Goal: Transaction & Acquisition: Purchase product/service

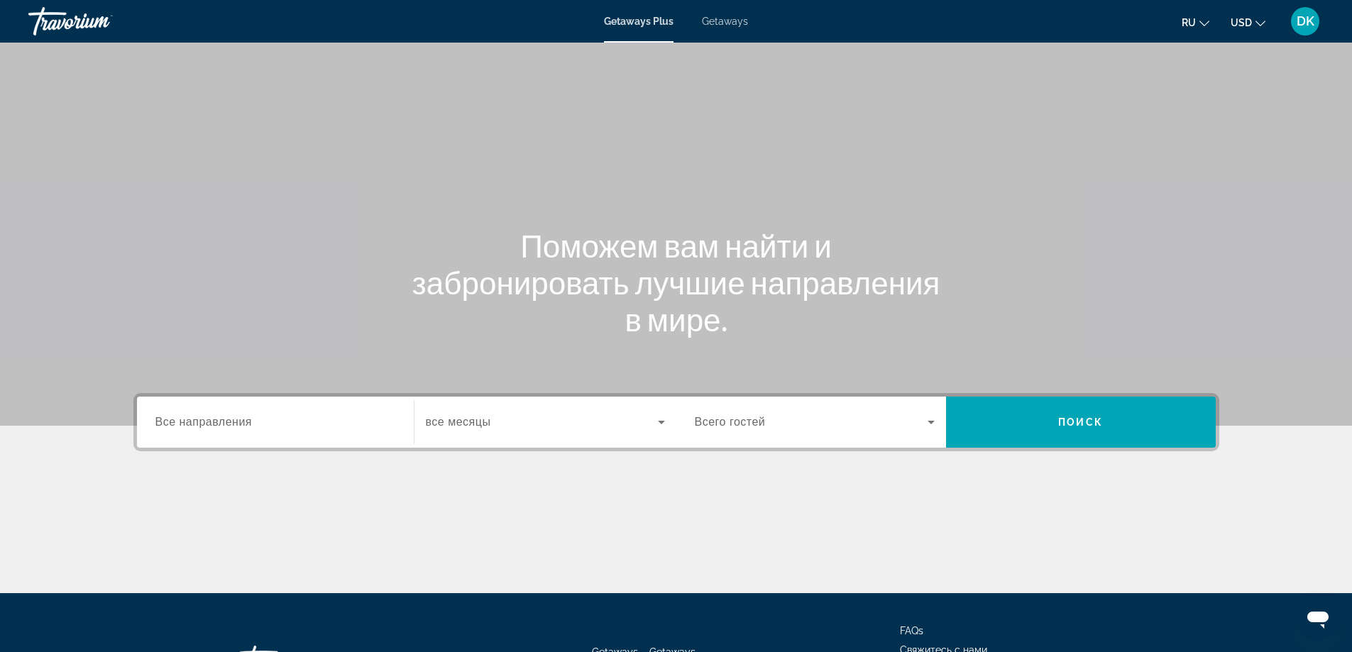
click at [1194, 26] on span "ru" at bounding box center [1188, 22] width 14 height 11
click at [1164, 153] on button "русский" at bounding box center [1166, 149] width 63 height 18
click at [269, 426] on input "Destination Все направления" at bounding box center [275, 422] width 240 height 17
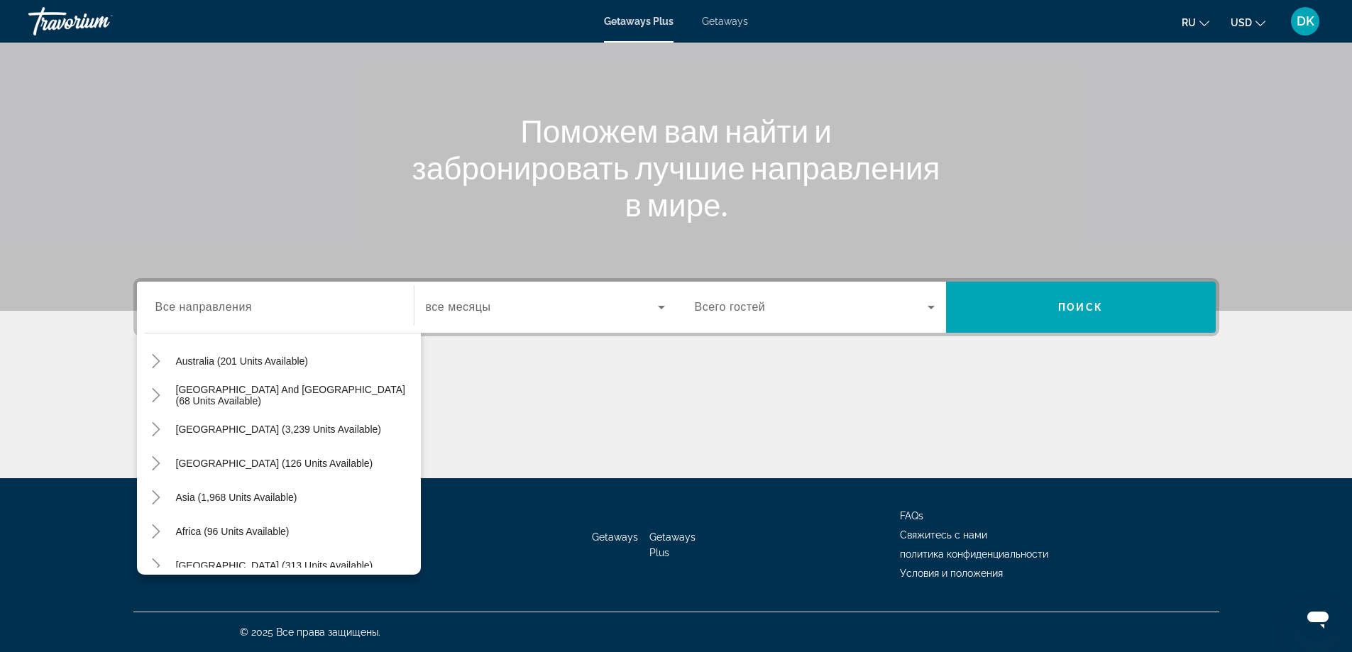
scroll to position [230, 0]
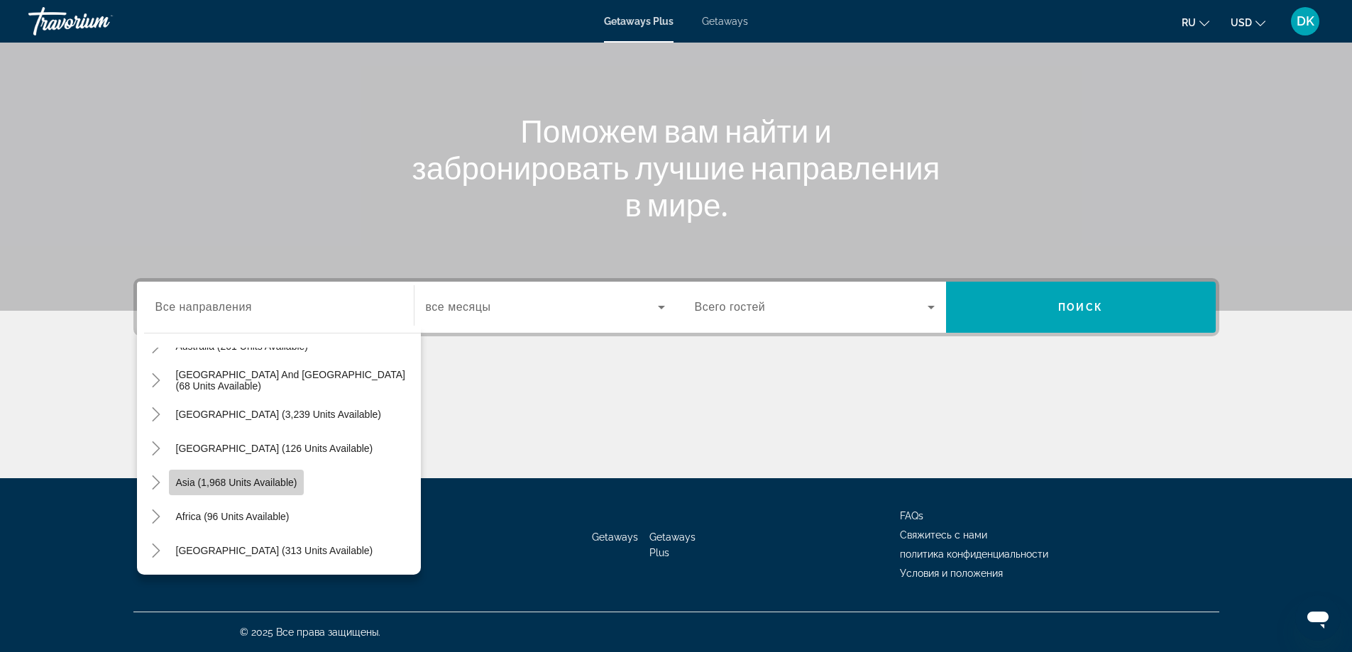
click at [249, 480] on span "Asia (1,968 units available)" at bounding box center [236, 482] width 121 height 11
type input "**********"
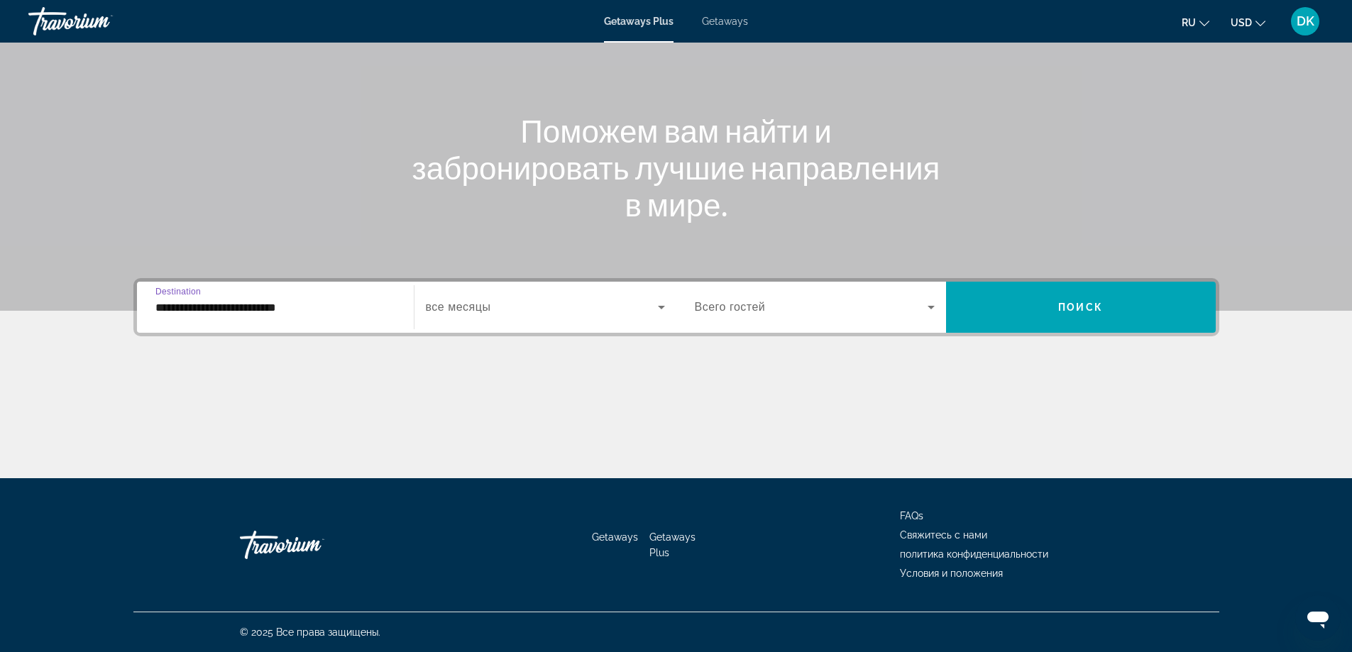
click at [551, 309] on span "Search widget" at bounding box center [542, 307] width 232 height 17
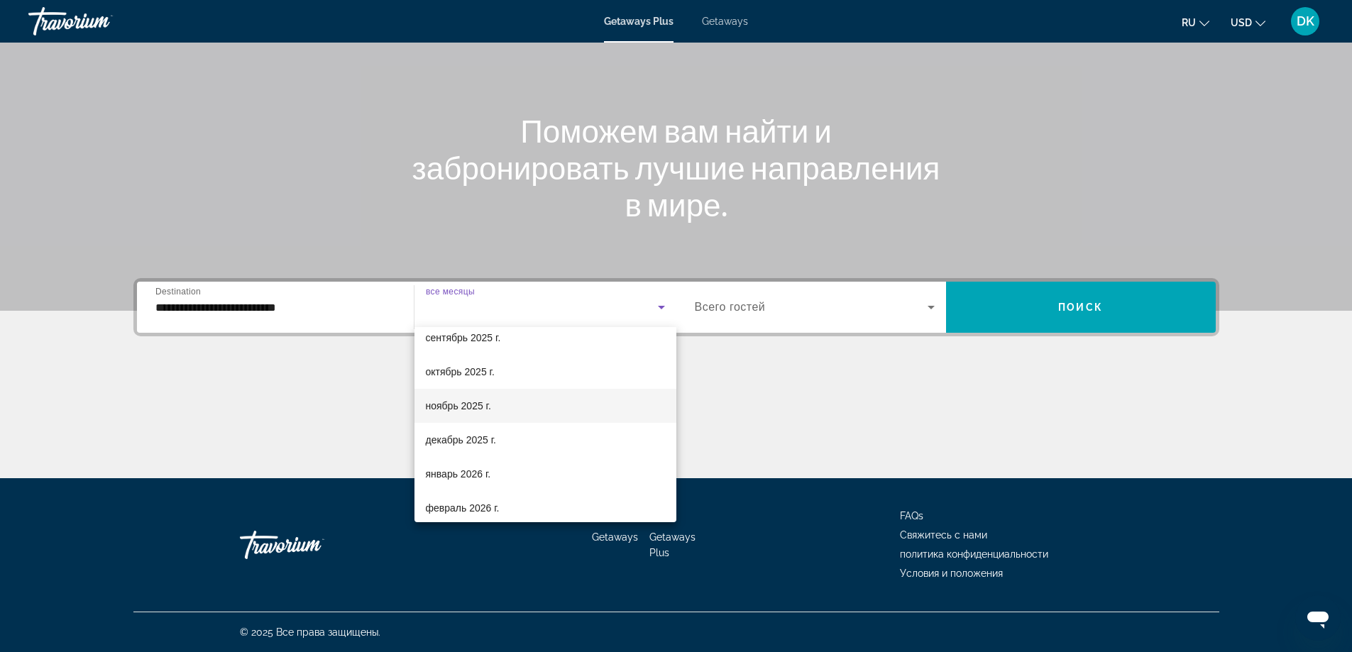
scroll to position [71, 0]
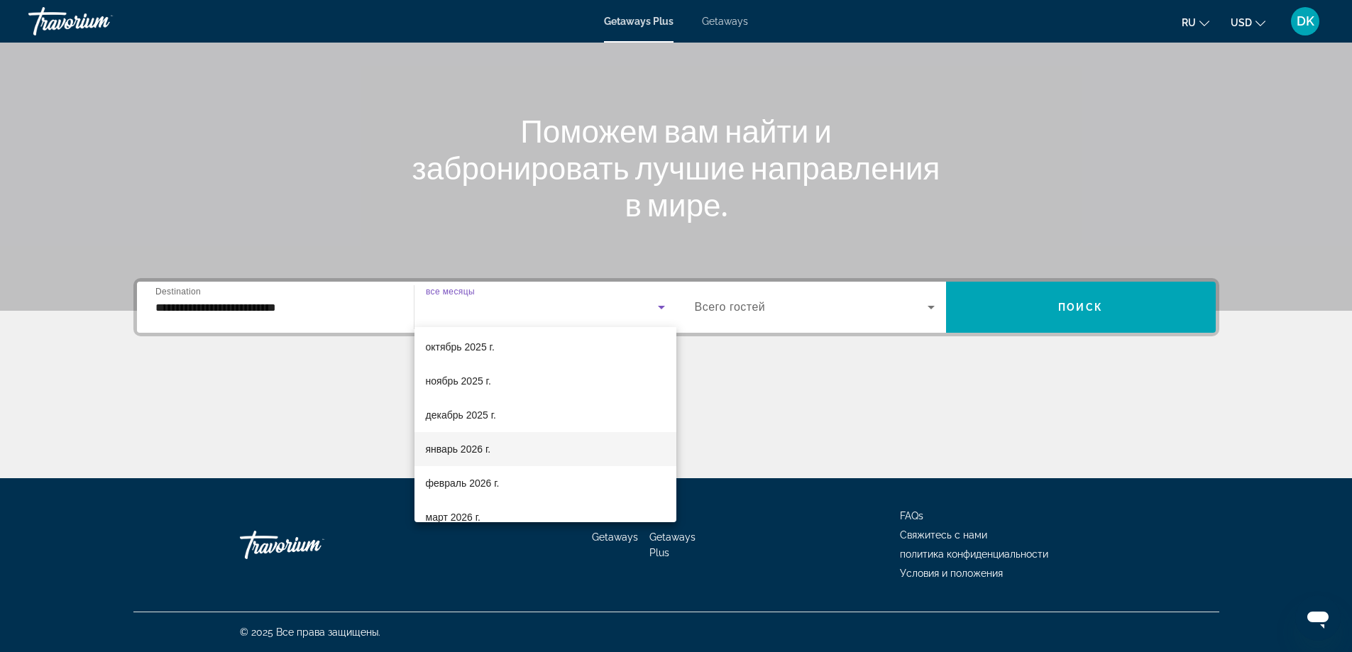
click at [488, 448] on span "январь 2026 г." at bounding box center [458, 449] width 65 height 17
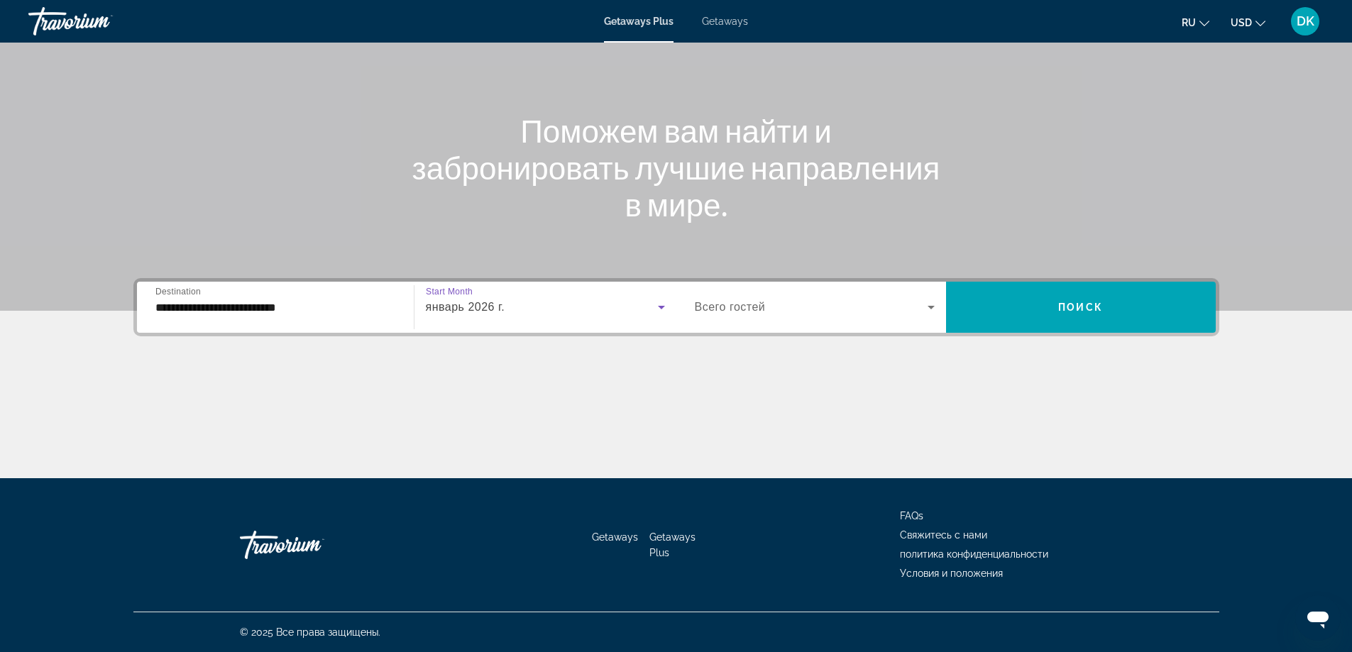
click at [935, 306] on icon "Search widget" at bounding box center [930, 307] width 17 height 17
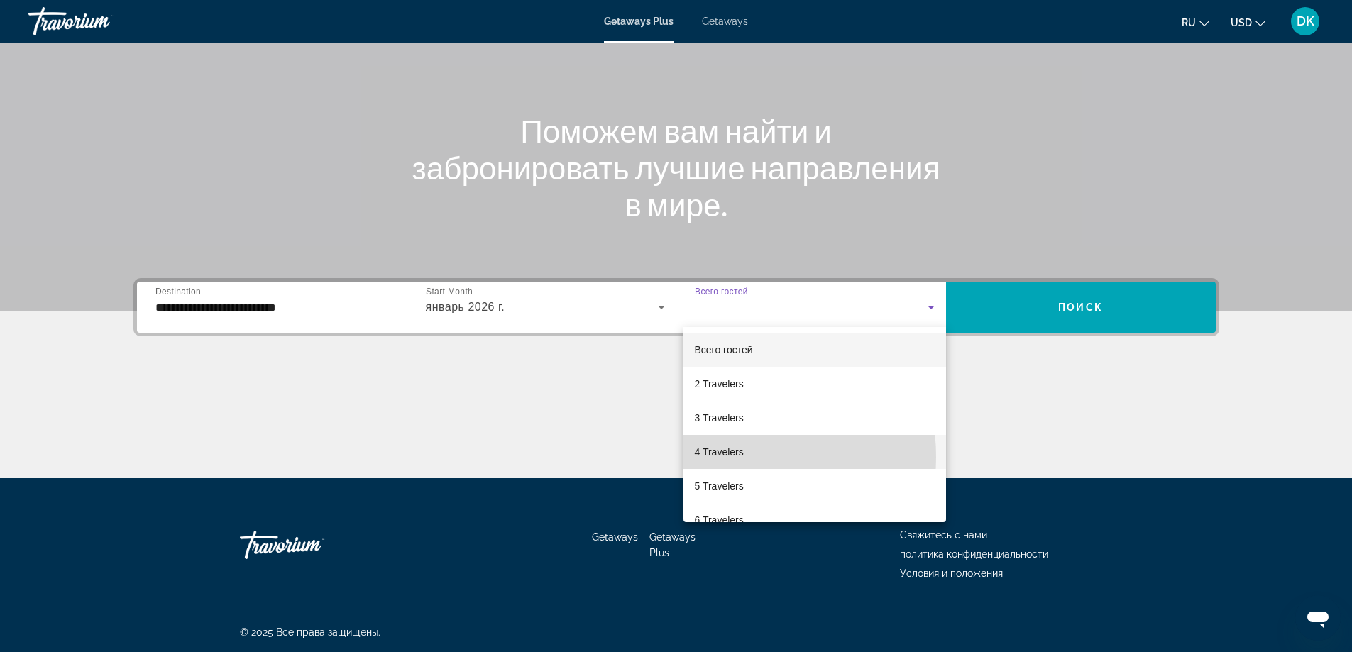
click at [715, 457] on span "4 Travelers" at bounding box center [719, 451] width 49 height 17
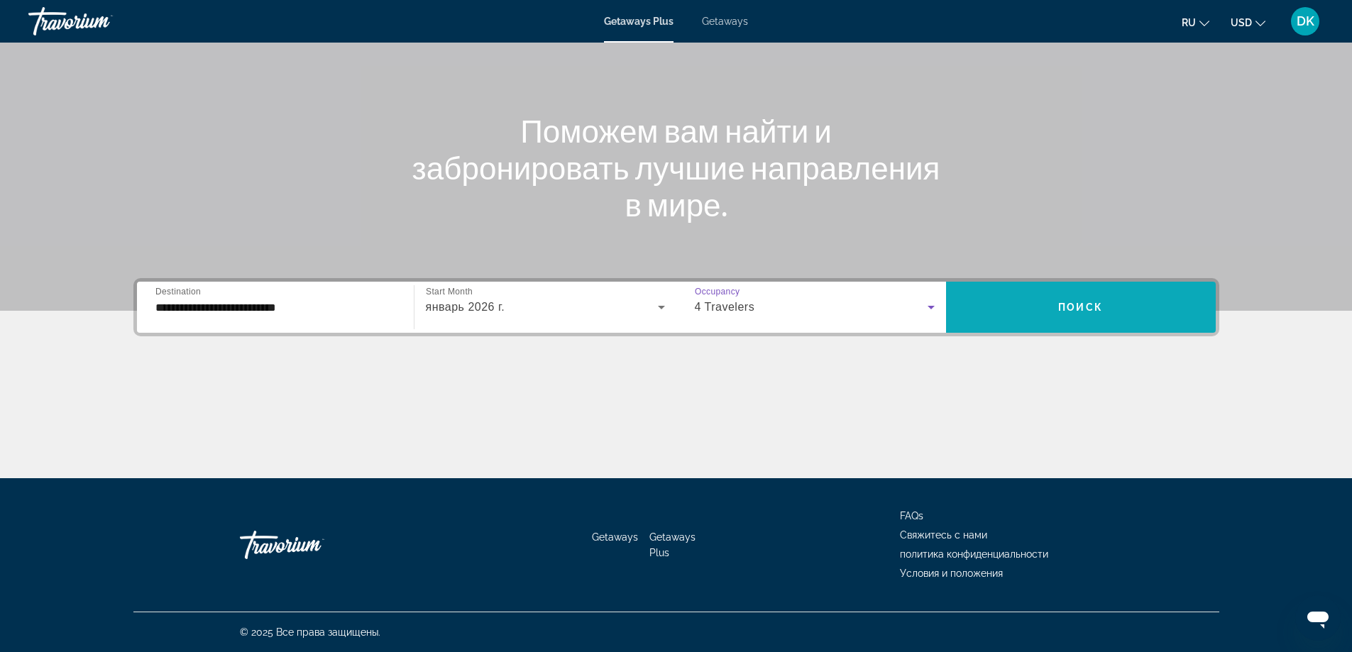
click at [1081, 307] on span "Поиск" at bounding box center [1080, 307] width 45 height 11
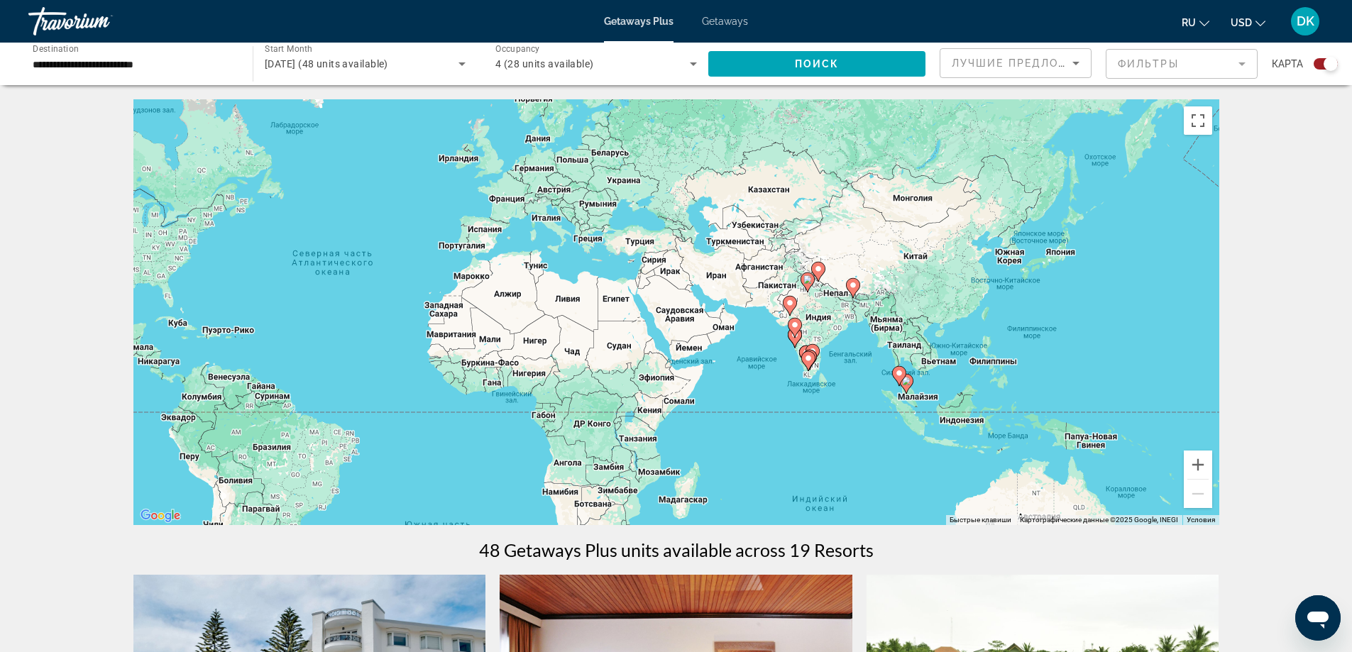
drag, startPoint x: 1142, startPoint y: 258, endPoint x: 842, endPoint y: 231, distance: 301.4
click at [842, 231] on div "Чтобы активировать перетаскивание с помощью клавиатуры, нажмите Alt + Ввод. Пос…" at bounding box center [676, 312] width 1086 height 426
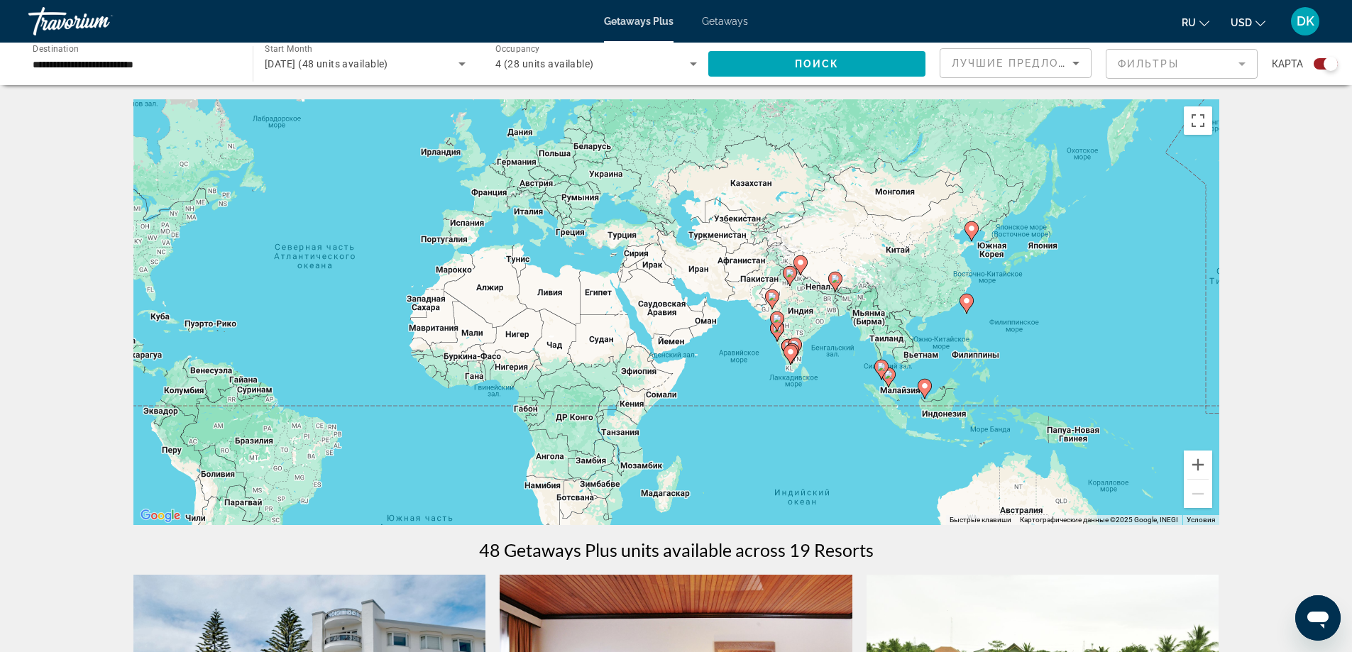
drag, startPoint x: 913, startPoint y: 371, endPoint x: 896, endPoint y: 363, distance: 18.7
click at [896, 363] on div "Чтобы активировать перетаскивание с помощью клавиатуры, нажмите Alt + Ввод. Пос…" at bounding box center [676, 312] width 1086 height 426
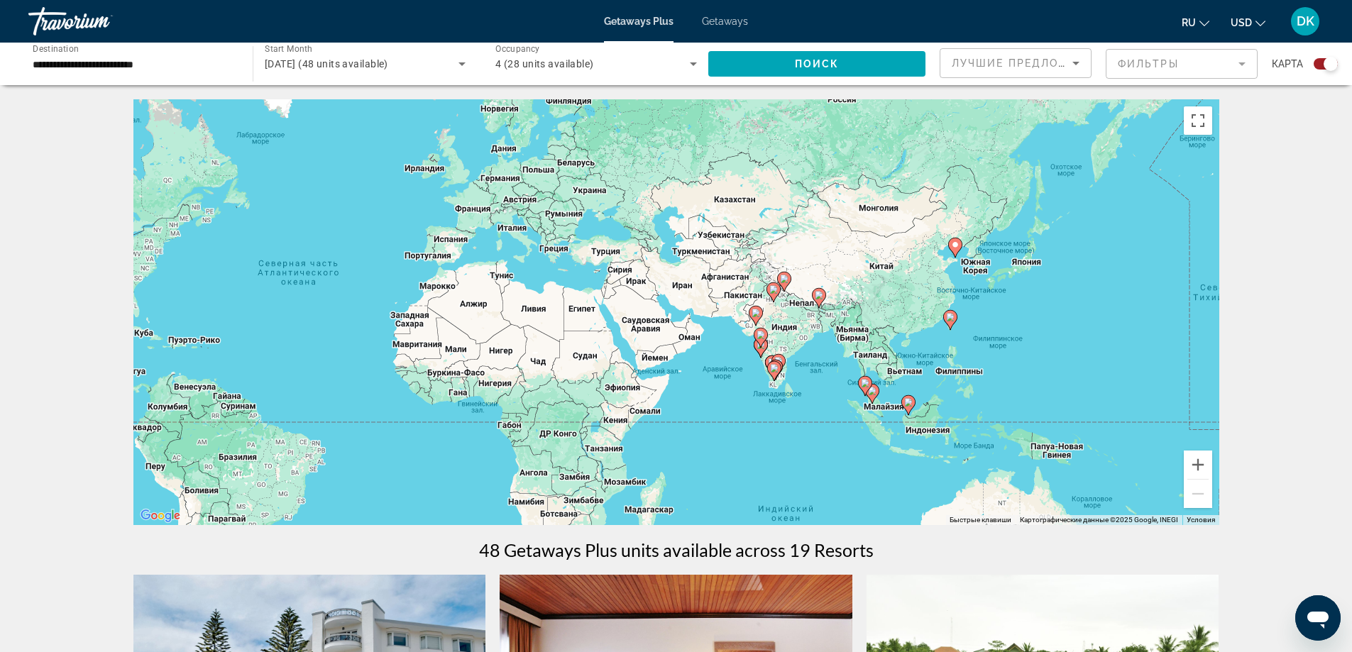
drag, startPoint x: 897, startPoint y: 343, endPoint x: 879, endPoint y: 361, distance: 25.6
click at [879, 361] on div "Чтобы активировать перетаскивание с помощью клавиатуры, нажмите Alt + Ввод. Пос…" at bounding box center [676, 312] width 1086 height 426
click at [827, 360] on div "Чтобы активировать перетаскивание с помощью клавиатуры, нажмите Alt + Ввод. Пос…" at bounding box center [676, 312] width 1086 height 426
click at [584, 311] on div "Чтобы активировать перетаскивание с помощью клавиатуры, нажмите Alt + Ввод. Пос…" at bounding box center [676, 312] width 1086 height 426
drag, startPoint x: 773, startPoint y: 60, endPoint x: 810, endPoint y: 156, distance: 103.6
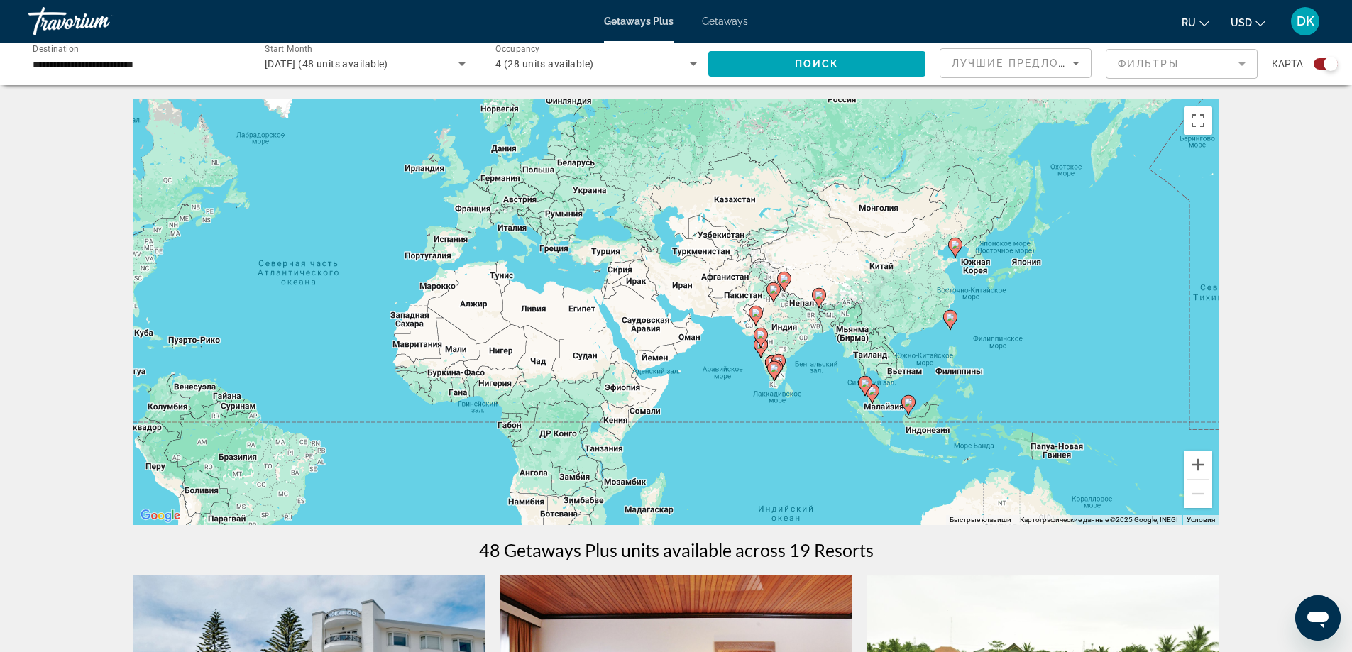
click at [111, 69] on input "**********" at bounding box center [134, 64] width 202 height 17
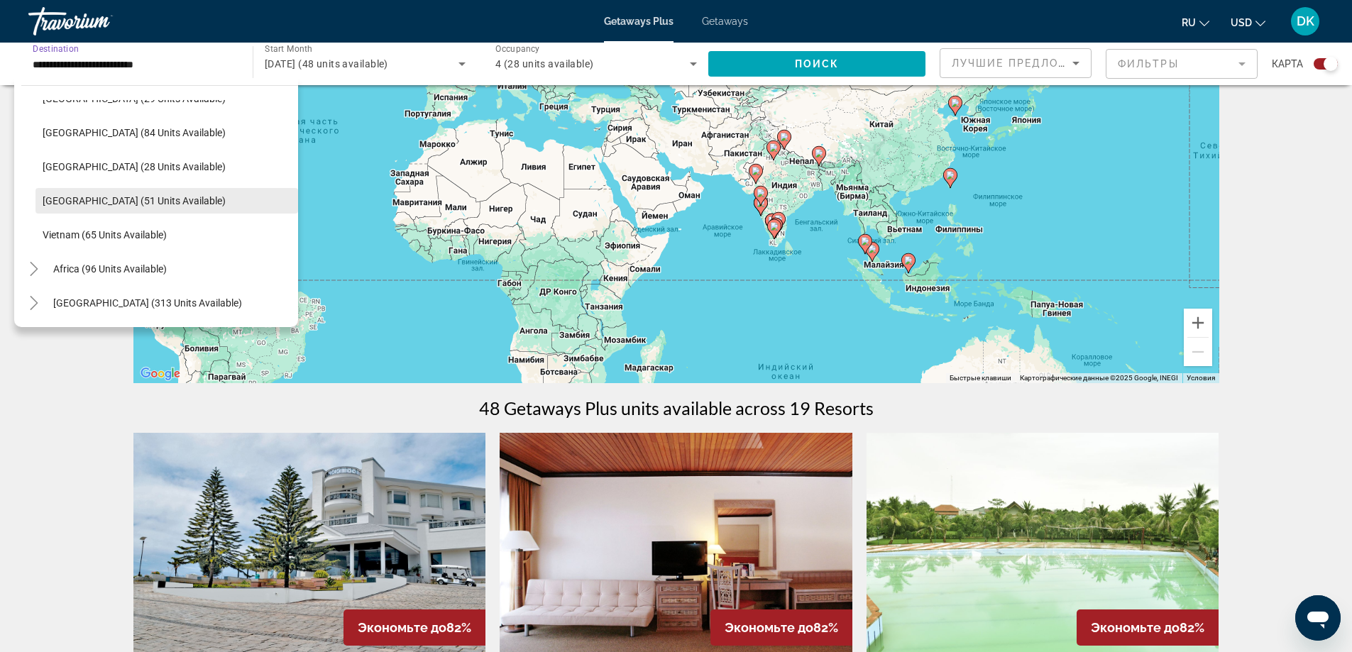
scroll to position [213, 0]
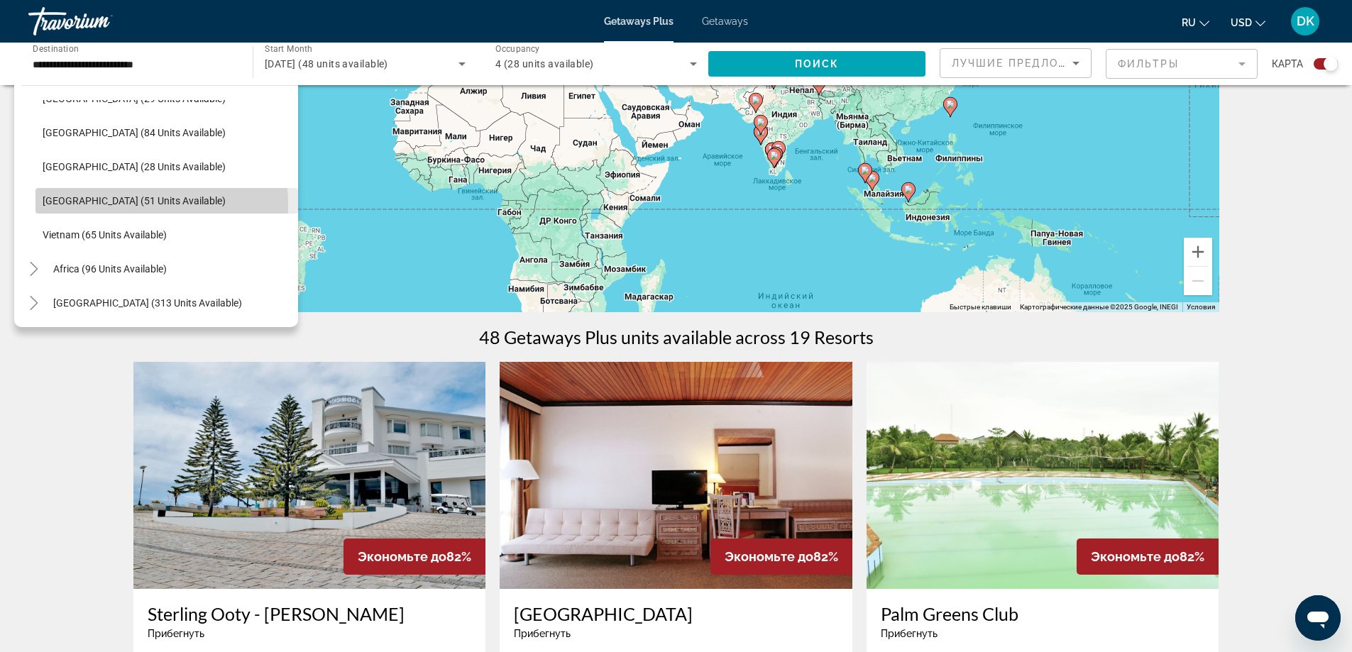
click at [101, 206] on span "Thailand (51 units available)" at bounding box center [134, 200] width 183 height 11
type input "**********"
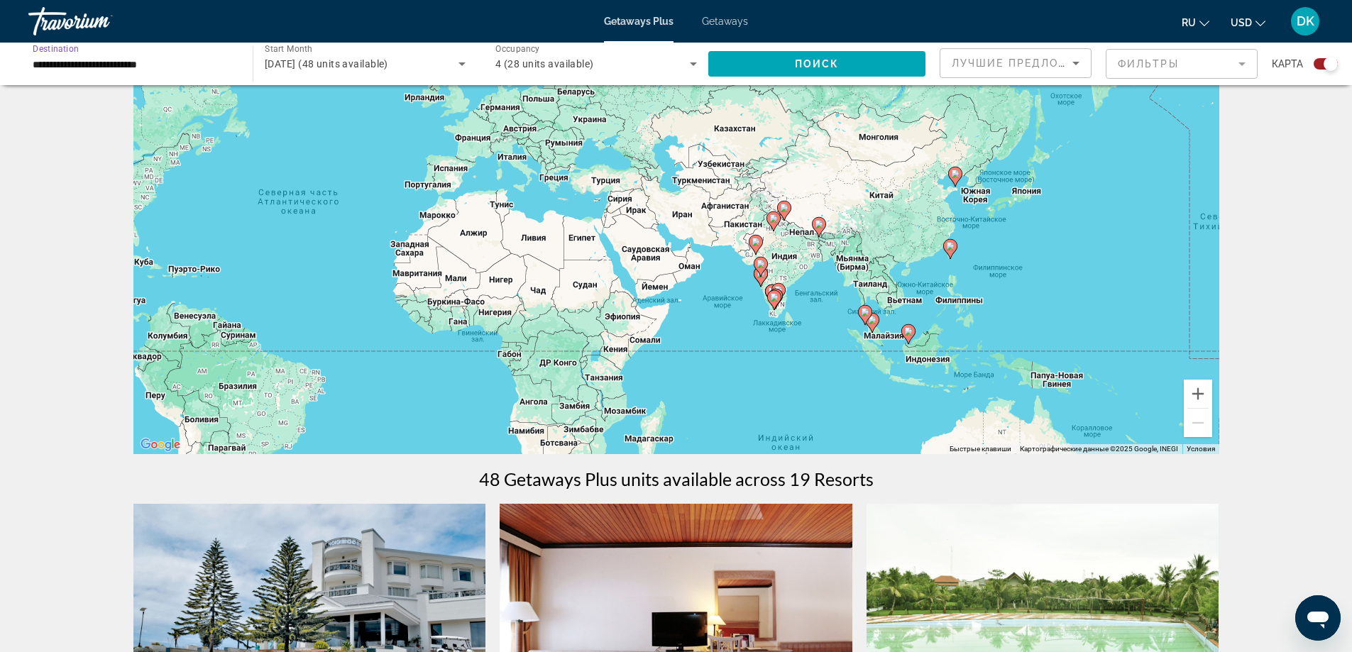
scroll to position [0, 0]
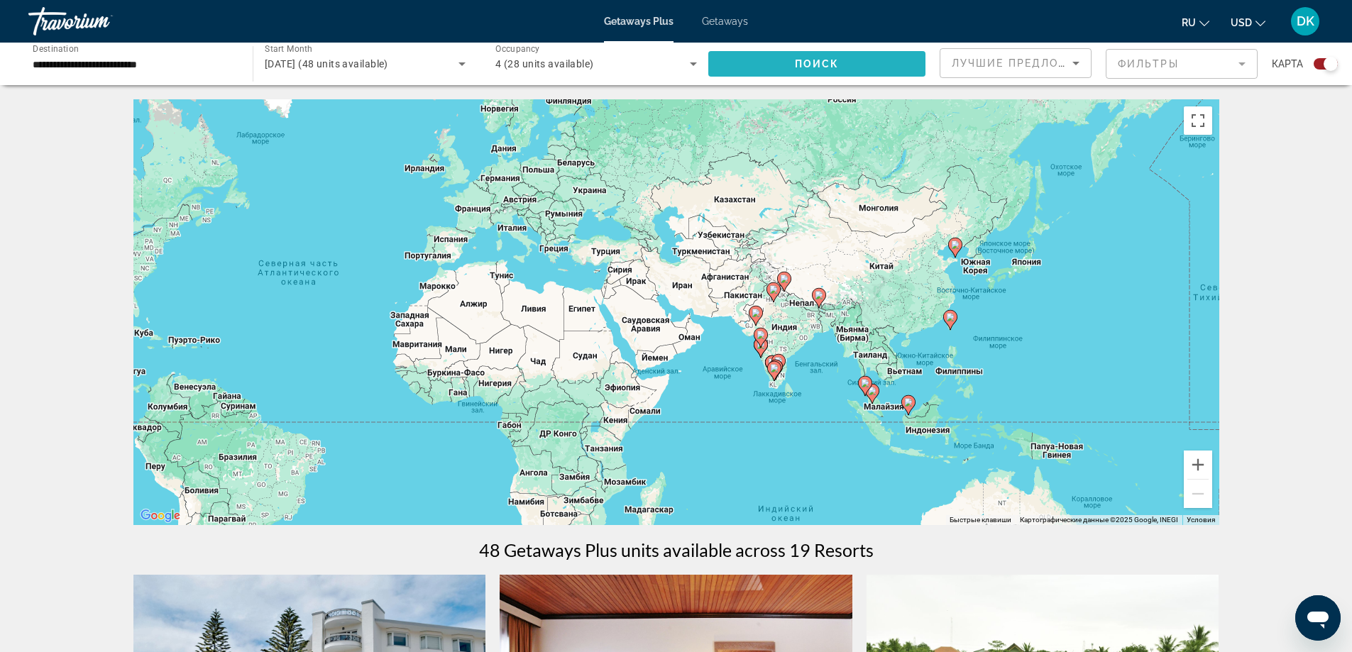
click at [774, 64] on span "Search widget" at bounding box center [816, 64] width 217 height 34
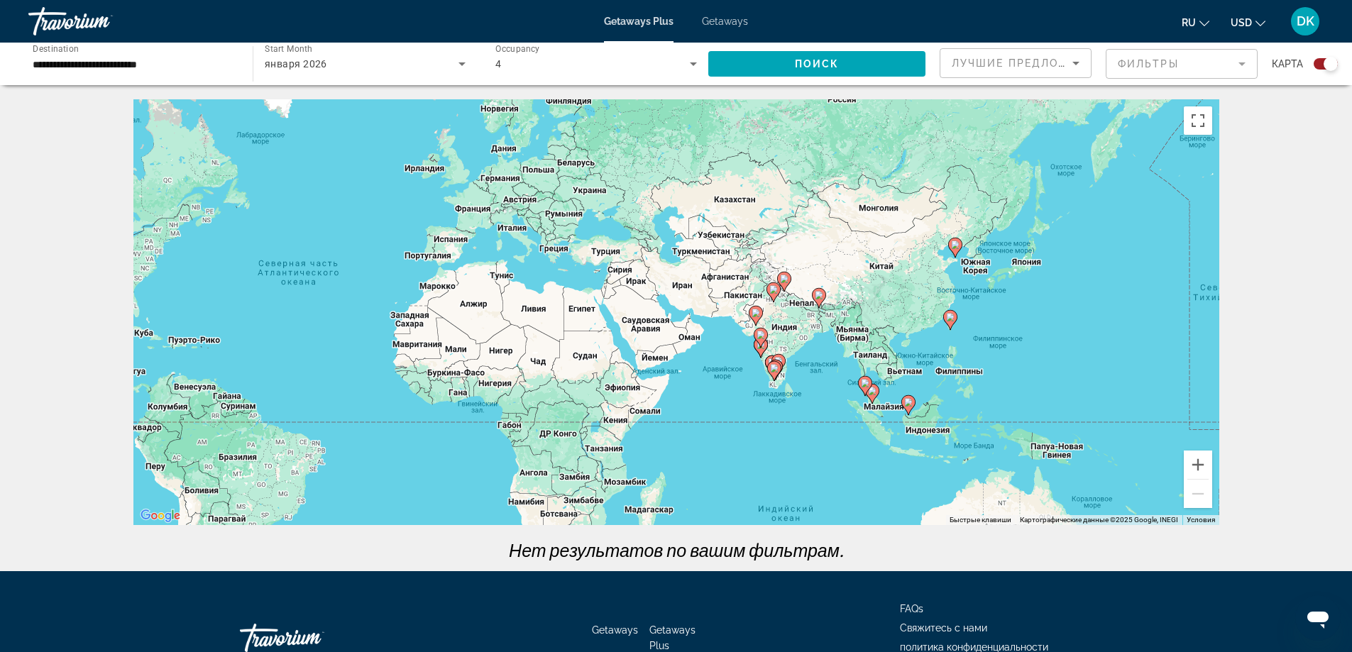
click at [586, 312] on div "Чтобы активировать перетаскивание с помощью клавиатуры, нажмите Alt + Ввод. Пос…" at bounding box center [676, 312] width 1086 height 426
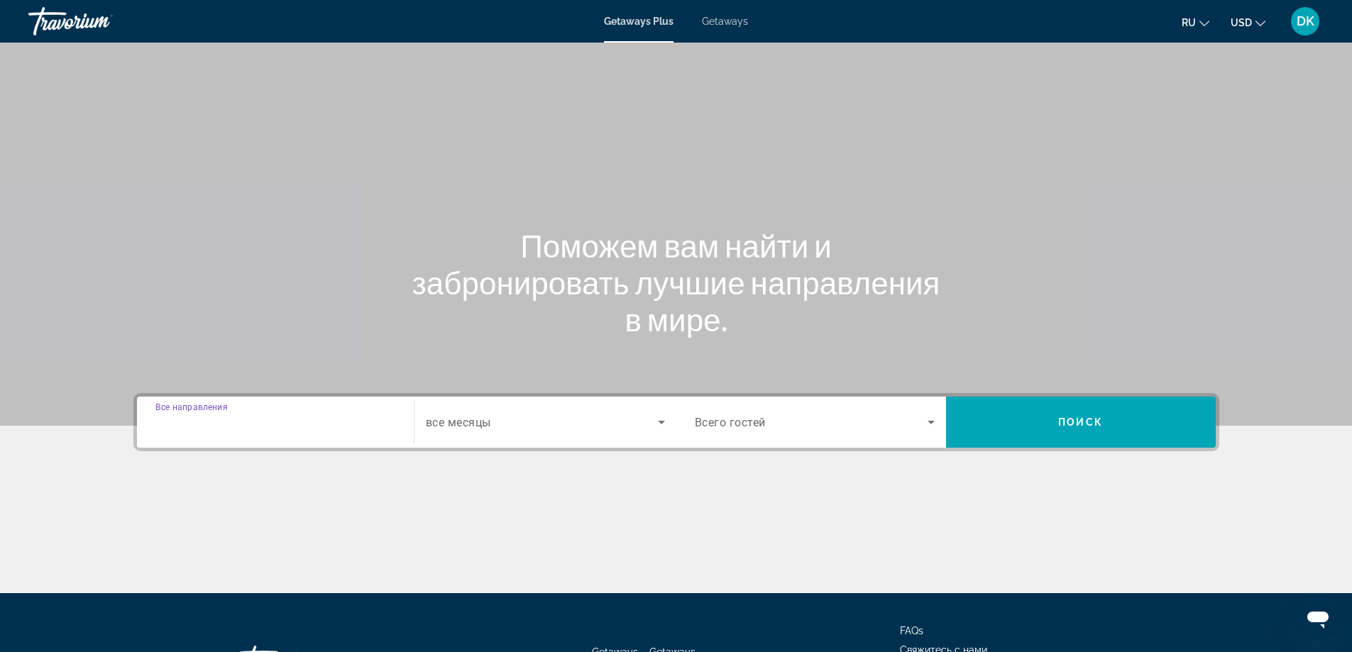
click at [356, 414] on input "Destination Все направления" at bounding box center [275, 422] width 240 height 17
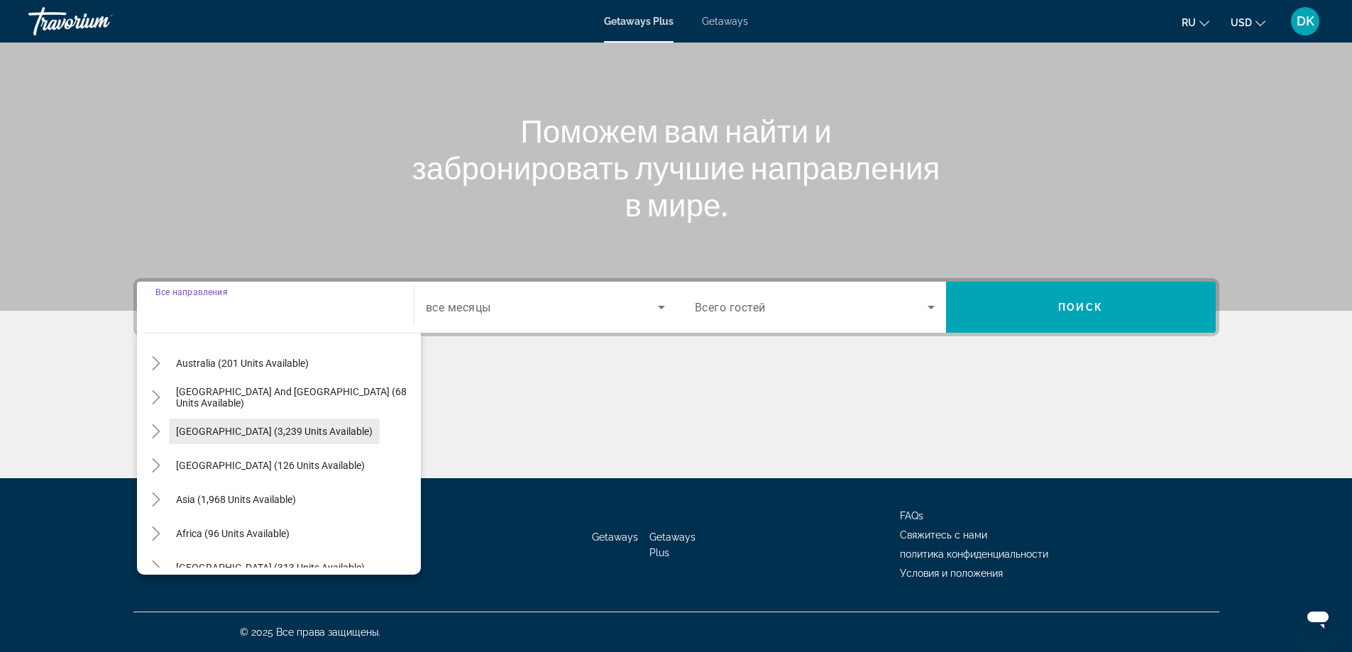
scroll to position [230, 0]
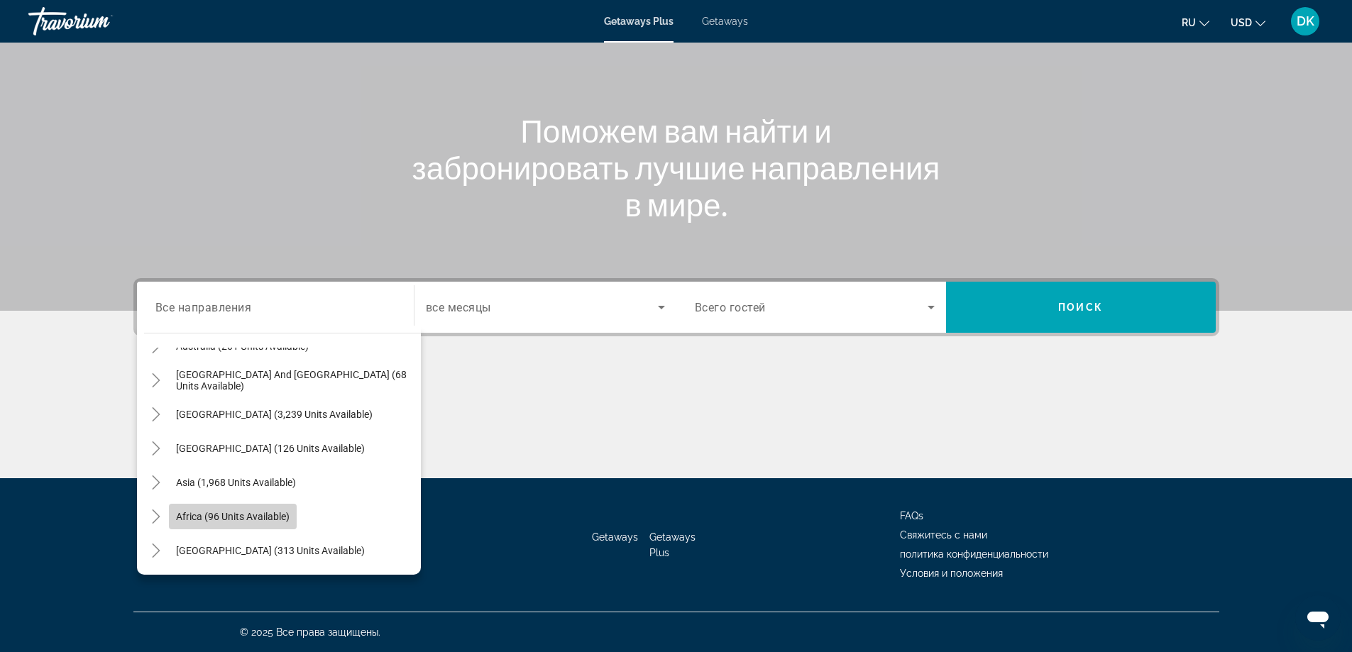
click at [265, 507] on span "Search widget" at bounding box center [233, 517] width 128 height 34
type input "**********"
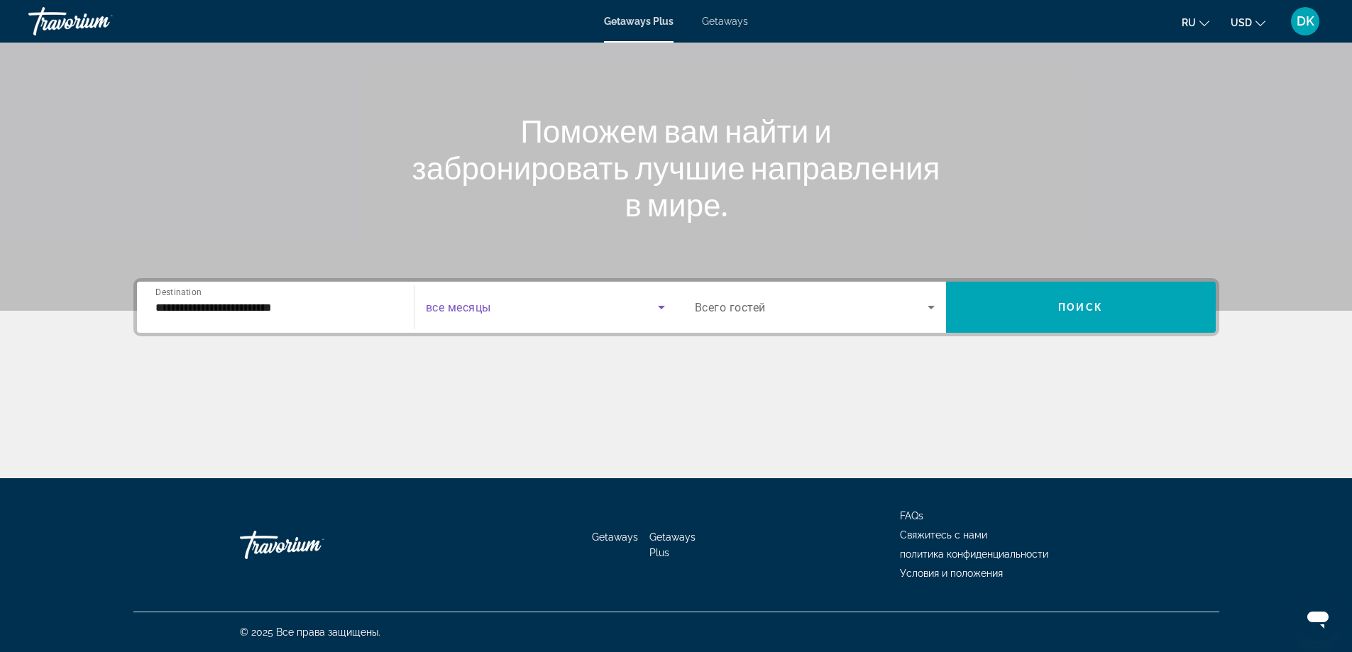
click at [649, 314] on span "Search widget" at bounding box center [542, 307] width 232 height 17
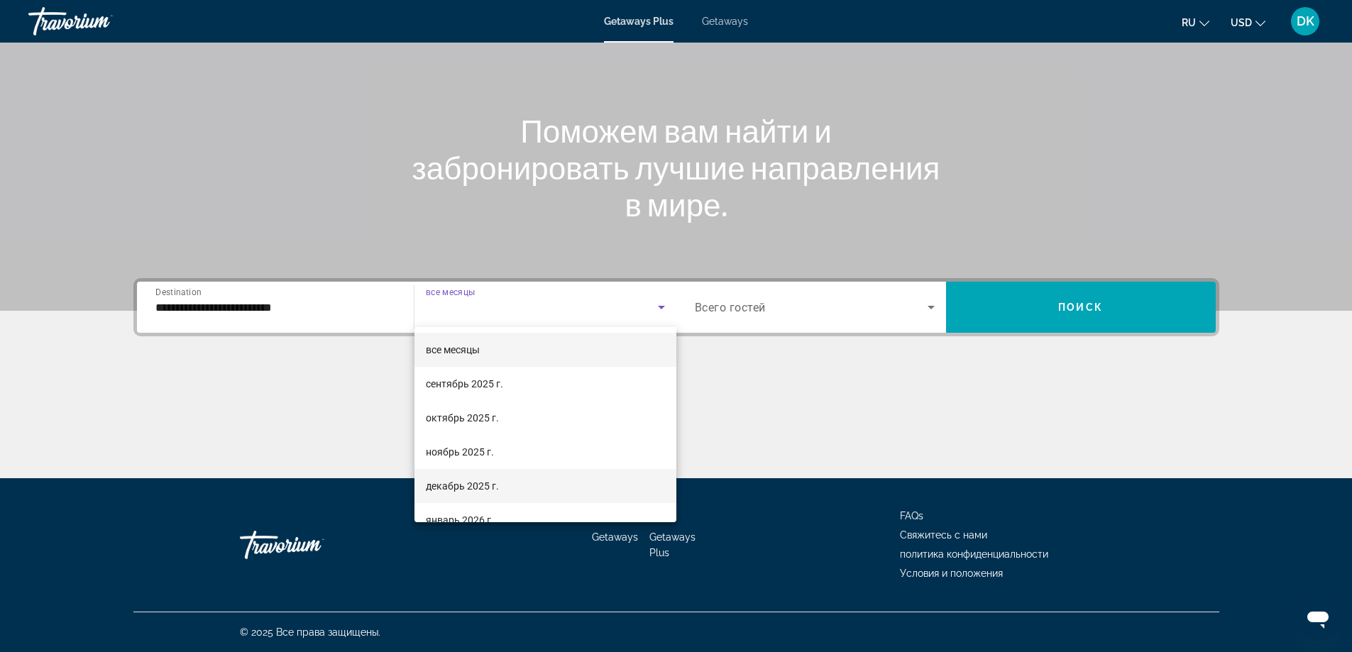
scroll to position [71, 0]
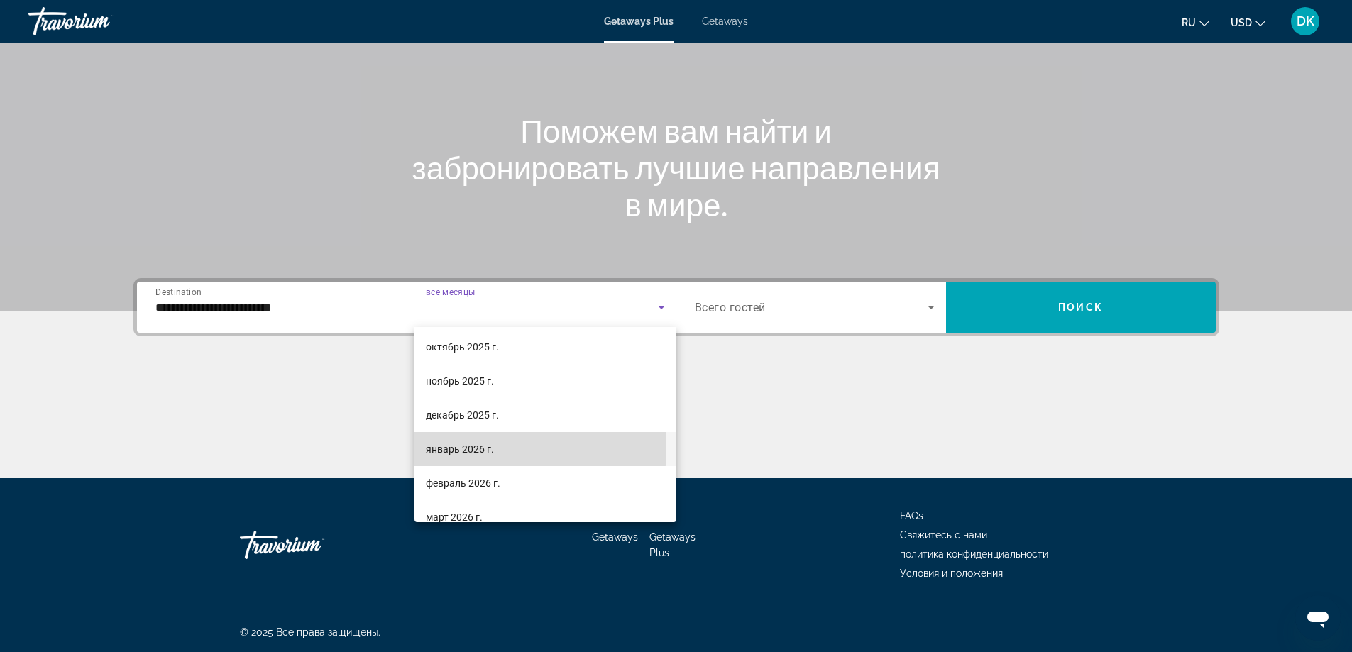
click at [457, 448] on span "январь 2026 г." at bounding box center [460, 449] width 68 height 17
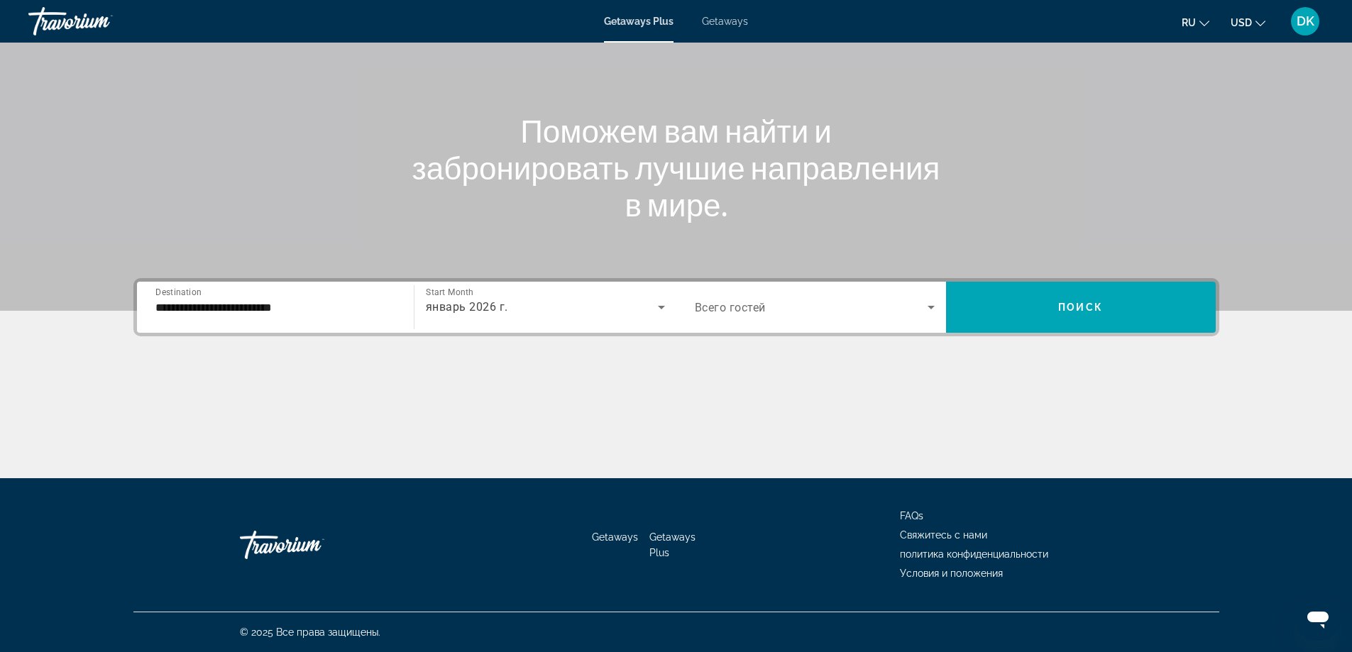
click at [923, 321] on div "Search widget" at bounding box center [815, 307] width 240 height 40
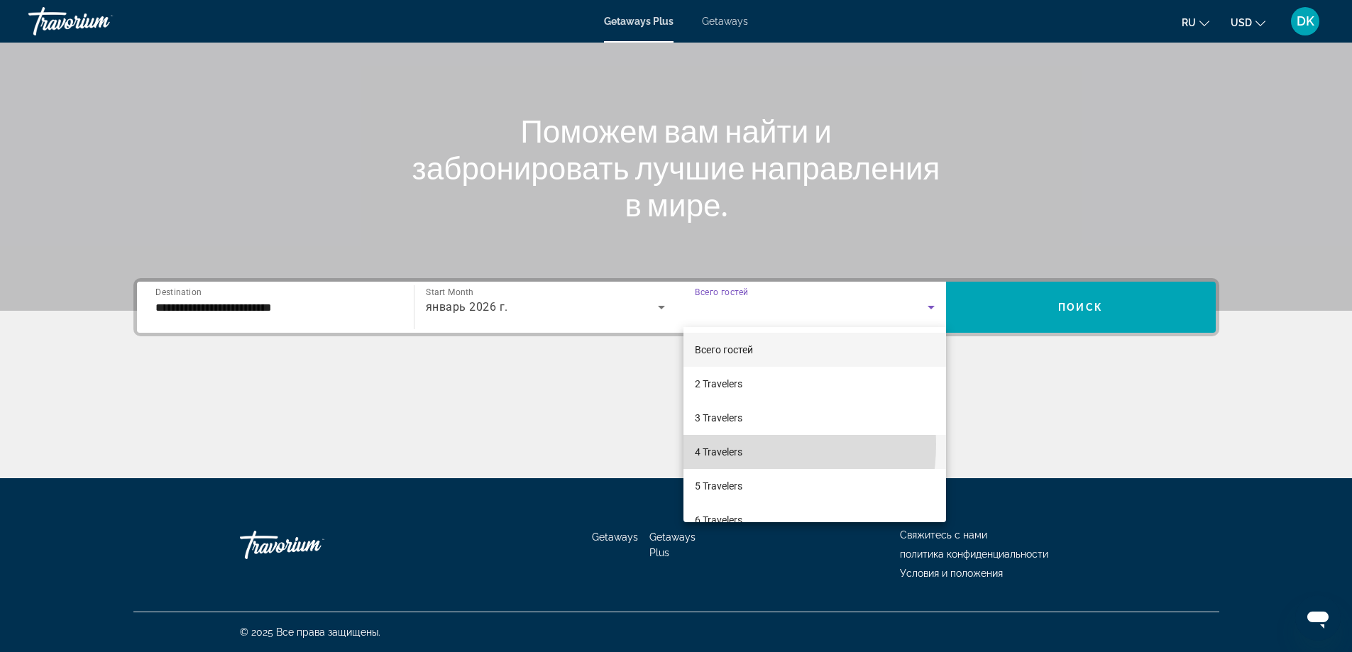
click at [710, 449] on span "4 Travelers" at bounding box center [719, 451] width 48 height 17
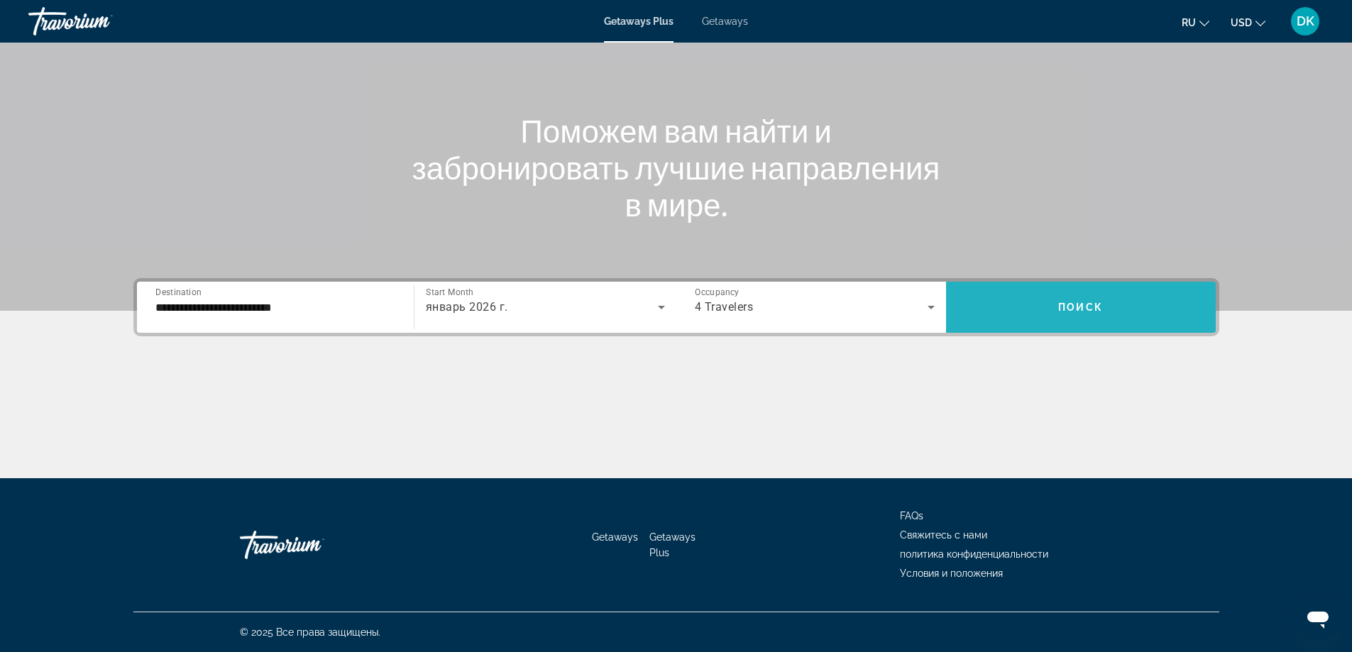
click at [1049, 309] on span "Search widget" at bounding box center [1081, 307] width 270 height 34
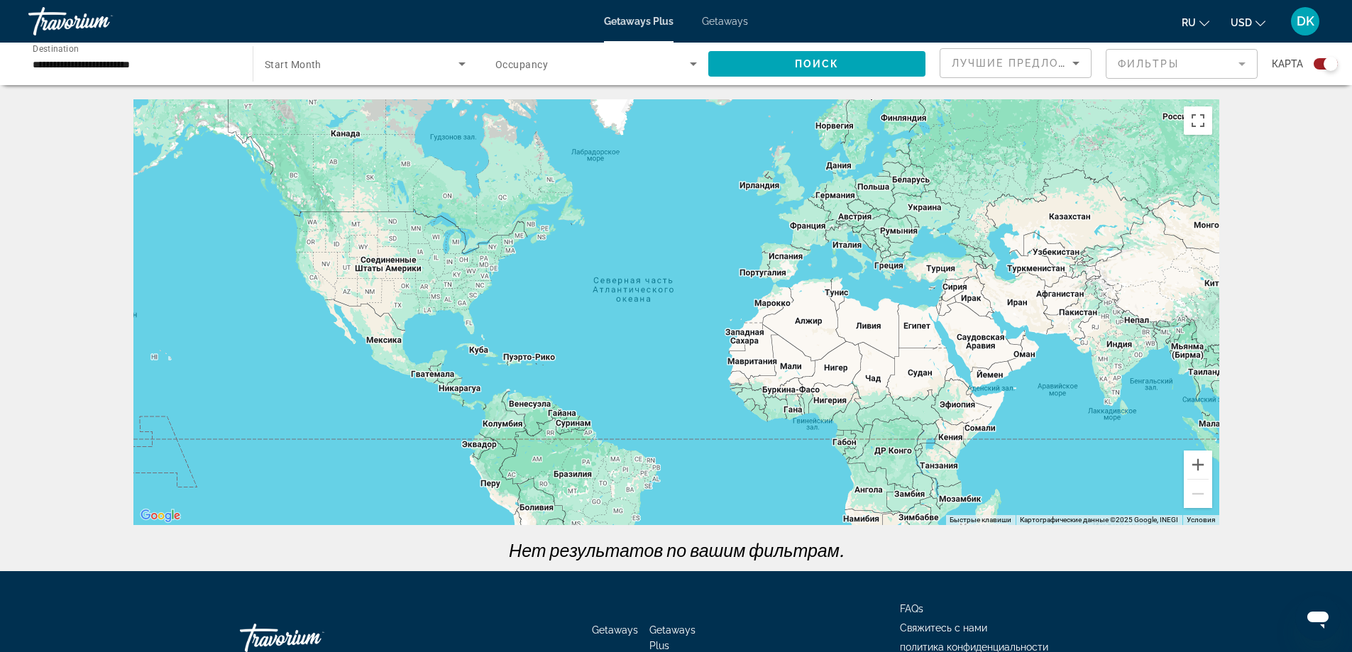
click at [724, 20] on span "Getaways" at bounding box center [725, 21] width 46 height 11
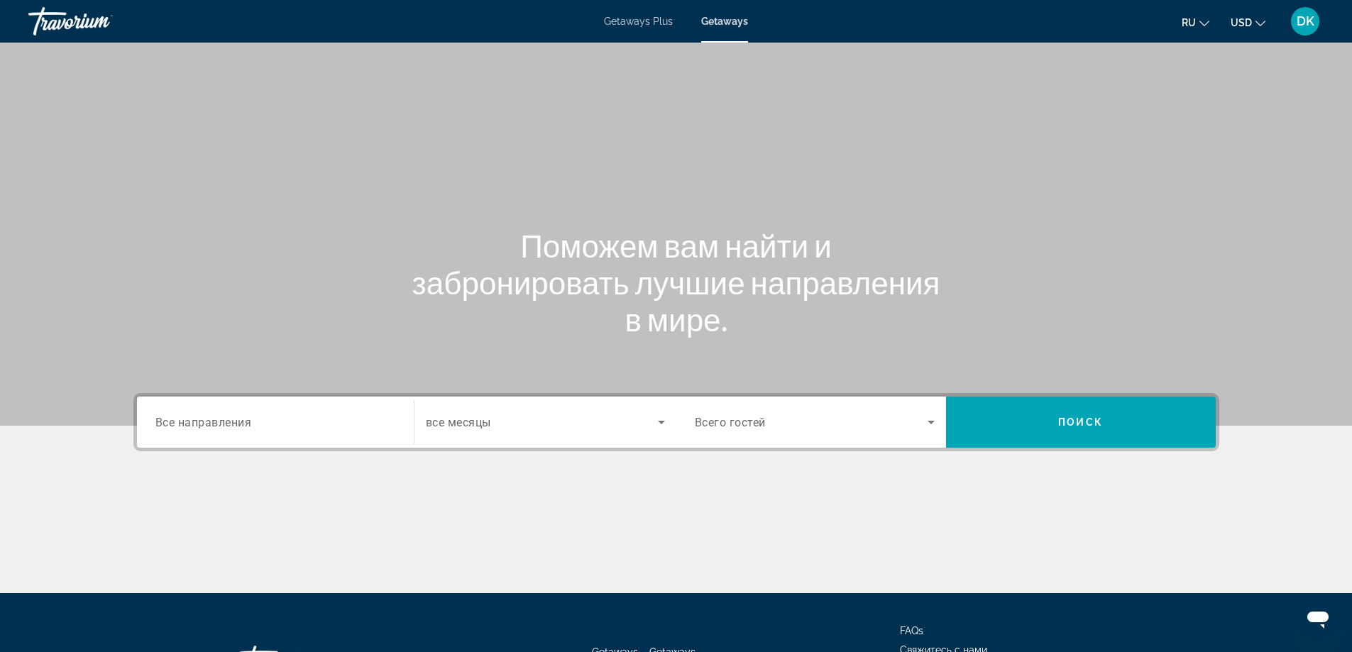
click at [333, 429] on input "Destination Все направления" at bounding box center [275, 422] width 240 height 17
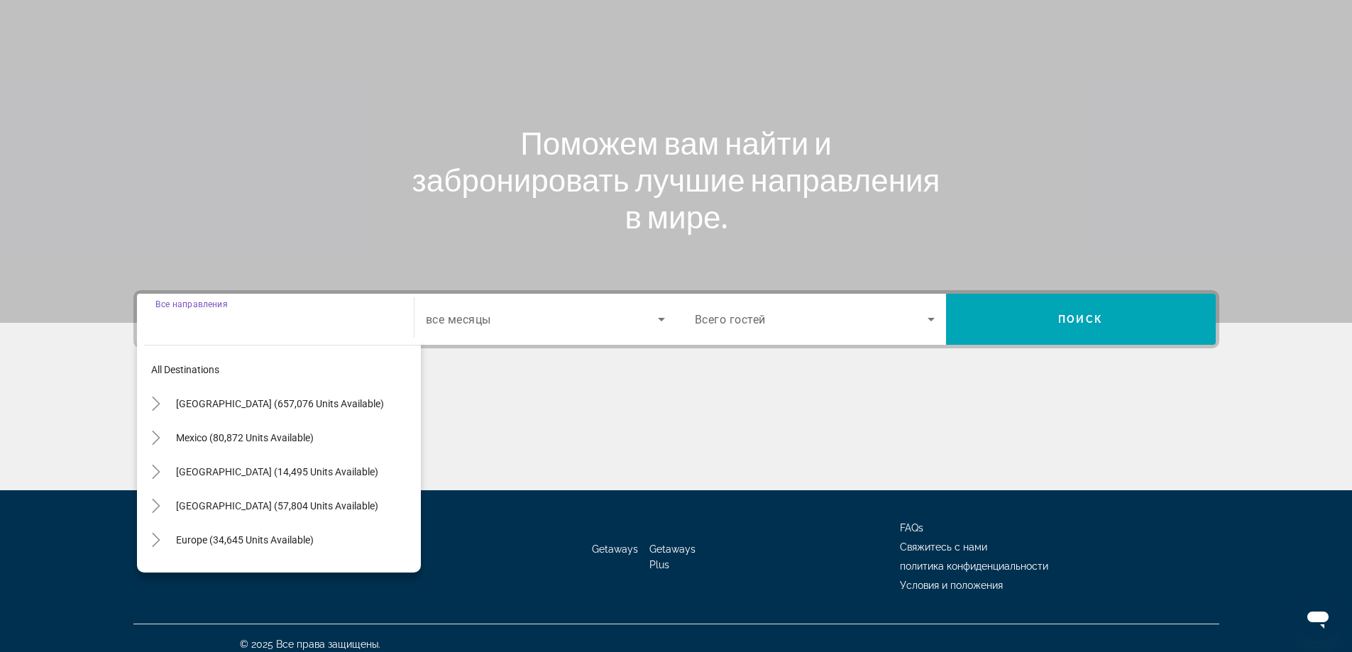
scroll to position [115, 0]
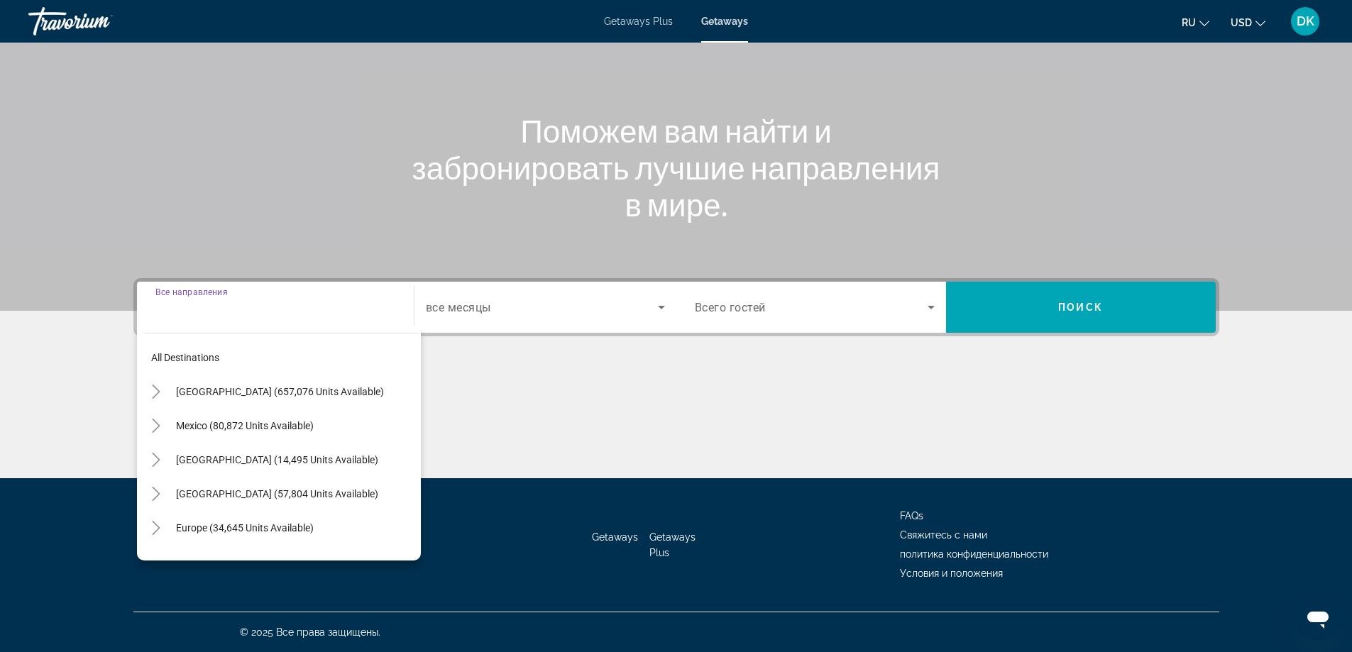
click at [583, 308] on span "Search widget" at bounding box center [542, 307] width 232 height 17
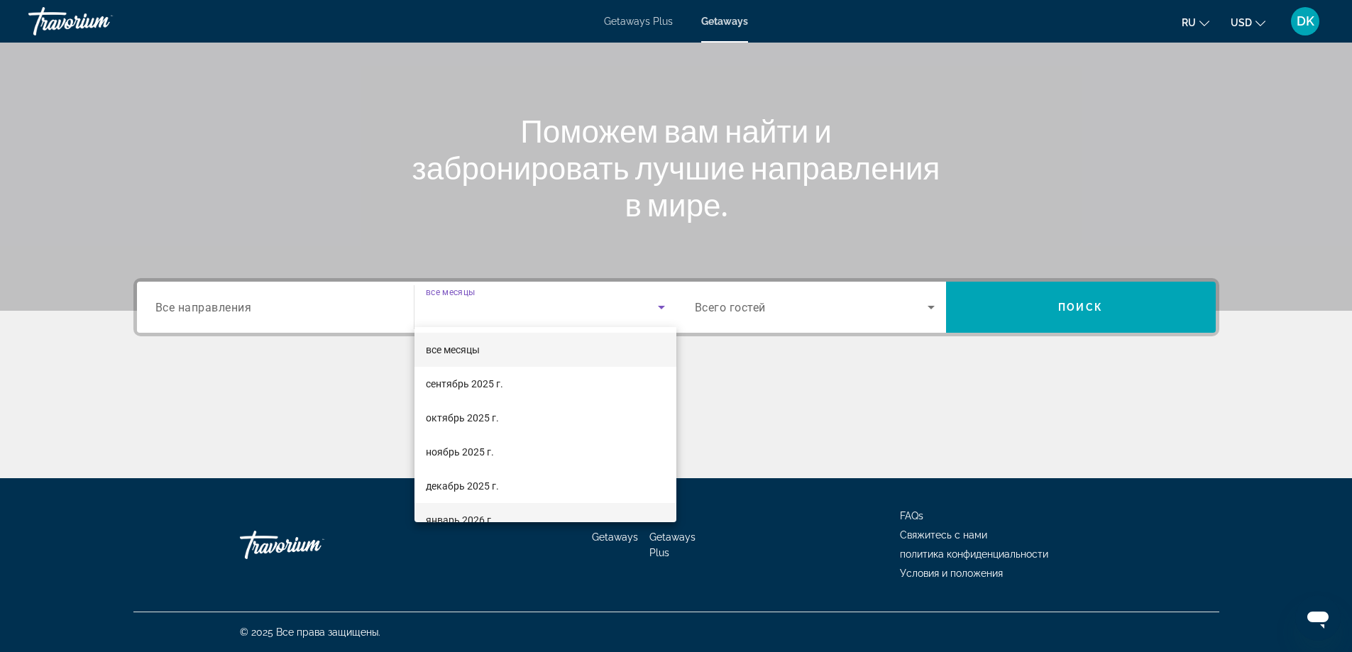
click at [458, 512] on span "январь 2026 г." at bounding box center [460, 520] width 68 height 17
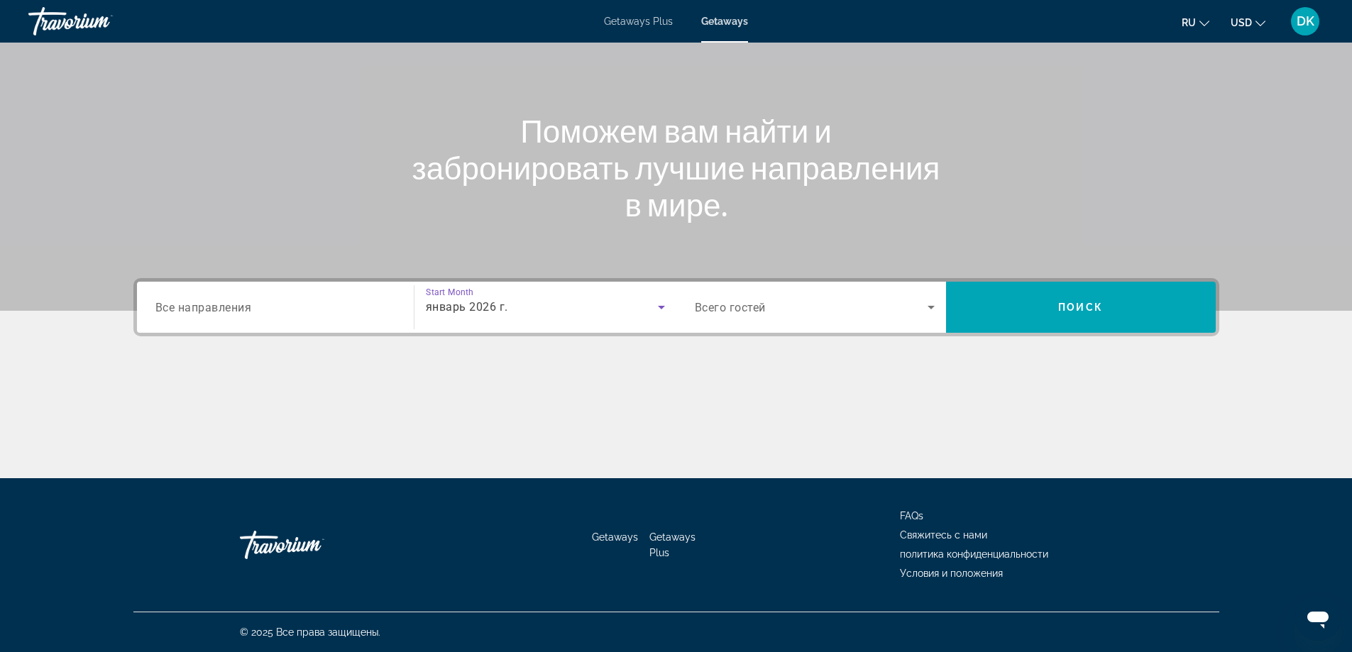
click at [927, 307] on icon "Search widget" at bounding box center [930, 307] width 17 height 17
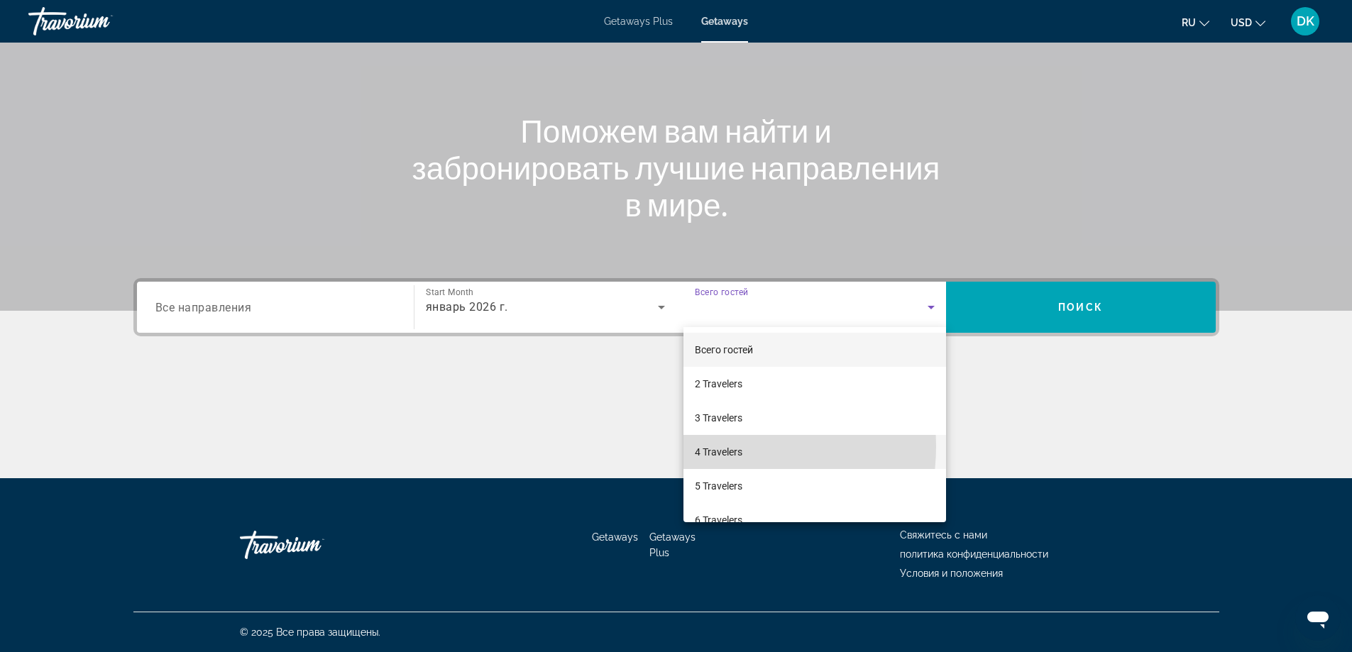
drag, startPoint x: 712, startPoint y: 446, endPoint x: 722, endPoint y: 438, distance: 13.1
click at [712, 445] on span "4 Travelers" at bounding box center [719, 451] width 48 height 17
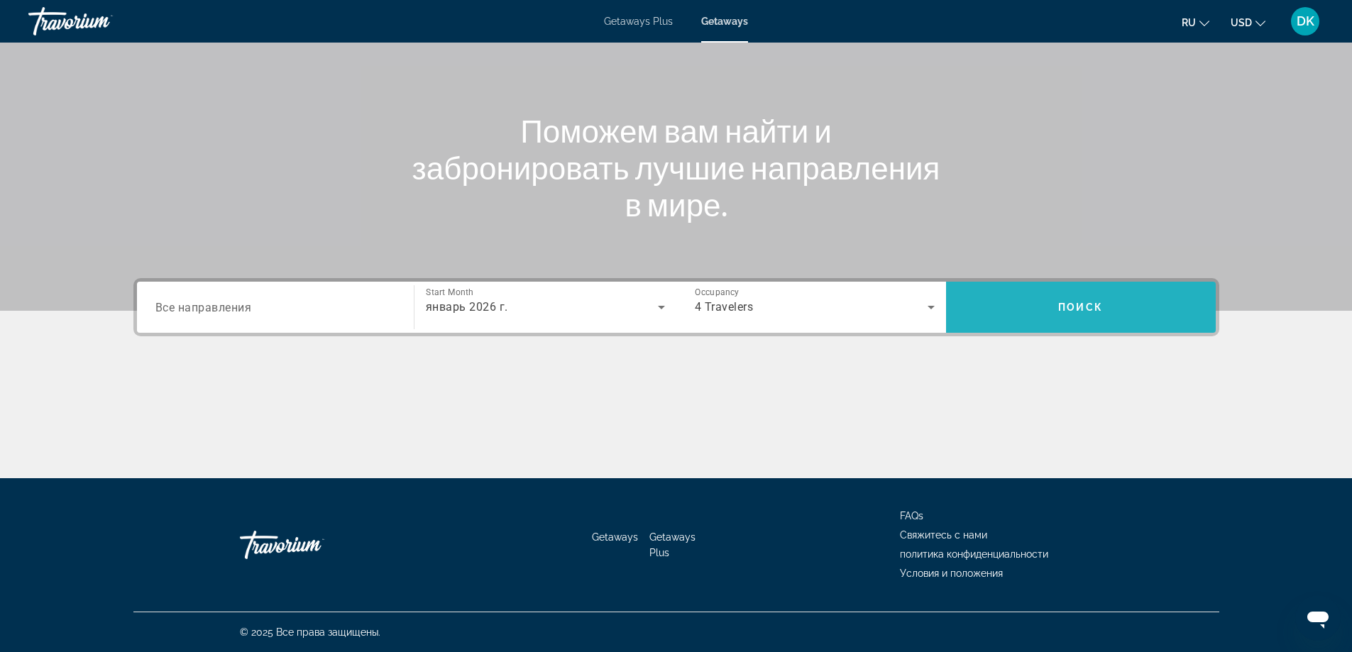
click at [1071, 304] on span "Поиск" at bounding box center [1080, 307] width 45 height 11
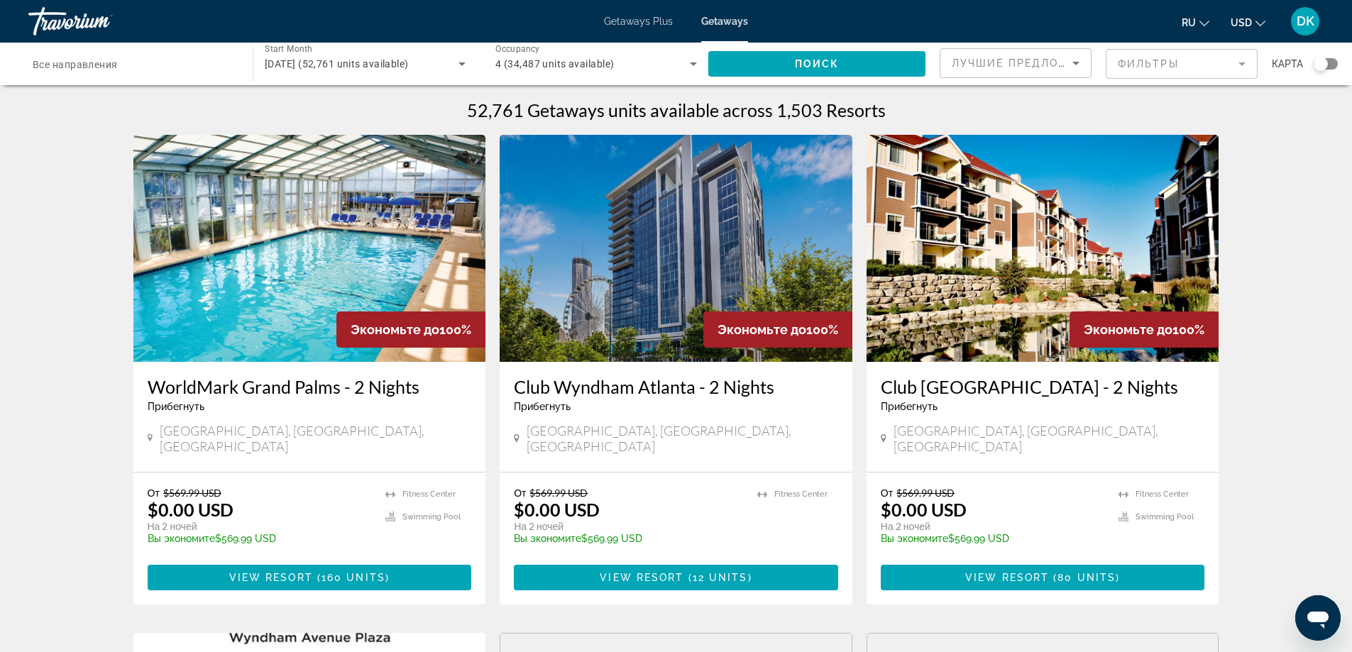
click at [1235, 67] on mat-form-field "Фильтры" at bounding box center [1182, 64] width 152 height 30
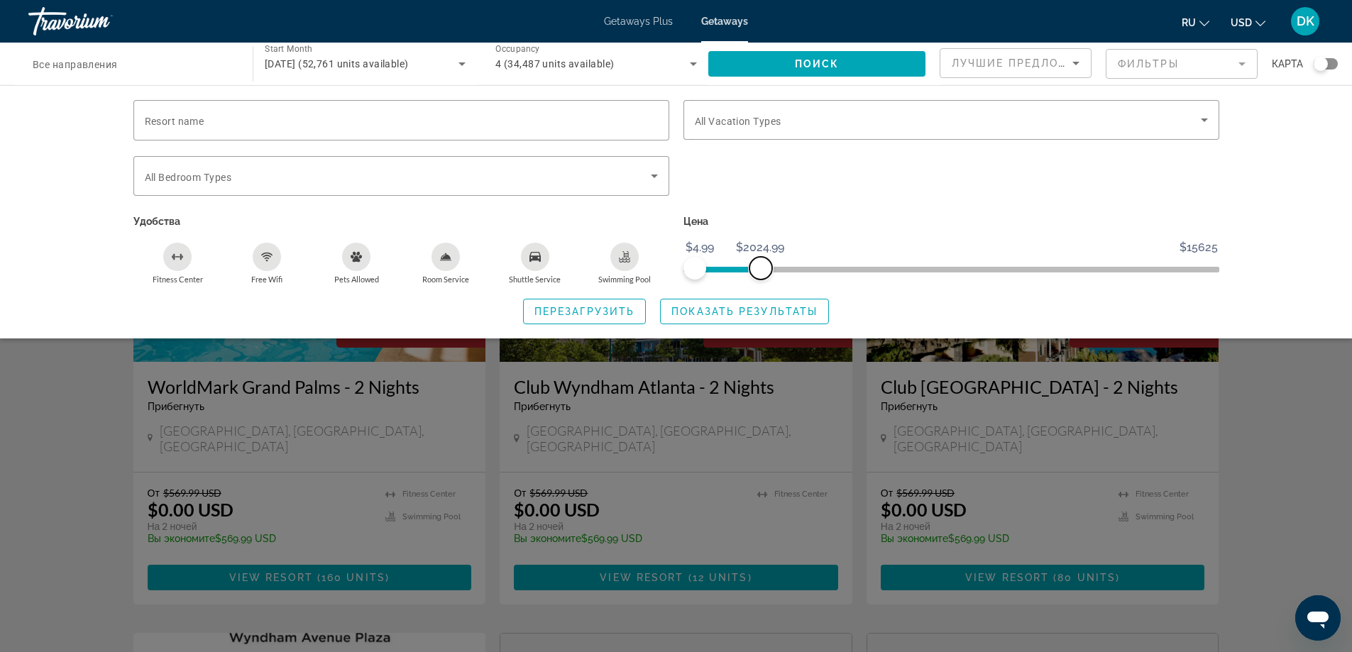
drag, startPoint x: 1205, startPoint y: 265, endPoint x: 761, endPoint y: 277, distance: 444.4
click at [761, 277] on span "ngx-slider-max" at bounding box center [760, 268] width 23 height 23
click at [384, 299] on div "Перезагрузить Показать результаты" at bounding box center [676, 312] width 1086 height 26
click at [1198, 26] on button "ru English Español Français Italiano Português русский" at bounding box center [1195, 22] width 28 height 21
click at [1147, 148] on button "русский" at bounding box center [1166, 149] width 63 height 18
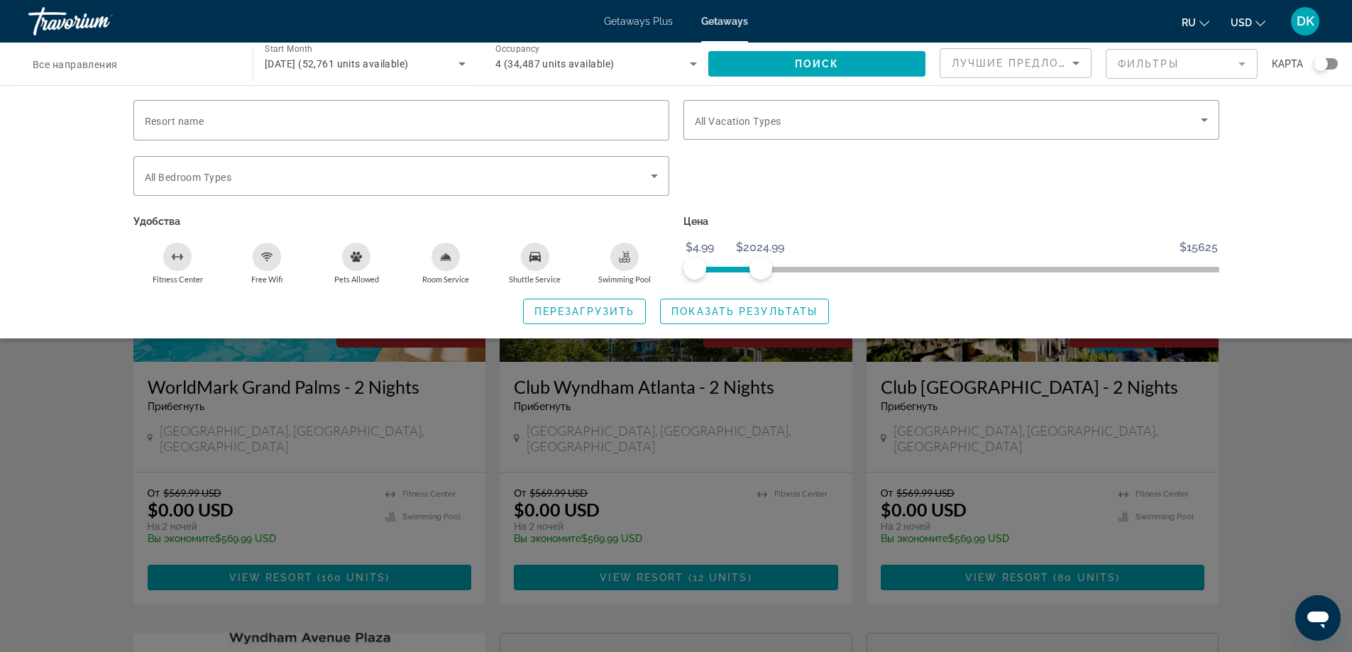
drag, startPoint x: 77, startPoint y: 205, endPoint x: 80, endPoint y: 195, distance: 10.3
click at [79, 203] on div "Resort name Vacation Types All Vacation Types Bedroom Types All Bedroom Types У…" at bounding box center [676, 211] width 1352 height 253
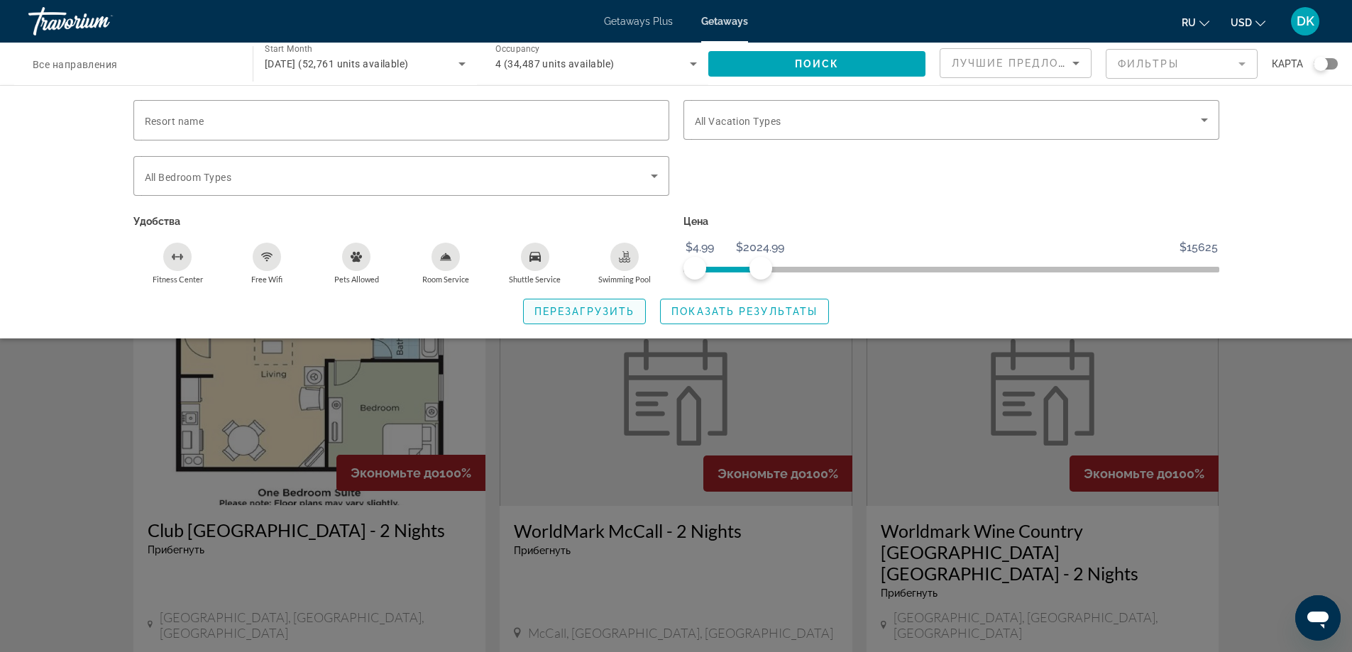
scroll to position [71, 0]
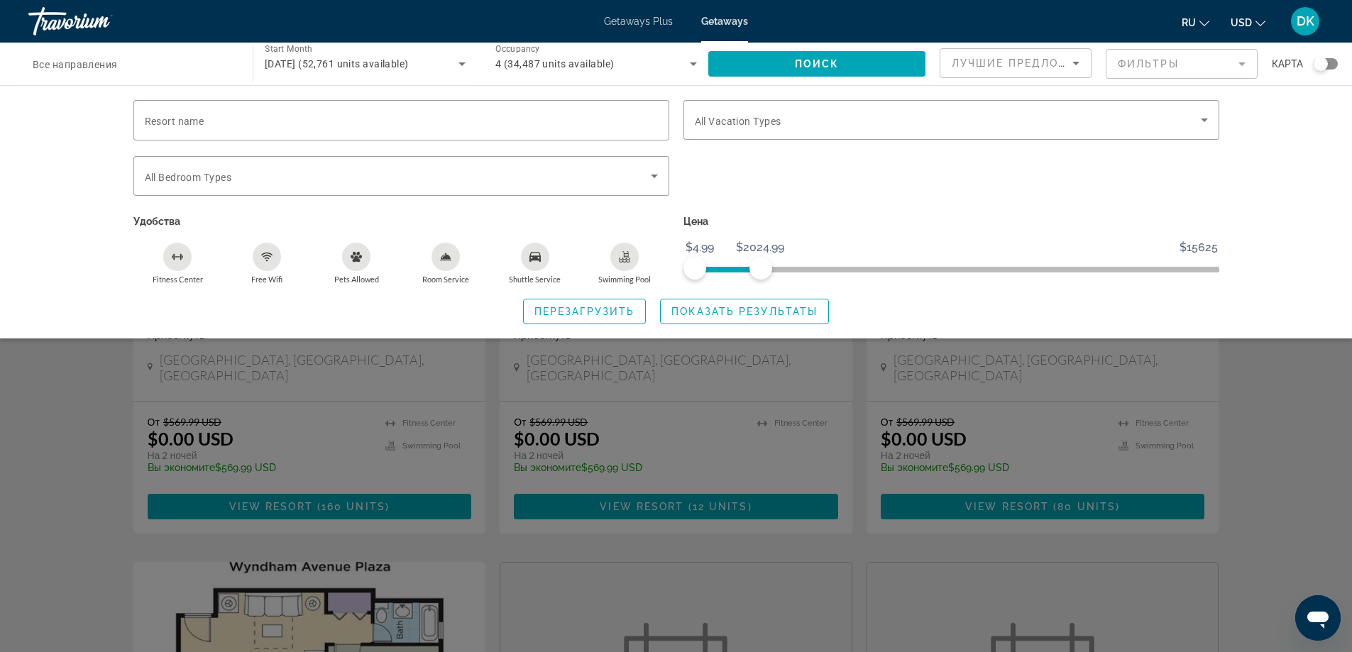
click at [804, 315] on span "Показать результаты" at bounding box center [744, 311] width 146 height 11
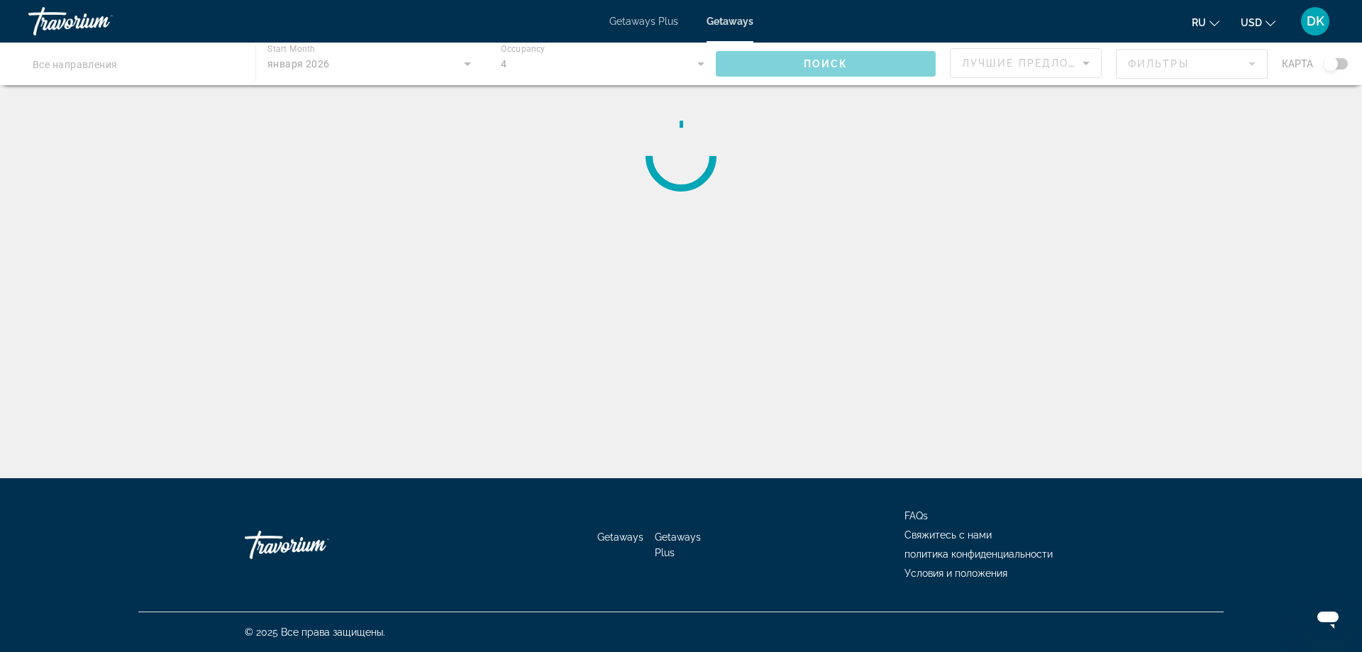
drag, startPoint x: 1032, startPoint y: 60, endPoint x: 1008, endPoint y: 160, distance: 103.4
click at [1008, 160] on div "Destination Все направления Start Month все месяцы января 2026 Occupancy Всего …" at bounding box center [681, 338] width 1362 height 478
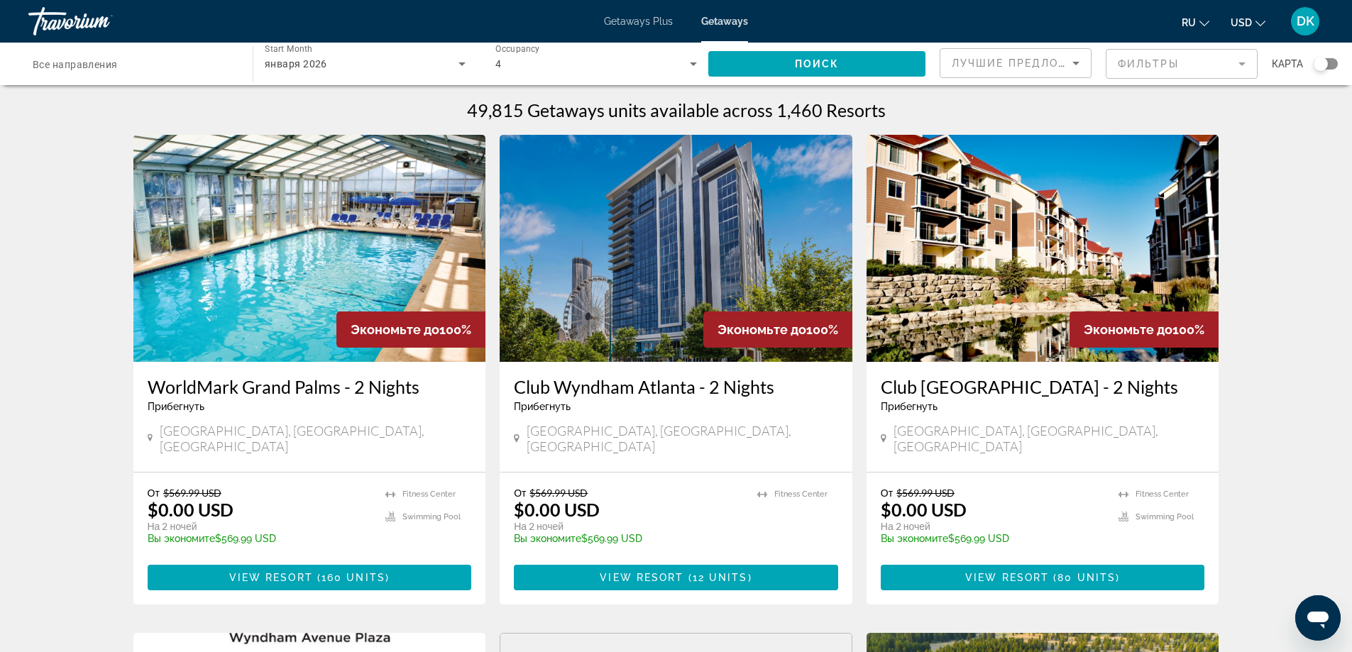
click at [1335, 65] on div "Search widget" at bounding box center [1325, 63] width 24 height 11
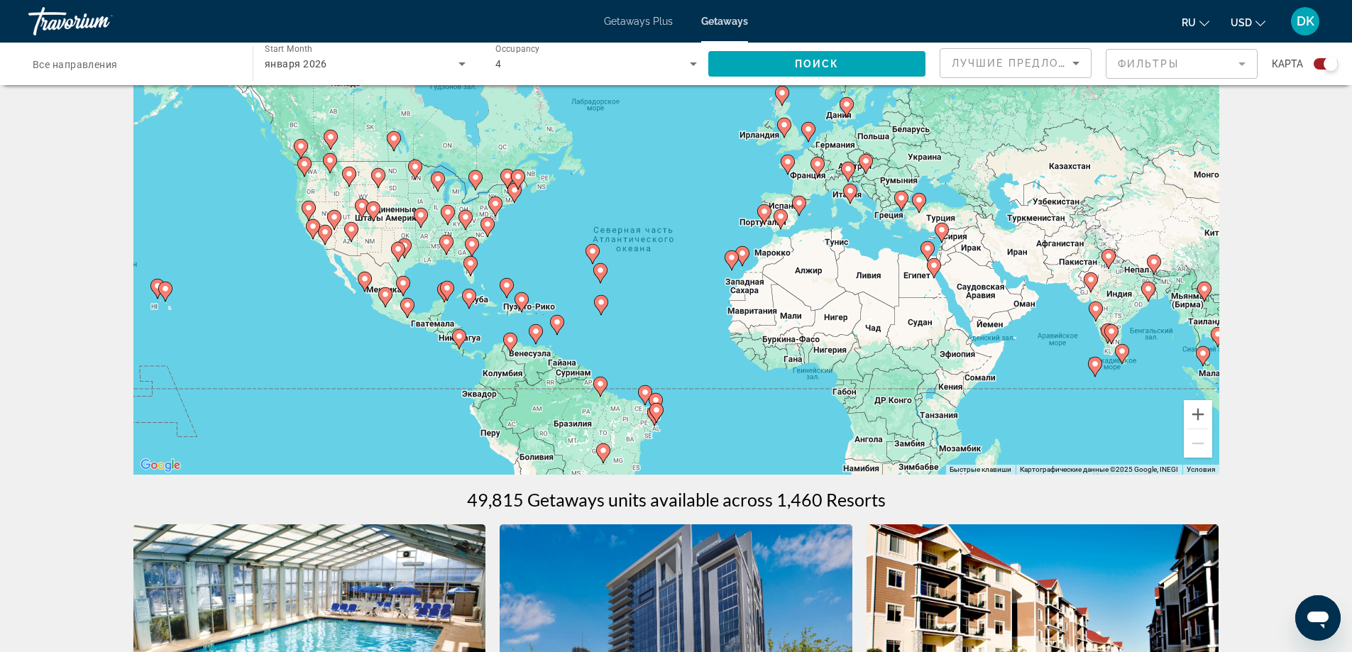
scroll to position [71, 0]
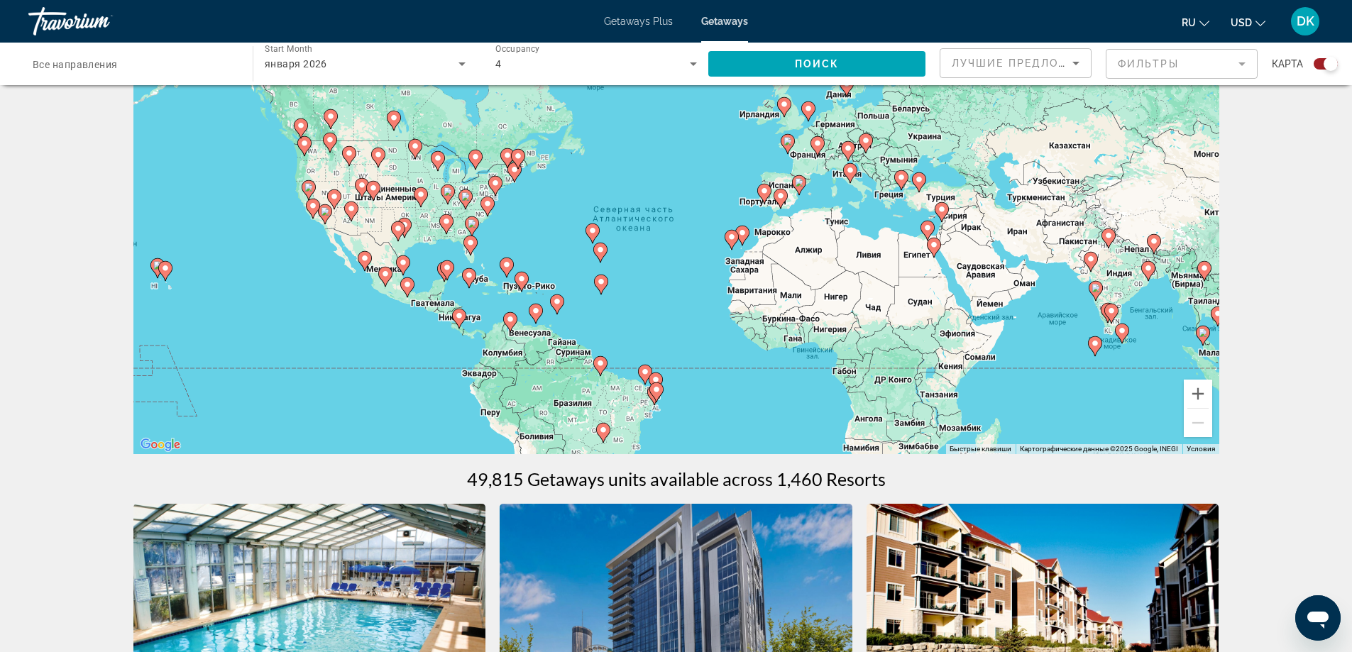
click at [930, 248] on image "Main content" at bounding box center [934, 245] width 9 height 9
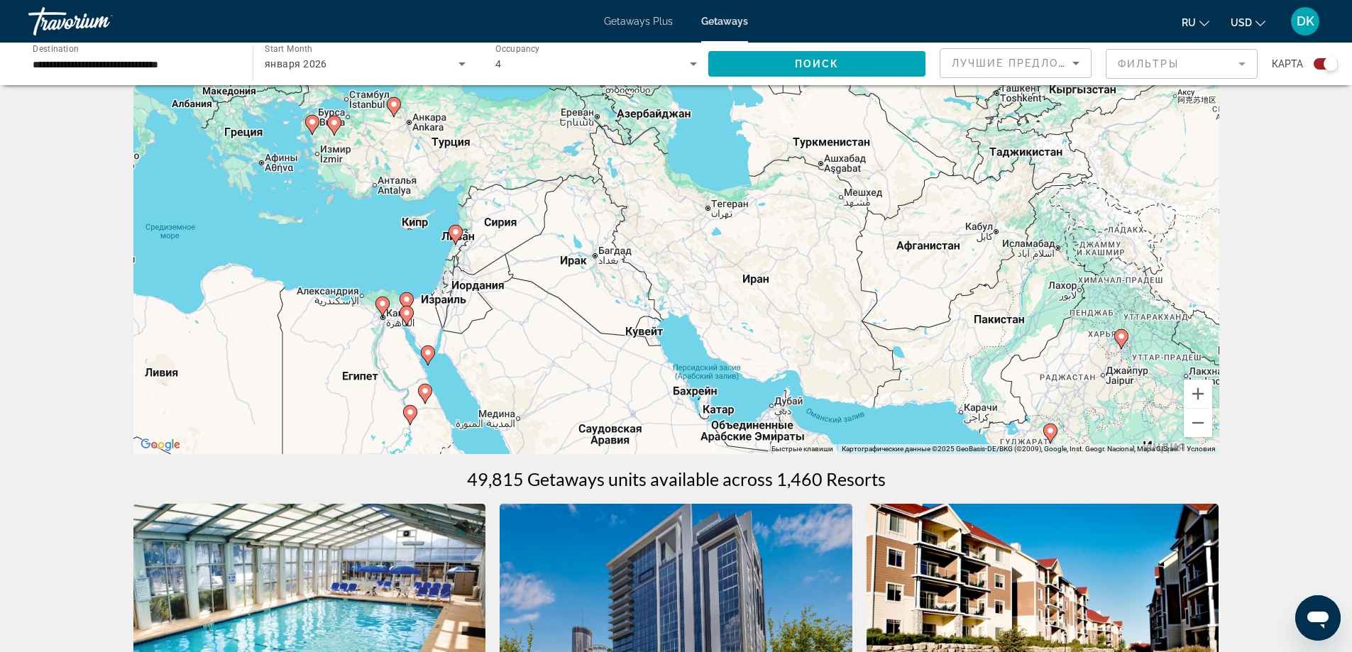
drag, startPoint x: 948, startPoint y: 226, endPoint x: 694, endPoint y: 341, distance: 278.5
click at [695, 351] on div "Чтобы активировать перетаскивание с помощью клавиатуры, нажмите Alt + Ввод. Пос…" at bounding box center [676, 241] width 1086 height 426
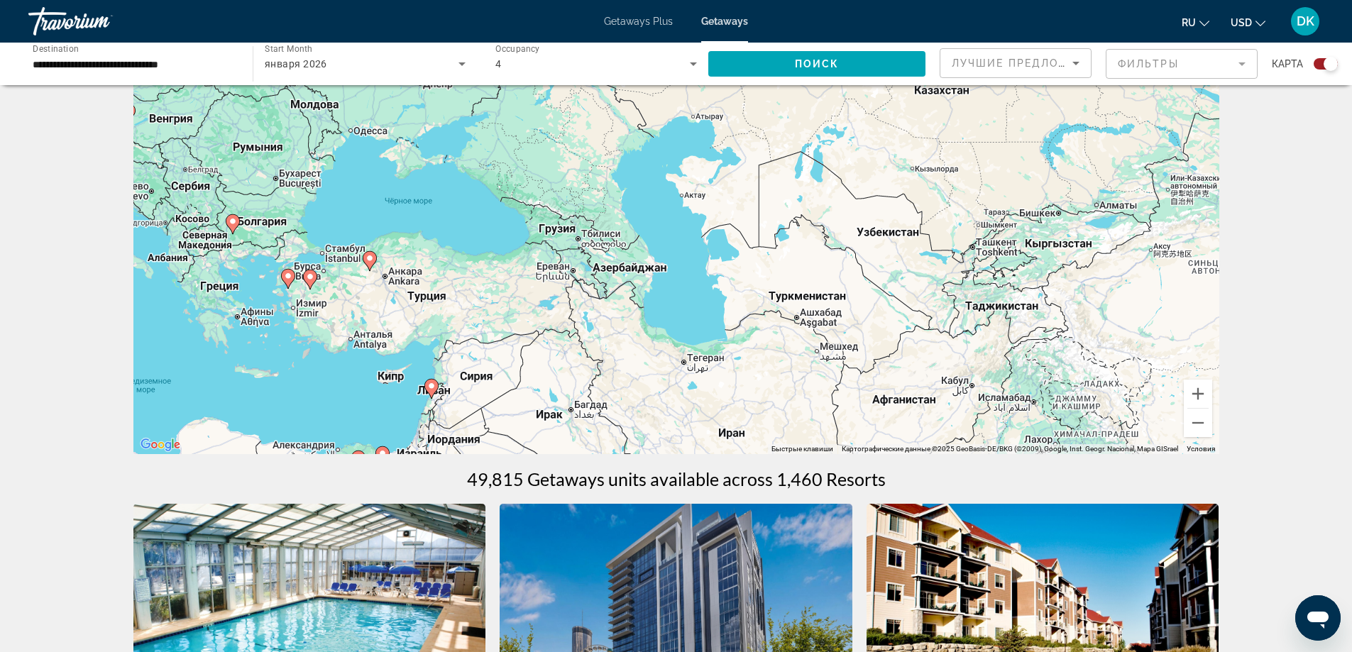
drag, startPoint x: 887, startPoint y: 202, endPoint x: 863, endPoint y: 370, distance: 169.9
click at [863, 370] on div "Чтобы активировать перетаскивание с помощью клавиатуры, нажмите Alt + Ввод. Пос…" at bounding box center [676, 241] width 1086 height 426
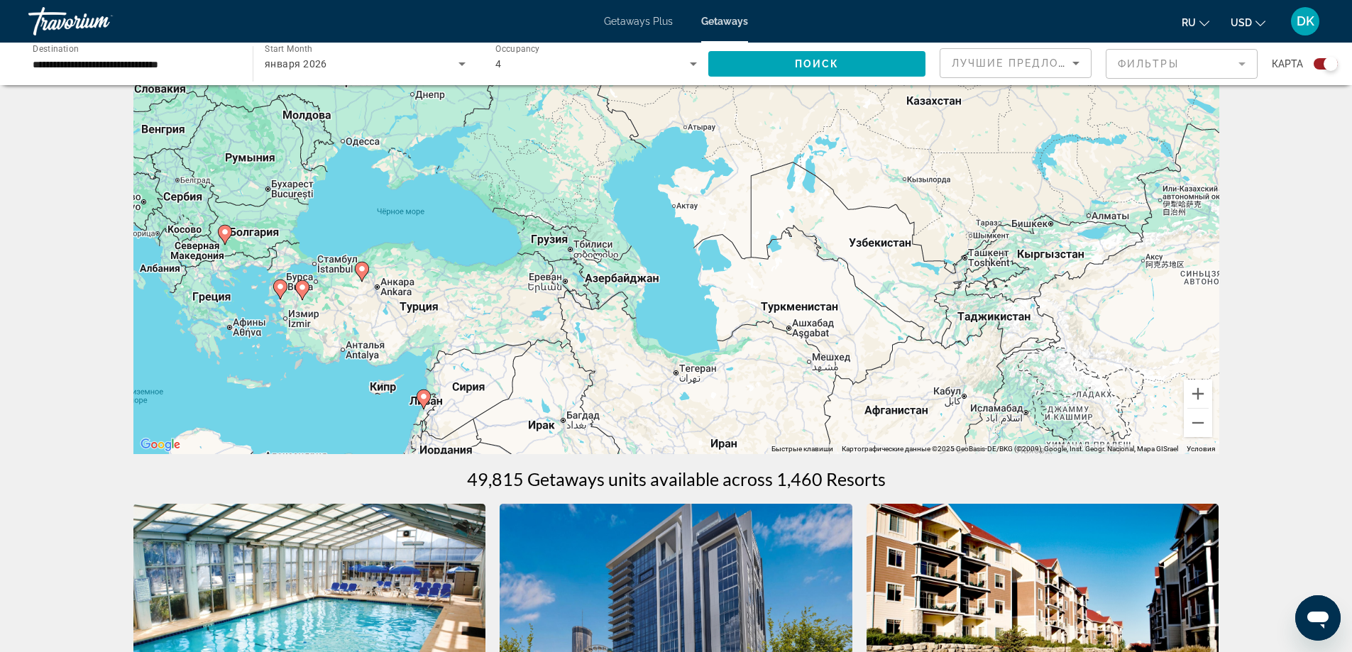
drag, startPoint x: 942, startPoint y: 240, endPoint x: 934, endPoint y: 252, distance: 14.8
click at [934, 252] on div "Чтобы активировать перетаскивание с помощью клавиатуры, нажмите Alt + Ввод. Пос…" at bounding box center [676, 241] width 1086 height 426
click at [1198, 424] on button "Уменьшить" at bounding box center [1198, 423] width 28 height 28
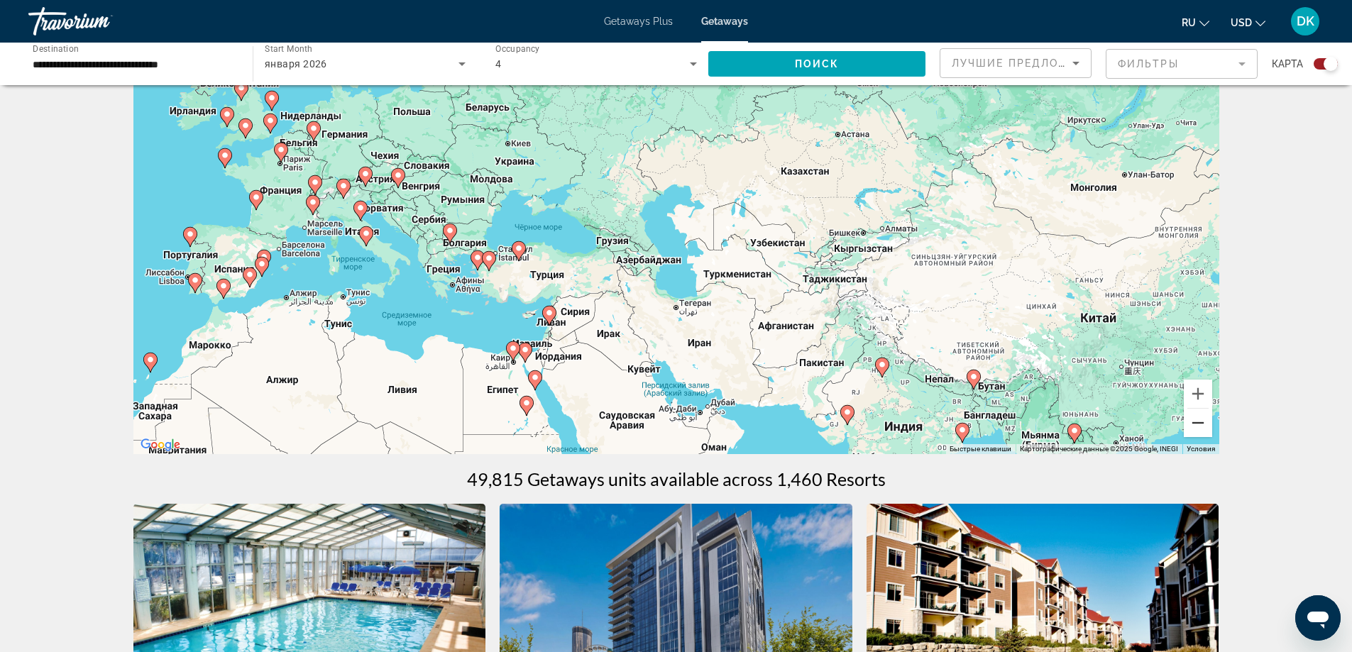
click at [1194, 422] on button "Уменьшить" at bounding box center [1198, 423] width 28 height 28
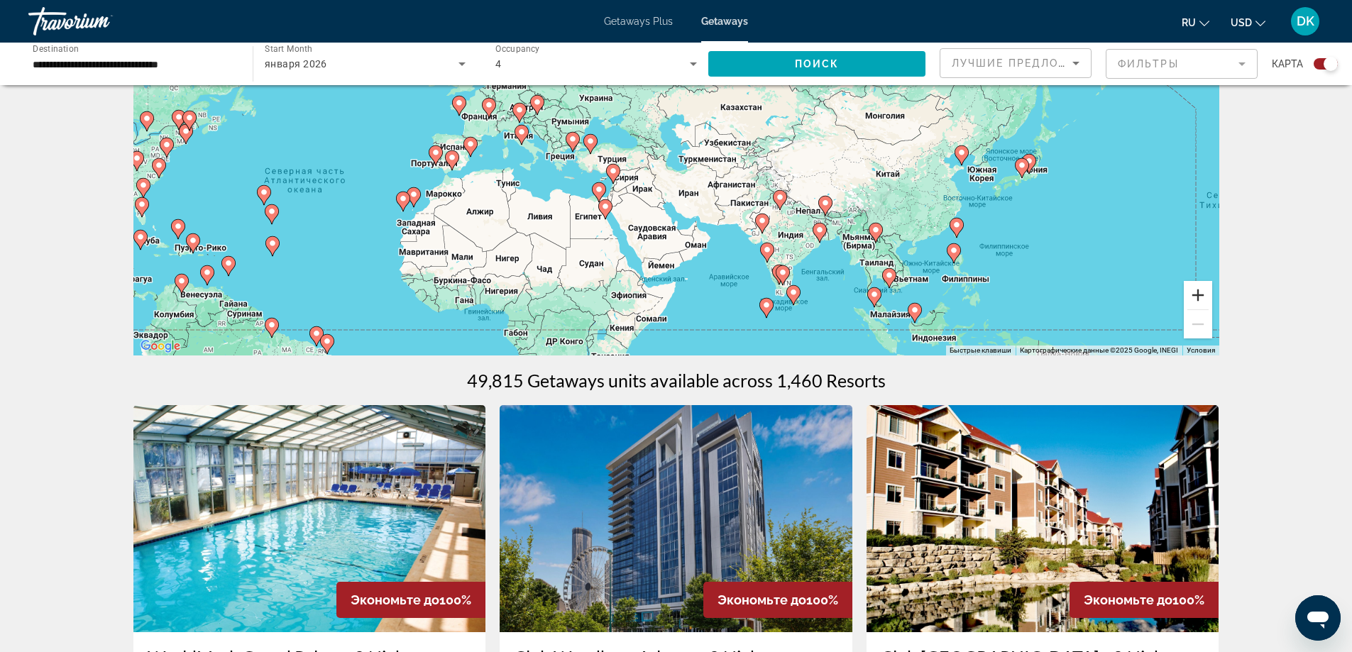
scroll to position [213, 0]
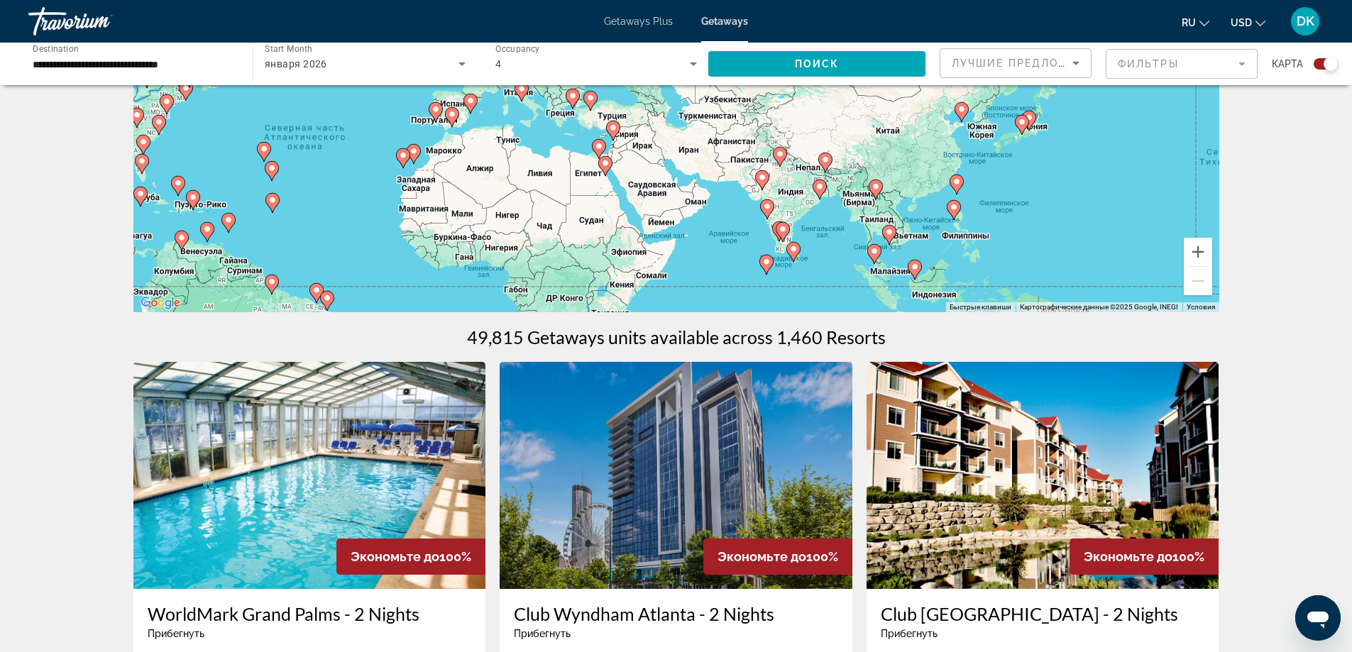
click at [589, 179] on div "Чтобы активировать перетаскивание с помощью клавиатуры, нажмите Alt + Ввод. Пос…" at bounding box center [676, 99] width 1086 height 426
click at [604, 167] on image "Main content" at bounding box center [605, 163] width 9 height 9
type input "**********"
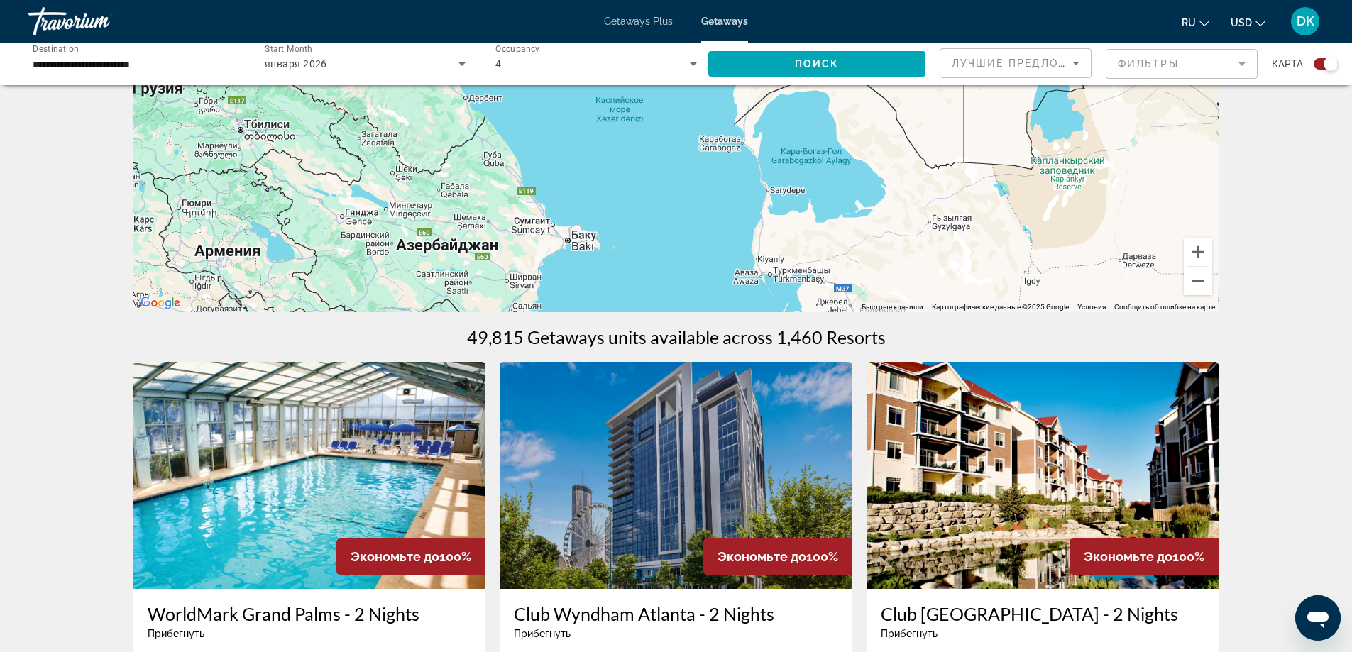
drag, startPoint x: 899, startPoint y: 236, endPoint x: 886, endPoint y: 233, distance: 13.8
click at [886, 233] on div "Main content" at bounding box center [676, 99] width 1086 height 426
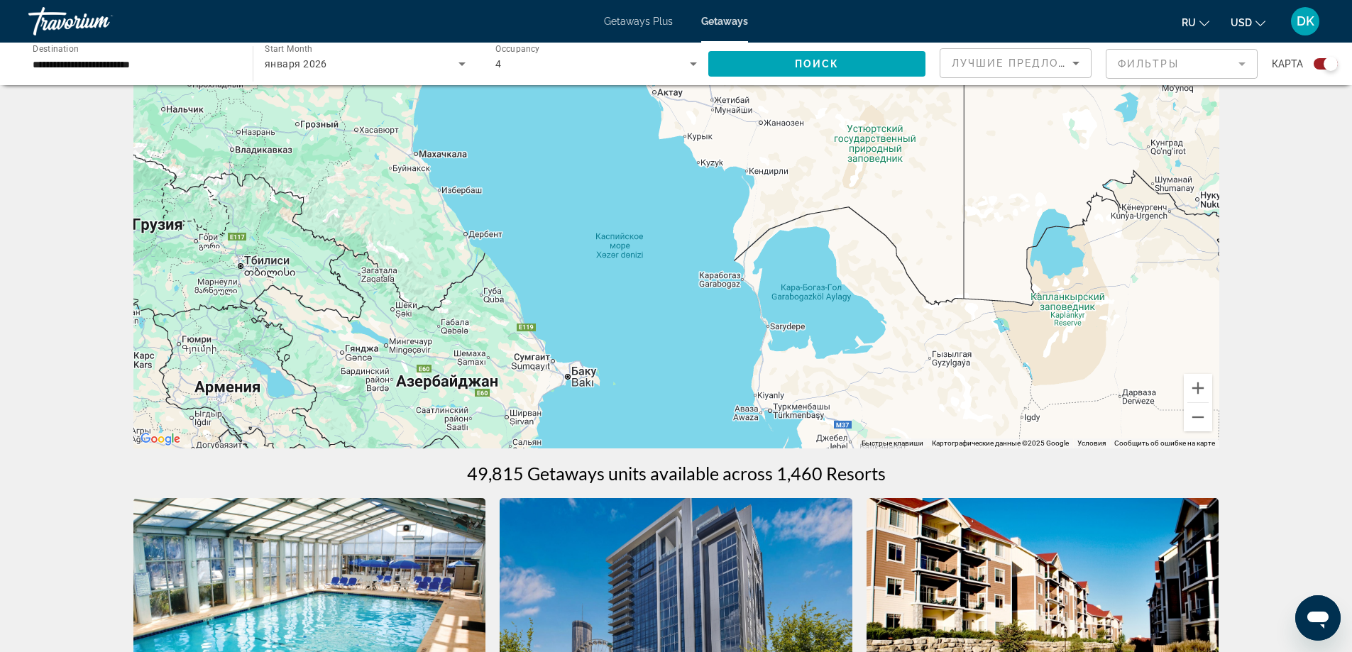
scroll to position [71, 0]
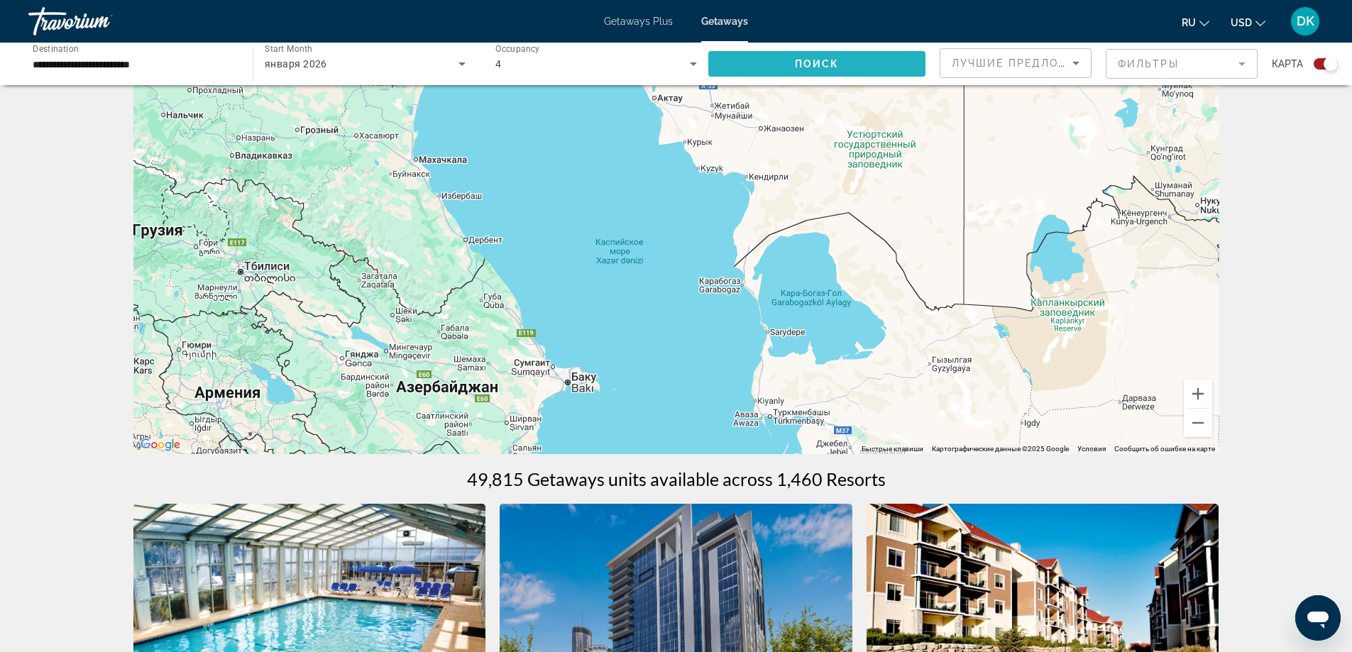
click at [827, 65] on span "Поиск" at bounding box center [817, 63] width 45 height 11
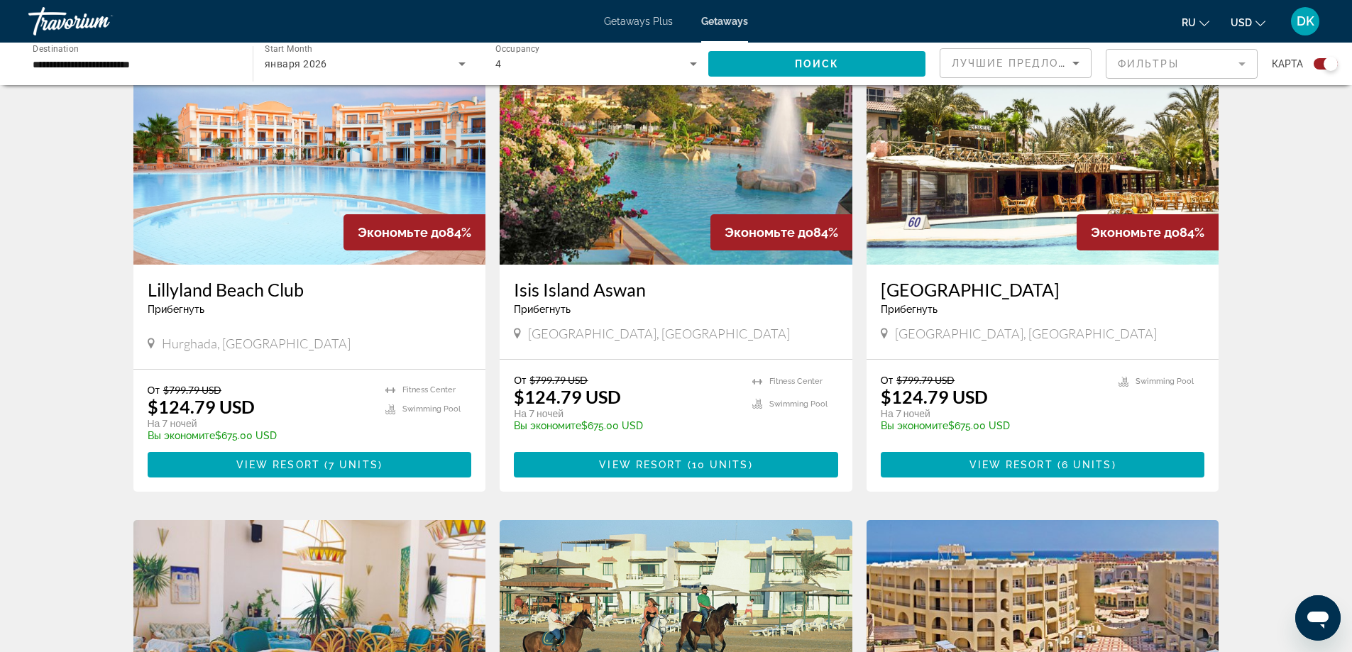
scroll to position [536, 0]
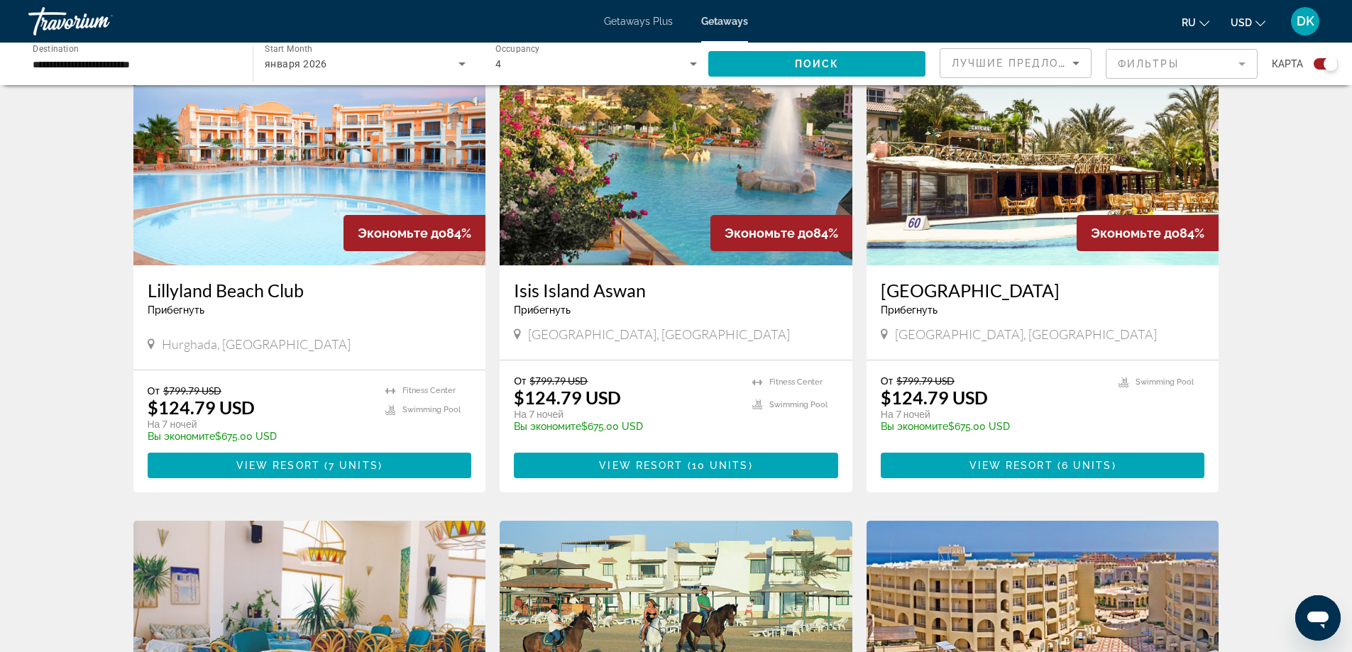
click at [1194, 21] on span "ru" at bounding box center [1188, 22] width 14 height 11
click at [1158, 146] on button "русский" at bounding box center [1166, 149] width 63 height 18
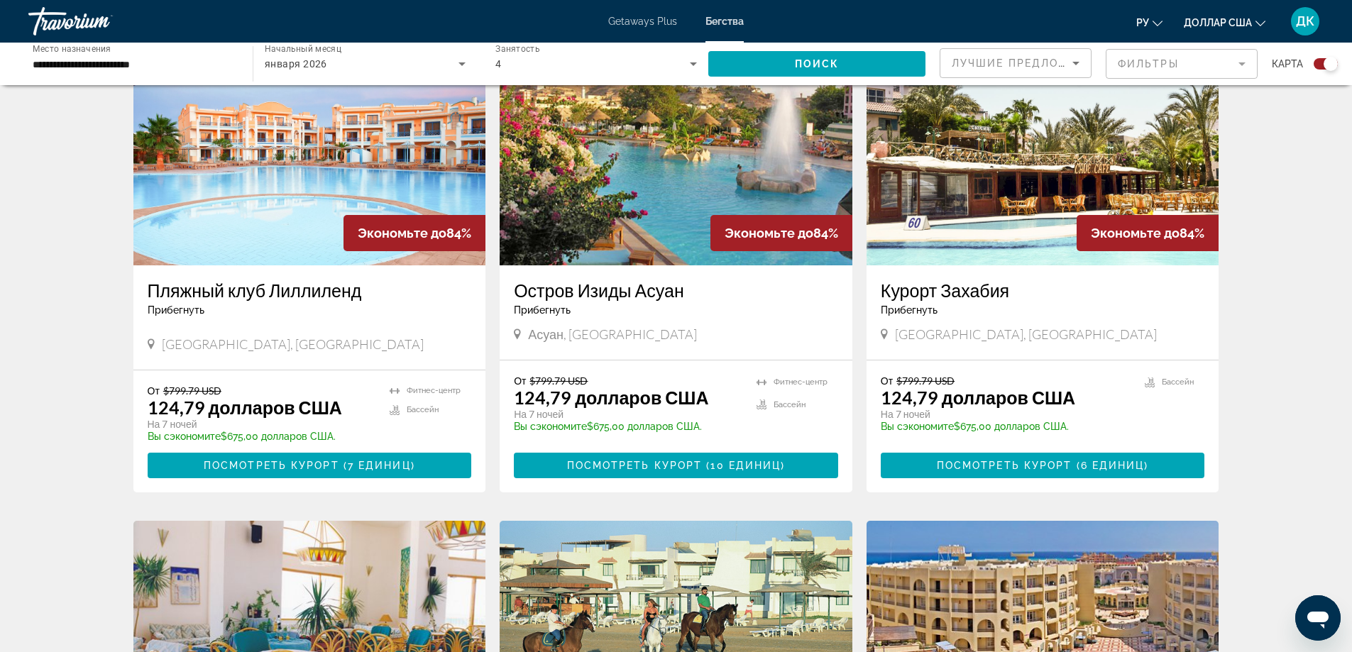
click at [749, 320] on div "Остров Изиды Асуан Прибегнуть - Это курорт только для взрослых" at bounding box center [676, 303] width 324 height 47
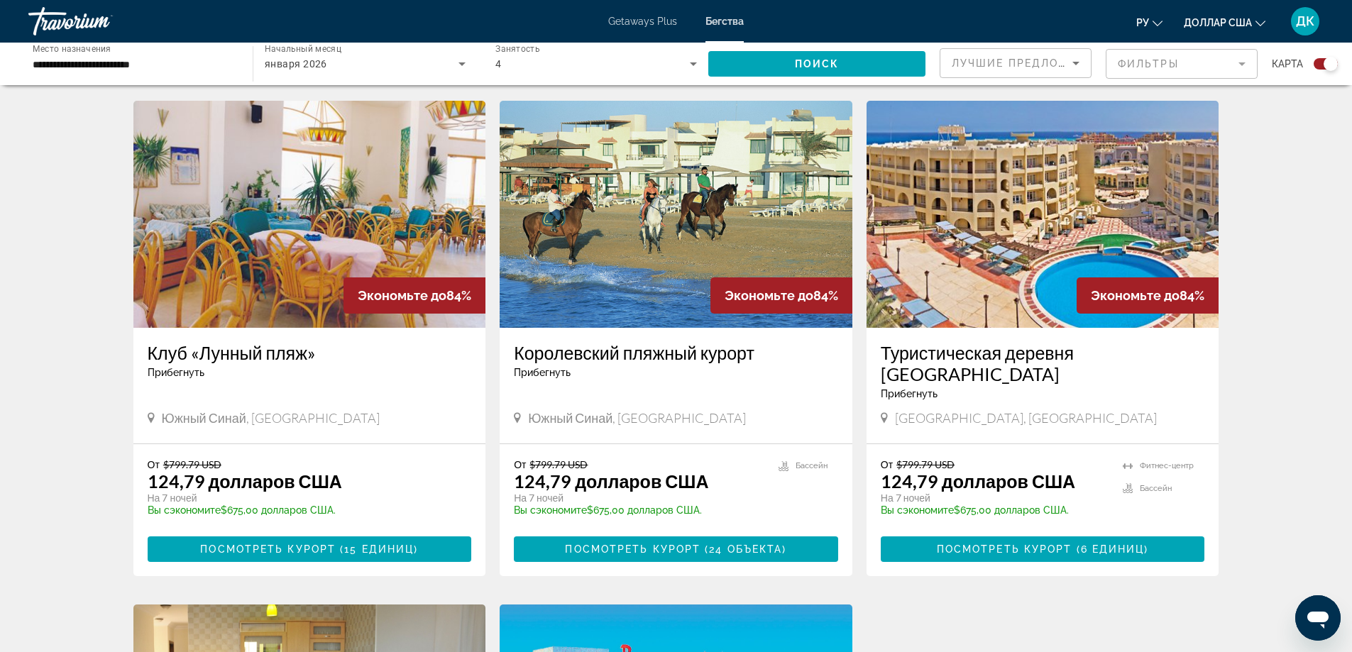
scroll to position [962, 0]
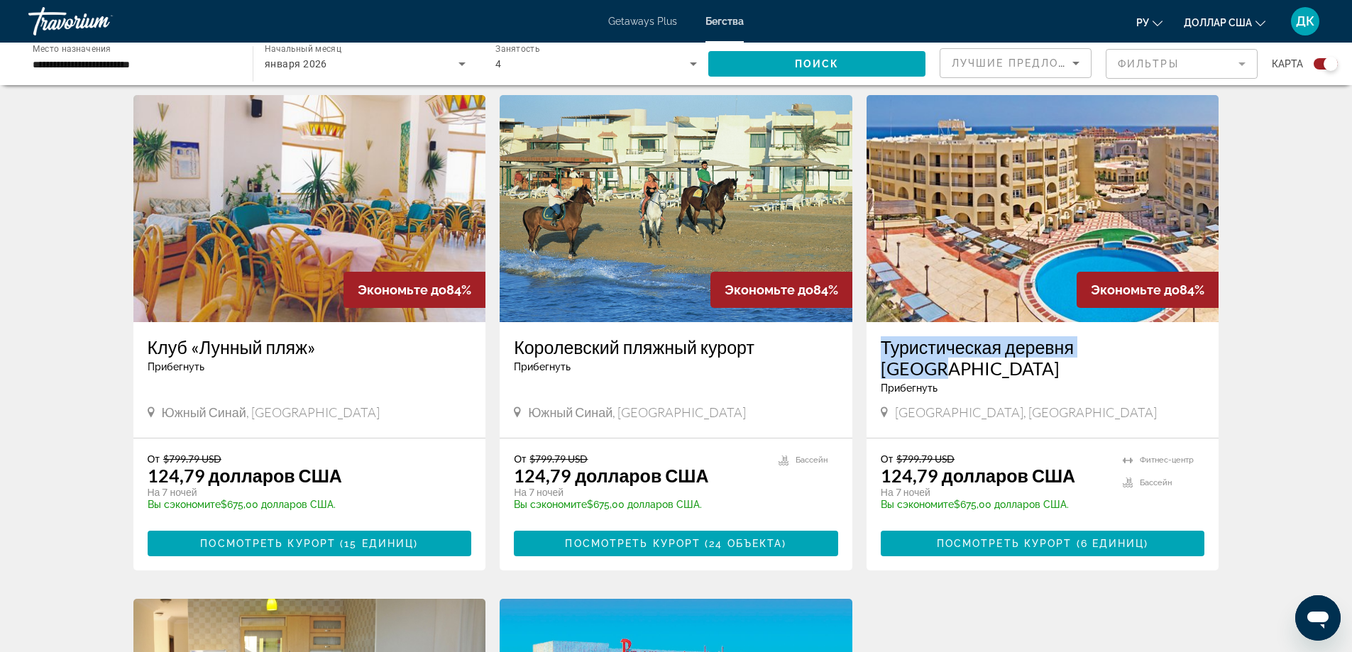
drag, startPoint x: 879, startPoint y: 349, endPoint x: 1138, endPoint y: 348, distance: 259.0
click at [1138, 348] on div "Туристическая деревня Миретт Прибегнуть - Это курорт только для взрослых Красно…" at bounding box center [1042, 380] width 353 height 116
copy font "Туристическая деревня [GEOGRAPHIC_DATA]"
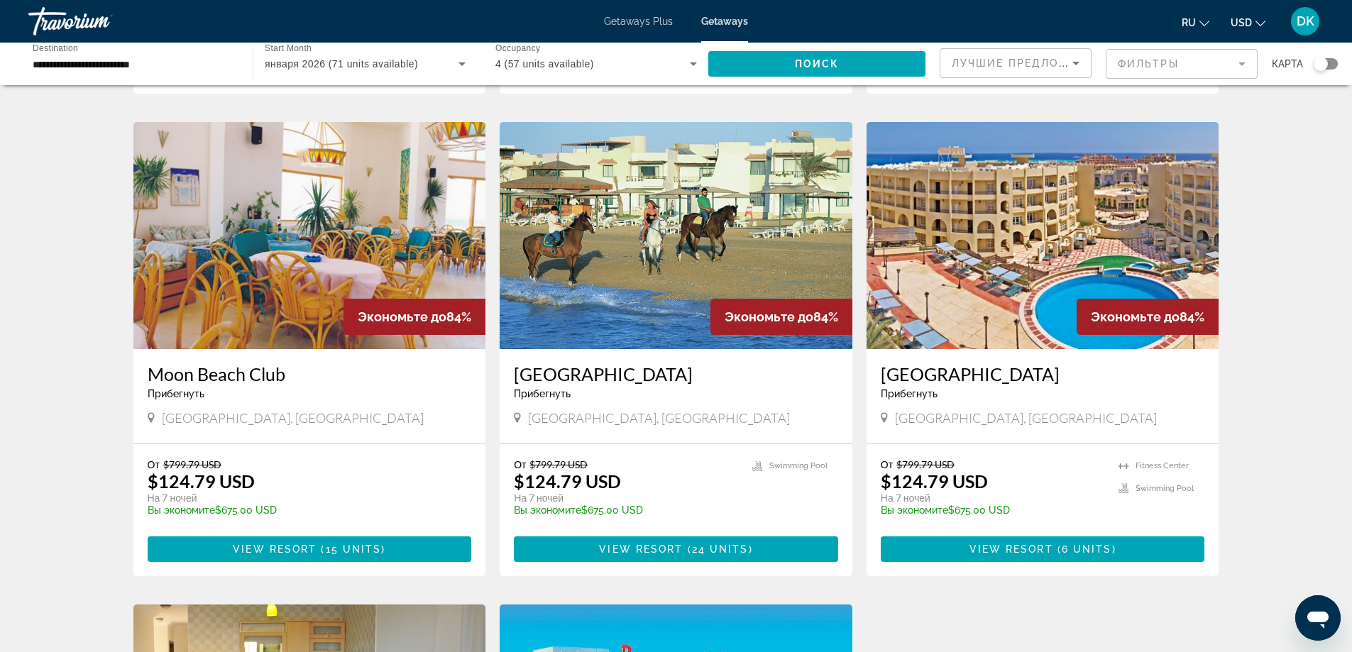
scroll to position [497, 0]
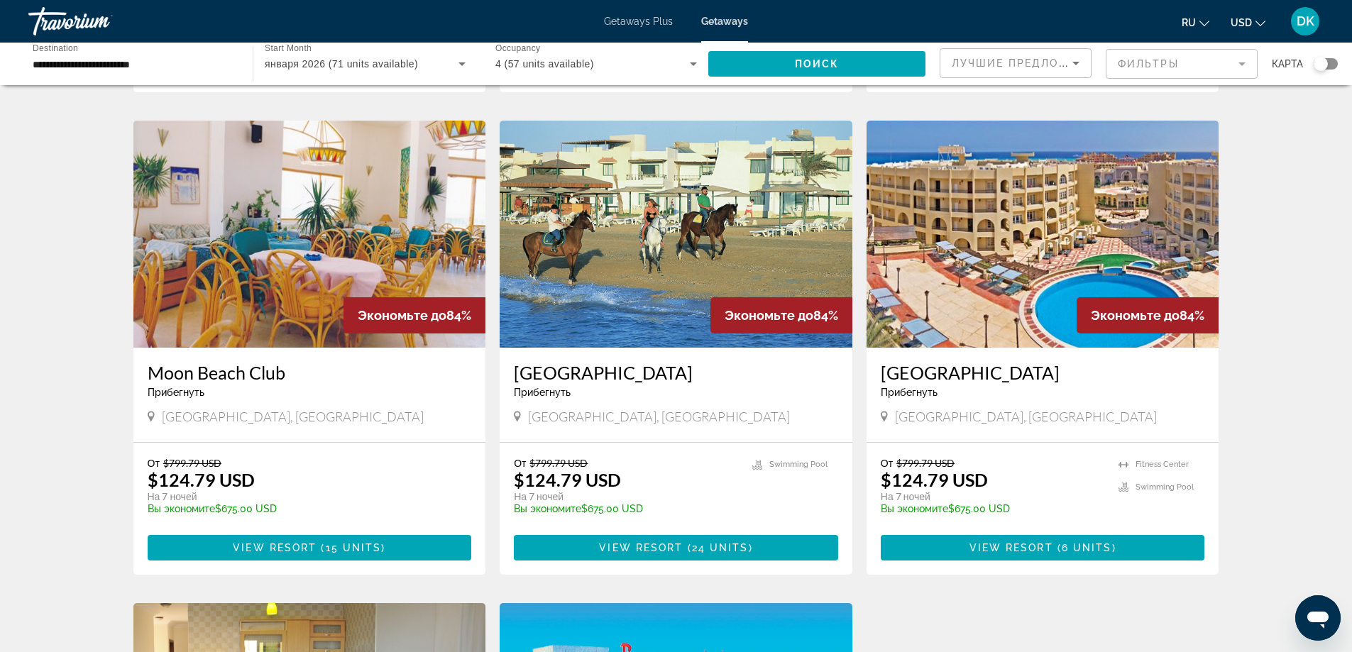
click at [1020, 372] on h3 "[GEOGRAPHIC_DATA]" at bounding box center [1043, 372] width 324 height 21
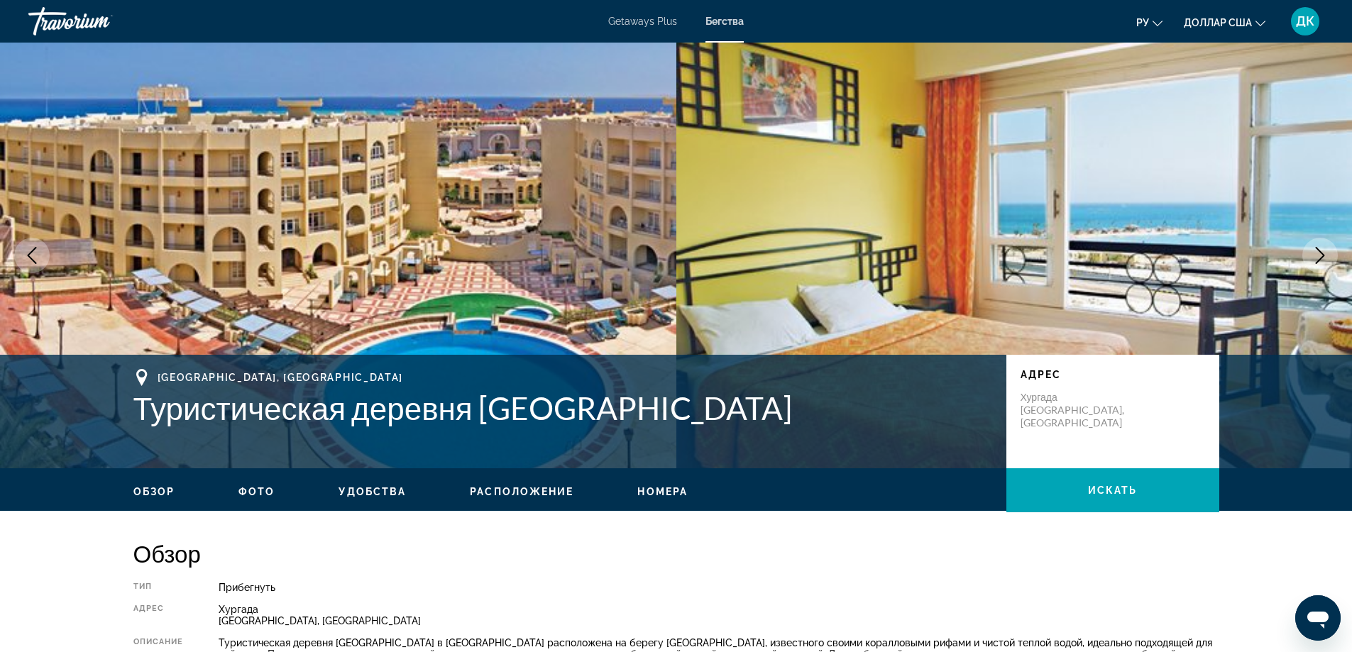
click at [264, 492] on font "Фото" at bounding box center [256, 491] width 36 height 11
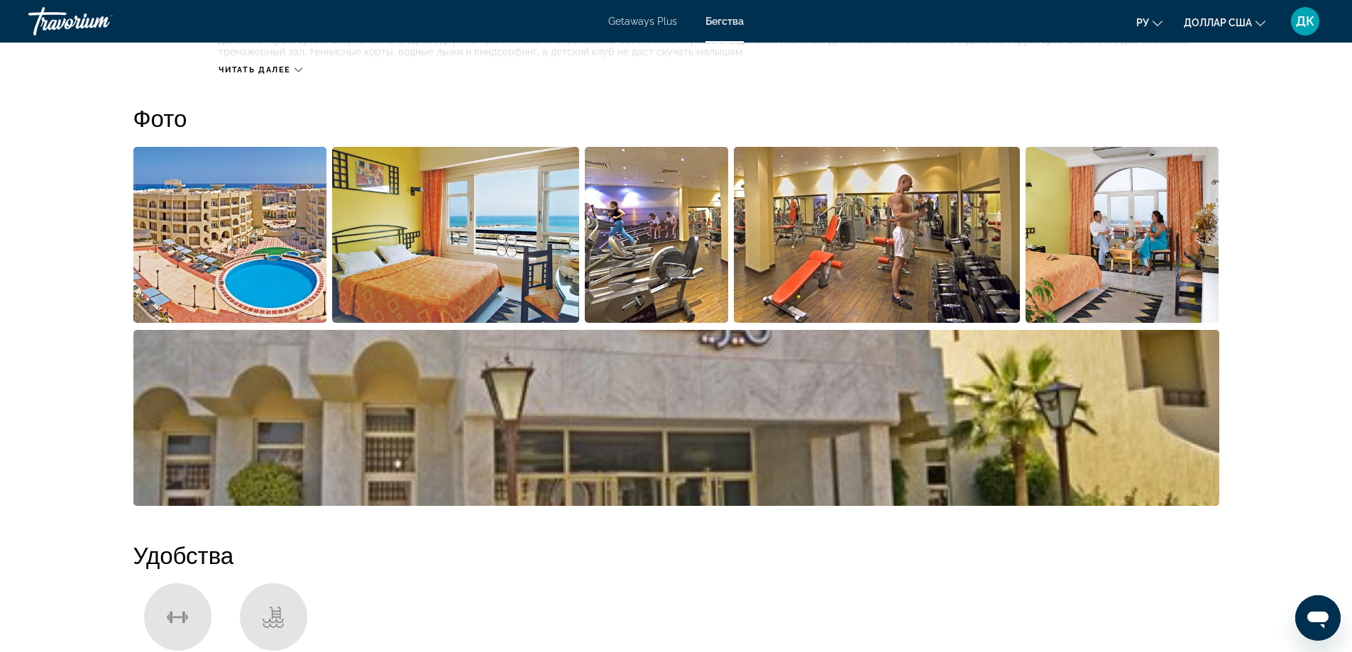
scroll to position [632, 0]
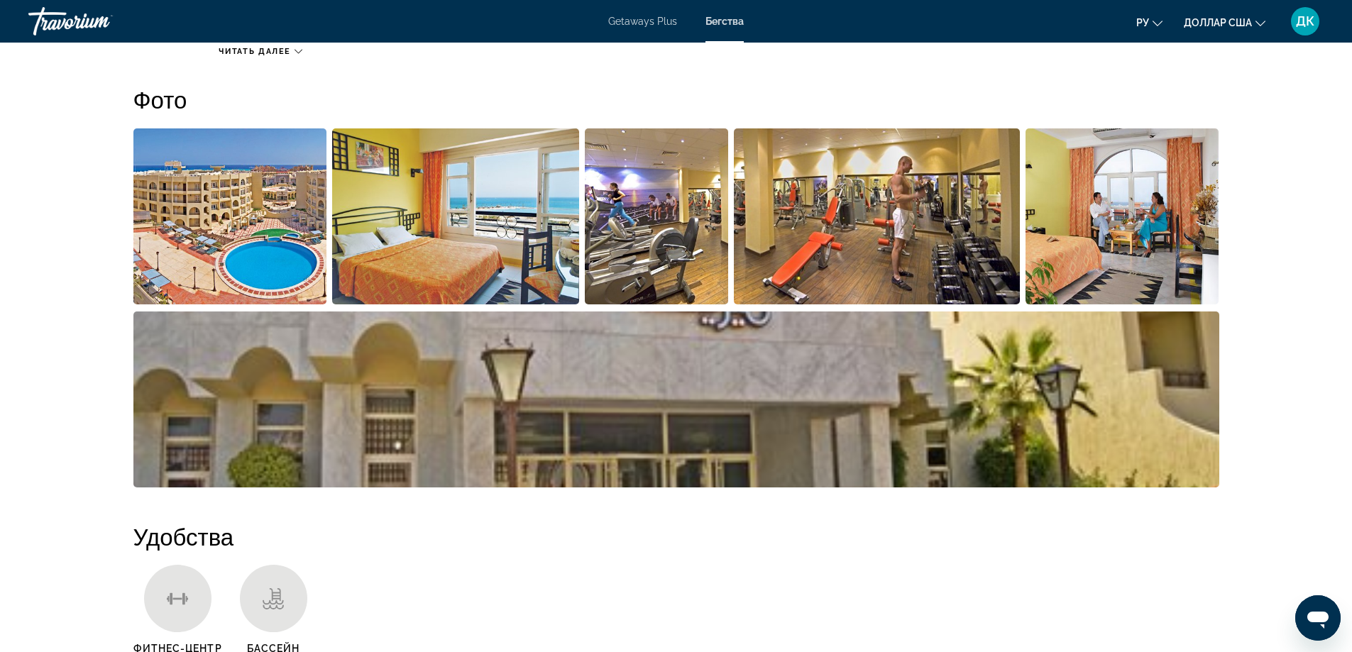
click at [299, 208] on img "Открыть полноэкранный слайдер изображений" at bounding box center [230, 216] width 194 height 176
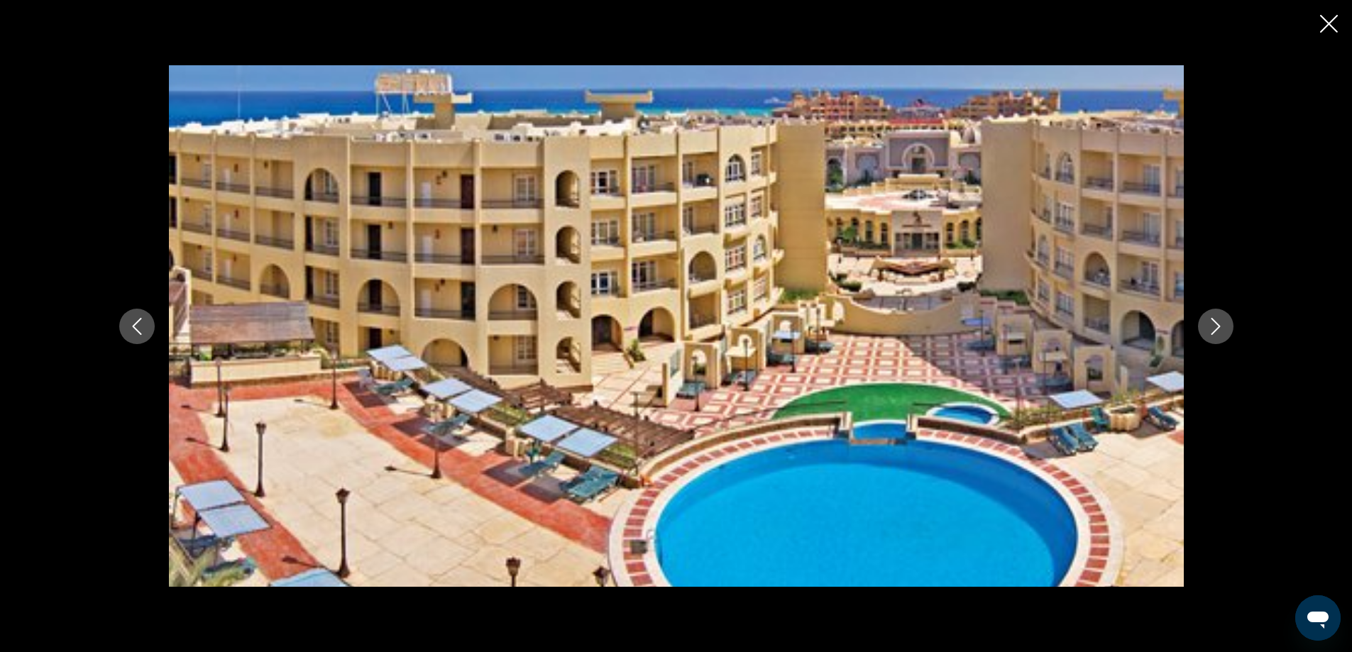
click at [1207, 325] on icon "Next image" at bounding box center [1215, 326] width 17 height 17
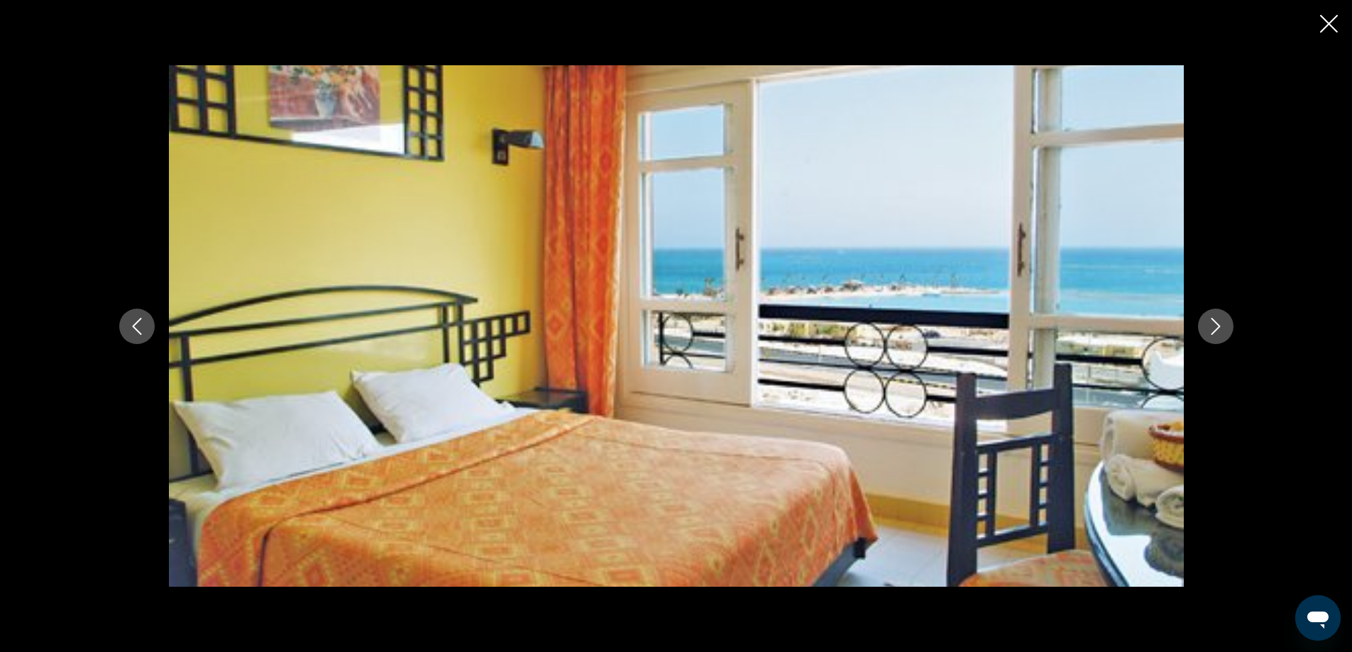
click at [1207, 325] on icon "Next image" at bounding box center [1215, 326] width 17 height 17
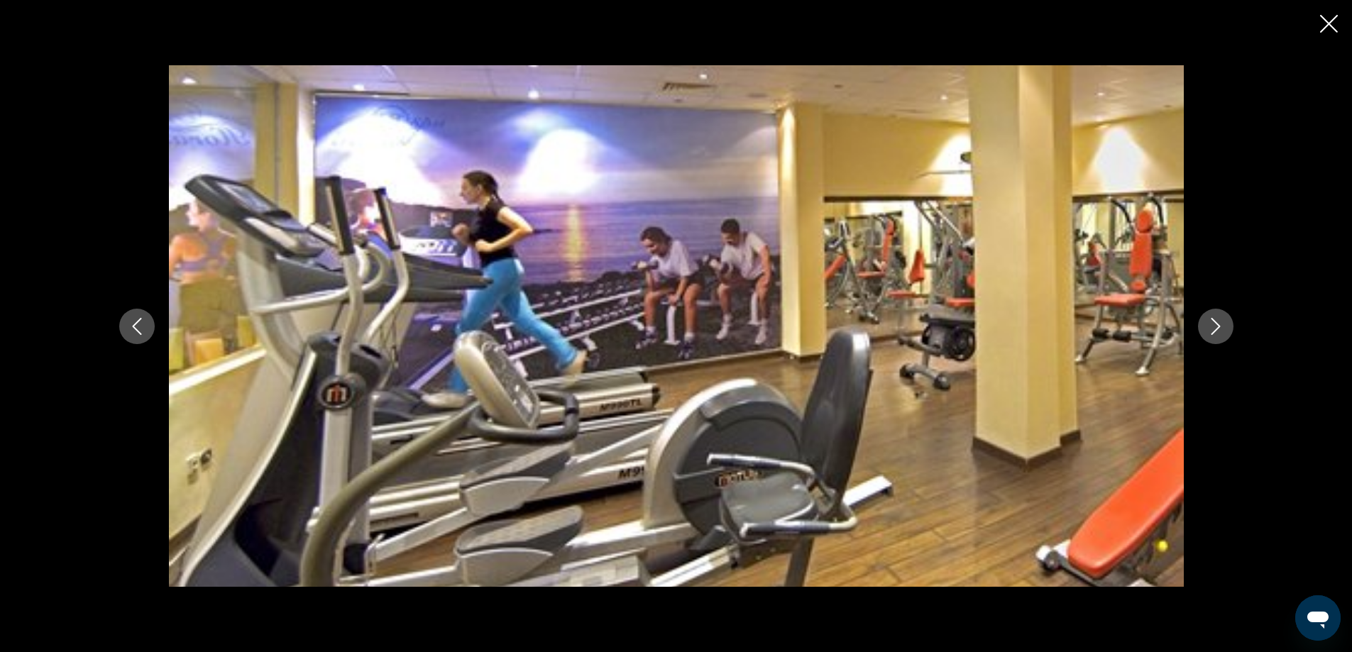
drag, startPoint x: 1328, startPoint y: 28, endPoint x: 1209, endPoint y: 27, distance: 119.2
click at [1328, 27] on icon "Close slideshow" at bounding box center [1329, 24] width 18 height 18
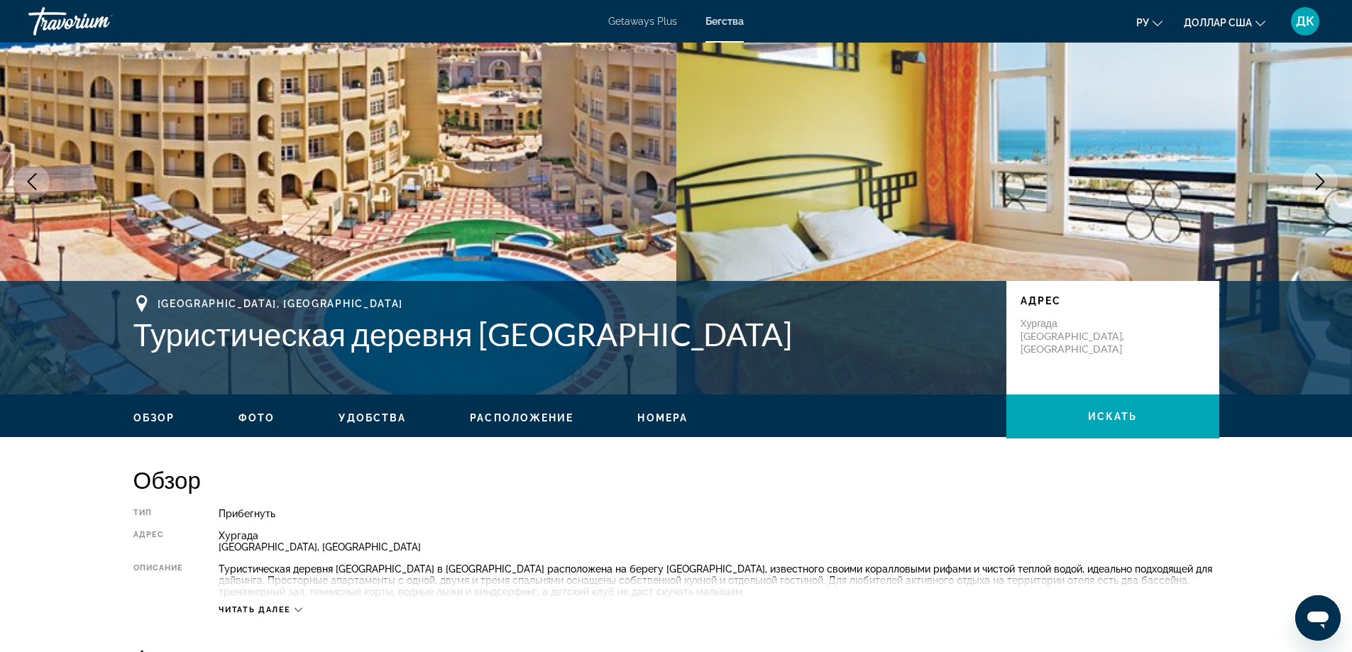
scroll to position [0, 0]
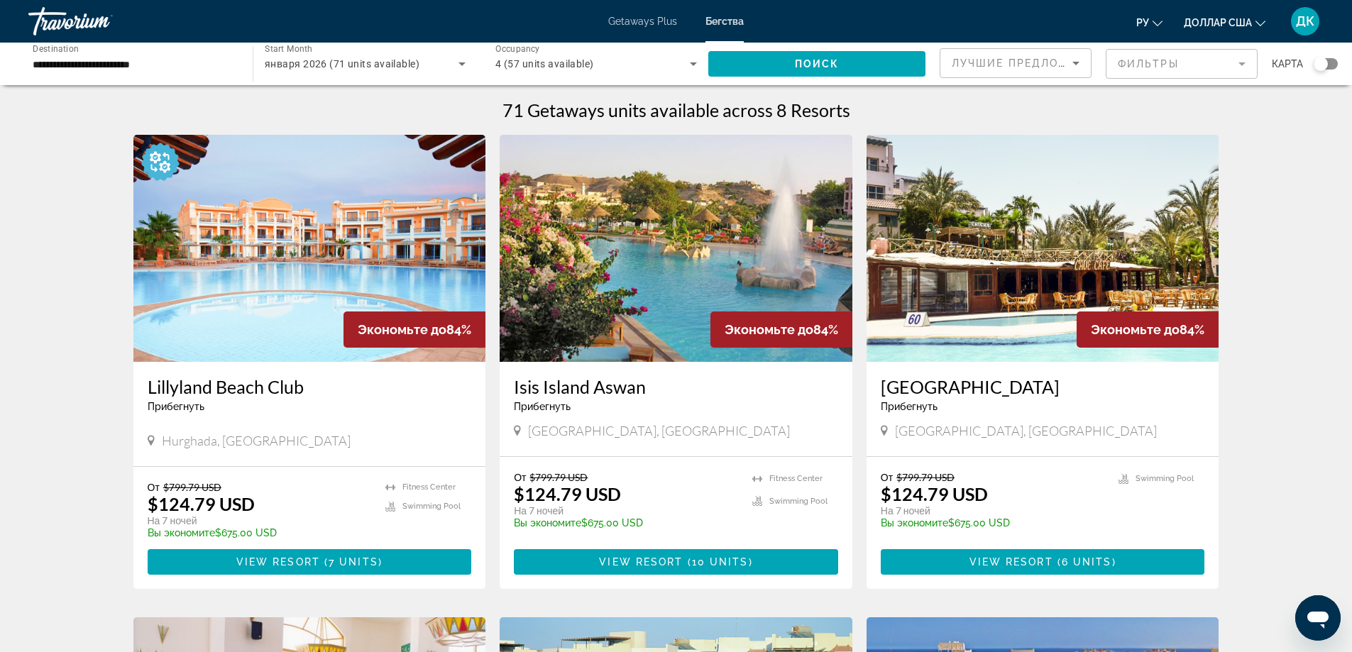
click at [539, 387] on h3 "Isis Island Aswan" at bounding box center [676, 386] width 324 height 21
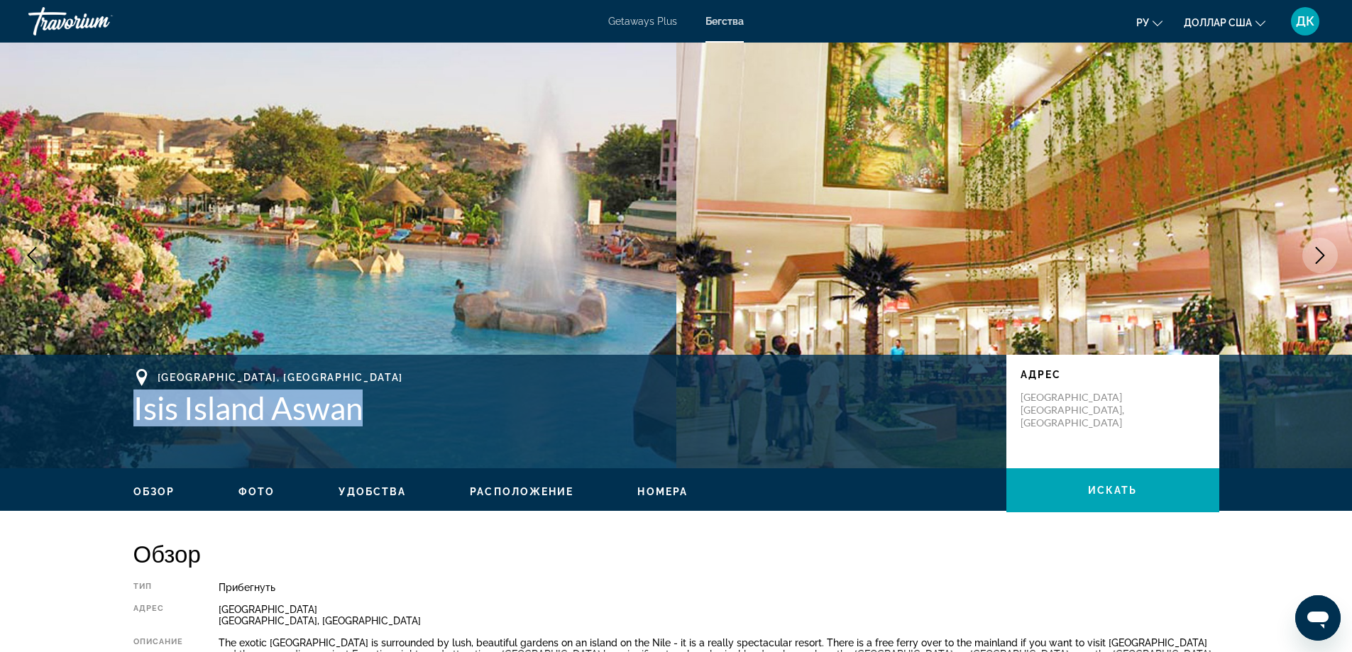
drag, startPoint x: 111, startPoint y: 414, endPoint x: 383, endPoint y: 415, distance: 271.8
click at [383, 415] on div "Aswan, Egypt Isis Island Aswan Адрес Isis Island Aswan, Egypt" at bounding box center [676, 411] width 1142 height 85
copy h1 "Isis Island Aswan"
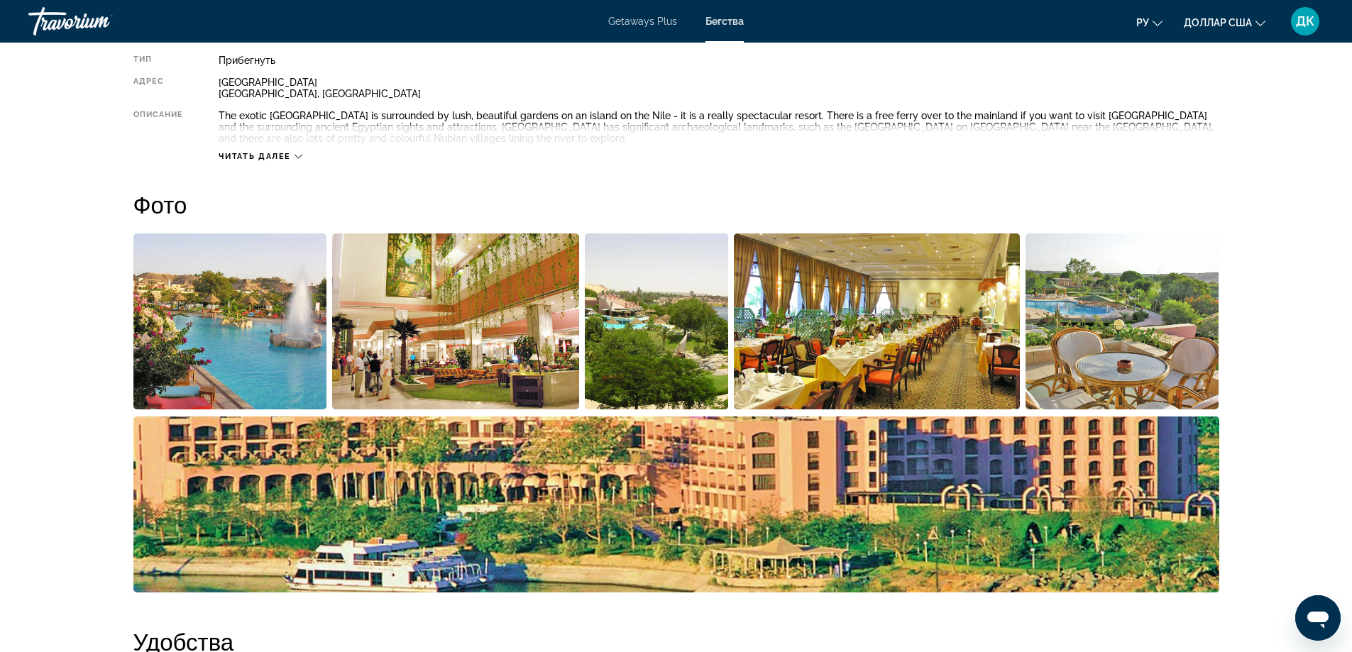
scroll to position [497, 0]
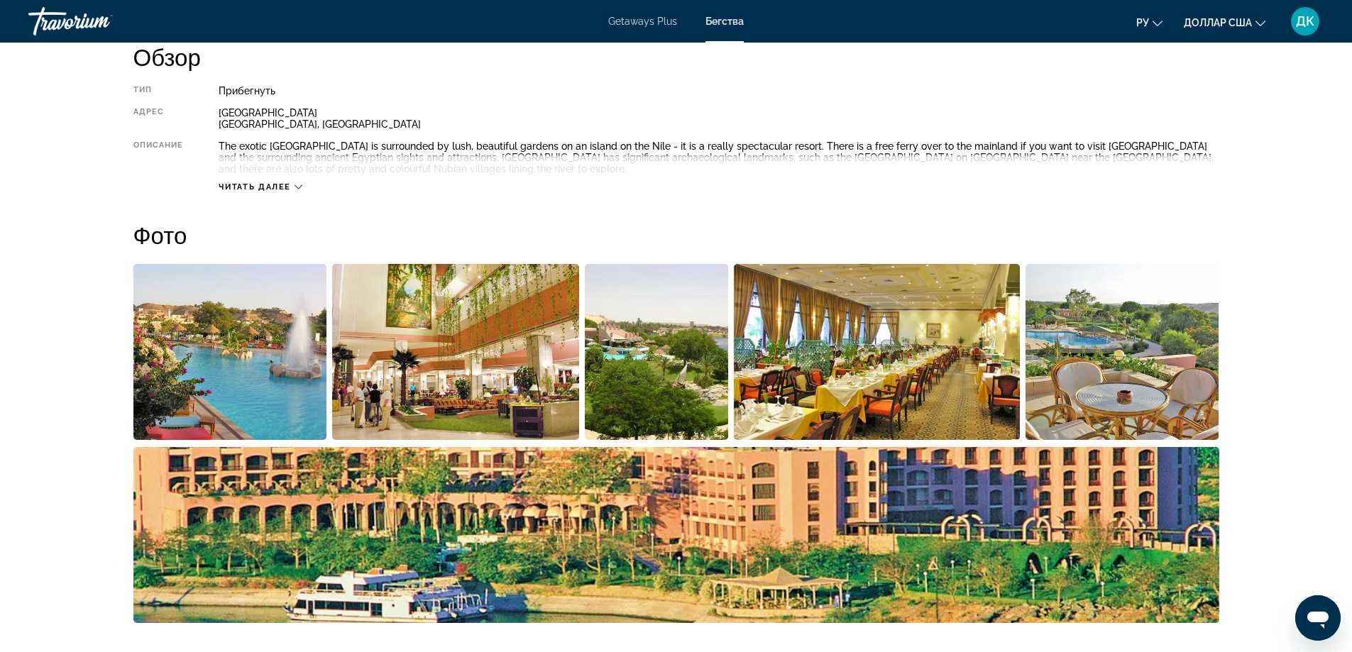
click at [260, 352] on img "Open full-screen image slider" at bounding box center [230, 352] width 194 height 176
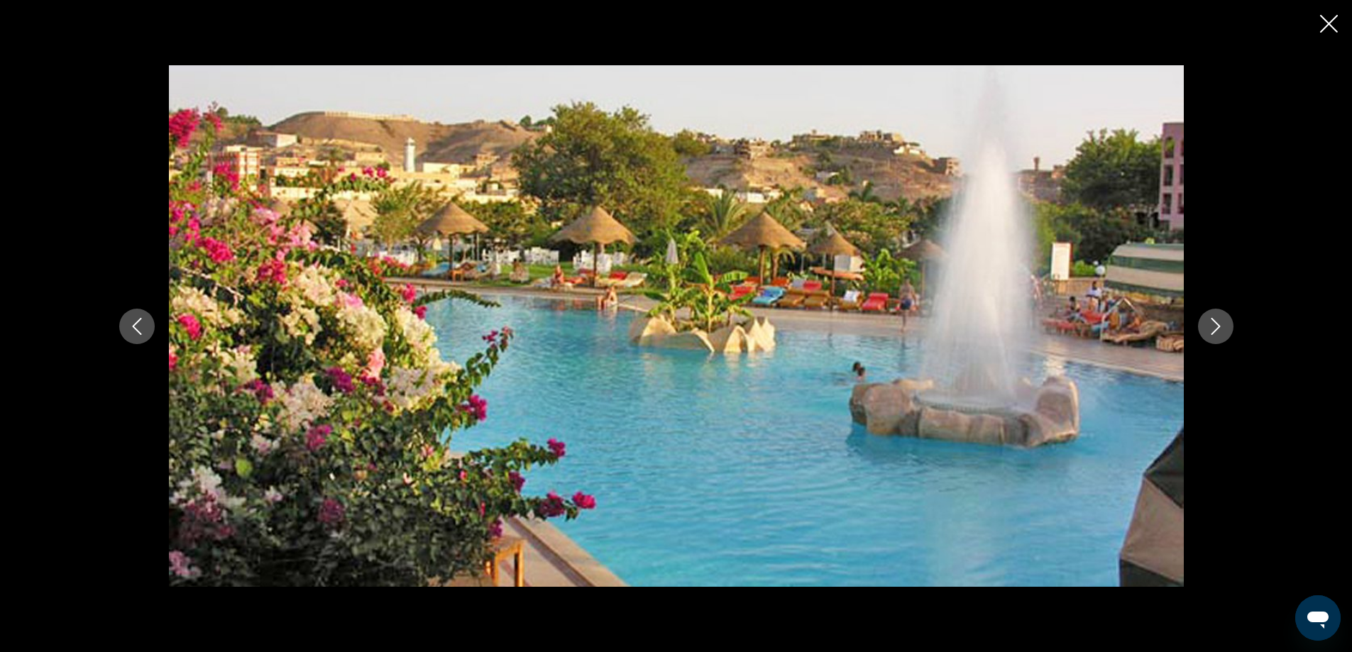
click at [1217, 322] on icon "Next image" at bounding box center [1215, 326] width 17 height 17
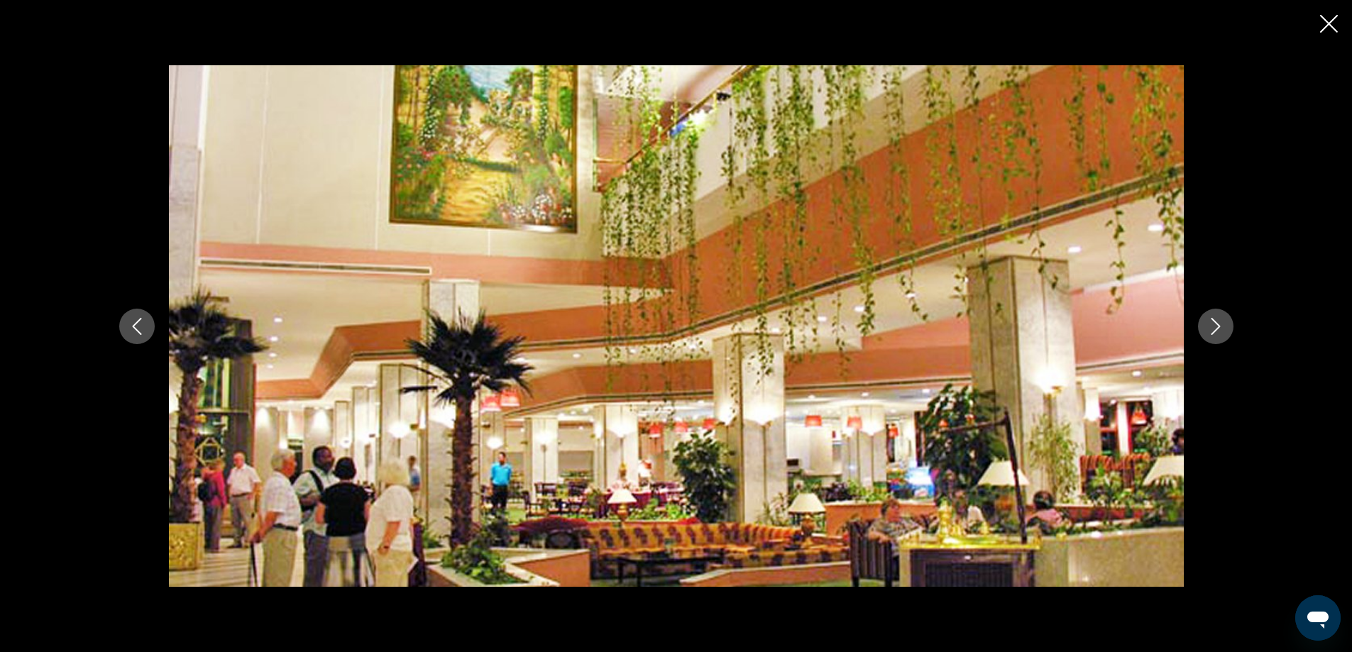
click at [1217, 322] on icon "Next image" at bounding box center [1215, 326] width 17 height 17
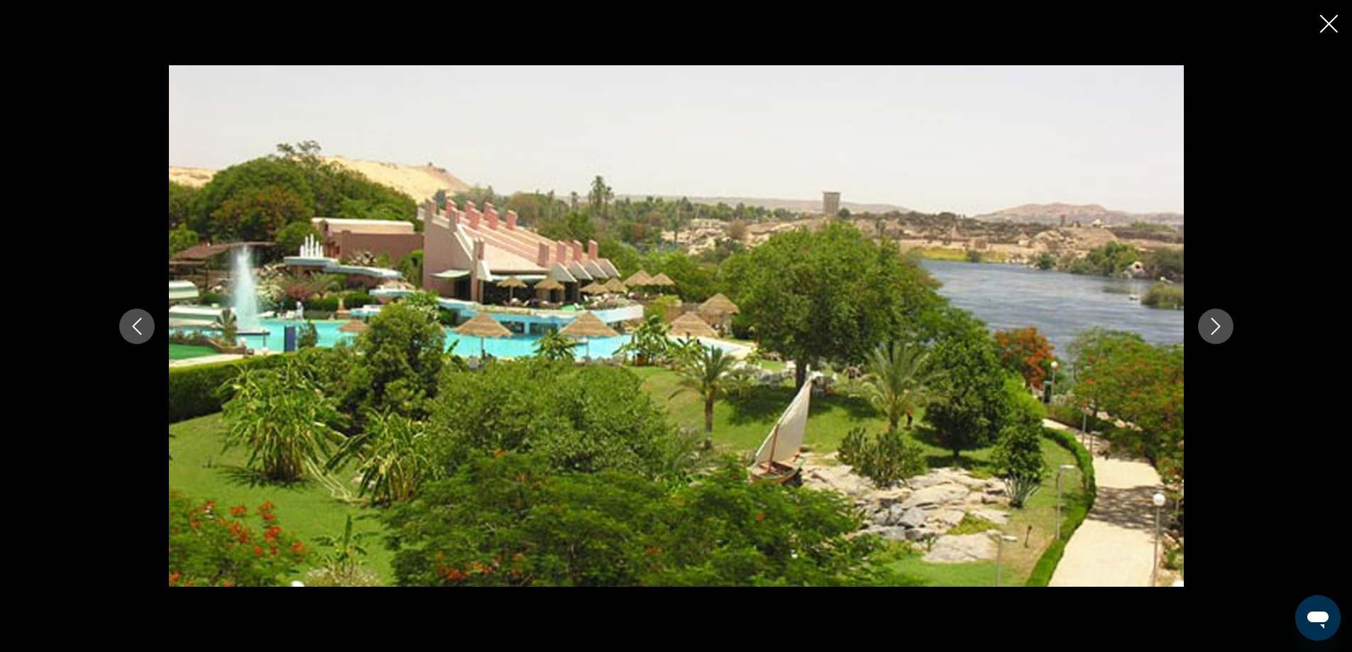
click at [1217, 322] on icon "Next image" at bounding box center [1215, 326] width 17 height 17
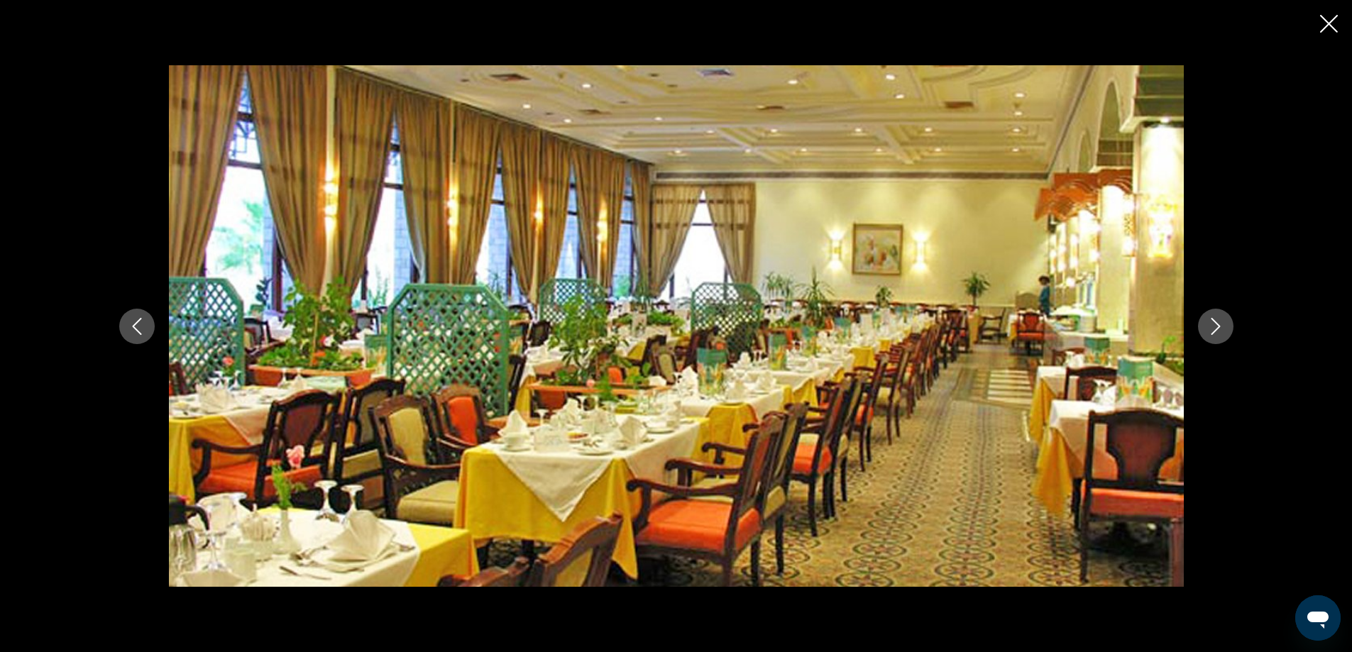
click at [1217, 322] on icon "Next image" at bounding box center [1215, 326] width 17 height 17
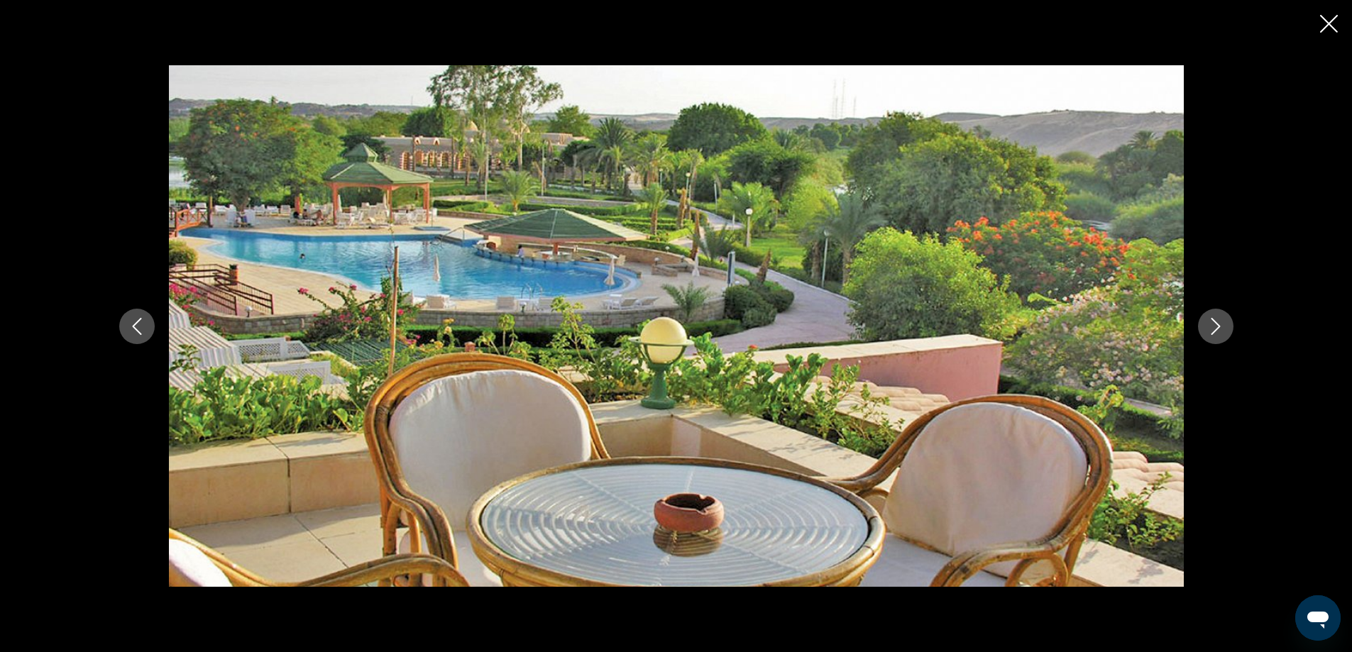
click at [1217, 322] on icon "Next image" at bounding box center [1215, 326] width 17 height 17
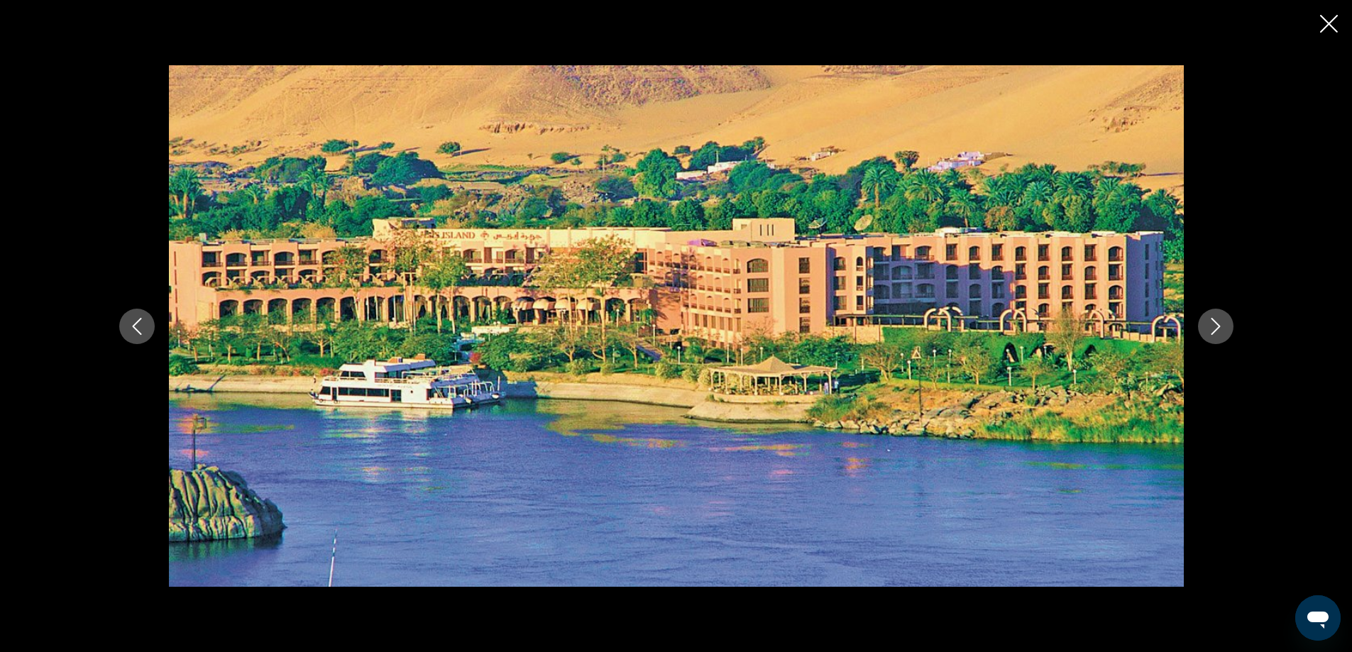
click at [1217, 322] on icon "Next image" at bounding box center [1215, 326] width 17 height 17
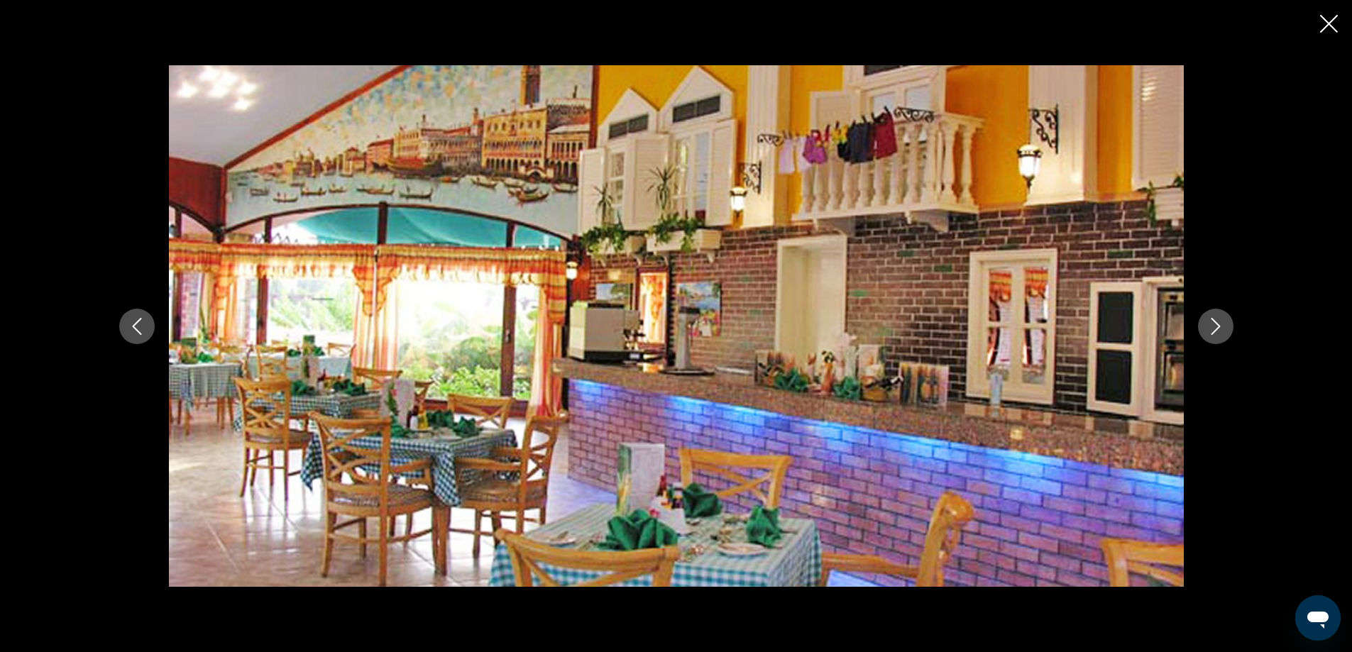
click at [1217, 322] on icon "Next image" at bounding box center [1215, 326] width 17 height 17
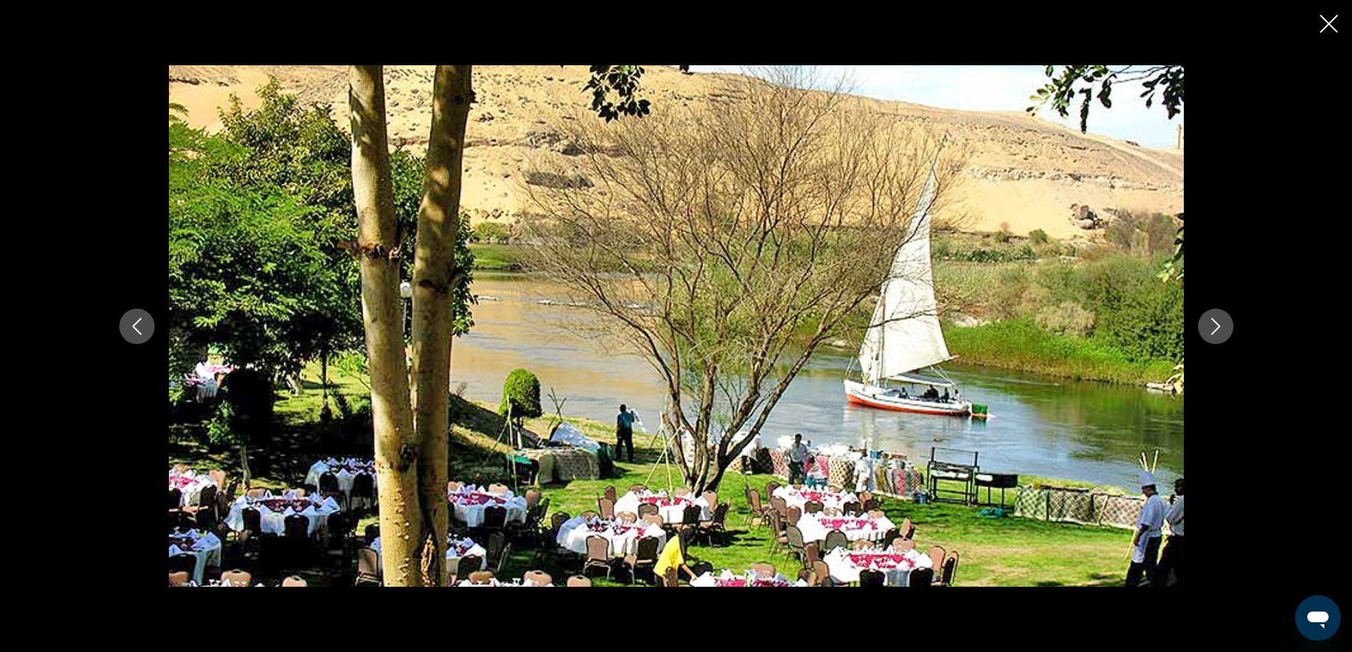
click at [1217, 322] on icon "Next image" at bounding box center [1215, 326] width 17 height 17
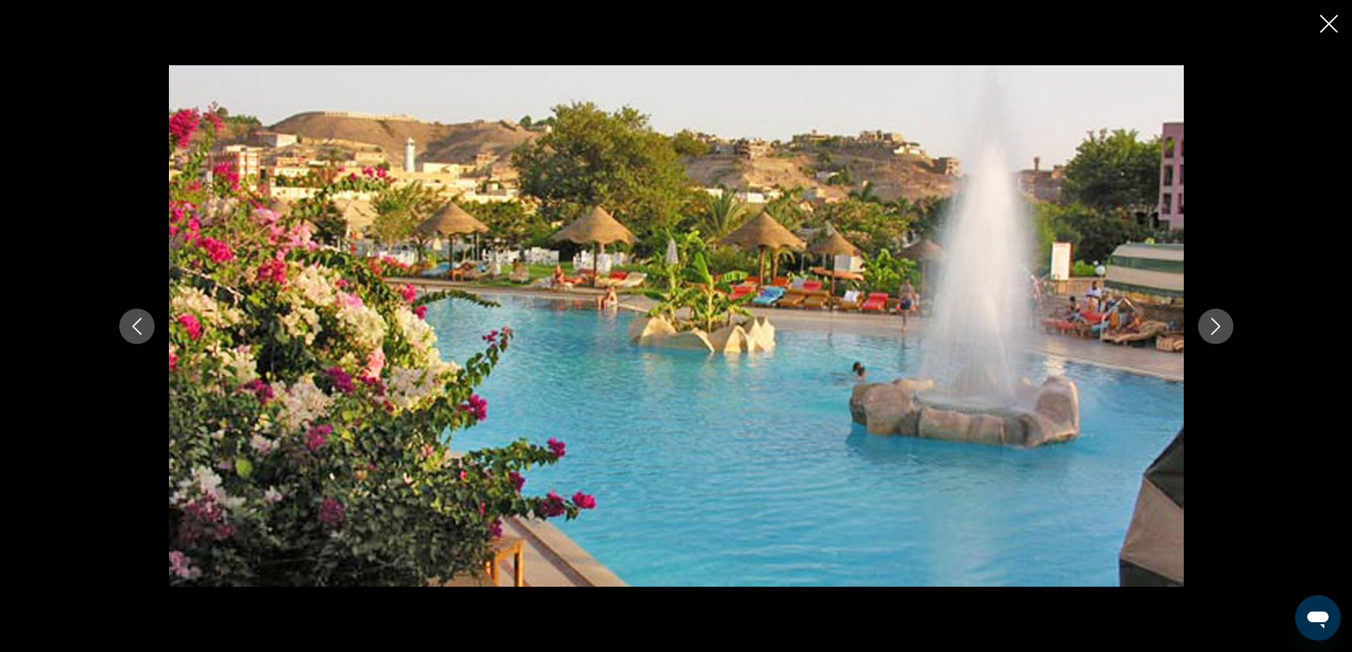
click at [1217, 322] on icon "Next image" at bounding box center [1215, 326] width 17 height 17
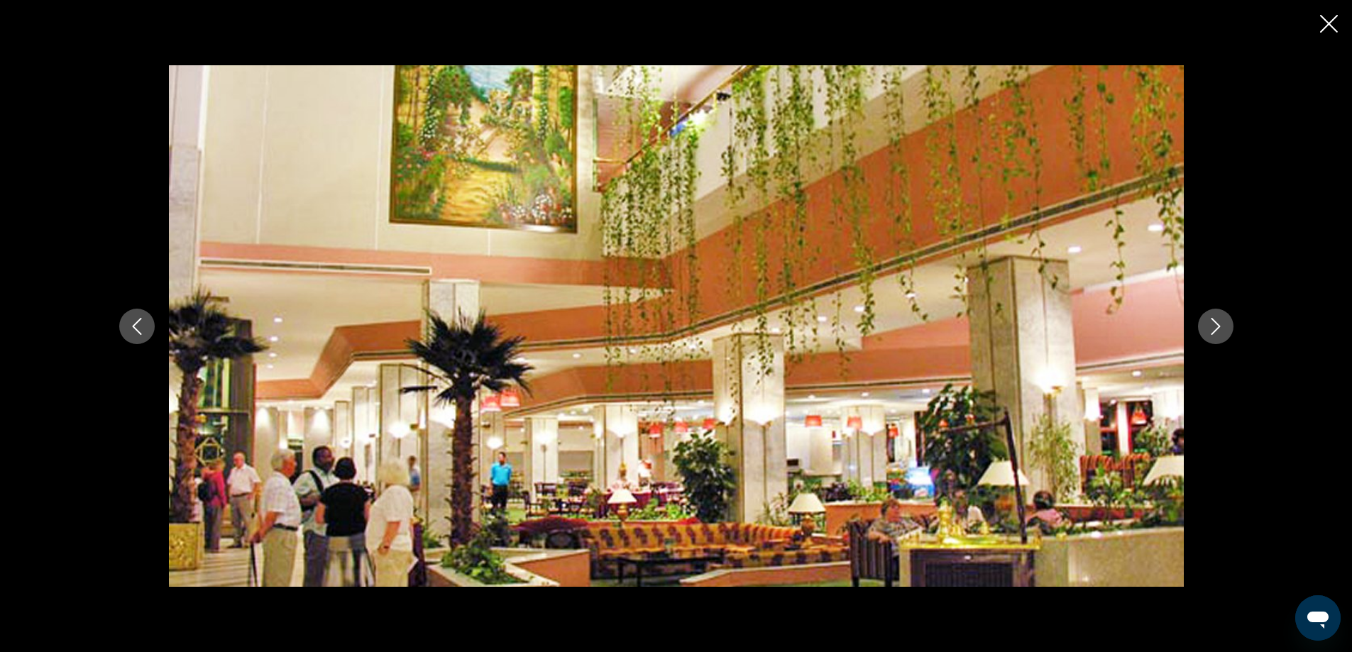
click at [1217, 322] on icon "Next image" at bounding box center [1215, 326] width 17 height 17
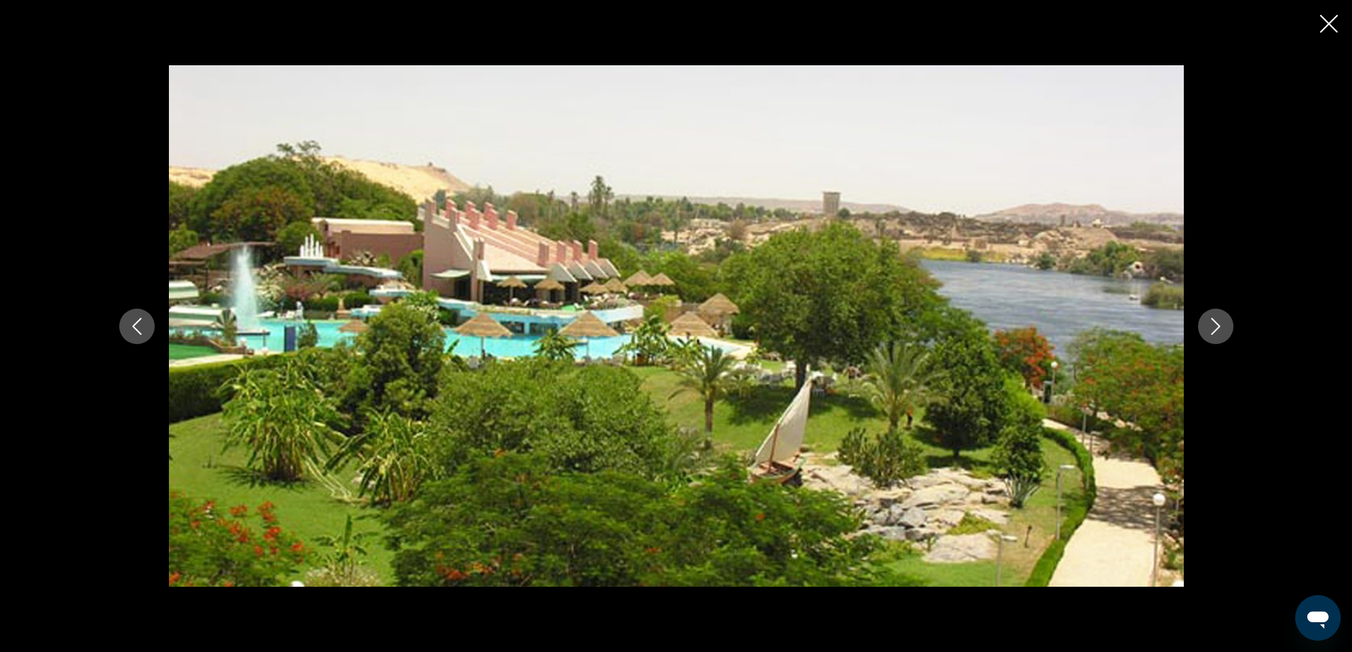
click at [1319, 29] on div "prev next" at bounding box center [676, 326] width 1352 height 652
click at [1328, 21] on icon "Close slideshow" at bounding box center [1329, 24] width 18 height 18
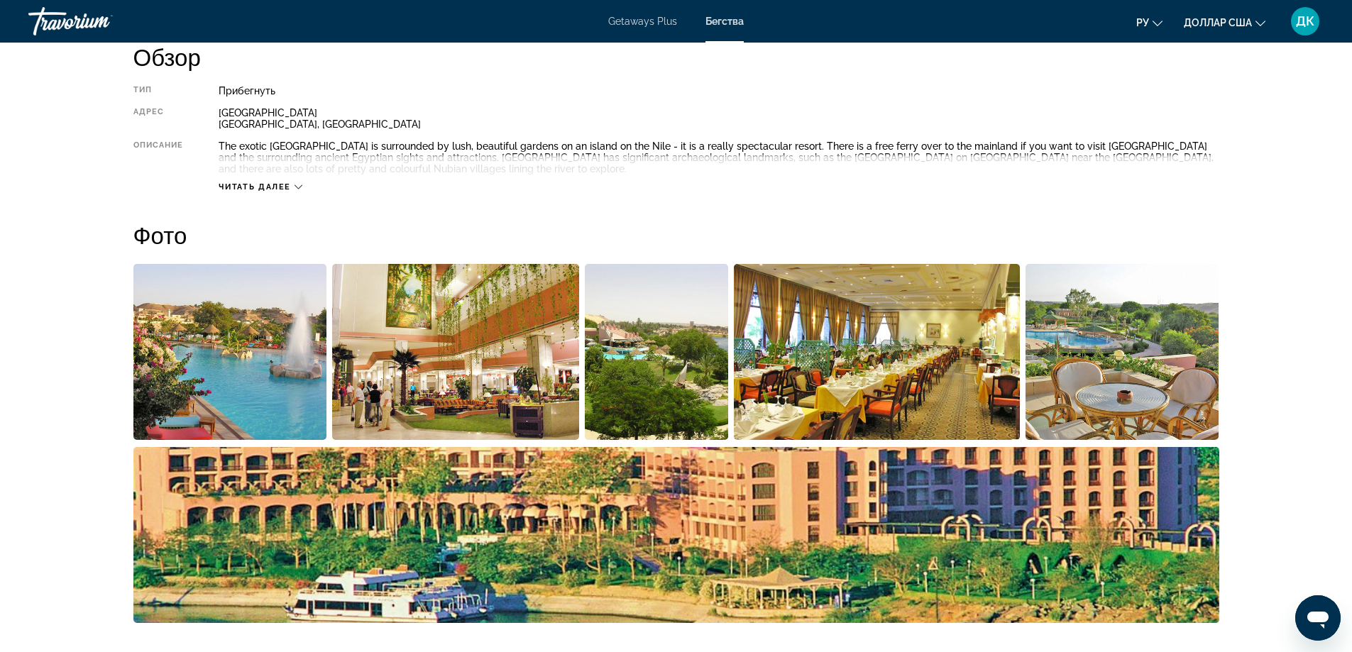
click at [272, 185] on span "Читать далее" at bounding box center [255, 186] width 72 height 9
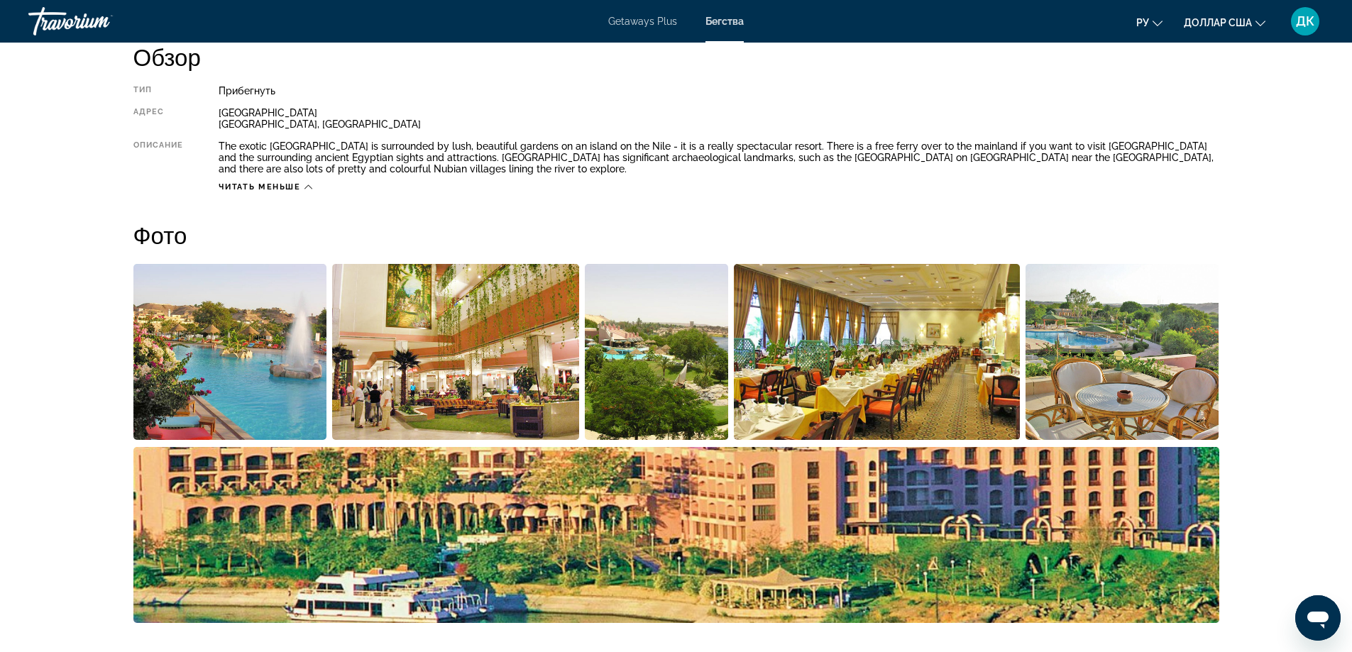
click at [297, 350] on img "Open full-screen image slider" at bounding box center [230, 352] width 194 height 176
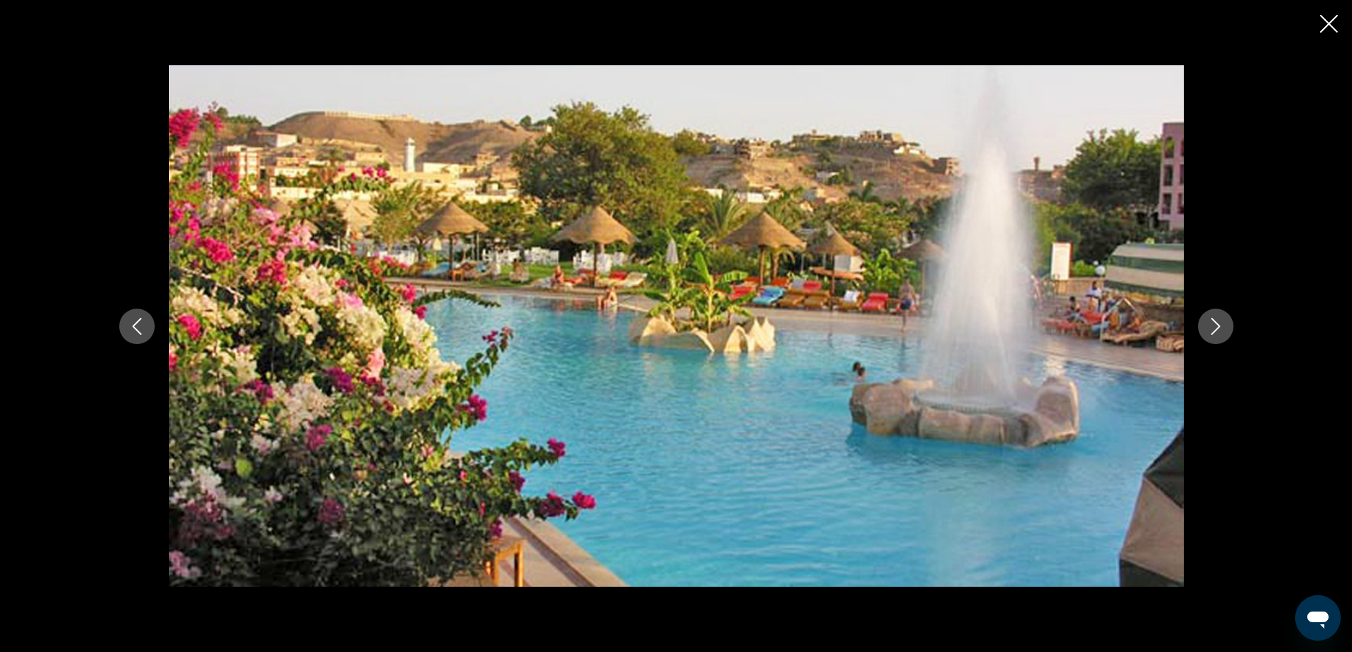
click at [1213, 332] on icon "Next image" at bounding box center [1215, 326] width 9 height 17
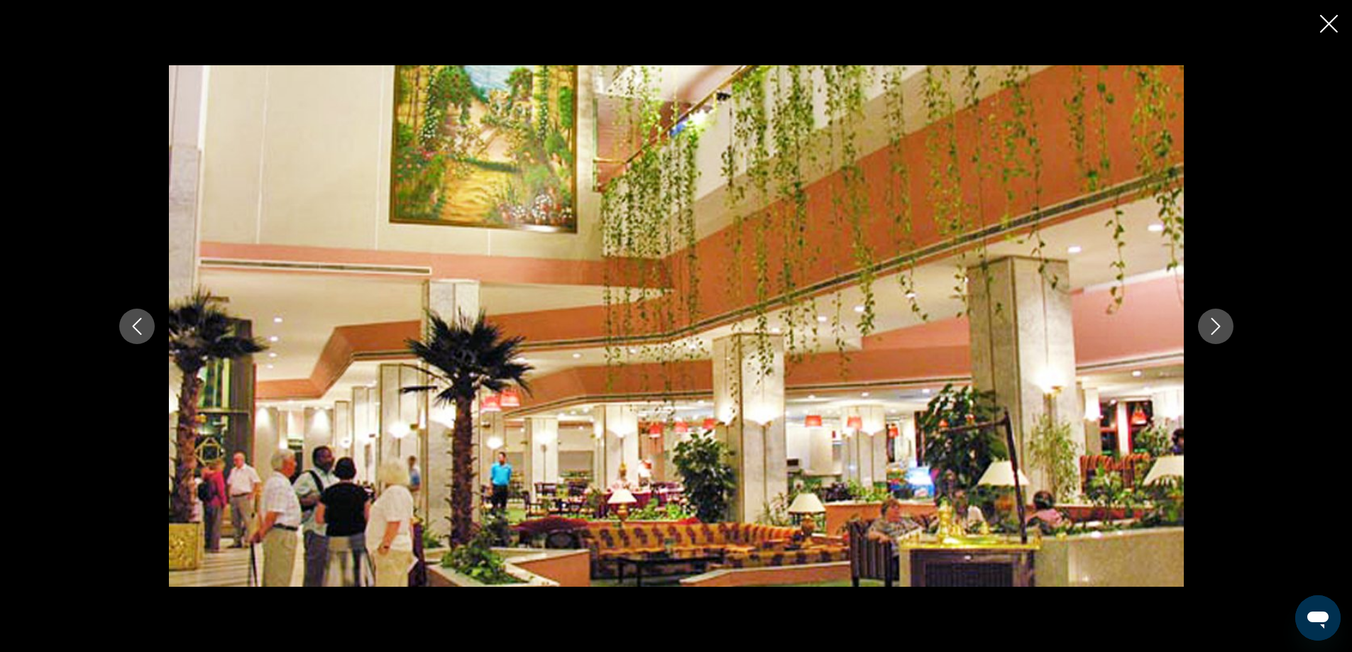
click at [1213, 332] on icon "Next image" at bounding box center [1215, 326] width 9 height 17
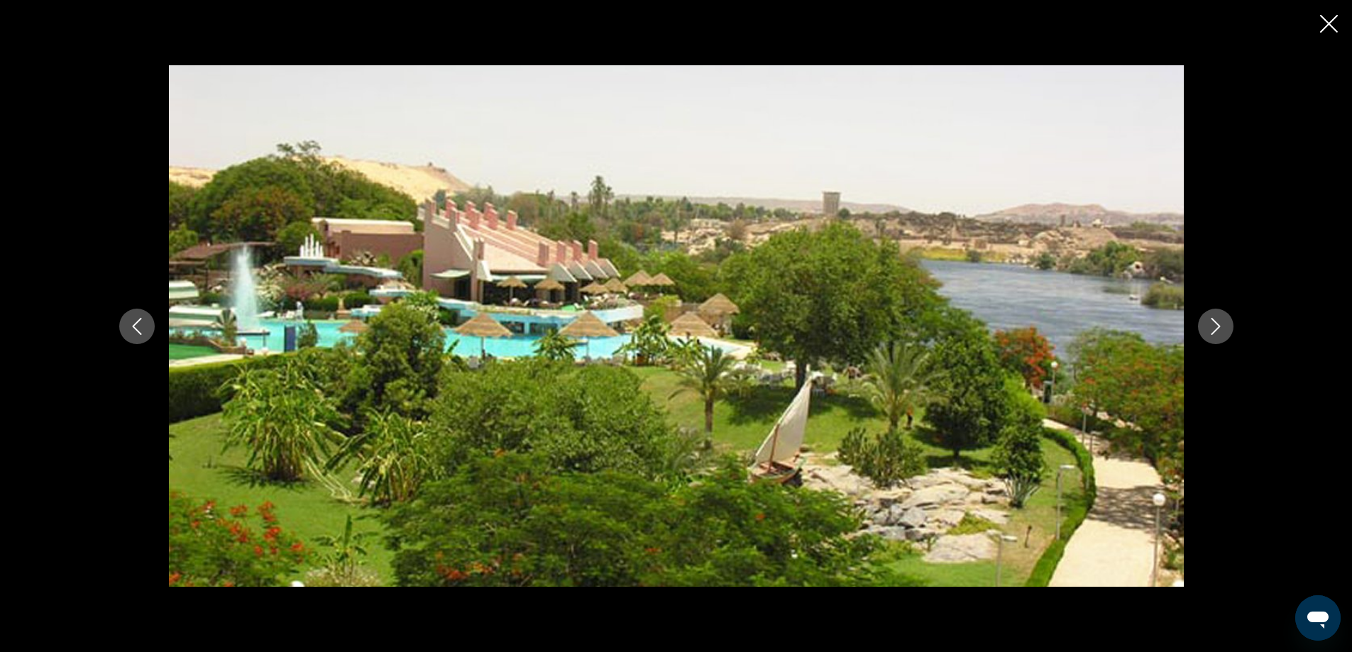
click at [1213, 332] on icon "Next image" at bounding box center [1215, 326] width 9 height 17
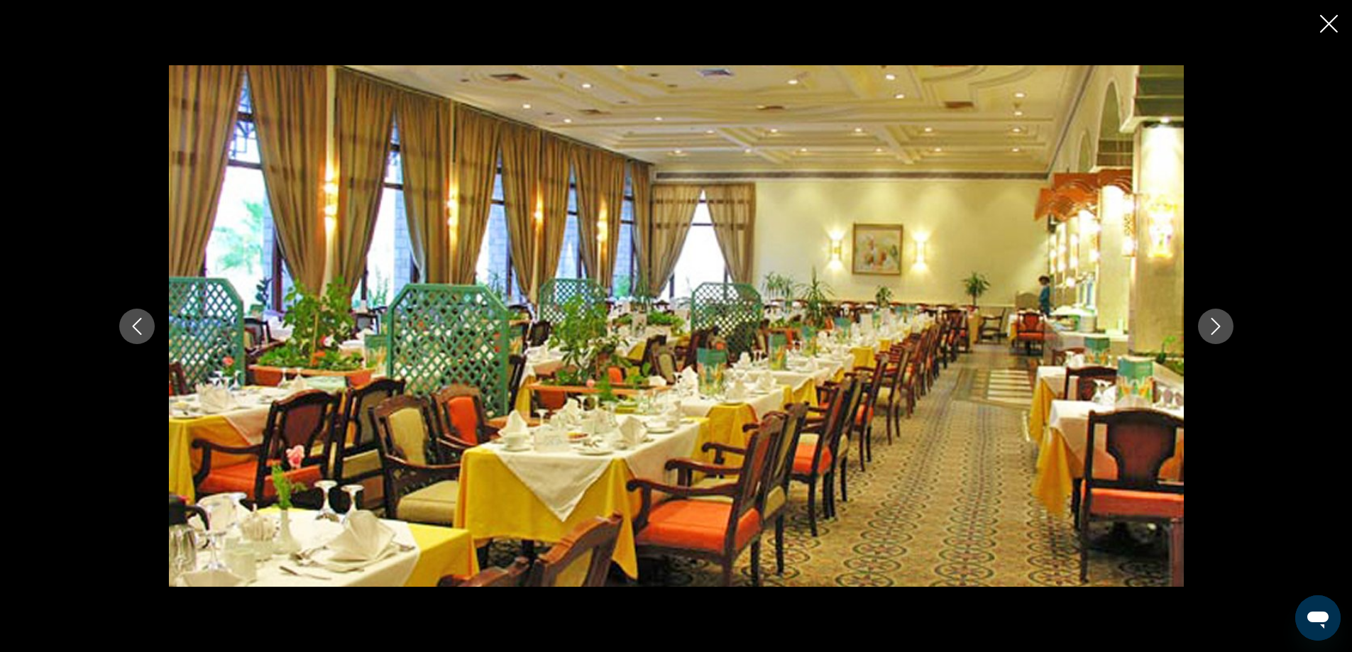
click at [1213, 332] on icon "Next image" at bounding box center [1215, 326] width 9 height 17
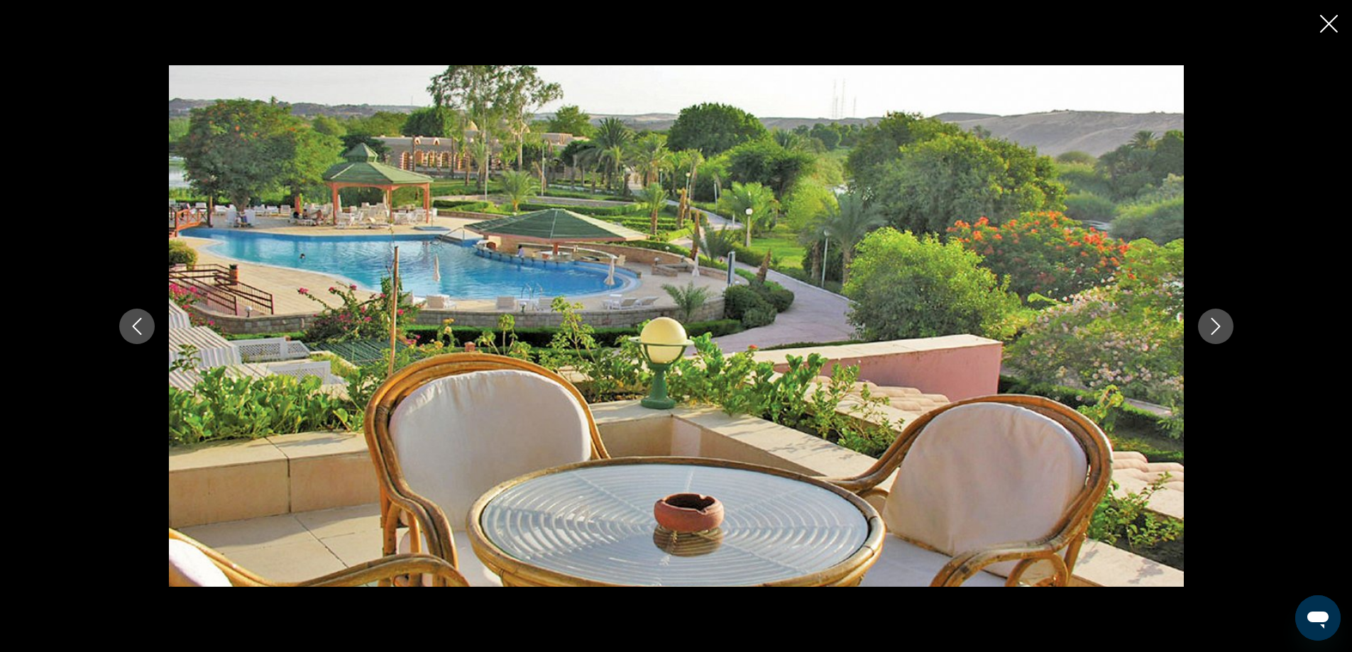
click at [1213, 332] on icon "Next image" at bounding box center [1215, 326] width 9 height 17
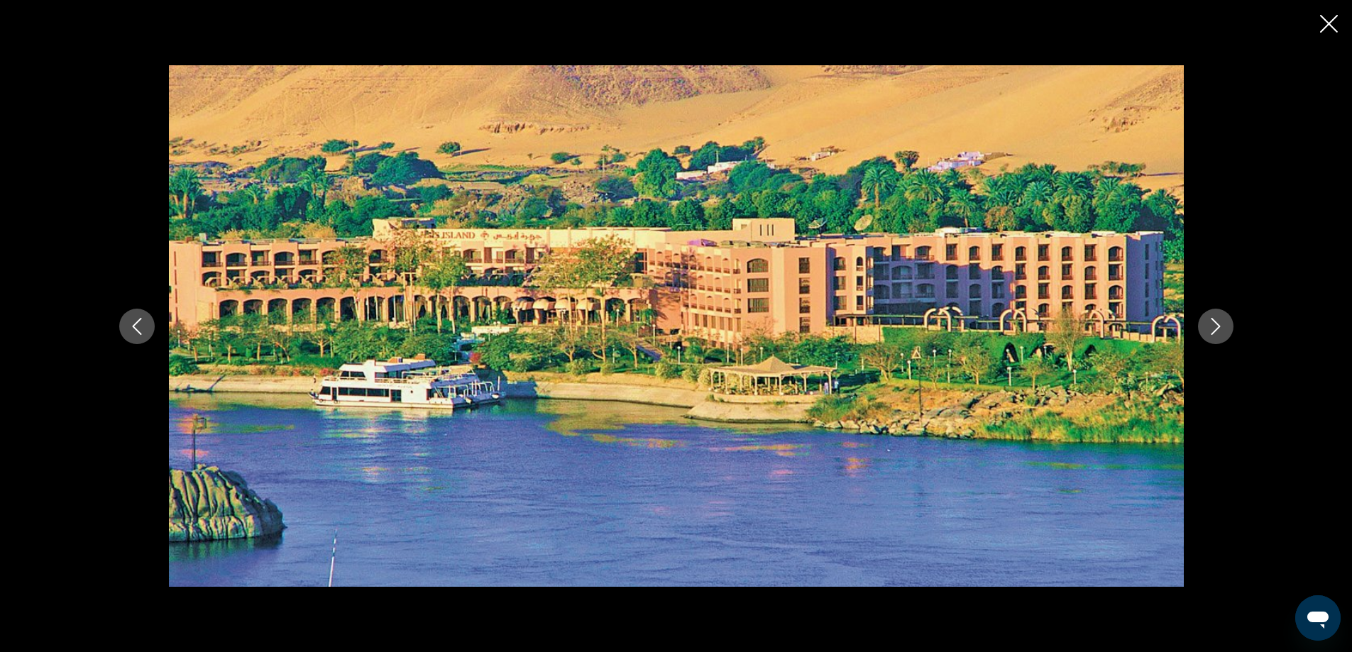
click at [1213, 332] on icon "Next image" at bounding box center [1215, 326] width 9 height 17
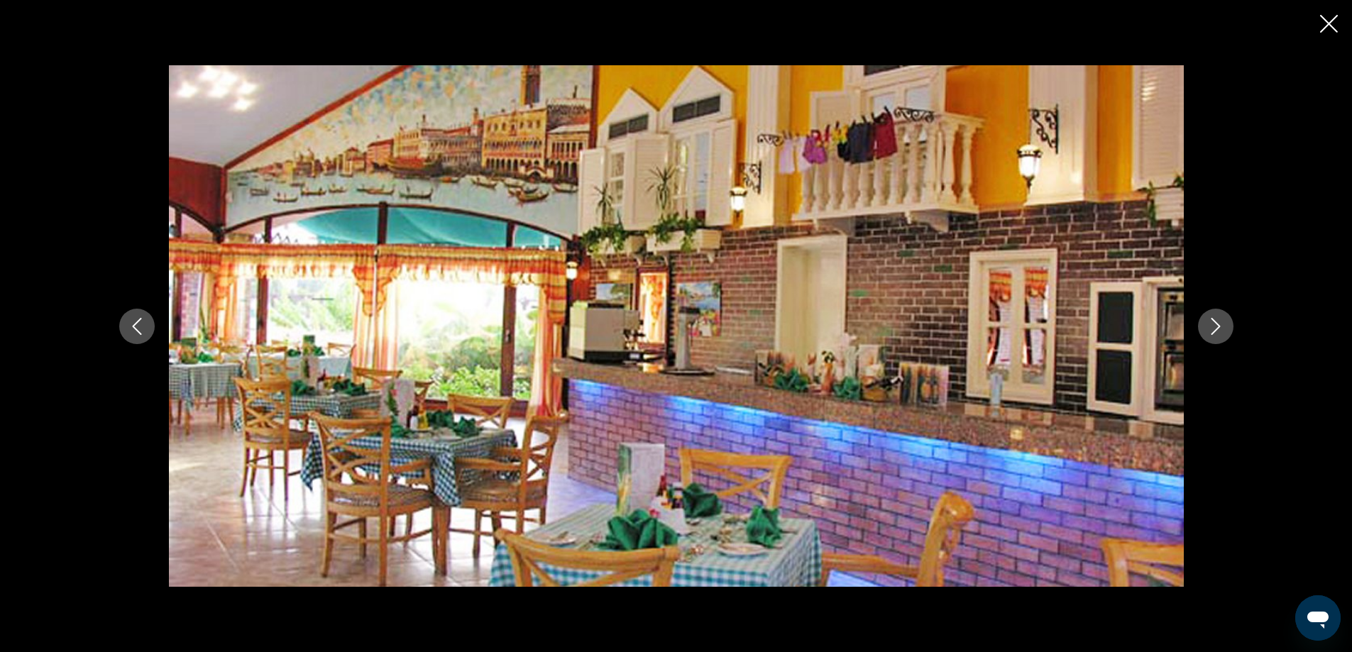
click at [1213, 332] on icon "Next image" at bounding box center [1215, 326] width 9 height 17
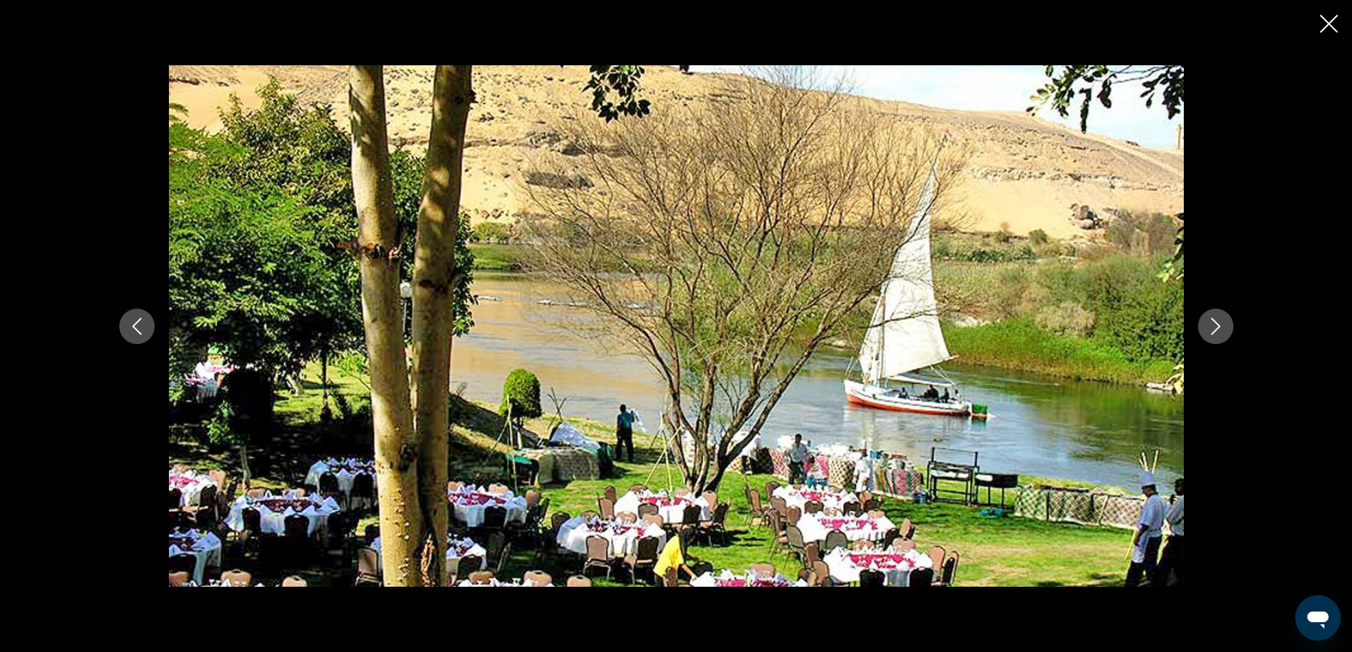
click at [1213, 332] on icon "Next image" at bounding box center [1215, 326] width 9 height 17
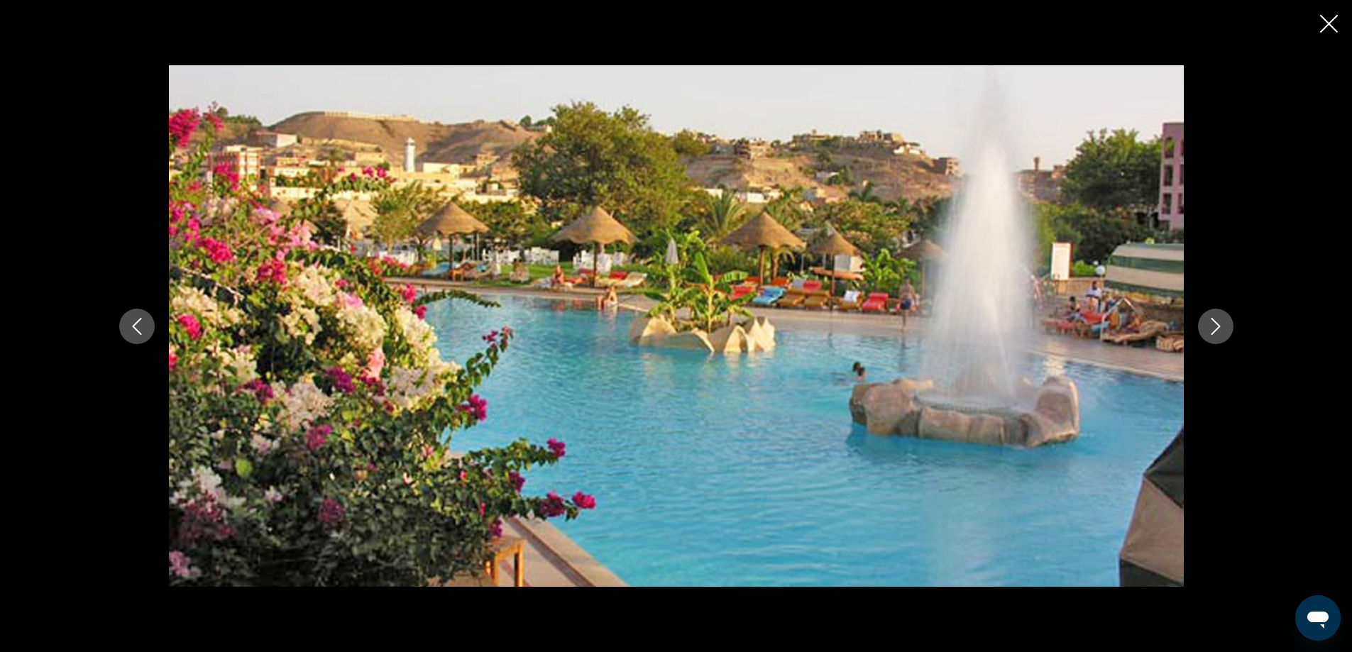
click at [1213, 332] on icon "Next image" at bounding box center [1215, 326] width 9 height 17
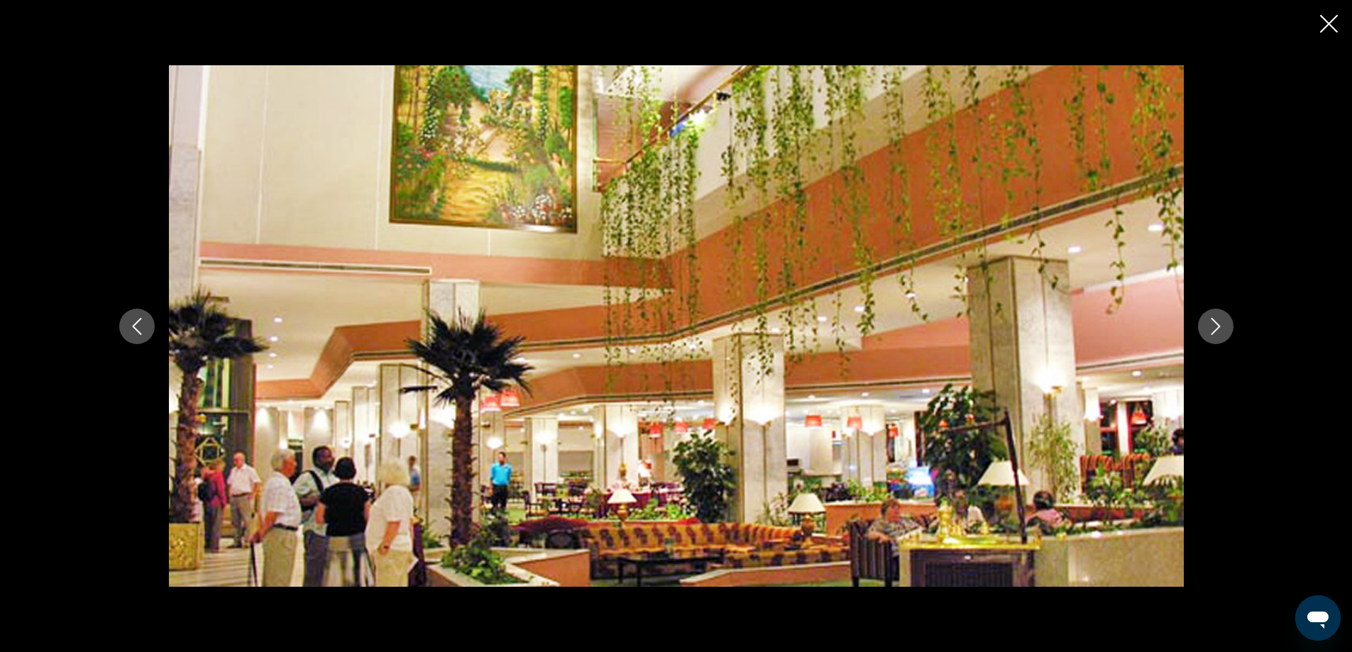
click at [1213, 332] on icon "Next image" at bounding box center [1215, 326] width 9 height 17
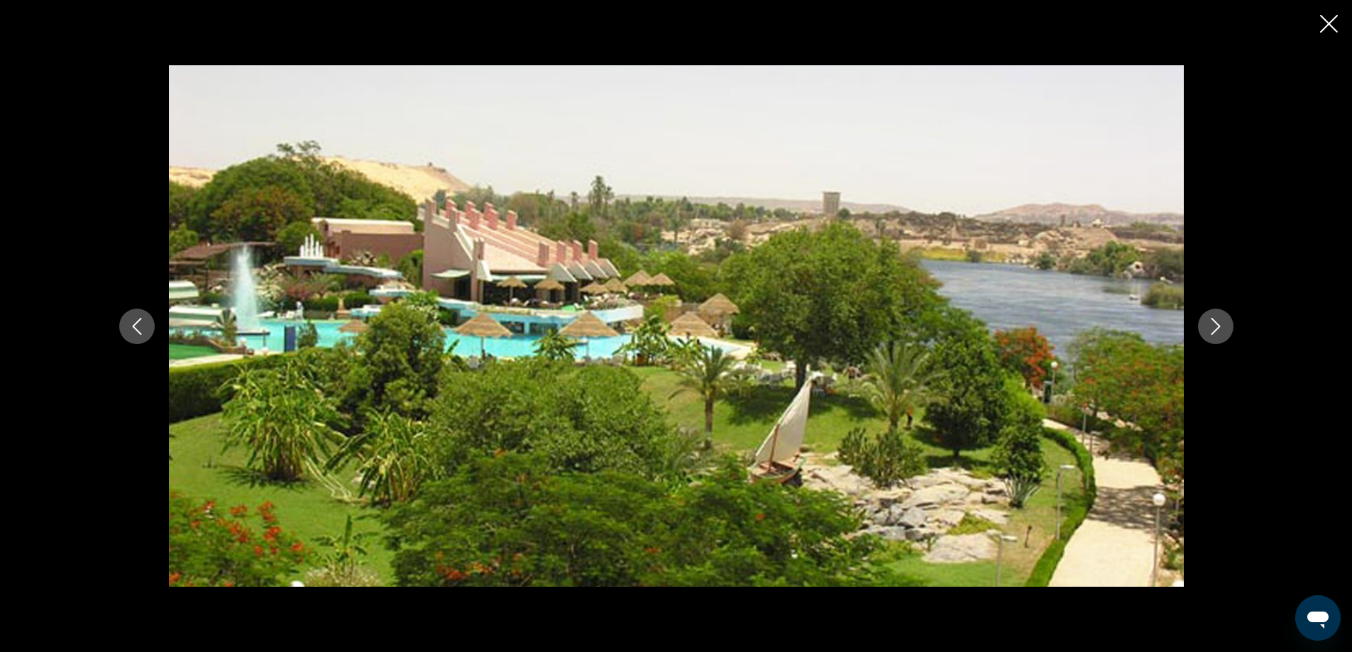
click at [1213, 332] on icon "Next image" at bounding box center [1215, 326] width 9 height 17
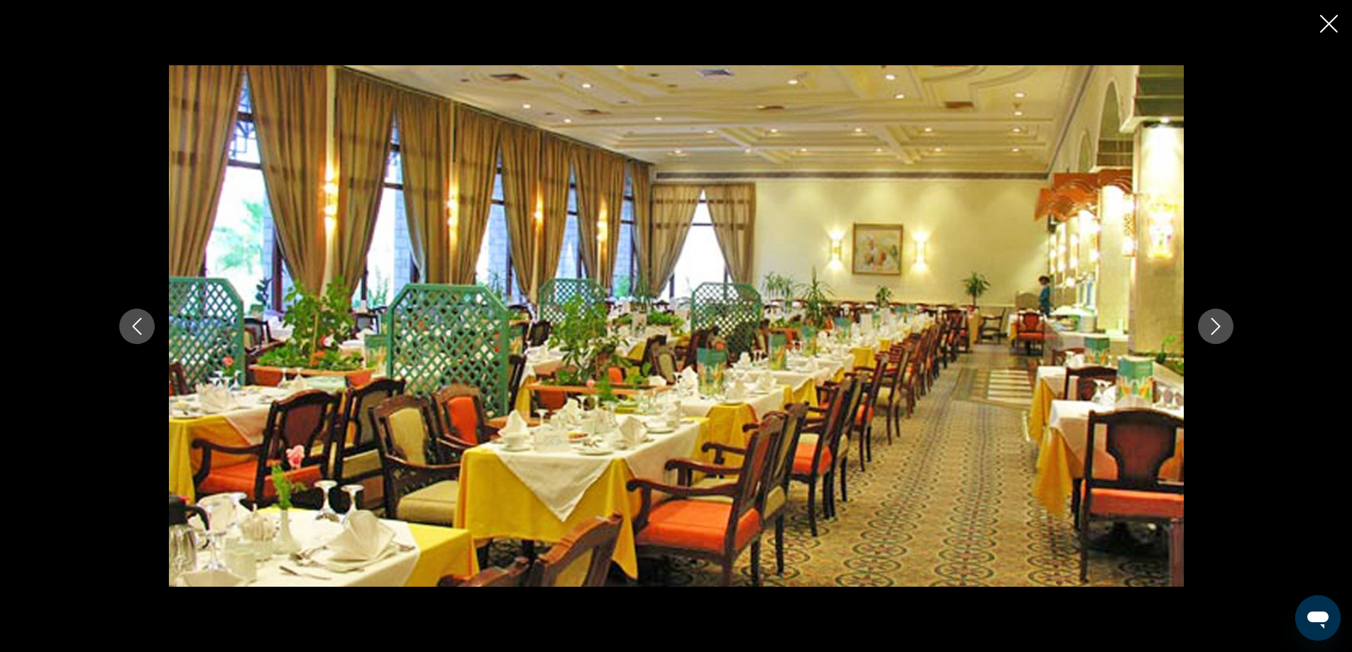
click at [1207, 325] on icon "Next image" at bounding box center [1215, 326] width 17 height 17
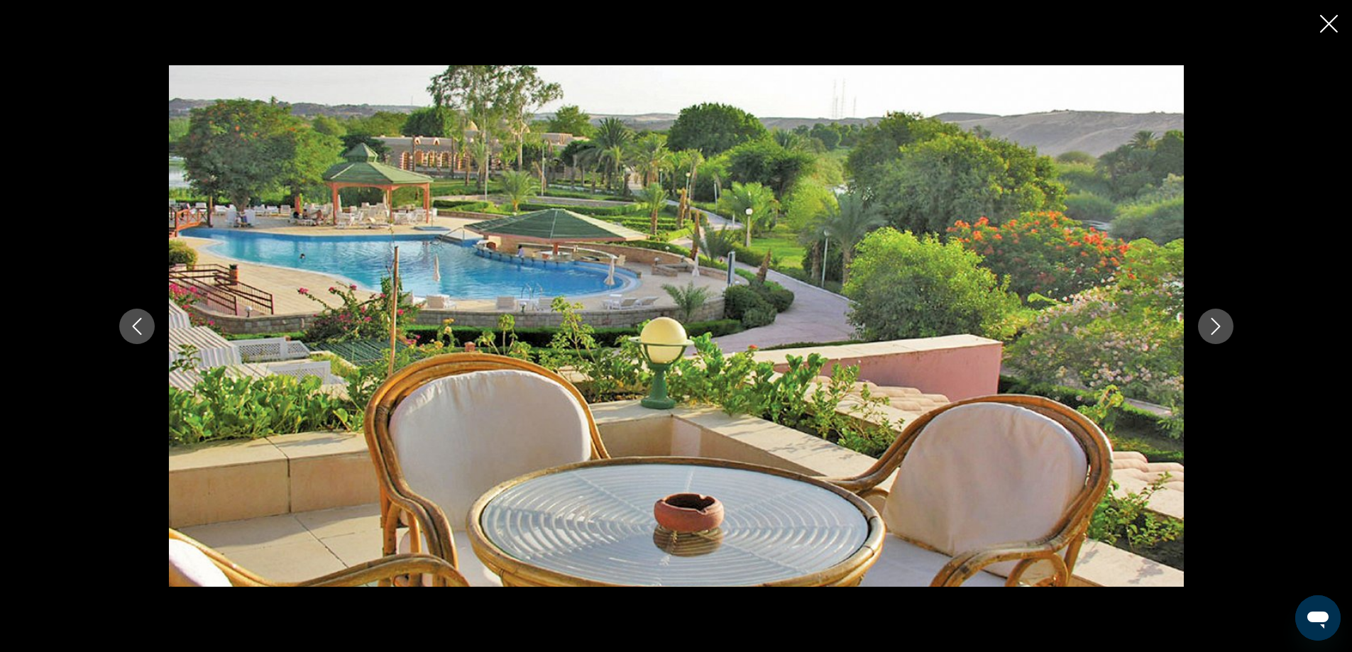
click at [1204, 319] on button "Next image" at bounding box center [1215, 326] width 35 height 35
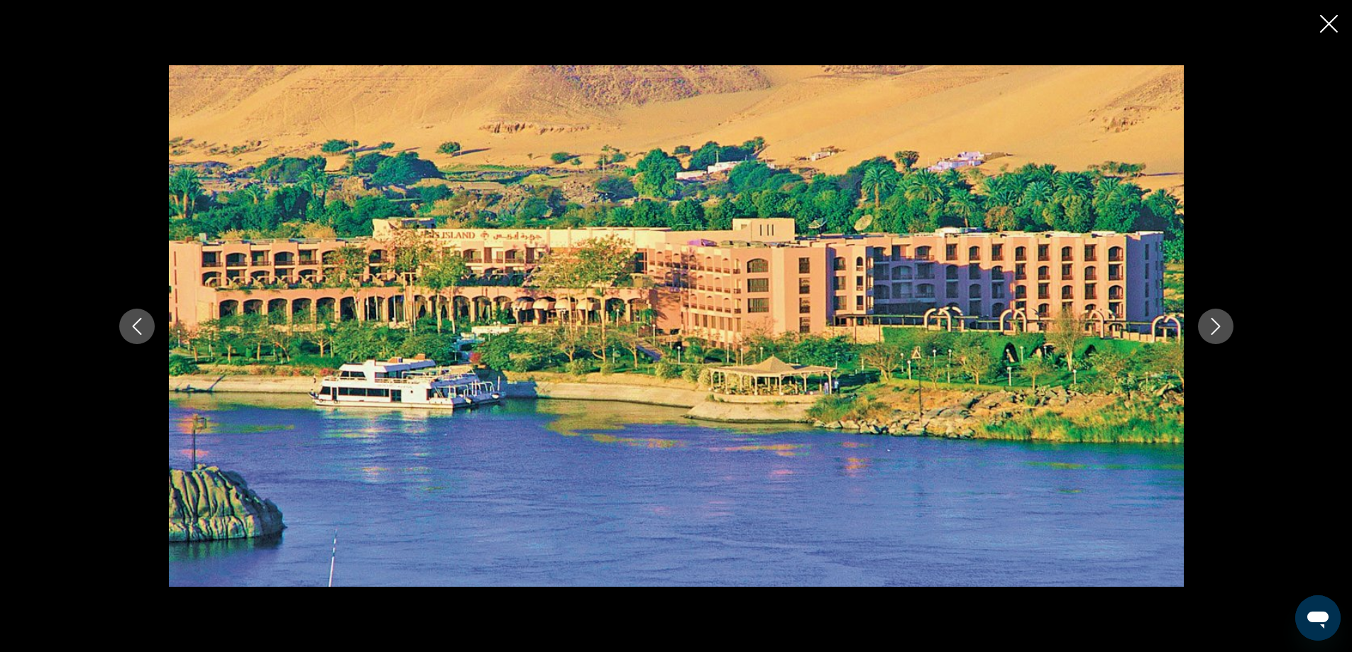
click at [1333, 22] on icon "Close slideshow" at bounding box center [1329, 24] width 18 height 18
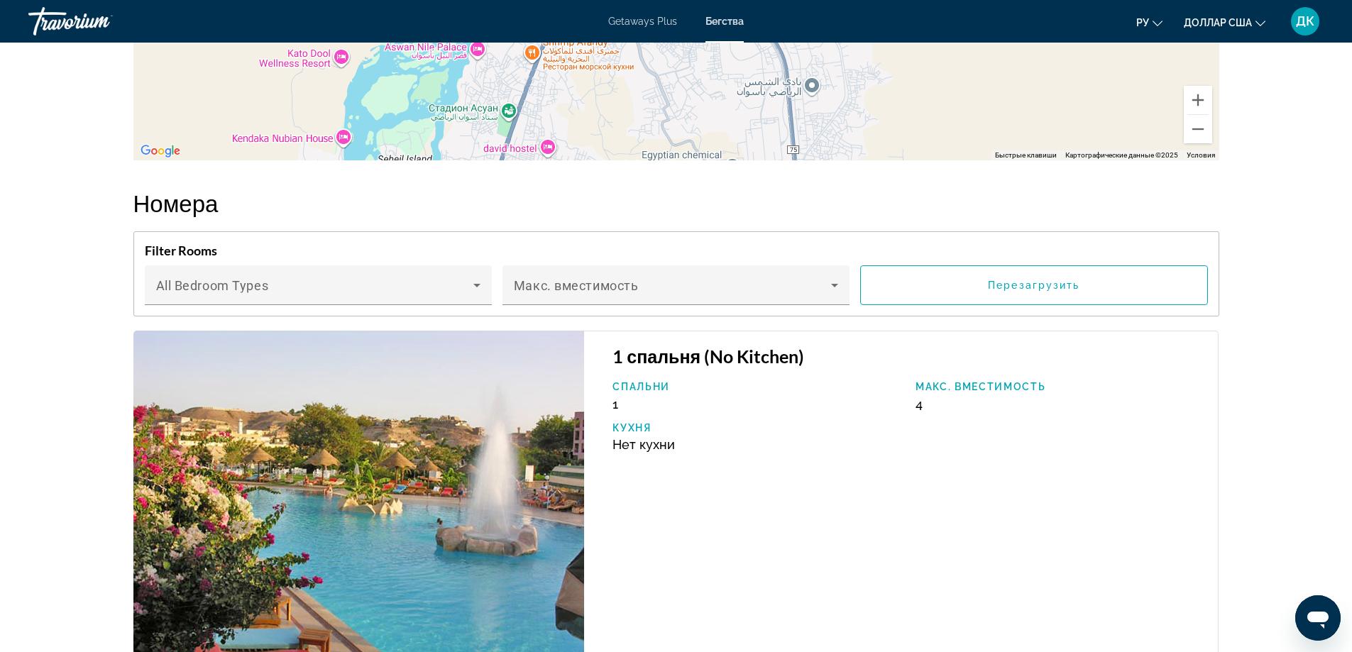
scroll to position [2342, 0]
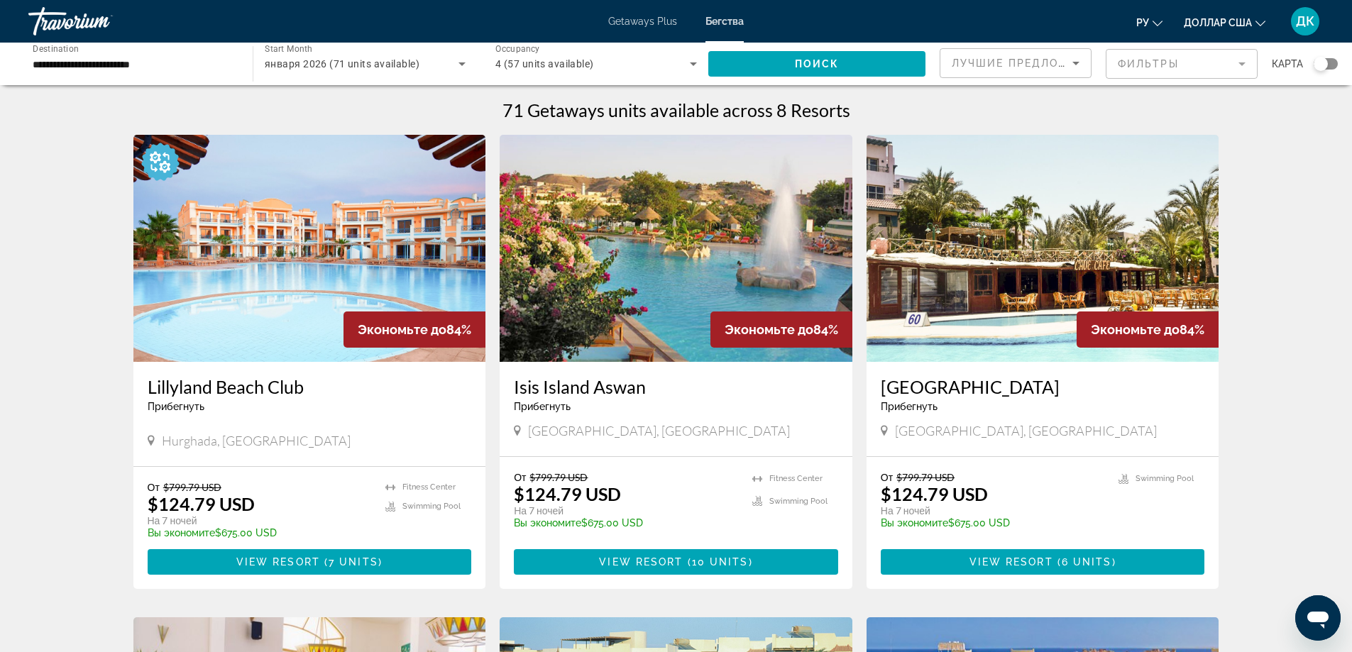
click at [364, 66] on span "января 2026 (71 units available)" at bounding box center [342, 63] width 155 height 11
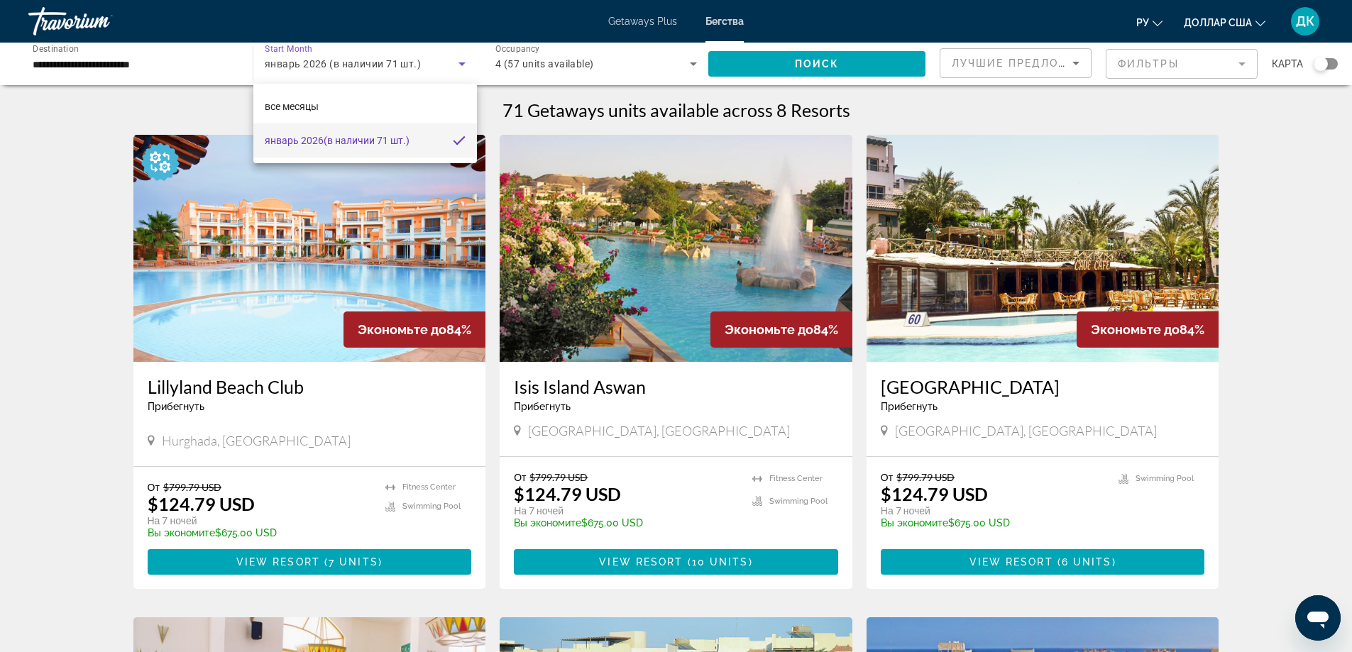
click at [1243, 65] on div at bounding box center [676, 326] width 1352 height 652
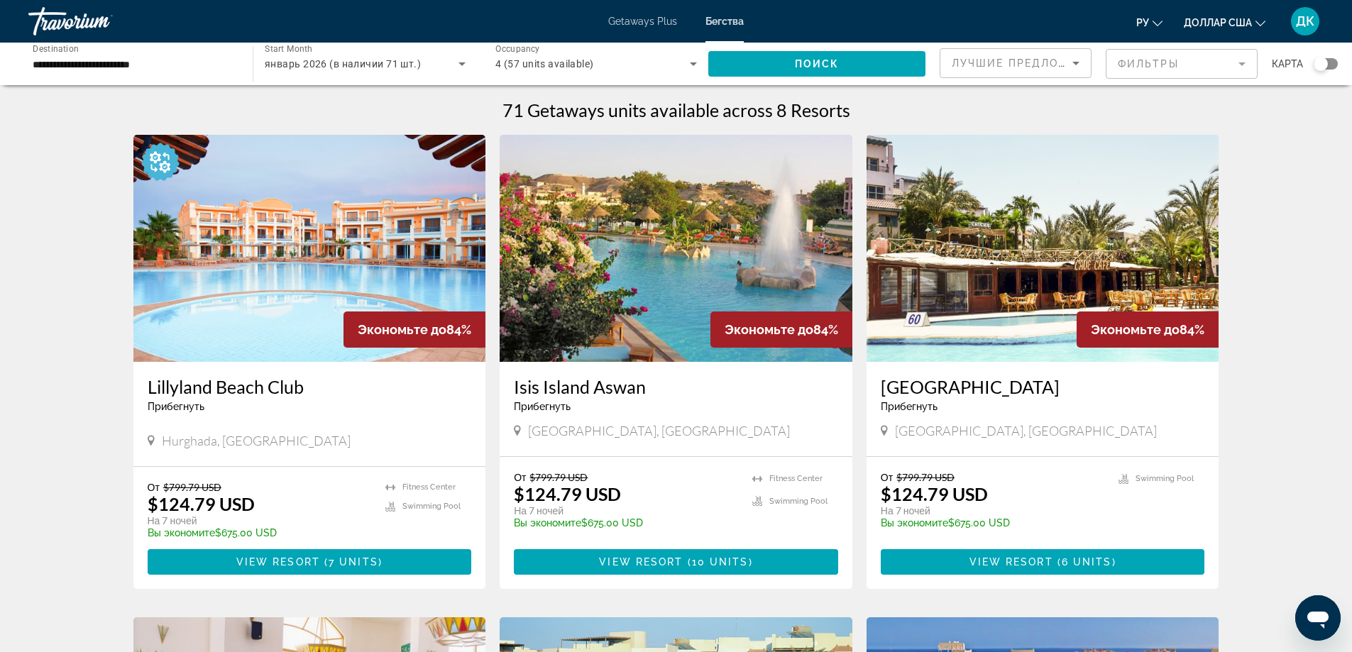
click at [1243, 65] on mat-form-field "Фильтры" at bounding box center [1182, 64] width 152 height 30
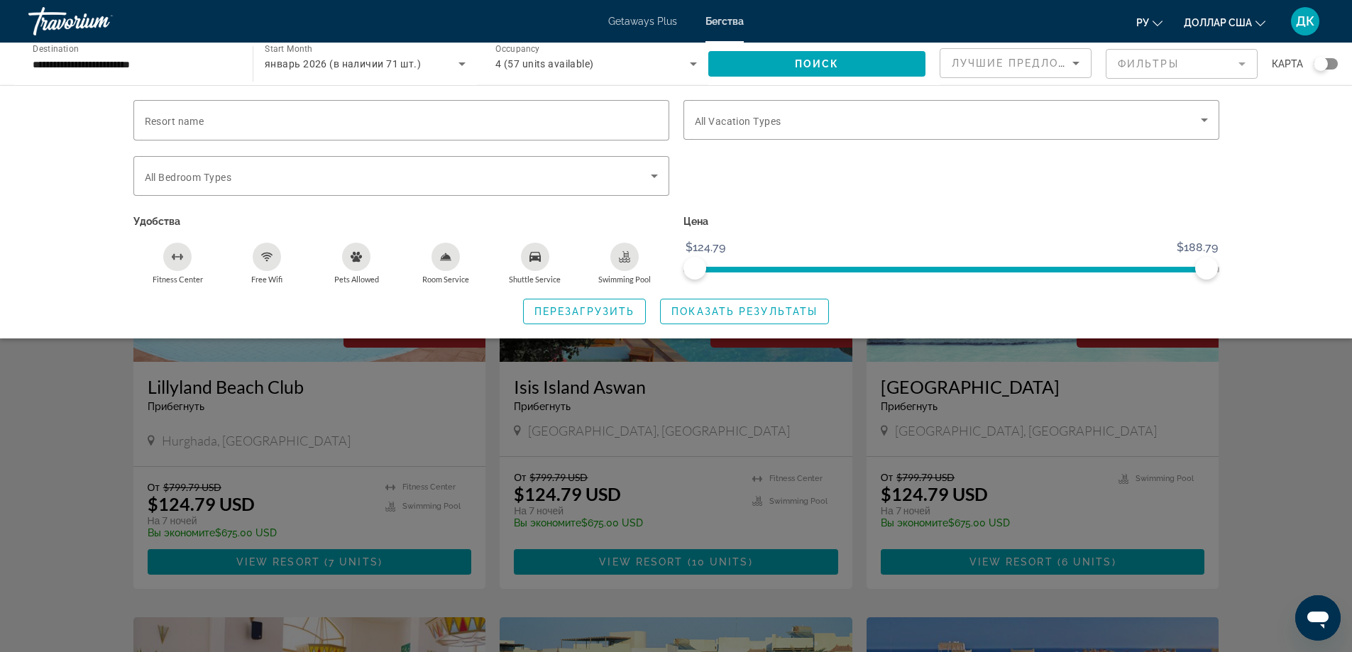
click at [1243, 65] on mat-form-field "Фильтры" at bounding box center [1182, 64] width 152 height 30
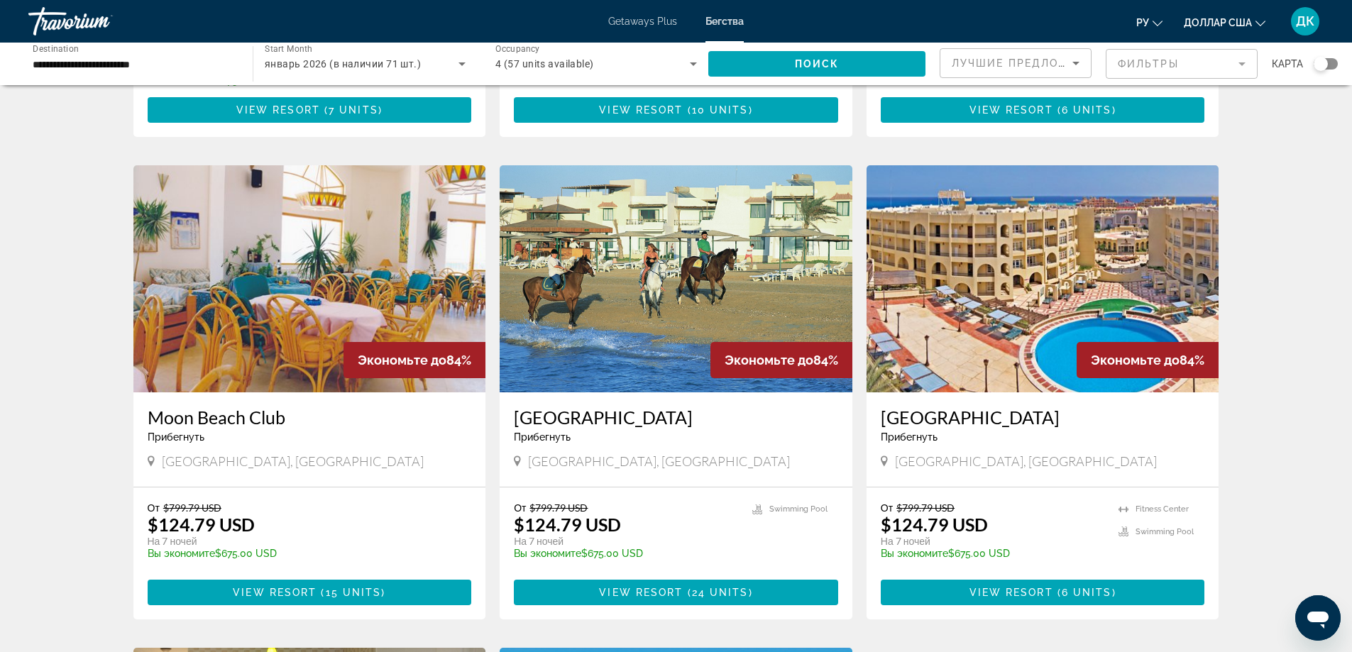
scroll to position [451, 0]
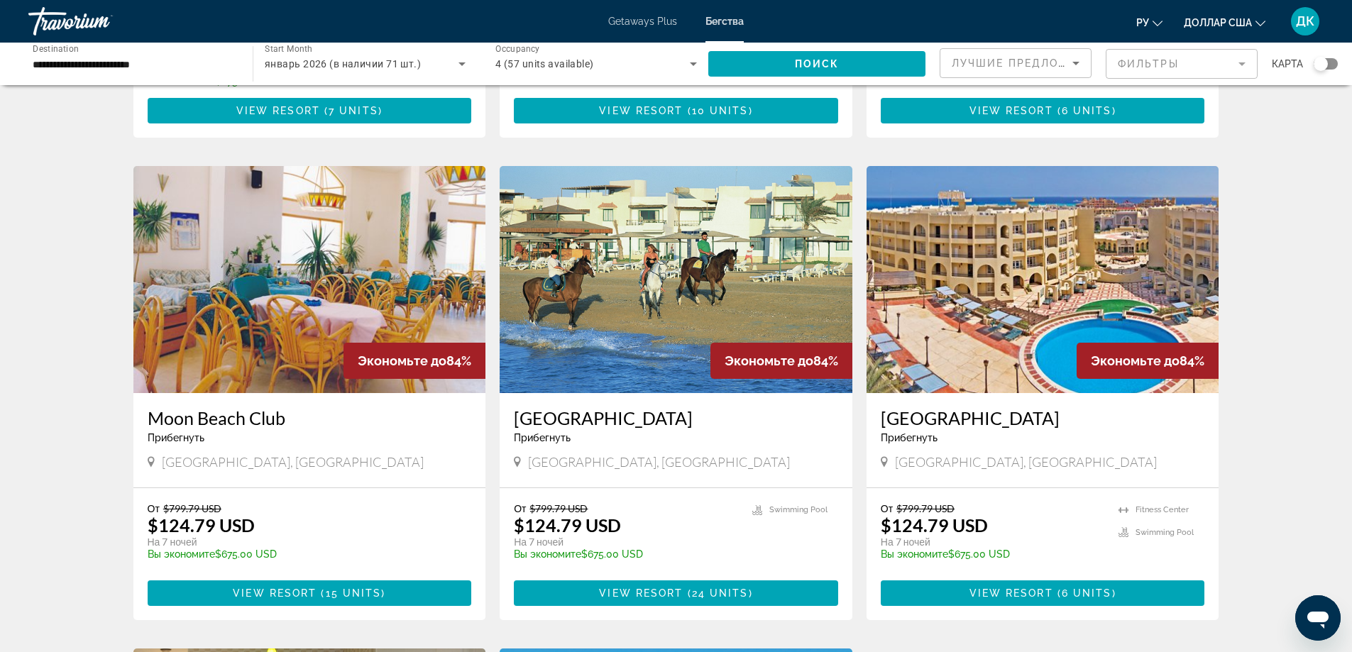
click at [1010, 335] on img "Основное содержание" at bounding box center [1042, 279] width 353 height 227
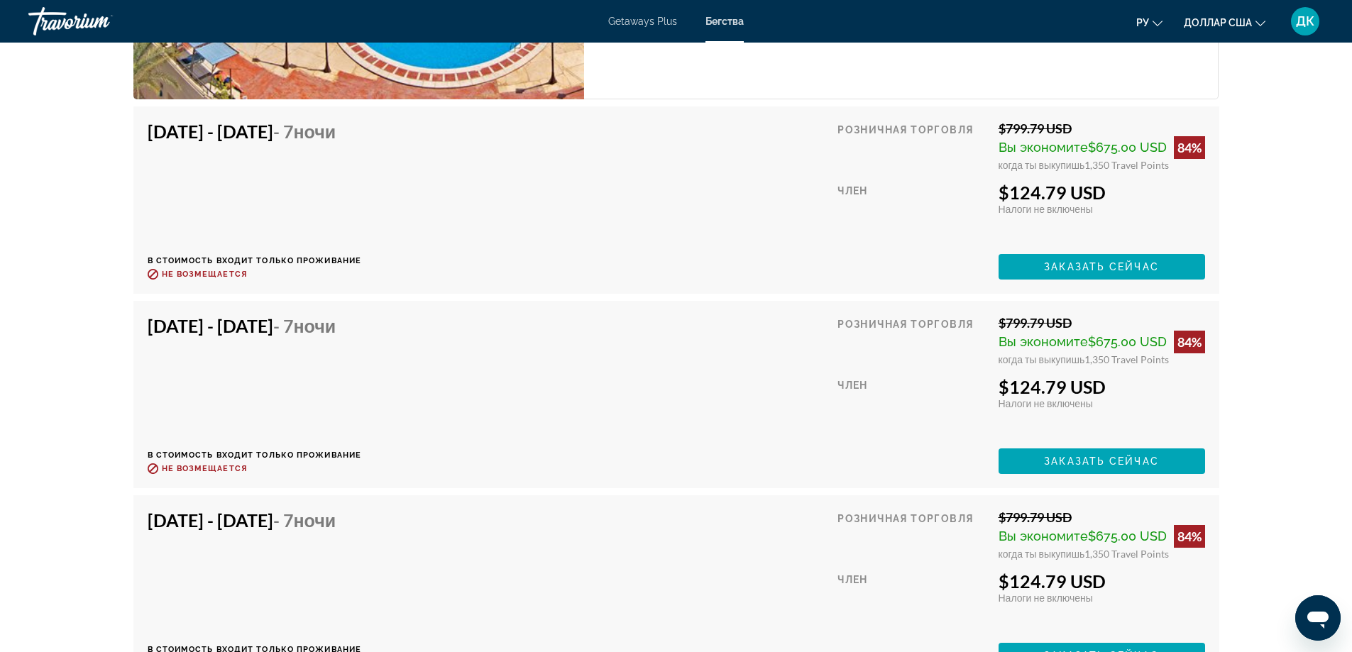
scroll to position [2626, 0]
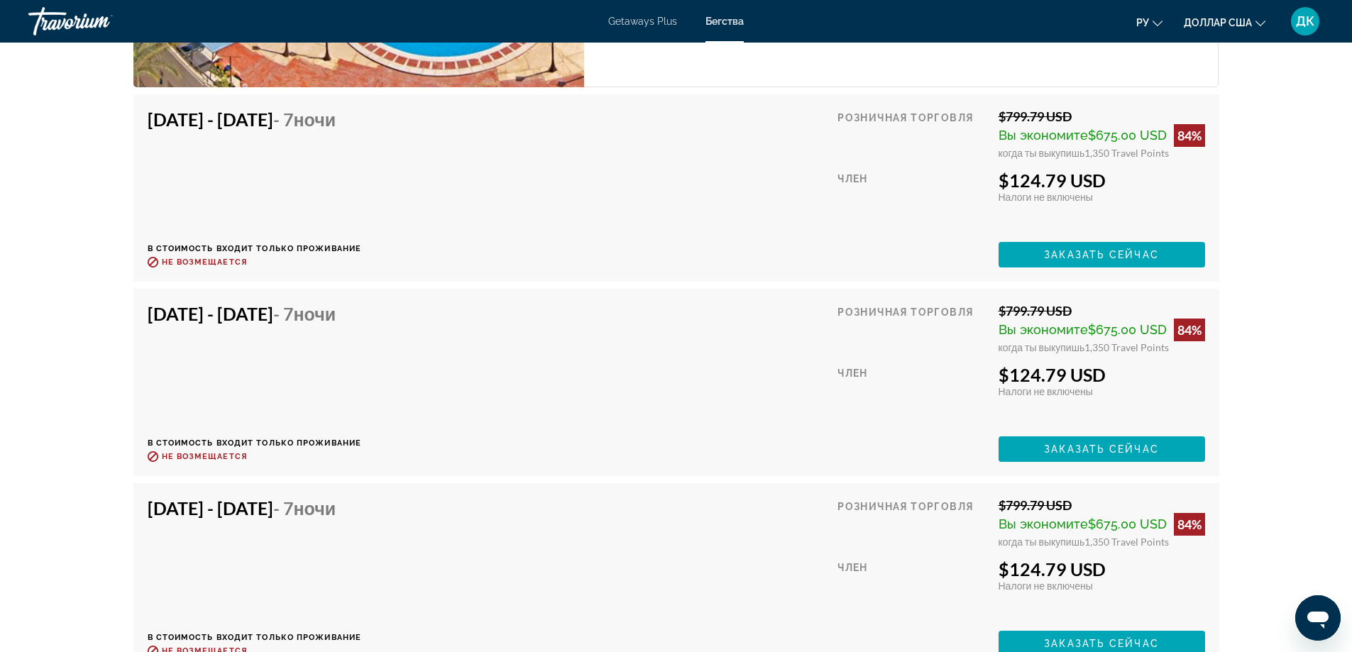
click at [1064, 177] on div "$124.79 USD" at bounding box center [1101, 180] width 206 height 21
click at [817, 167] on div "Jan 2, 2026 - Jan 9, 2026 - 7 ночи В стоимость входит только проживание Возврат…" at bounding box center [676, 188] width 1057 height 159
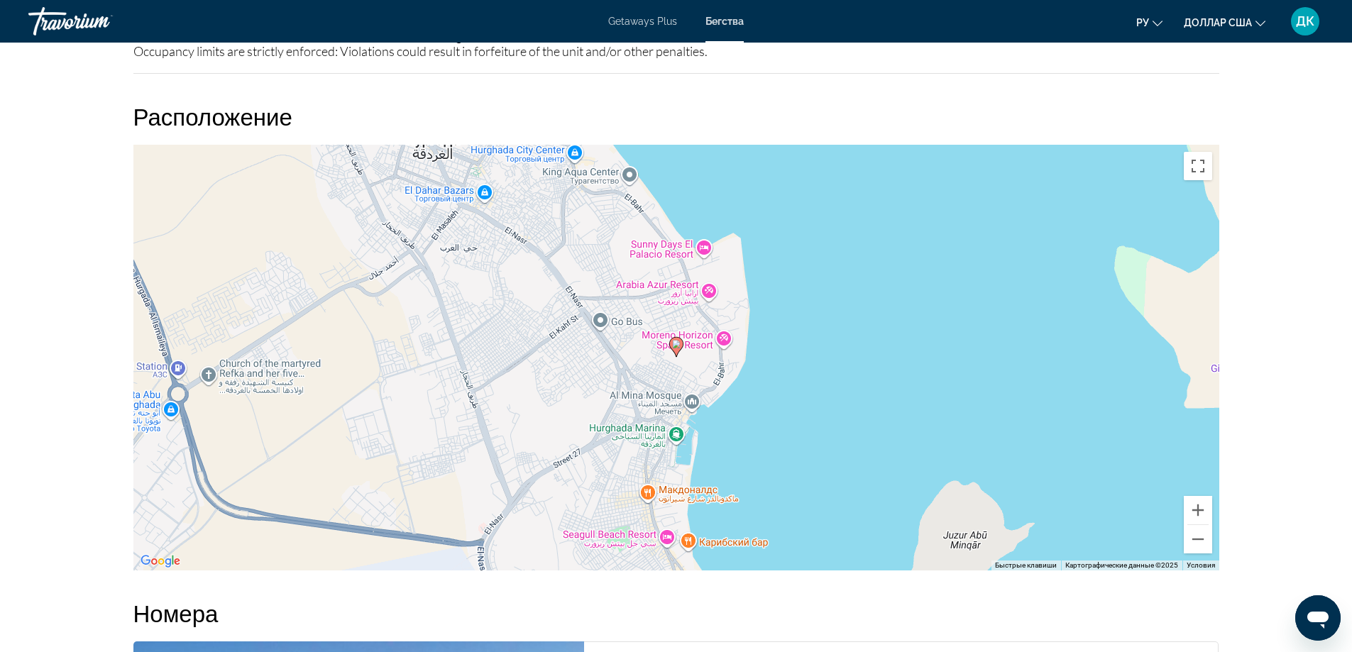
scroll to position [1703, 0]
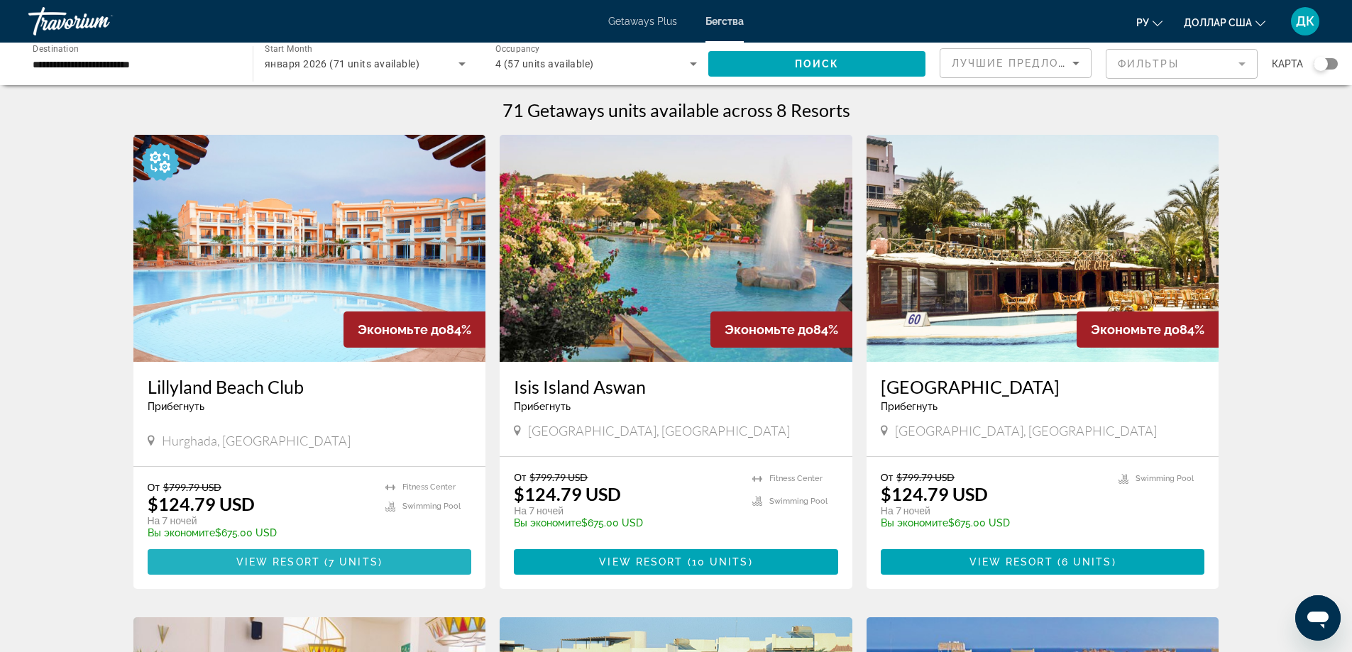
click at [328, 553] on span "Основное содержание" at bounding box center [310, 562] width 324 height 34
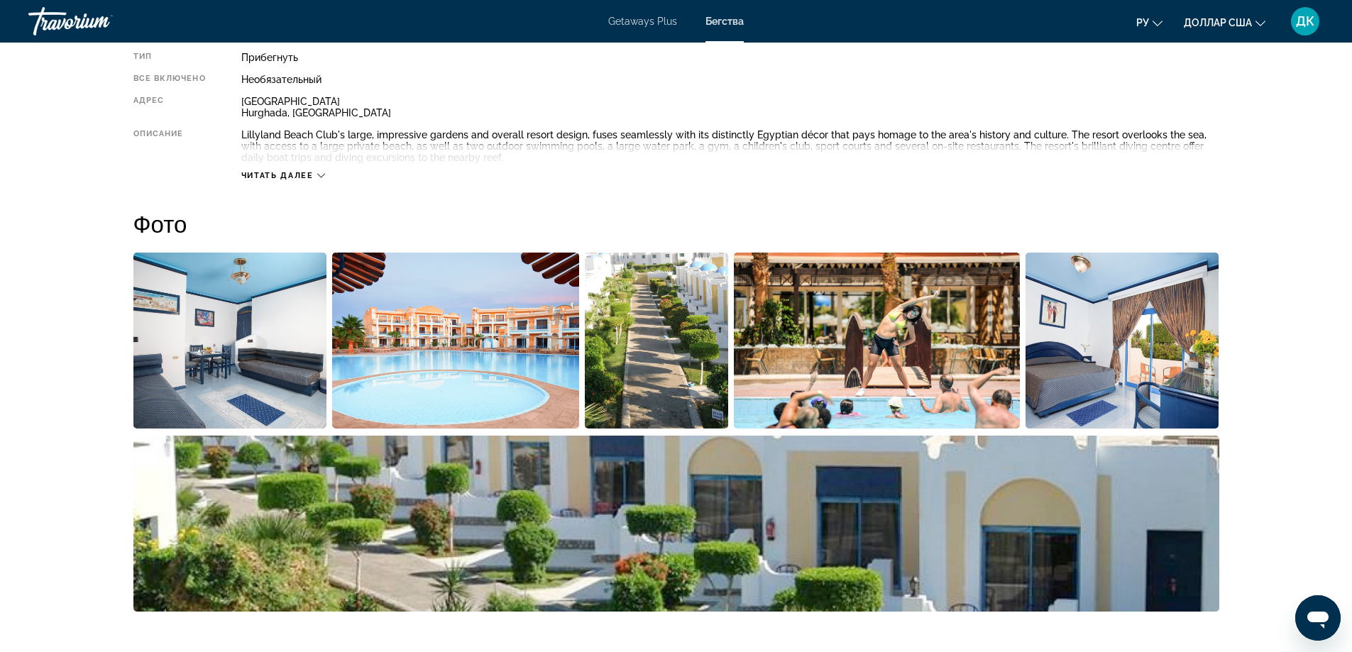
scroll to position [426, 0]
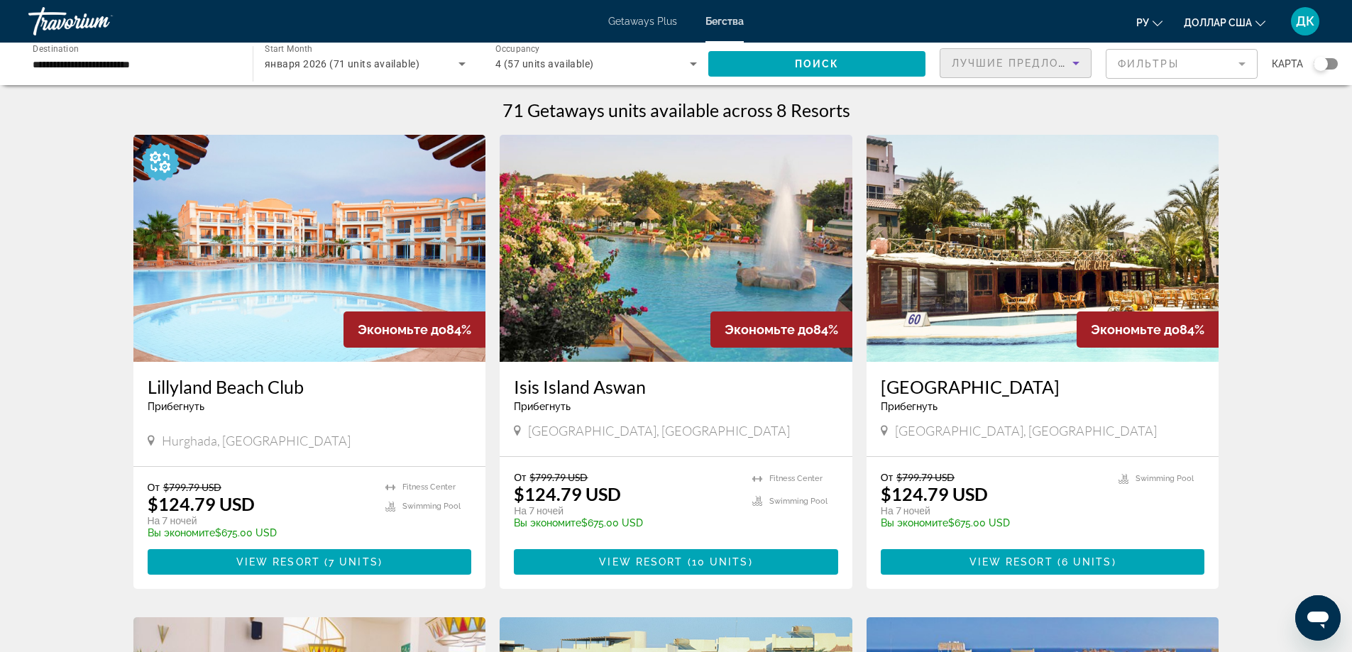
click at [1077, 64] on icon "Sort by" at bounding box center [1075, 63] width 17 height 17
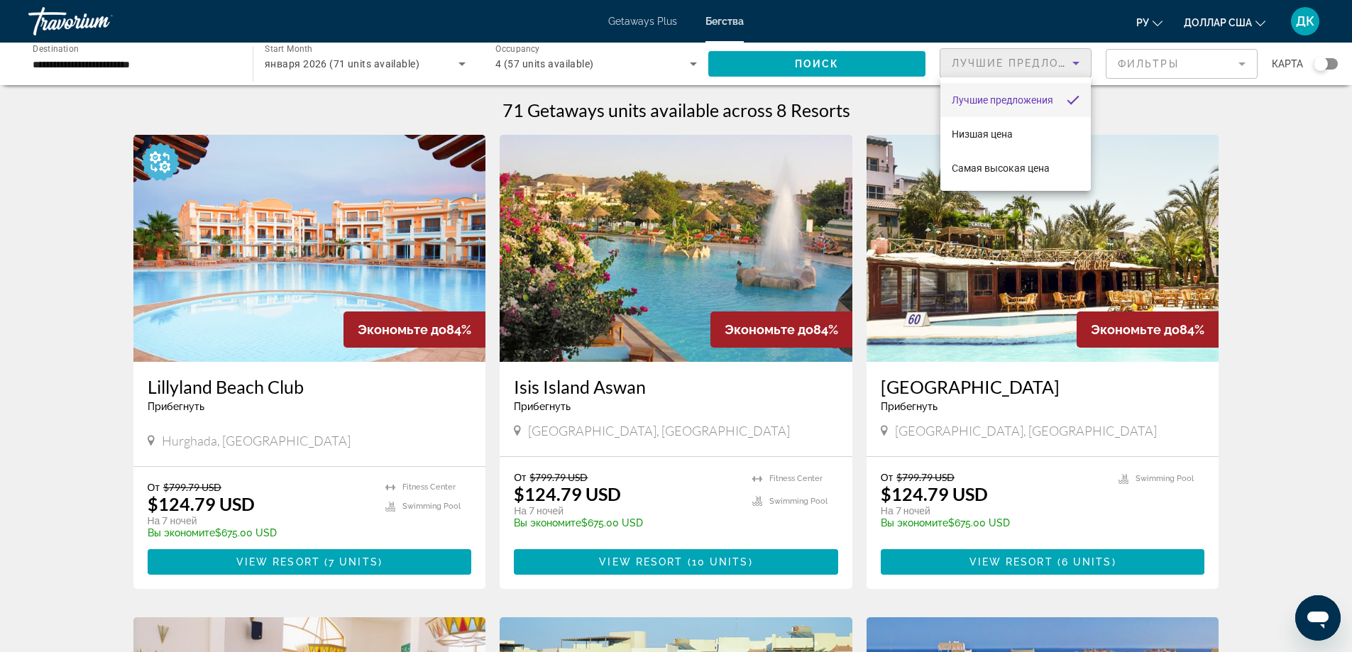
click at [1244, 64] on div at bounding box center [676, 326] width 1352 height 652
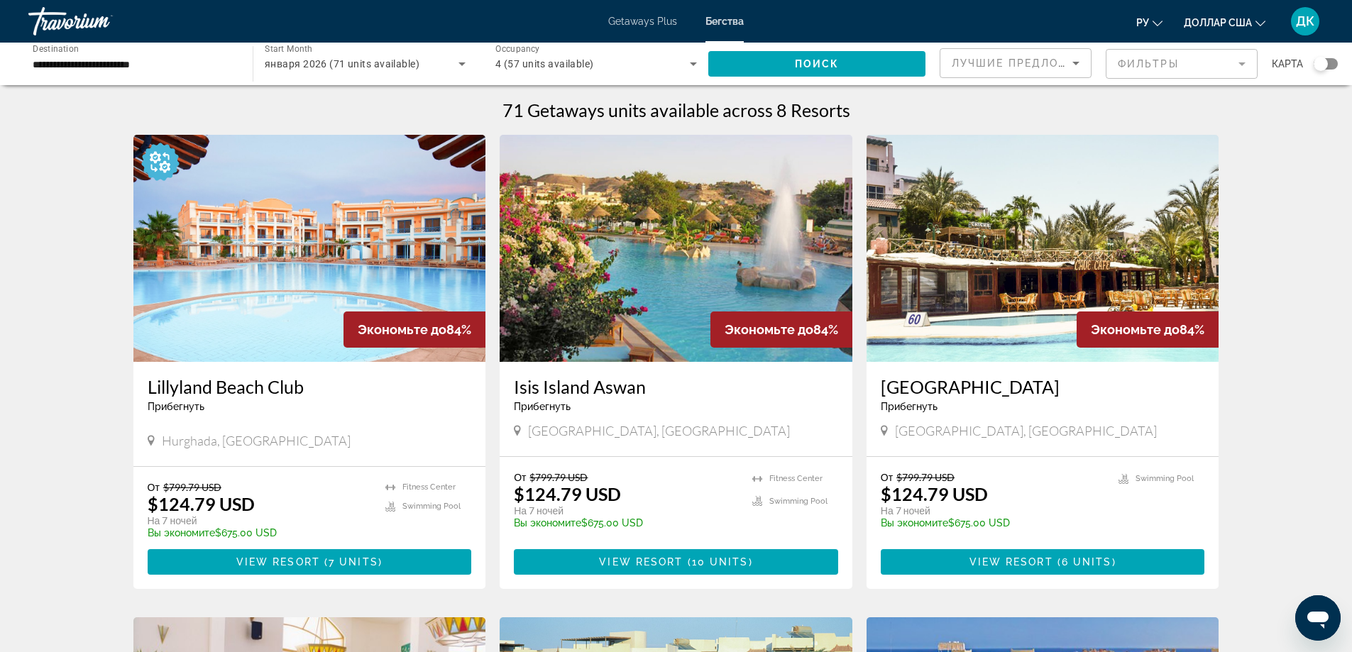
click at [1243, 61] on mat-form-field "Фильтры" at bounding box center [1182, 64] width 152 height 30
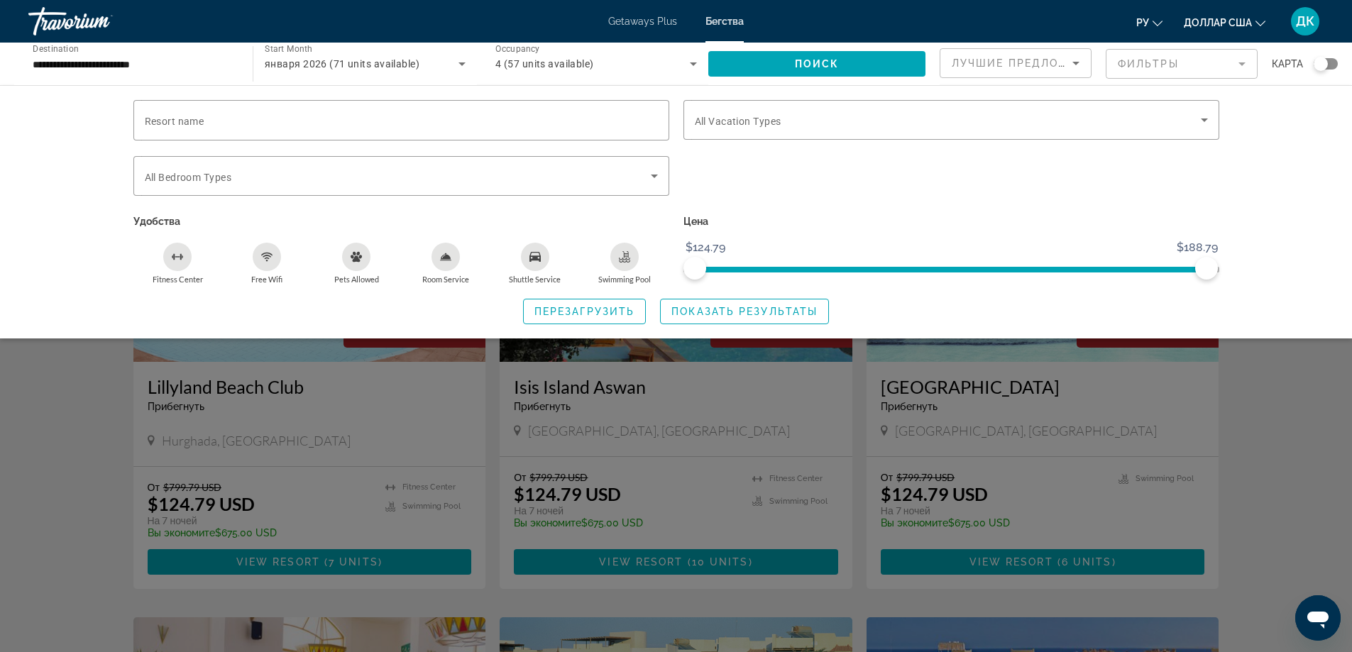
click at [451, 253] on icon "Room Service" at bounding box center [445, 256] width 11 height 11
click at [266, 259] on icon "Free Wifi" at bounding box center [266, 256] width 11 height 11
click at [698, 304] on span "Search widget" at bounding box center [744, 311] width 167 height 34
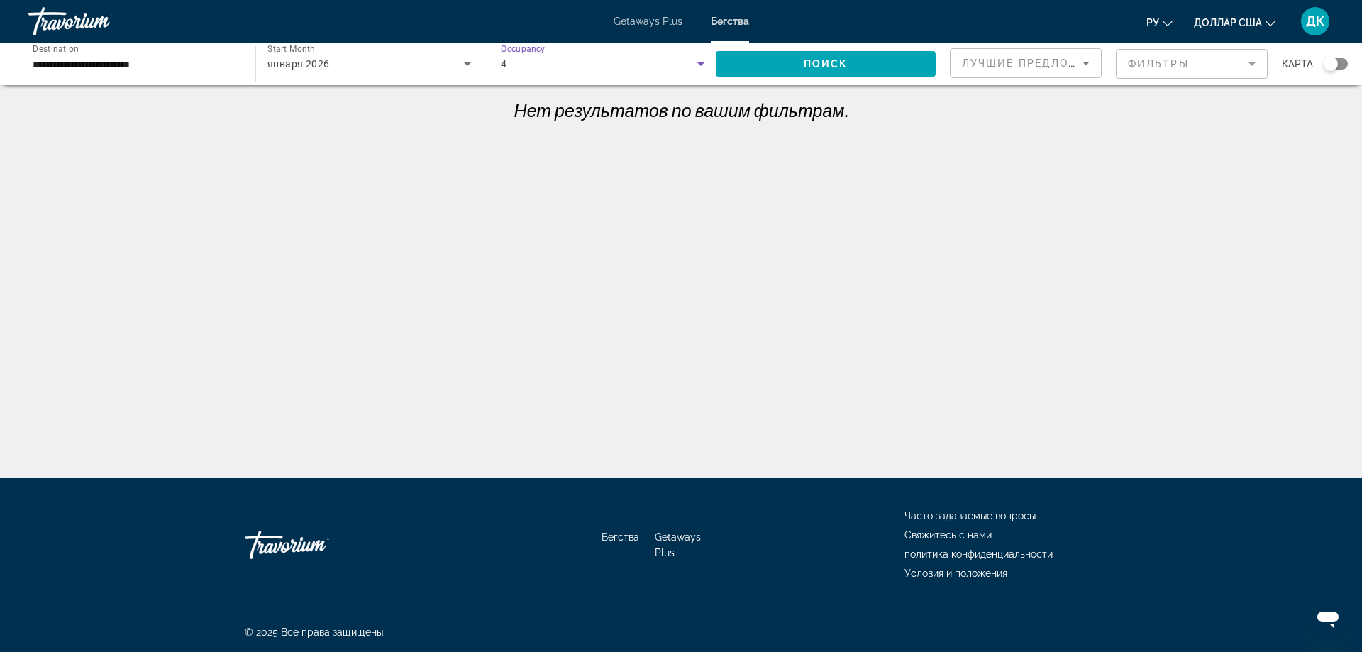
click at [695, 60] on icon "Search widget" at bounding box center [701, 63] width 17 height 17
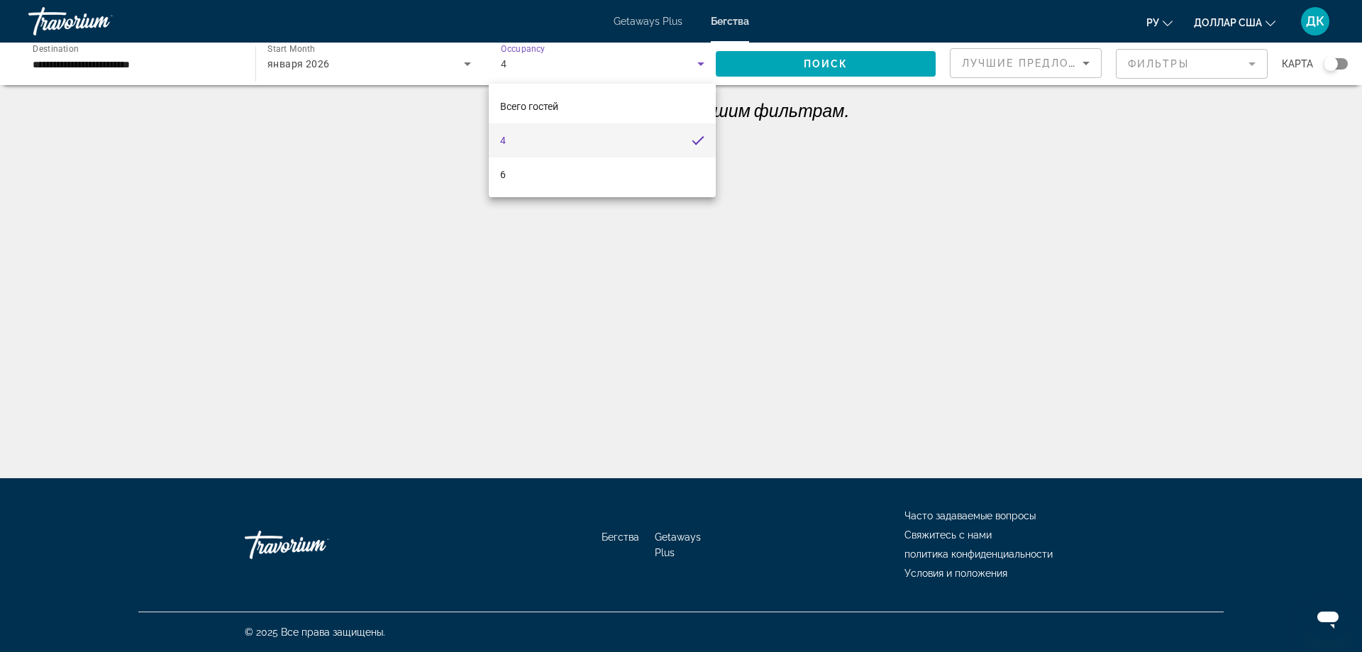
drag, startPoint x: 433, startPoint y: 124, endPoint x: 379, endPoint y: 82, distance: 68.7
click at [431, 123] on div at bounding box center [681, 326] width 1362 height 652
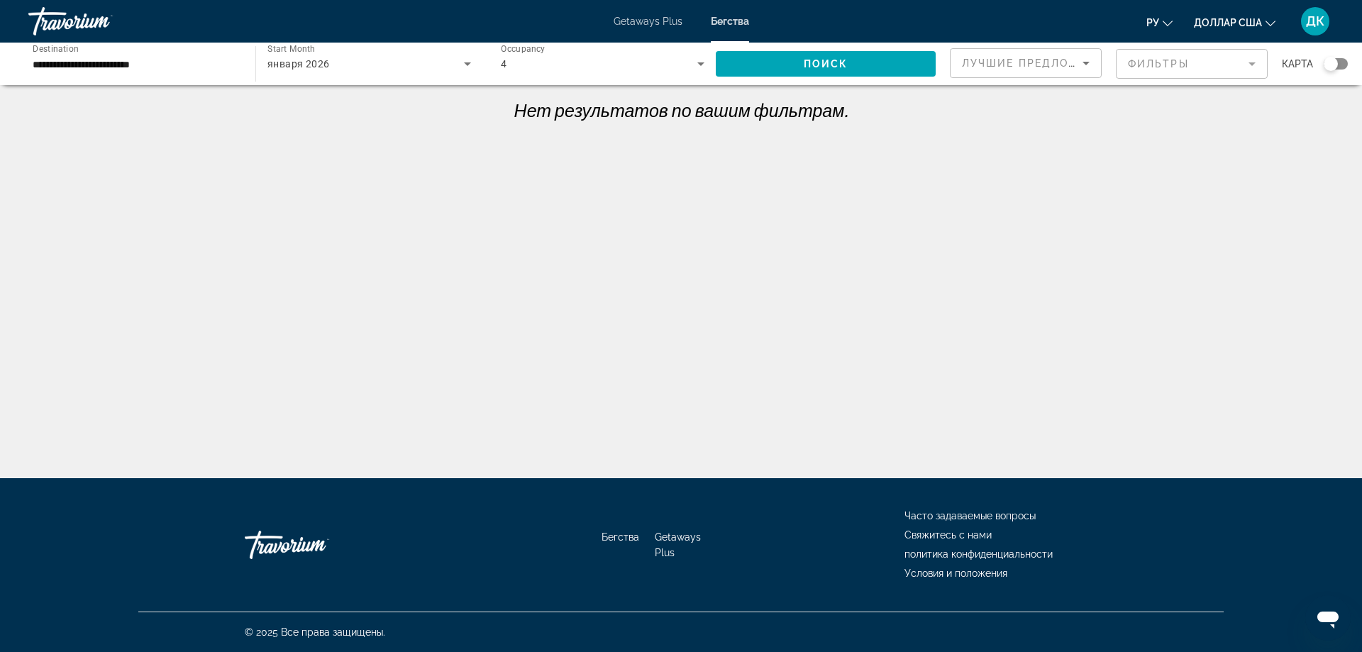
click at [357, 71] on div "января 2026" at bounding box center [366, 63] width 197 height 17
click at [358, 71] on div at bounding box center [681, 326] width 1362 height 652
click at [869, 57] on span "Search widget" at bounding box center [826, 64] width 220 height 34
click at [1255, 62] on mat-form-field "Фильтры" at bounding box center [1192, 64] width 152 height 30
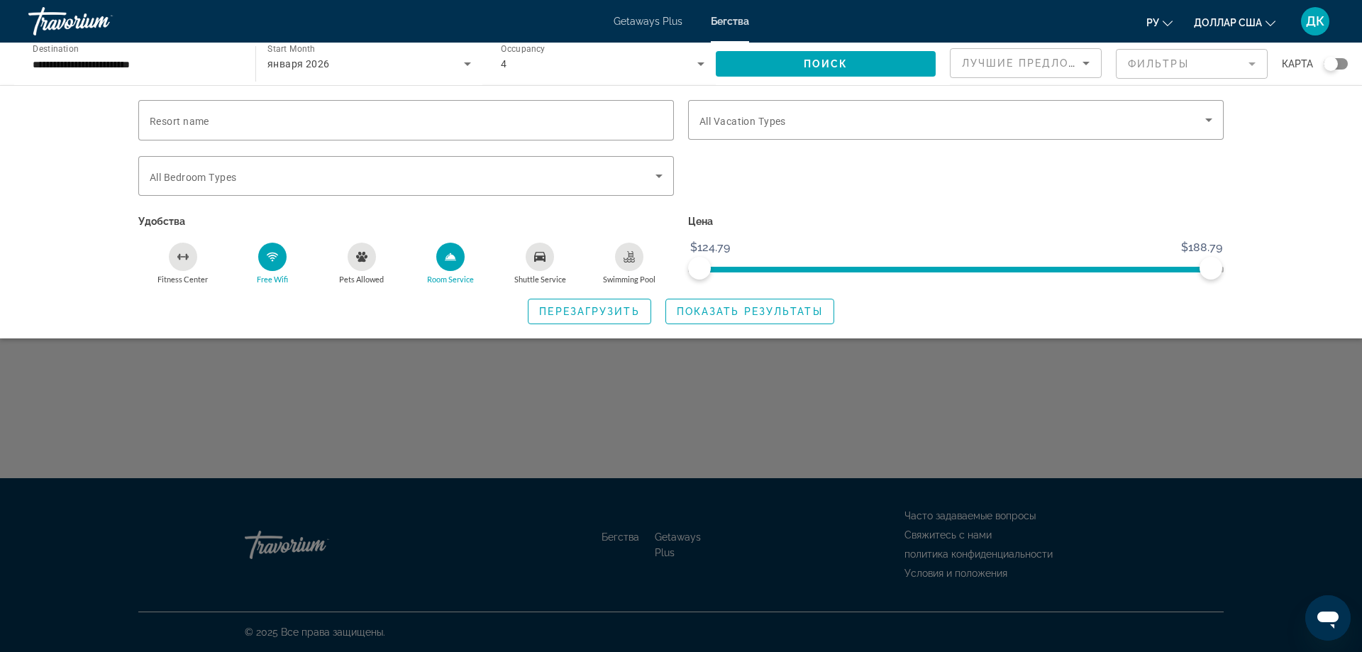
drag, startPoint x: 417, startPoint y: 280, endPoint x: 479, endPoint y: 280, distance: 61.7
click at [479, 280] on button "Room Service" at bounding box center [450, 263] width 89 height 43
click at [1213, 121] on icon "Search widget" at bounding box center [1209, 119] width 17 height 17
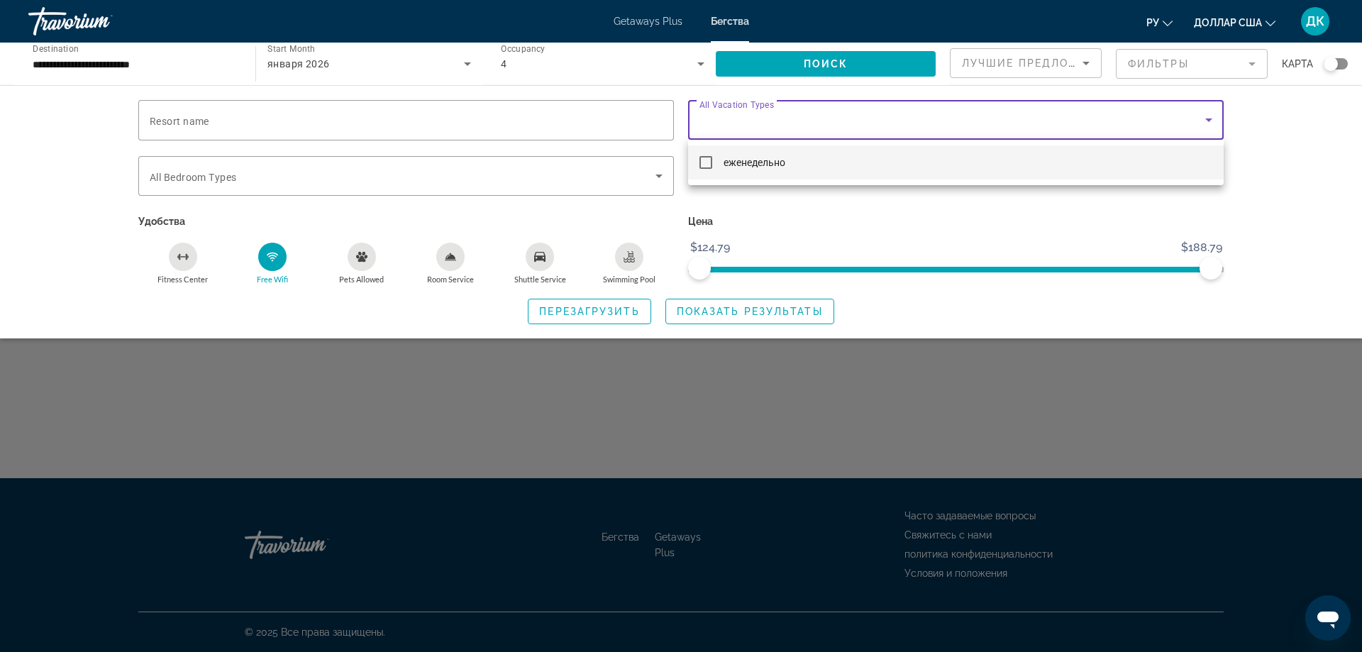
click at [1213, 121] on div at bounding box center [681, 326] width 1362 height 652
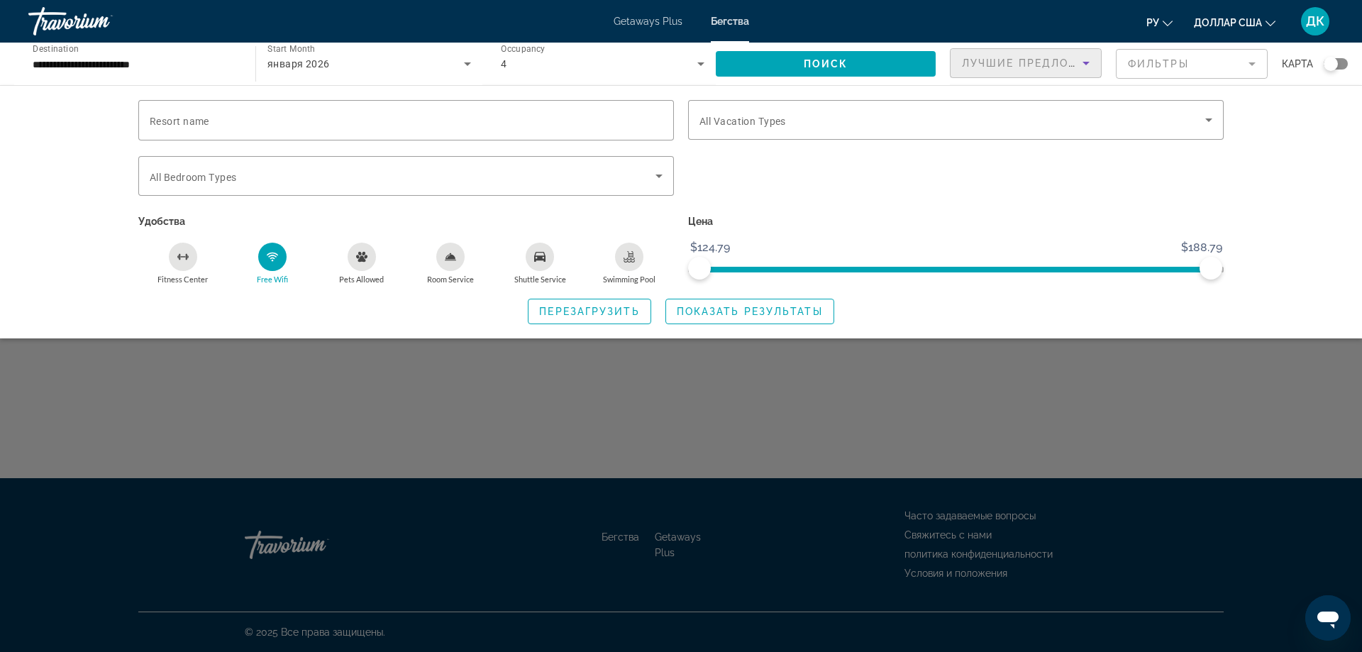
click at [1069, 67] on span "Лучшие предложения" at bounding box center [1037, 62] width 151 height 11
click at [1069, 67] on div at bounding box center [681, 326] width 1362 height 652
click at [1343, 63] on div "Search widget" at bounding box center [1336, 63] width 24 height 11
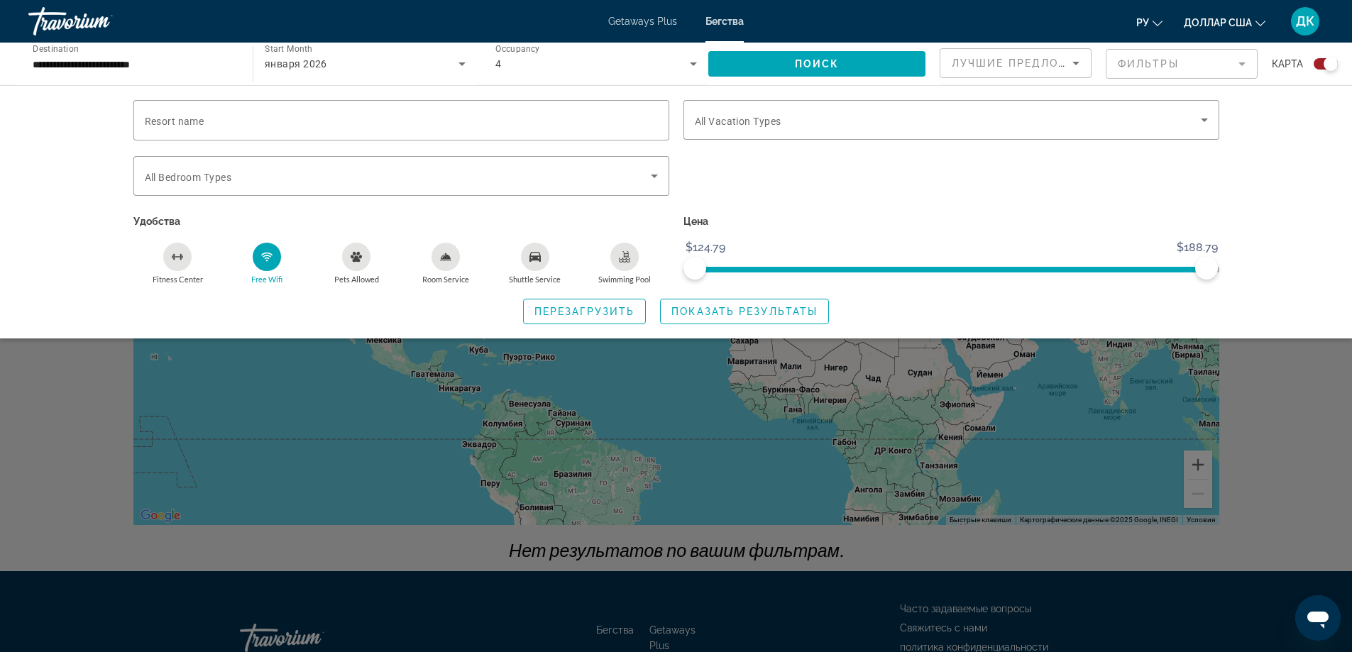
click at [1309, 67] on div "Search widget" at bounding box center [1320, 63] width 35 height 11
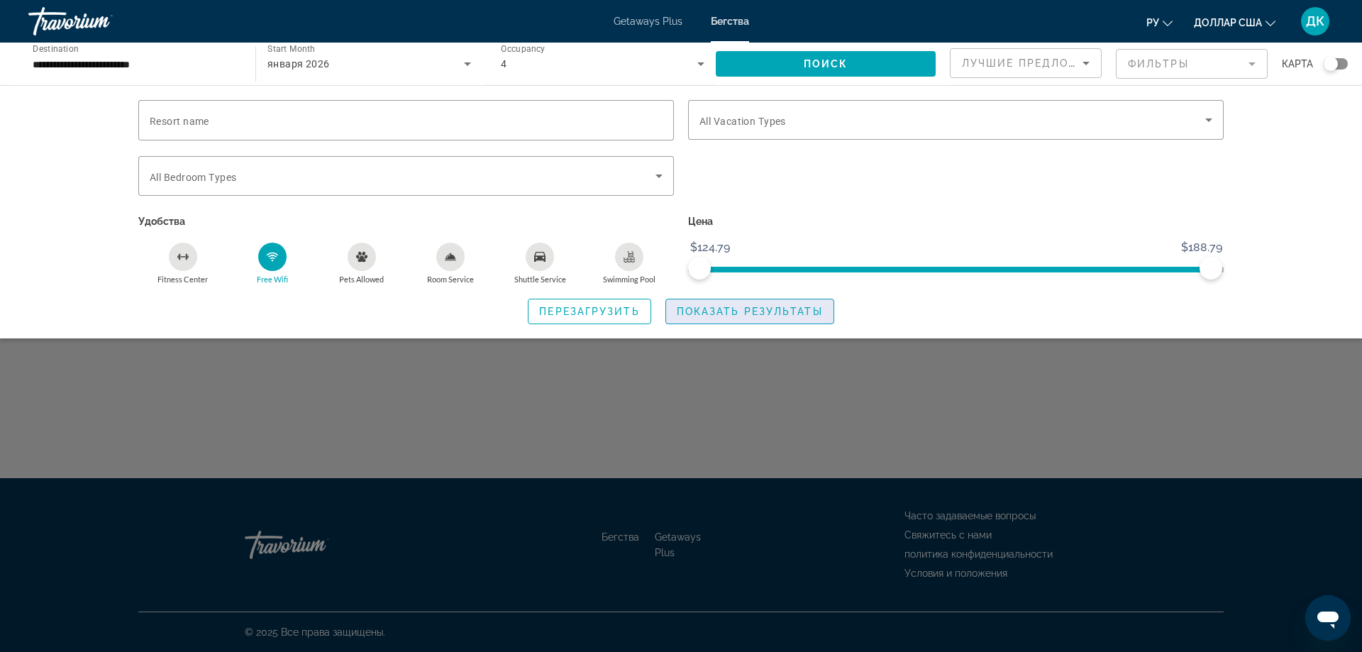
click at [696, 302] on span "Search widget" at bounding box center [749, 311] width 167 height 34
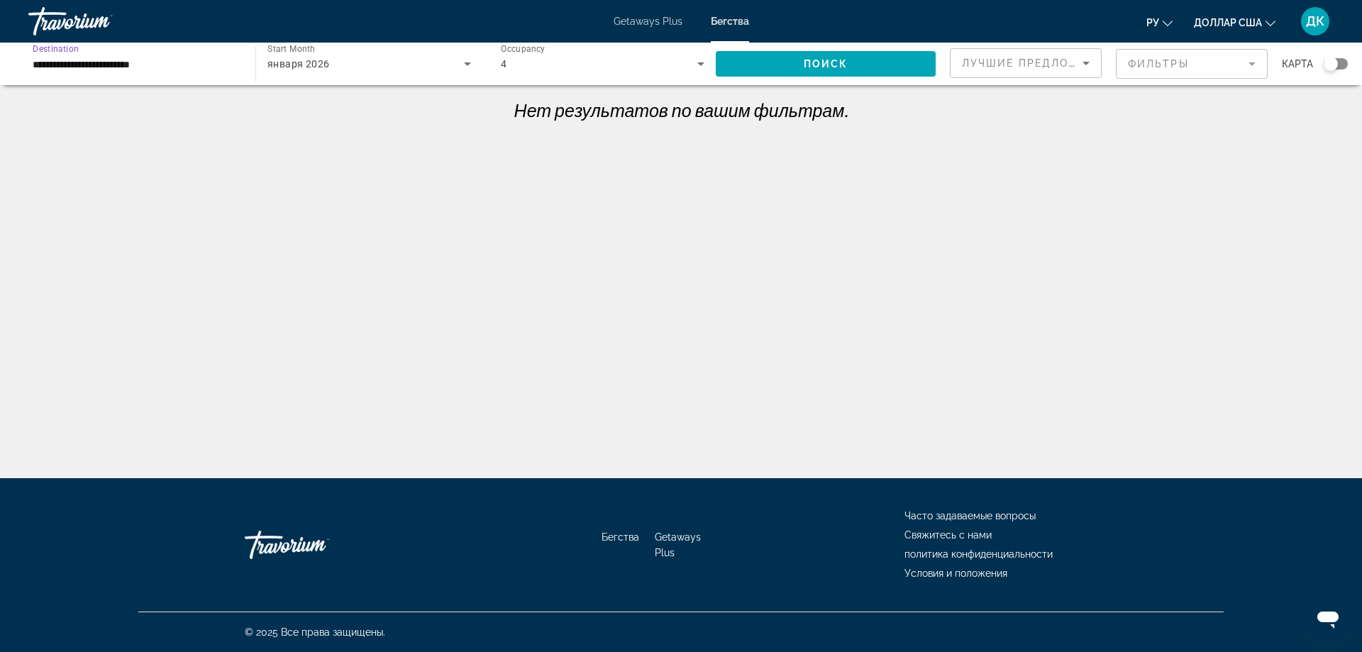
click at [101, 61] on input "**********" at bounding box center [135, 64] width 204 height 17
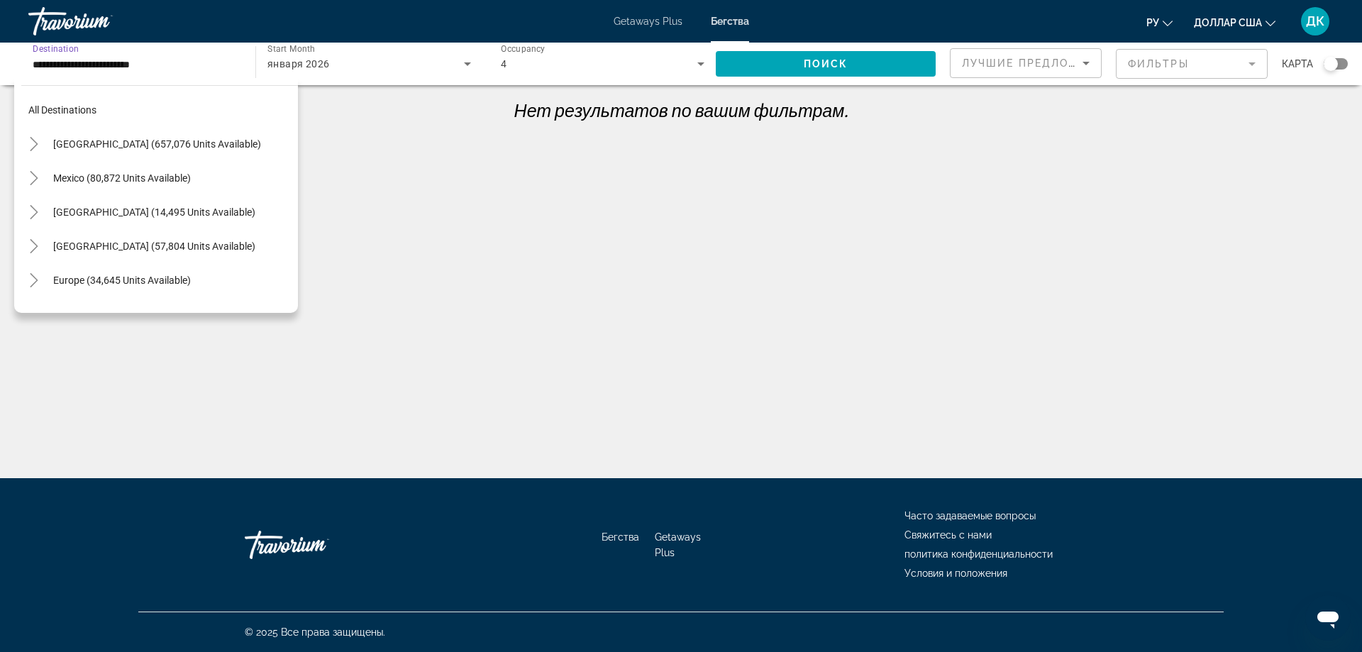
scroll to position [357, 0]
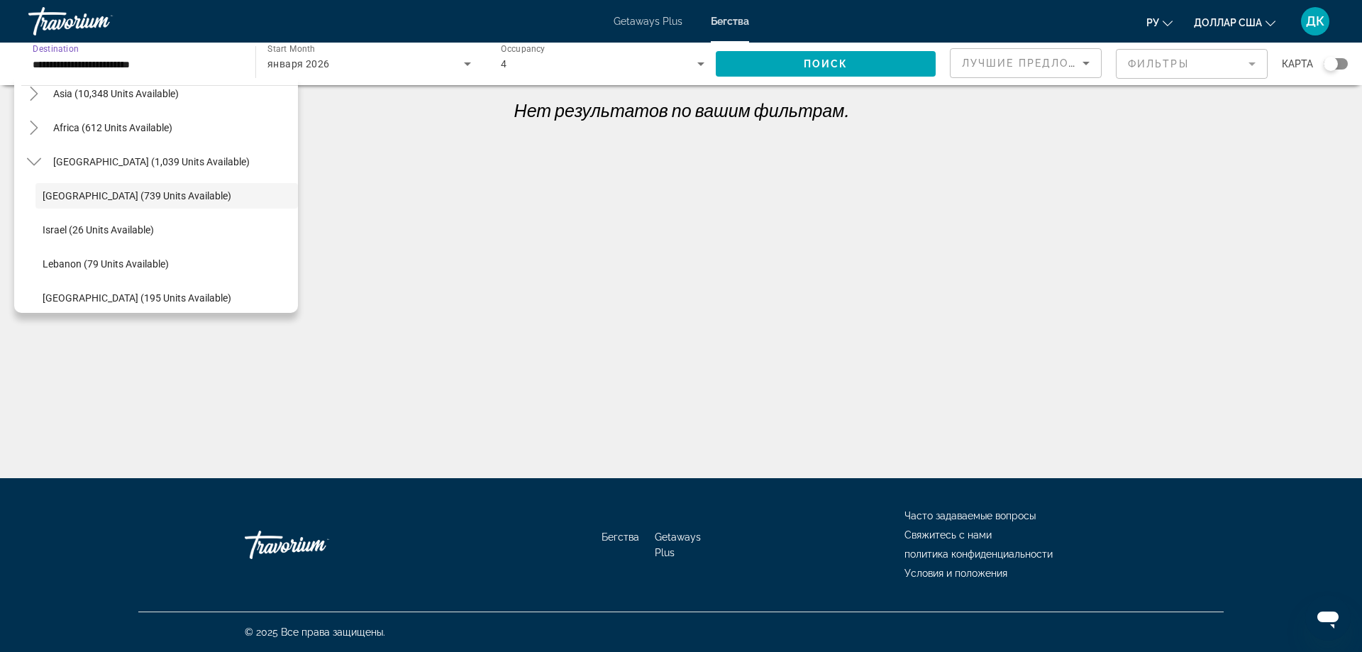
drag, startPoint x: 552, startPoint y: 67, endPoint x: 563, endPoint y: 70, distance: 10.9
click at [556, 68] on div "4" at bounding box center [599, 63] width 197 height 17
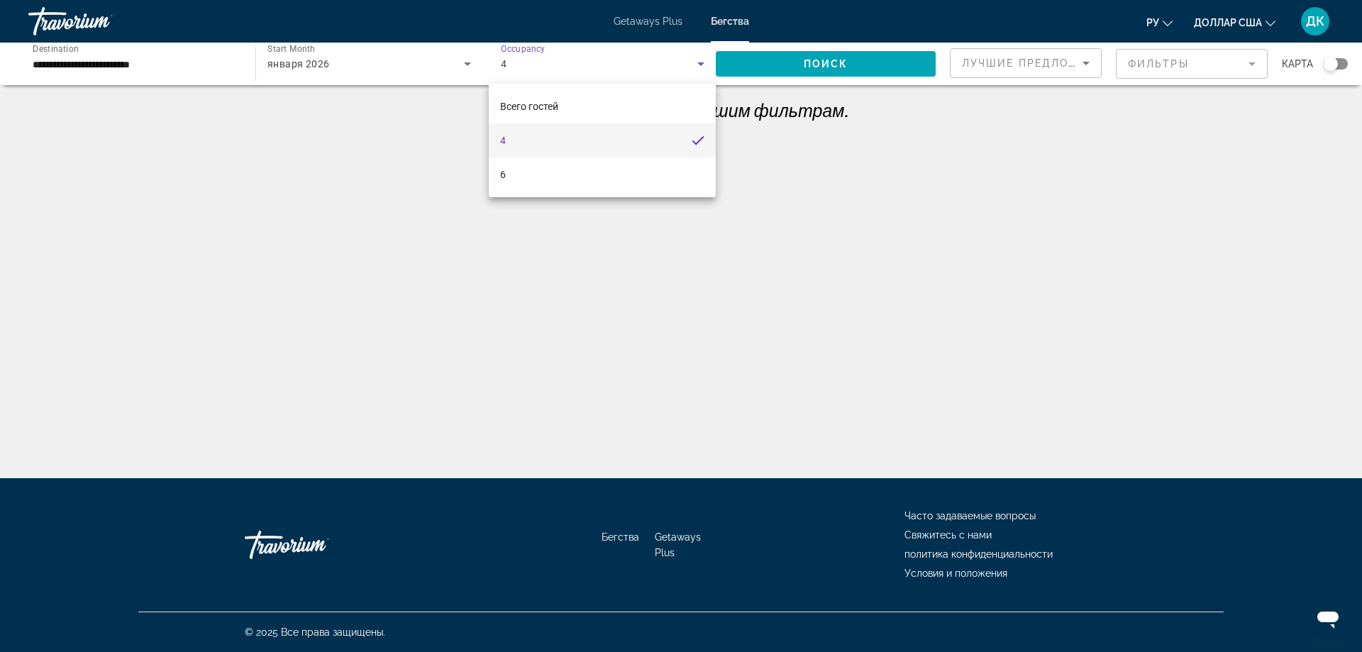
click at [1248, 65] on div at bounding box center [681, 326] width 1362 height 652
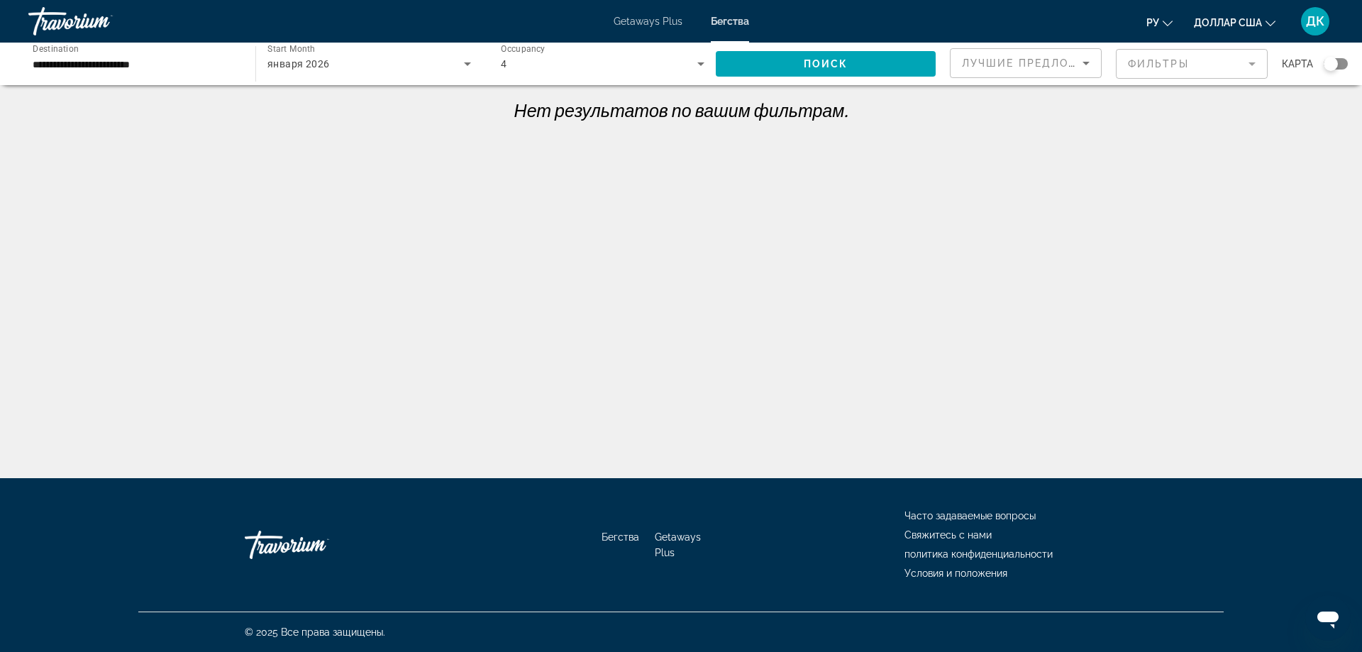
click at [1248, 65] on mat-form-field "Фильтры" at bounding box center [1192, 64] width 152 height 30
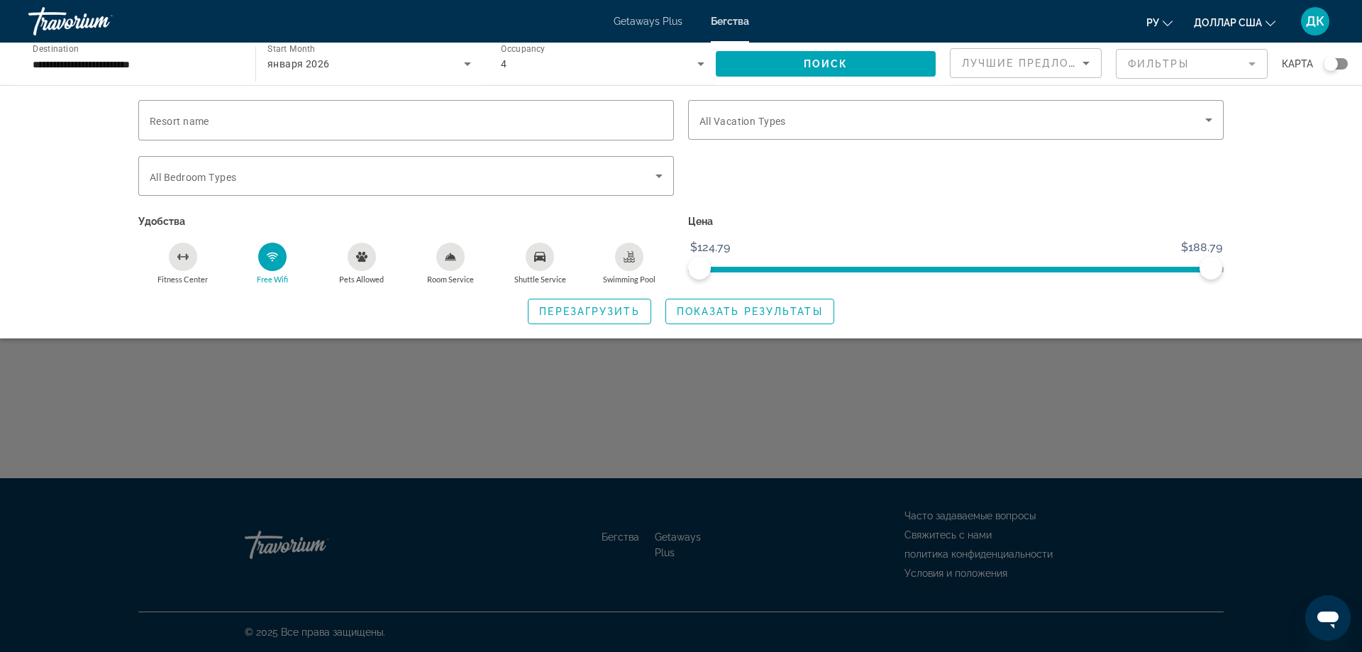
click at [272, 260] on circle "Free Wifi" at bounding box center [272, 260] width 1 height 1
drag, startPoint x: 1206, startPoint y: 264, endPoint x: 1233, endPoint y: 270, distance: 27.6
click at [1233, 270] on div "Resort name Vacation Types All Vacation Types Bedroom Types All Bedroom Types У…" at bounding box center [681, 212] width 1142 height 224
drag, startPoint x: 700, startPoint y: 265, endPoint x: 639, endPoint y: 262, distance: 60.4
click at [639, 262] on div "Resort name Vacation Types All Vacation Types Bedroom Types All Bedroom Types У…" at bounding box center [681, 192] width 1100 height 184
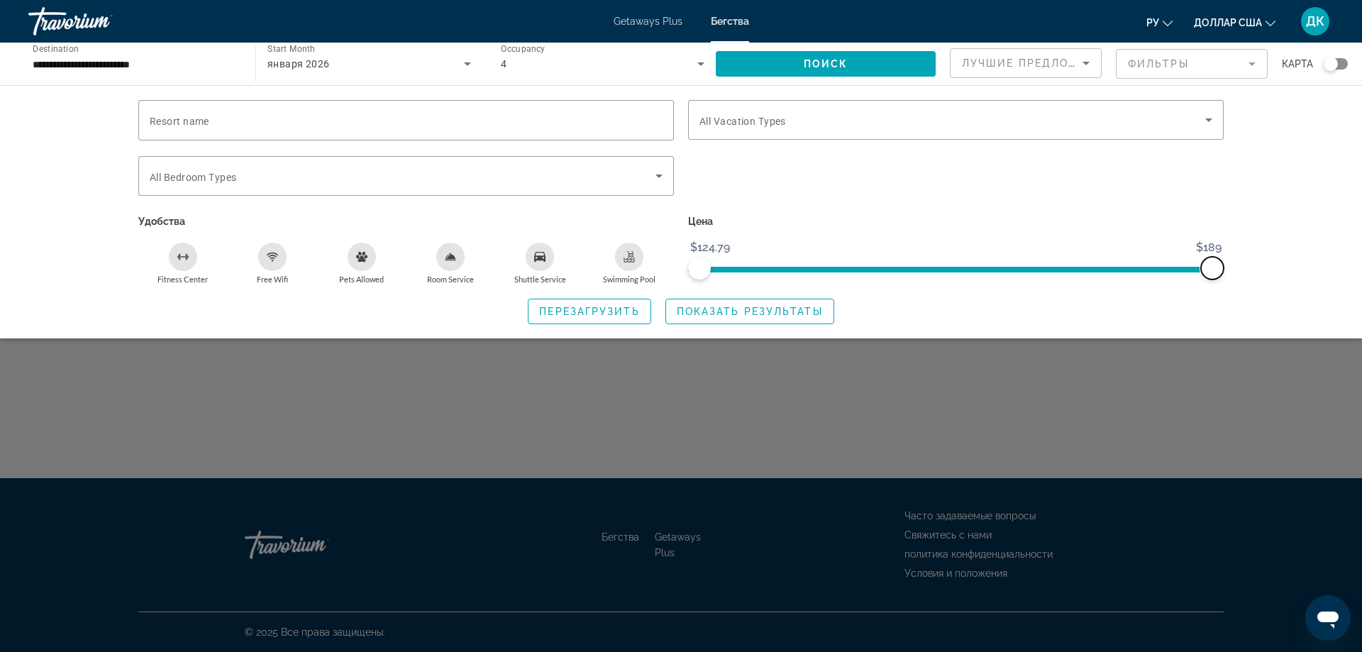
drag, startPoint x: 1221, startPoint y: 264, endPoint x: 1253, endPoint y: 265, distance: 32.0
click at [1253, 265] on div "Resort name Vacation Types All Vacation Types Bedroom Types All Bedroom Types У…" at bounding box center [681, 211] width 1362 height 253
click at [1239, 263] on div "Resort name Vacation Types All Vacation Types Bedroom Types All Bedroom Types У…" at bounding box center [681, 212] width 1142 height 224
click at [1133, 274] on span "ngx-slider" at bounding box center [956, 266] width 513 height 23
click at [820, 269] on span "ngx-slider" at bounding box center [976, 270] width 312 height 6
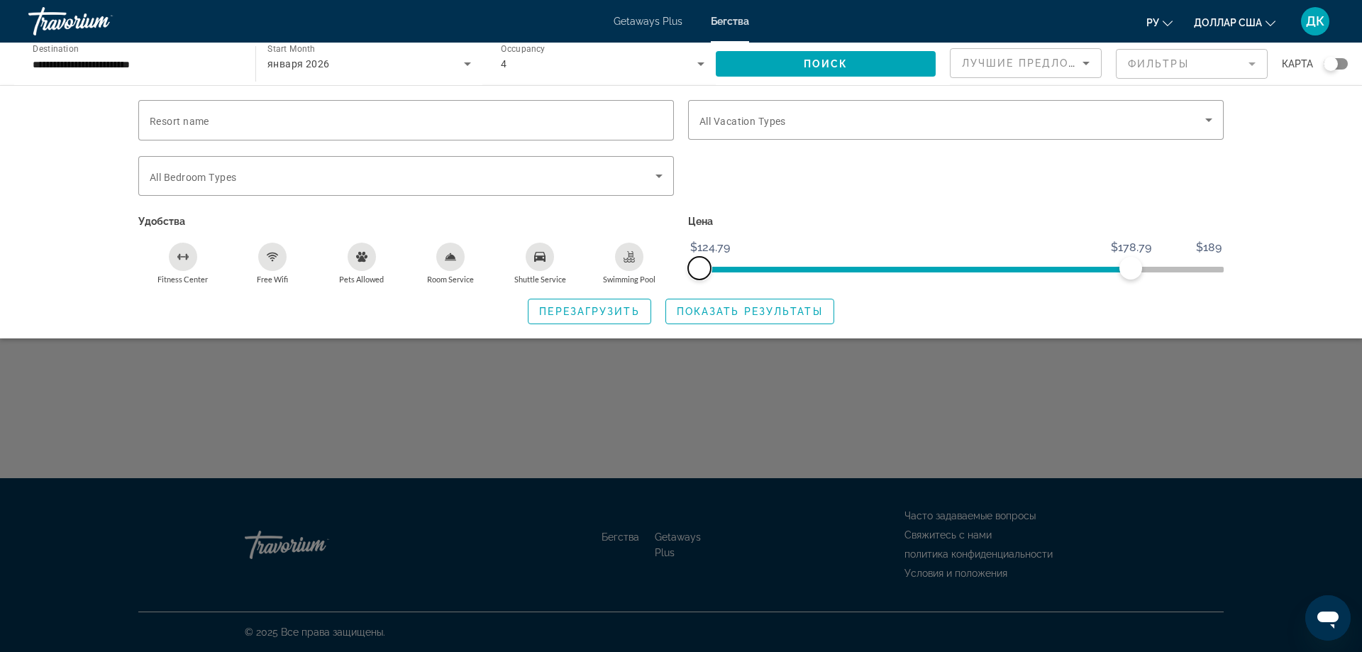
drag, startPoint x: 817, startPoint y: 267, endPoint x: 655, endPoint y: 267, distance: 161.8
click at [655, 267] on div "Resort name Vacation Types All Vacation Types Bedroom Types All Bedroom Types У…" at bounding box center [681, 192] width 1100 height 184
click at [735, 197] on div "Search widget" at bounding box center [956, 183] width 550 height 55
drag, startPoint x: 1127, startPoint y: 270, endPoint x: 1285, endPoint y: 260, distance: 158.6
click at [1285, 260] on div "Resort name Vacation Types All Vacation Types Bedroom Types All Bedroom Types У…" at bounding box center [681, 211] width 1362 height 253
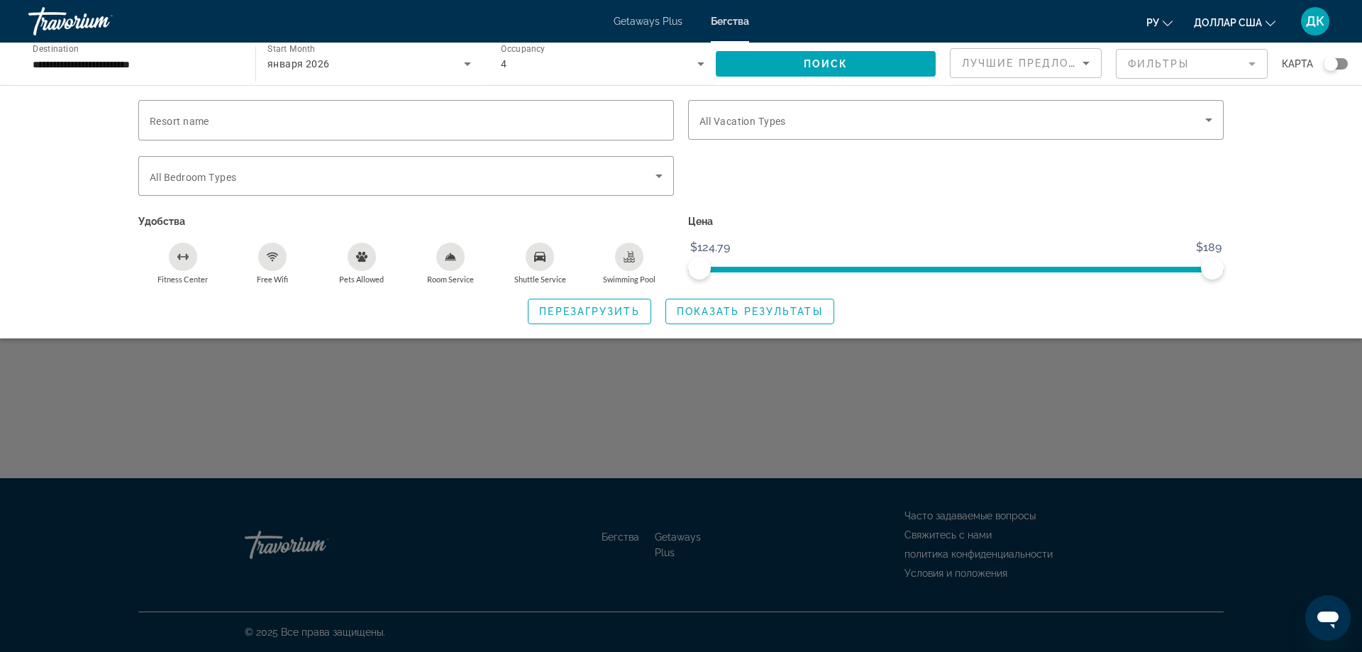
click at [1259, 216] on div "Resort name Vacation Types All Vacation Types Bedroom Types All Bedroom Types У…" at bounding box center [681, 211] width 1362 height 253
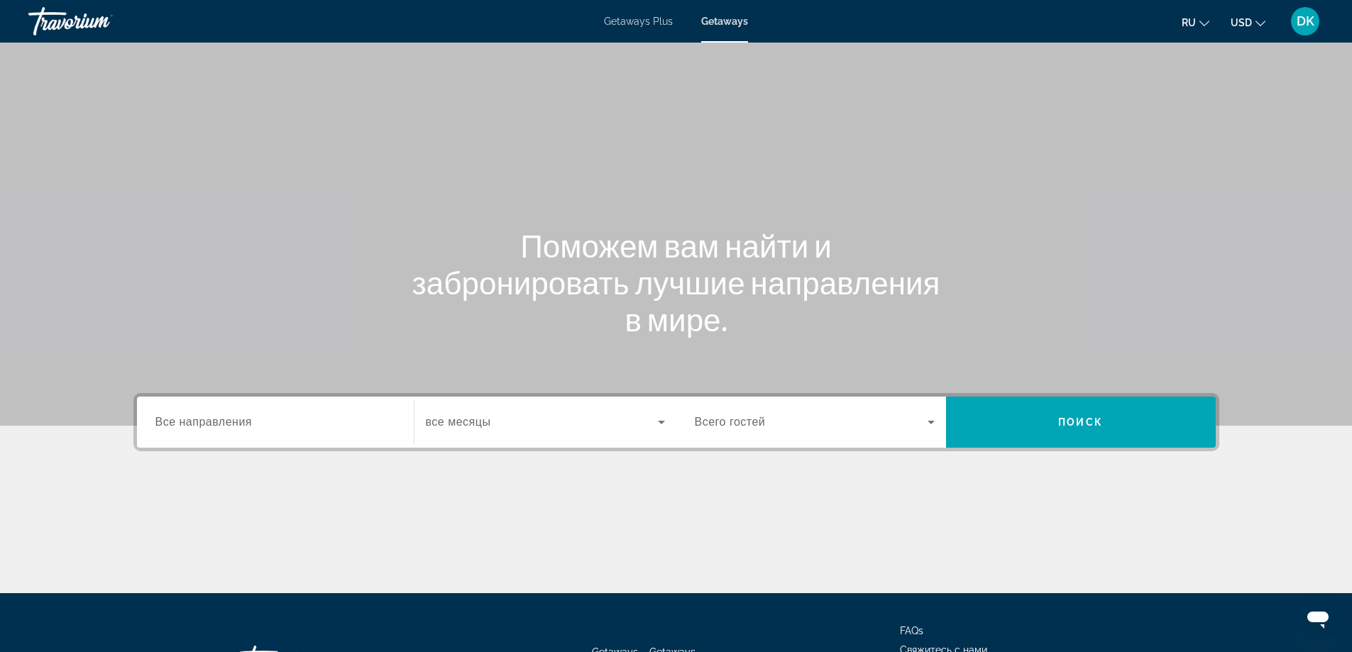
click at [307, 416] on input "Destination Все направления" at bounding box center [275, 422] width 240 height 17
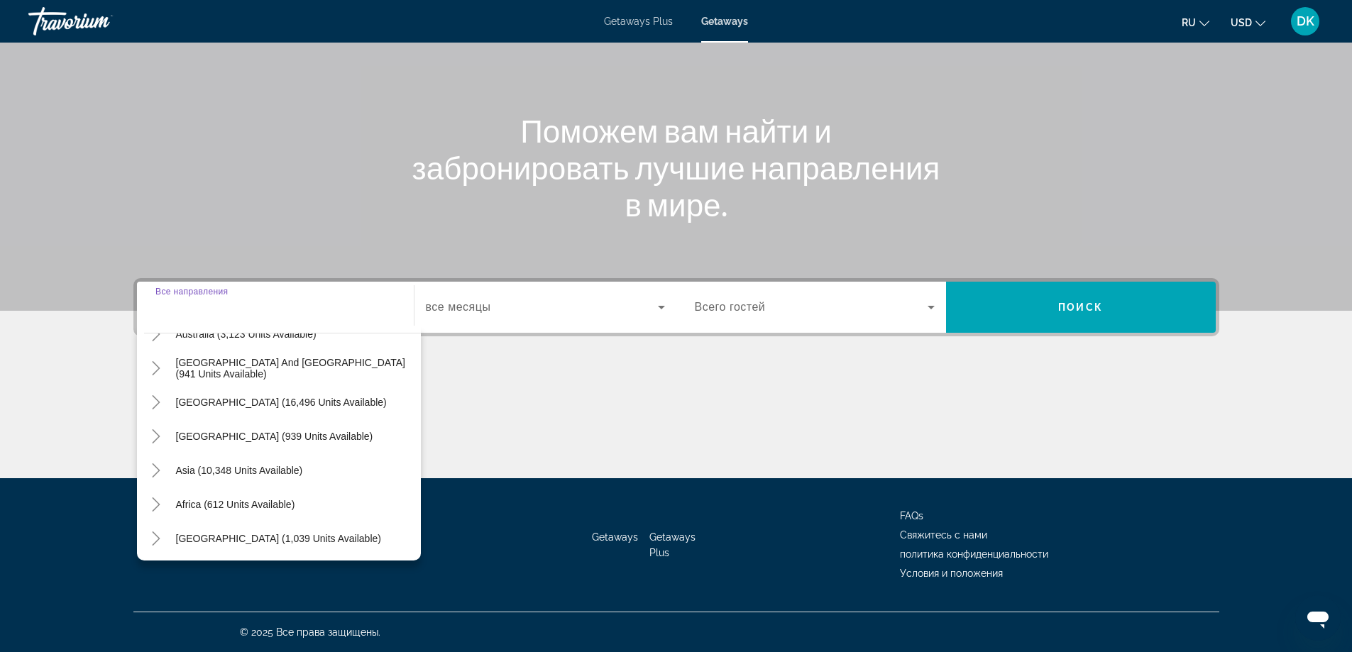
scroll to position [230, 0]
click at [214, 319] on div "Search widget" at bounding box center [275, 307] width 240 height 40
click at [250, 313] on input "Destination Все направления" at bounding box center [275, 307] width 240 height 17
click at [291, 321] on div "Search widget" at bounding box center [275, 307] width 240 height 40
click at [510, 309] on span "Search widget" at bounding box center [542, 307] width 232 height 17
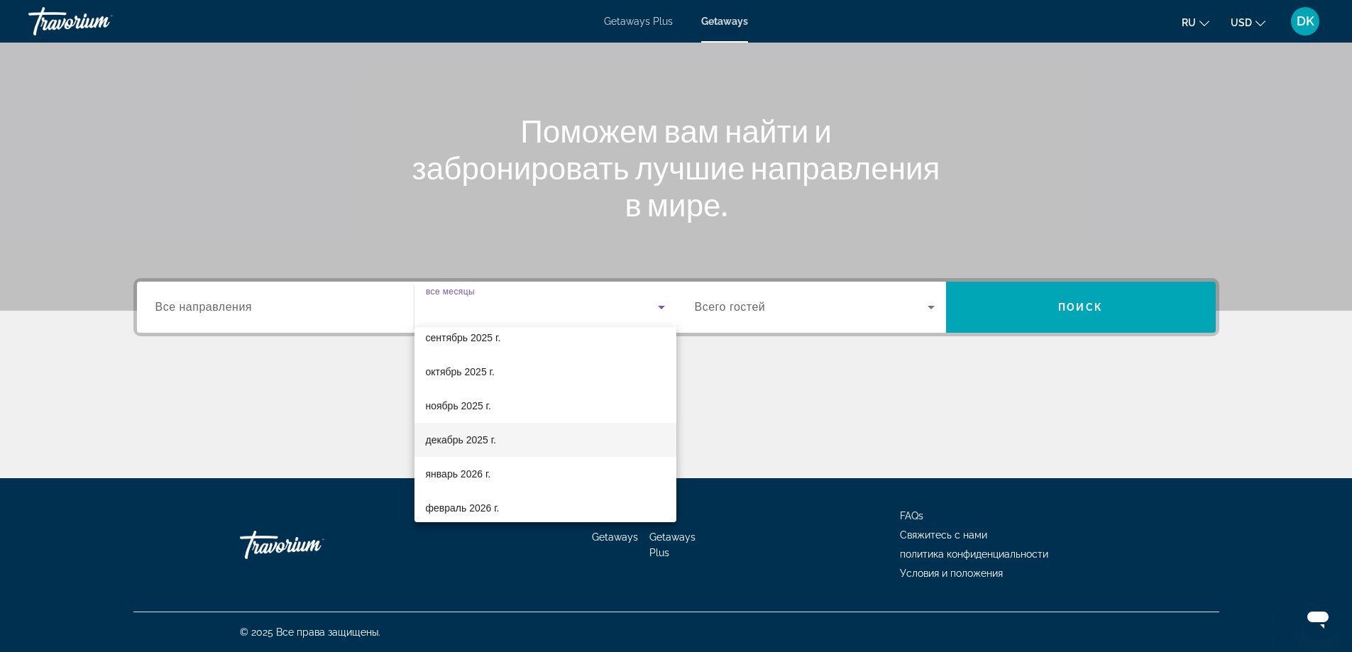
scroll to position [71, 0]
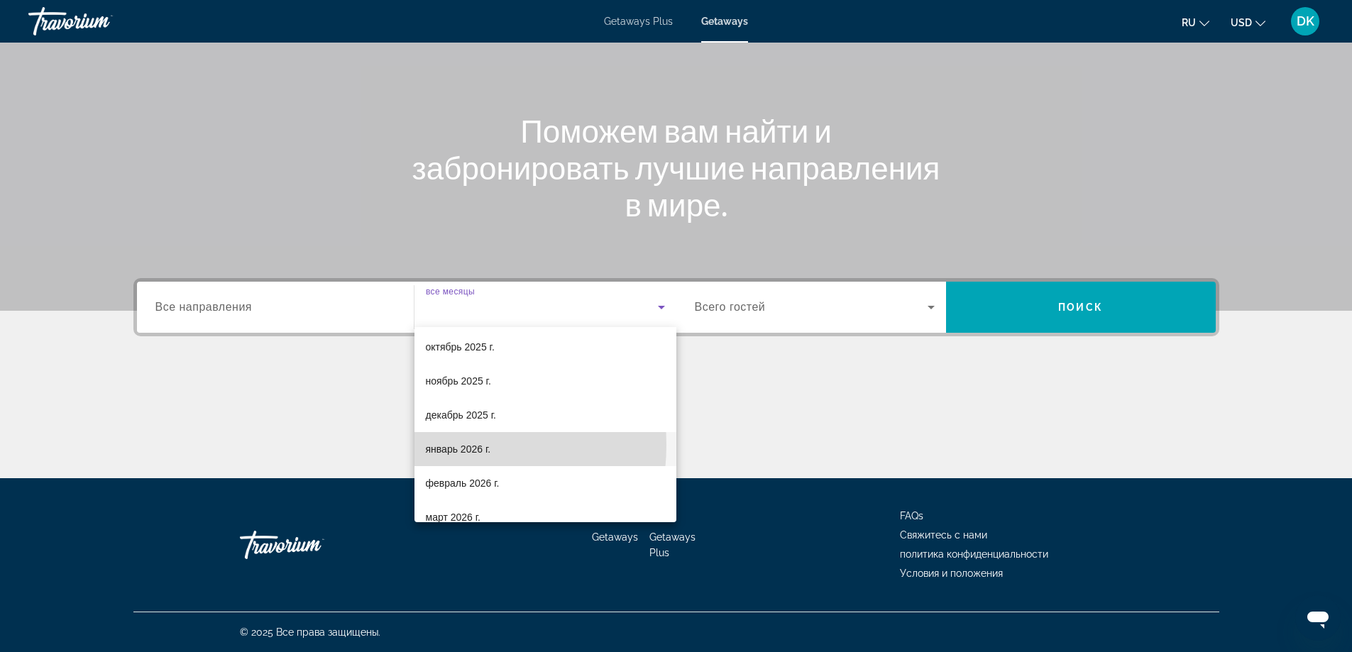
click at [441, 445] on span "январь 2026 г." at bounding box center [458, 449] width 65 height 17
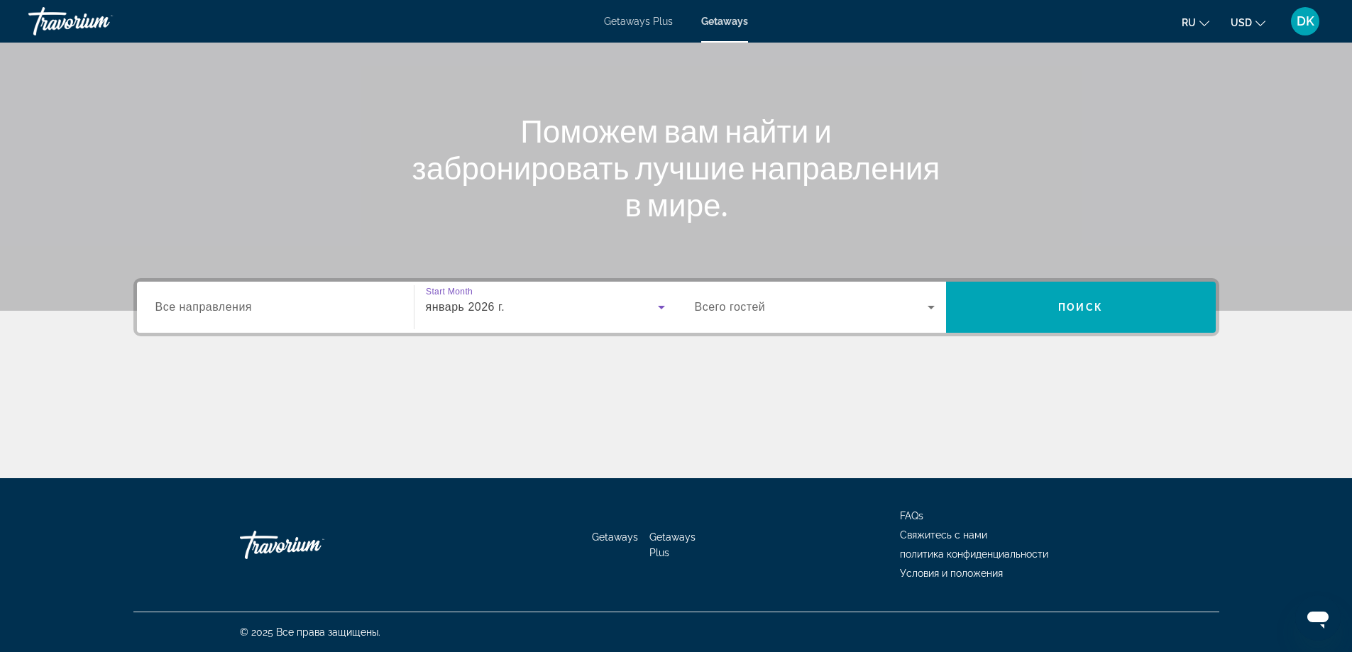
click at [920, 307] on span "Search widget" at bounding box center [811, 307] width 233 height 17
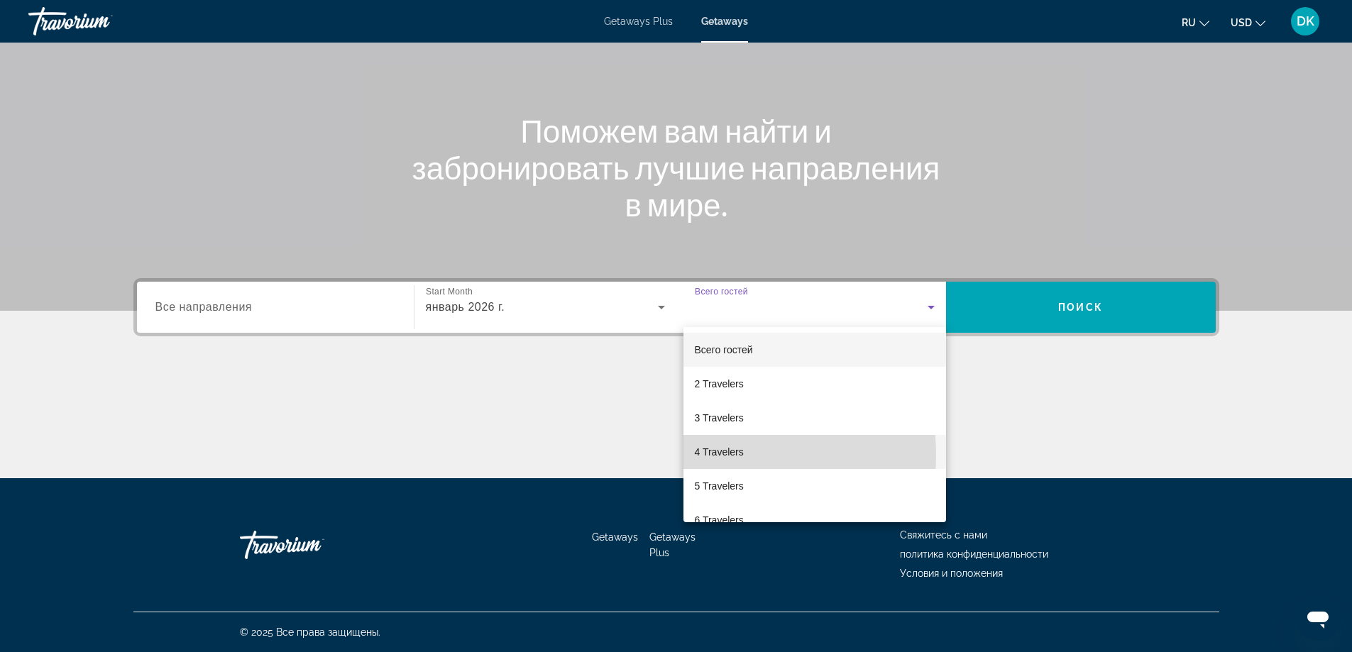
click at [725, 455] on span "4 Travelers" at bounding box center [719, 451] width 49 height 17
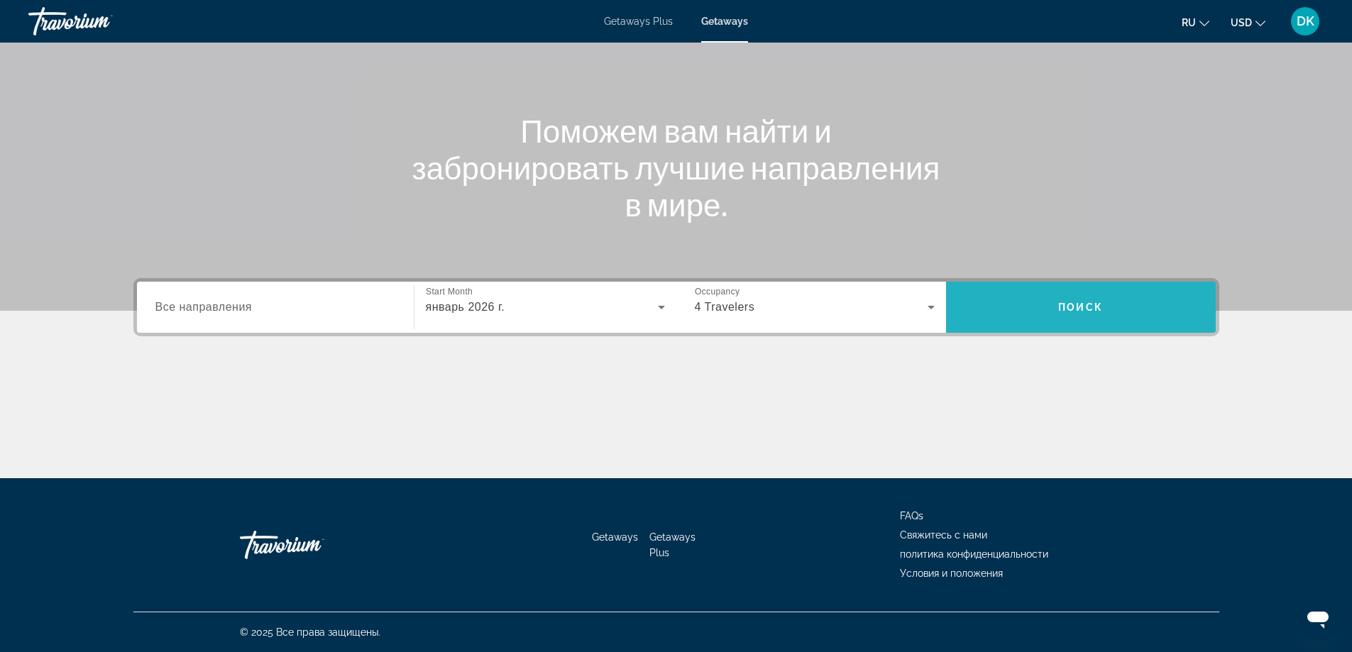
click at [1090, 309] on span "Поиск" at bounding box center [1080, 307] width 45 height 11
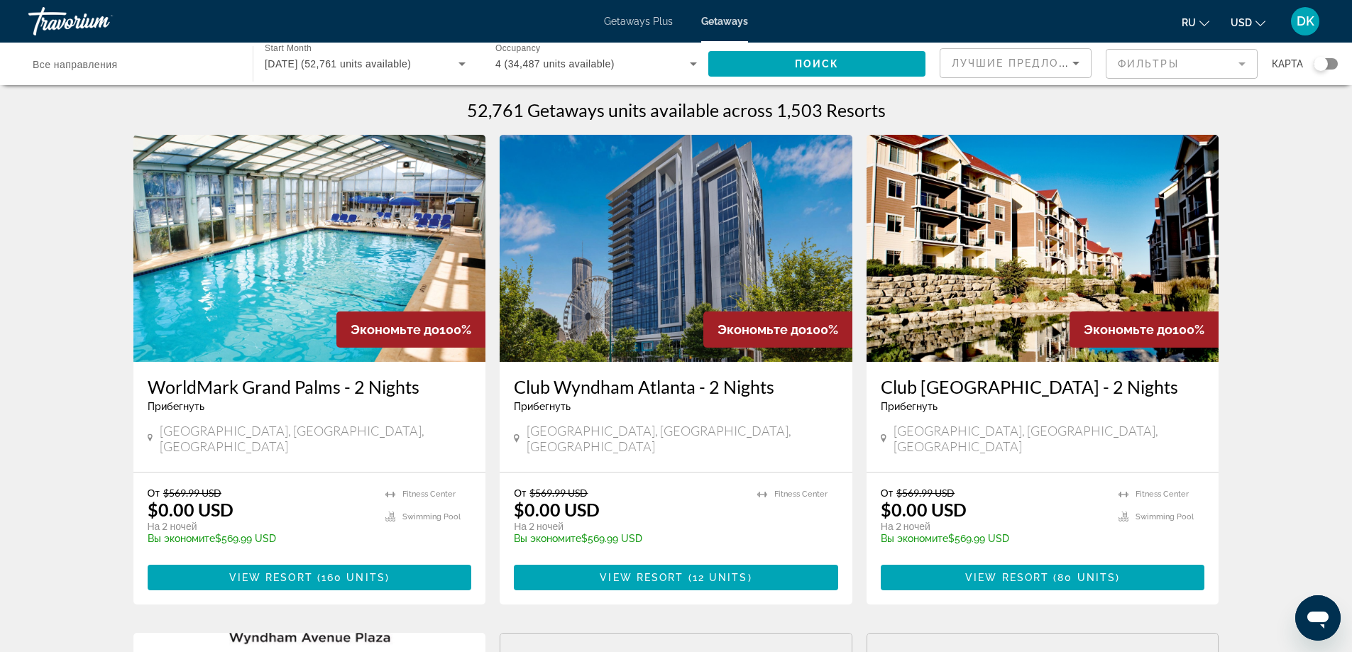
click at [117, 67] on span "Все направления" at bounding box center [75, 64] width 84 height 11
click at [117, 67] on input "Destination Все направления" at bounding box center [134, 64] width 202 height 17
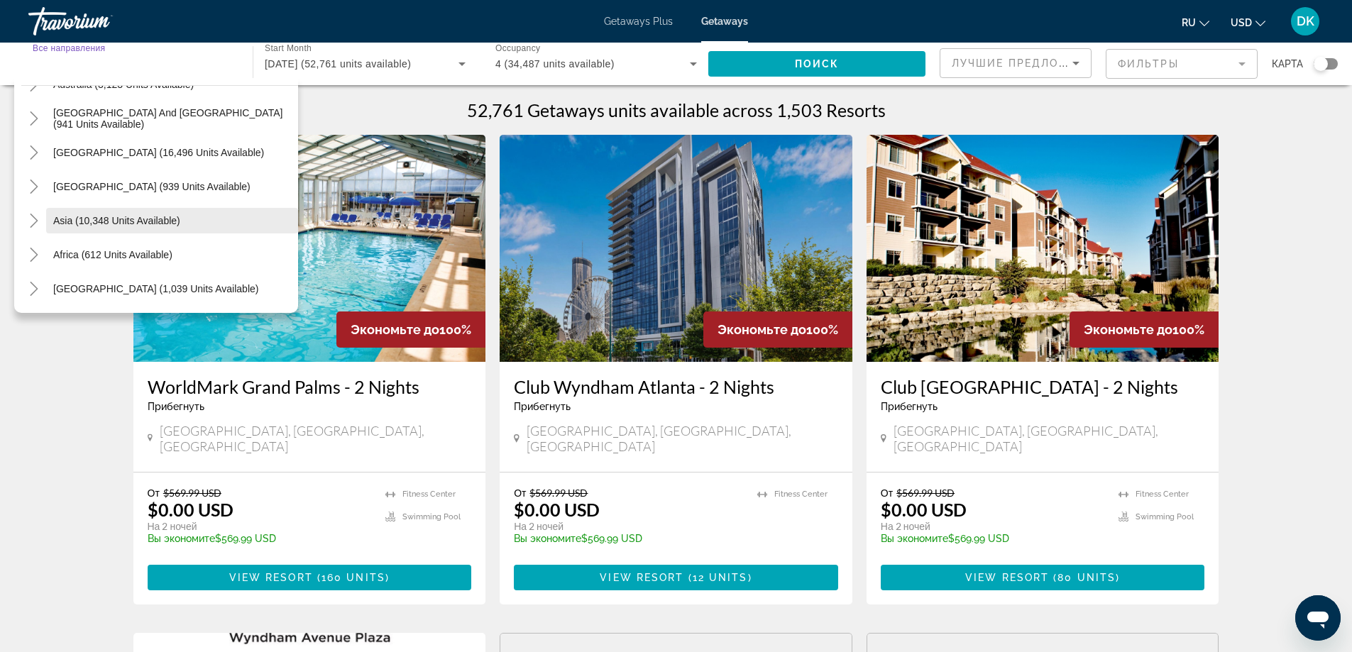
scroll to position [71, 0]
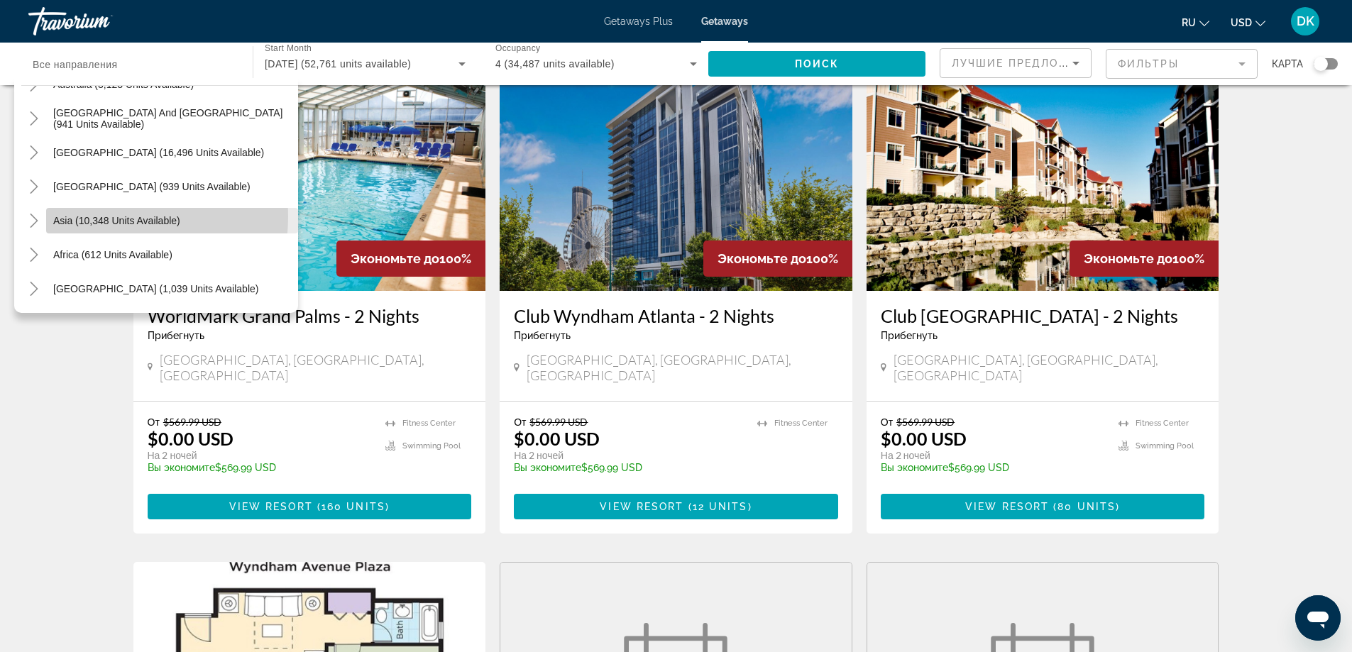
click at [89, 216] on span "Asia (10,348 units available)" at bounding box center [116, 220] width 127 height 11
type input "**********"
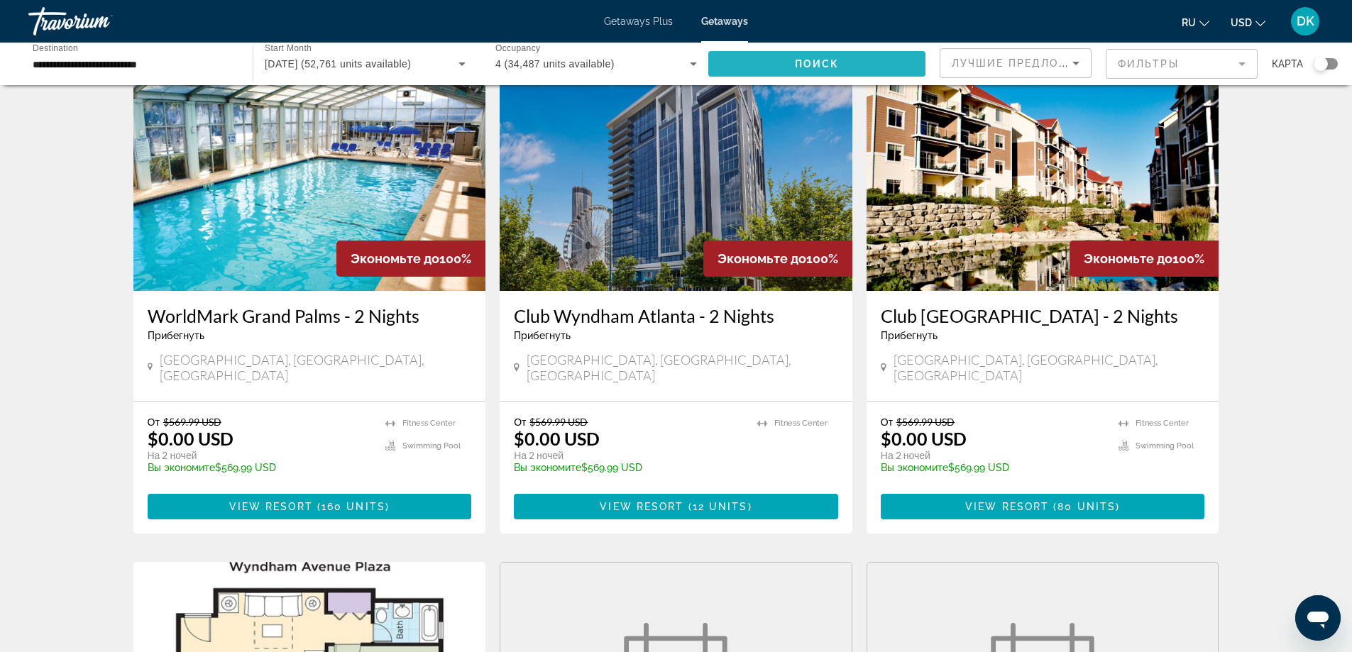
click at [825, 65] on span "Поиск" at bounding box center [817, 63] width 45 height 11
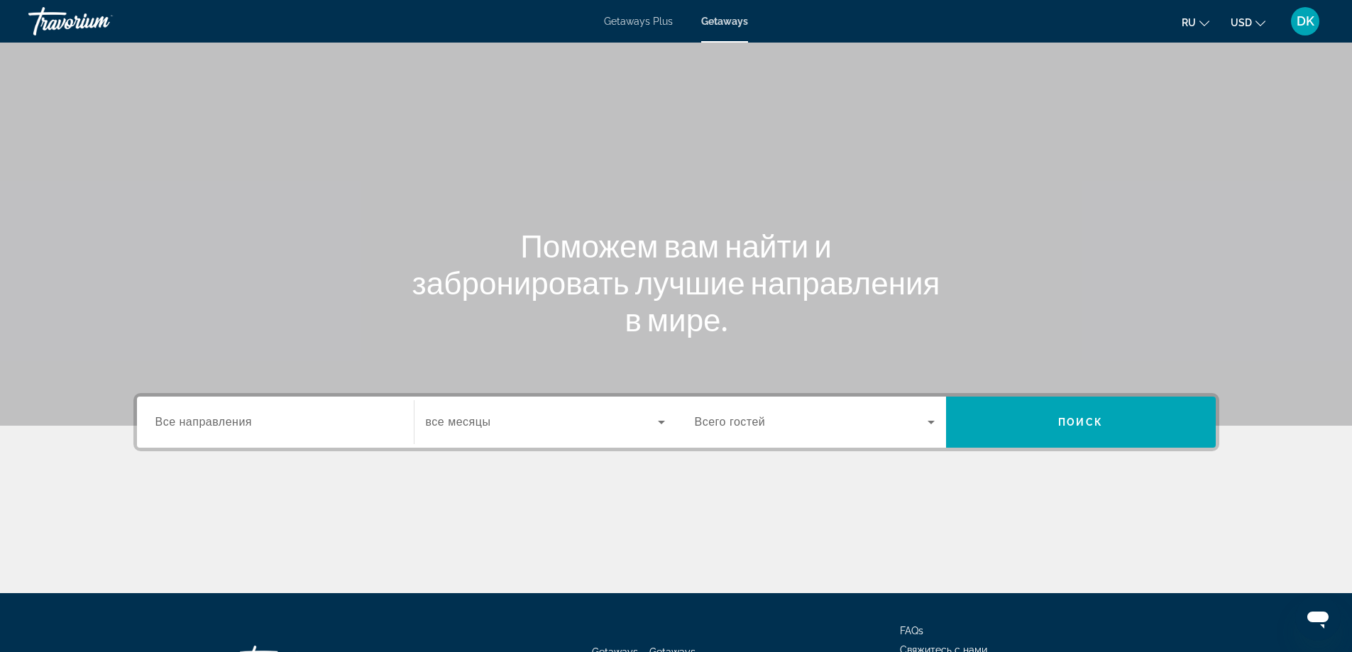
click at [178, 417] on span "Все направления" at bounding box center [203, 422] width 97 height 12
click at [178, 417] on input "Destination Все направления" at bounding box center [275, 422] width 240 height 17
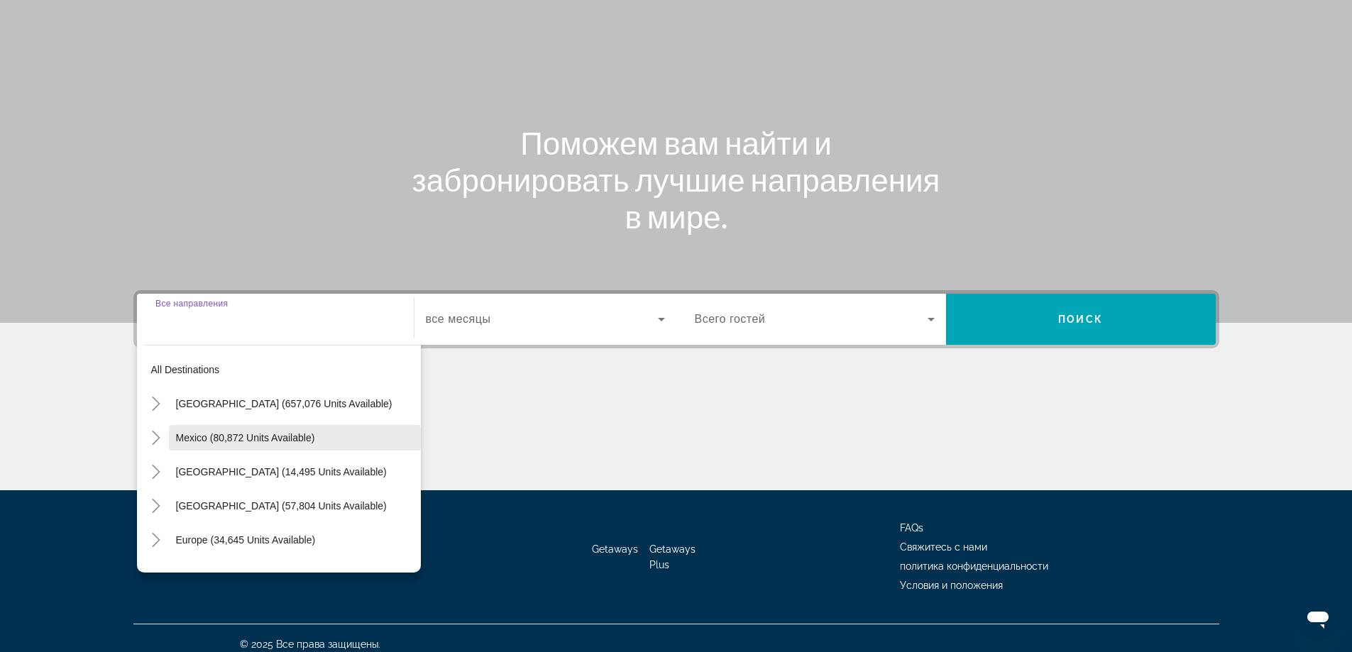
scroll to position [115, 0]
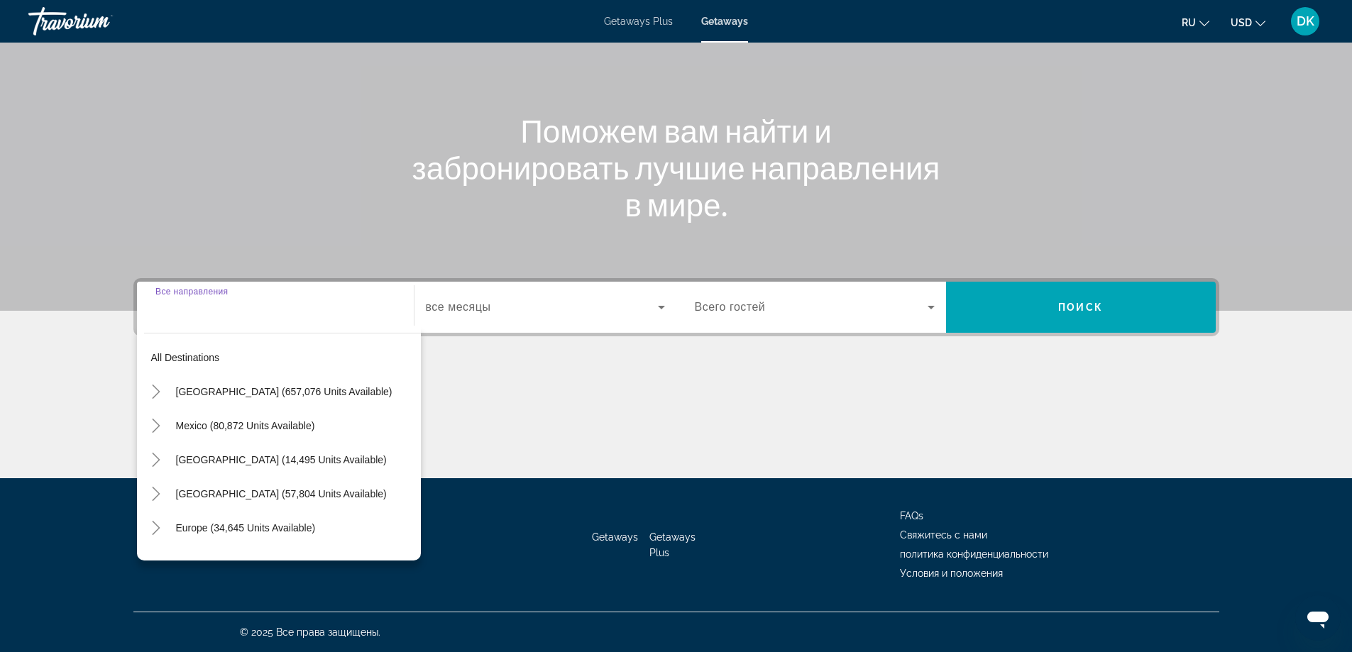
click at [184, 312] on input "Destination Все направления" at bounding box center [275, 307] width 240 height 17
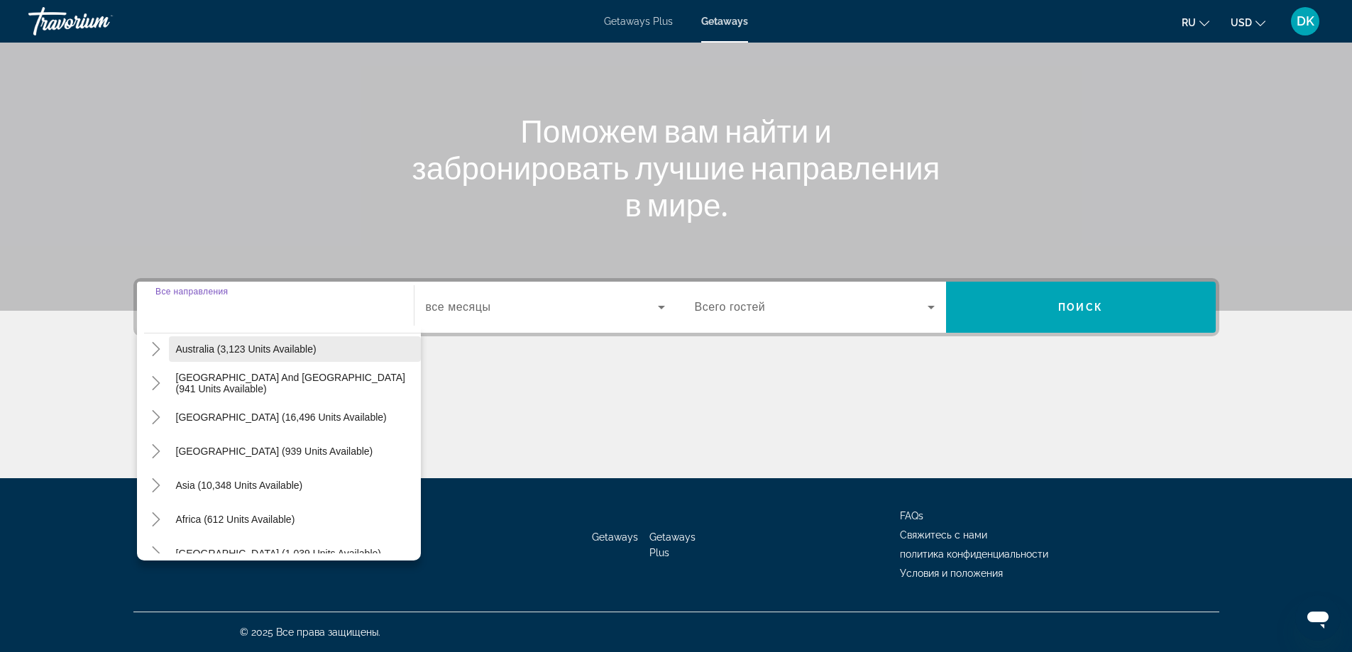
scroll to position [230, 0]
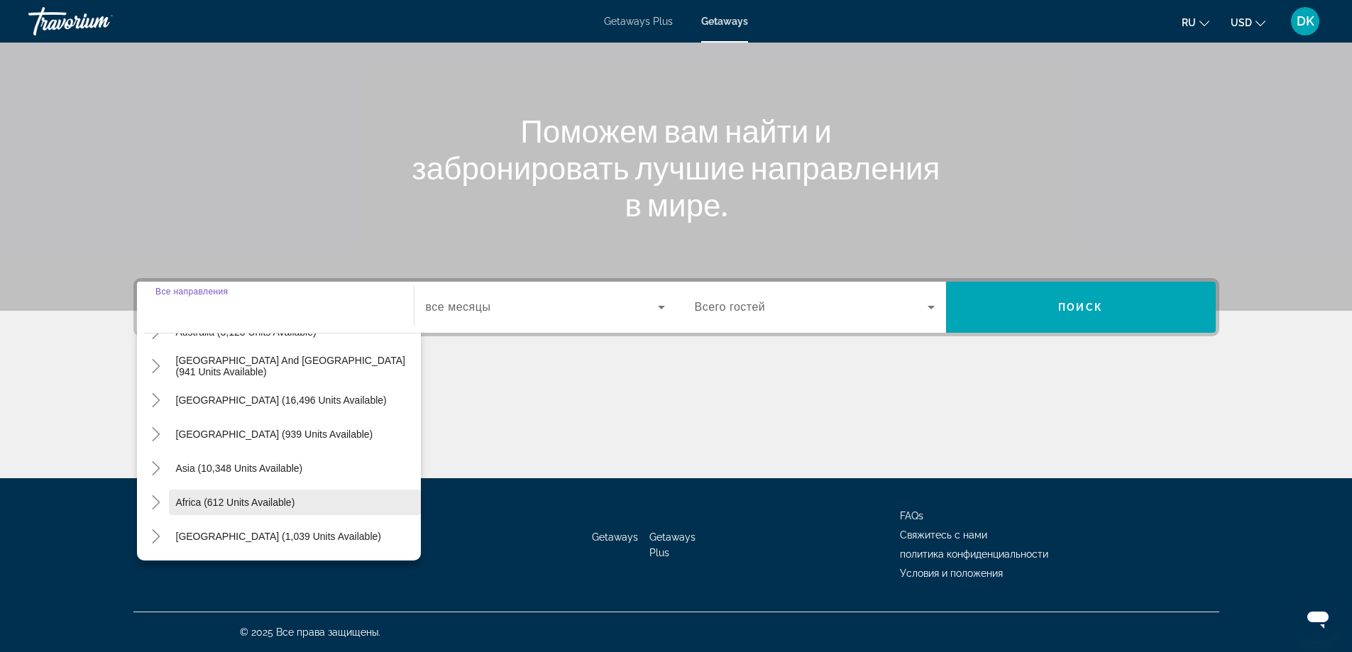
click at [248, 495] on span "Search widget" at bounding box center [295, 502] width 252 height 34
type input "**********"
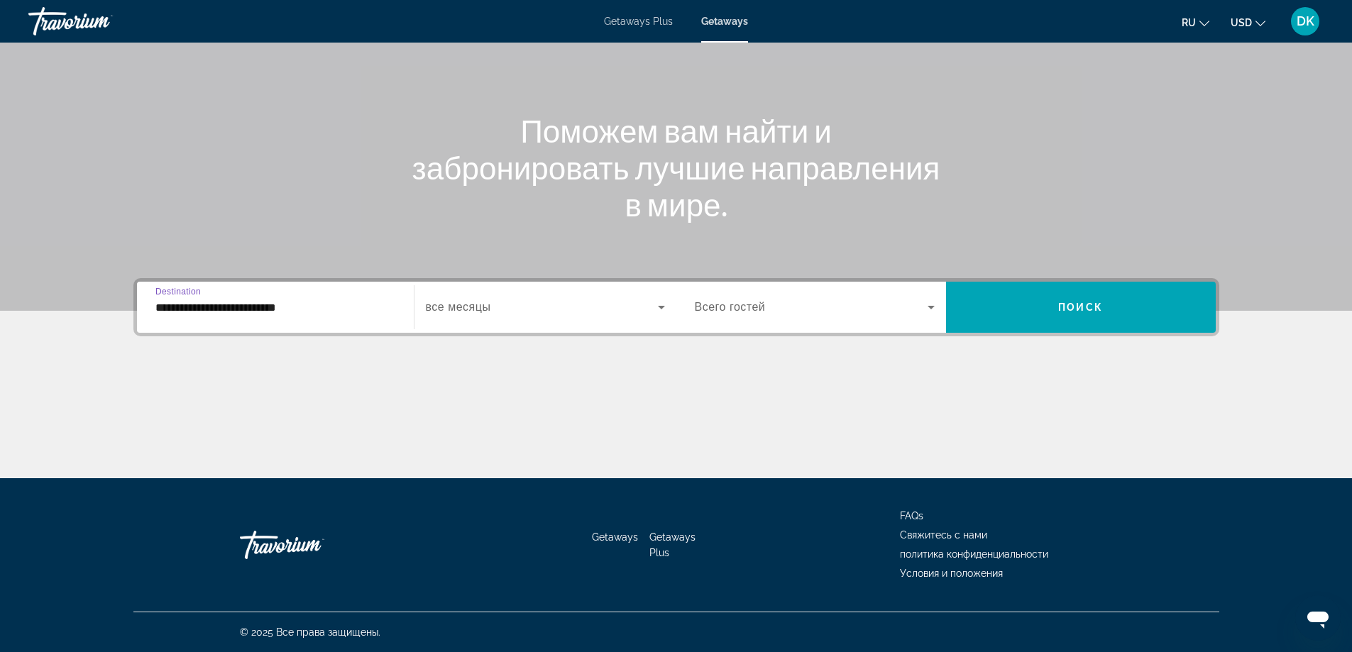
click at [653, 306] on icon "Search widget" at bounding box center [661, 307] width 17 height 17
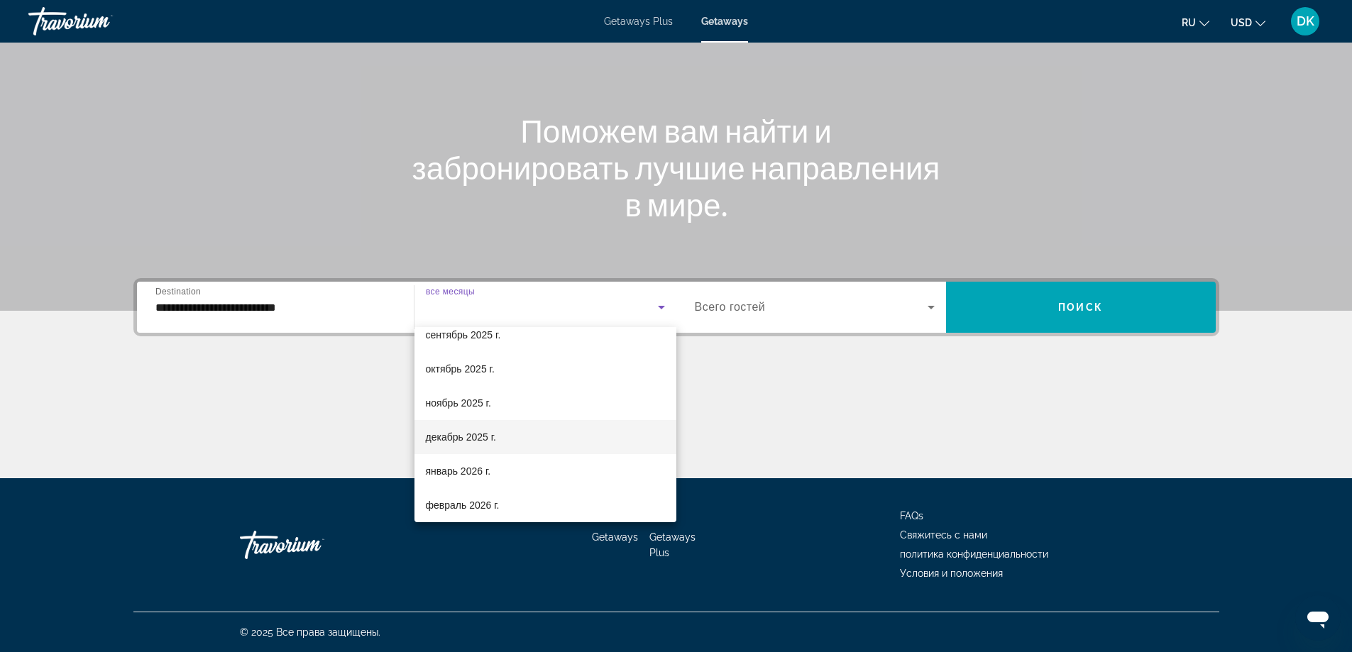
scroll to position [71, 0]
click at [461, 442] on span "январь 2026 г." at bounding box center [458, 449] width 65 height 17
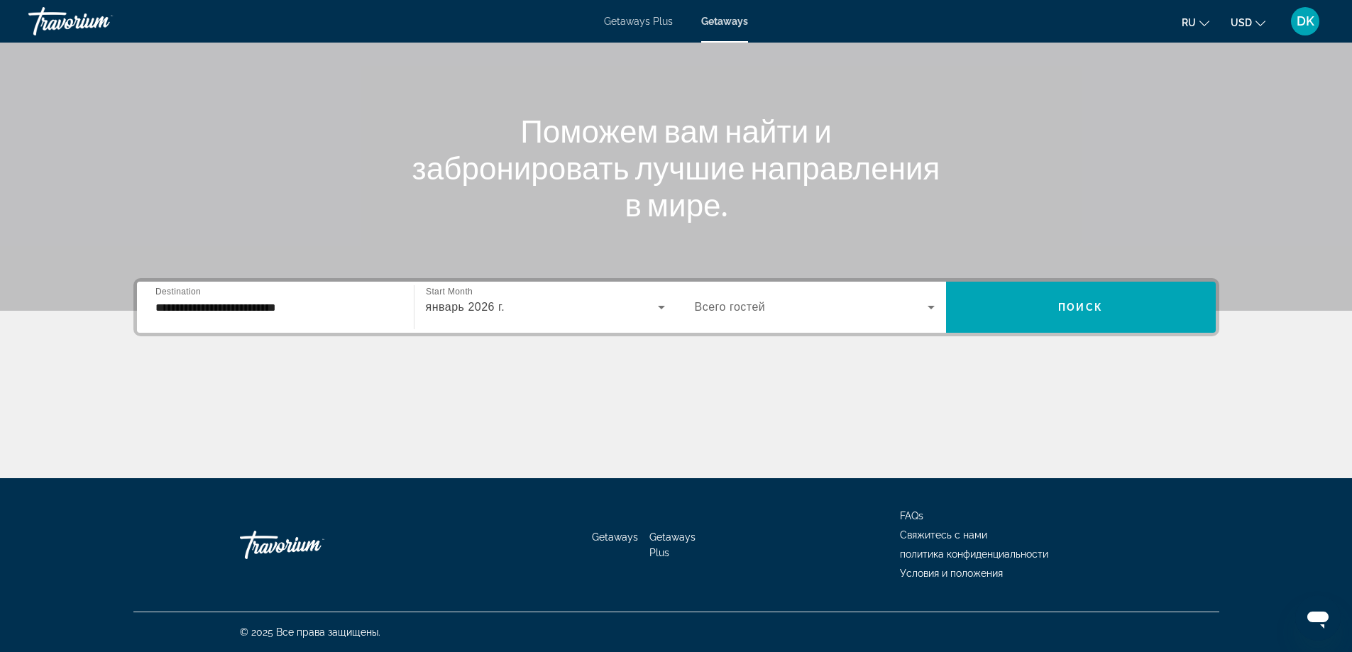
click at [857, 316] on div "Search widget" at bounding box center [815, 307] width 240 height 40
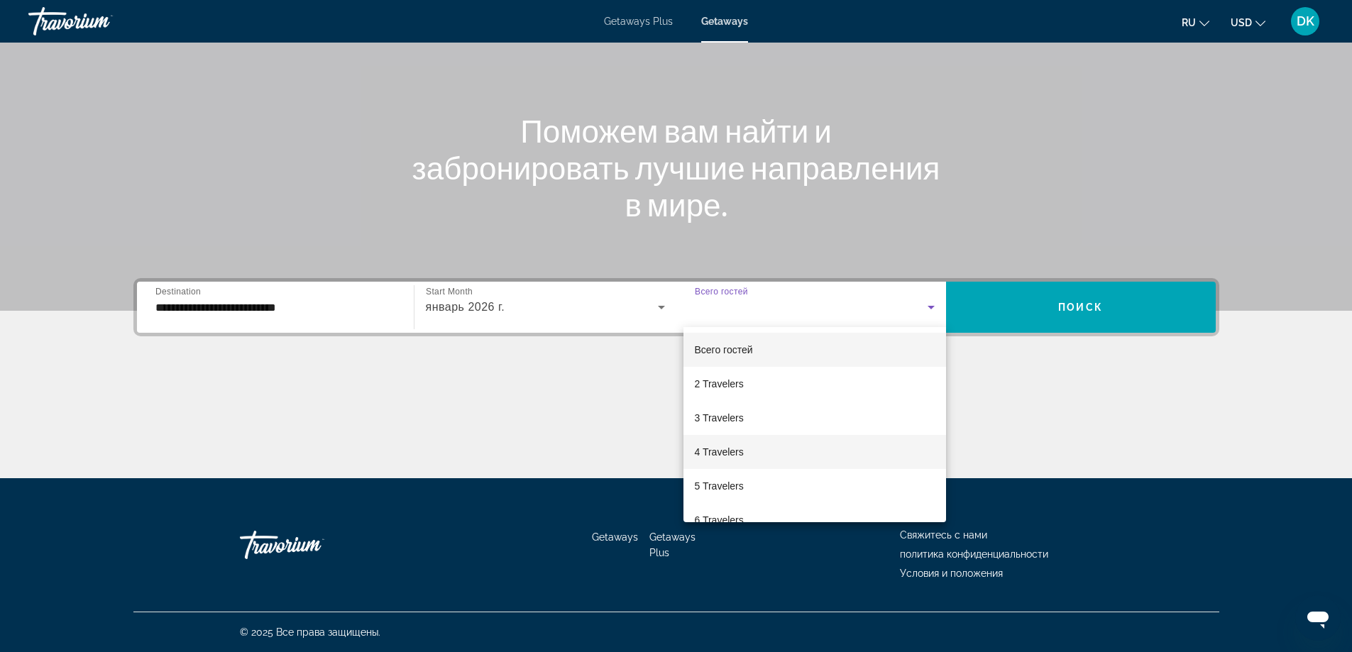
click at [714, 455] on span "4 Travelers" at bounding box center [719, 451] width 49 height 17
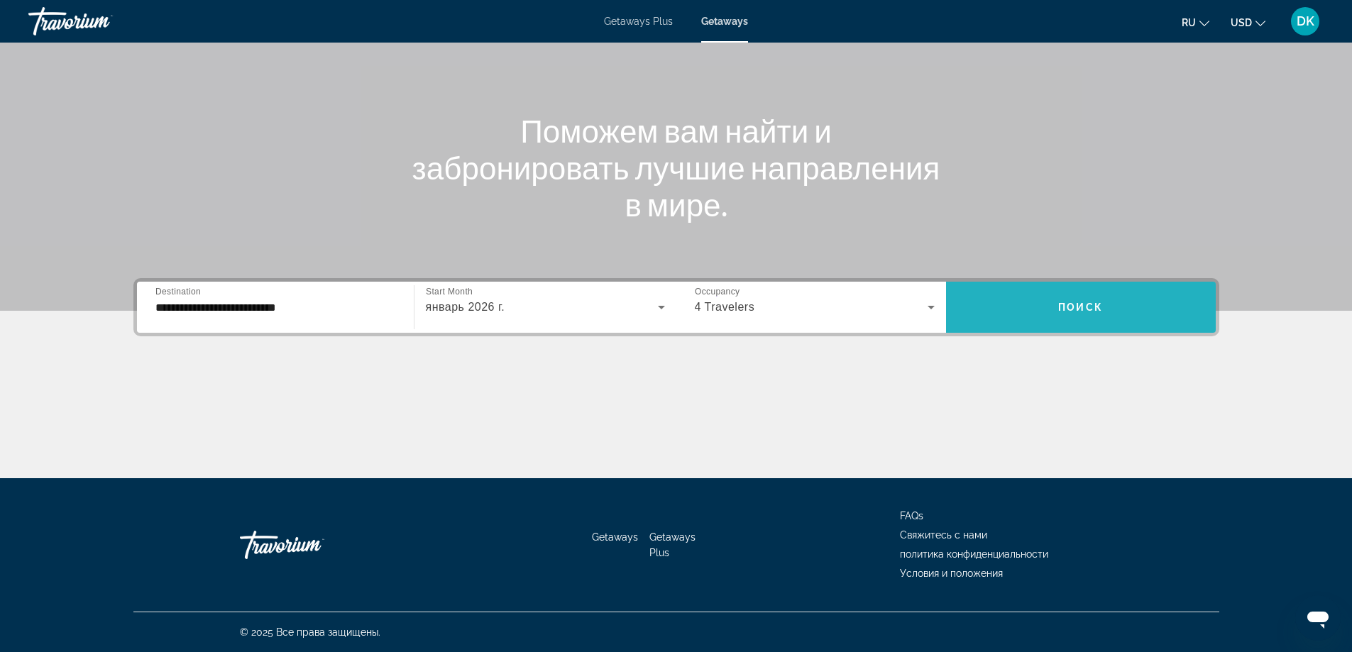
click at [1091, 309] on span "Поиск" at bounding box center [1080, 307] width 45 height 11
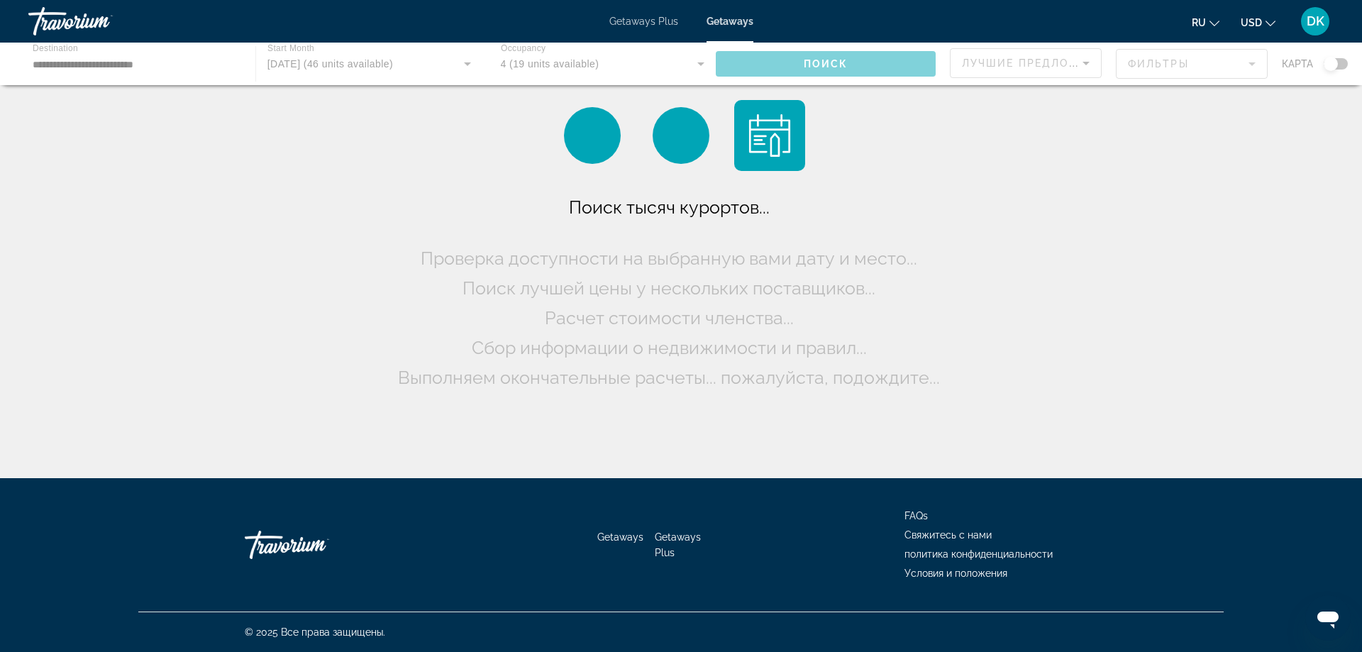
click at [1342, 65] on div "Main content" at bounding box center [681, 64] width 1362 height 43
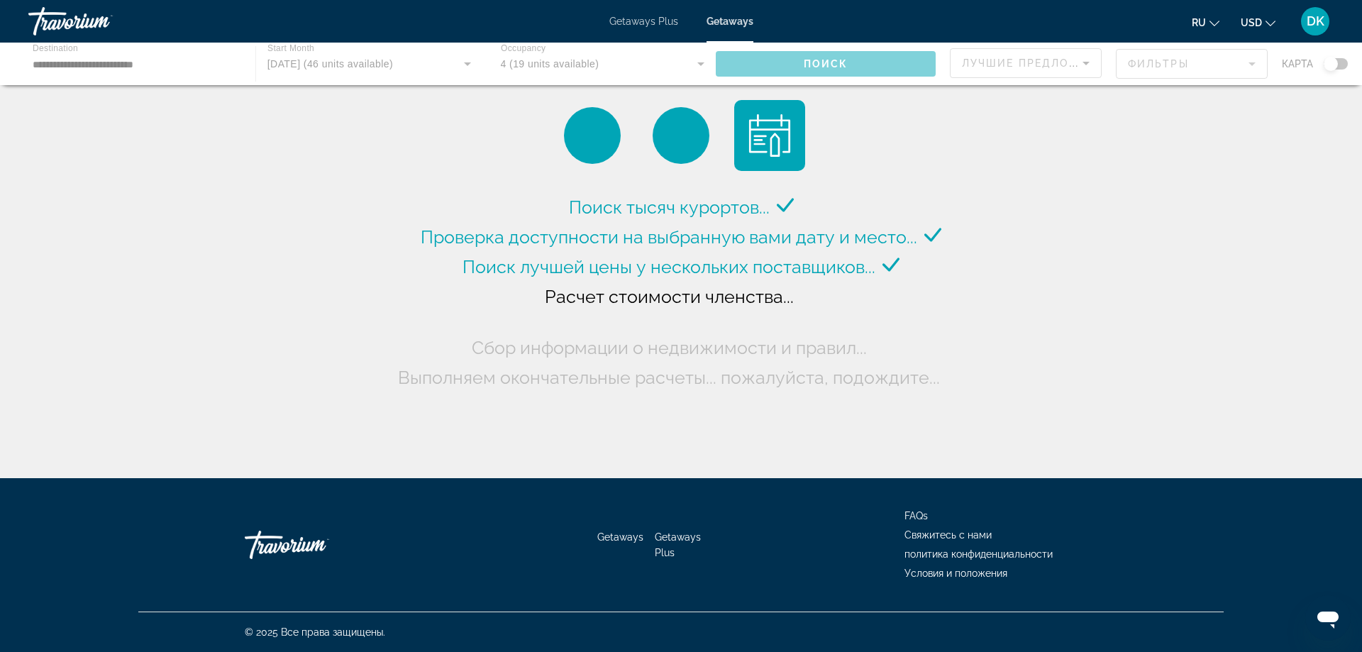
drag, startPoint x: 1333, startPoint y: 66, endPoint x: 1345, endPoint y: 66, distance: 11.4
click at [1345, 66] on div "Main content" at bounding box center [681, 64] width 1362 height 43
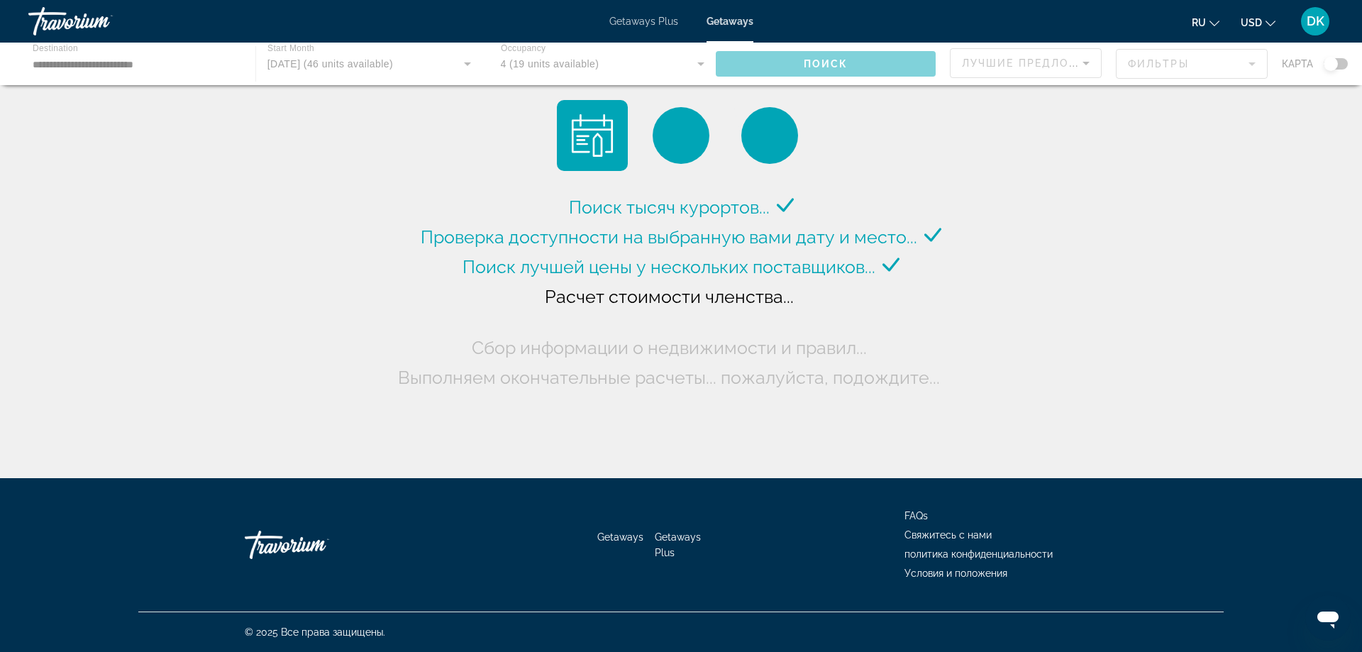
click at [1346, 63] on div "Main content" at bounding box center [681, 64] width 1362 height 43
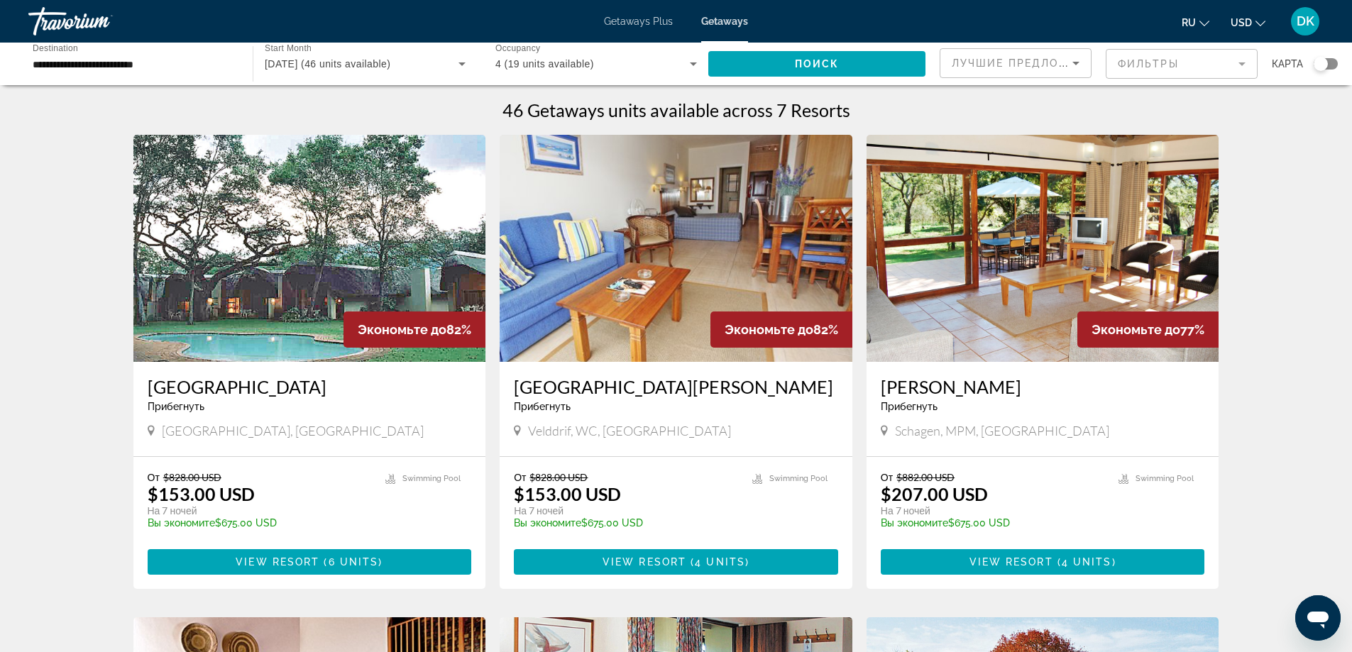
click at [1332, 63] on div "Search widget" at bounding box center [1325, 63] width 24 height 11
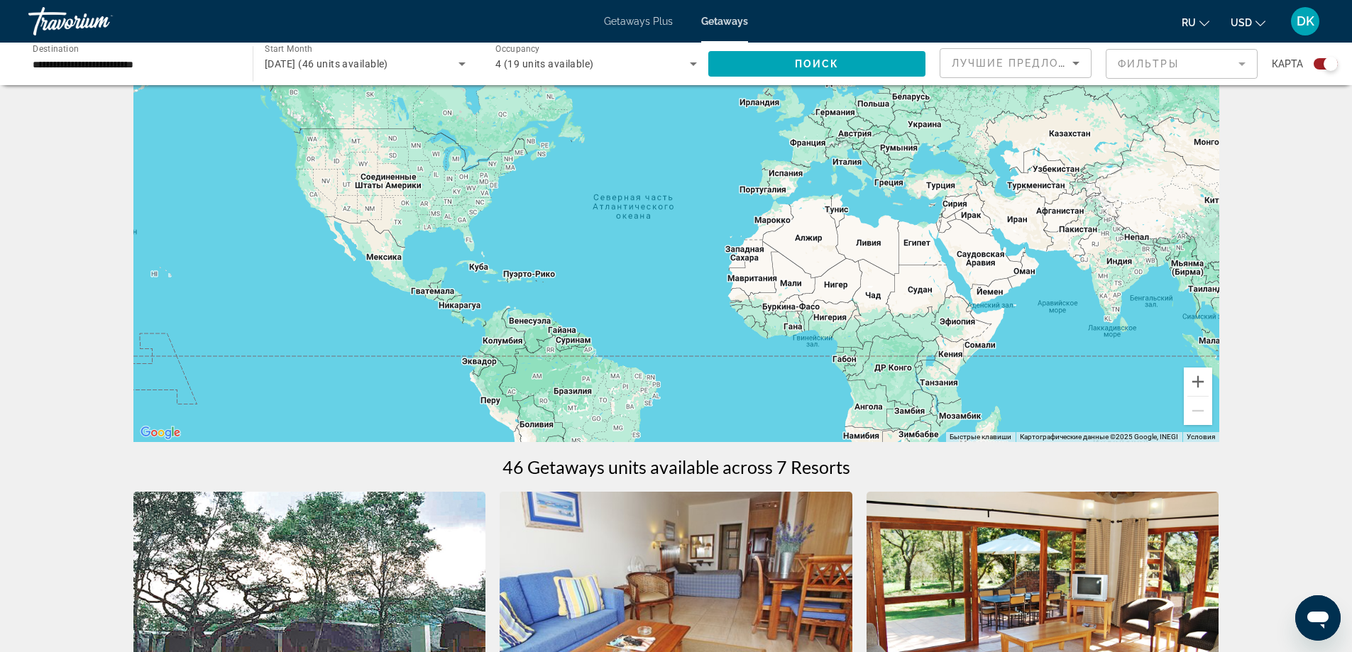
scroll to position [71, 0]
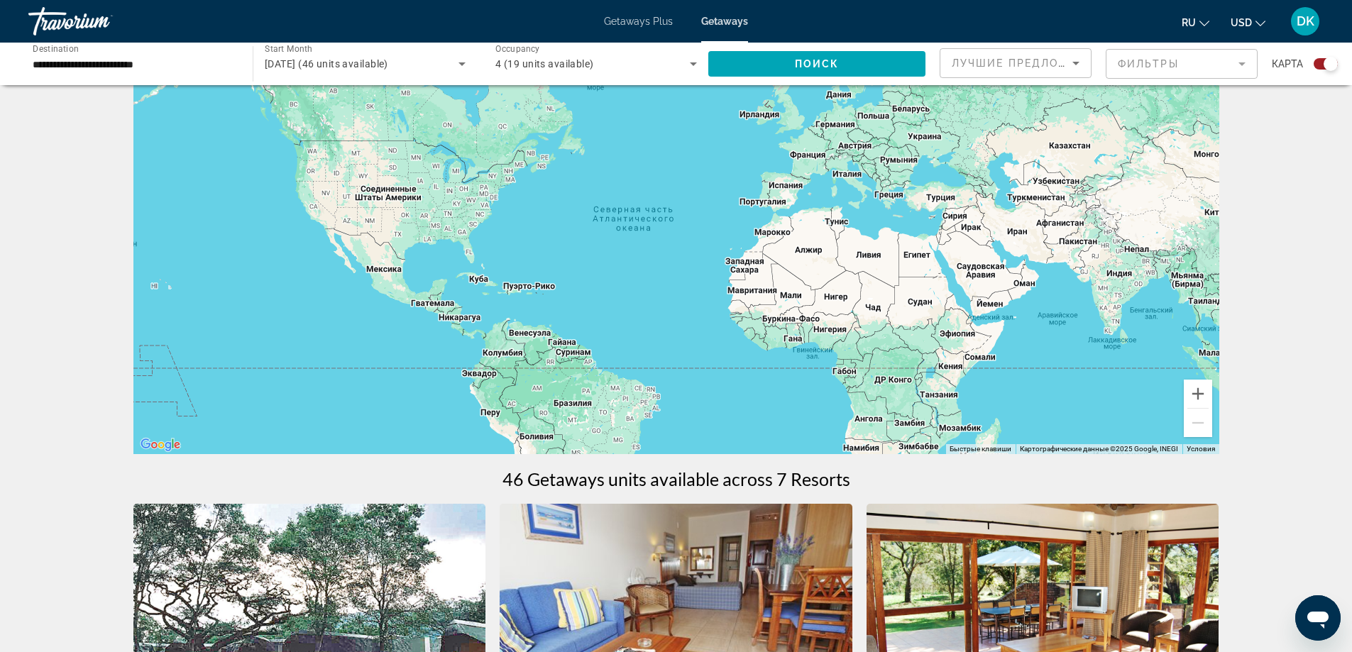
click at [920, 260] on div "Main content" at bounding box center [676, 241] width 1086 height 426
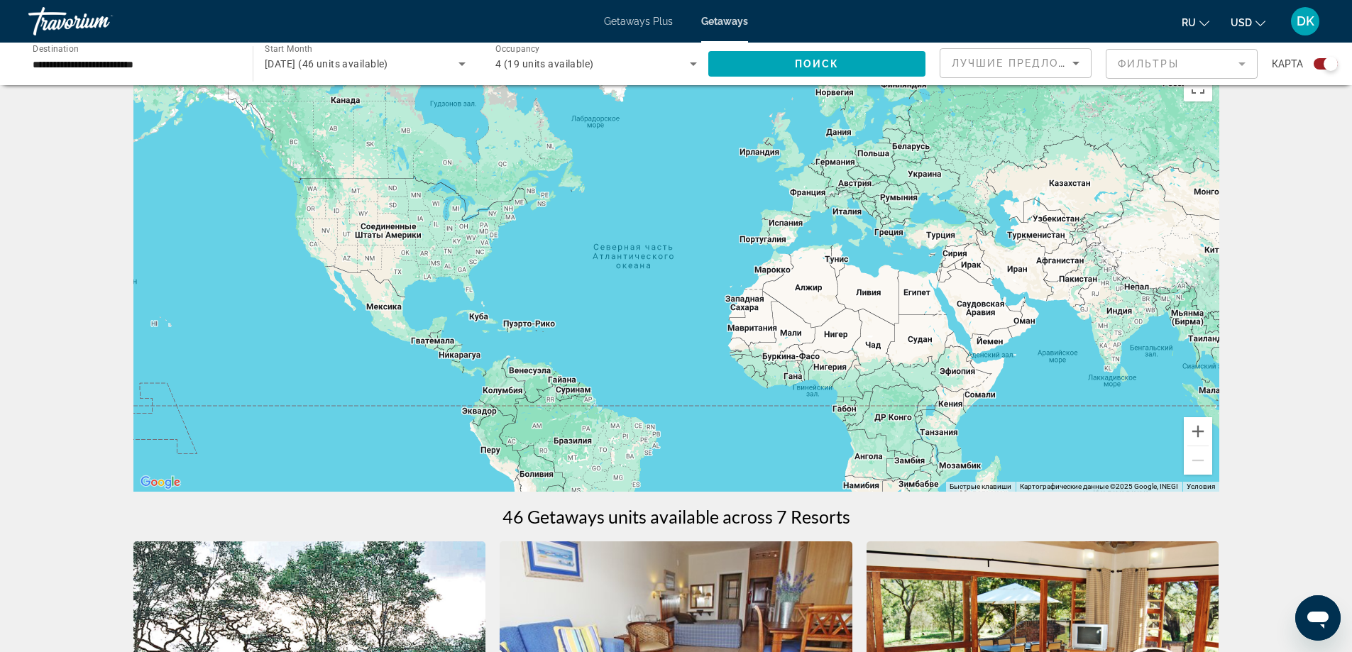
scroll to position [0, 0]
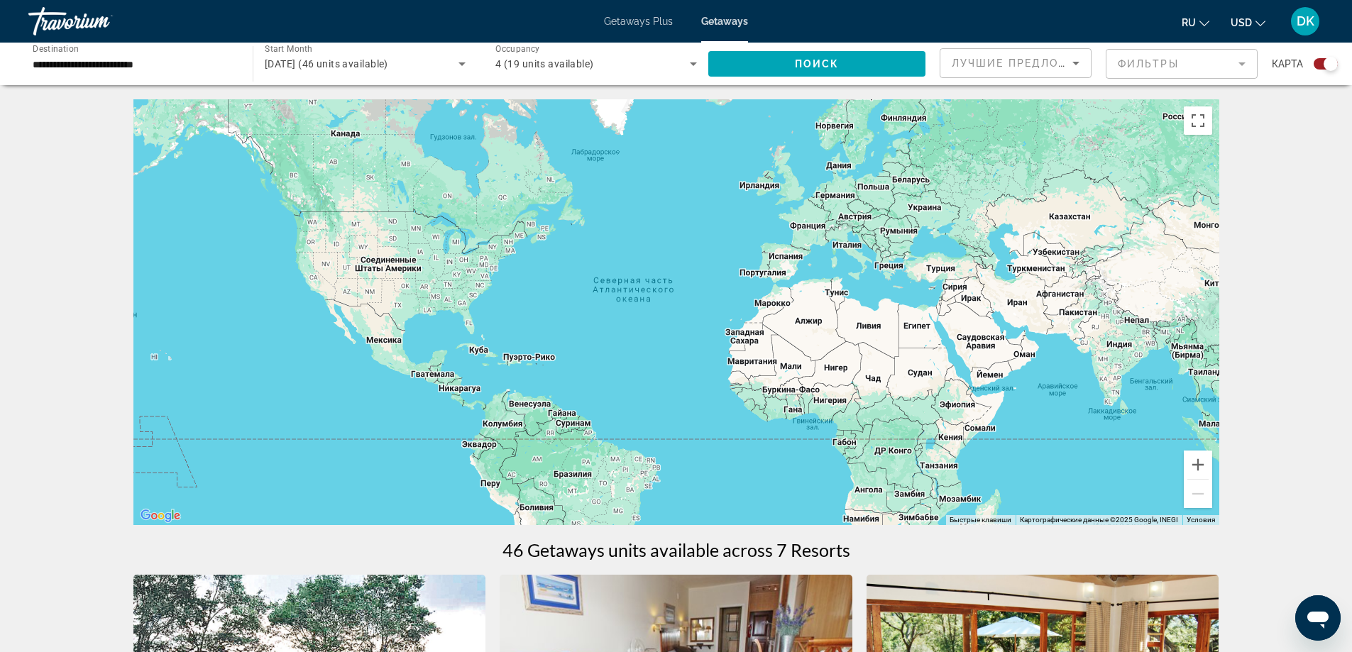
click at [106, 65] on input "**********" at bounding box center [134, 64] width 202 height 17
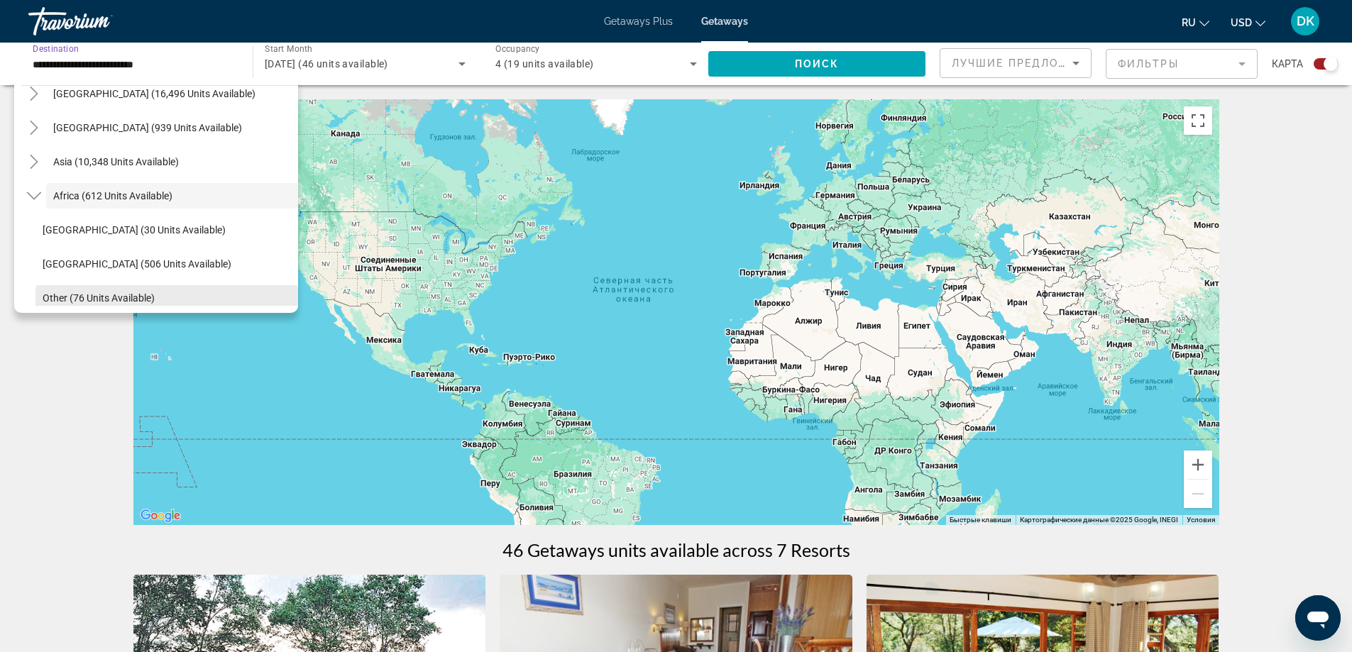
scroll to position [332, 0]
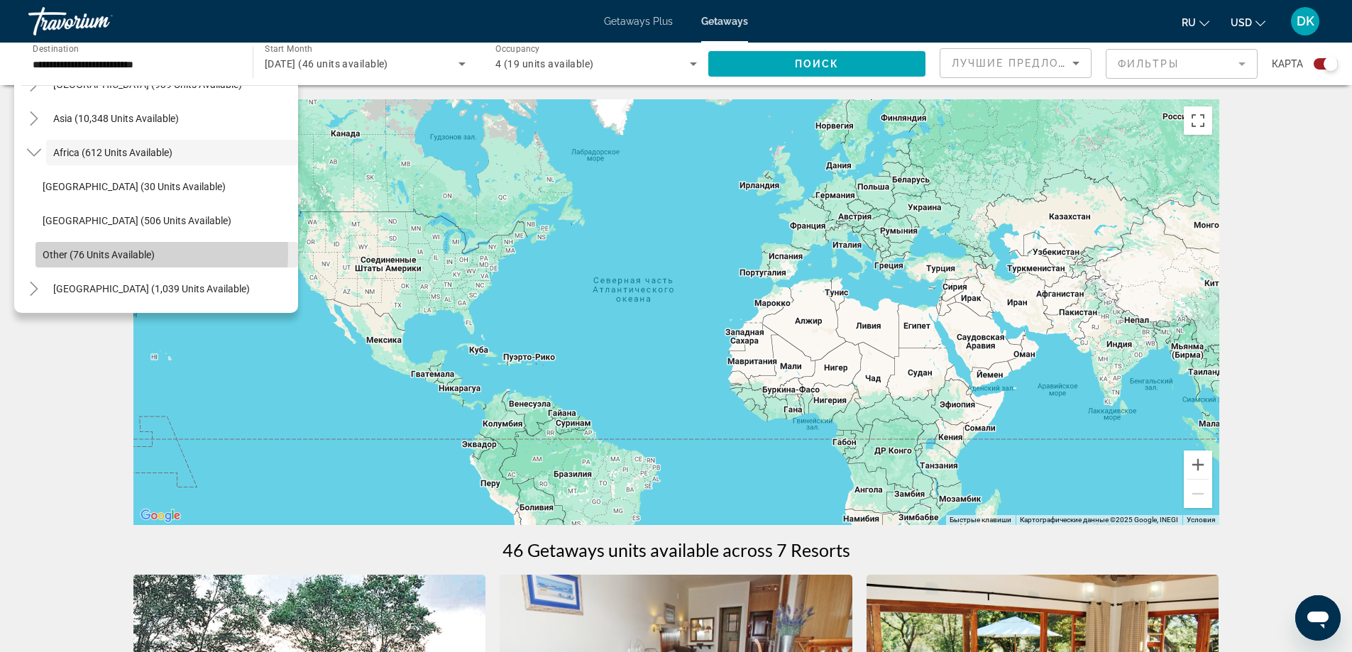
click at [75, 252] on span "Other (76 units available)" at bounding box center [99, 254] width 112 height 11
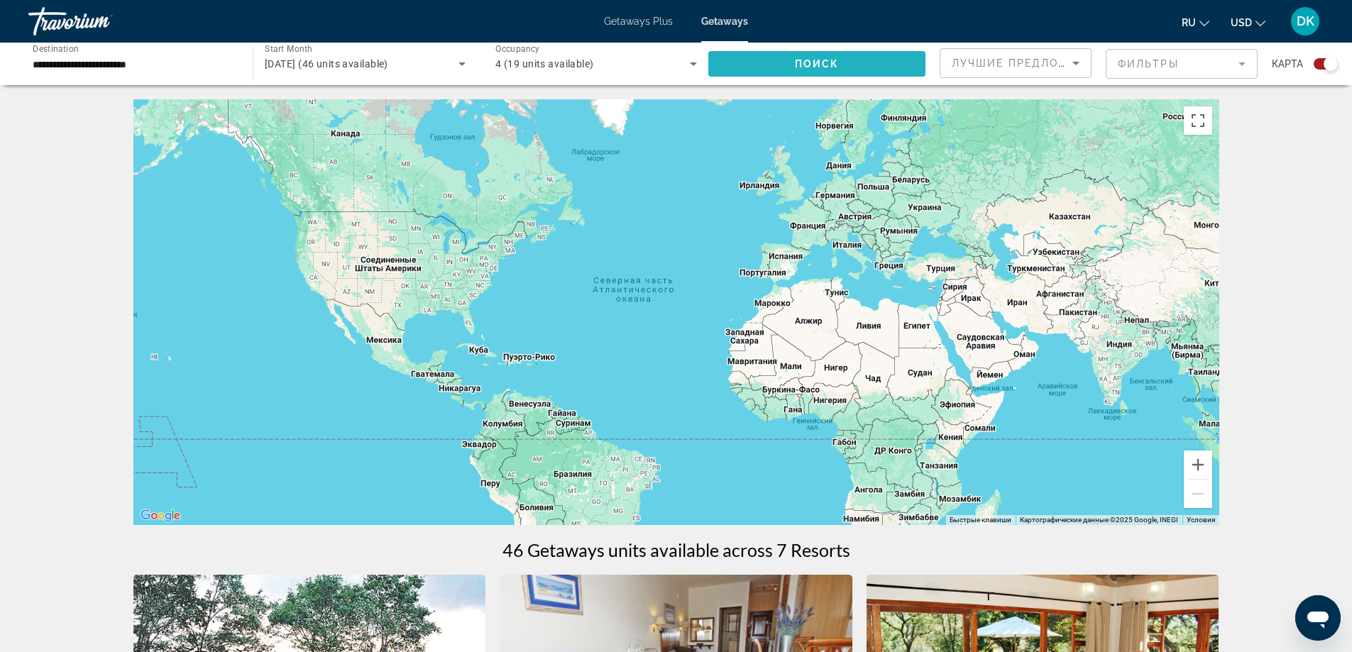
click at [886, 75] on span "Search widget" at bounding box center [816, 64] width 217 height 34
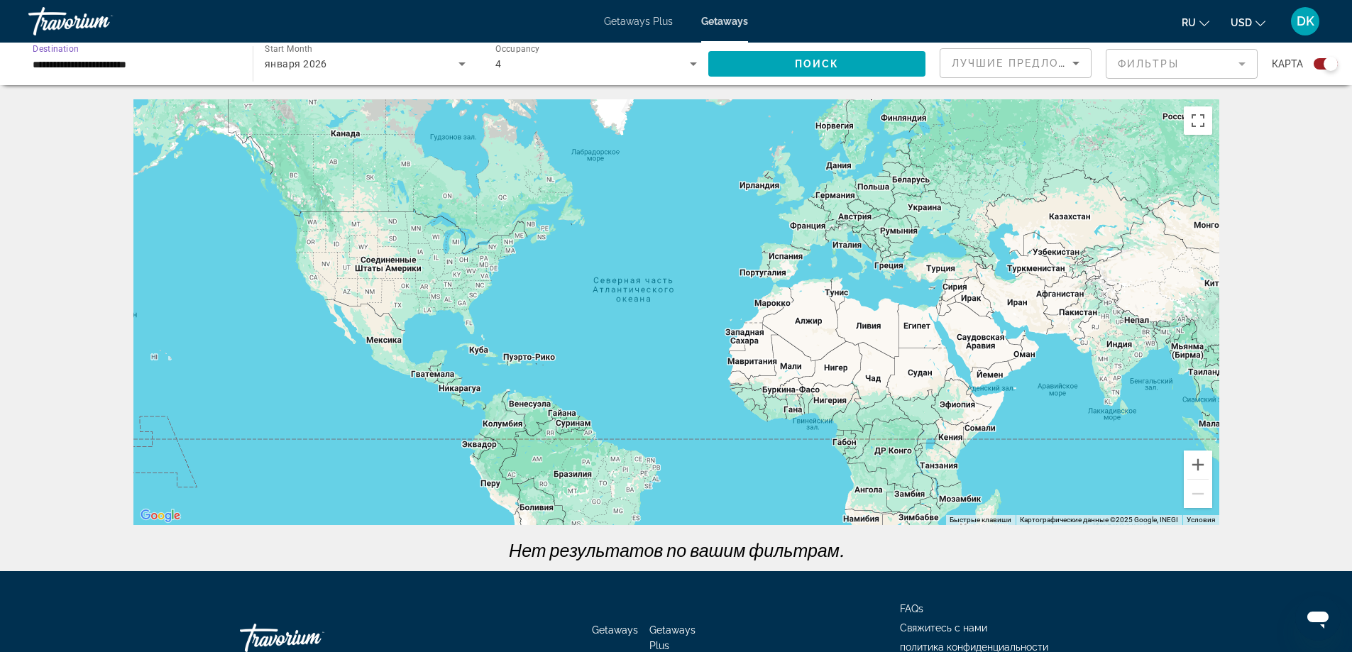
click at [99, 66] on input "**********" at bounding box center [134, 64] width 202 height 17
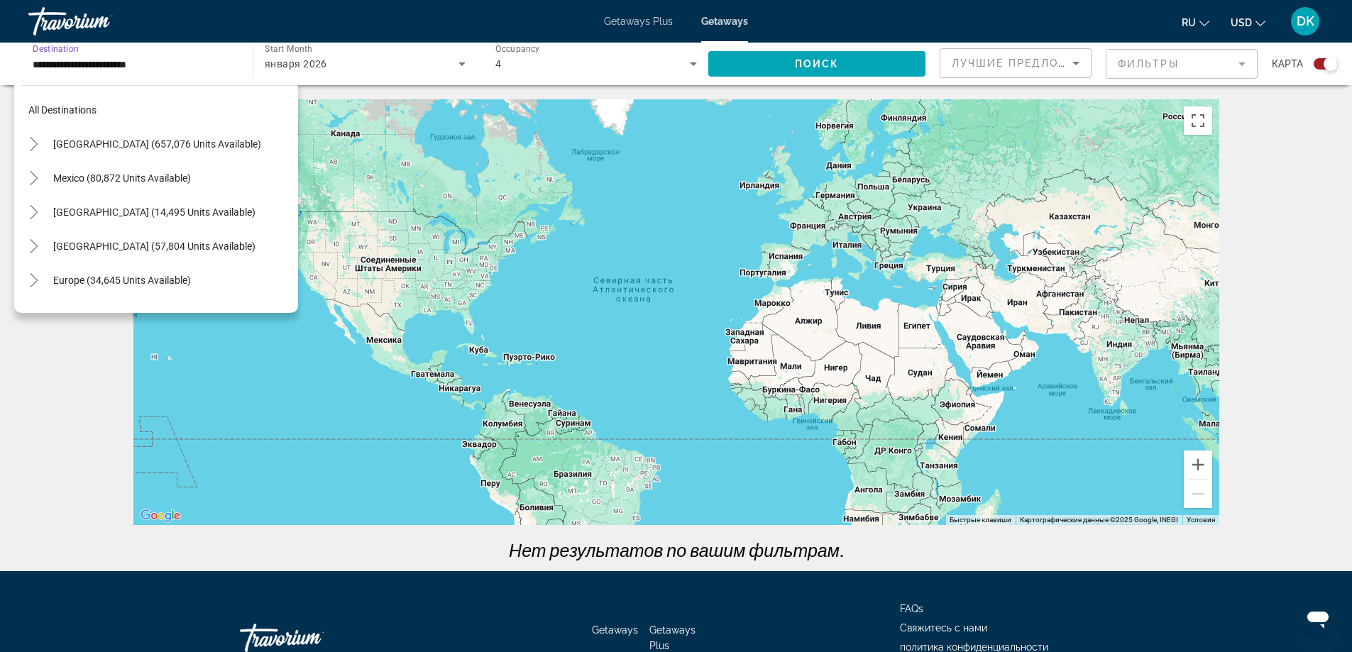
scroll to position [332, 0]
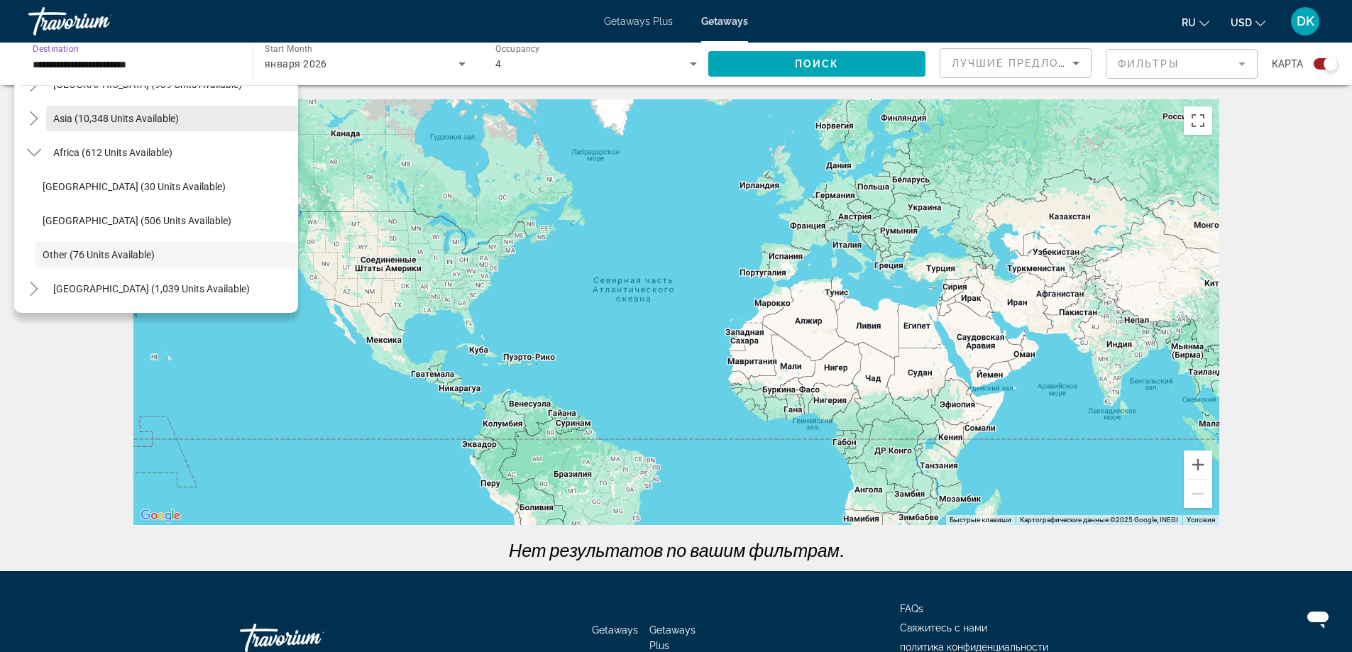
click at [104, 116] on span "Asia (10,348 units available)" at bounding box center [116, 118] width 126 height 11
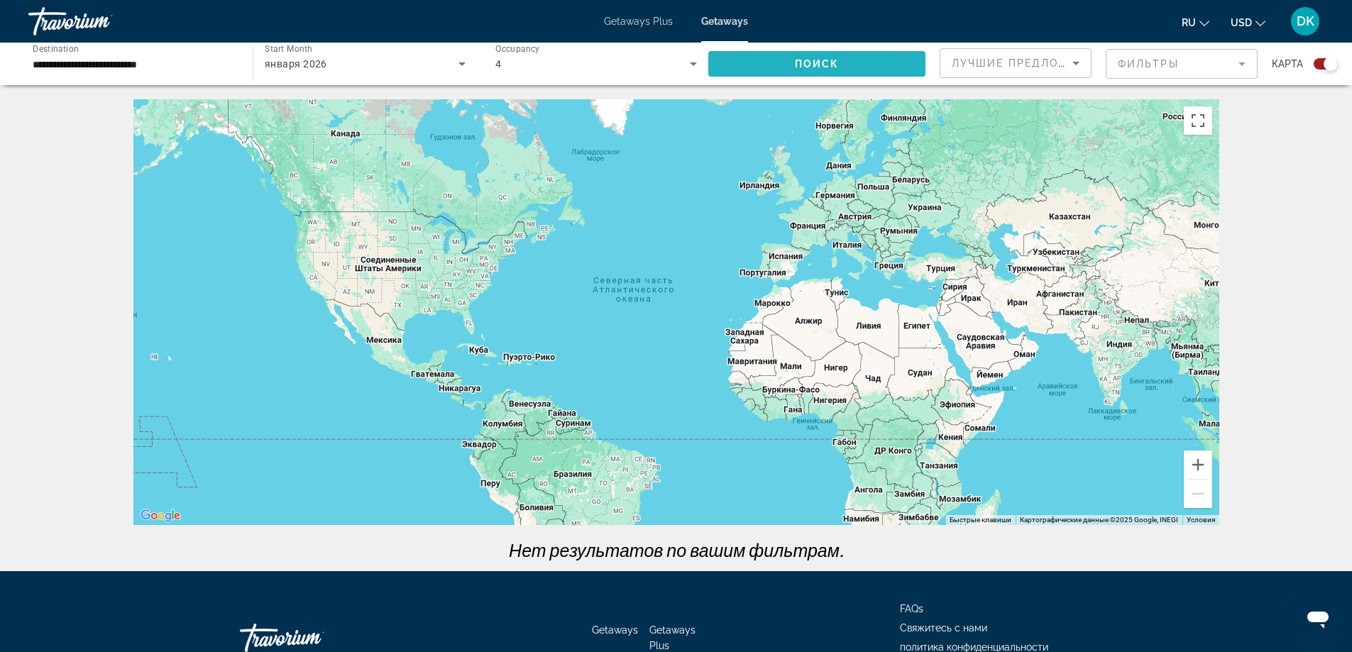
click at [856, 67] on span "Search widget" at bounding box center [816, 64] width 217 height 34
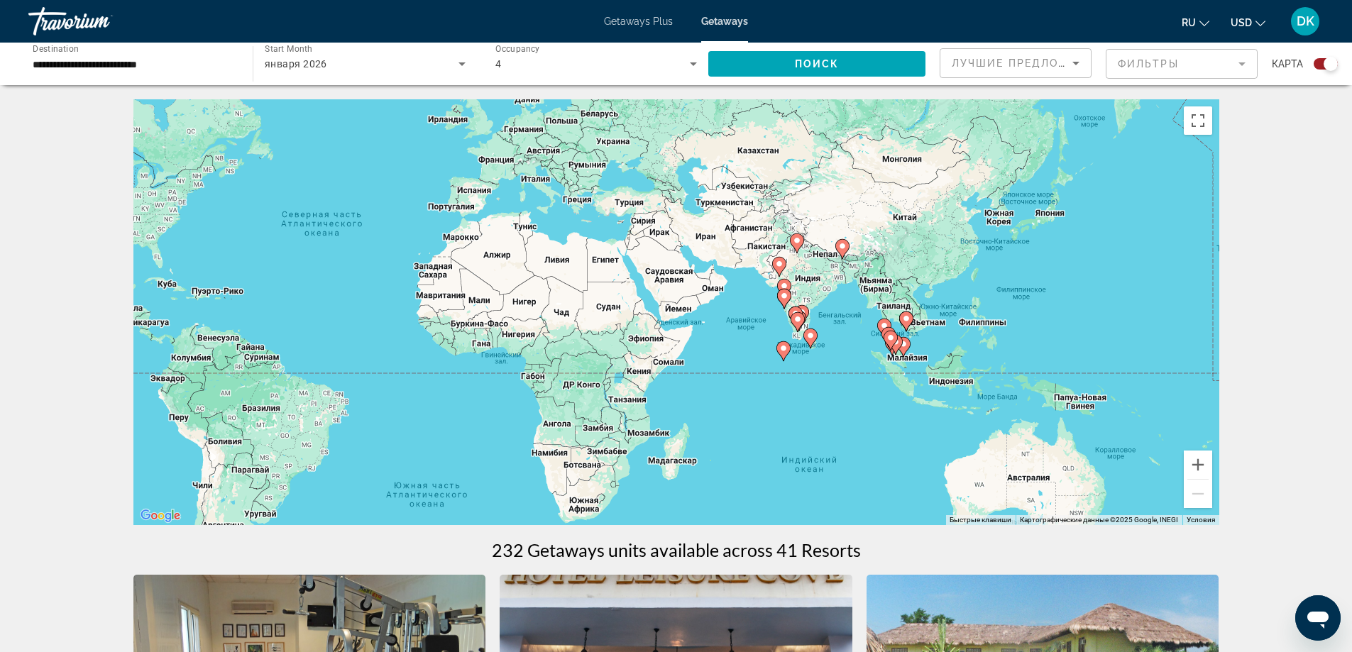
drag, startPoint x: 952, startPoint y: 290, endPoint x: 634, endPoint y: 223, distance: 324.1
click at [634, 223] on div "Чтобы активировать перетаскивание с помощью клавиатуры, нажмите Alt + Ввод. Пос…" at bounding box center [676, 312] width 1086 height 426
click at [907, 319] on image "Main content" at bounding box center [906, 318] width 9 height 9
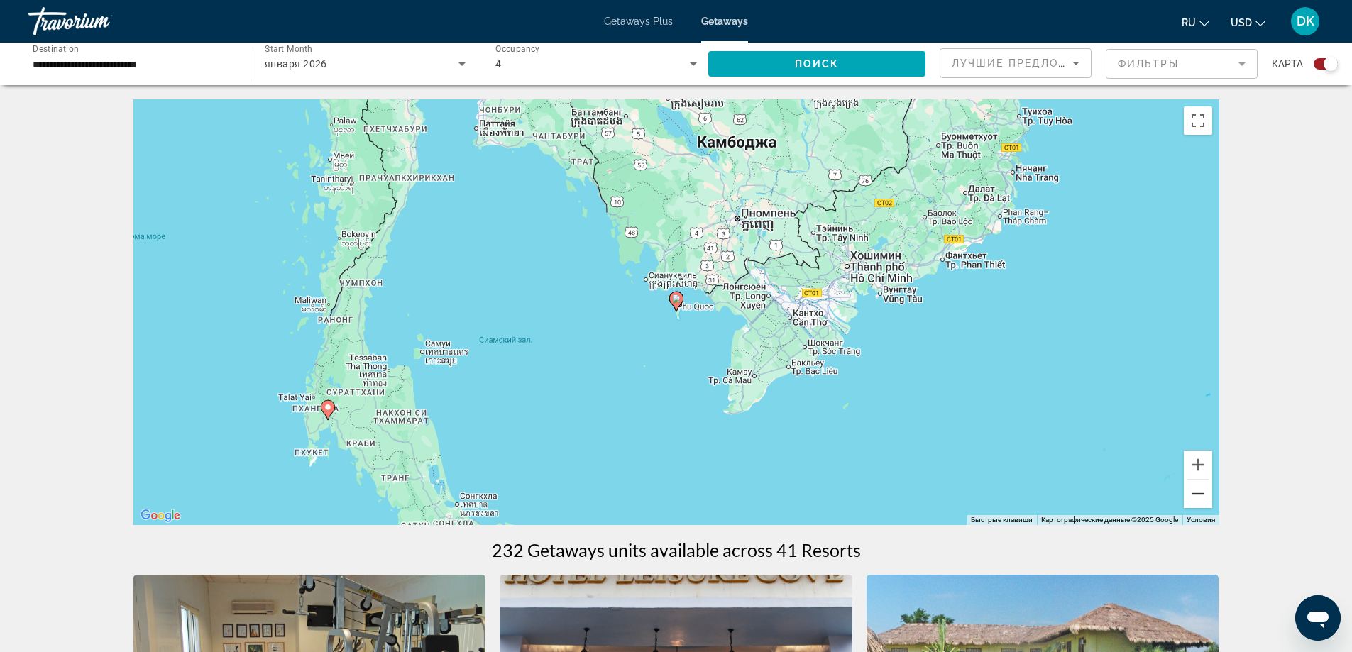
click at [1206, 496] on button "Уменьшить" at bounding box center [1198, 494] width 28 height 28
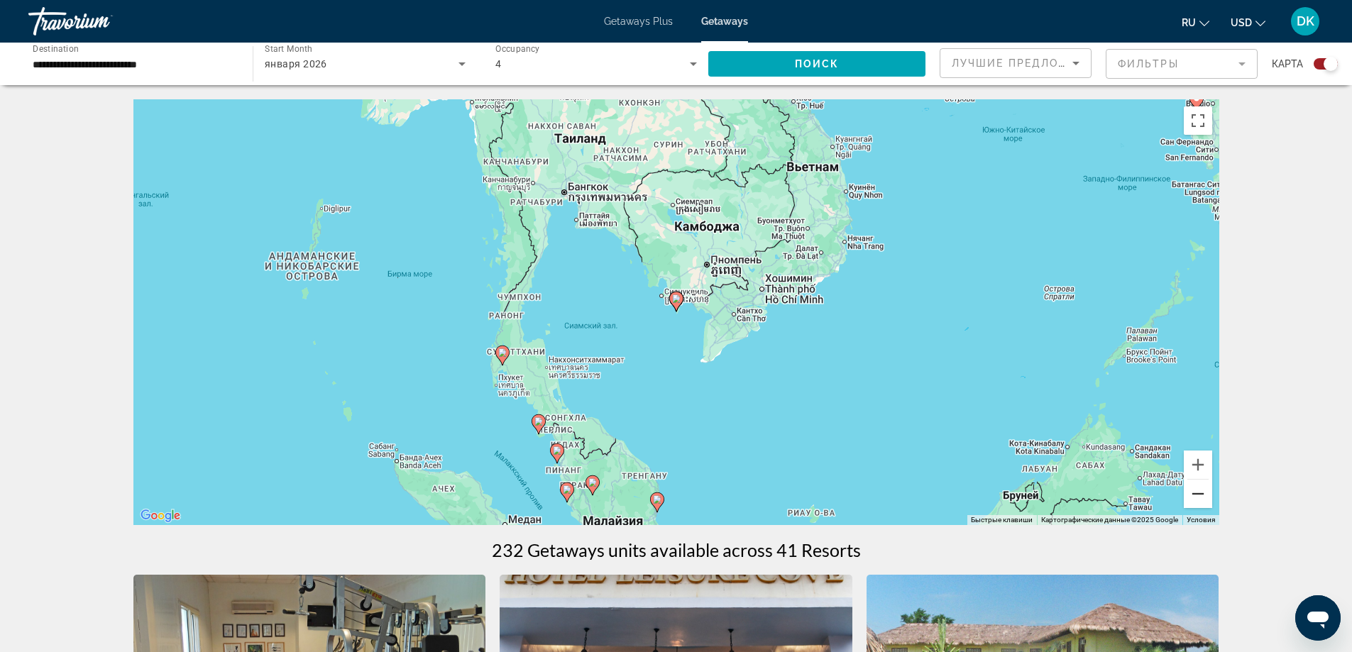
click at [1193, 502] on button "Уменьшить" at bounding box center [1198, 494] width 28 height 28
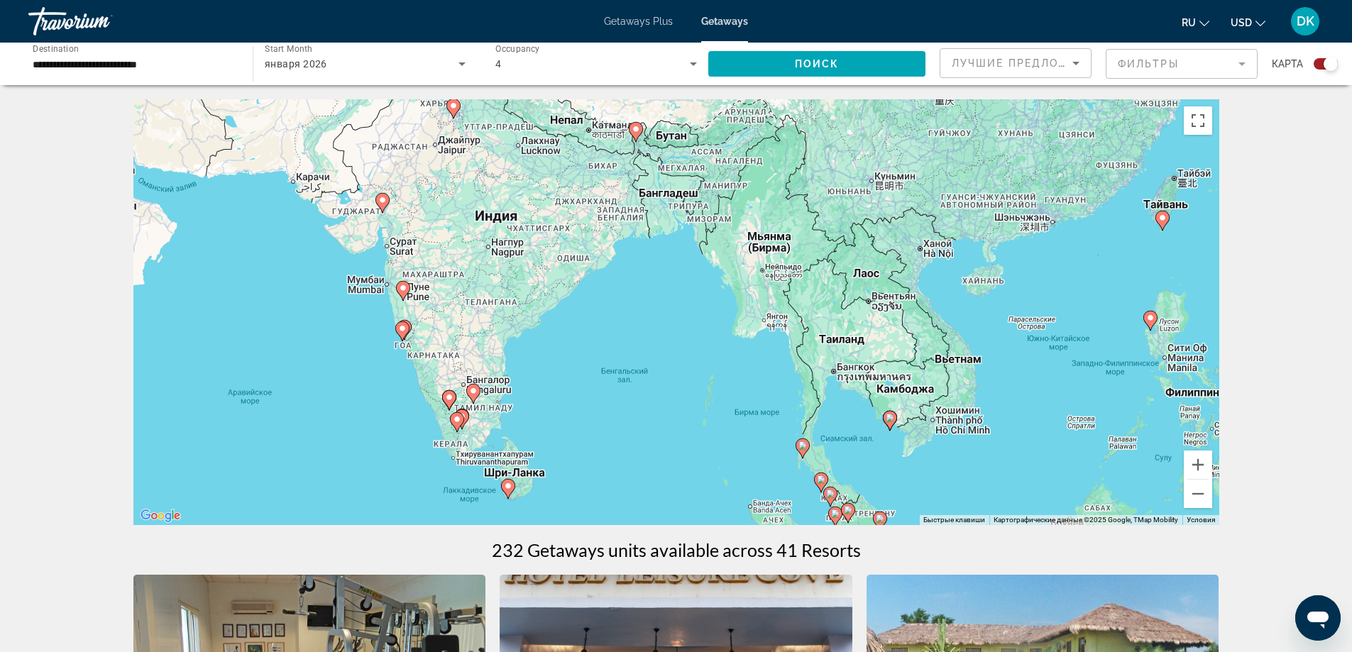
drag, startPoint x: 328, startPoint y: 290, endPoint x: 553, endPoint y: 414, distance: 256.9
click at [553, 414] on div "Чтобы активировать перетаскивание с помощью клавиатуры, нажмите Alt + Ввод. Пос…" at bounding box center [676, 312] width 1086 height 426
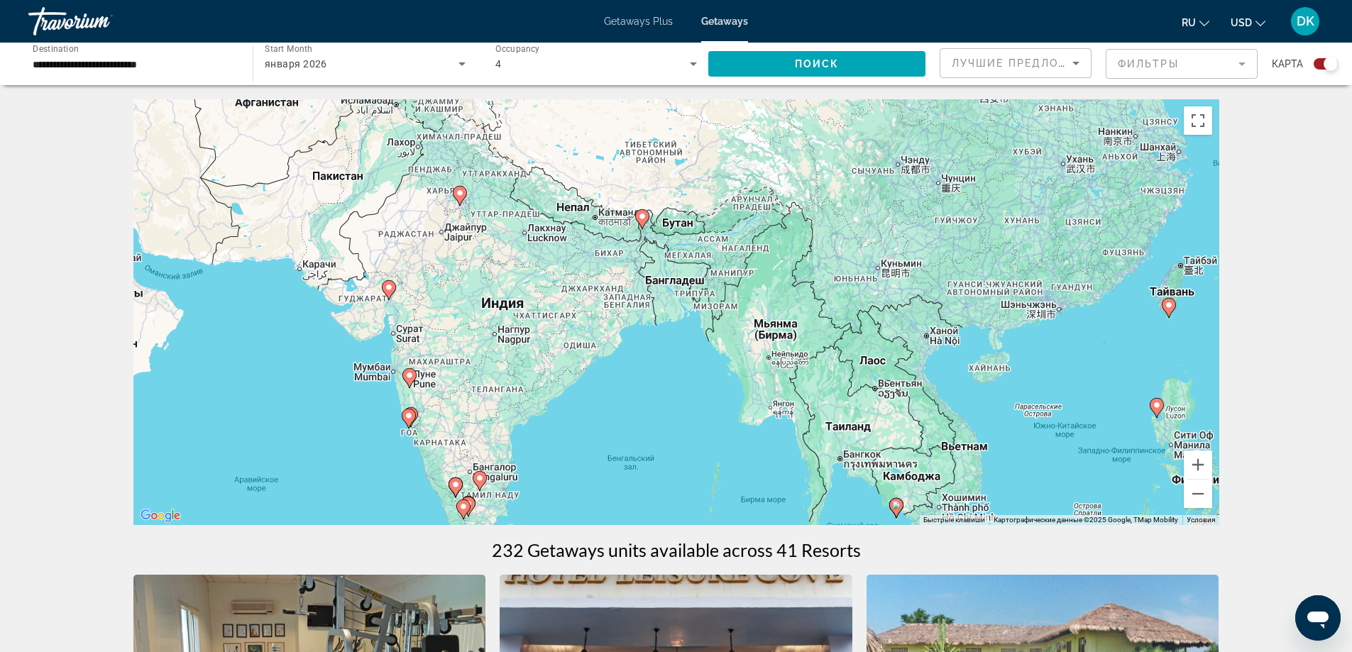
drag, startPoint x: 618, startPoint y: 272, endPoint x: 625, endPoint y: 362, distance: 89.7
click at [625, 362] on div "Чтобы активировать перетаскивание с помощью клавиатуры, нажмите Alt + Ввод. Пос…" at bounding box center [676, 312] width 1086 height 426
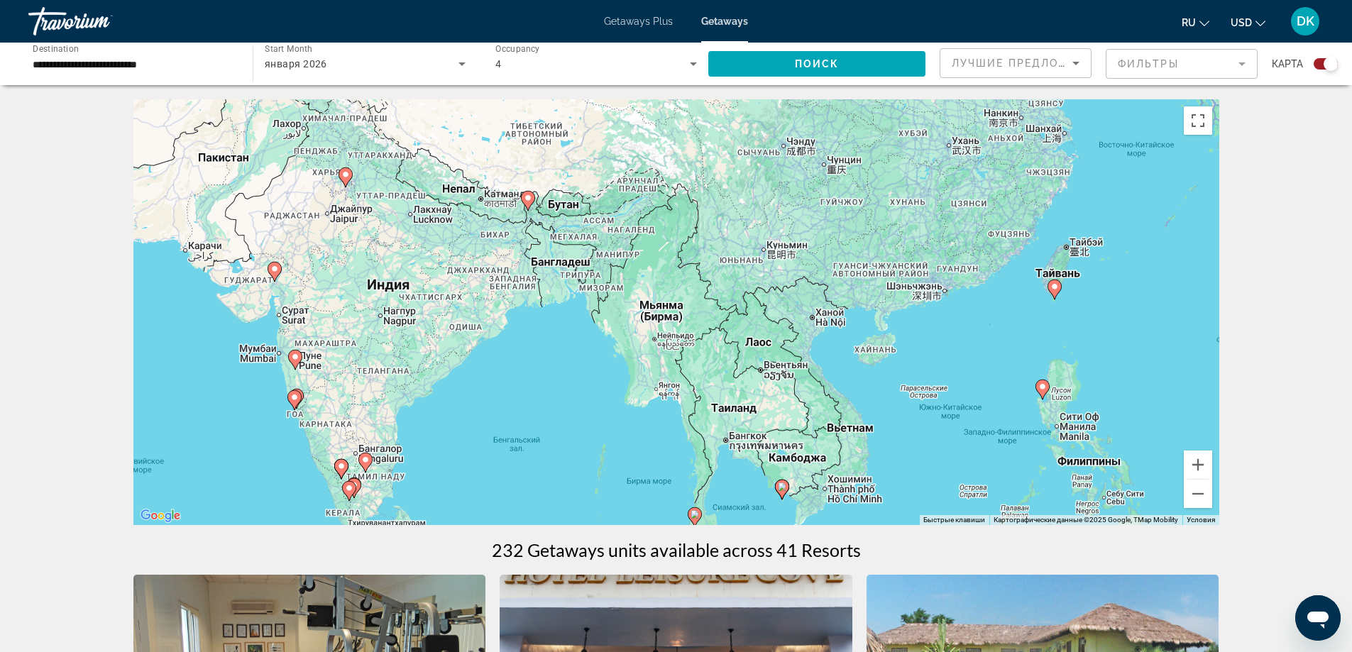
drag, startPoint x: 626, startPoint y: 346, endPoint x: 528, endPoint y: 323, distance: 100.5
click at [507, 325] on div "Чтобы активировать перетаскивание с помощью клавиатуры, нажмите Alt + Ввод. Пос…" at bounding box center [676, 312] width 1086 height 426
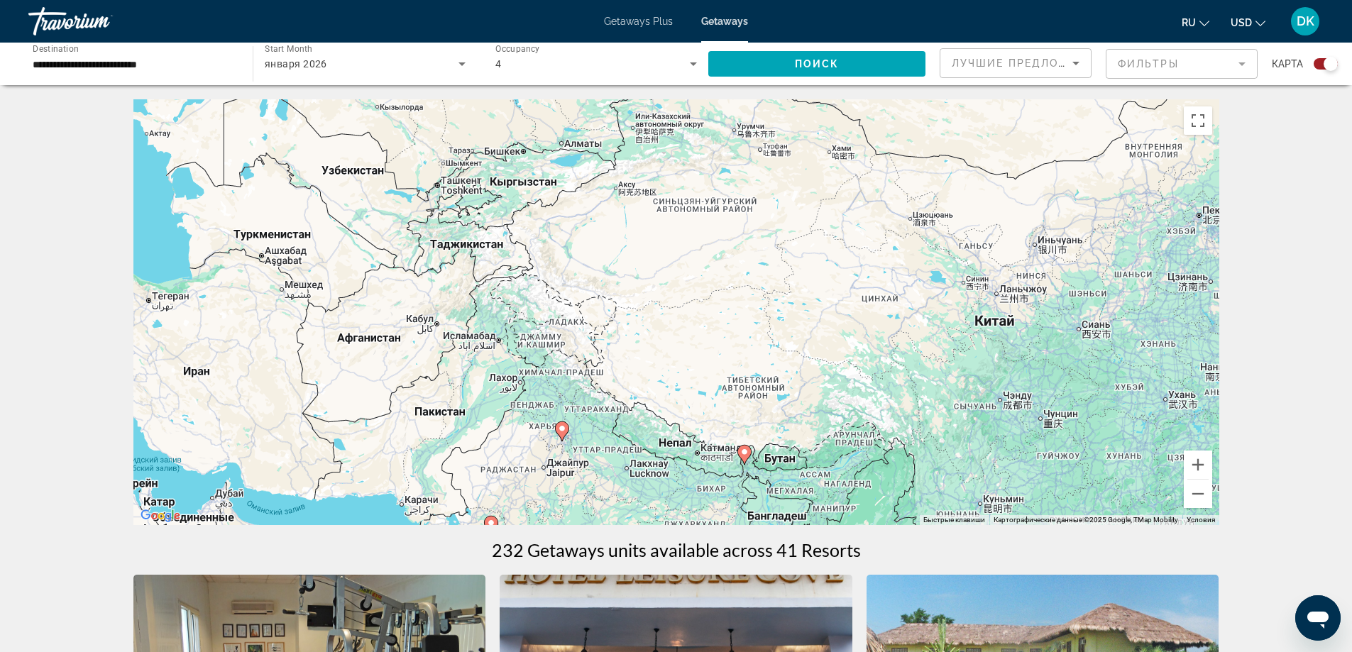
drag, startPoint x: 584, startPoint y: 283, endPoint x: 803, endPoint y: 531, distance: 330.3
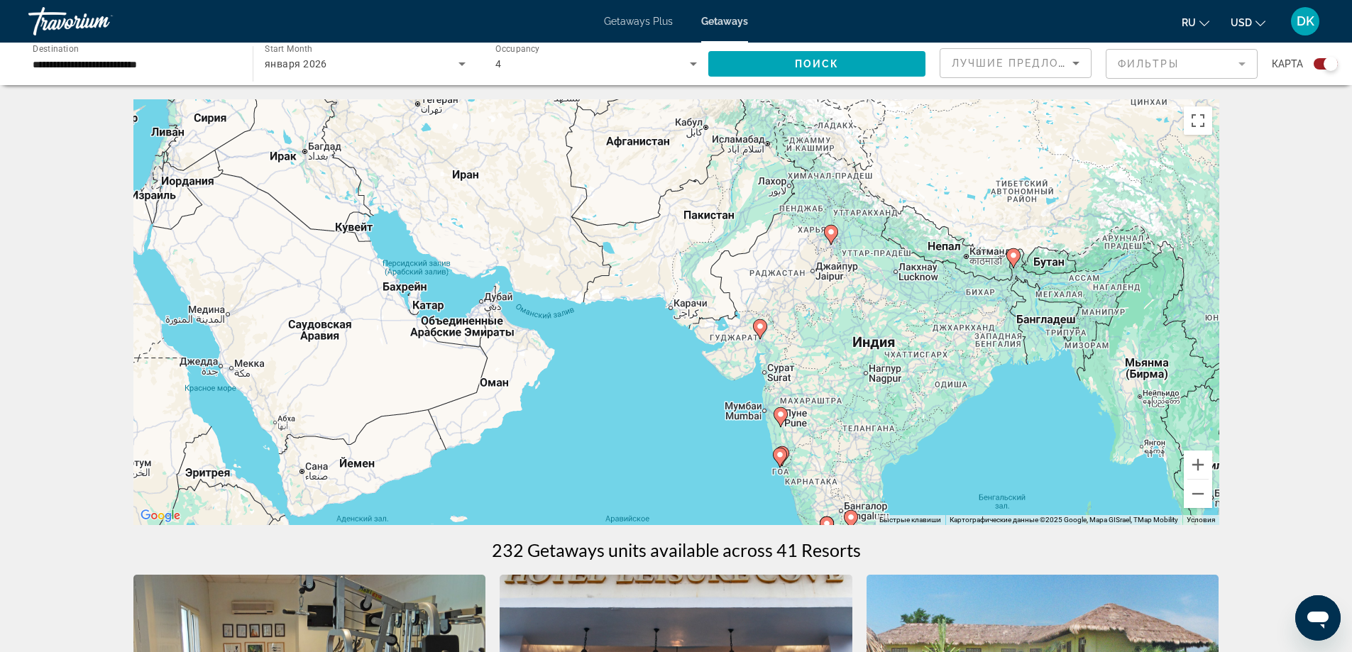
drag, startPoint x: 697, startPoint y: 319, endPoint x: 913, endPoint y: 165, distance: 266.0
click at [964, 126] on div "Чтобы активировать перетаскивание с помощью клавиатуры, нажмите Alt + Ввод. Пос…" at bounding box center [676, 312] width 1086 height 426
click at [1200, 494] on button "Уменьшить" at bounding box center [1198, 494] width 28 height 28
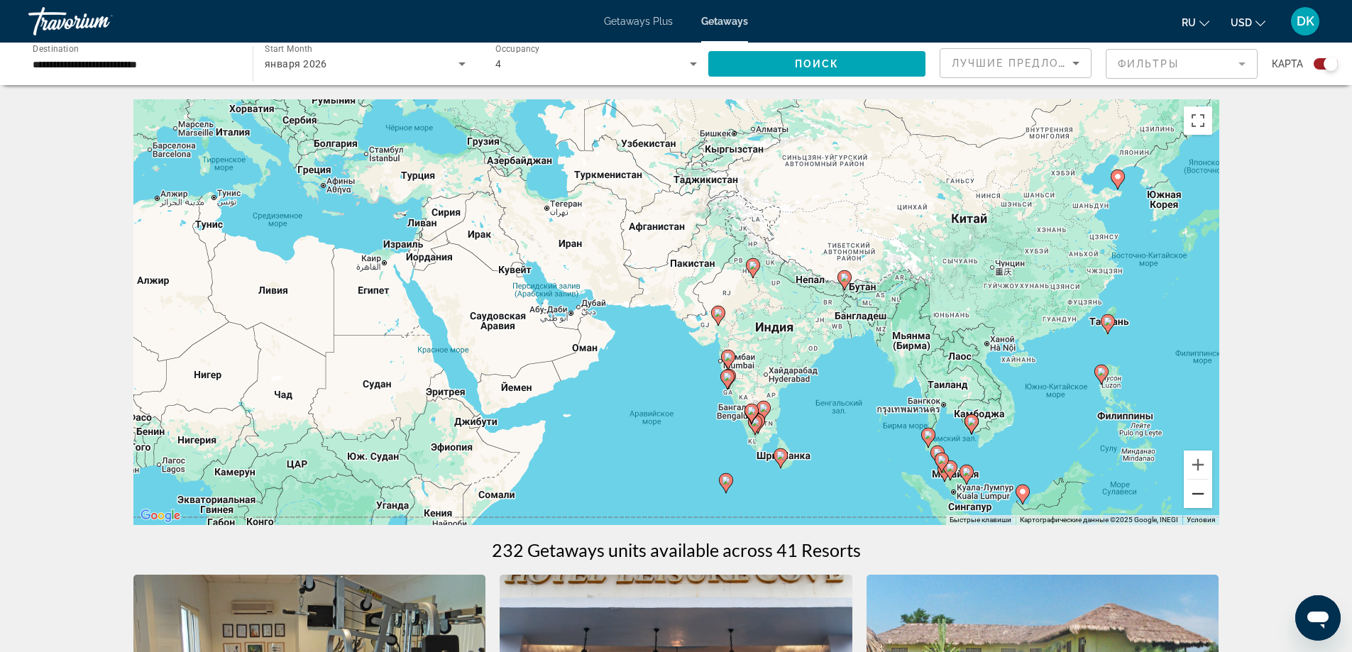
click at [1211, 502] on button "Уменьшить" at bounding box center [1198, 494] width 28 height 28
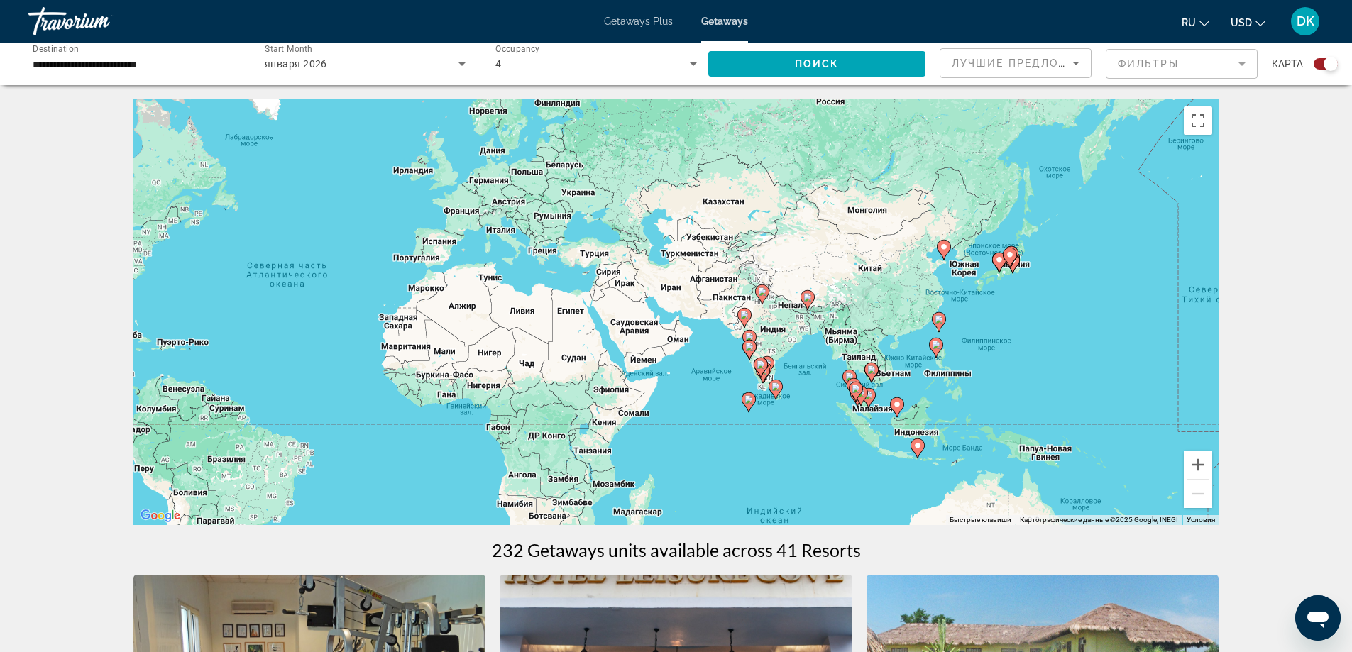
drag, startPoint x: 522, startPoint y: 311, endPoint x: 571, endPoint y: 320, distance: 50.5
click at [571, 320] on div "Чтобы активировать перетаскивание с помощью клавиатуры, нажмите Alt + Ввод. Пос…" at bounding box center [676, 312] width 1086 height 426
click at [134, 66] on input "**********" at bounding box center [134, 64] width 202 height 17
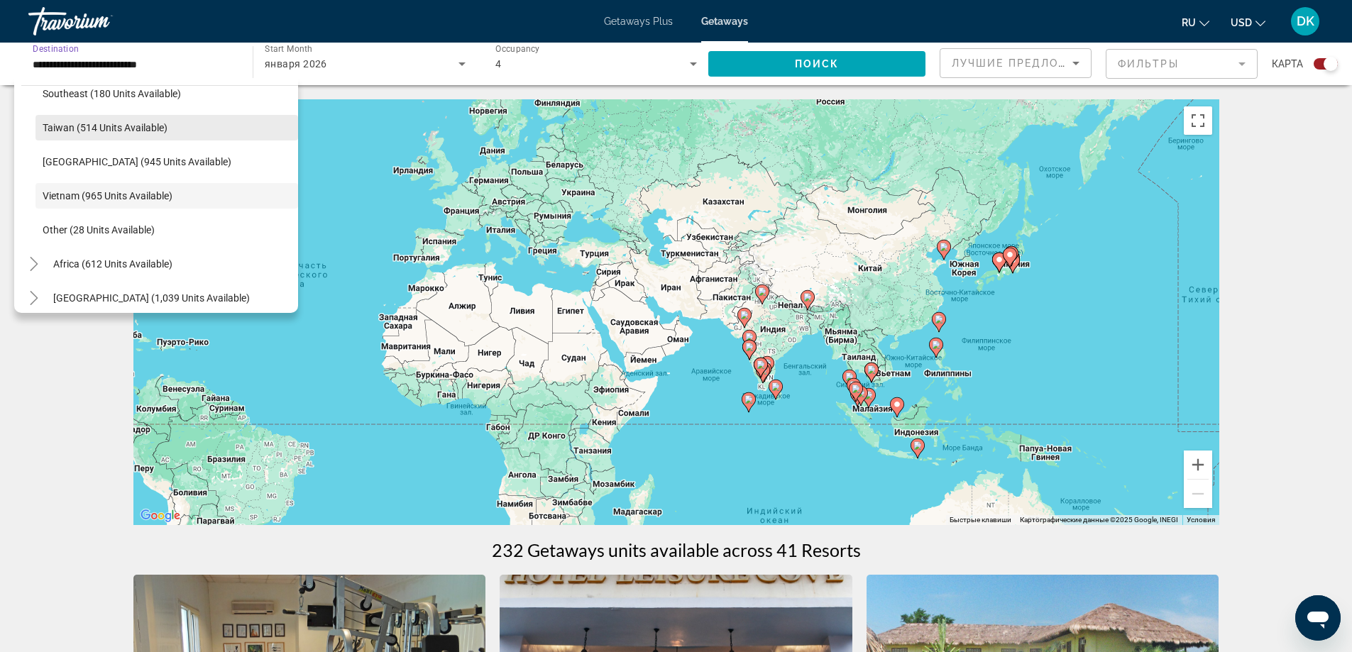
scroll to position [661, 0]
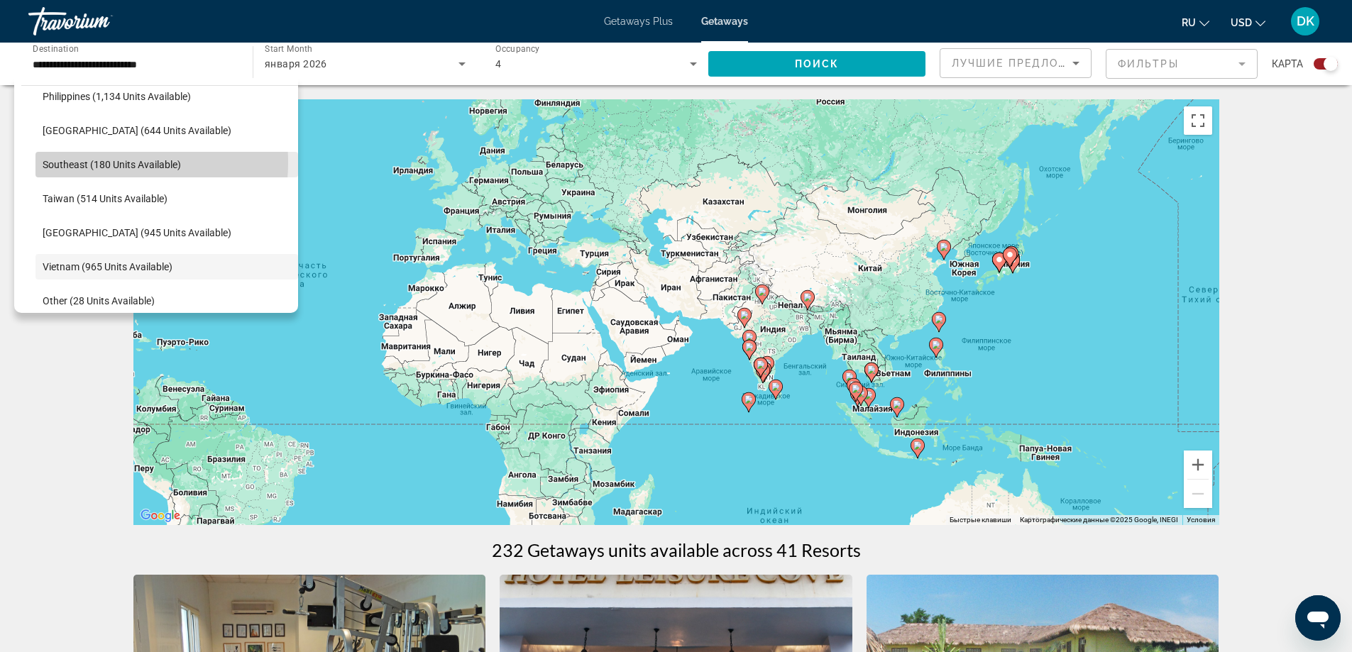
click at [97, 162] on span "Southeast (180 units available)" at bounding box center [112, 164] width 138 height 11
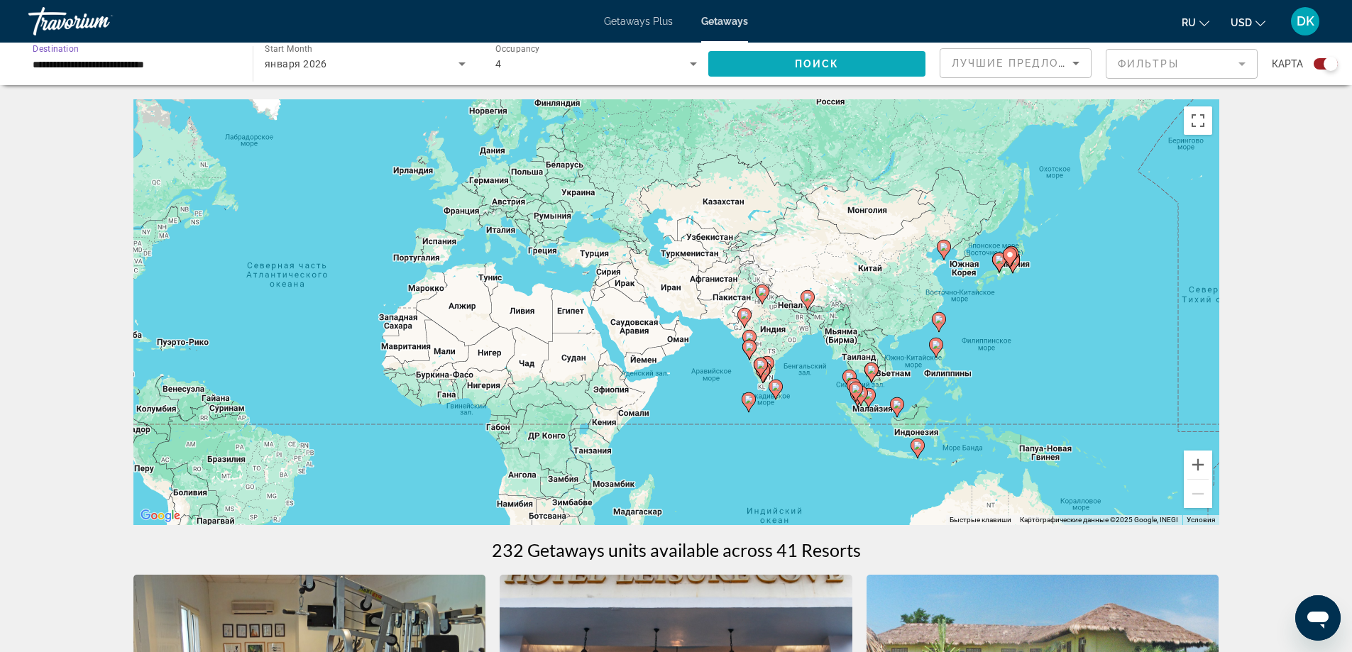
click at [803, 57] on span "Search widget" at bounding box center [816, 64] width 217 height 34
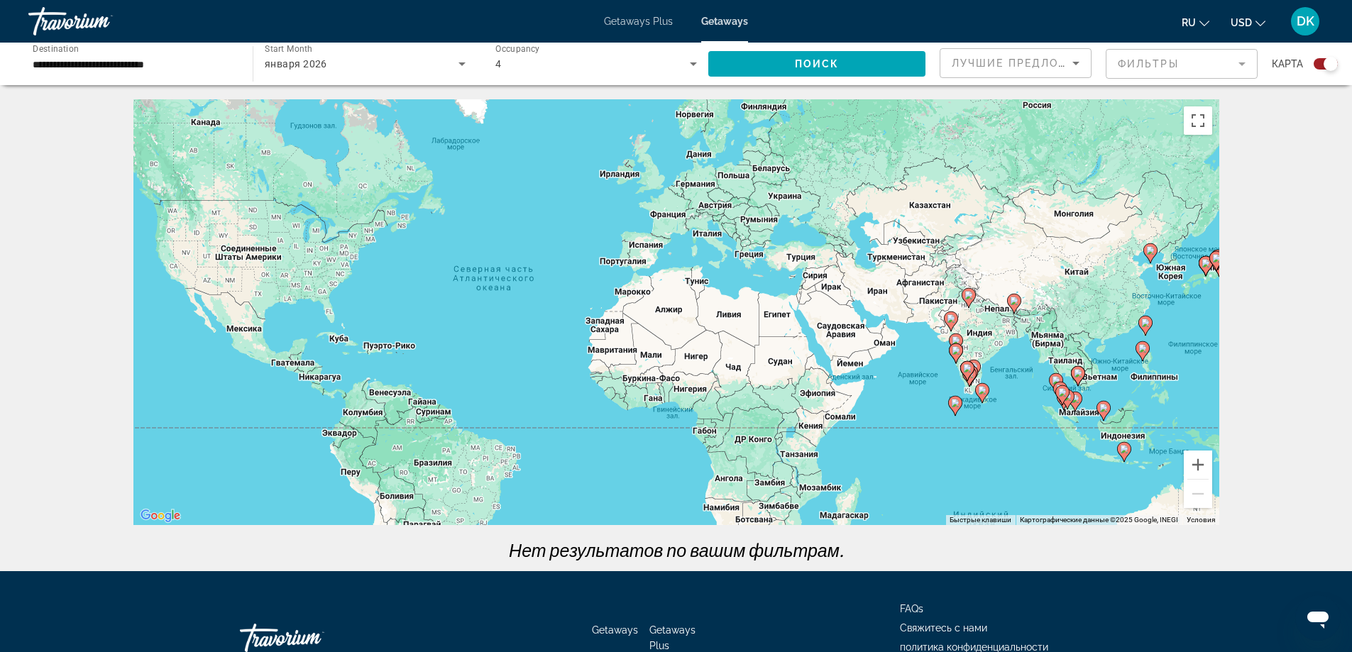
drag, startPoint x: 729, startPoint y: 254, endPoint x: 475, endPoint y: 197, distance: 259.8
click at [557, 220] on div "Чтобы активировать перетаскивание с помощью клавиатуры, нажмите Alt + Ввод. Пос…" at bounding box center [676, 312] width 1086 height 426
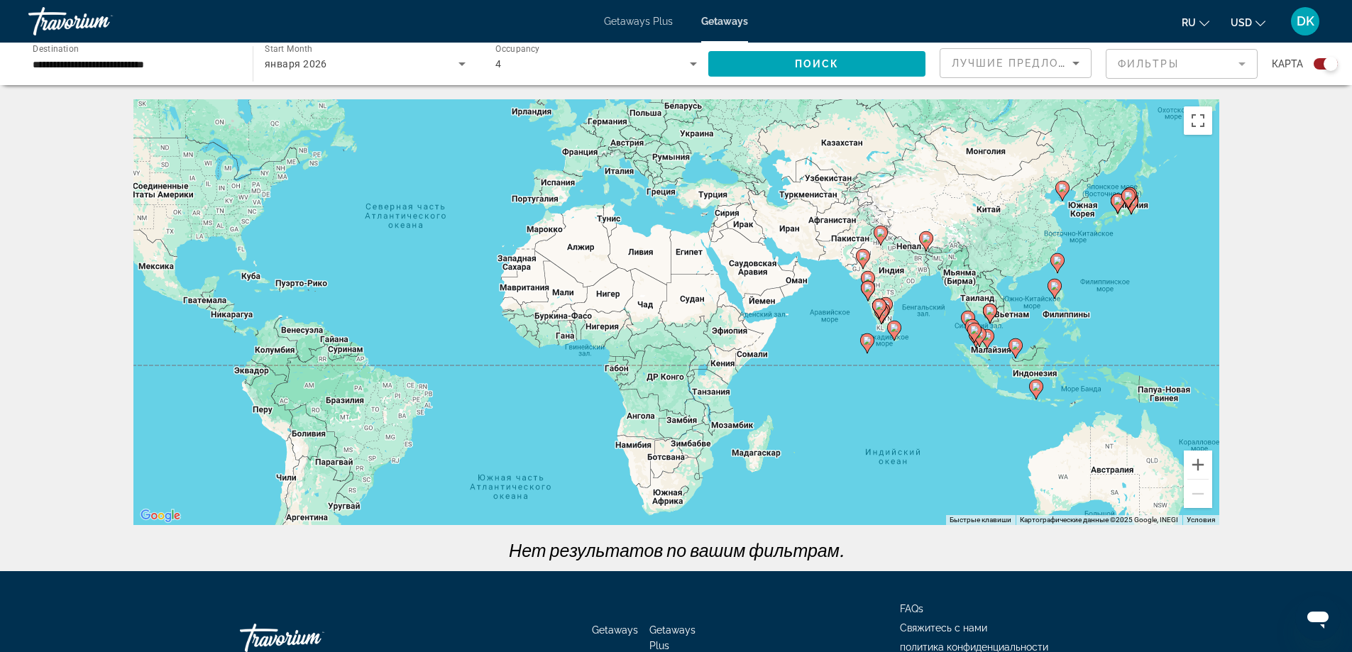
click at [146, 61] on input "**********" at bounding box center [134, 64] width 202 height 17
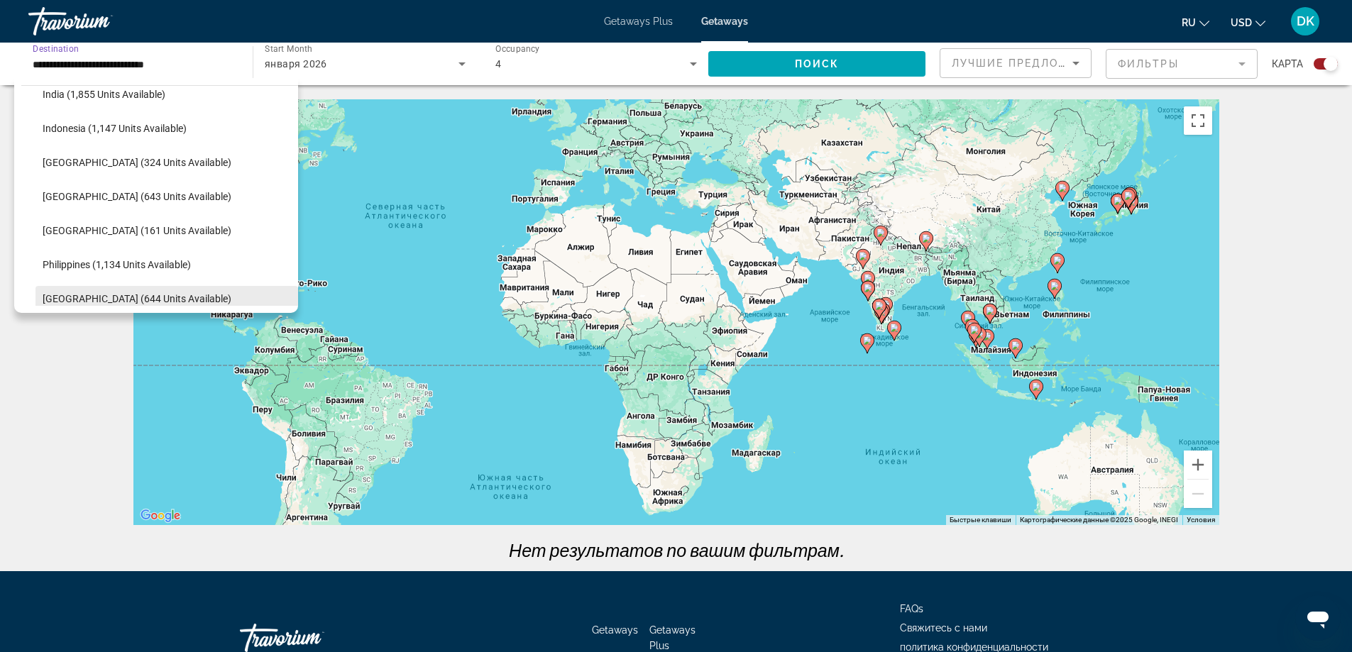
scroll to position [487, 0]
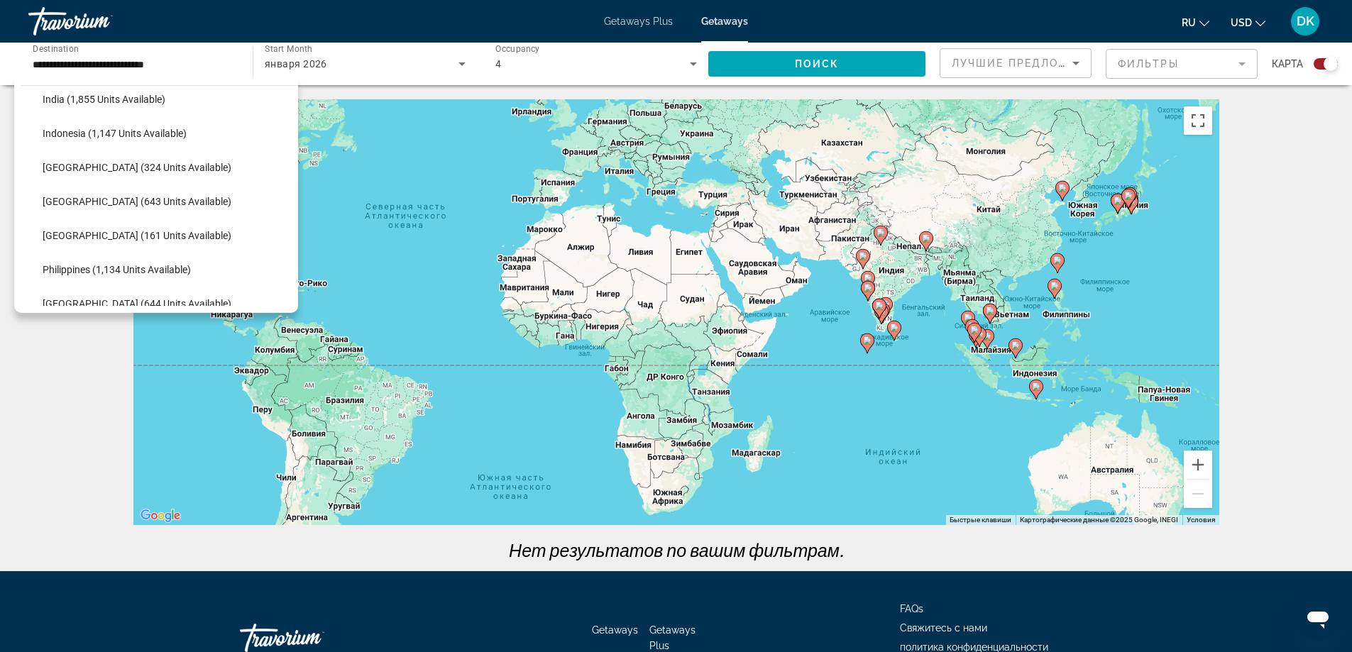
drag, startPoint x: 133, startPoint y: 189, endPoint x: 368, endPoint y: 193, distance: 234.2
click at [368, 193] on div "**********" at bounding box center [676, 384] width 1352 height 571
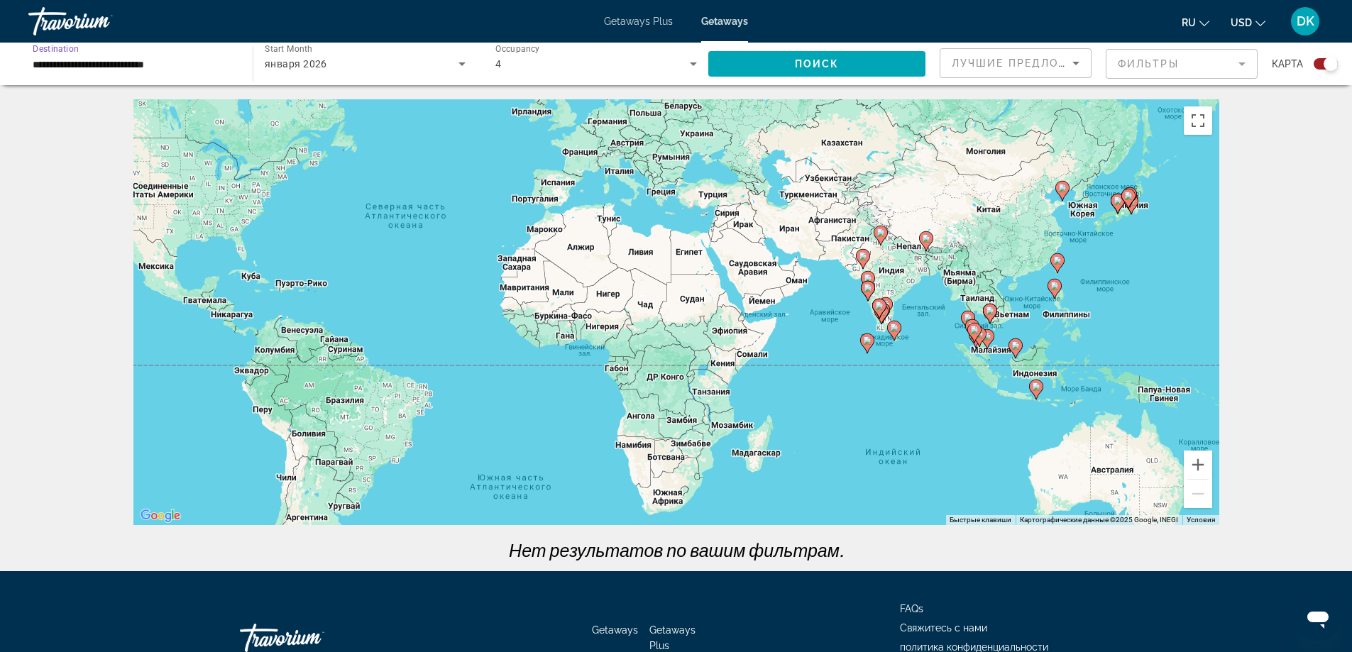
click at [176, 65] on input "**********" at bounding box center [134, 64] width 202 height 17
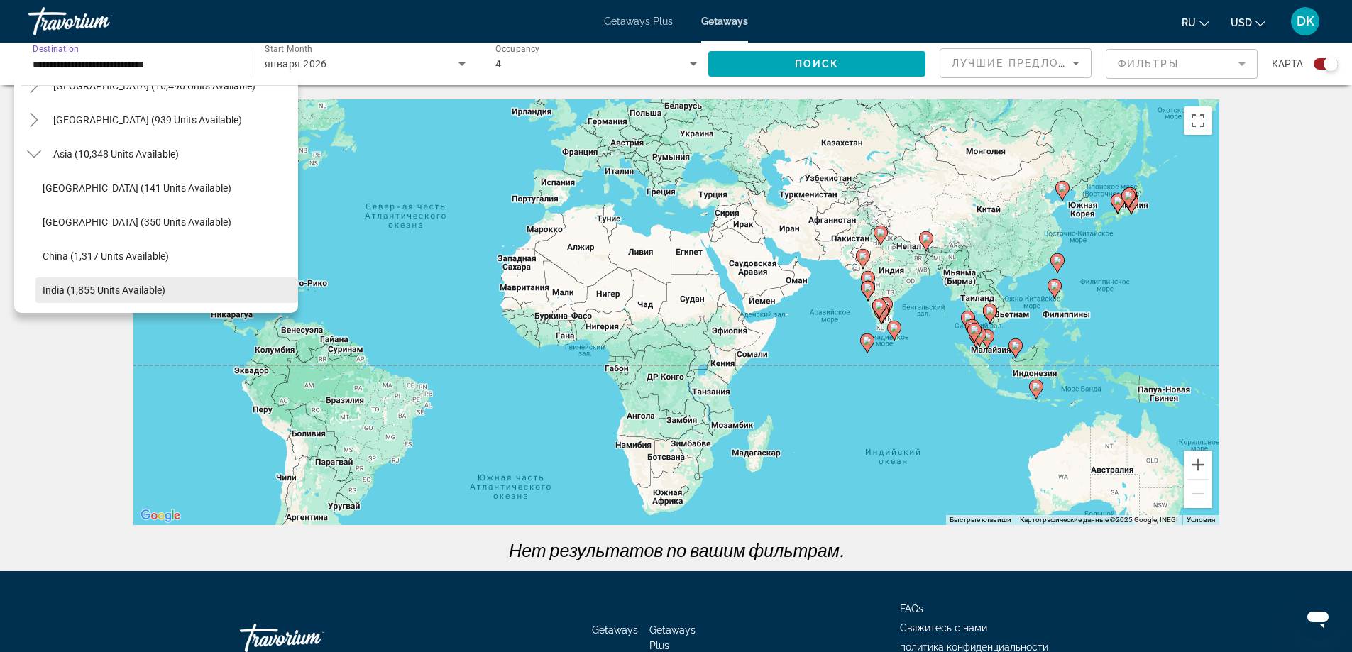
scroll to position [275, 0]
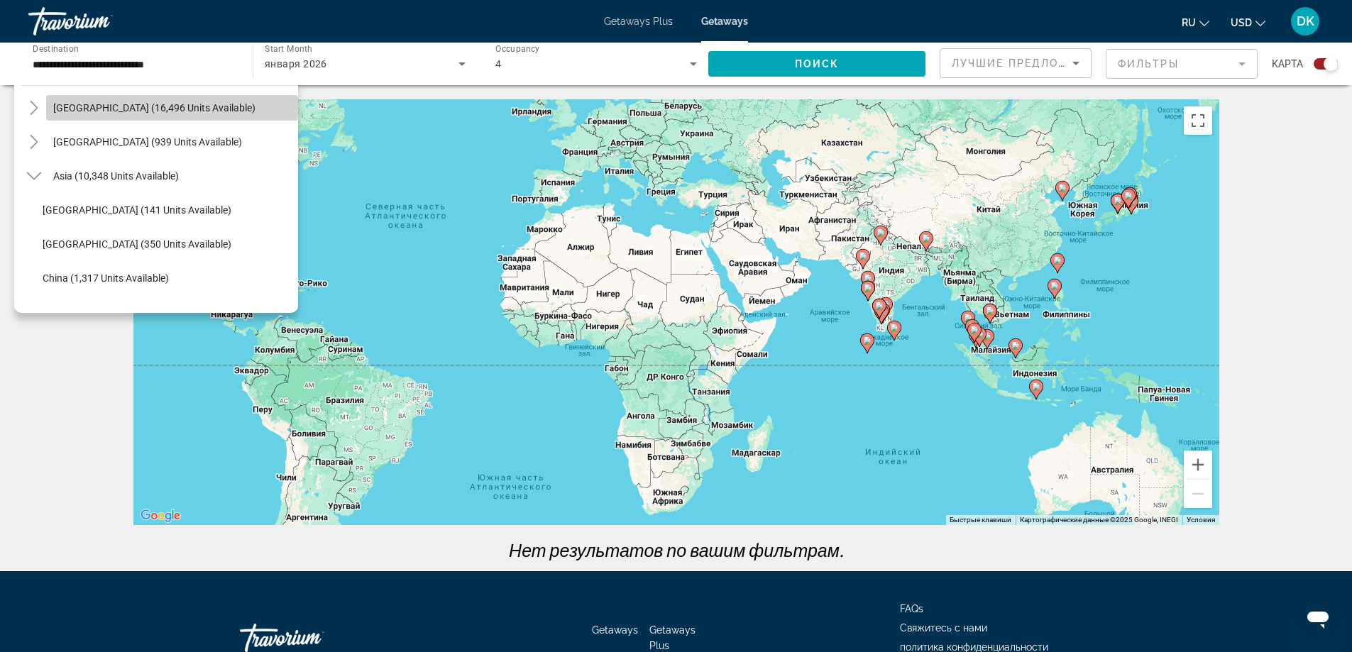
click at [179, 109] on span "South America (16,496 units available)" at bounding box center [154, 107] width 202 height 11
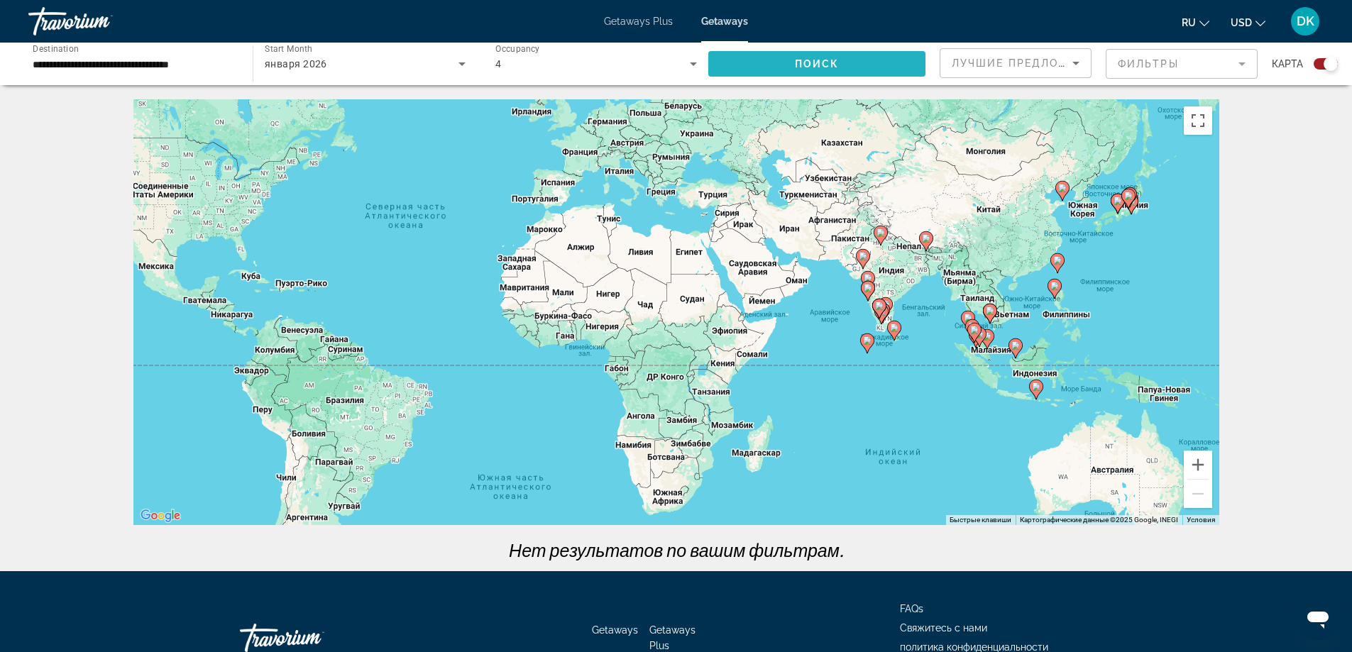
click at [841, 70] on span "Search widget" at bounding box center [816, 64] width 217 height 34
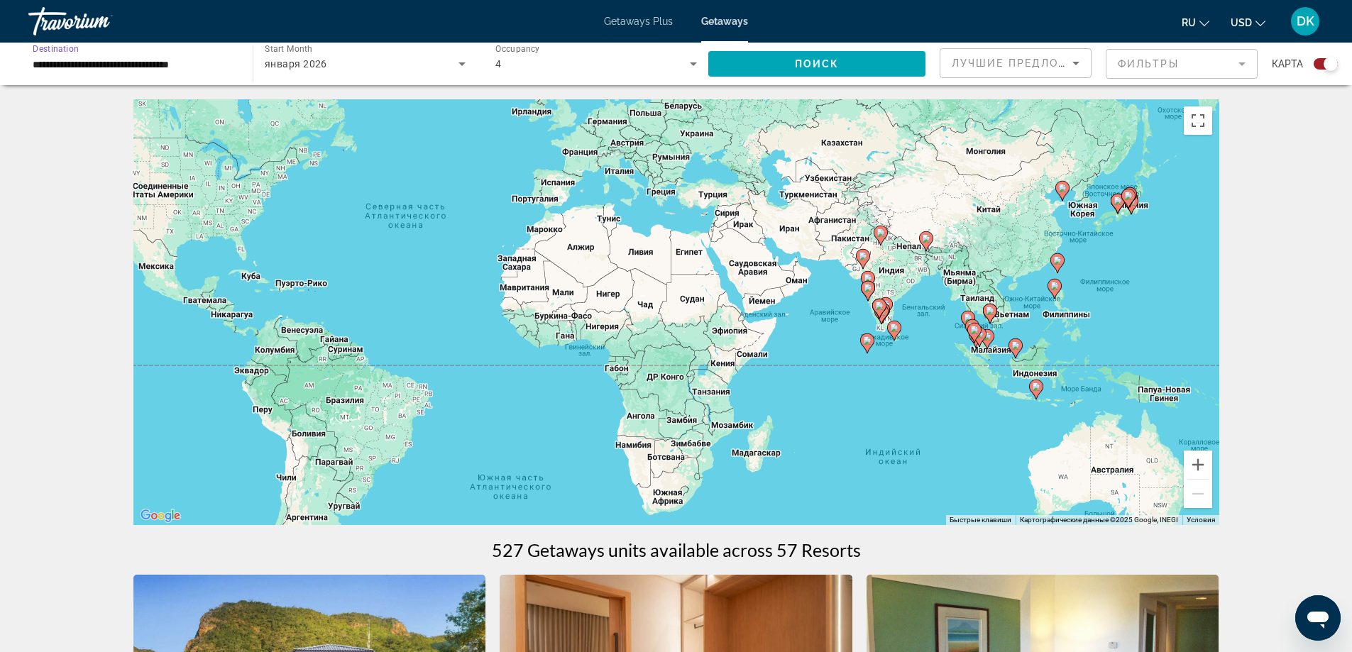
click at [102, 67] on input "**********" at bounding box center [134, 64] width 202 height 17
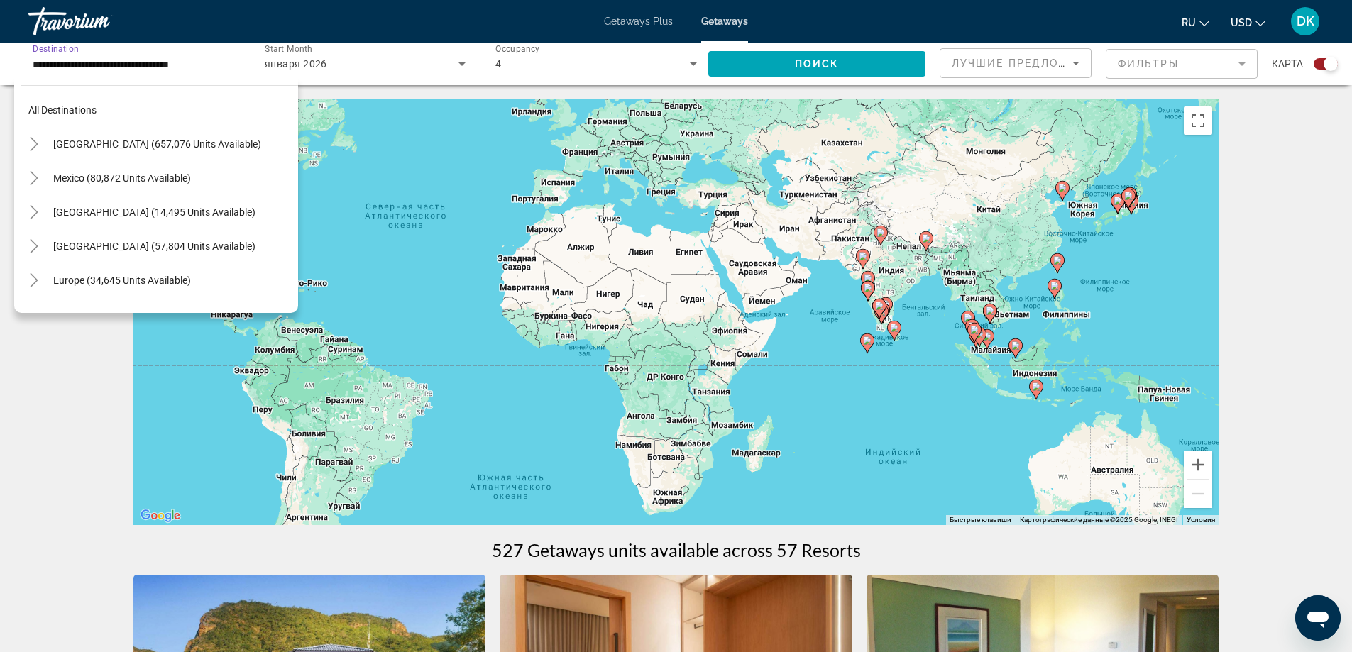
click at [106, 141] on span "United States (657,076 units available)" at bounding box center [157, 143] width 208 height 11
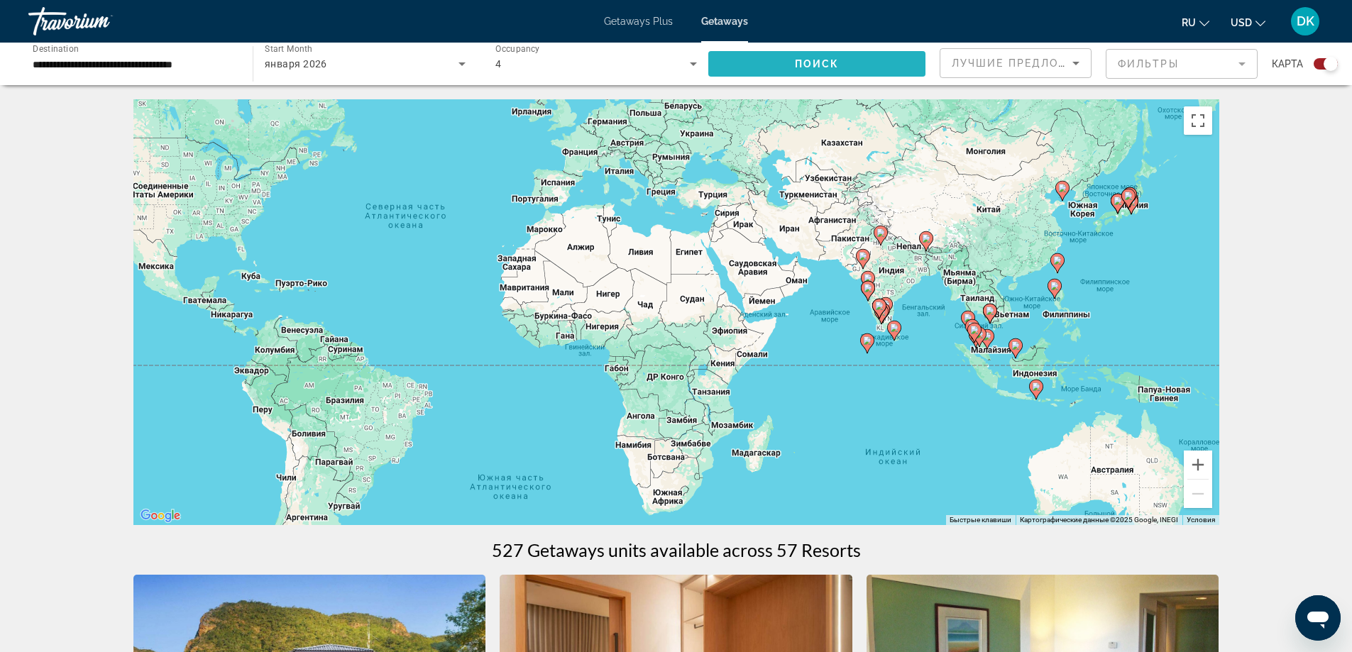
click at [788, 75] on span "Search widget" at bounding box center [816, 64] width 217 height 34
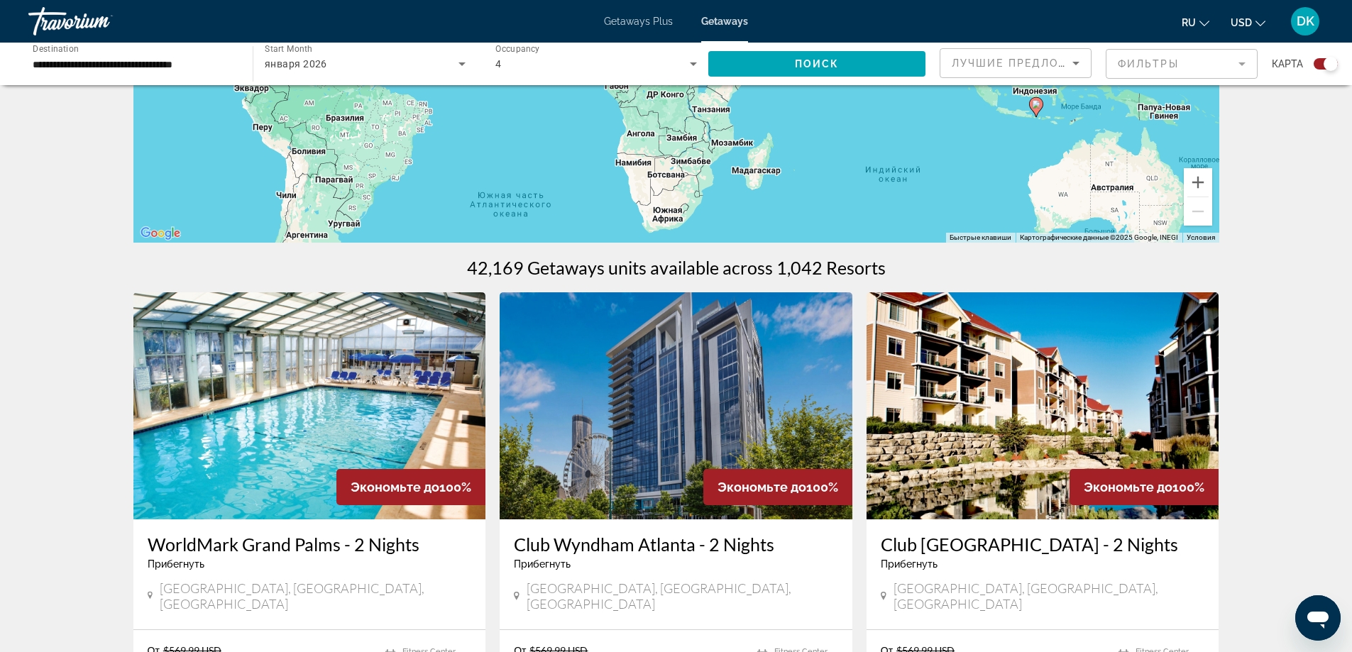
scroll to position [284, 0]
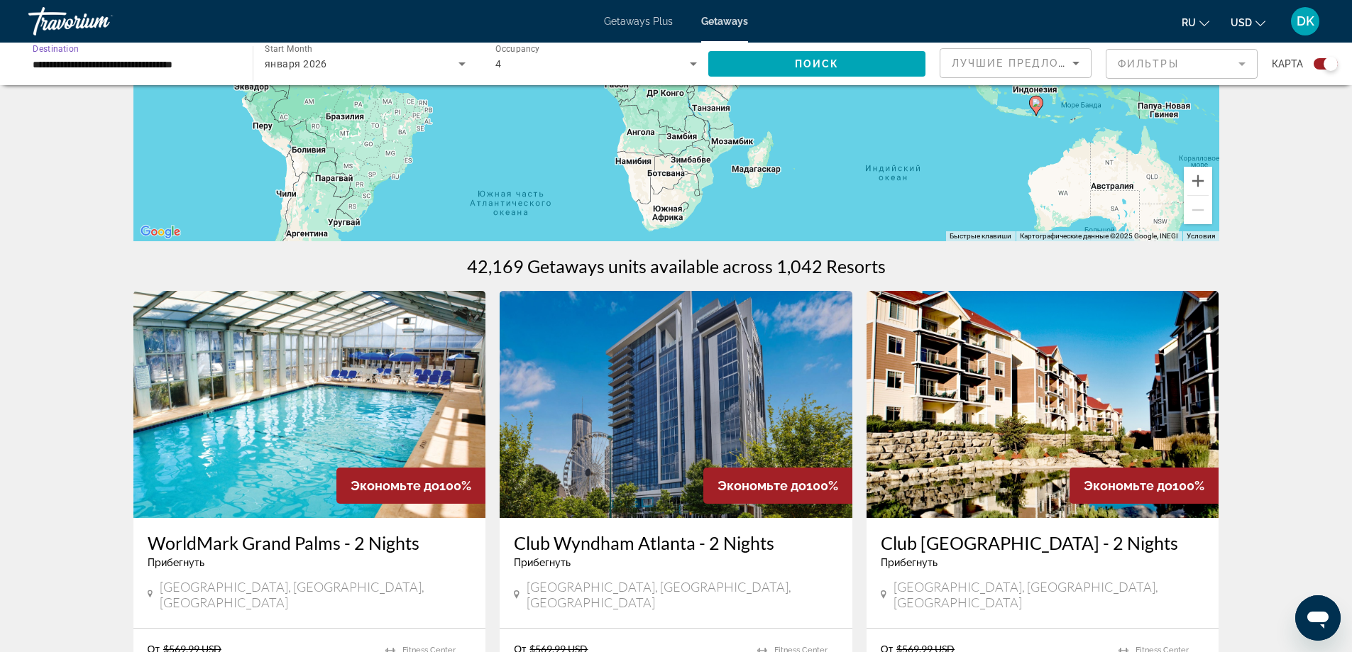
click at [92, 57] on input "**********" at bounding box center [134, 64] width 202 height 17
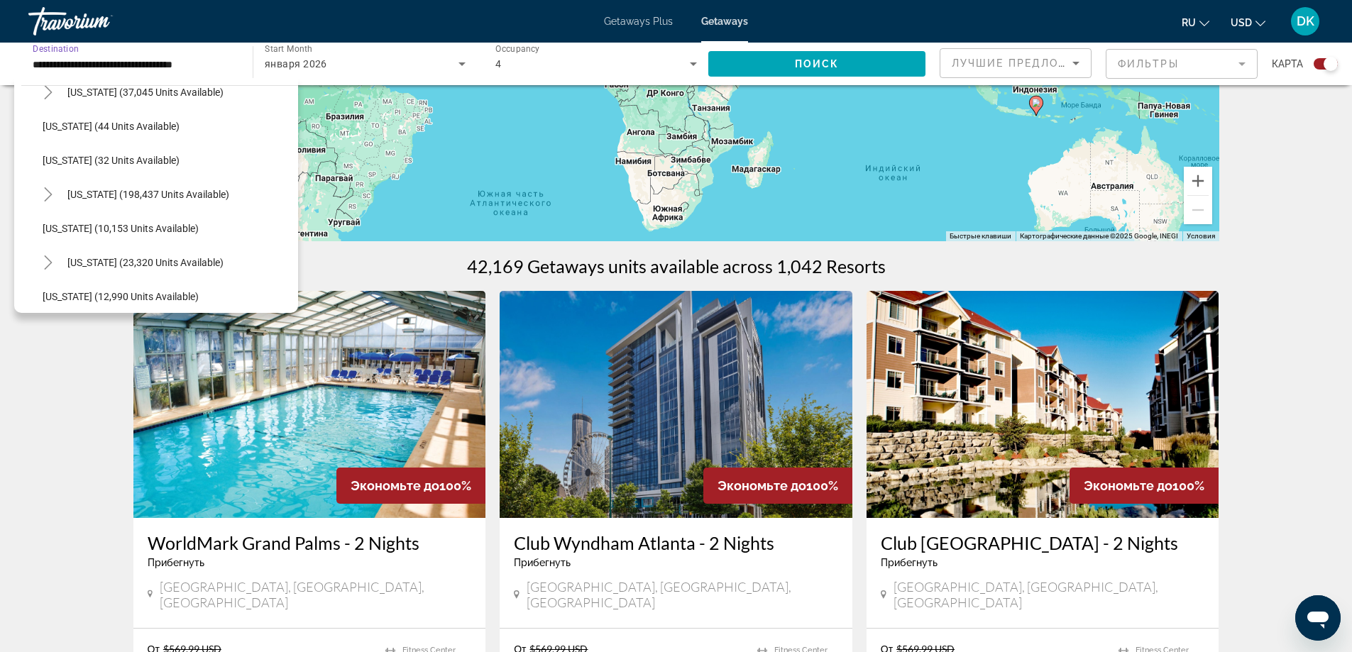
scroll to position [213, 0]
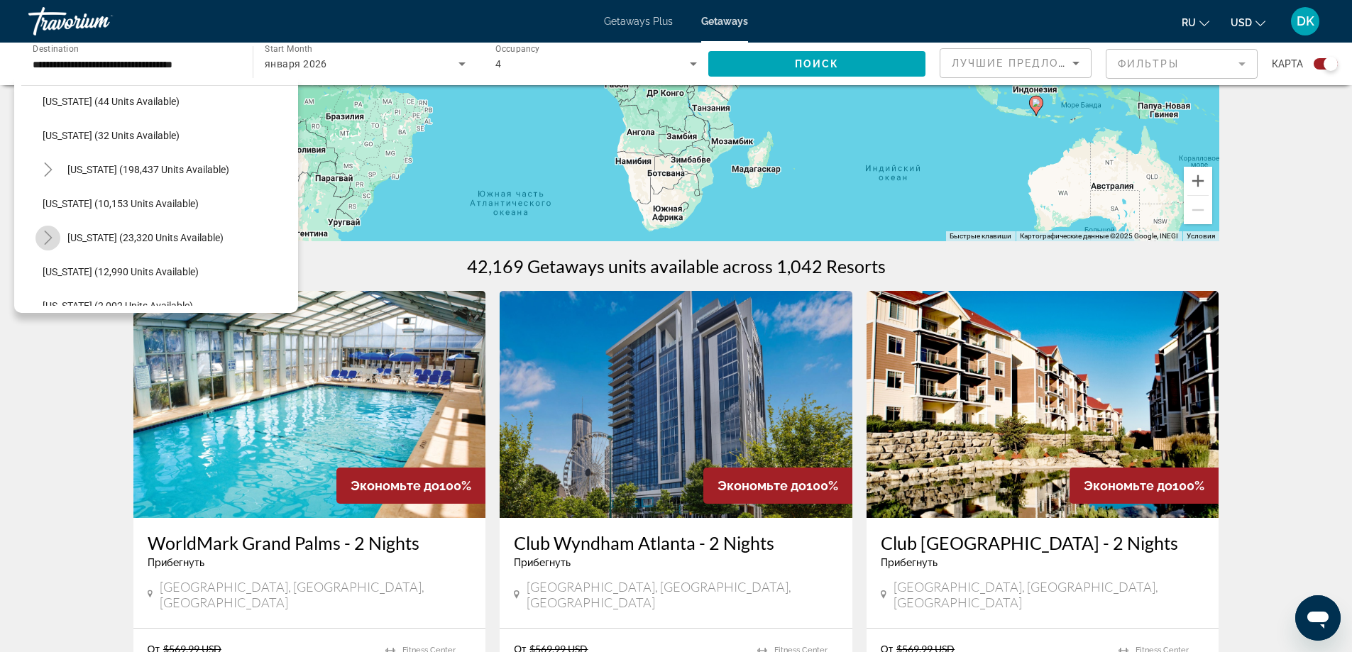
click at [51, 233] on icon "Toggle Hawaii (23,320 units available)" at bounding box center [48, 238] width 14 height 14
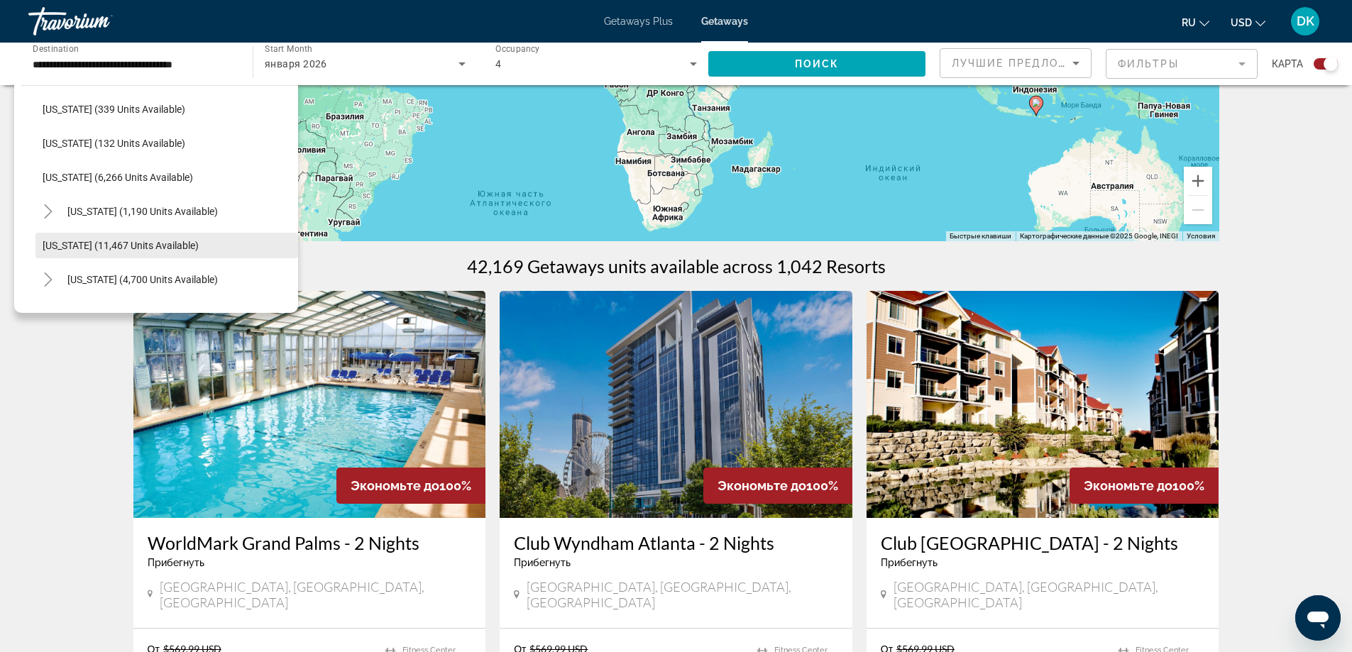
scroll to position [639, 0]
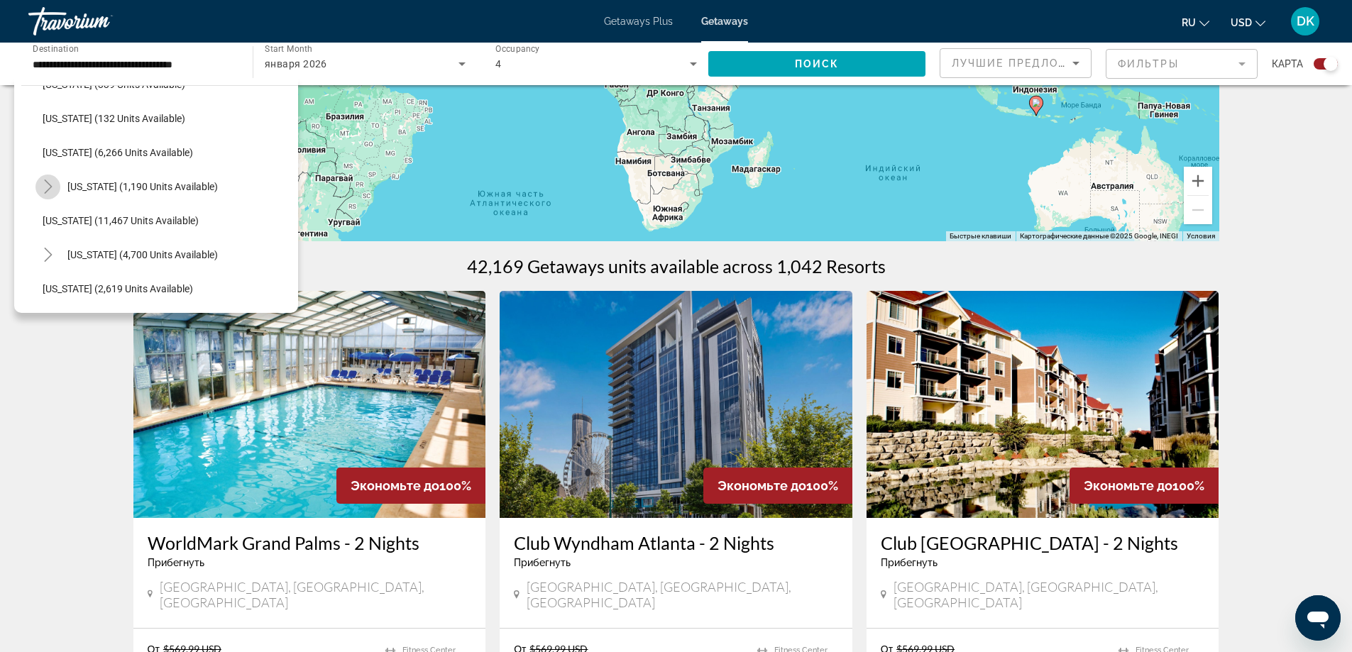
click at [48, 192] on icon "Toggle Maine (1,190 units available)" at bounding box center [48, 187] width 14 height 14
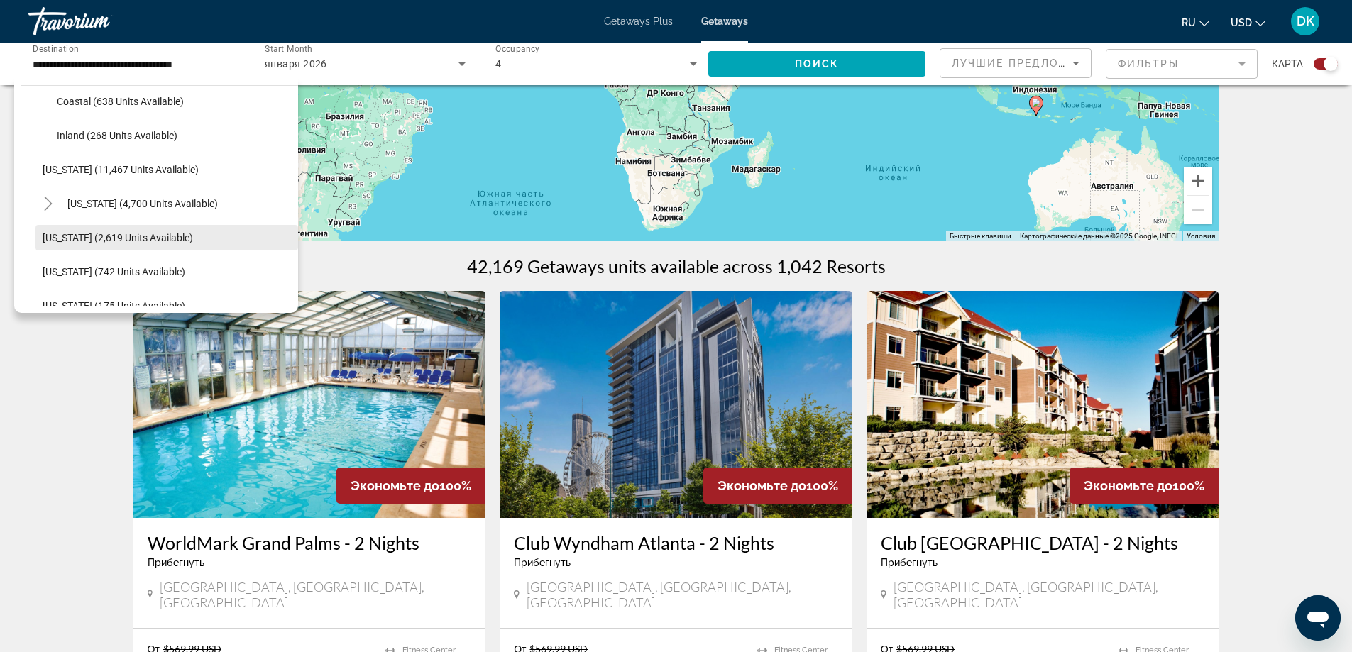
scroll to position [781, 0]
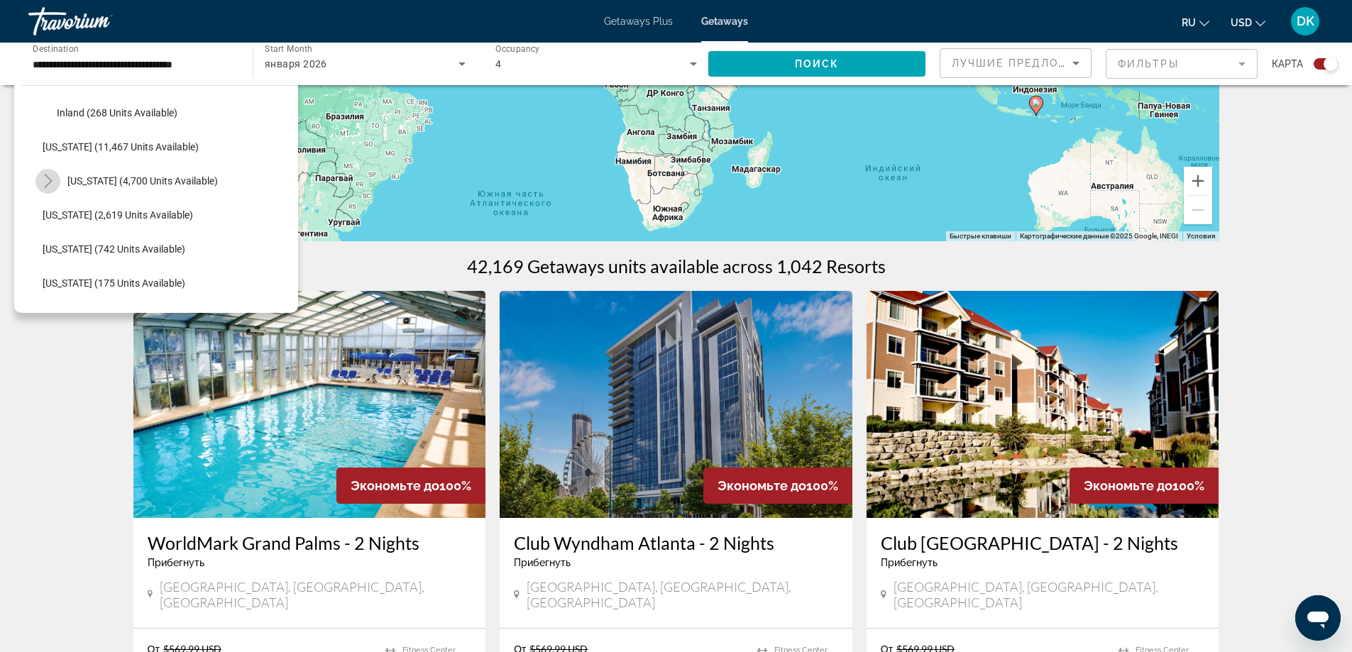
click at [55, 182] on mat-icon "Toggle Massachusetts (4,700 units available)" at bounding box center [47, 181] width 25 height 25
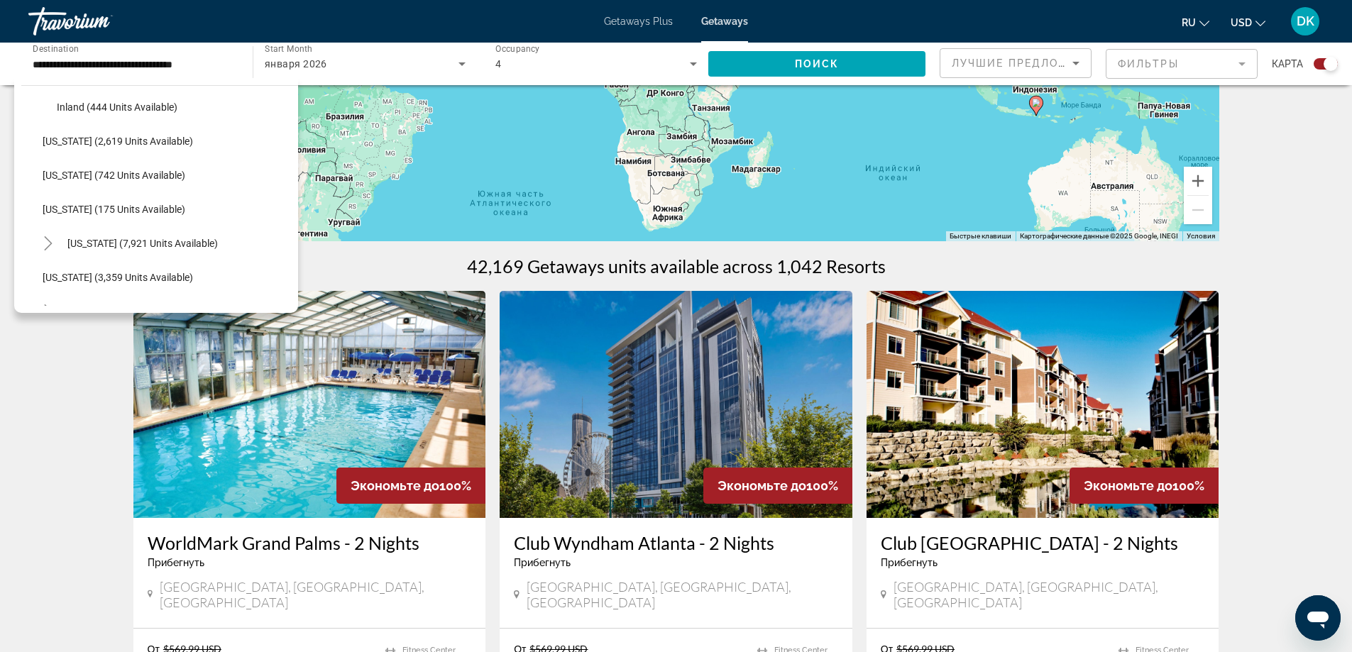
scroll to position [993, 0]
click at [50, 179] on icon "Toggle Missouri (7,921 units available)" at bounding box center [48, 172] width 14 height 14
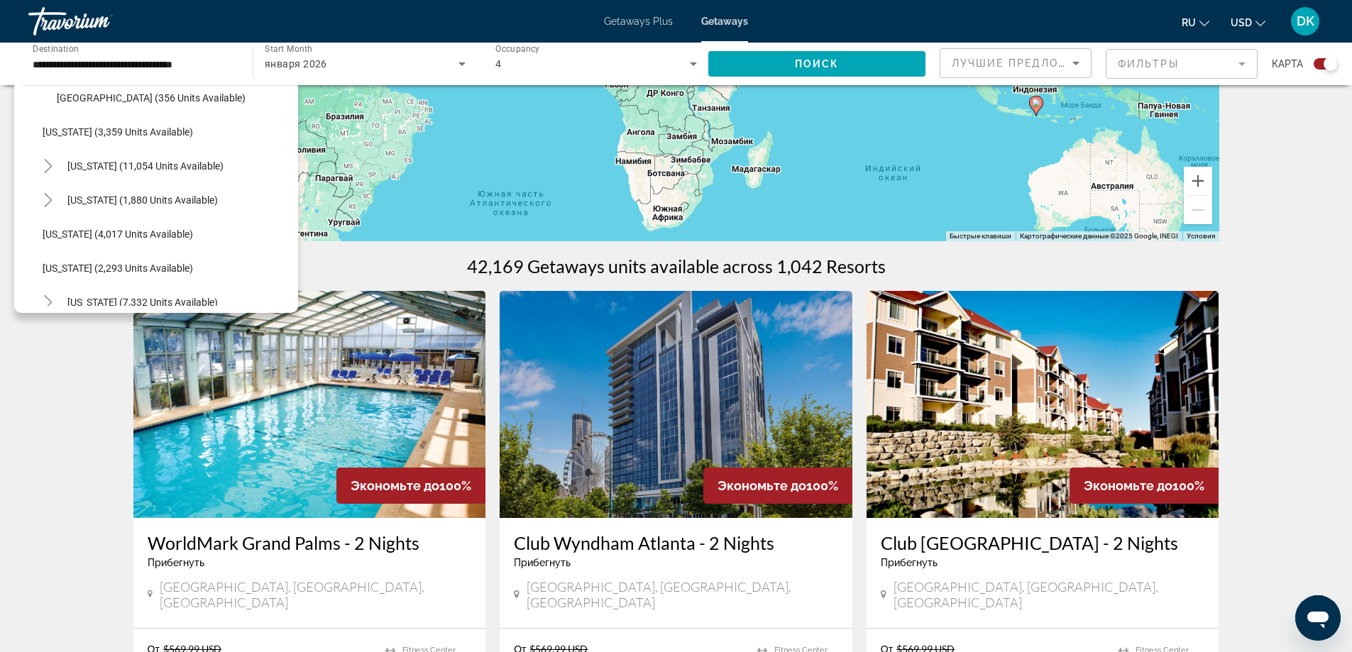
scroll to position [1206, 0]
click at [48, 132] on icon "Toggle New Hampshire (1,880 units available)" at bounding box center [48, 130] width 8 height 14
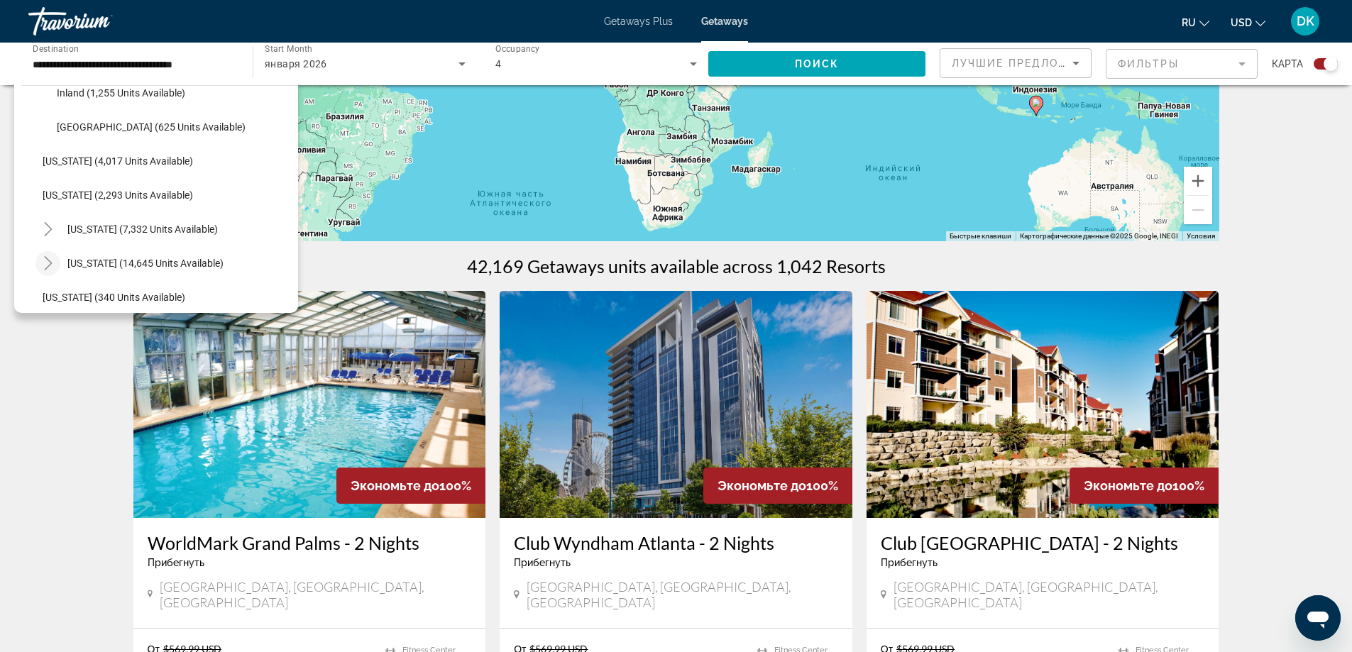
click at [49, 266] on icon "Toggle North Carolina (14,645 units available)" at bounding box center [48, 263] width 8 height 14
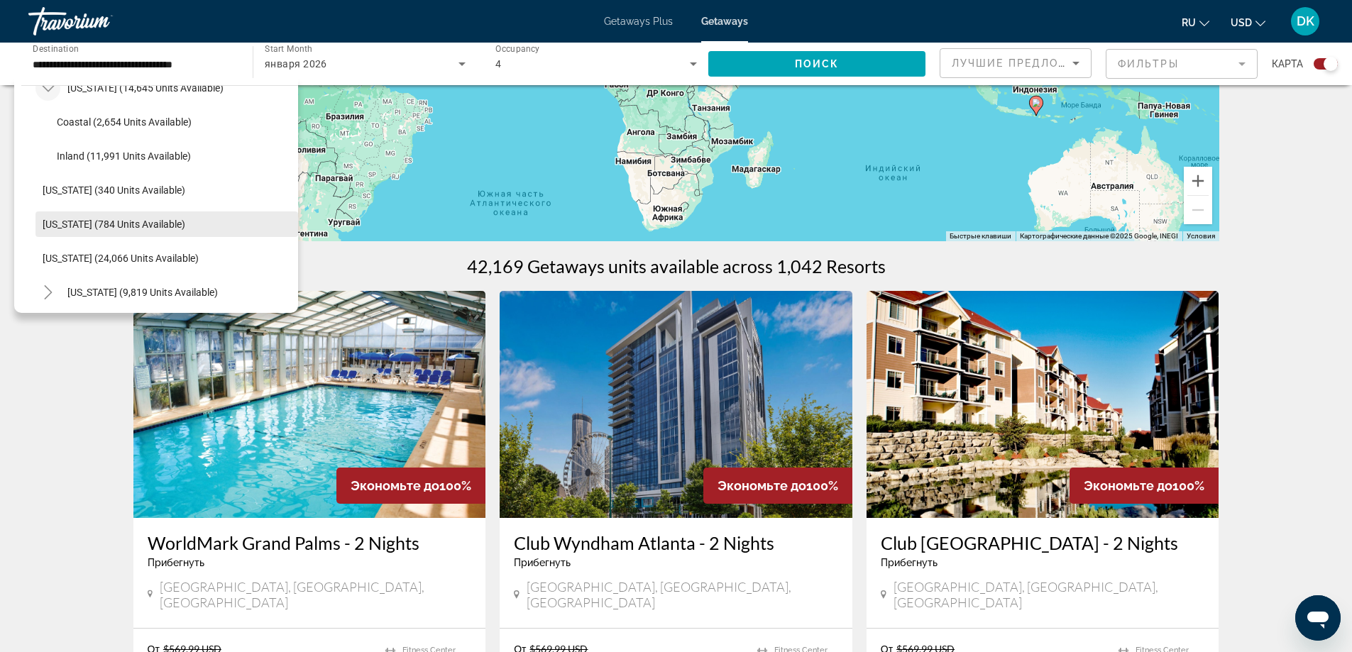
scroll to position [1490, 0]
click at [43, 257] on icon "Toggle Pennsylvania (9,819 units available)" at bounding box center [48, 255] width 14 height 14
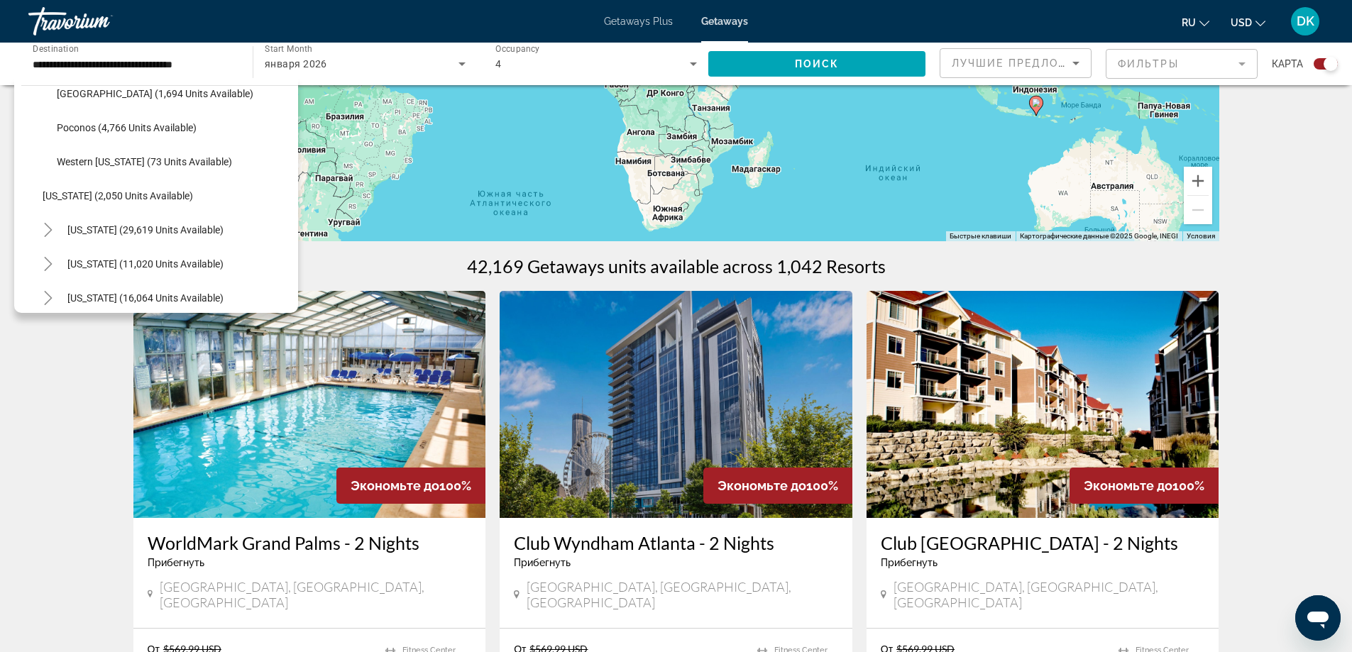
scroll to position [1703, 0]
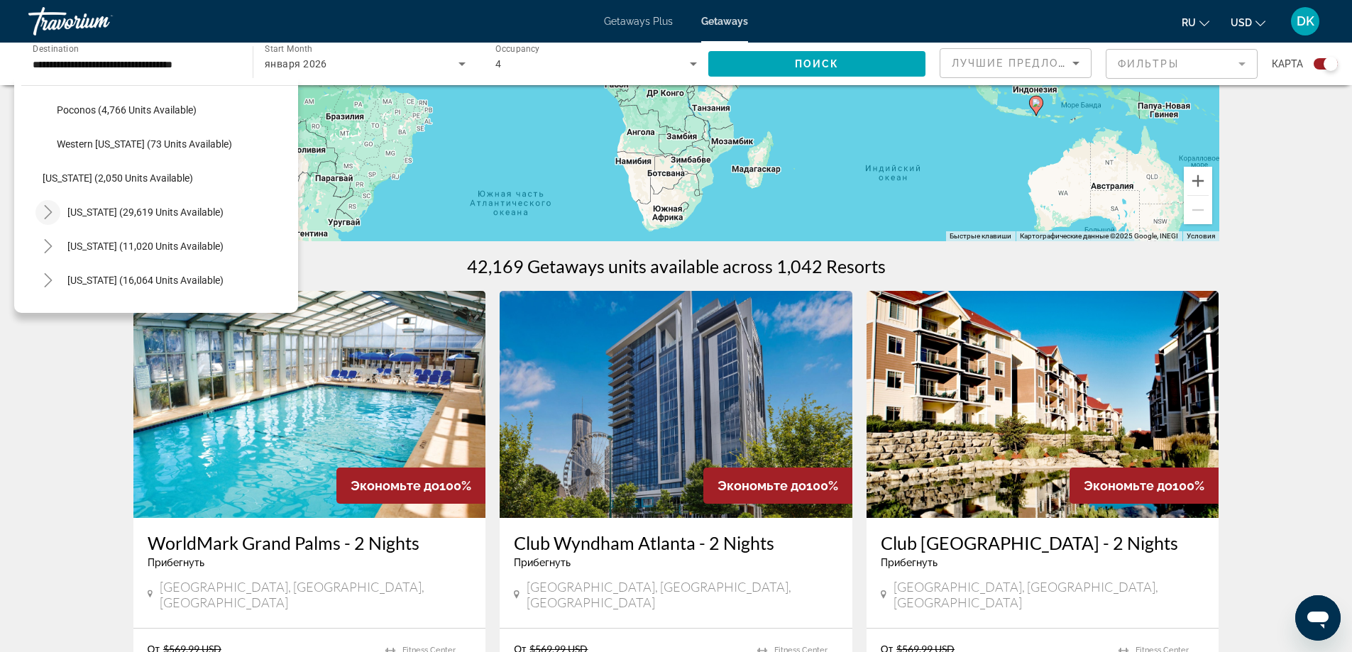
click at [51, 211] on icon "Toggle South Carolina (29,619 units available)" at bounding box center [48, 212] width 14 height 14
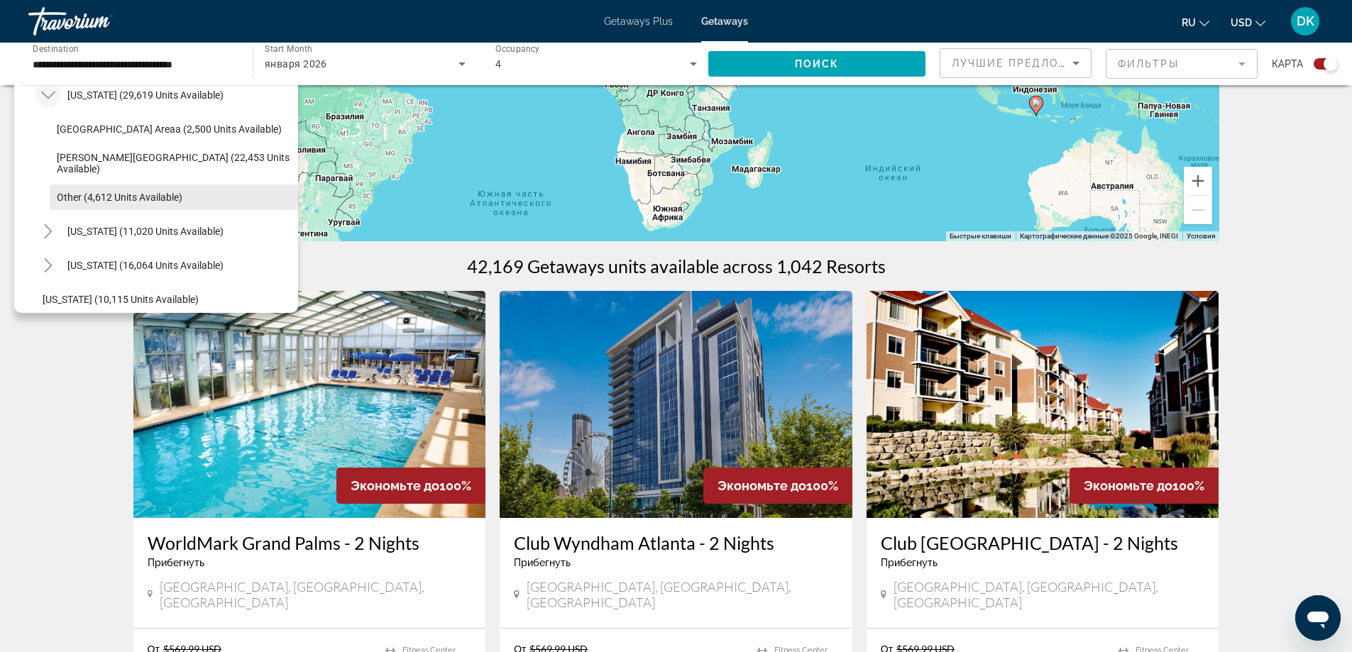
scroll to position [1845, 0]
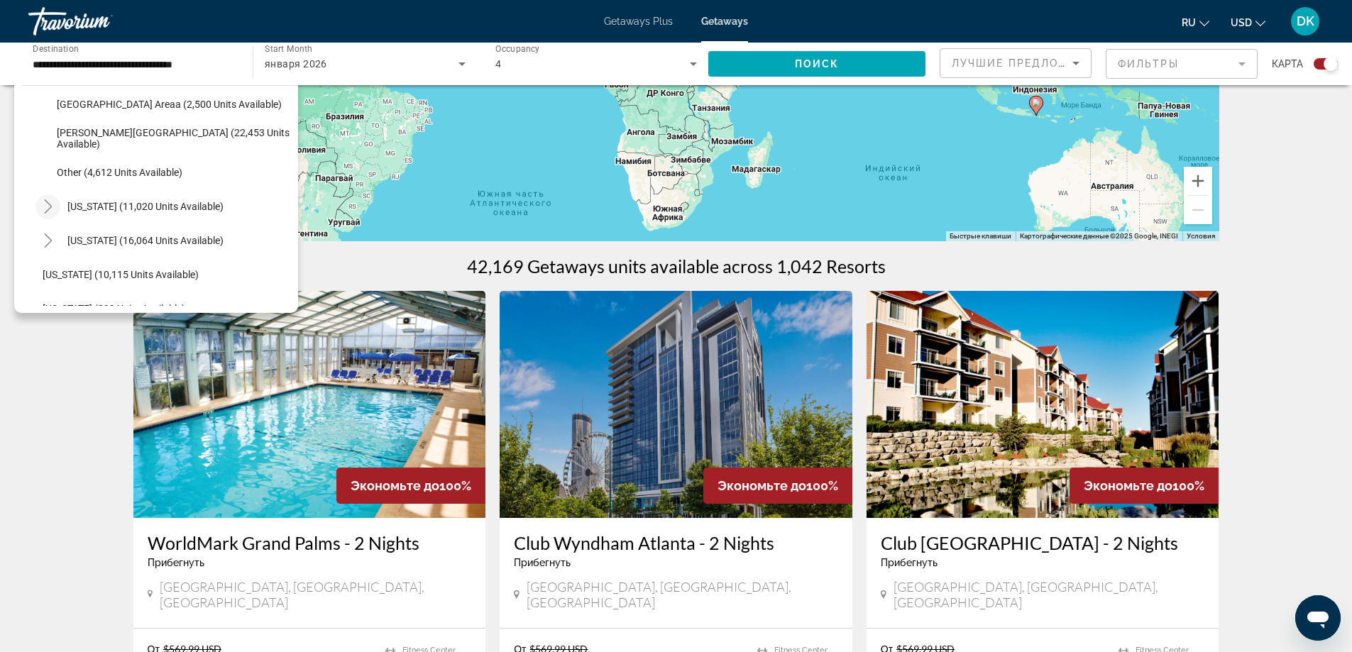
click at [31, 209] on span "Toggle Tennessee (11,020 units available)" at bounding box center [48, 206] width 34 height 34
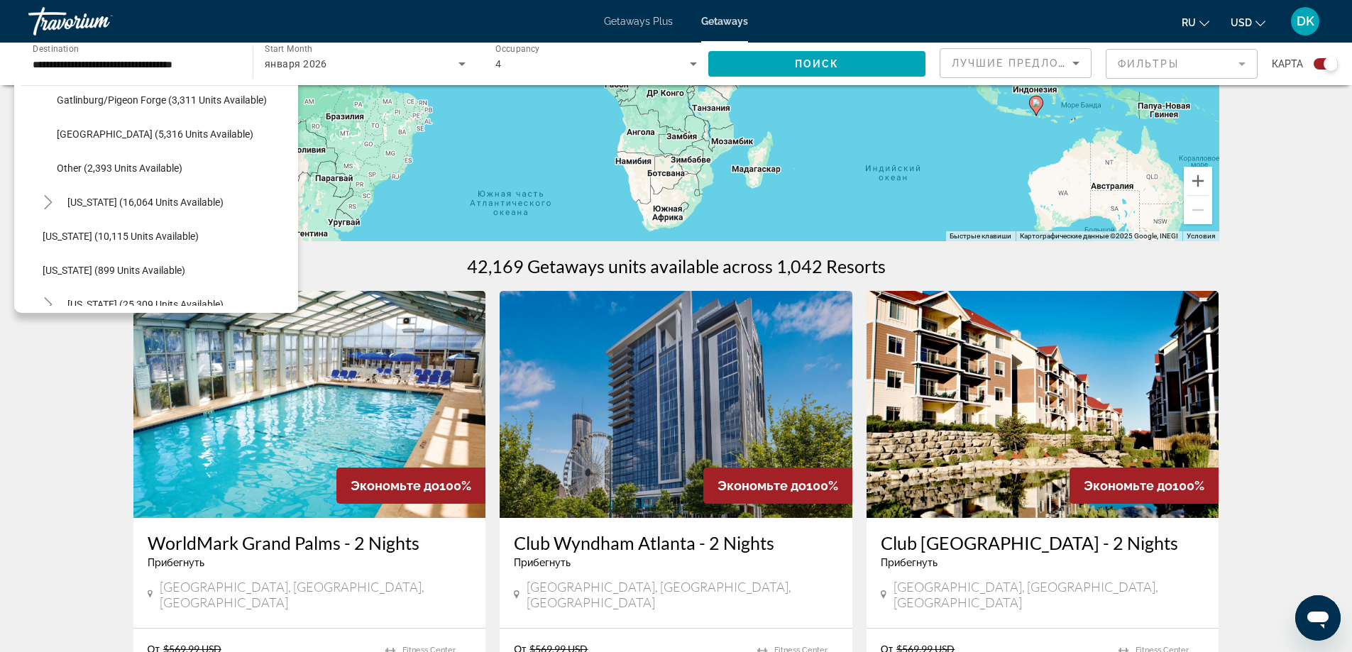
scroll to position [1987, 0]
click at [33, 202] on span "Toggle Texas (16,064 units available)" at bounding box center [48, 201] width 34 height 34
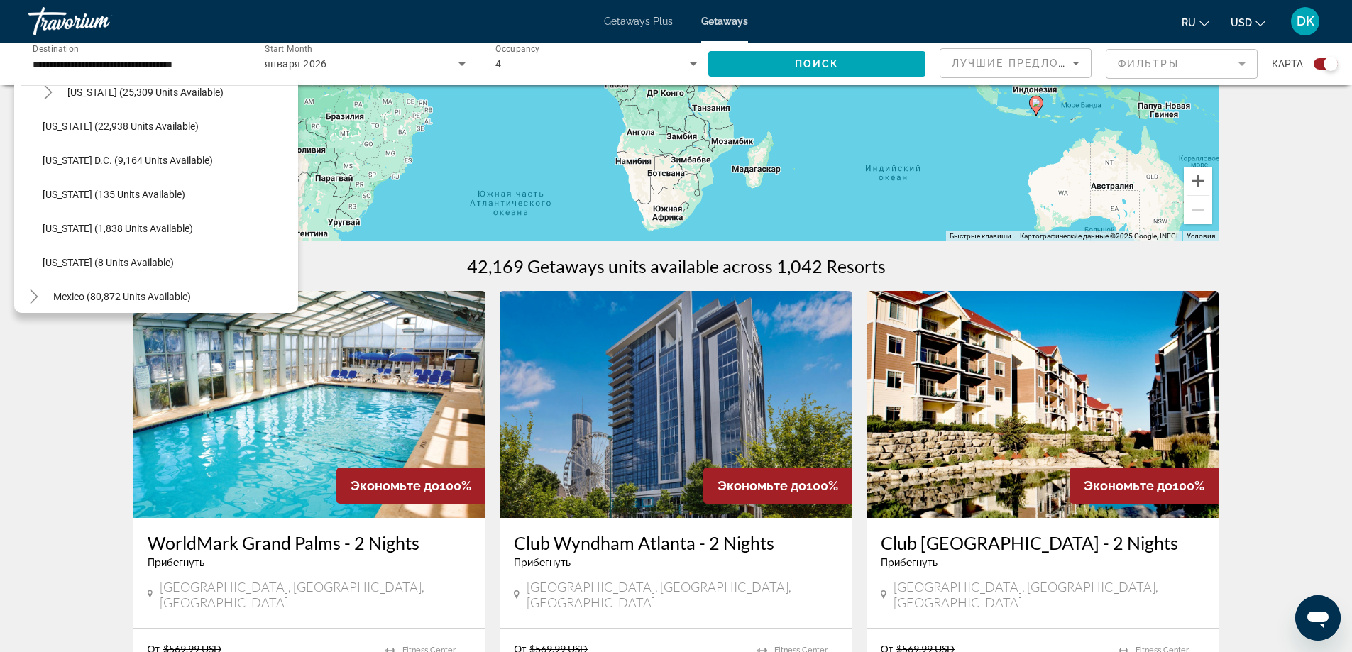
scroll to position [2271, 0]
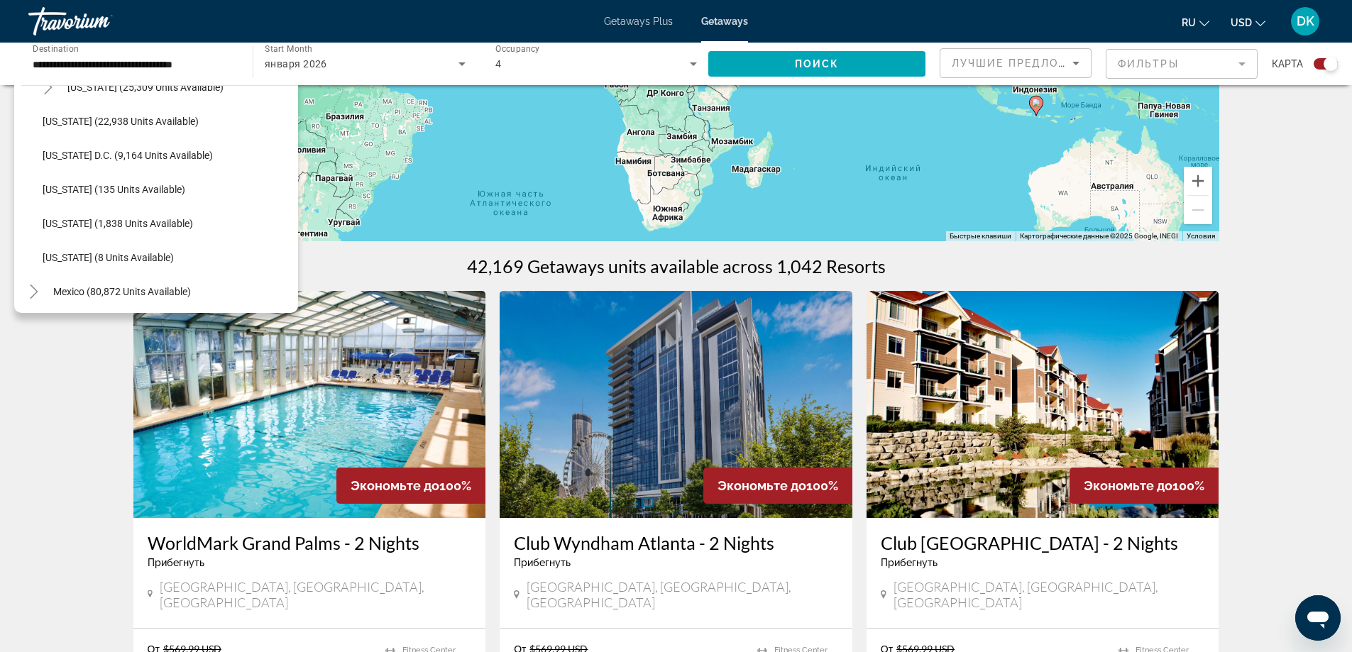
click at [40, 84] on div "All destinations United States (657,076 units available) Arizona (20,616 units …" at bounding box center [156, 195] width 284 height 235
click at [45, 89] on icon "Toggle Virginia (25,309 units available)" at bounding box center [48, 87] width 14 height 14
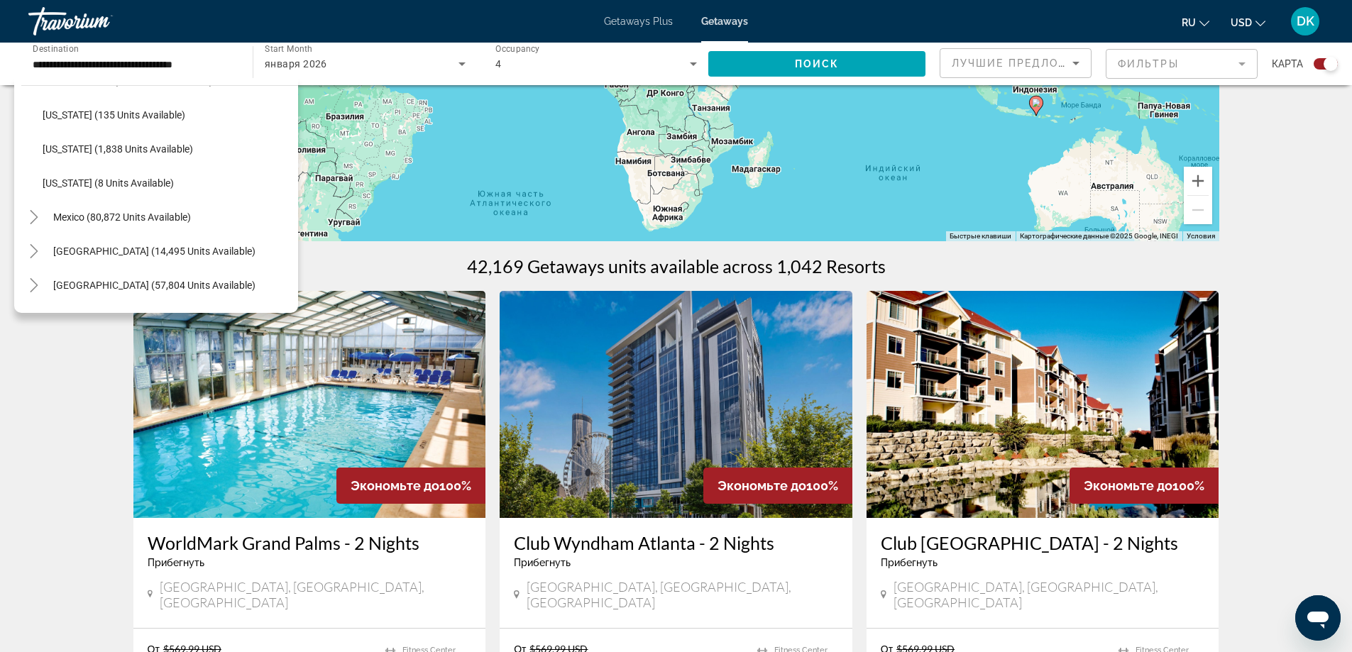
scroll to position [2555, 0]
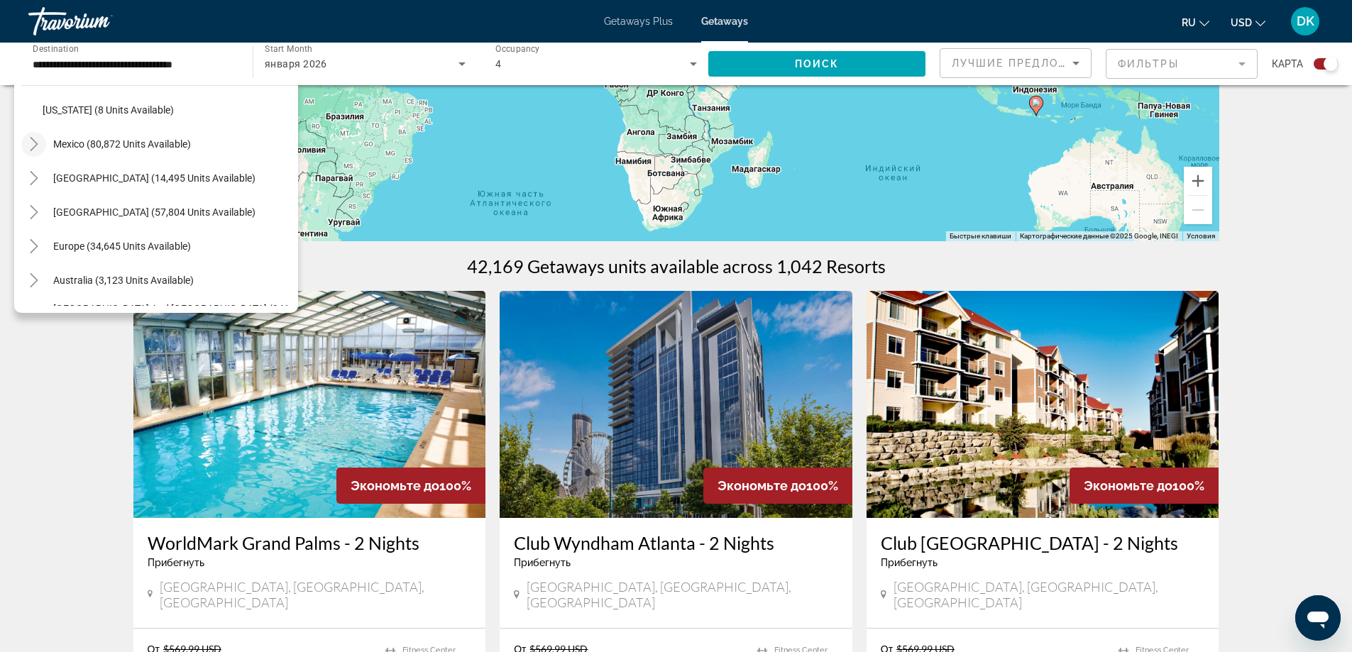
click at [31, 151] on mat-icon "Toggle Mexico (80,872 units available)" at bounding box center [33, 144] width 25 height 25
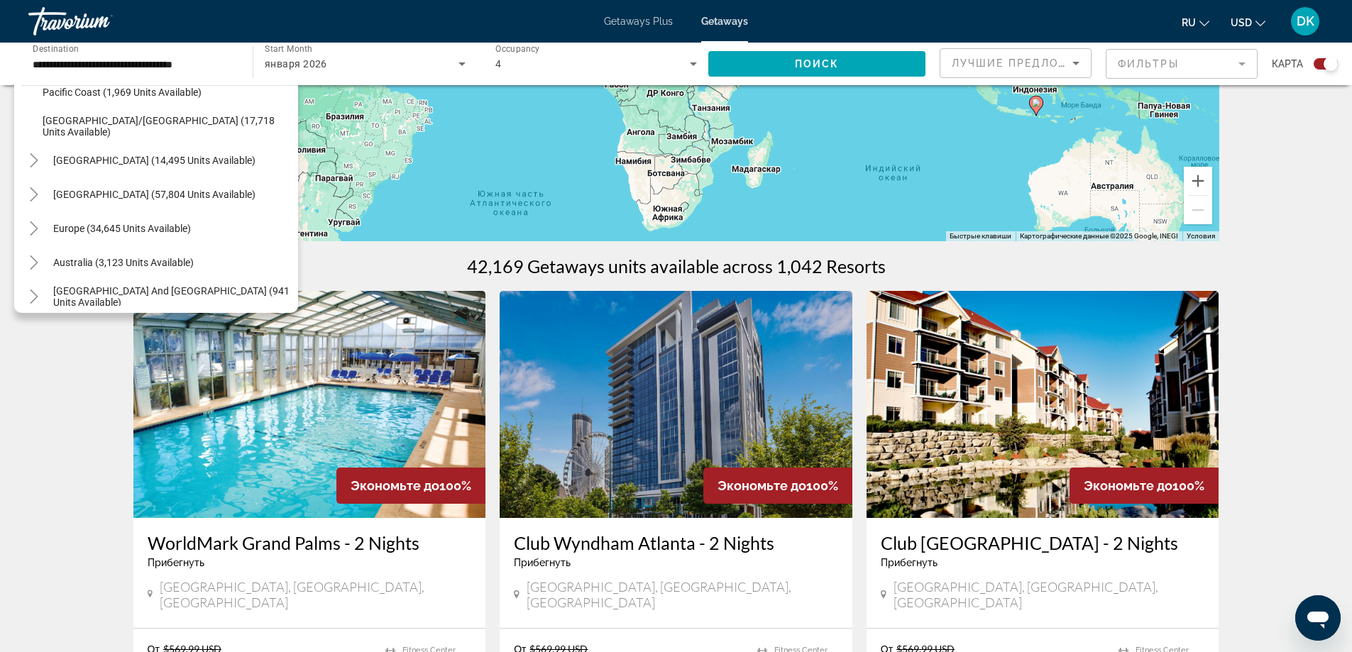
scroll to position [2951, 0]
click at [31, 193] on icon "Toggle Caribbean & Atlantic Islands (57,804 units available)" at bounding box center [34, 191] width 14 height 14
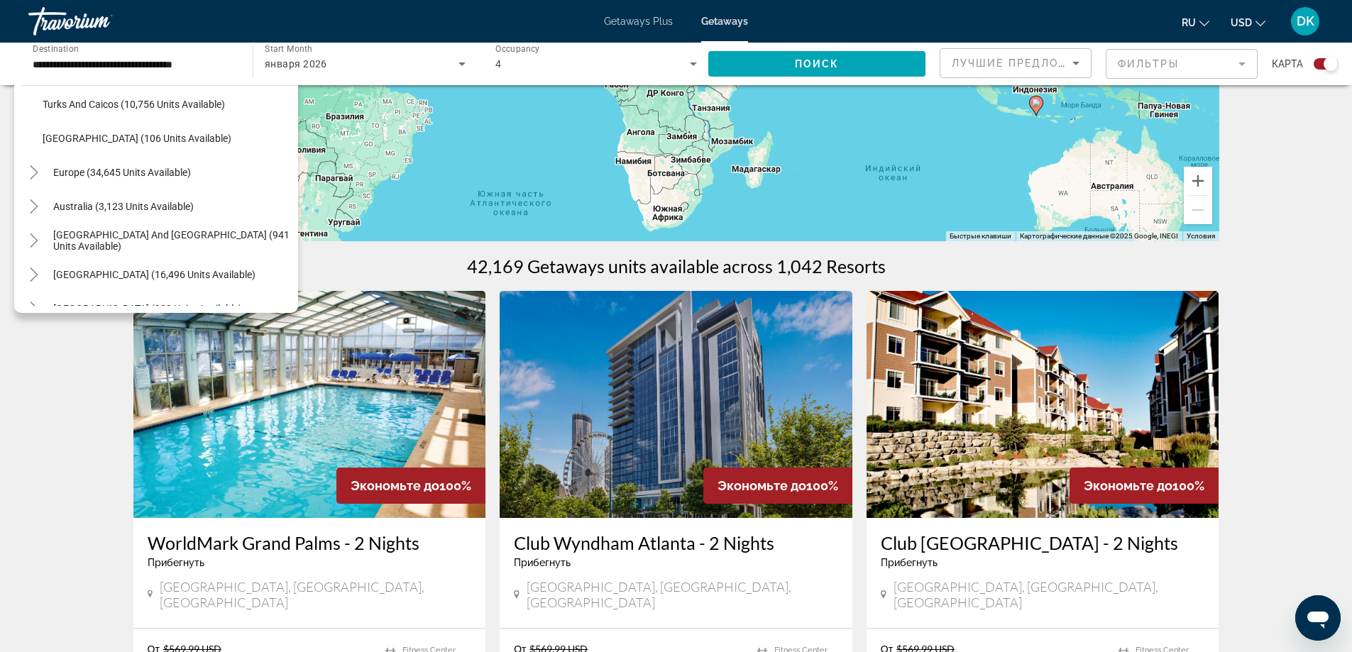
scroll to position [3535, 0]
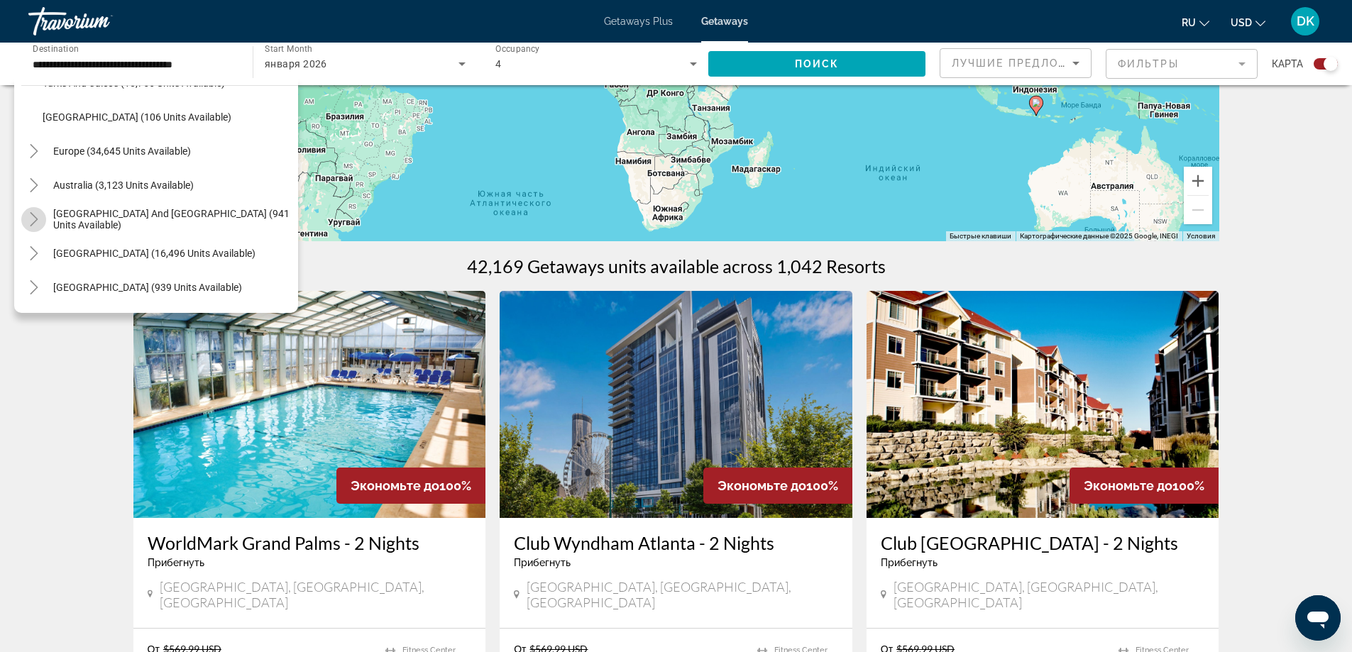
click at [30, 219] on icon "Toggle South Pacific and Oceania (941 units available)" at bounding box center [34, 219] width 14 height 14
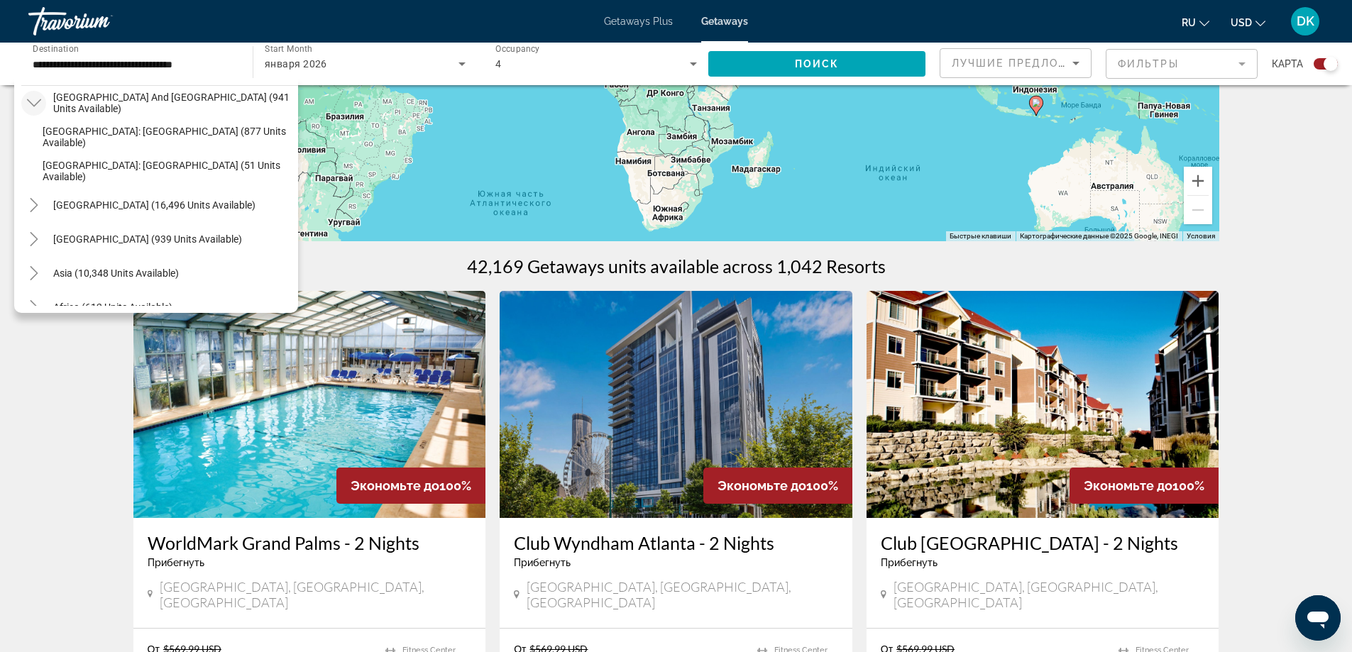
scroll to position [3677, 0]
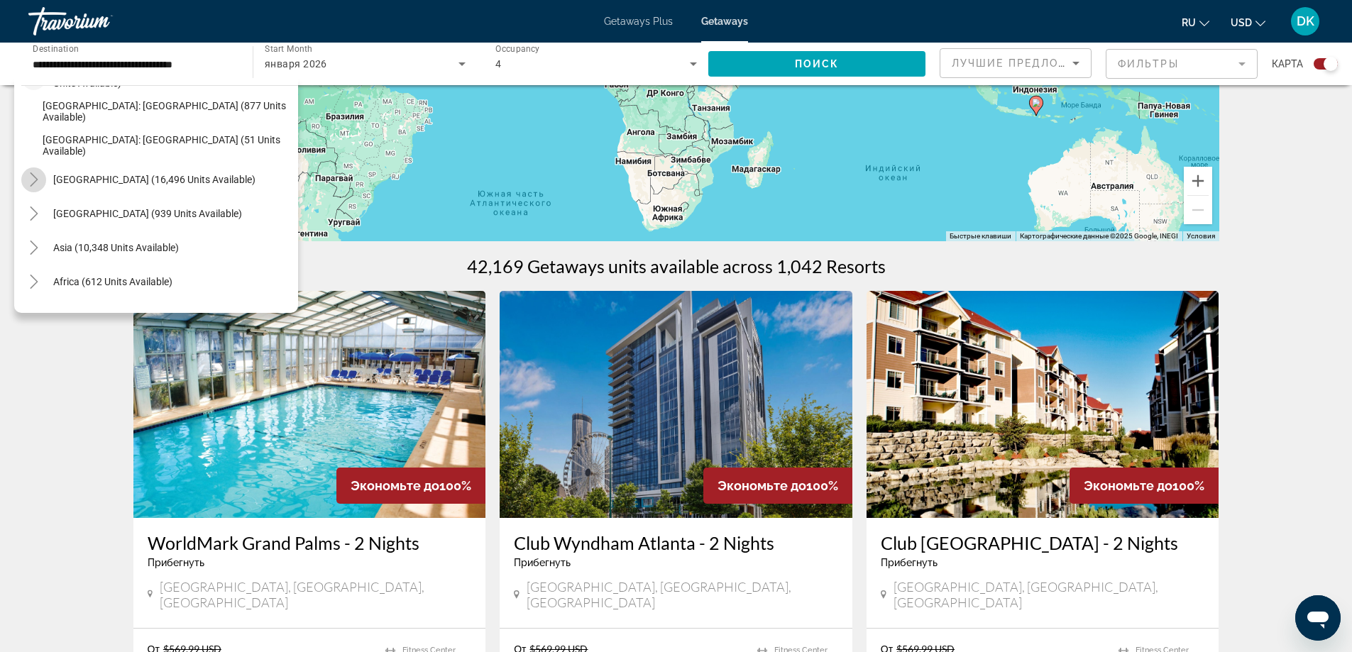
click at [34, 189] on mat-icon "Toggle South America (16,496 units available)" at bounding box center [33, 179] width 25 height 25
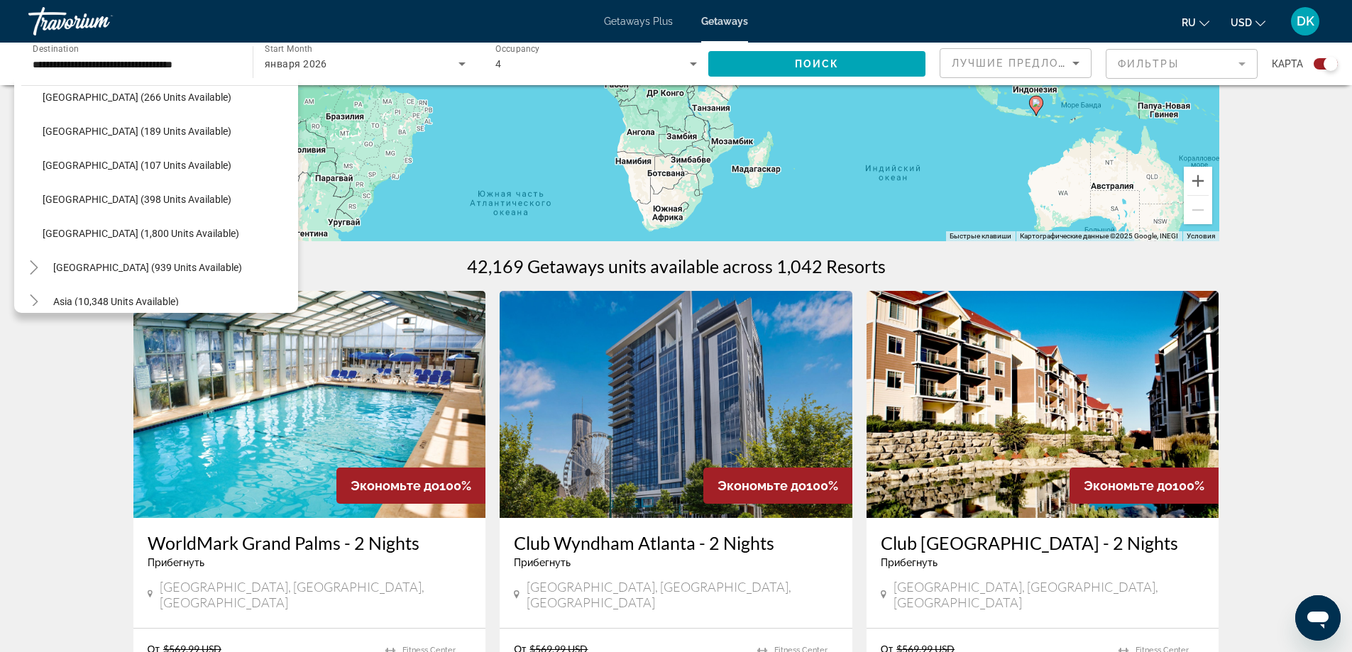
scroll to position [3967, 0]
click at [32, 196] on icon "Toggle Central America (939 units available)" at bounding box center [34, 196] width 14 height 14
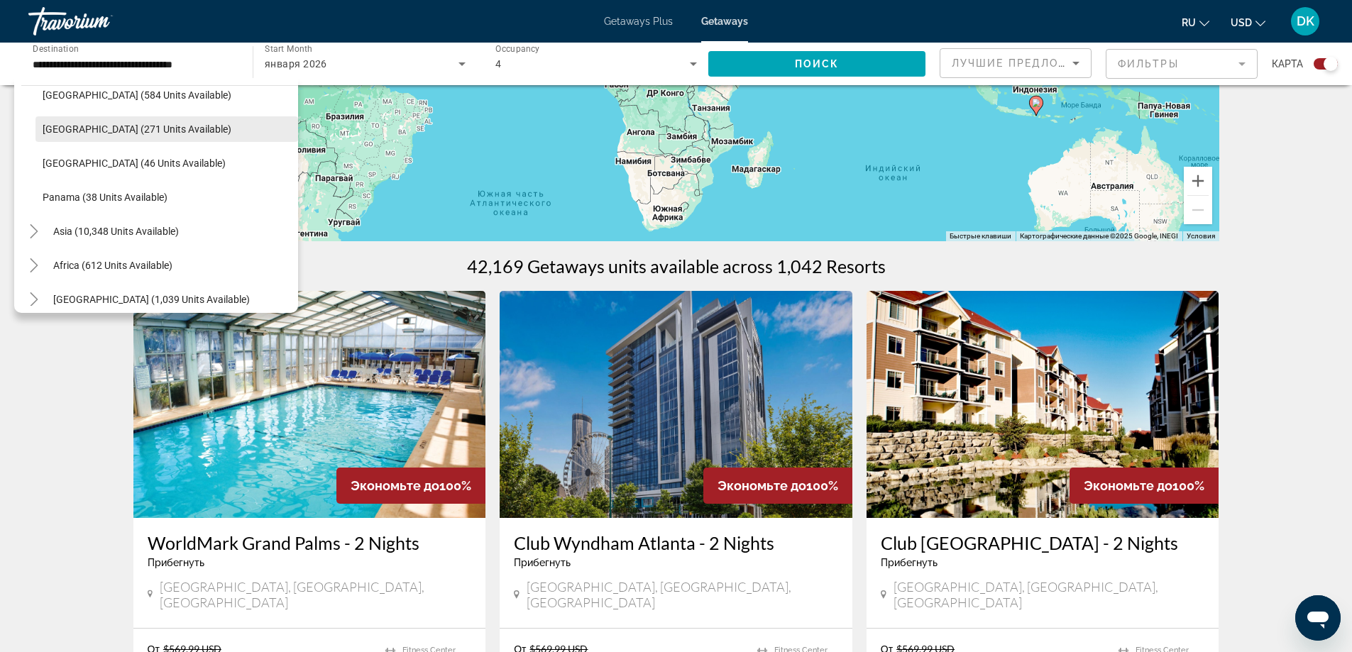
scroll to position [4113, 0]
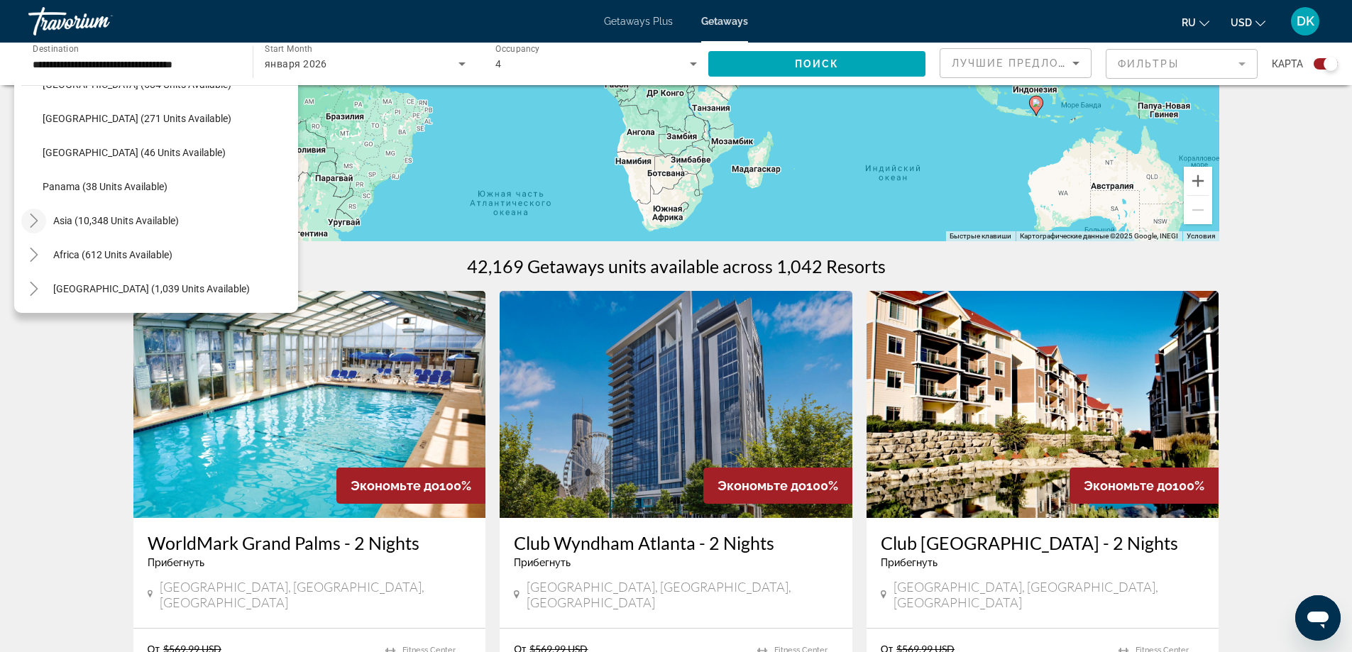
click at [37, 231] on mat-icon "Toggle Asia (10,348 units available)" at bounding box center [33, 221] width 25 height 25
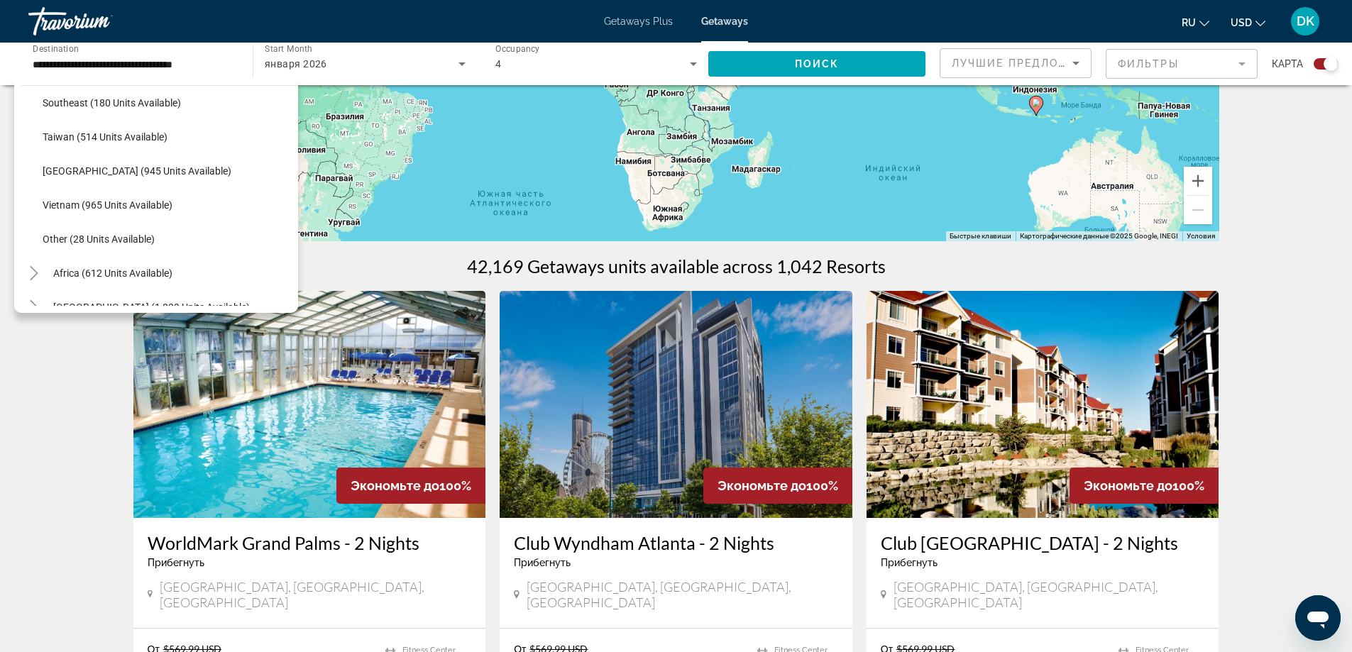
scroll to position [4624, 0]
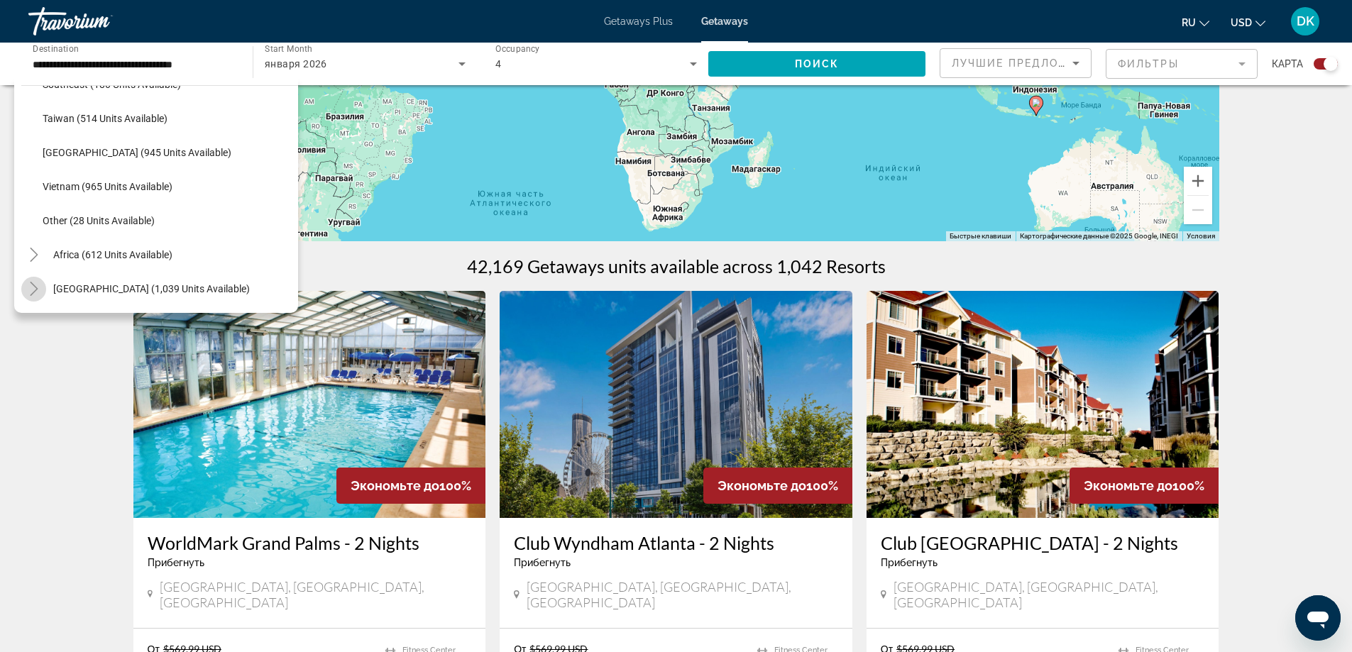
click at [39, 284] on icon "Toggle Middle East (1,039 units available)" at bounding box center [34, 289] width 14 height 14
click at [94, 184] on span "Egypt (739 units available)" at bounding box center [137, 186] width 189 height 11
type input "**********"
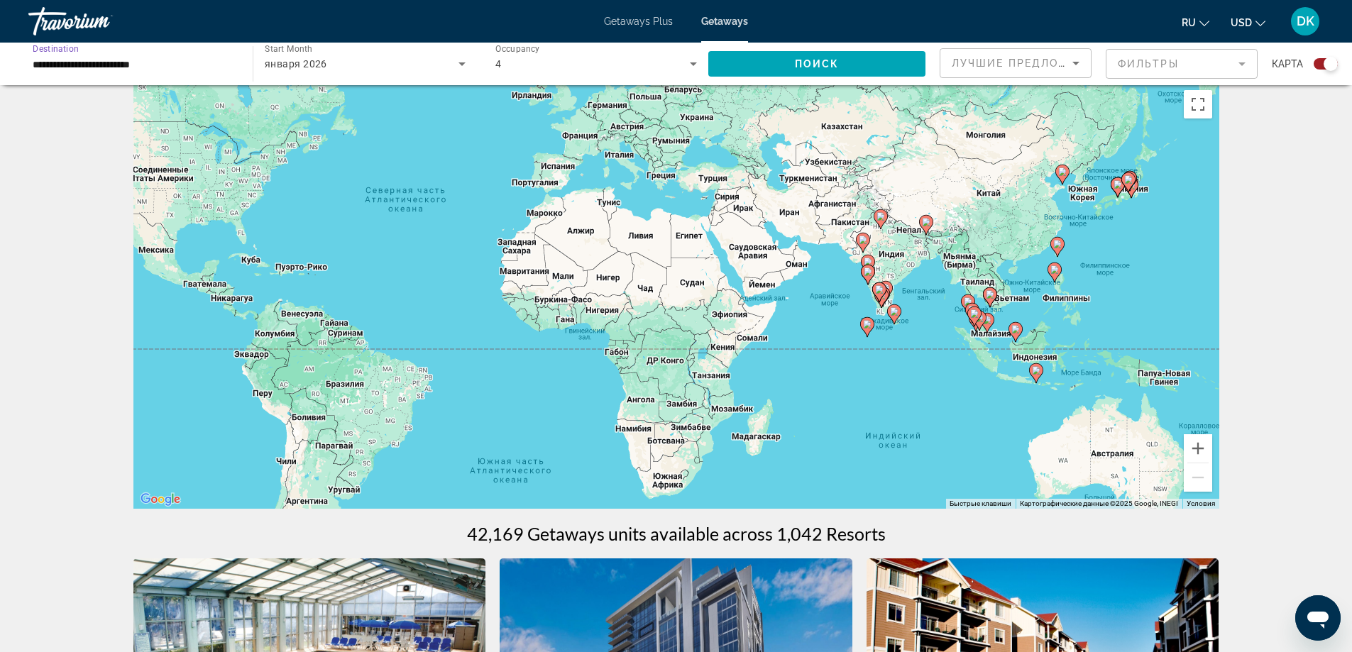
scroll to position [0, 0]
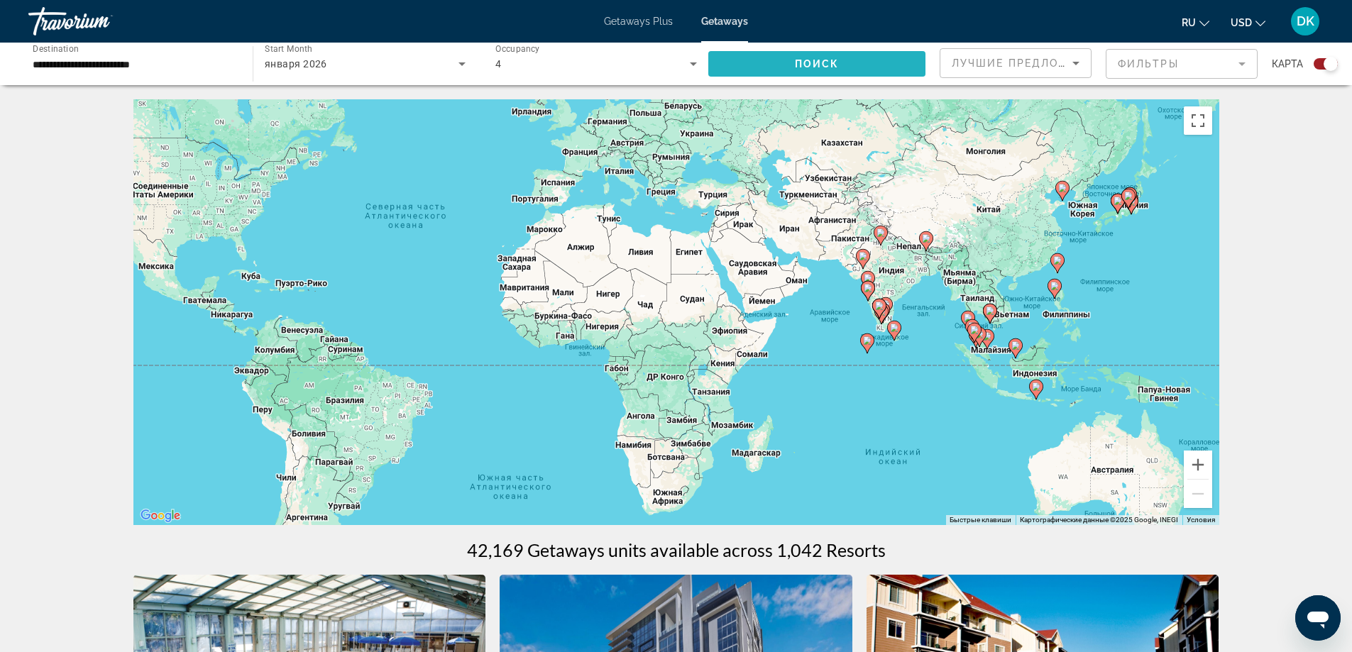
click at [844, 67] on span "Search widget" at bounding box center [816, 64] width 217 height 34
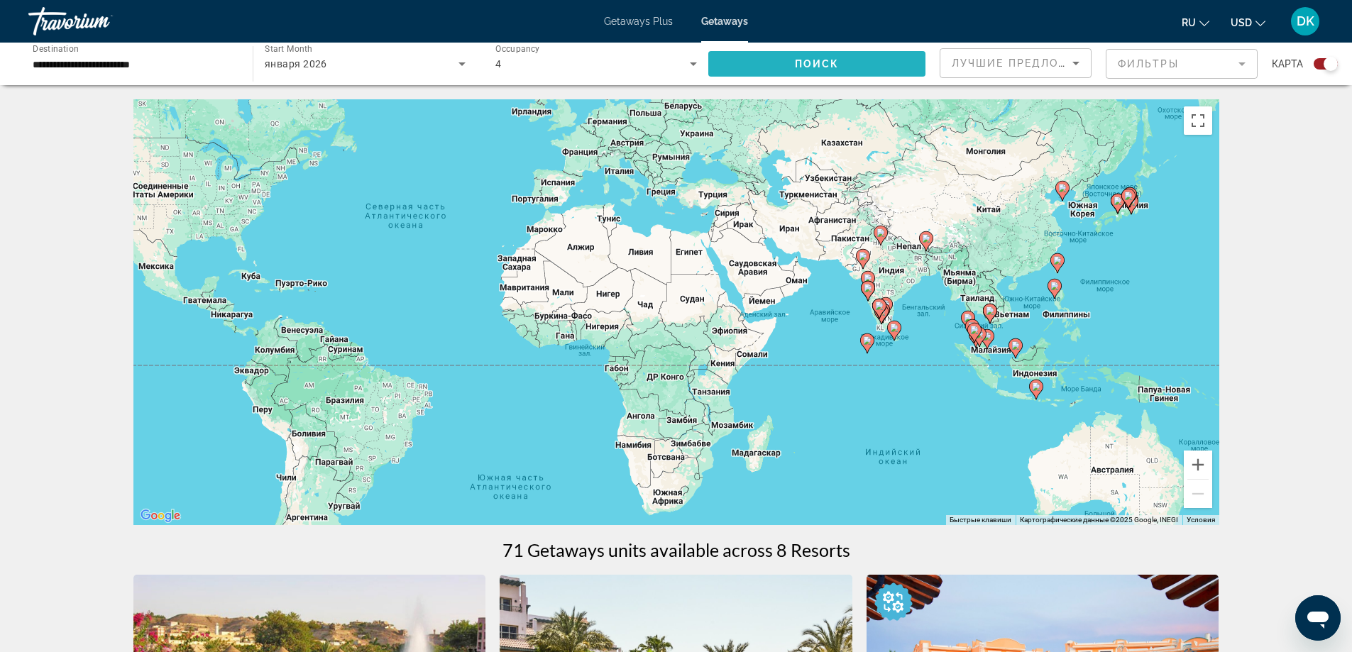
click at [830, 62] on span "Поиск" at bounding box center [817, 63] width 45 height 11
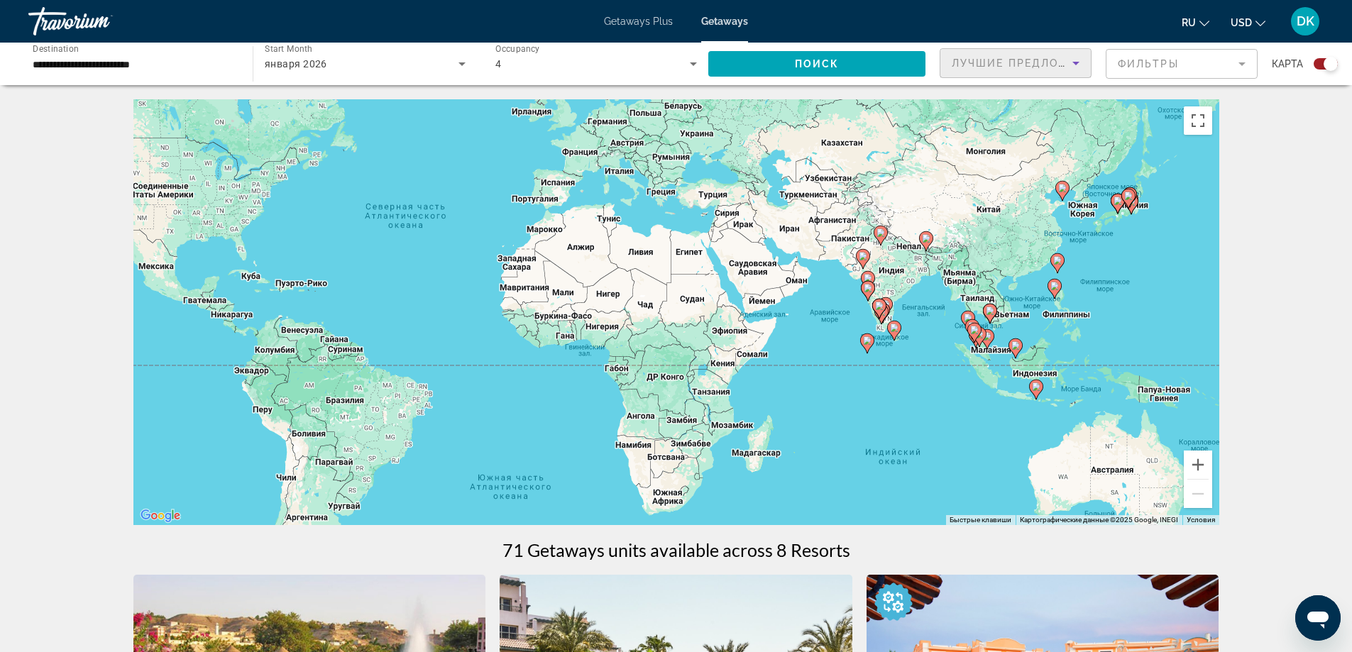
click at [1075, 62] on icon "Sort by" at bounding box center [1075, 64] width 7 height 4
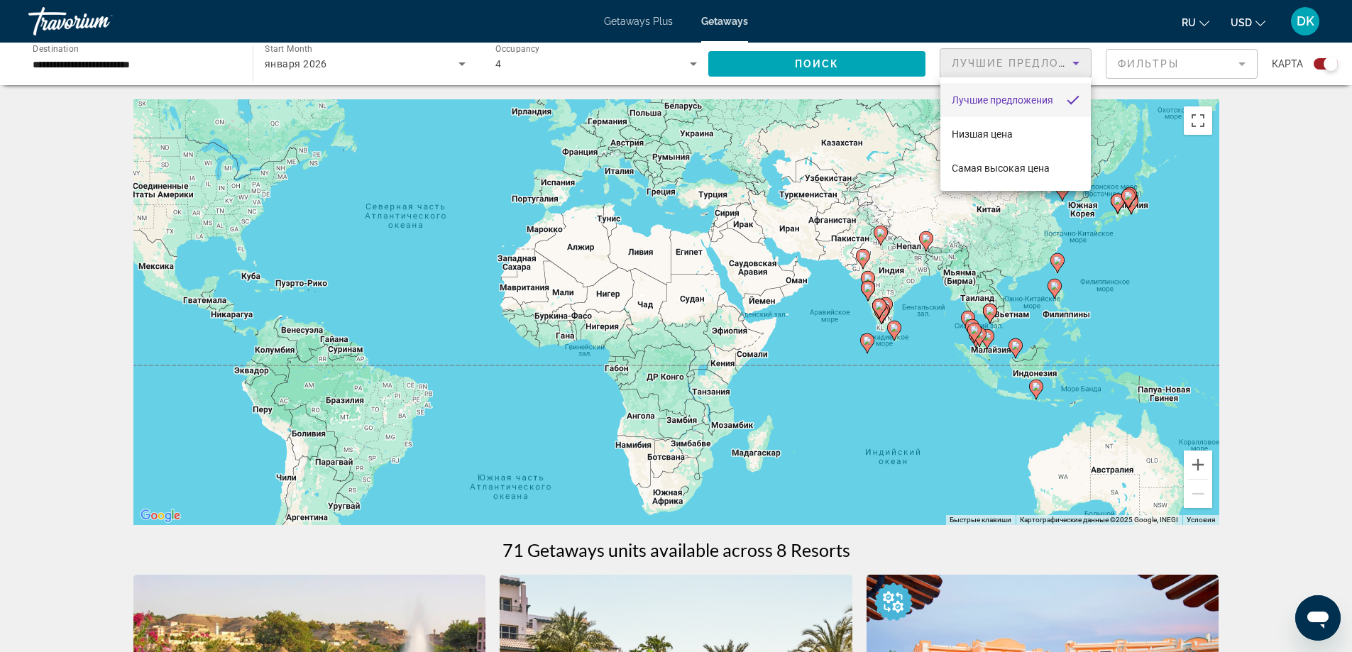
click at [1075, 62] on div at bounding box center [676, 326] width 1352 height 652
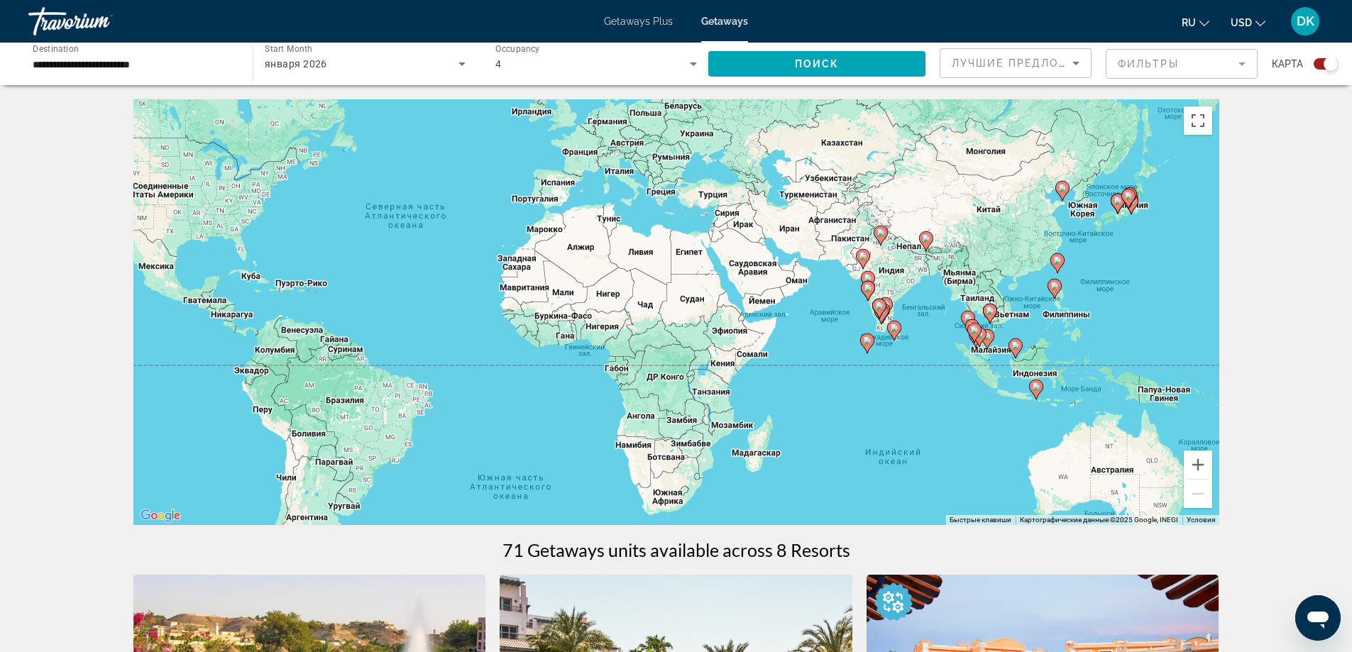
click at [691, 260] on div "Чтобы активировать перетаскивание с помощью клавиатуры, нажмите Alt + Ввод. Пос…" at bounding box center [676, 312] width 1086 height 426
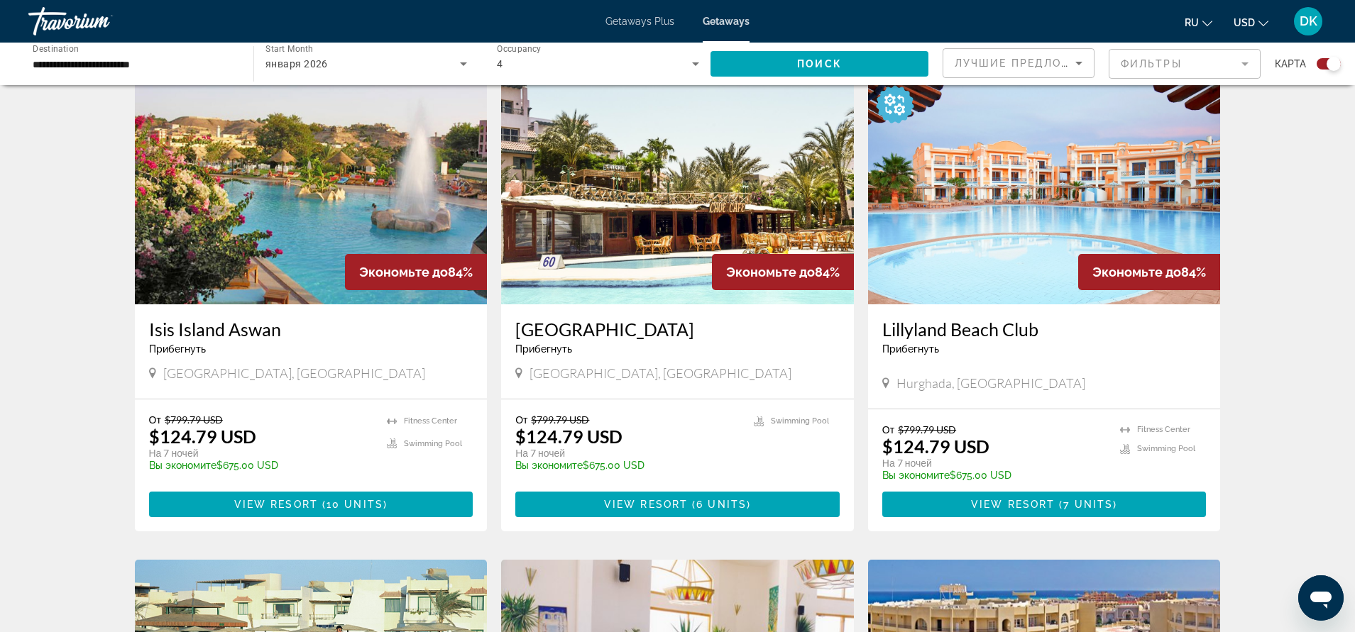
scroll to position [556, 0]
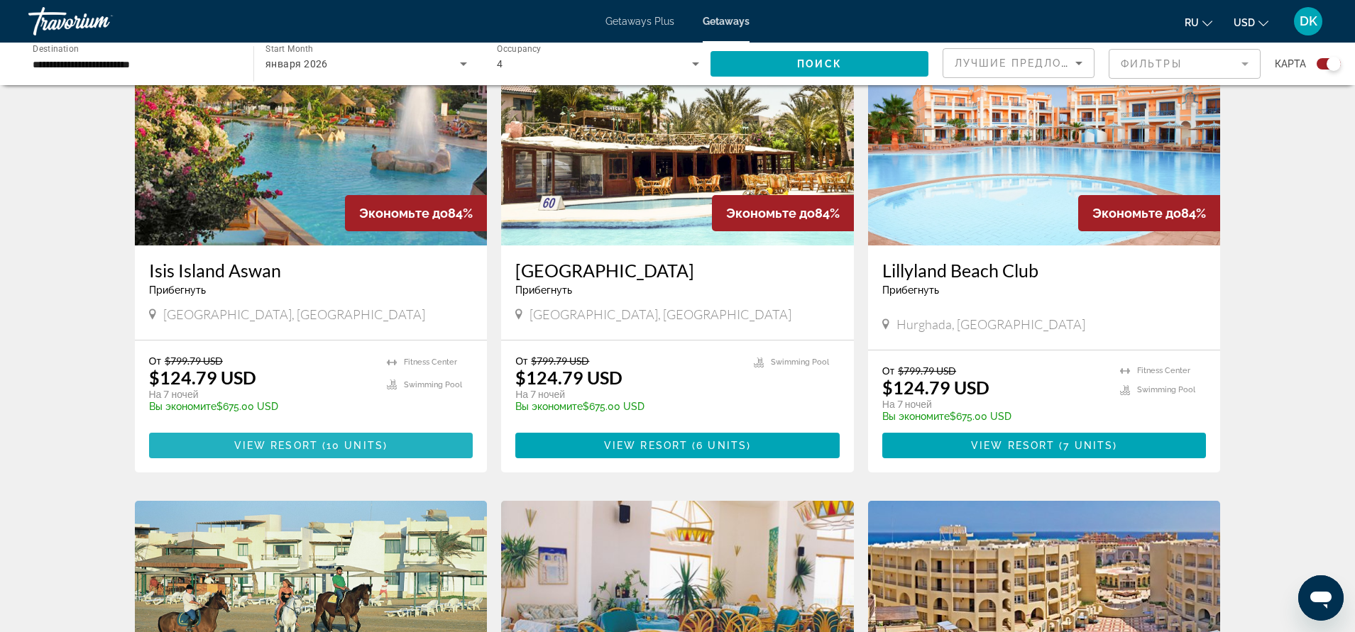
click at [285, 439] on span "Main content" at bounding box center [311, 446] width 324 height 34
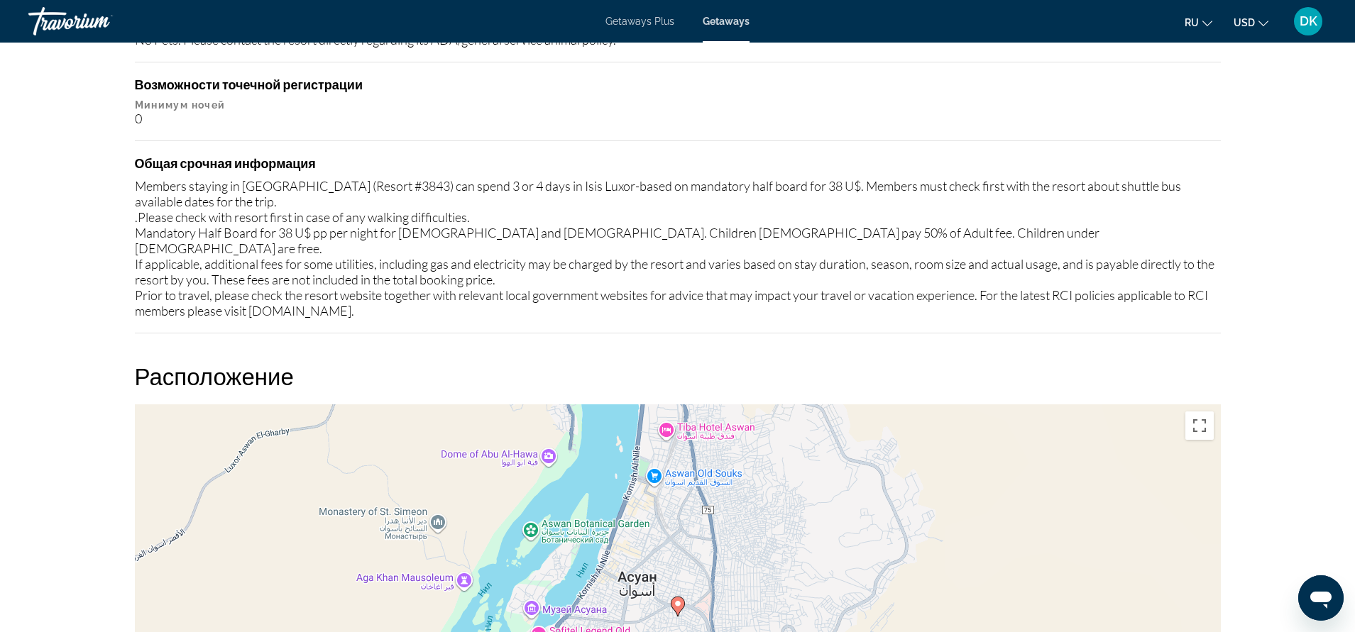
scroll to position [1419, 0]
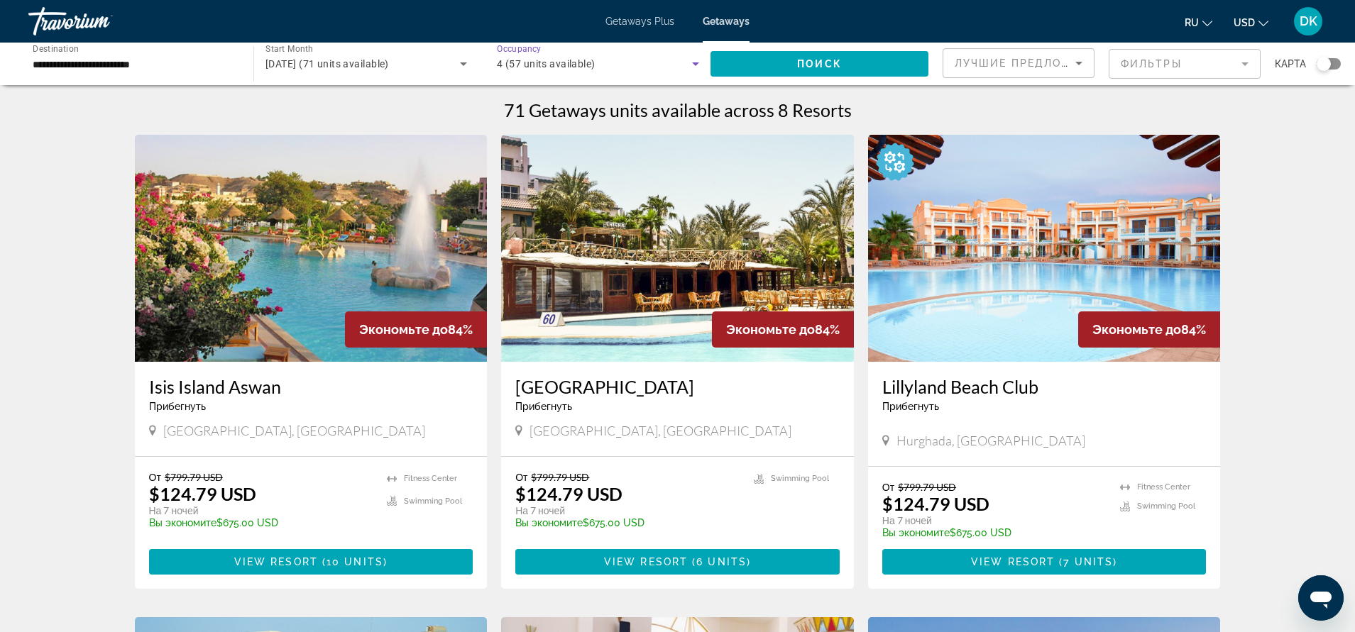
click at [689, 65] on icon "Search widget" at bounding box center [695, 63] width 17 height 17
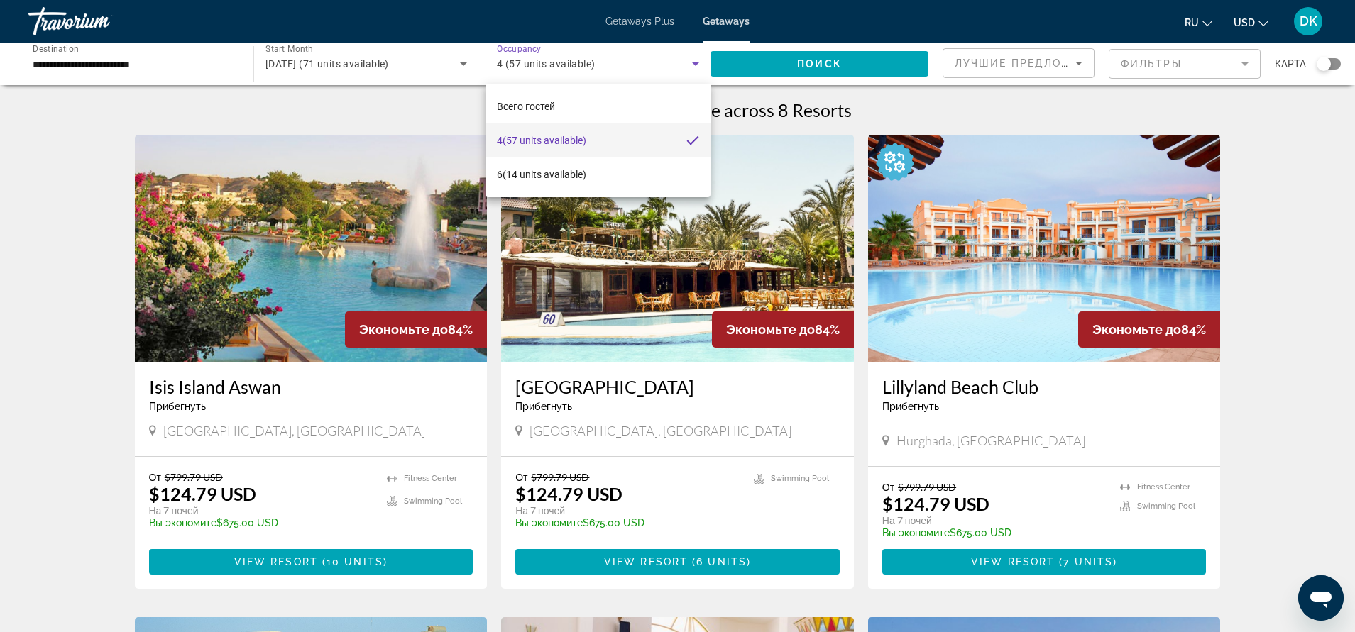
click at [689, 65] on div at bounding box center [677, 316] width 1355 height 632
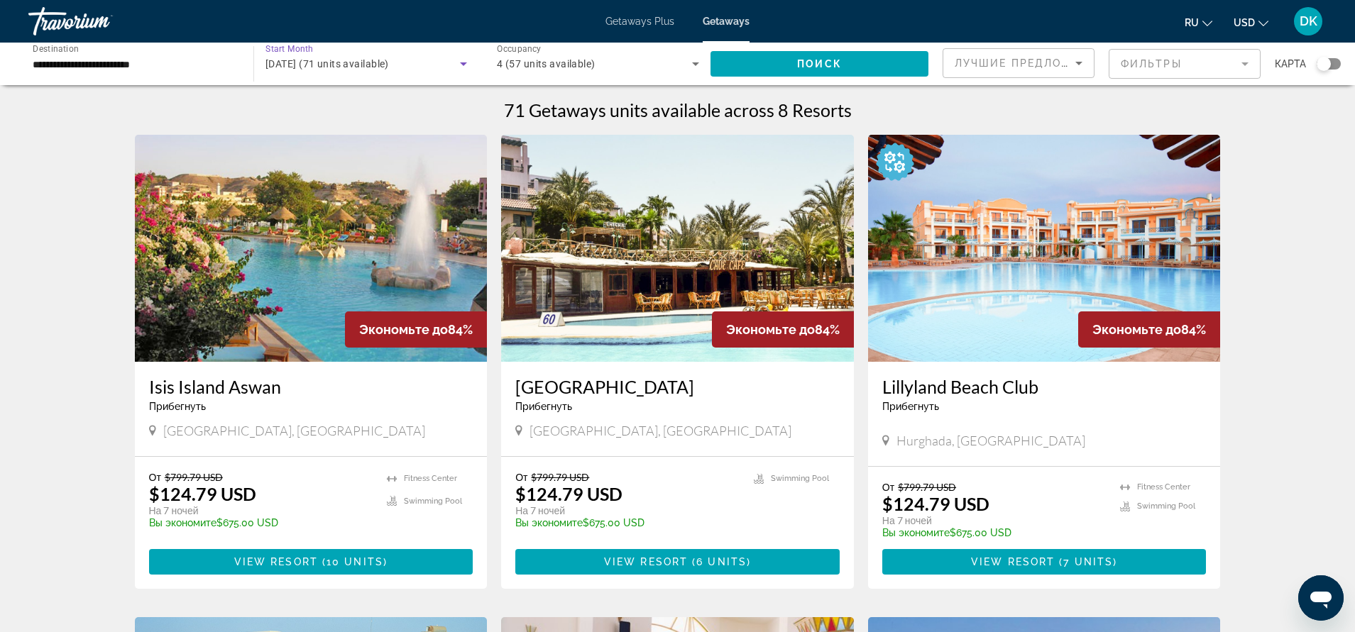
click at [460, 64] on icon "Search widget" at bounding box center [463, 63] width 17 height 17
click at [460, 64] on div at bounding box center [677, 316] width 1355 height 632
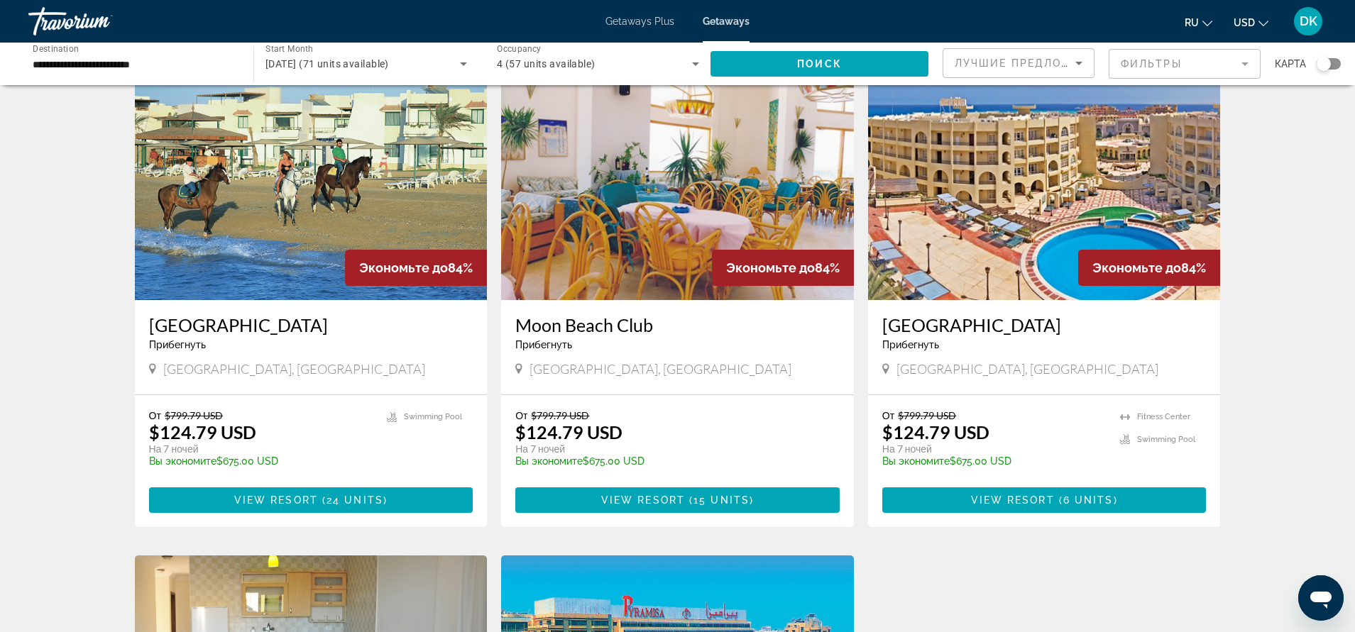
scroll to position [568, 0]
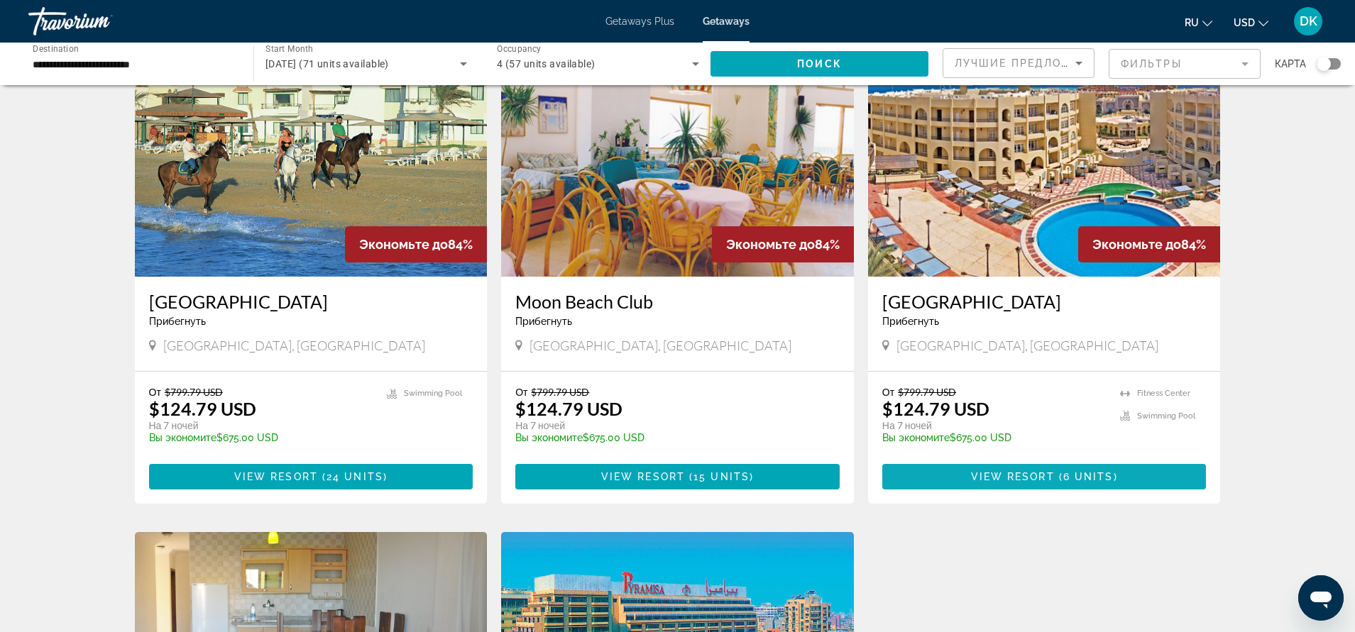
drag, startPoint x: 1007, startPoint y: 465, endPoint x: 993, endPoint y: 473, distance: 15.9
click at [993, 473] on span "View Resort" at bounding box center [1013, 476] width 84 height 11
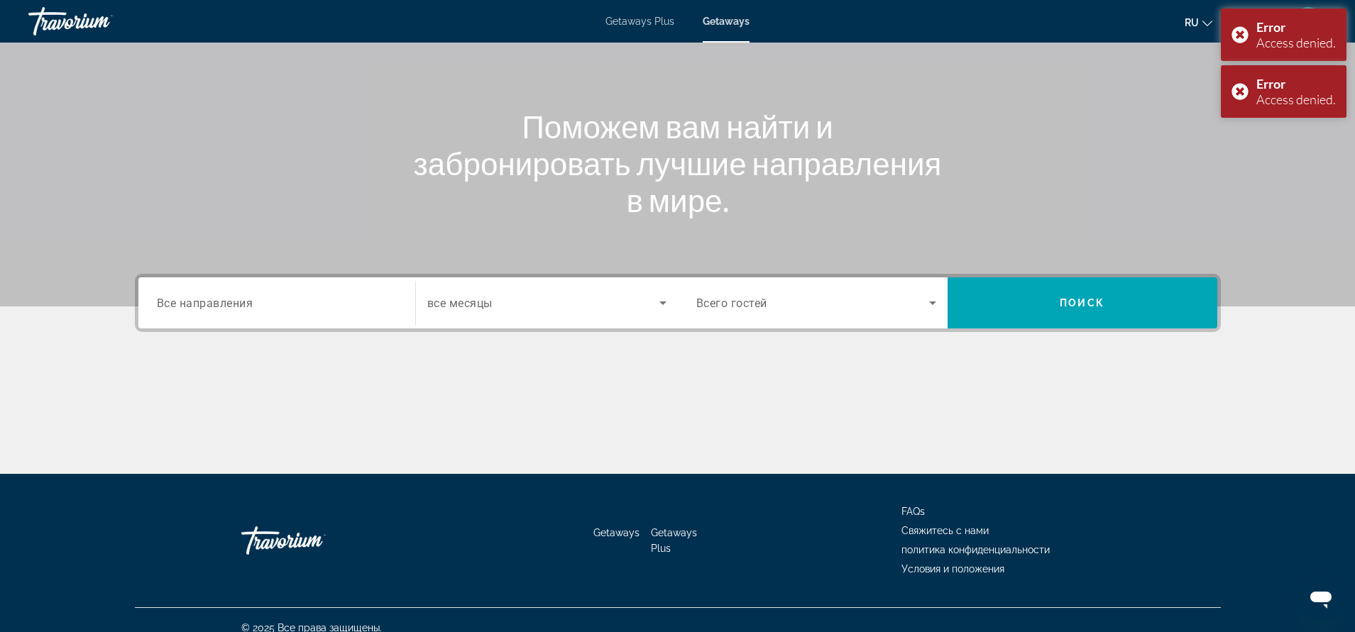
scroll to position [135, 0]
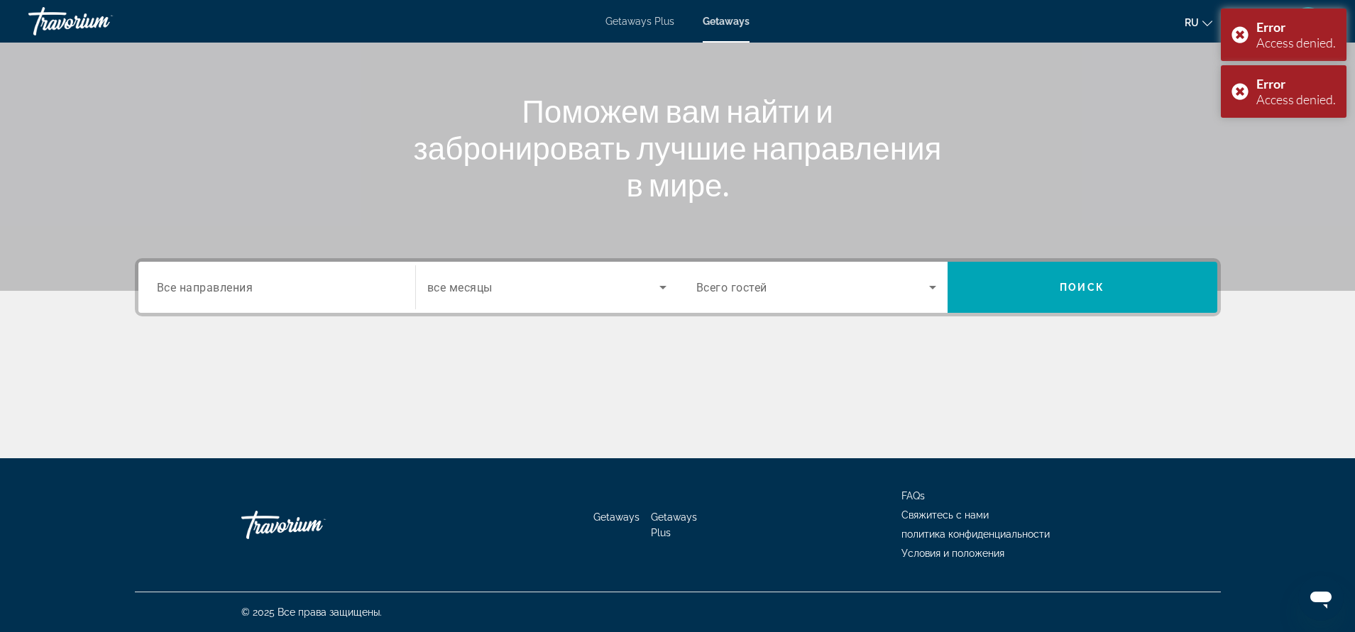
click at [381, 289] on input "Destination Все направления" at bounding box center [277, 288] width 240 height 17
click at [524, 286] on span "Search widget" at bounding box center [543, 287] width 232 height 17
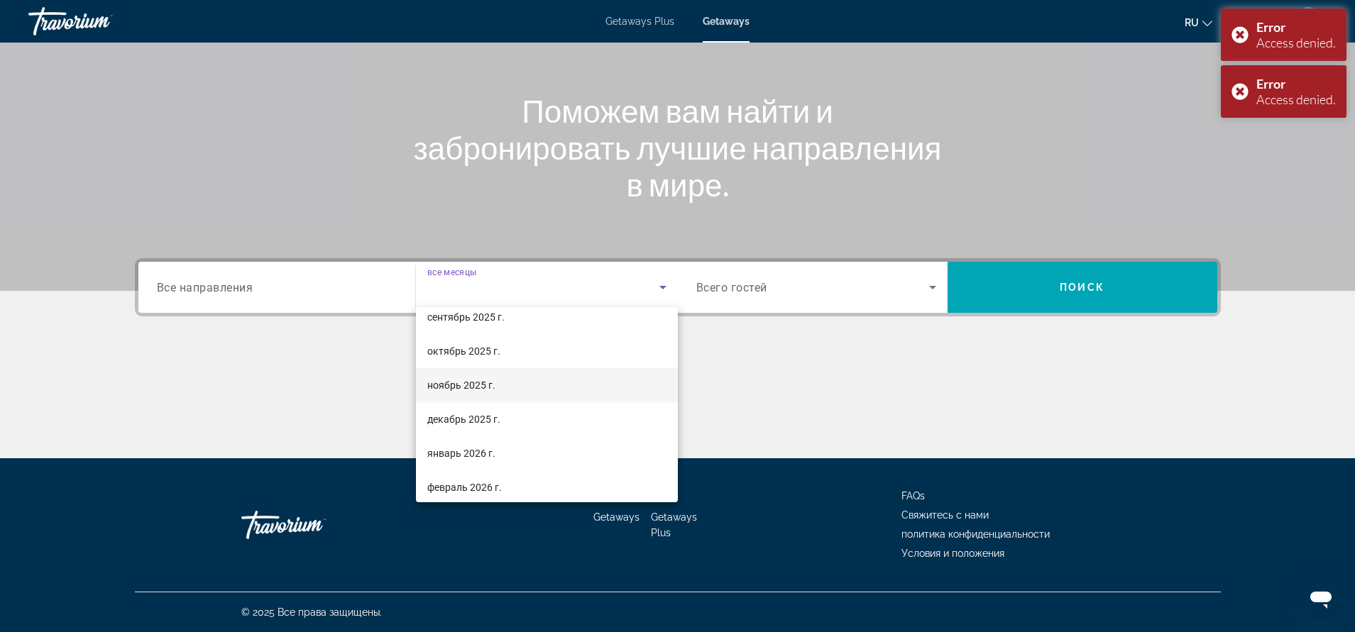
scroll to position [71, 0]
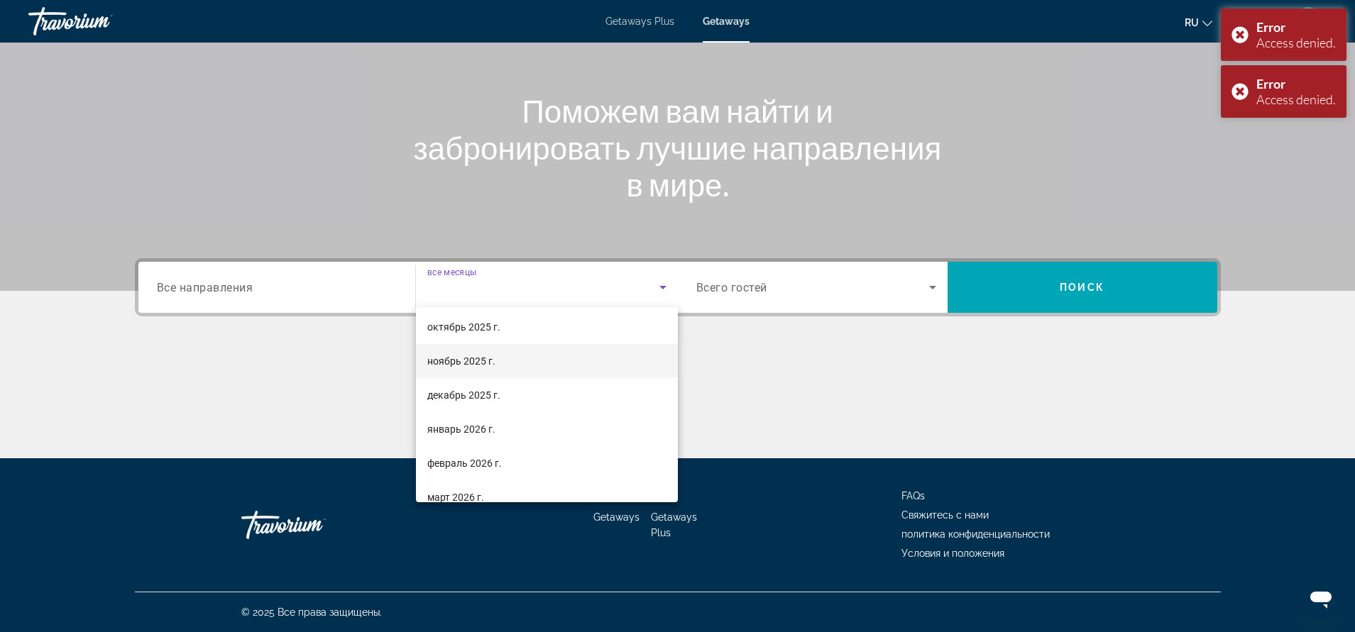
click at [487, 427] on span "январь 2026 г." at bounding box center [461, 429] width 68 height 17
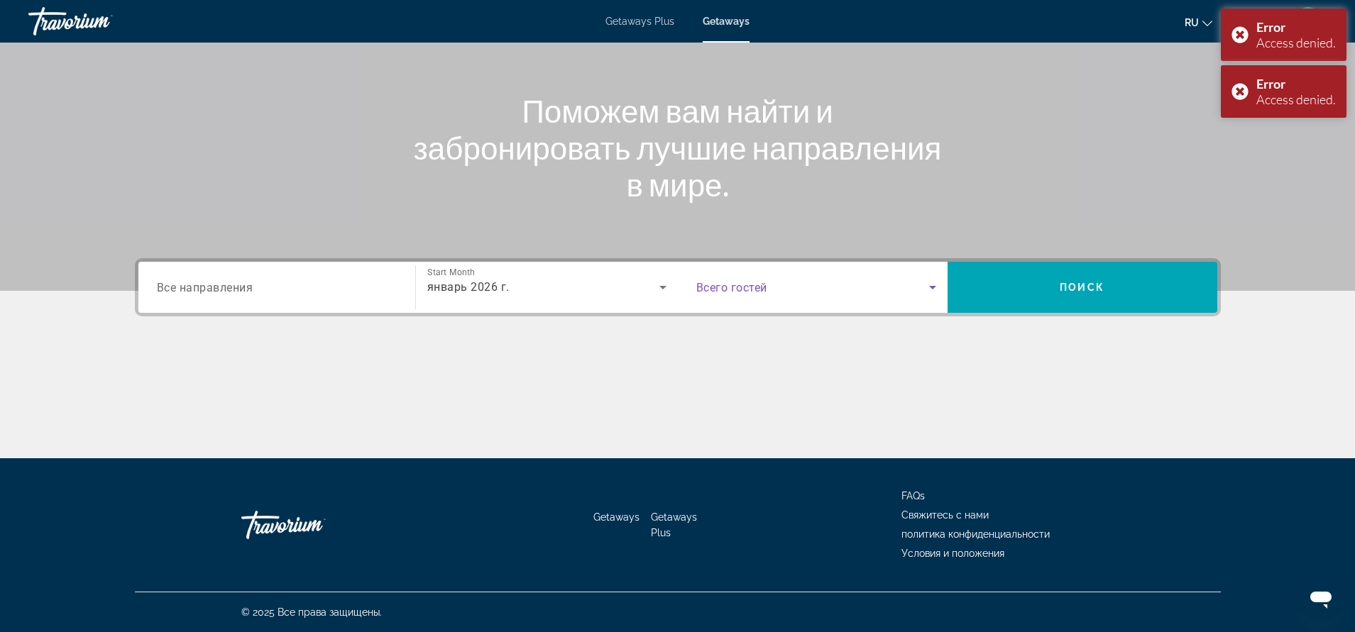
click at [833, 295] on span "Search widget" at bounding box center [812, 287] width 233 height 17
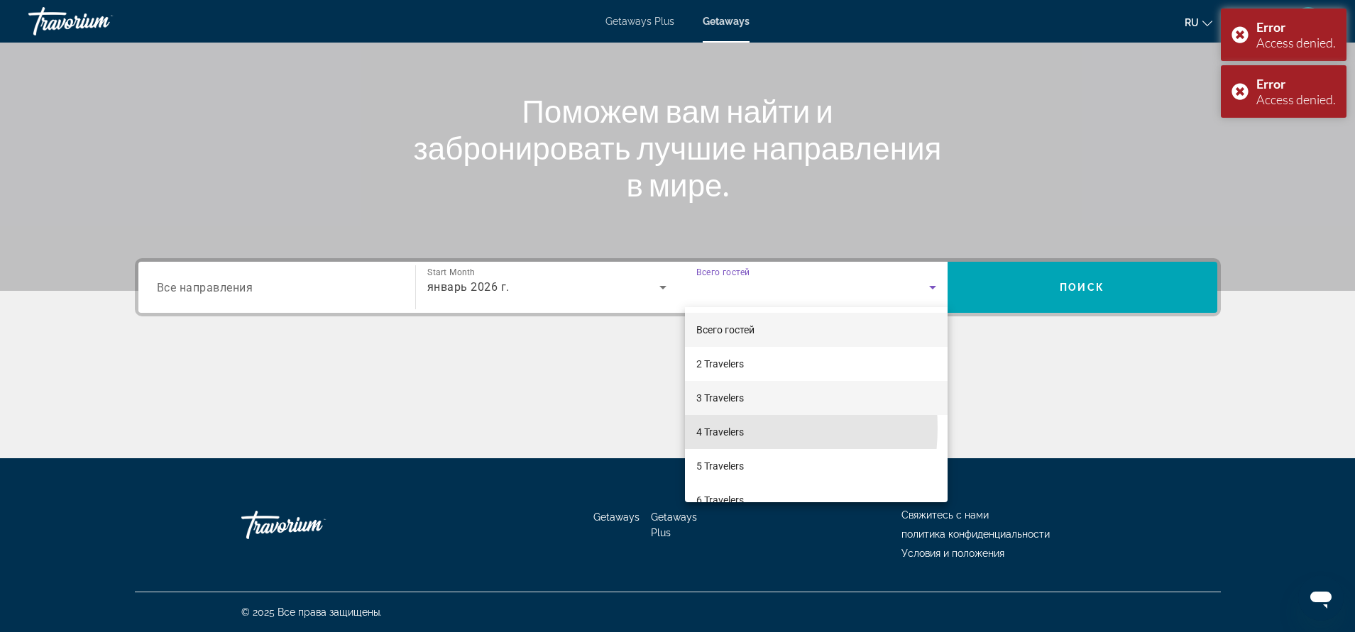
drag, startPoint x: 717, startPoint y: 428, endPoint x: 771, endPoint y: 409, distance: 57.7
click at [716, 429] on span "4 Travelers" at bounding box center [720, 432] width 48 height 17
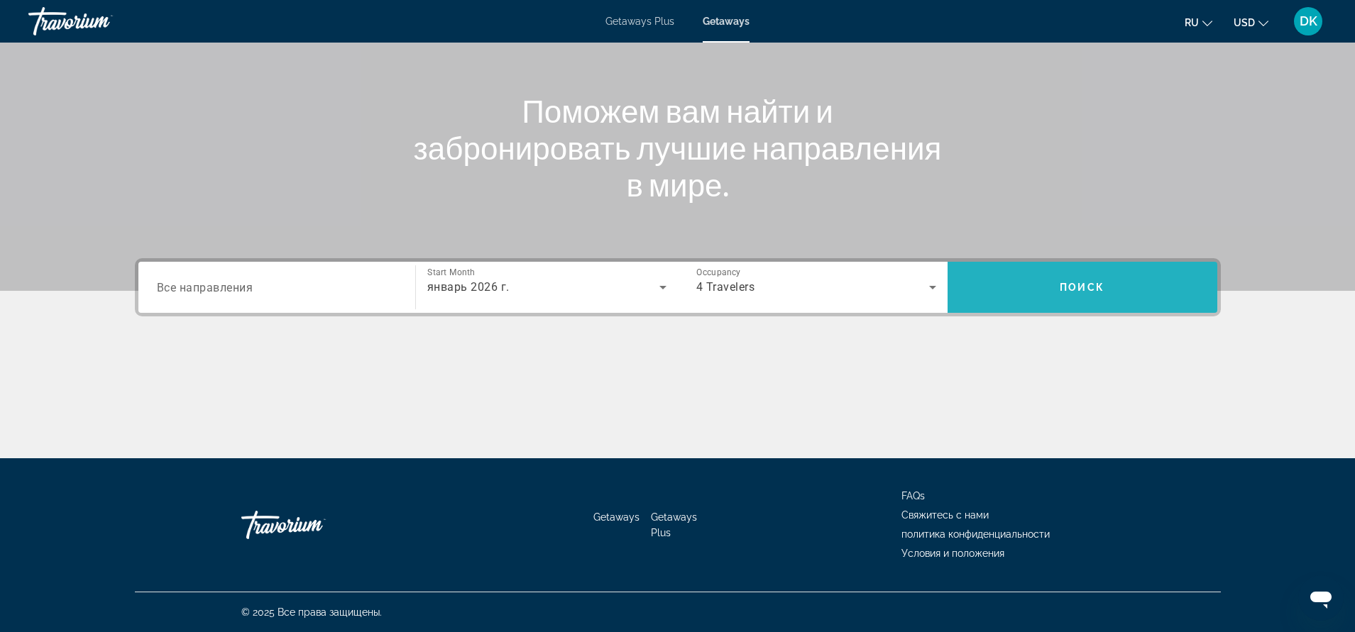
click at [1040, 299] on span "Search widget" at bounding box center [1082, 287] width 270 height 34
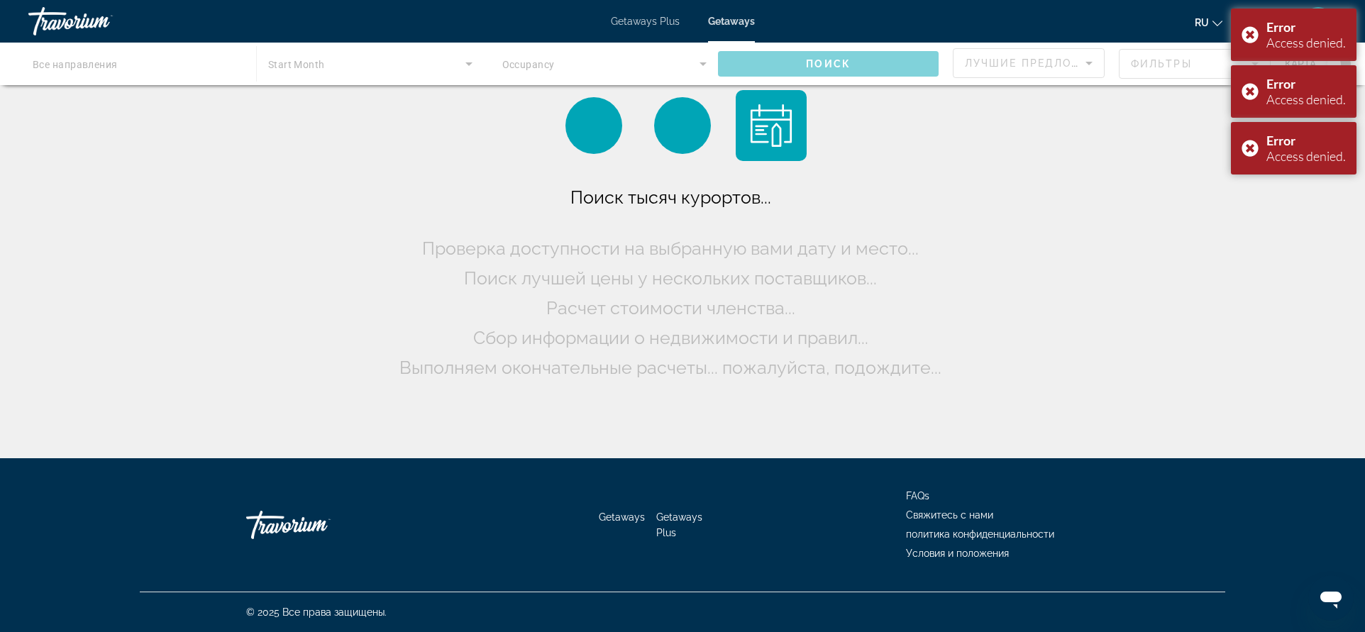
click at [117, 69] on div "Main content" at bounding box center [682, 64] width 1365 height 43
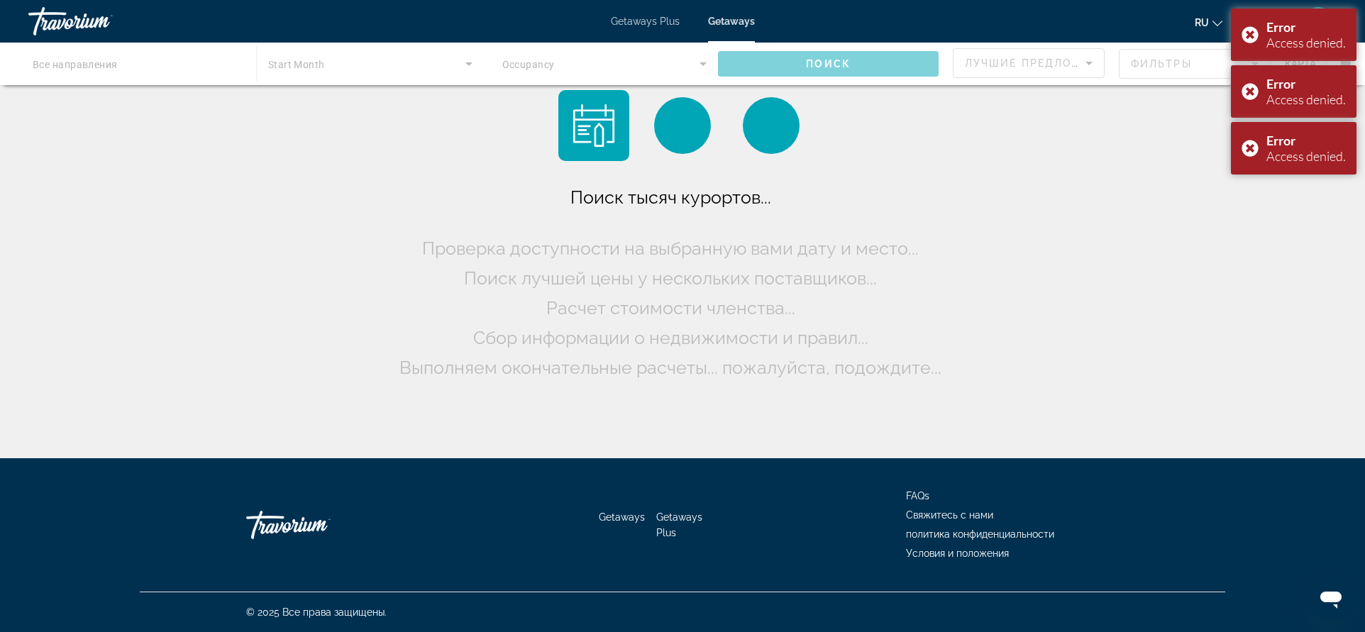
click at [64, 62] on div "Main content" at bounding box center [682, 64] width 1365 height 43
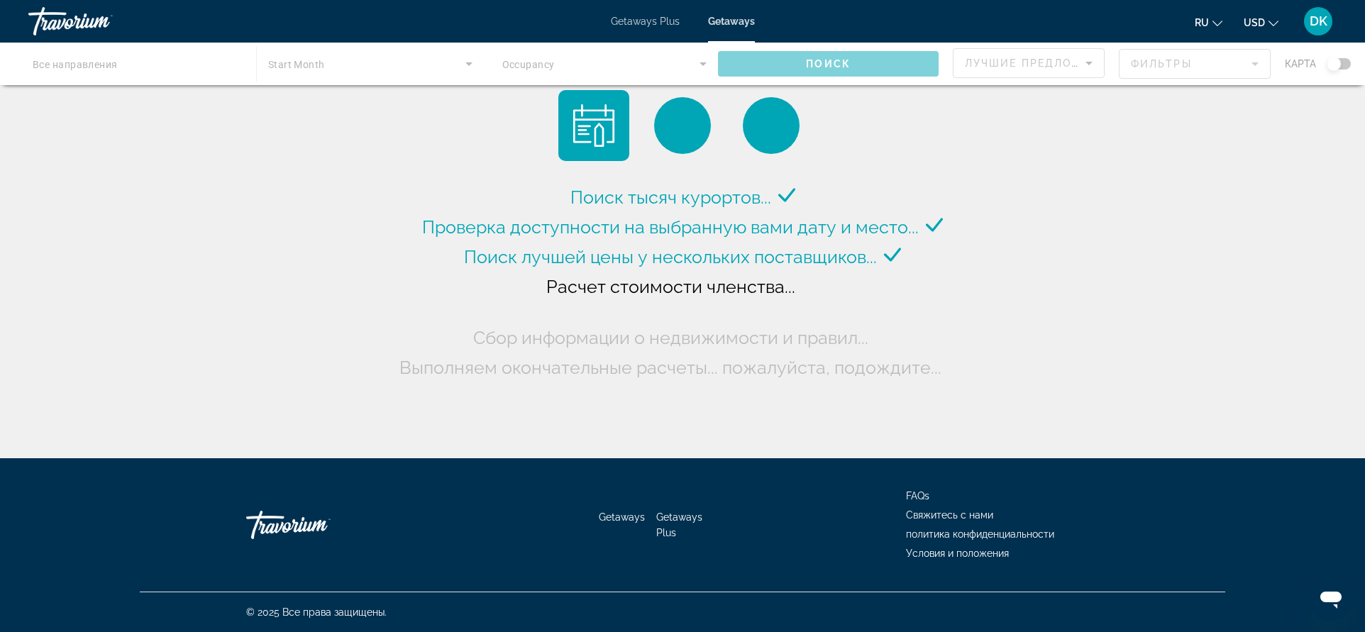
click at [82, 60] on div "Main content" at bounding box center [682, 64] width 1365 height 43
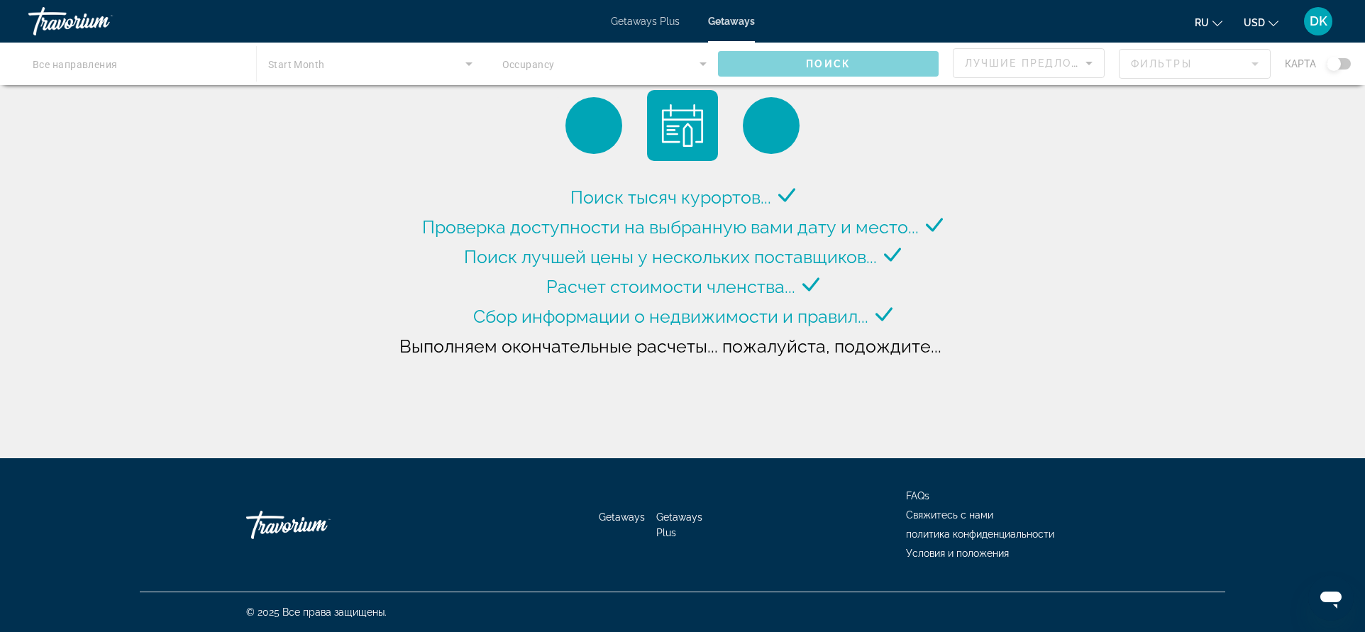
click at [1345, 61] on div "Main content" at bounding box center [682, 64] width 1365 height 43
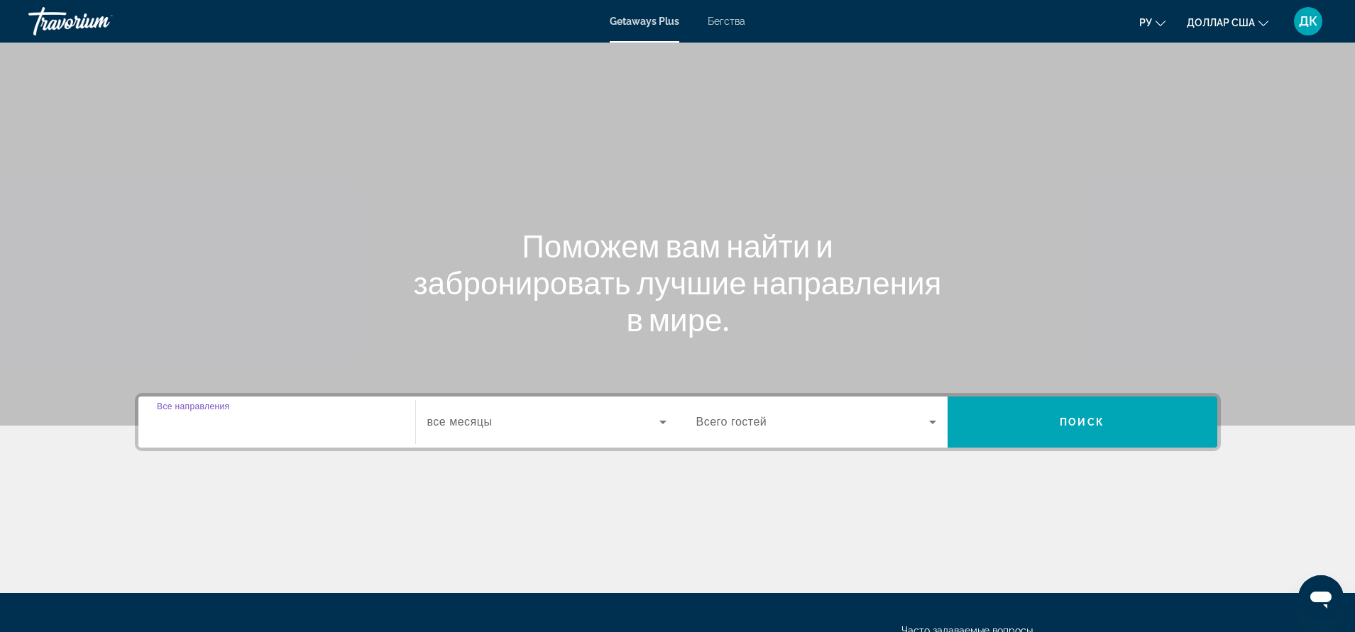
click at [313, 427] on input "Destination Все направления" at bounding box center [277, 422] width 240 height 17
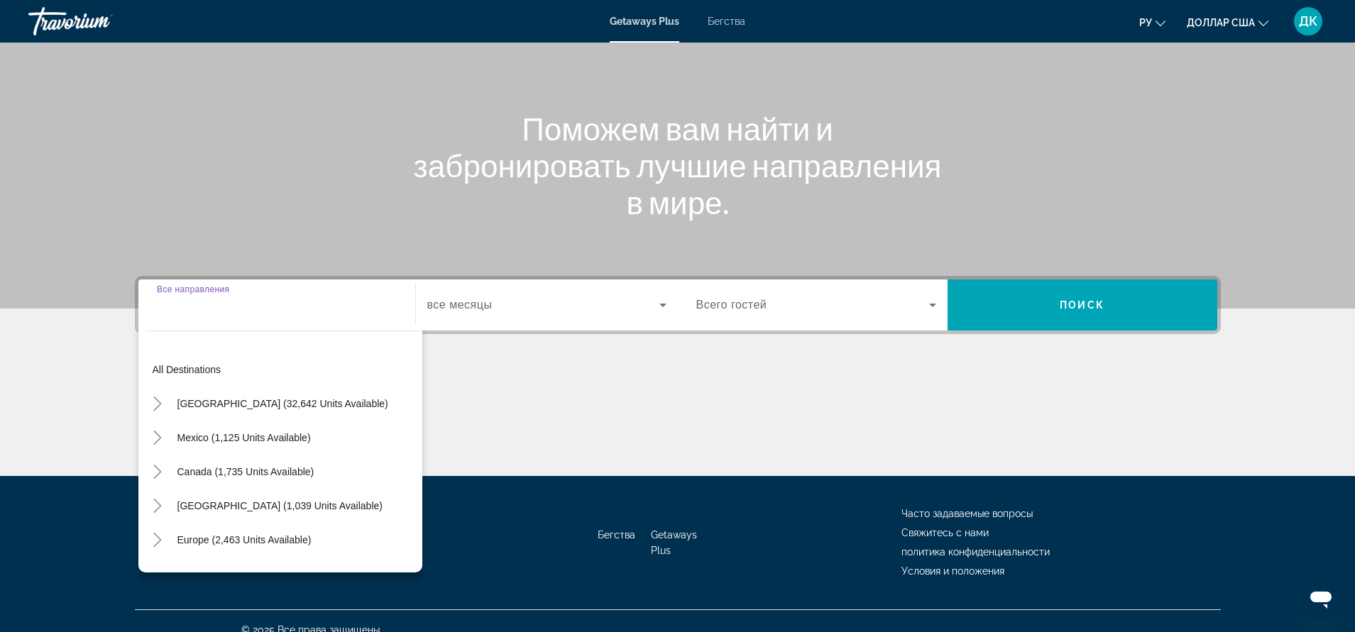
scroll to position [135, 0]
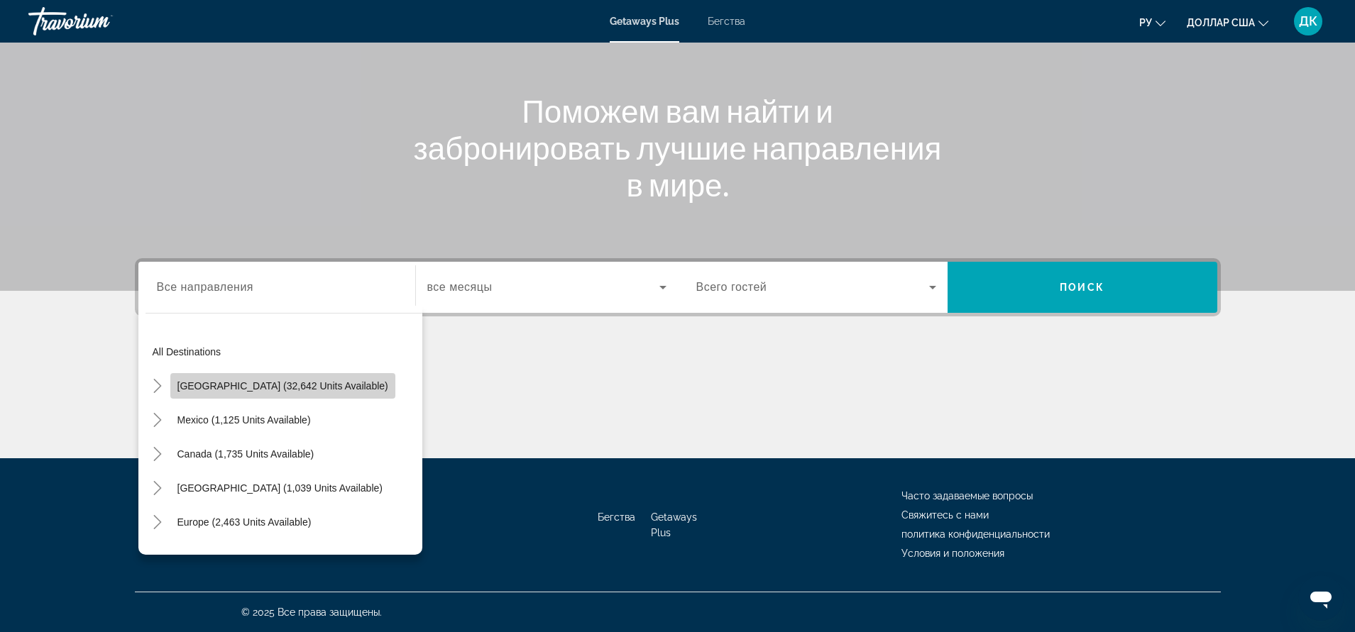
click at [317, 388] on span "[GEOGRAPHIC_DATA] (32,642 units available)" at bounding box center [282, 385] width 211 height 11
type input "**********"
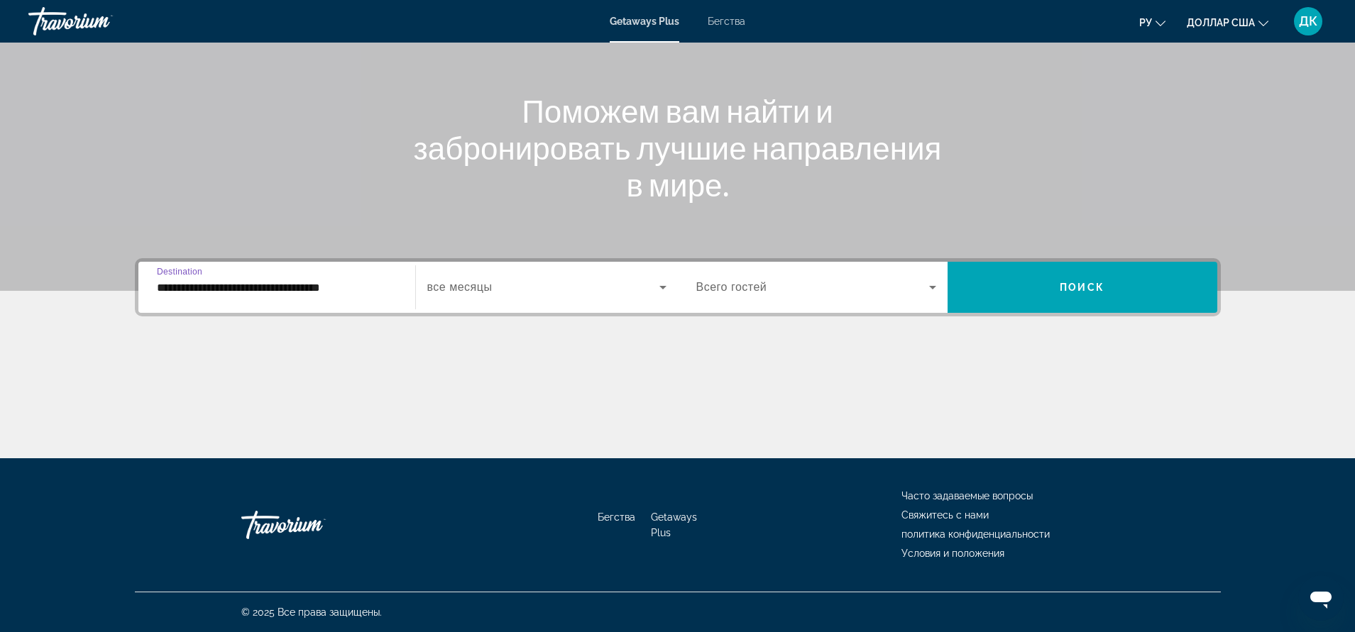
click at [545, 309] on div "Start Month все месяцы" at bounding box center [546, 287] width 263 height 51
click at [574, 292] on span "Виджет поиска" at bounding box center [543, 287] width 232 height 17
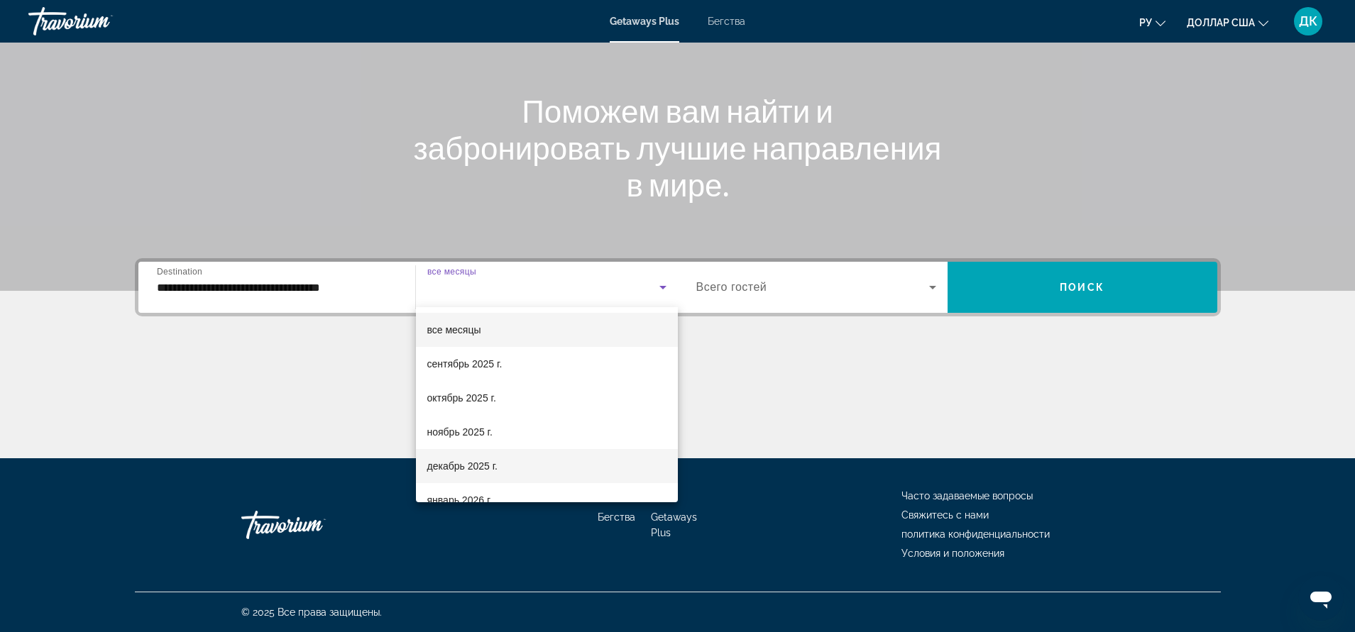
scroll to position [71, 0]
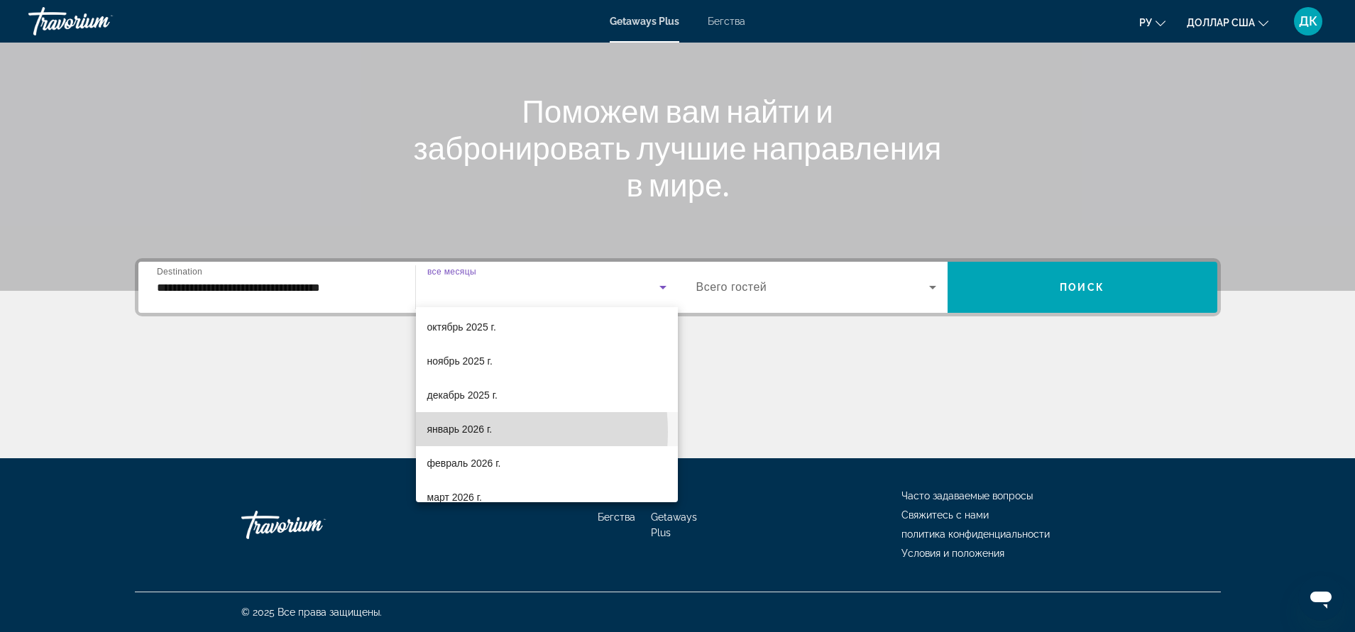
click at [464, 432] on font "январь 2026 г." at bounding box center [459, 429] width 65 height 11
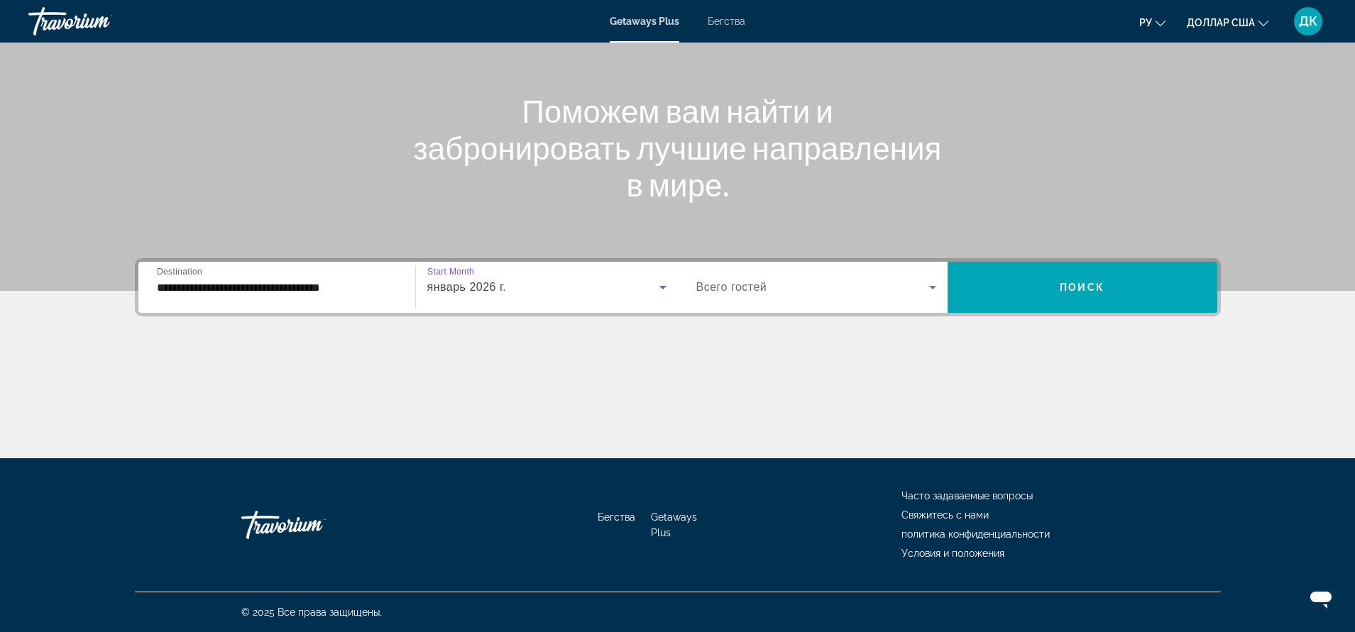
click at [902, 290] on span "Виджет поиска" at bounding box center [812, 287] width 233 height 17
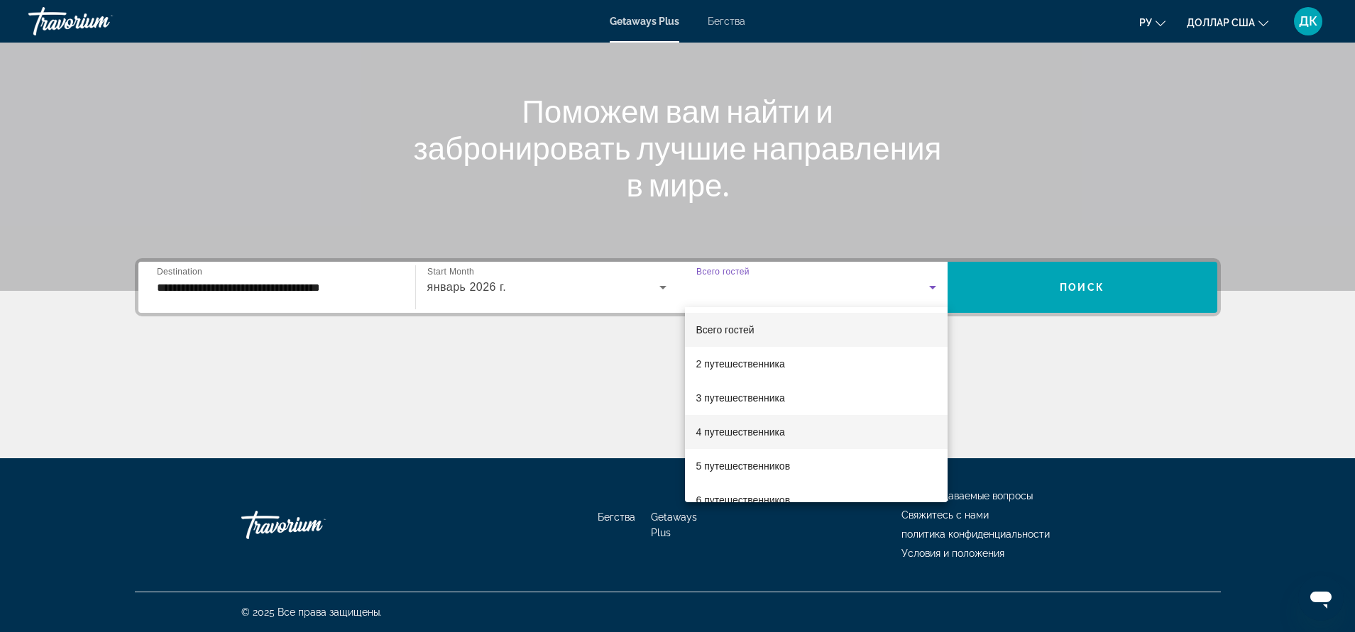
click at [720, 434] on font "4 путешественника" at bounding box center [740, 431] width 89 height 11
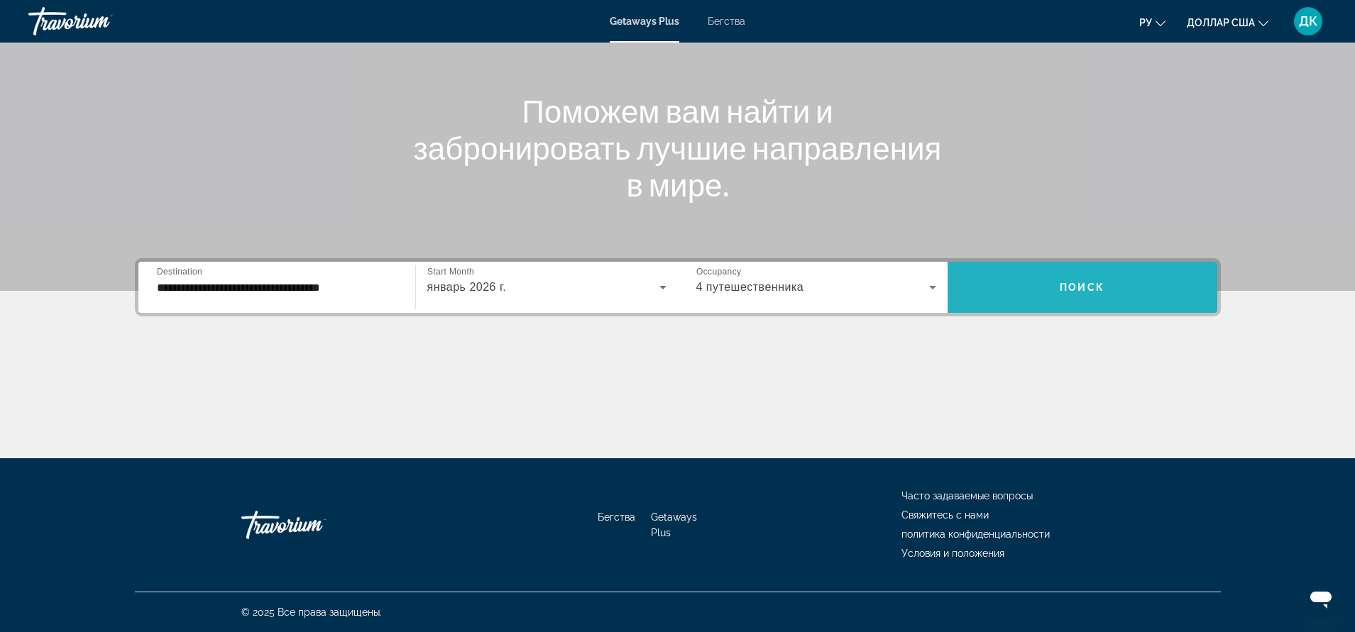
drag, startPoint x: 1087, startPoint y: 282, endPoint x: 1049, endPoint y: 309, distance: 46.3
click at [1049, 309] on span "Виджет поиска" at bounding box center [1082, 287] width 270 height 51
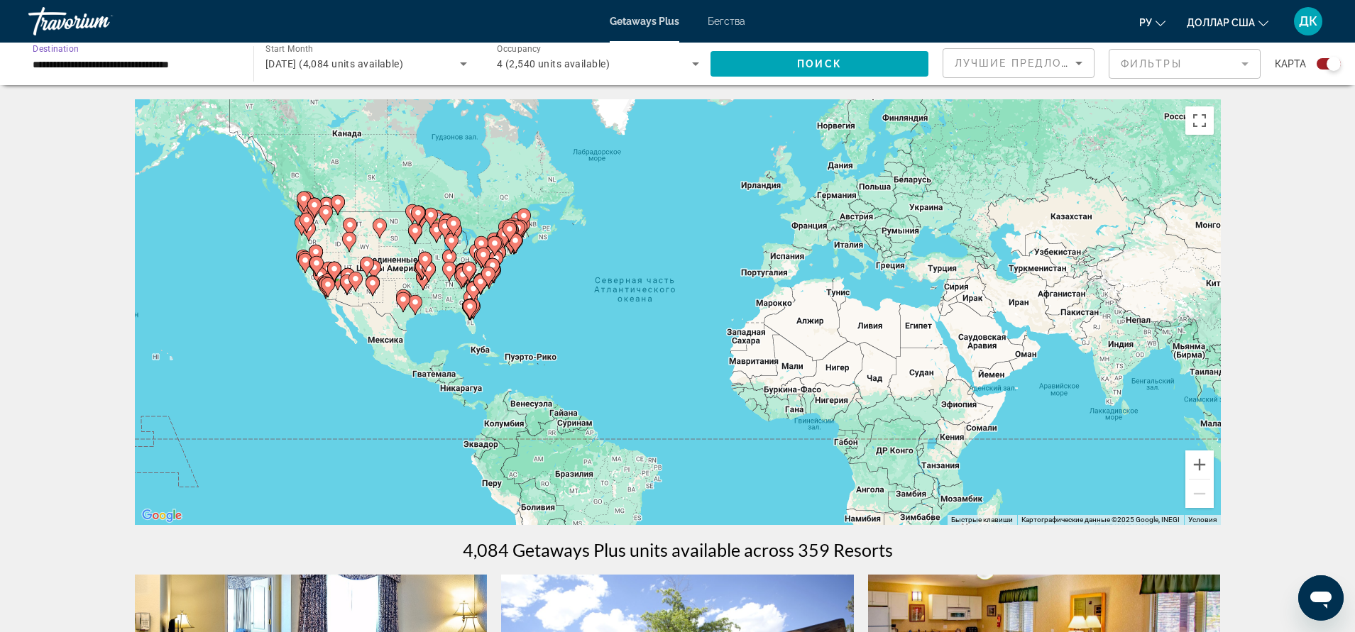
click at [180, 70] on input "**********" at bounding box center [134, 64] width 202 height 17
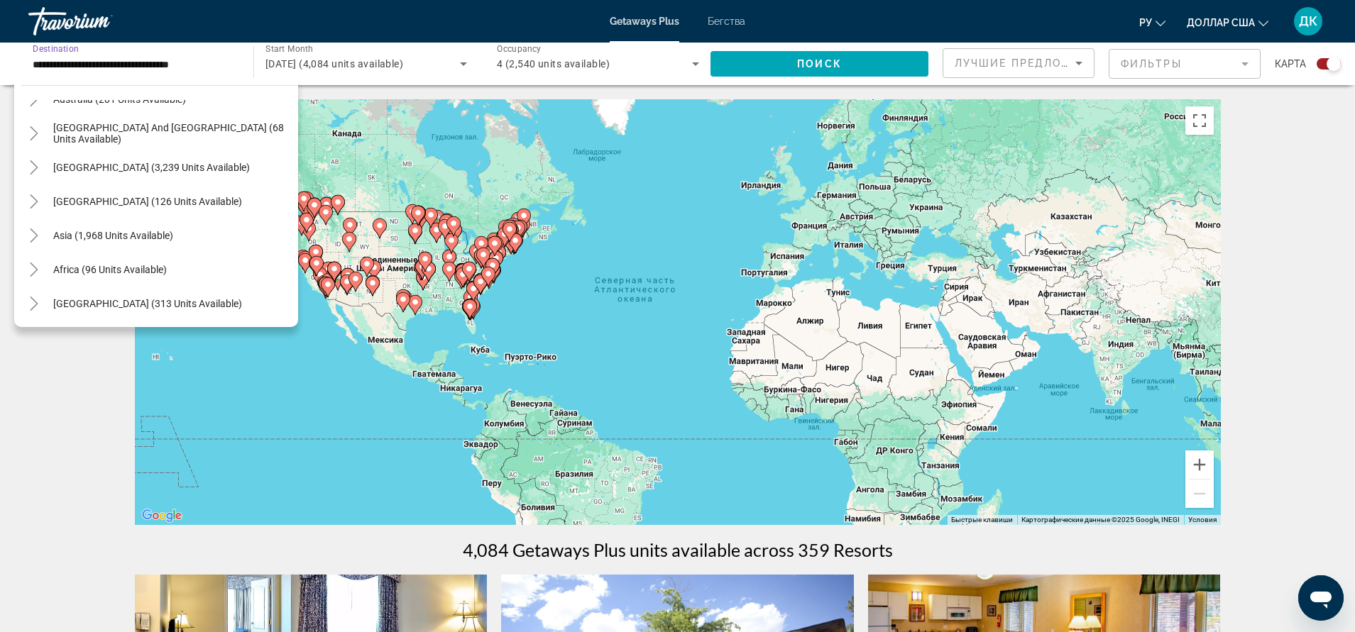
scroll to position [1524, 0]
click at [33, 304] on icon "Toggle Middle East (313 units available)" at bounding box center [34, 303] width 14 height 14
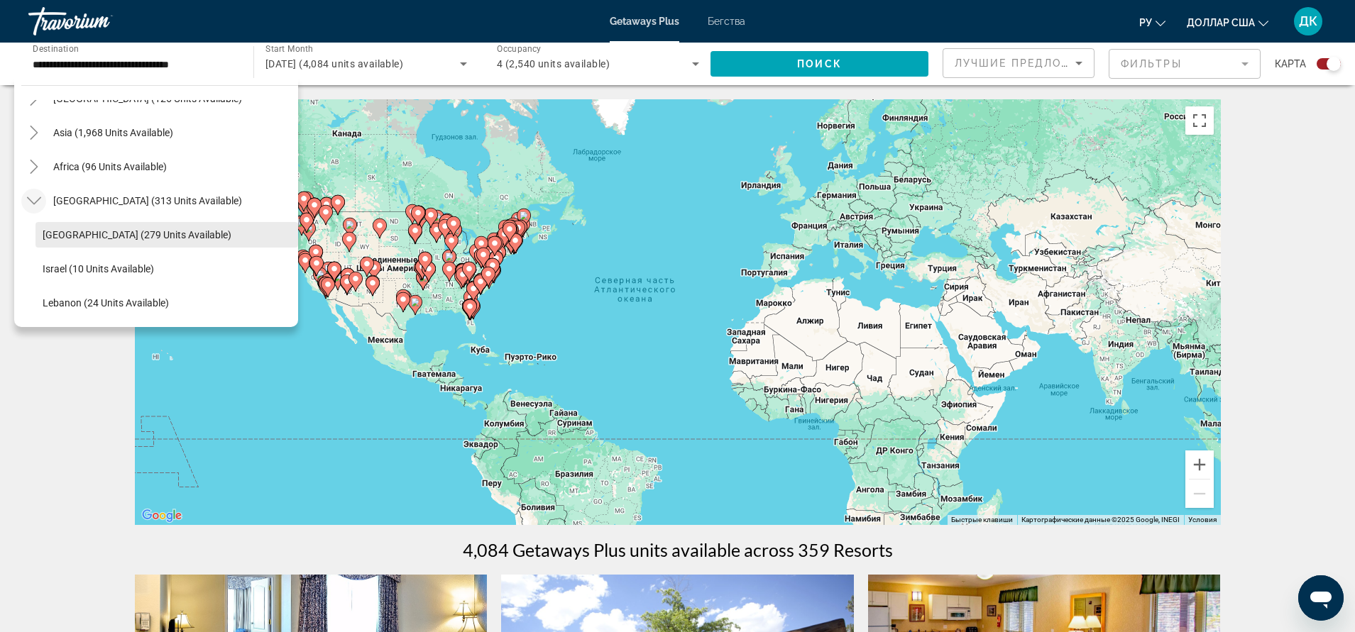
click at [112, 237] on span "Egypt (279 units available)" at bounding box center [137, 234] width 189 height 11
type input "**********"
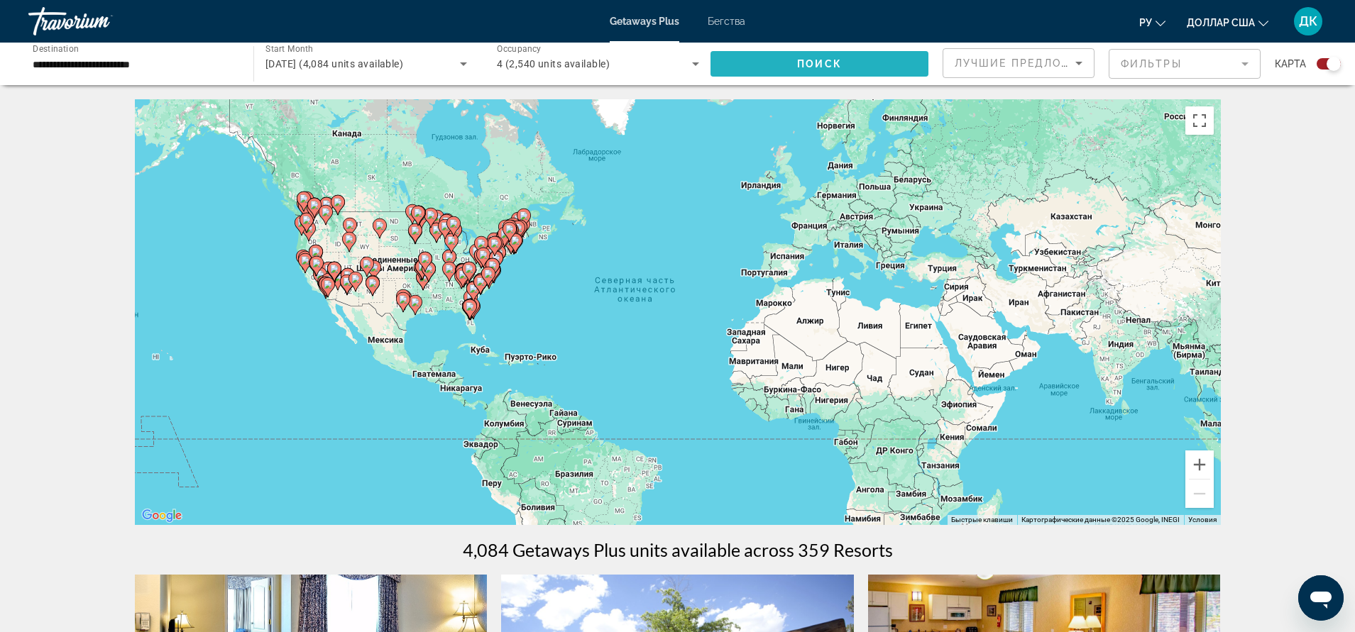
click at [813, 63] on span "Поиск" at bounding box center [819, 63] width 45 height 11
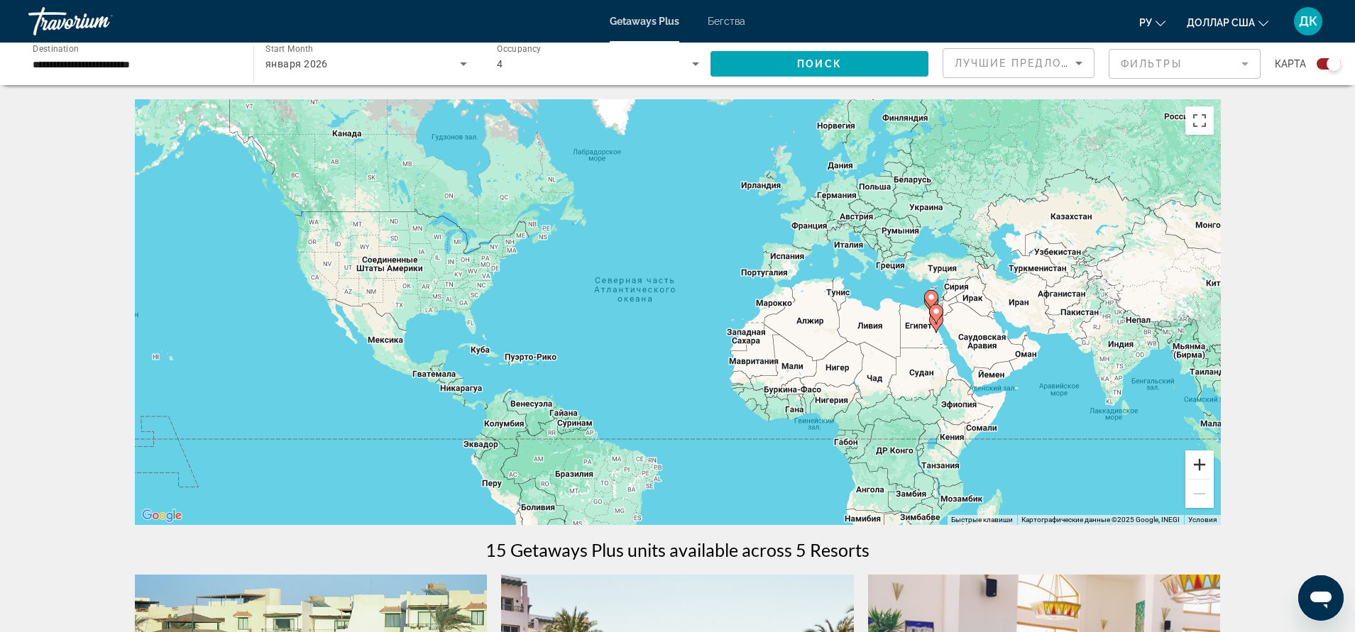
click at [1203, 463] on button "Увеличить" at bounding box center [1199, 465] width 28 height 28
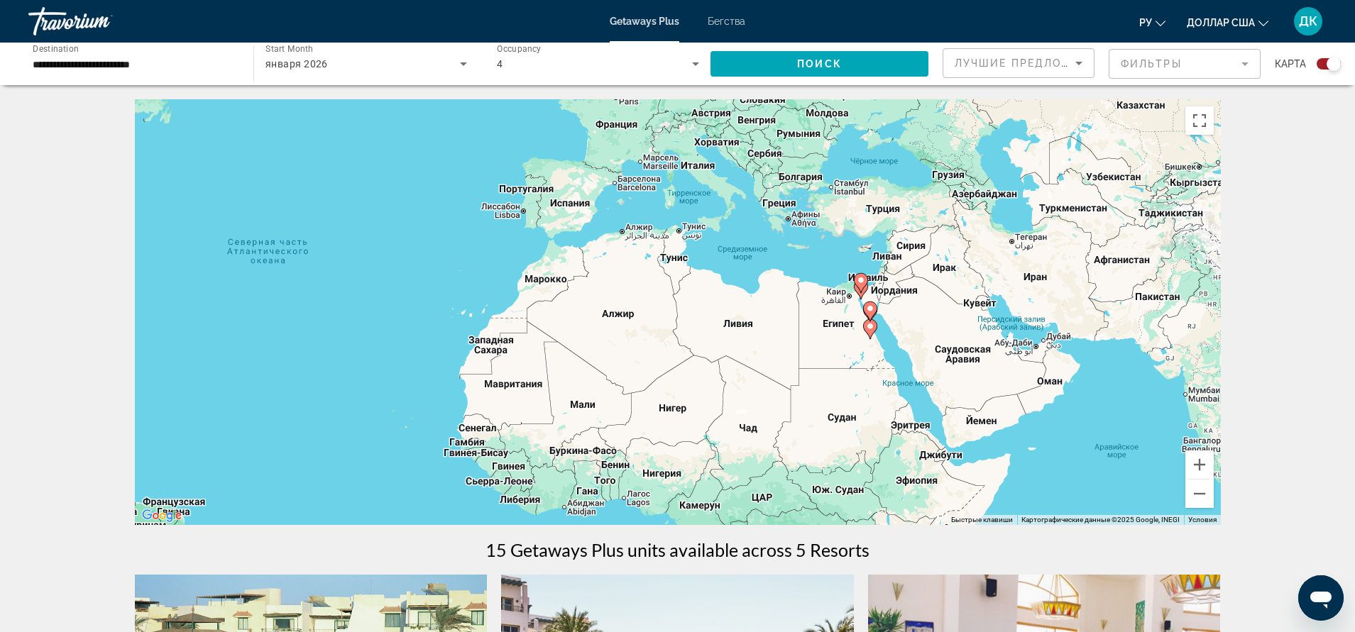
drag, startPoint x: 1050, startPoint y: 341, endPoint x: 751, endPoint y: 329, distance: 299.7
click at [750, 327] on div "Чтобы активировать перетаскивание с помощью клавиатуры, нажмите Alt + Ввод. Пос…" at bounding box center [678, 312] width 1086 height 426
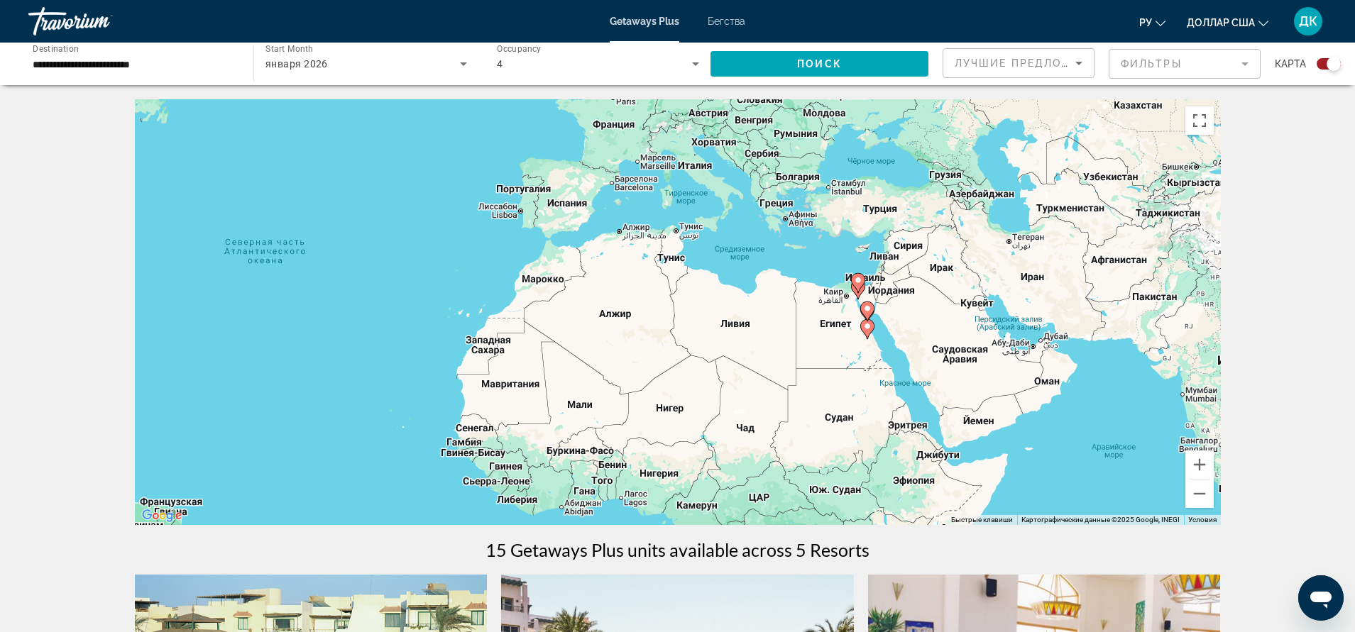
click at [860, 283] on image "Основное содержание" at bounding box center [858, 280] width 9 height 9
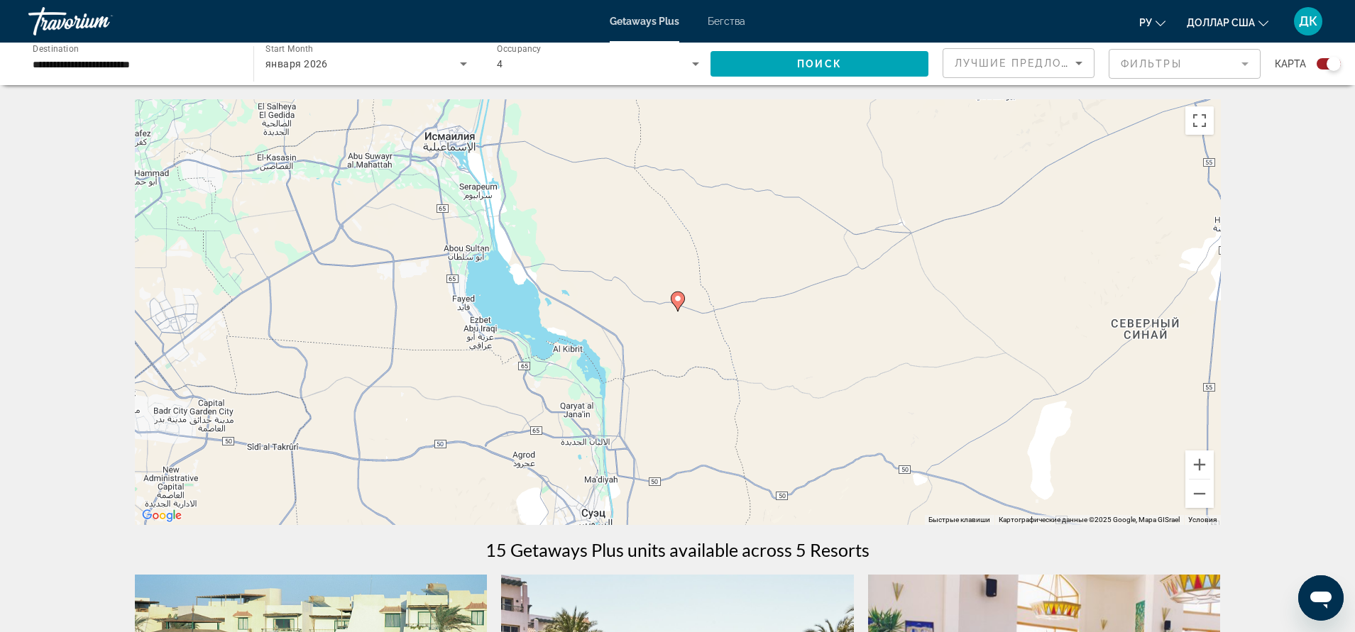
click at [681, 300] on image "Основное содержание" at bounding box center [677, 298] width 9 height 9
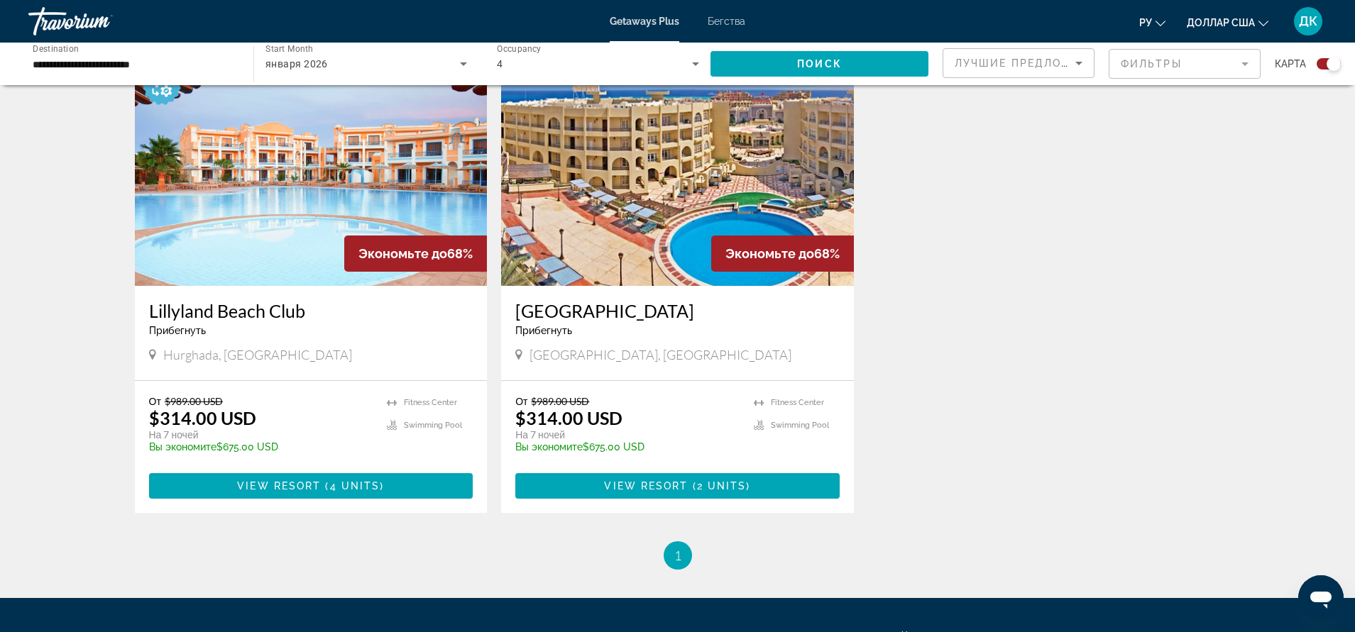
scroll to position [1064, 0]
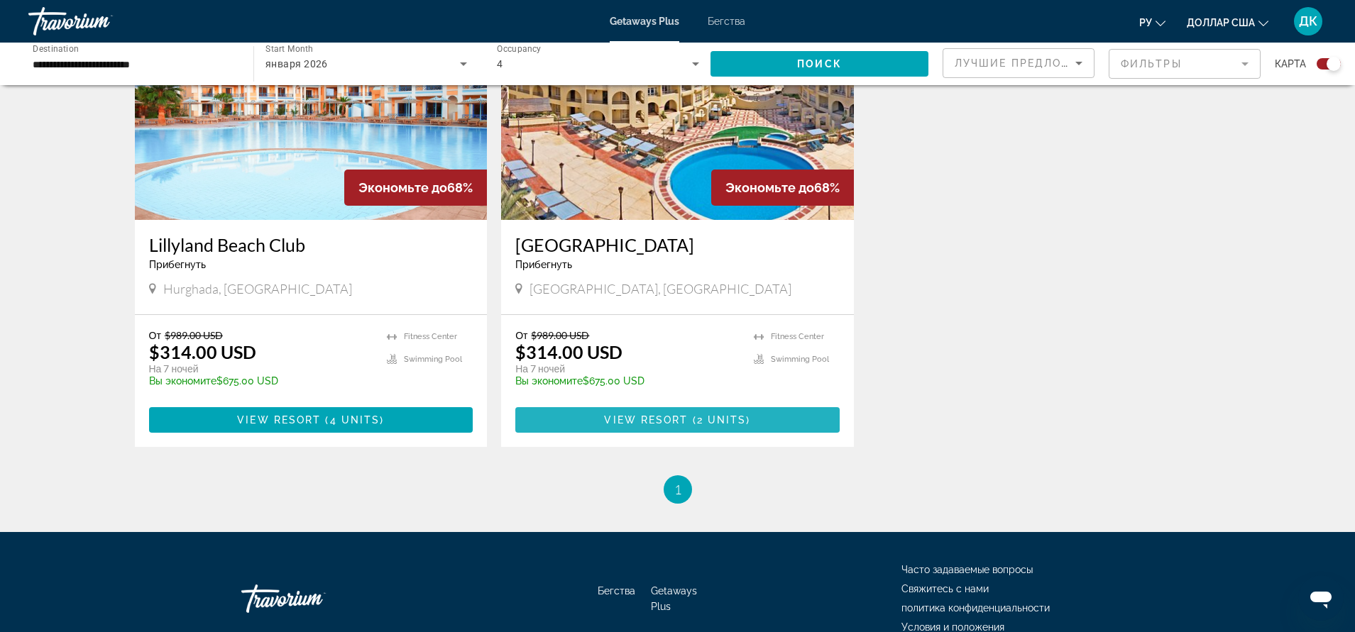
click at [672, 413] on span "Основное содержание" at bounding box center [677, 420] width 324 height 34
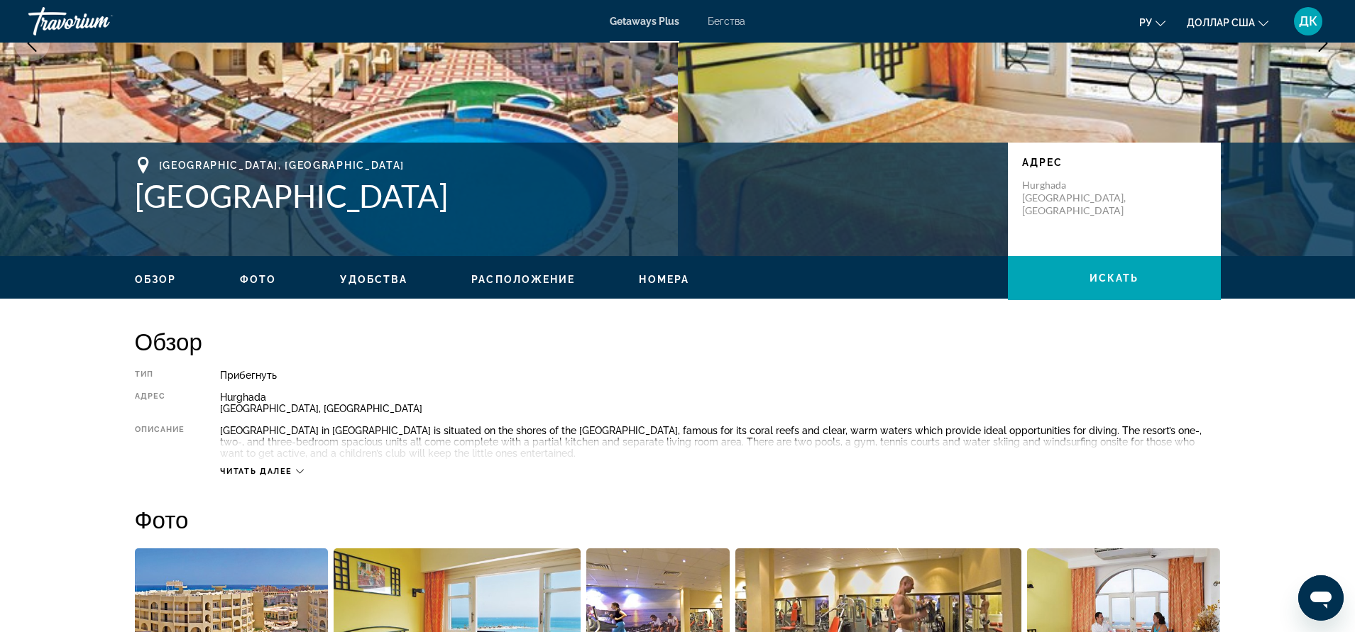
scroll to position [213, 0]
click at [387, 279] on span "Удобства" at bounding box center [373, 278] width 67 height 11
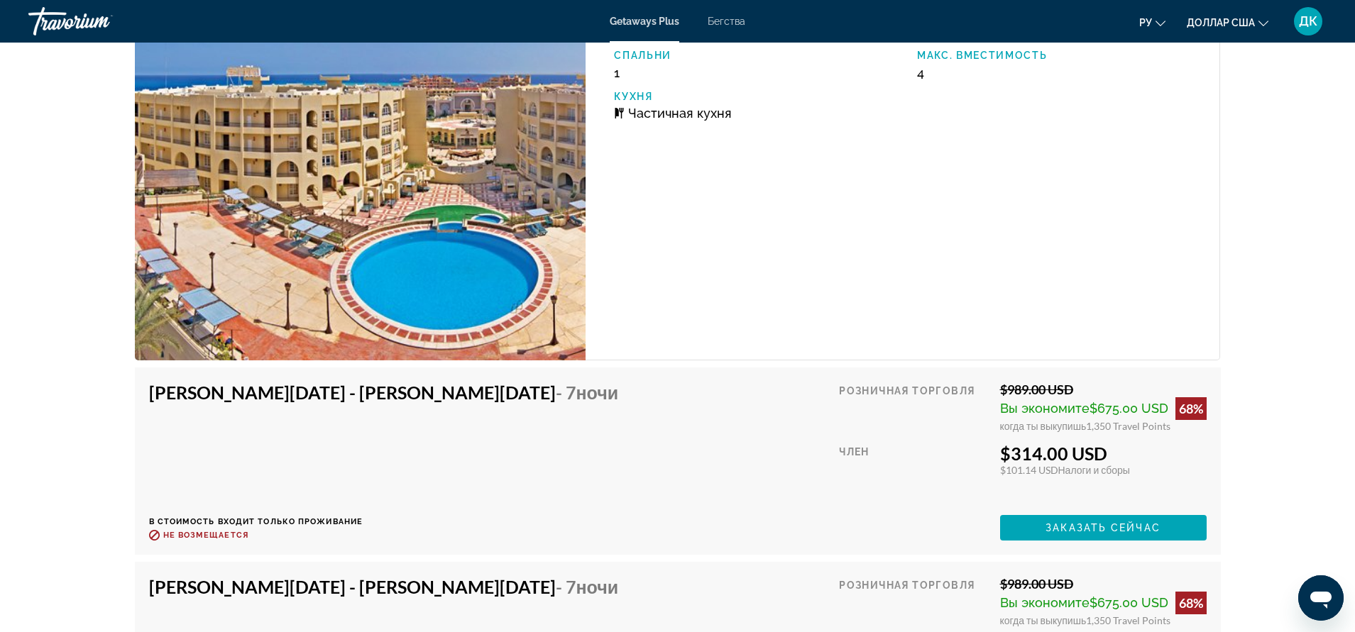
scroll to position [2347, 0]
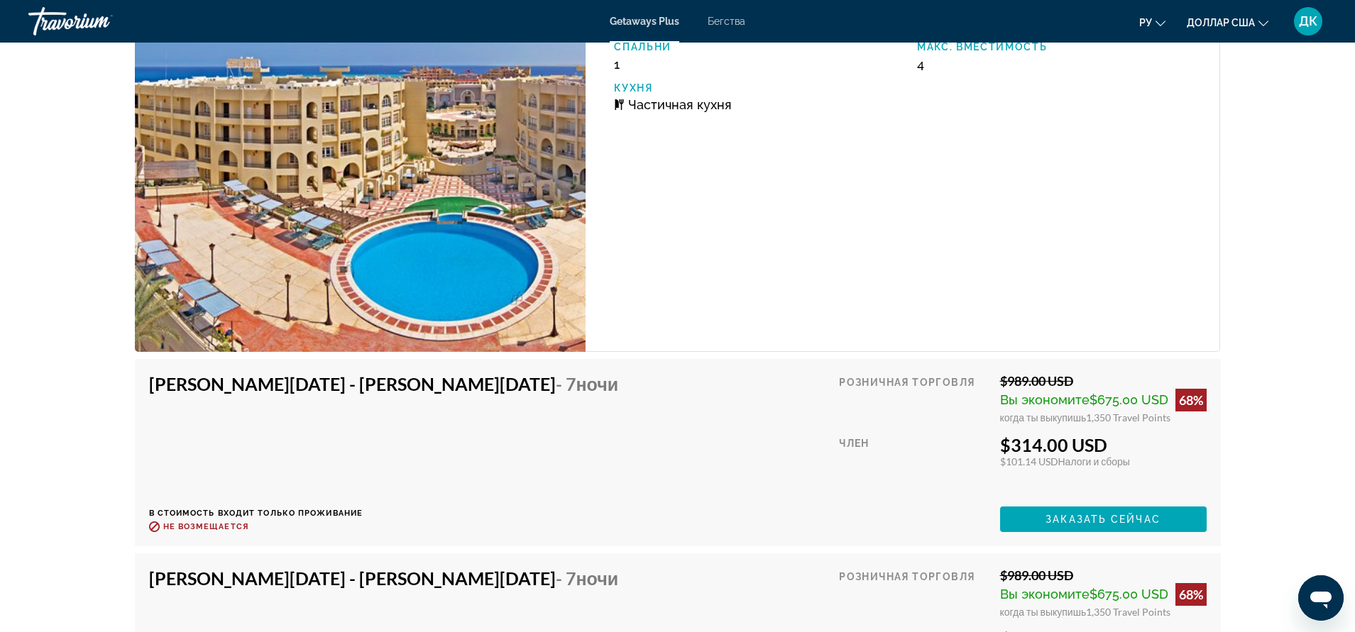
click at [668, 101] on span "Частичная кухня" at bounding box center [680, 104] width 104 height 15
click at [632, 88] on p "Кухня" at bounding box center [758, 87] width 289 height 11
click at [248, 514] on p "В стоимость входит только проживание" at bounding box center [389, 513] width 480 height 9
click at [1069, 514] on span "Заказать сейчас" at bounding box center [1102, 519] width 115 height 11
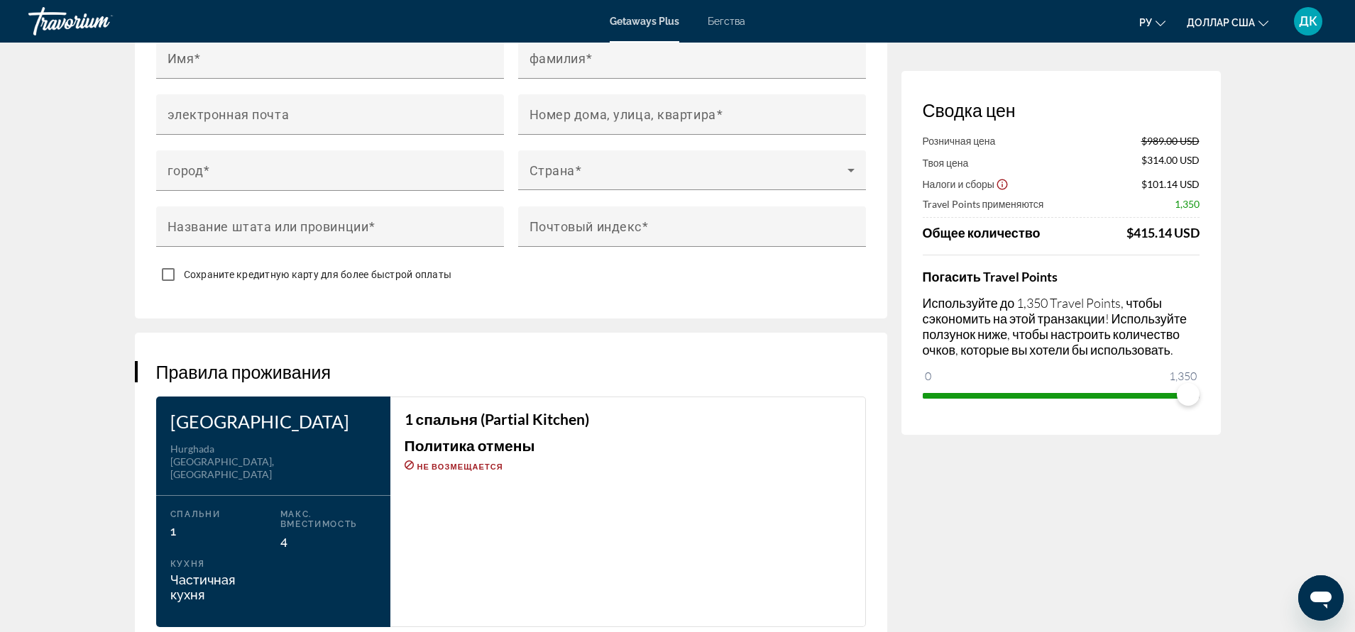
scroll to position [1490, 0]
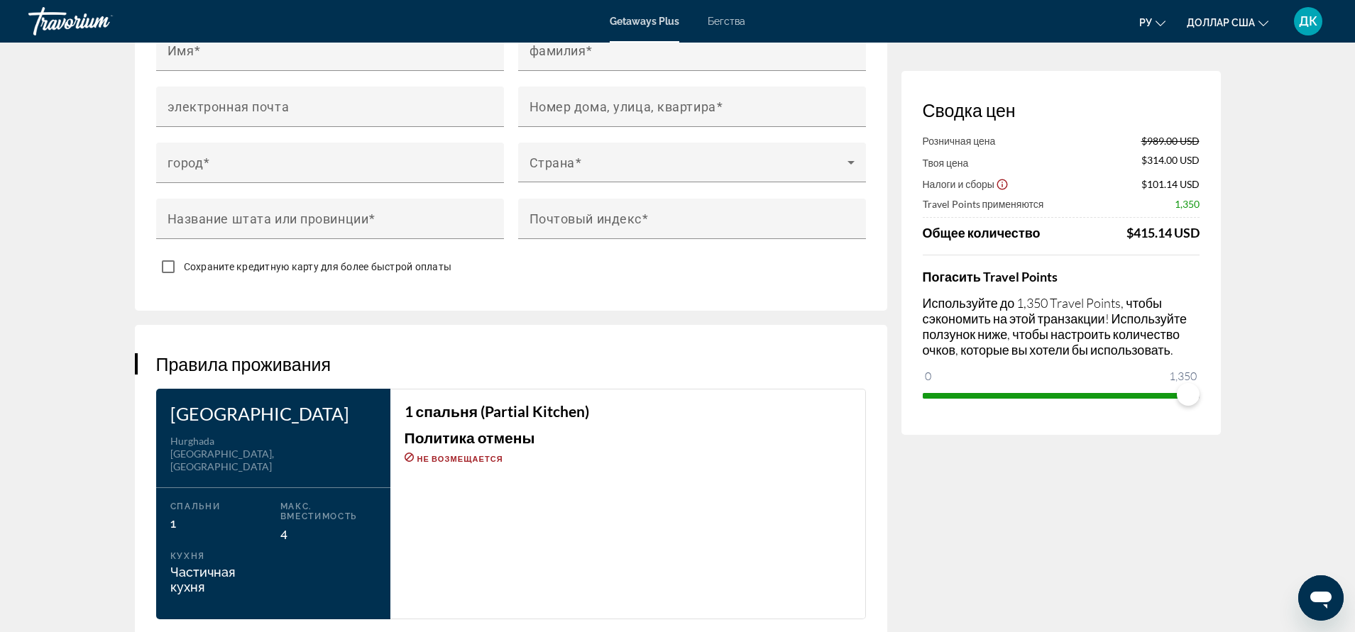
click at [228, 565] on span "Частичная кухня" at bounding box center [218, 580] width 96 height 30
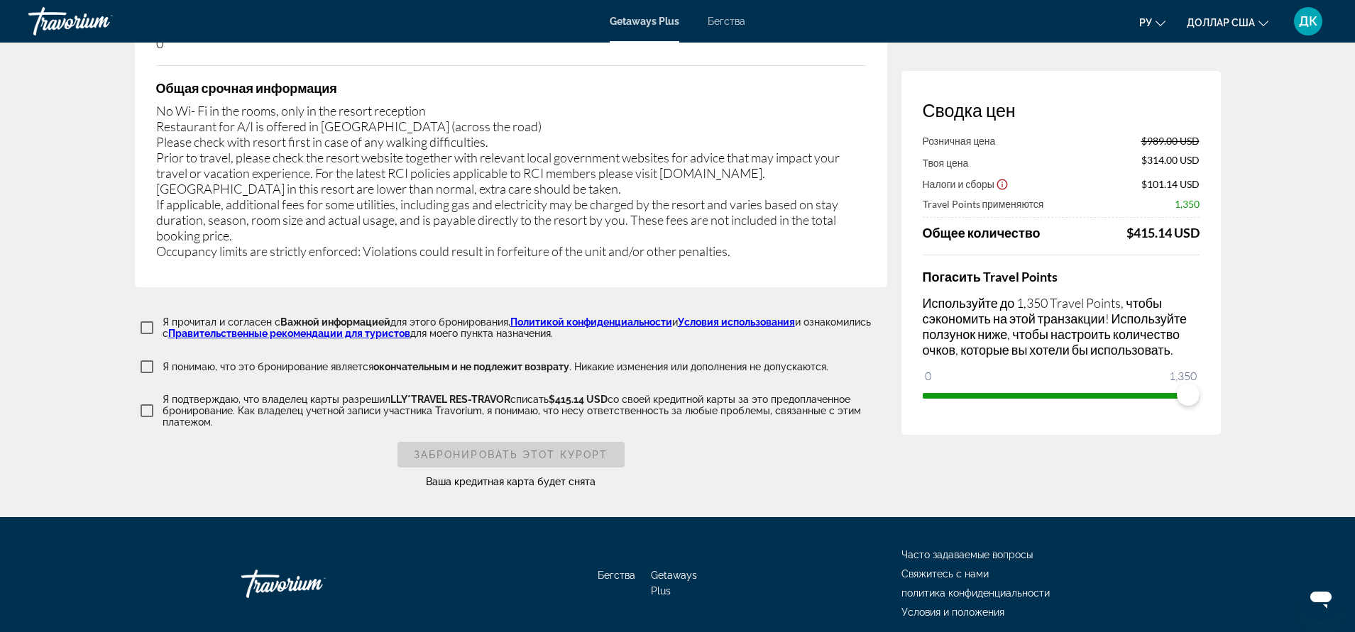
scroll to position [2200, 0]
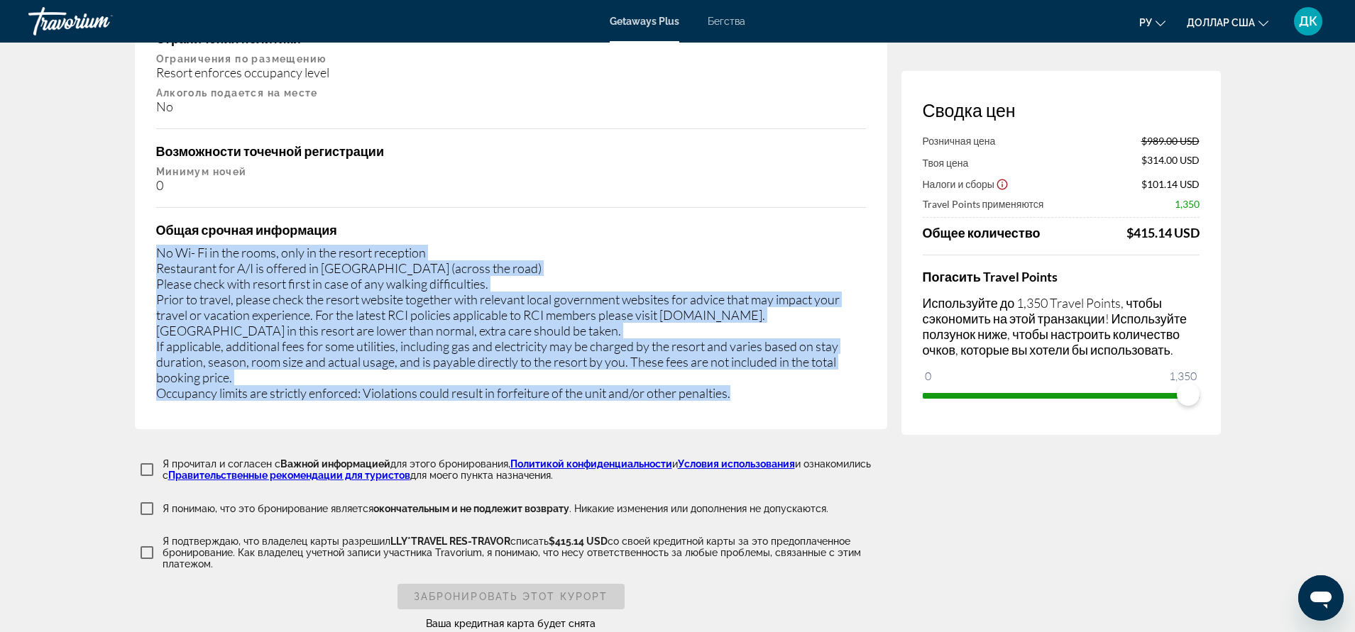
drag, startPoint x: 153, startPoint y: 224, endPoint x: 750, endPoint y: 371, distance: 614.6
click at [750, 371] on div "Важная информация Ограничения политики Ограничения по размещению Resort enforce…" at bounding box center [511, 198] width 752 height 463
copy div "No Wi- Fi in the rooms, only in the resort reception Restaurant for A/I is offe…"
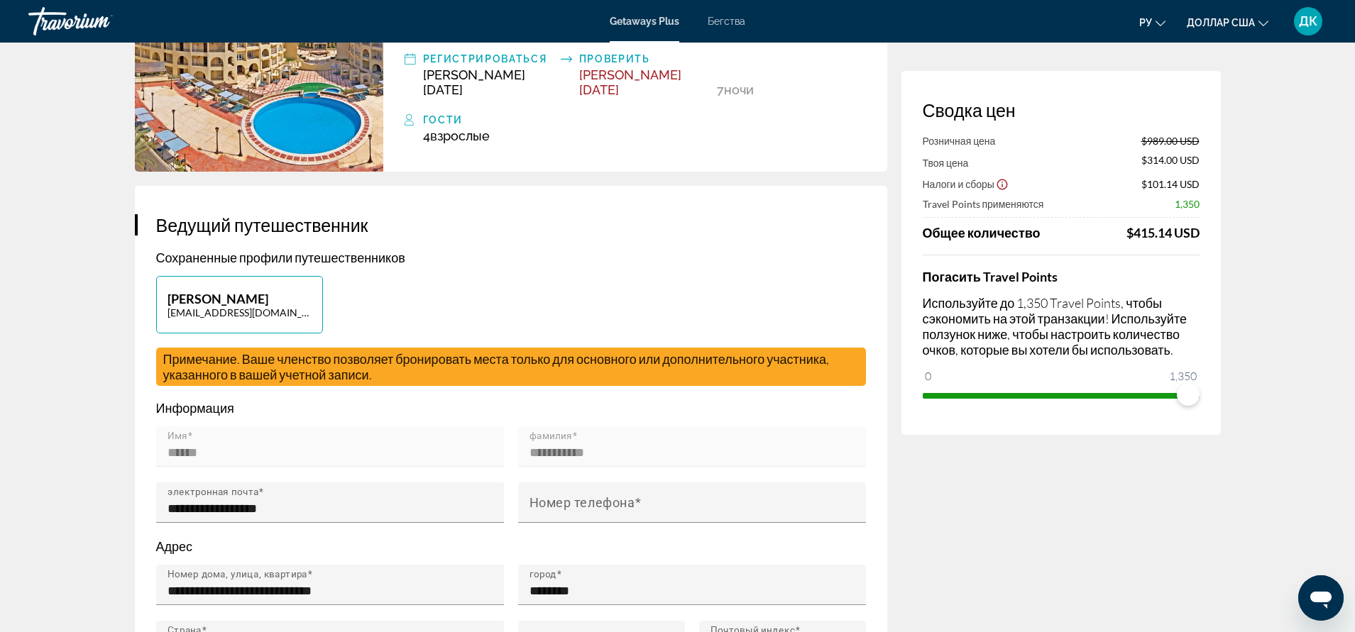
scroll to position [0, 0]
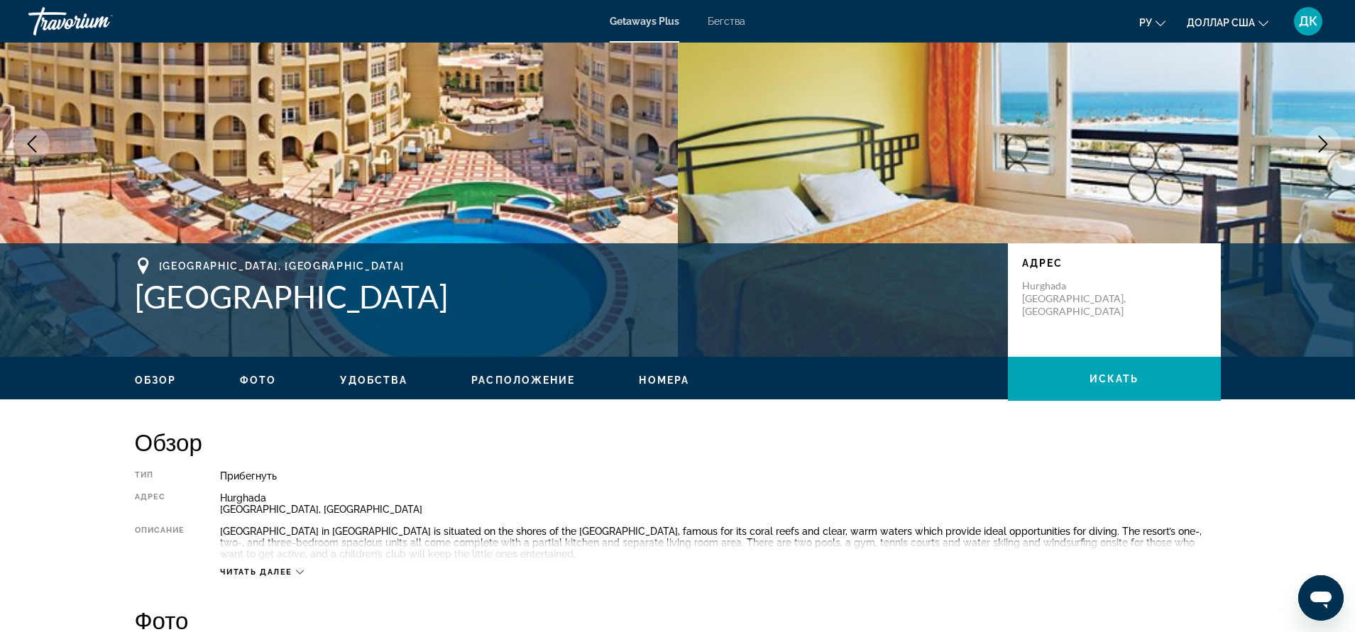
scroll to position [142, 0]
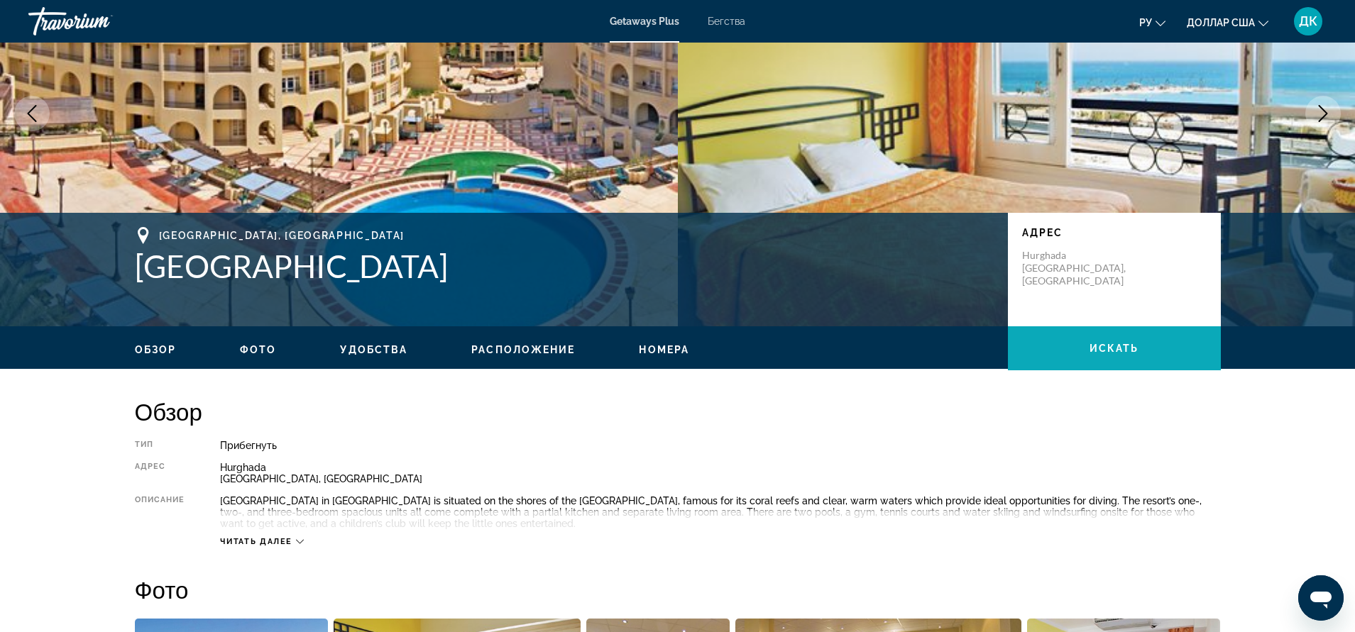
click at [1106, 346] on span "искать" at bounding box center [1114, 348] width 50 height 11
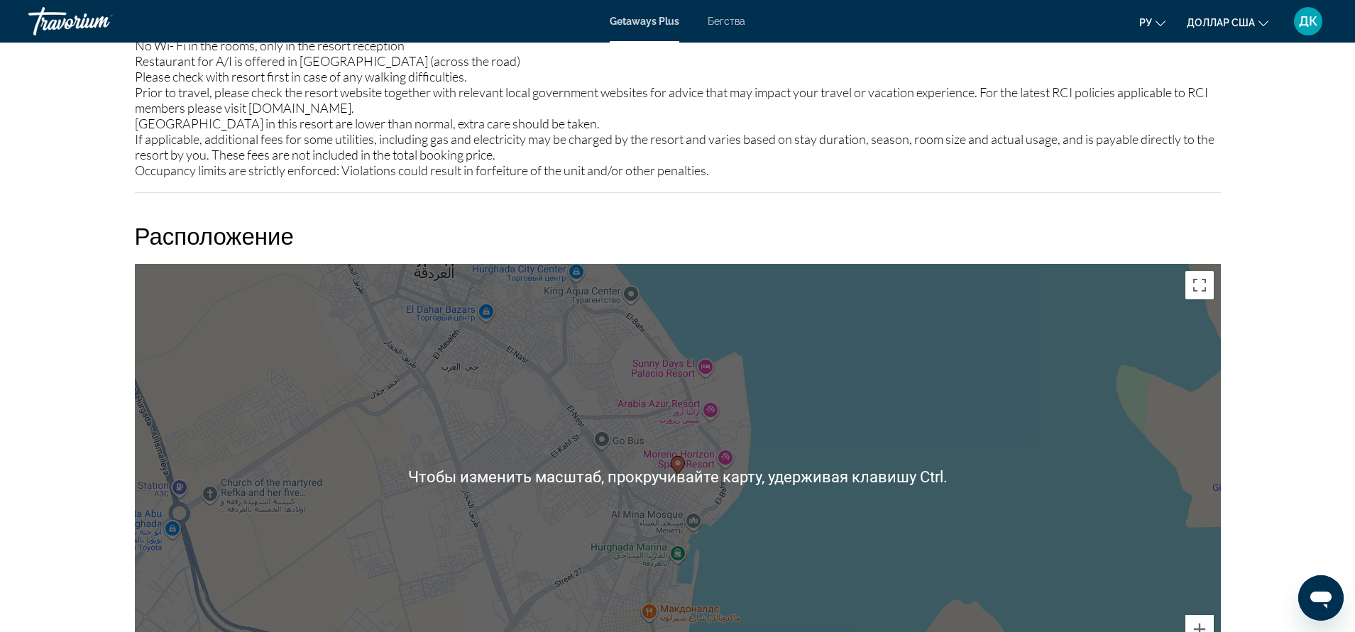
scroll to position [1500, 0]
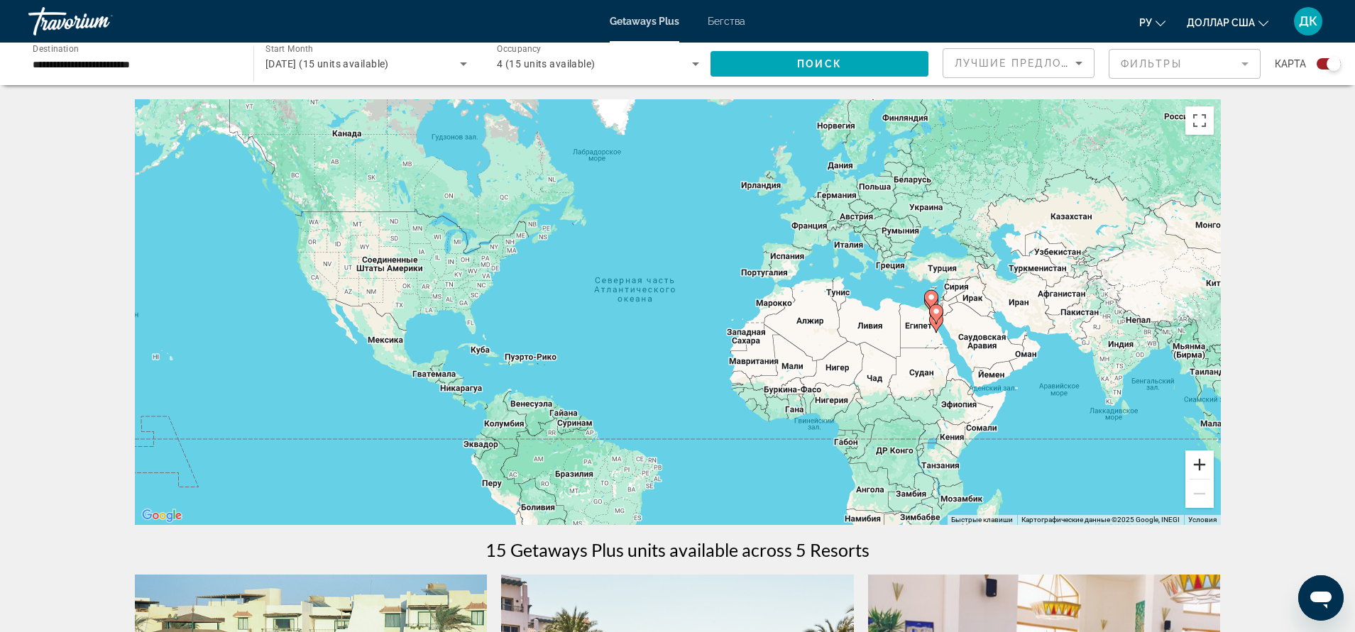
click at [1202, 463] on button "Увеличить" at bounding box center [1199, 465] width 28 height 28
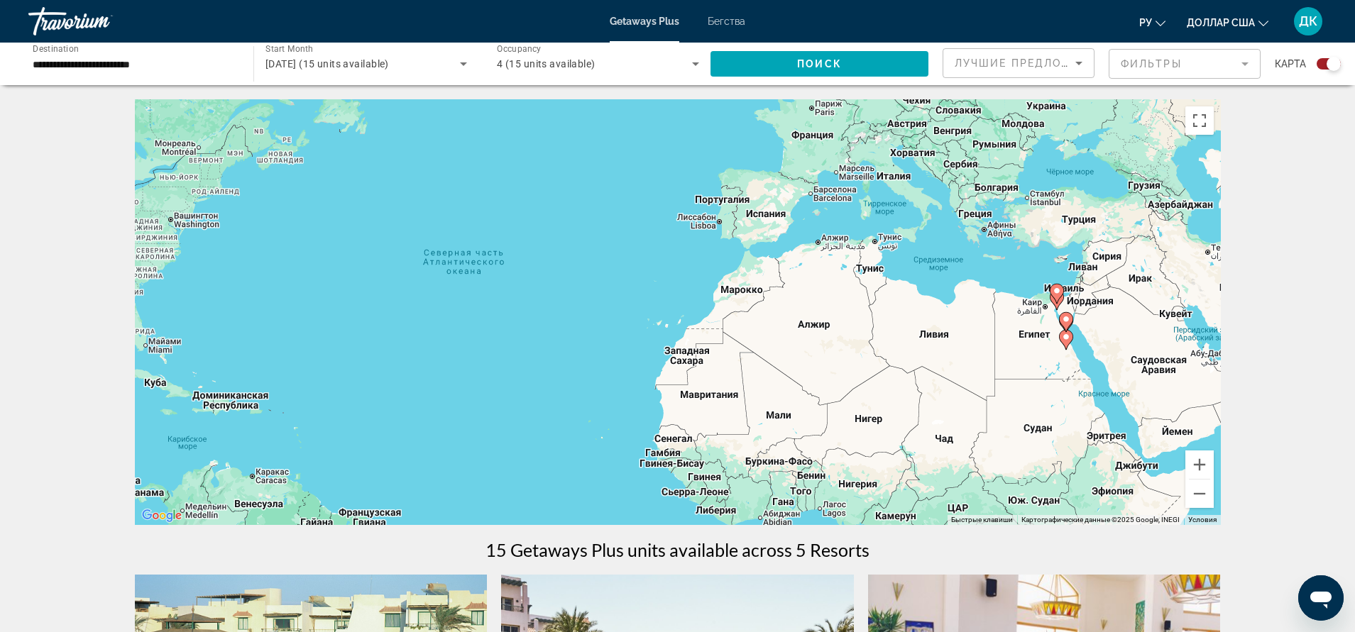
drag, startPoint x: 1120, startPoint y: 424, endPoint x: 927, endPoint y: 412, distance: 194.1
click at [927, 412] on div "Чтобы активировать перетаскивание с помощью клавиатуры, нажмите Alt + Ввод. Пос…" at bounding box center [678, 312] width 1086 height 426
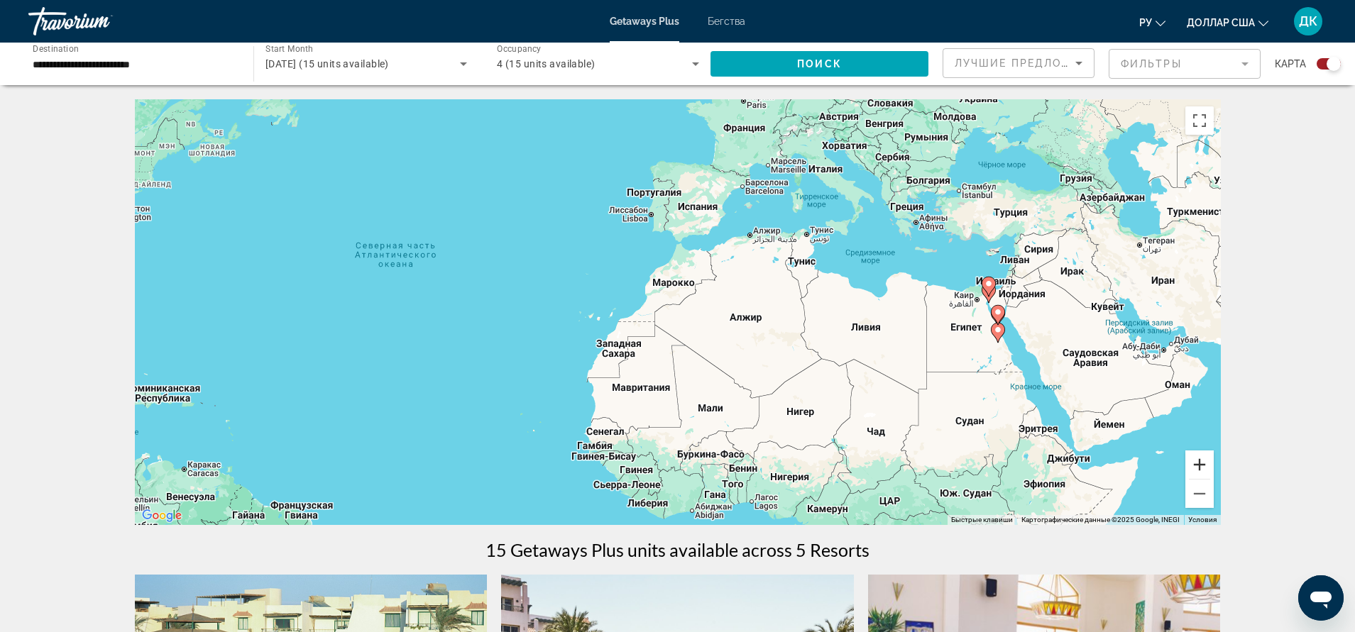
click at [1206, 469] on button "Увеличить" at bounding box center [1199, 465] width 28 height 28
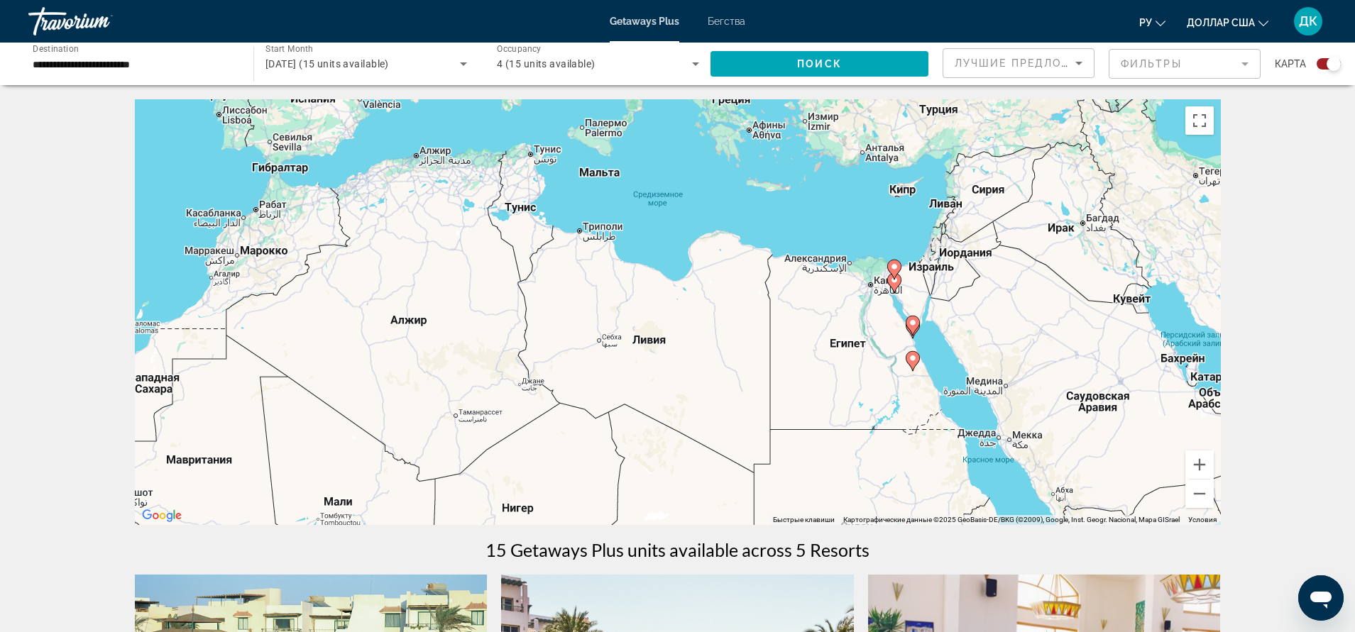
drag, startPoint x: 1124, startPoint y: 423, endPoint x: 739, endPoint y: 419, distance: 385.3
click at [739, 419] on div "Чтобы активировать перетаскивание с помощью клавиатуры, нажмите Alt + Ввод. Пос…" at bounding box center [678, 312] width 1086 height 426
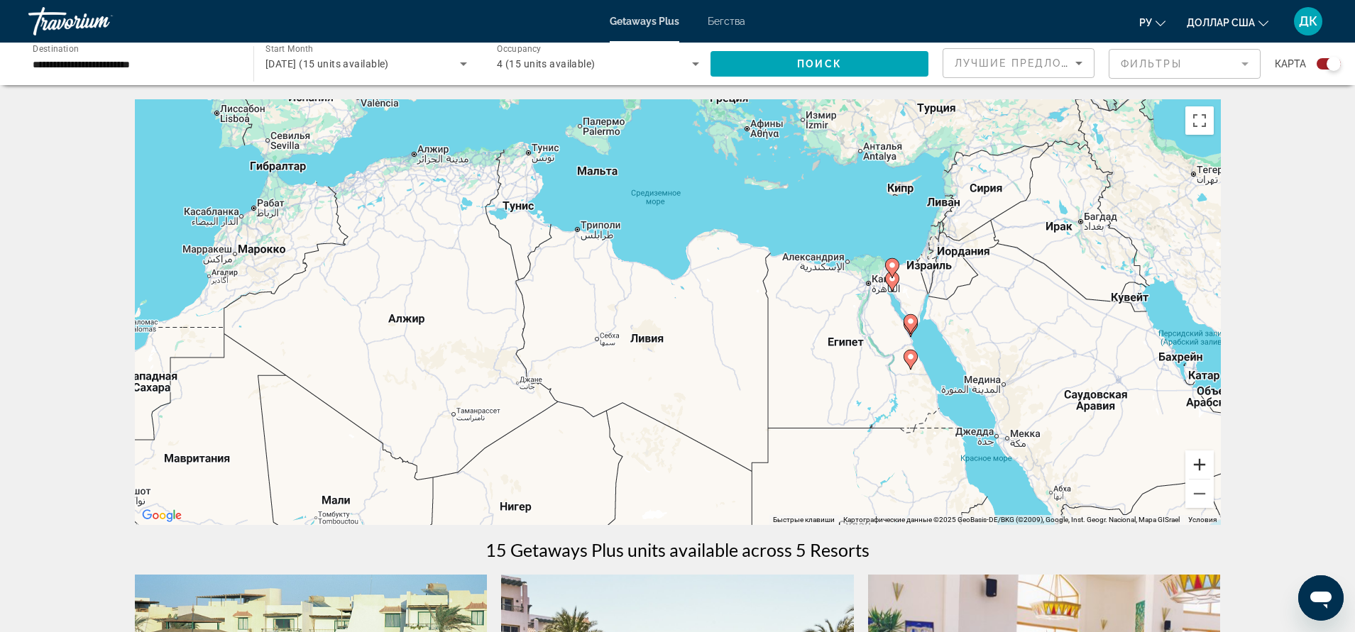
click at [1194, 465] on button "Увеличить" at bounding box center [1199, 465] width 28 height 28
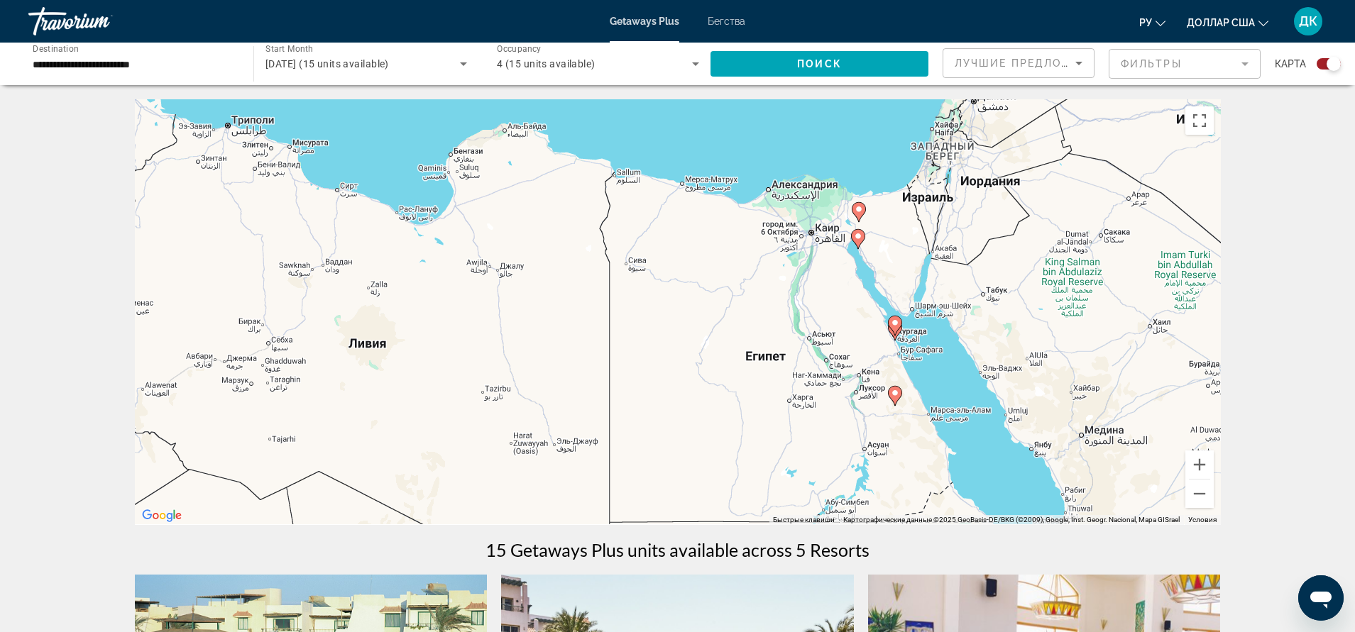
drag, startPoint x: 1056, startPoint y: 439, endPoint x: 805, endPoint y: 417, distance: 251.5
click at [805, 417] on div "Чтобы активировать перетаскивание с помощью клавиатуры, нажмите Alt + Ввод. Пос…" at bounding box center [678, 312] width 1086 height 426
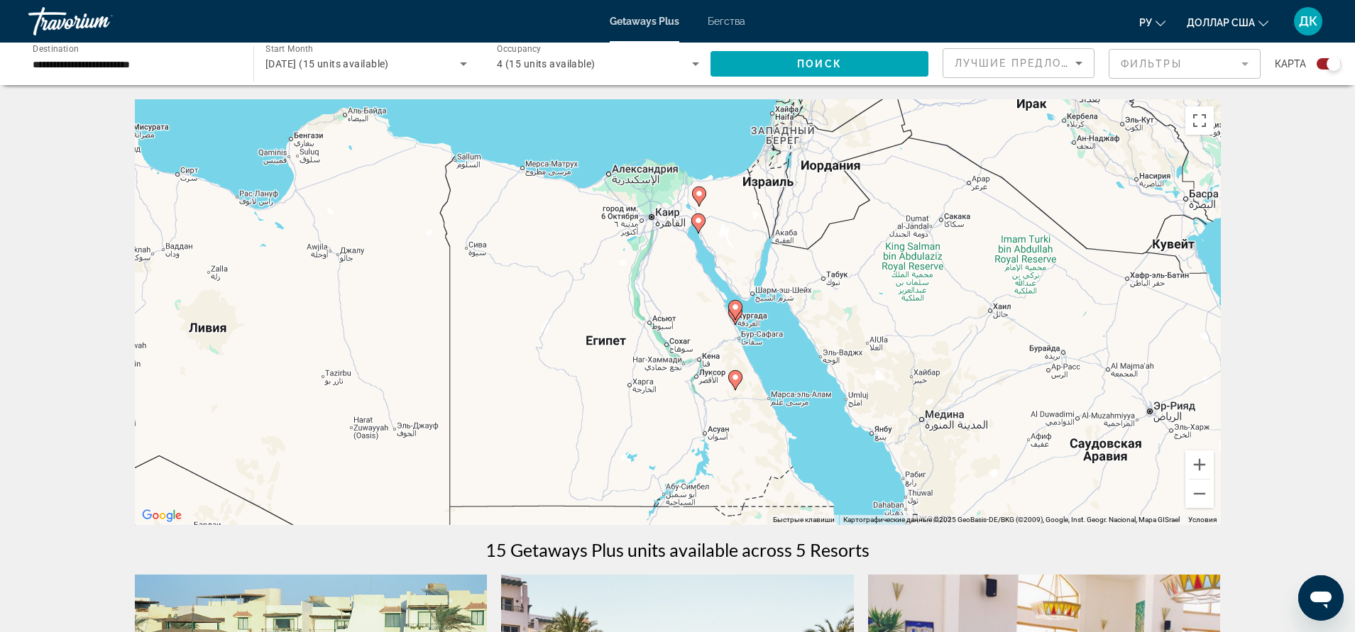
drag, startPoint x: 873, startPoint y: 429, endPoint x: 724, endPoint y: 414, distance: 149.8
click at [724, 414] on div "Чтобы активировать перетаскивание с помощью клавиатуры, нажмите Alt + Ввод. Пос…" at bounding box center [678, 312] width 1086 height 426
click at [1207, 470] on button "Увеличить" at bounding box center [1199, 465] width 28 height 28
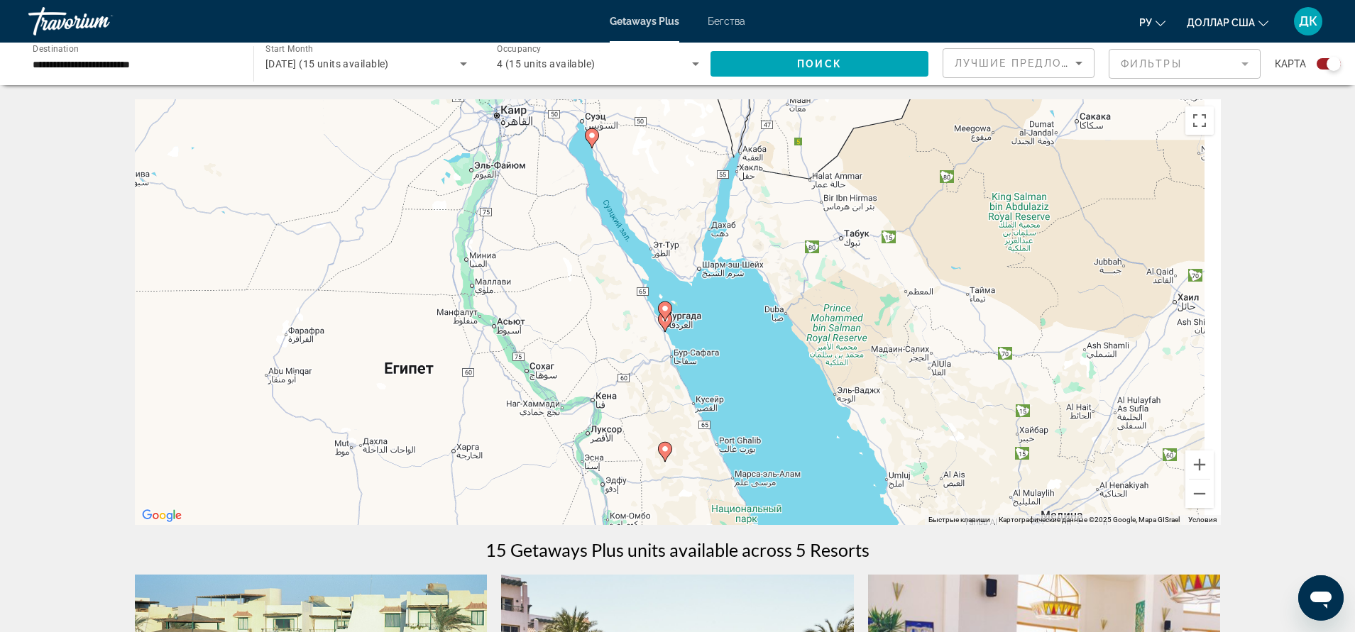
drag, startPoint x: 906, startPoint y: 451, endPoint x: 782, endPoint y: 443, distance: 124.4
click at [782, 443] on div "Чтобы активировать перетаскивание с помощью клавиатуры, нажмите Alt + Ввод. Пос…" at bounding box center [678, 312] width 1086 height 426
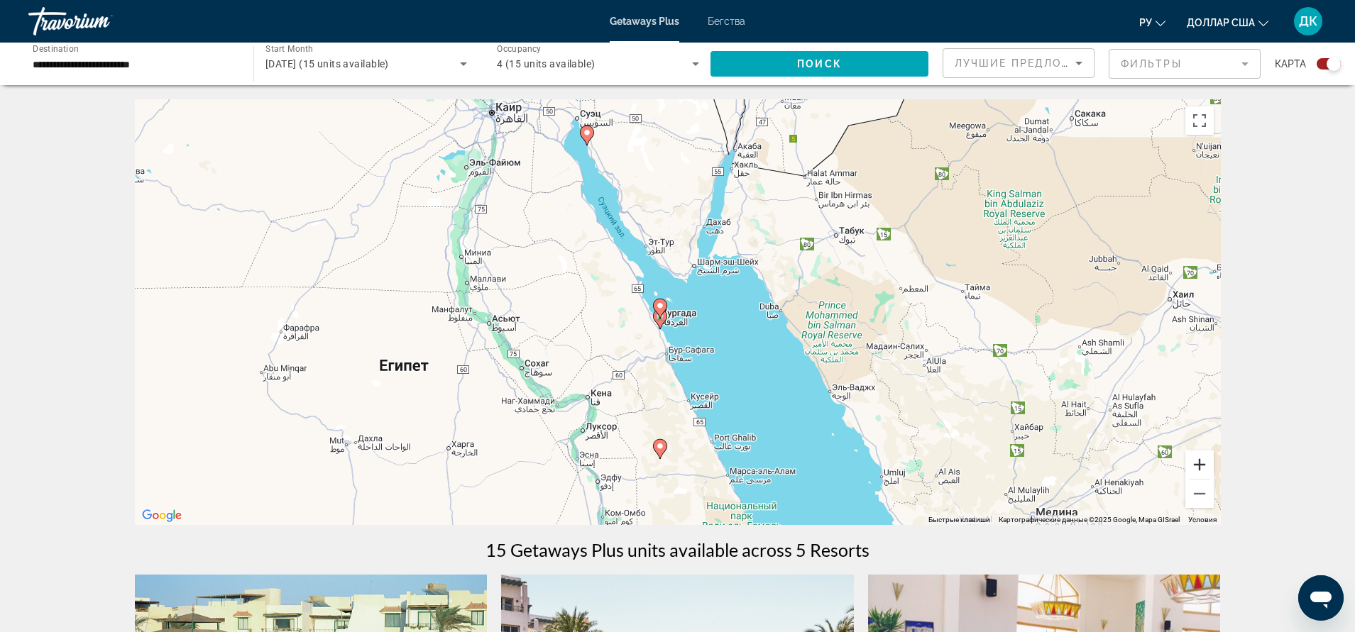
click at [1200, 467] on button "Увеличить" at bounding box center [1199, 465] width 28 height 28
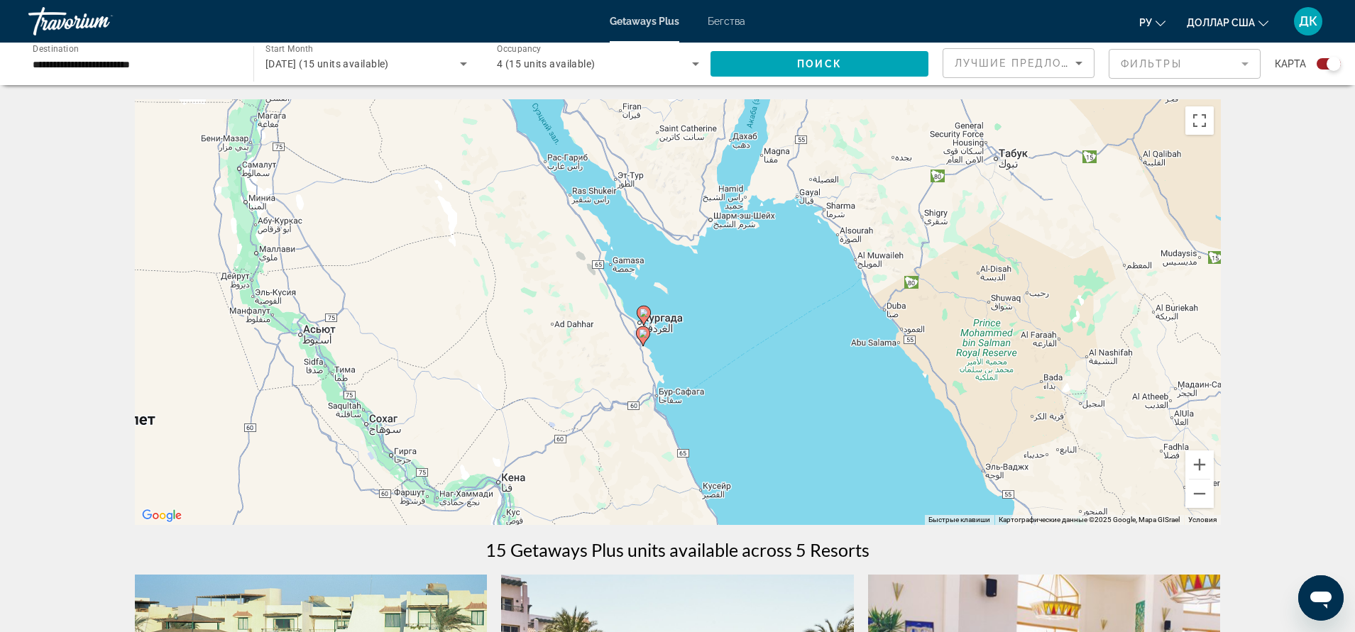
click at [644, 334] on image "Основное содержание" at bounding box center [643, 333] width 9 height 9
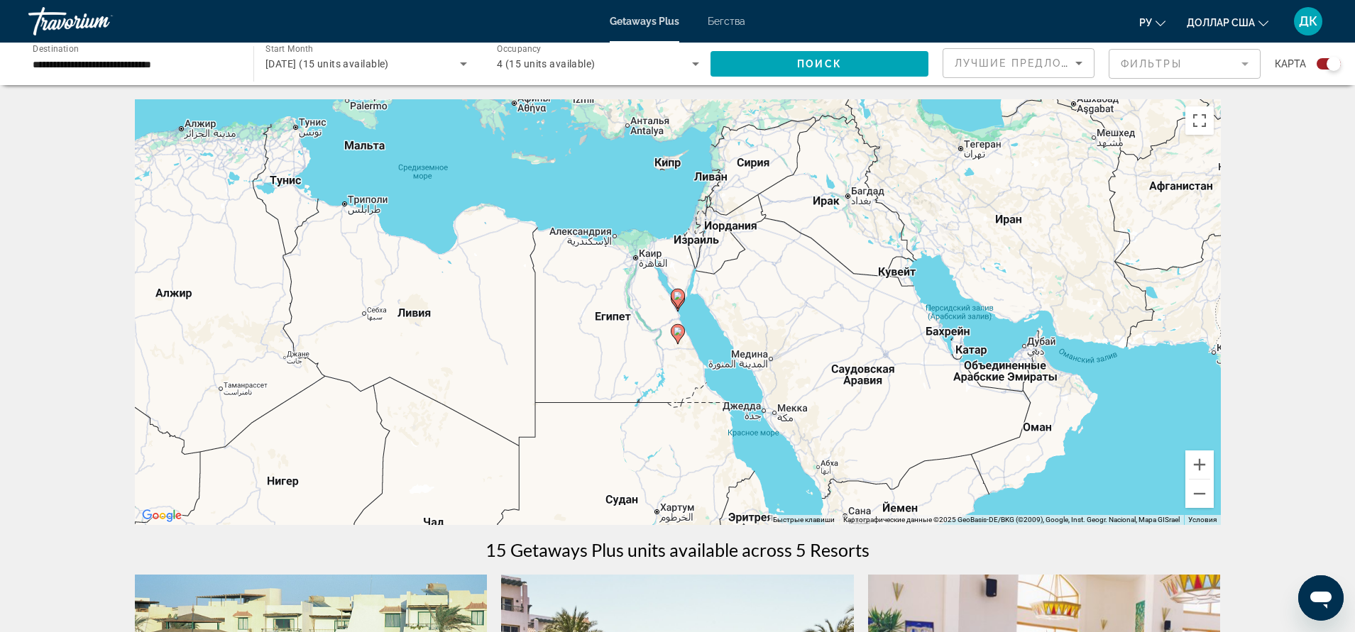
click at [682, 301] on icon "Основное содержание" at bounding box center [677, 299] width 13 height 18
type input "**********"
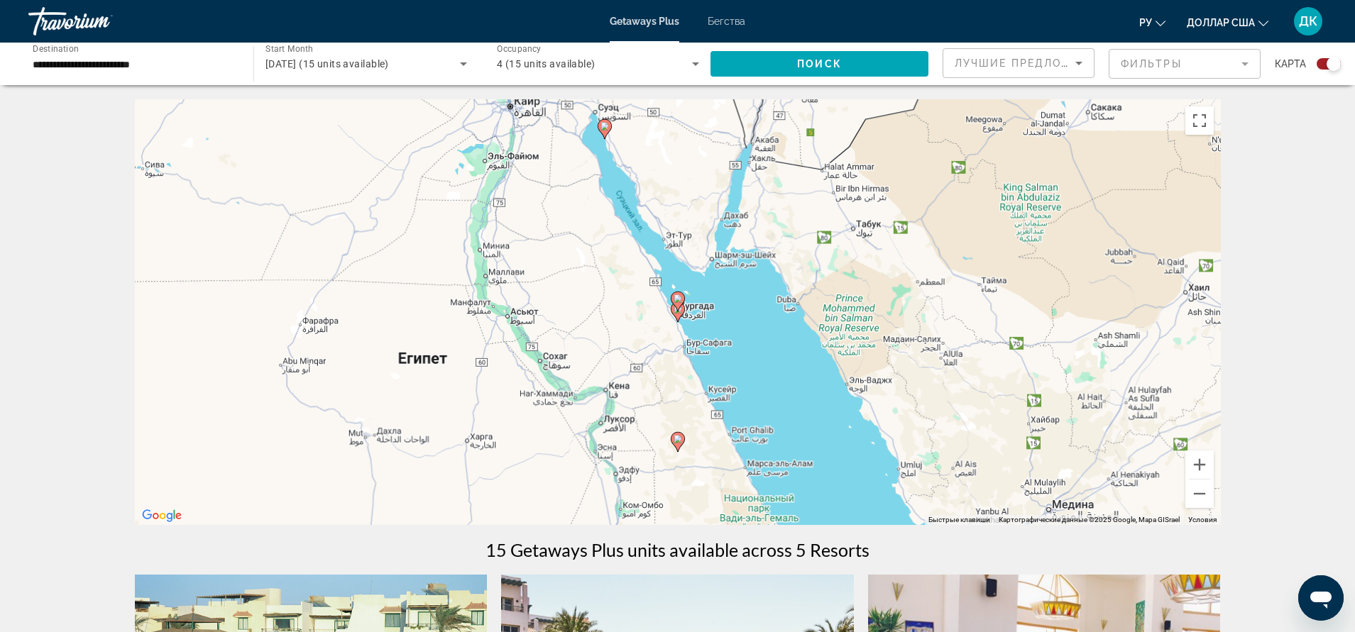
click at [681, 299] on image "Основное содержание" at bounding box center [677, 298] width 9 height 9
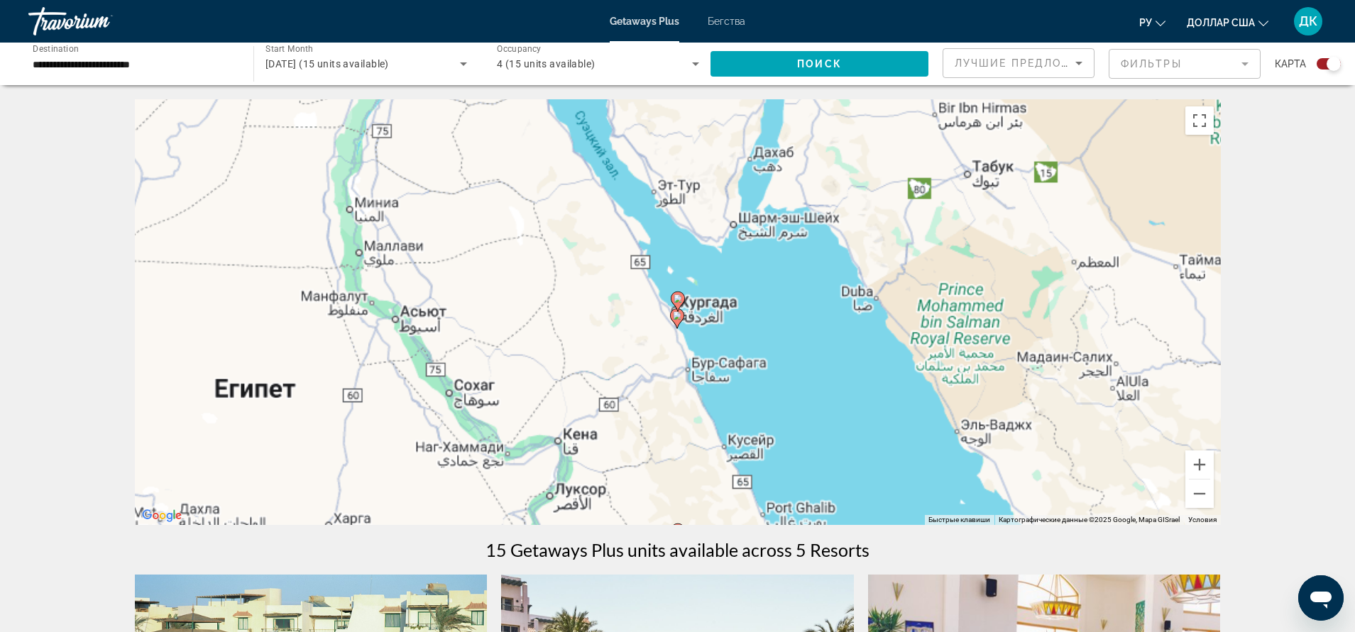
click at [681, 299] on image "Основное содержание" at bounding box center [677, 298] width 9 height 9
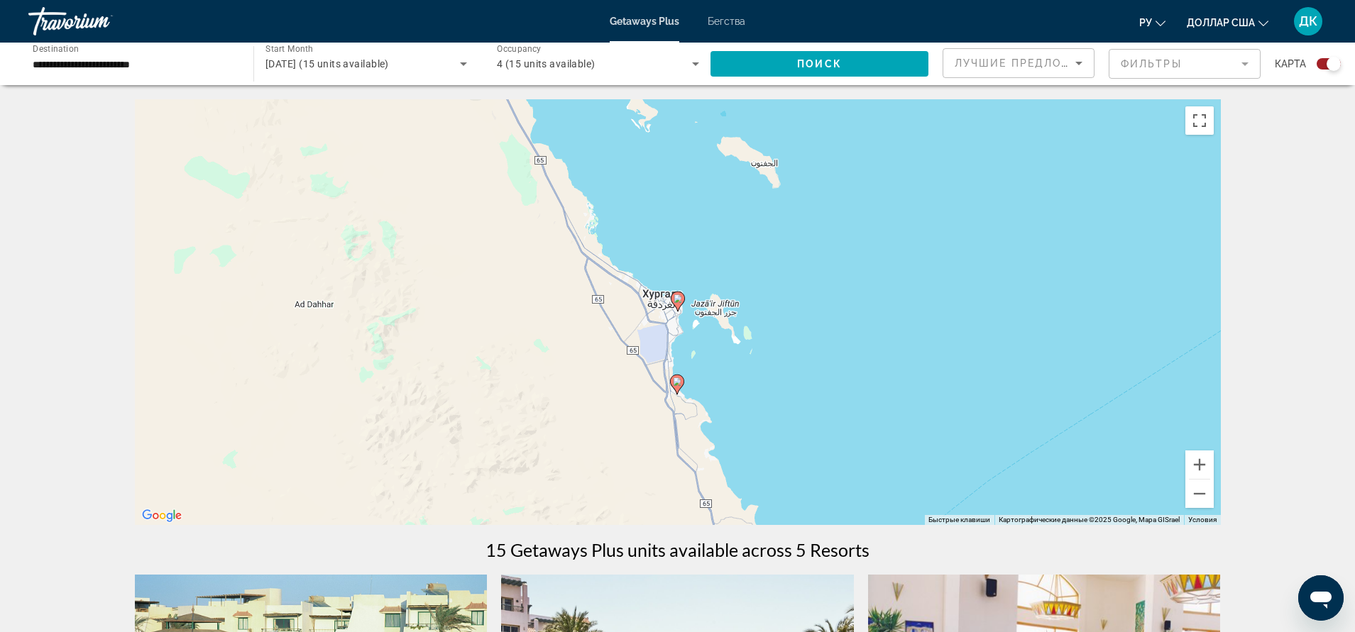
click at [681, 299] on image "Основное содержание" at bounding box center [677, 298] width 9 height 9
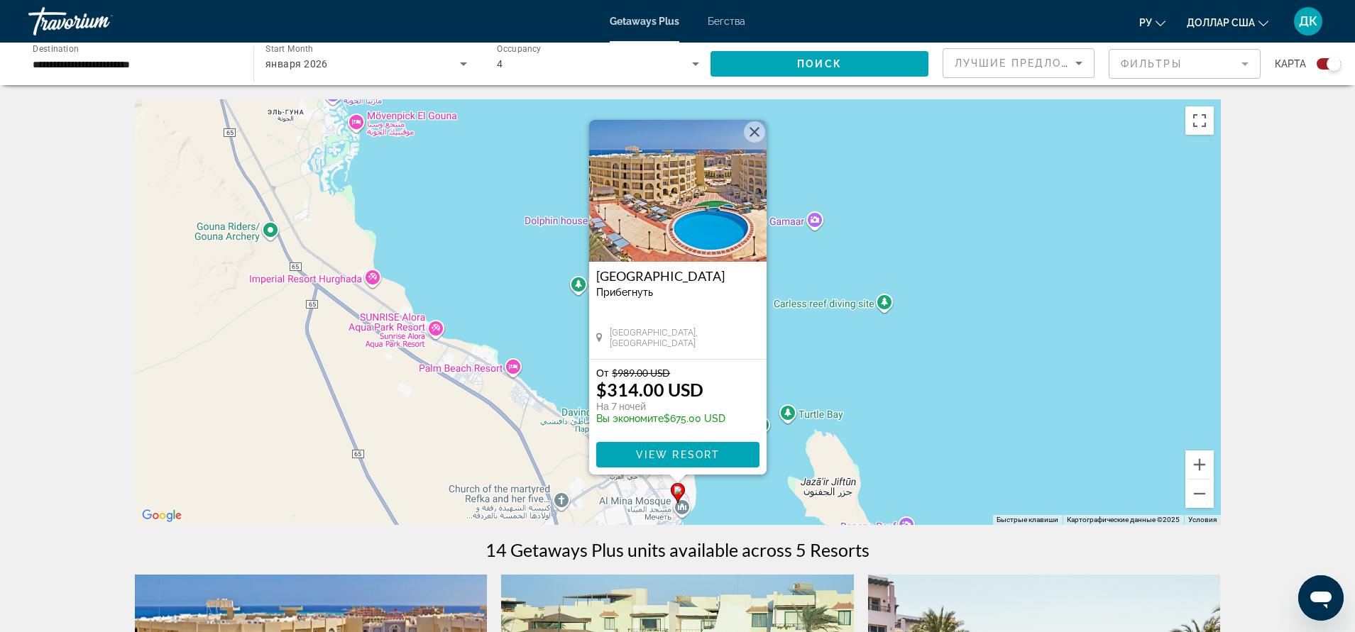
click at [755, 128] on button "Закрыть" at bounding box center [754, 131] width 21 height 21
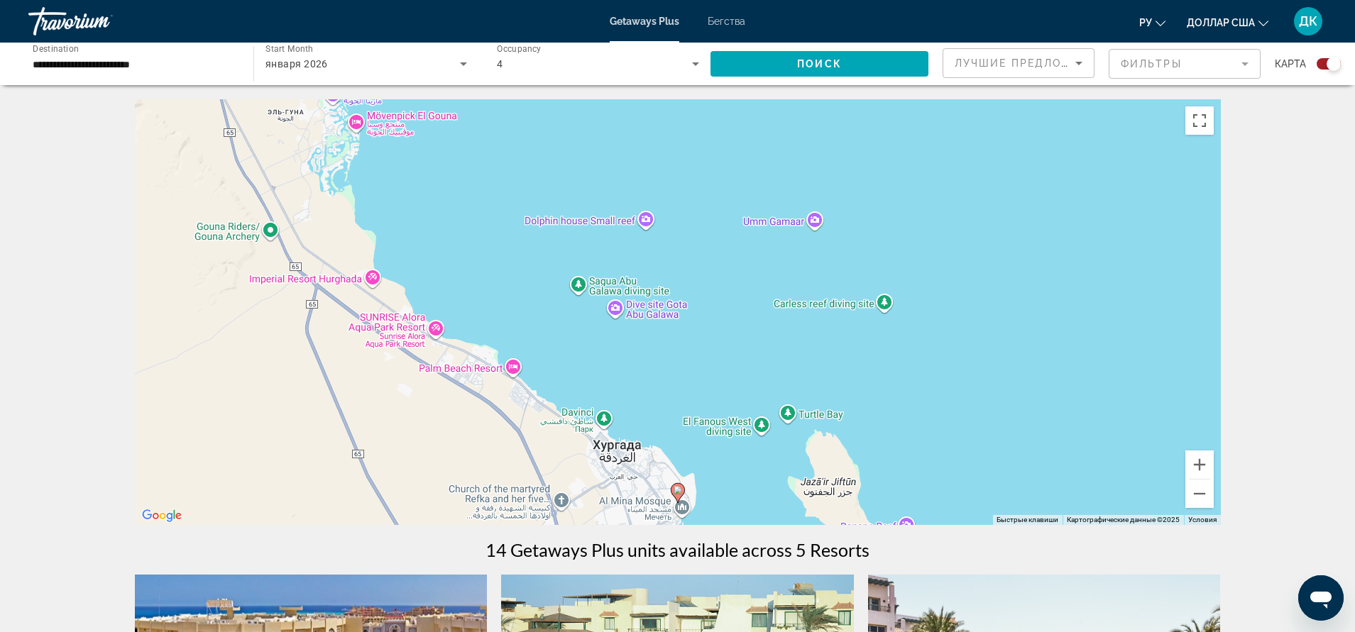
click at [683, 485] on icon "Основное содержание" at bounding box center [678, 493] width 14 height 20
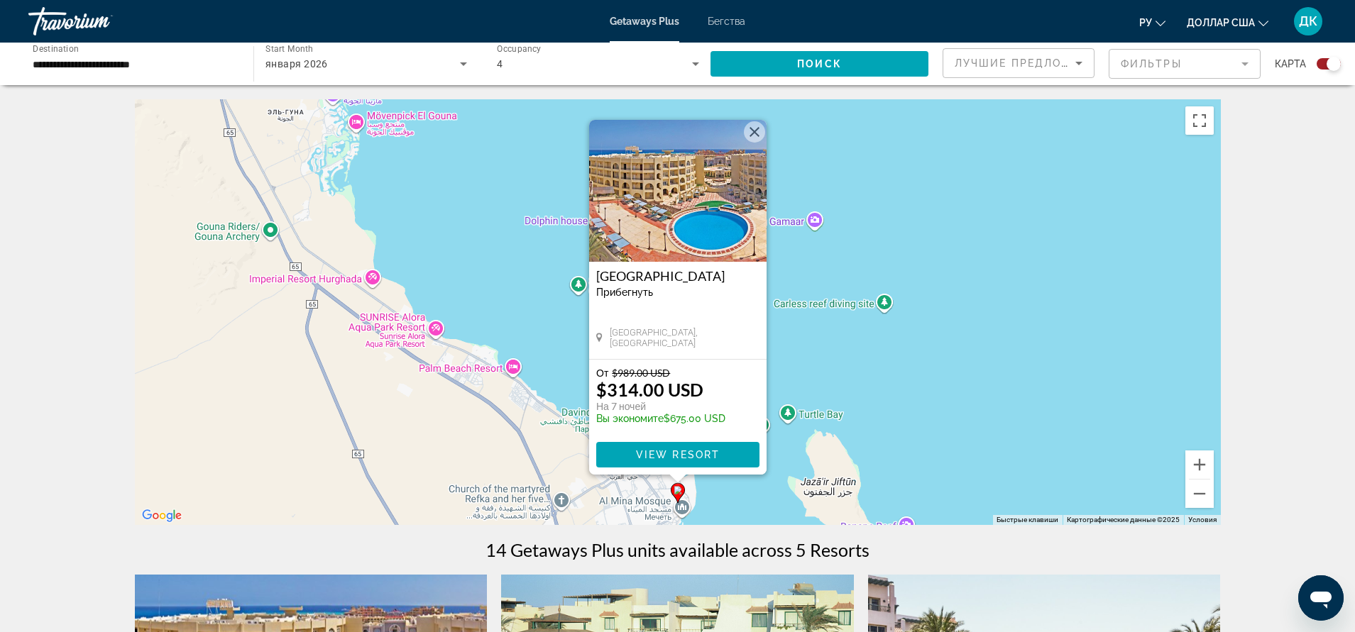
click at [900, 412] on div "Чтобы активировать перетаскивание с помощью клавиатуры, нажмите Alt + Ввод. Пос…" at bounding box center [678, 312] width 1086 height 426
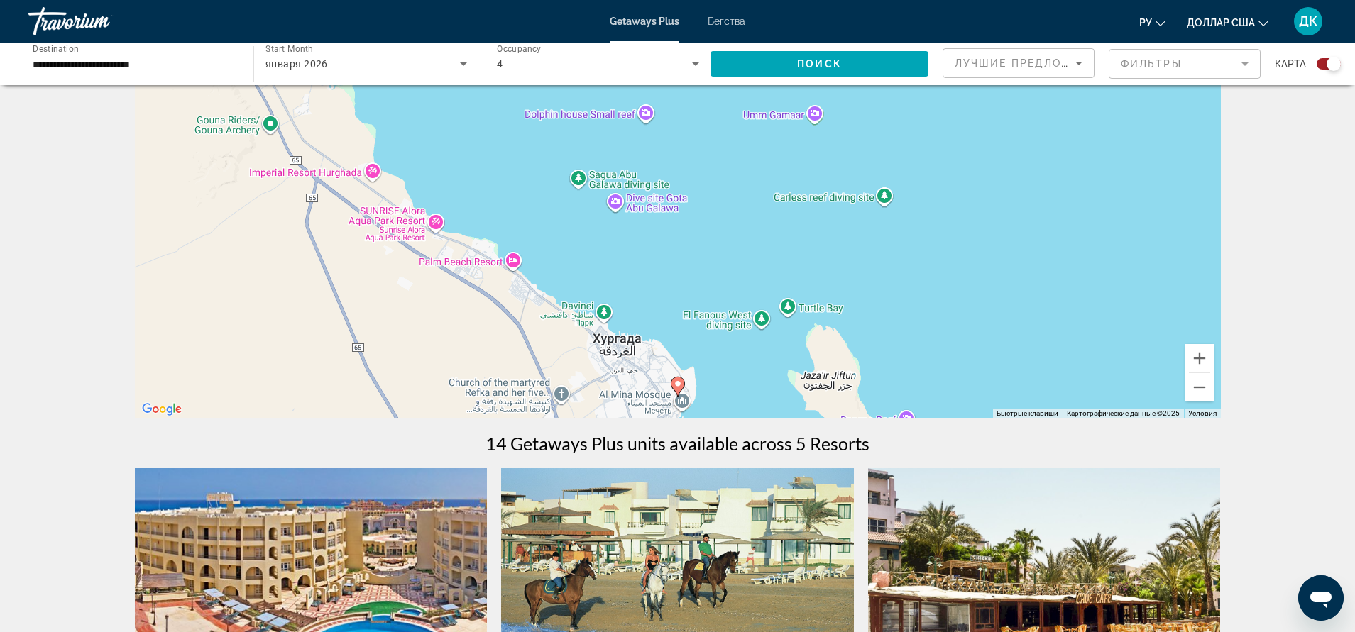
scroll to position [71, 0]
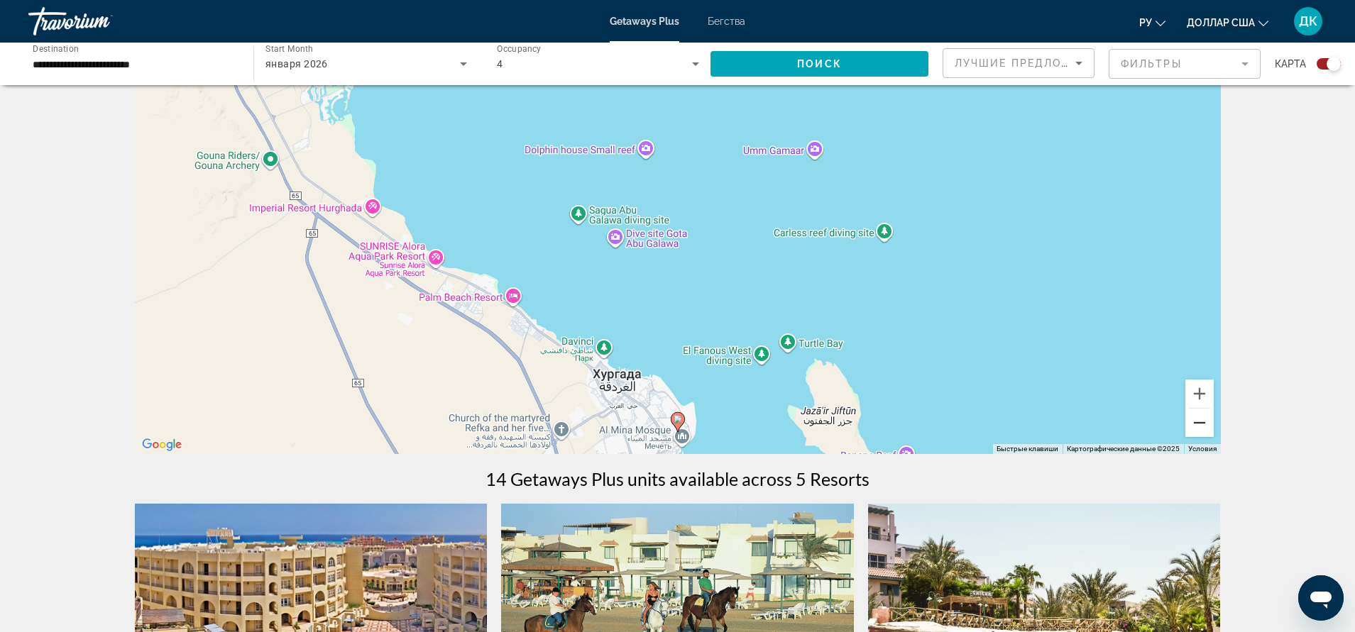
click at [1203, 412] on button "Уменьшить" at bounding box center [1199, 423] width 28 height 28
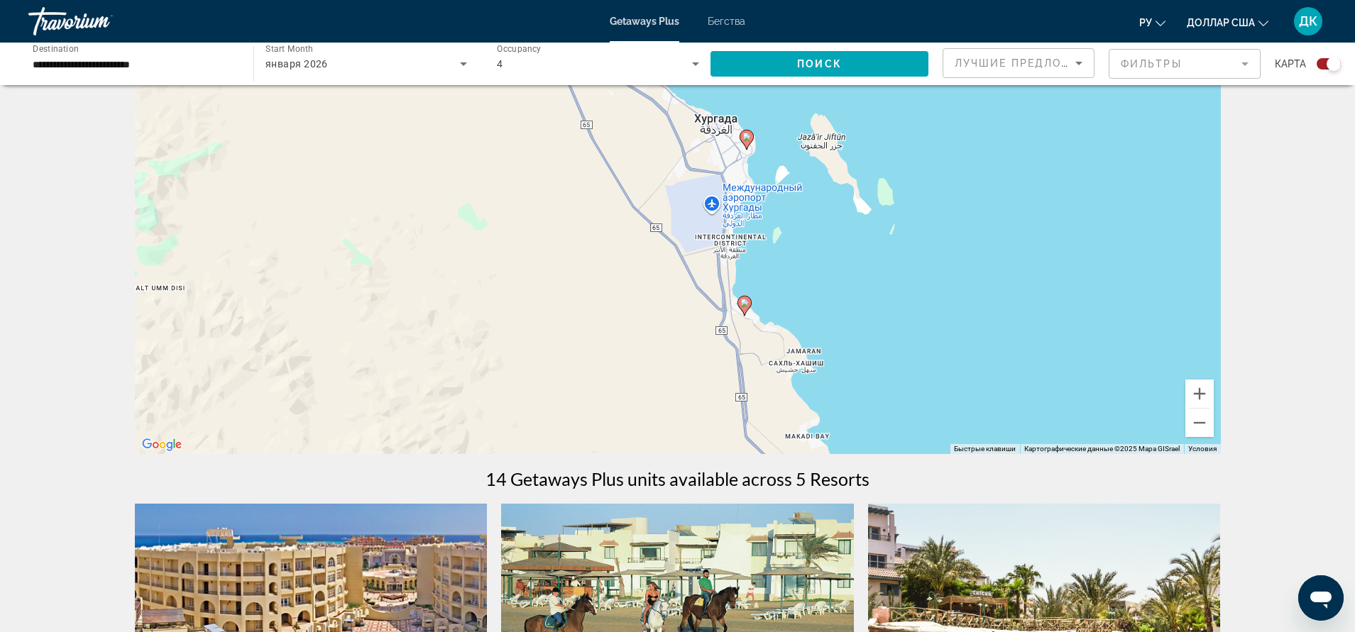
drag, startPoint x: 671, startPoint y: 369, endPoint x: 740, endPoint y: 178, distance: 202.9
click at [740, 178] on div "Чтобы активировать перетаскивание с помощью клавиатуры, нажмите Alt + Ввод. Пос…" at bounding box center [678, 241] width 1086 height 426
click at [746, 306] on icon "Основное содержание" at bounding box center [743, 303] width 13 height 18
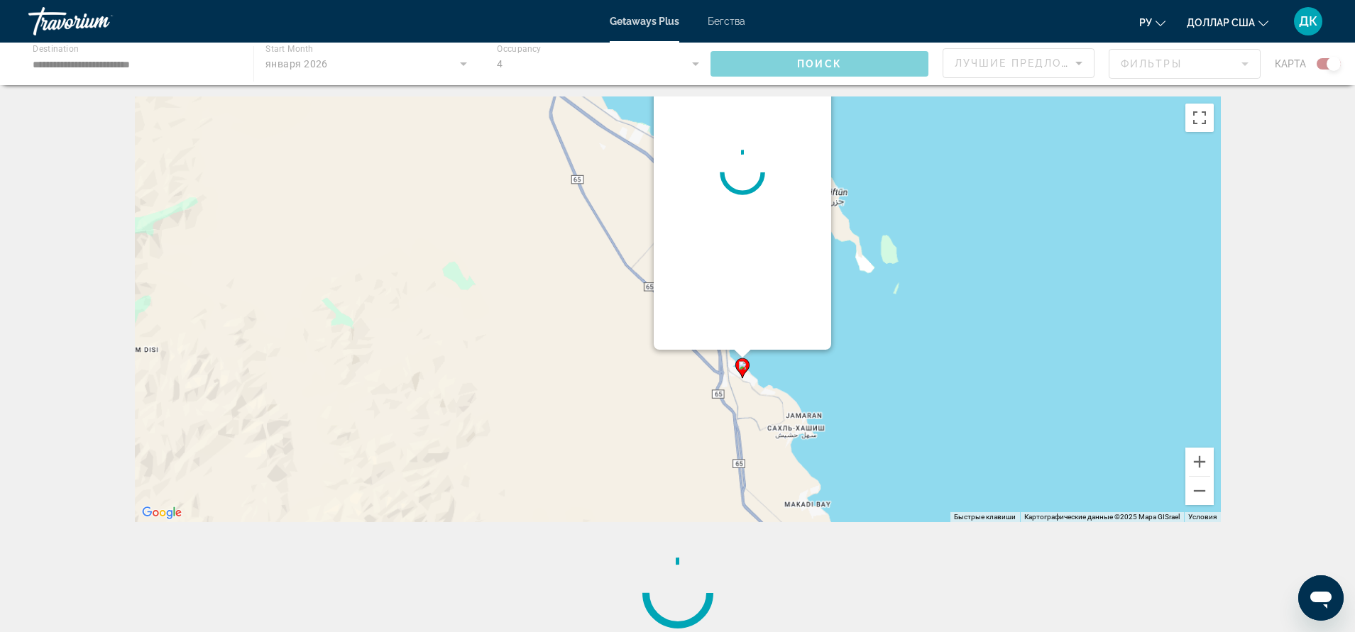
scroll to position [0, 0]
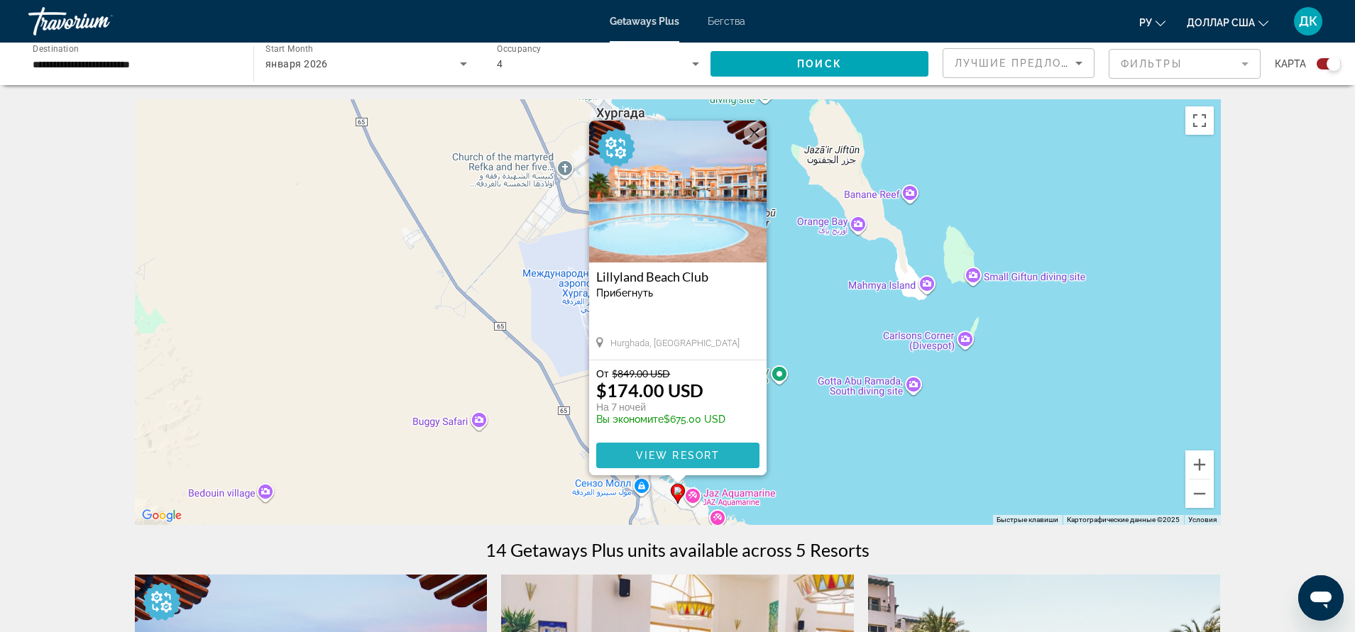
click at [682, 448] on span "Основное содержание" at bounding box center [677, 456] width 163 height 34
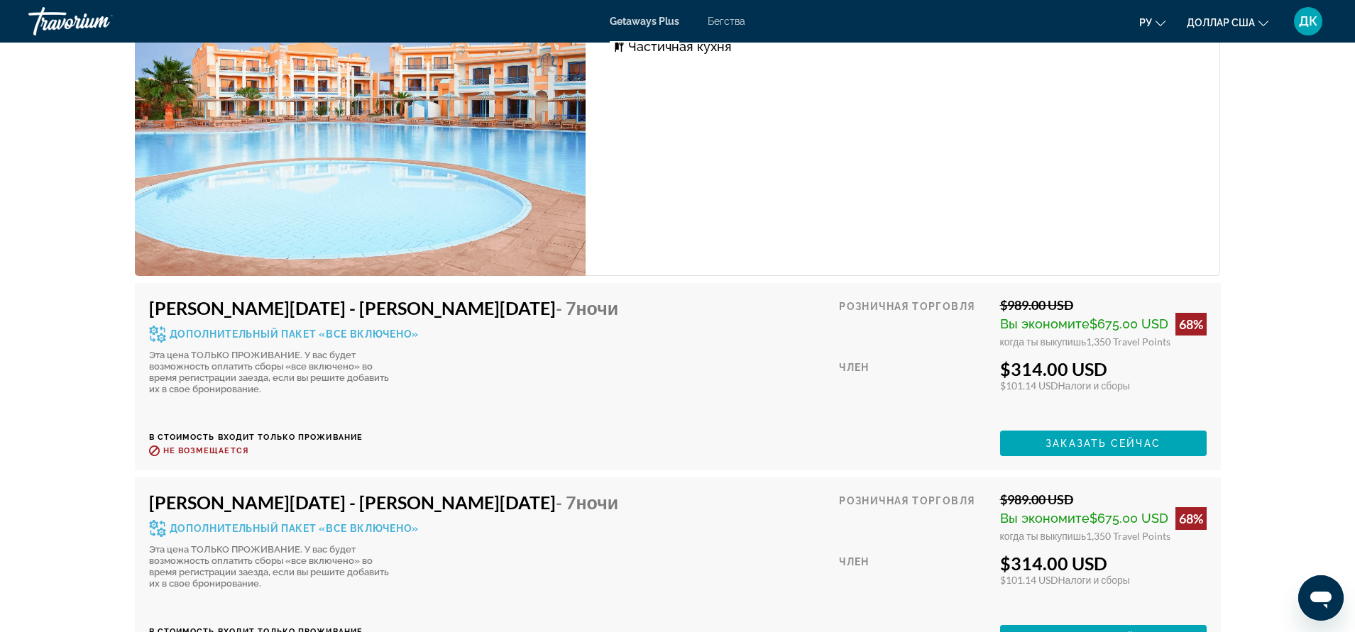
scroll to position [2635, 0]
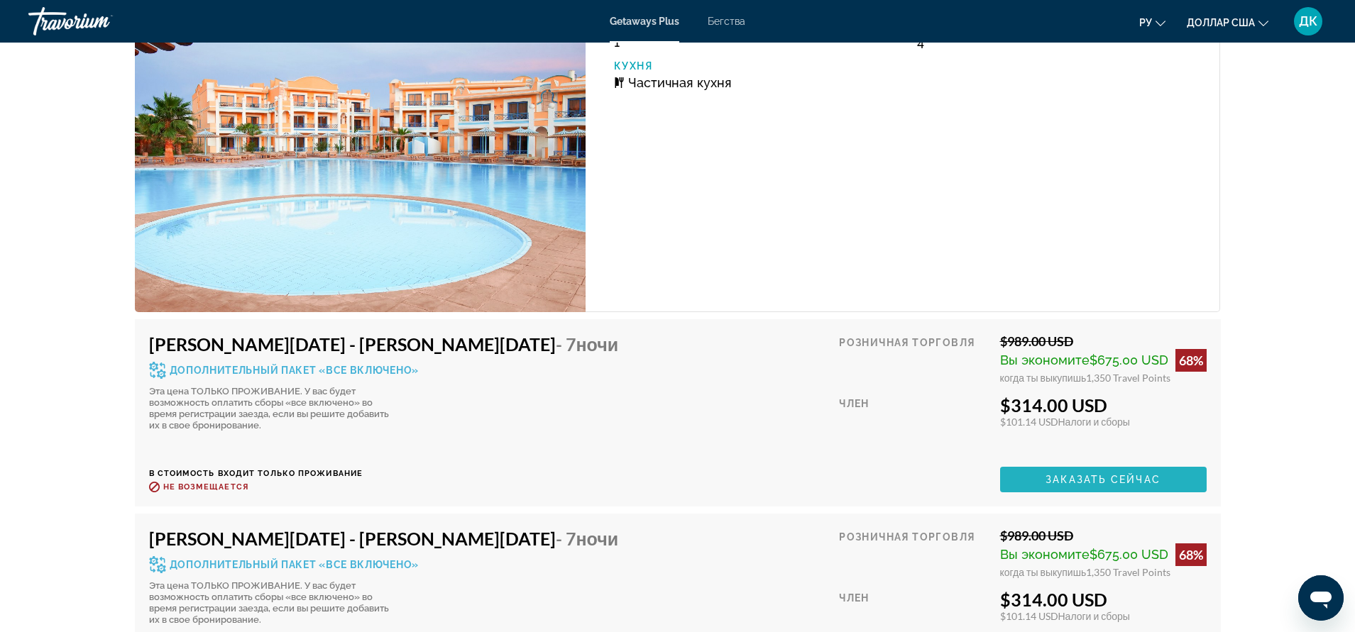
click at [1072, 476] on span "Заказать сейчас" at bounding box center [1102, 479] width 115 height 11
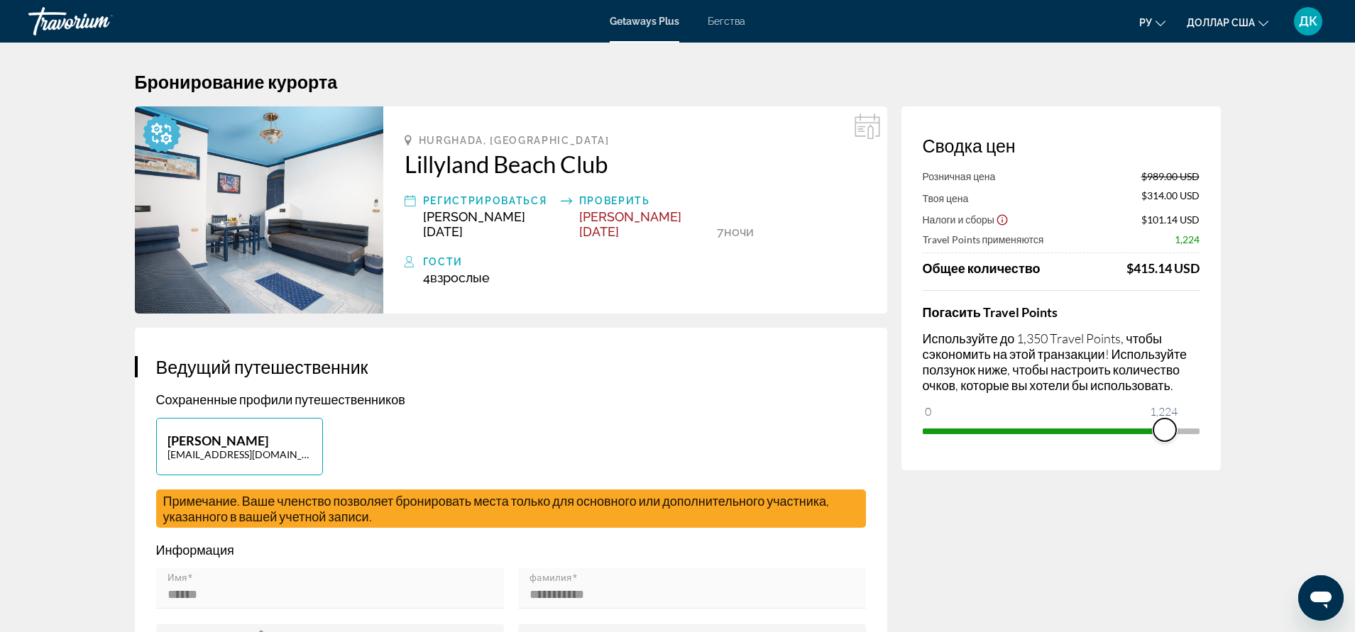
drag, startPoint x: 1189, startPoint y: 428, endPoint x: 1164, endPoint y: 430, distance: 24.9
click at [1164, 430] on span "ngx-slider" at bounding box center [1164, 430] width 23 height 23
drag, startPoint x: 1168, startPoint y: 434, endPoint x: 1240, endPoint y: 434, distance: 72.4
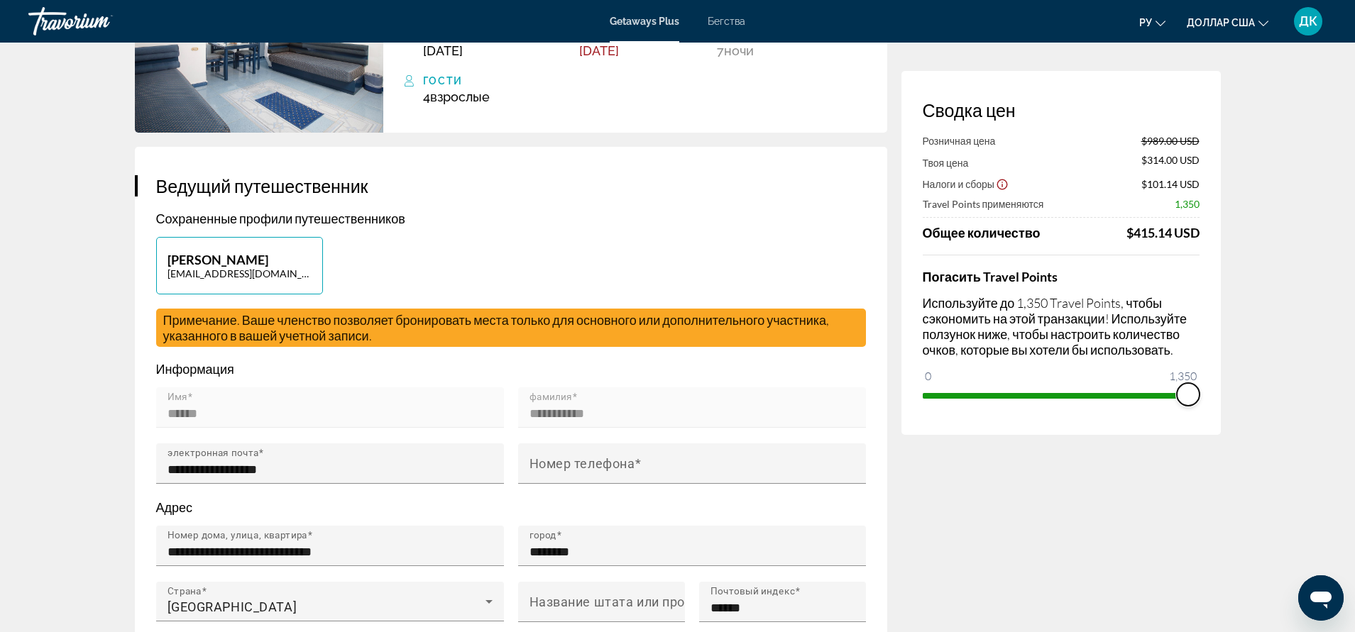
scroll to position [213, 0]
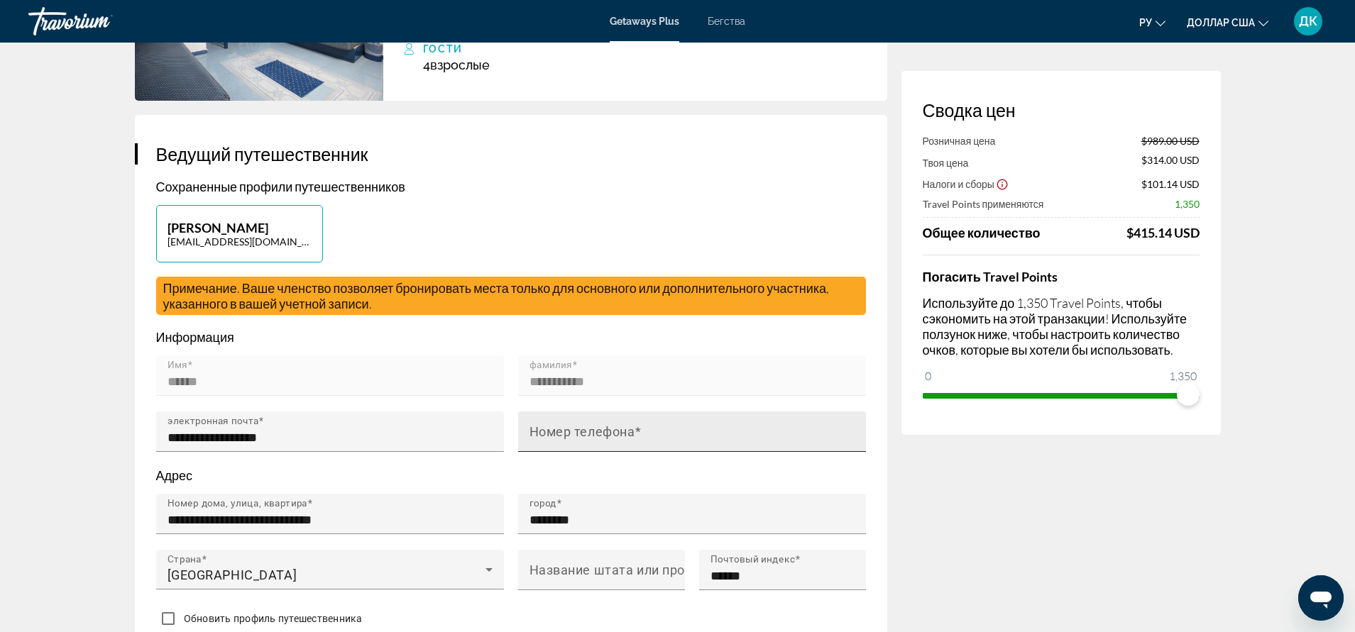
click at [575, 424] on mat-label "Номер телефона" at bounding box center [582, 431] width 106 height 15
click at [575, 429] on input "Номер телефона" at bounding box center [696, 437] width 334 height 17
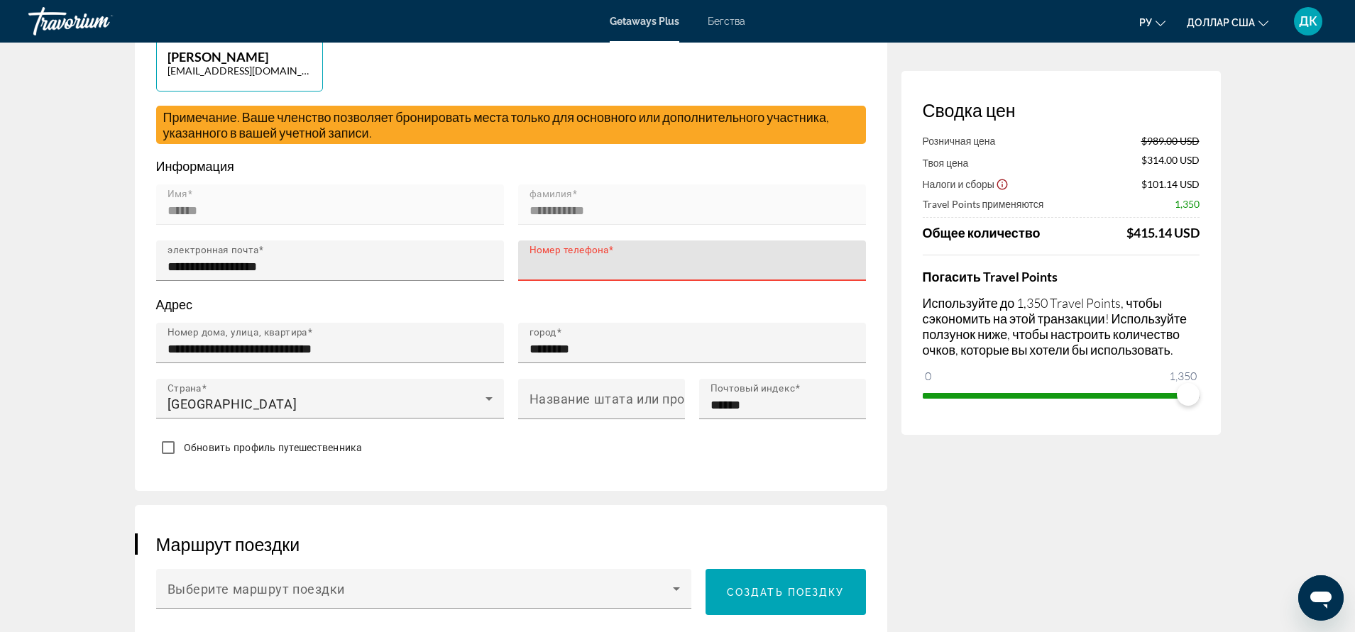
scroll to position [464, 0]
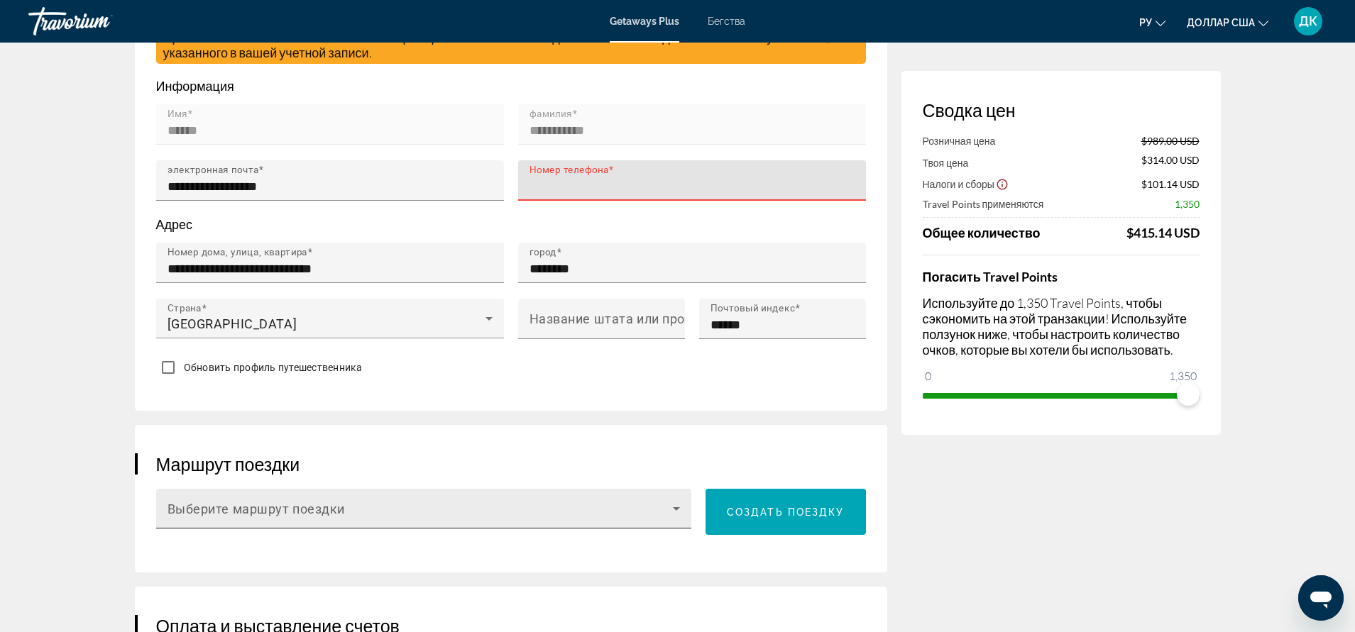
click at [680, 500] on icon "Основное содержание" at bounding box center [676, 508] width 17 height 17
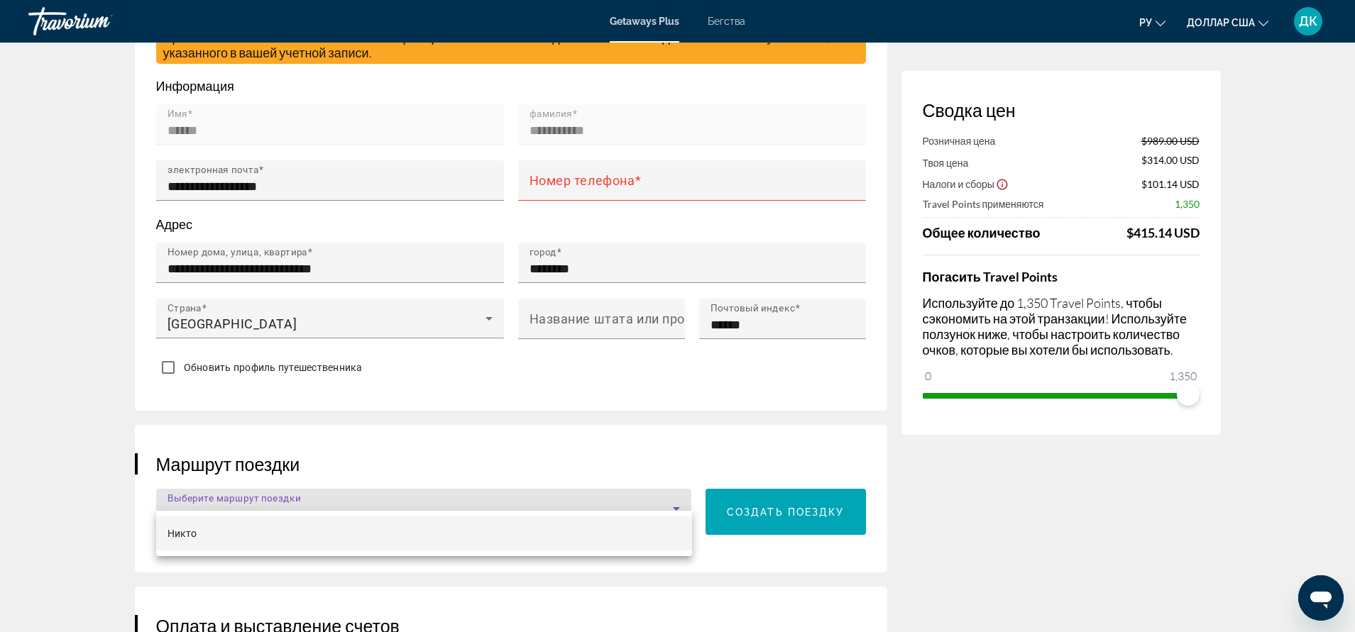
click at [680, 492] on div at bounding box center [677, 316] width 1355 height 632
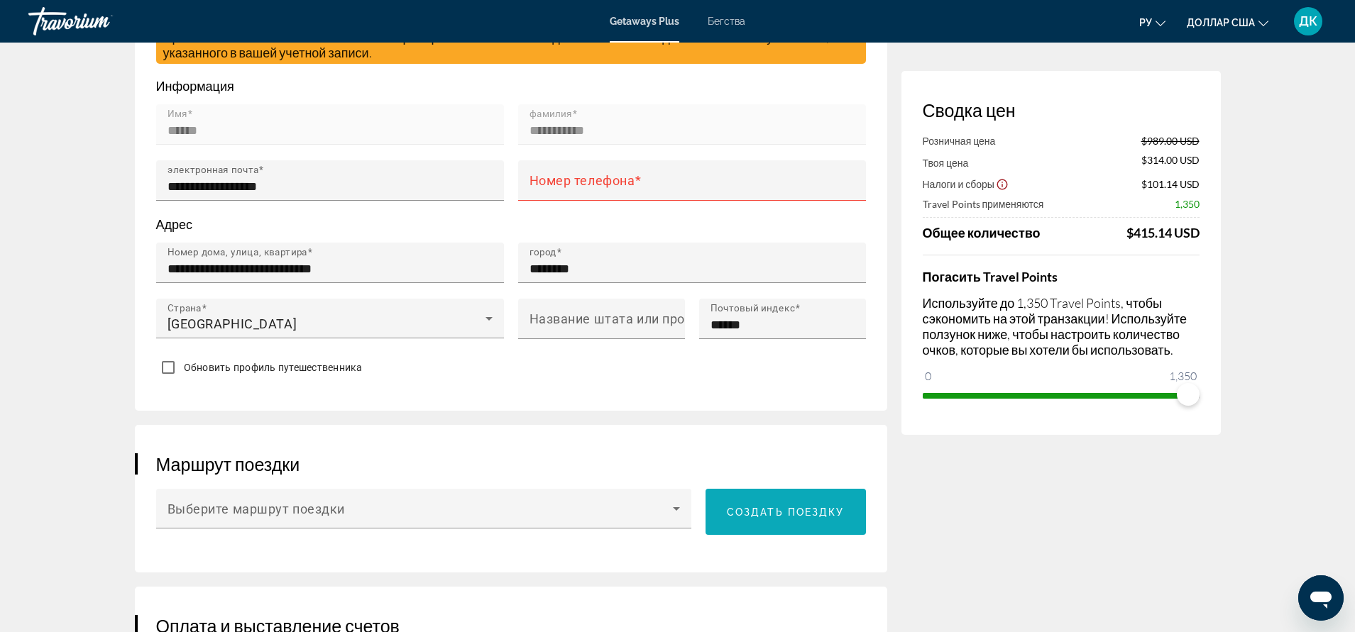
click at [762, 507] on span "Создать поездку" at bounding box center [786, 512] width 118 height 11
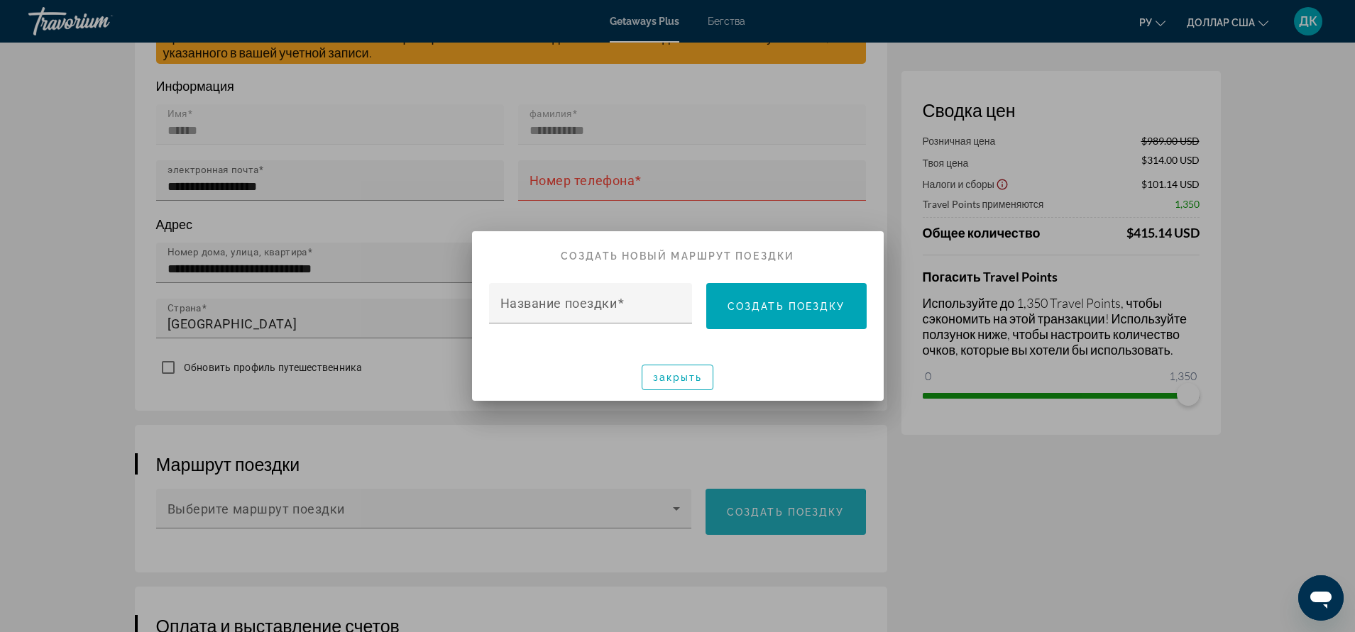
scroll to position [0, 0]
click at [690, 375] on font "закрыть" at bounding box center [678, 377] width 50 height 11
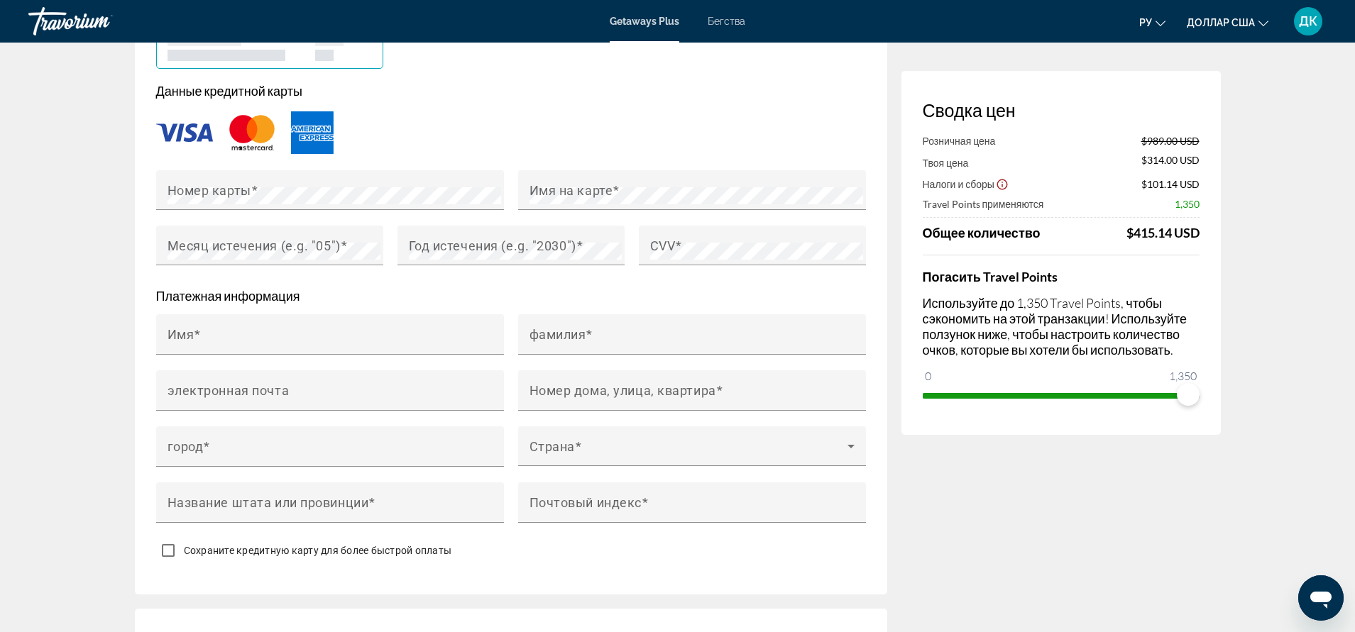
scroll to position [781, 0]
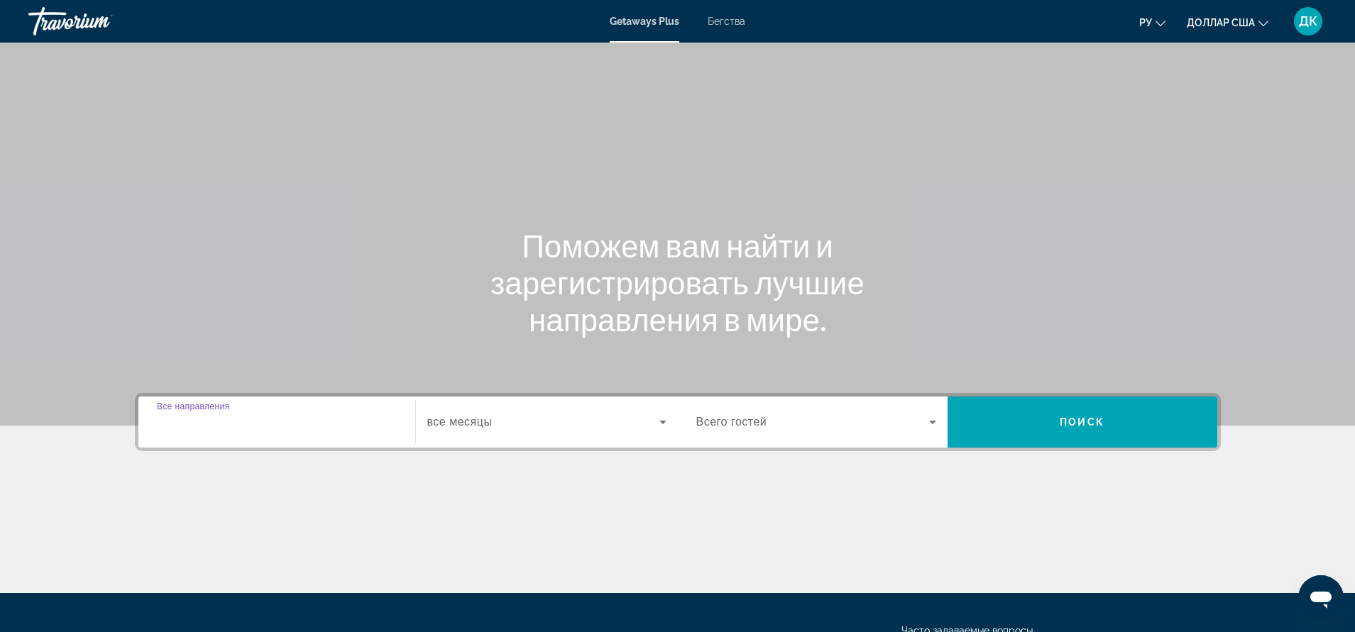
click at [298, 418] on input "Место назначения Все направления" at bounding box center [277, 422] width 240 height 17
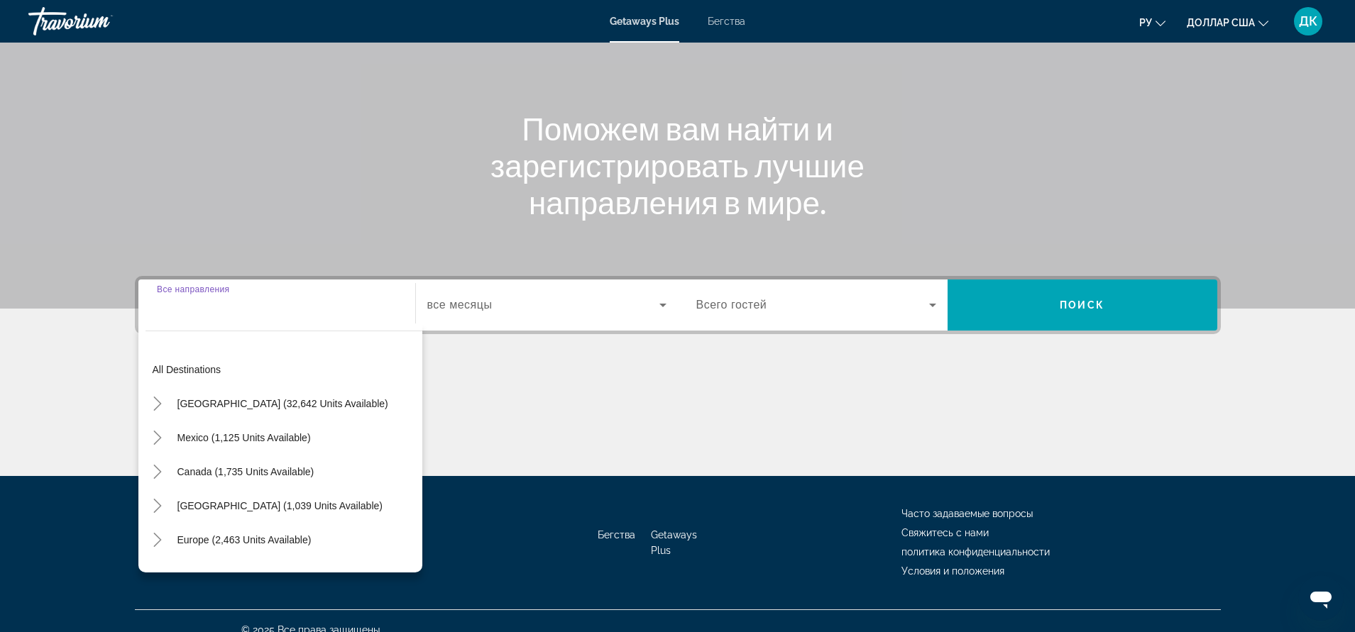
scroll to position [135, 0]
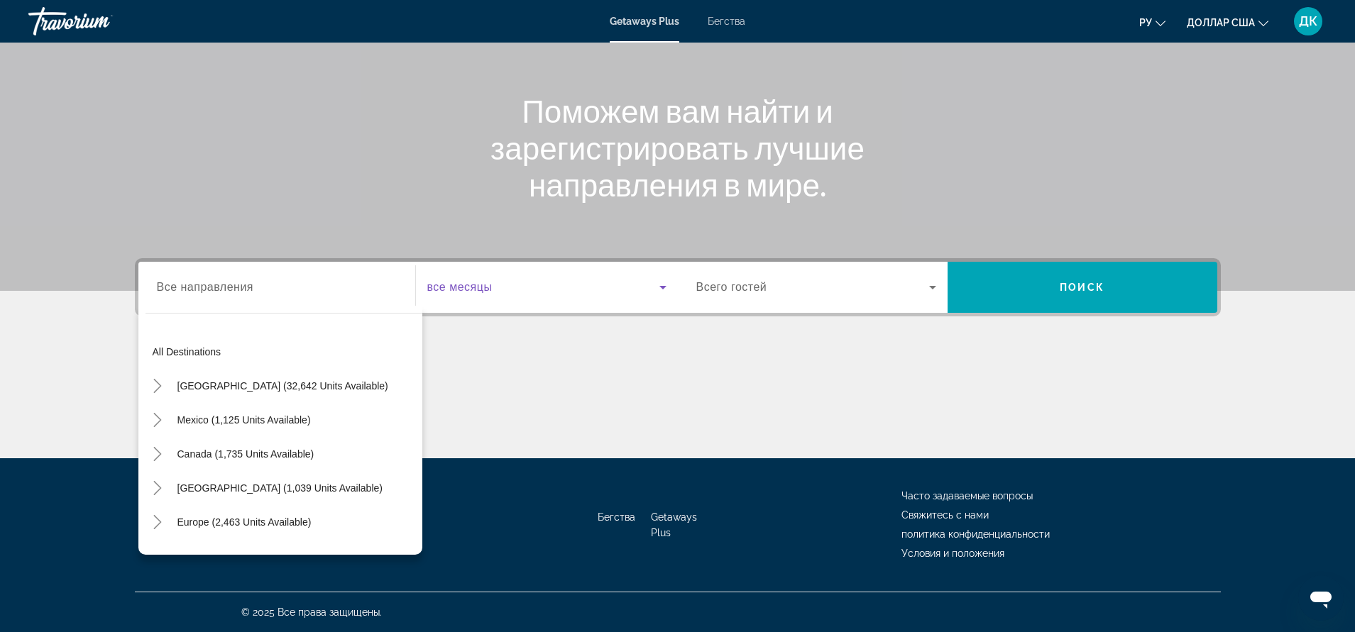
click at [541, 280] on span "Виджет поиска" at bounding box center [543, 287] width 232 height 17
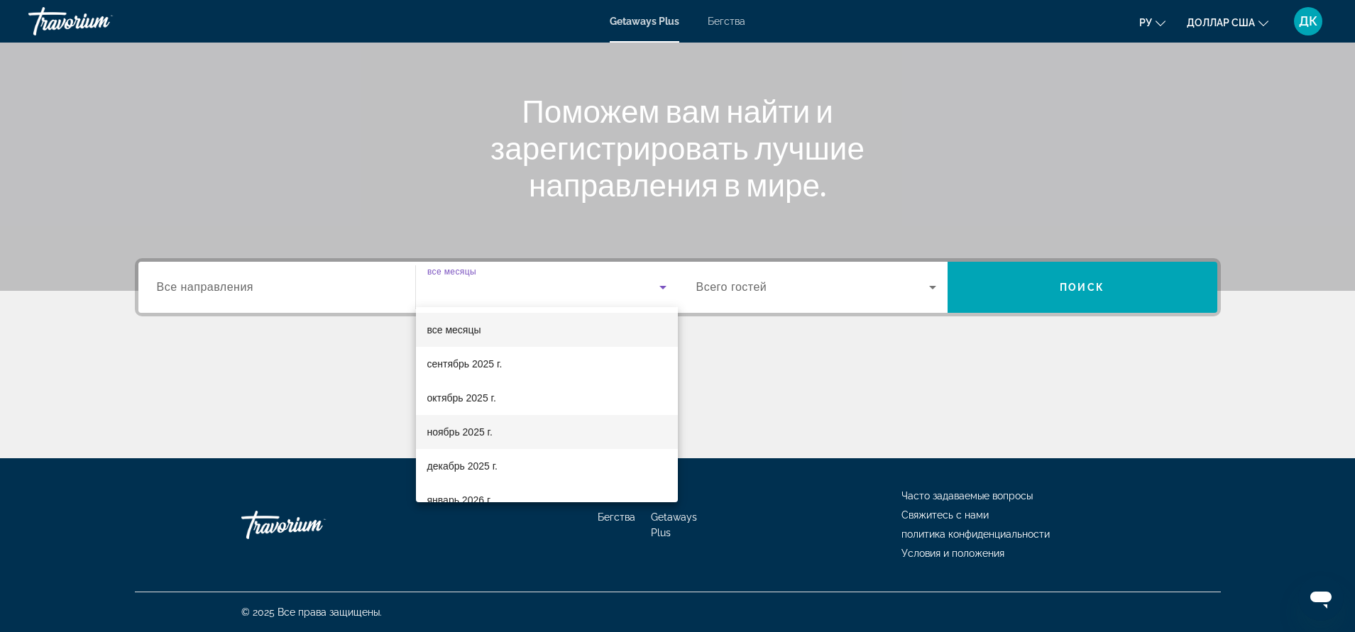
scroll to position [71, 0]
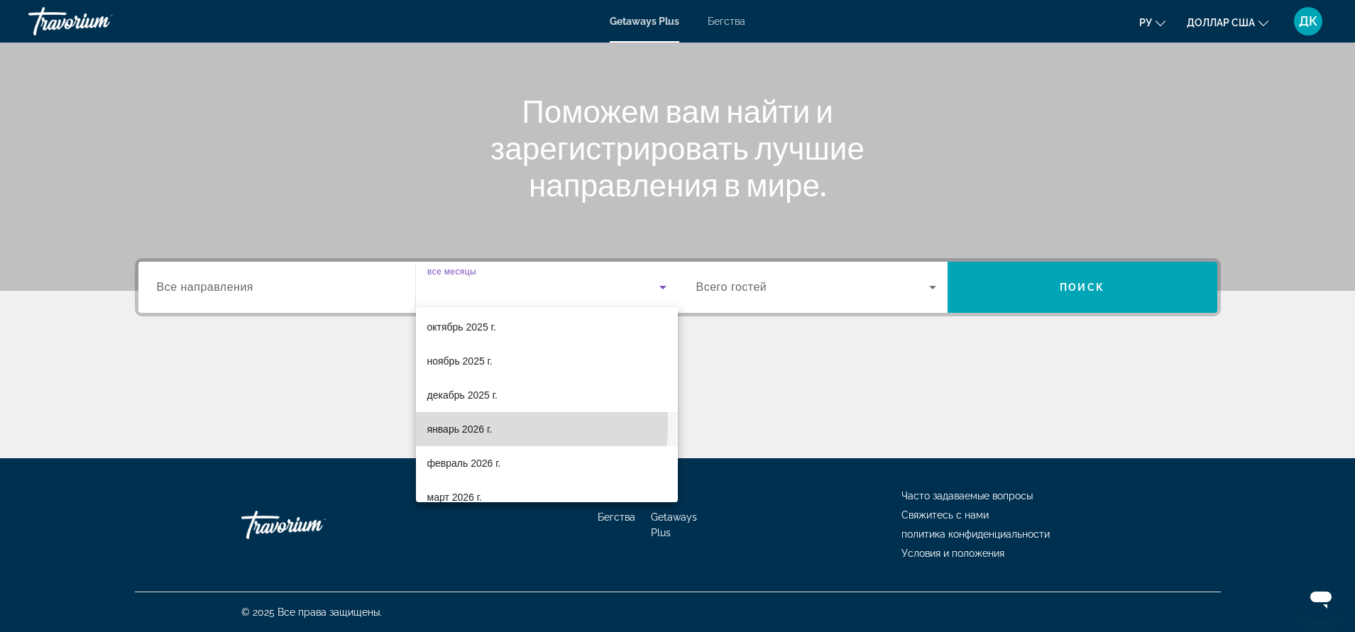
click at [475, 425] on font "январь 2026 г." at bounding box center [459, 429] width 65 height 11
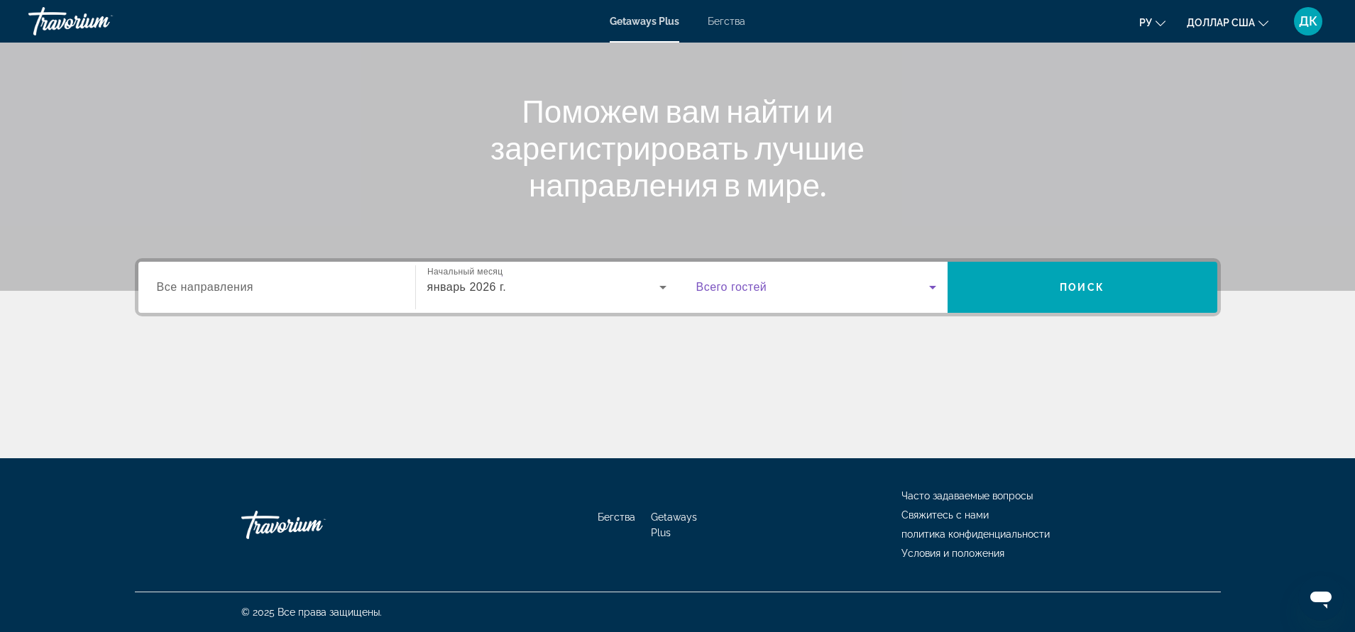
click at [897, 292] on span "Виджет поиска" at bounding box center [812, 287] width 233 height 17
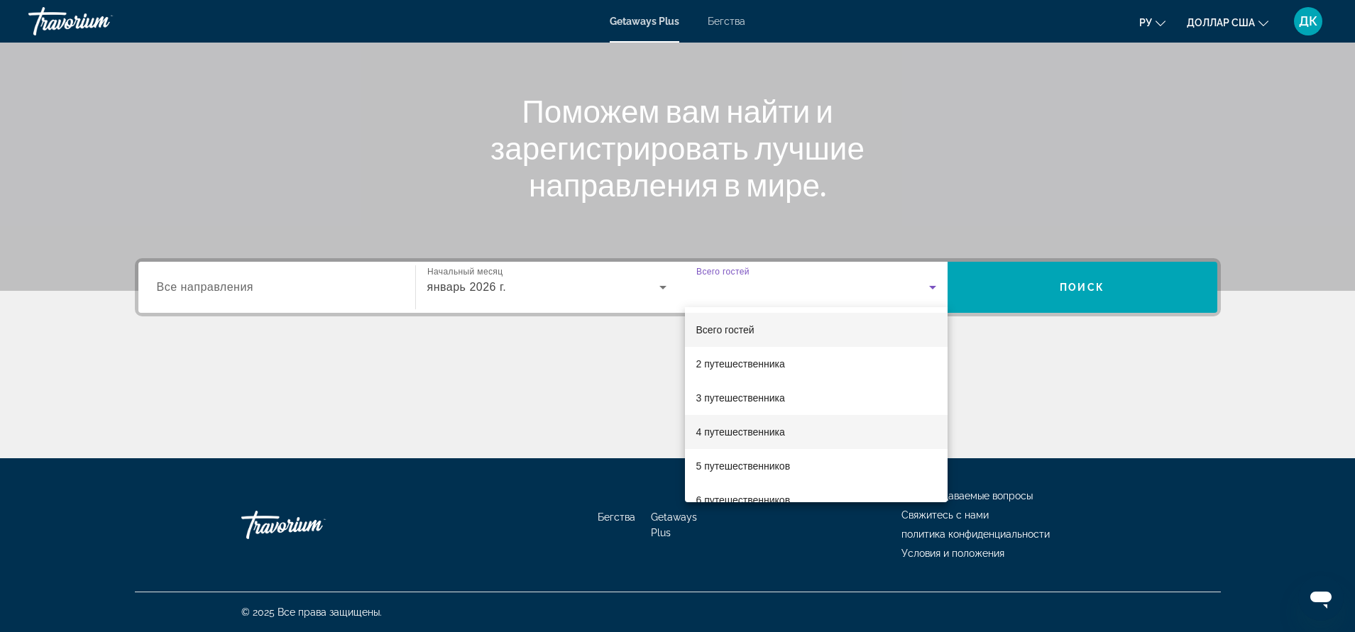
click at [739, 427] on font "4 путешественника" at bounding box center [740, 431] width 89 height 11
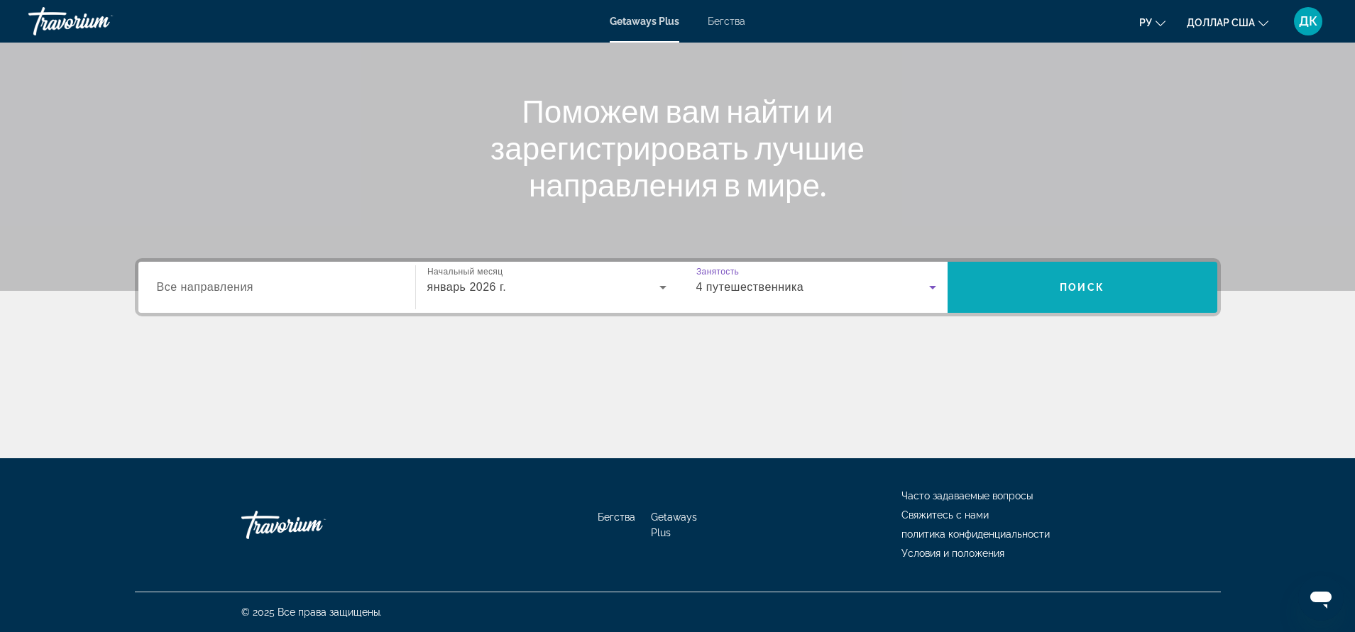
click at [1096, 287] on font "Поиск" at bounding box center [1081, 287] width 45 height 11
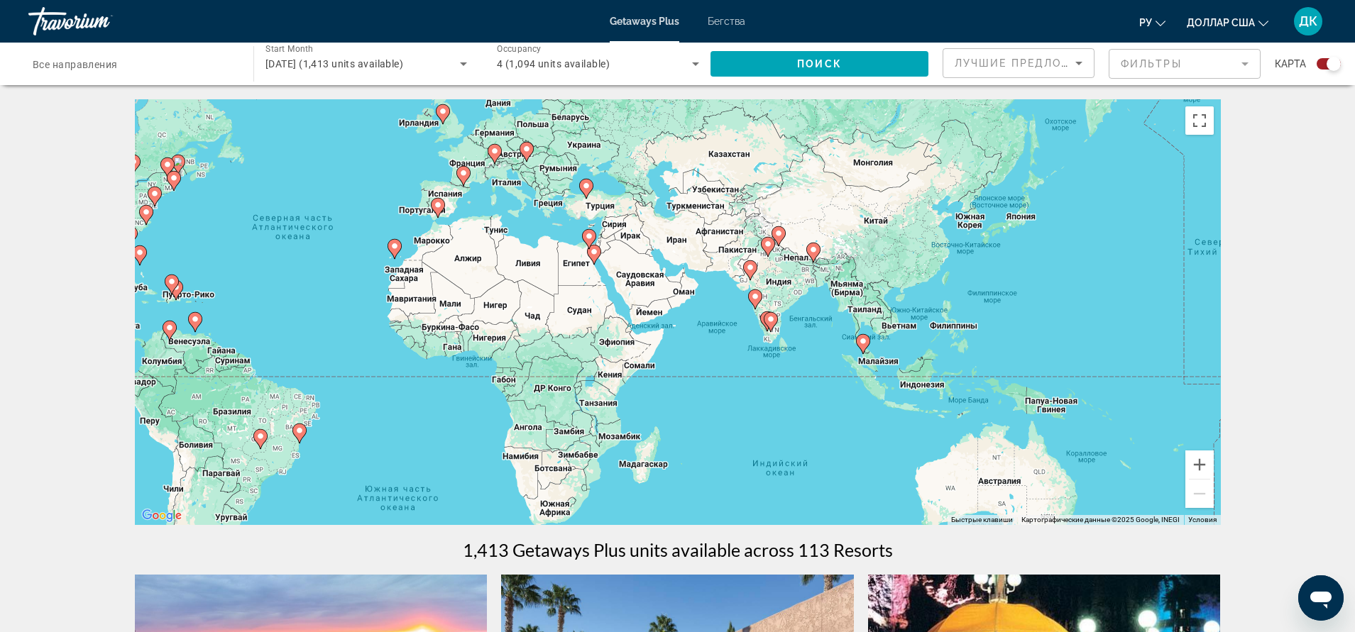
drag, startPoint x: 910, startPoint y: 353, endPoint x: 566, endPoint y: 291, distance: 349.8
click at [566, 291] on div "Чтобы активировать перетаскивание с помощью клавиатуры, нажмите Alt + Ввод. Пос…" at bounding box center [678, 312] width 1086 height 426
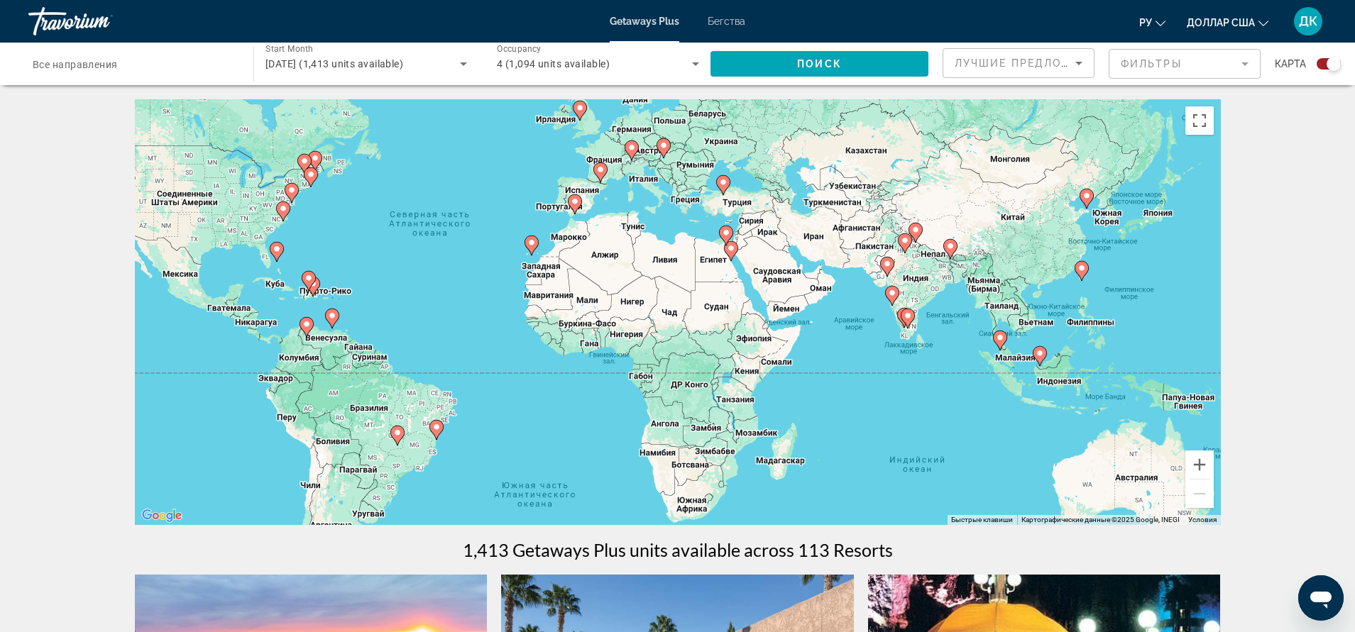
drag, startPoint x: 510, startPoint y: 208, endPoint x: 647, endPoint y: 206, distance: 137.0
click at [647, 206] on div "Чтобы активировать перетаскивание с помощью клавиатуры, нажмите Alt + Ввод. Пос…" at bounding box center [678, 312] width 1086 height 426
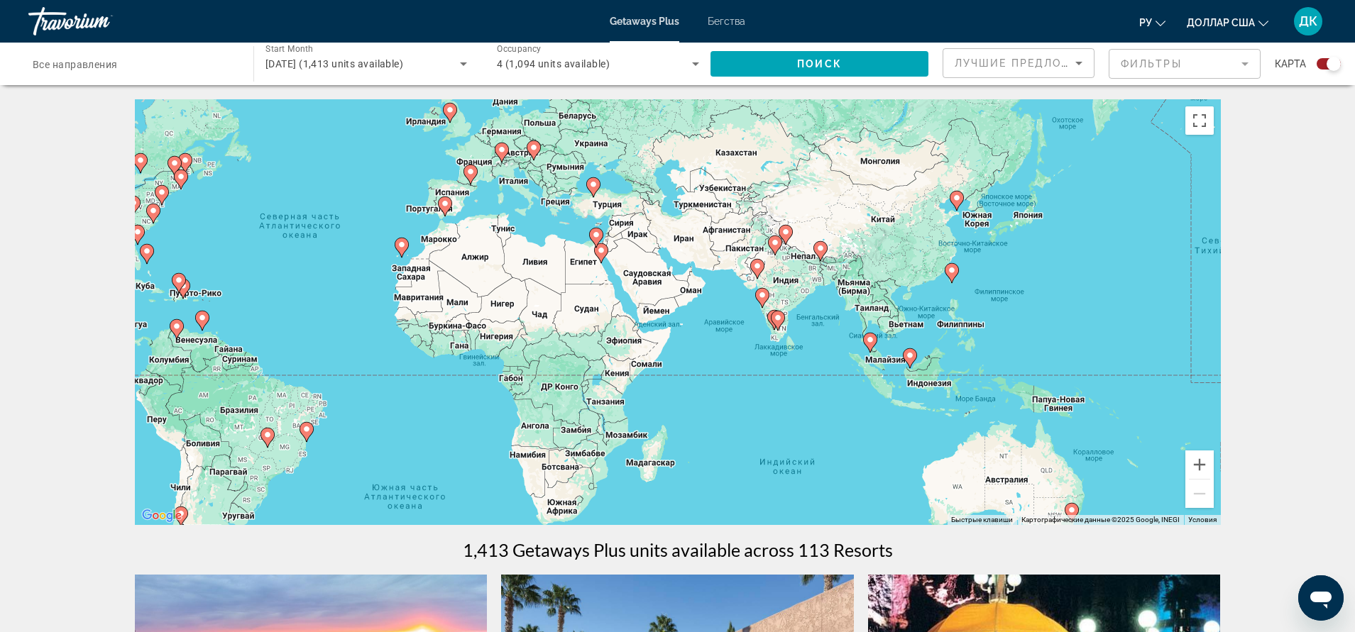
drag, startPoint x: 920, startPoint y: 353, endPoint x: 792, endPoint y: 356, distance: 128.5
click at [792, 356] on div "Чтобы активировать перетаскивание с помощью клавиатуры, нажмите Alt + Ввод. Пос…" at bounding box center [678, 312] width 1086 height 426
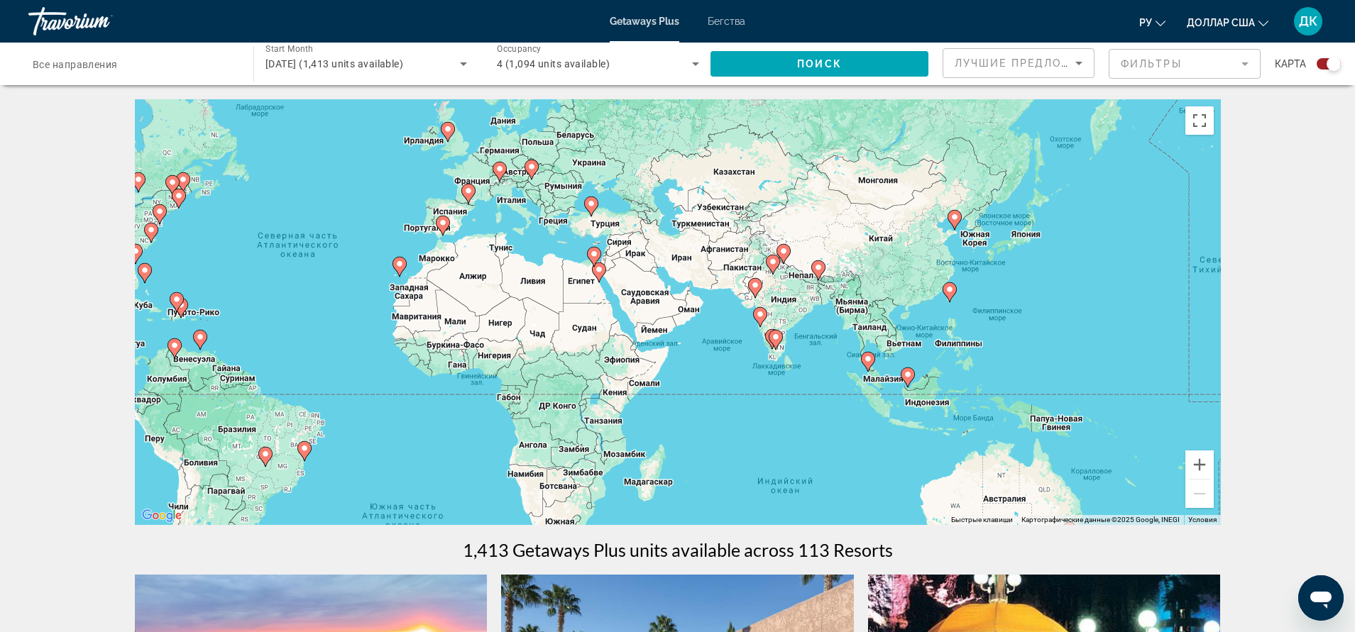
drag, startPoint x: 836, startPoint y: 365, endPoint x: 832, endPoint y: 382, distance: 18.2
click at [833, 385] on div "Чтобы активировать перетаскивание с помощью клавиатуры, нажмите Alt + Ввод. Пос…" at bounding box center [678, 312] width 1086 height 426
click at [1197, 463] on button "Увеличить" at bounding box center [1199, 465] width 28 height 28
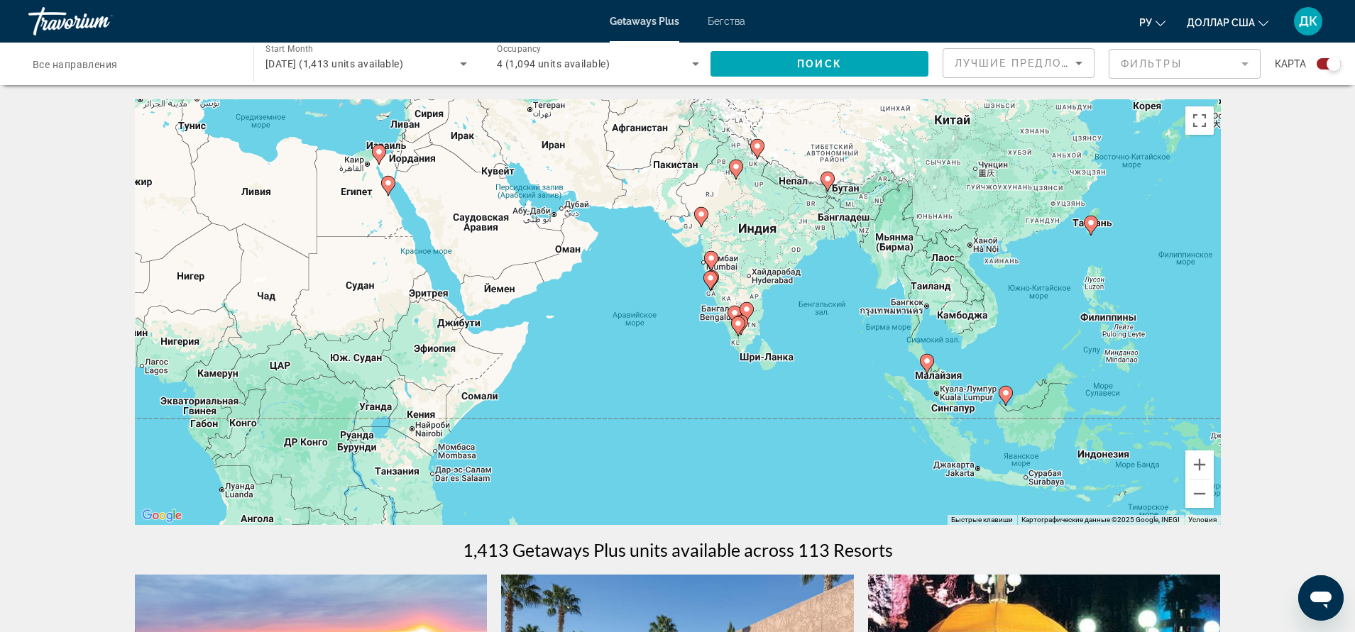
drag, startPoint x: 959, startPoint y: 395, endPoint x: 829, endPoint y: 336, distance: 142.9
click at [829, 336] on div "Чтобы активировать перетаскивание с помощью клавиатуры, нажмите Alt + Ввод. Пос…" at bounding box center [678, 312] width 1086 height 426
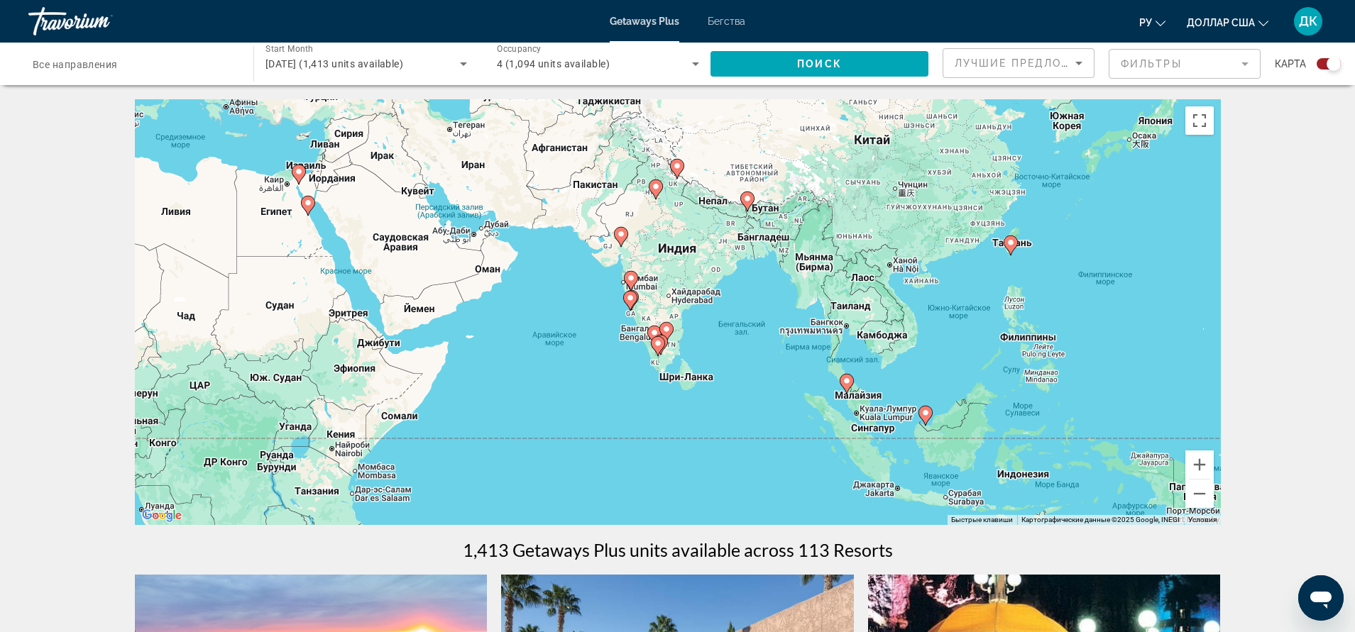
drag, startPoint x: 1003, startPoint y: 265, endPoint x: 922, endPoint y: 287, distance: 83.1
click at [922, 287] on div "Чтобы активировать перетаскивание с помощью клавиатуры, нажмите Alt + Ввод. Пос…" at bounding box center [678, 312] width 1086 height 426
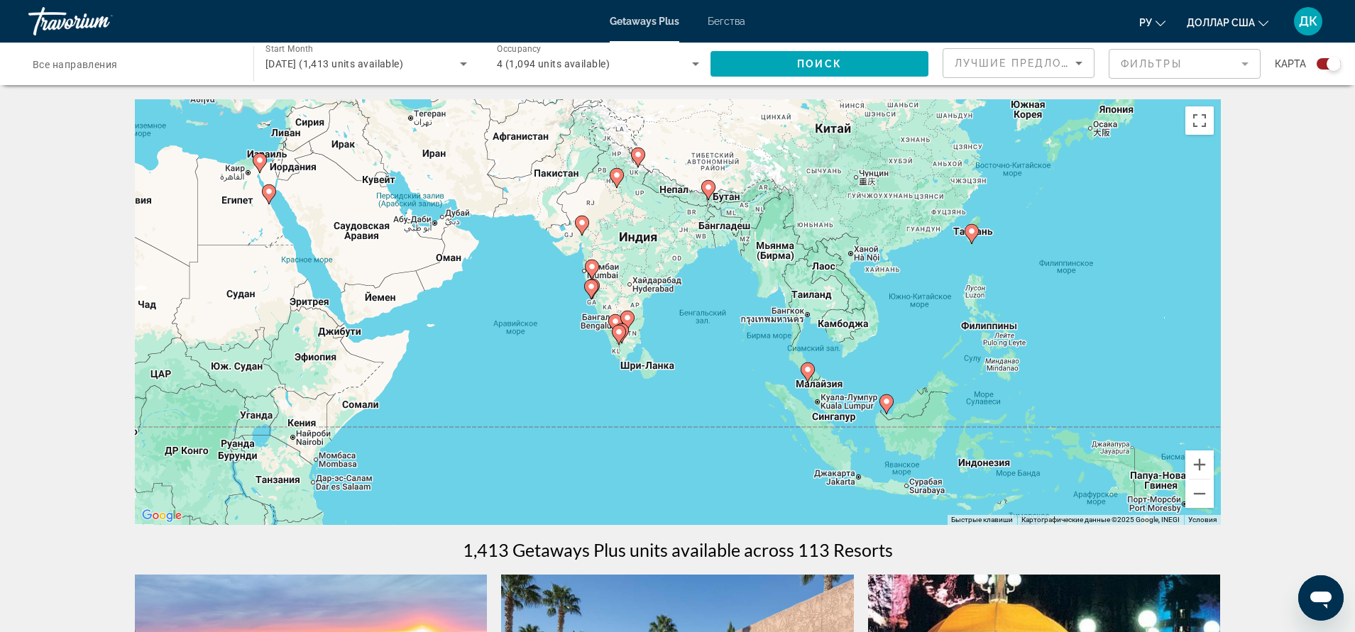
drag, startPoint x: 715, startPoint y: 331, endPoint x: 676, endPoint y: 320, distance: 40.6
click at [676, 320] on div "Чтобы активировать перетаскивание с помощью клавиатуры, нажмите Alt + Ввод. Пос…" at bounding box center [678, 312] width 1086 height 426
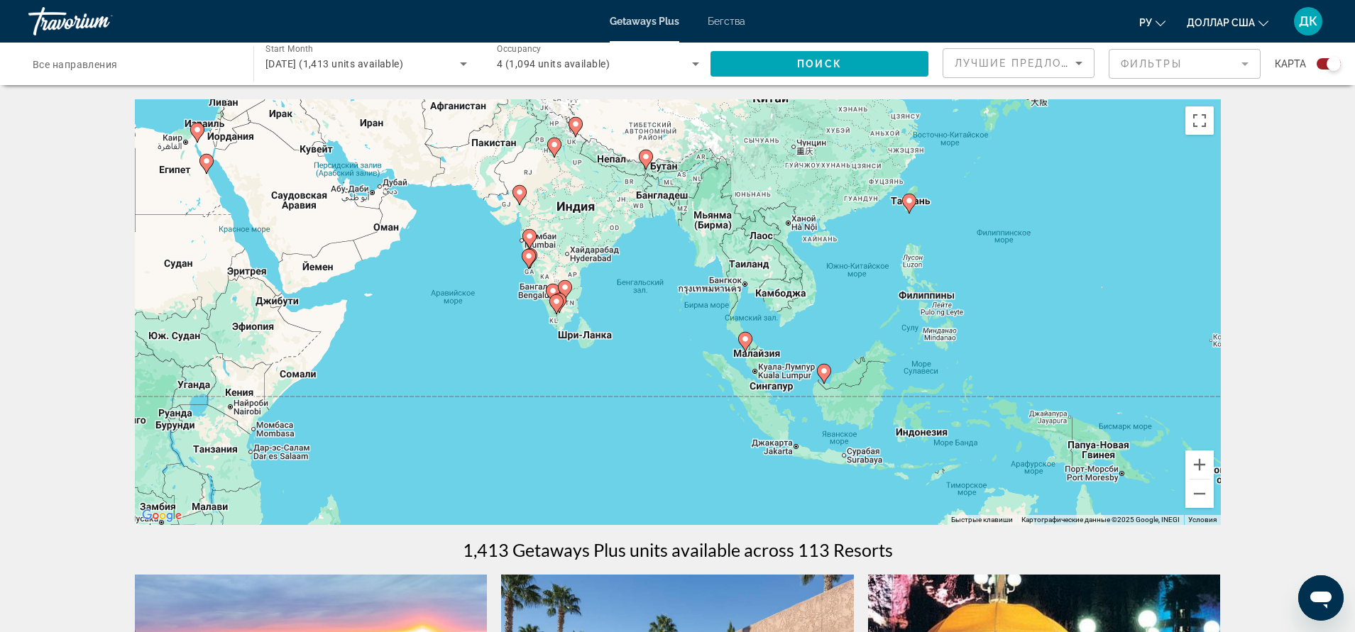
drag, startPoint x: 732, startPoint y: 364, endPoint x: 666, endPoint y: 331, distance: 73.6
click at [666, 331] on div "Чтобы активировать перетаскивание с помощью клавиатуры, нажмите Alt + Ввод. Пос…" at bounding box center [678, 312] width 1086 height 426
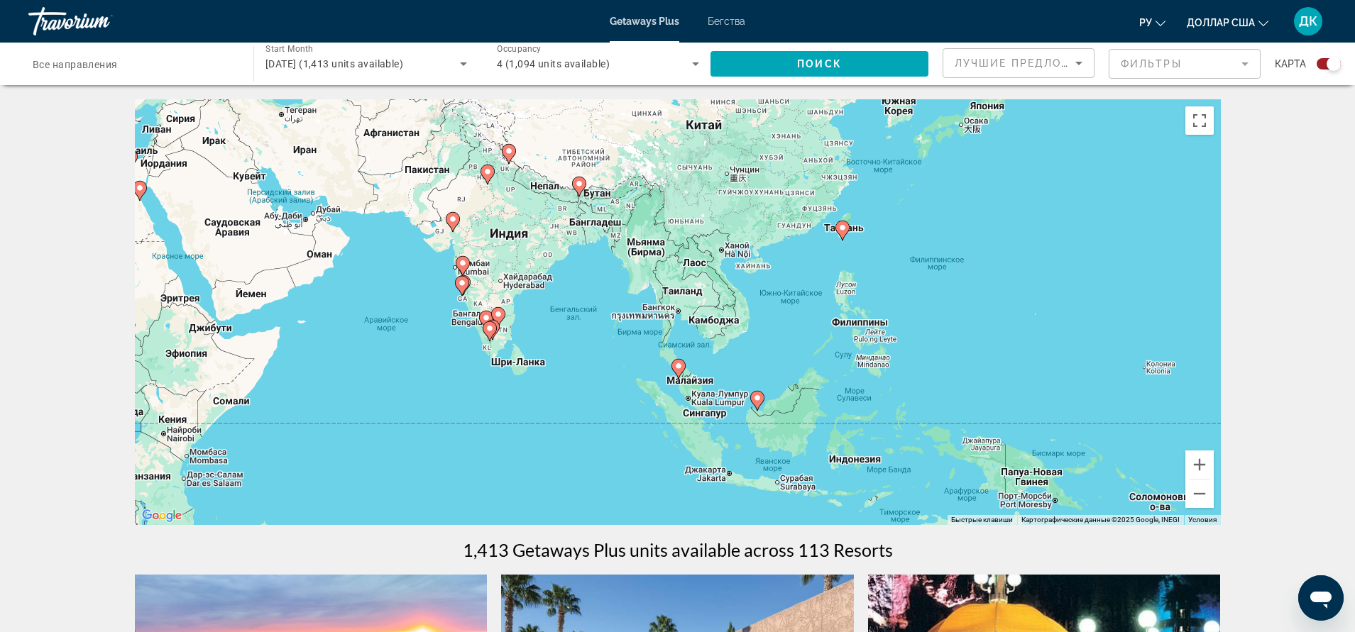
drag, startPoint x: 824, startPoint y: 297, endPoint x: 754, endPoint y: 324, distance: 74.6
click at [754, 324] on div "Чтобы активировать перетаскивание с помощью клавиатуры, нажмите Alt + Ввод. Пос…" at bounding box center [678, 312] width 1086 height 426
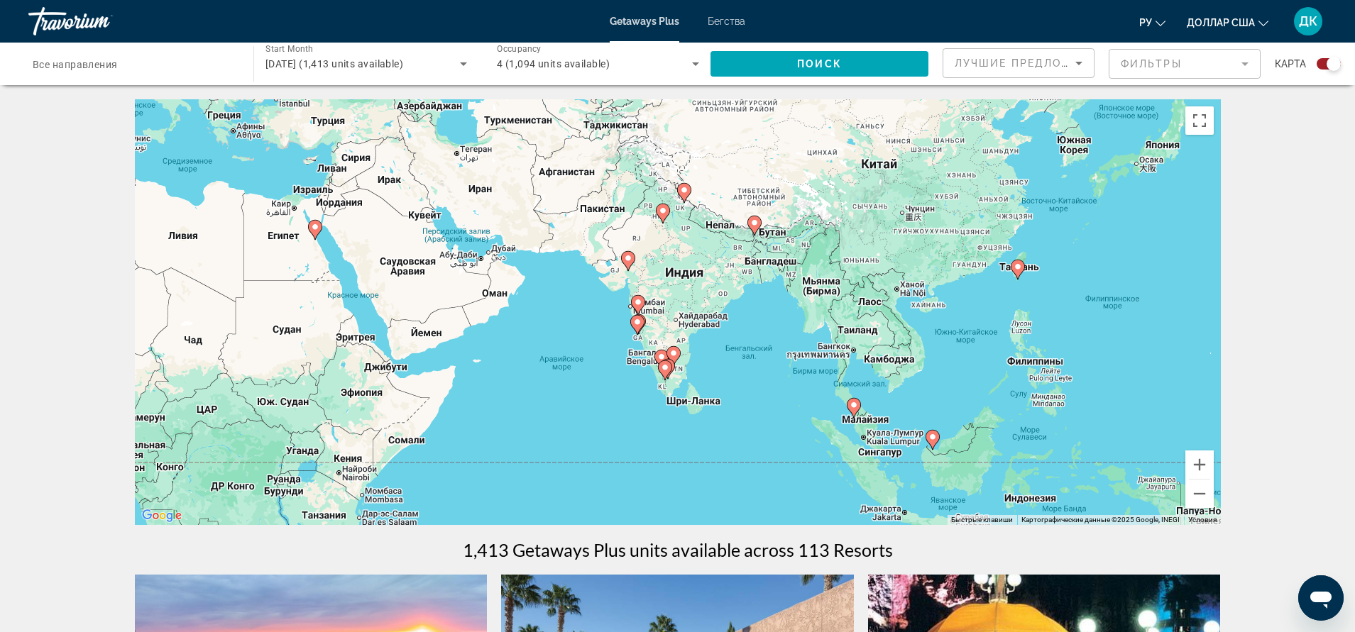
drag, startPoint x: 772, startPoint y: 250, endPoint x: 950, endPoint y: 290, distance: 182.6
click at [950, 290] on div "Чтобы активировать перетаскивание с помощью клавиатуры, нажмите Alt + Ввод. Пос…" at bounding box center [678, 312] width 1086 height 426
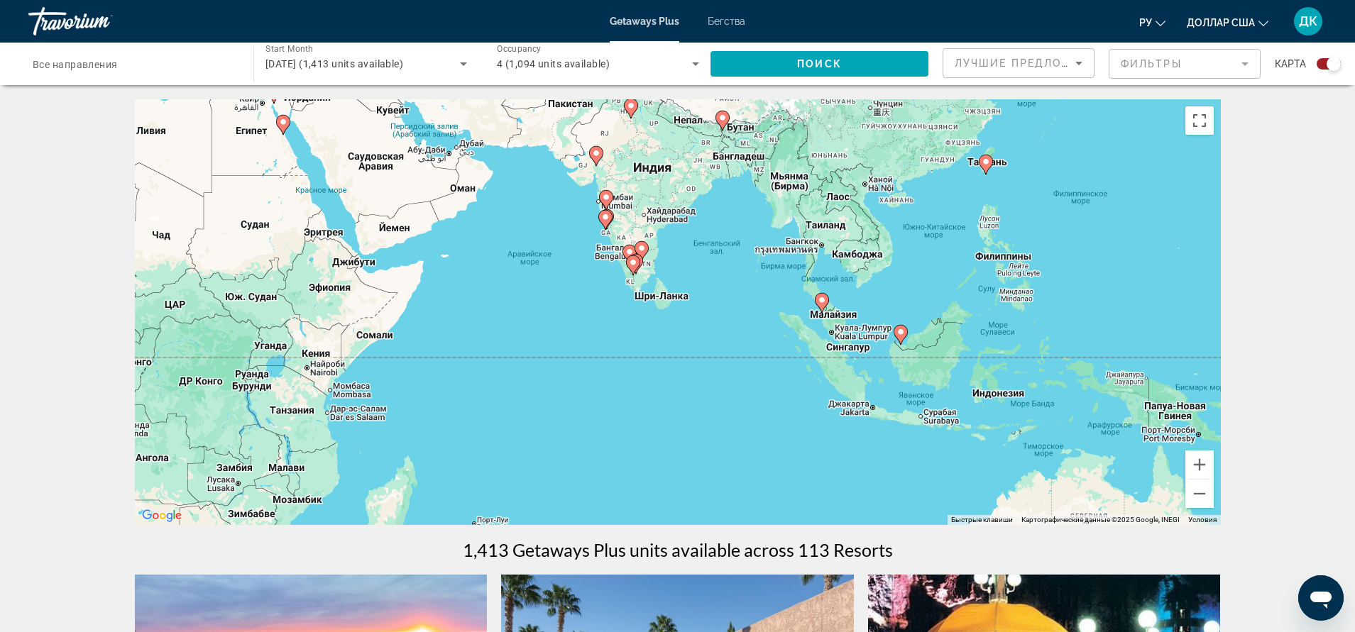
drag, startPoint x: 788, startPoint y: 319, endPoint x: 757, endPoint y: 211, distance: 112.3
click at [757, 211] on div "Чтобы активировать перетаскивание с помощью клавиатуры, нажмите Alt + Ввод. Пос…" at bounding box center [678, 312] width 1086 height 426
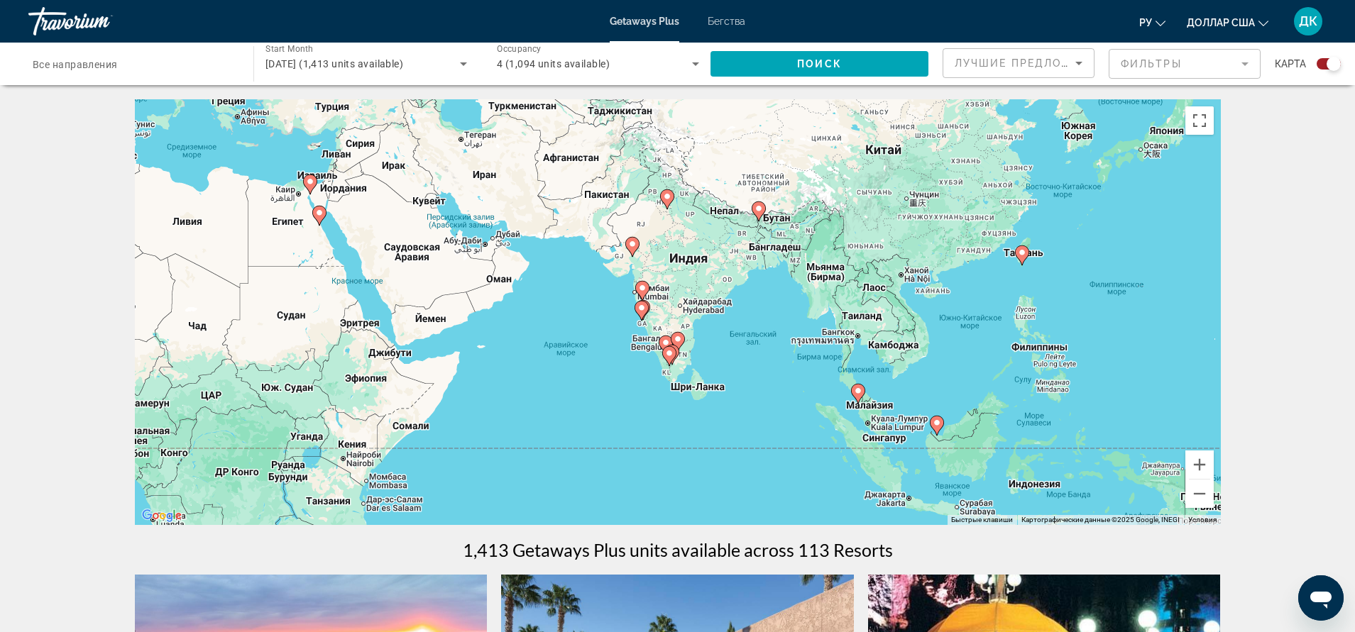
drag, startPoint x: 744, startPoint y: 297, endPoint x: 777, endPoint y: 376, distance: 85.5
click at [777, 376] on div "Чтобы активировать перетаскивание с помощью клавиатуры, нажмите Alt + Ввод. Пос…" at bounding box center [678, 312] width 1086 height 426
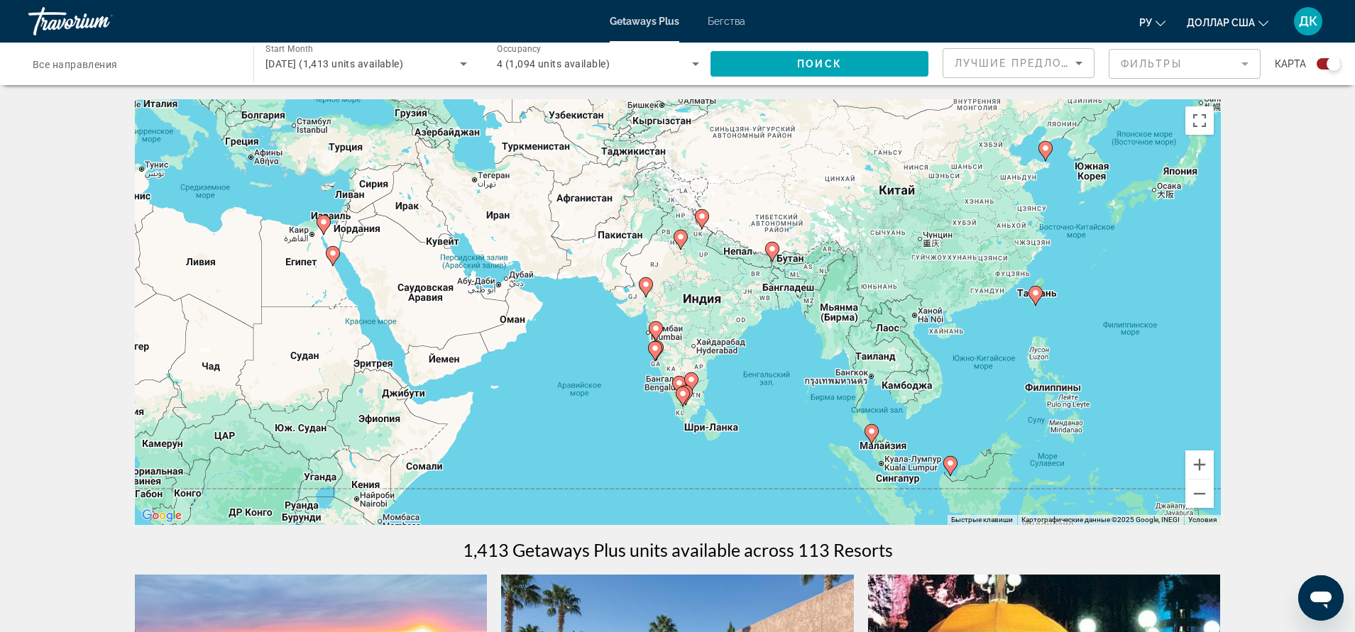
drag, startPoint x: 772, startPoint y: 319, endPoint x: 785, endPoint y: 358, distance: 41.7
click at [785, 358] on div "Чтобы активировать перетаскивание с помощью клавиатуры, нажмите Alt + Ввод. Пос…" at bounding box center [678, 312] width 1086 height 426
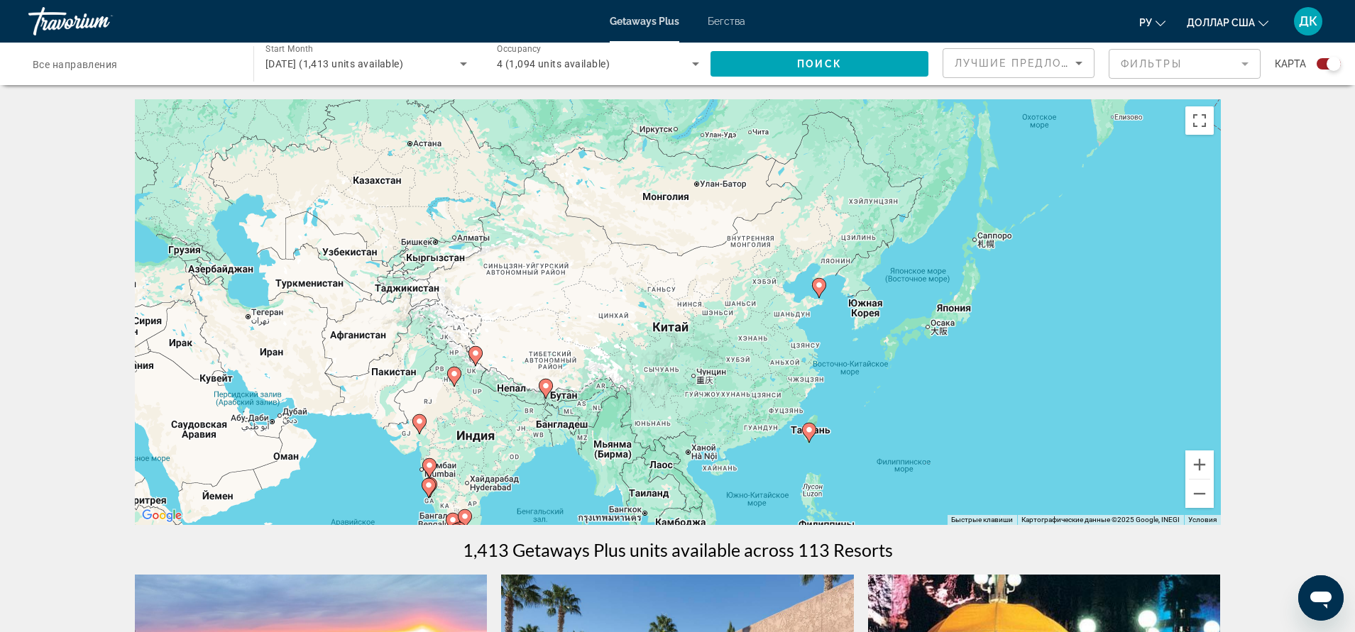
drag, startPoint x: 803, startPoint y: 338, endPoint x: 578, endPoint y: 471, distance: 260.9
click at [575, 472] on div "Чтобы активировать перетаскивание с помощью клавиатуры, нажмите Alt + Ввод. Пос…" at bounding box center [678, 312] width 1086 height 426
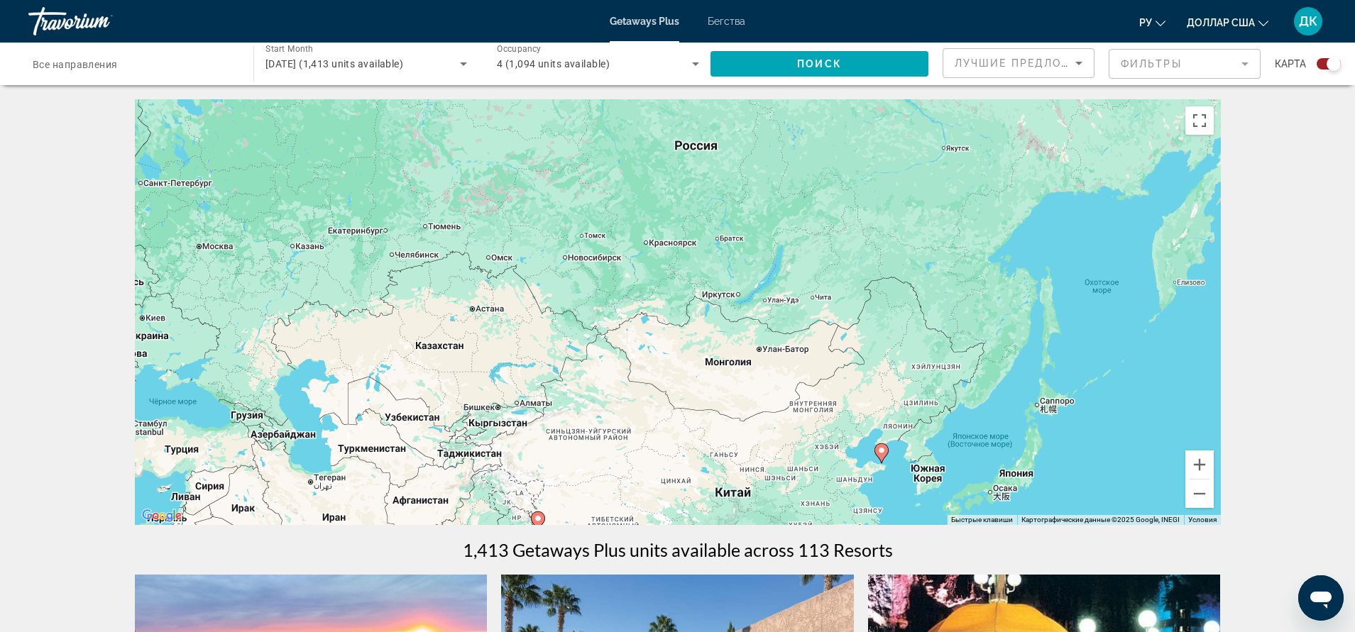
drag, startPoint x: 998, startPoint y: 292, endPoint x: 1025, endPoint y: 350, distance: 64.4
click at [1049, 404] on div "Чтобы активировать перетаскивание с помощью клавиатуры, нажмите Alt + Ввод. Пос…" at bounding box center [678, 312] width 1086 height 426
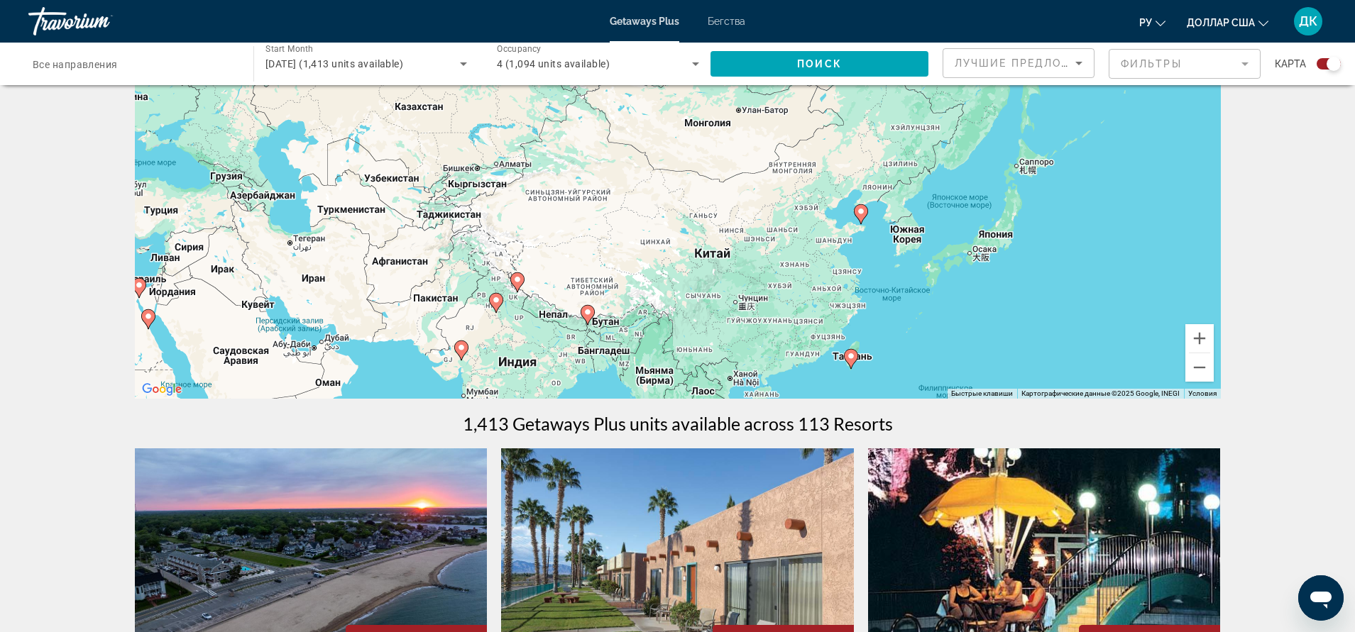
scroll to position [142, 0]
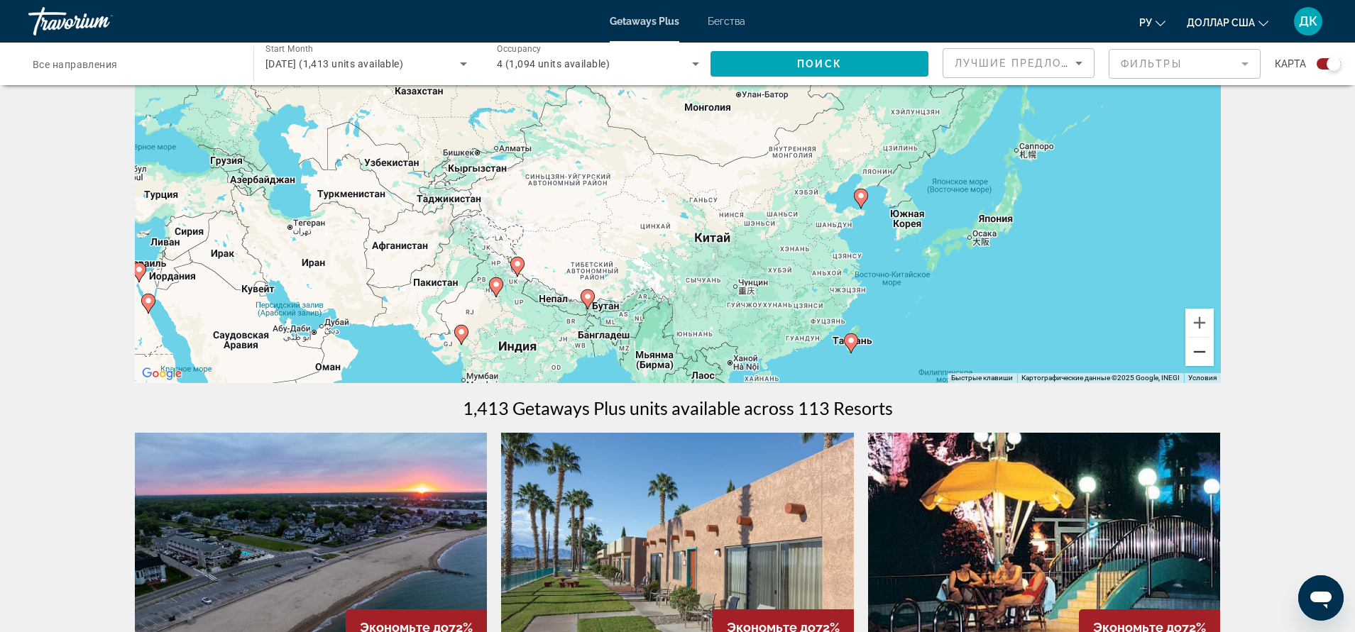
click at [1200, 358] on button "Уменьшить" at bounding box center [1199, 352] width 28 height 28
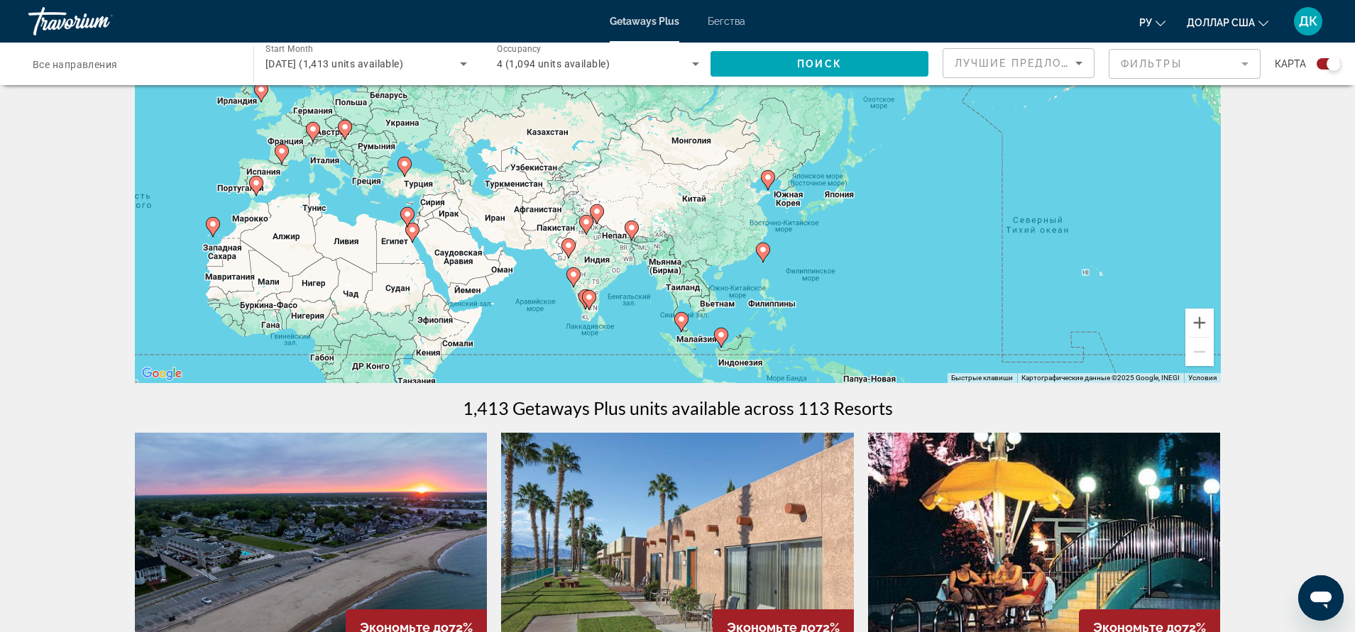
click at [808, 219] on div "Чтобы активировать перетаскивание с помощью клавиатуры, нажмите Alt + Ввод. Пос…" at bounding box center [678, 170] width 1086 height 426
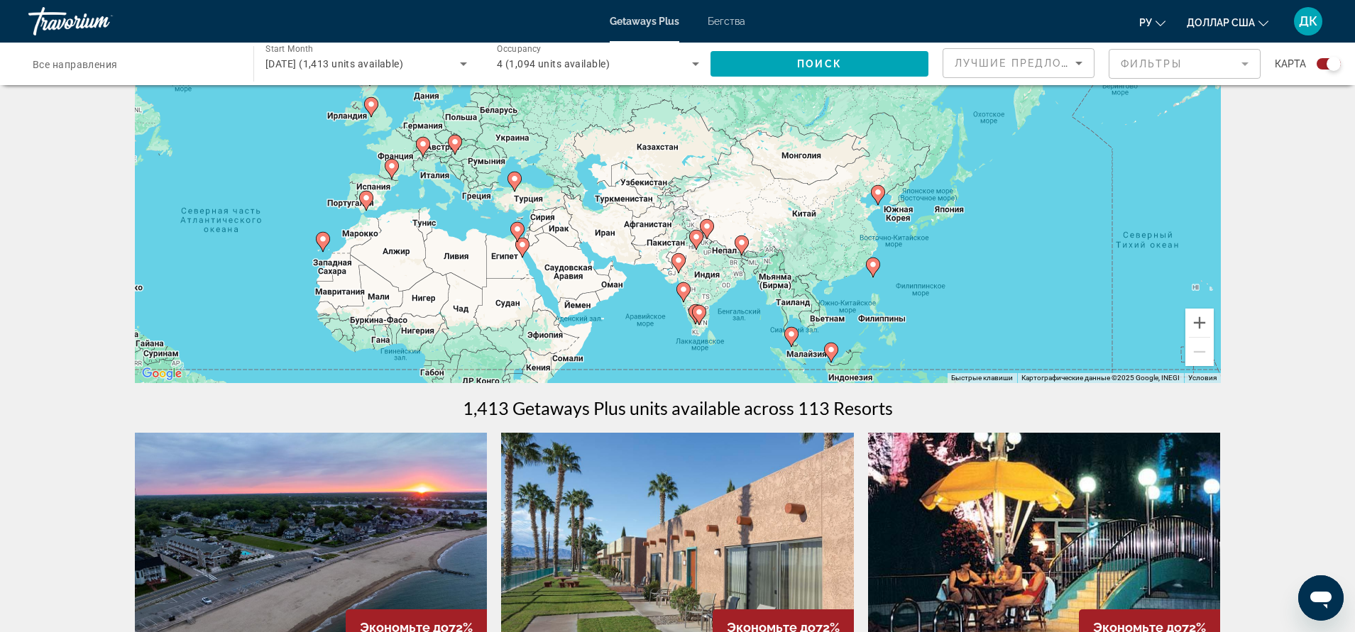
drag, startPoint x: 788, startPoint y: 242, endPoint x: 899, endPoint y: 258, distance: 112.5
click at [899, 258] on div "Чтобы активировать перетаскивание с помощью клавиатуры, нажмите Alt + Ввод. Пос…" at bounding box center [678, 170] width 1086 height 426
click at [698, 312] on image "Основное содержание" at bounding box center [699, 312] width 9 height 9
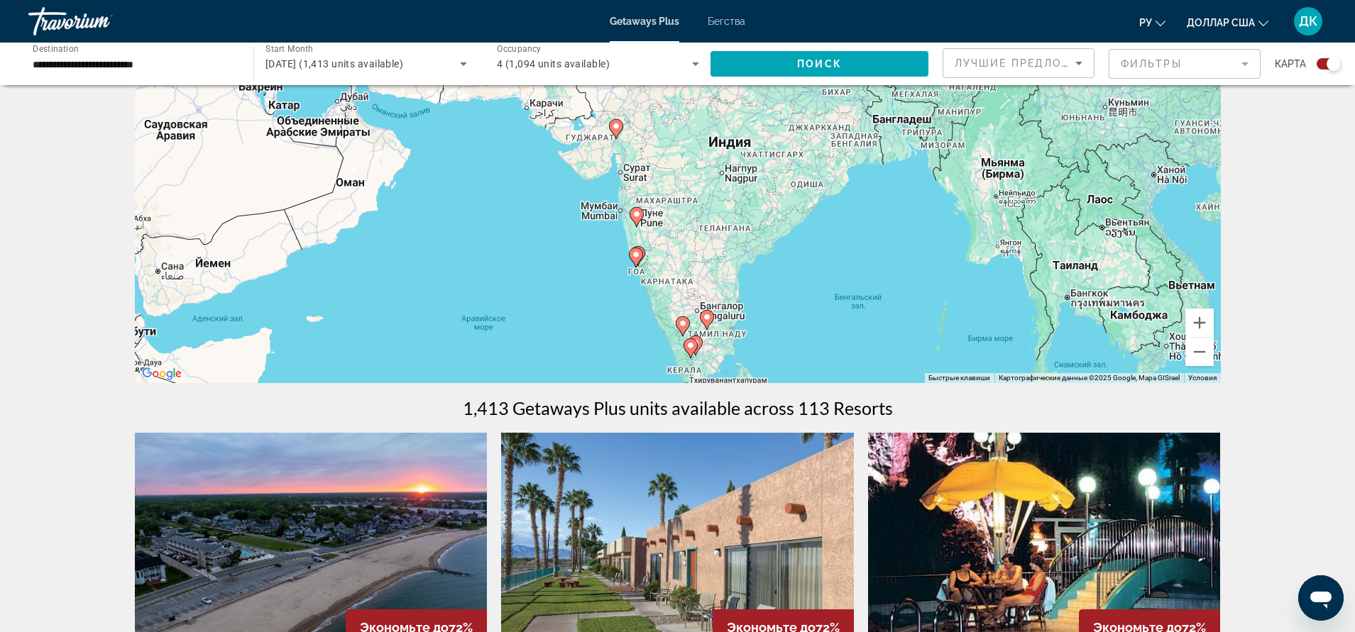
drag, startPoint x: 776, startPoint y: 199, endPoint x: 805, endPoint y: 360, distance: 163.0
click at [805, 360] on div "Чтобы активировать перетаскивание с помощью клавиатуры, нажмите Alt + Ввод. Пос…" at bounding box center [678, 170] width 1086 height 426
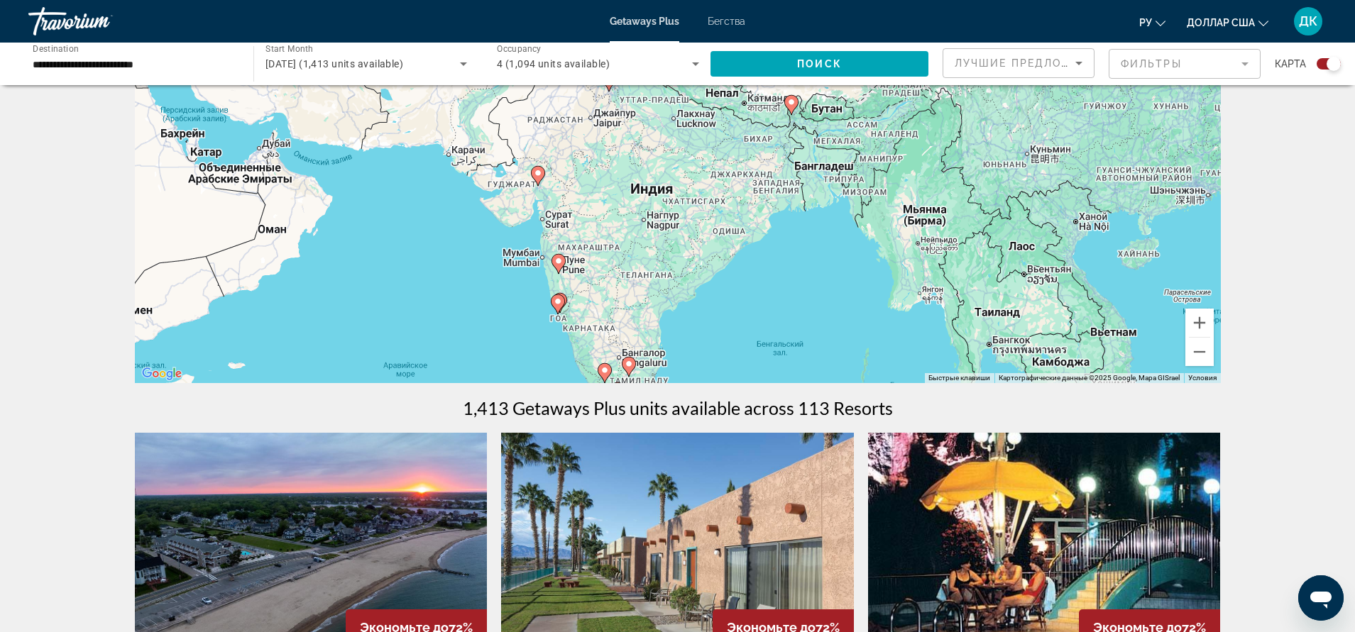
drag, startPoint x: 728, startPoint y: 246, endPoint x: 648, endPoint y: 294, distance: 94.0
click at [648, 294] on div "Чтобы активировать перетаскивание с помощью клавиатуры, нажмите Alt + Ввод. Пос…" at bounding box center [678, 170] width 1086 height 426
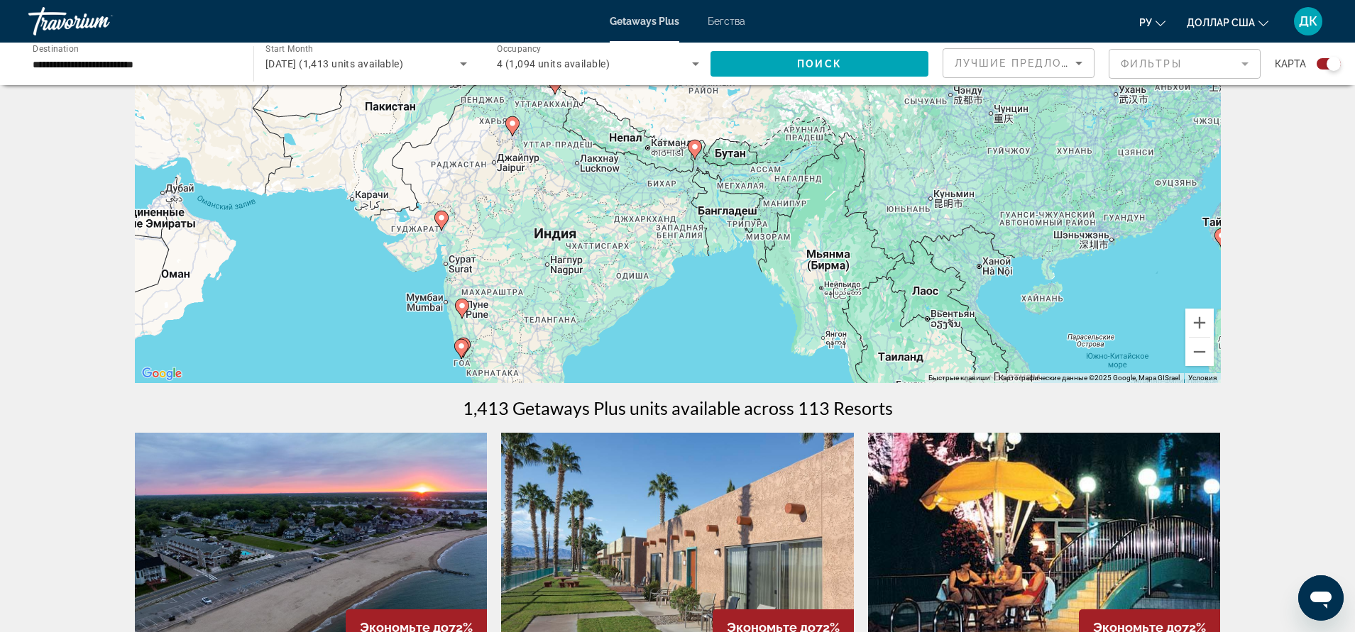
drag, startPoint x: 653, startPoint y: 223, endPoint x: 573, endPoint y: 268, distance: 92.2
click at [554, 268] on div "Чтобы активировать перетаскивание с помощью клавиатуры, нажмите Alt + Ввод. Пос…" at bounding box center [678, 170] width 1086 height 426
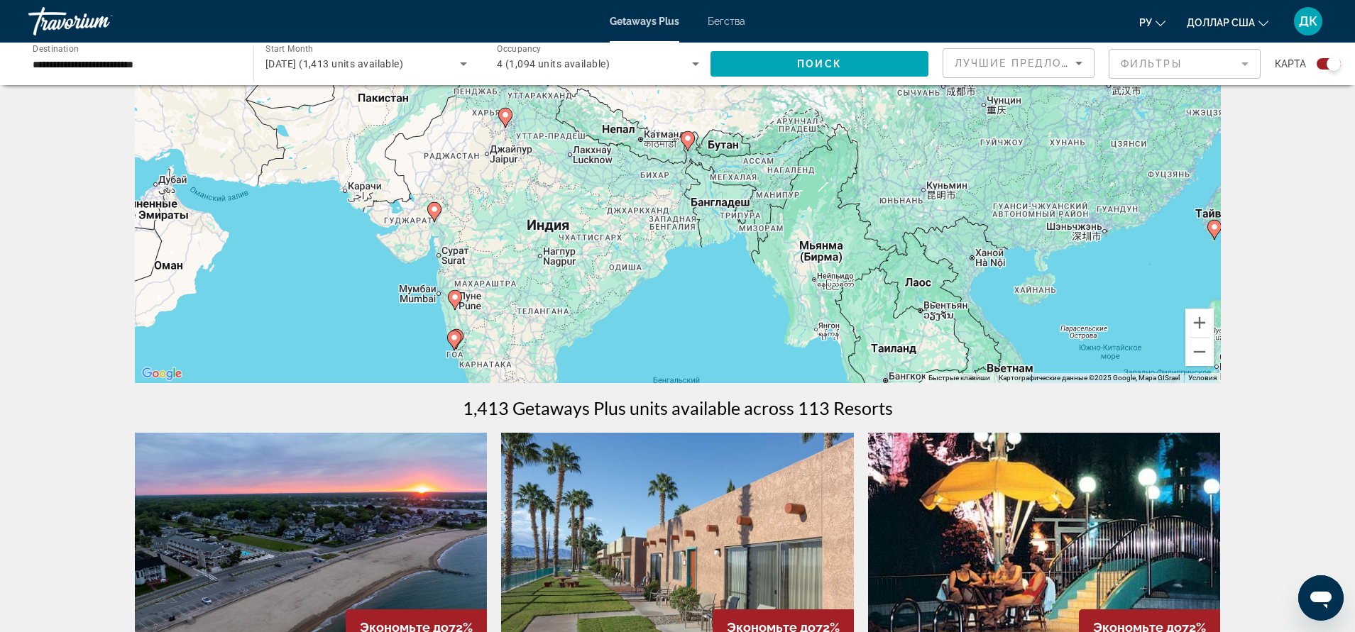
drag, startPoint x: 747, startPoint y: 313, endPoint x: 707, endPoint y: 243, distance: 81.1
click at [739, 297] on div "Чтобы активировать перетаскивание с помощью клавиатуры, нажмите Alt + Ввод. Пос…" at bounding box center [678, 170] width 1086 height 426
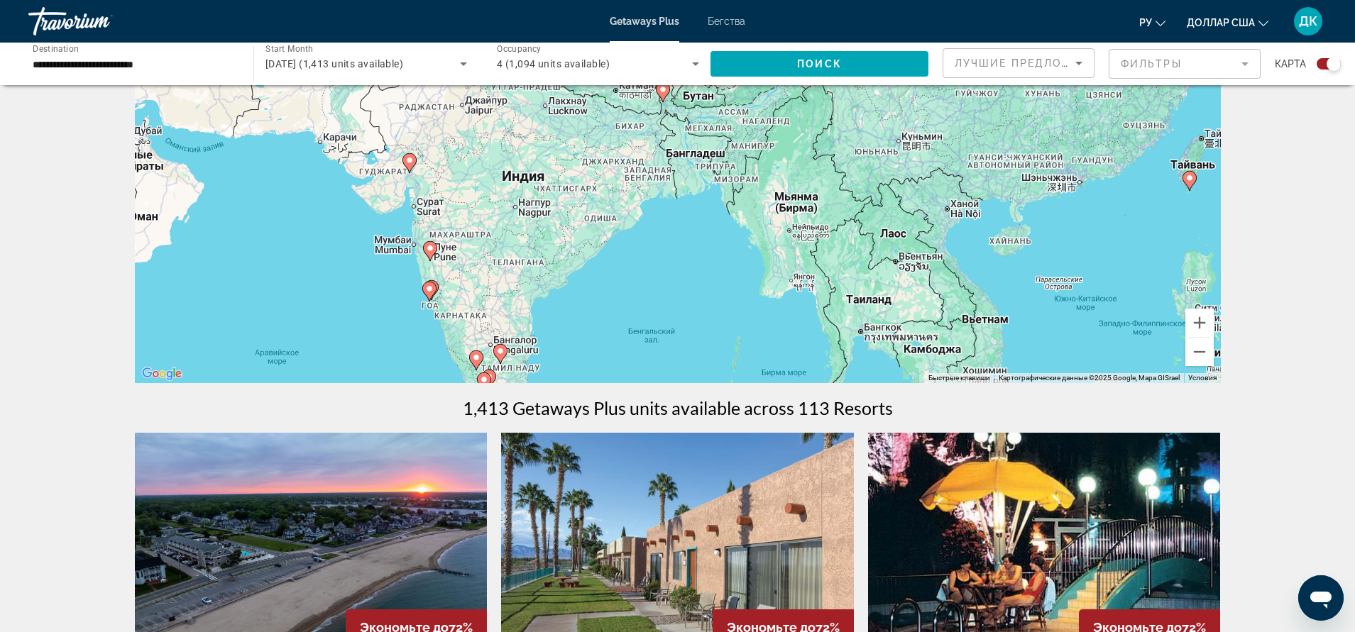
click at [665, 97] on icon "Основное содержание" at bounding box center [662, 92] width 13 height 18
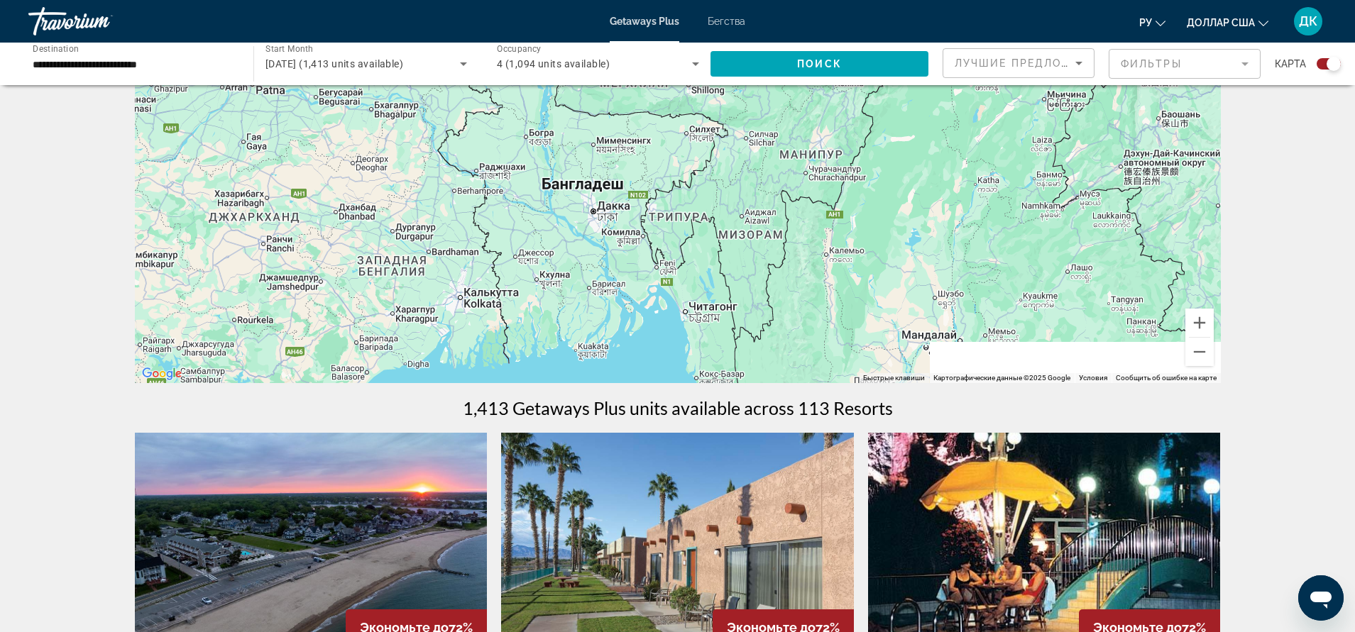
drag, startPoint x: 744, startPoint y: 242, endPoint x: 509, endPoint y: 33, distance: 314.1
click at [509, 33] on div "**********" at bounding box center [677, 174] width 1355 height 632
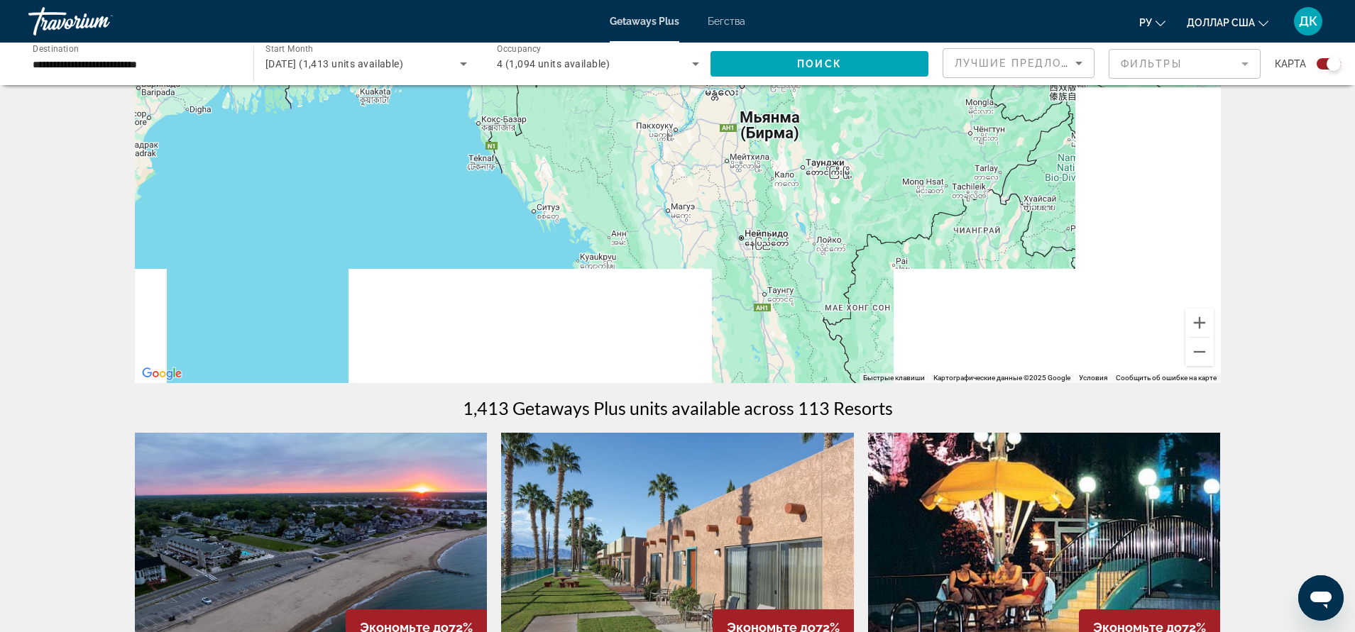
drag, startPoint x: 950, startPoint y: 274, endPoint x: 753, endPoint y: 45, distance: 302.4
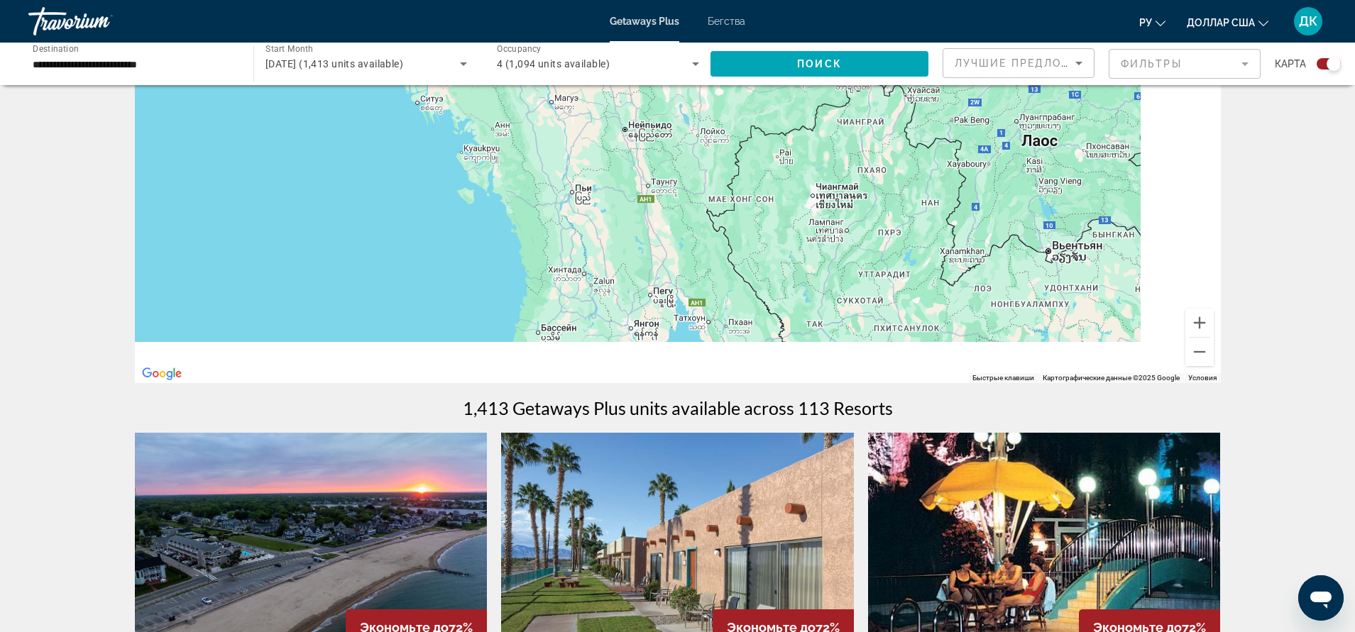
drag, startPoint x: 1025, startPoint y: 259, endPoint x: 905, endPoint y: 165, distance: 152.0
click at [890, 148] on div "Основное содержание" at bounding box center [678, 170] width 1086 height 426
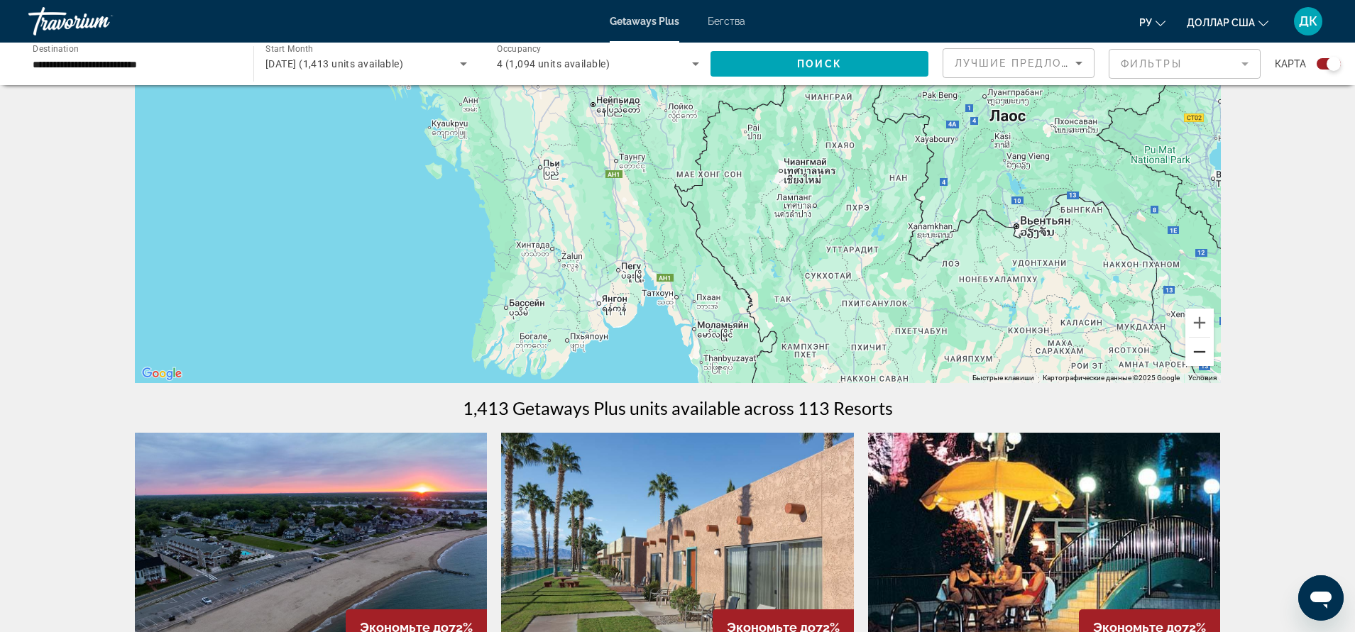
click at [1198, 350] on button "Уменьшить" at bounding box center [1199, 352] width 28 height 28
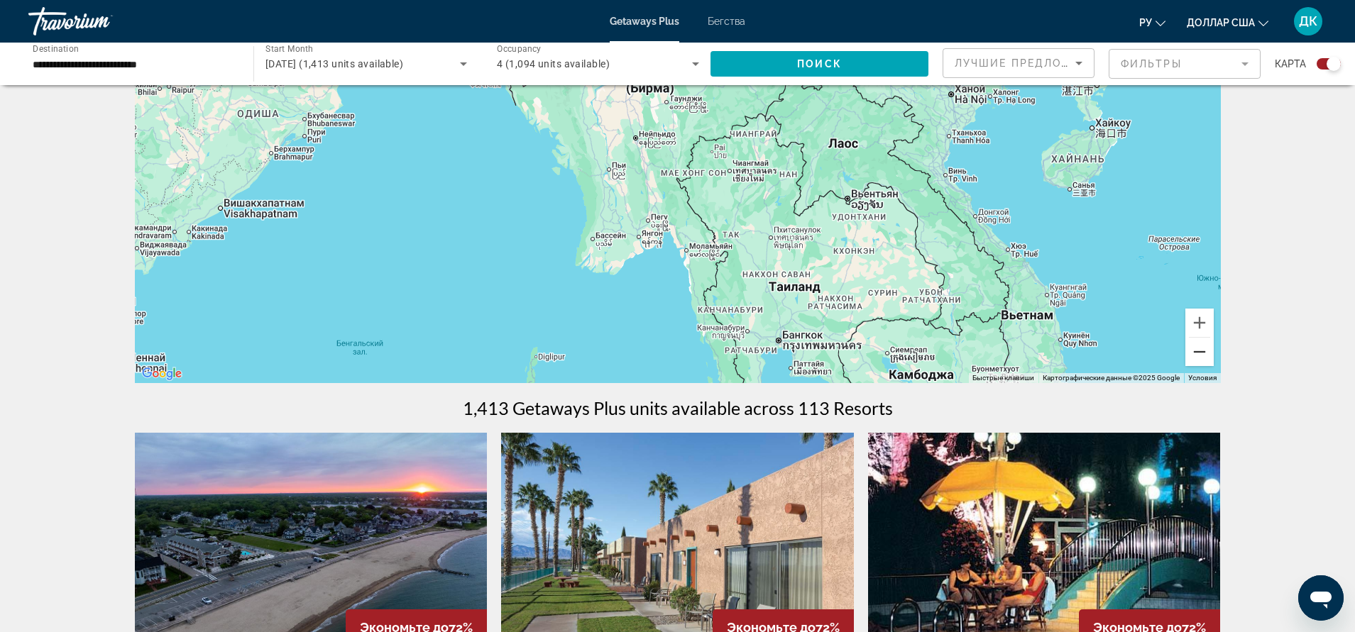
click at [1198, 350] on button "Уменьшить" at bounding box center [1199, 352] width 28 height 28
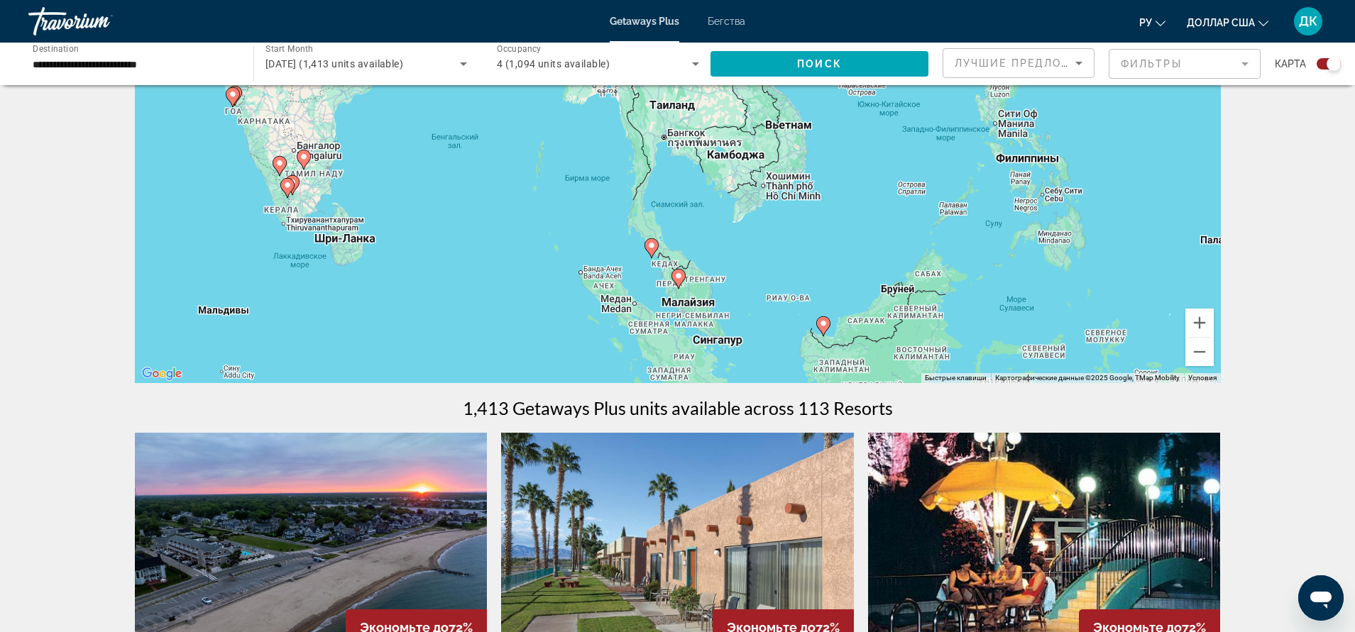
drag, startPoint x: 966, startPoint y: 304, endPoint x: 900, endPoint y: 181, distance: 139.4
click at [900, 181] on div "Чтобы активировать перетаскивание с помощью клавиатуры, нажмите Alt + Ввод. Пос…" at bounding box center [678, 170] width 1086 height 426
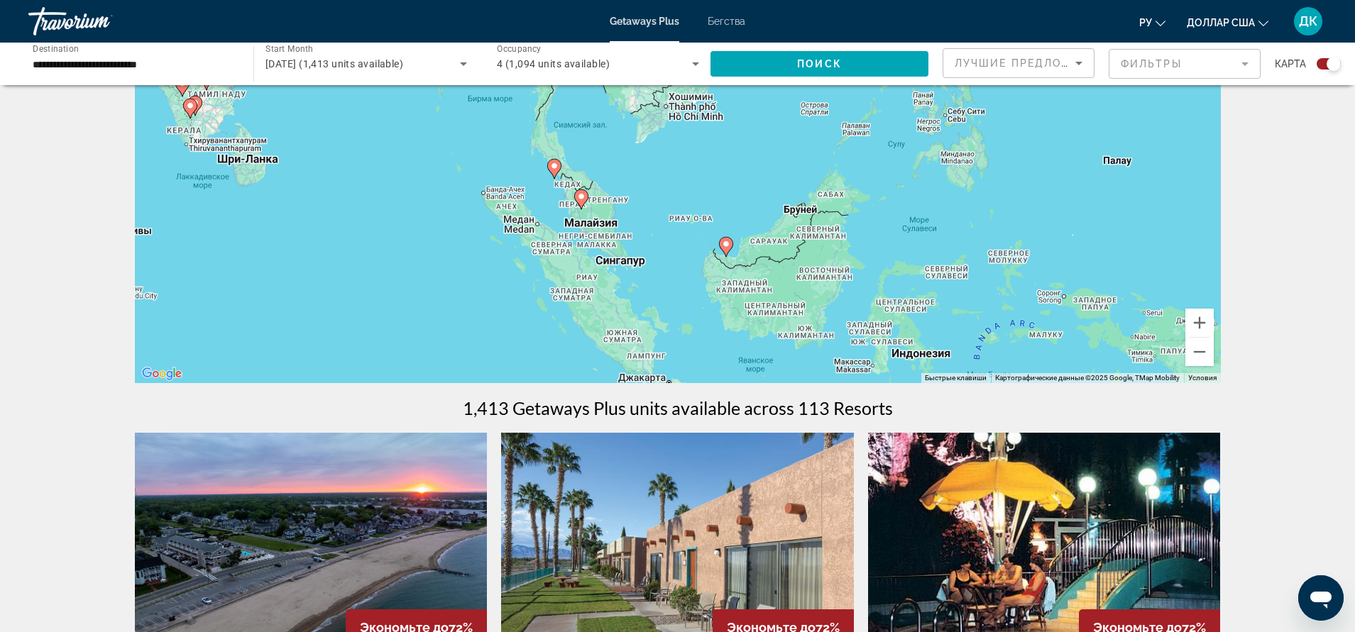
drag, startPoint x: 860, startPoint y: 257, endPoint x: 763, endPoint y: 177, distance: 125.6
click at [763, 177] on div "Чтобы активировать перетаскивание с помощью клавиатуры, нажмите Alt + Ввод. Пос…" at bounding box center [678, 170] width 1086 height 426
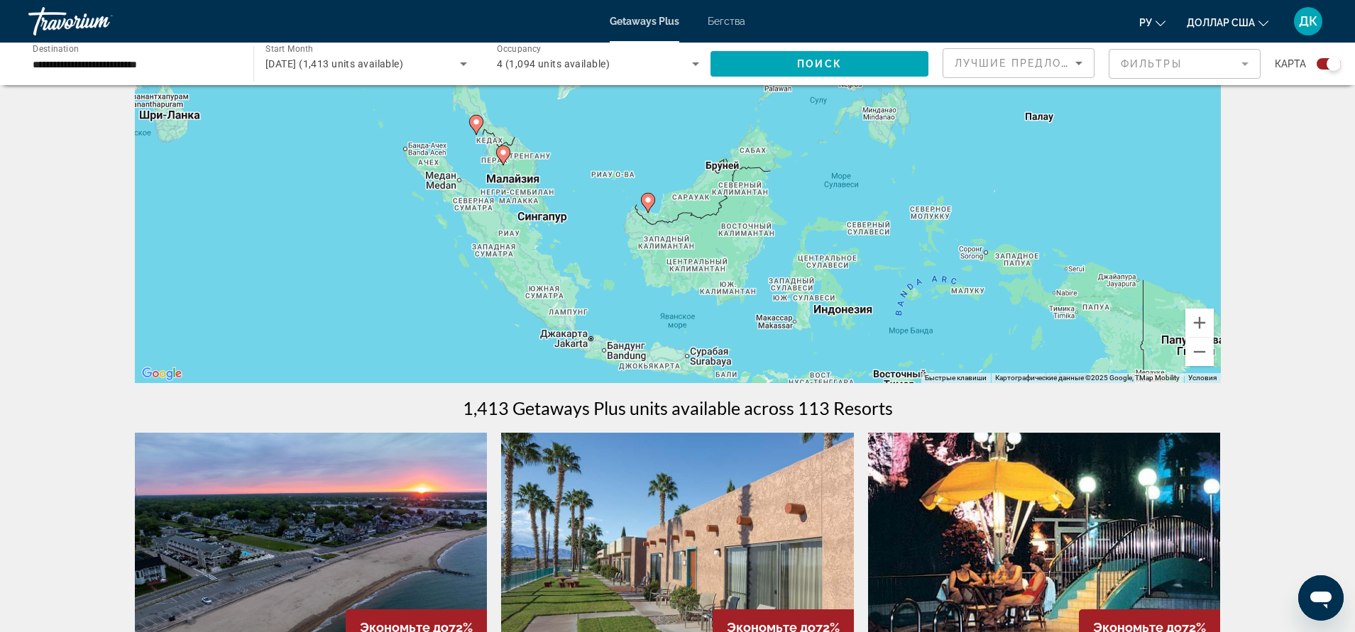
drag, startPoint x: 622, startPoint y: 195, endPoint x: 675, endPoint y: 227, distance: 61.5
click at [555, 165] on div "Чтобы активировать перетаскивание с помощью клавиатуры, нажмите Alt + Ввод. Пос…" at bounding box center [678, 170] width 1086 height 426
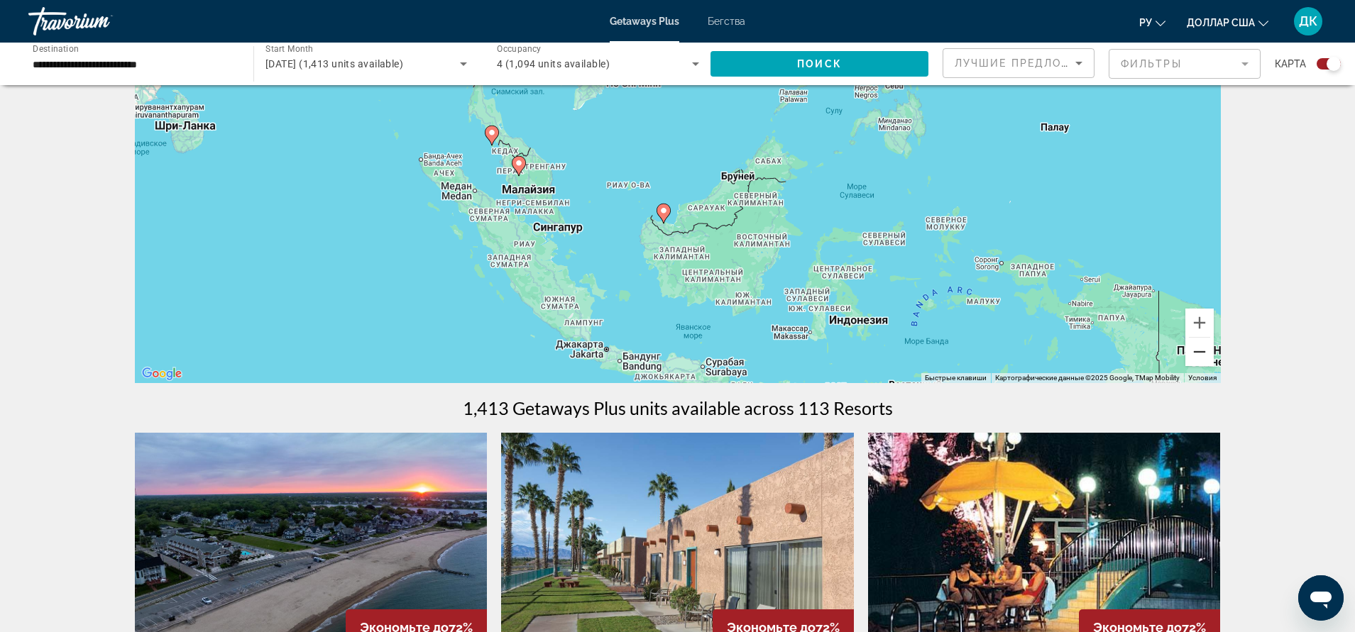
click at [1201, 360] on button "Уменьшить" at bounding box center [1199, 352] width 28 height 28
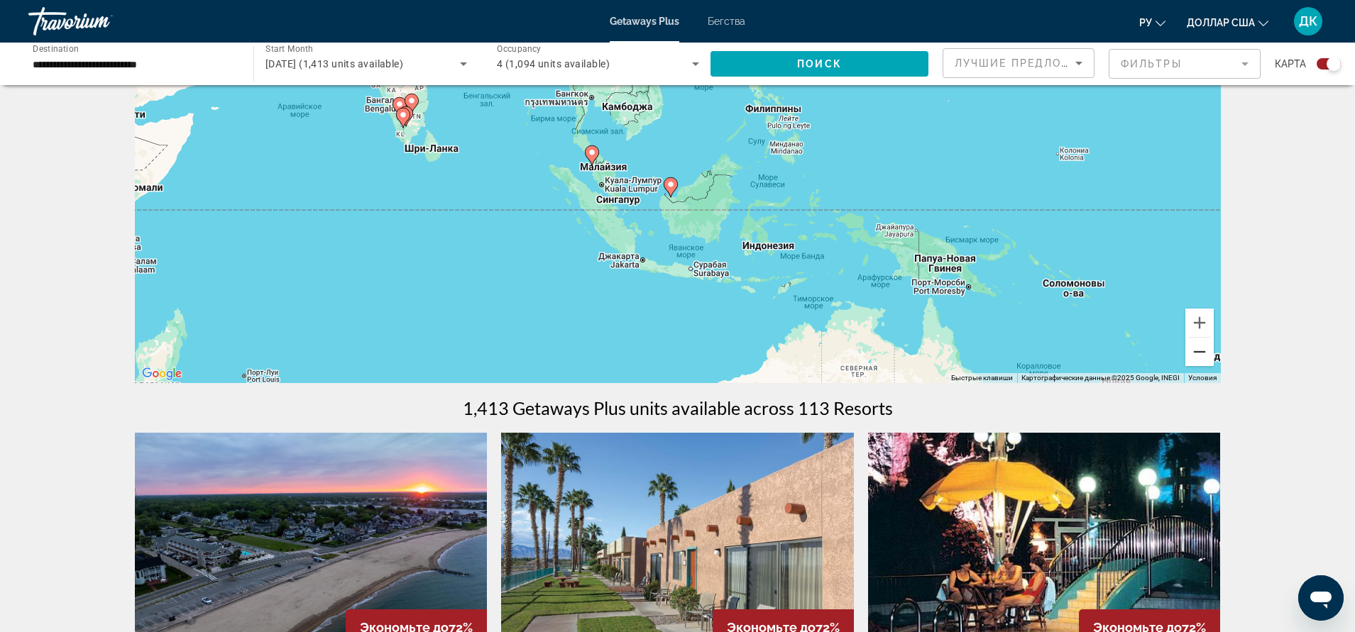
click at [1201, 360] on button "Уменьшить" at bounding box center [1199, 352] width 28 height 28
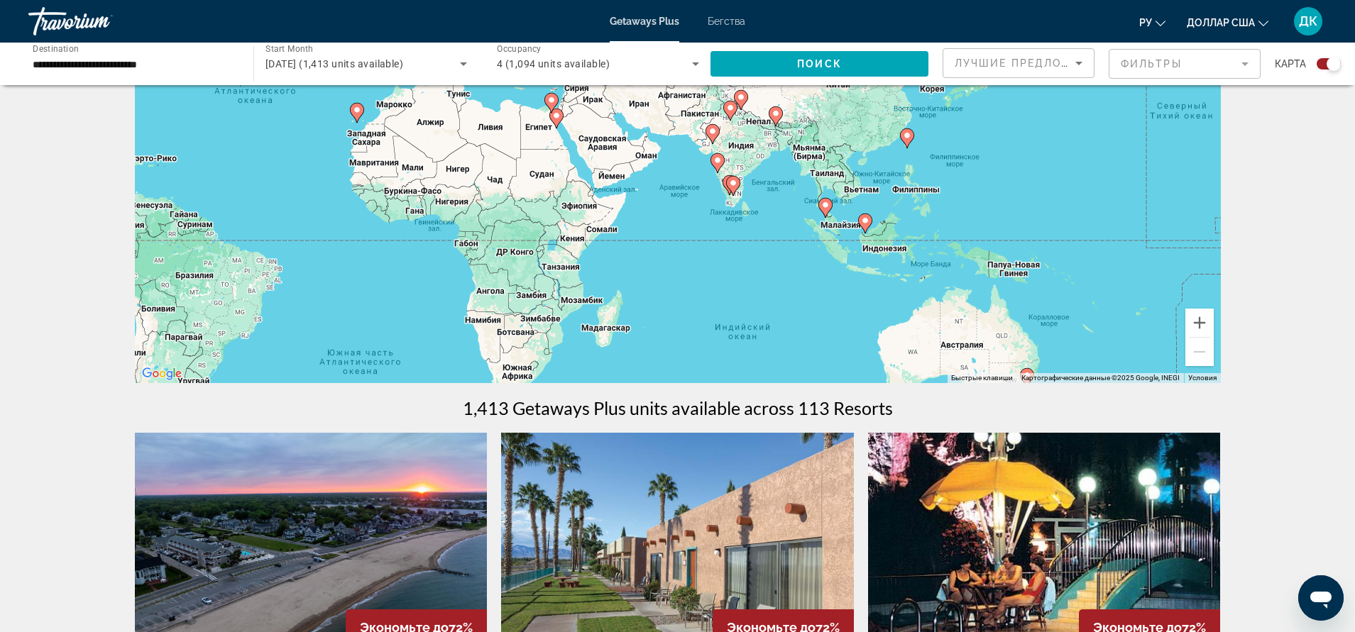
drag, startPoint x: 681, startPoint y: 311, endPoint x: 873, endPoint y: 359, distance: 198.3
click at [873, 359] on div "Чтобы активировать перетаскивание с помощью клавиатуры, нажмите Alt + Ввод. Пос…" at bounding box center [678, 170] width 1086 height 426
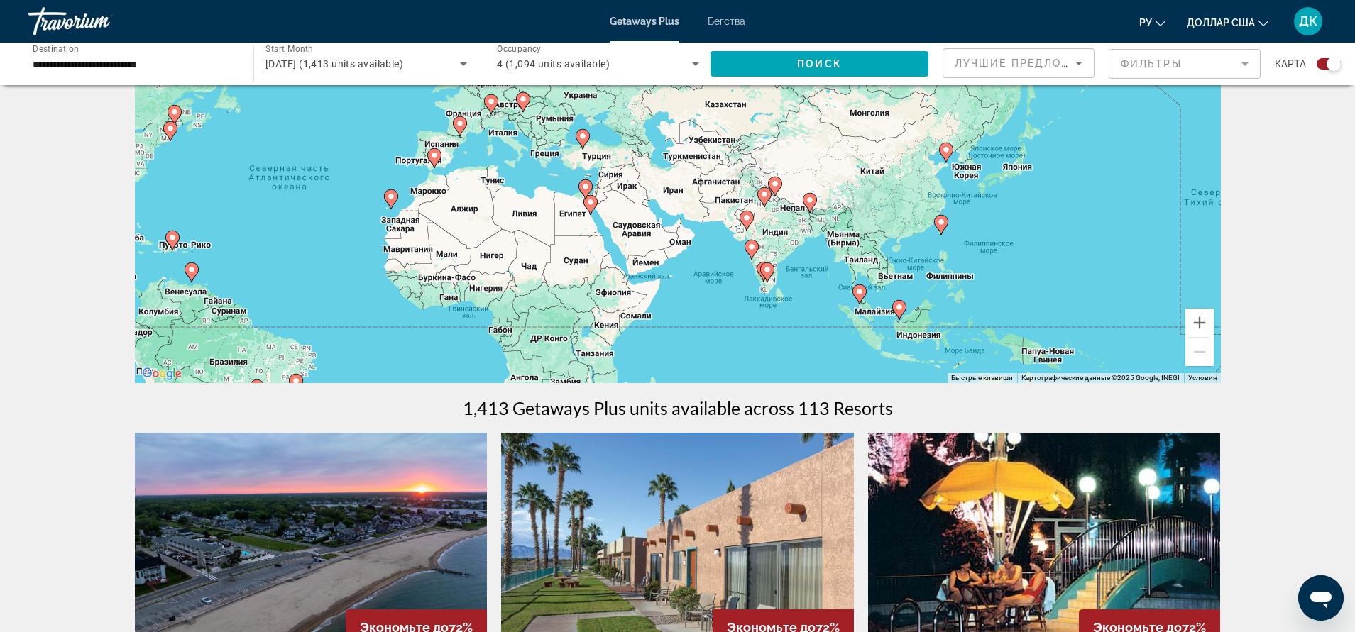
drag, startPoint x: 779, startPoint y: 285, endPoint x: 813, endPoint y: 373, distance: 94.4
click at [813, 373] on div "Чтобы активировать перетаскивание с помощью клавиатуры, нажмите Alt + Ввод. Пос…" at bounding box center [678, 170] width 1086 height 426
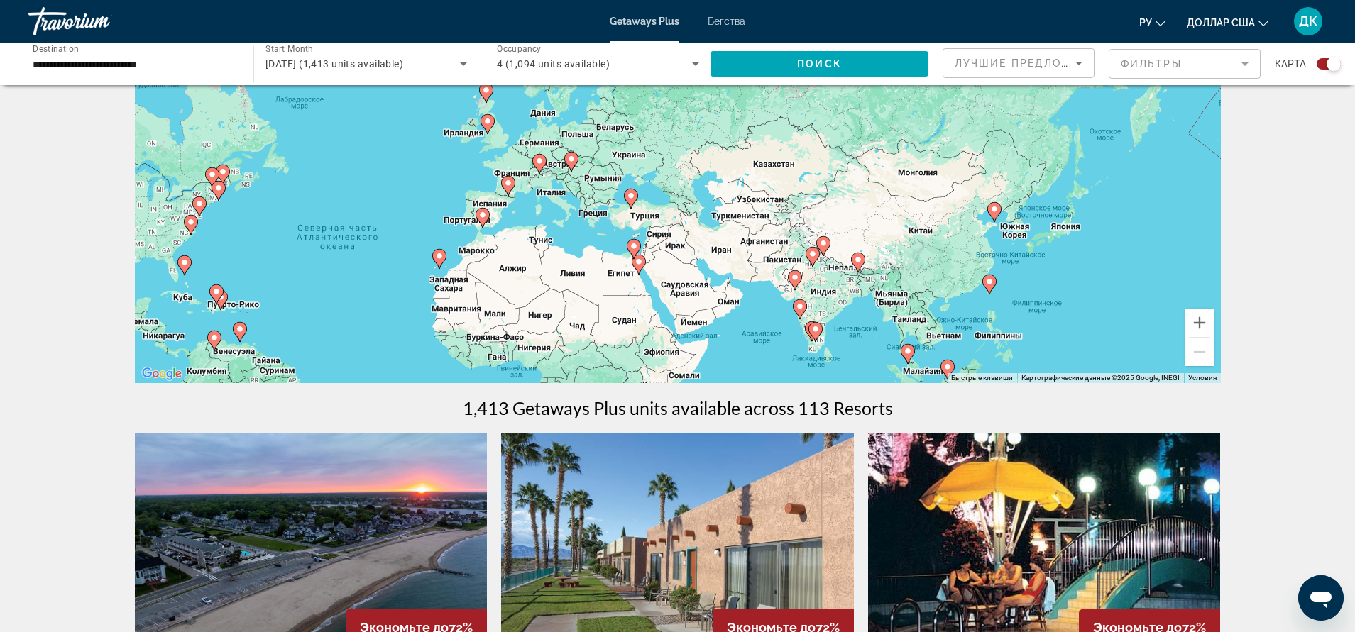
drag, startPoint x: 703, startPoint y: 228, endPoint x: 753, endPoint y: 290, distance: 80.2
click at [753, 290] on div "Чтобы активировать перетаскивание с помощью клавиатуры, нажмите Alt + Ввод. Пос…" at bounding box center [678, 170] width 1086 height 426
click at [632, 198] on image "Основное содержание" at bounding box center [631, 196] width 9 height 9
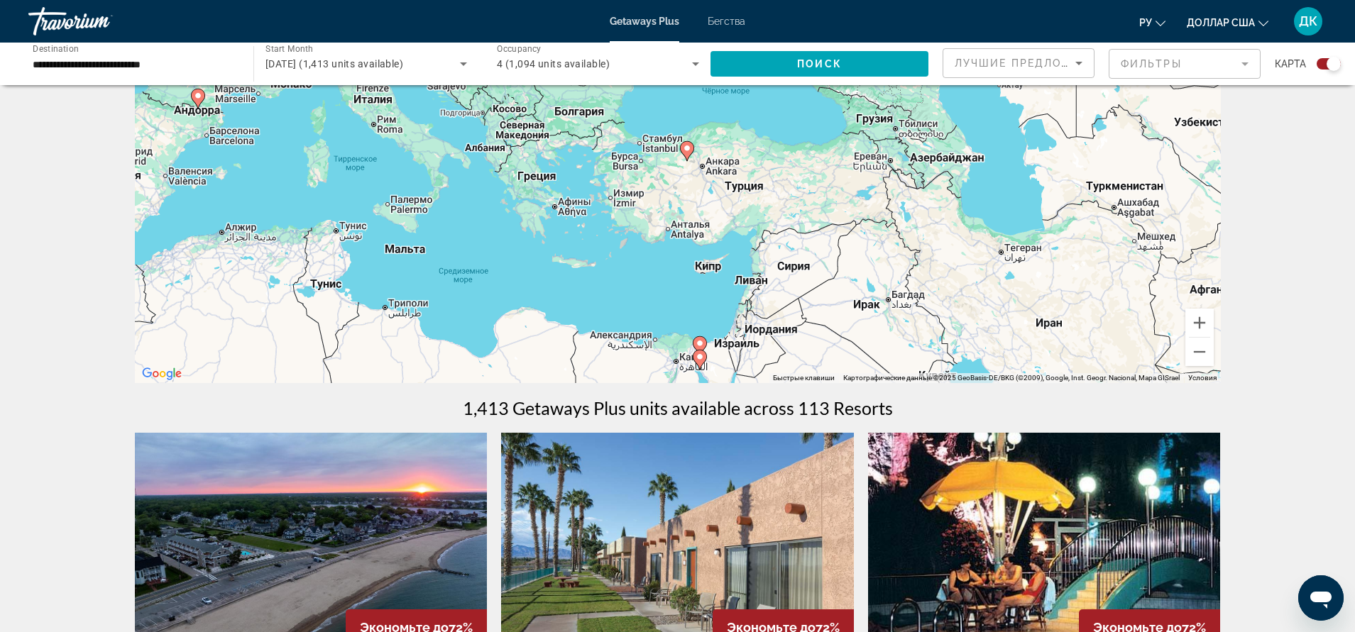
drag, startPoint x: 572, startPoint y: 179, endPoint x: 581, endPoint y: 172, distance: 11.2
click at [581, 172] on div "Чтобы активировать перетаскивание с помощью клавиатуры, нажмите Alt + Ввод. Пос…" at bounding box center [678, 170] width 1086 height 426
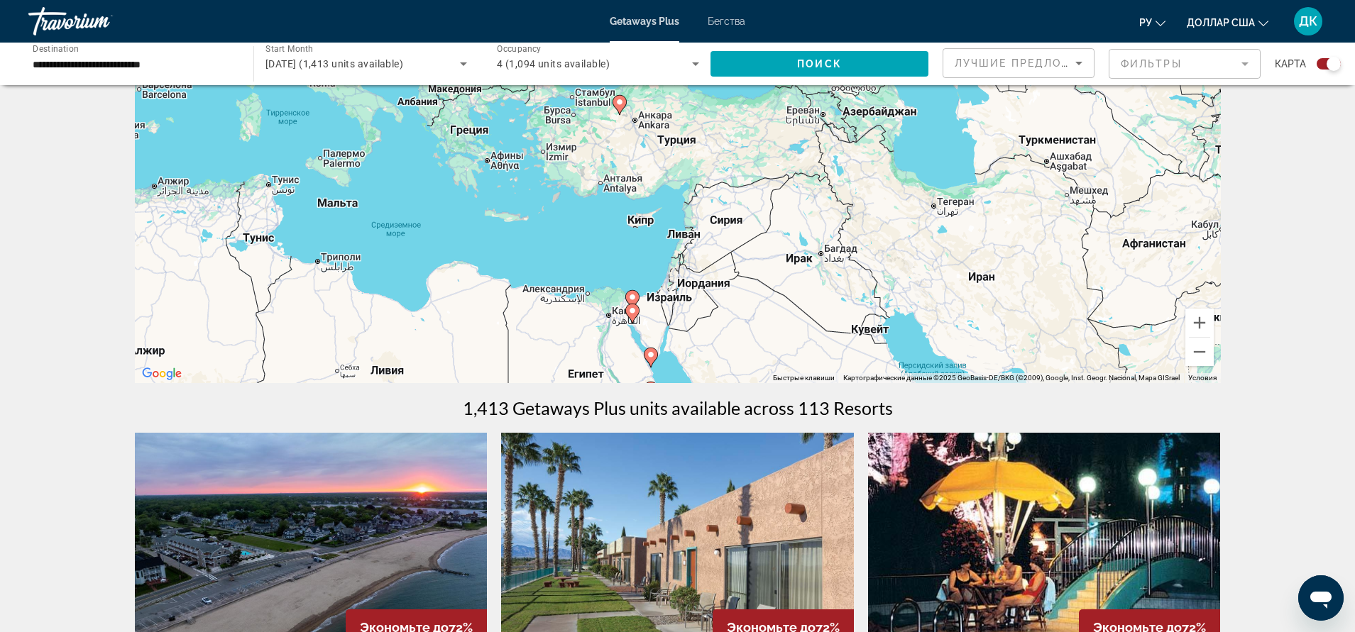
drag, startPoint x: 705, startPoint y: 271, endPoint x: 639, endPoint y: 225, distance: 80.5
click at [639, 225] on div "Чтобы активировать перетаскивание с помощью клавиатуры, нажмите Alt + Ввод. Пос…" at bounding box center [678, 170] width 1086 height 426
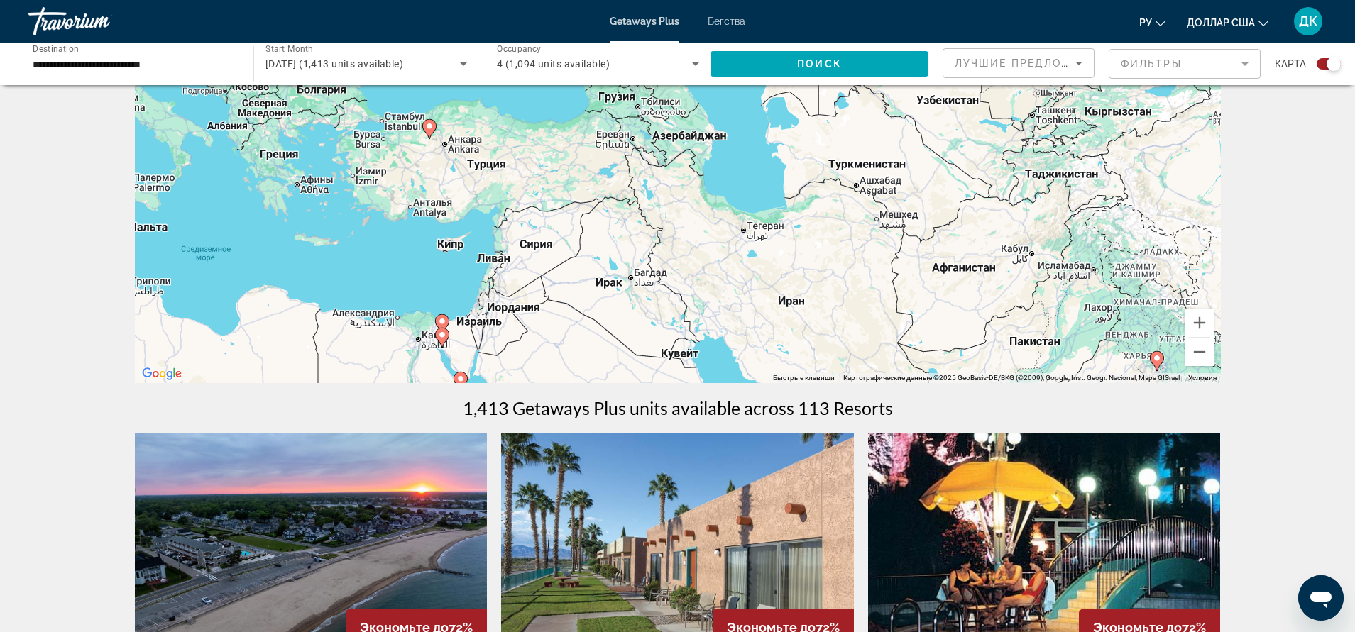
drag, startPoint x: 627, startPoint y: 147, endPoint x: 436, endPoint y: 172, distance: 191.9
click at [436, 172] on div "Чтобы активировать перетаскивание с помощью клавиатуры, нажмите Alt + Ввод. Пос…" at bounding box center [678, 170] width 1086 height 426
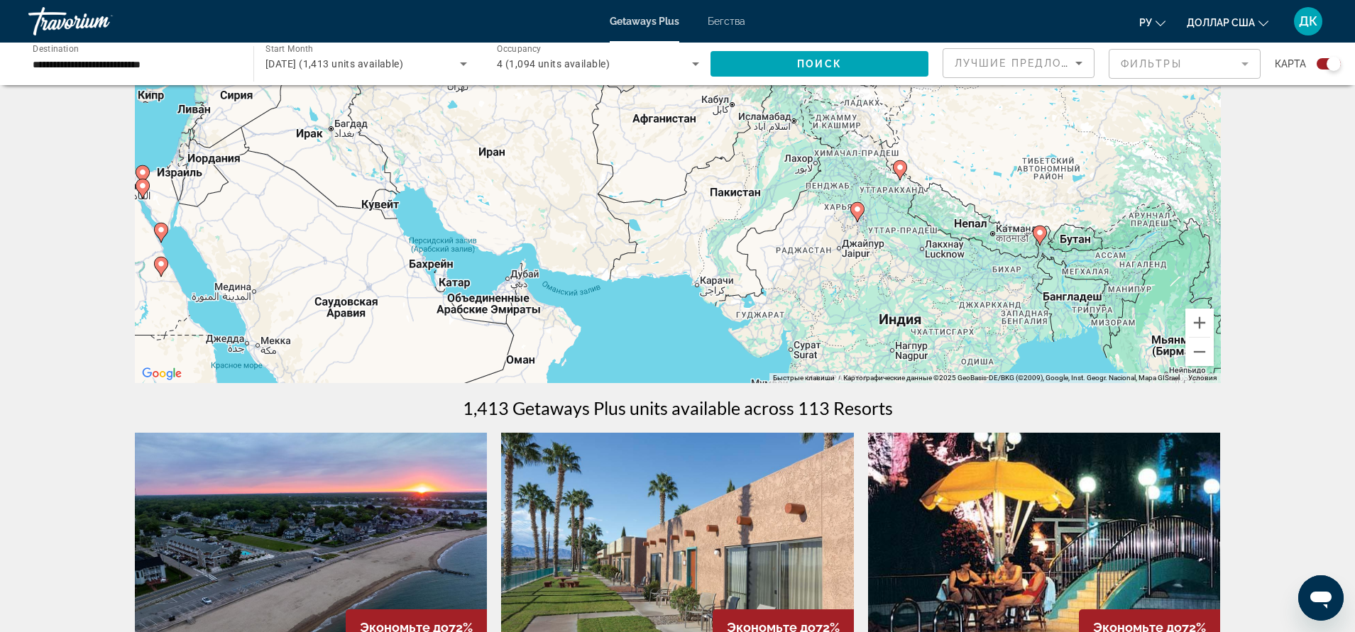
drag, startPoint x: 723, startPoint y: 263, endPoint x: 422, endPoint y: 113, distance: 337.0
click at [422, 113] on div "Чтобы активировать перетаскивание с помощью клавиатуры, нажмите Alt + Ввод. Пос…" at bounding box center [678, 170] width 1086 height 426
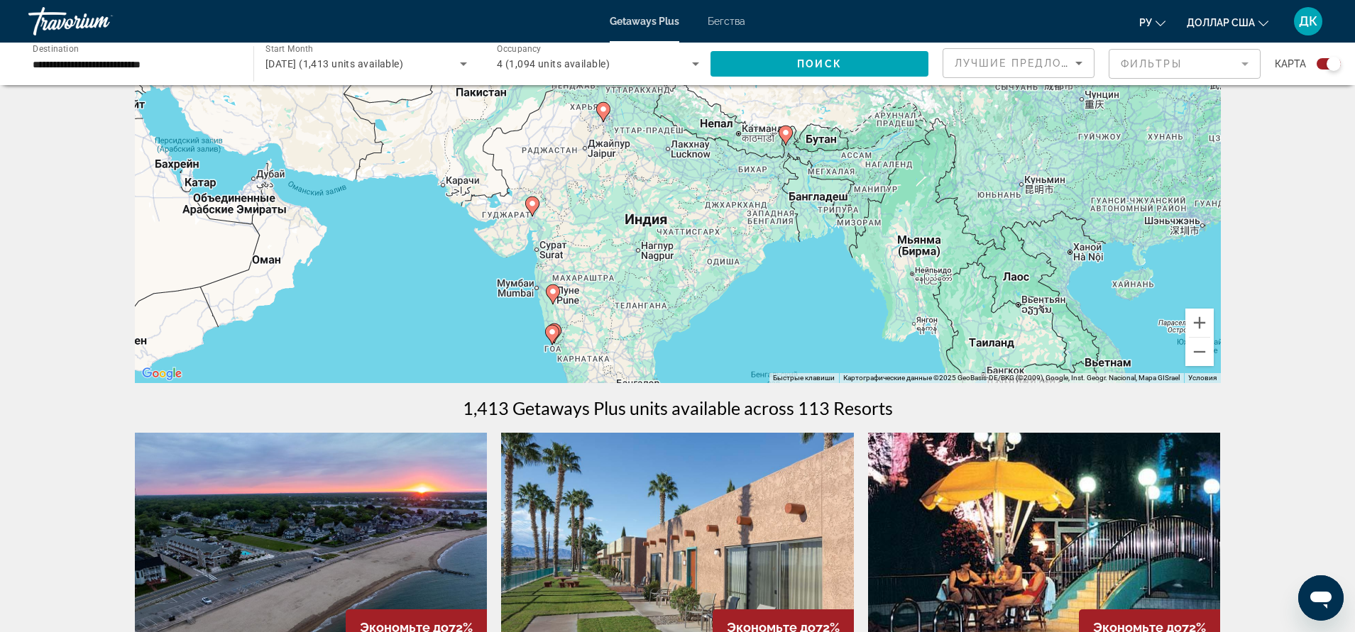
drag, startPoint x: 842, startPoint y: 280, endPoint x: 580, endPoint y: 162, distance: 286.8
click at [580, 162] on div "Чтобы активировать перетаскивание с помощью клавиатуры, нажмите Alt + Ввод. Пос…" at bounding box center [678, 170] width 1086 height 426
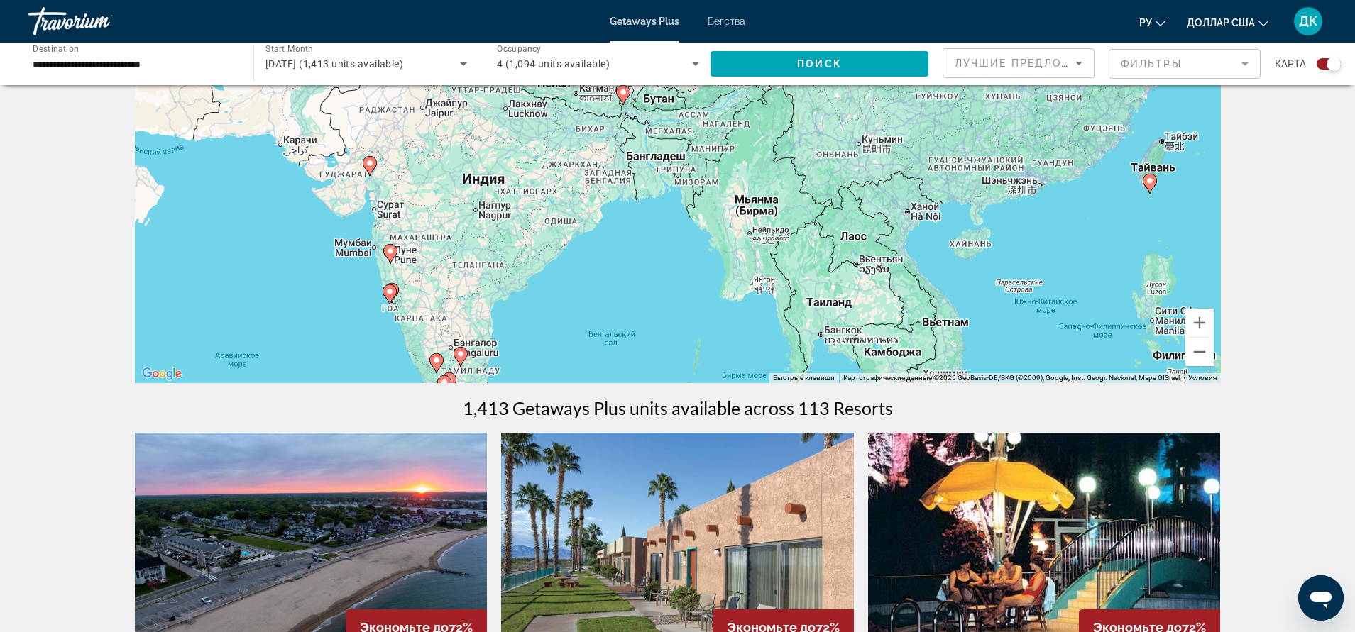
drag, startPoint x: 858, startPoint y: 302, endPoint x: 697, endPoint y: 263, distance: 165.7
click at [697, 263] on div "Чтобы активировать перетаскивание с помощью клавиатуры, нажмите Alt + Ввод. Пос…" at bounding box center [678, 170] width 1086 height 426
click at [622, 101] on icon "Основное содержание" at bounding box center [623, 95] width 14 height 20
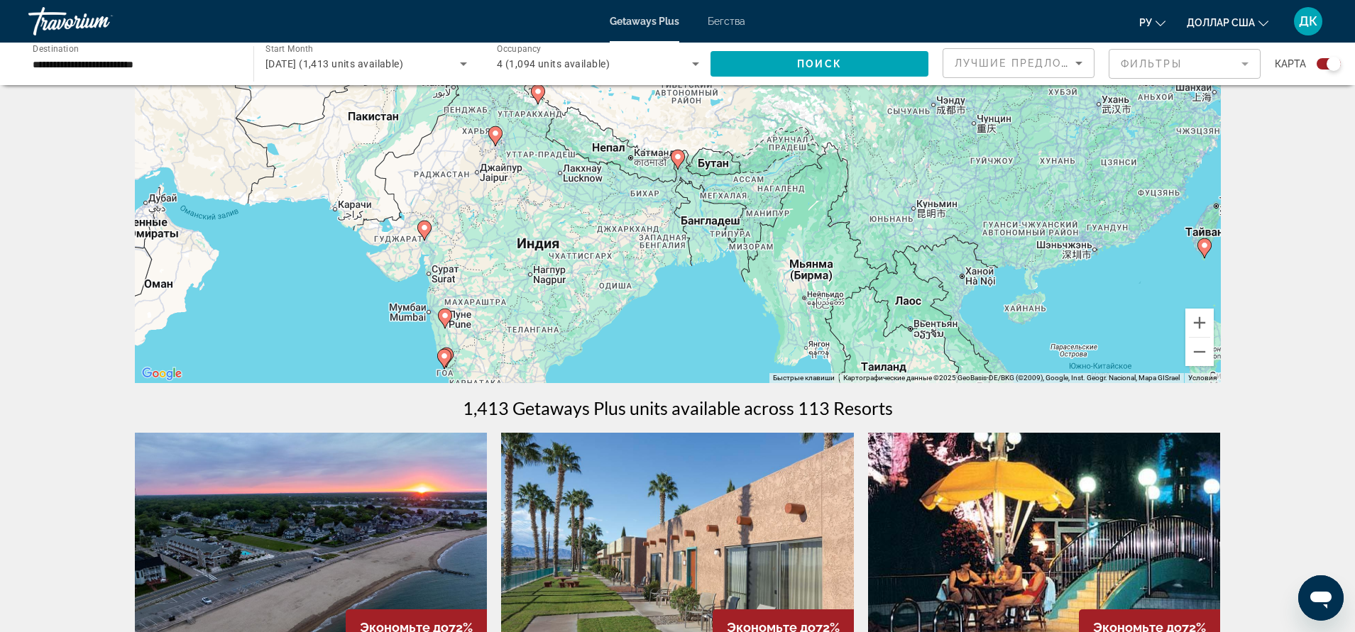
click at [676, 158] on image "Основное содержание" at bounding box center [677, 157] width 9 height 9
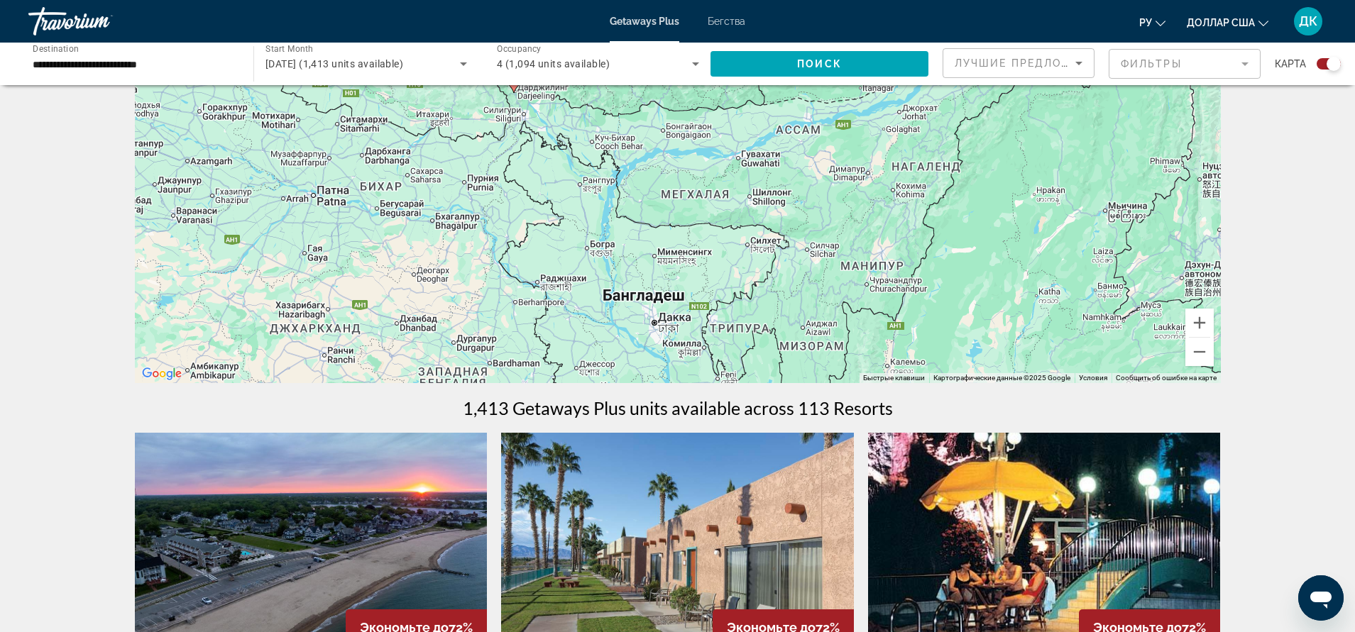
drag, startPoint x: 622, startPoint y: 201, endPoint x: 458, endPoint y: 126, distance: 181.0
click at [458, 126] on div "Чтобы активировать перетаскивание с помощью клавиатуры, нажмите Alt + Ввод. Пос…" at bounding box center [678, 170] width 1086 height 426
click at [1200, 353] on button "Уменьшить" at bounding box center [1199, 352] width 28 height 28
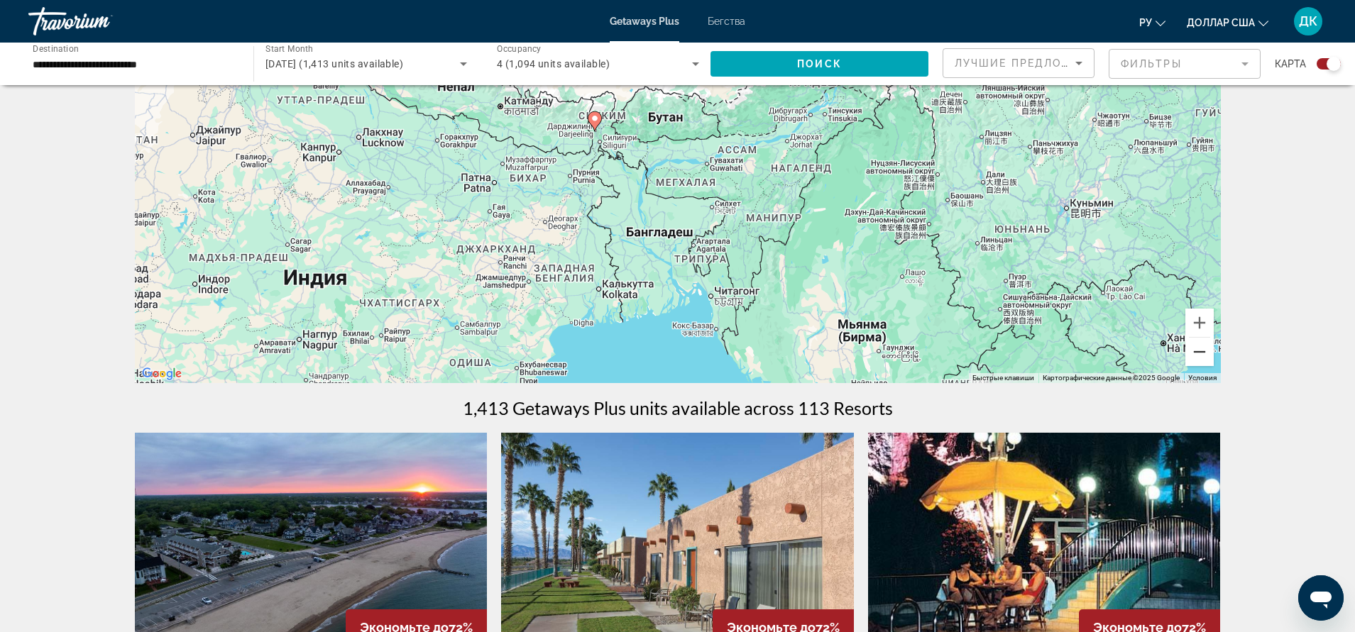
click at [1200, 353] on button "Уменьшить" at bounding box center [1199, 352] width 28 height 28
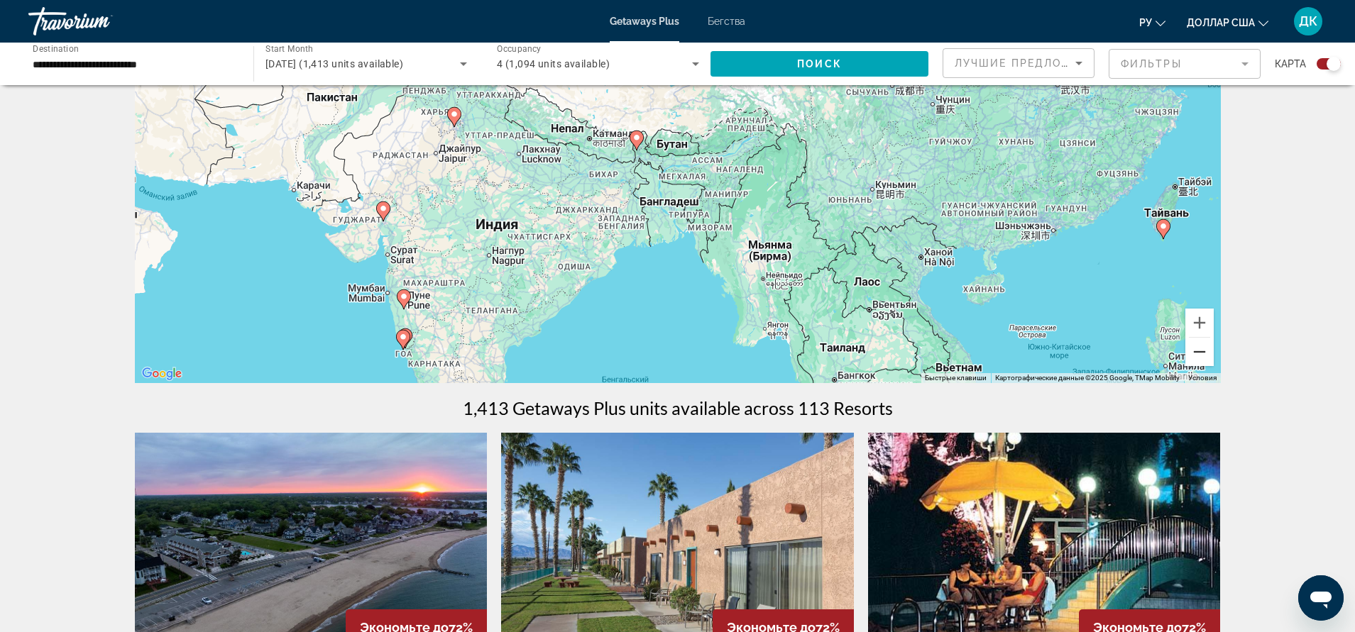
click at [1200, 353] on button "Уменьшить" at bounding box center [1199, 352] width 28 height 28
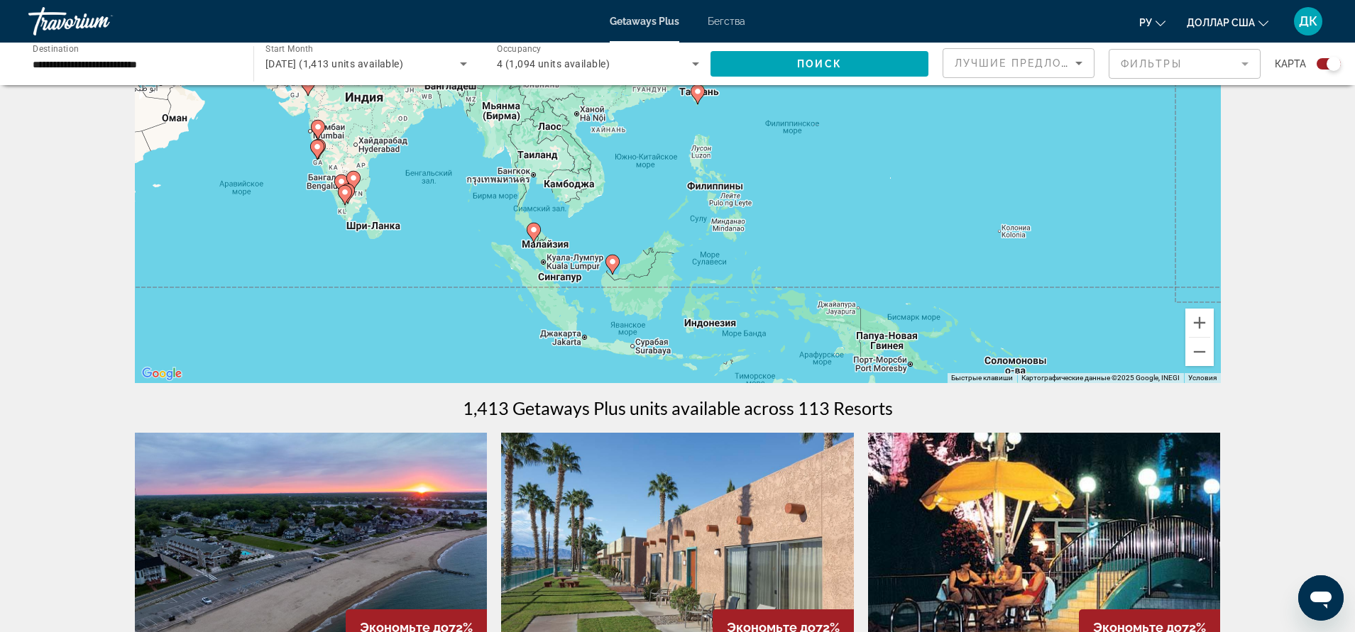
drag, startPoint x: 873, startPoint y: 296, endPoint x: 646, endPoint y: 194, distance: 249.0
click at [646, 194] on div "Чтобы активировать перетаскивание с помощью клавиатуры, нажмите Alt + Ввод. Пос…" at bounding box center [678, 170] width 1086 height 426
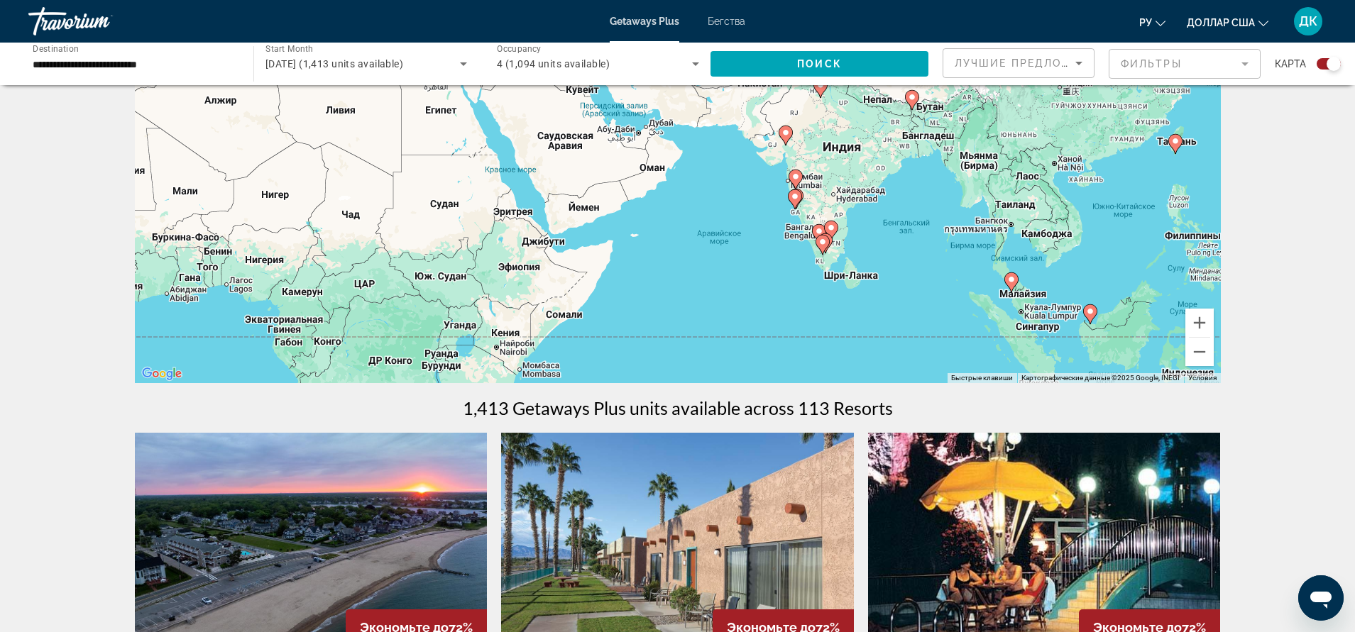
drag, startPoint x: 471, startPoint y: 281, endPoint x: 950, endPoint y: 330, distance: 481.5
click at [950, 330] on div "Чтобы активировать перетаскивание с помощью клавиатуры, нажмите Alt + Ввод. Пос…" at bounding box center [678, 170] width 1086 height 426
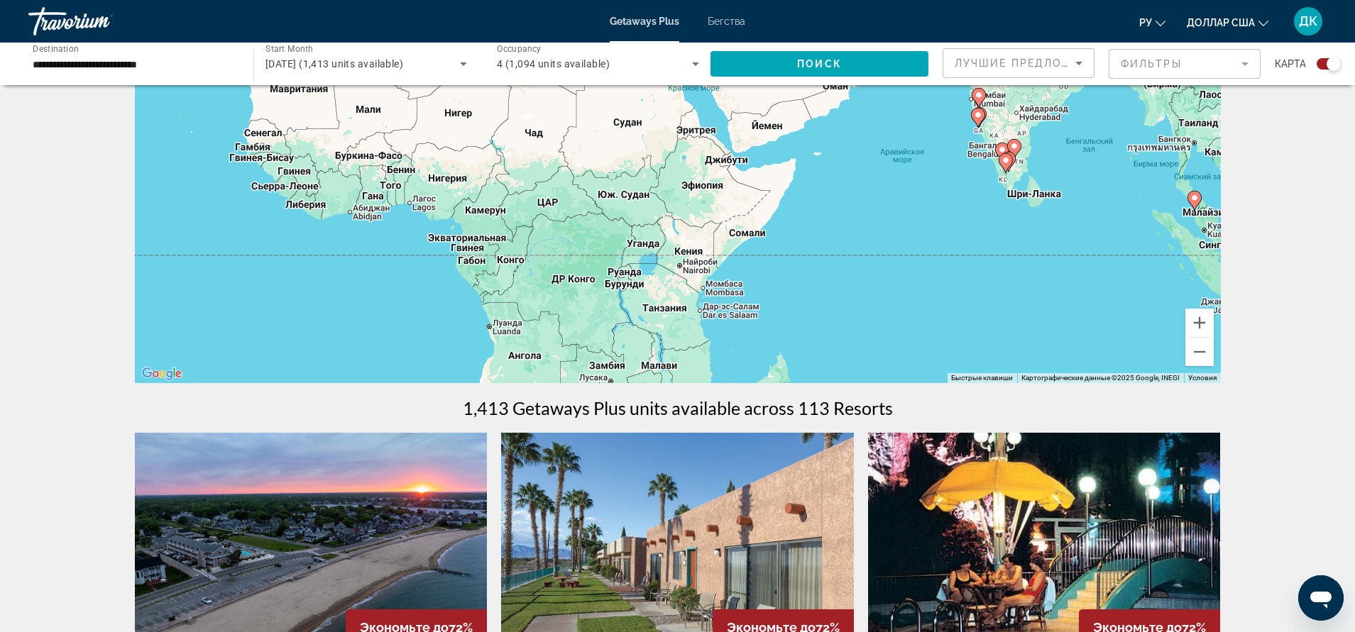
drag, startPoint x: 646, startPoint y: 275, endPoint x: 828, endPoint y: 192, distance: 200.4
click at [828, 192] on div "Чтобы активировать перетаскивание с помощью клавиатуры, нажмите Alt + Ввод. Пос…" at bounding box center [678, 170] width 1086 height 426
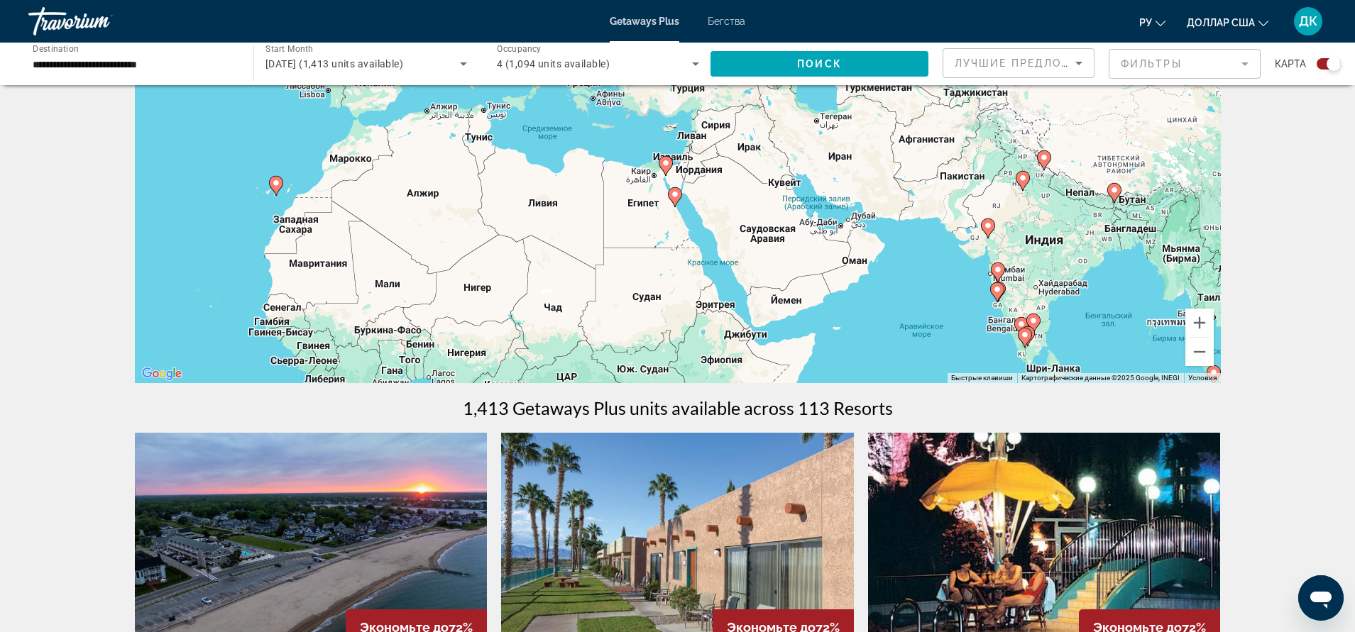
drag, startPoint x: 615, startPoint y: 249, endPoint x: 609, endPoint y: 391, distance: 142.0
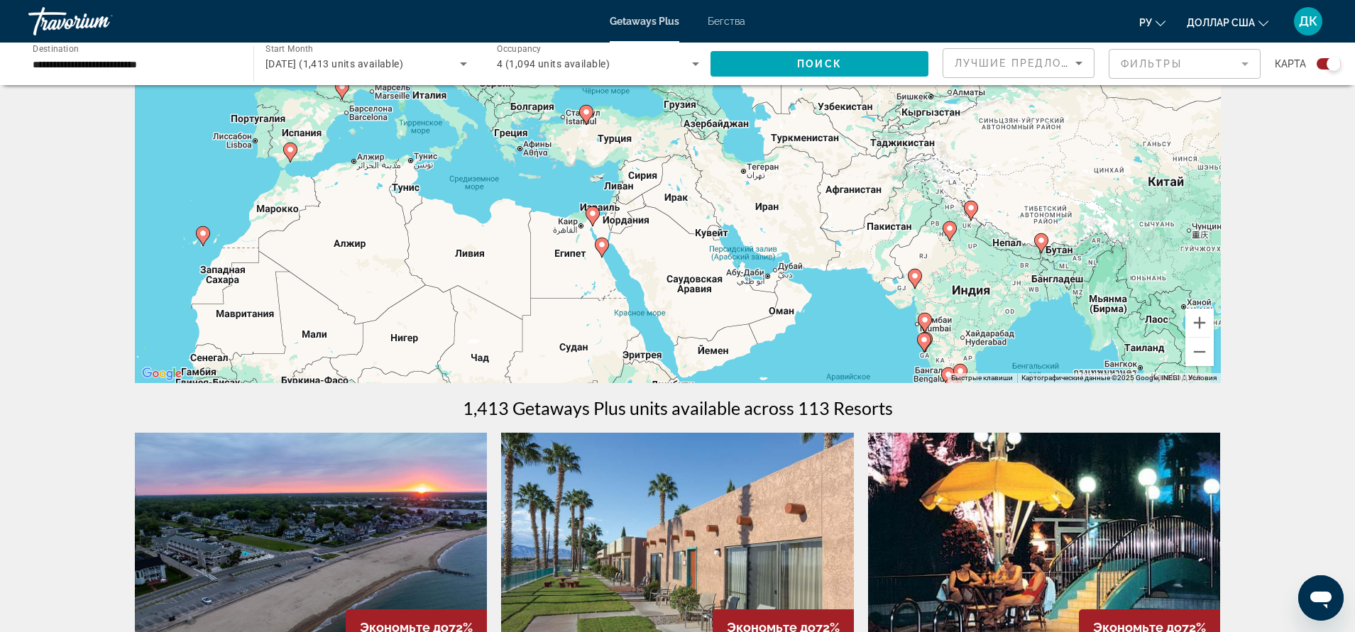
drag, startPoint x: 590, startPoint y: 290, endPoint x: 545, endPoint y: 314, distance: 50.8
click at [514, 341] on div "Чтобы активировать перетаскивание с помощью клавиатуры, нажмите Alt + Ввод. Пос…" at bounding box center [678, 170] width 1086 height 426
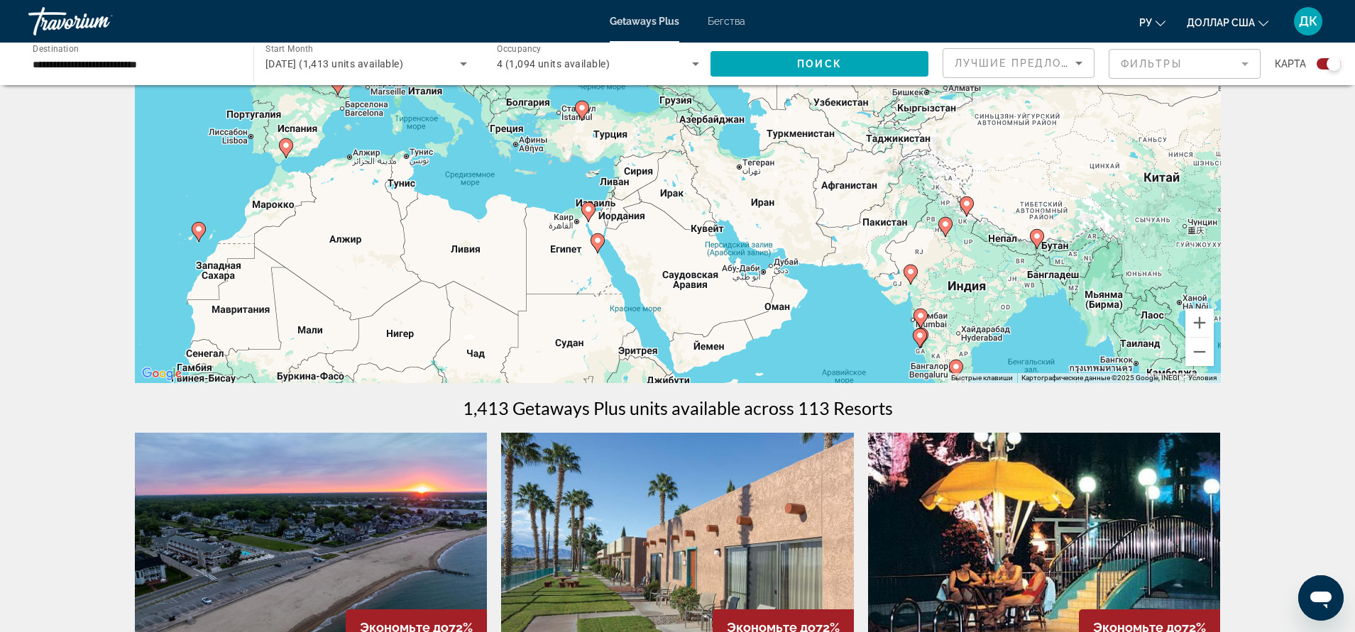
click at [598, 243] on image "Основное содержание" at bounding box center [597, 240] width 9 height 9
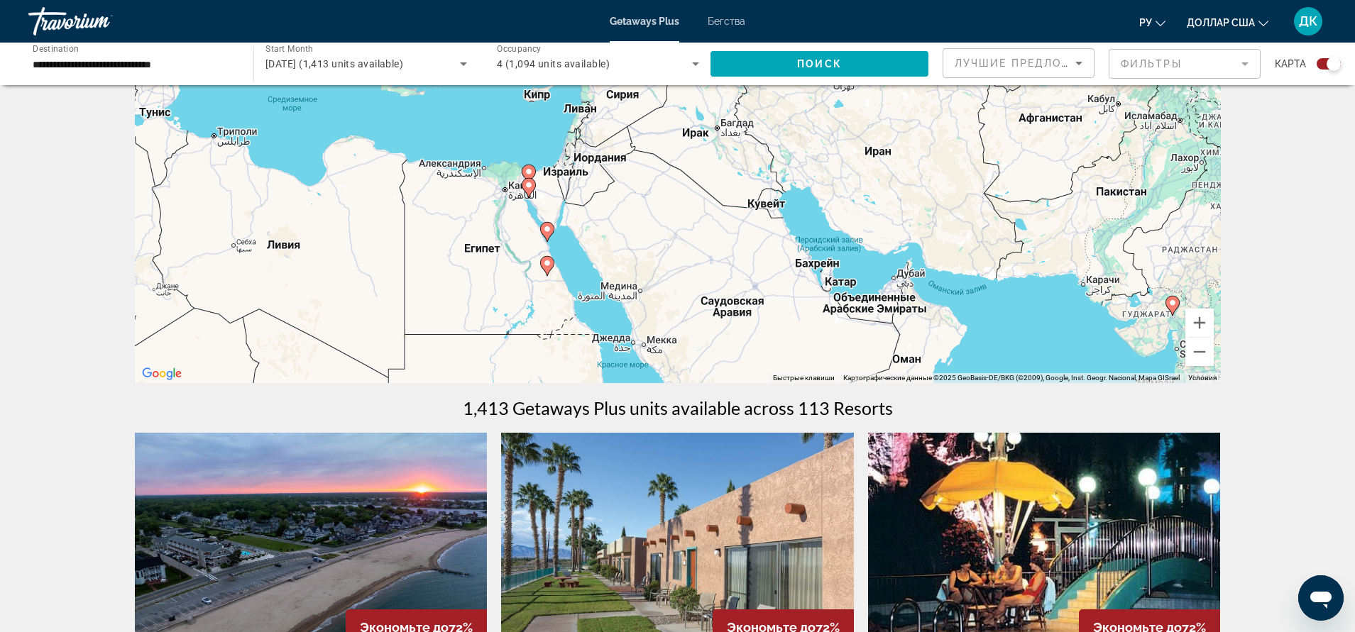
drag, startPoint x: 638, startPoint y: 209, endPoint x: 505, endPoint y: 285, distance: 153.5
click at [505, 285] on div "Для навигации используйте клавиши со стрелками. Чтобы активировать перетаскиван…" at bounding box center [678, 170] width 1086 height 426
click at [550, 271] on gmp-advanced-marker "Основное содержание" at bounding box center [547, 265] width 14 height 21
type input "**********"
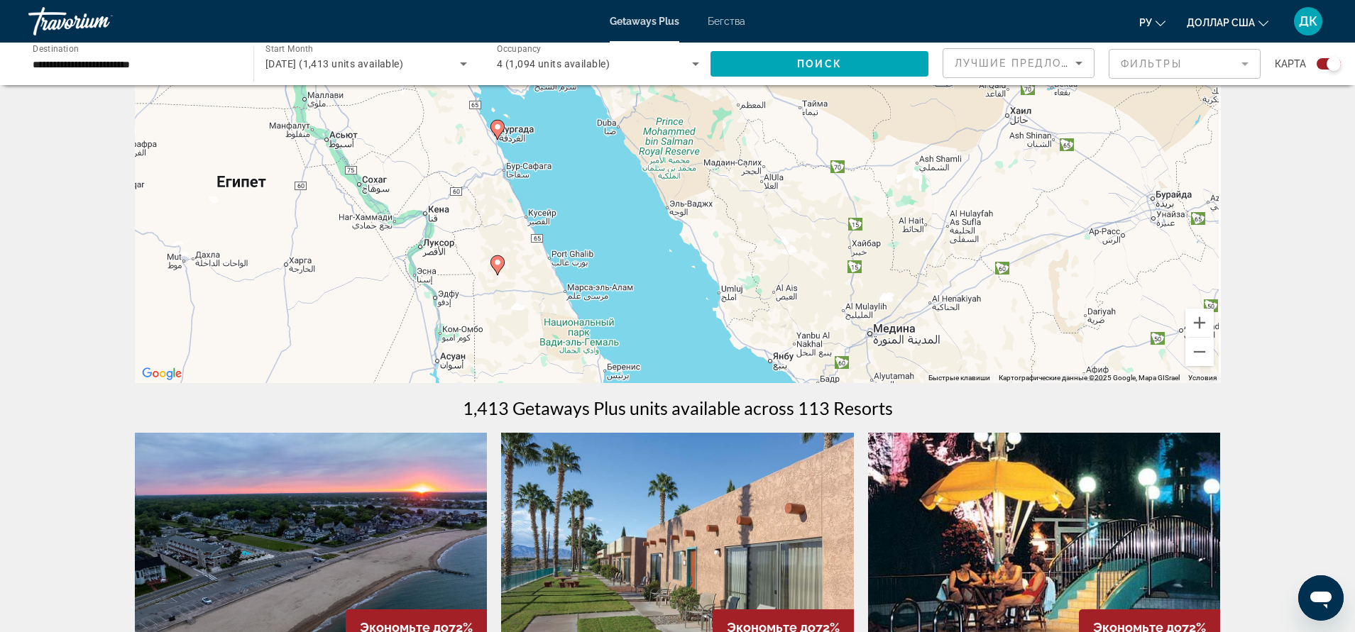
drag, startPoint x: 550, startPoint y: 271, endPoint x: 369, endPoint y: 375, distance: 208.5
click at [369, 379] on div "Для навигации используйте клавиши со стрелками. Чтобы активировать перетаскиван…" at bounding box center [678, 170] width 1086 height 426
click at [497, 263] on image "Основное содержание" at bounding box center [496, 262] width 9 height 9
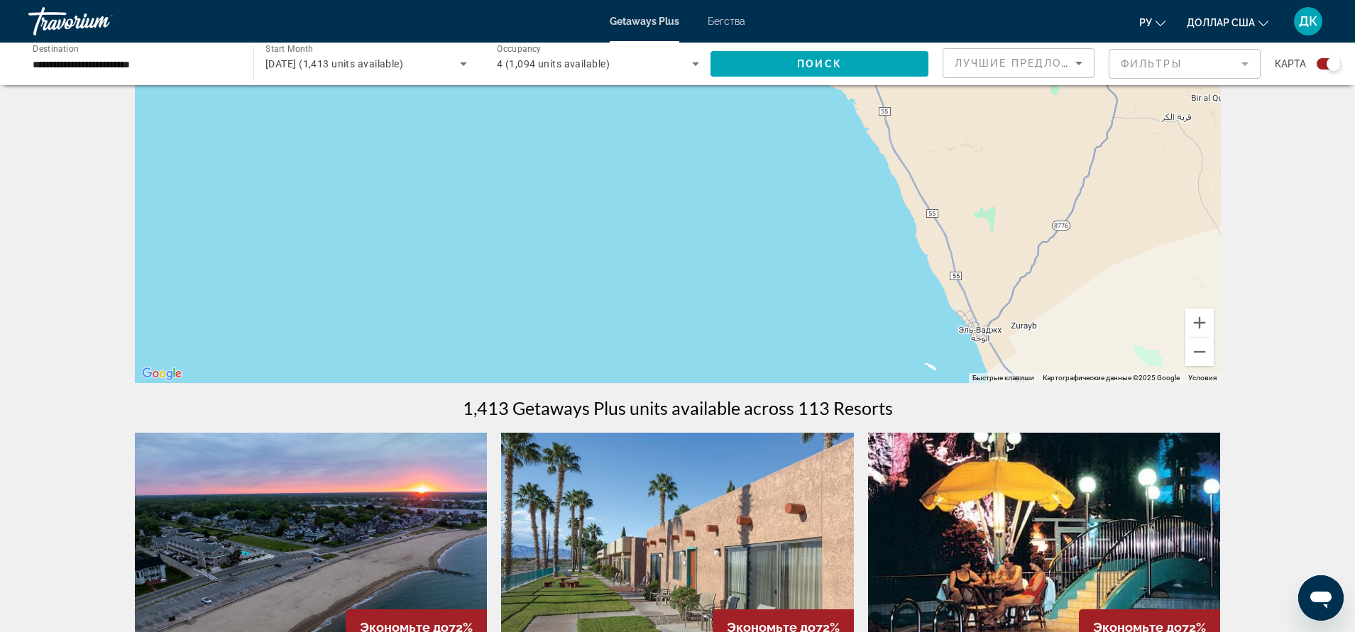
drag, startPoint x: 414, startPoint y: 305, endPoint x: 810, endPoint y: 174, distance: 416.5
click at [810, 174] on div "Основное содержание" at bounding box center [678, 170] width 1086 height 426
click at [1191, 354] on button "Уменьшить" at bounding box center [1199, 352] width 28 height 28
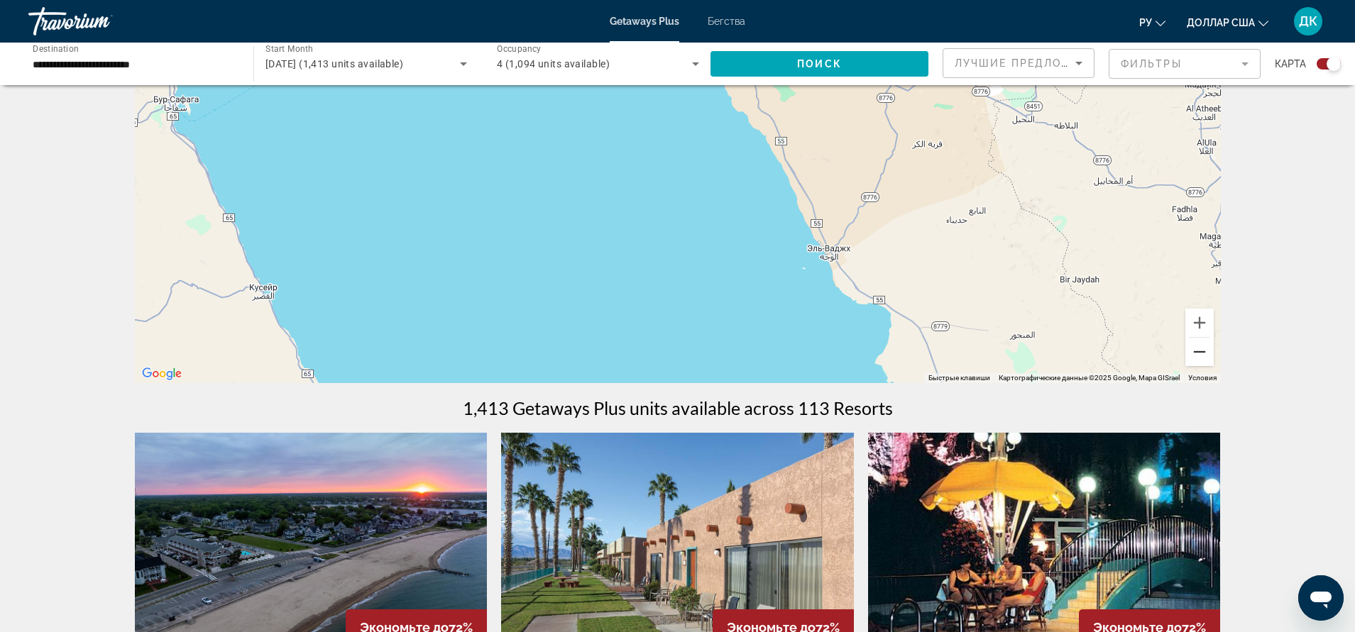
click at [1201, 354] on button "Уменьшить" at bounding box center [1199, 352] width 28 height 28
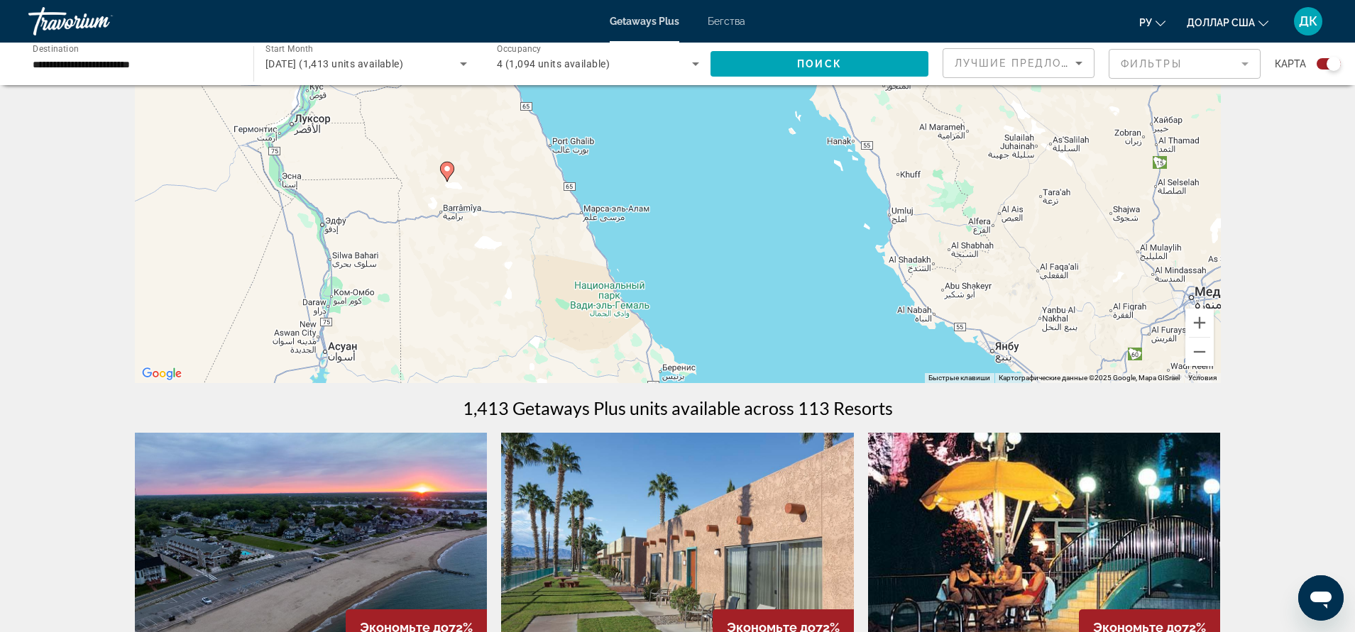
drag, startPoint x: 457, startPoint y: 348, endPoint x: 492, endPoint y: 173, distance: 178.7
click at [492, 173] on div "Чтобы активировать перетаскивание с помощью клавиатуры, нажмите Alt + Ввод. Пос…" at bounding box center [678, 170] width 1086 height 426
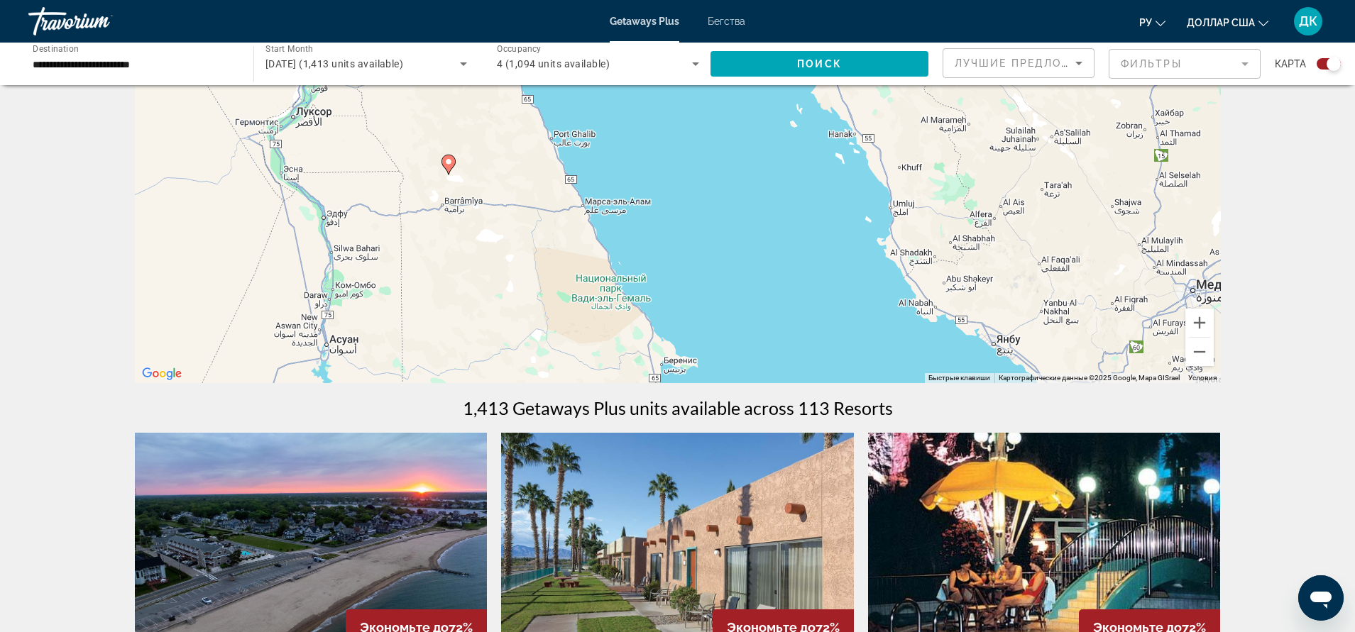
click at [449, 159] on image "Основное содержание" at bounding box center [448, 162] width 9 height 9
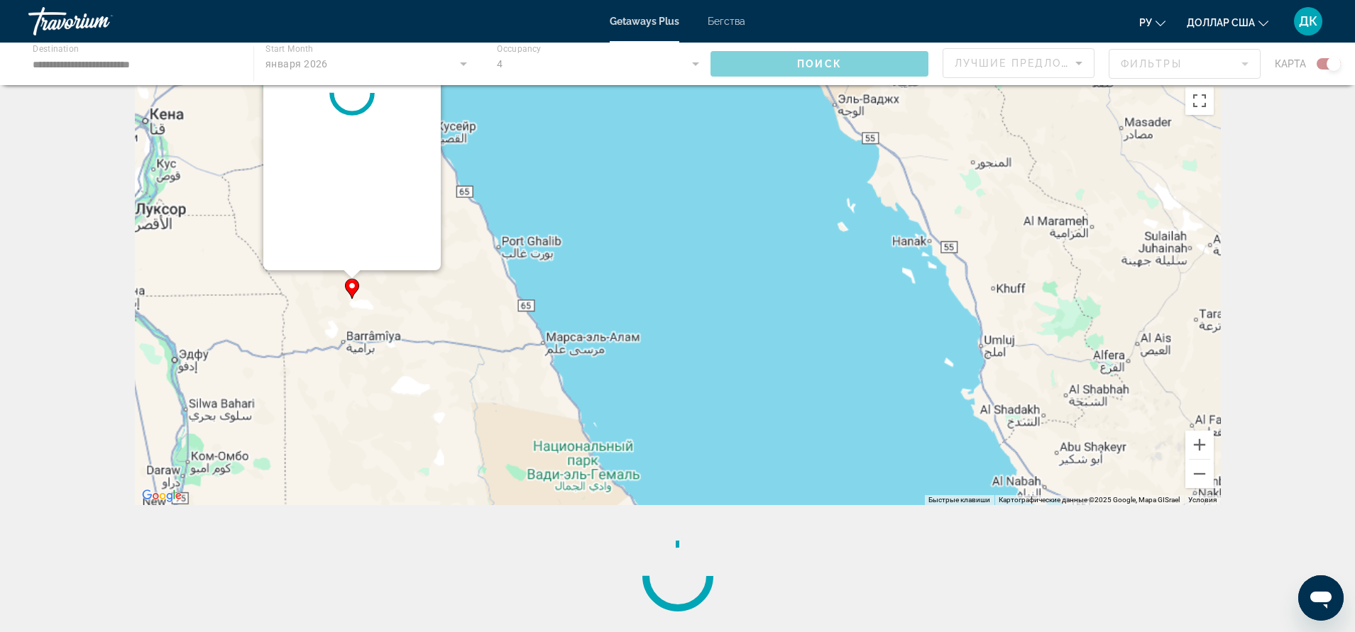
scroll to position [0, 0]
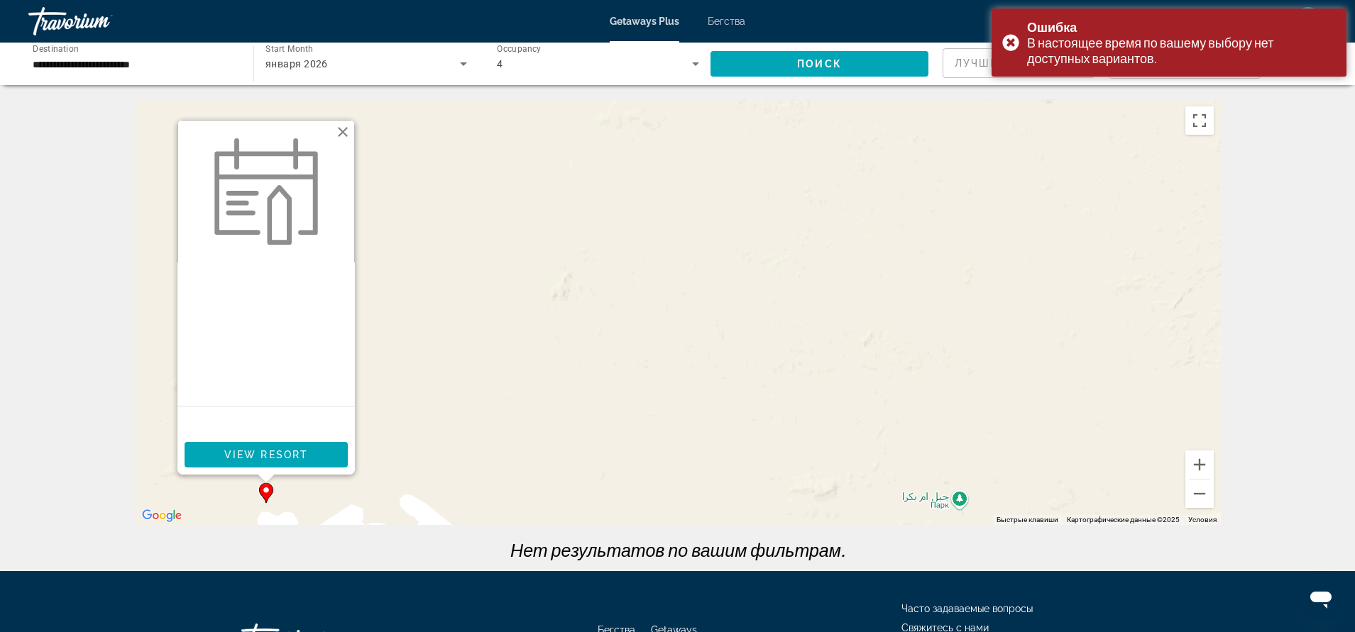
click at [345, 129] on button "Закрыть" at bounding box center [342, 131] width 21 height 21
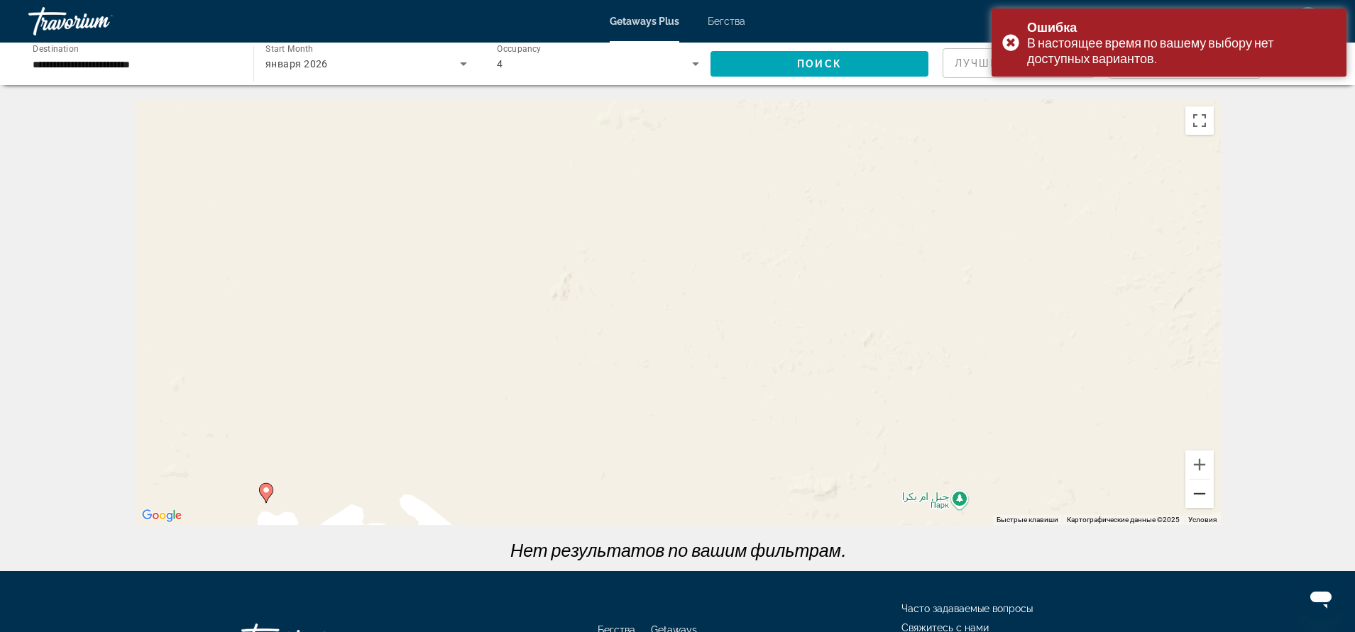
click at [1203, 494] on button "Уменьшить" at bounding box center [1199, 494] width 28 height 28
click at [1202, 493] on button "Уменьшить" at bounding box center [1199, 494] width 28 height 28
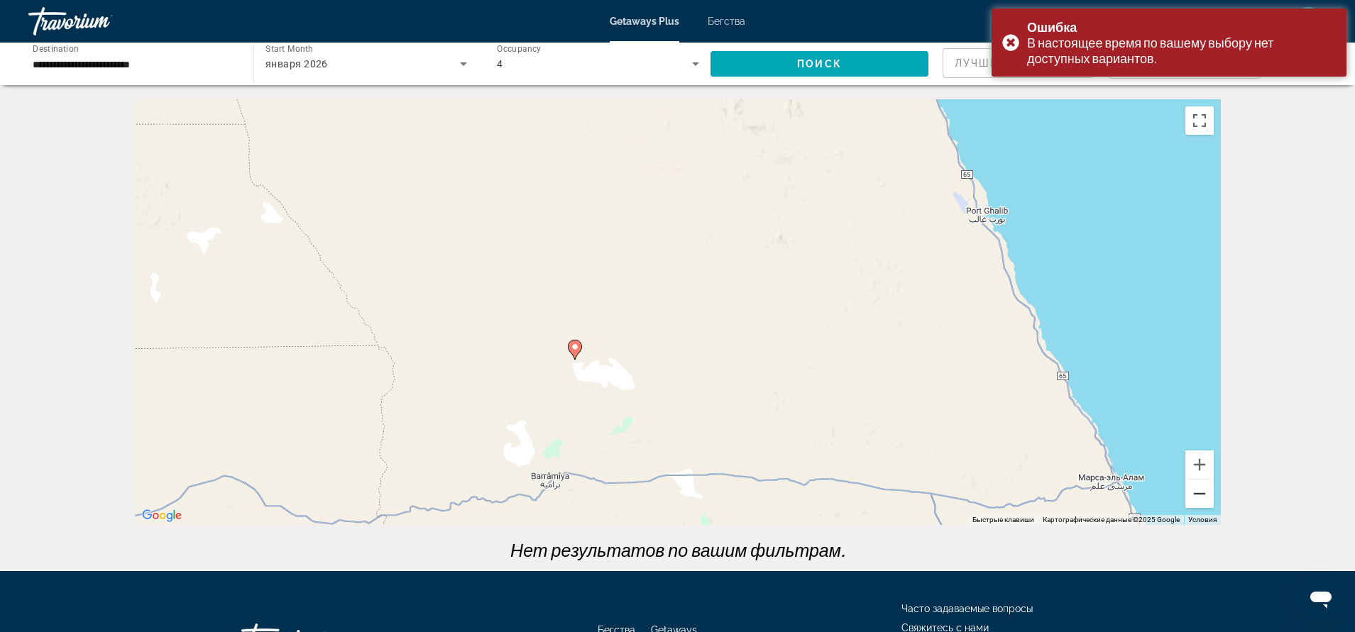
click at [1202, 493] on button "Уменьшить" at bounding box center [1199, 494] width 28 height 28
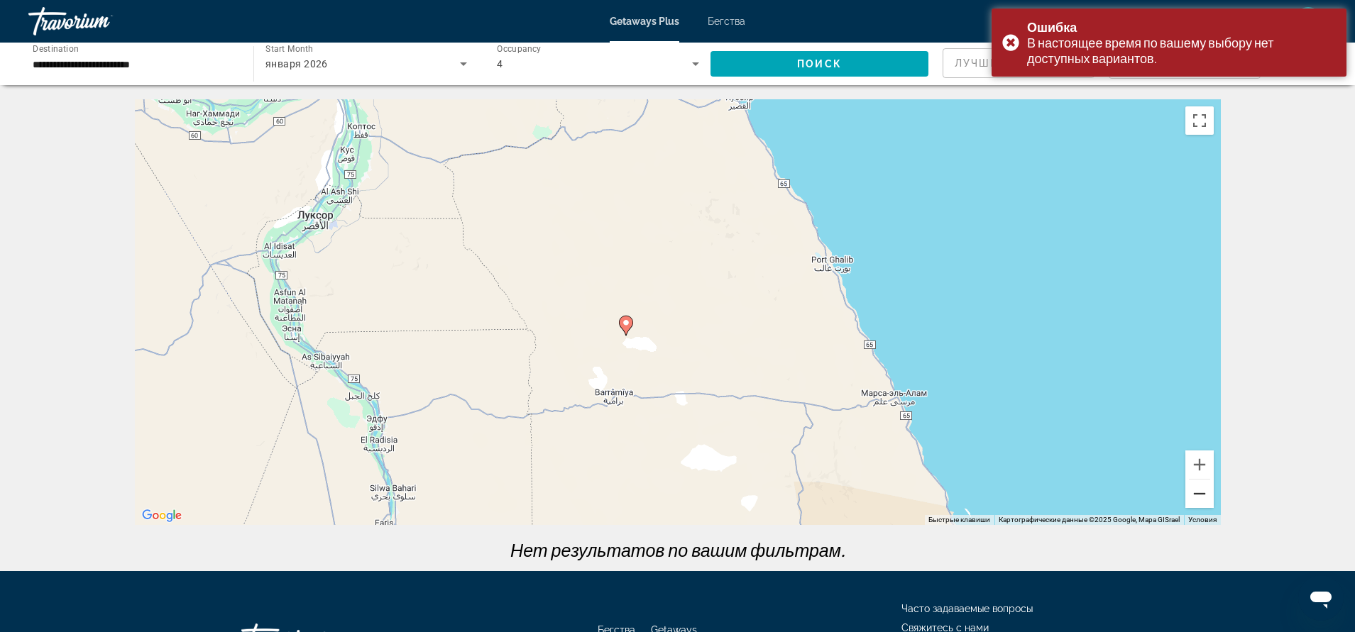
click at [1202, 493] on button "Уменьшить" at bounding box center [1199, 494] width 28 height 28
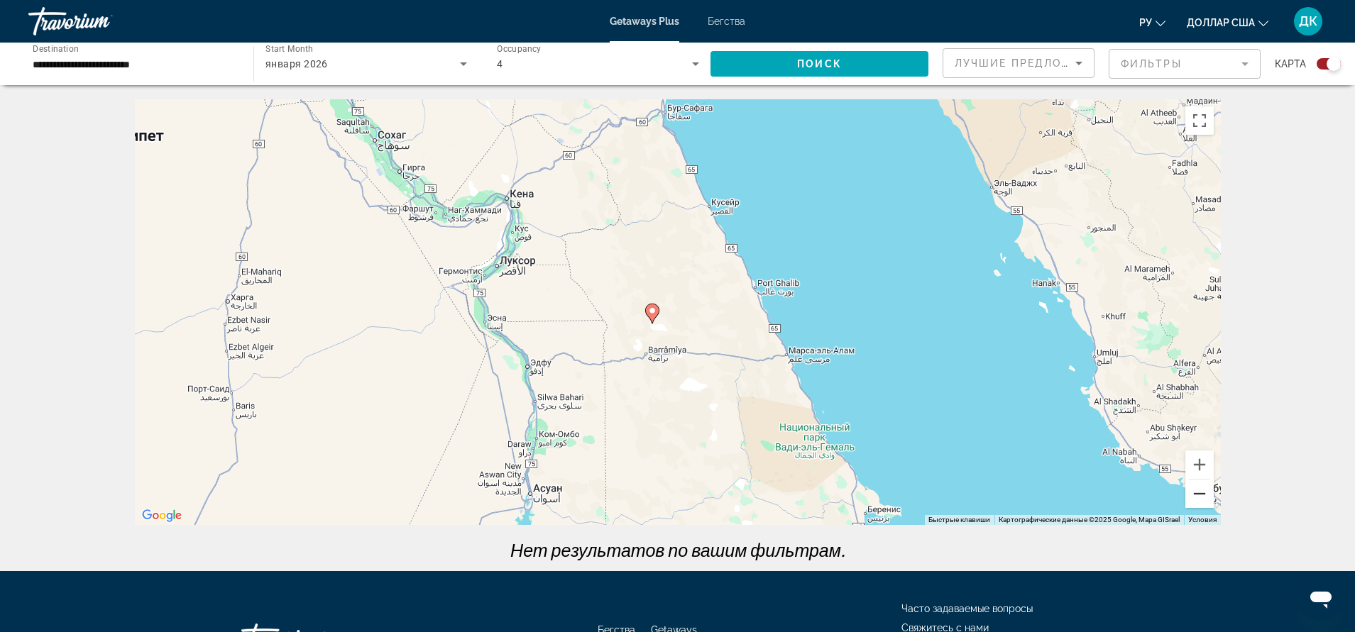
click at [1202, 493] on button "Уменьшить" at bounding box center [1199, 494] width 28 height 28
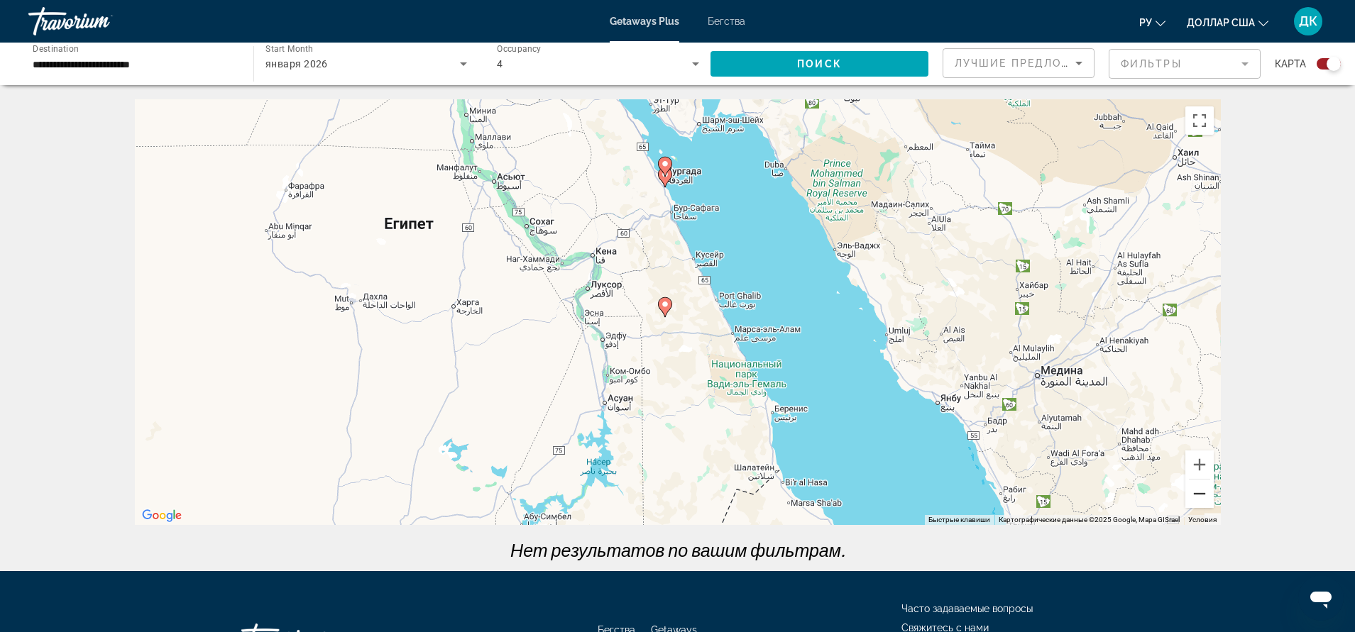
click at [1201, 492] on button "Уменьшить" at bounding box center [1199, 494] width 28 height 28
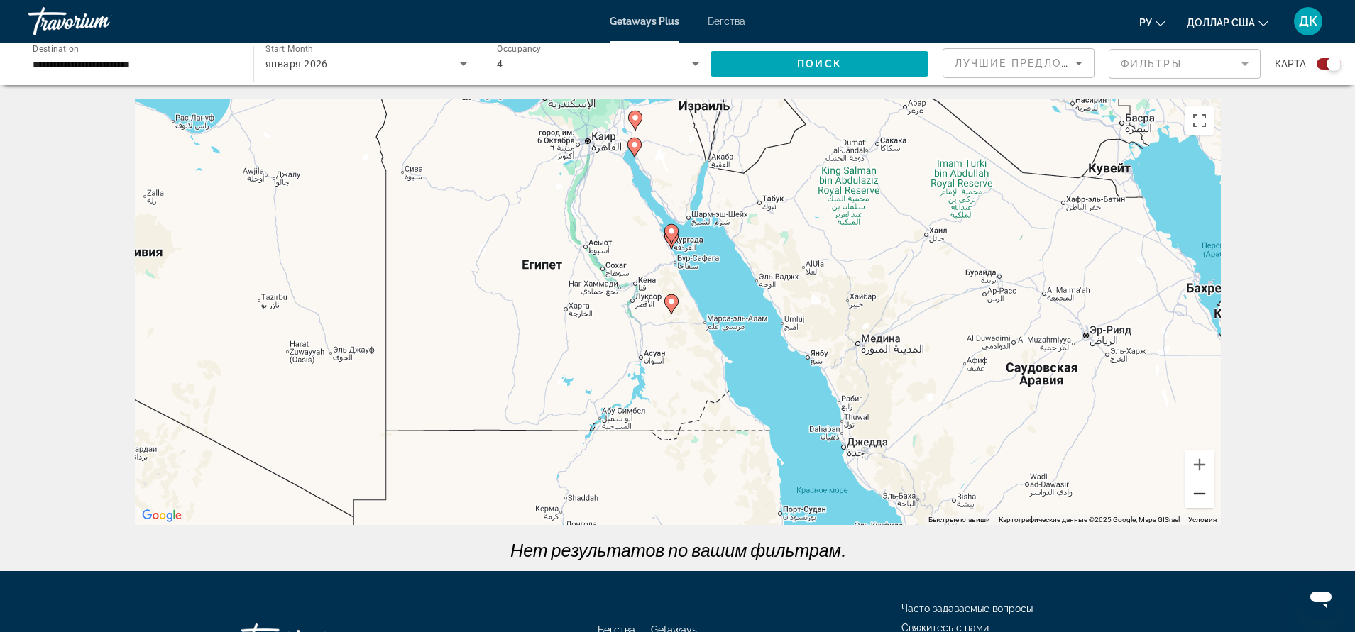
click at [1201, 492] on button "Уменьшить" at bounding box center [1199, 494] width 28 height 28
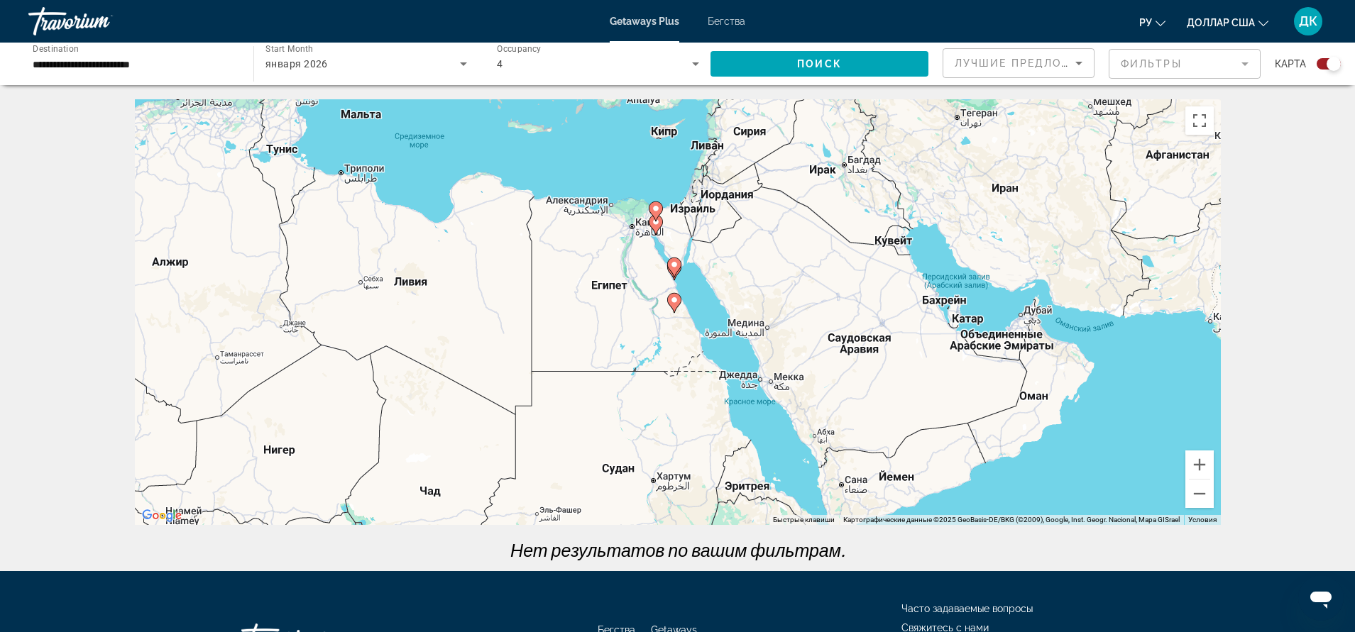
click at [605, 285] on div "Чтобы активировать перетаскивание с помощью клавиатуры, нажмите Alt + Ввод. Пос…" at bounding box center [678, 312] width 1086 height 426
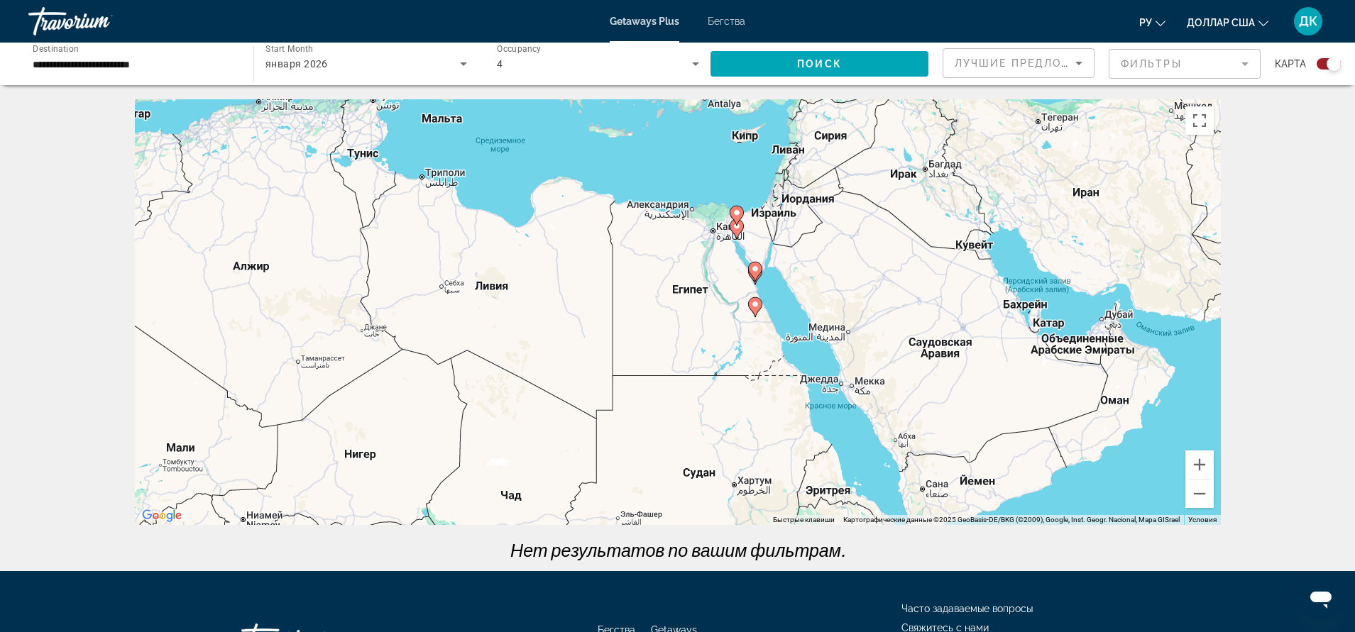
drag, startPoint x: 612, startPoint y: 285, endPoint x: 695, endPoint y: 290, distance: 82.5
click at [695, 290] on div "Чтобы активировать перетаскивание с помощью клавиатуры, нажмите Alt + Ввод. Пос…" at bounding box center [678, 312] width 1086 height 426
click at [756, 269] on image "Основное содержание" at bounding box center [755, 269] width 9 height 9
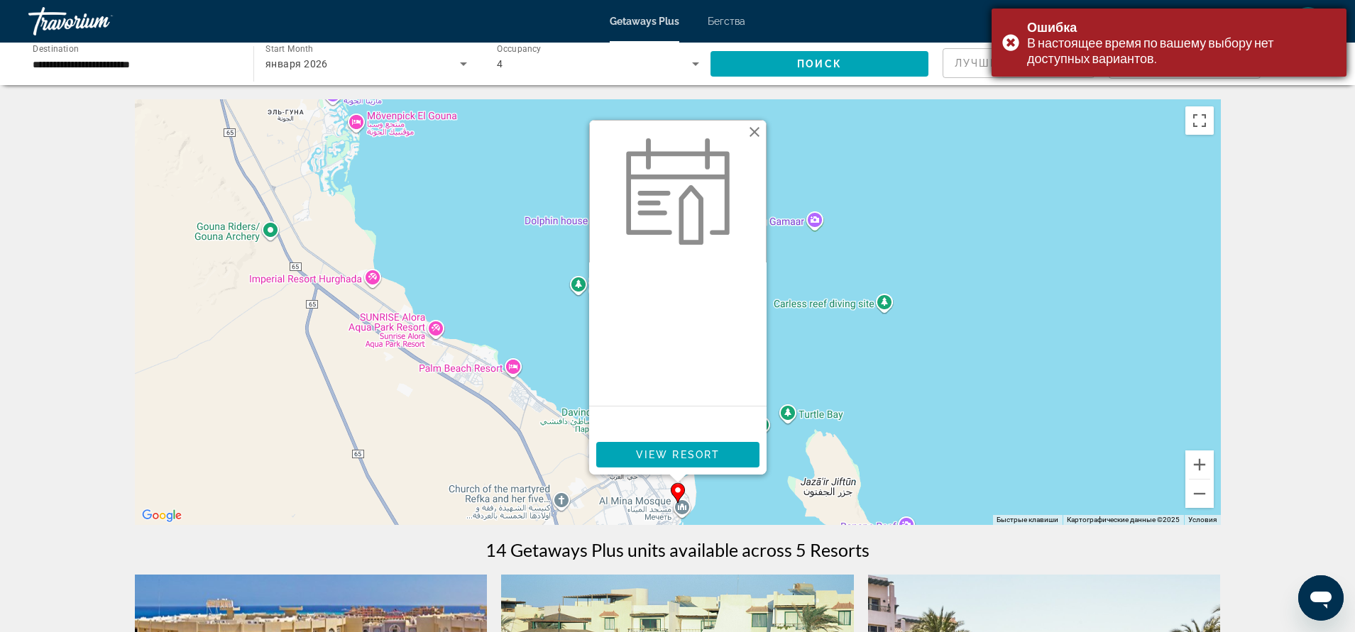
click at [1008, 41] on div "Ошибка В настоящее время по вашему выбору нет доступных вариантов." at bounding box center [1168, 43] width 355 height 68
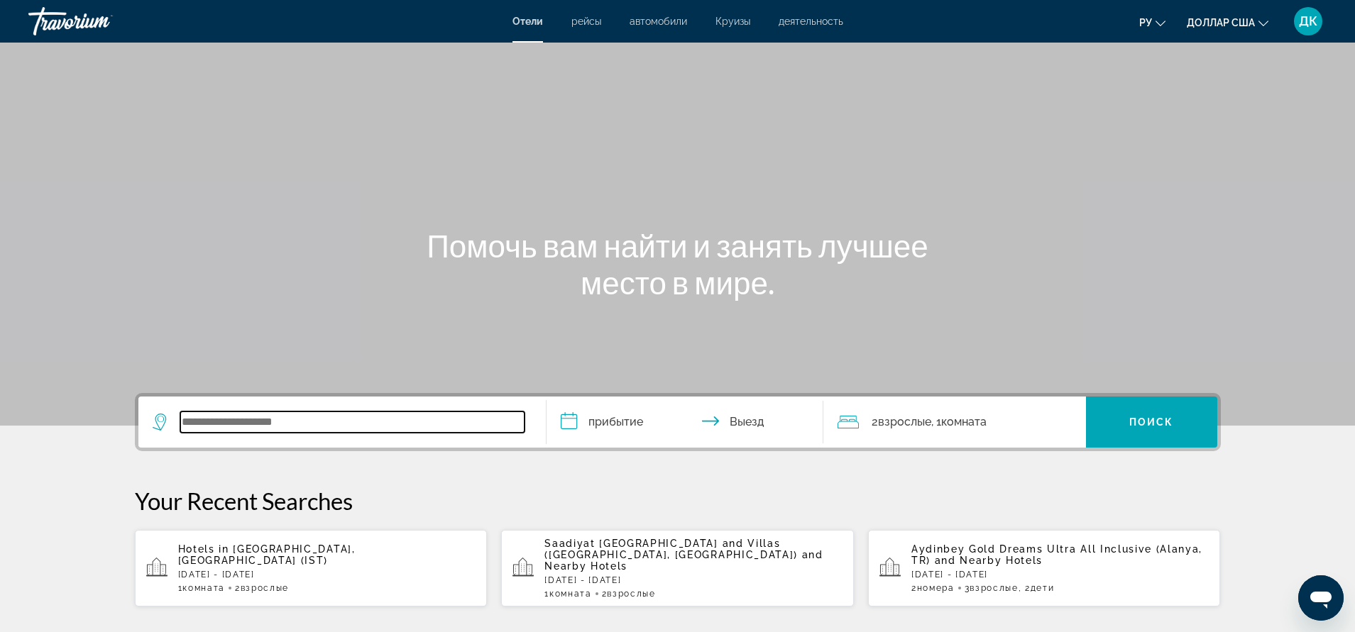
drag, startPoint x: 234, startPoint y: 420, endPoint x: 243, endPoint y: 415, distance: 10.5
click at [233, 420] on input "Виджет поиска" at bounding box center [352, 422] width 344 height 21
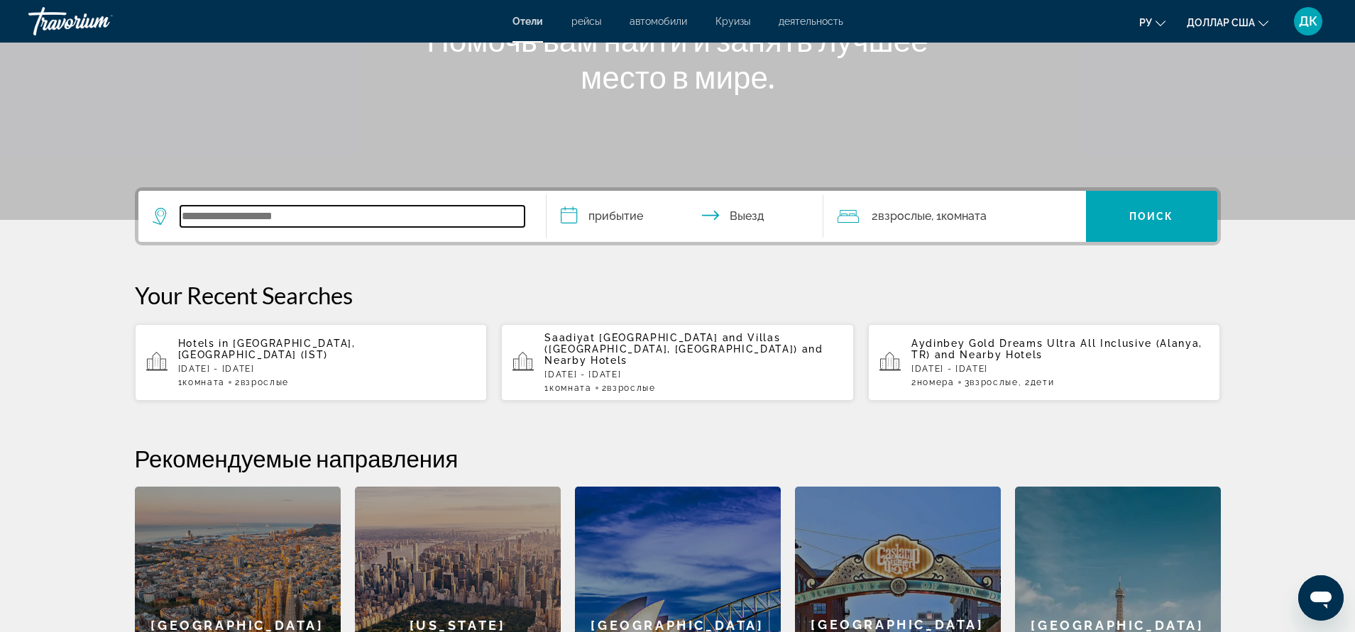
scroll to position [205, 0]
click at [249, 215] on input "Виджет поиска" at bounding box center [352, 216] width 344 height 21
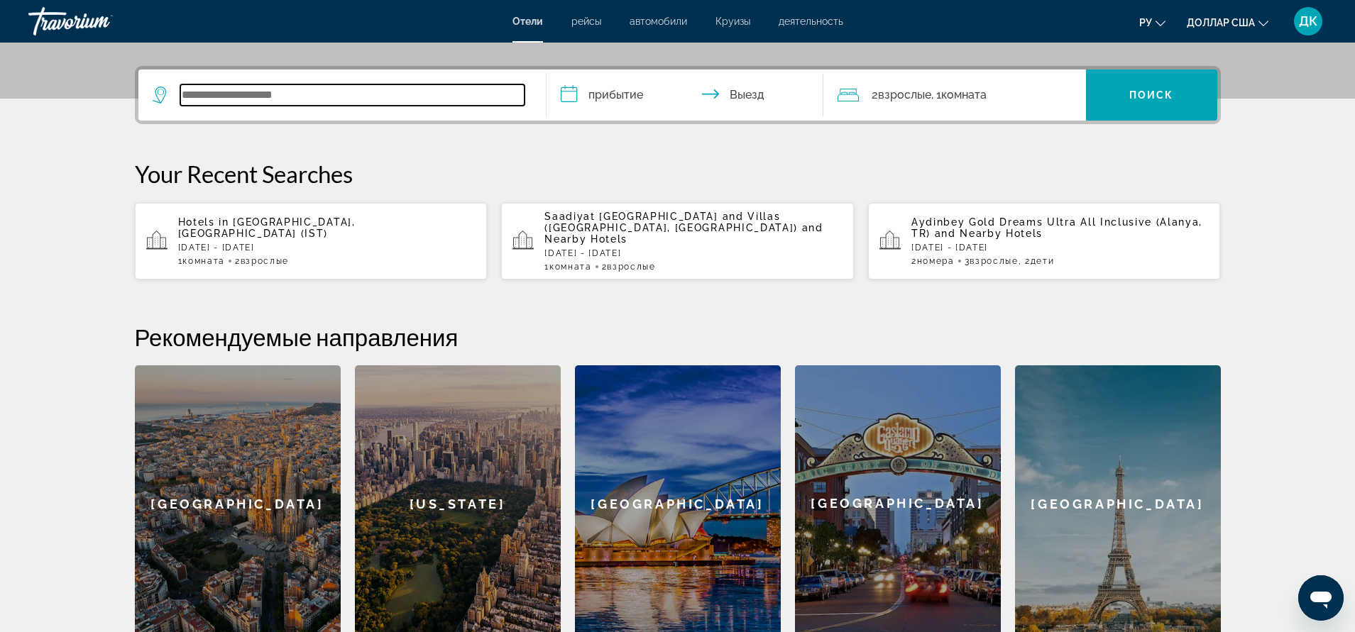
scroll to position [347, 0]
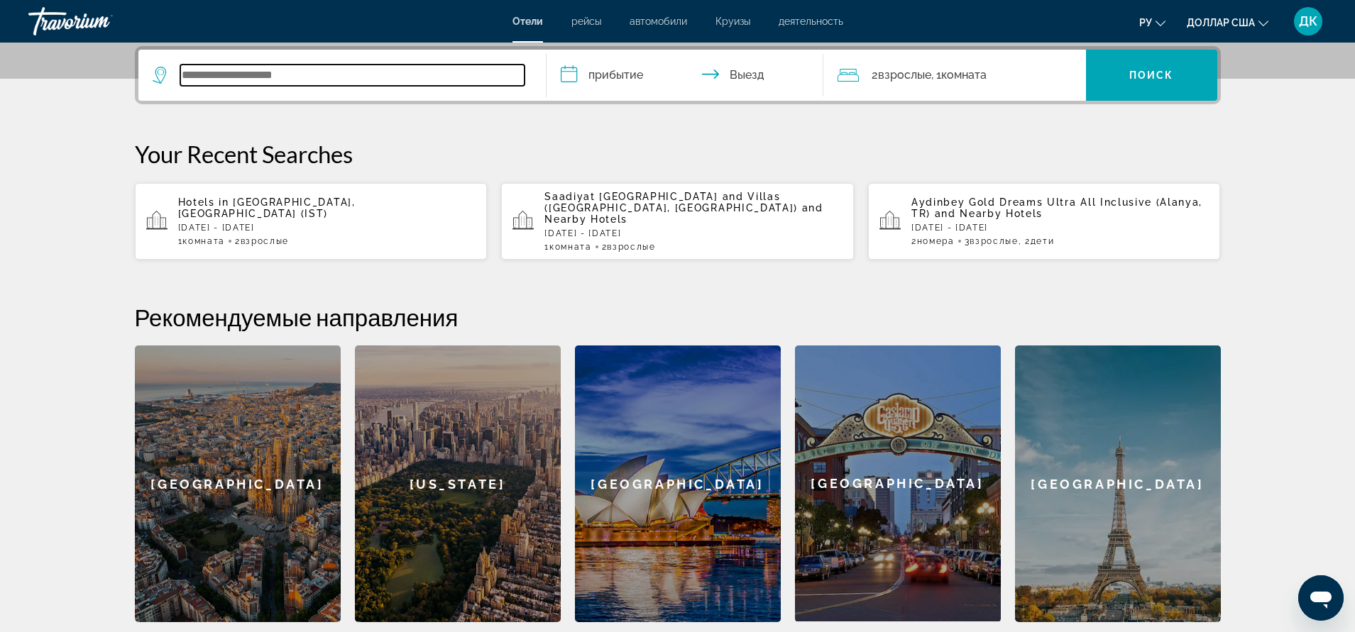
paste input "**********"
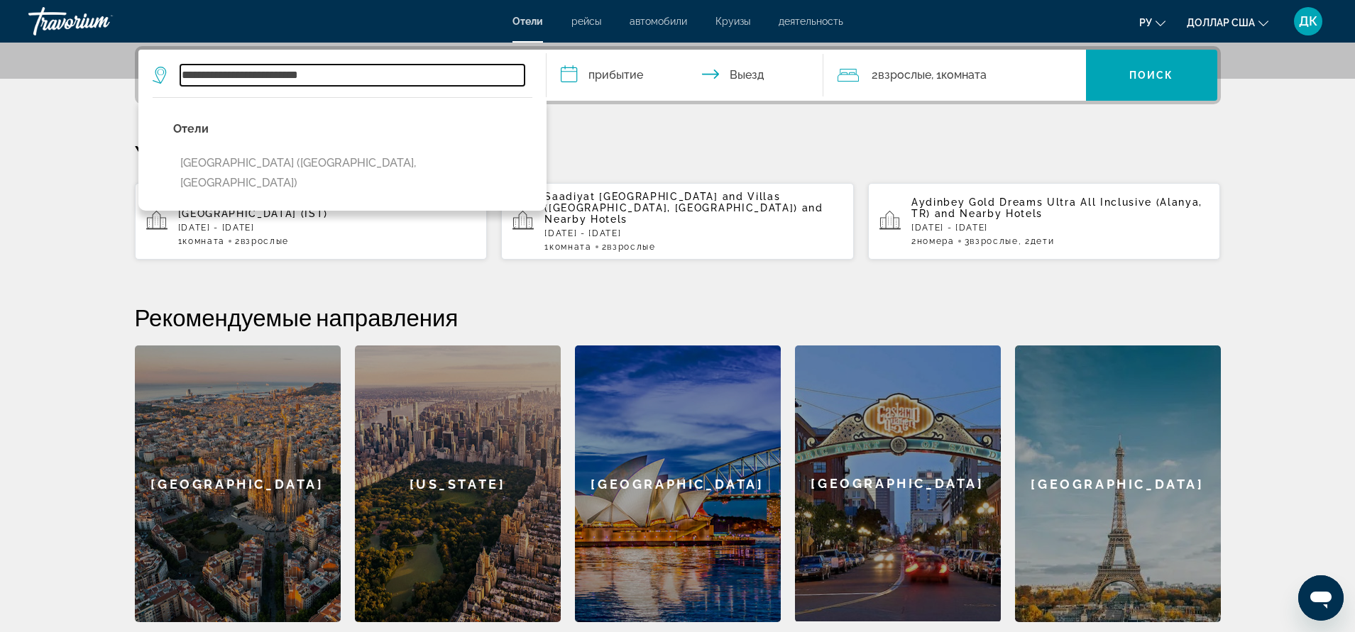
type input "**********"
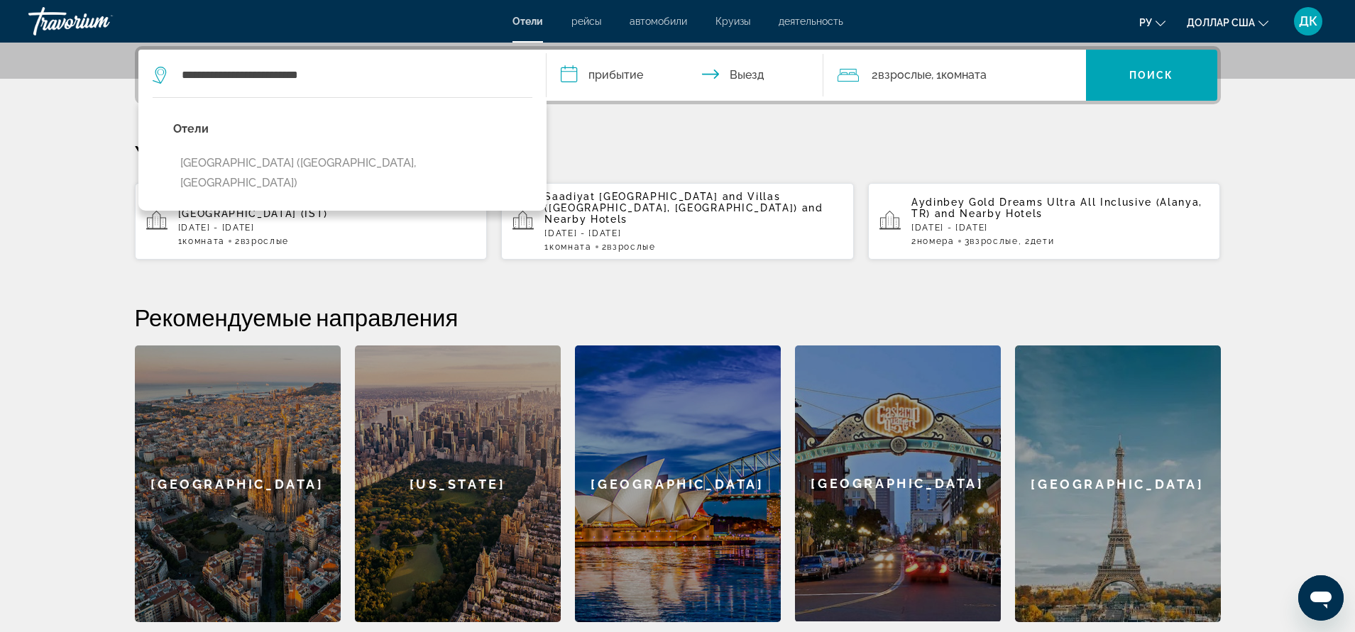
click at [563, 69] on input "**********" at bounding box center [687, 77] width 282 height 55
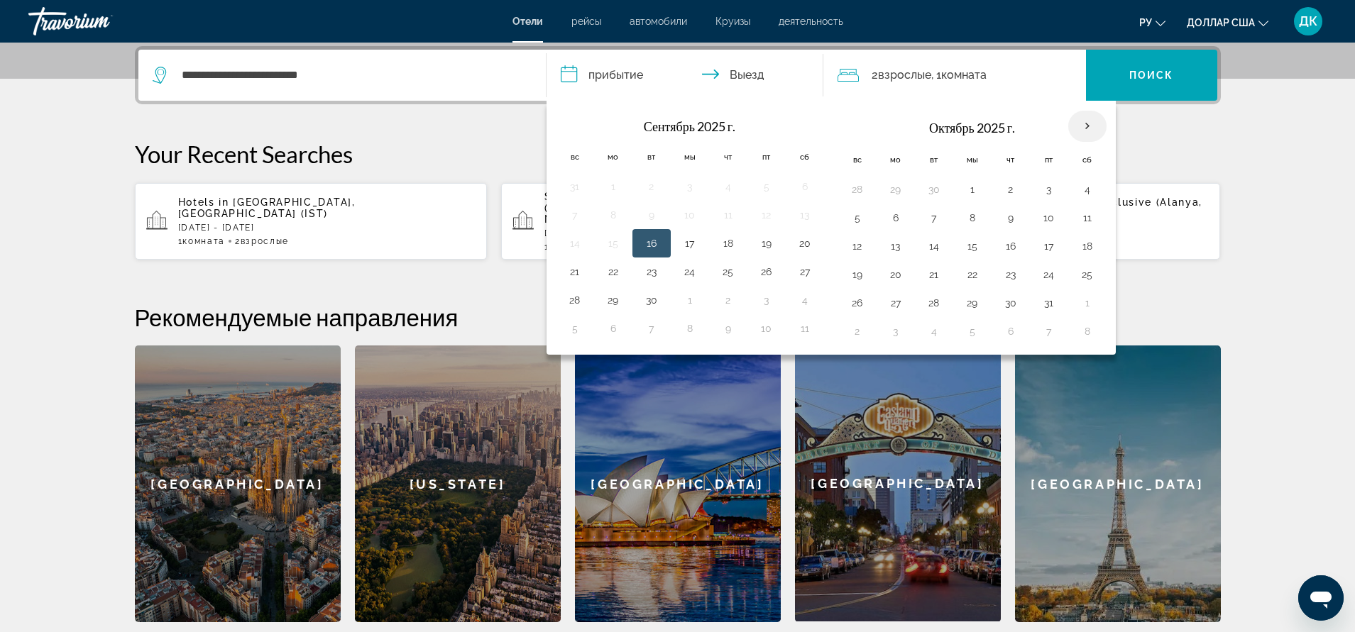
click at [1079, 124] on th "В следующем месяце" at bounding box center [1087, 126] width 38 height 31
click at [1084, 121] on th "В следующем месяце" at bounding box center [1087, 126] width 38 height 31
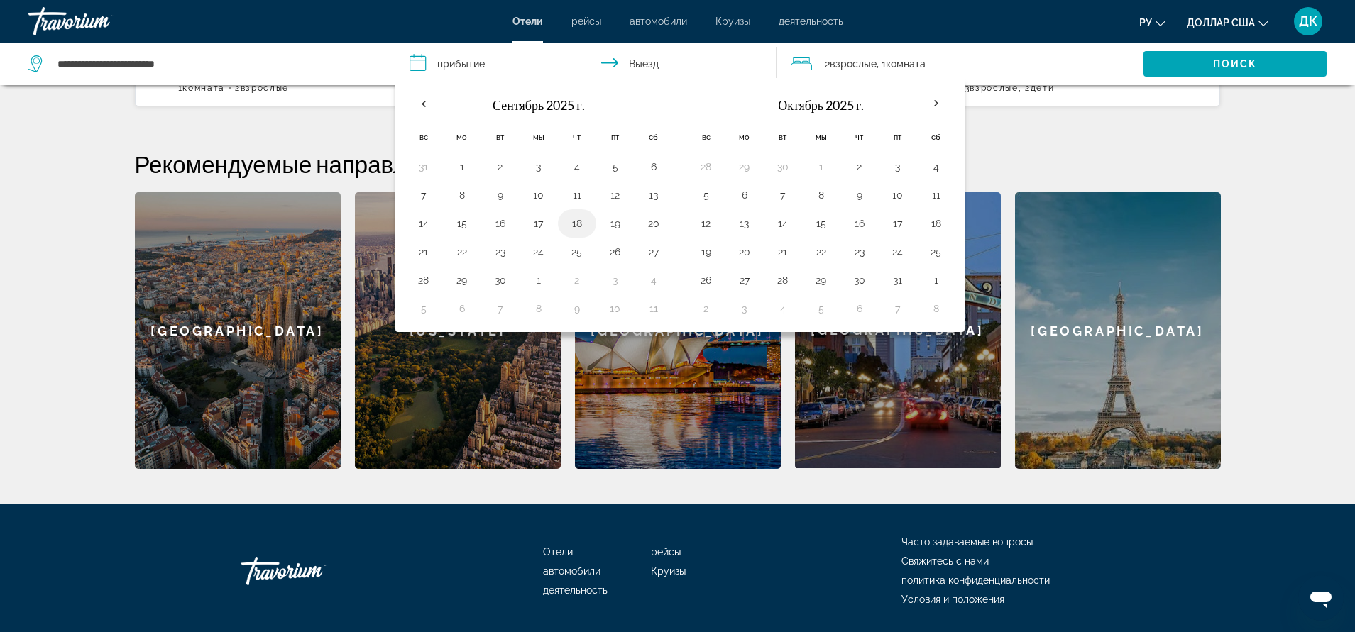
scroll to position [535, 0]
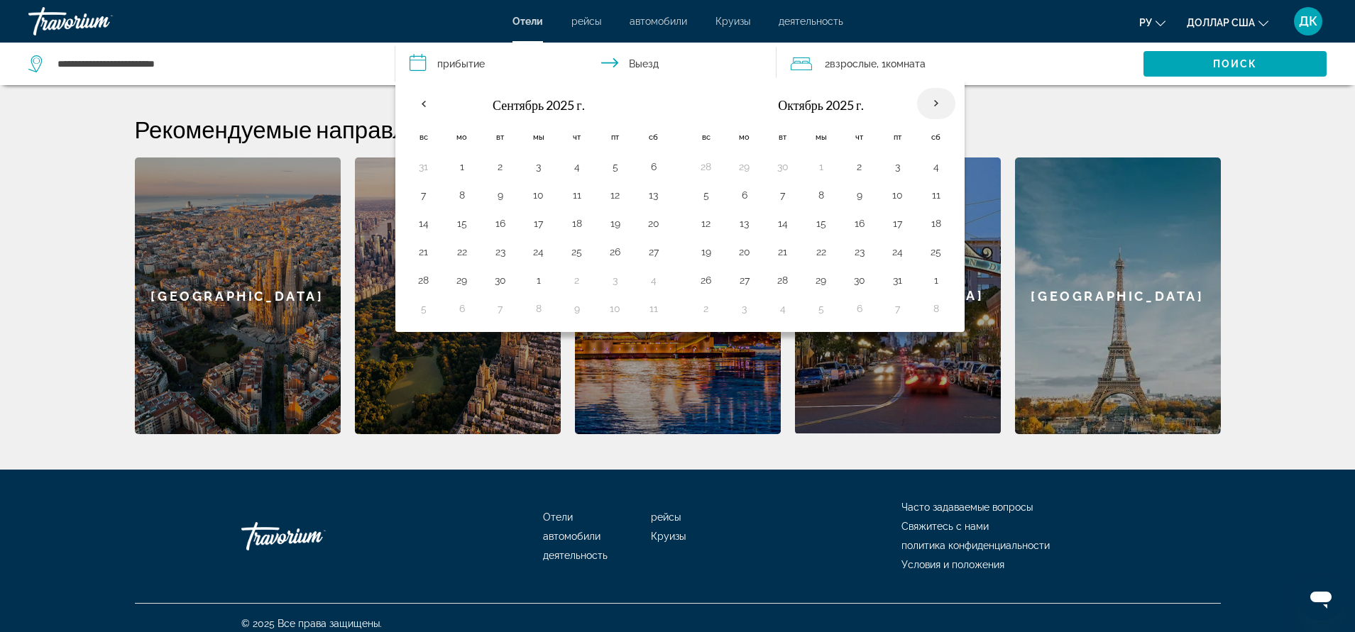
click at [938, 104] on th "В следующем месяце" at bounding box center [936, 103] width 38 height 31
click at [462, 62] on input "**********" at bounding box center [588, 66] width 387 height 47
click at [422, 60] on input "**********" at bounding box center [588, 66] width 387 height 47
click at [675, 111] on div "Сентябрь 2025 г. Вс Мо Вт Мы Чт Пт Сб 31 1 2 3 4 5 6 7 8 9 10 11 12 13 14 15 16…" at bounding box center [541, 205] width 280 height 243
click at [933, 99] on th "В следующем месяце" at bounding box center [936, 103] width 38 height 31
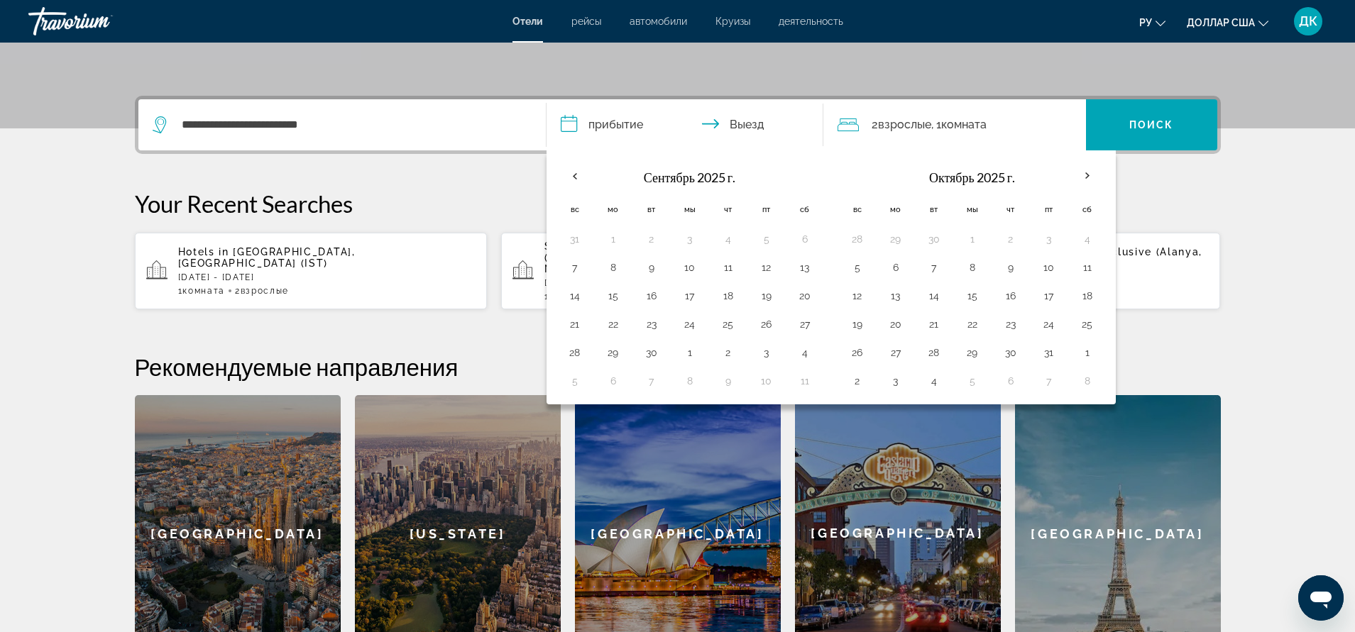
scroll to position [251, 0]
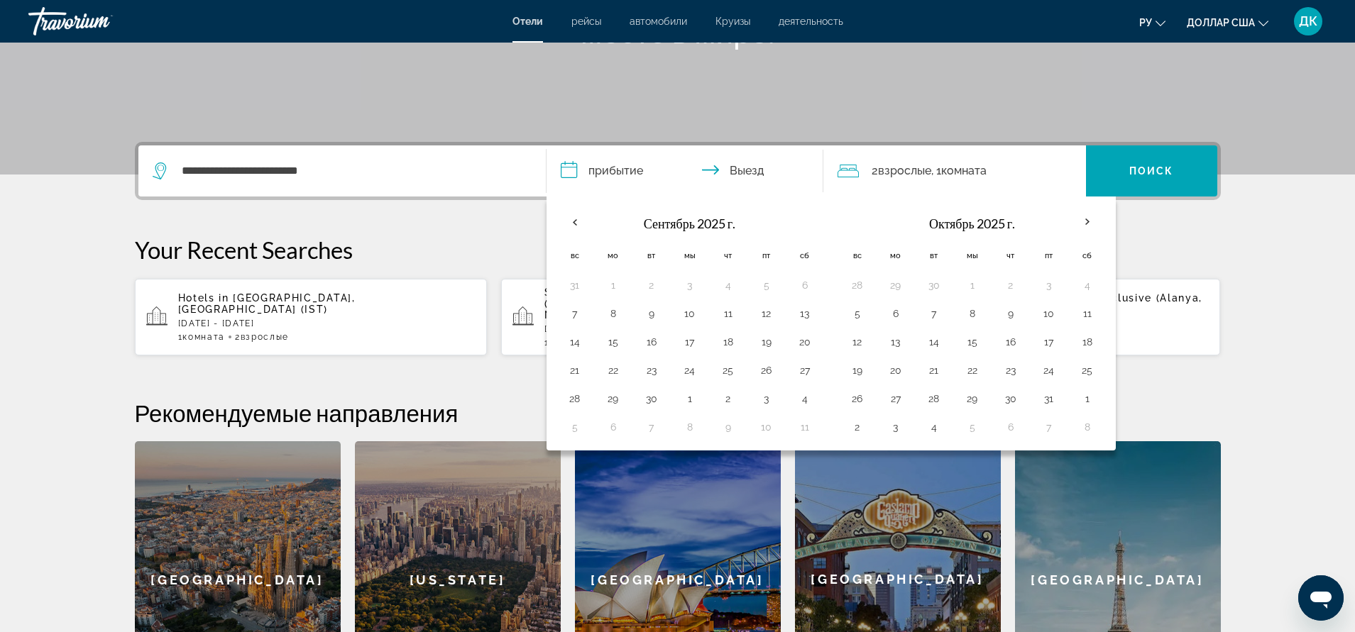
click at [563, 165] on input "**********" at bounding box center [687, 172] width 282 height 55
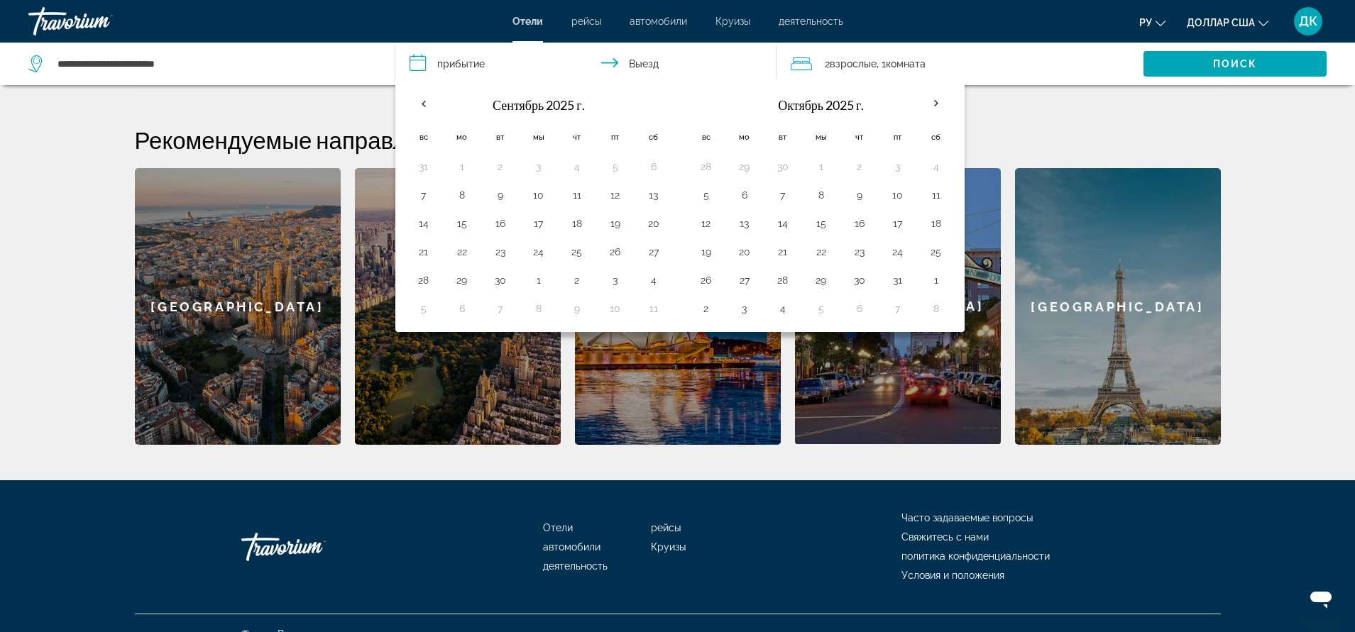
scroll to position [535, 0]
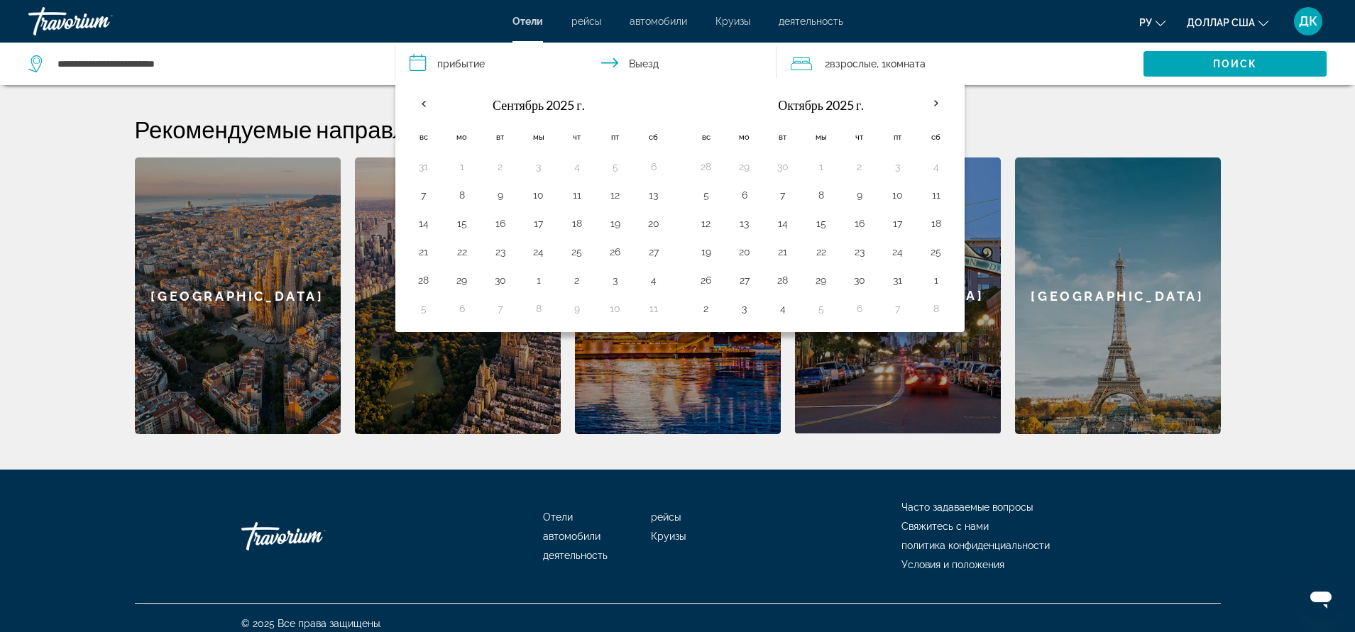
click at [1049, 71] on div "2 Взрослые Взрослый , 1 Комната номера" at bounding box center [966, 64] width 353 height 20
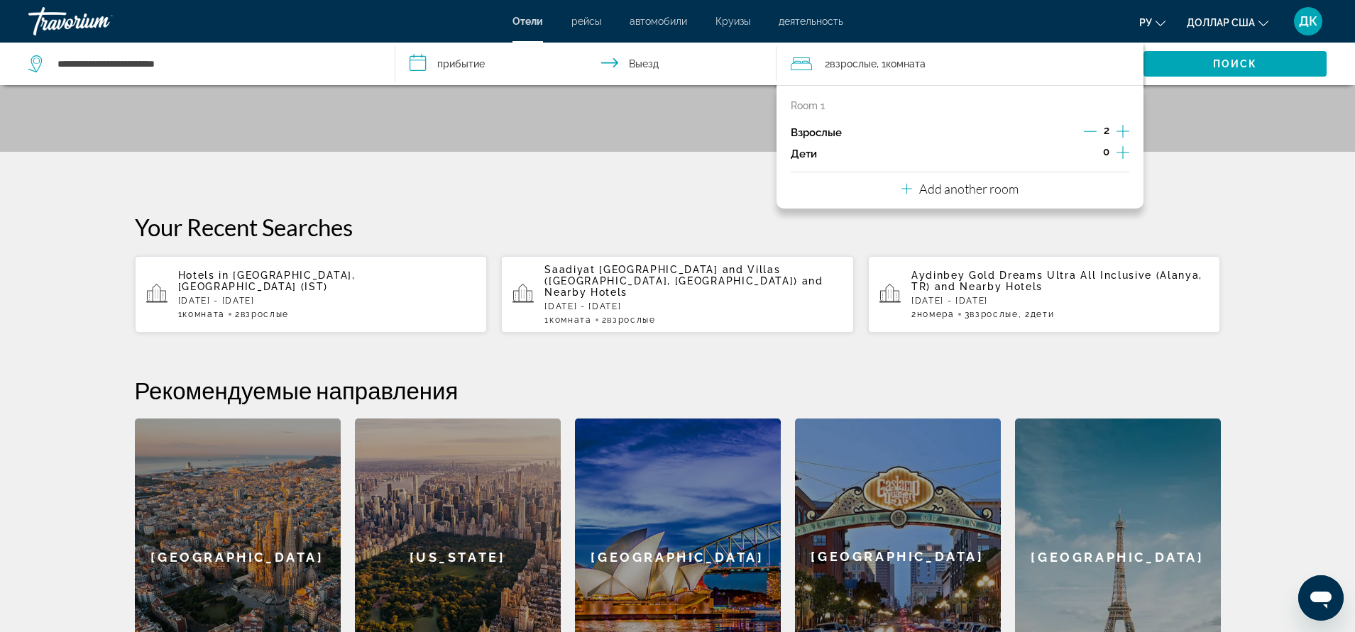
scroll to position [180, 0]
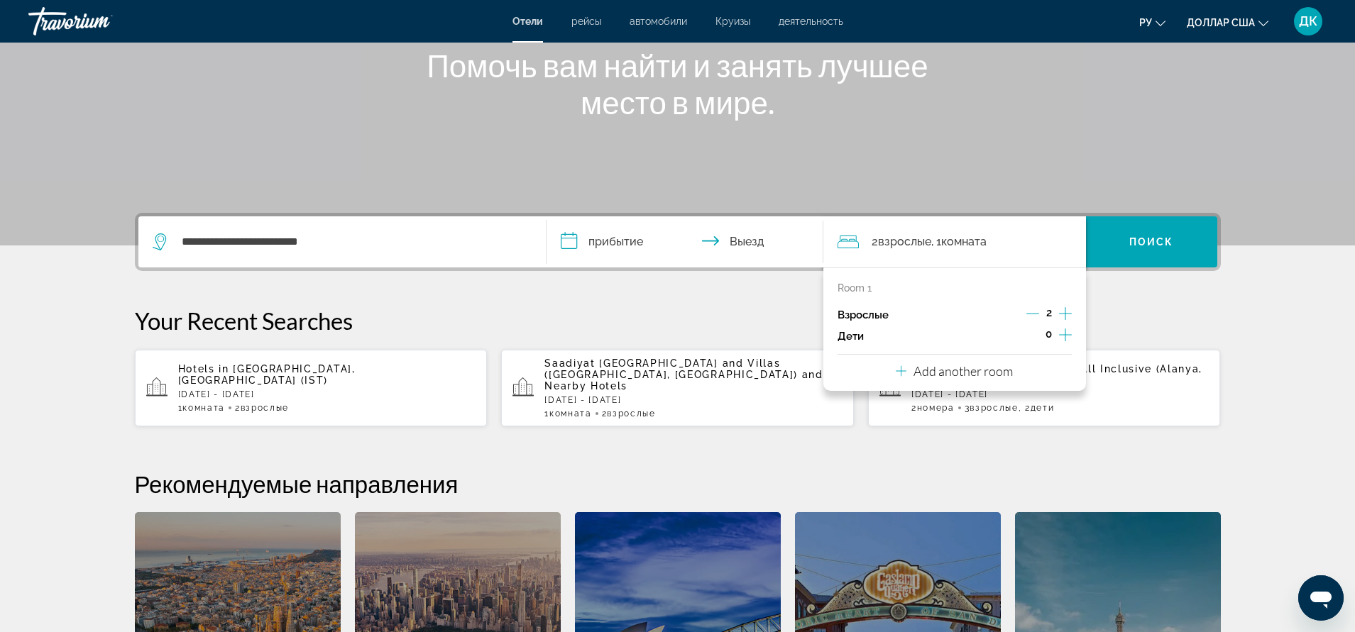
click at [567, 238] on input "**********" at bounding box center [687, 243] width 282 height 55
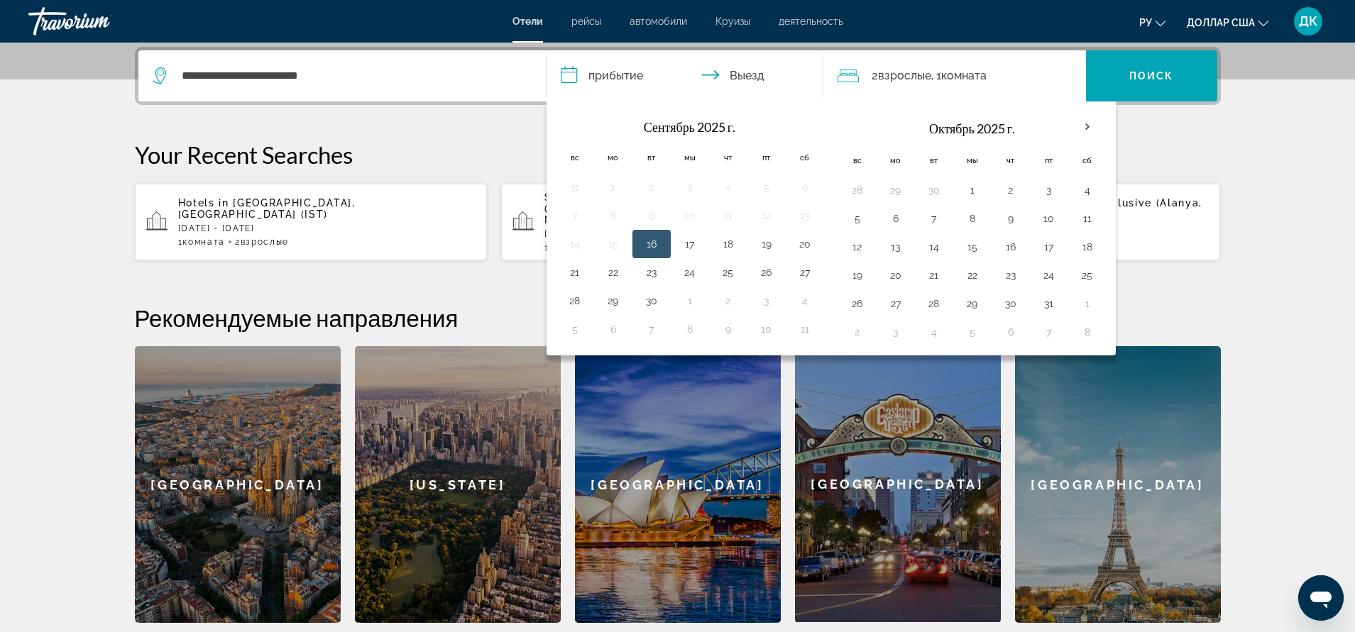
scroll to position [347, 0]
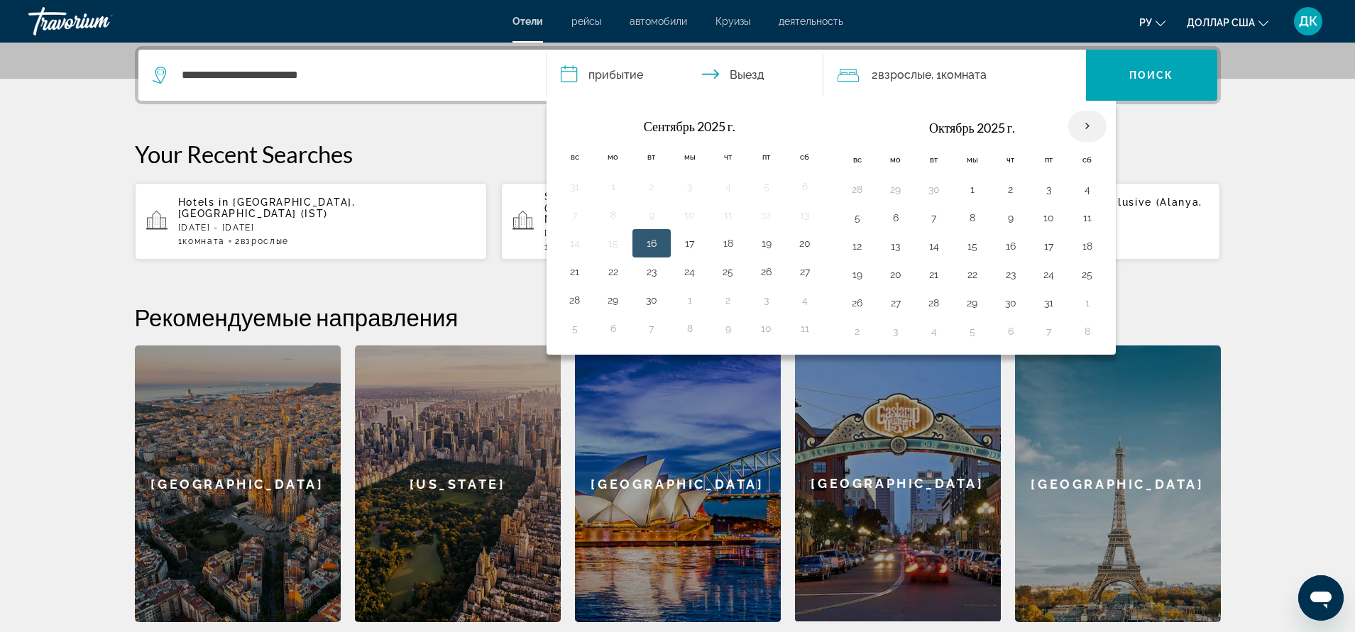
click at [1077, 133] on th "В следующем месяце" at bounding box center [1087, 126] width 38 height 31
click at [1085, 191] on button "4" at bounding box center [1087, 190] width 23 height 20
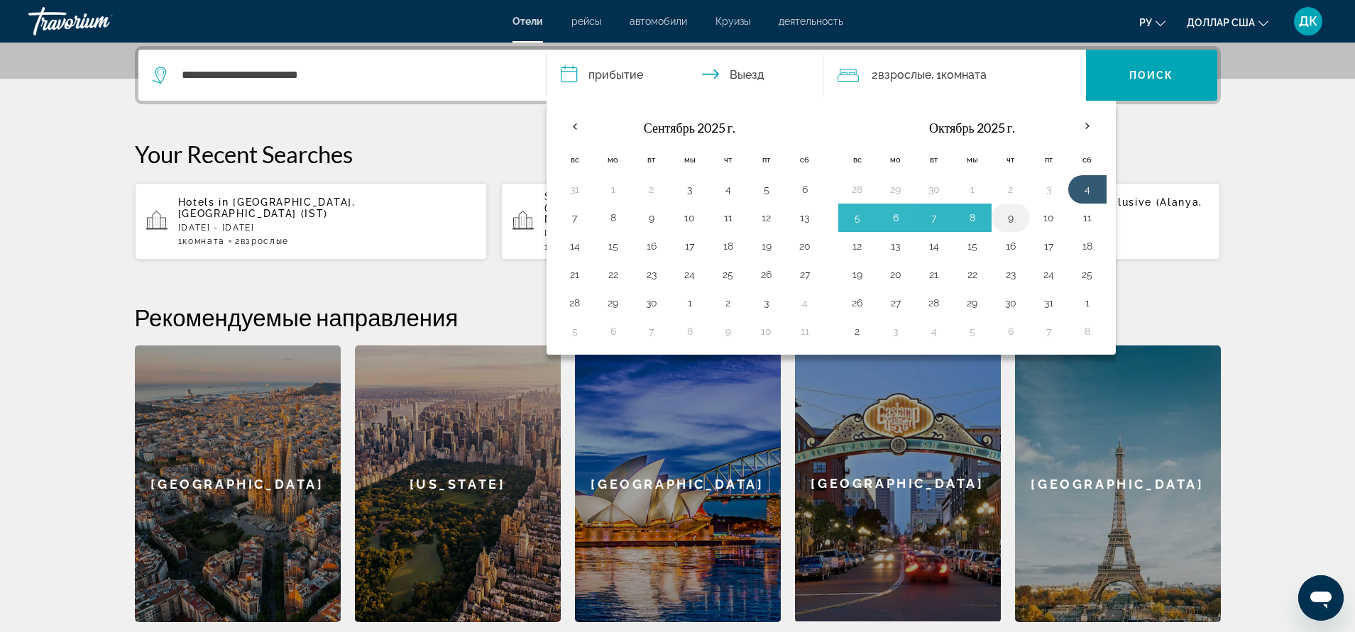
click at [1013, 219] on button "9" at bounding box center [1010, 218] width 23 height 20
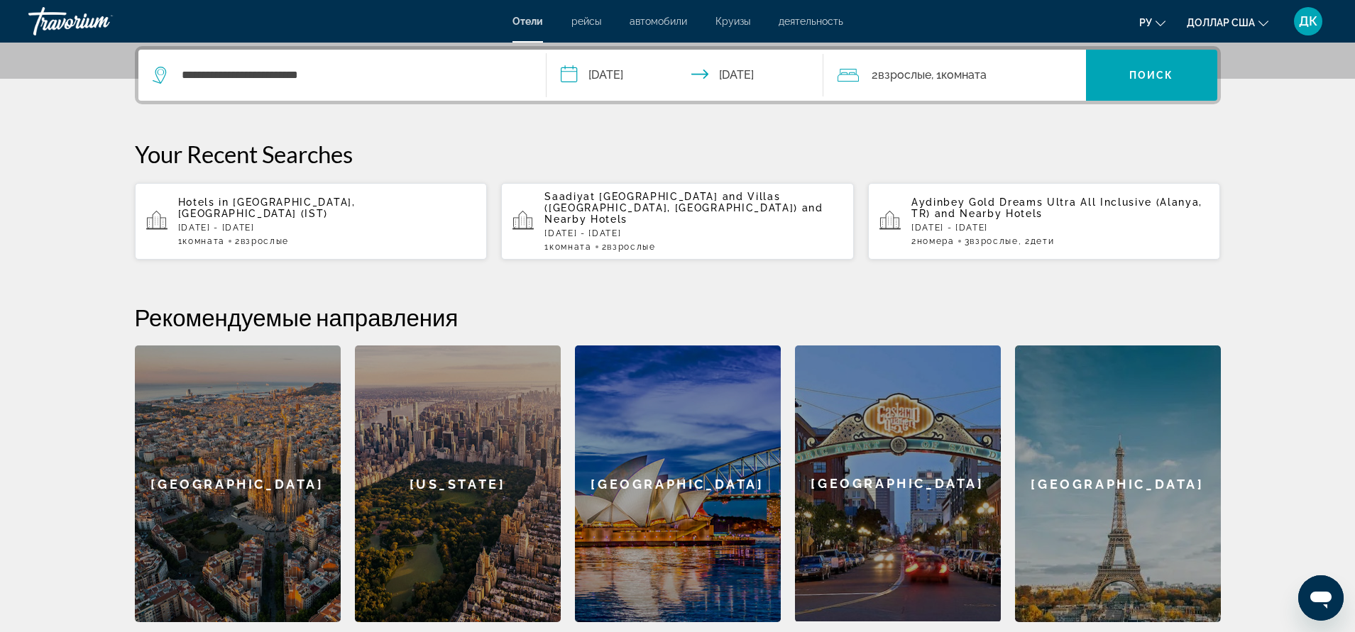
click at [699, 75] on input "**********" at bounding box center [687, 77] width 282 height 55
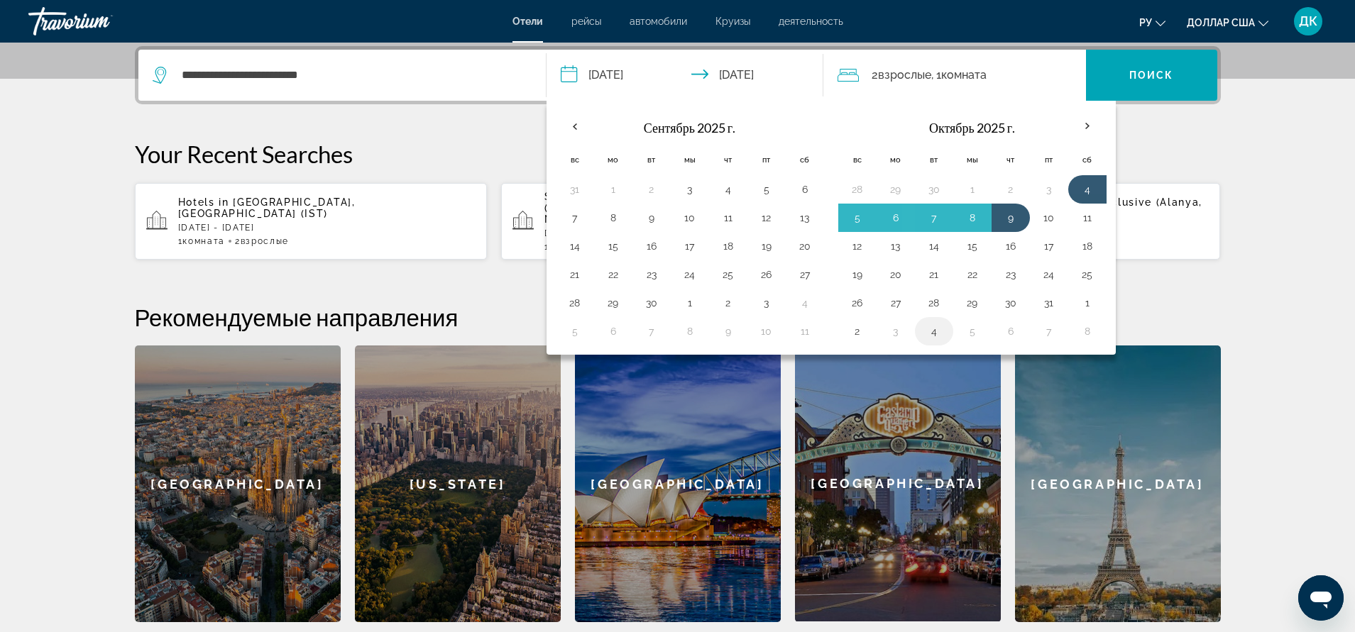
click at [937, 334] on button "4" at bounding box center [933, 331] width 23 height 20
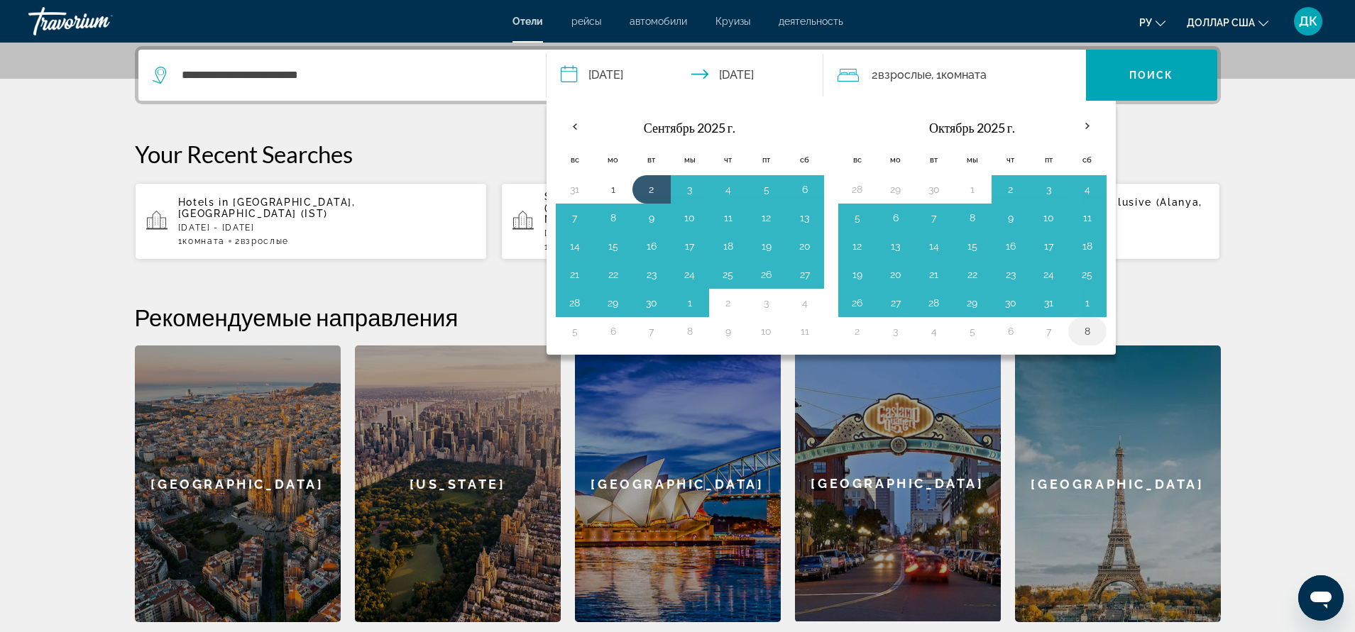
click at [1091, 332] on button "8" at bounding box center [1087, 331] width 23 height 20
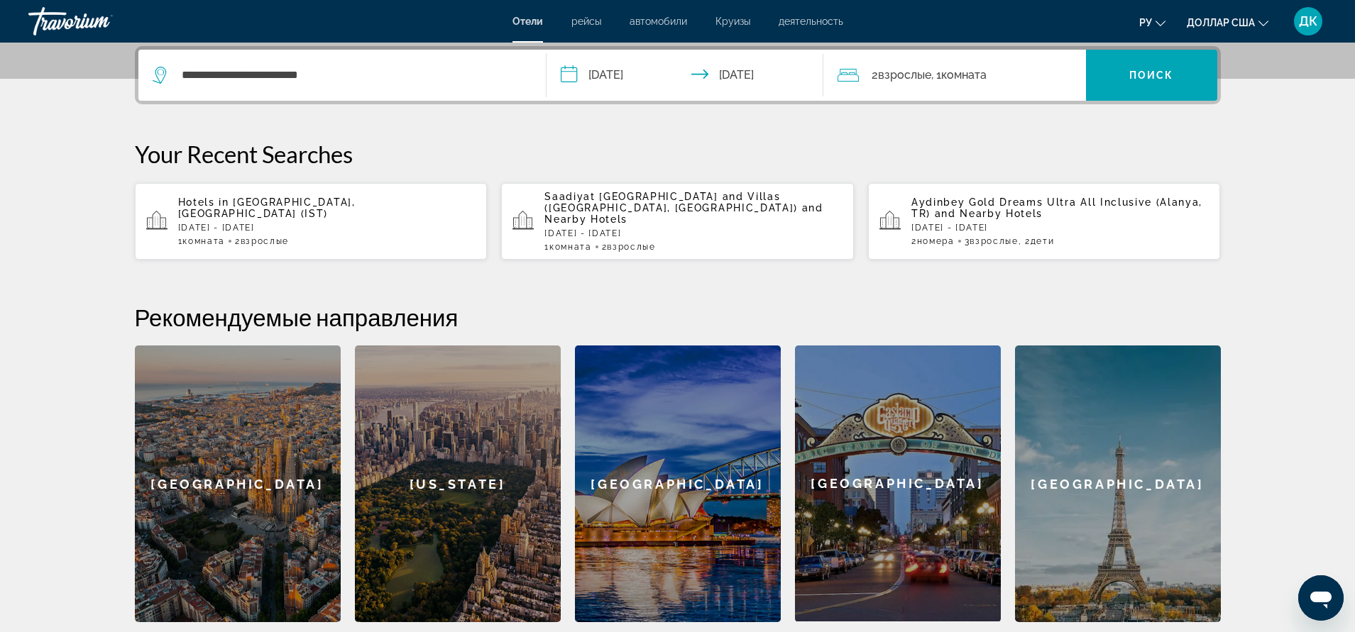
click at [703, 69] on input "**********" at bounding box center [687, 77] width 282 height 55
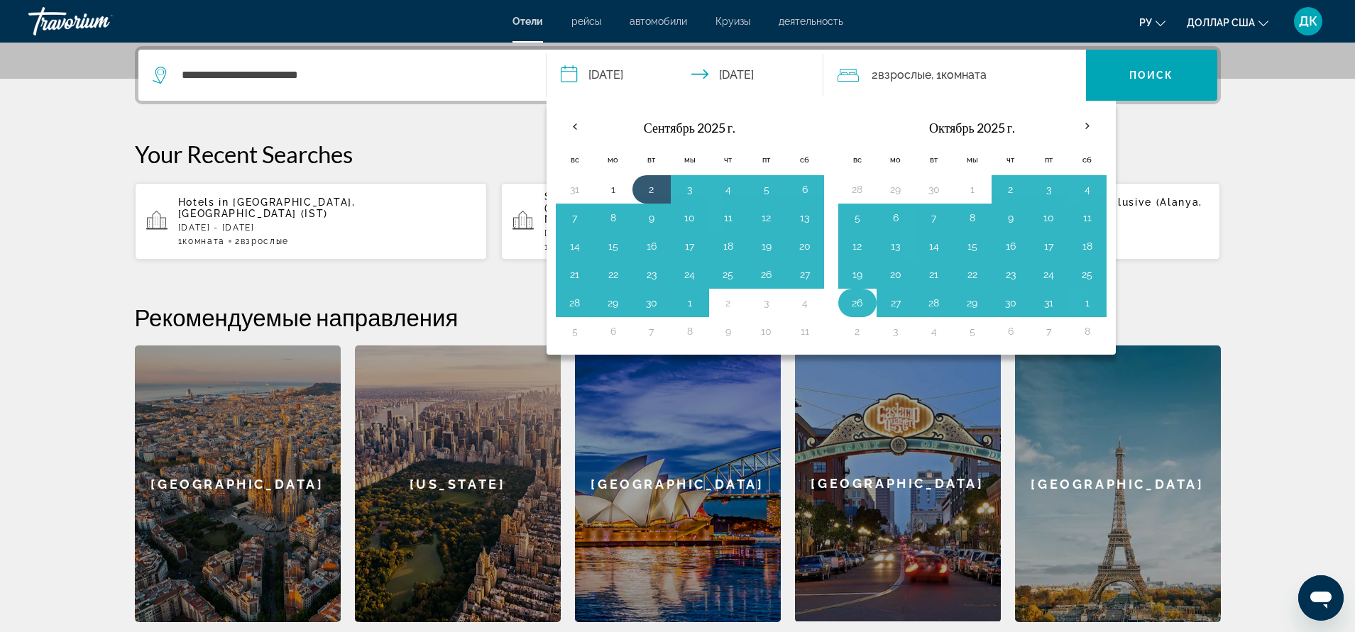
click at [846, 304] on button "26" at bounding box center [857, 303] width 23 height 20
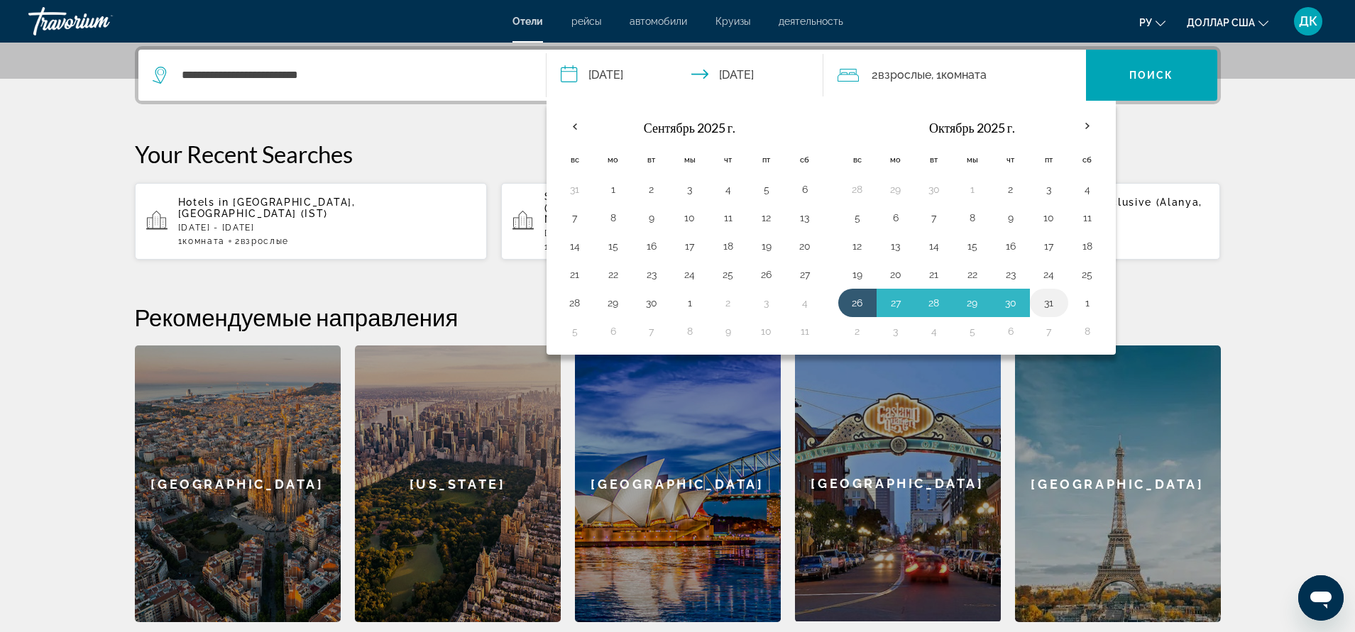
click at [1049, 303] on button "31" at bounding box center [1048, 303] width 23 height 20
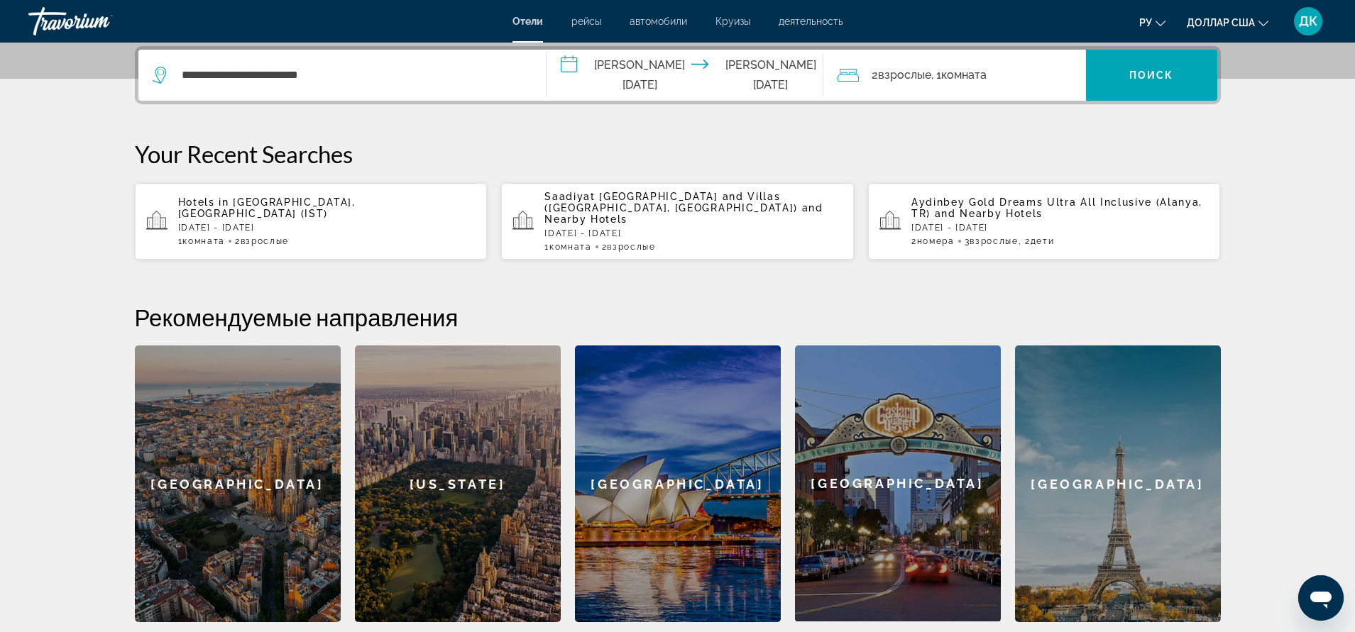
click at [570, 71] on input "**********" at bounding box center [687, 77] width 282 height 55
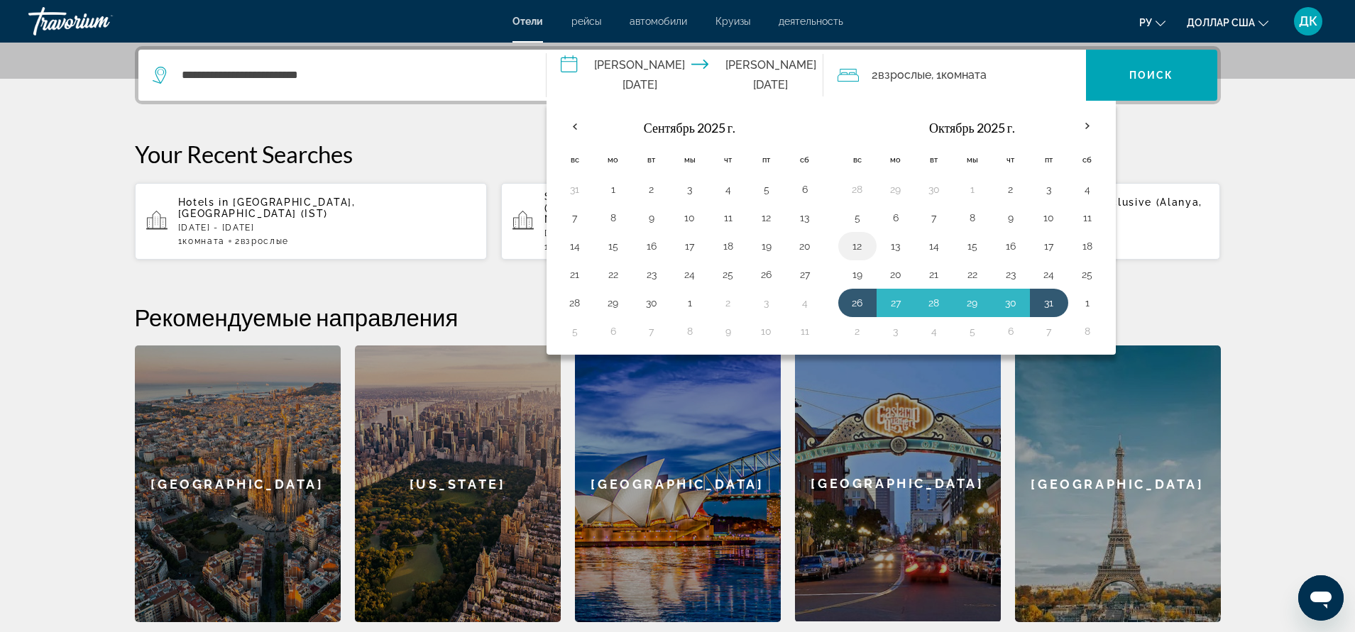
click at [857, 243] on button "12" at bounding box center [857, 246] width 23 height 20
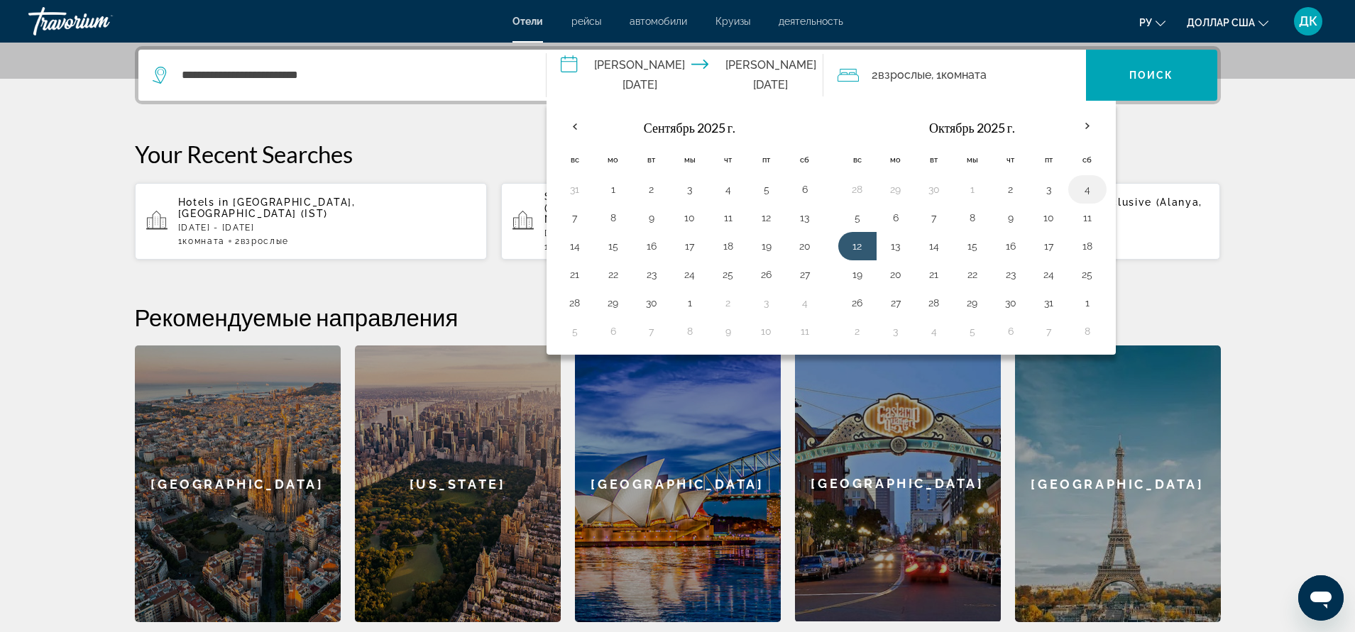
click at [1083, 187] on button "4" at bounding box center [1087, 190] width 23 height 20
type input "**********"
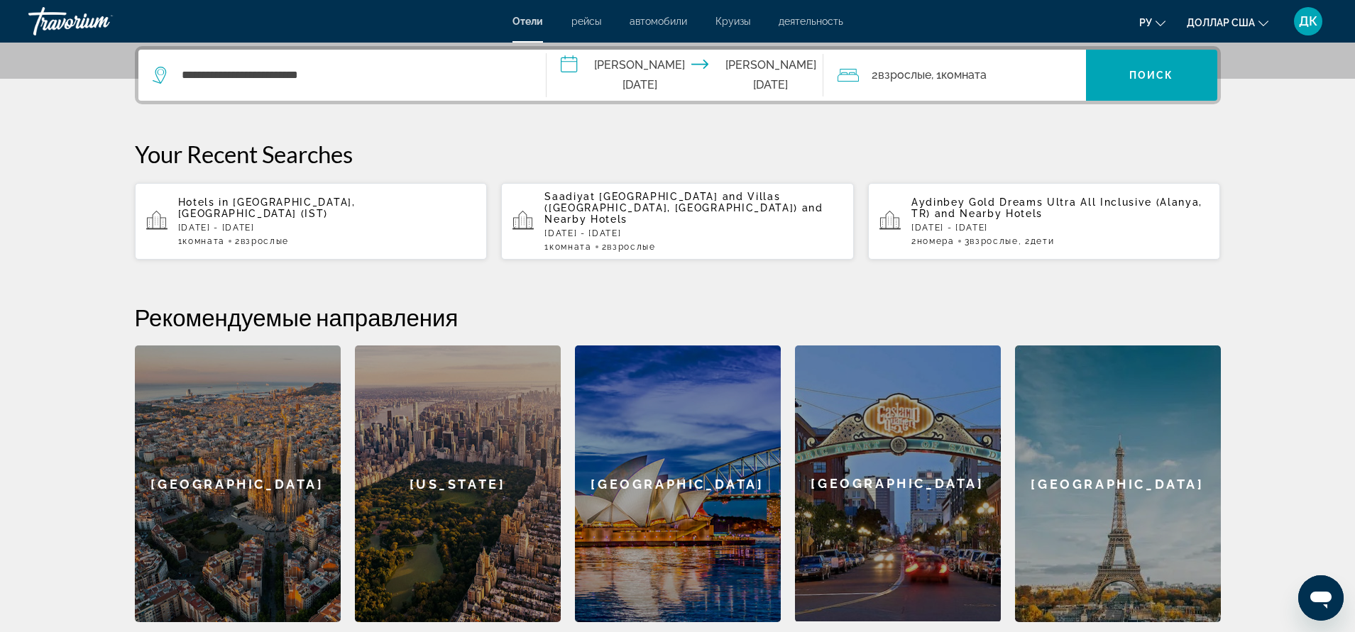
click at [977, 72] on font "Комната" at bounding box center [963, 74] width 45 height 13
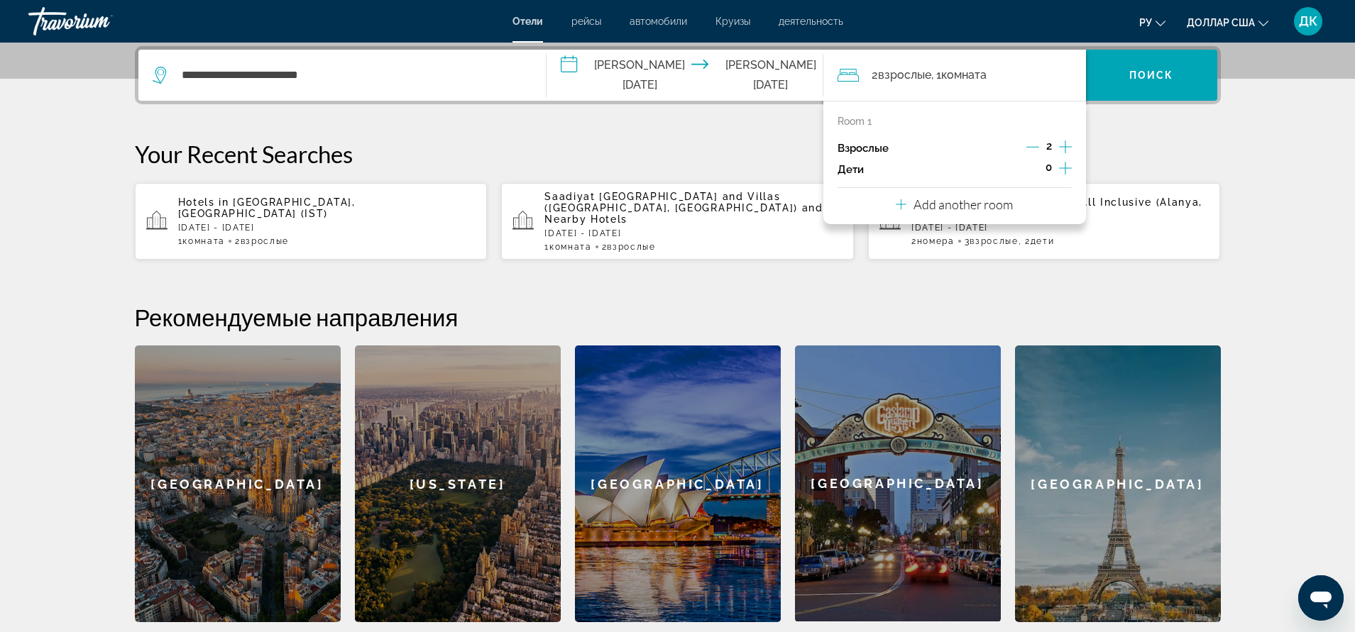
click at [1063, 164] on icon "Increment children" at bounding box center [1065, 168] width 13 height 17
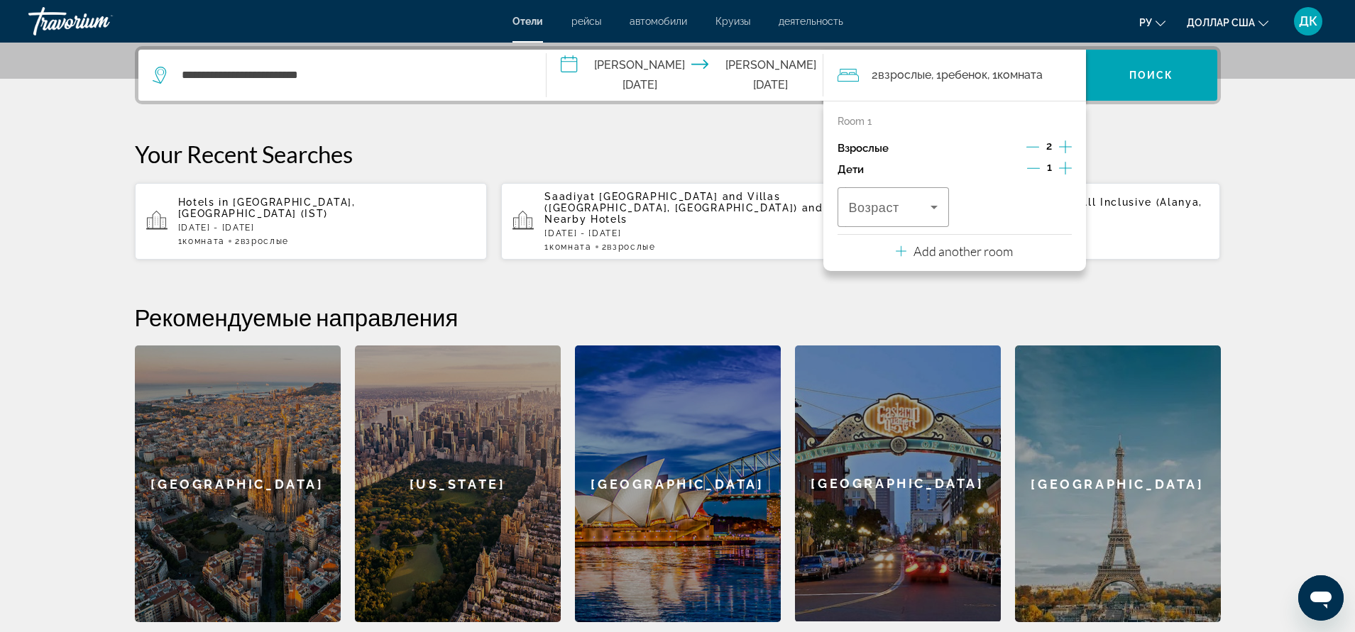
click at [1063, 164] on icon "Increment children" at bounding box center [1065, 168] width 13 height 17
click at [935, 207] on icon "Travelers: 2 adults, 2 children" at bounding box center [933, 208] width 7 height 4
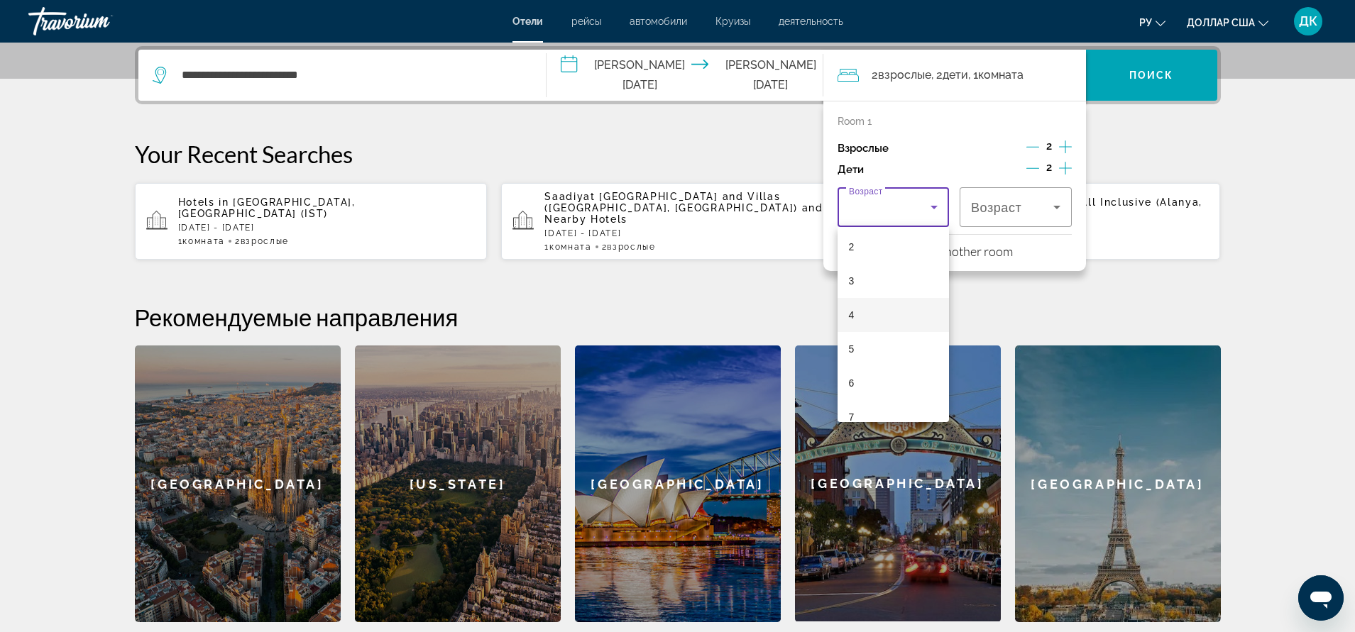
scroll to position [142, 0]
click at [874, 351] on mat-option "7" at bounding box center [893, 346] width 112 height 34
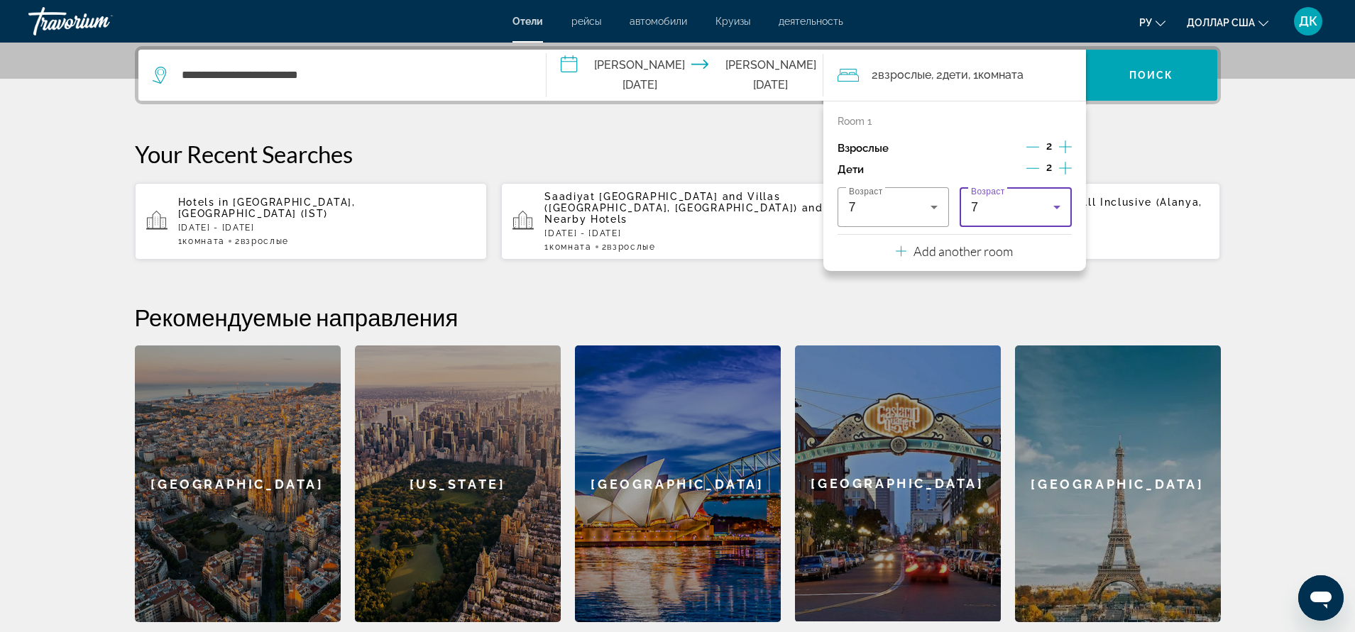
click at [1063, 209] on icon "Travelers: 2 adults, 2 children" at bounding box center [1056, 207] width 17 height 17
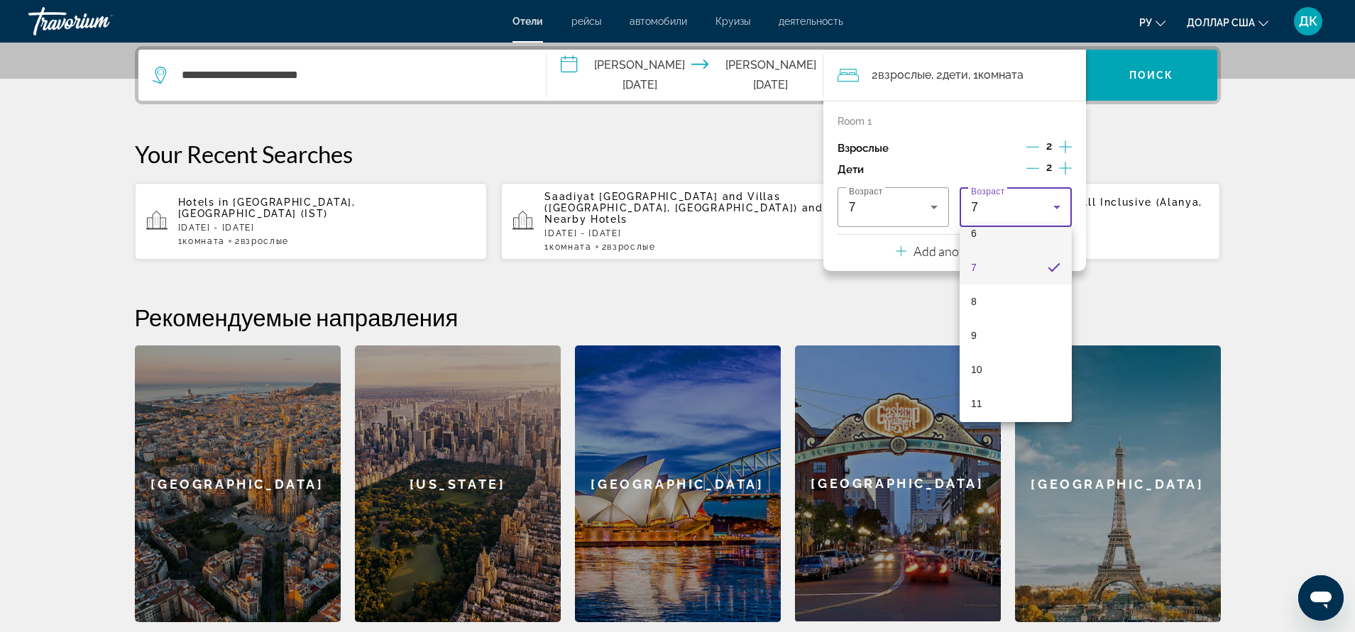
scroll to position [225, 0]
click at [1021, 366] on mat-option "10" at bounding box center [1015, 365] width 112 height 34
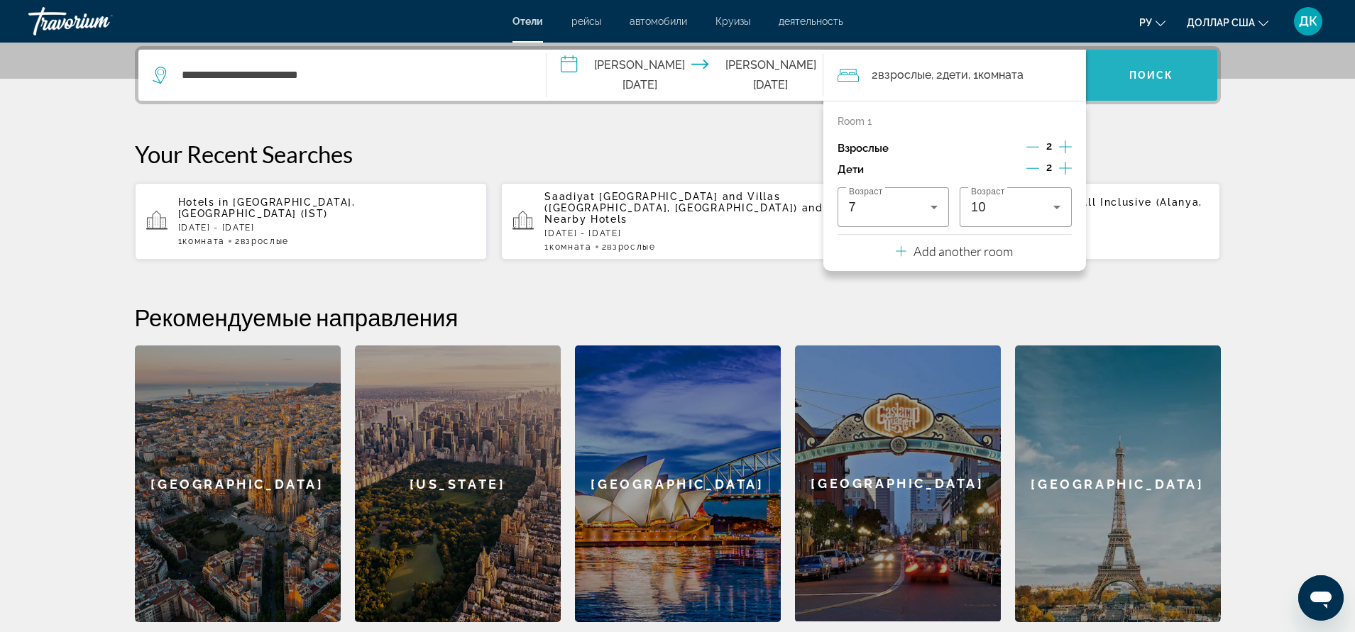
click at [1136, 79] on font "Поиск" at bounding box center [1151, 75] width 45 height 11
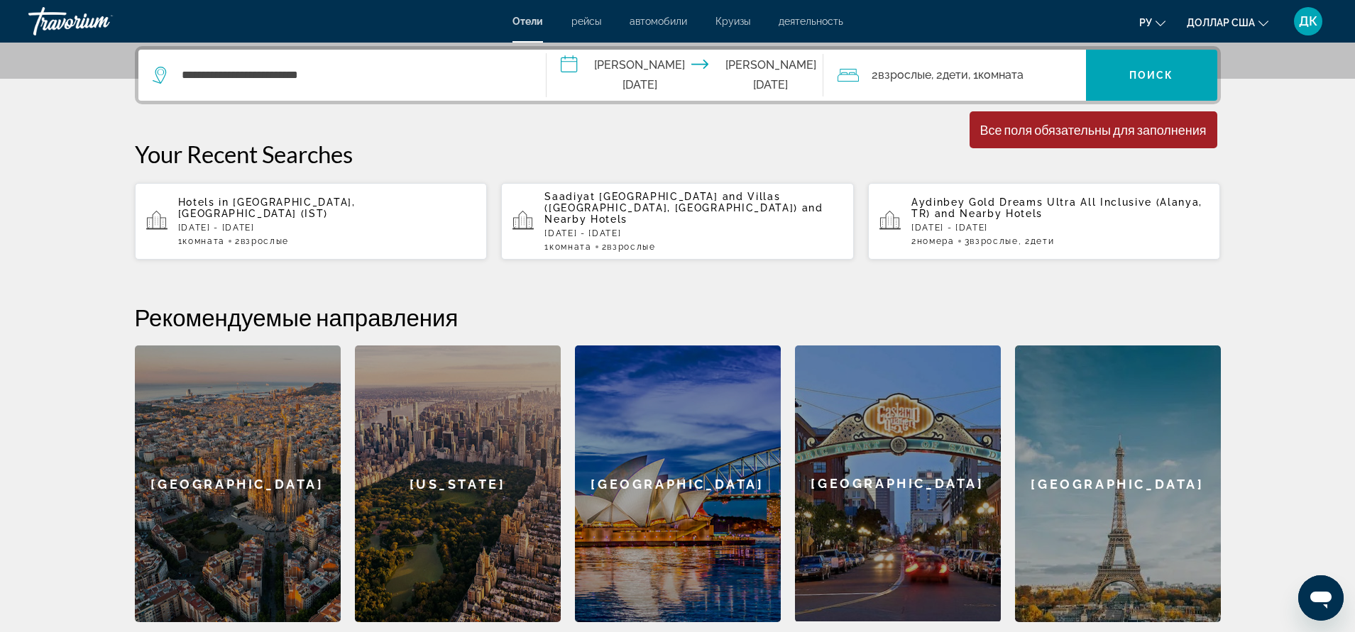
click at [1027, 137] on div "Все поля обязательны для заполнения" at bounding box center [1093, 130] width 226 height 16
click at [839, 77] on icon "Travelers: 2 adults, 2 children" at bounding box center [847, 75] width 21 height 17
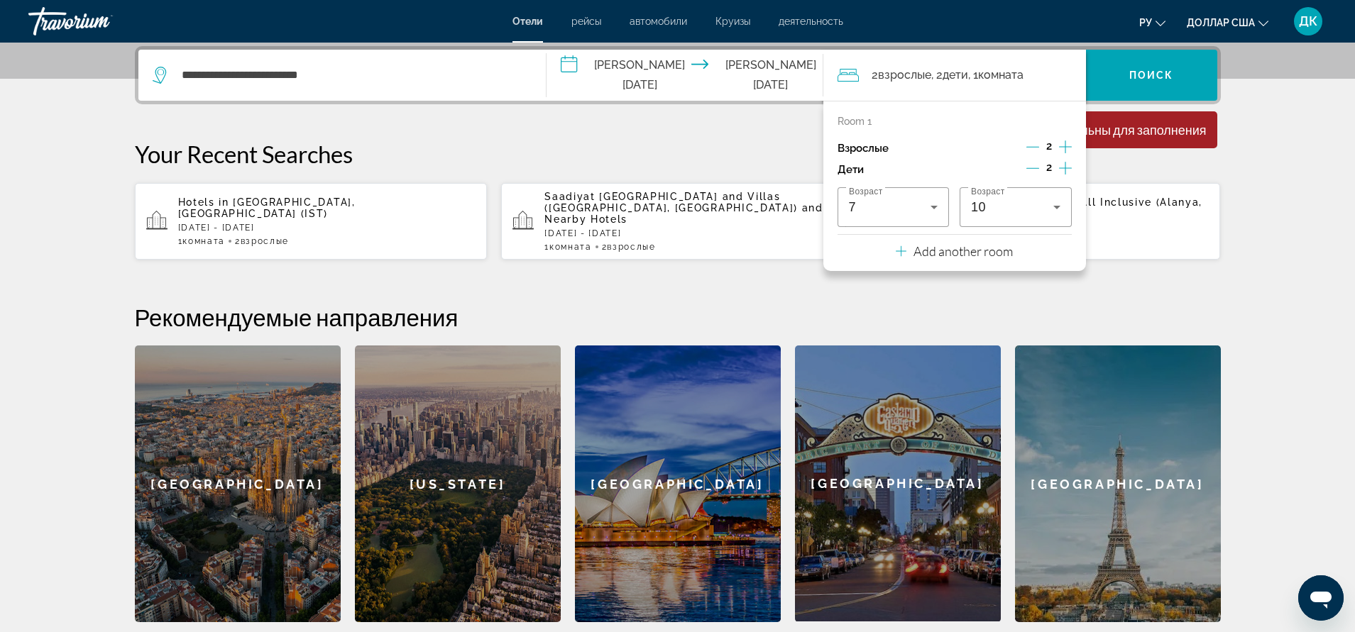
click at [899, 254] on icon "Travelers: 2 adults, 2 children" at bounding box center [901, 251] width 11 height 17
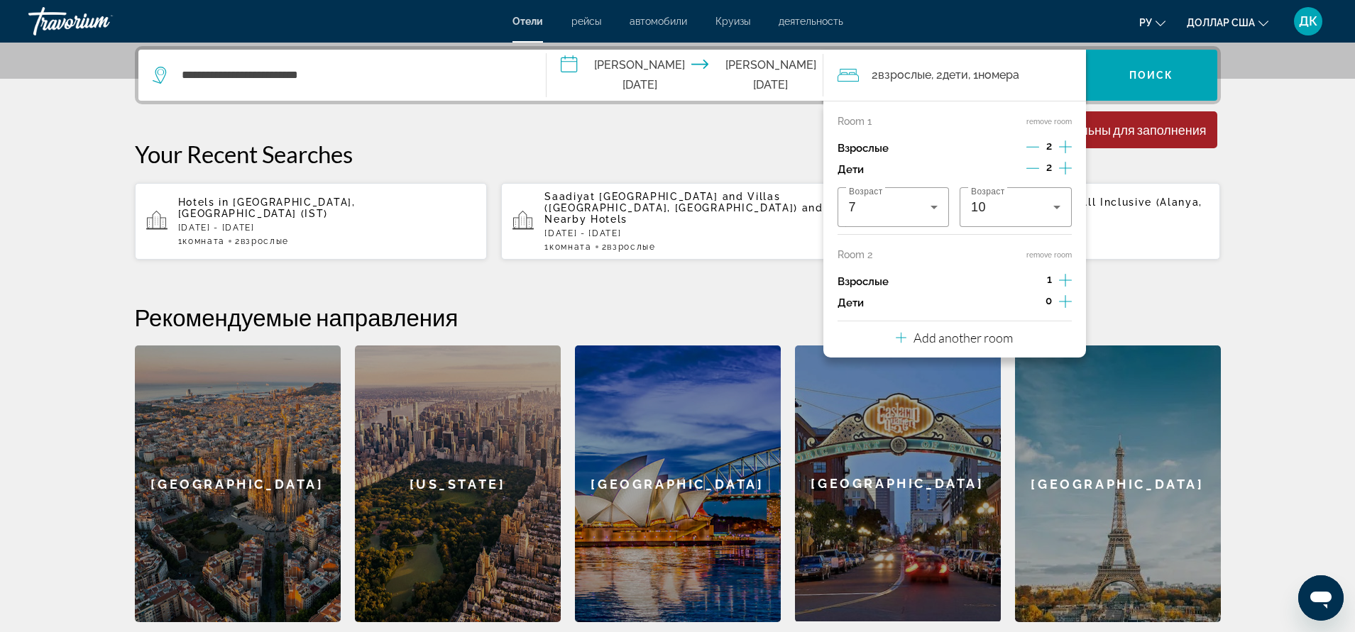
click at [859, 253] on p "Room 2" at bounding box center [854, 254] width 35 height 11
click at [1049, 255] on button "remove room" at bounding box center [1048, 254] width 45 height 9
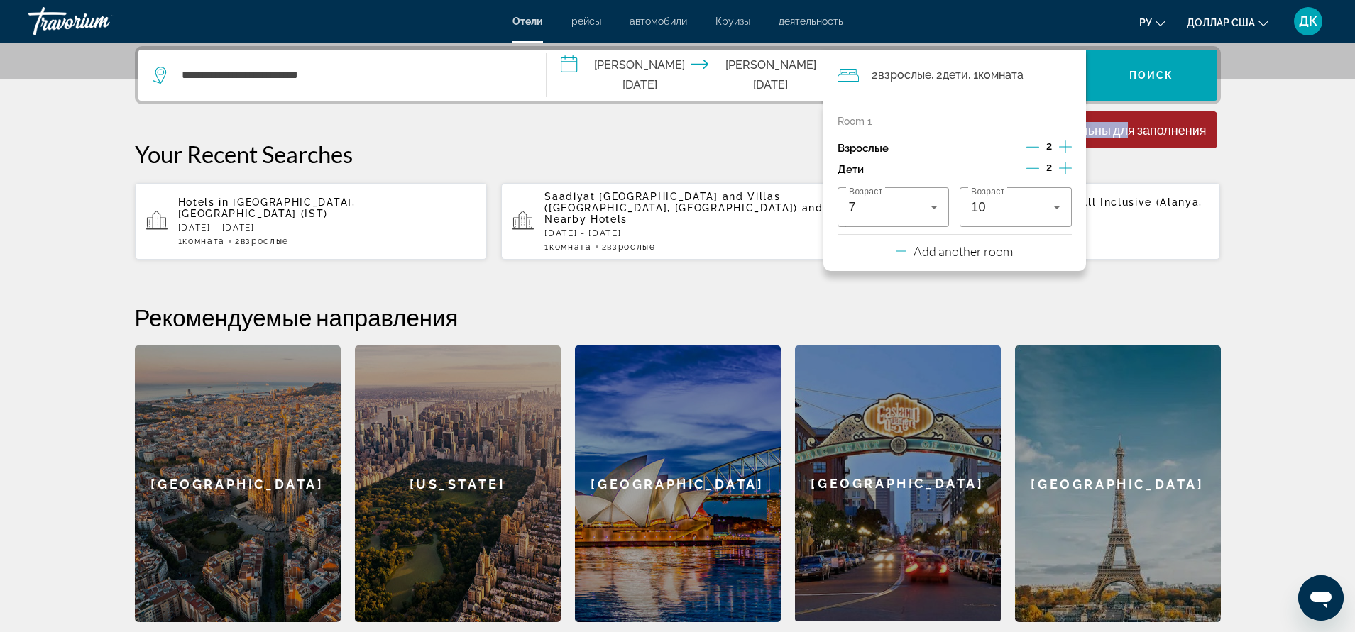
drag, startPoint x: 1126, startPoint y: 130, endPoint x: 1036, endPoint y: 77, distance: 104.3
click at [1117, 91] on div "**********" at bounding box center [678, 75] width 1086 height 58
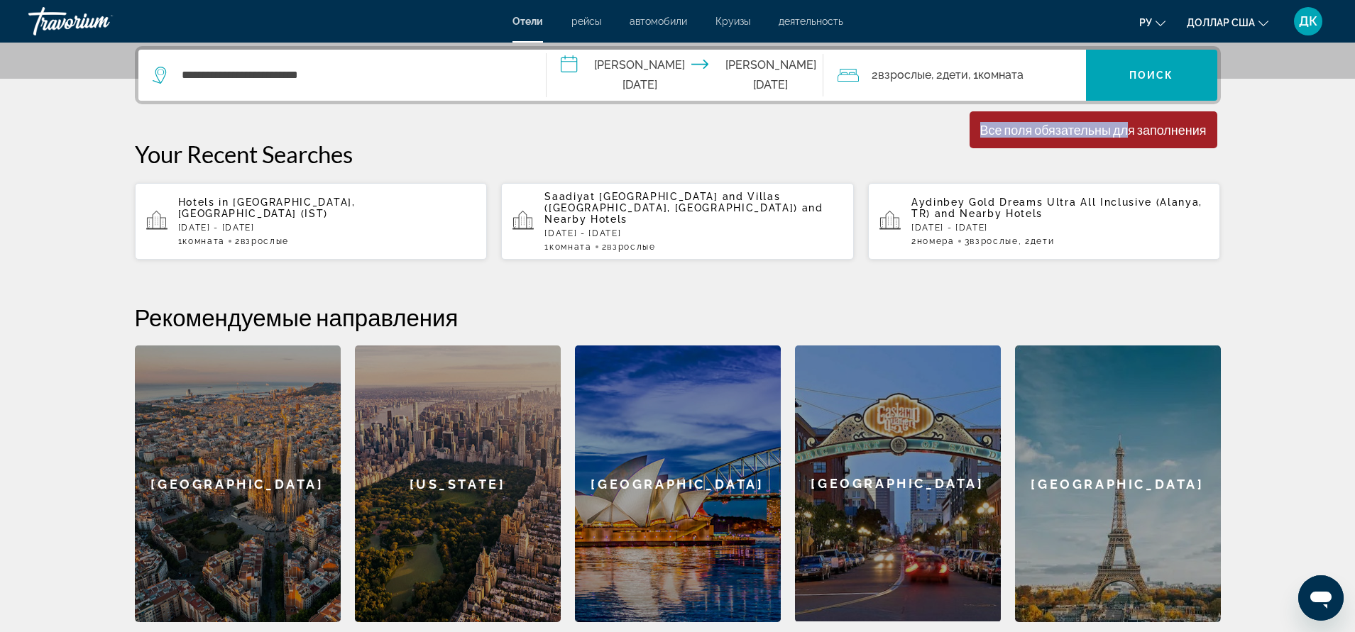
click at [999, 70] on font "Комната" at bounding box center [1000, 74] width 45 height 13
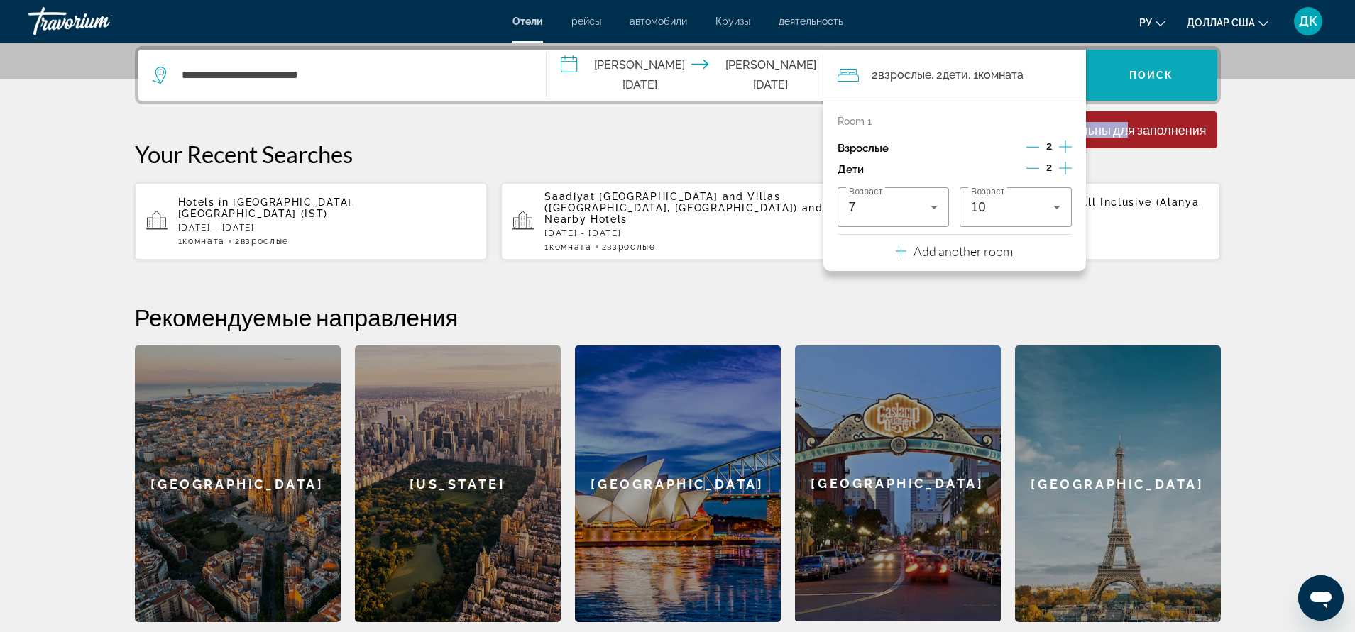
click at [1150, 71] on font "Поиск" at bounding box center [1151, 75] width 45 height 11
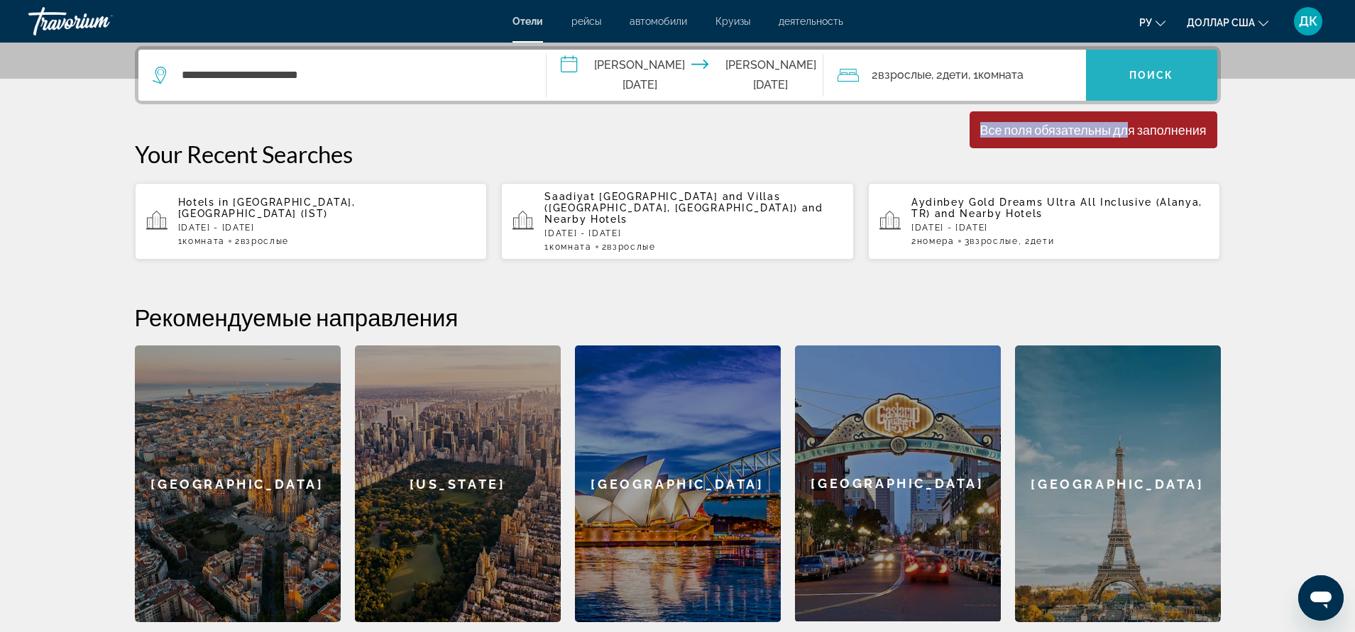
click at [1150, 70] on font "Поиск" at bounding box center [1151, 75] width 45 height 11
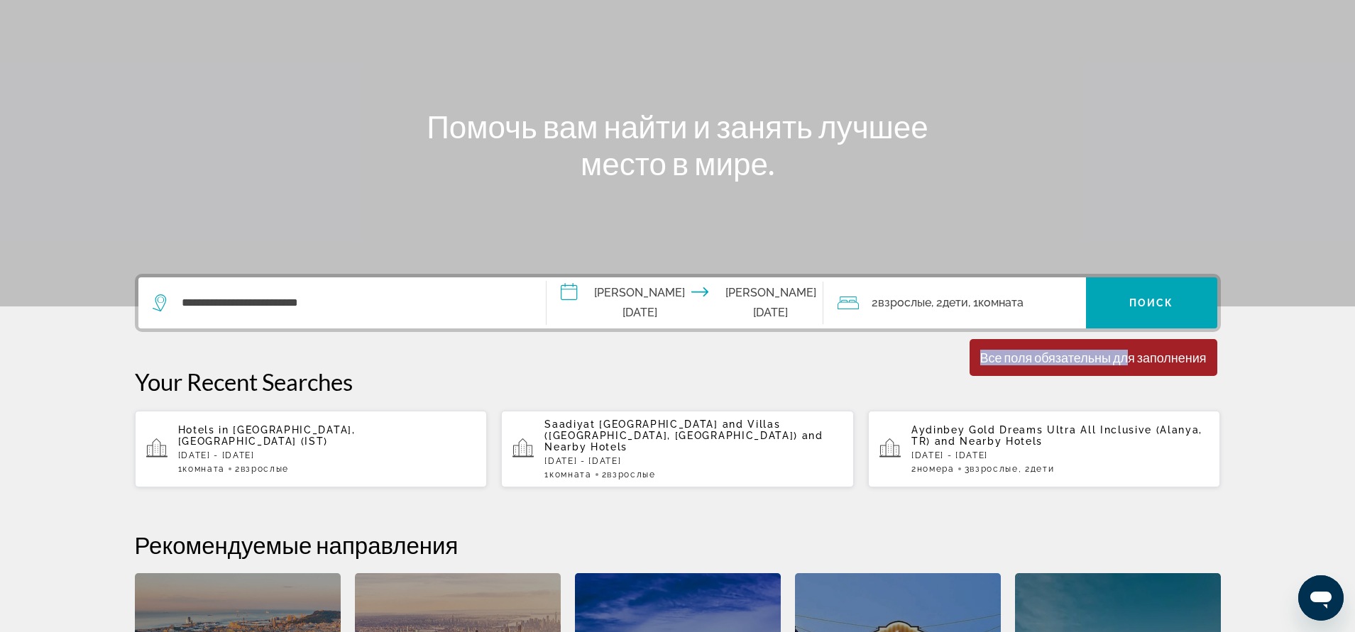
scroll to position [38, 0]
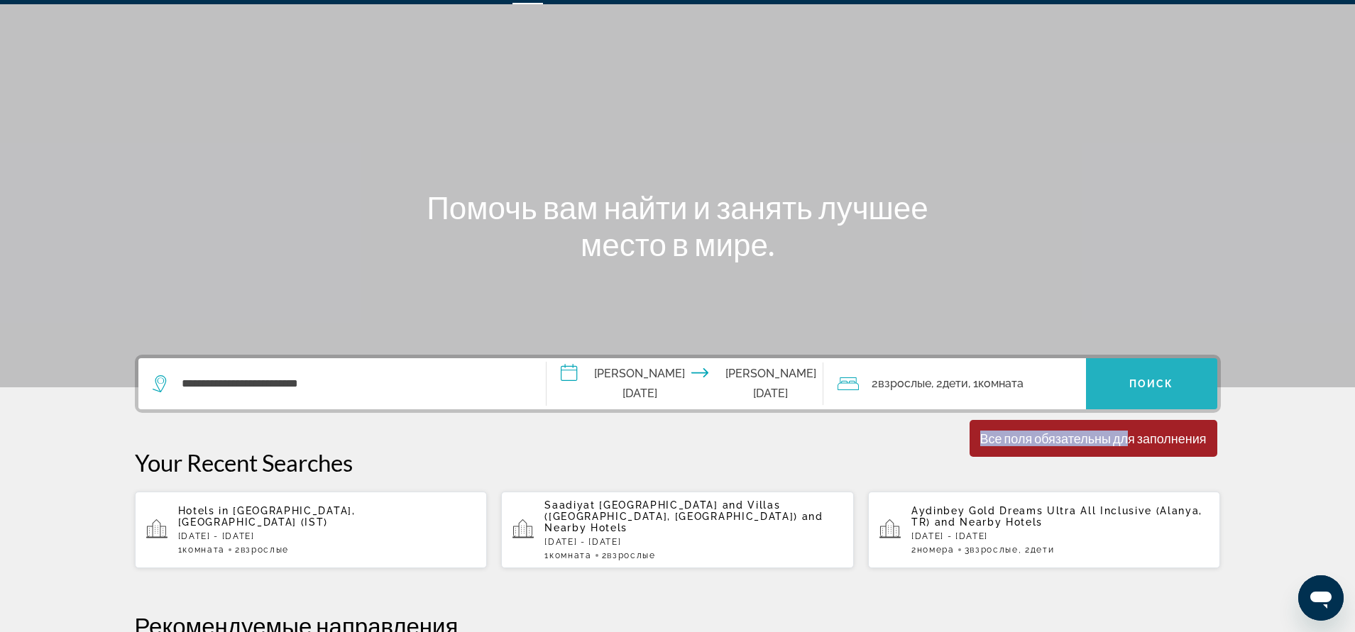
click at [1113, 384] on span "Виджет поиска" at bounding box center [1151, 384] width 131 height 34
click at [1127, 380] on span "Виджет поиска" at bounding box center [1151, 384] width 131 height 34
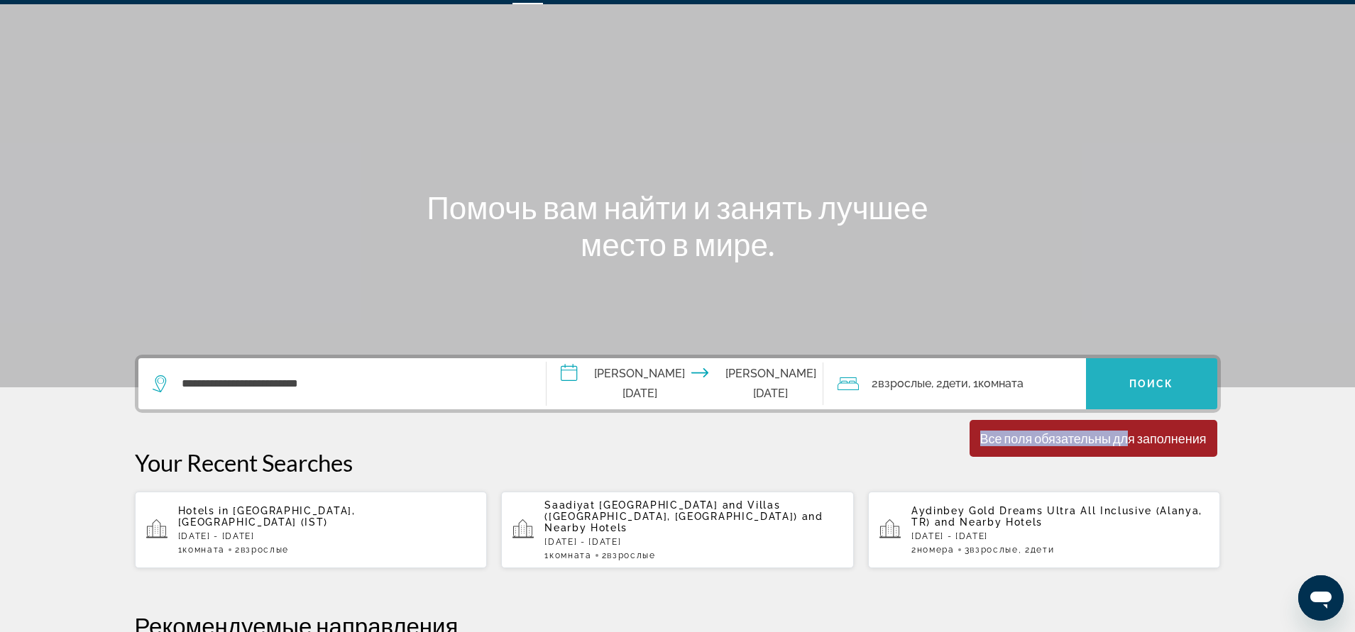
click at [1127, 380] on span "Виджет поиска" at bounding box center [1151, 384] width 131 height 34
click at [872, 444] on div "**********" at bounding box center [677, 643] width 1142 height 576
click at [1117, 380] on span "Виджет поиска" at bounding box center [1151, 384] width 131 height 34
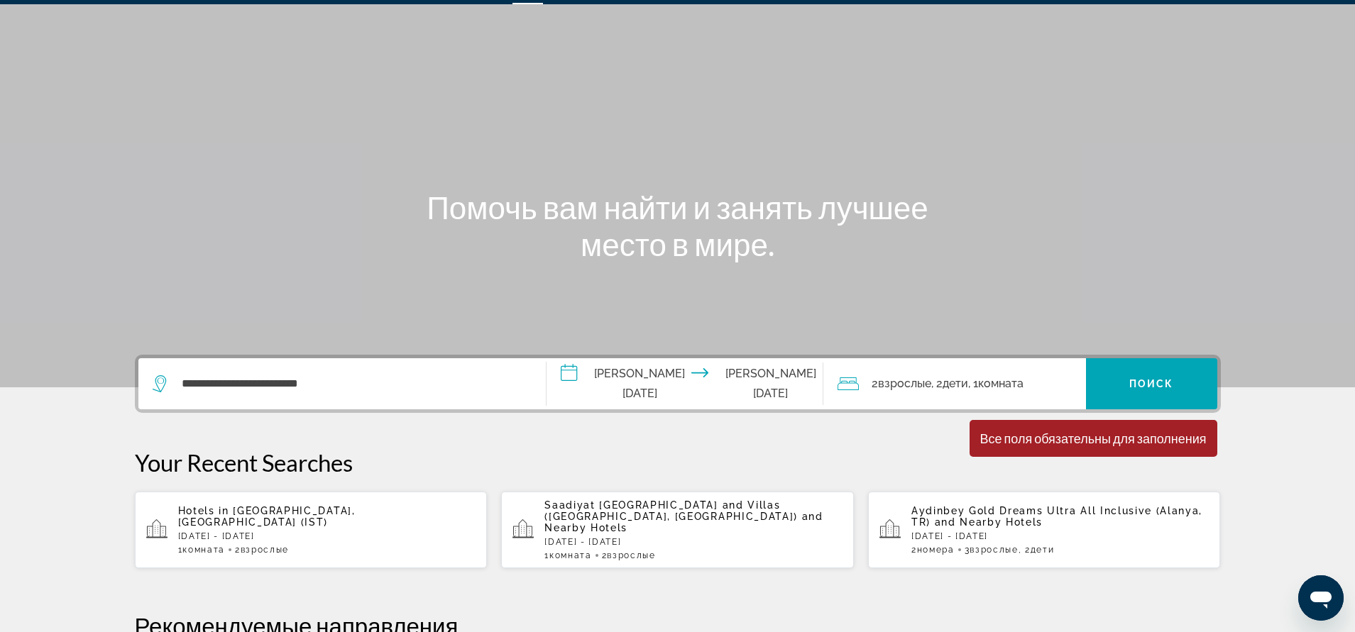
click at [167, 381] on icon "Виджет поиска" at bounding box center [161, 383] width 17 height 17
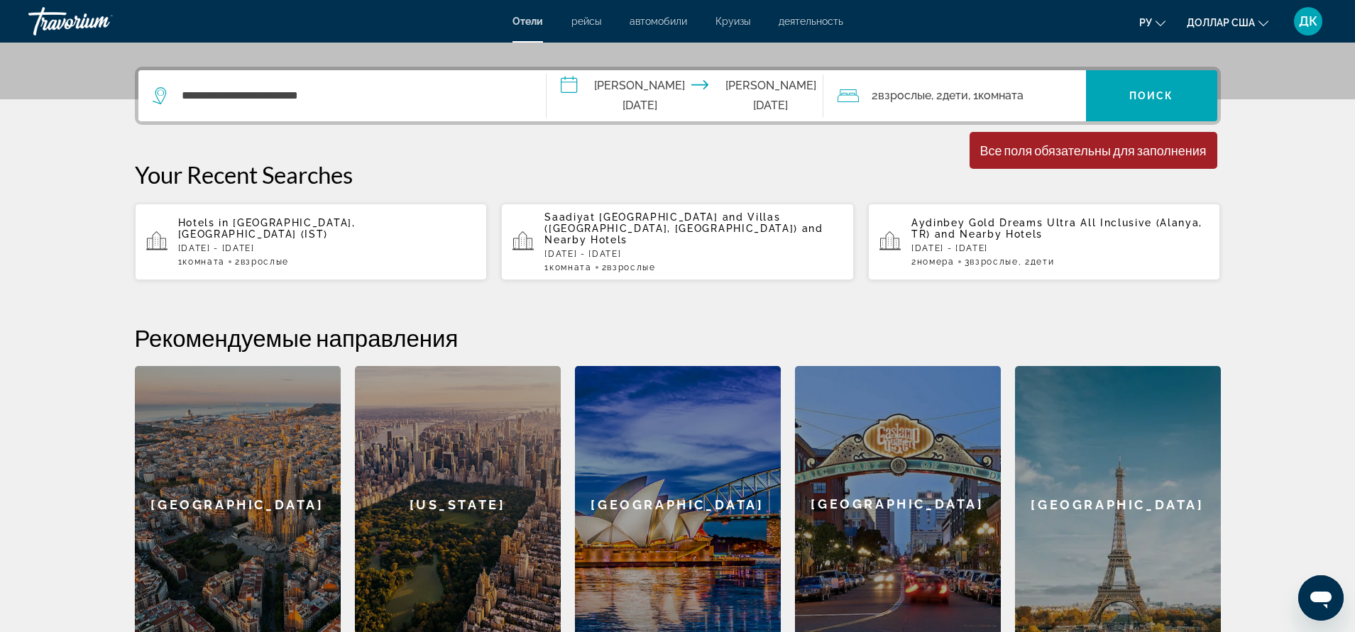
scroll to position [347, 0]
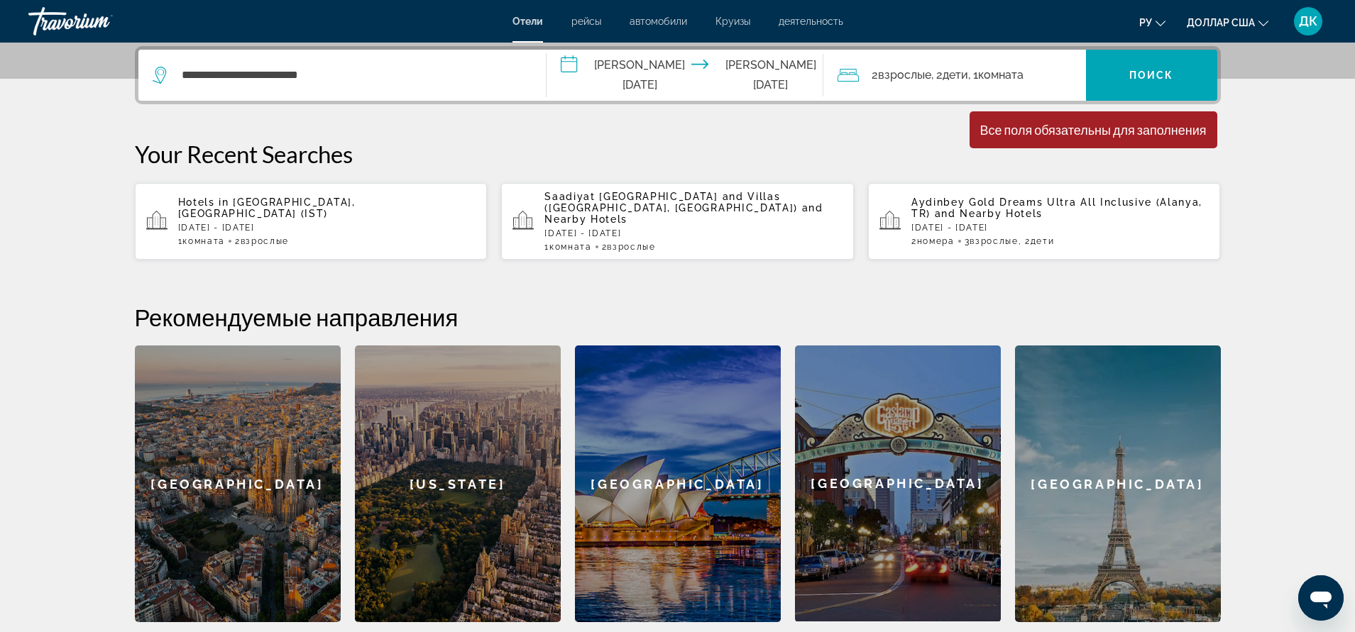
click at [160, 70] on icon "Виджет поиска" at bounding box center [161, 75] width 17 height 17
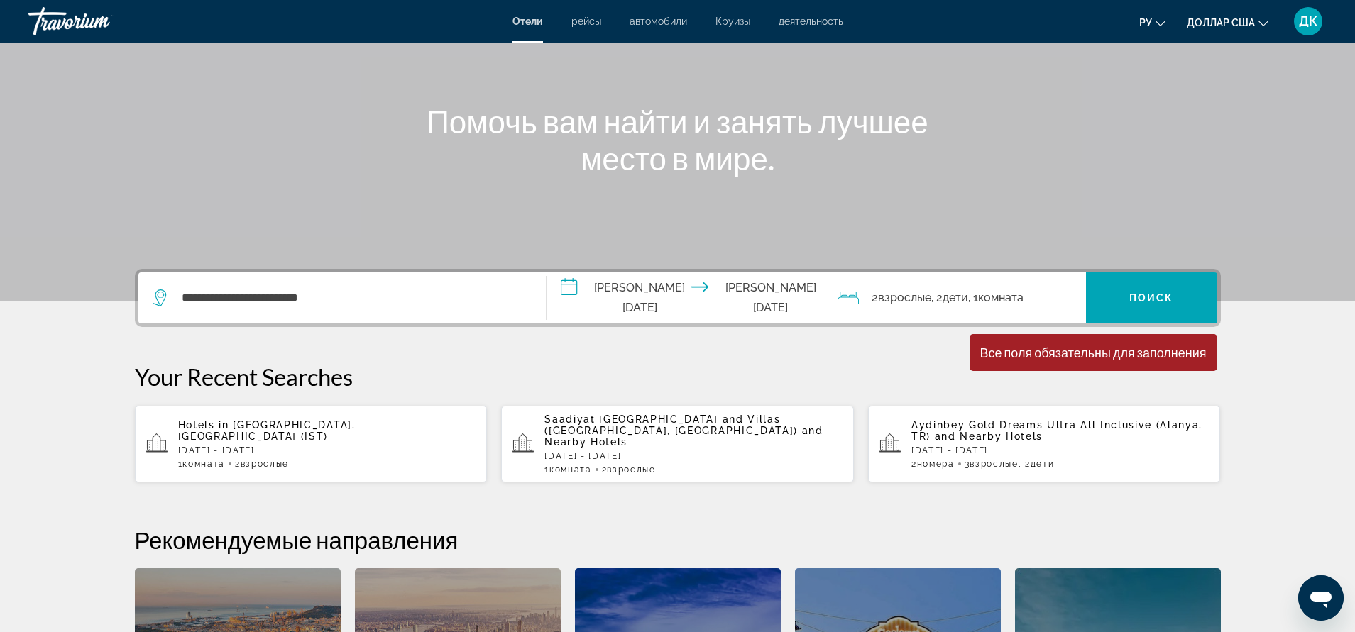
scroll to position [109, 0]
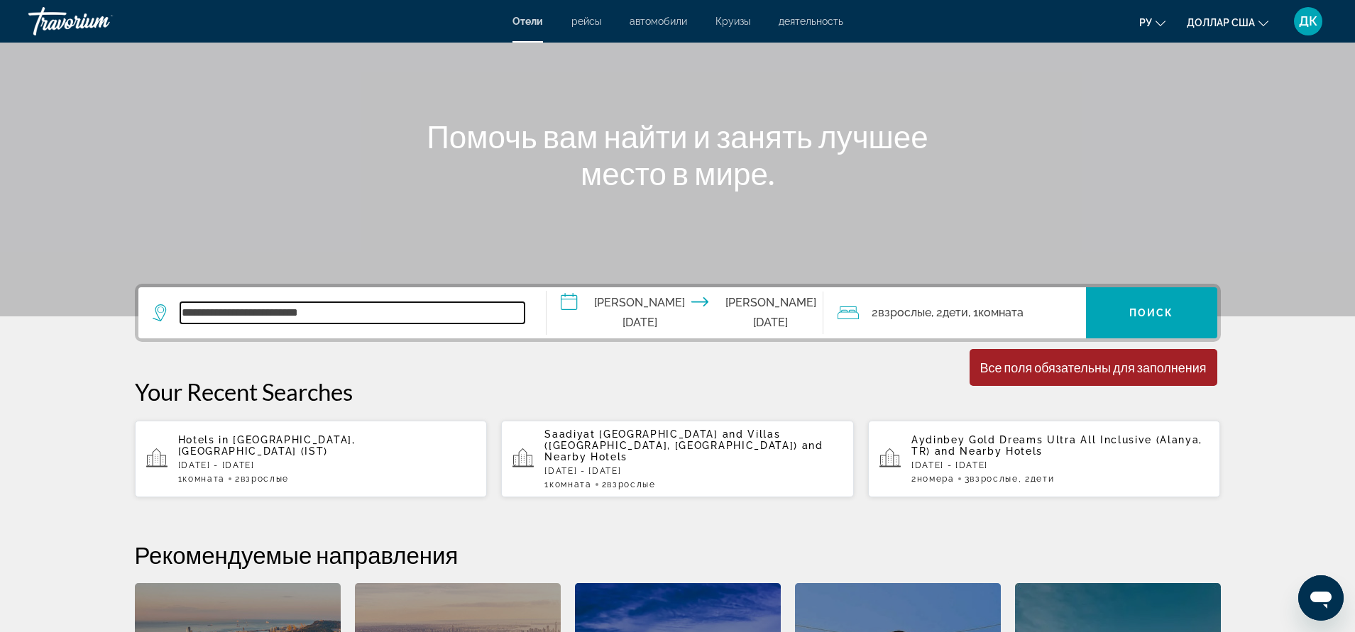
click at [365, 313] on input "**********" at bounding box center [352, 312] width 344 height 21
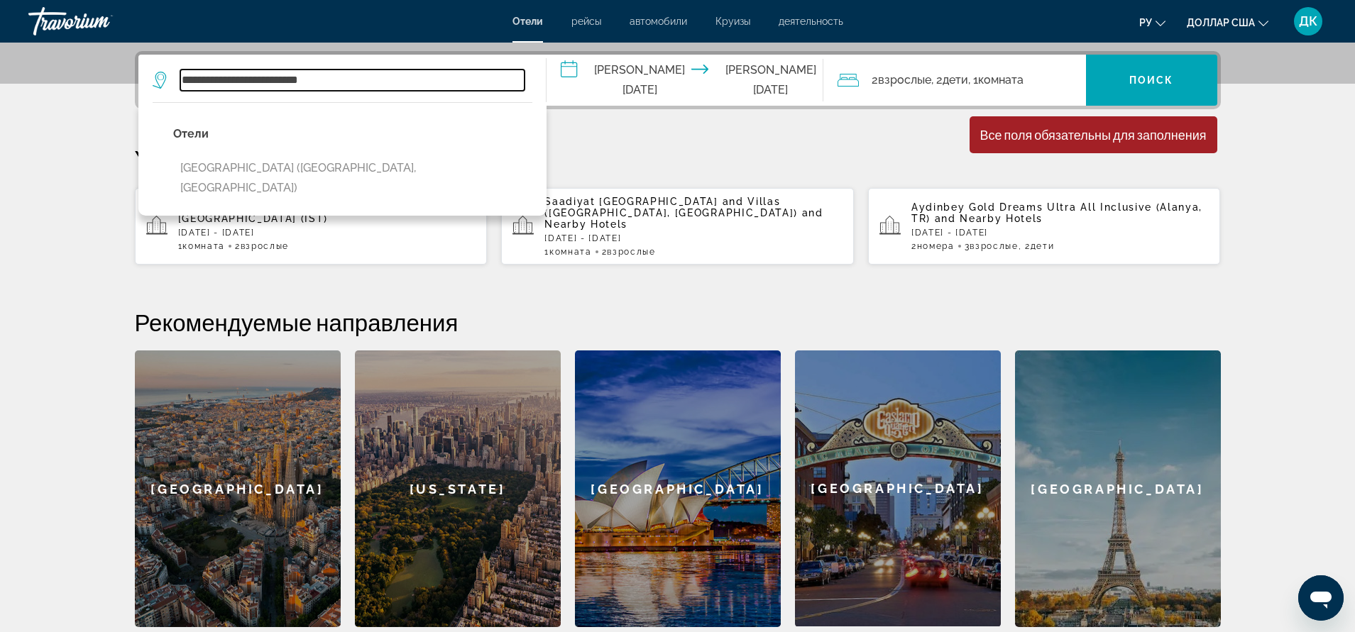
scroll to position [347, 0]
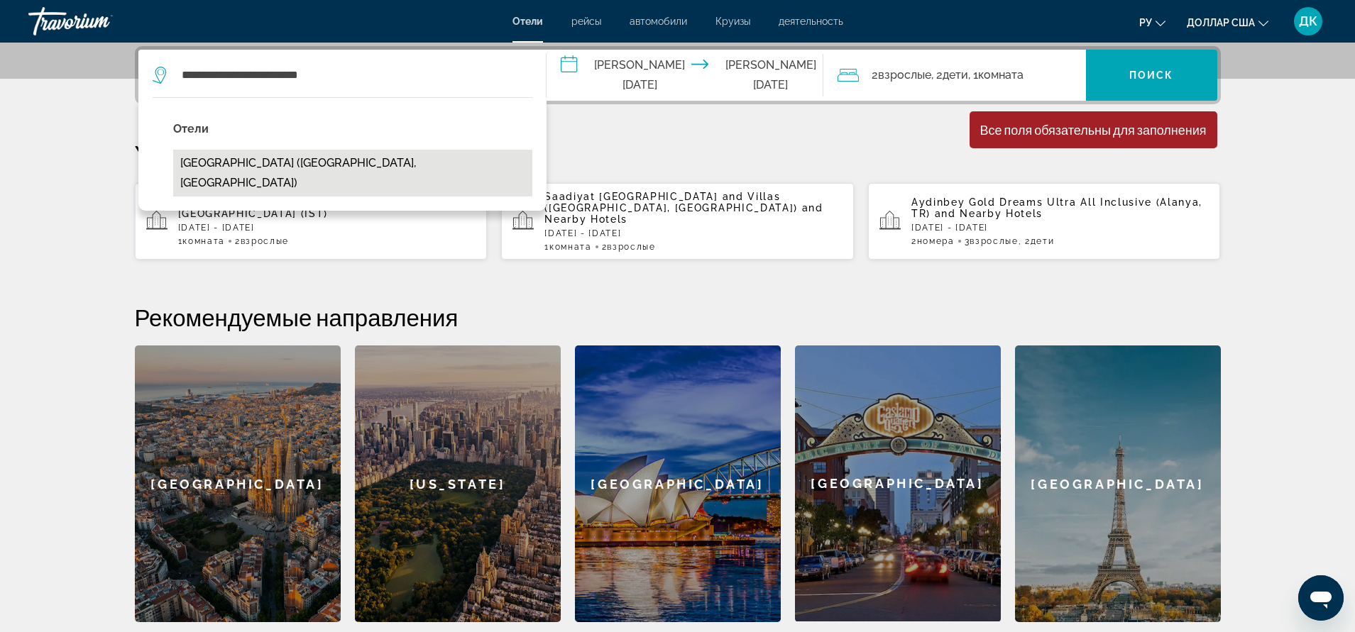
click at [307, 161] on button "[GEOGRAPHIC_DATA] ([GEOGRAPHIC_DATA], [GEOGRAPHIC_DATA])" at bounding box center [352, 173] width 359 height 47
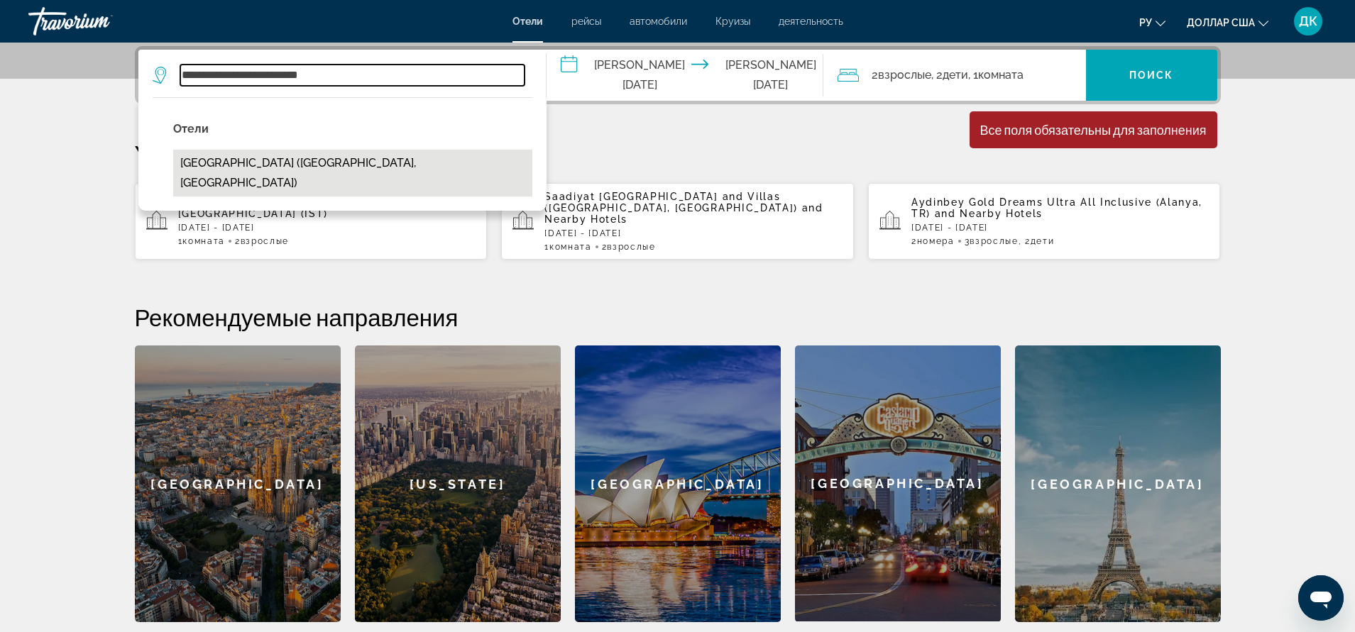
type input "**********"
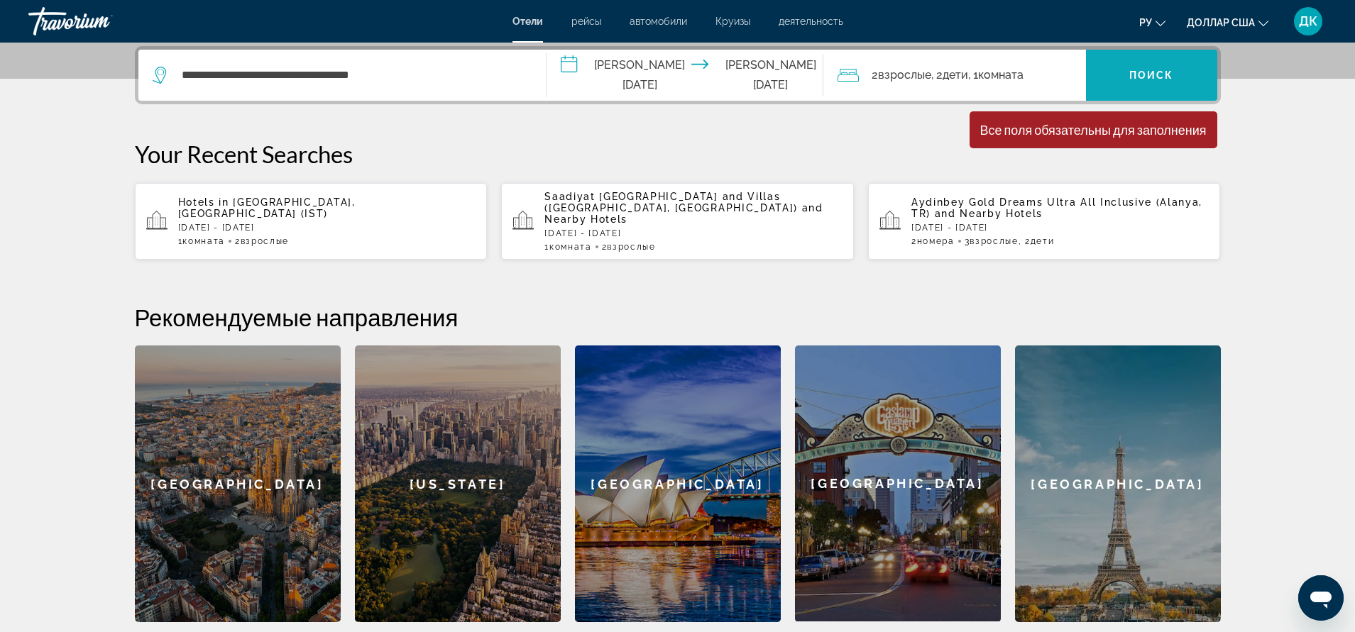
click at [1124, 79] on span "Виджет поиска" at bounding box center [1151, 75] width 131 height 34
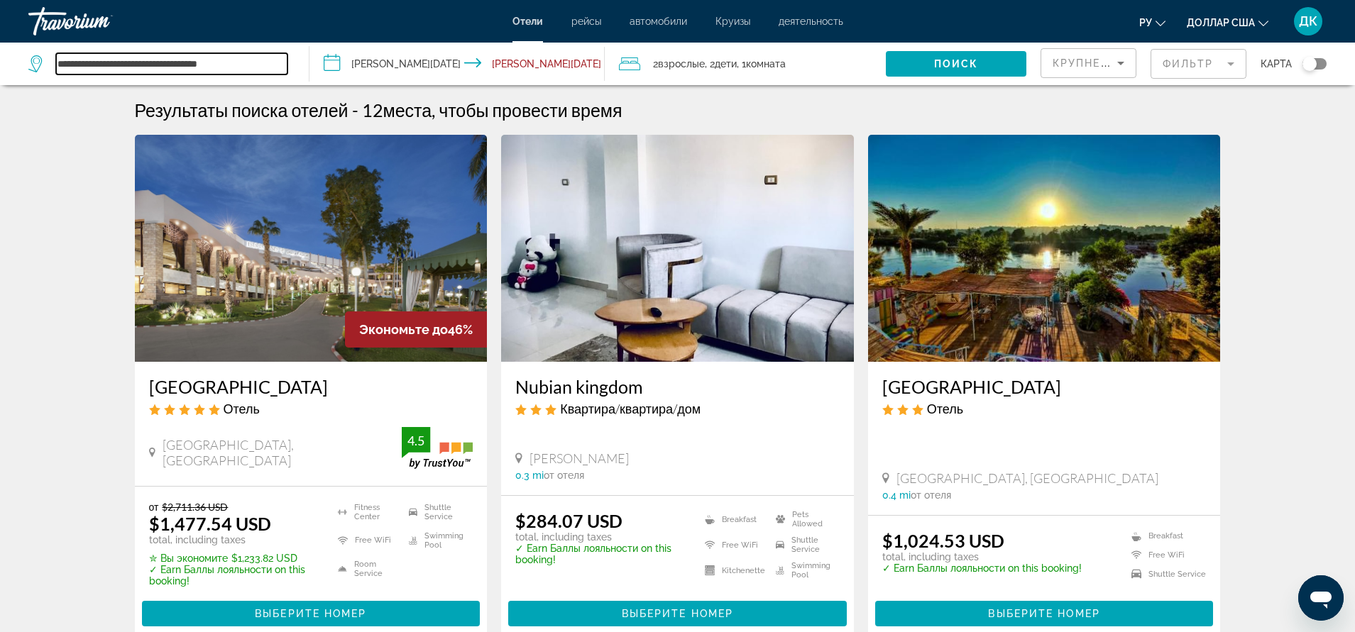
drag, startPoint x: 270, startPoint y: 63, endPoint x: 8, endPoint y: 63, distance: 261.8
click at [8, 63] on app-destination-search "**********" at bounding box center [154, 64] width 309 height 43
paste input "Search widget"
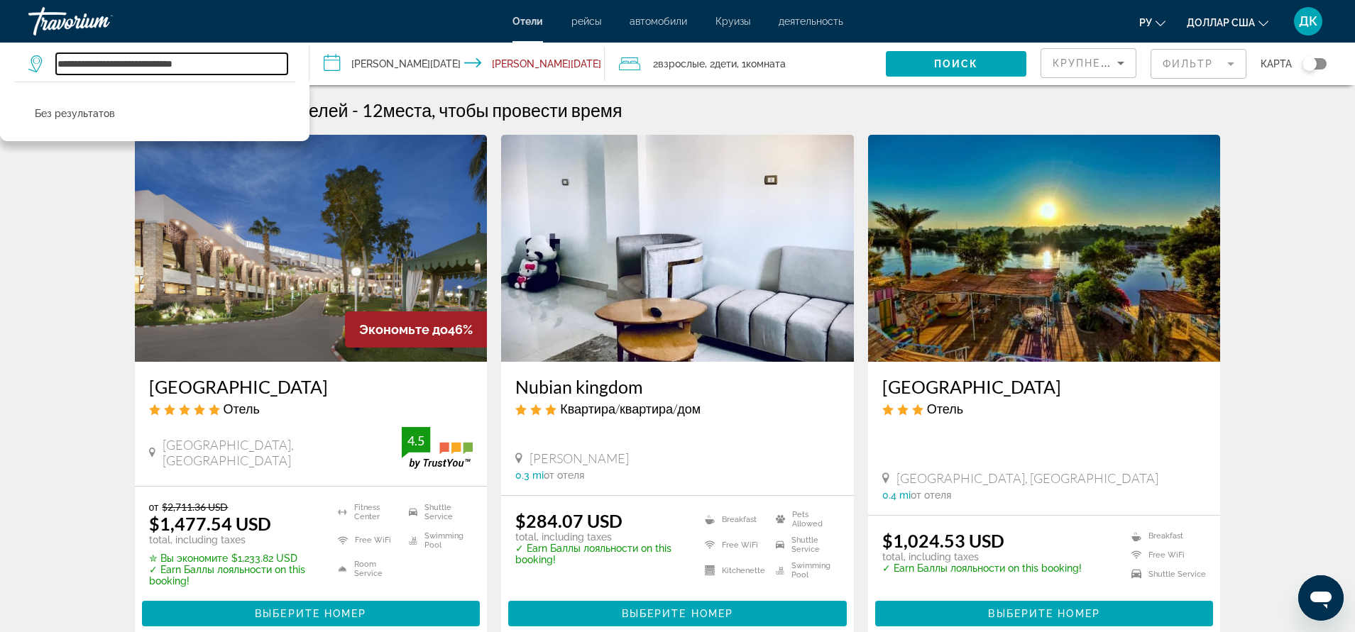
type input "**********"
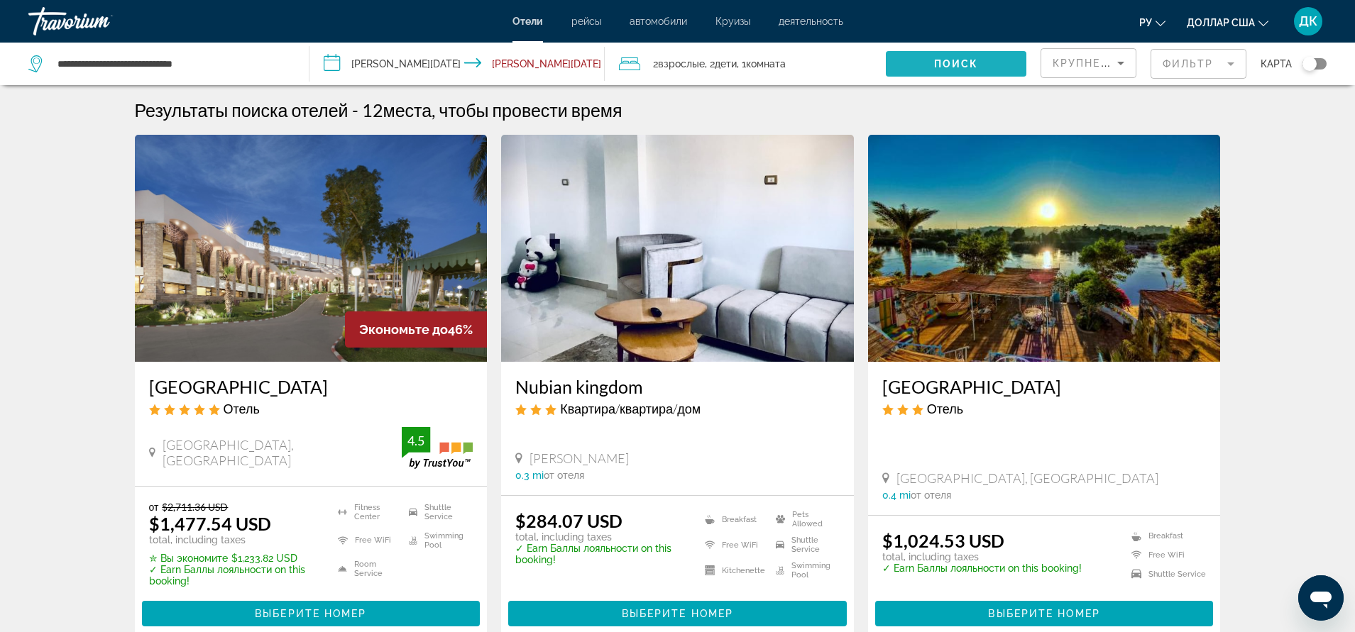
click at [934, 69] on span "Поиск" at bounding box center [956, 63] width 45 height 11
click at [961, 57] on span "Search widget" at bounding box center [956, 64] width 141 height 34
click at [533, 66] on input "**********" at bounding box center [459, 66] width 301 height 47
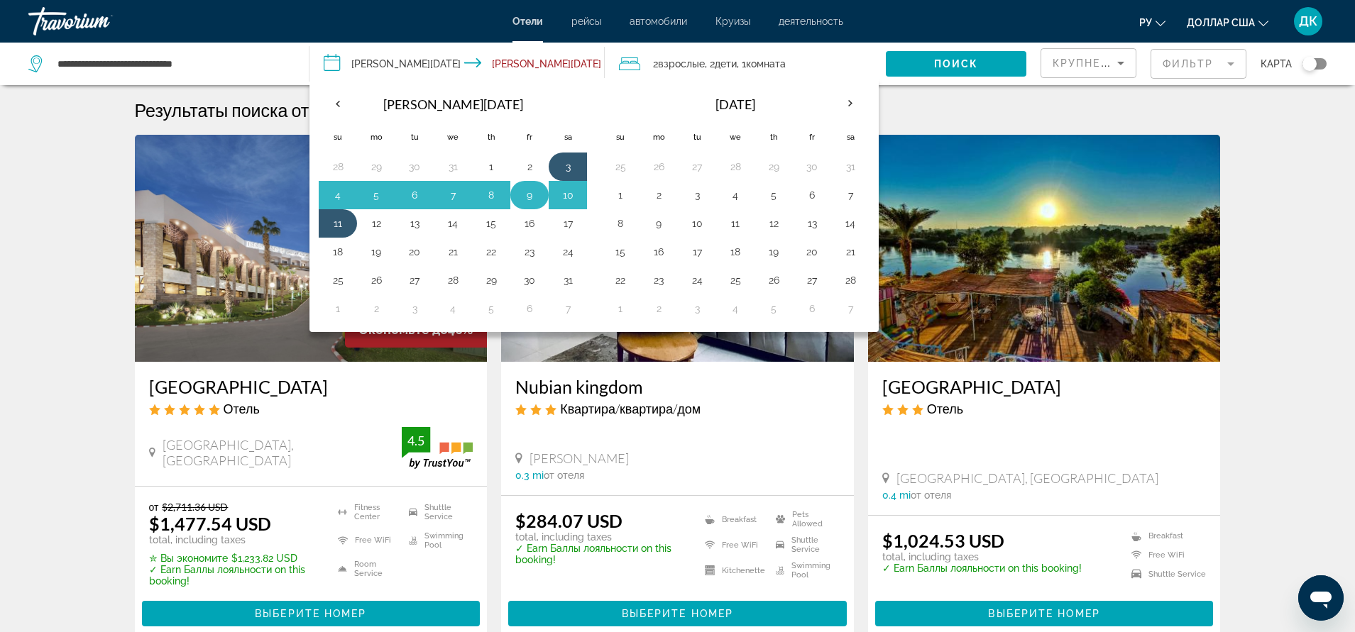
click at [534, 197] on button "9" at bounding box center [529, 195] width 23 height 20
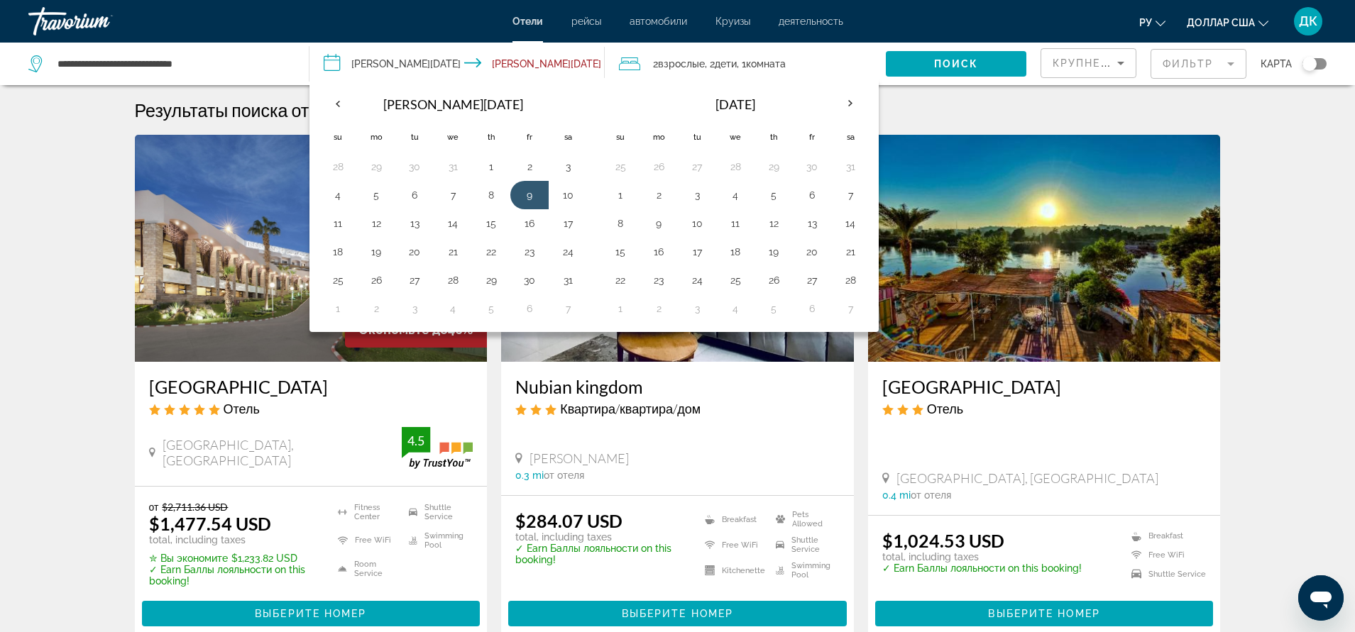
drag, startPoint x: 340, startPoint y: 197, endPoint x: 297, endPoint y: 213, distance: 46.3
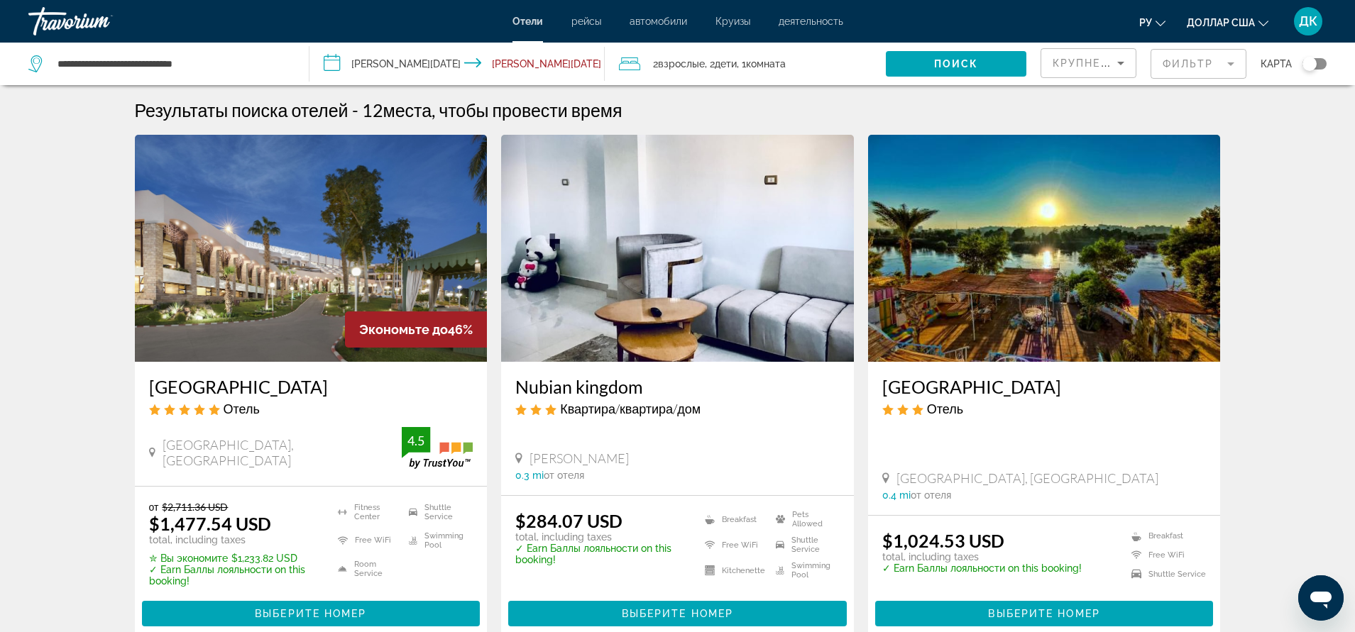
click at [524, 62] on input "**********" at bounding box center [459, 66] width 301 height 47
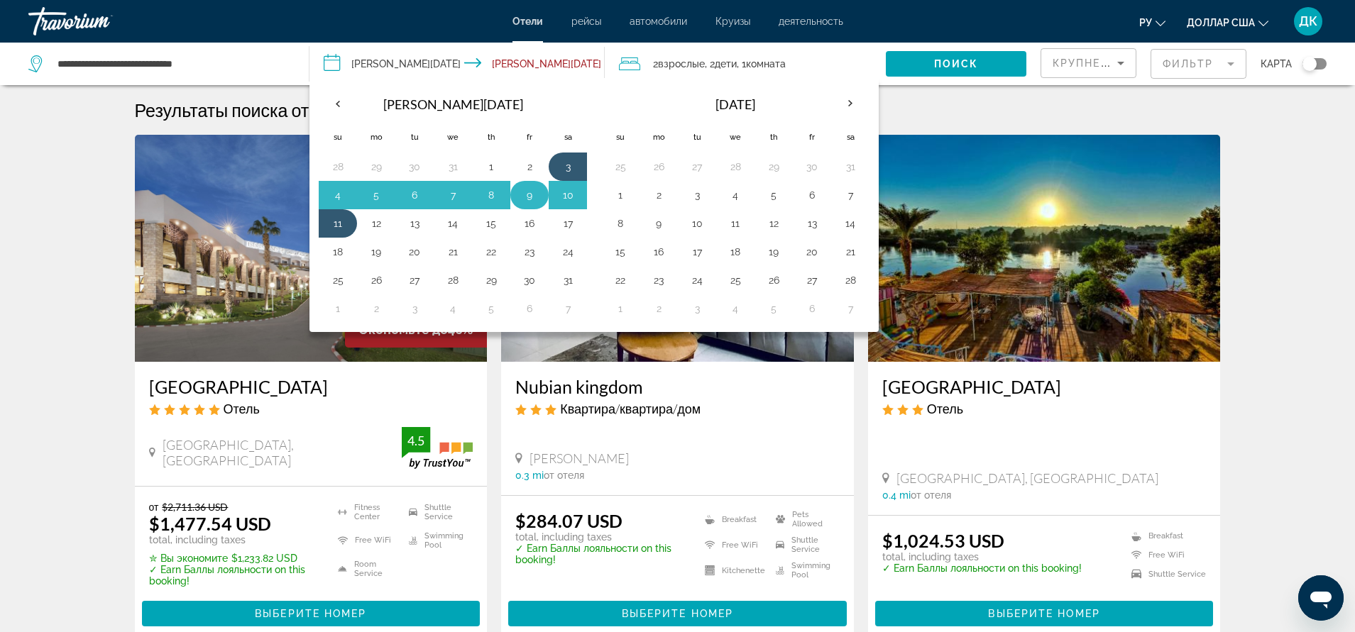
click at [527, 192] on button "9" at bounding box center [529, 195] width 23 height 20
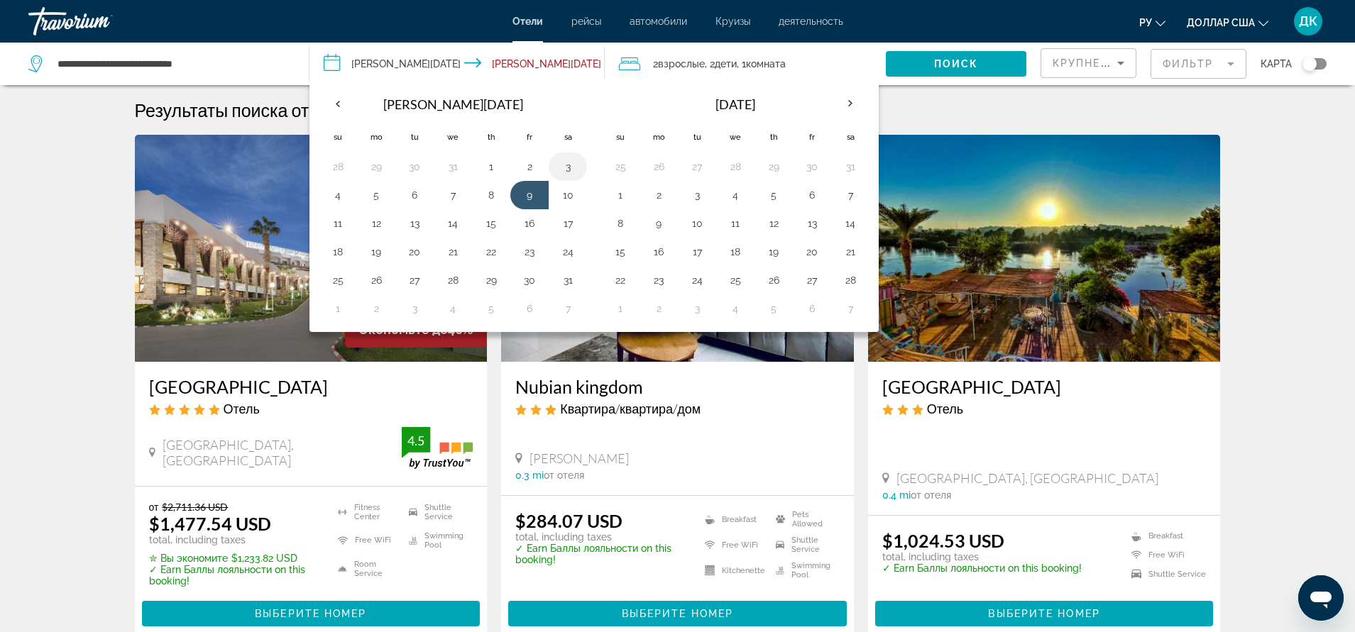
click at [563, 170] on button "3" at bounding box center [567, 167] width 23 height 20
type input "**********"
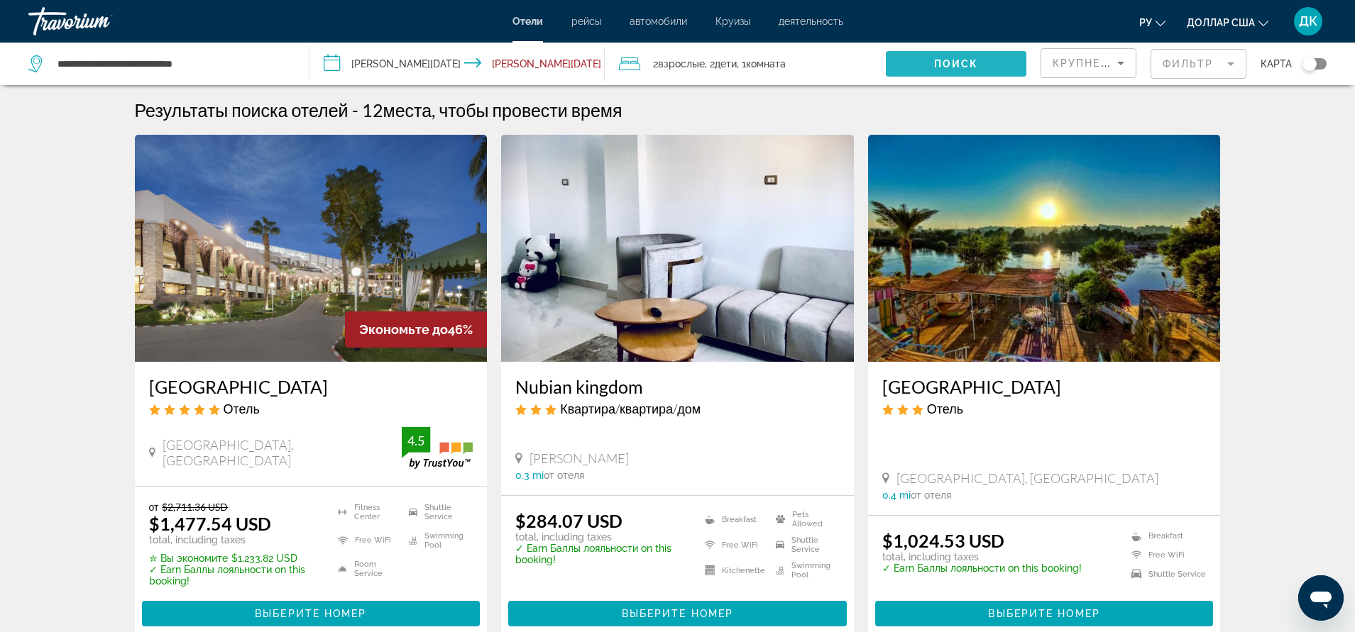
click at [972, 62] on span "Поиск" at bounding box center [956, 63] width 45 height 11
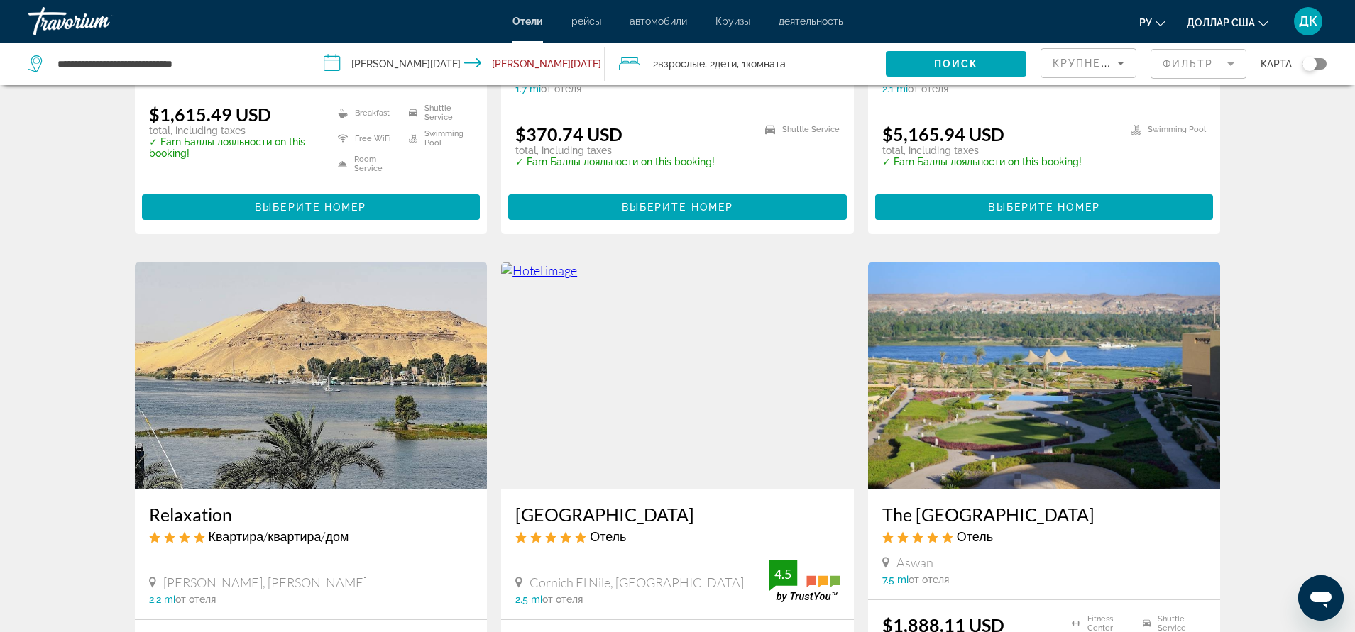
scroll to position [1687, 0]
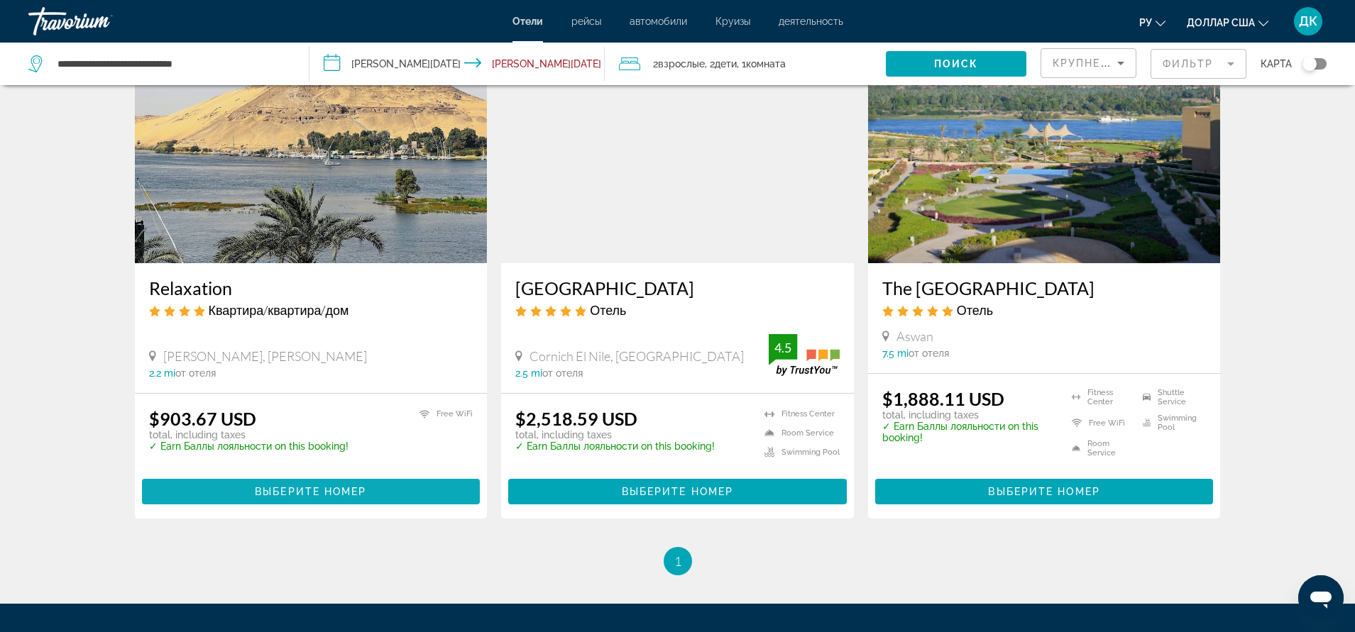
click at [288, 487] on span "Выберите номер" at bounding box center [310, 491] width 111 height 11
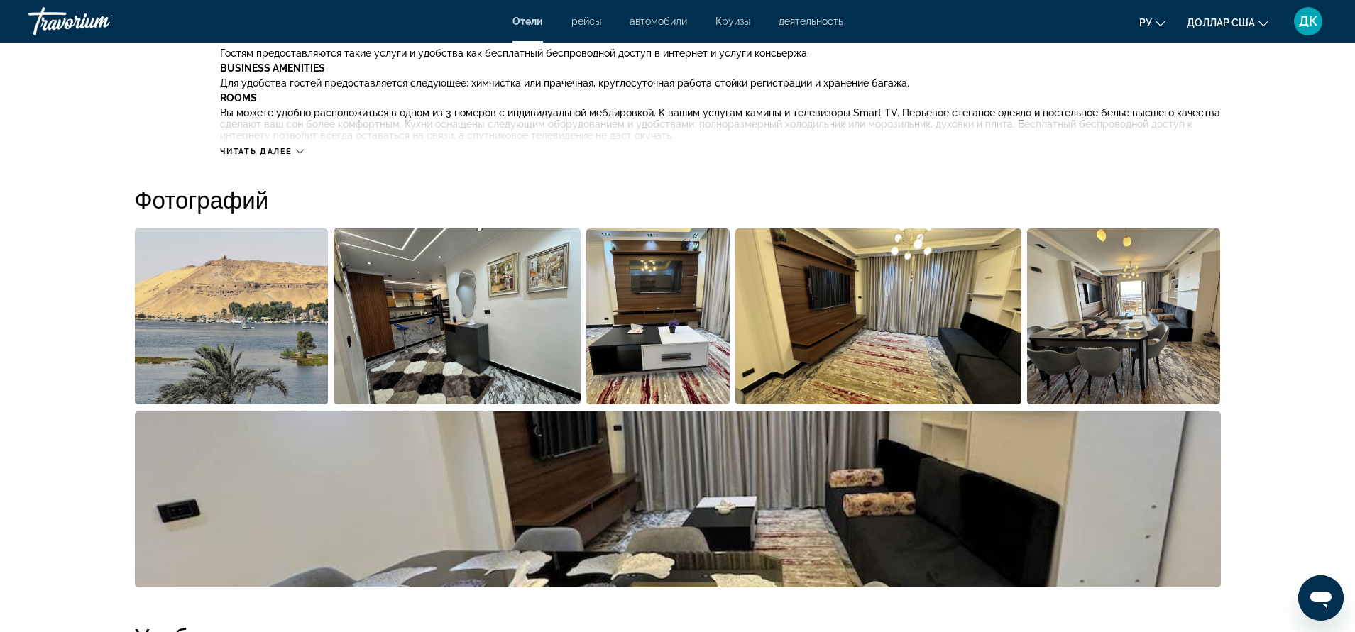
scroll to position [568, 0]
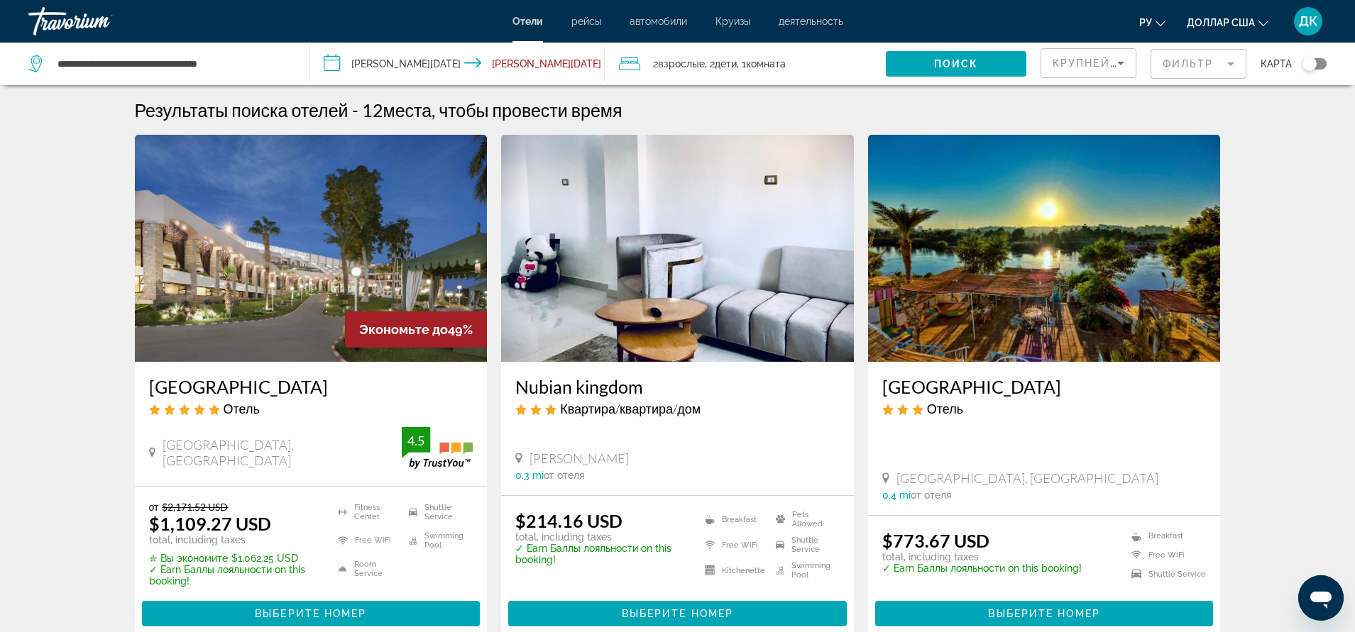
click at [1020, 298] on img "Основное содержание" at bounding box center [1044, 248] width 353 height 227
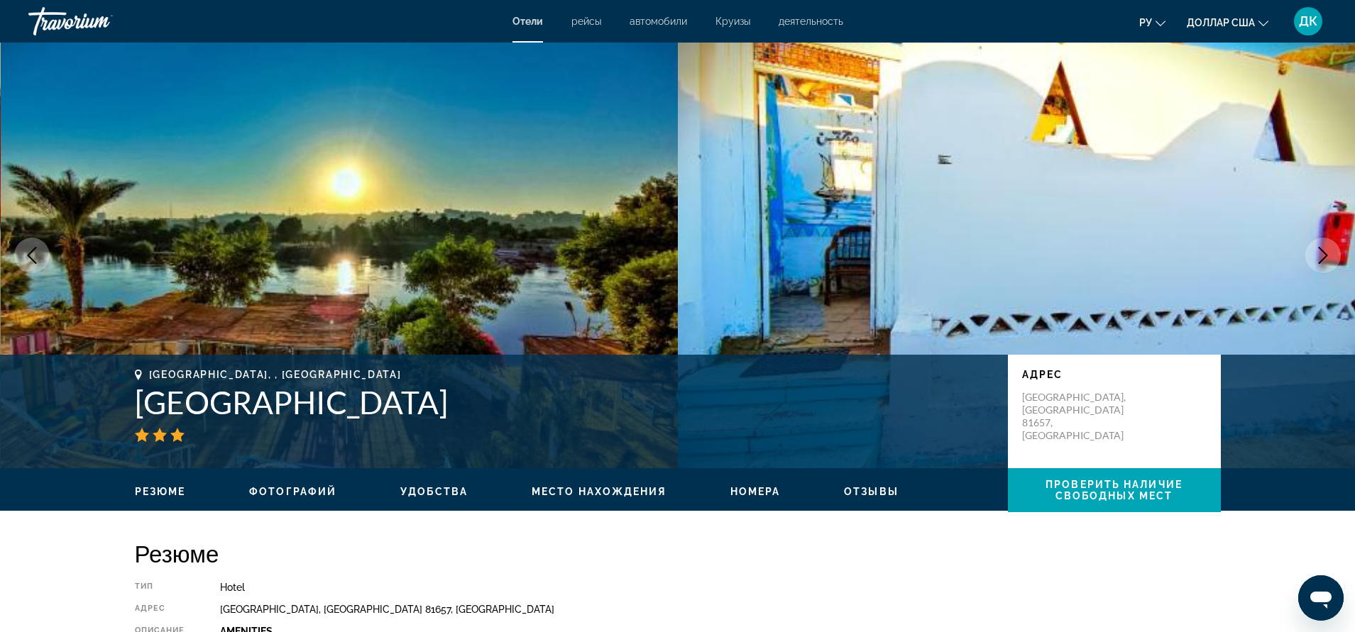
click at [857, 488] on span "Отзывы" at bounding box center [871, 491] width 55 height 11
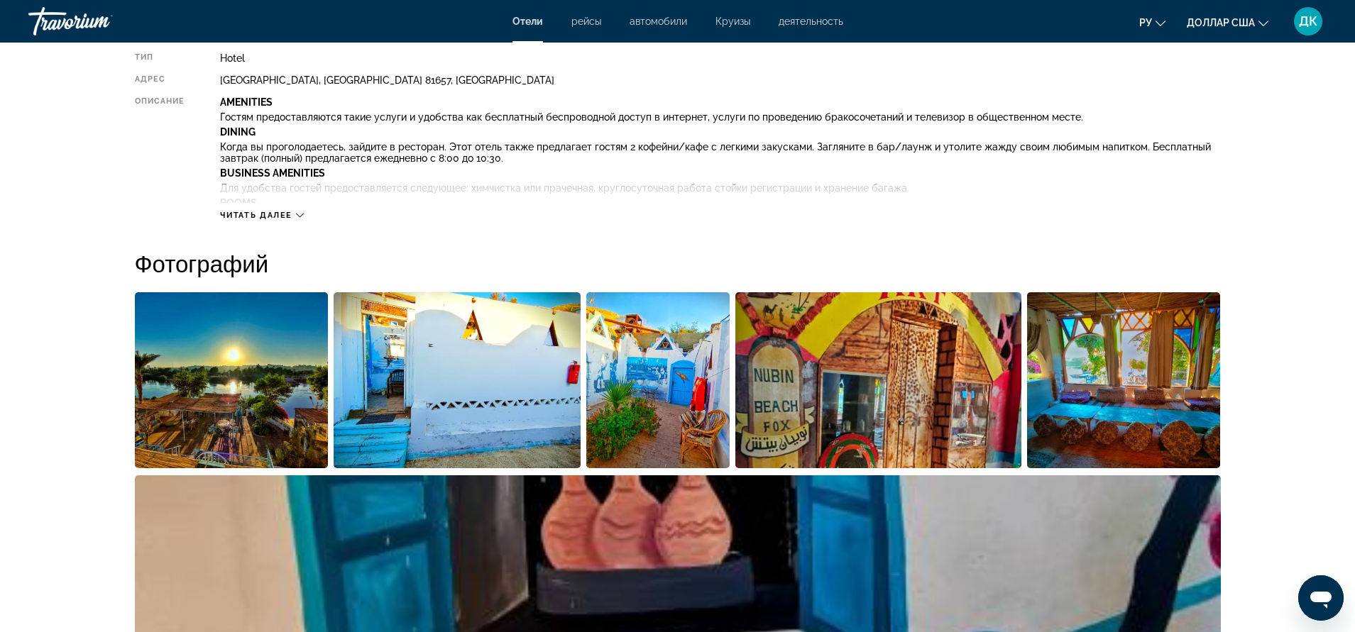
scroll to position [710, 0]
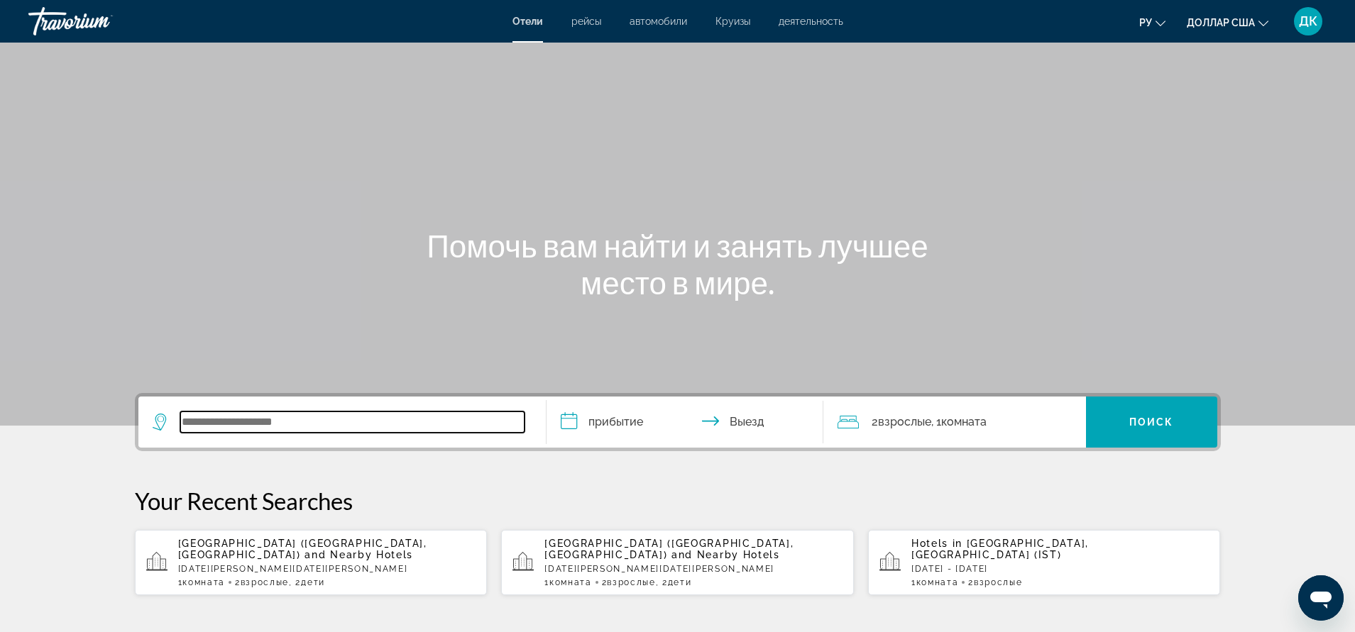
click at [404, 418] on input "Виджет поиска" at bounding box center [352, 422] width 344 height 21
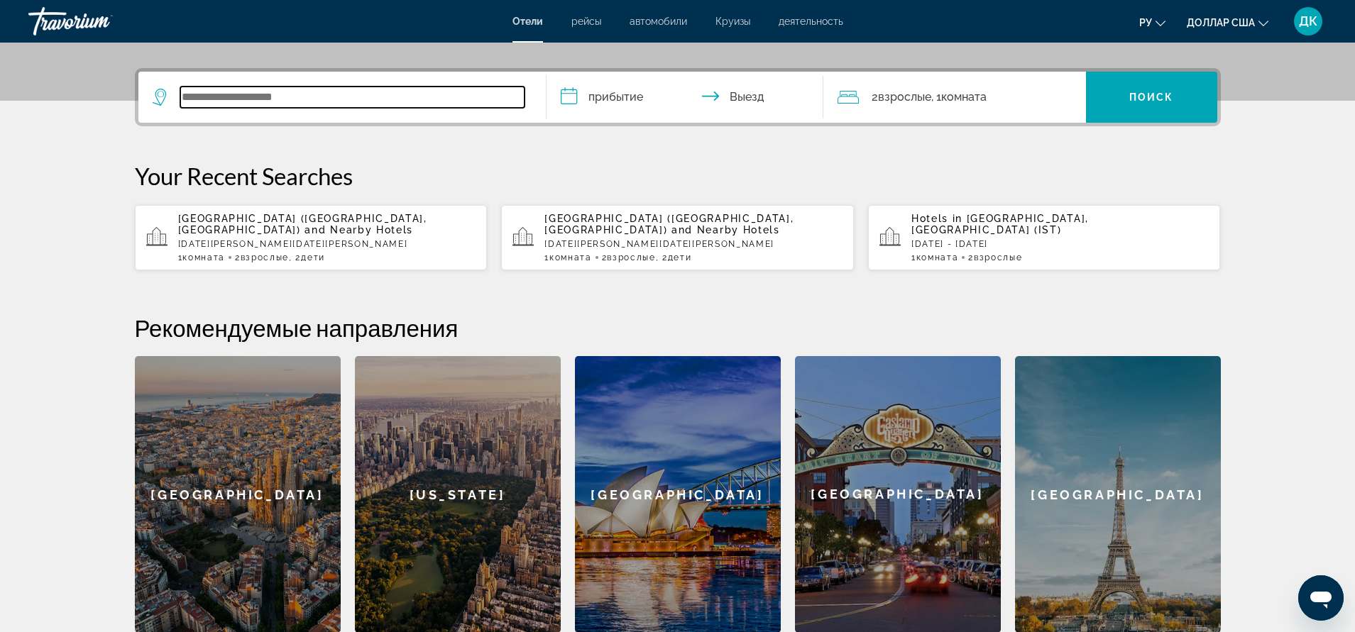
scroll to position [347, 0]
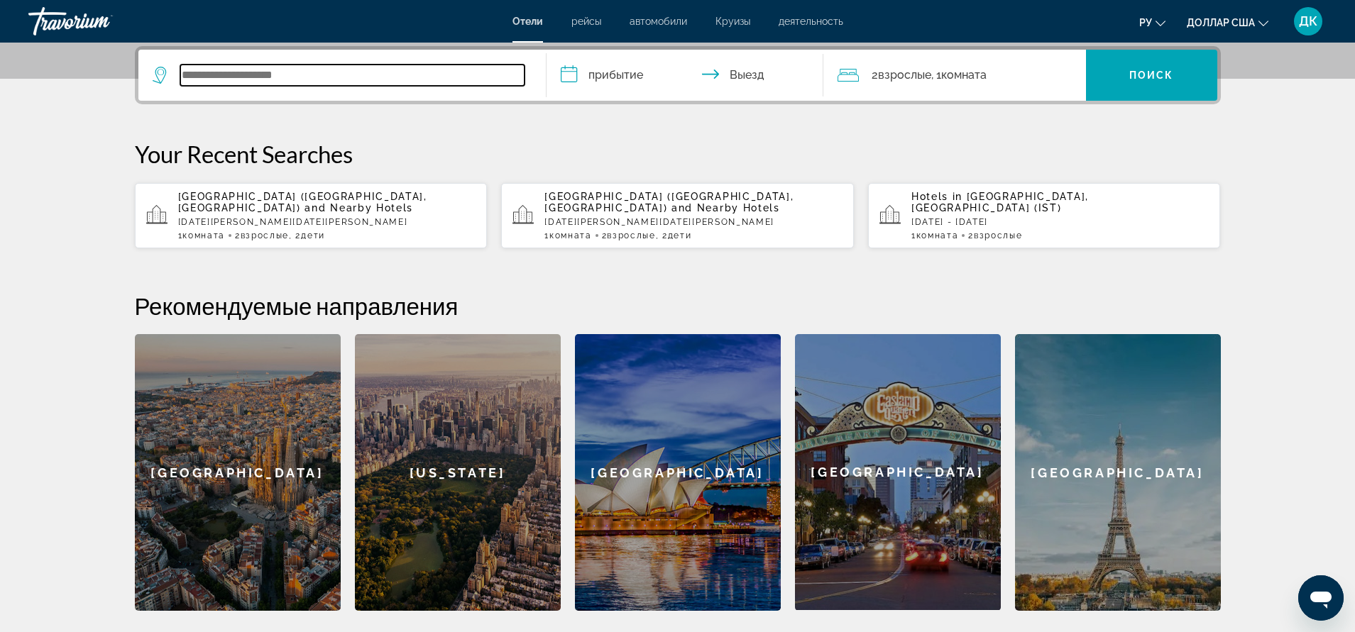
click at [354, 75] on input "Виджет поиска" at bounding box center [352, 75] width 344 height 21
click at [318, 70] on input "Виджет поиска" at bounding box center [352, 75] width 344 height 21
paste input "**********"
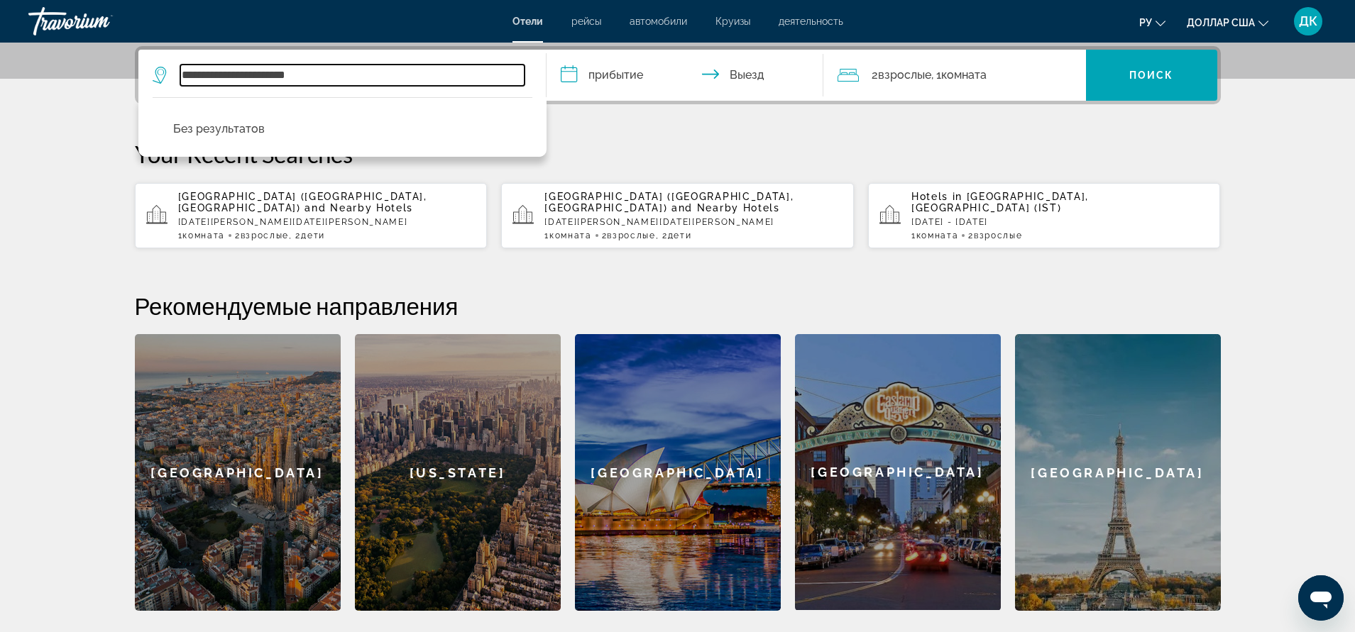
type input "**********"
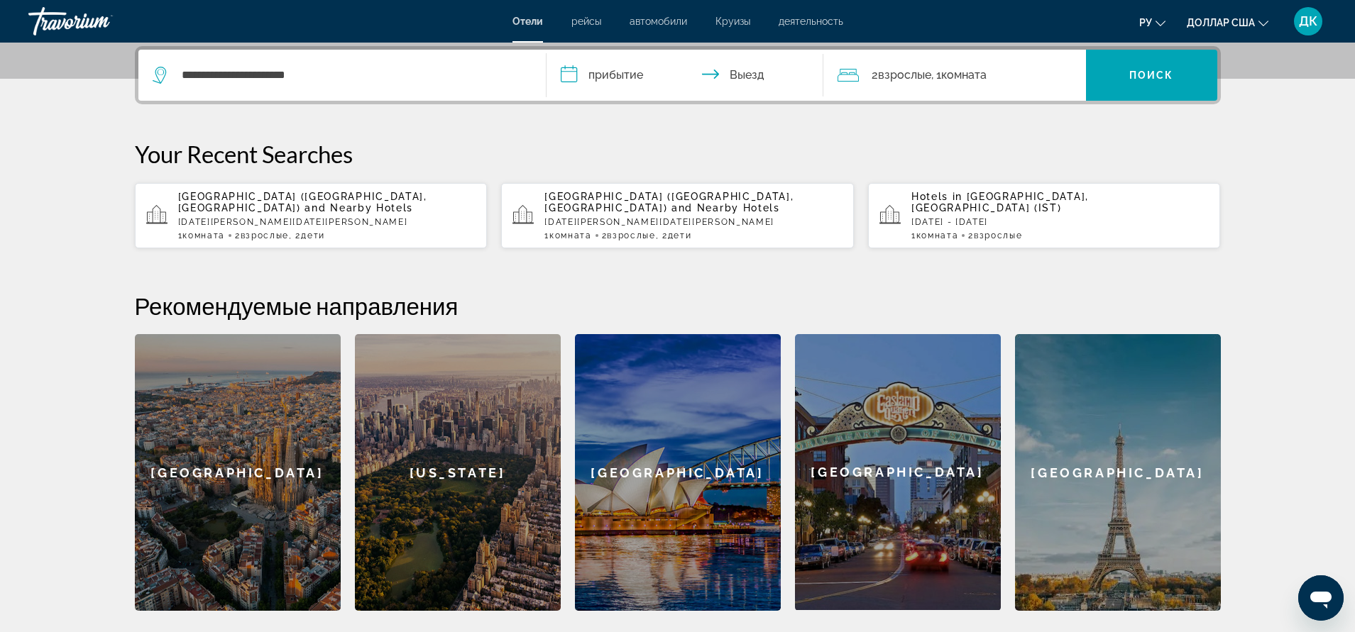
click at [572, 74] on input "**********" at bounding box center [687, 77] width 282 height 55
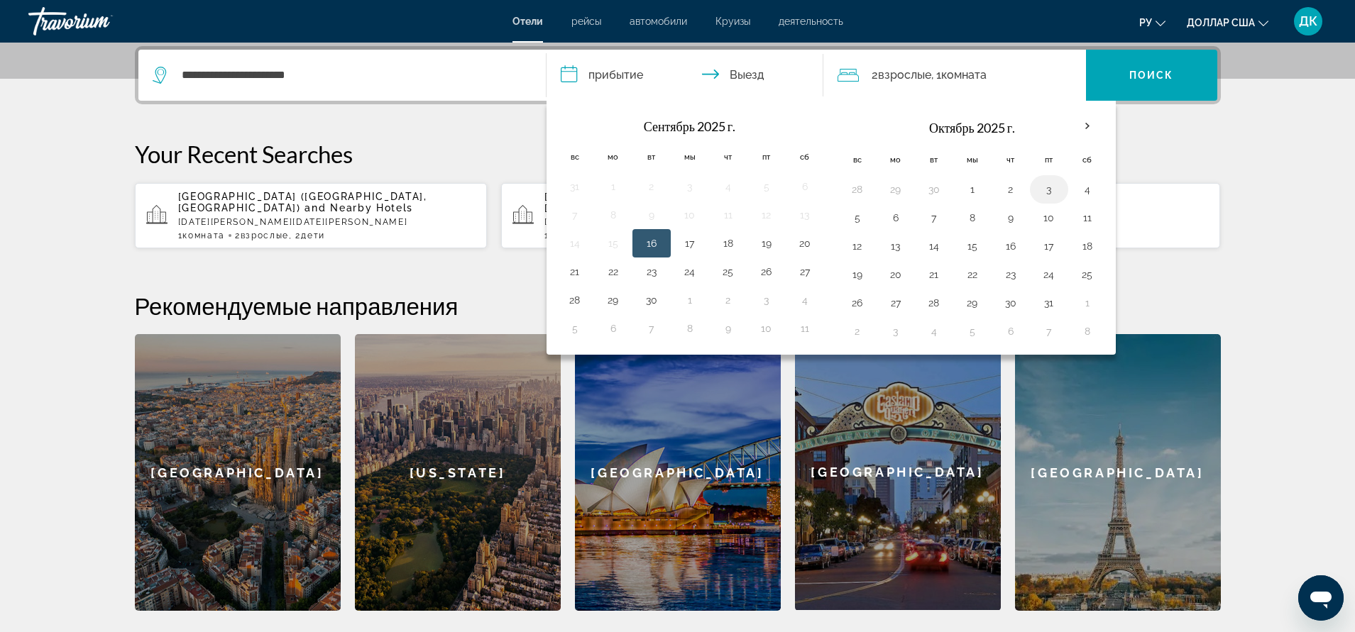
click at [1049, 195] on button "3" at bounding box center [1048, 190] width 23 height 20
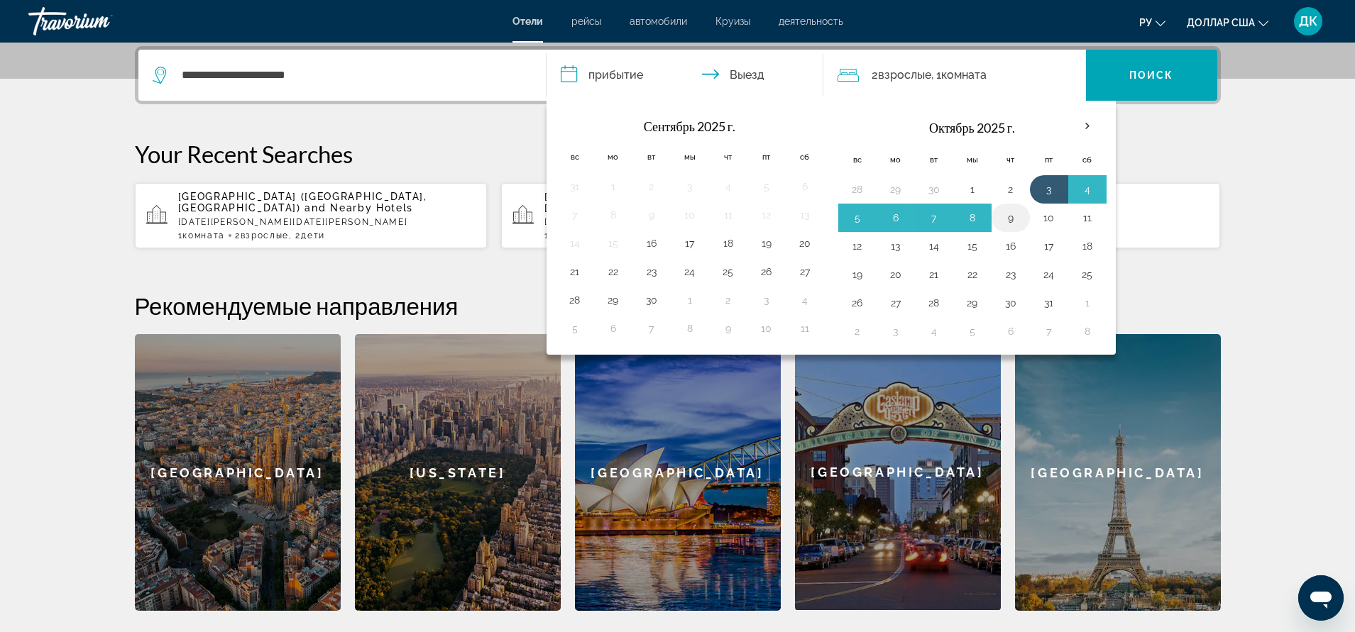
click at [1008, 218] on button "9" at bounding box center [1010, 218] width 23 height 20
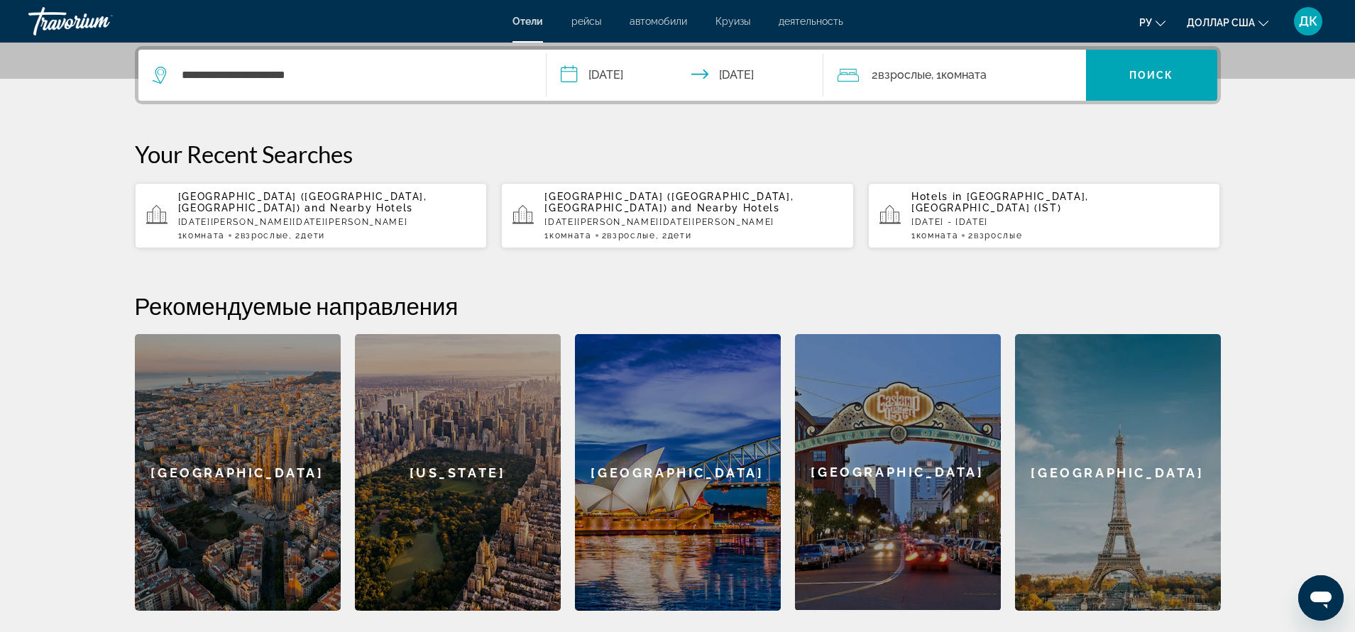
click at [949, 79] on font "Комната" at bounding box center [963, 74] width 45 height 13
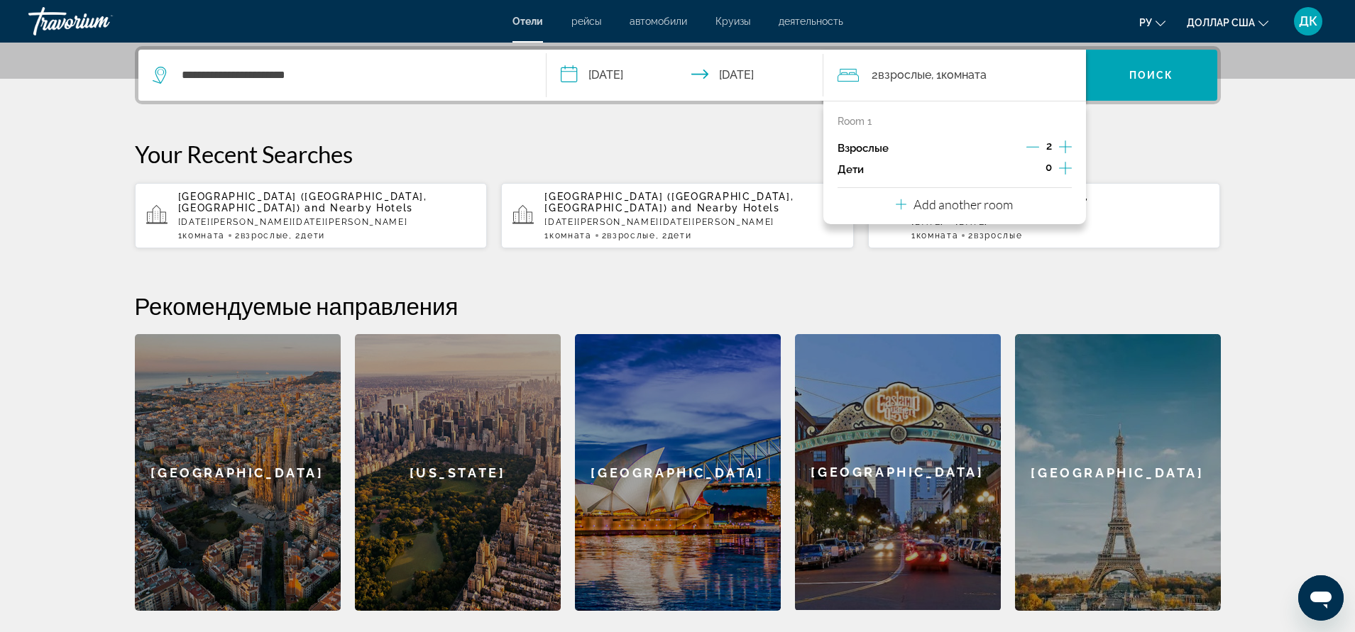
click at [1067, 169] on icon "Increment children" at bounding box center [1065, 168] width 13 height 17
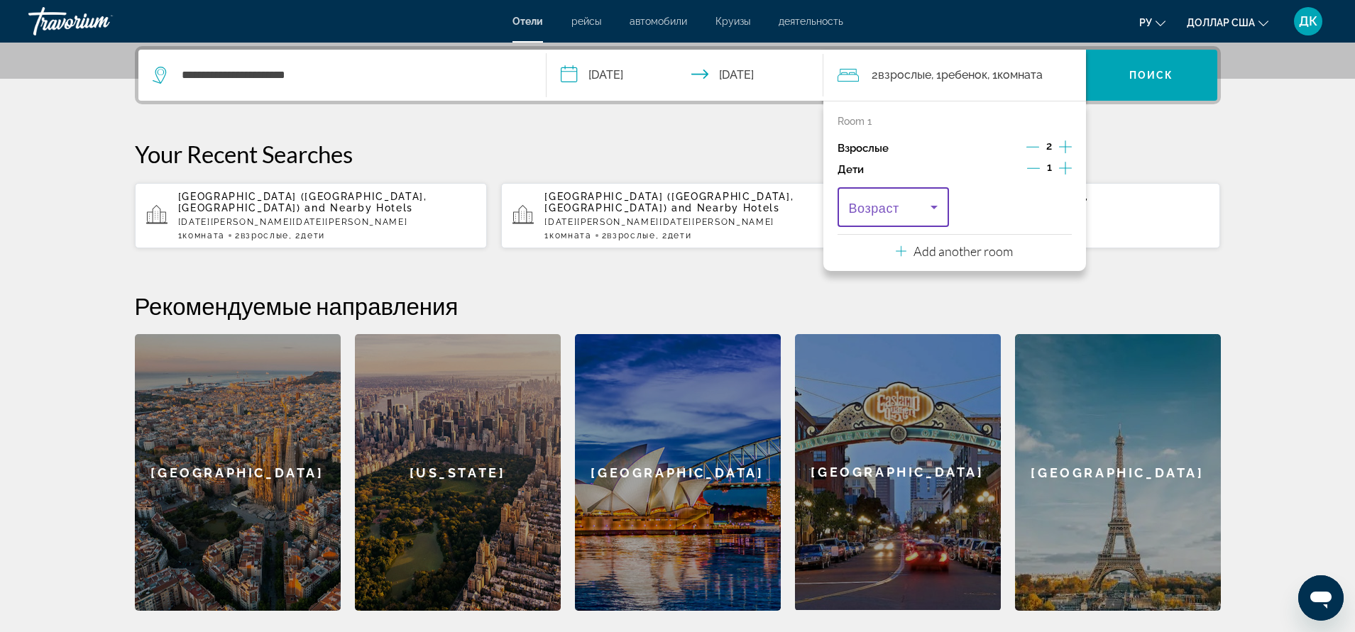
click at [930, 206] on icon "Travelers: 2 adults, 1 child" at bounding box center [933, 207] width 17 height 17
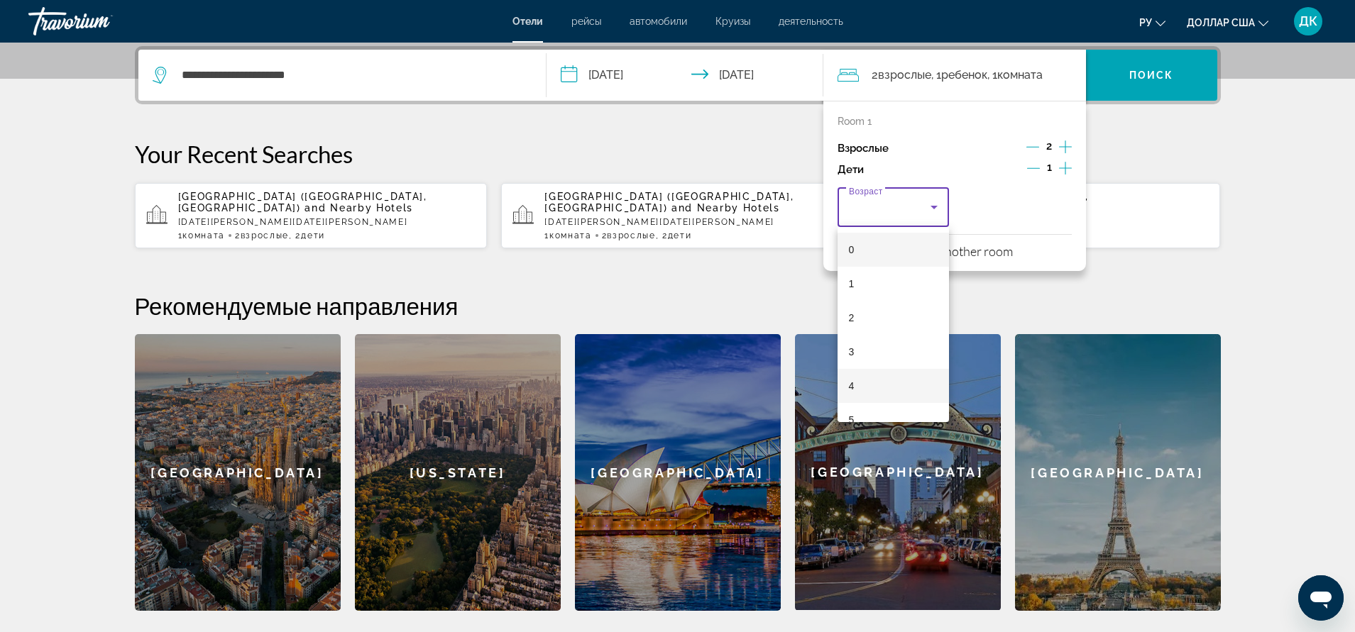
scroll to position [142, 0]
click at [867, 346] on mat-option "7" at bounding box center [893, 346] width 112 height 34
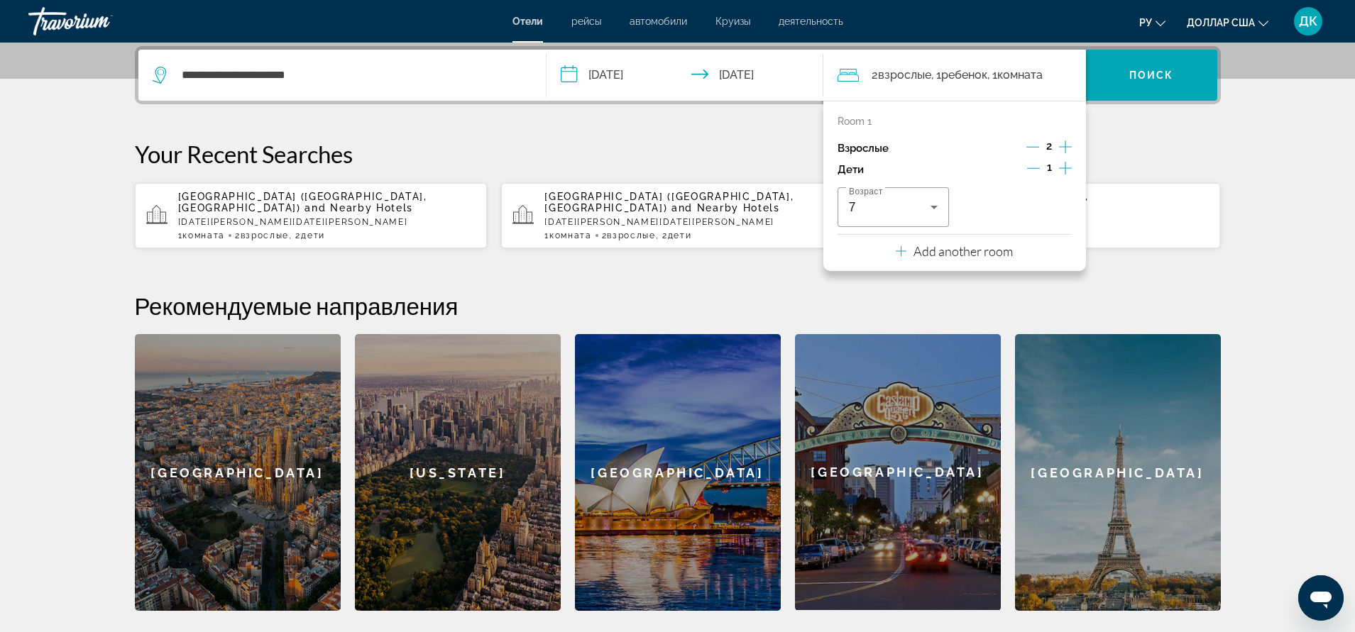
click at [1042, 209] on div "Возраст 7" at bounding box center [954, 207] width 234 height 40
click at [1062, 163] on icon "Increment children" at bounding box center [1065, 168] width 13 height 17
click at [1032, 203] on span "Travelers: 2 adults, 2 children" at bounding box center [1012, 207] width 82 height 17
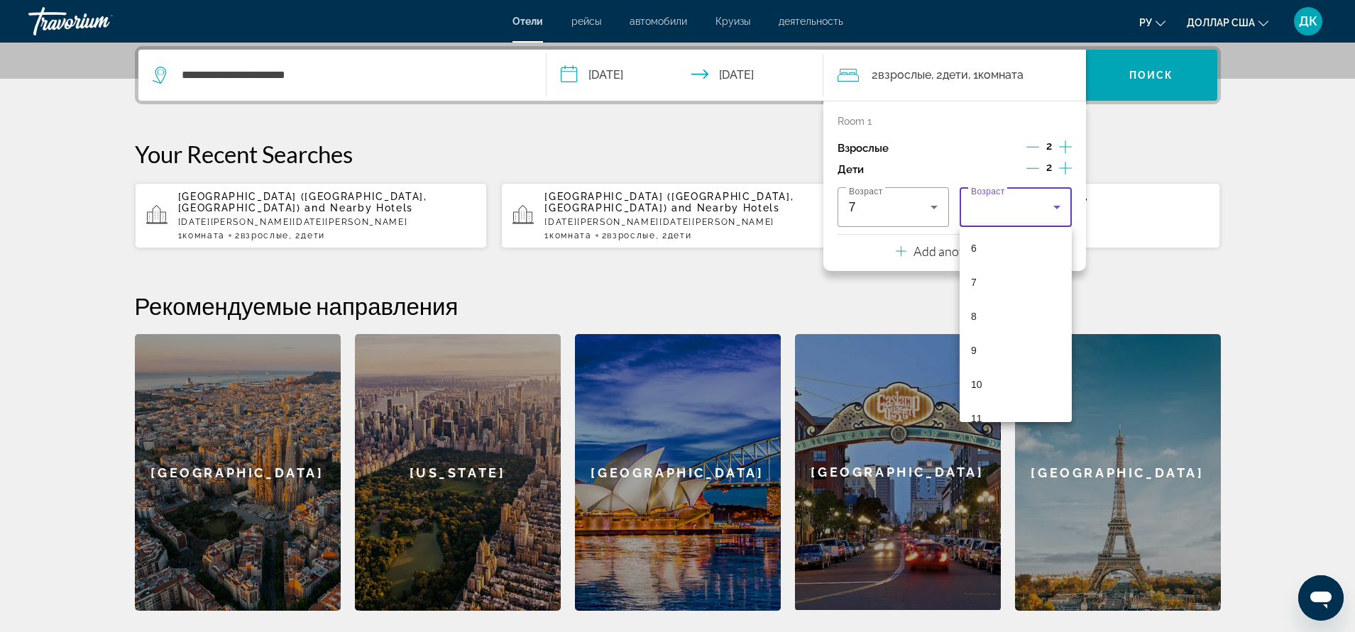
scroll to position [213, 0]
click at [986, 382] on mat-option "10" at bounding box center [1015, 377] width 112 height 34
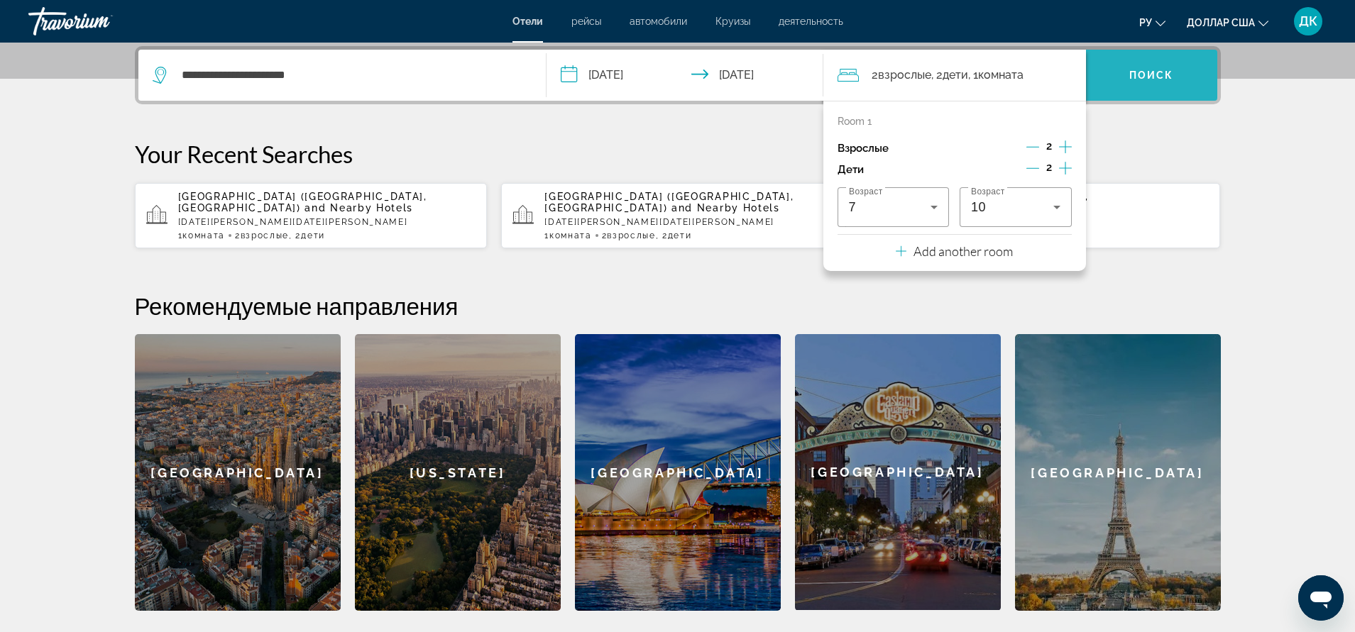
click at [1145, 79] on font "Поиск" at bounding box center [1151, 75] width 45 height 11
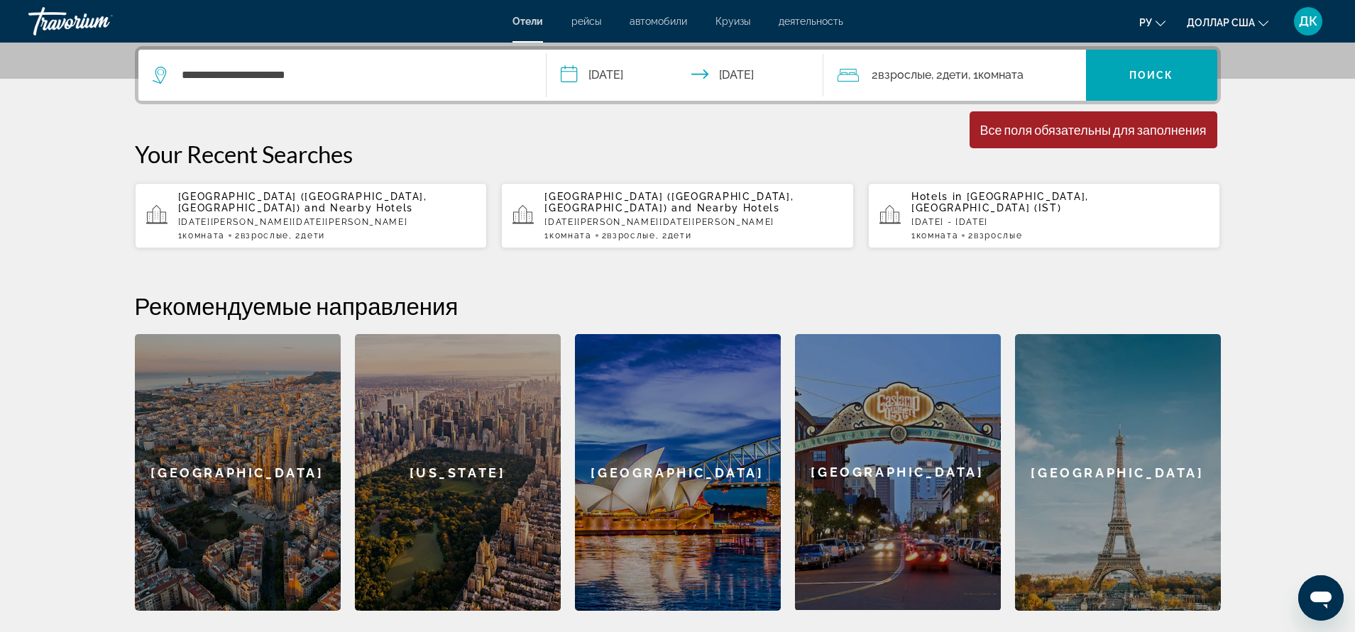
click at [565, 72] on input "**********" at bounding box center [687, 77] width 282 height 55
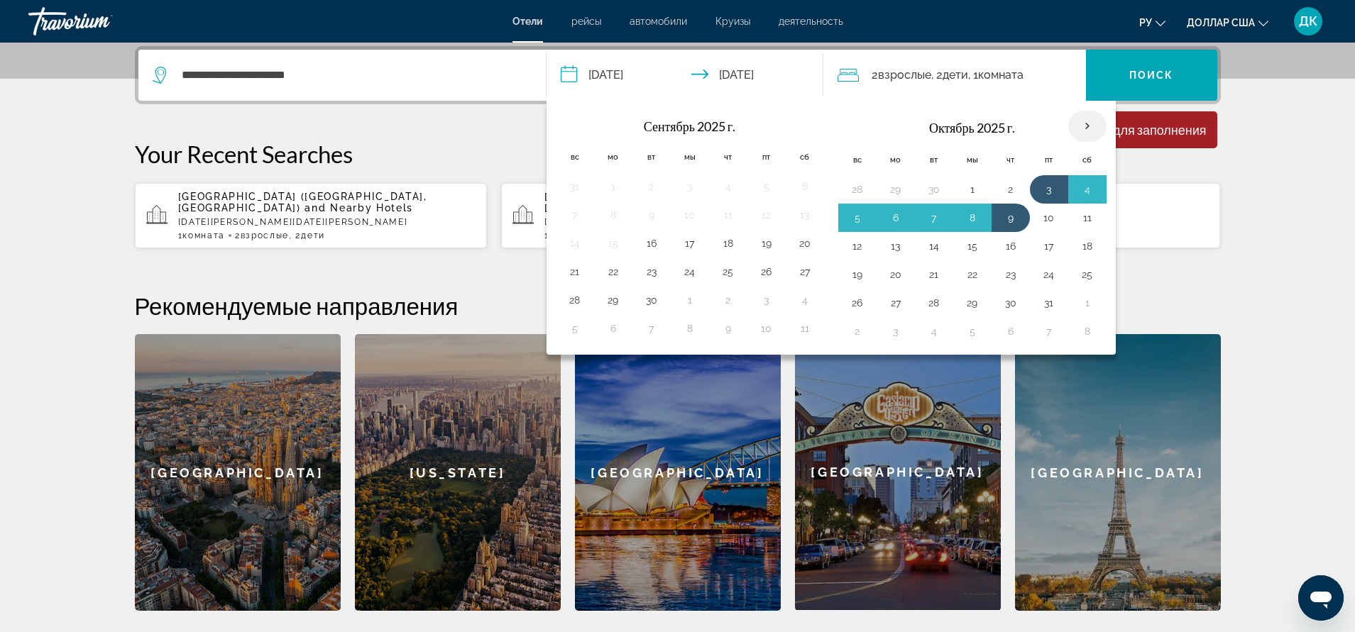
click at [1093, 119] on th "В следующем месяце" at bounding box center [1087, 126] width 38 height 31
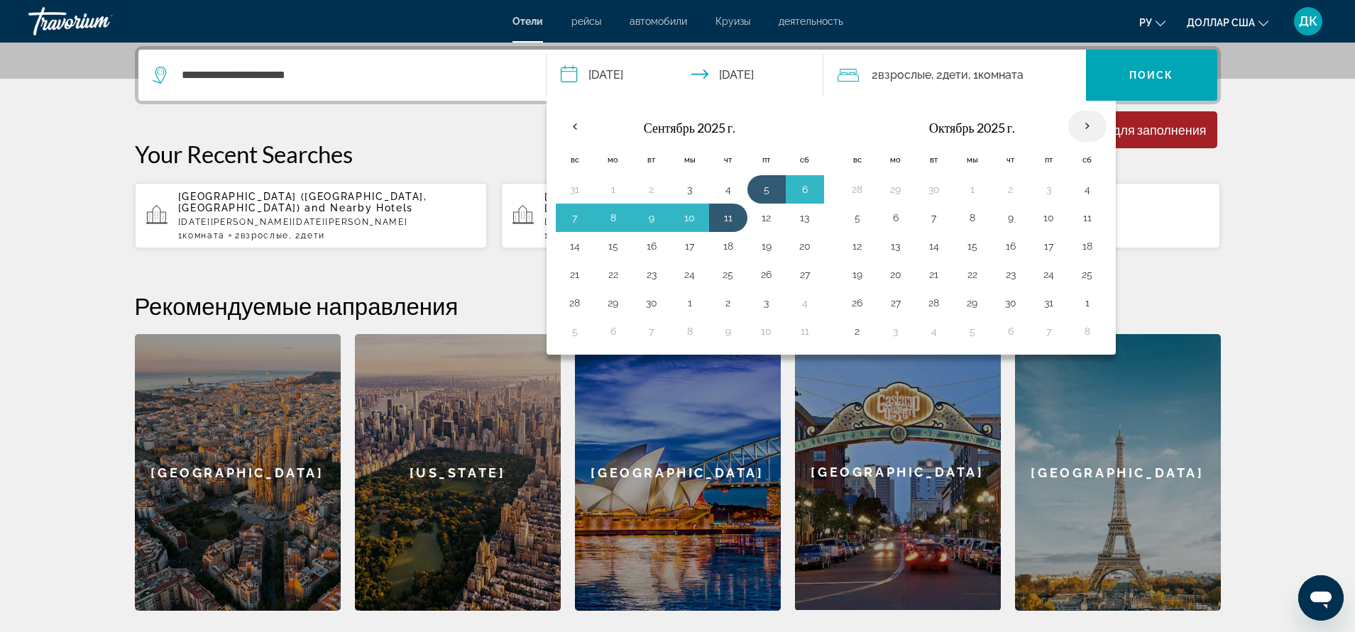
click at [1092, 121] on th "В следующем месяце" at bounding box center [1087, 126] width 38 height 31
click at [1084, 132] on th "В следующем месяце" at bounding box center [1087, 126] width 38 height 31
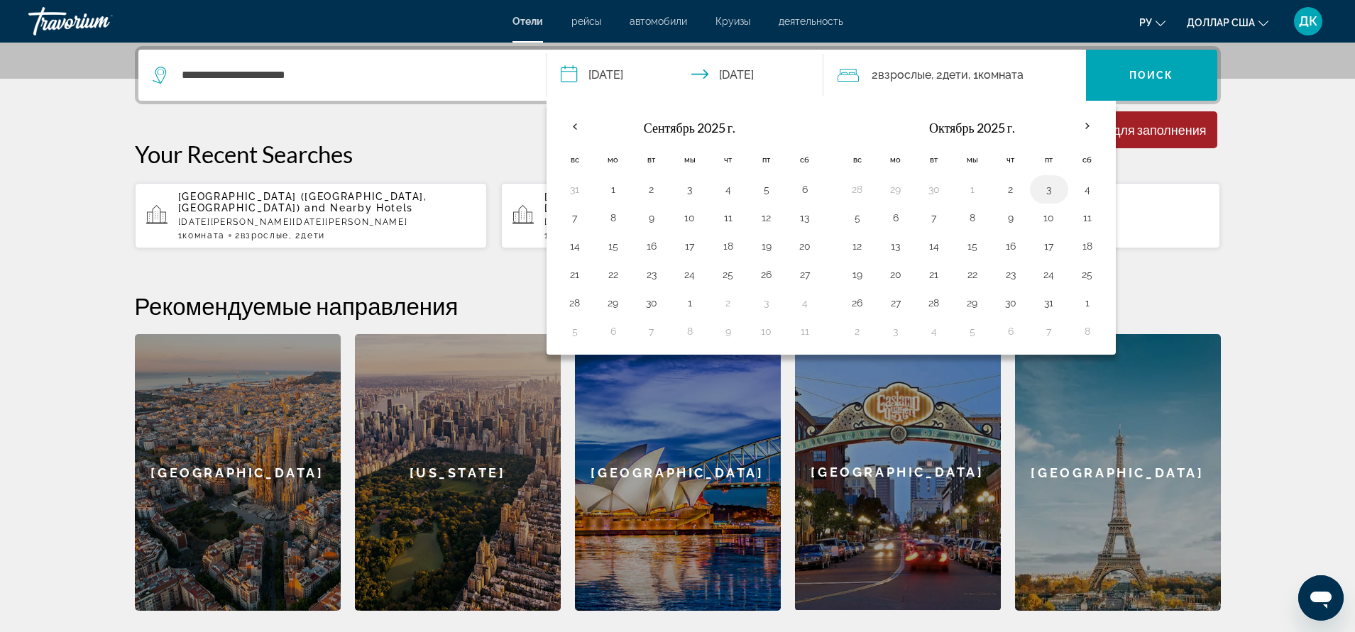
click at [1045, 186] on button "3" at bounding box center [1048, 190] width 23 height 20
click at [1015, 224] on button "9" at bounding box center [1010, 218] width 23 height 20
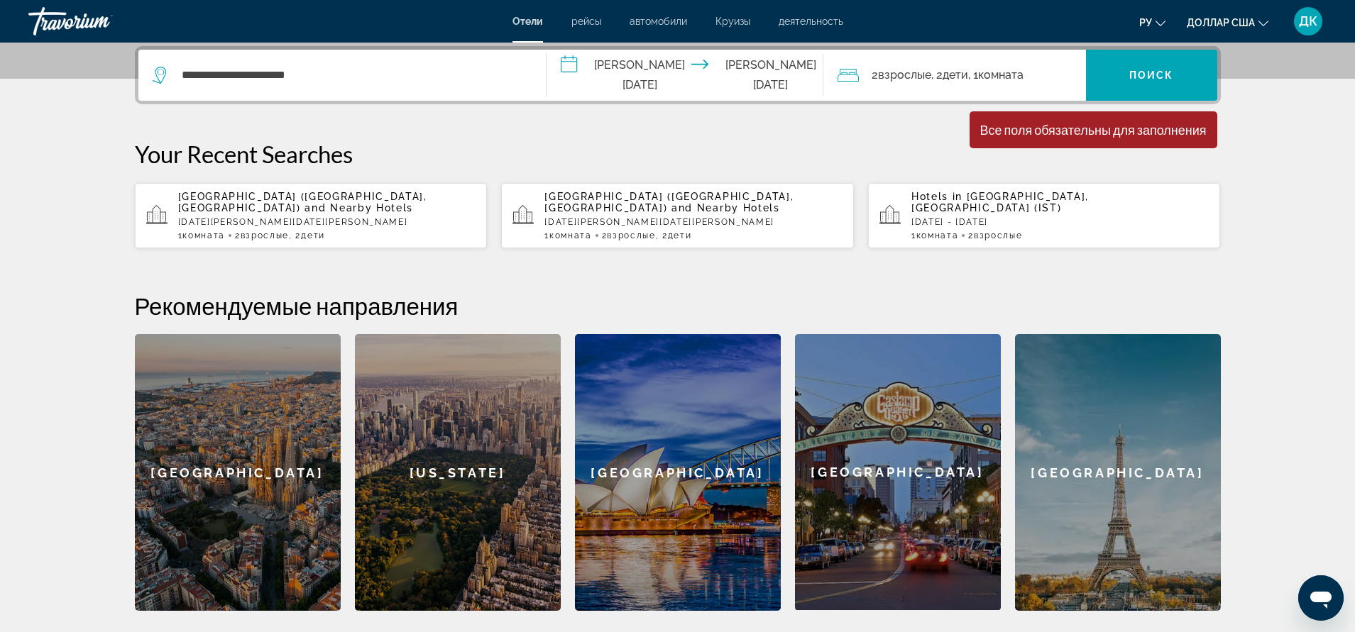
click at [571, 73] on input "**********" at bounding box center [687, 77] width 282 height 55
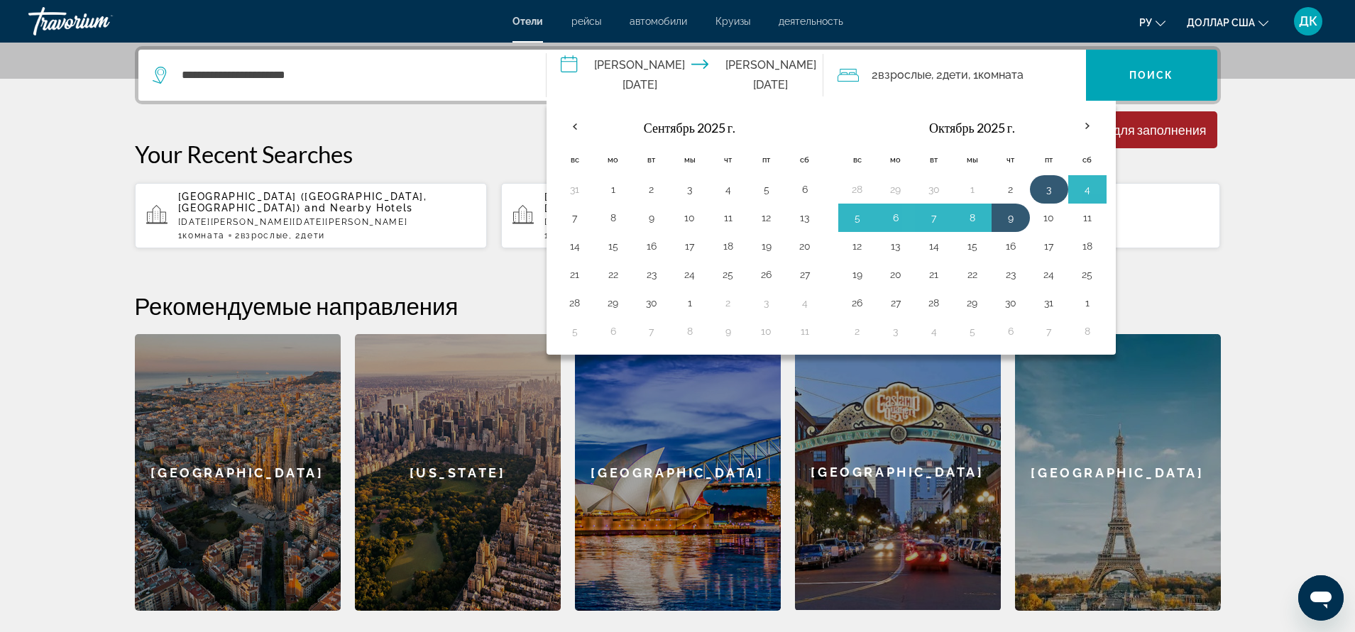
click at [1056, 190] on button "3" at bounding box center [1048, 190] width 23 height 20
click at [1018, 216] on button "9" at bounding box center [1010, 218] width 23 height 20
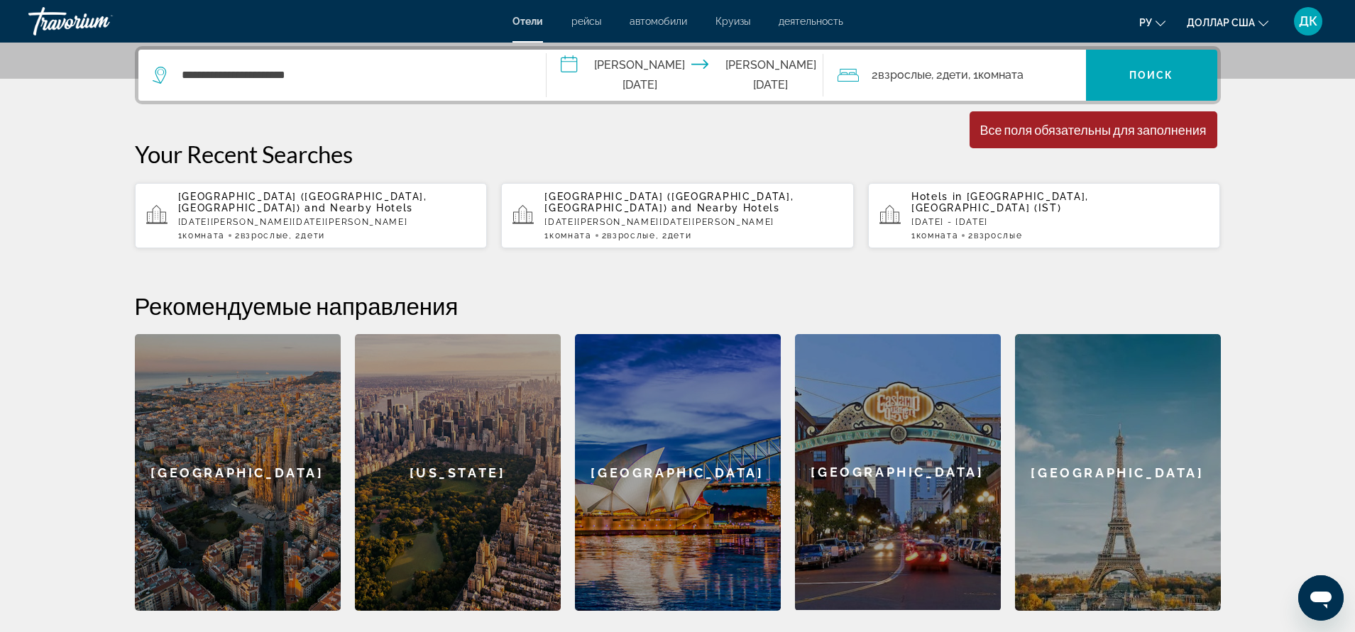
click at [764, 109] on div "**********" at bounding box center [677, 328] width 1142 height 565
click at [727, 79] on input "**********" at bounding box center [687, 77] width 282 height 55
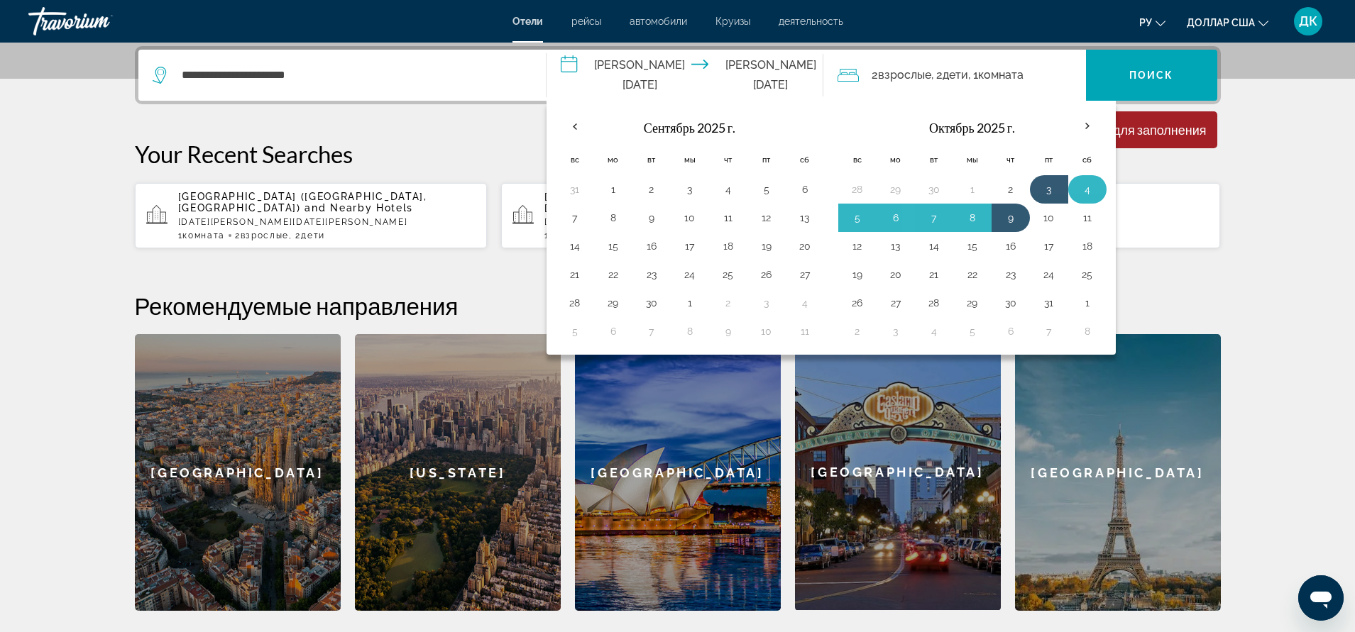
click at [1081, 189] on button "4" at bounding box center [1087, 190] width 23 height 20
click at [1017, 217] on button "9" at bounding box center [1010, 218] width 23 height 20
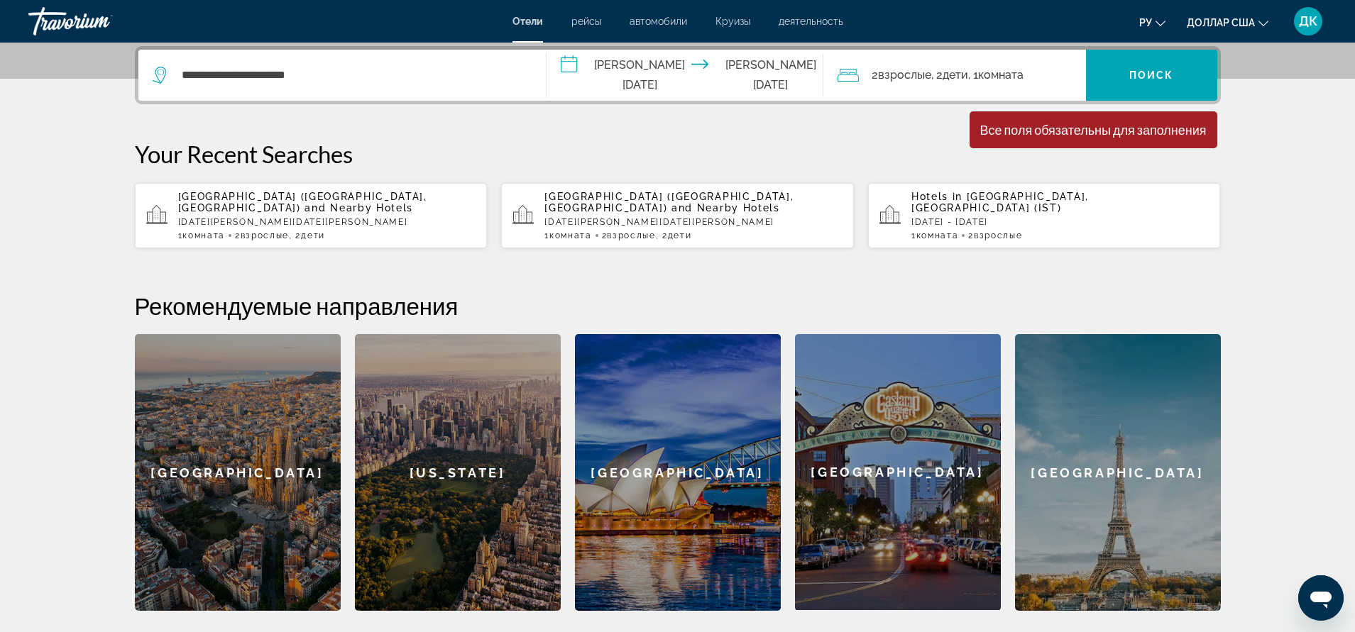
click at [712, 123] on div "**********" at bounding box center [677, 328] width 1142 height 565
click at [712, 75] on input "**********" at bounding box center [687, 77] width 282 height 55
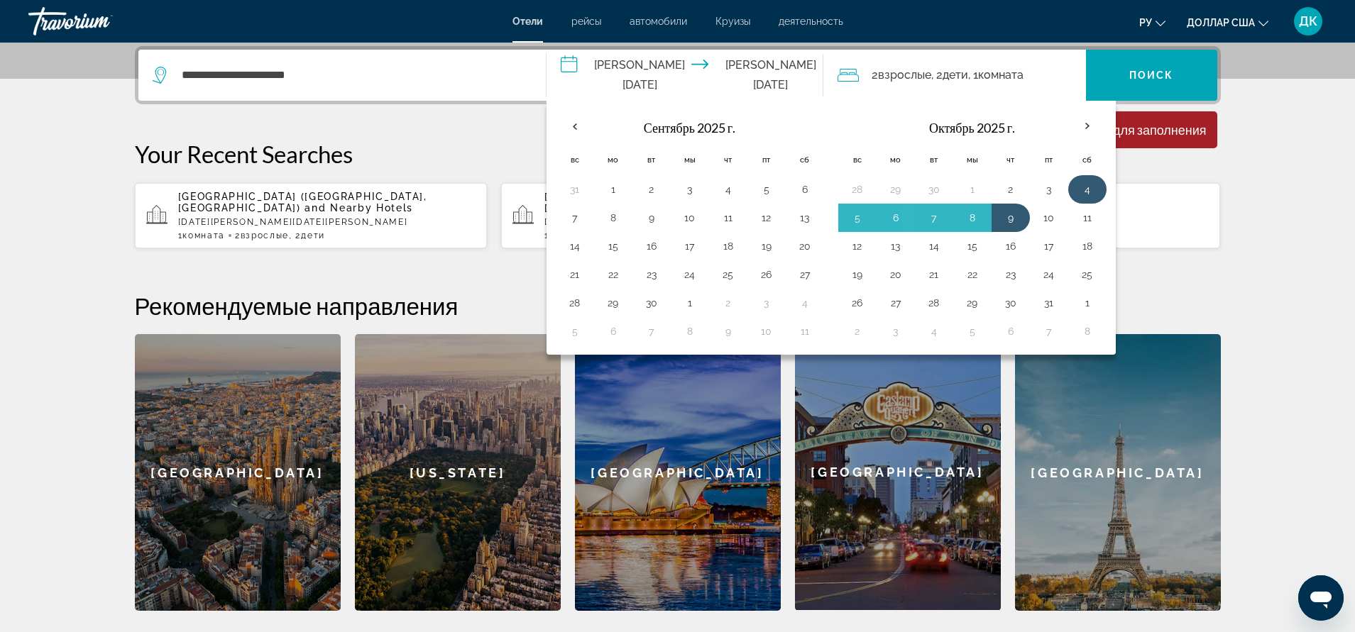
click at [1087, 189] on button "4" at bounding box center [1087, 190] width 23 height 20
click at [1018, 215] on button "9" at bounding box center [1010, 218] width 23 height 20
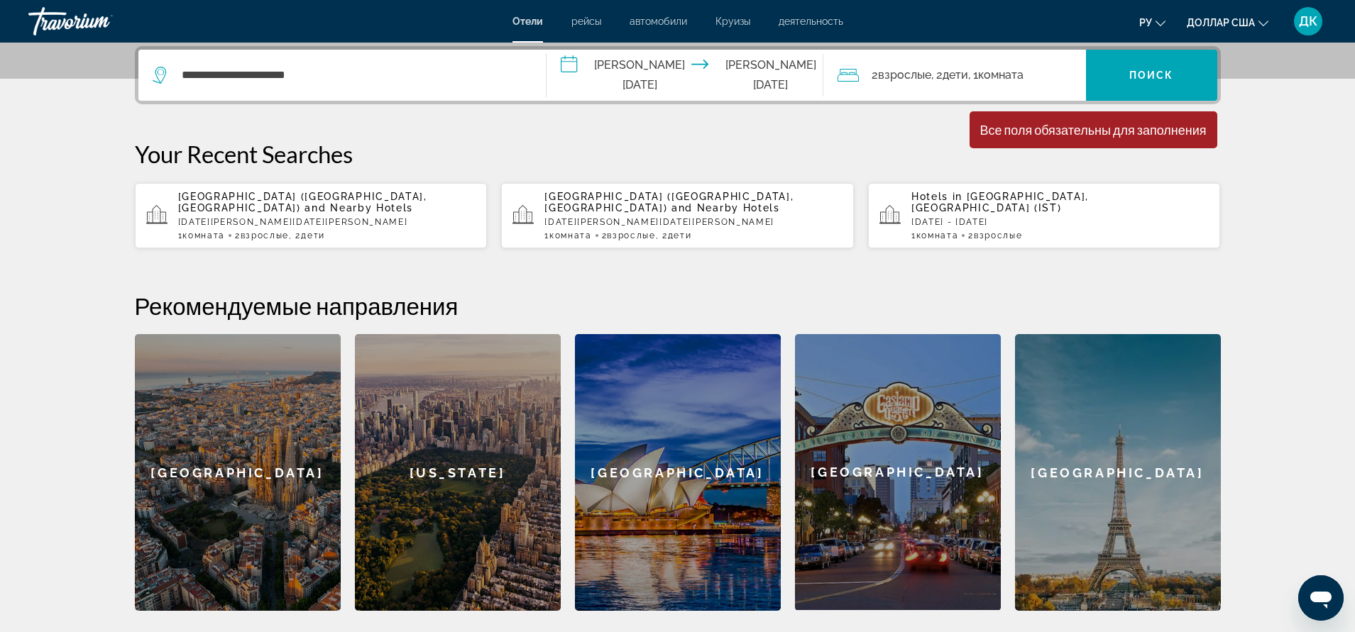
click at [716, 77] on input "**********" at bounding box center [687, 77] width 282 height 55
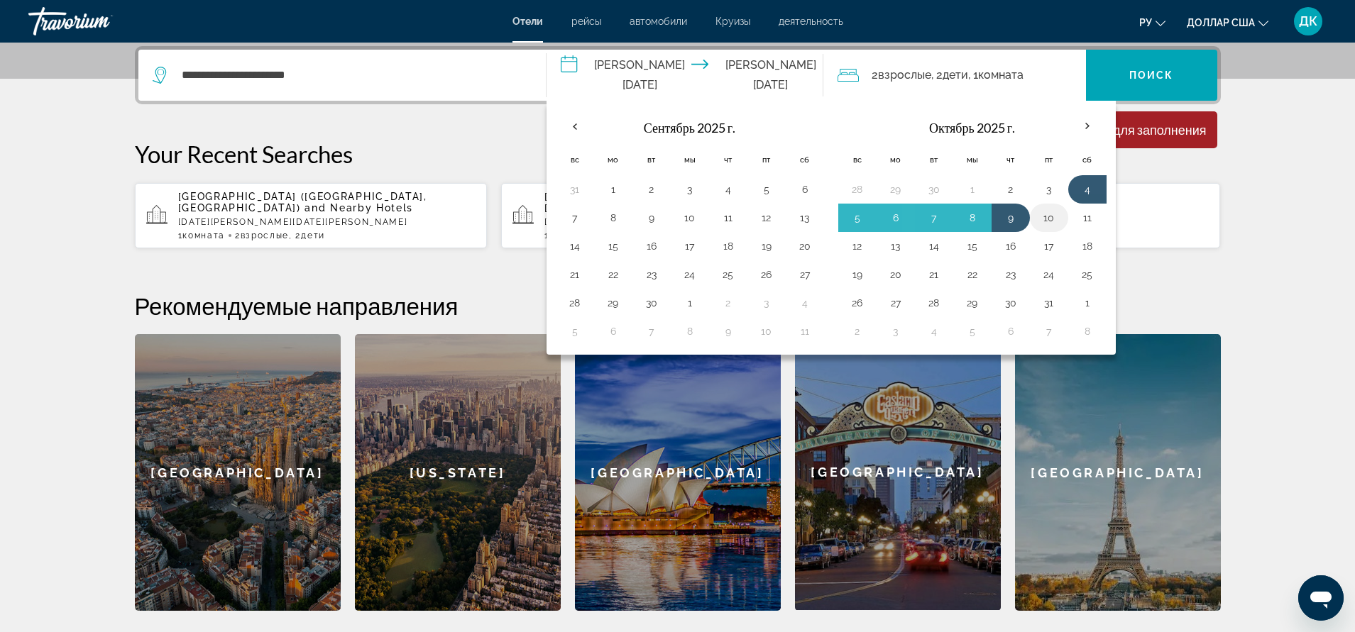
click at [1047, 221] on button "10" at bounding box center [1048, 218] width 23 height 20
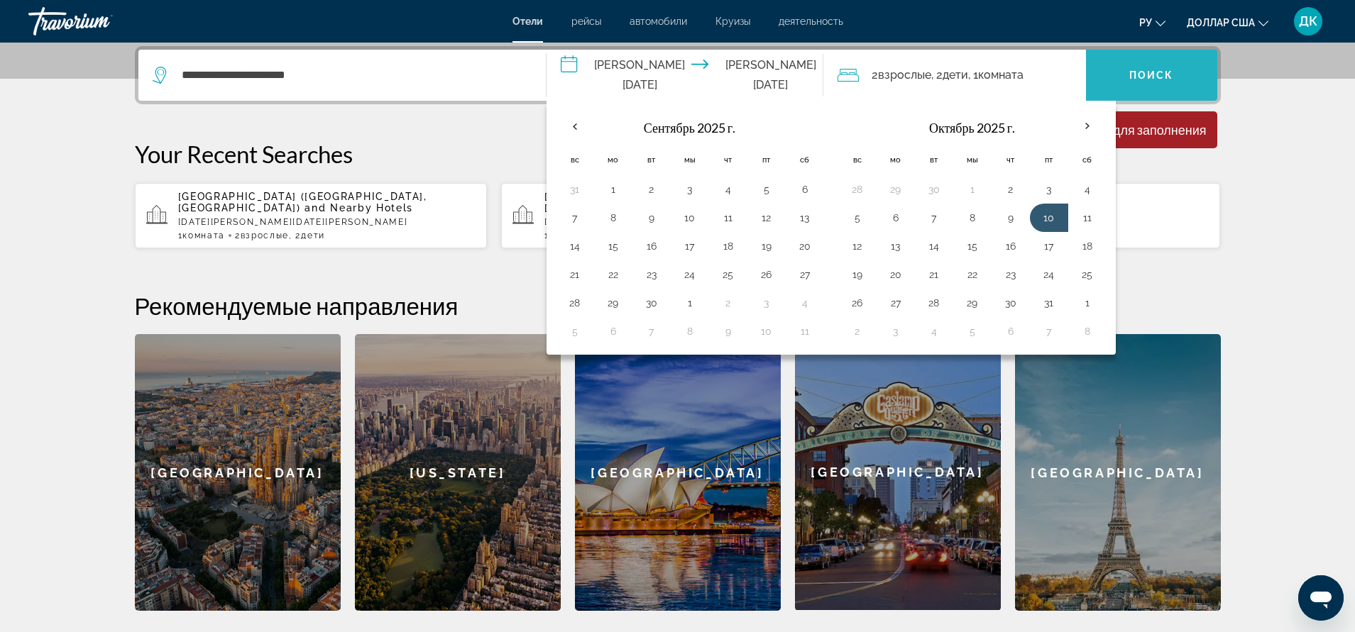
click at [1126, 79] on span "Виджет поиска" at bounding box center [1151, 75] width 131 height 34
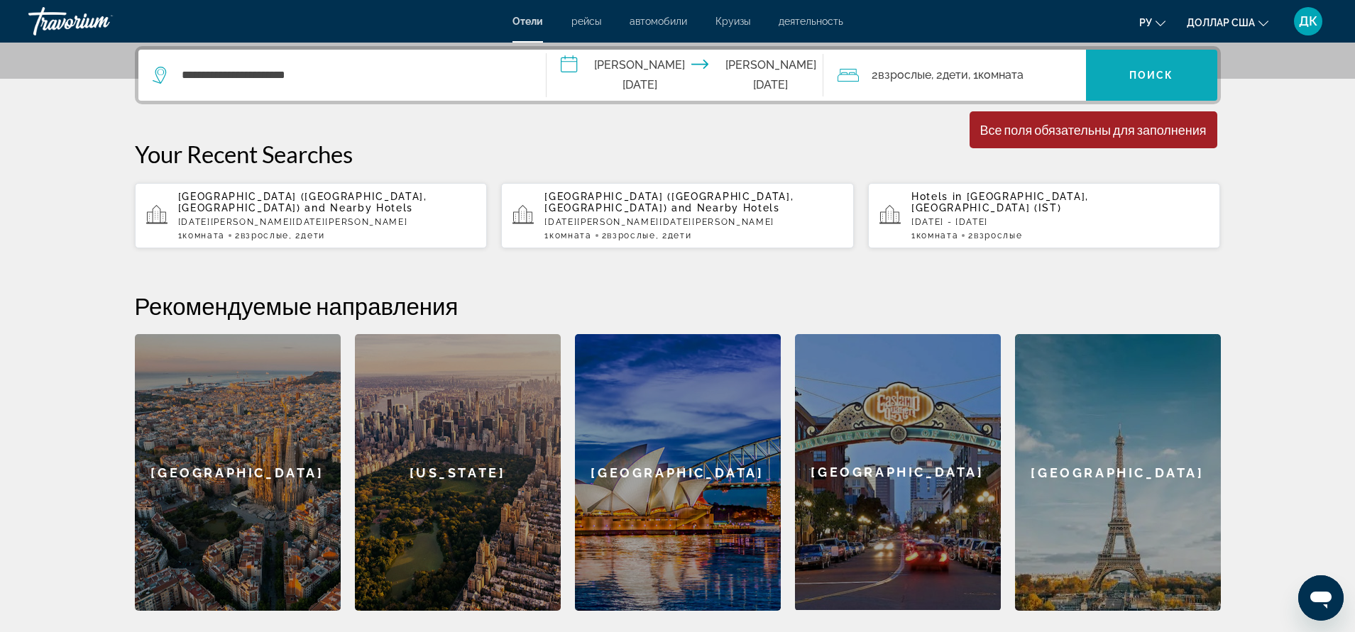
click at [1126, 79] on span "Виджет поиска" at bounding box center [1151, 75] width 131 height 34
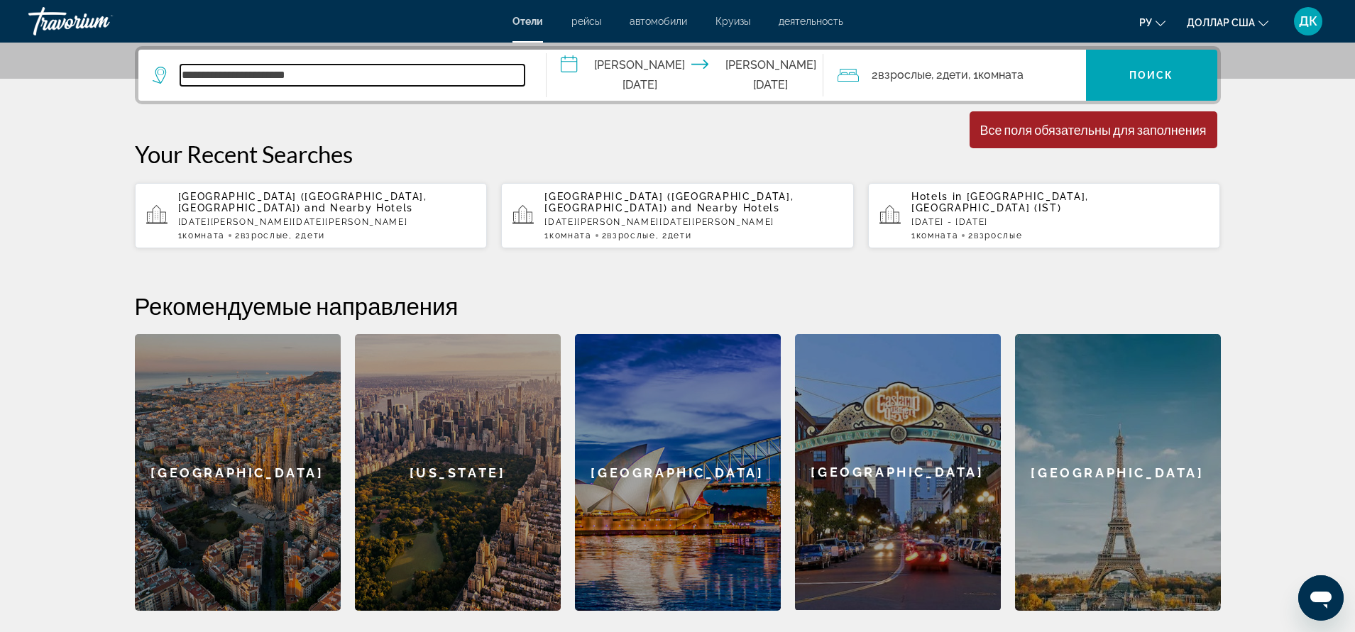
click at [429, 76] on input "**********" at bounding box center [352, 75] width 344 height 21
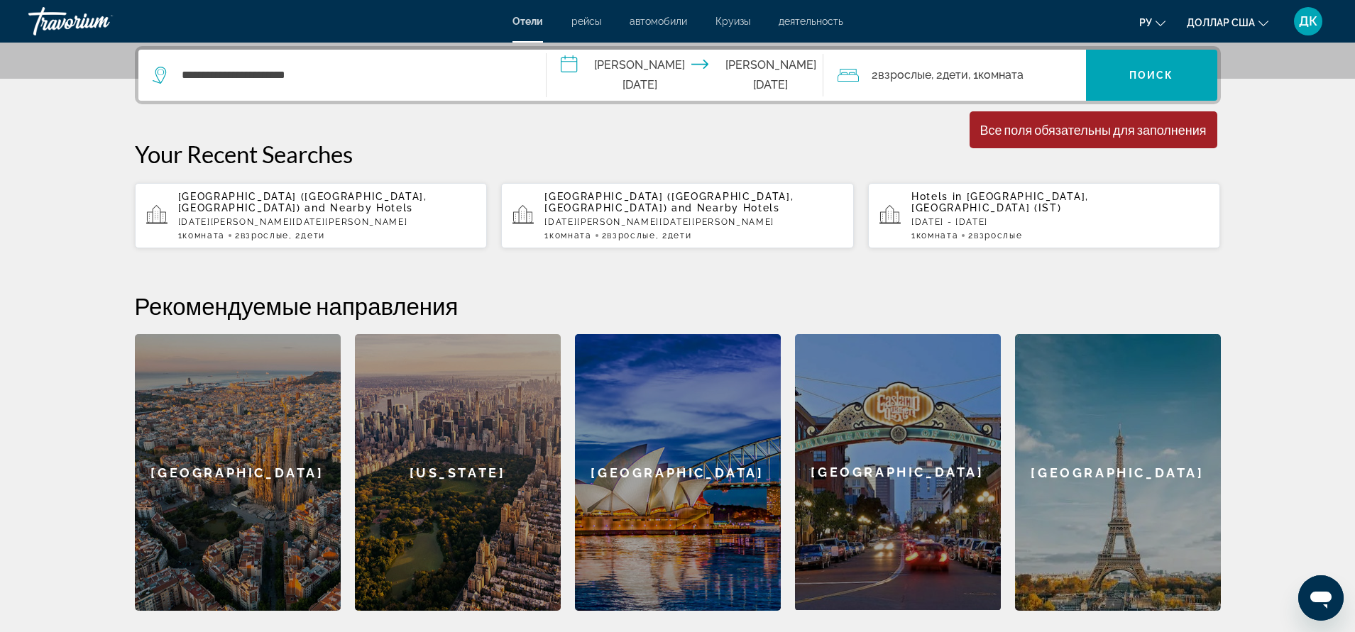
drag, startPoint x: 821, startPoint y: 119, endPoint x: 763, endPoint y: 90, distance: 64.7
click at [816, 113] on div "**********" at bounding box center [677, 328] width 1142 height 565
click at [761, 75] on input "**********" at bounding box center [687, 77] width 282 height 55
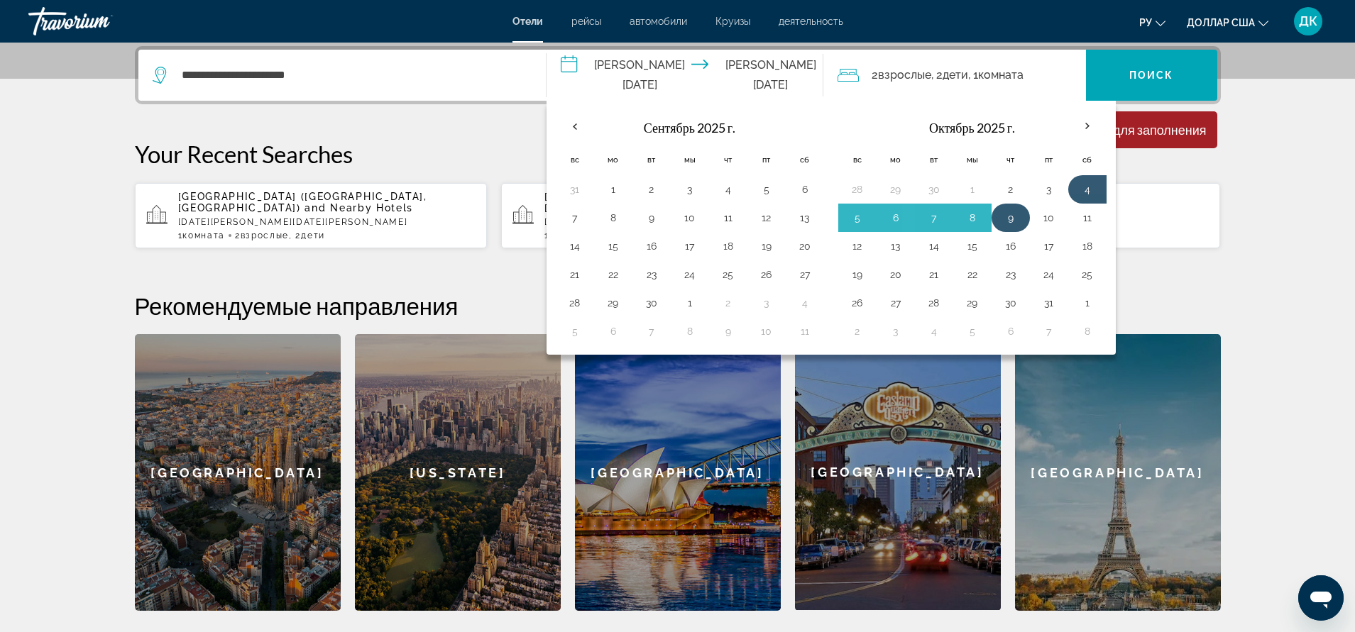
click at [1007, 219] on button "9" at bounding box center [1010, 218] width 23 height 20
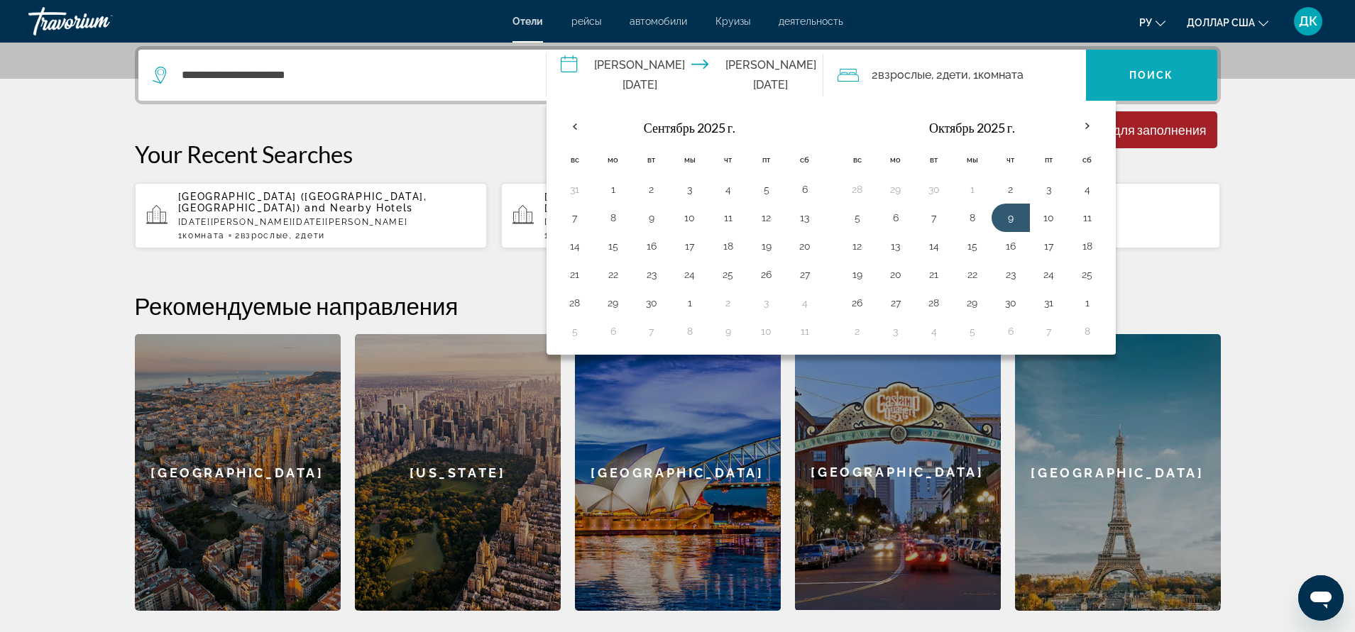
click at [1140, 67] on span "Виджет поиска" at bounding box center [1151, 75] width 131 height 34
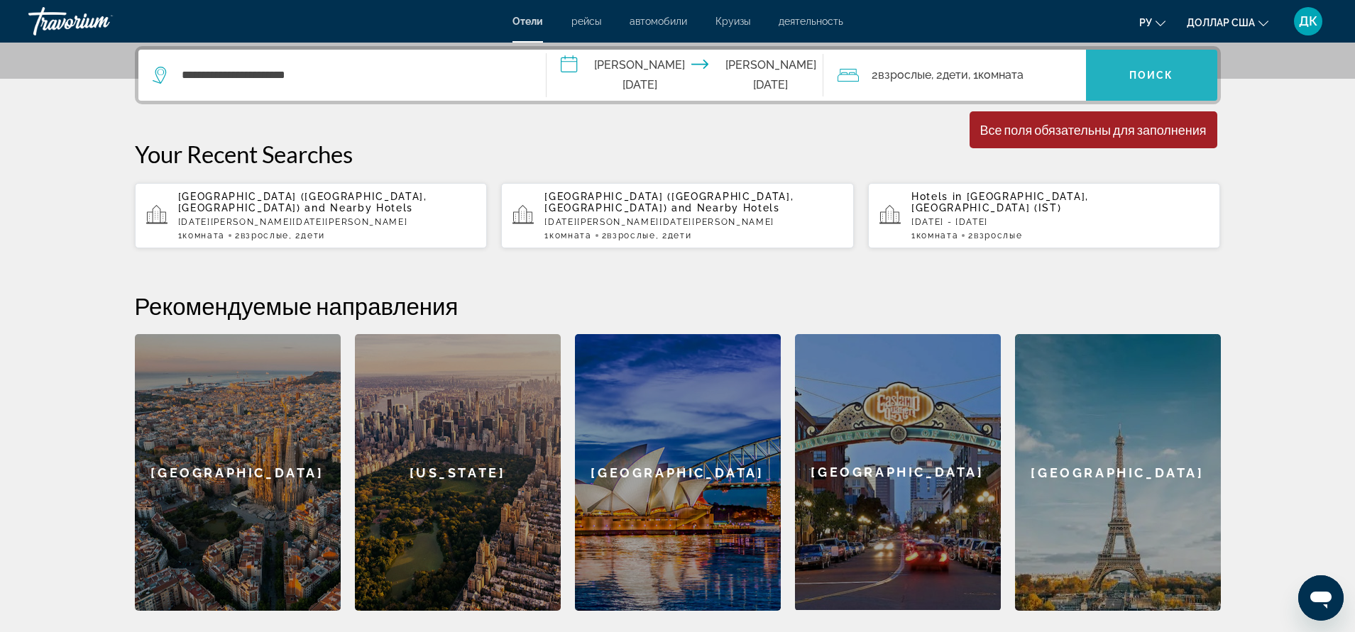
click at [1140, 67] on span "Виджет поиска" at bounding box center [1151, 75] width 131 height 34
click at [987, 77] on font "Комната" at bounding box center [1000, 74] width 45 height 13
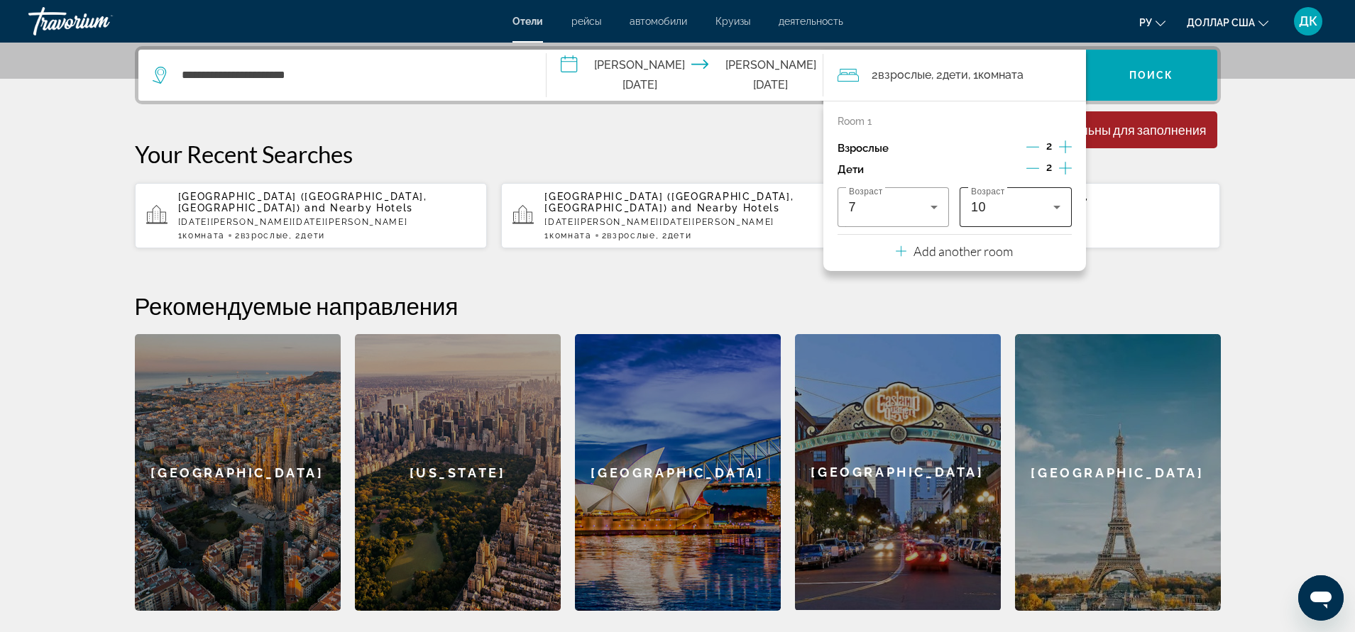
click at [1057, 207] on icon "Travelers: 2 adults, 2 children" at bounding box center [1056, 208] width 7 height 4
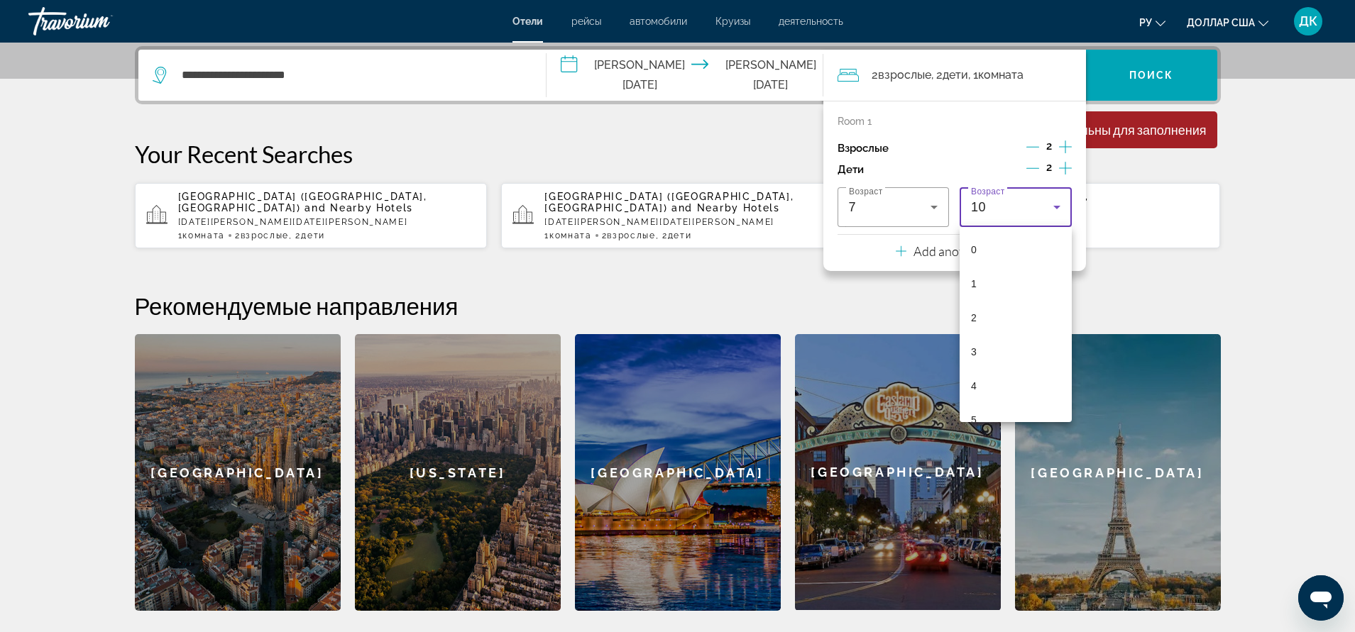
scroll to position [185, 0]
click at [987, 399] on mat-option "10" at bounding box center [1015, 405] width 112 height 34
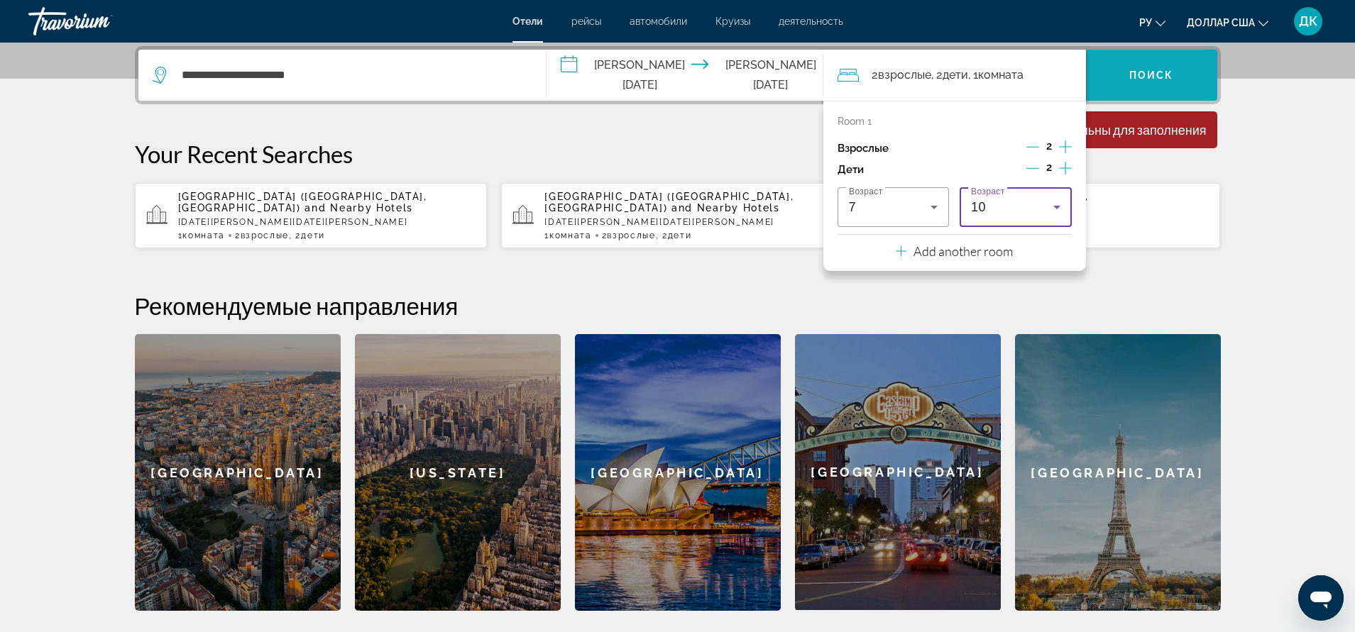
click at [1142, 77] on font "Поиск" at bounding box center [1151, 75] width 45 height 11
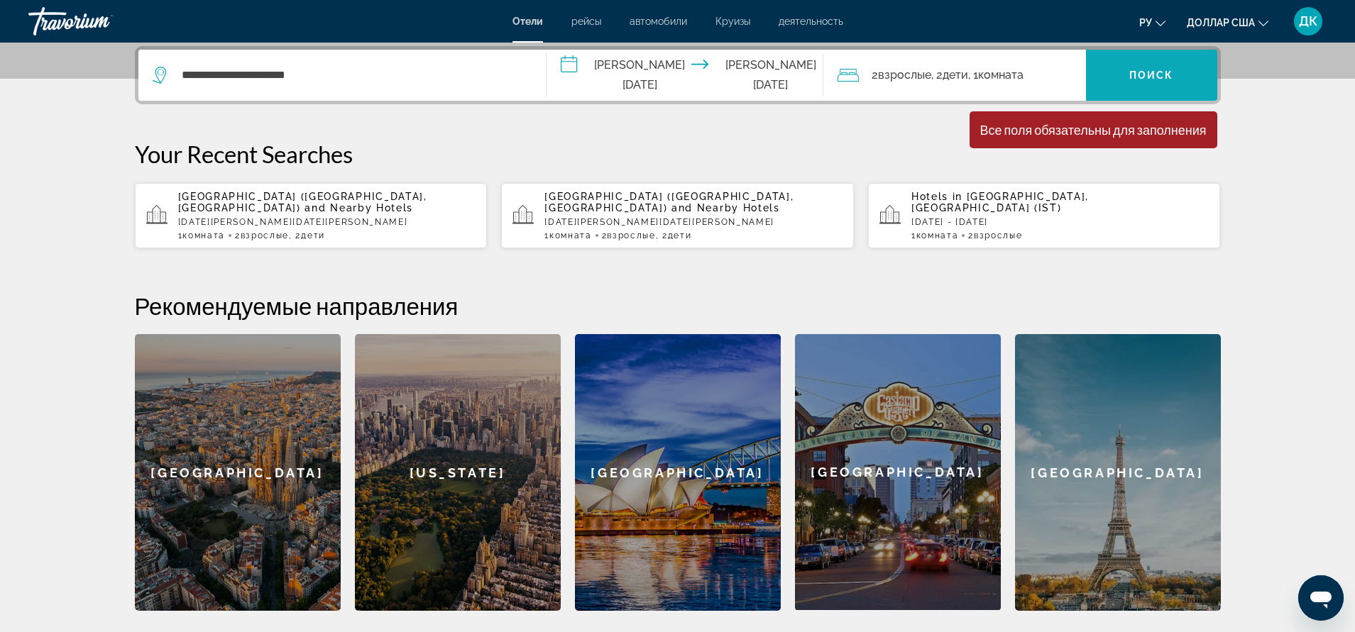
click at [1142, 74] on font "Поиск" at bounding box center [1151, 75] width 45 height 11
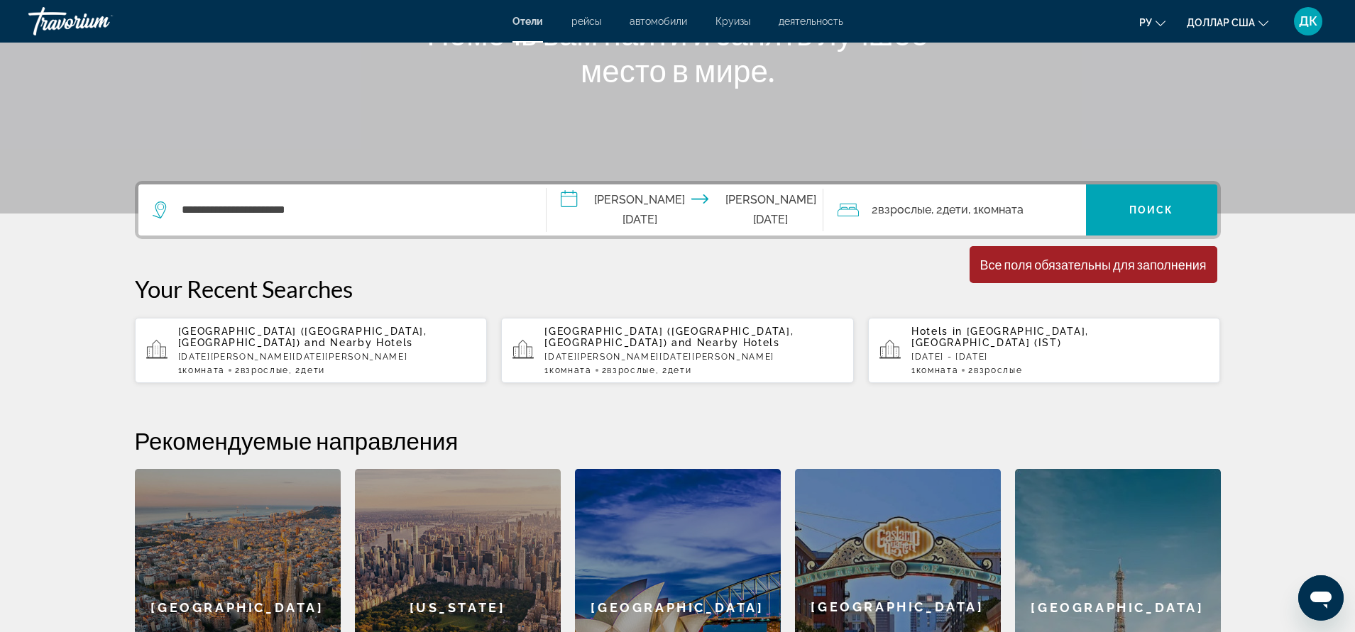
scroll to position [109, 0]
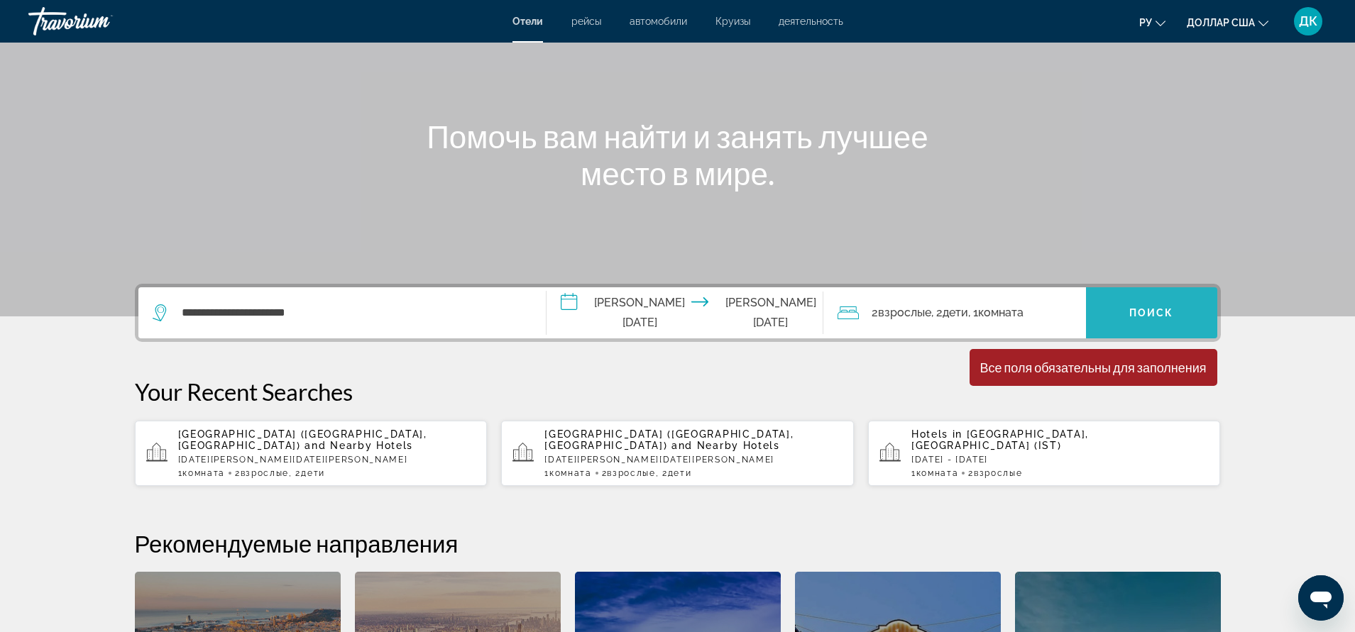
click at [1124, 316] on span "Виджет поиска" at bounding box center [1151, 313] width 131 height 34
click at [750, 312] on input "**********" at bounding box center [687, 314] width 282 height 55
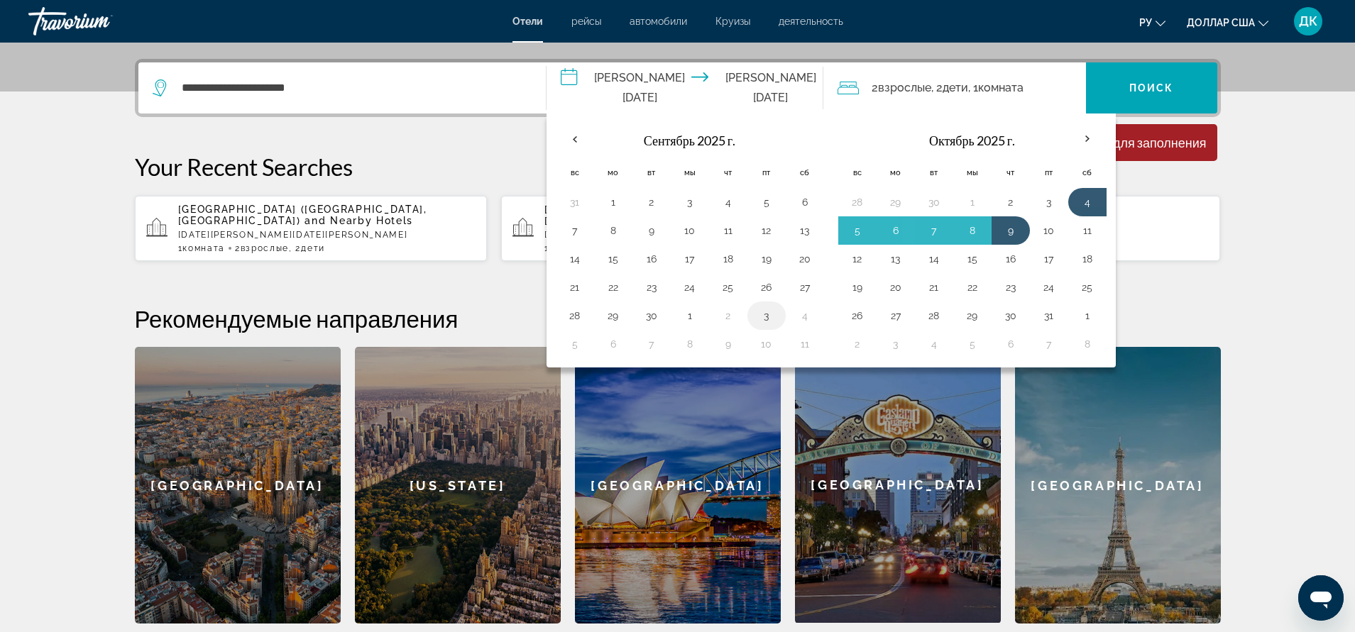
scroll to position [347, 0]
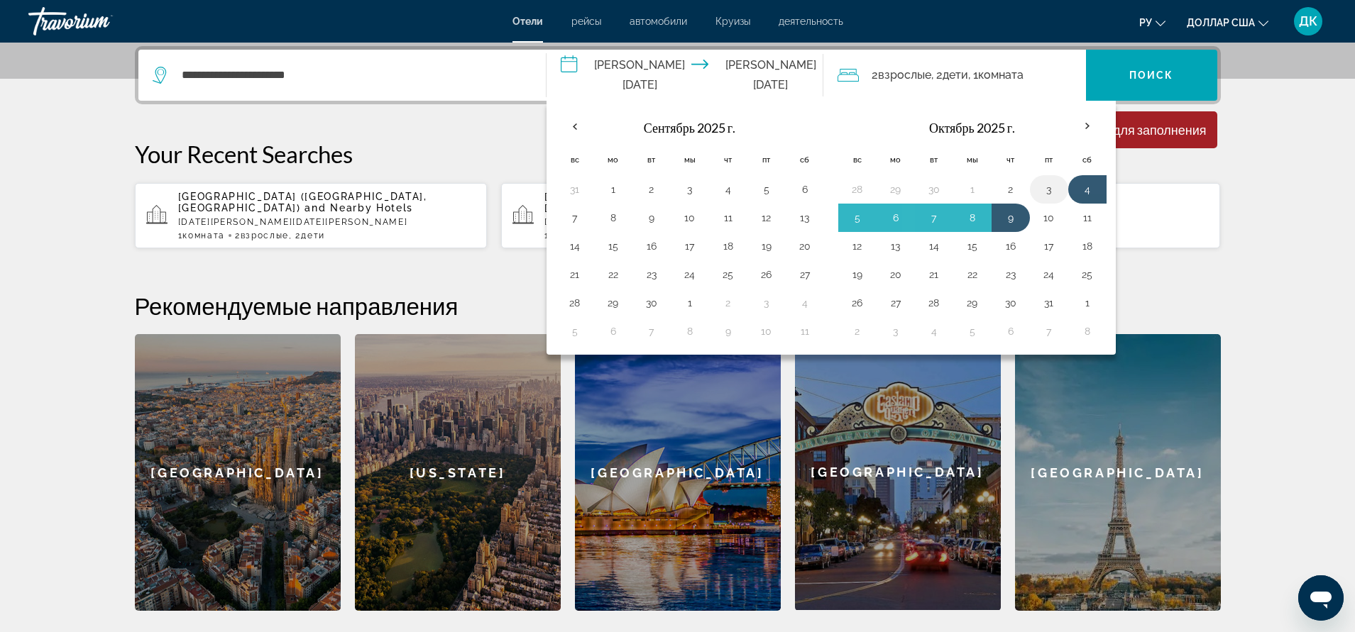
click at [1048, 190] on button "3" at bounding box center [1048, 190] width 23 height 20
click at [1016, 217] on button "9" at bounding box center [1010, 218] width 23 height 20
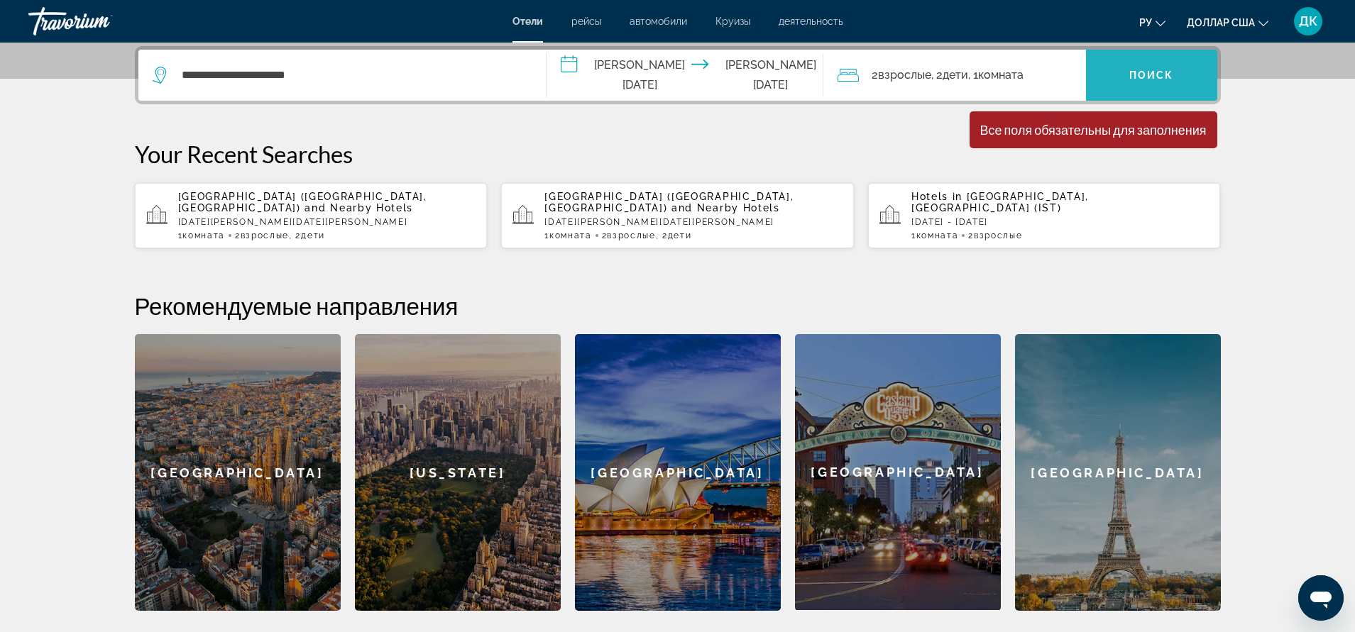
click at [1150, 74] on font "Поиск" at bounding box center [1151, 75] width 45 height 11
click at [565, 72] on input "**********" at bounding box center [687, 77] width 282 height 55
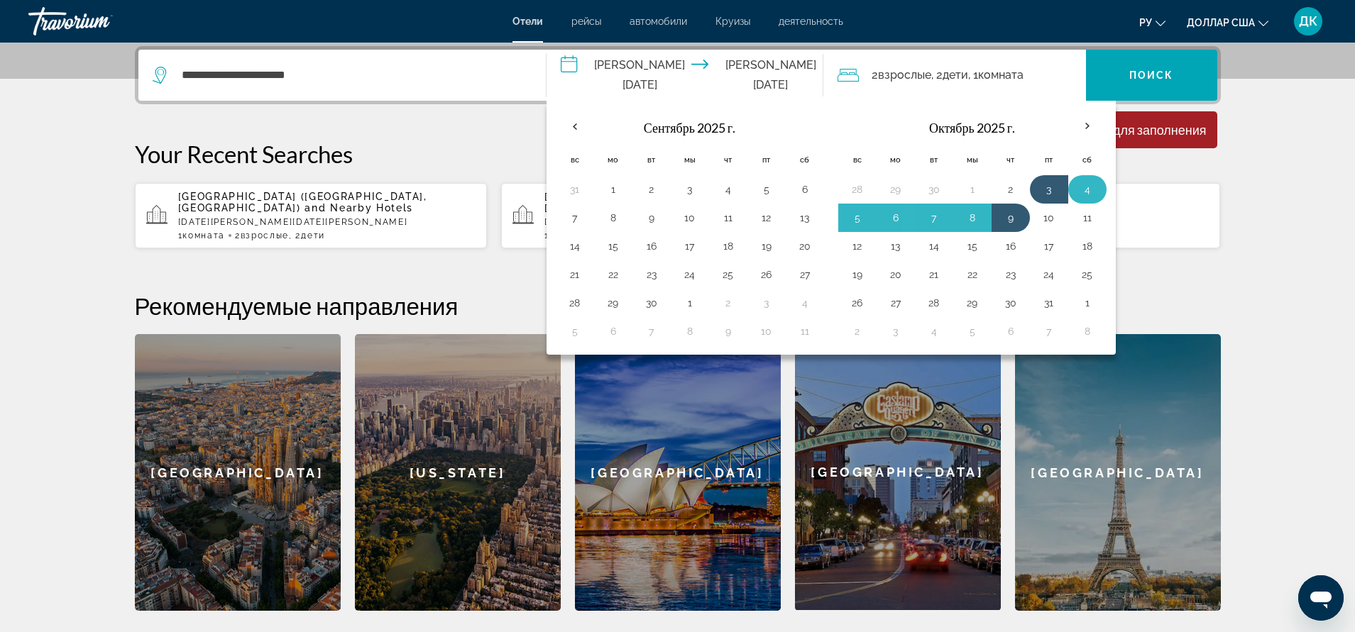
click at [1079, 190] on button "4" at bounding box center [1087, 190] width 23 height 20
click at [1047, 188] on button "3" at bounding box center [1048, 190] width 23 height 20
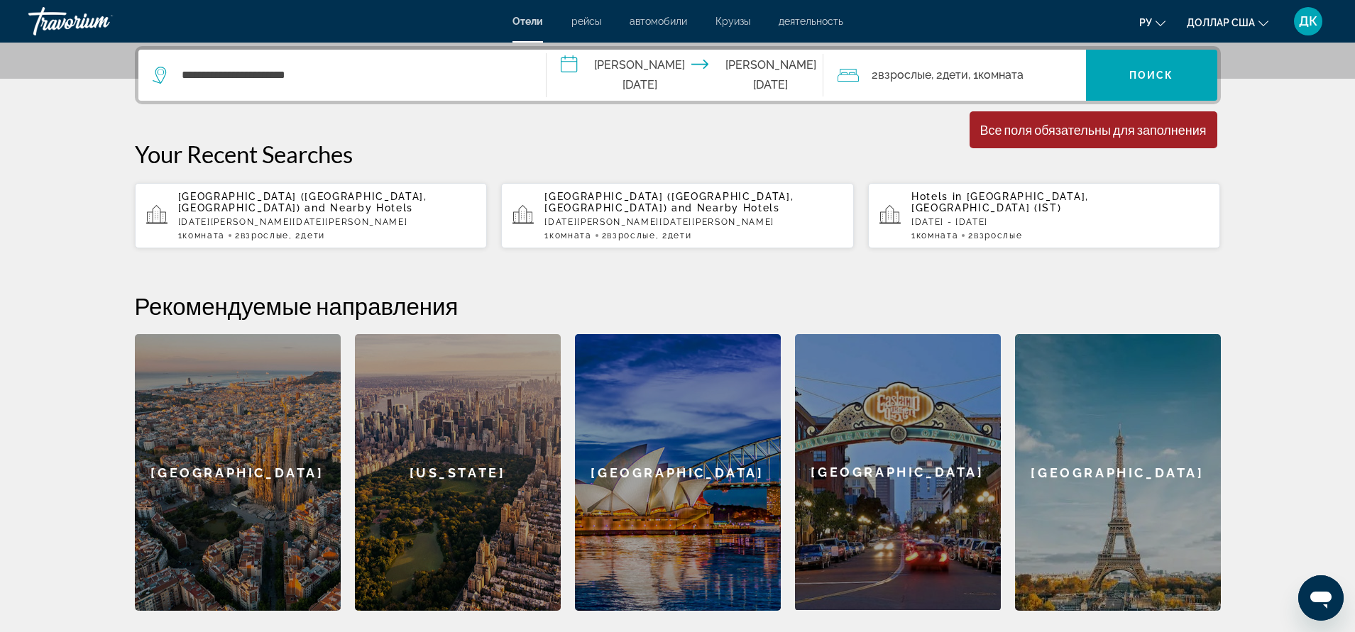
click at [734, 72] on input "**********" at bounding box center [687, 77] width 282 height 55
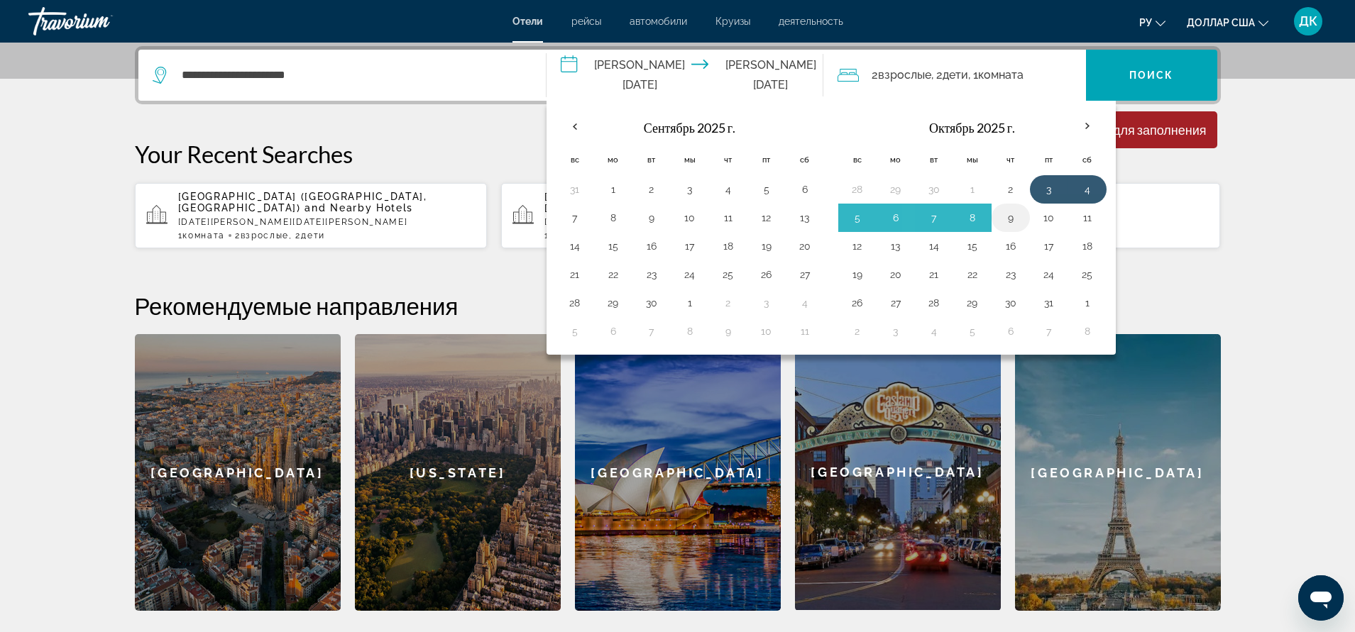
click at [1008, 219] on button "9" at bounding box center [1010, 218] width 23 height 20
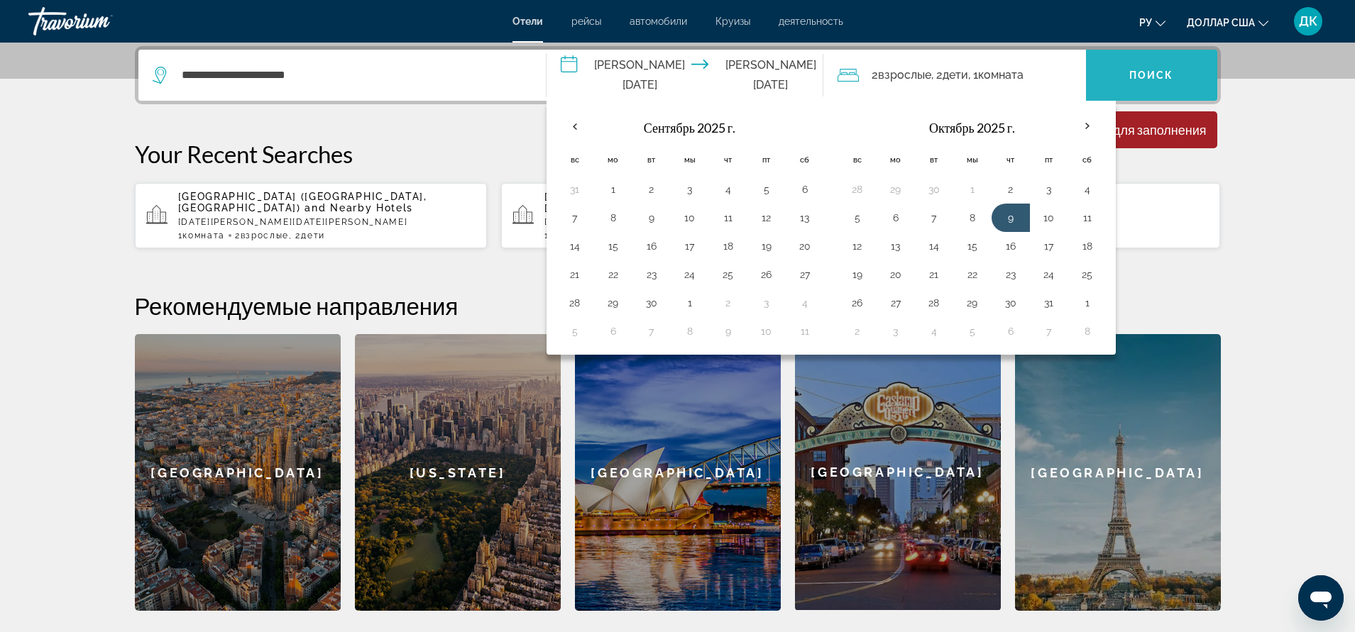
click at [1115, 83] on span "Виджет поиска" at bounding box center [1151, 75] width 131 height 34
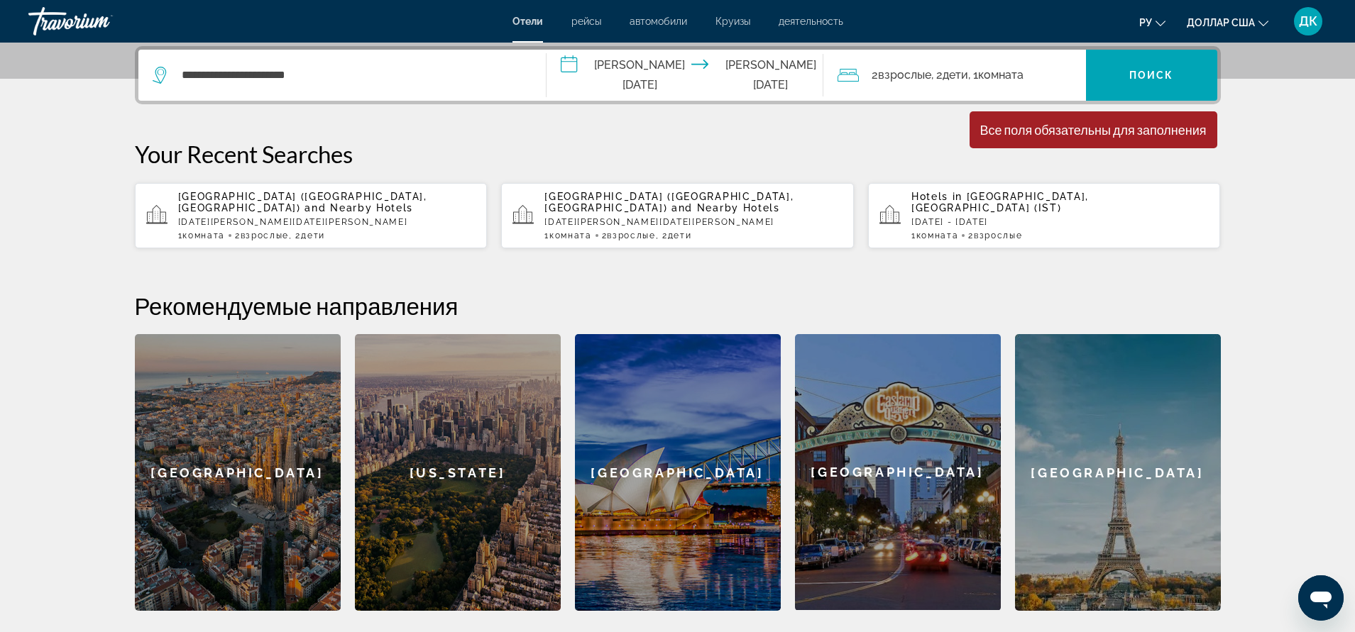
click at [705, 76] on input "**********" at bounding box center [687, 77] width 282 height 55
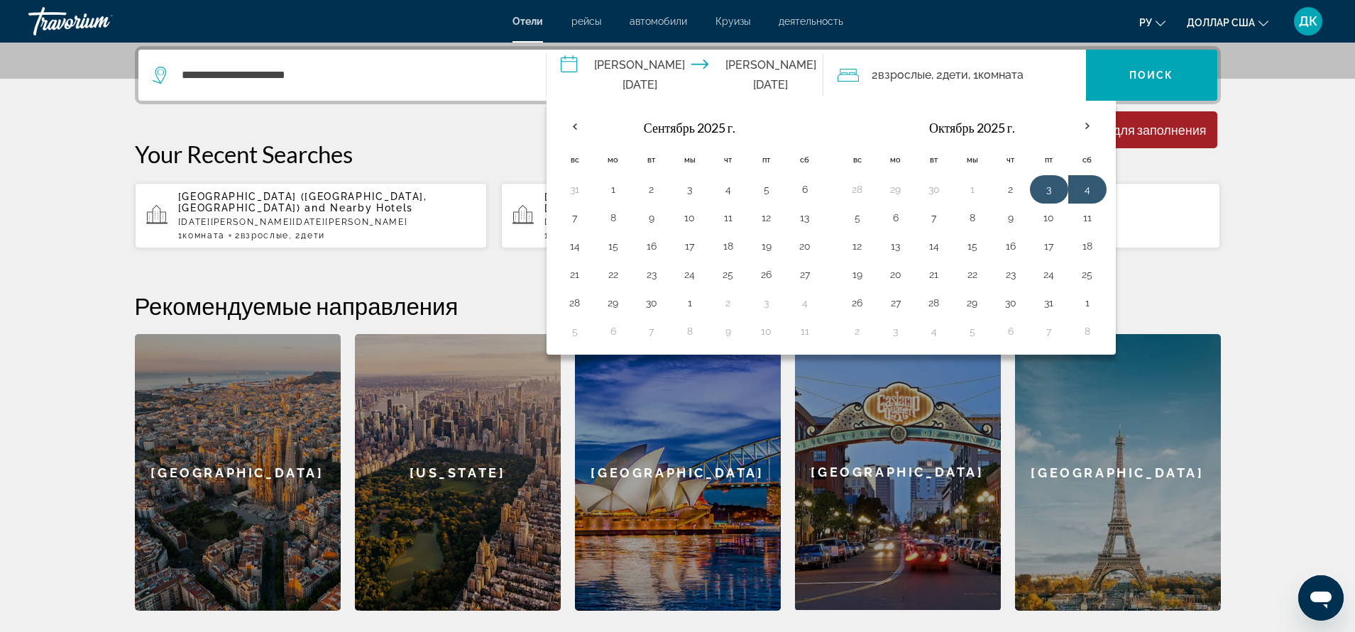
click at [1038, 189] on button "3" at bounding box center [1048, 190] width 23 height 20
click at [1015, 218] on button "9" at bounding box center [1010, 218] width 23 height 20
type input "**********"
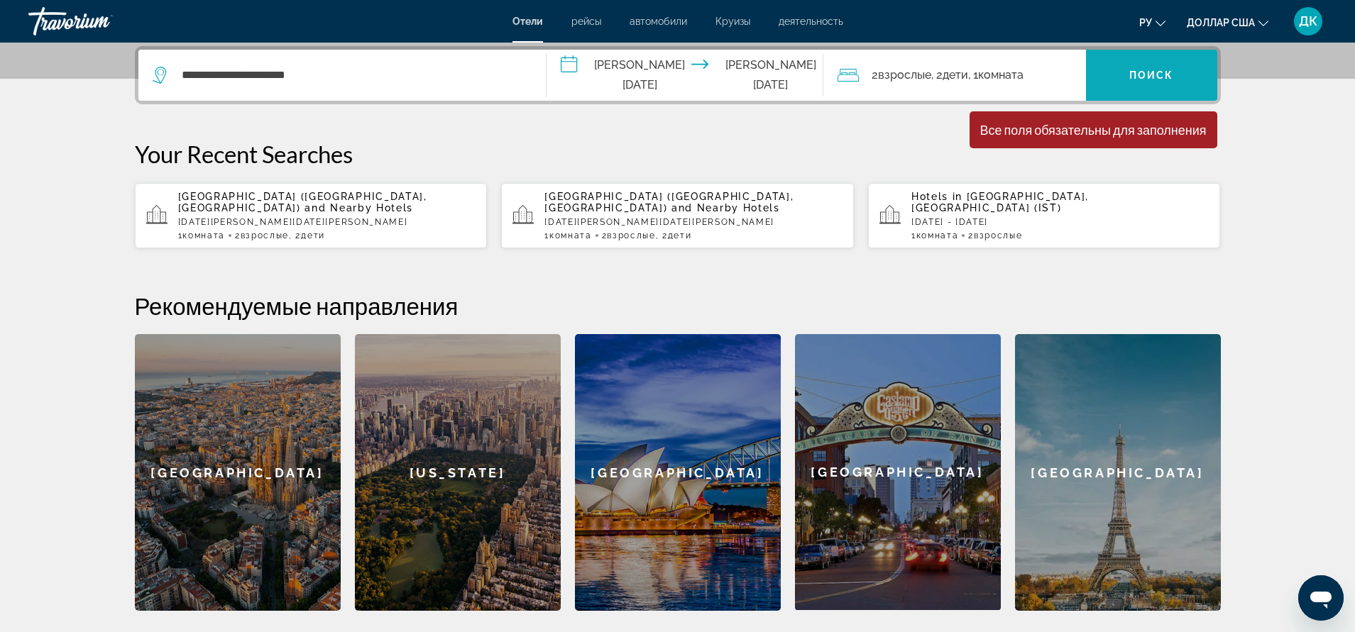
click at [1125, 64] on span "Виджет поиска" at bounding box center [1151, 75] width 131 height 34
click at [842, 73] on icon "Travelers: 2 adults, 2 children" at bounding box center [847, 75] width 21 height 17
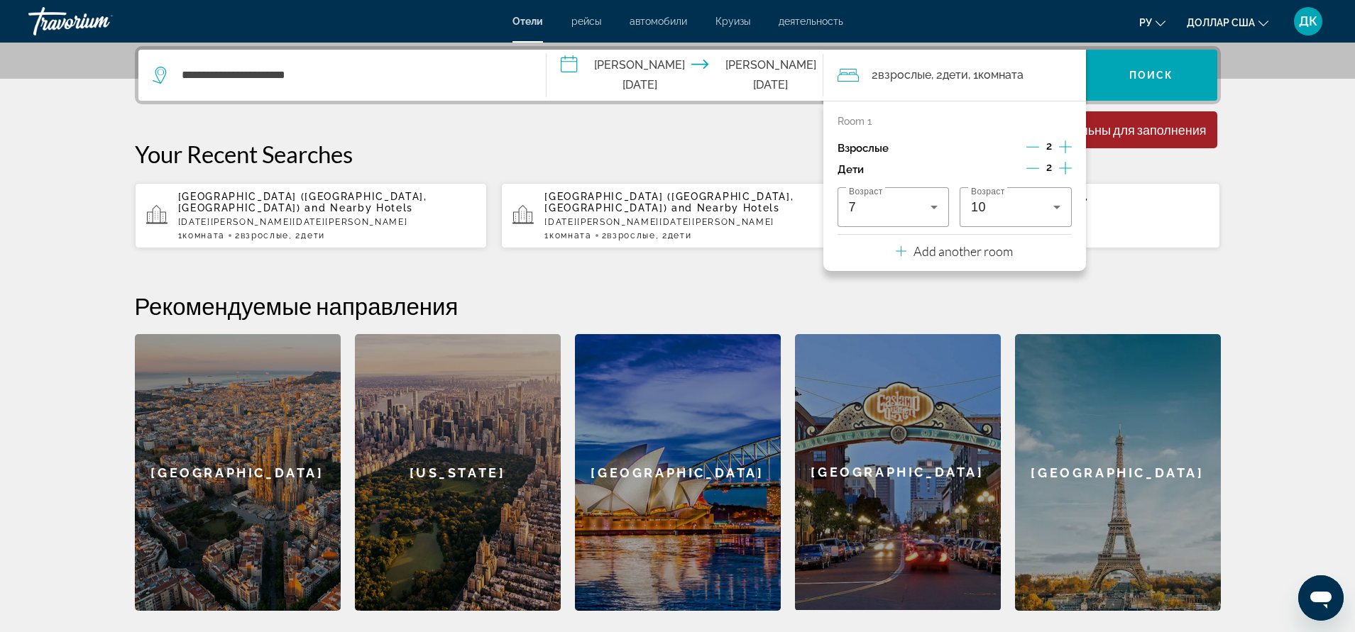
click at [841, 73] on icon "Travelers: 2 adults, 2 children" at bounding box center [847, 75] width 21 height 13
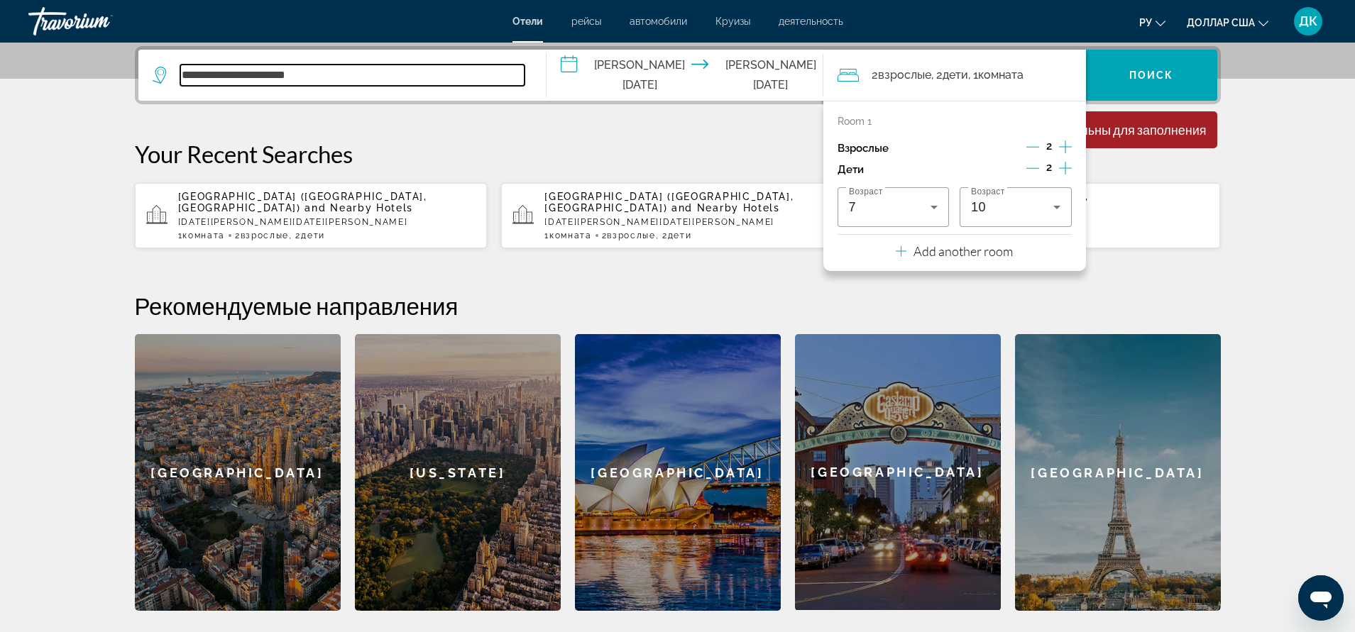
click at [297, 76] on input "**********" at bounding box center [352, 75] width 344 height 21
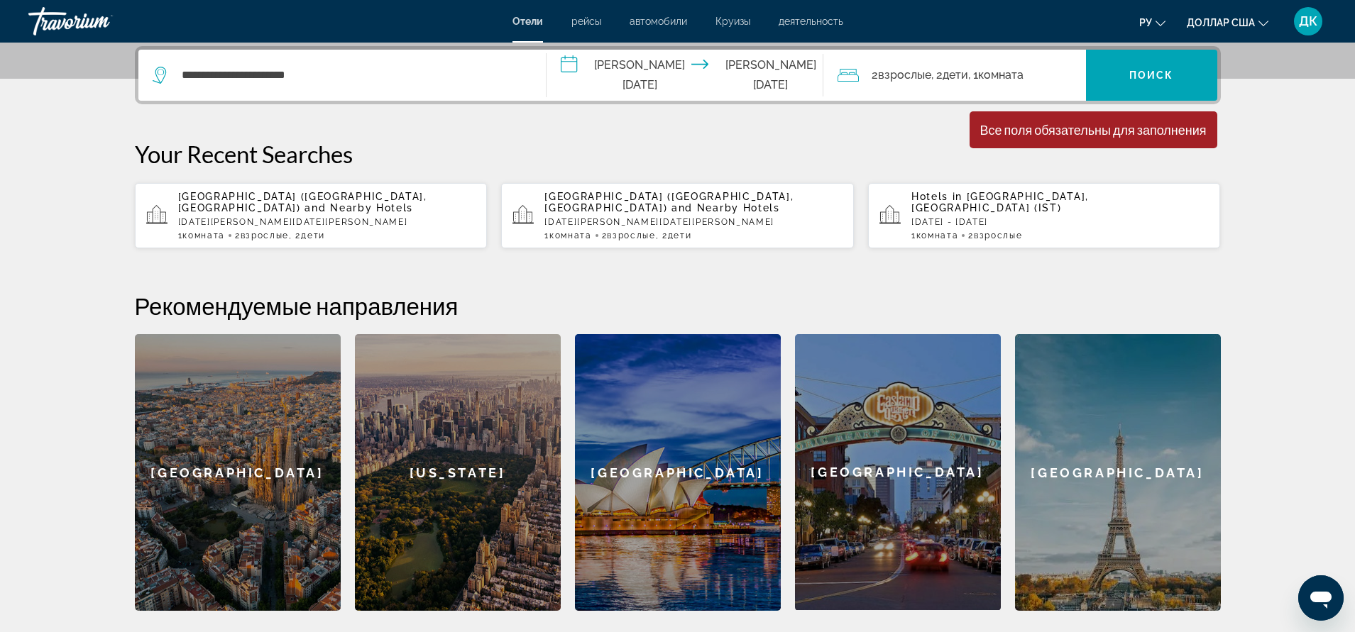
click at [160, 75] on icon "Виджет поиска" at bounding box center [161, 75] width 17 height 17
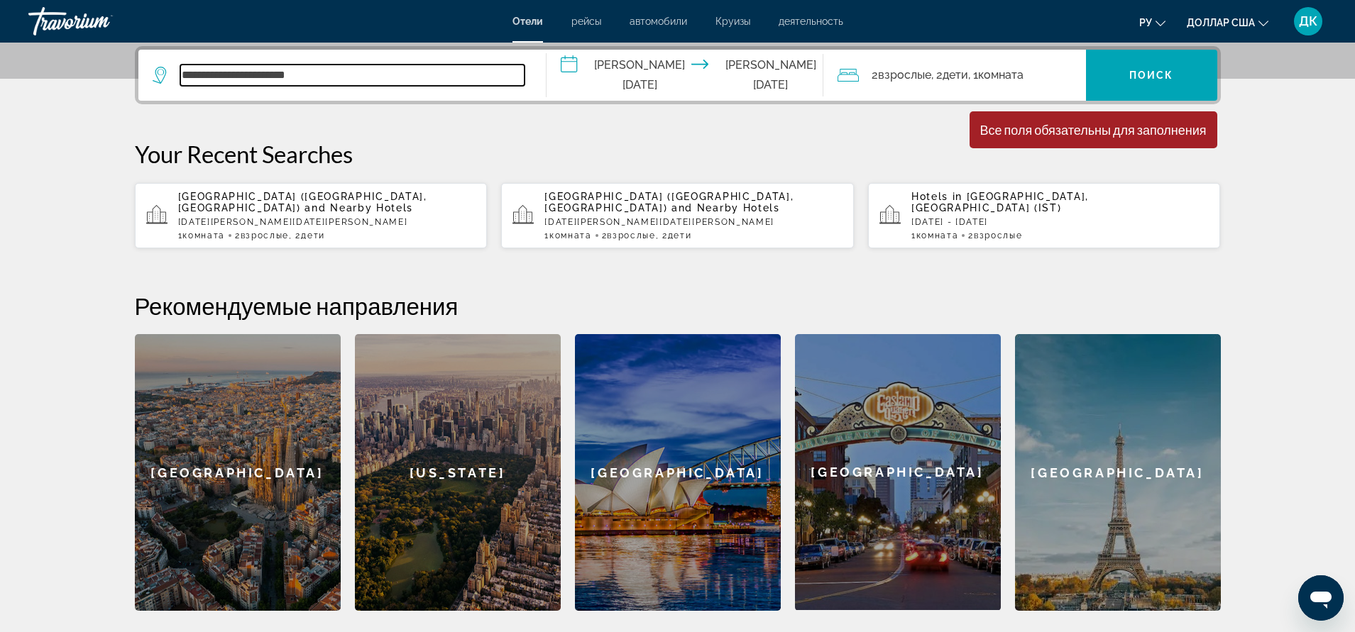
click at [371, 77] on input "**********" at bounding box center [352, 75] width 344 height 21
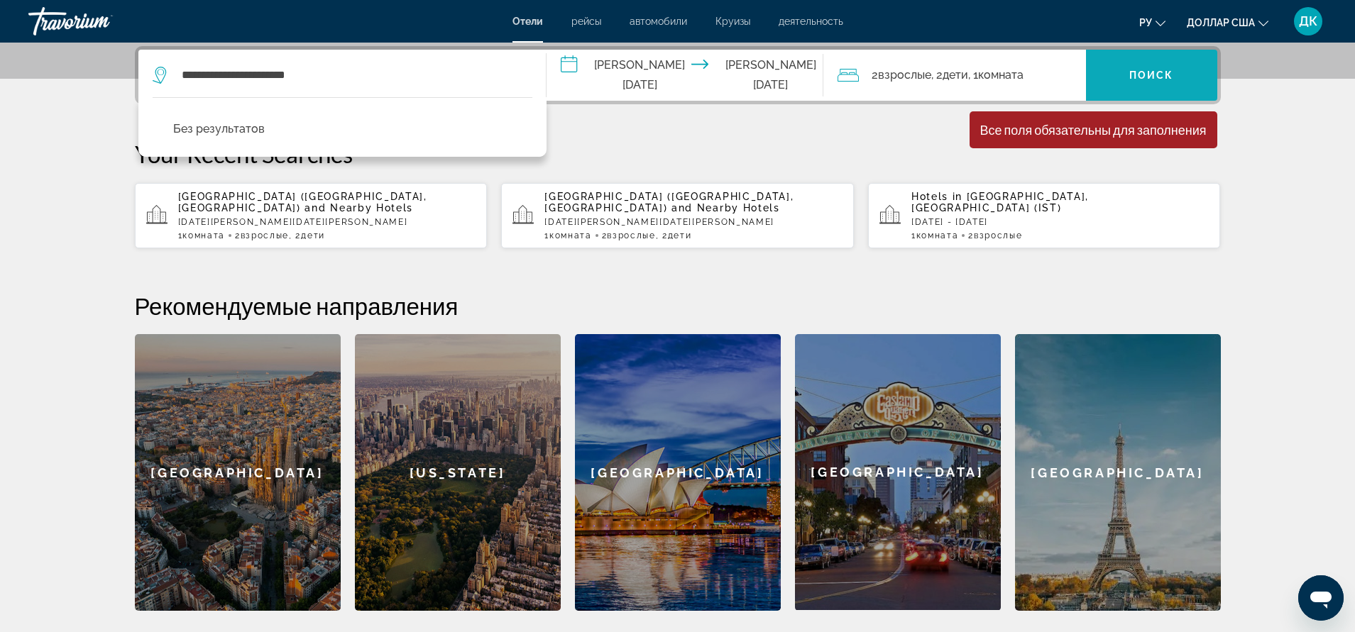
click at [1155, 79] on font "Поиск" at bounding box center [1151, 75] width 45 height 11
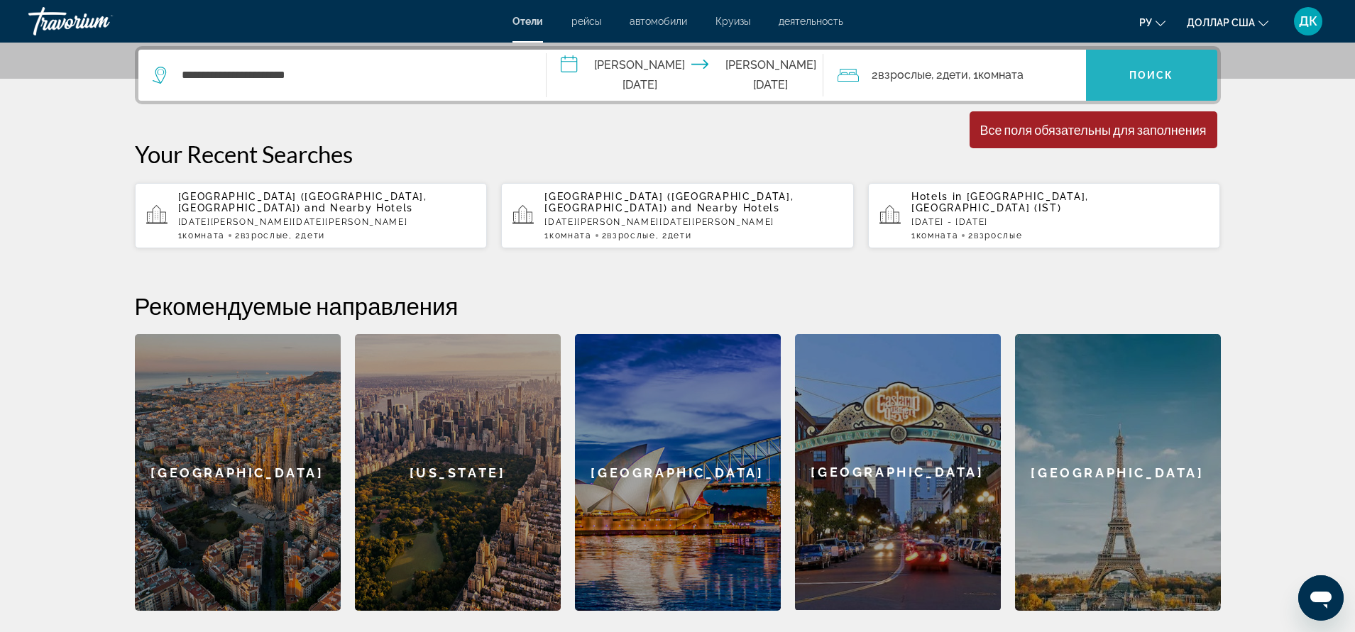
click at [1155, 79] on font "Поиск" at bounding box center [1151, 75] width 45 height 11
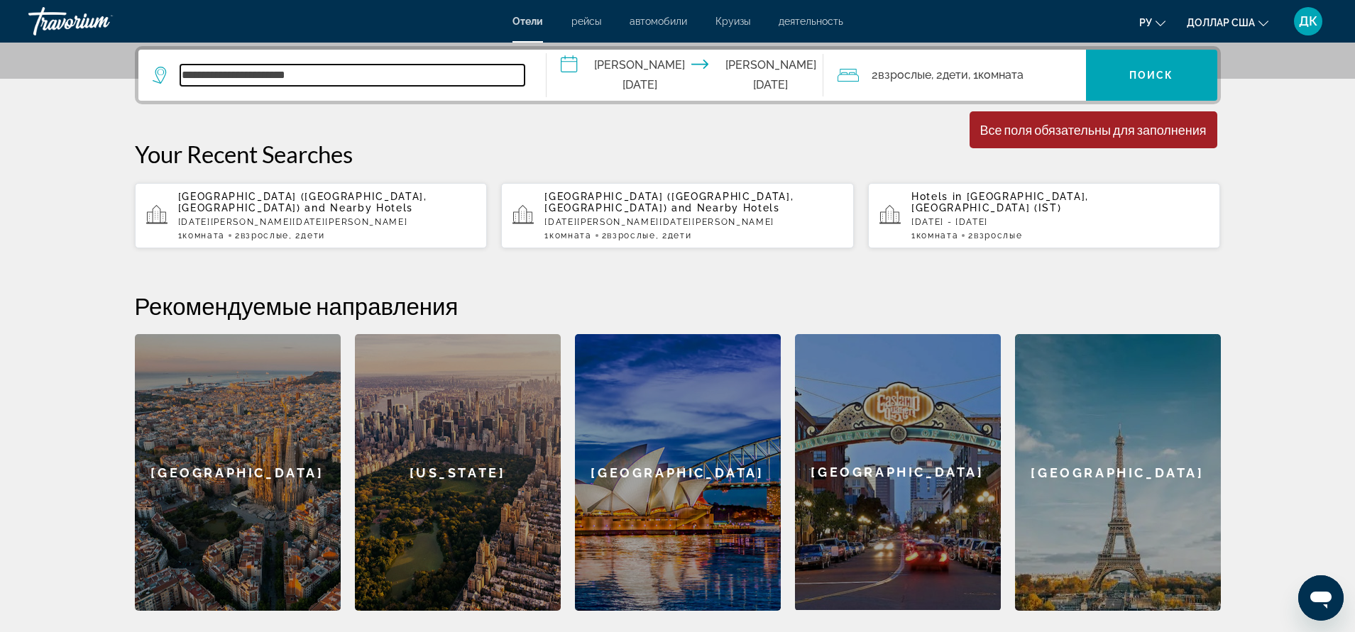
drag, startPoint x: 338, startPoint y: 79, endPoint x: 122, endPoint y: 78, distance: 216.4
click at [122, 78] on div "**********" at bounding box center [677, 328] width 1142 height 565
click at [274, 77] on input "Виджет поиска" at bounding box center [352, 75] width 344 height 21
type input "*"
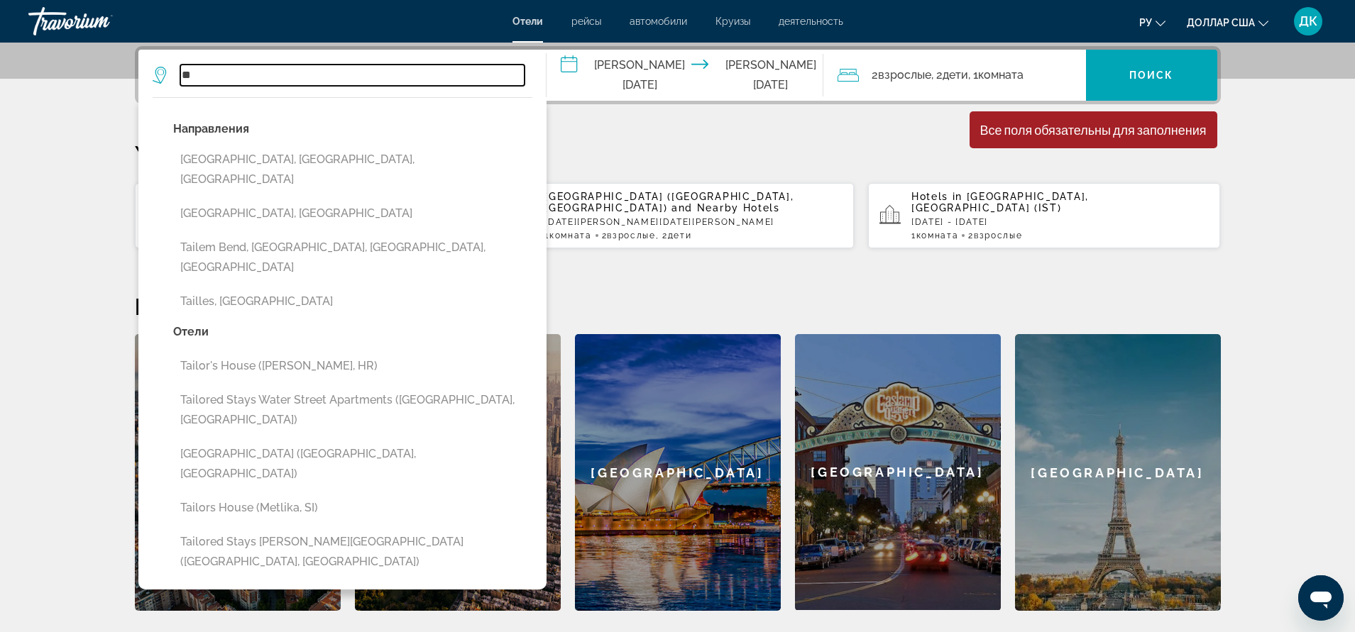
type input "*"
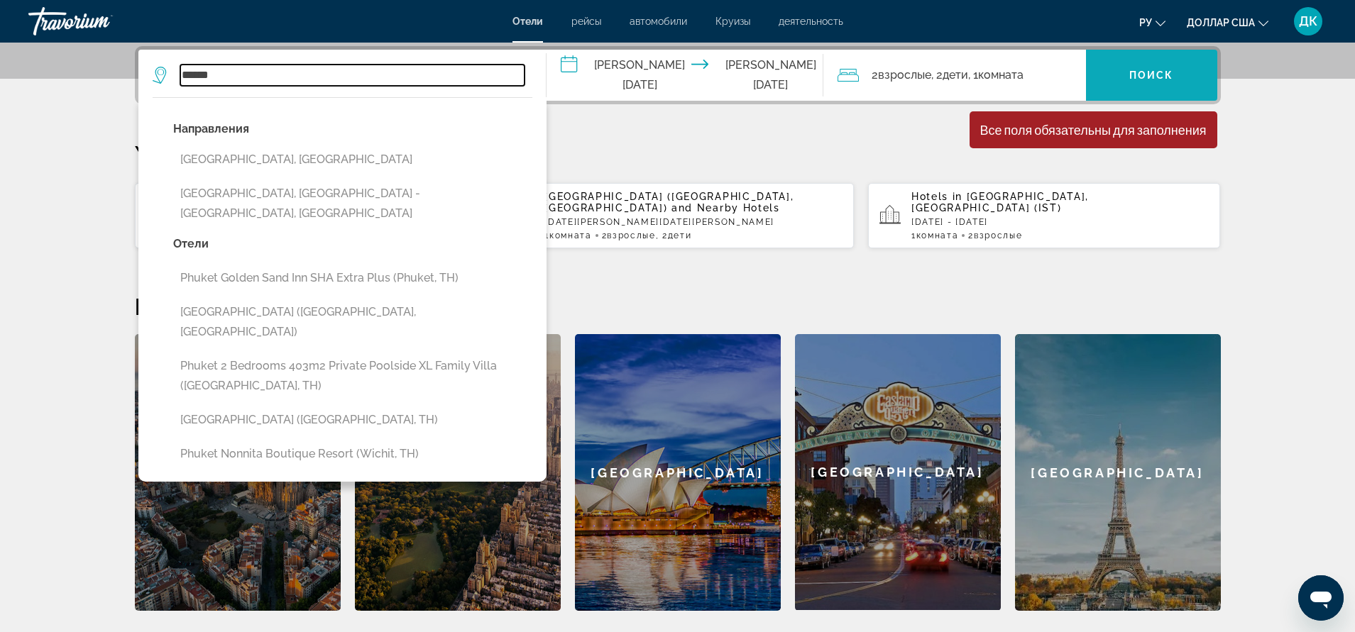
type input "******"
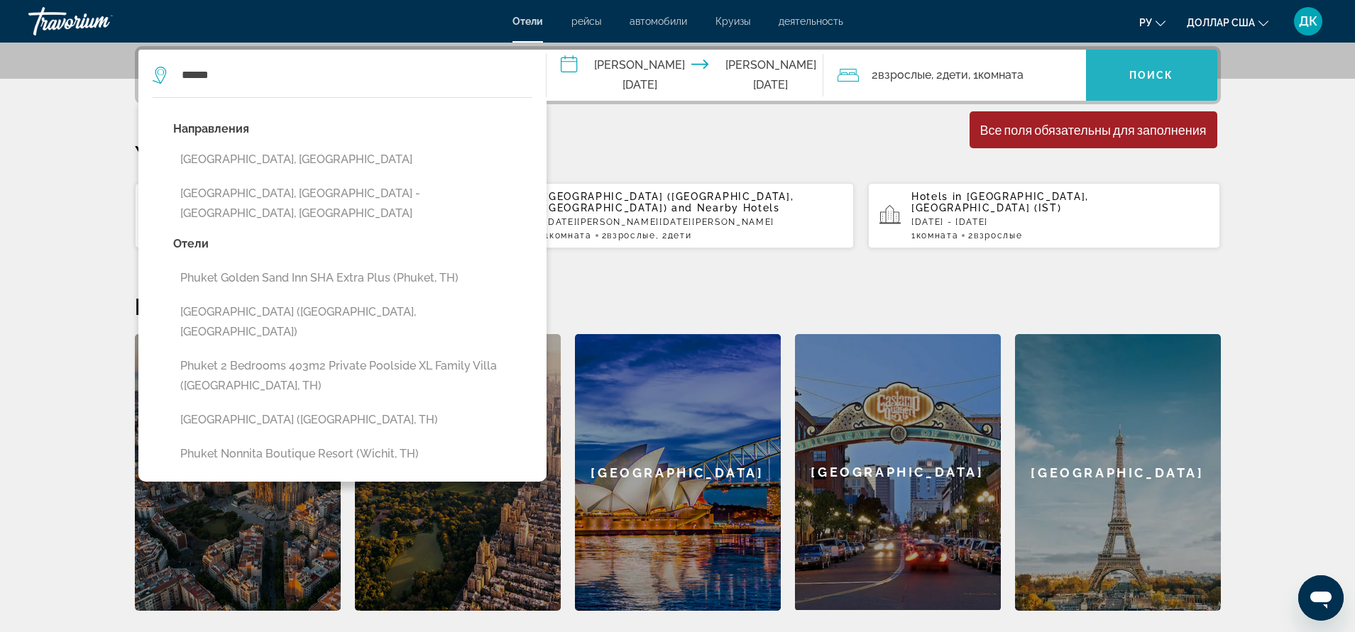
click at [1128, 70] on span "Виджет поиска" at bounding box center [1151, 75] width 131 height 34
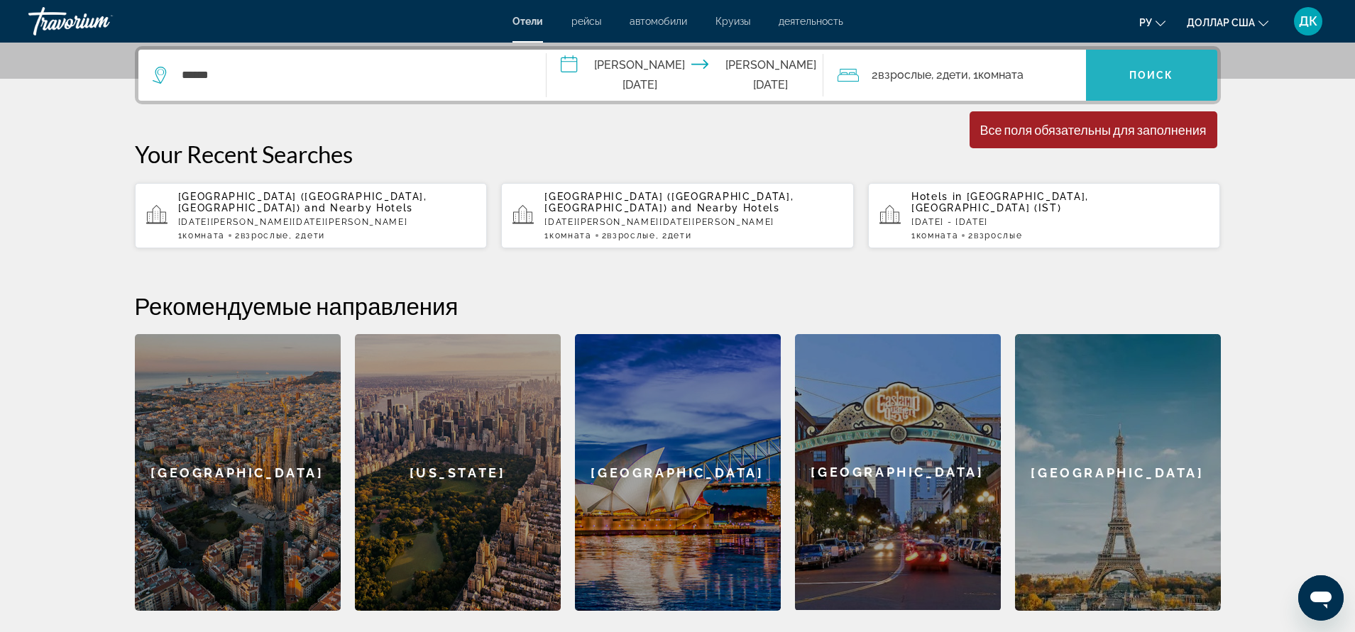
click at [1128, 70] on span "Виджет поиска" at bounding box center [1151, 75] width 131 height 34
drag, startPoint x: 803, startPoint y: 122, endPoint x: 712, endPoint y: 111, distance: 92.2
click at [733, 113] on div "**********" at bounding box center [677, 328] width 1142 height 565
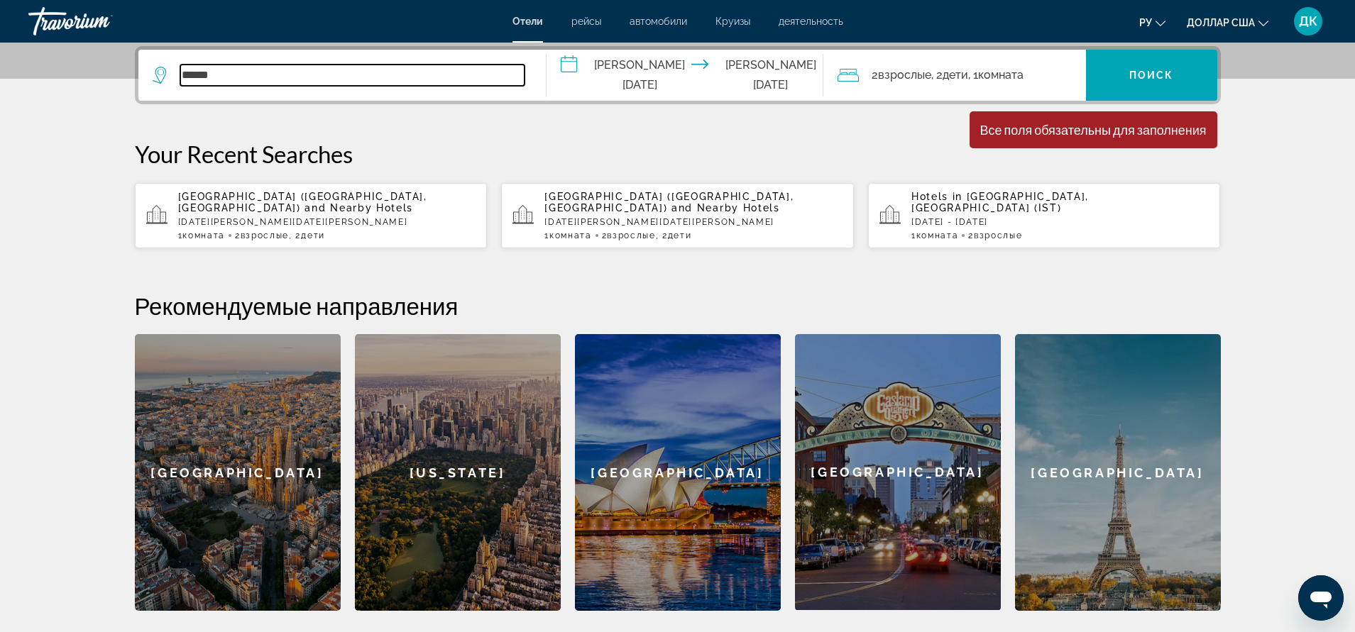
drag, startPoint x: 426, startPoint y: 82, endPoint x: 374, endPoint y: 80, distance: 51.8
click at [417, 80] on input "******" at bounding box center [352, 75] width 344 height 21
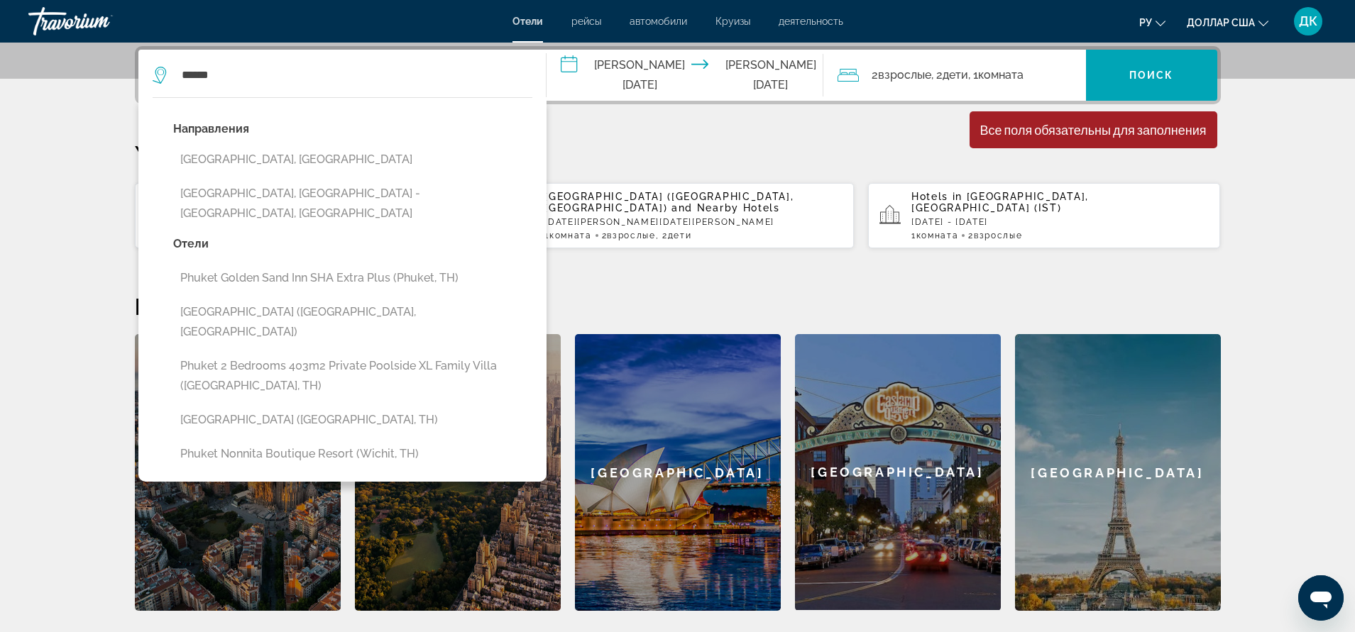
click at [159, 72] on icon "Виджет поиска" at bounding box center [161, 75] width 17 height 17
click at [159, 71] on icon "Виджет поиска" at bounding box center [161, 75] width 17 height 17
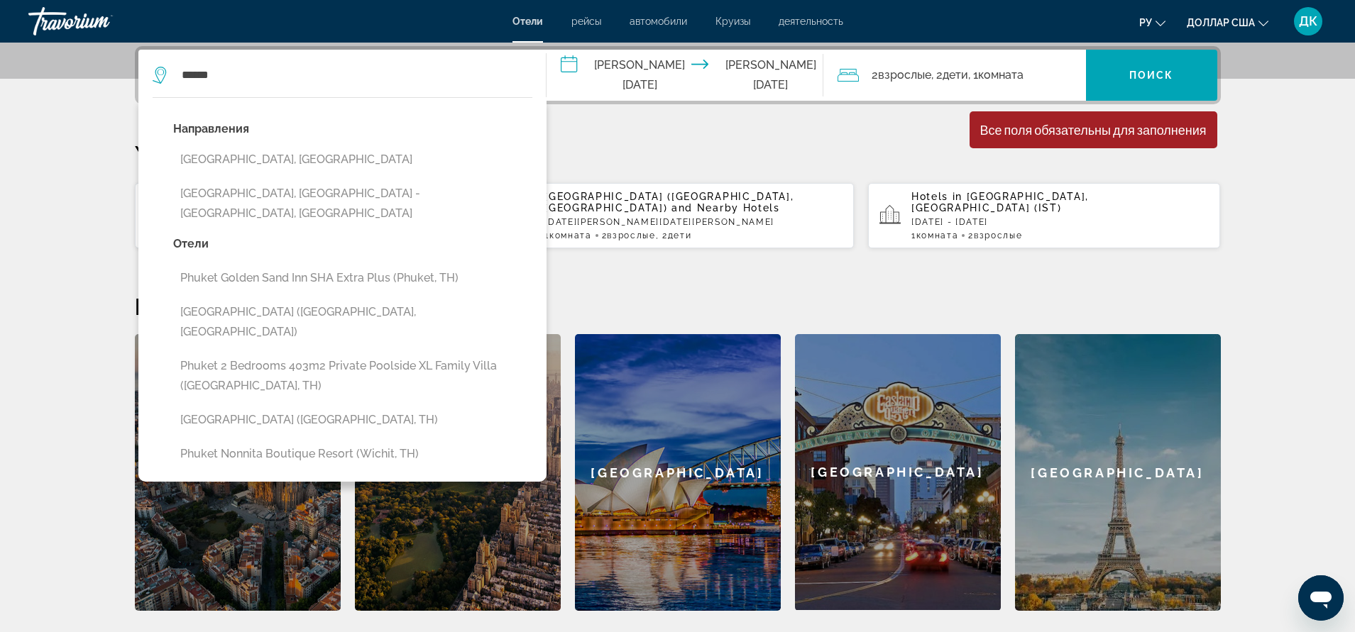
click at [159, 71] on icon "Виджет поиска" at bounding box center [161, 75] width 17 height 17
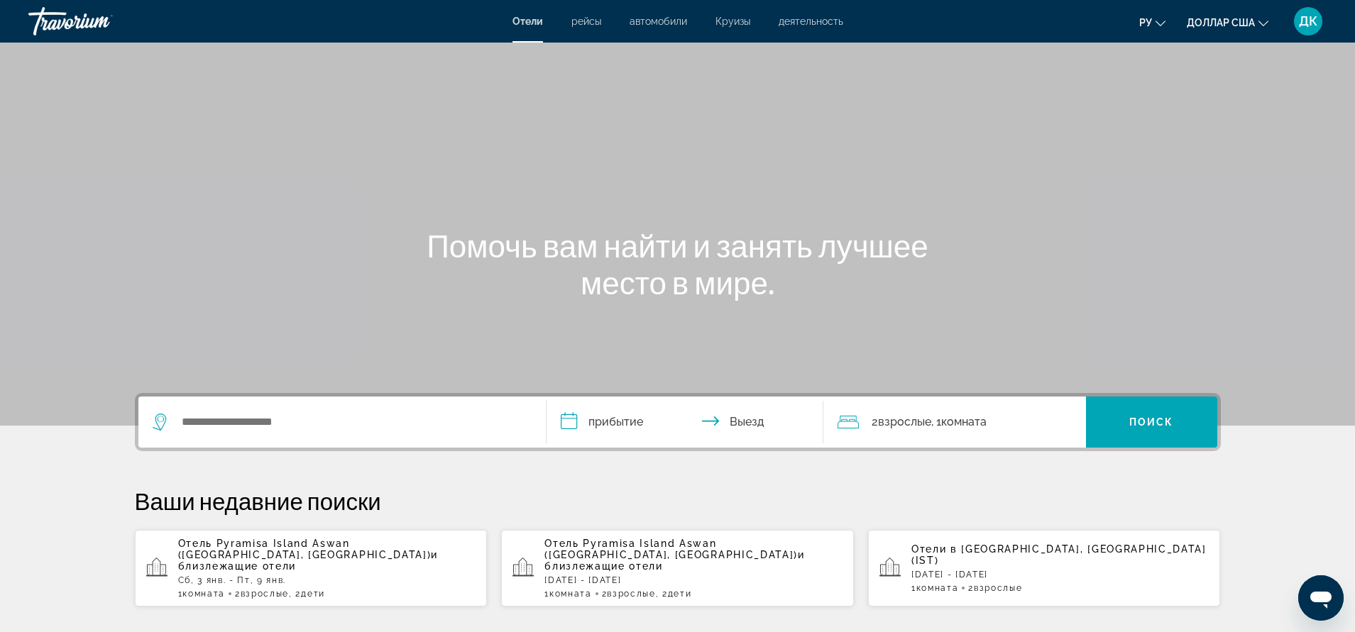
click at [156, 423] on icon "Виджет поиска" at bounding box center [158, 422] width 13 height 17
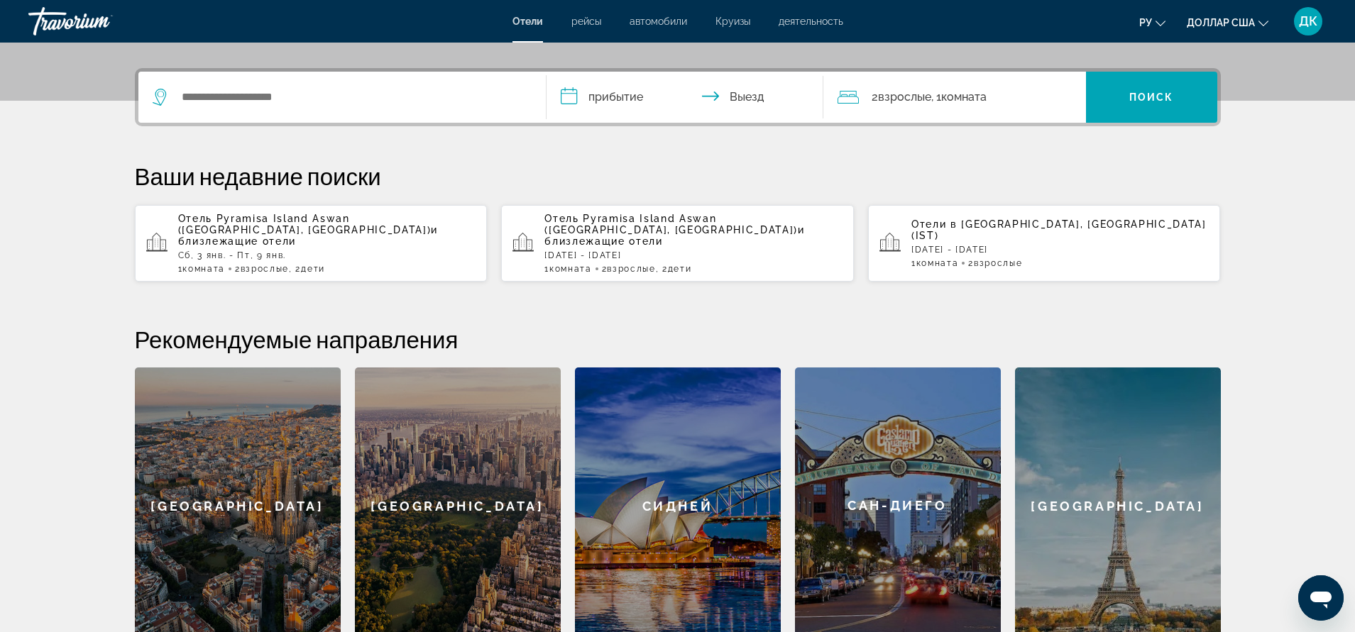
scroll to position [347, 0]
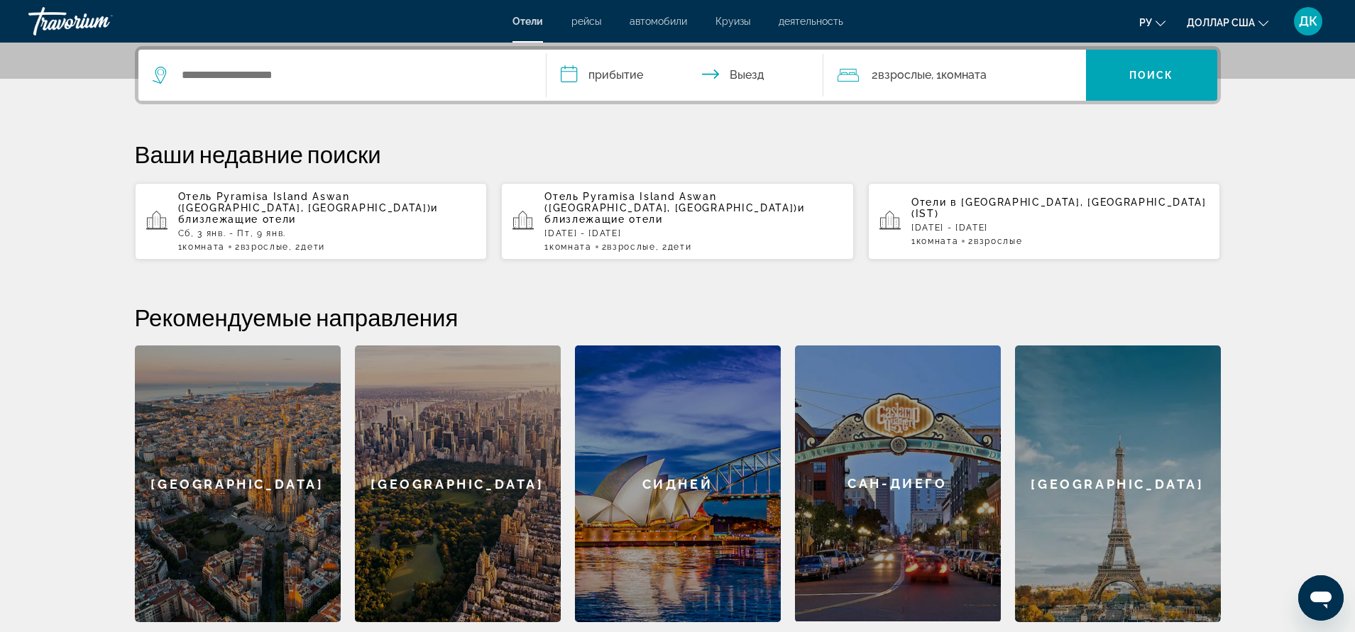
click at [162, 75] on icon "Виджет поиска" at bounding box center [161, 75] width 17 height 17
click at [169, 75] on icon "Виджет поиска" at bounding box center [161, 75] width 17 height 17
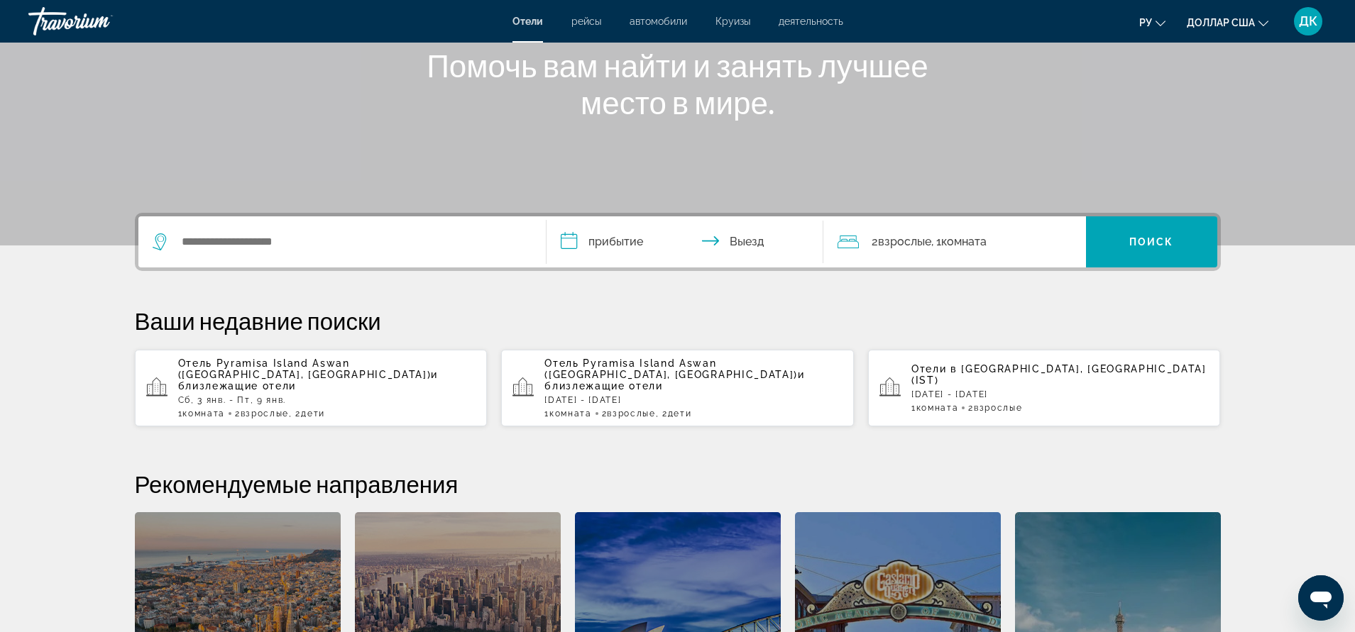
click at [433, 229] on div "Виджет поиска" at bounding box center [342, 241] width 379 height 51
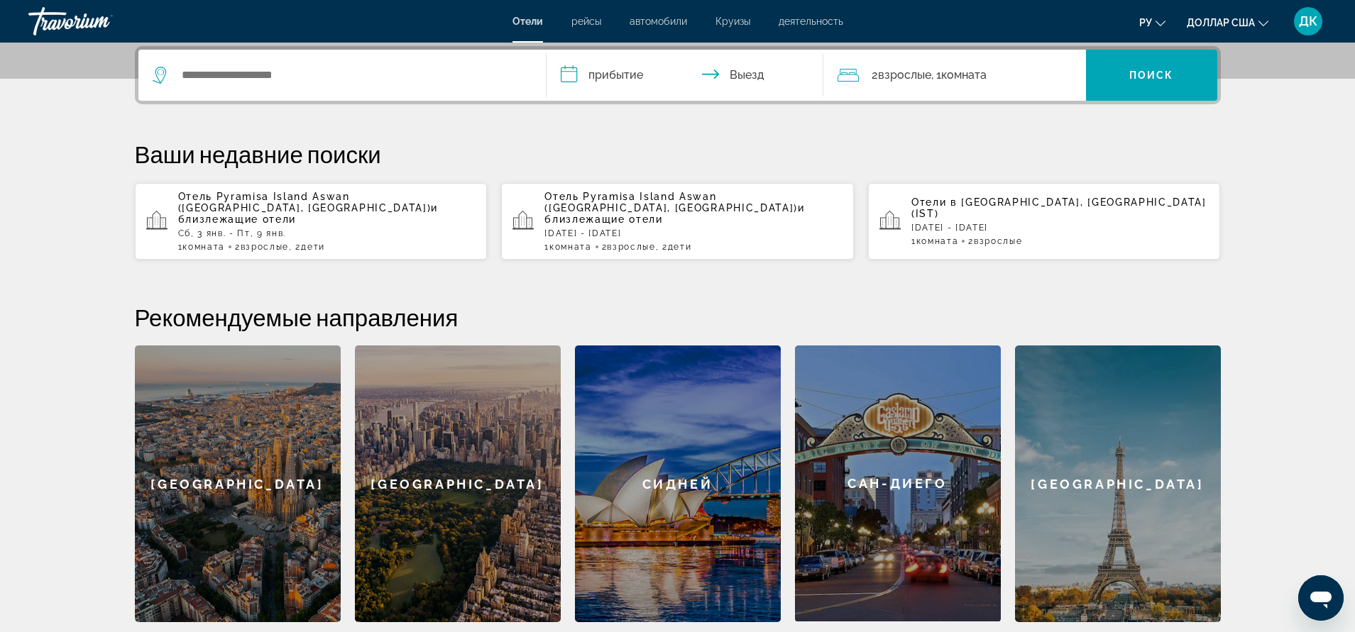
click at [161, 72] on icon "Виджет поиска" at bounding box center [161, 75] width 17 height 17
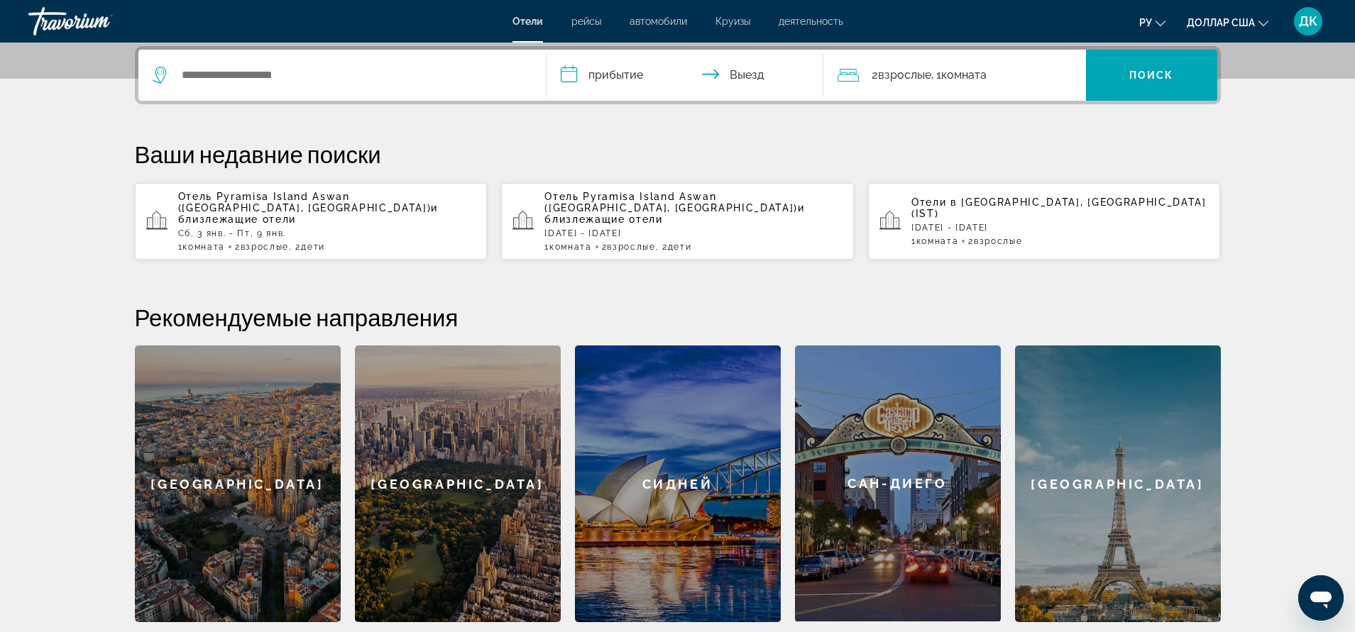
click at [567, 75] on input "**********" at bounding box center [687, 77] width 282 height 55
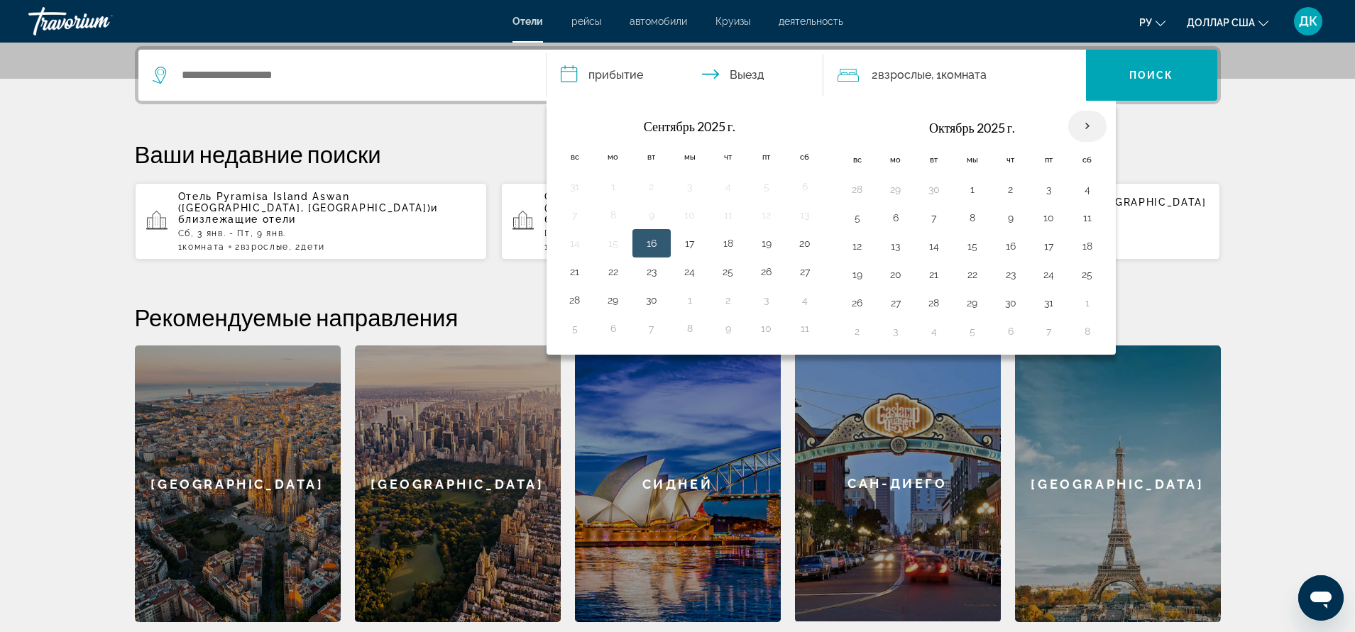
click at [1083, 128] on th "В следующем месяце" at bounding box center [1087, 126] width 38 height 31
click at [1048, 190] on button "3" at bounding box center [1048, 190] width 23 height 20
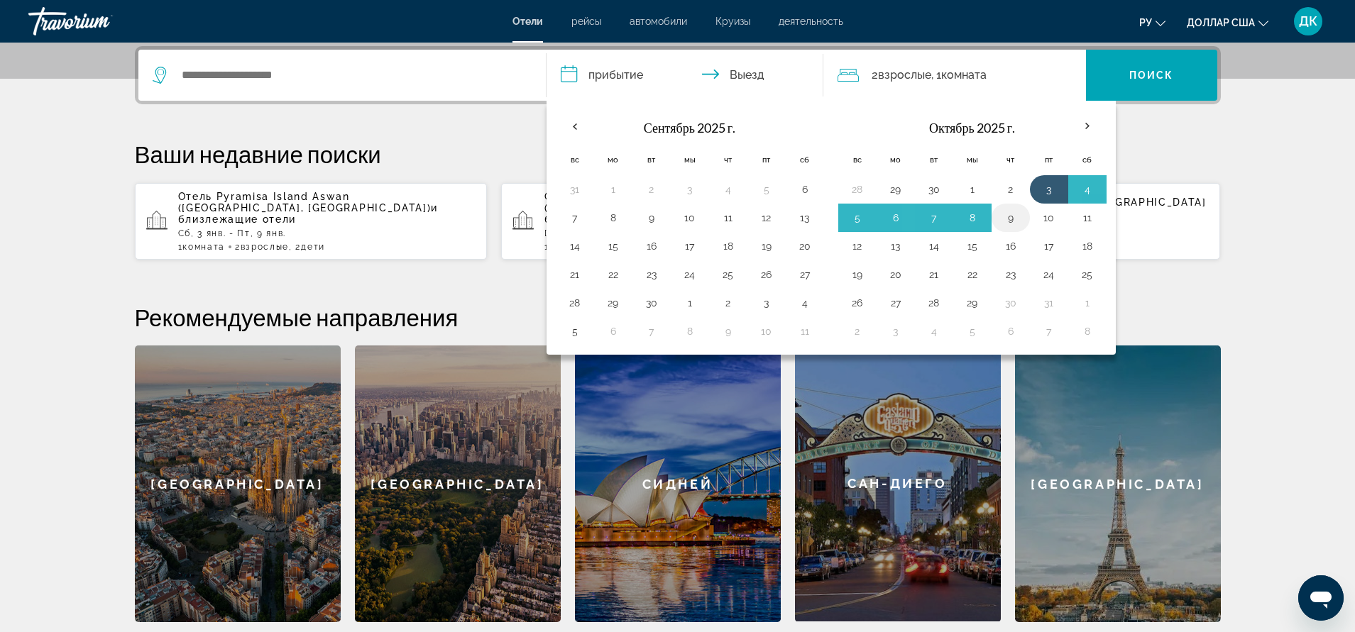
click at [1016, 219] on button "9" at bounding box center [1010, 218] width 23 height 20
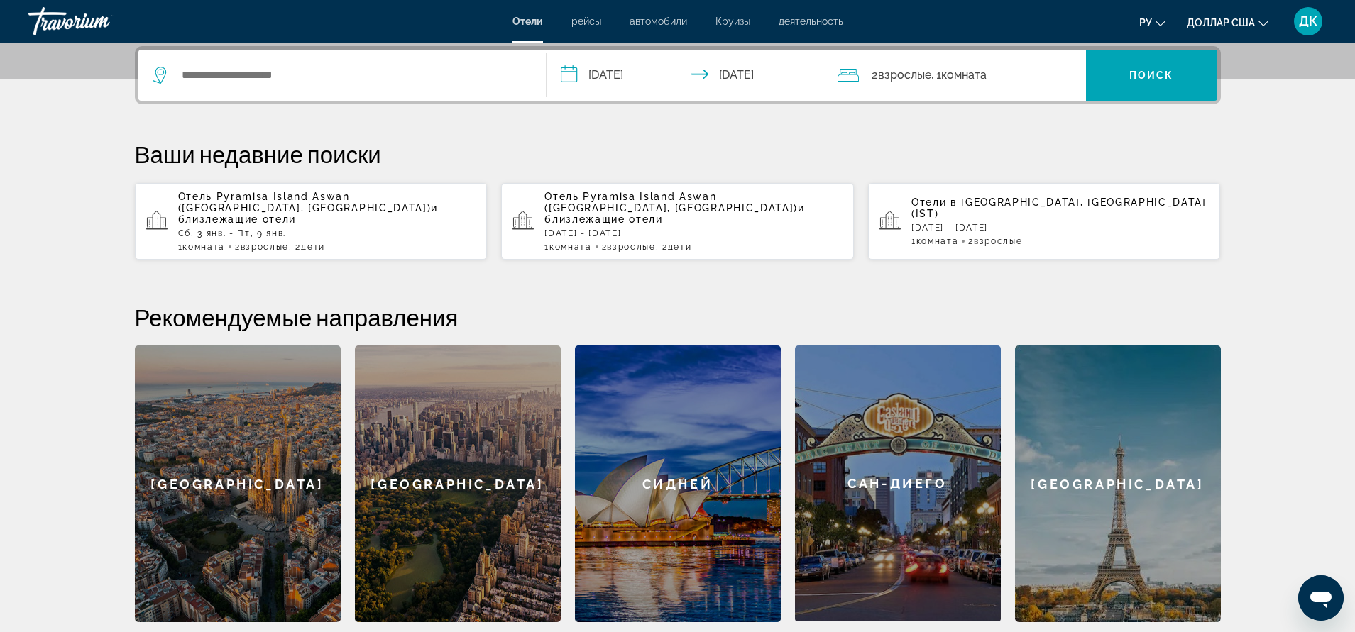
click at [755, 76] on input "**********" at bounding box center [687, 77] width 282 height 55
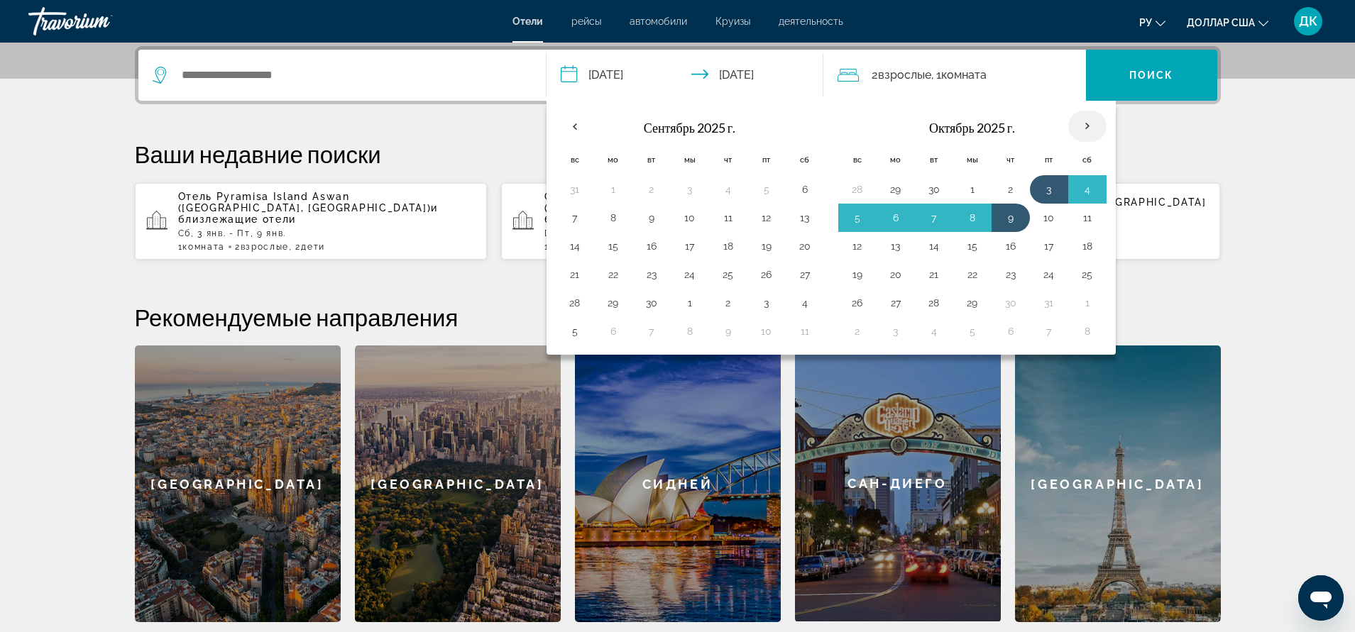
click at [1085, 128] on th "В следующем месяце" at bounding box center [1087, 126] width 38 height 31
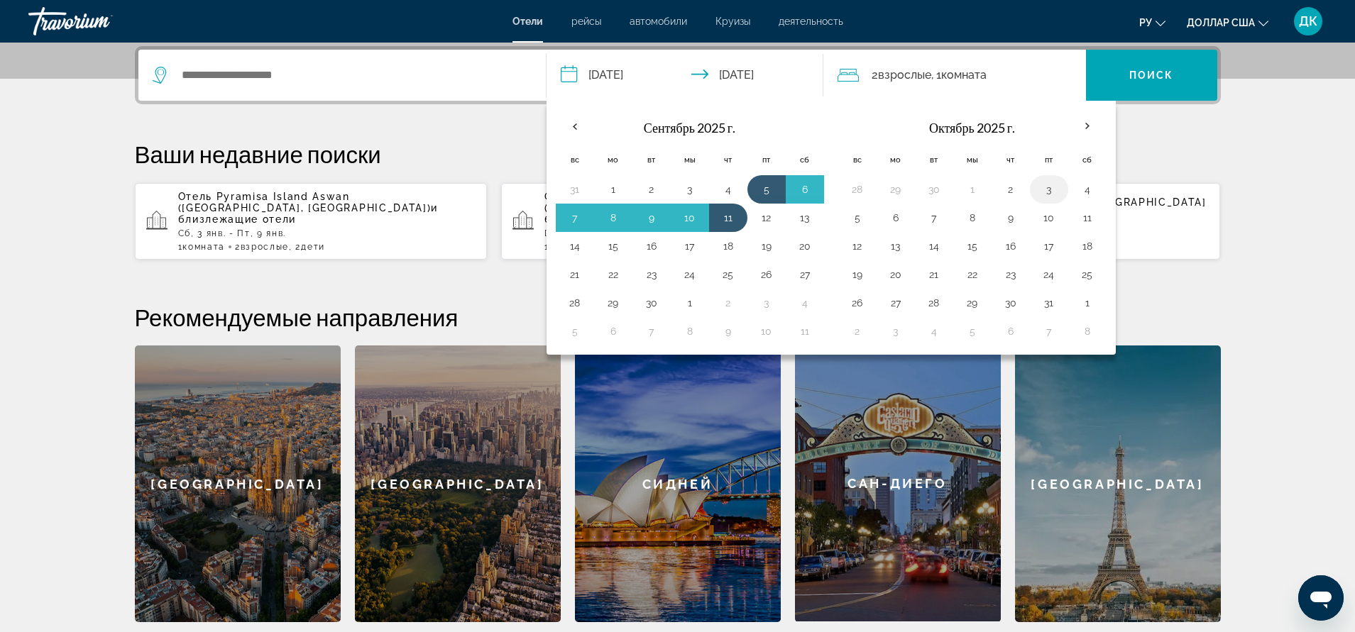
click at [1049, 189] on button "3" at bounding box center [1048, 190] width 23 height 20
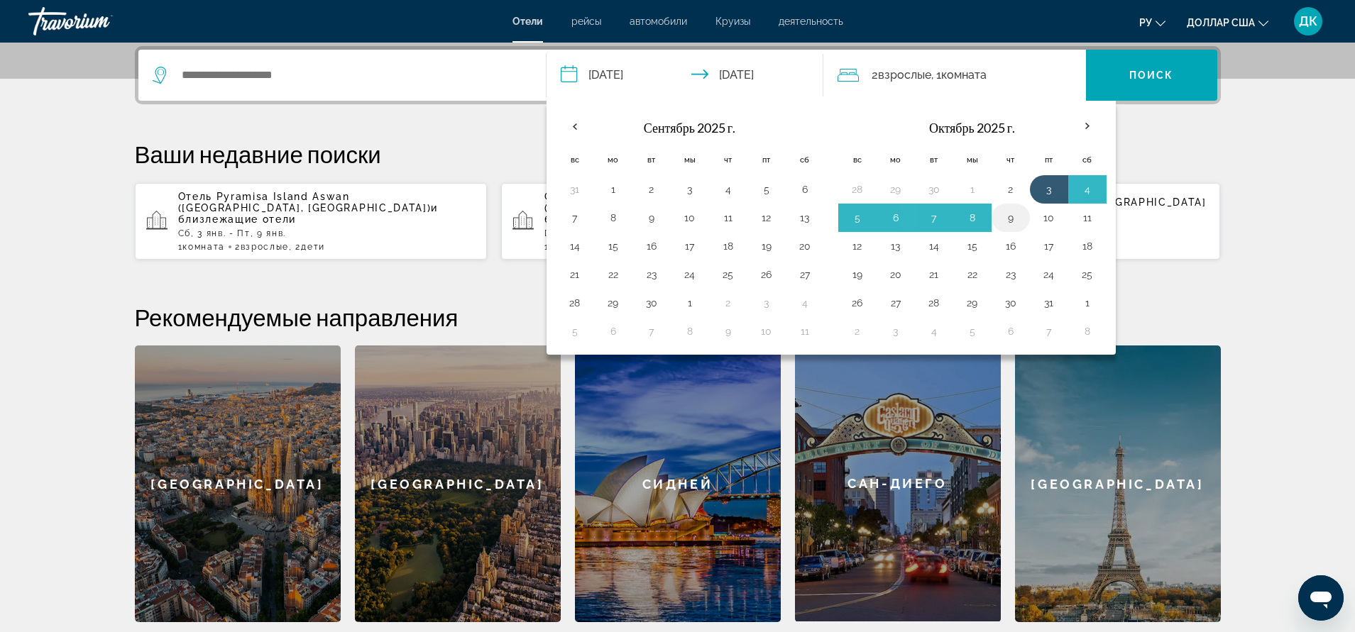
click at [1008, 216] on button "9" at bounding box center [1010, 218] width 23 height 20
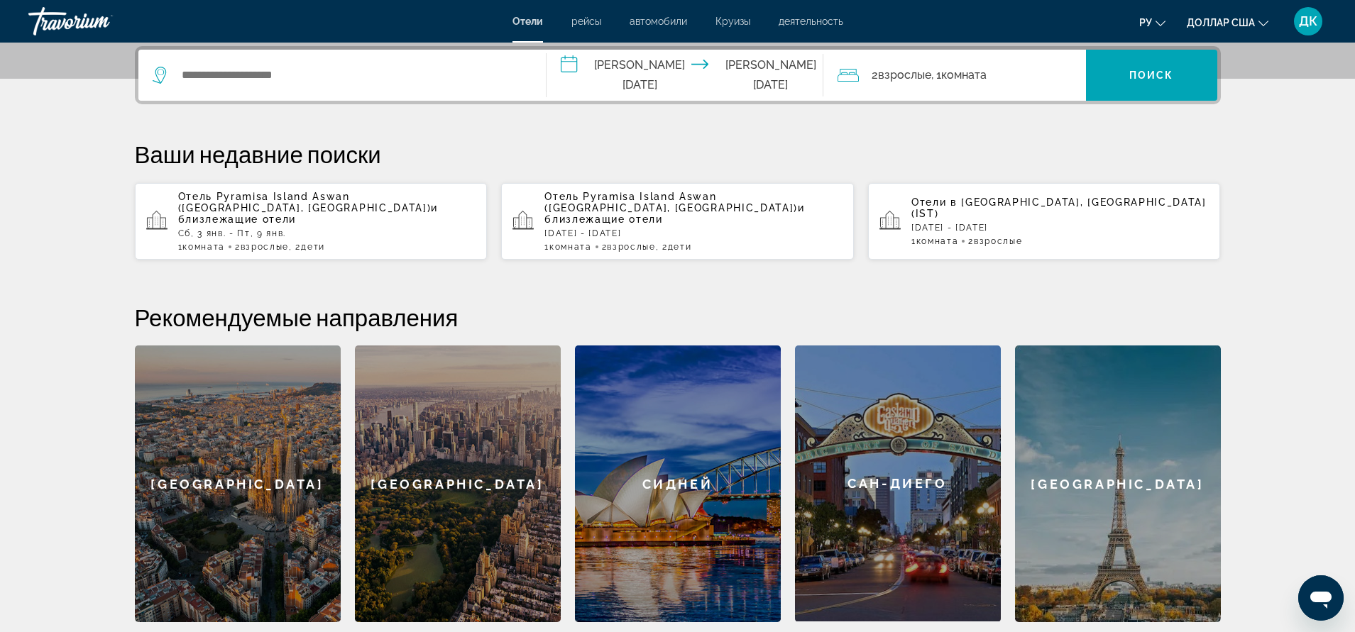
click at [746, 78] on input "**********" at bounding box center [687, 77] width 282 height 55
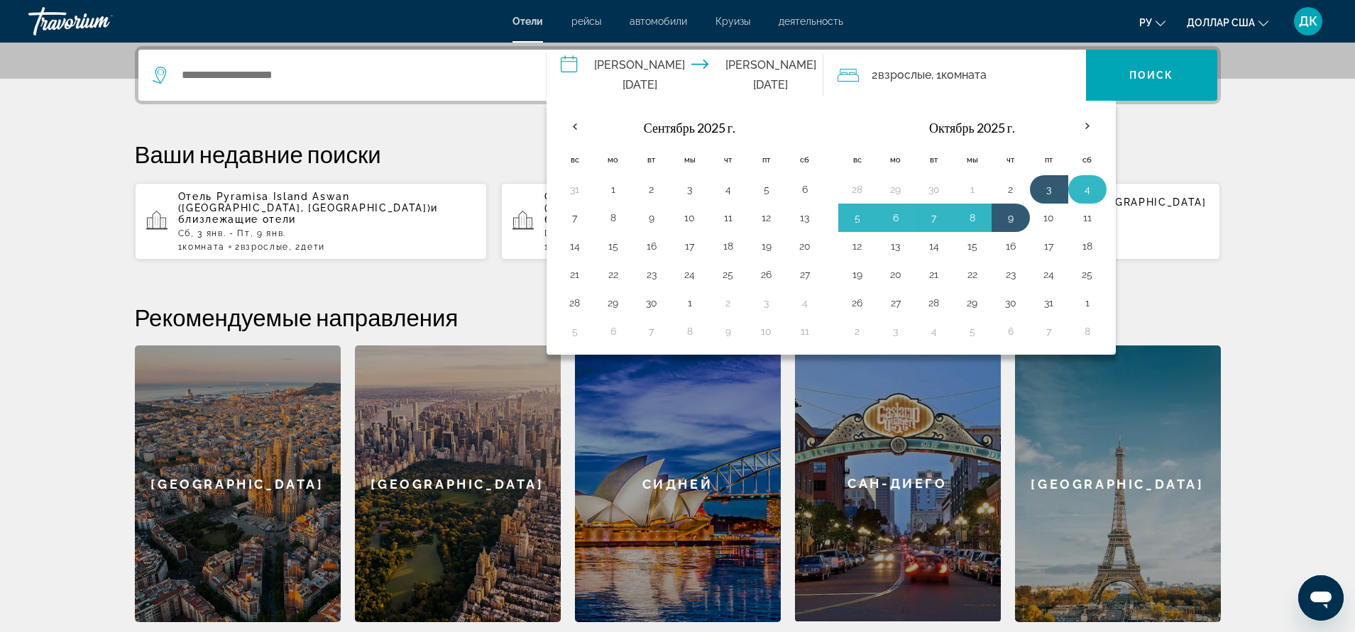
click at [1091, 189] on button "4" at bounding box center [1087, 190] width 23 height 20
click at [1011, 221] on button "9" at bounding box center [1010, 218] width 23 height 20
type input "**********"
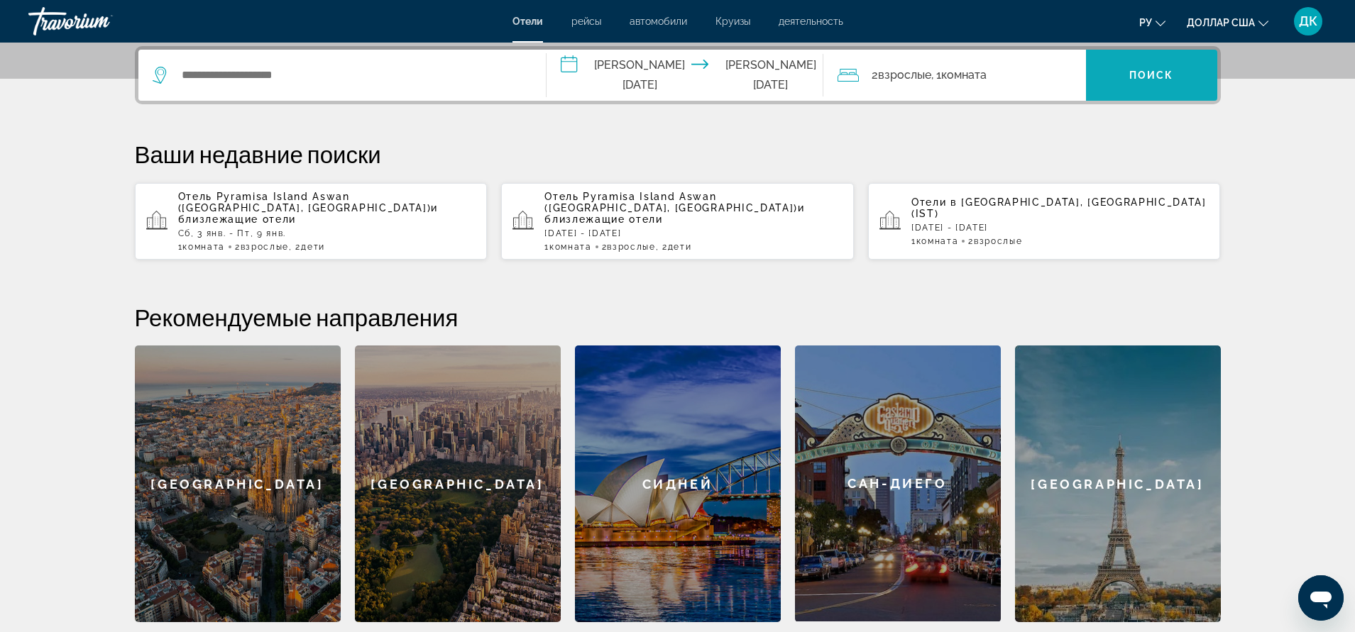
click at [1121, 75] on span "Виджет поиска" at bounding box center [1151, 75] width 131 height 34
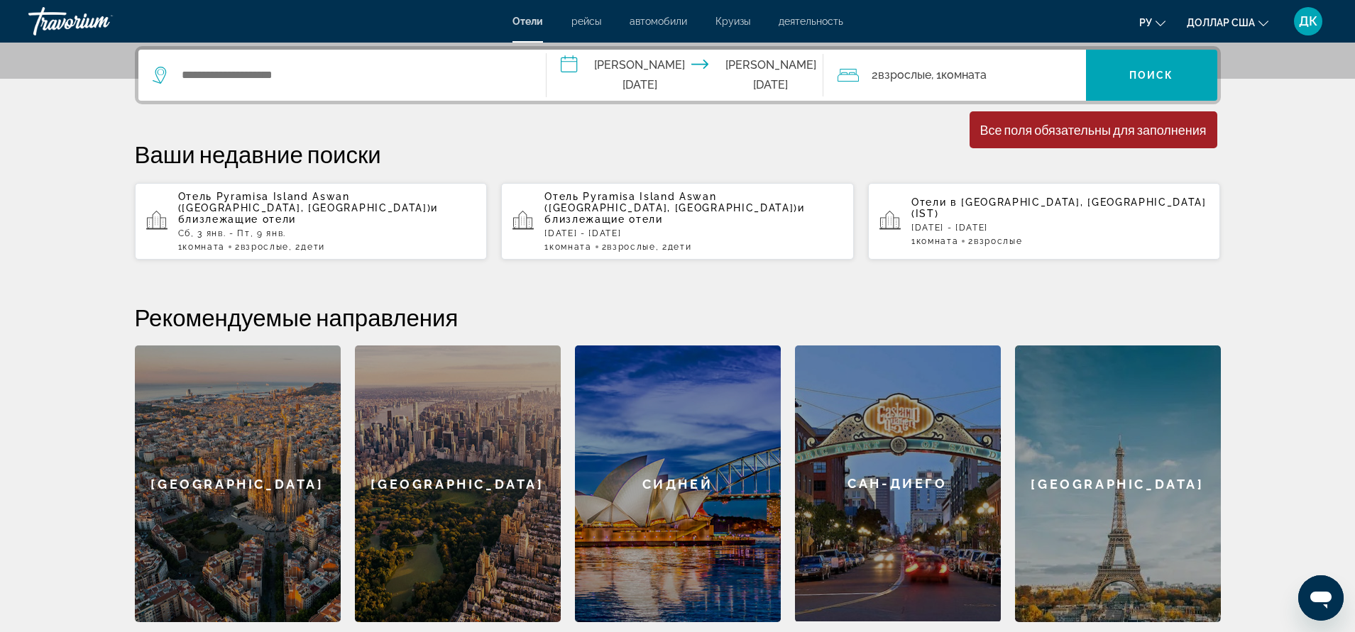
click at [923, 76] on font "Взрослые" at bounding box center [904, 74] width 53 height 13
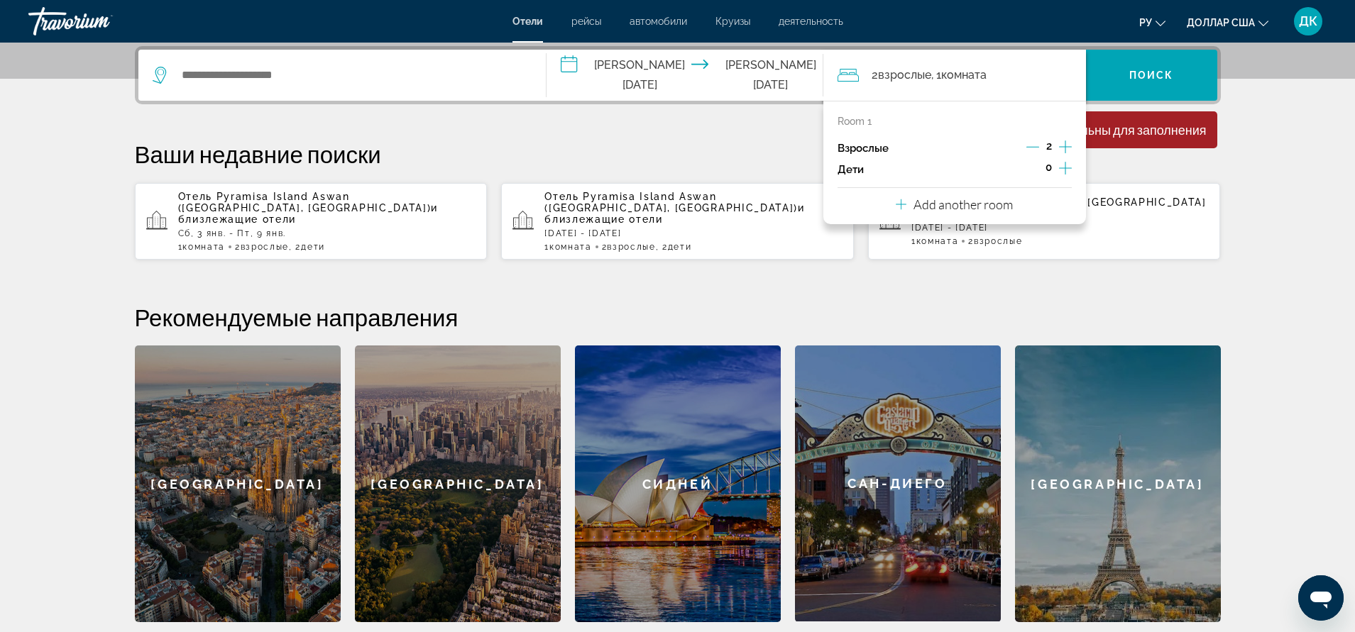
click at [1063, 167] on icon "Increment children" at bounding box center [1065, 168] width 13 height 17
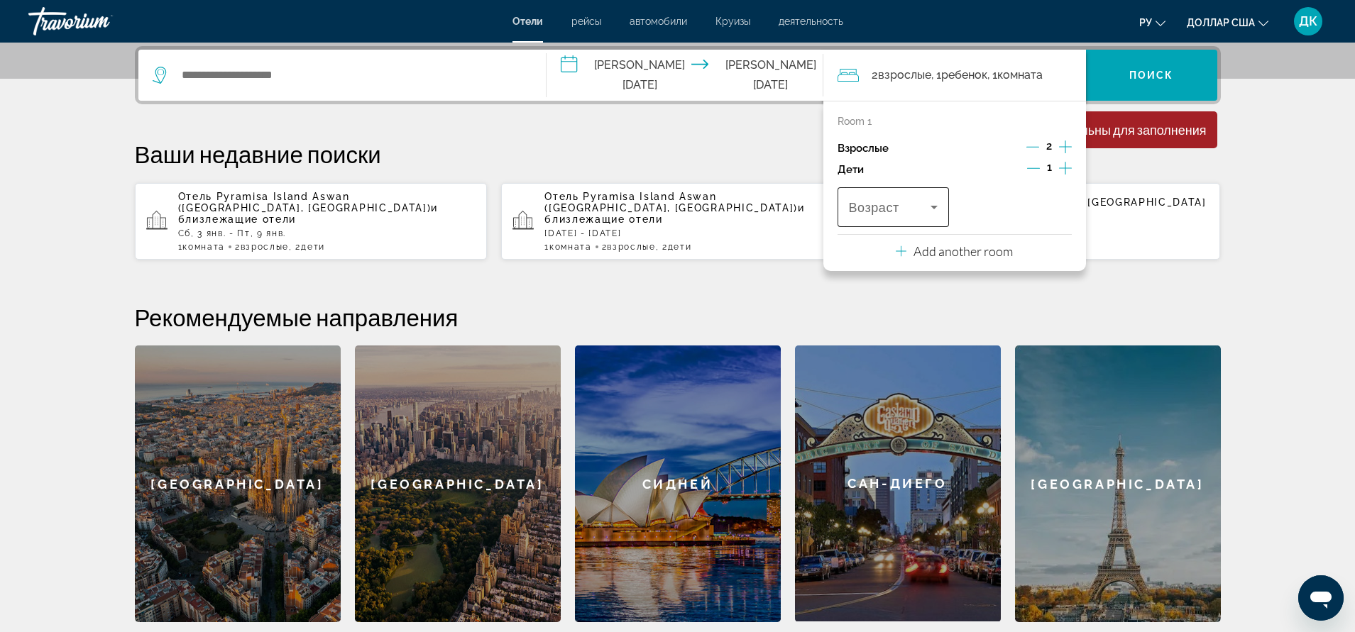
click at [937, 206] on icon "Travelers: 2 adults, 1 child" at bounding box center [933, 207] width 17 height 17
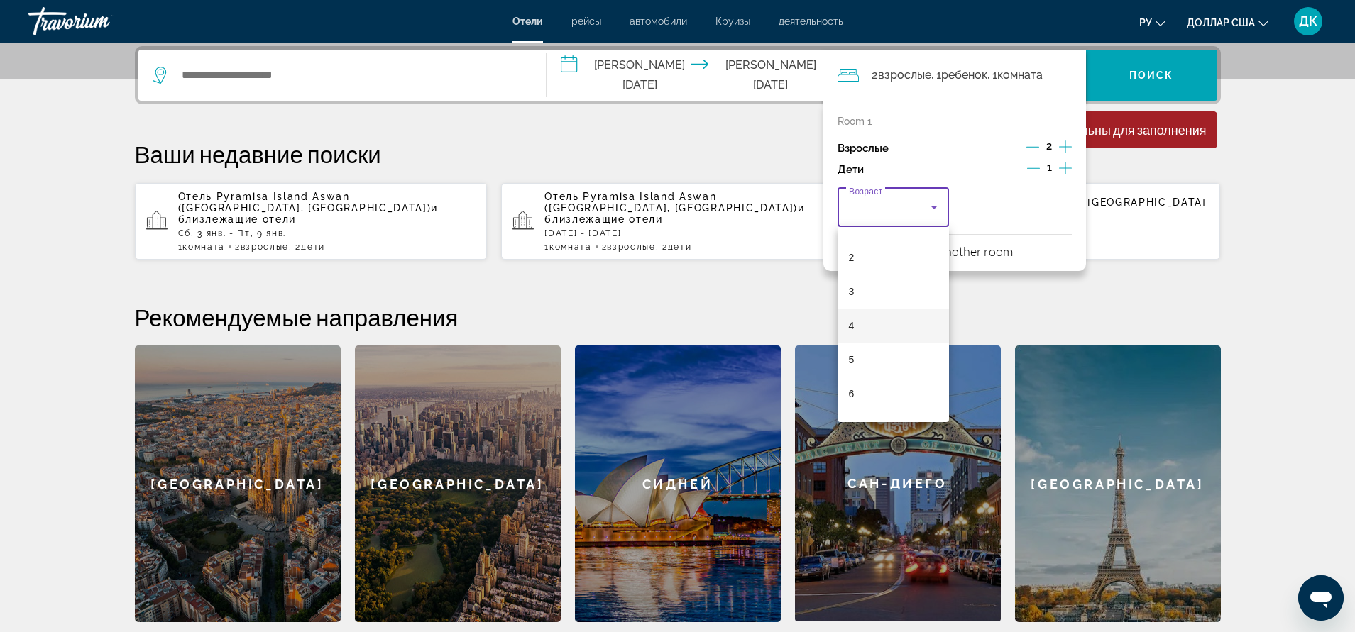
scroll to position [142, 0]
click at [866, 350] on mat-option "7" at bounding box center [893, 346] width 112 height 34
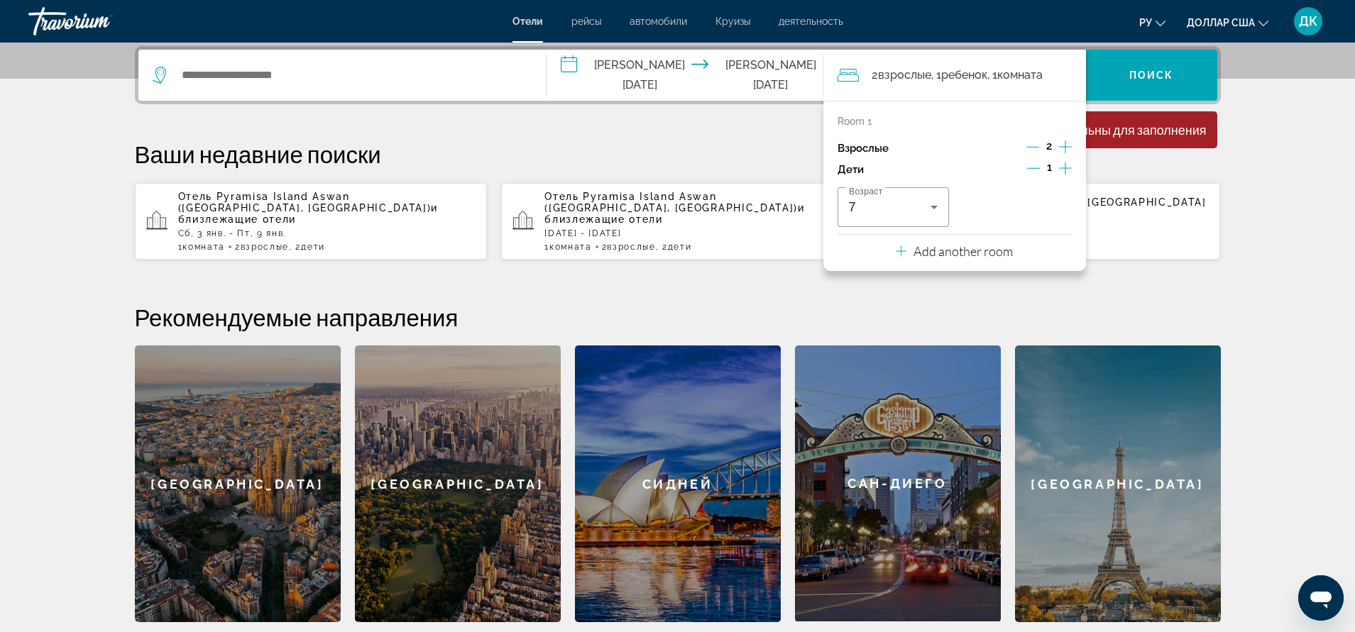
click at [1059, 219] on div "Возраст 7" at bounding box center [954, 207] width 234 height 40
click at [1011, 200] on div "Возраст 7" at bounding box center [954, 207] width 234 height 40
click at [1066, 168] on icon "Increment children" at bounding box center [1065, 168] width 13 height 13
click at [1054, 214] on icon "Travelers: 2 adults, 2 children" at bounding box center [1056, 207] width 17 height 17
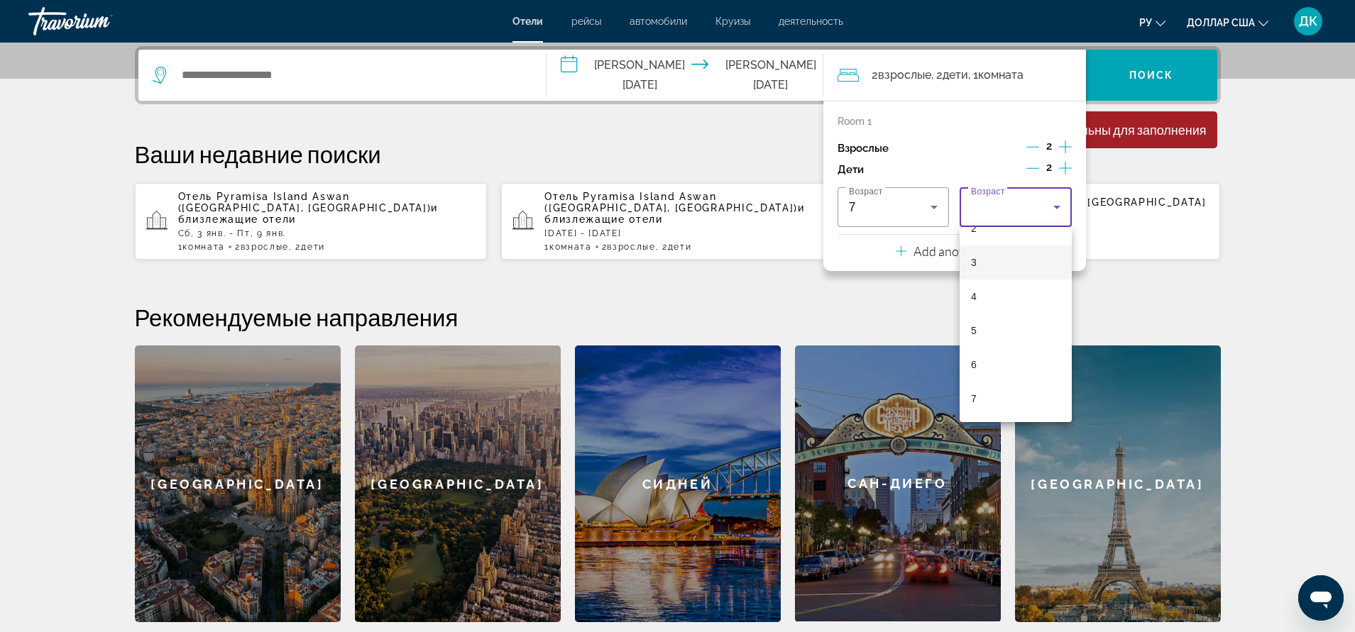
scroll to position [213, 0]
click at [985, 375] on mat-option "10" at bounding box center [1015, 377] width 112 height 34
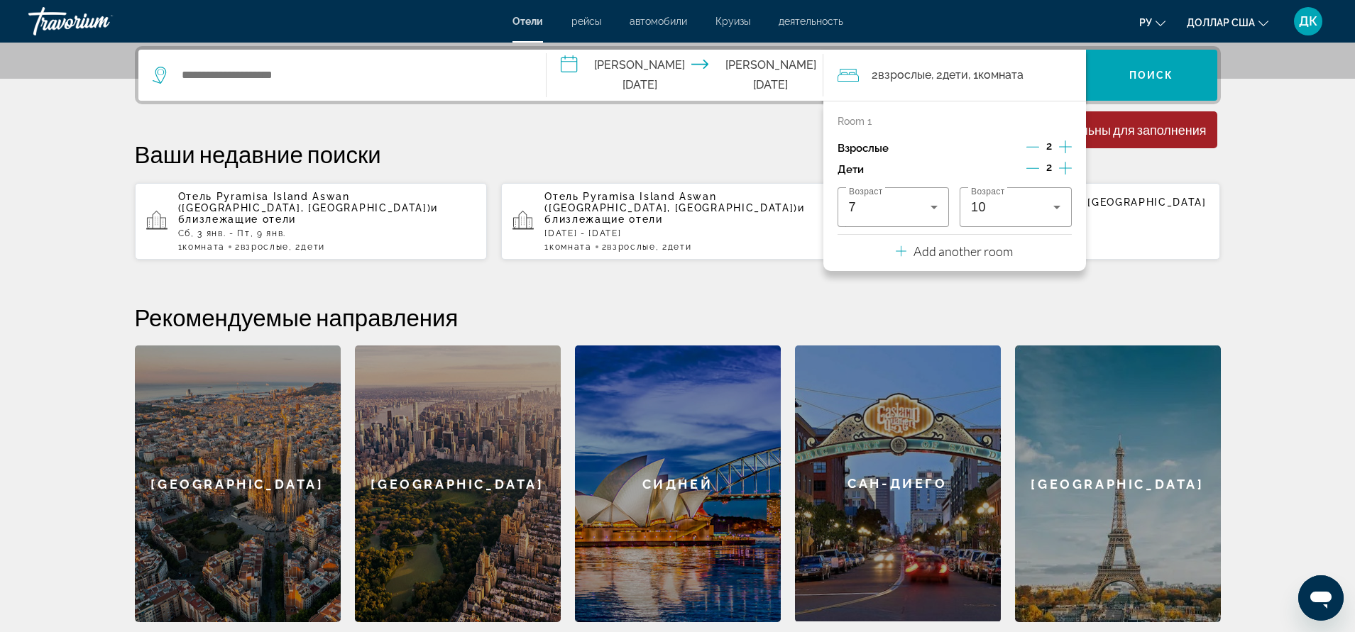
click at [1159, 133] on div "Все поля обязательны для заполнения" at bounding box center [1093, 130] width 226 height 16
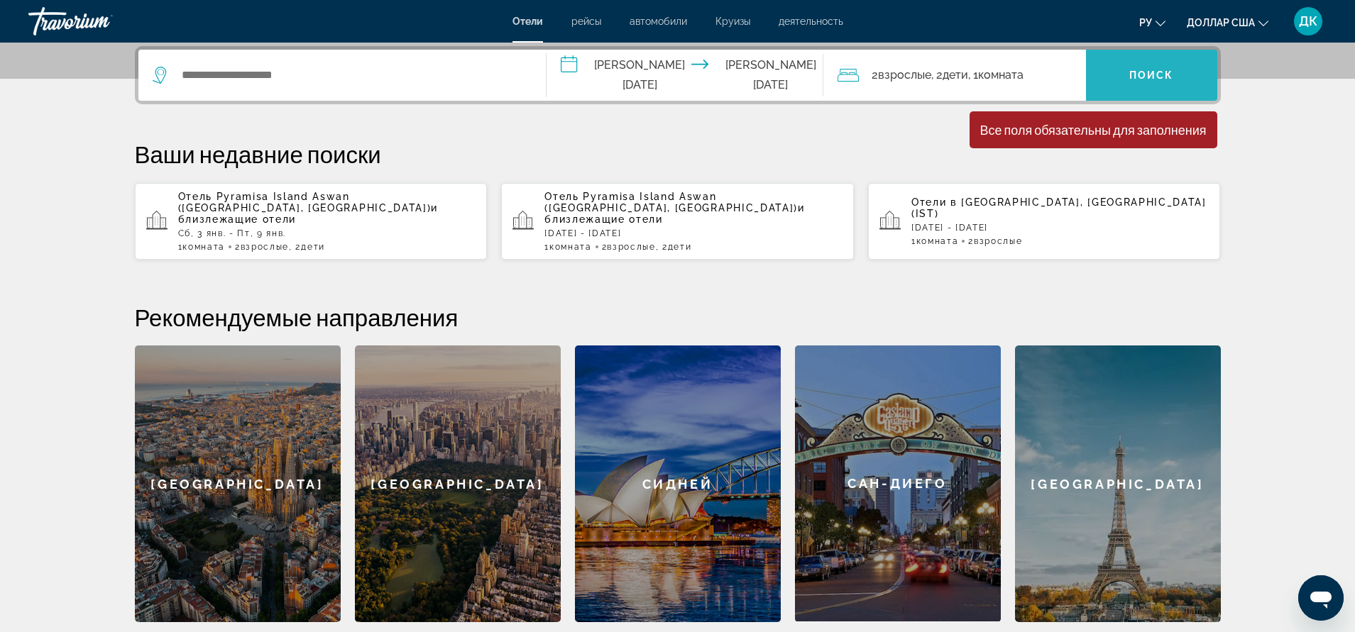
click at [1156, 78] on font "Поиск" at bounding box center [1151, 75] width 45 height 11
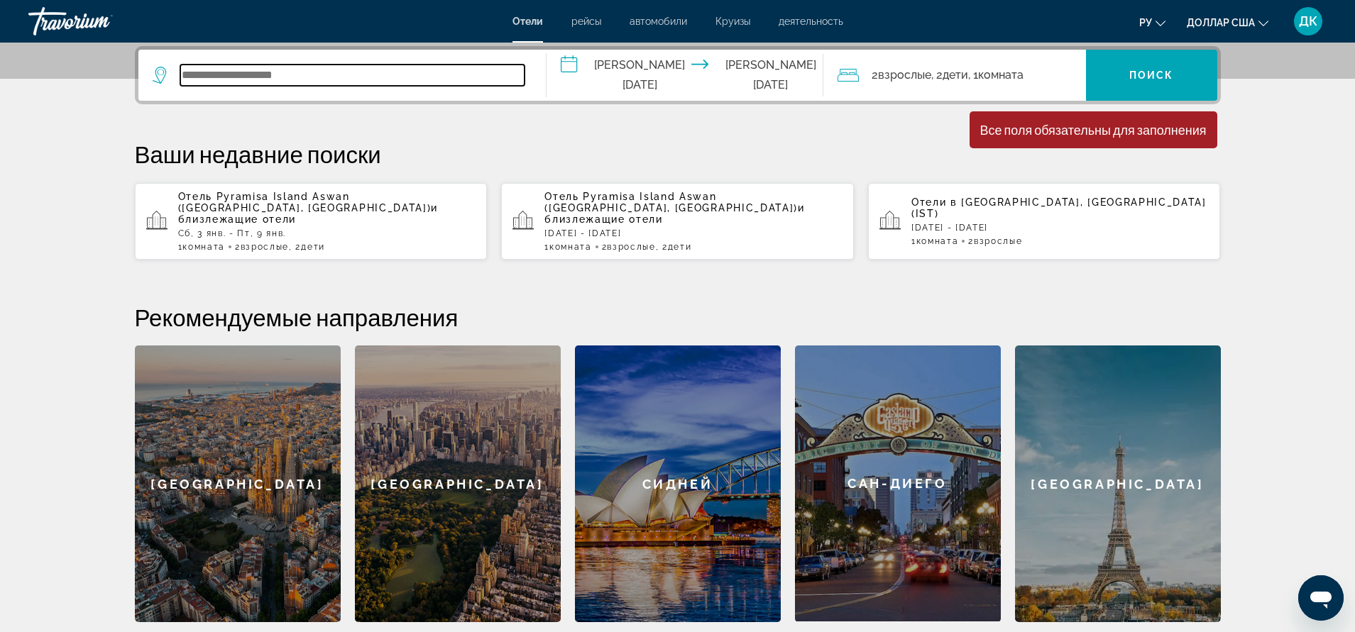
click at [343, 79] on input "Виджет поиска" at bounding box center [352, 75] width 344 height 21
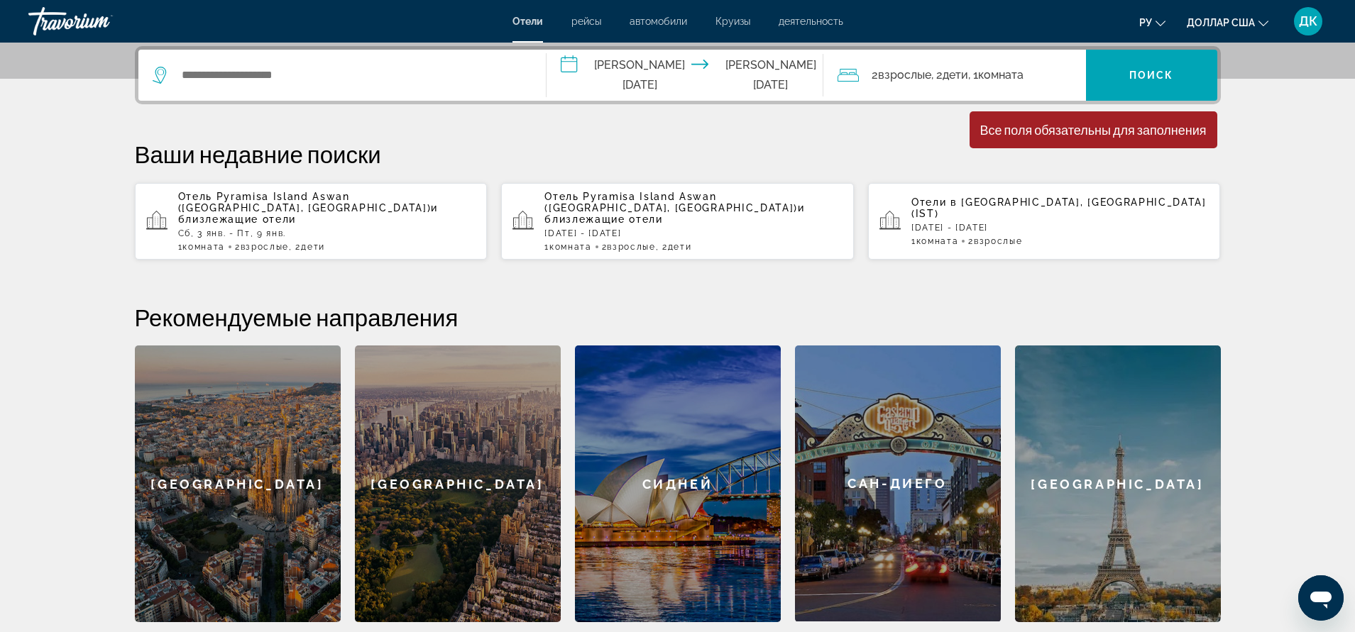
click at [160, 76] on icon "Виджет поиска" at bounding box center [161, 75] width 17 height 17
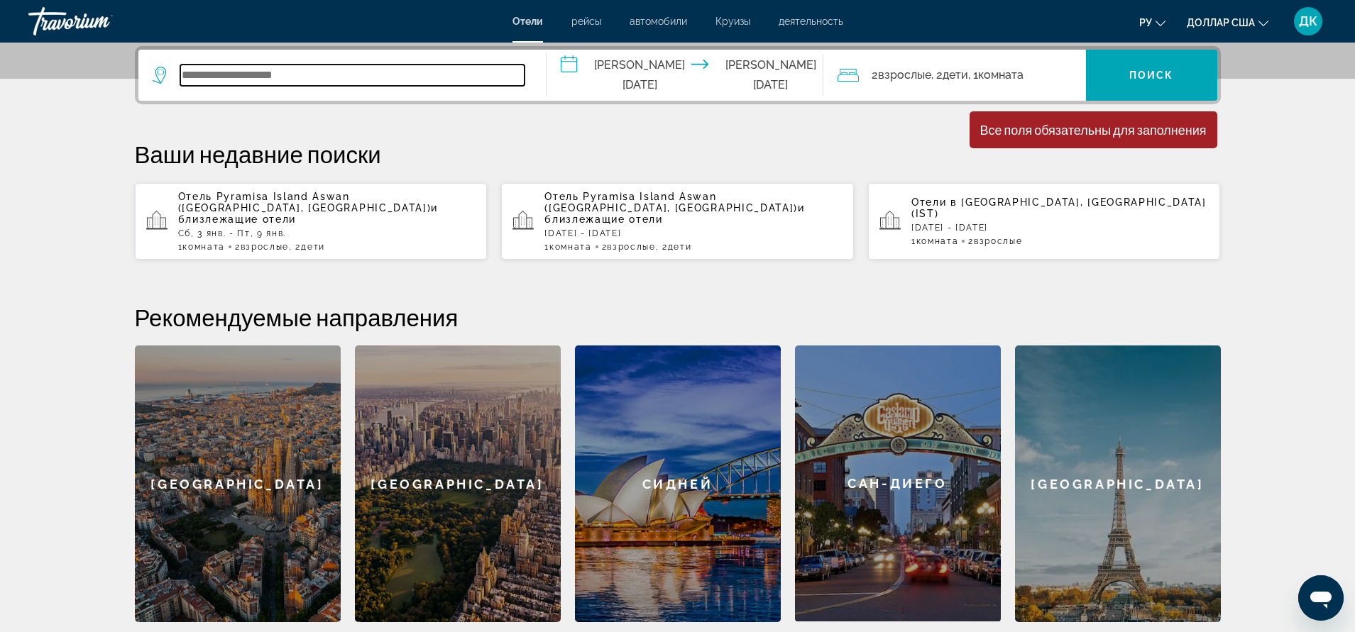
click at [200, 73] on input "Виджет поиска" at bounding box center [352, 75] width 344 height 21
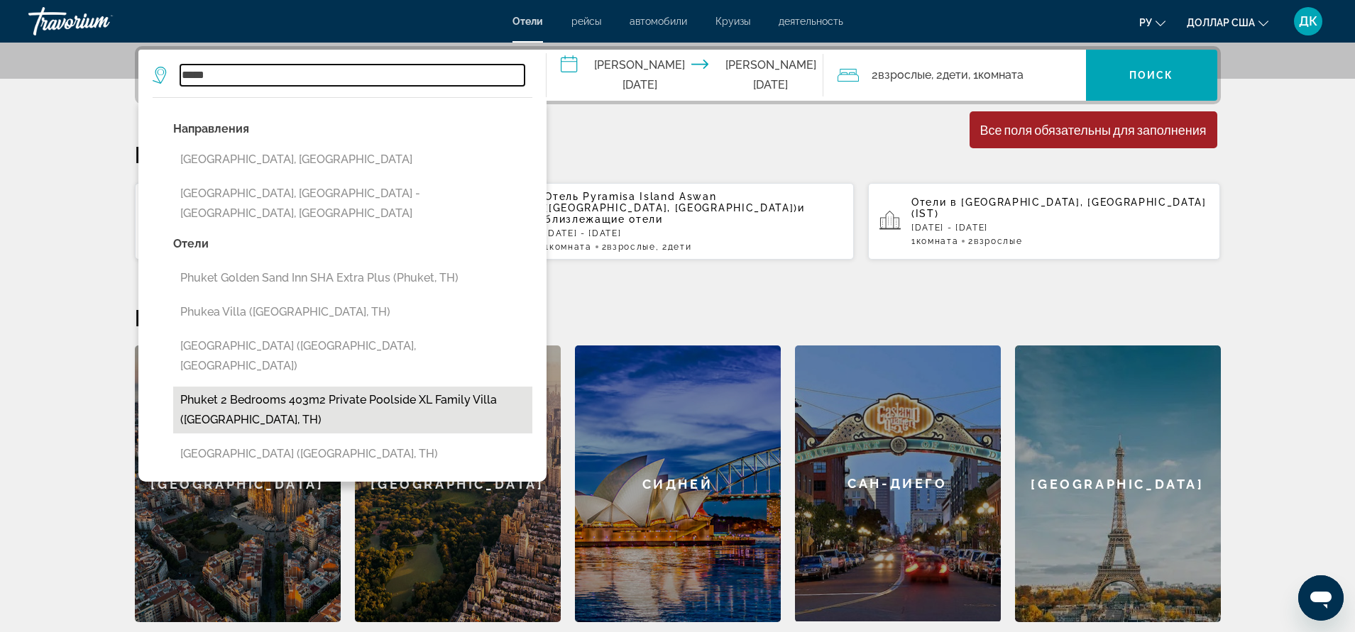
scroll to position [418, 0]
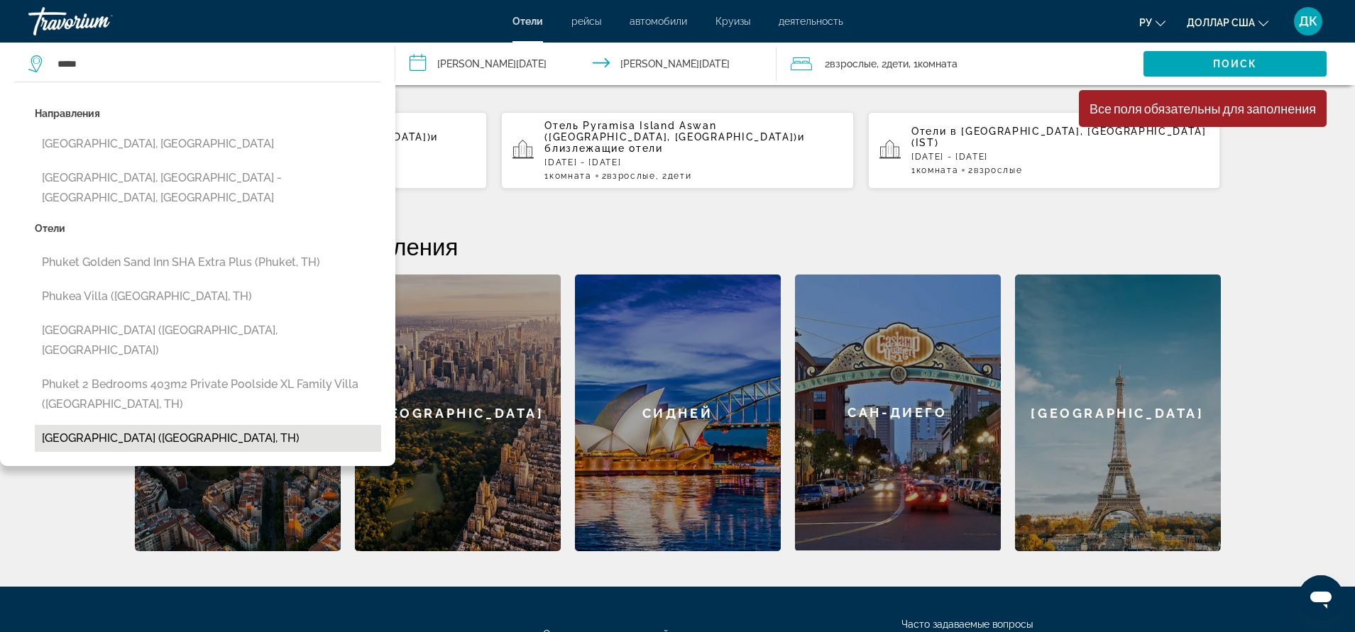
click at [247, 425] on button "[GEOGRAPHIC_DATA] ([GEOGRAPHIC_DATA], TH)" at bounding box center [208, 438] width 346 height 27
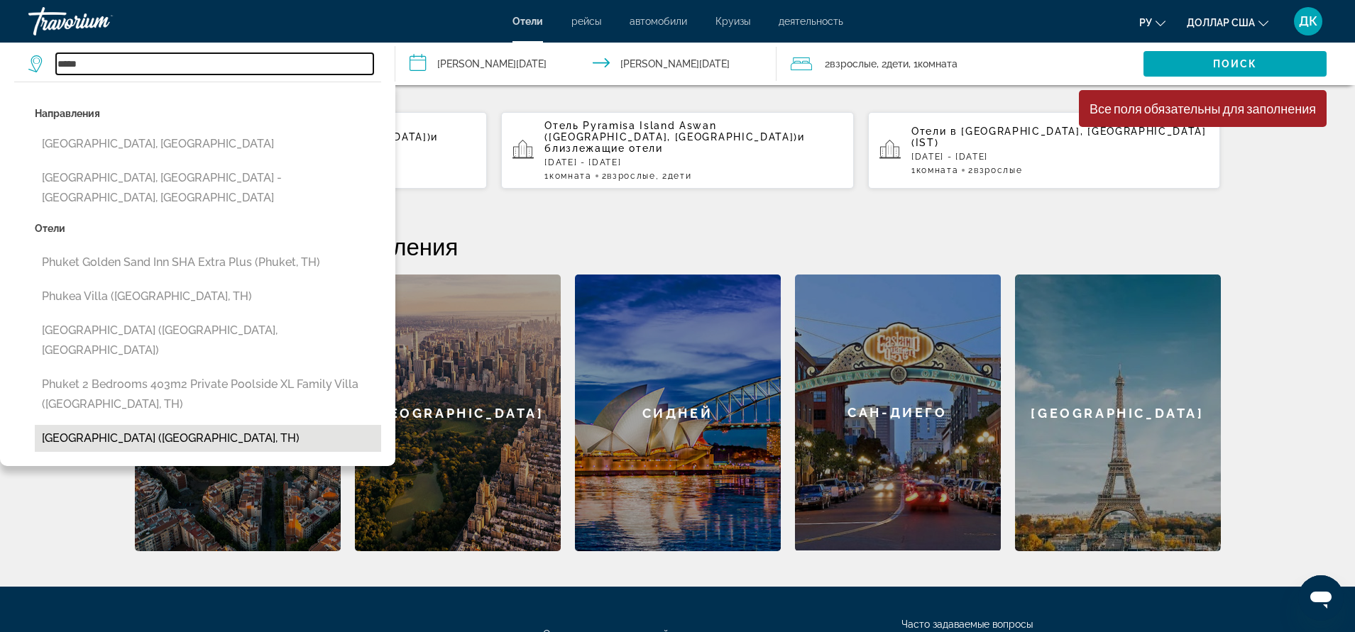
type input "**********"
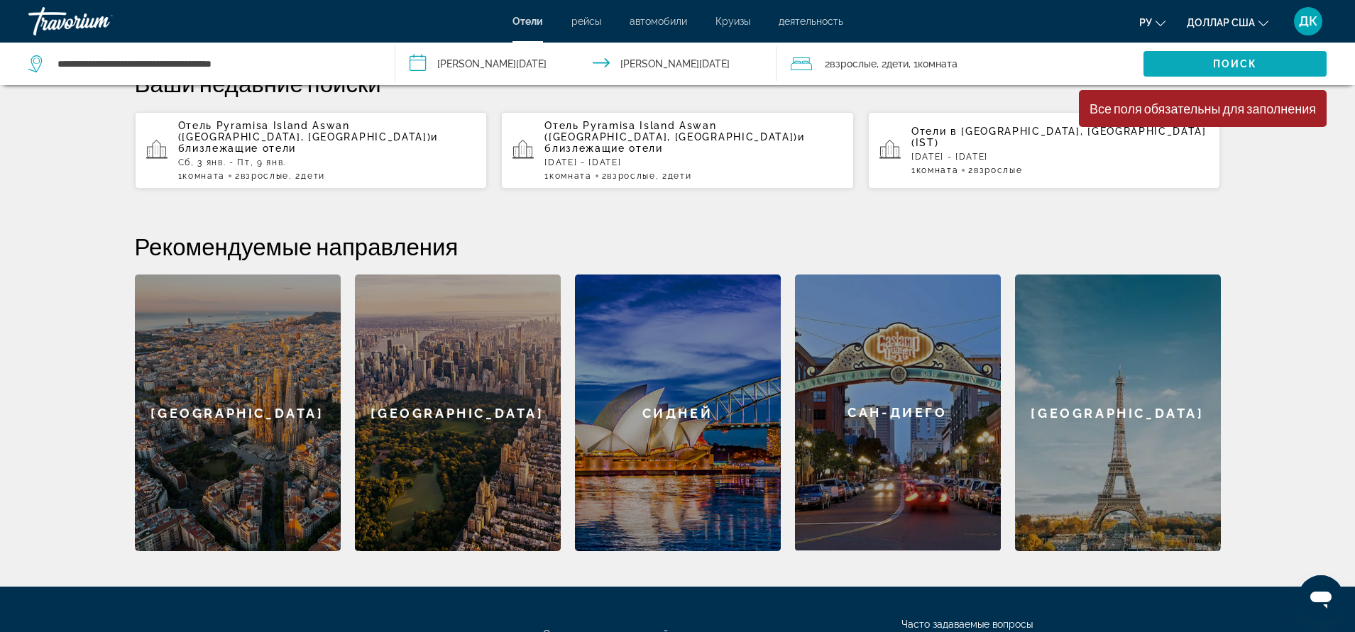
click at [1184, 68] on span "Виджет поиска" at bounding box center [1234, 64] width 183 height 34
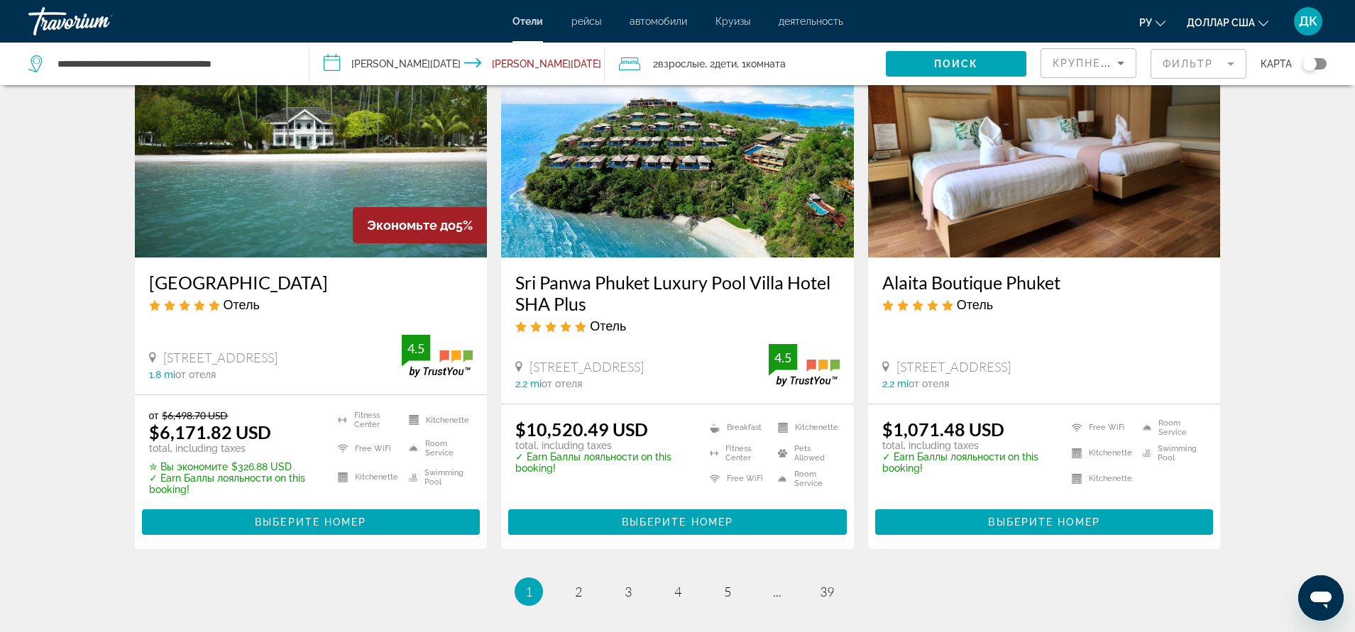
scroll to position [1774, 0]
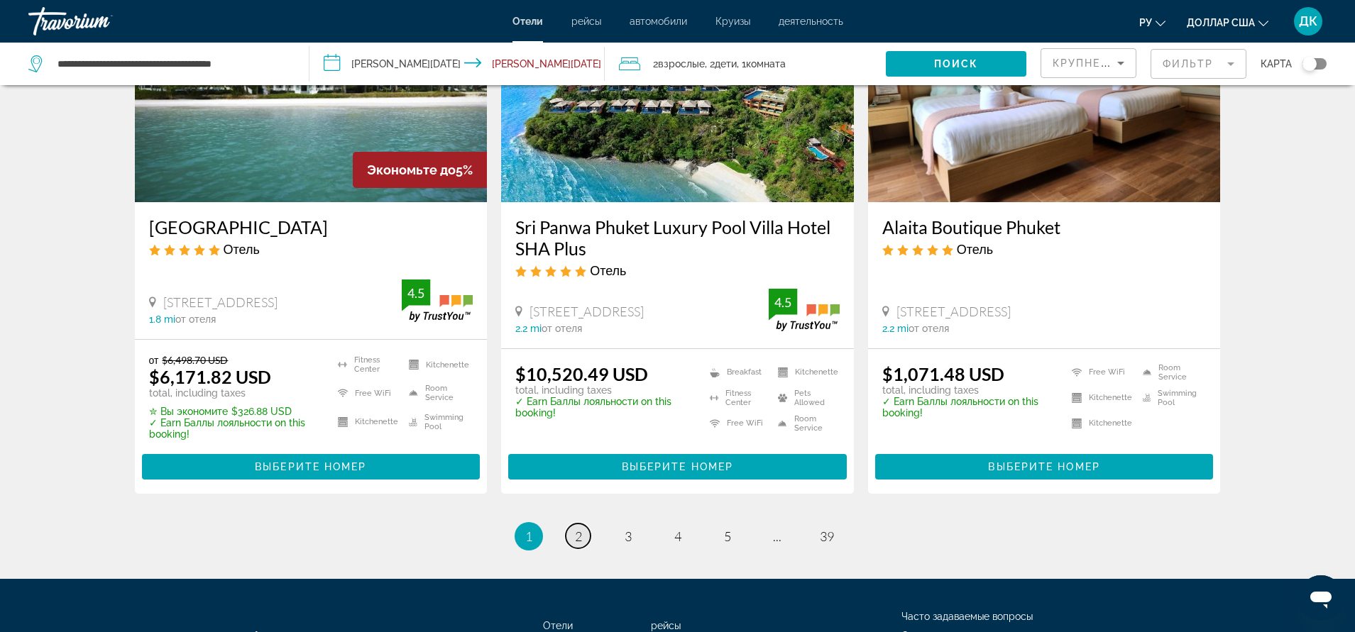
click at [580, 529] on span "2" at bounding box center [578, 537] width 7 height 16
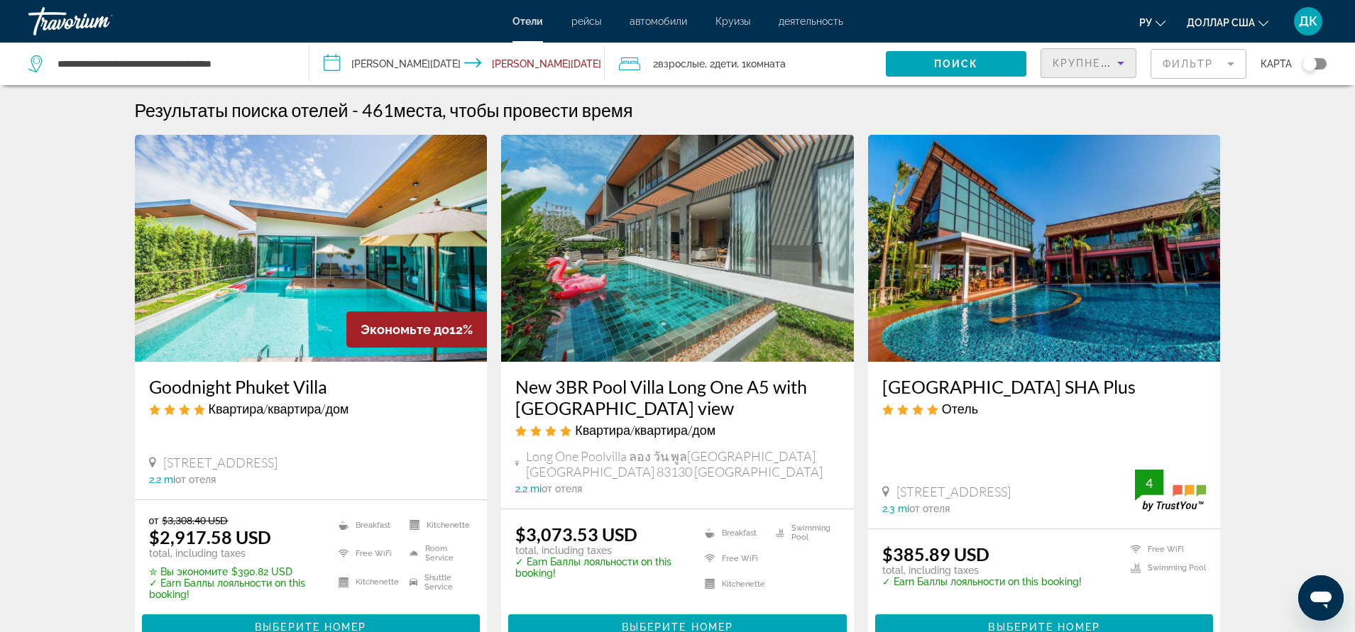
click at [1123, 57] on icon "Sort by" at bounding box center [1120, 63] width 17 height 17
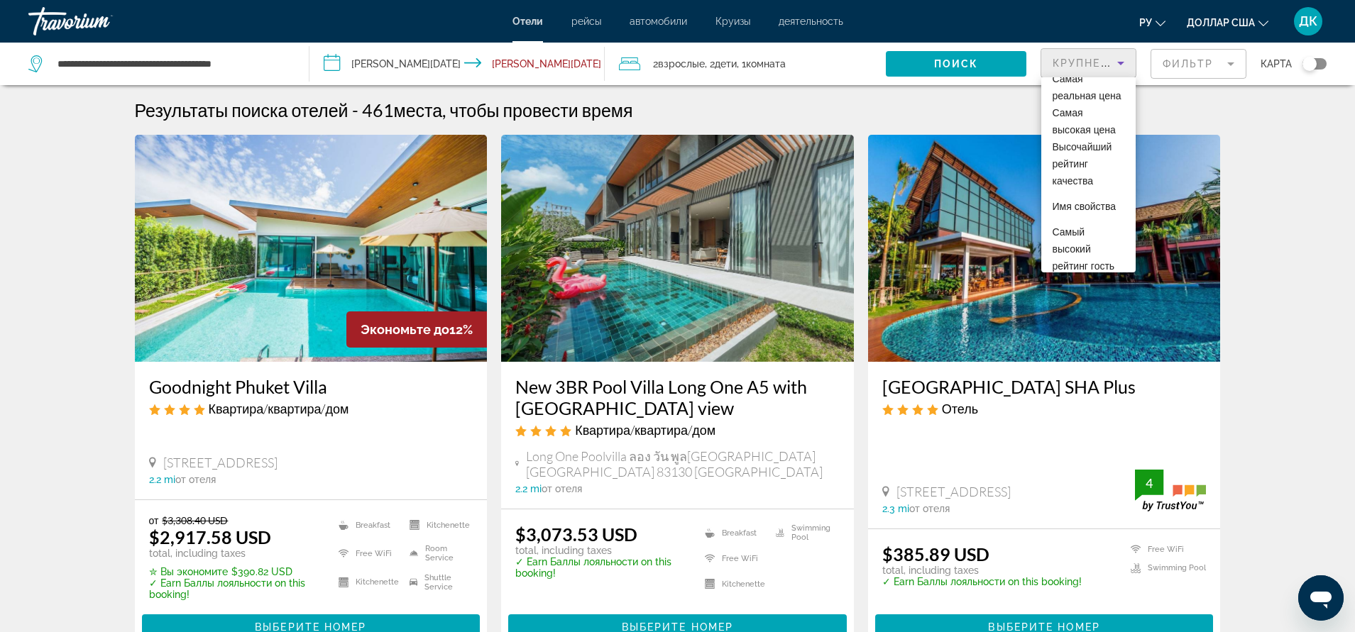
scroll to position [52, 0]
click at [1084, 126] on font "Самая реальная цена" at bounding box center [1086, 116] width 69 height 28
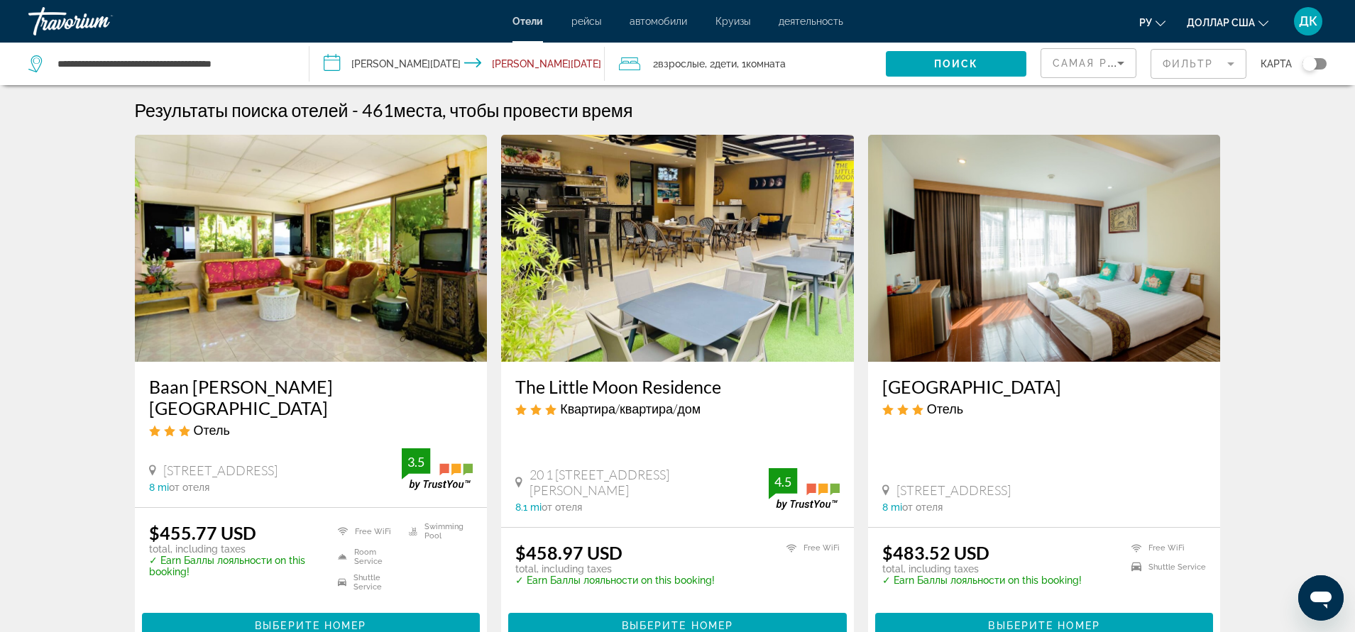
click at [1230, 65] on mat-form-field "Фильтр" at bounding box center [1198, 64] width 96 height 30
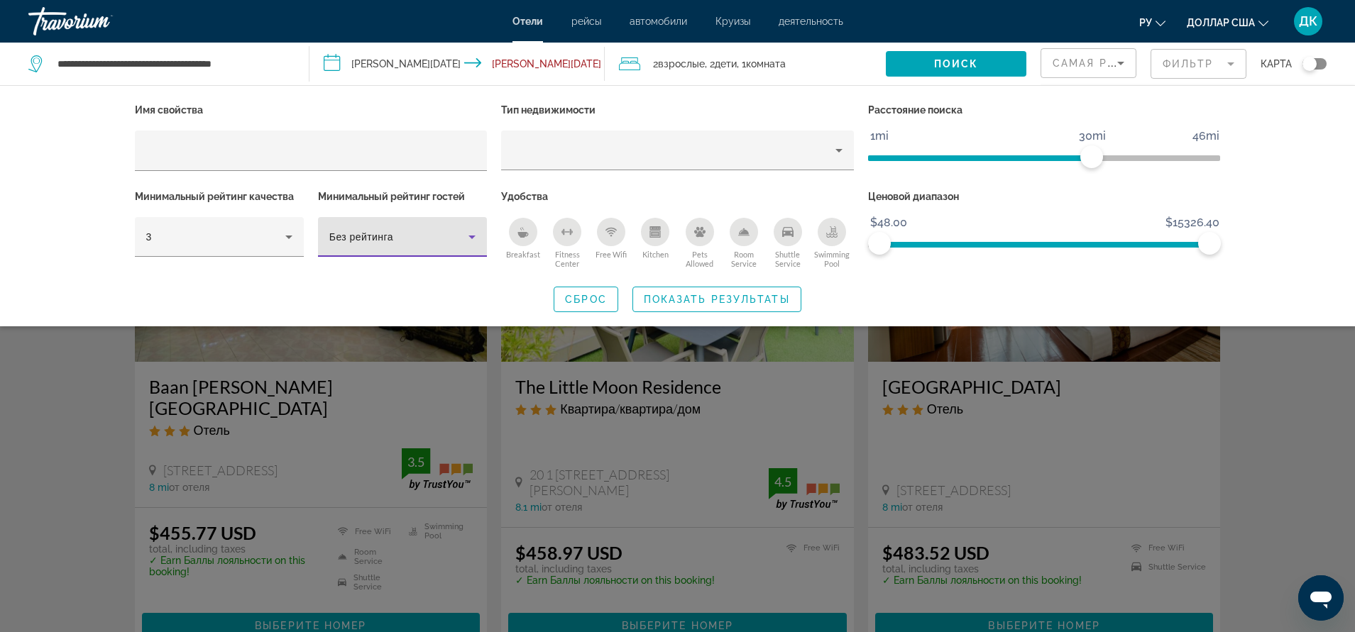
click at [475, 237] on icon "Hotel Filters" at bounding box center [471, 236] width 17 height 17
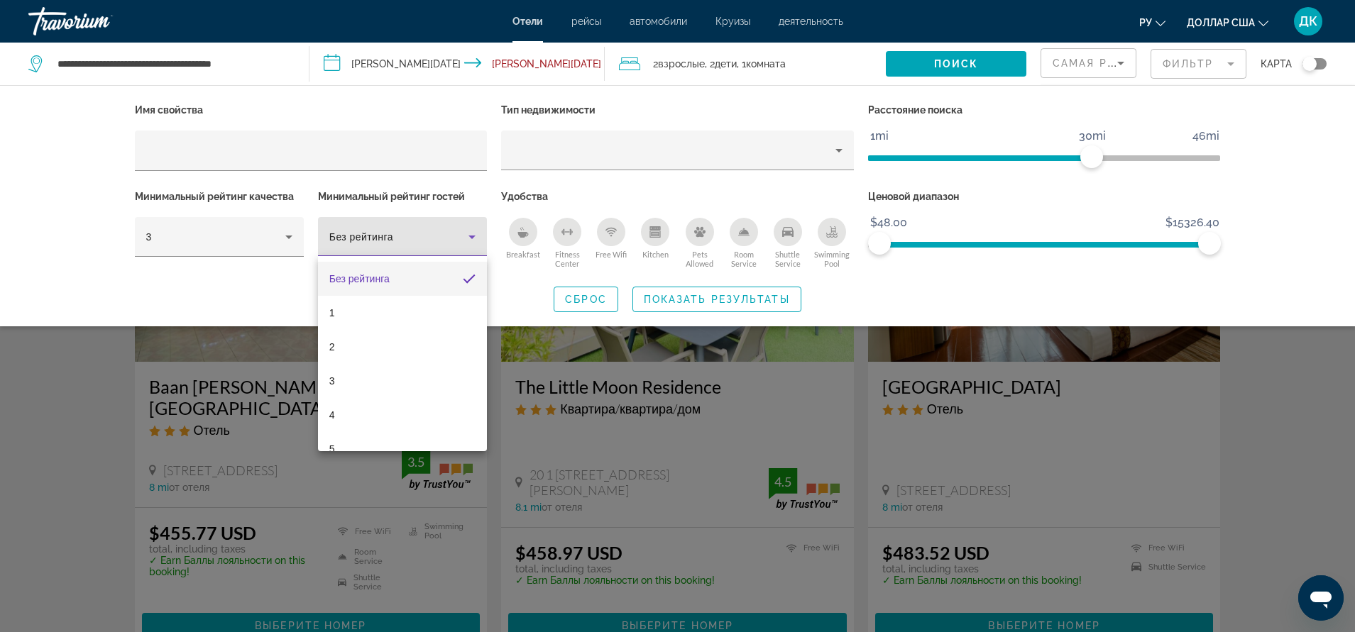
click at [475, 237] on div at bounding box center [677, 316] width 1355 height 632
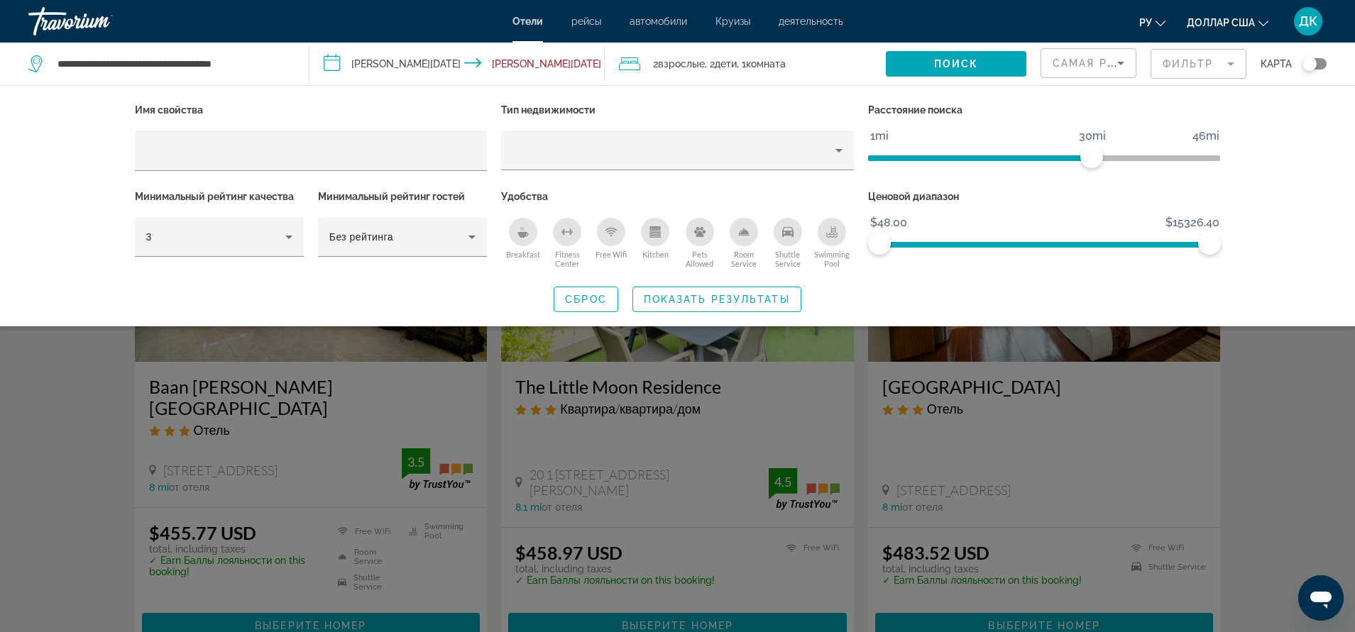
click at [795, 356] on div "Search widget" at bounding box center [677, 422] width 1355 height 419
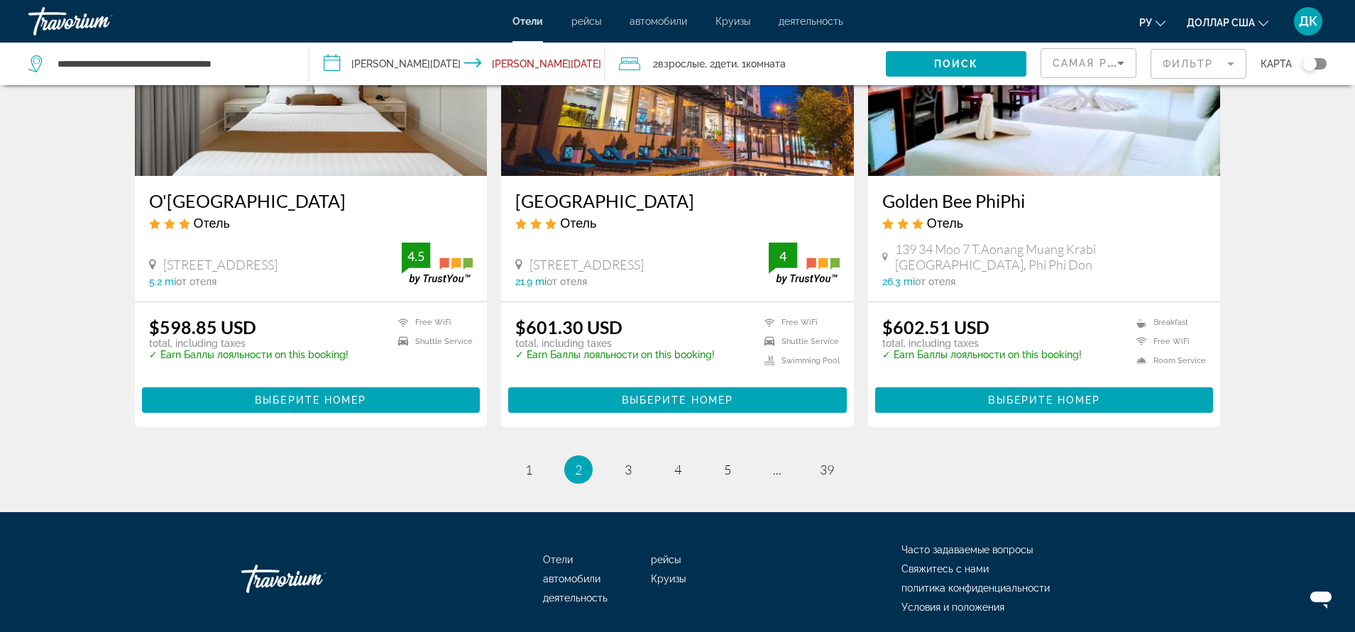
scroll to position [1827, 0]
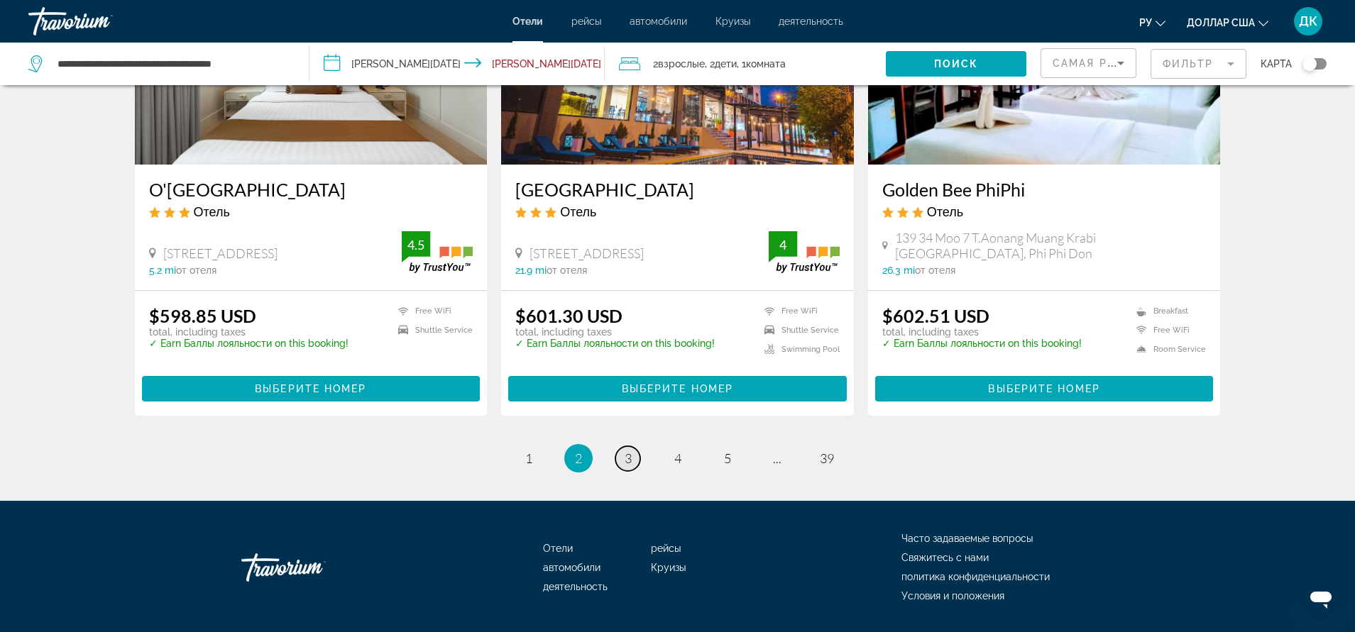
click at [627, 451] on span "3" at bounding box center [627, 459] width 7 height 16
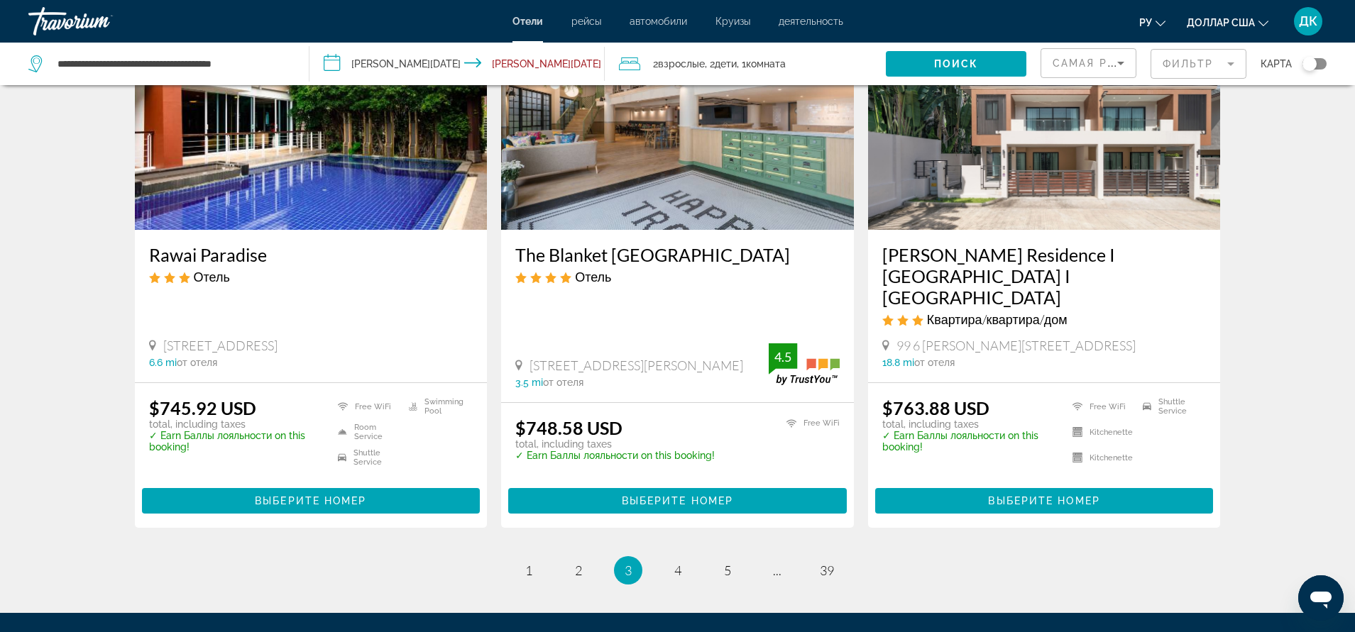
scroll to position [1774, 0]
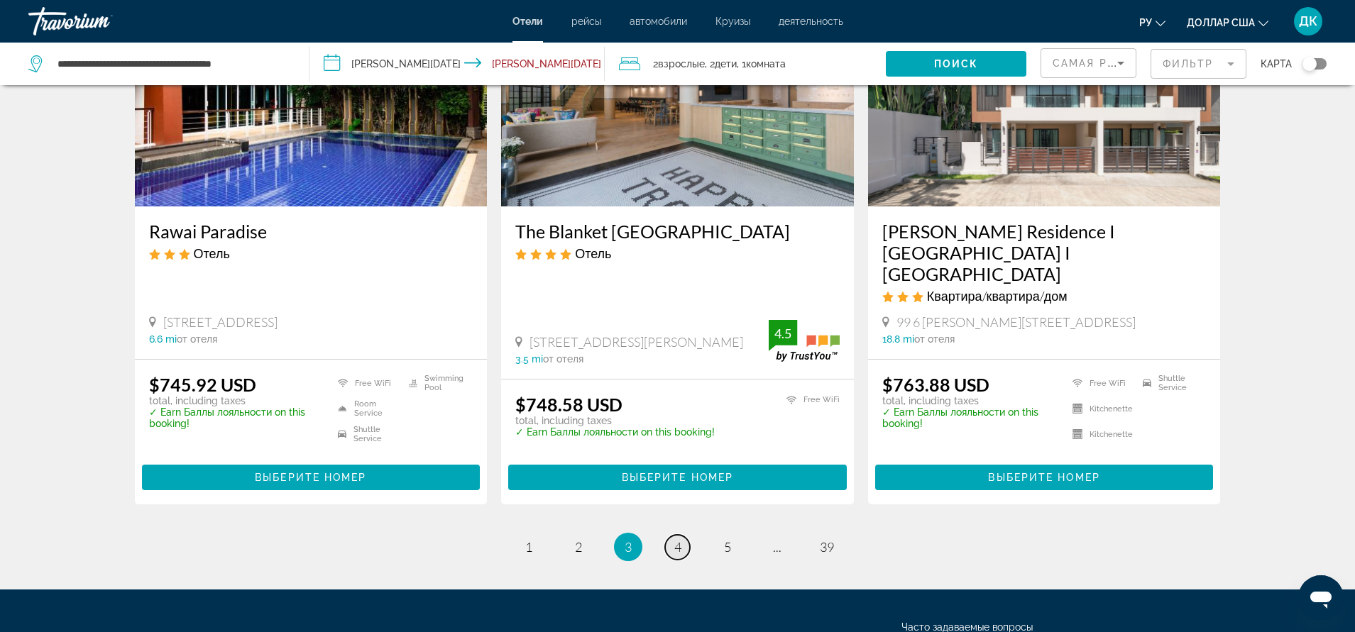
click at [676, 539] on span "4" at bounding box center [677, 547] width 7 height 16
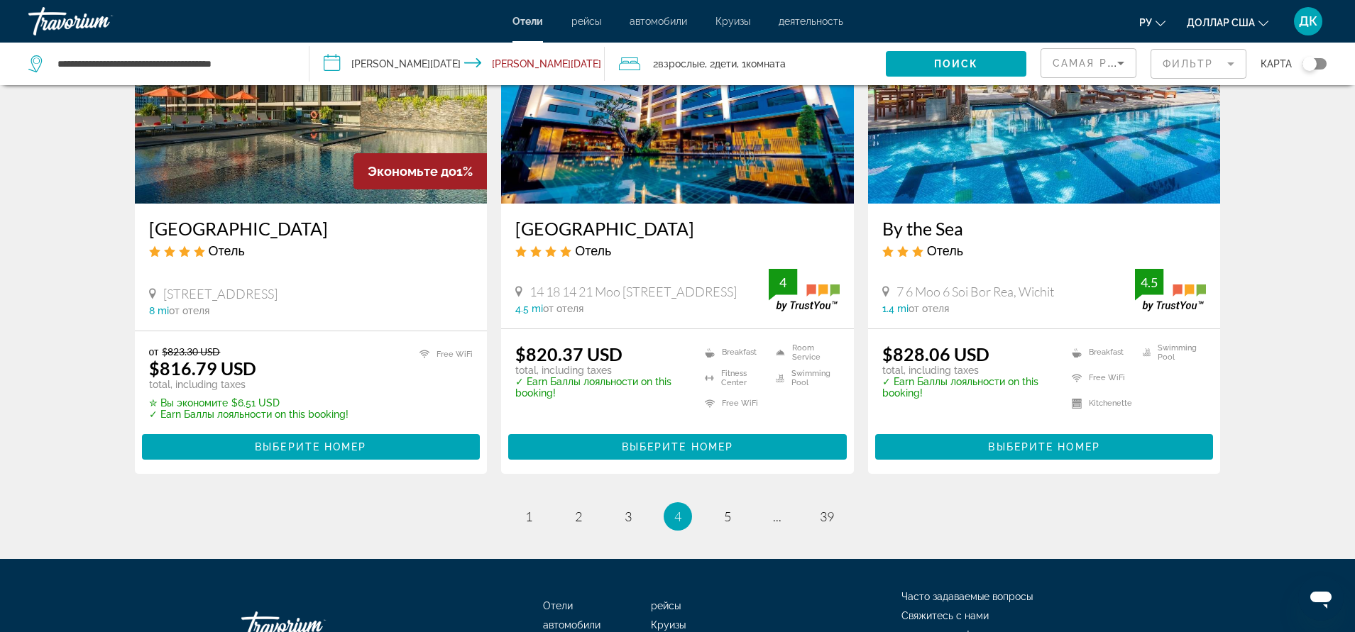
scroll to position [1855, 0]
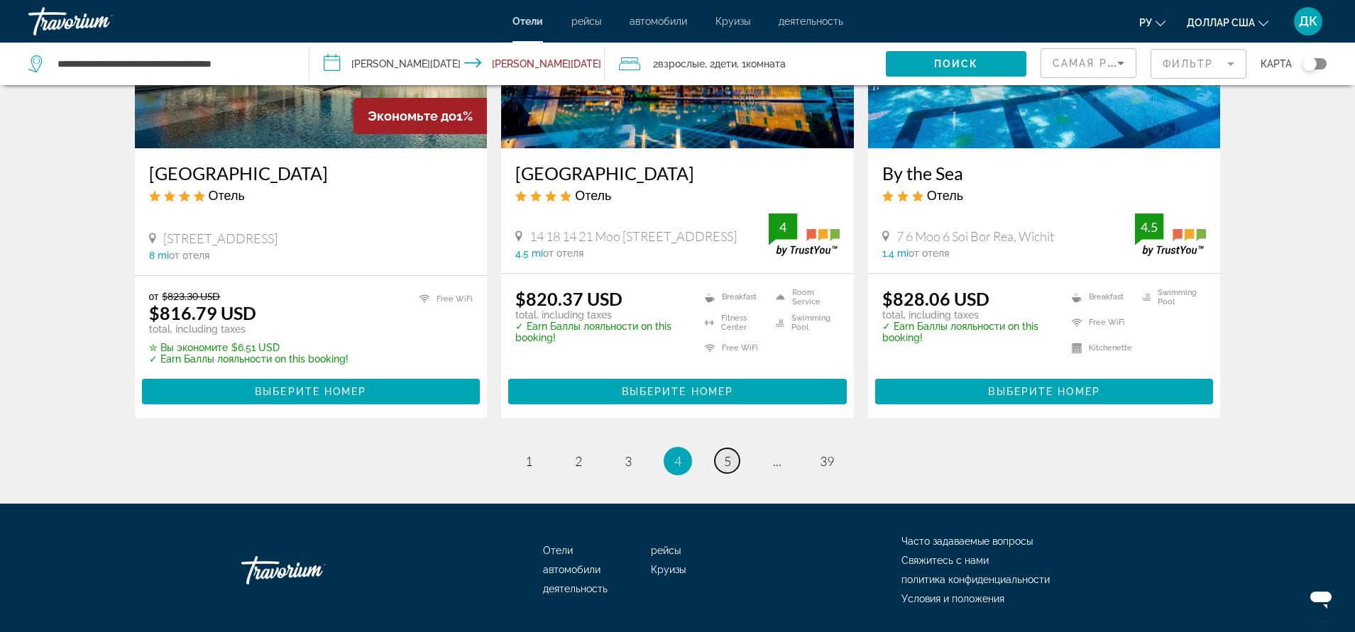
click at [732, 448] on link "page 5" at bounding box center [727, 460] width 25 height 25
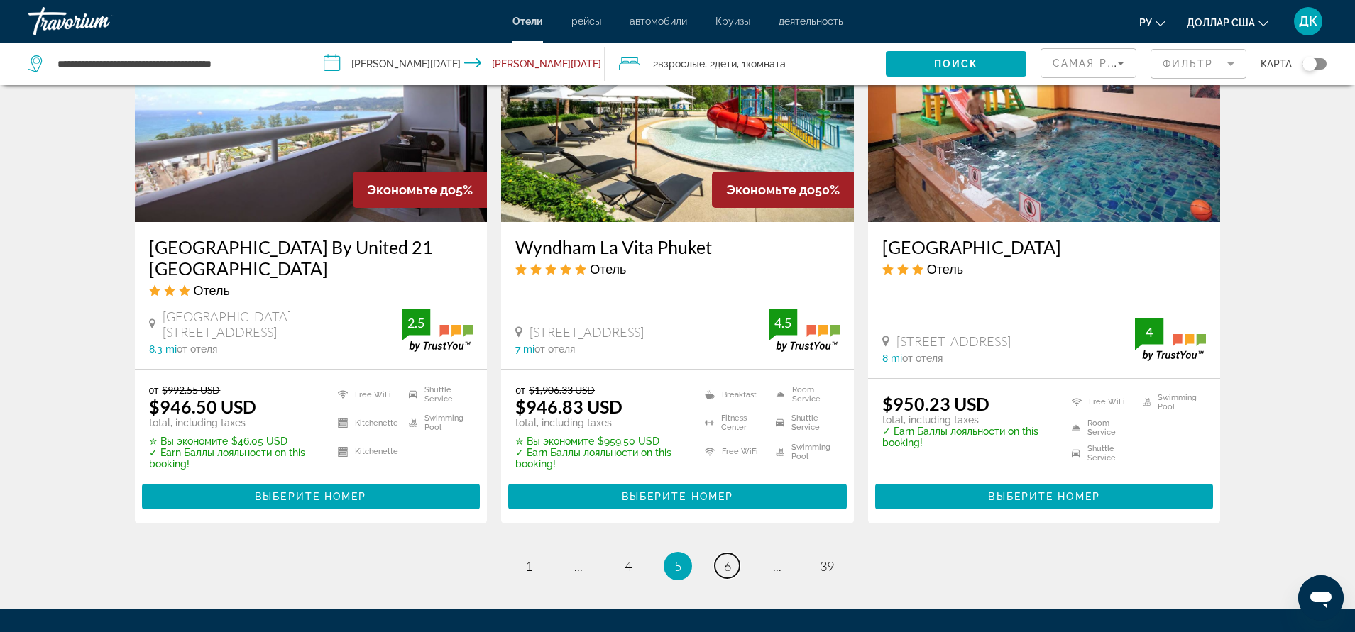
scroll to position [1774, 0]
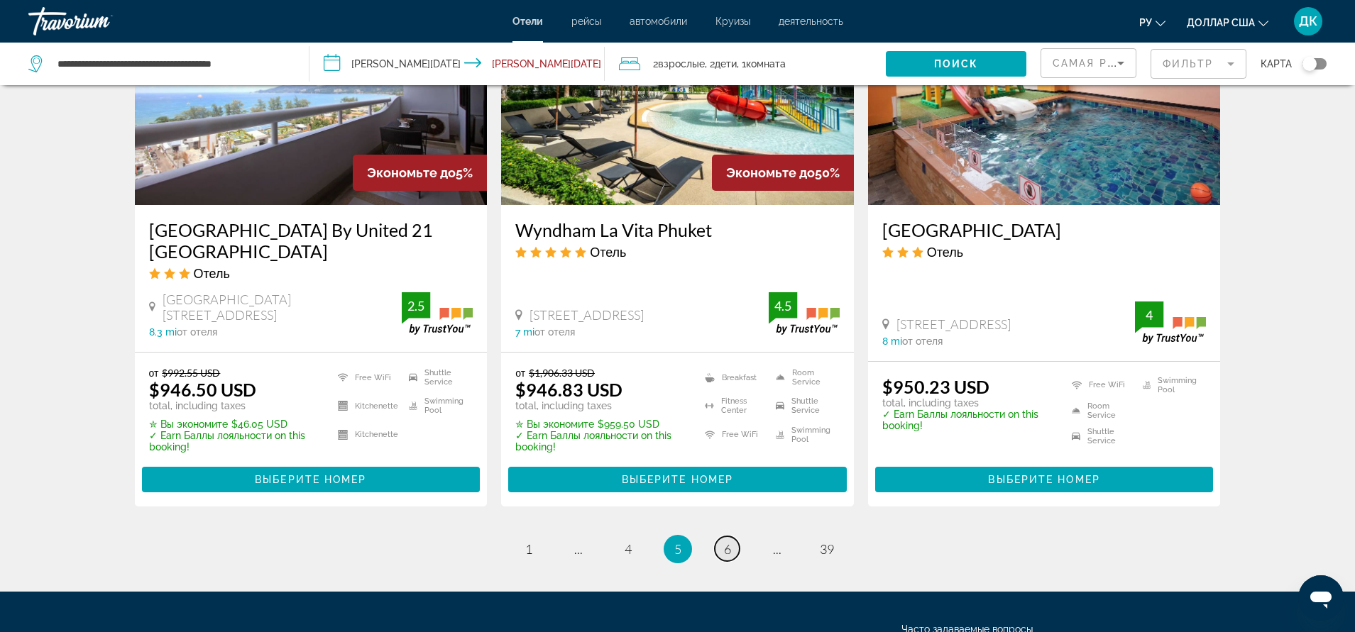
click at [726, 541] on span "6" at bounding box center [727, 549] width 7 height 16
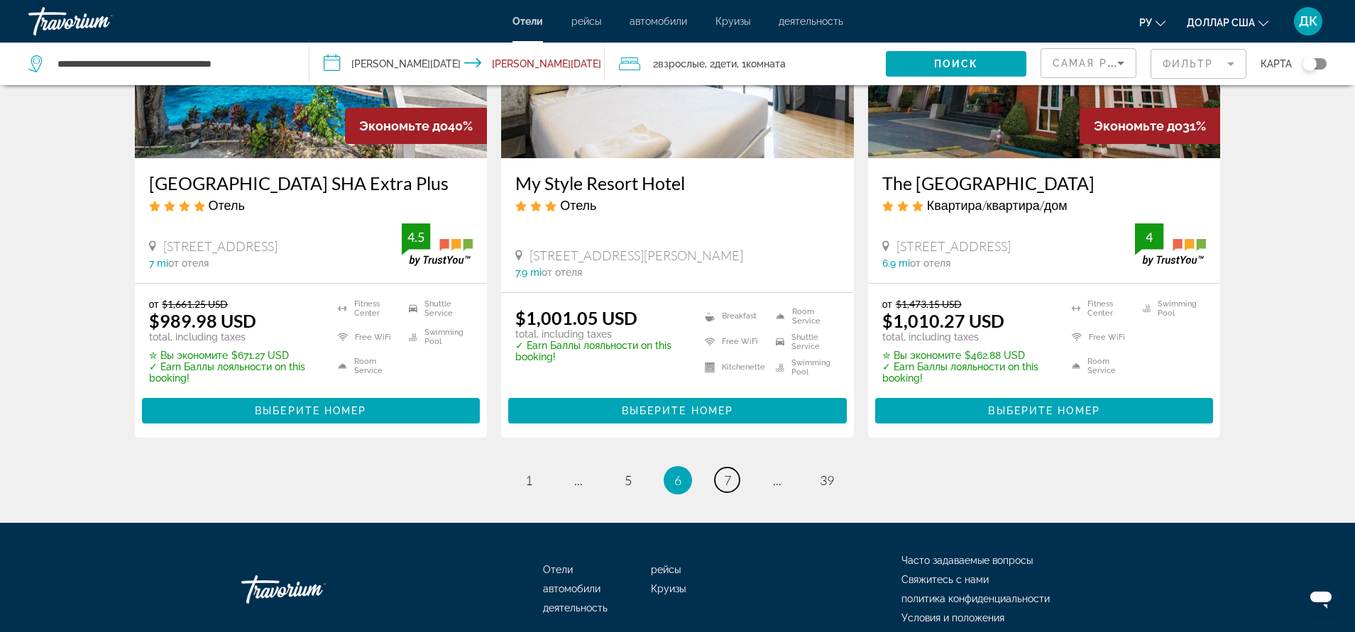
scroll to position [1845, 0]
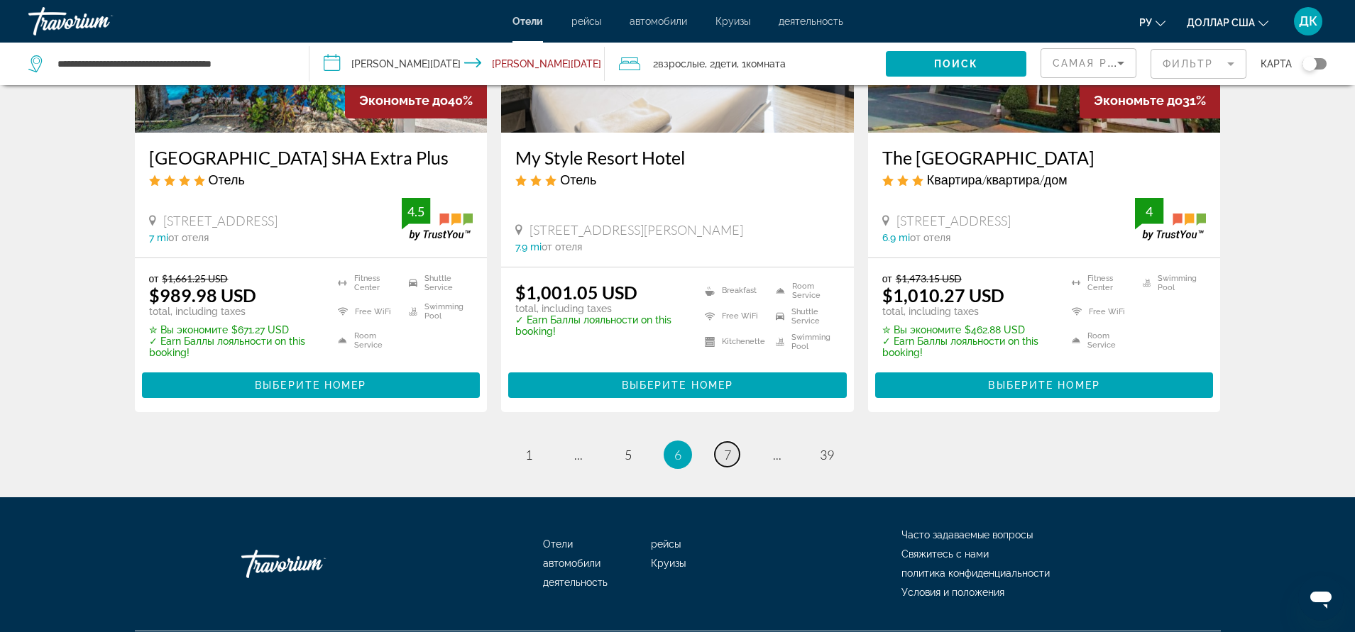
click at [720, 457] on link "page 7" at bounding box center [727, 454] width 25 height 25
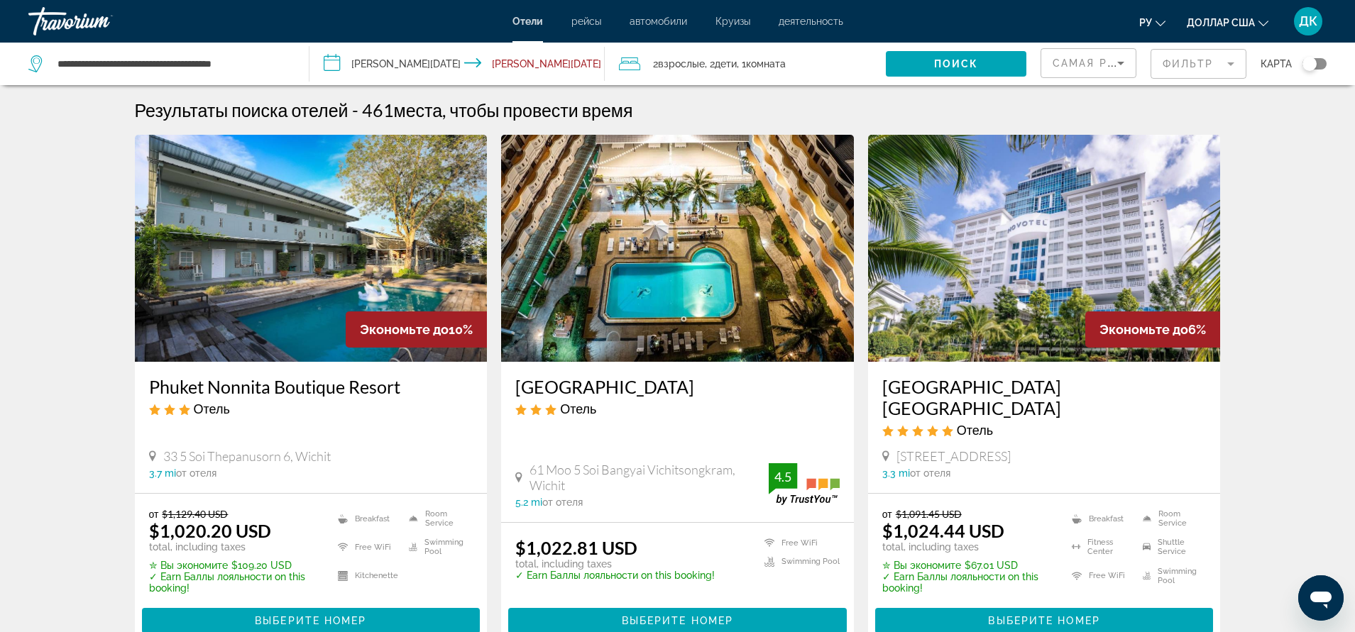
click at [1228, 62] on mat-form-field "Фильтр" at bounding box center [1198, 64] width 96 height 30
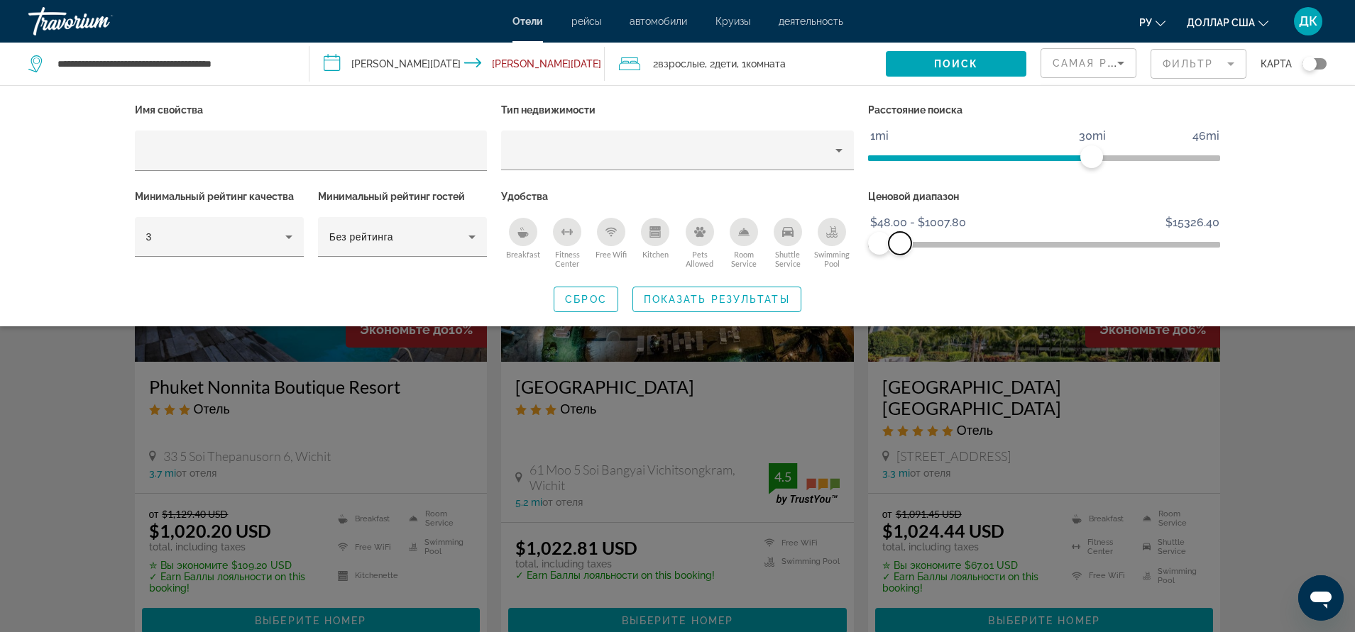
drag, startPoint x: 1208, startPoint y: 246, endPoint x: 899, endPoint y: 243, distance: 308.7
click at [899, 243] on span "ngx-slider-max" at bounding box center [899, 243] width 23 height 23
click at [1277, 109] on div "Имя свойства Тип недвижимости Расстояние поиска 1mi 46mi 30mi Минимальный рейти…" at bounding box center [677, 205] width 1355 height 241
drag, startPoint x: 700, startPoint y: 297, endPoint x: 721, endPoint y: 291, distance: 22.0
click at [700, 297] on span "Показать результаты" at bounding box center [717, 299] width 146 height 11
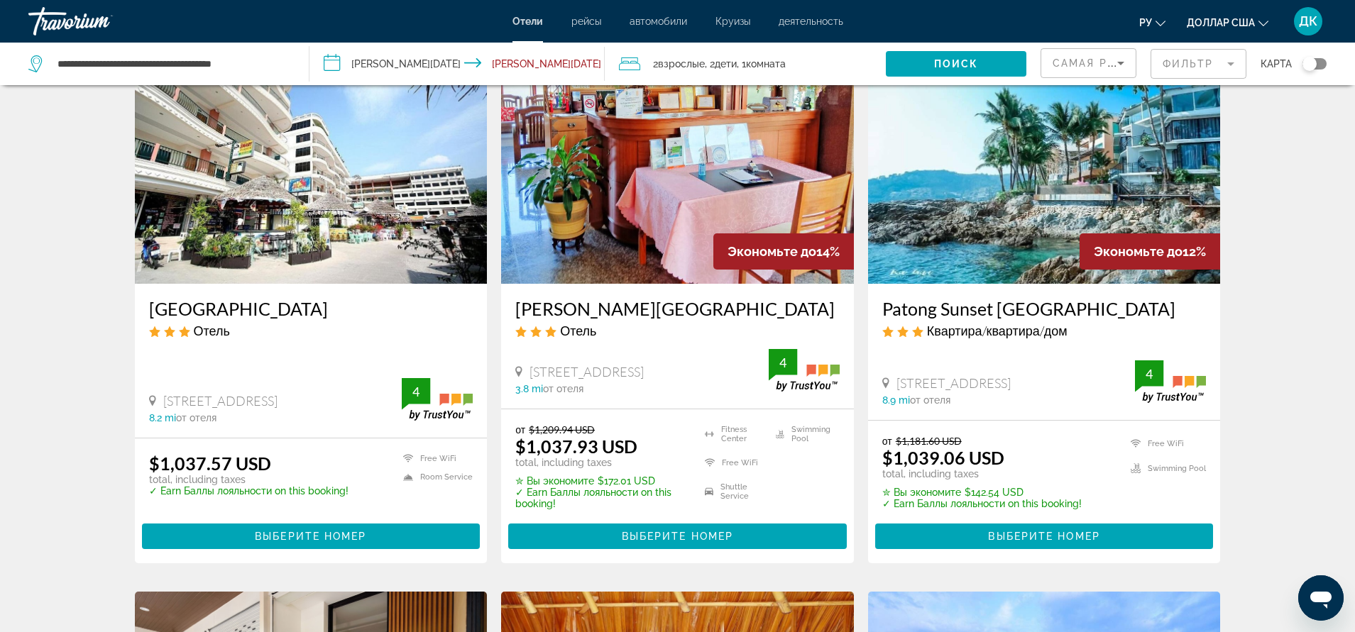
scroll to position [1206, 0]
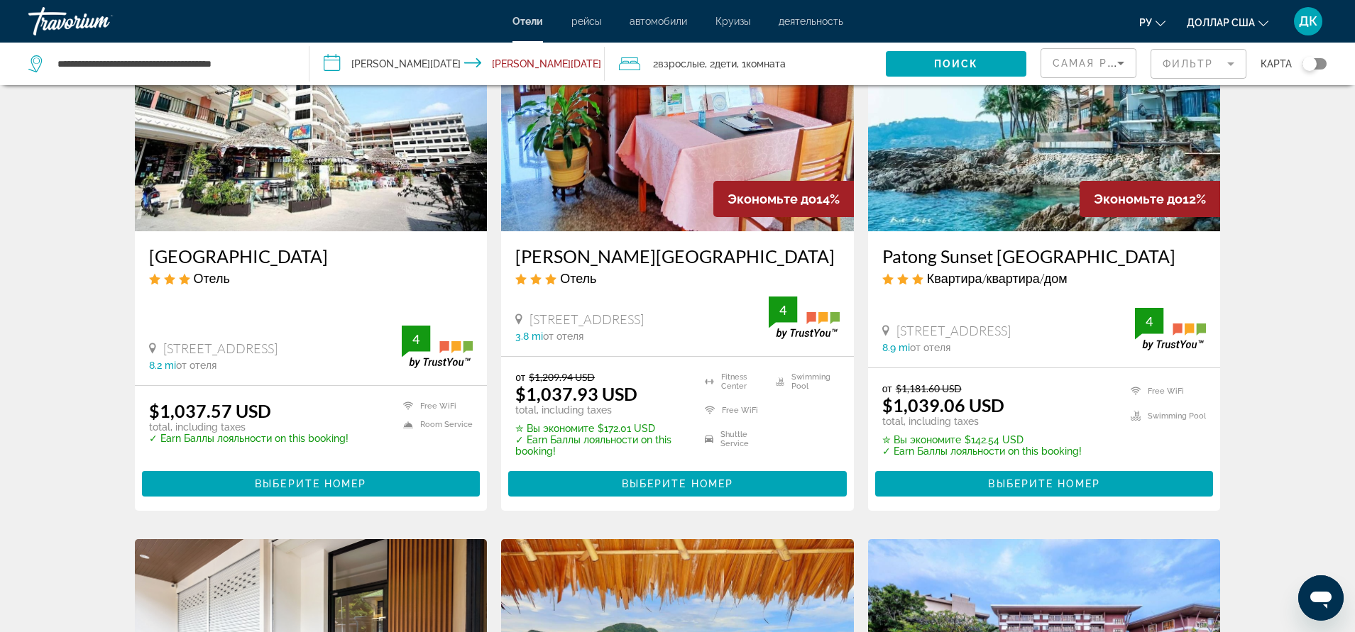
click at [1231, 63] on mat-form-field "Фильтр" at bounding box center [1198, 64] width 96 height 30
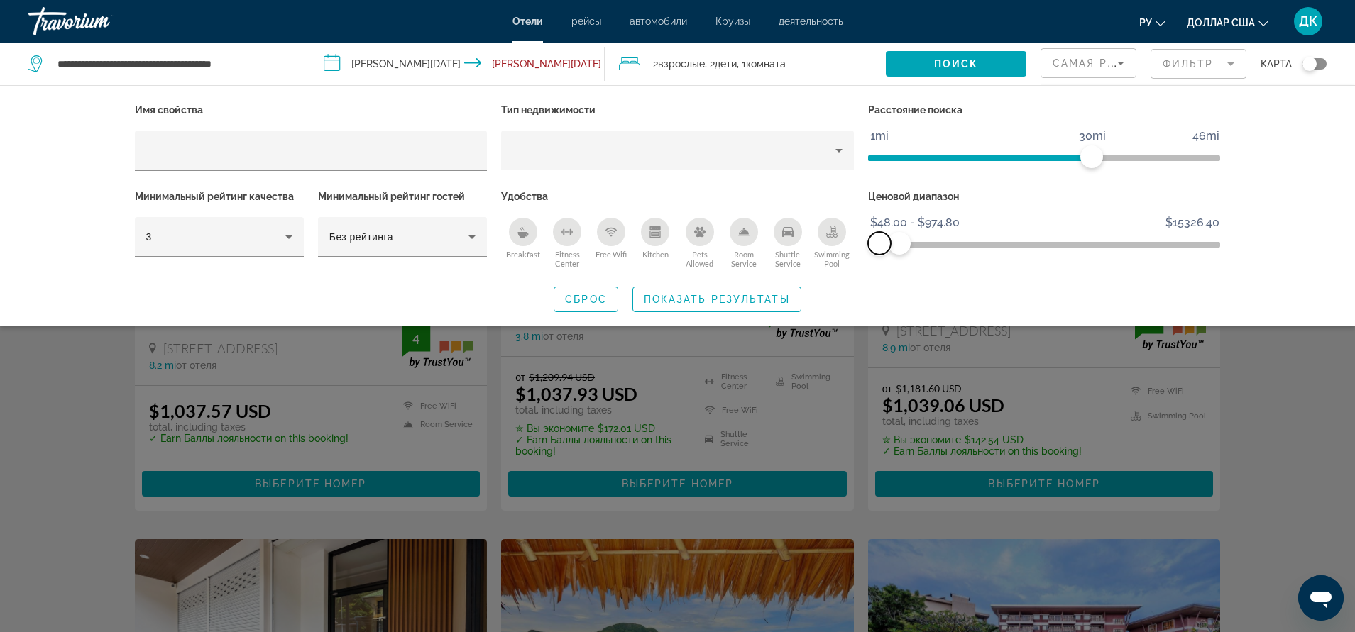
click at [883, 241] on span "ngx-slider" at bounding box center [879, 243] width 23 height 23
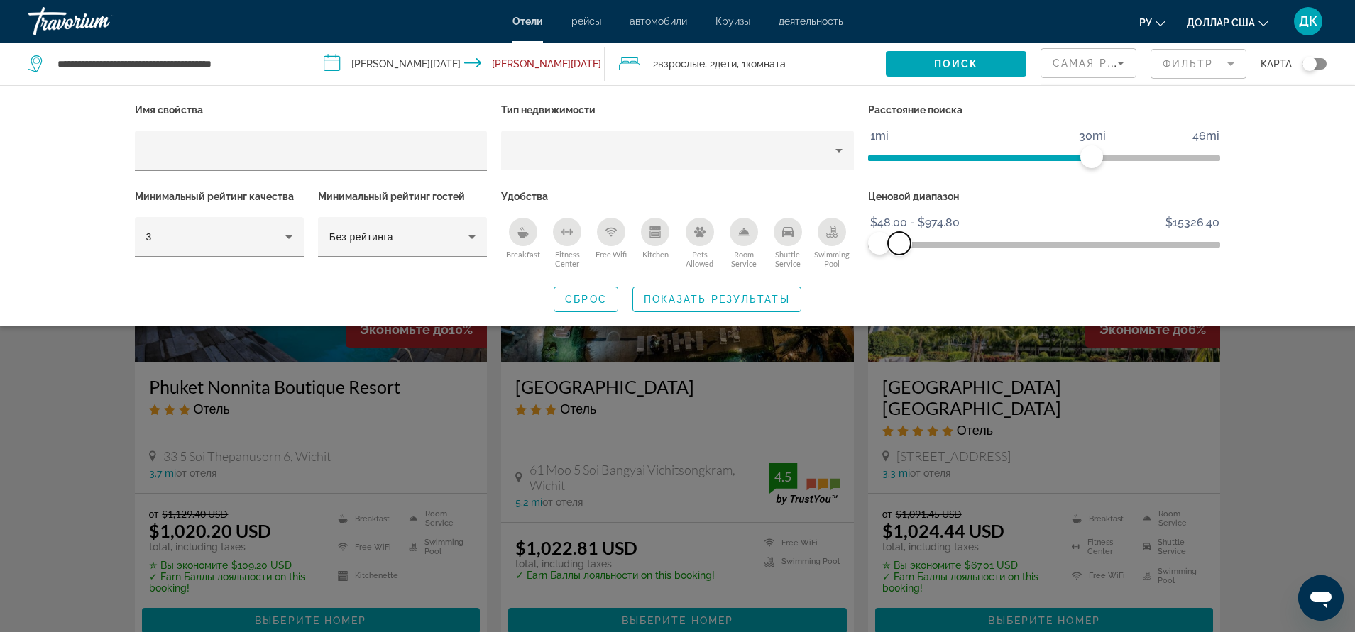
click at [896, 242] on span "ngx-slider-max" at bounding box center [899, 243] width 23 height 23
click at [896, 243] on span "ngx-slider-max" at bounding box center [895, 243] width 23 height 23
click at [996, 265] on div "Ценовой диапазон $48.00 $15326.40 $48.00 $810.40 $48.00 - $810.40" at bounding box center [1044, 230] width 367 height 86
click at [779, 294] on span "Показать результаты" at bounding box center [717, 299] width 146 height 11
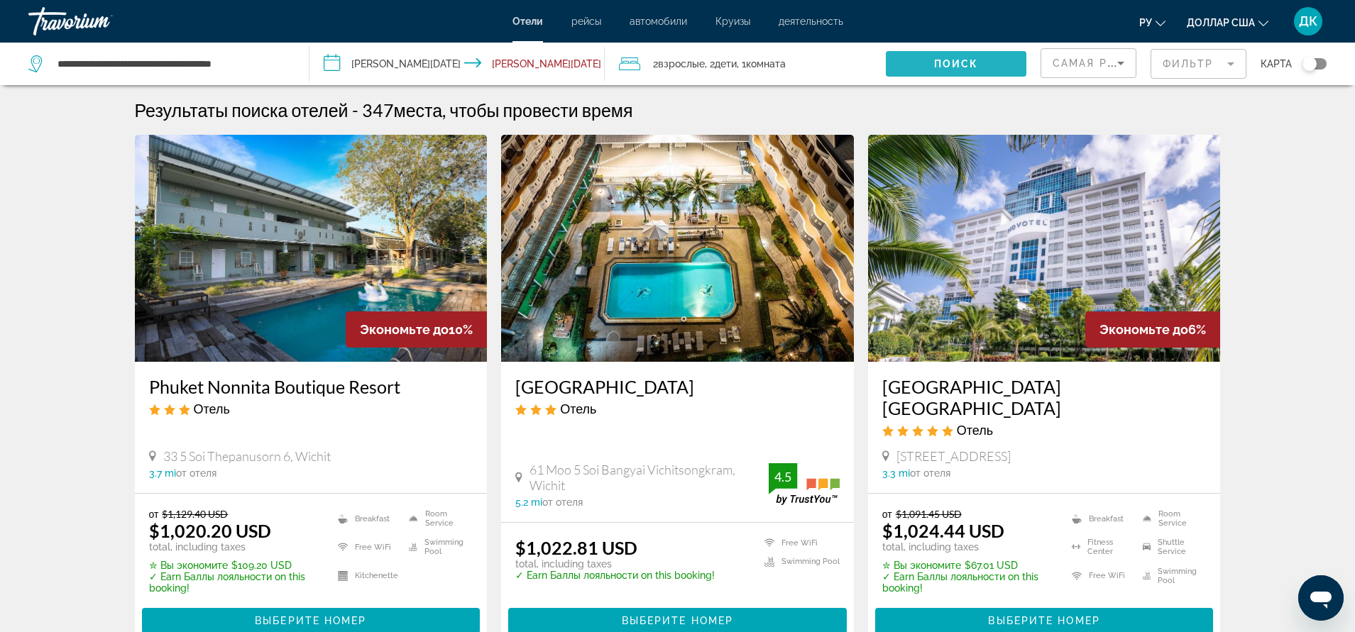
click at [934, 63] on span "Поиск" at bounding box center [956, 63] width 45 height 11
click at [524, 63] on input "**********" at bounding box center [459, 66] width 301 height 47
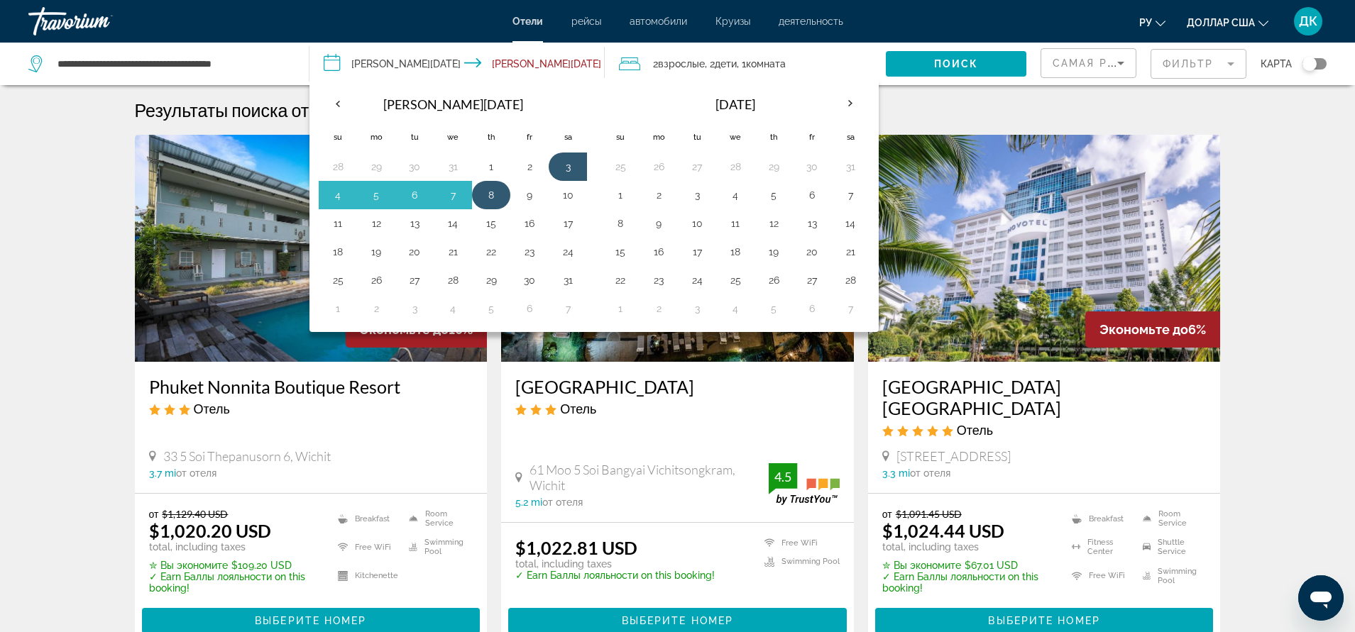
click at [488, 199] on button "8" at bounding box center [491, 195] width 23 height 20
click at [562, 166] on button "3" at bounding box center [567, 167] width 23 height 20
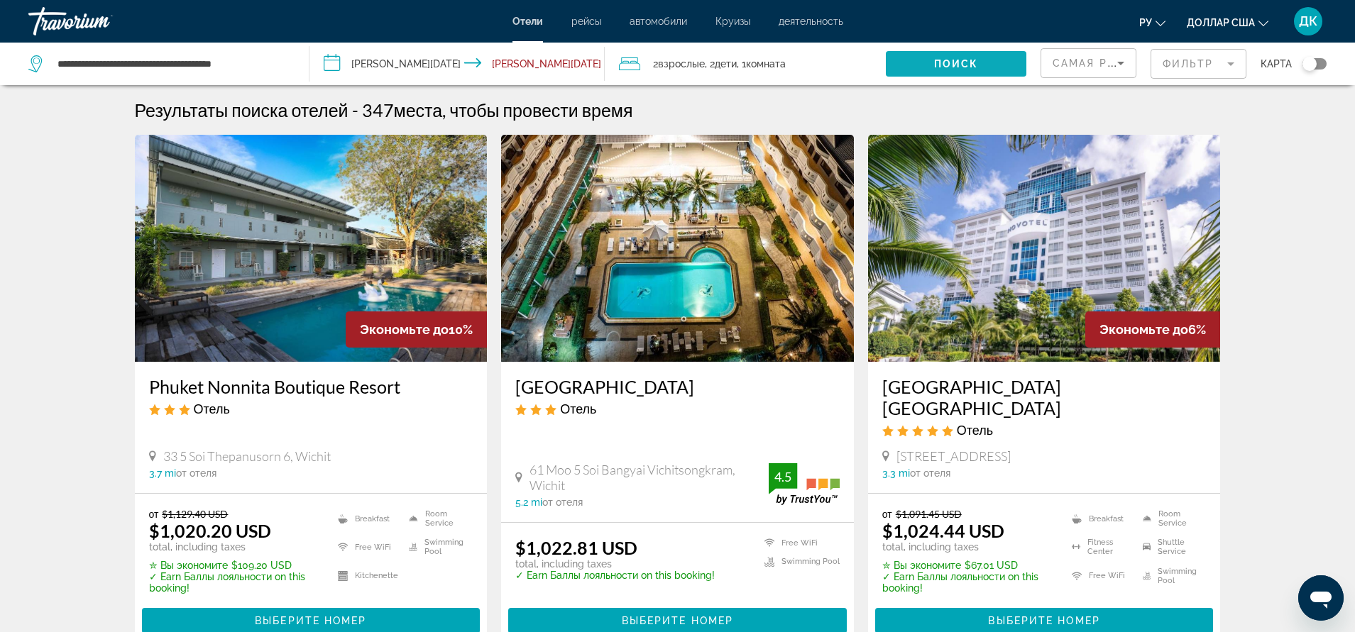
click at [944, 63] on span "Поиск" at bounding box center [956, 63] width 45 height 11
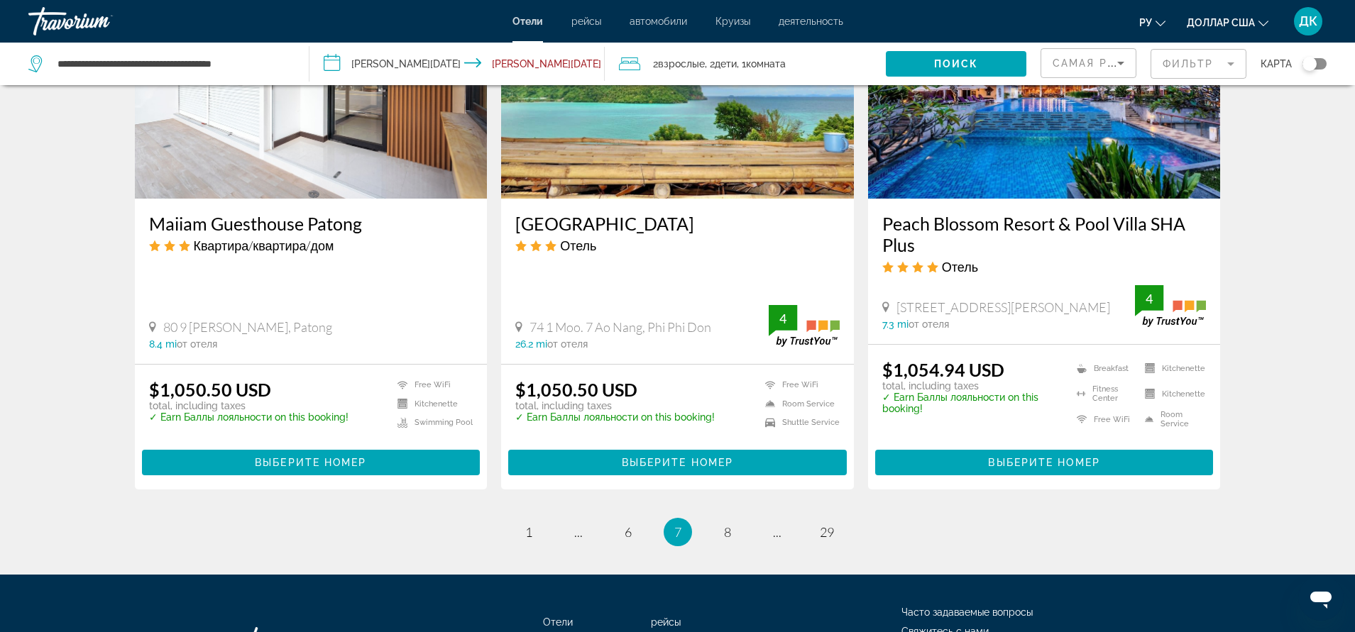
scroll to position [1845, 0]
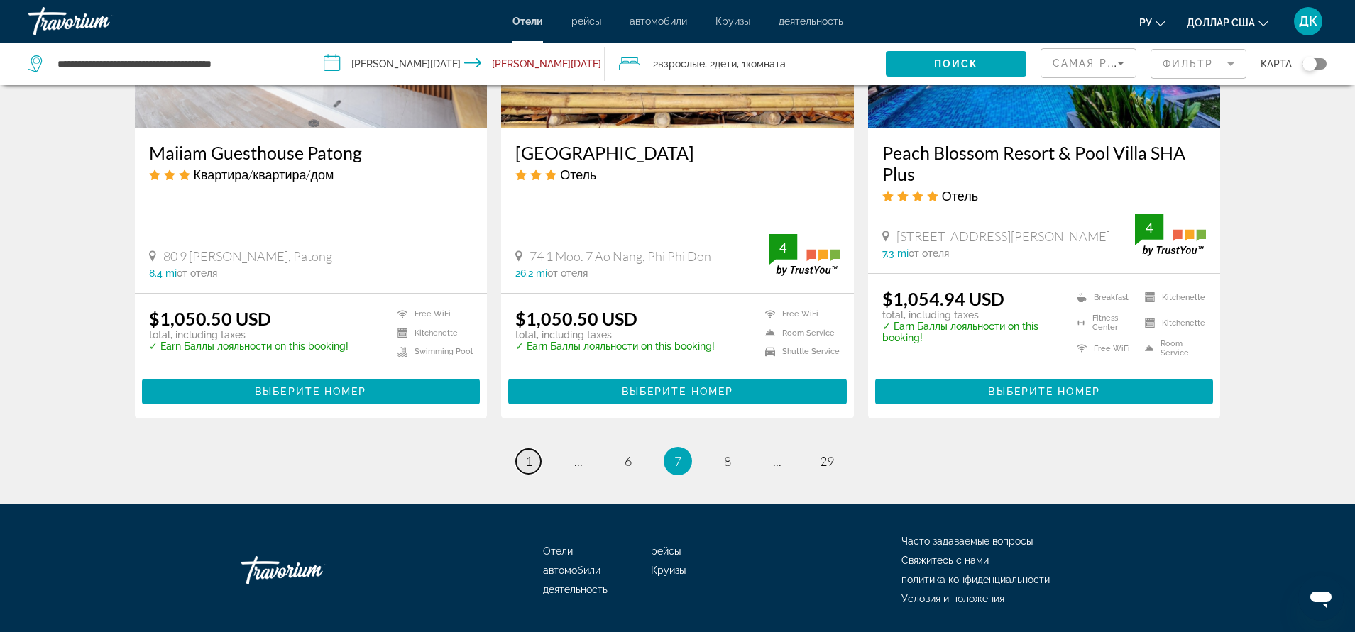
click at [531, 460] on span "1" at bounding box center [528, 461] width 7 height 16
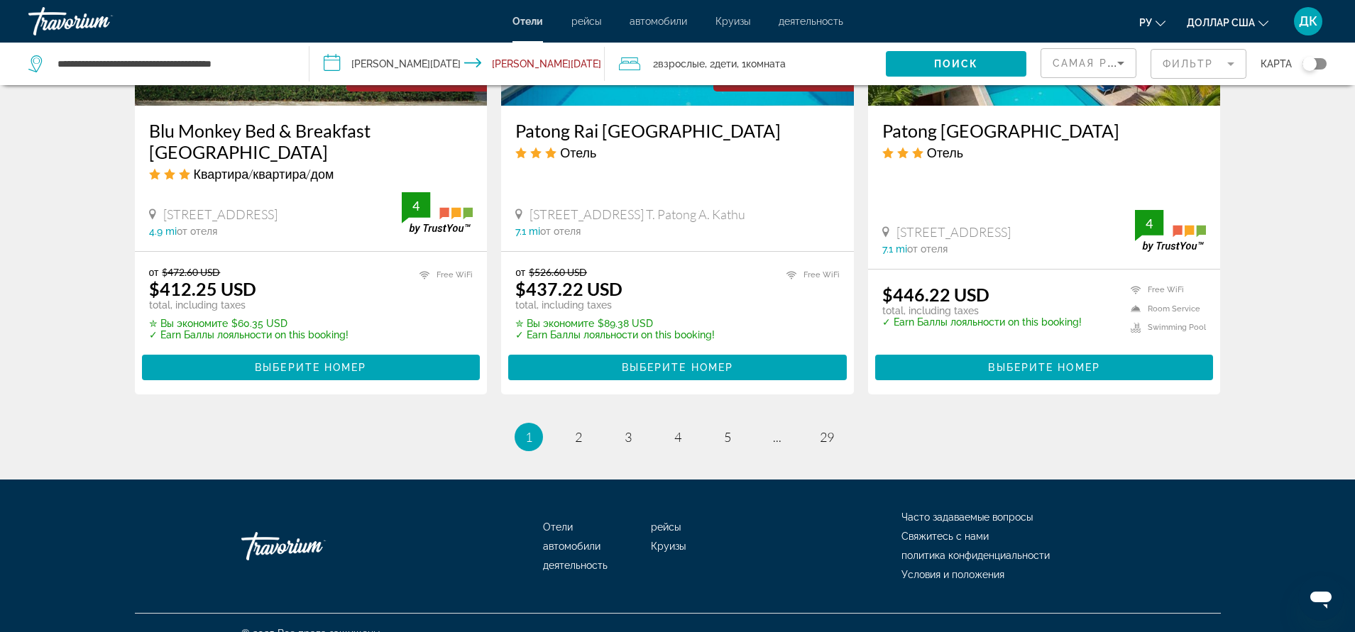
scroll to position [1835, 0]
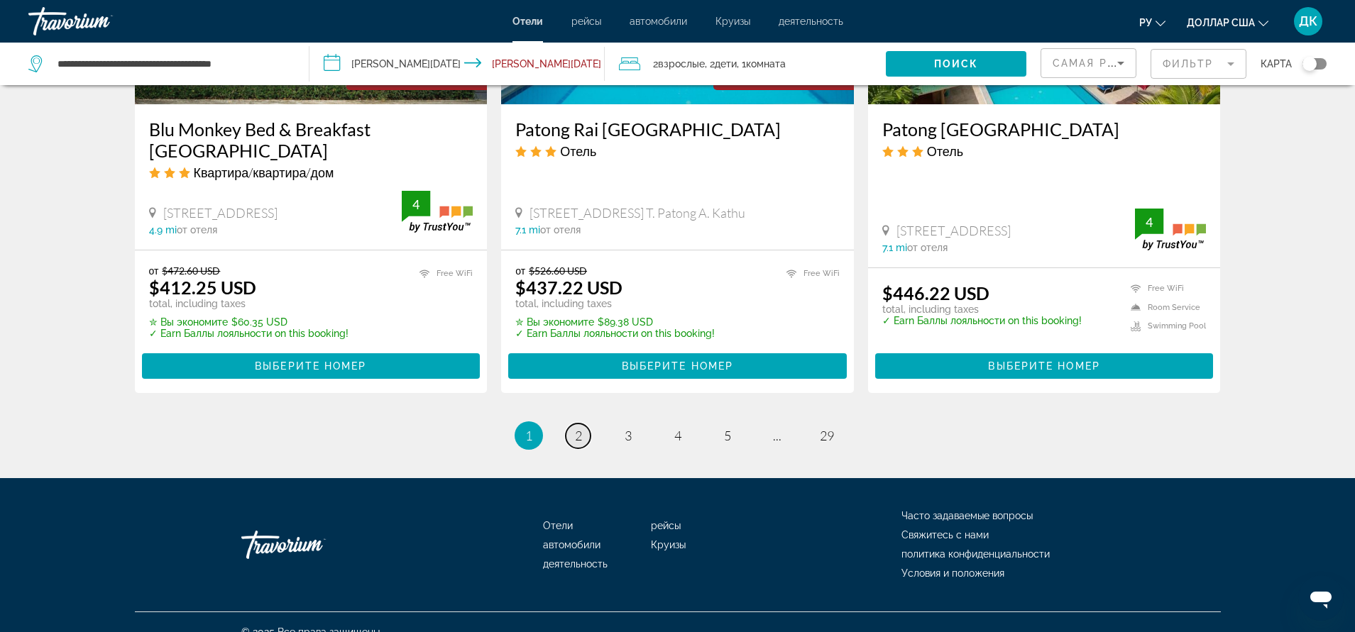
click at [572, 424] on link "page 2" at bounding box center [578, 436] width 25 height 25
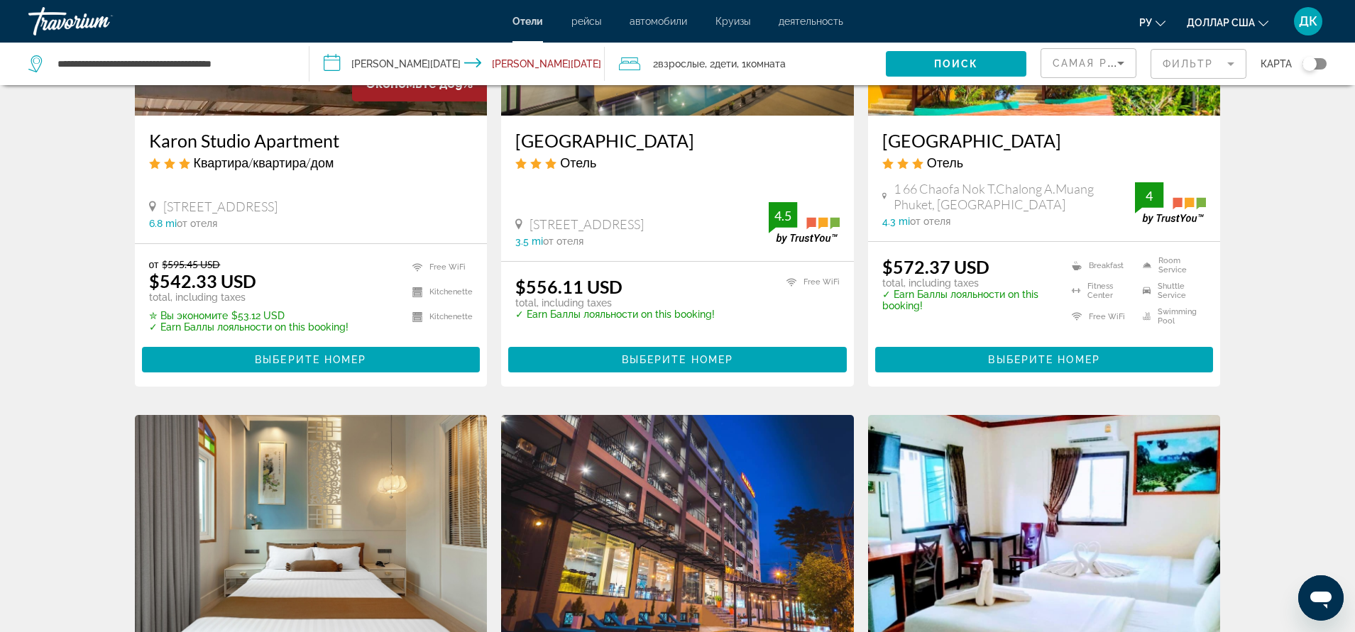
scroll to position [1348, 0]
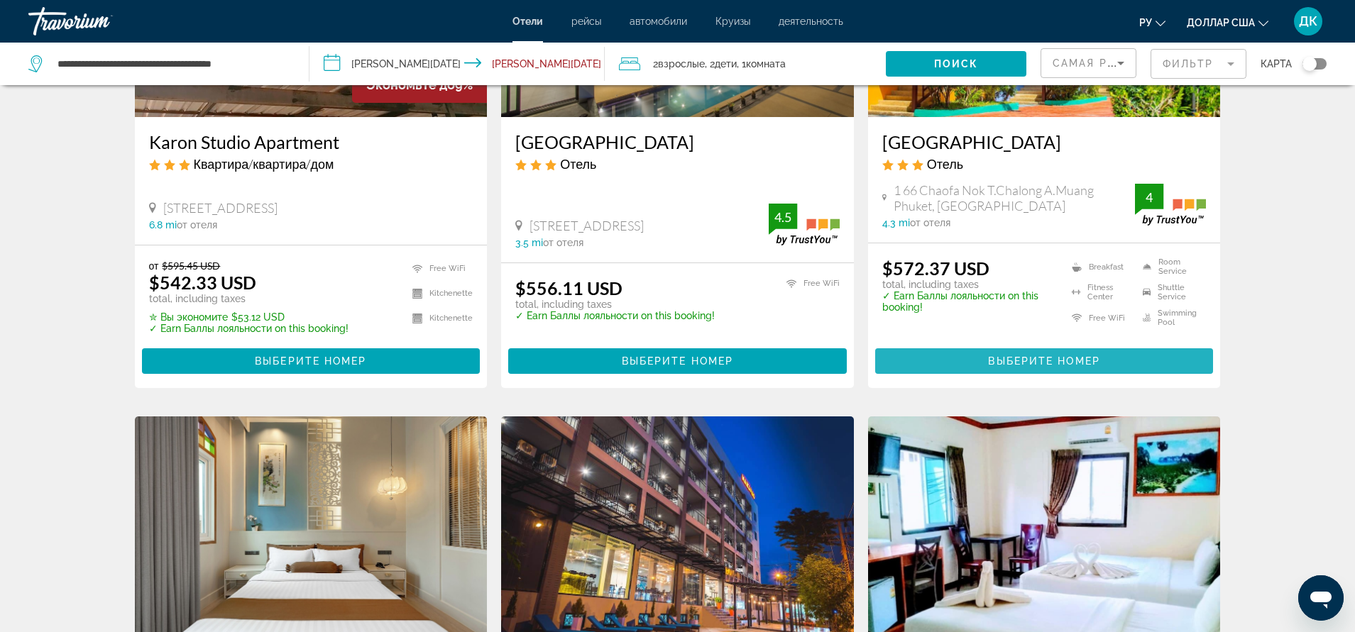
click at [1052, 356] on span "Выберите номер" at bounding box center [1043, 361] width 111 height 11
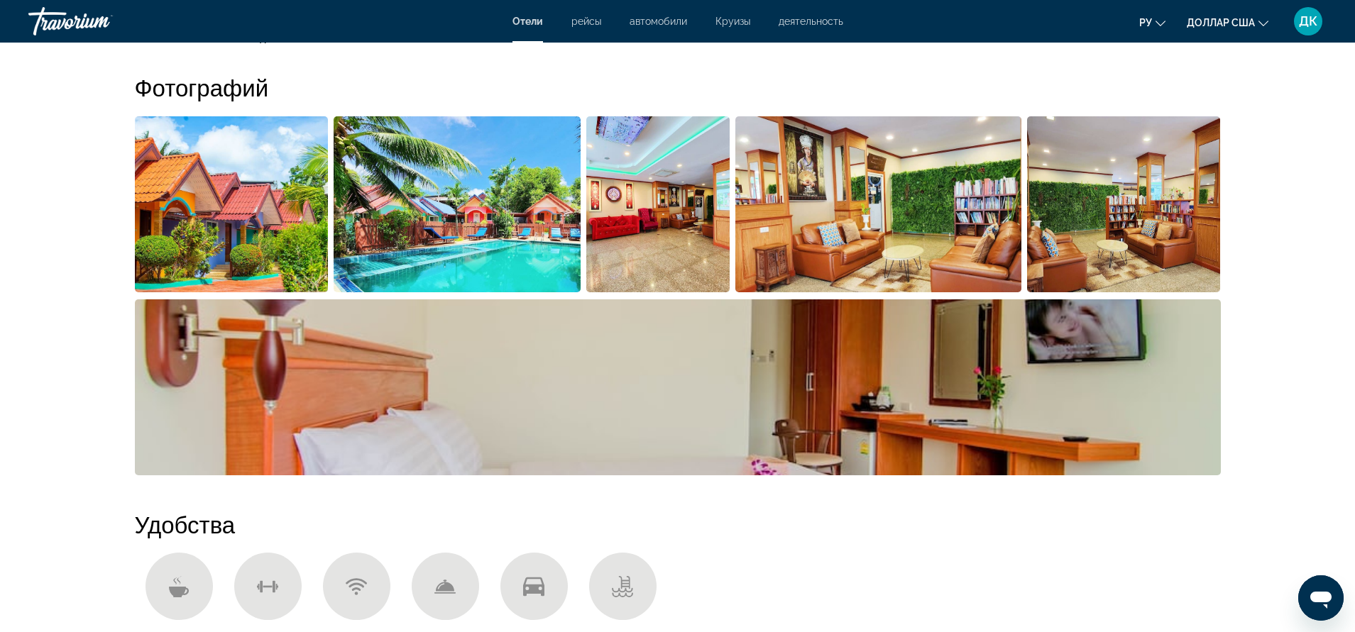
scroll to position [568, 0]
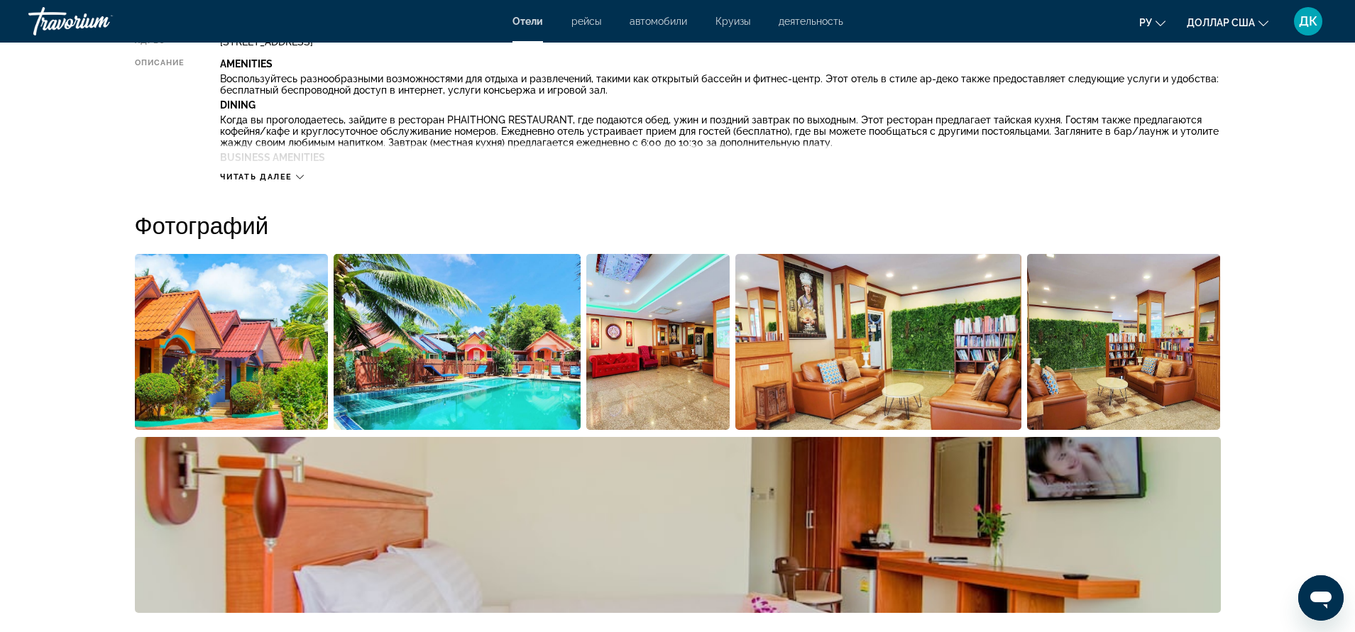
click at [485, 366] on img "Open full-screen image slider" at bounding box center [457, 342] width 247 height 176
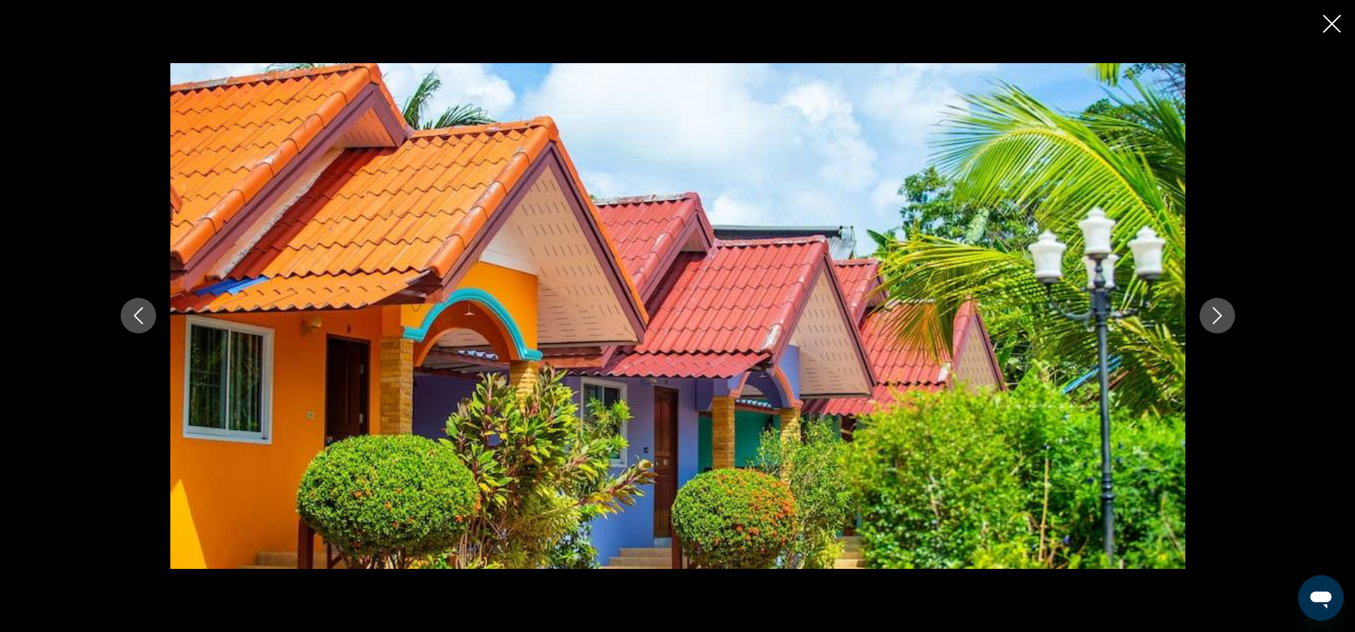
click at [1016, 404] on img "Основное содержание" at bounding box center [677, 316] width 1015 height 506
click at [1218, 318] on icon "Next image" at bounding box center [1216, 316] width 9 height 17
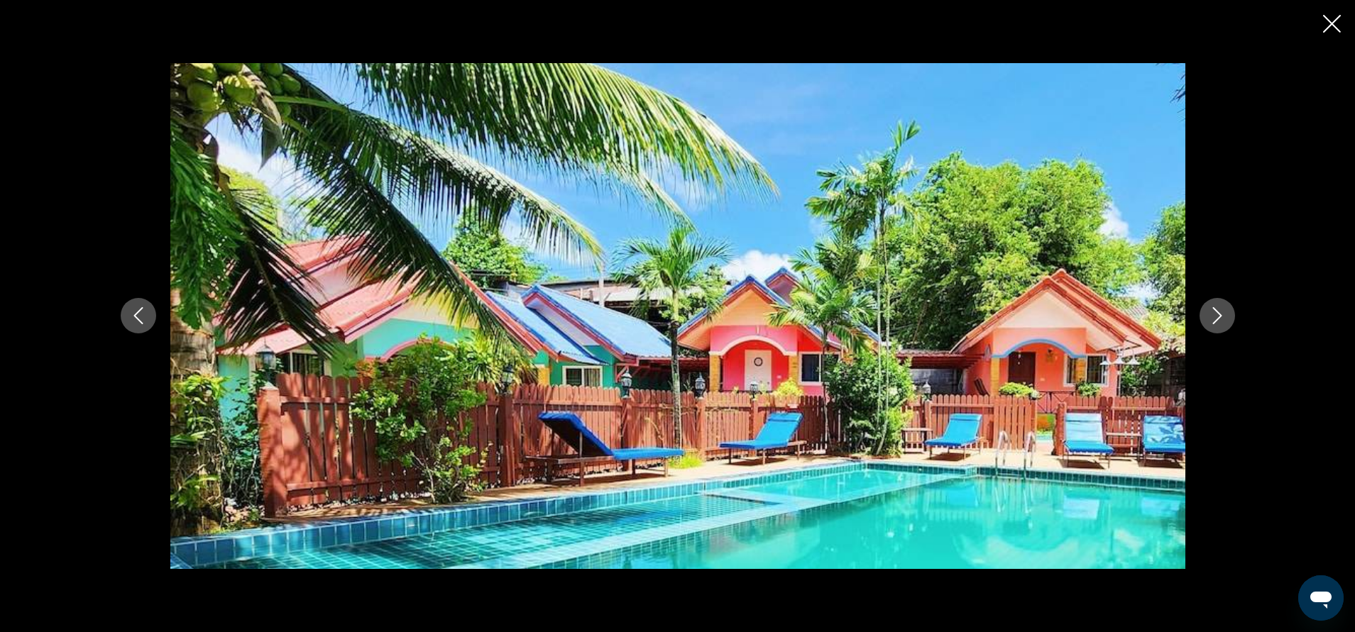
click at [1218, 318] on icon "Next image" at bounding box center [1216, 316] width 9 height 17
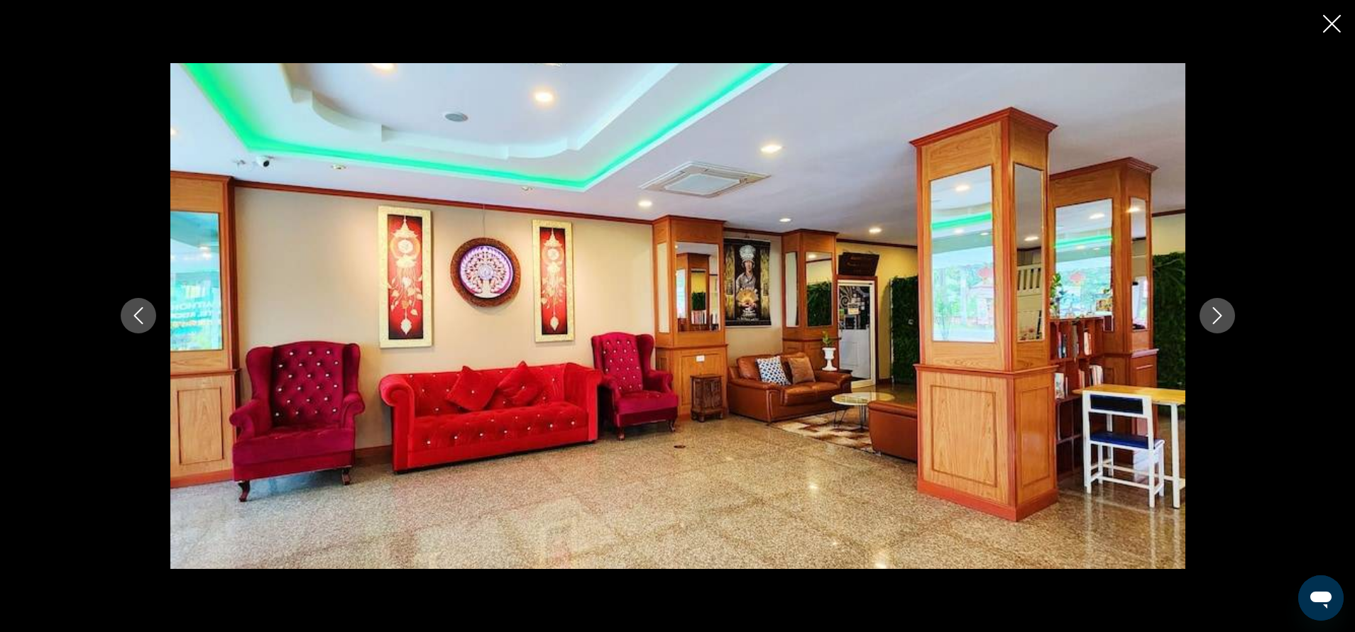
click at [1218, 318] on icon "Next image" at bounding box center [1216, 316] width 9 height 17
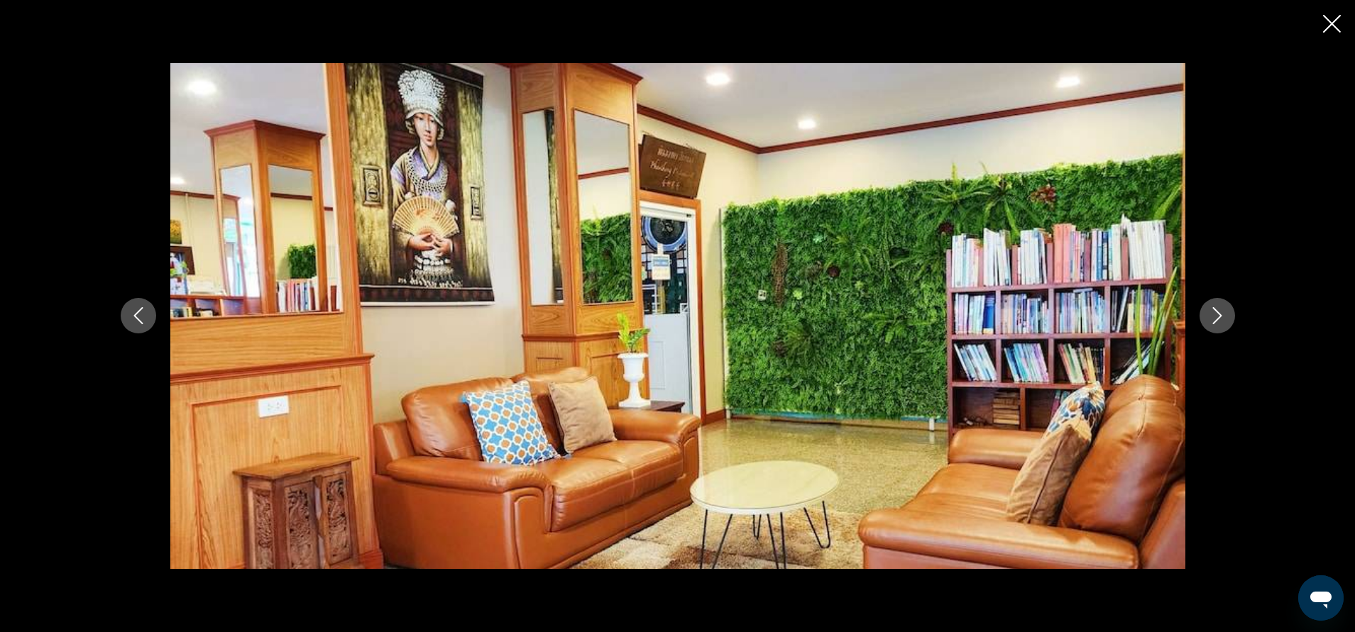
click at [1218, 318] on icon "Next image" at bounding box center [1216, 316] width 9 height 17
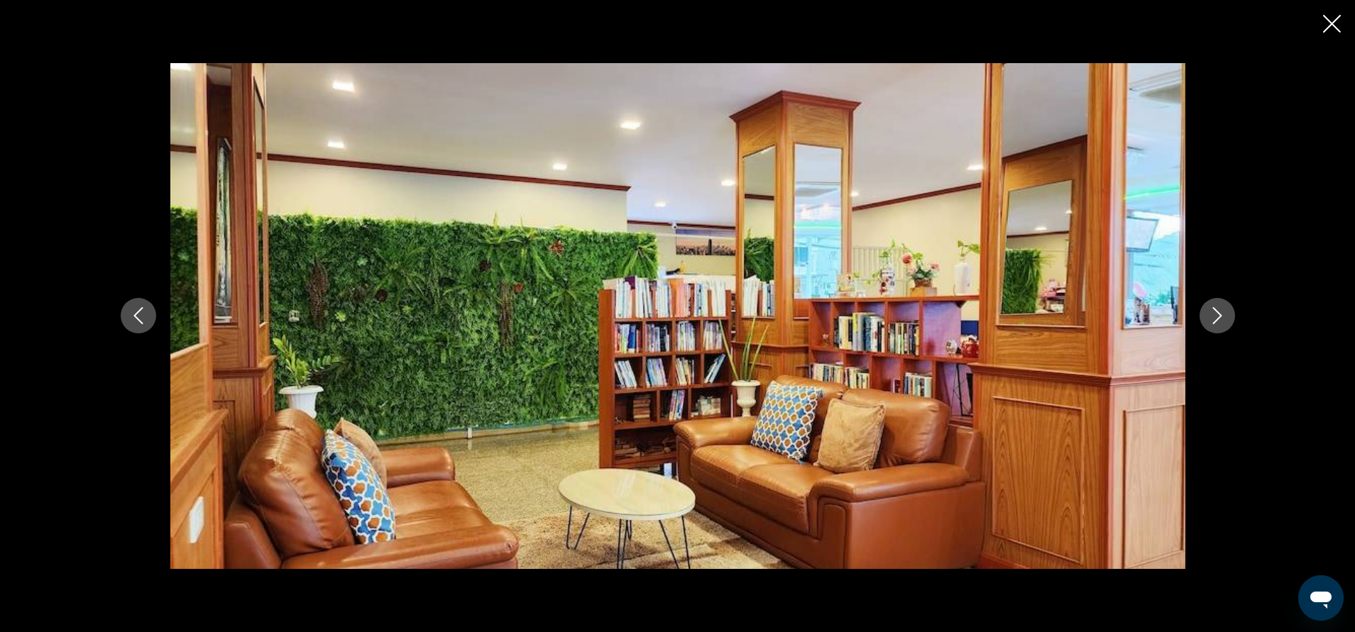
click at [1329, 22] on icon "Close slideshow" at bounding box center [1332, 24] width 18 height 18
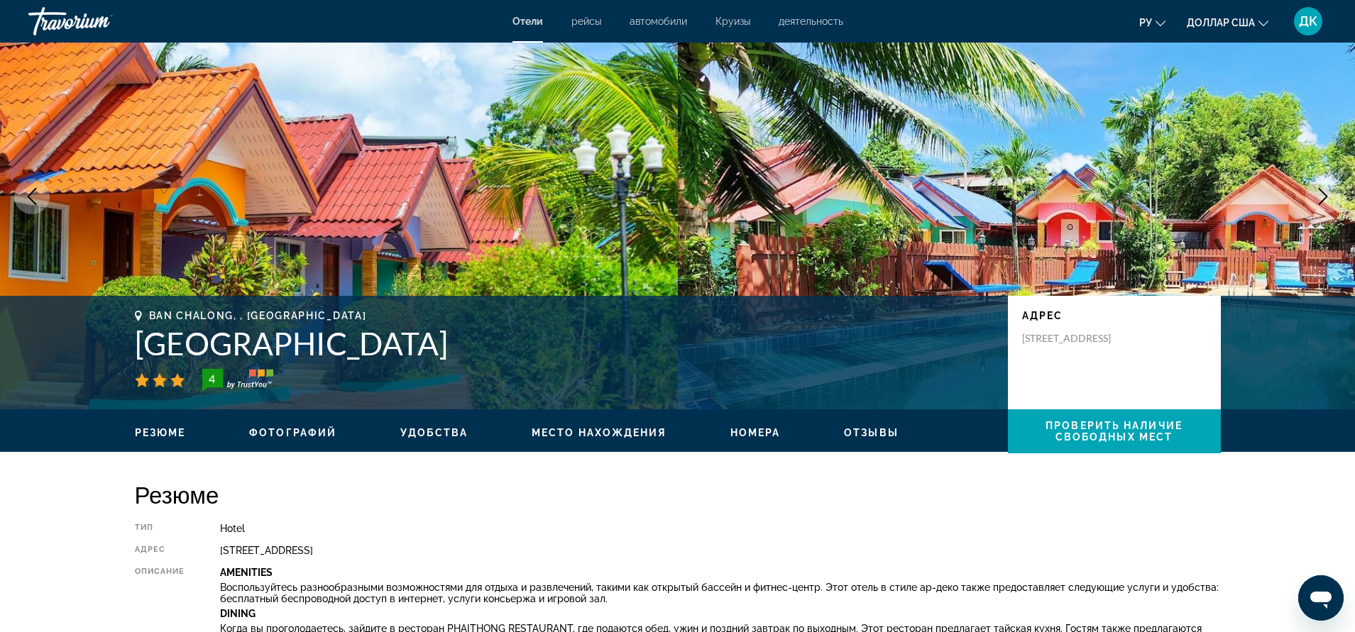
scroll to position [0, 0]
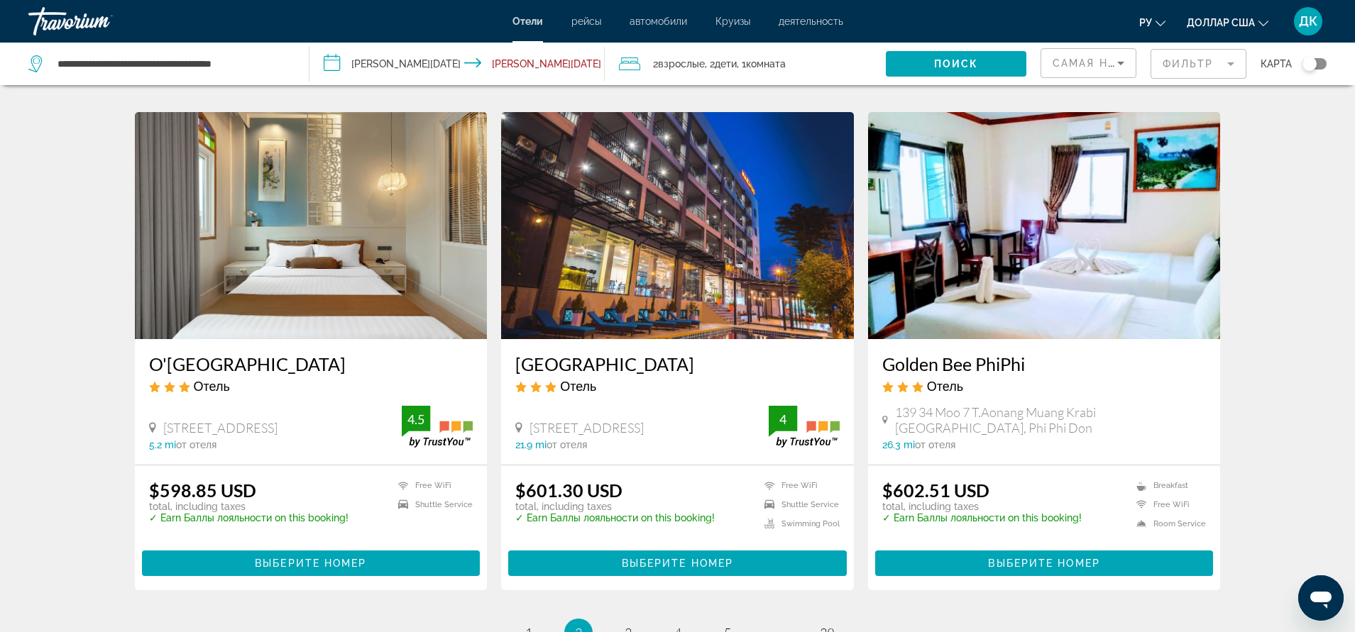
scroll to position [1827, 0]
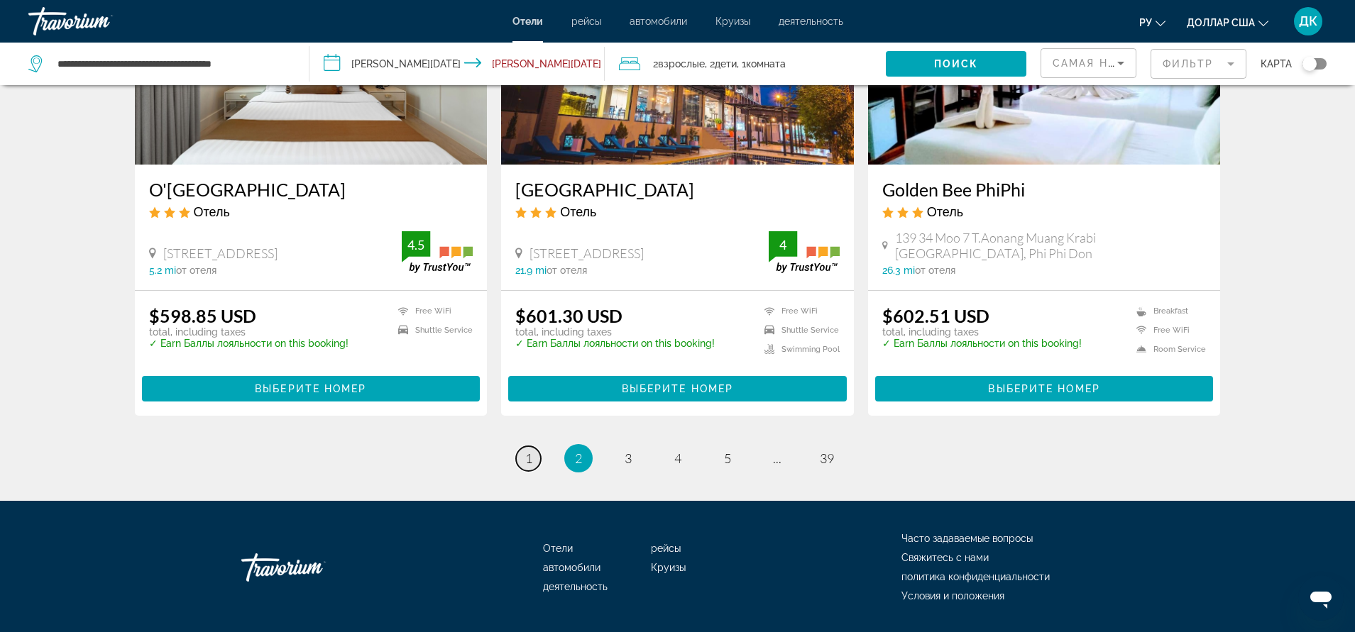
click at [531, 451] on span "1" at bounding box center [528, 459] width 7 height 16
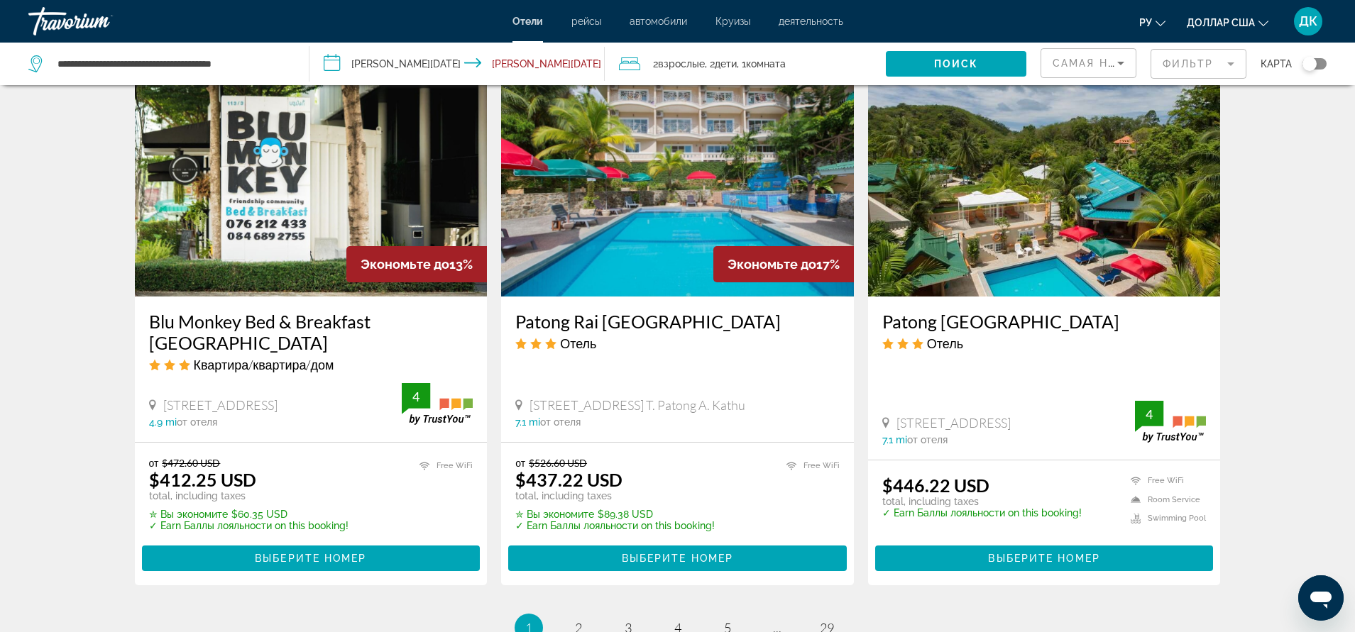
scroll to position [1835, 0]
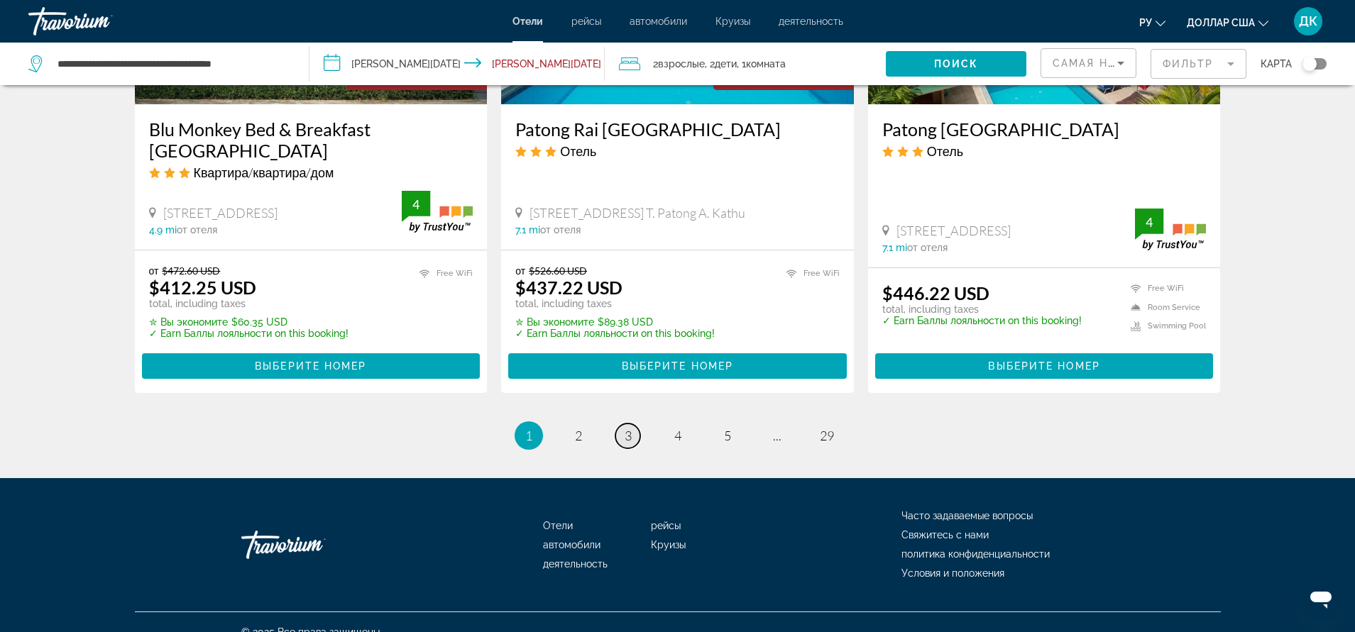
click at [626, 428] on span "3" at bounding box center [627, 436] width 7 height 16
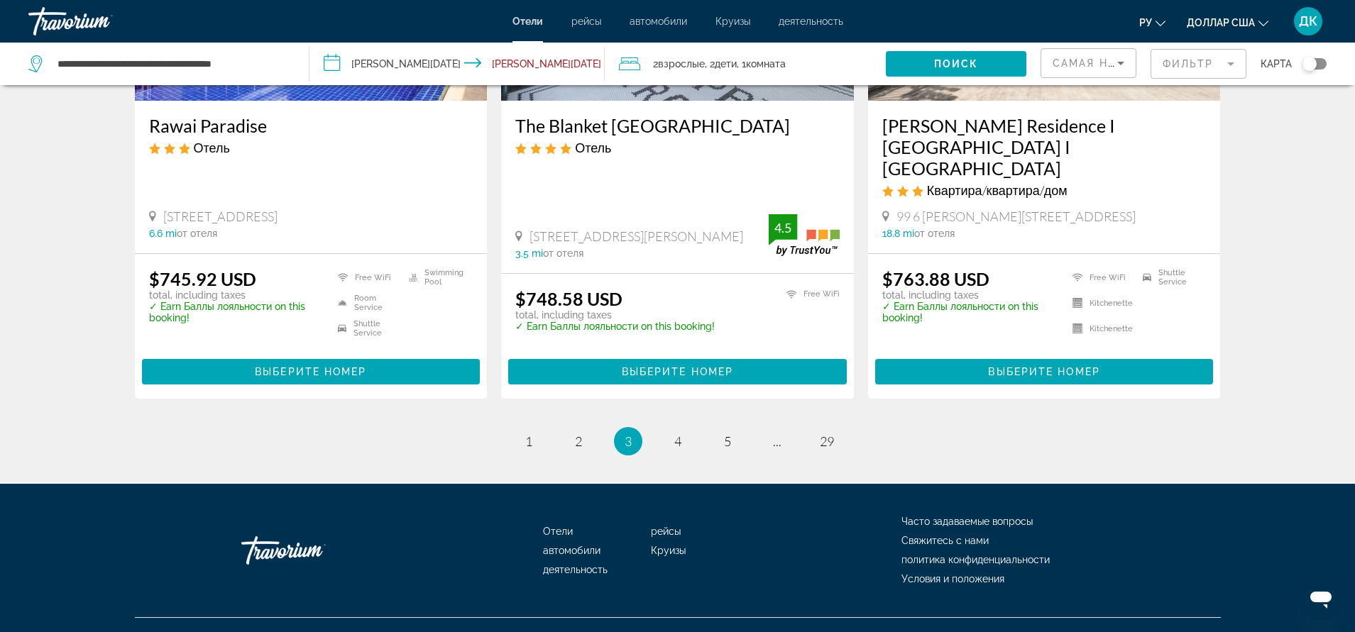
scroll to position [1880, 0]
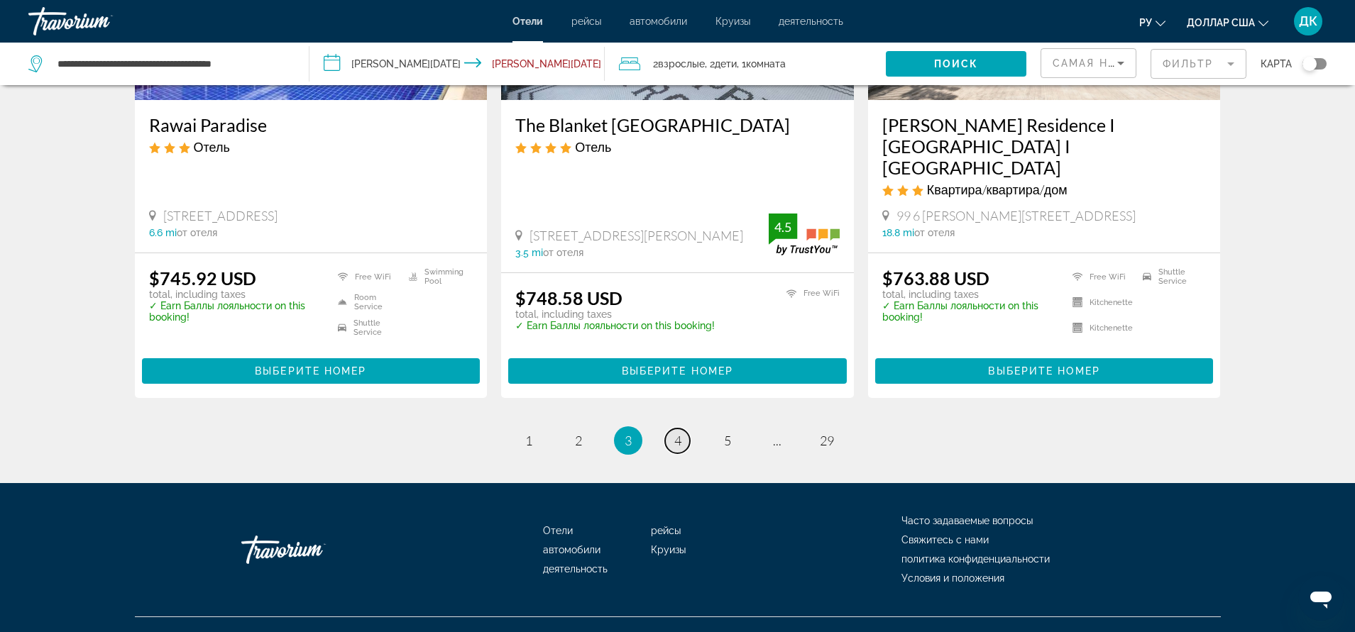
click at [684, 429] on link "page 4" at bounding box center [677, 441] width 25 height 25
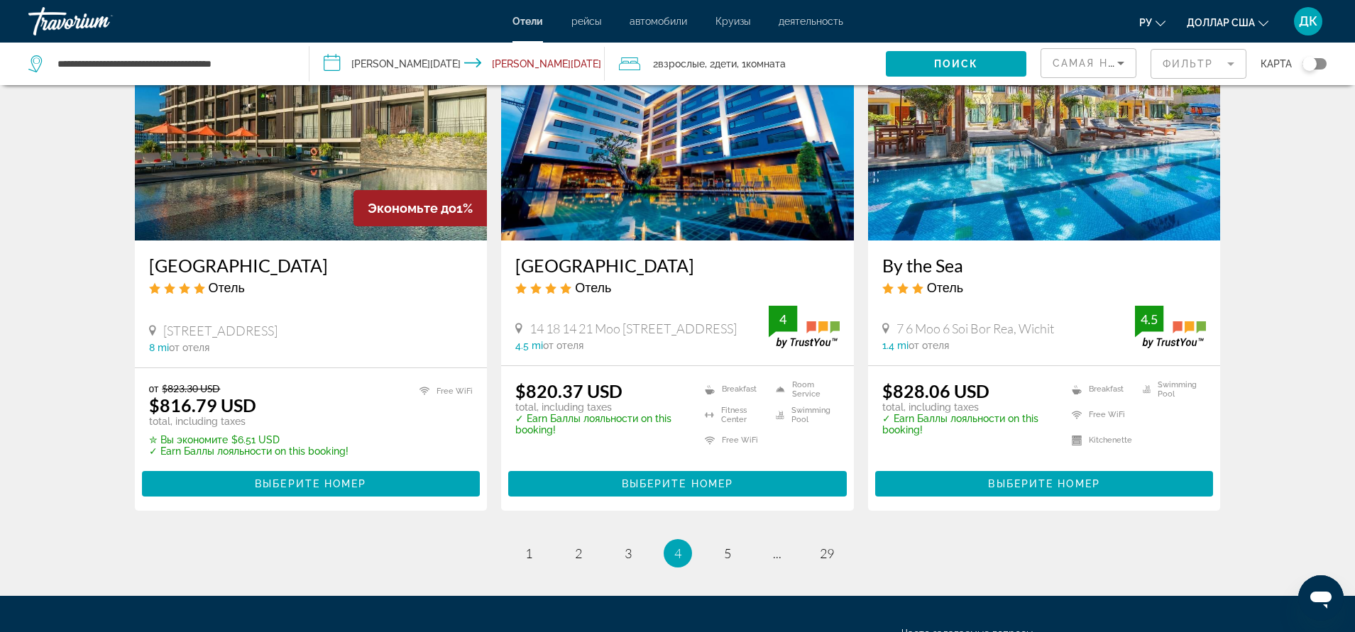
scroll to position [1774, 0]
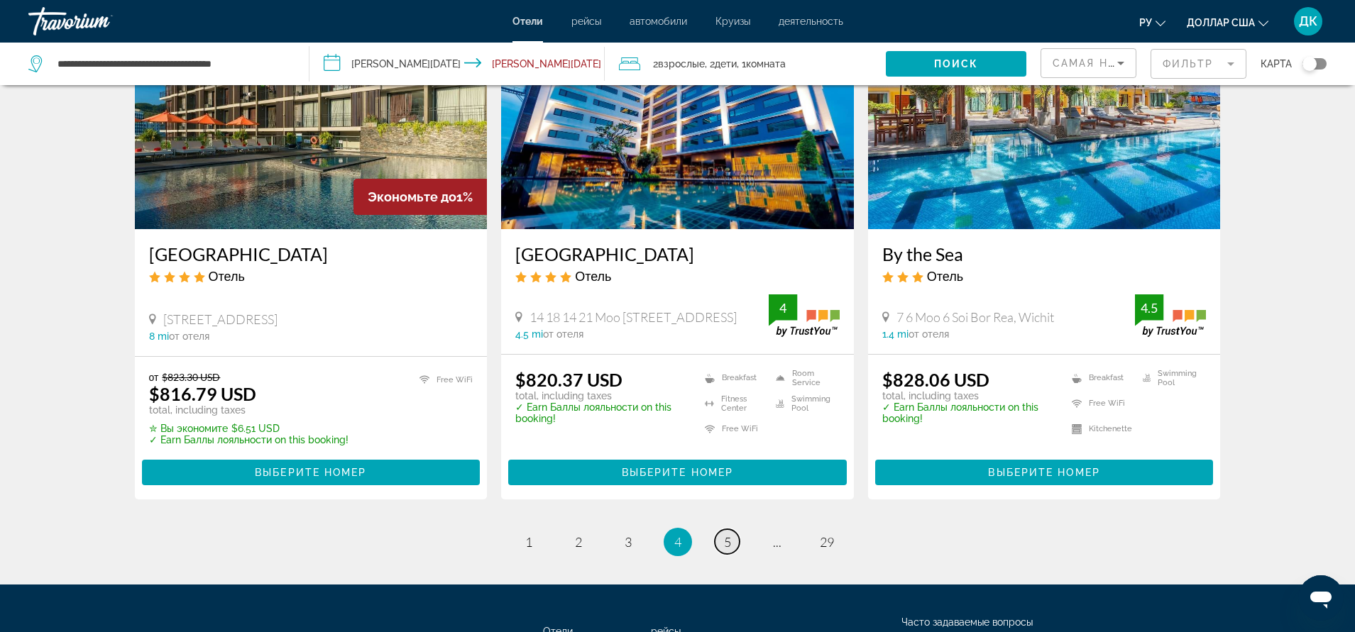
click at [721, 529] on link "page 5" at bounding box center [727, 541] width 25 height 25
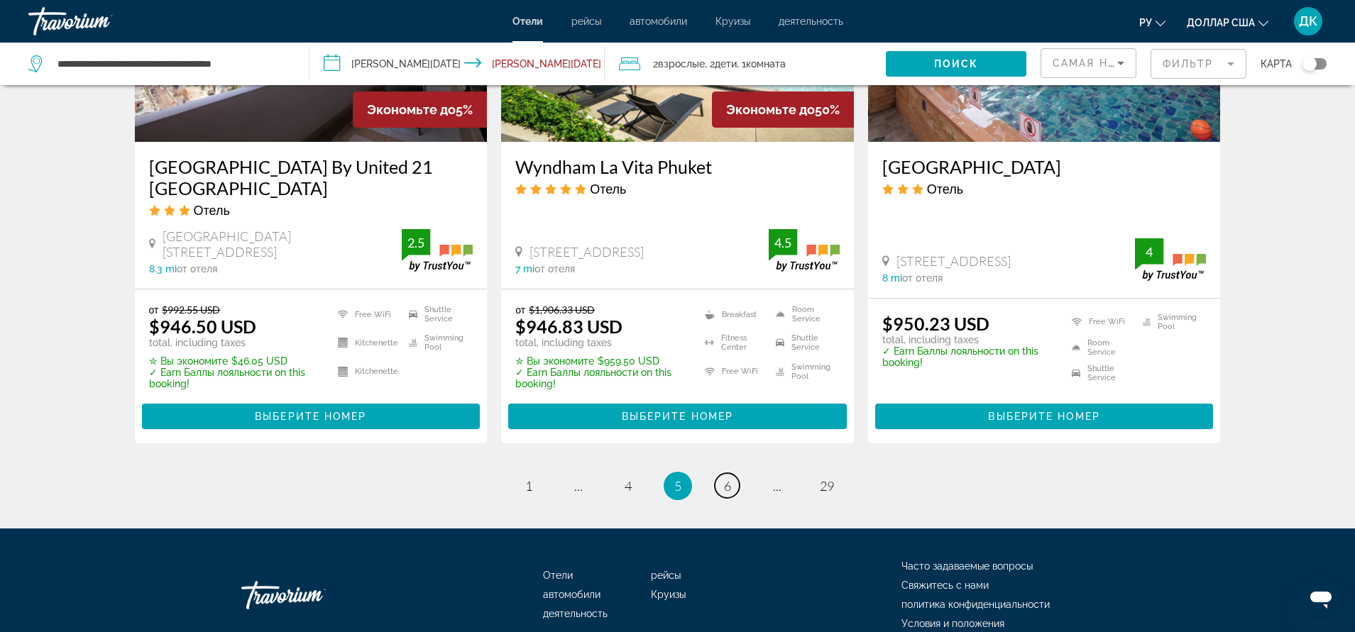
scroll to position [1845, 0]
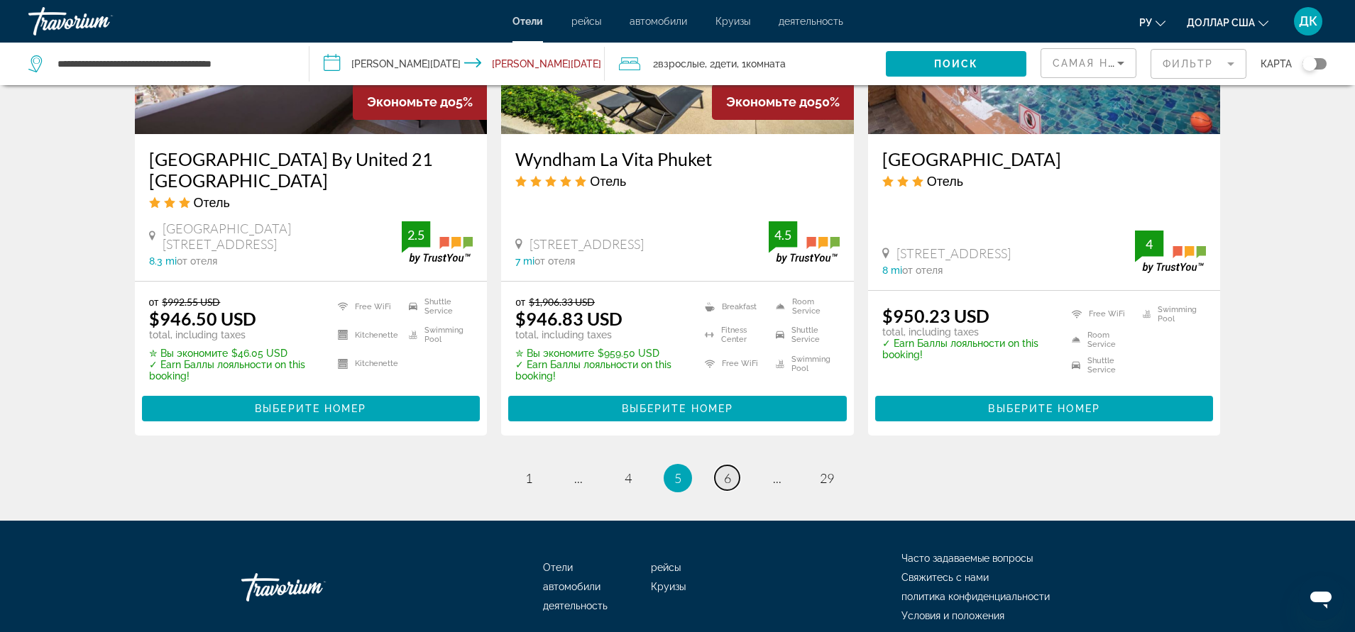
click at [729, 470] on span "6" at bounding box center [727, 478] width 7 height 16
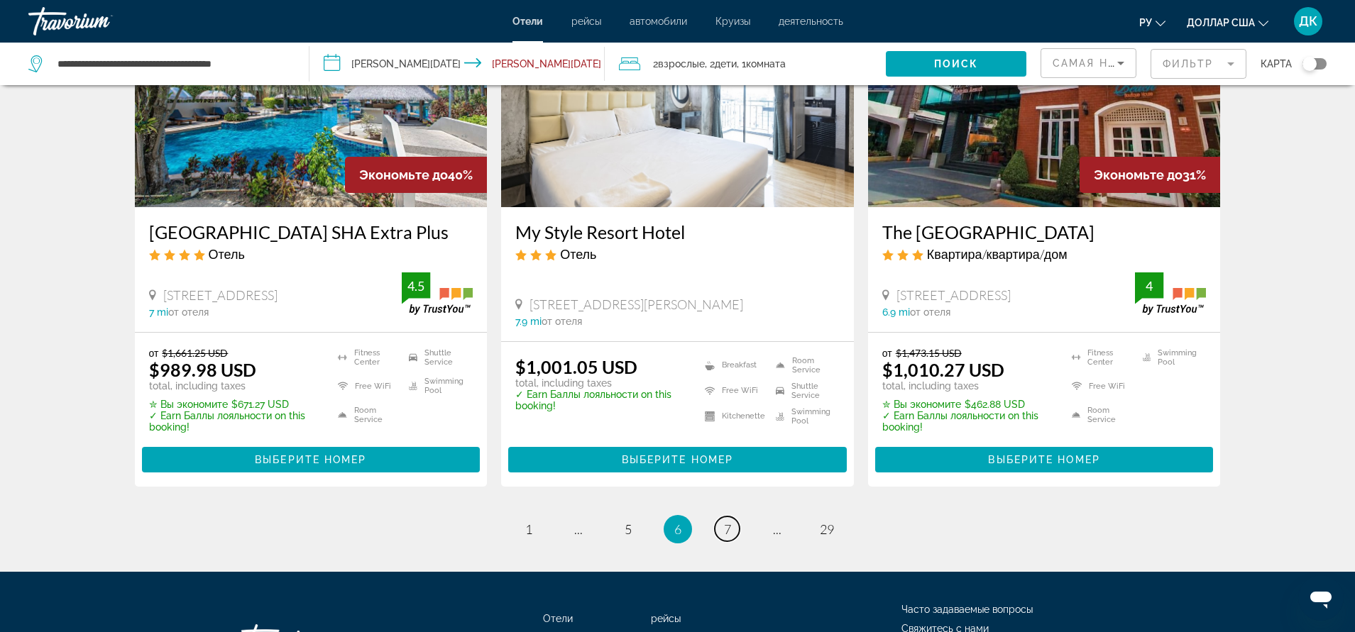
scroll to position [1774, 0]
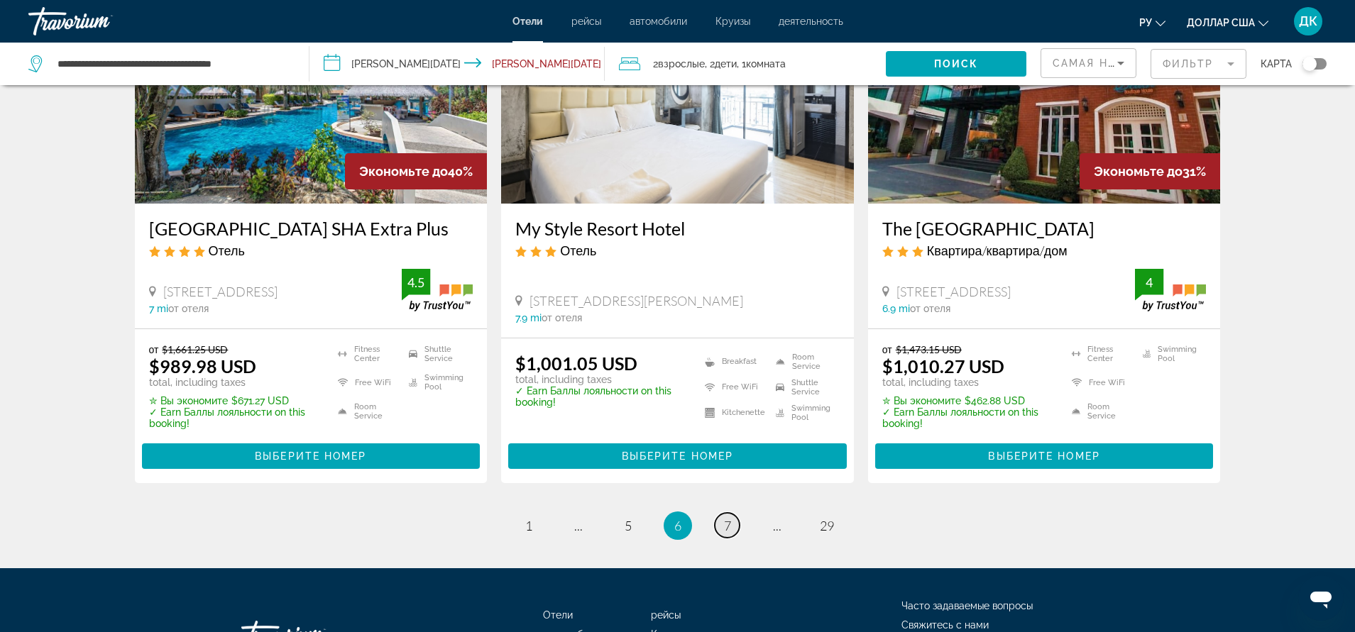
click at [715, 522] on link "page 7" at bounding box center [727, 525] width 25 height 25
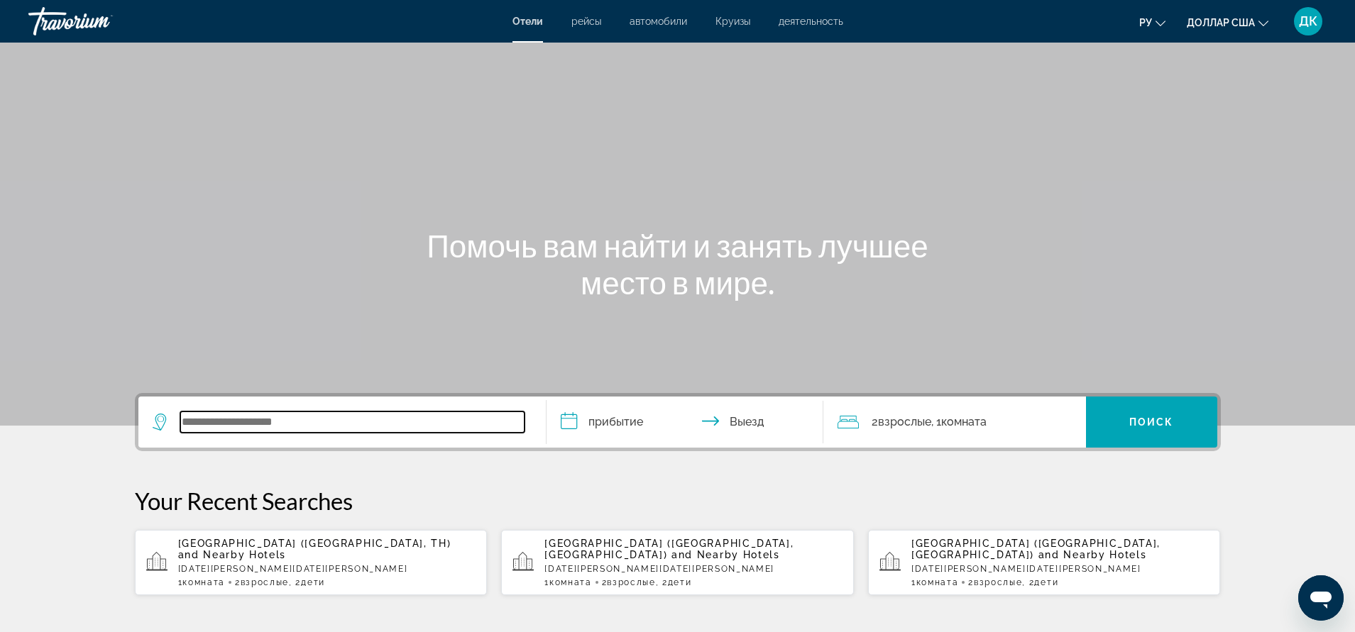
click at [360, 428] on input "Виджет поиска" at bounding box center [352, 422] width 344 height 21
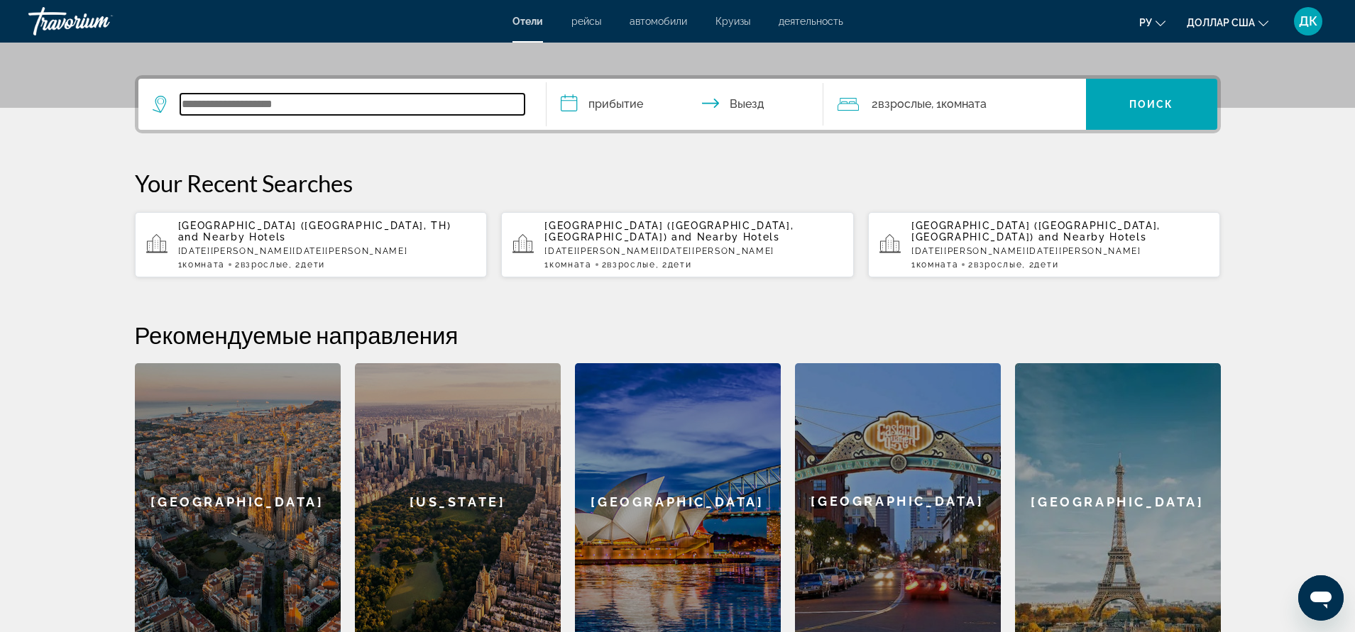
scroll to position [347, 0]
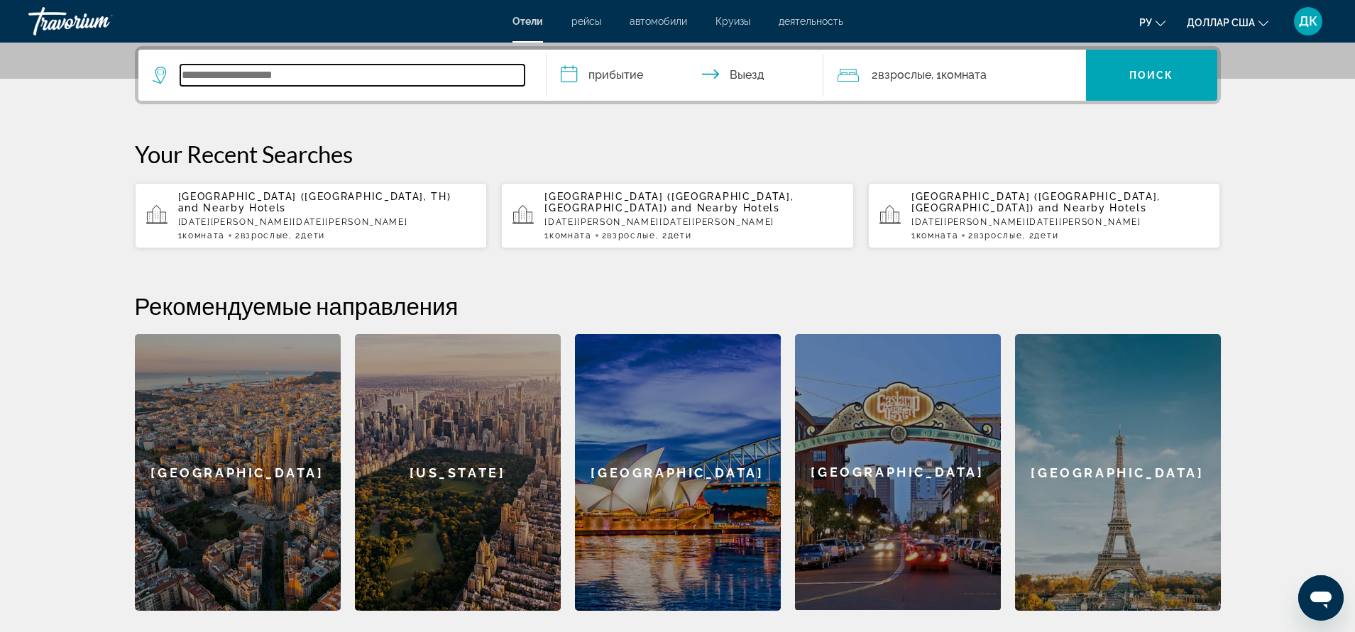
paste input "**********"
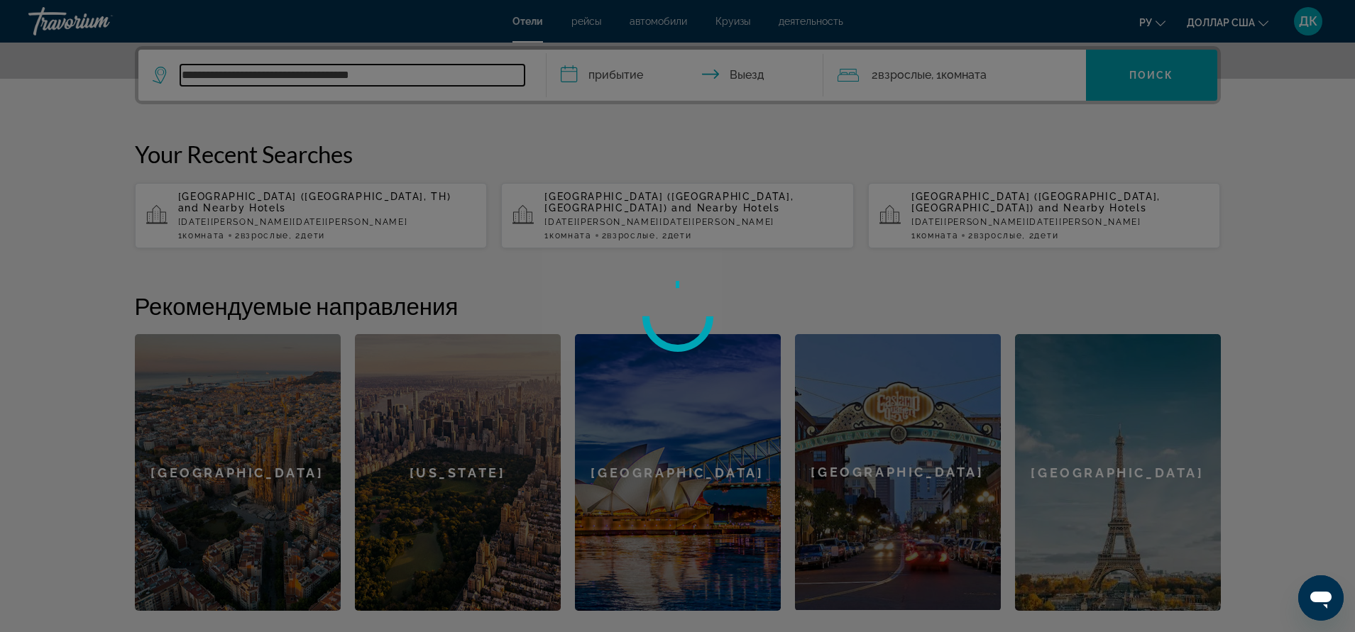
type input "**********"
click at [571, 74] on div at bounding box center [677, 316] width 1355 height 632
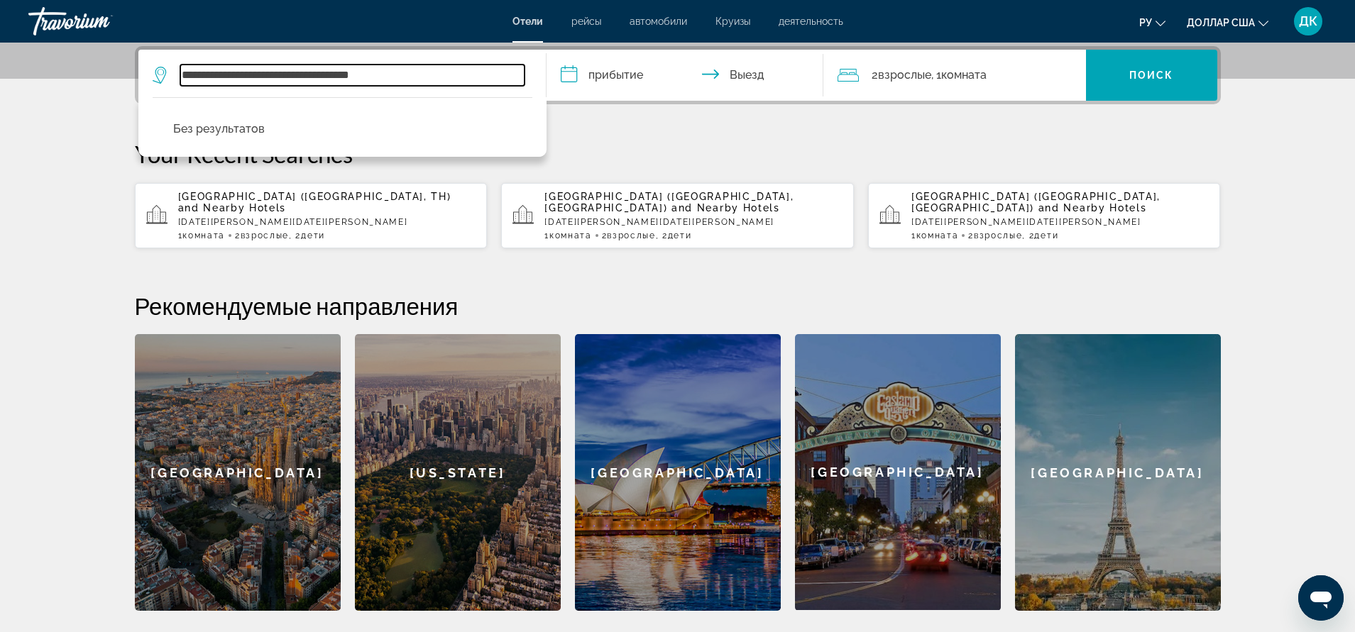
click at [366, 80] on input "**********" at bounding box center [352, 75] width 344 height 21
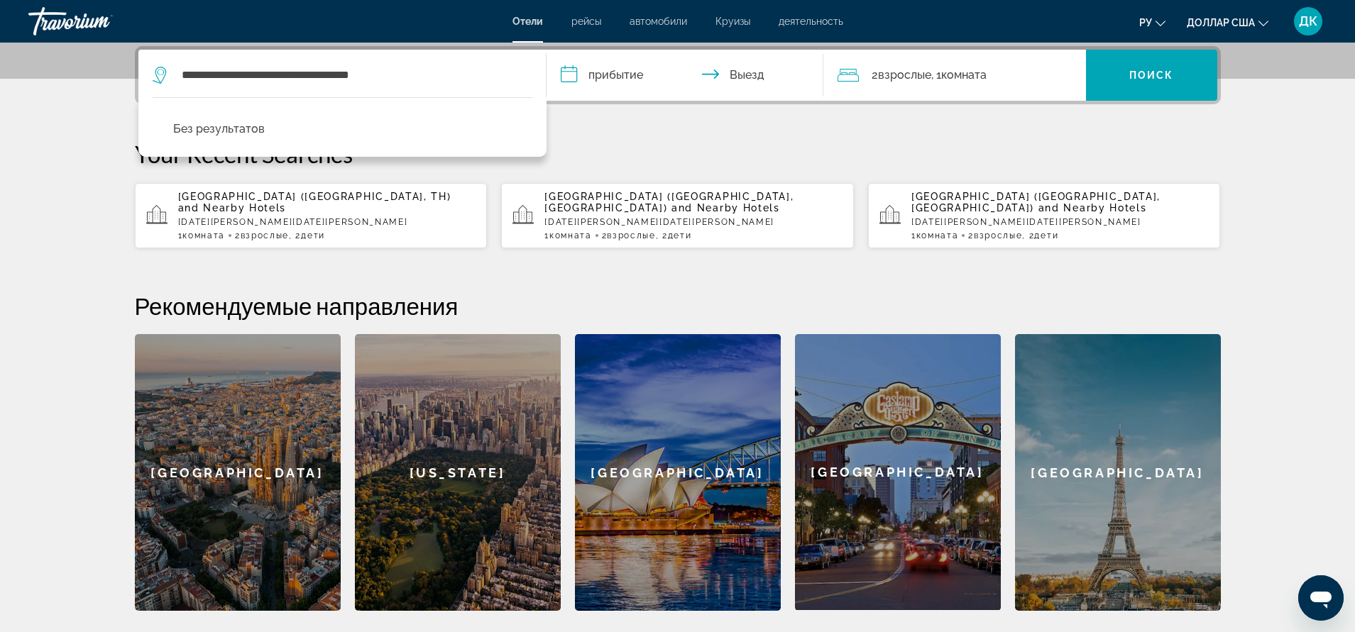
click at [573, 75] on input "**********" at bounding box center [687, 77] width 282 height 55
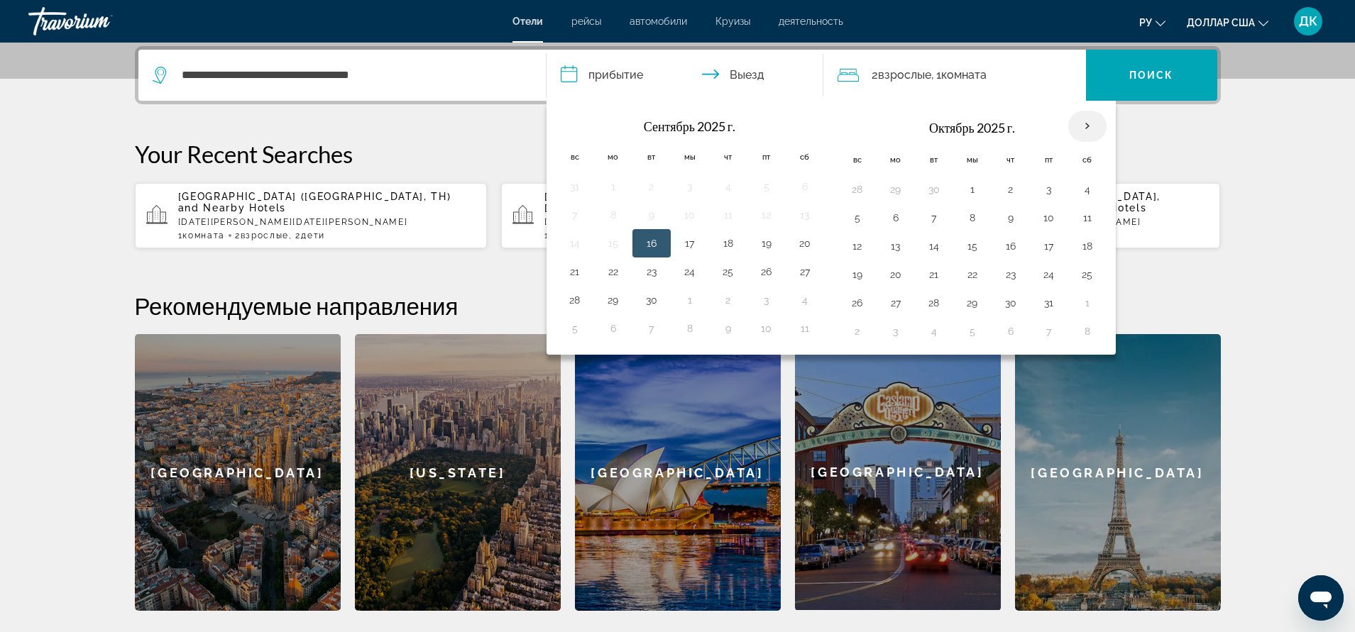
click at [1082, 124] on th "В следующем месяце" at bounding box center [1087, 126] width 38 height 31
click at [1045, 194] on button "3" at bounding box center [1048, 190] width 23 height 20
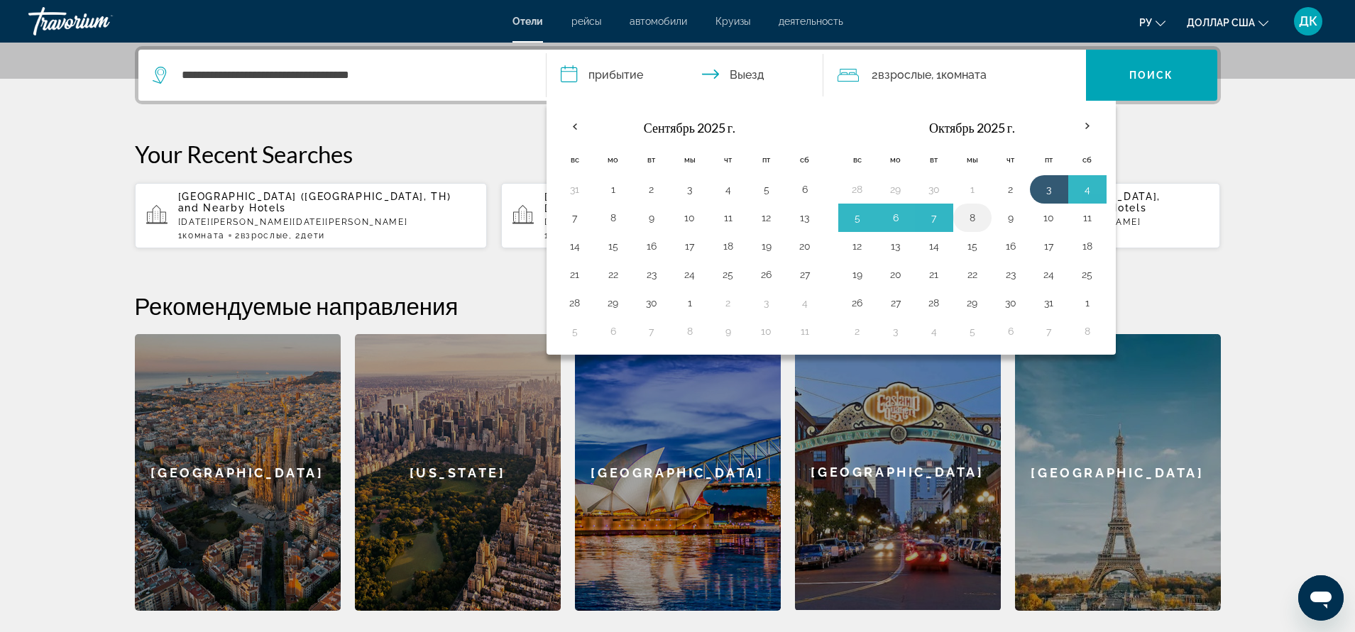
click at [979, 221] on button "8" at bounding box center [972, 218] width 23 height 20
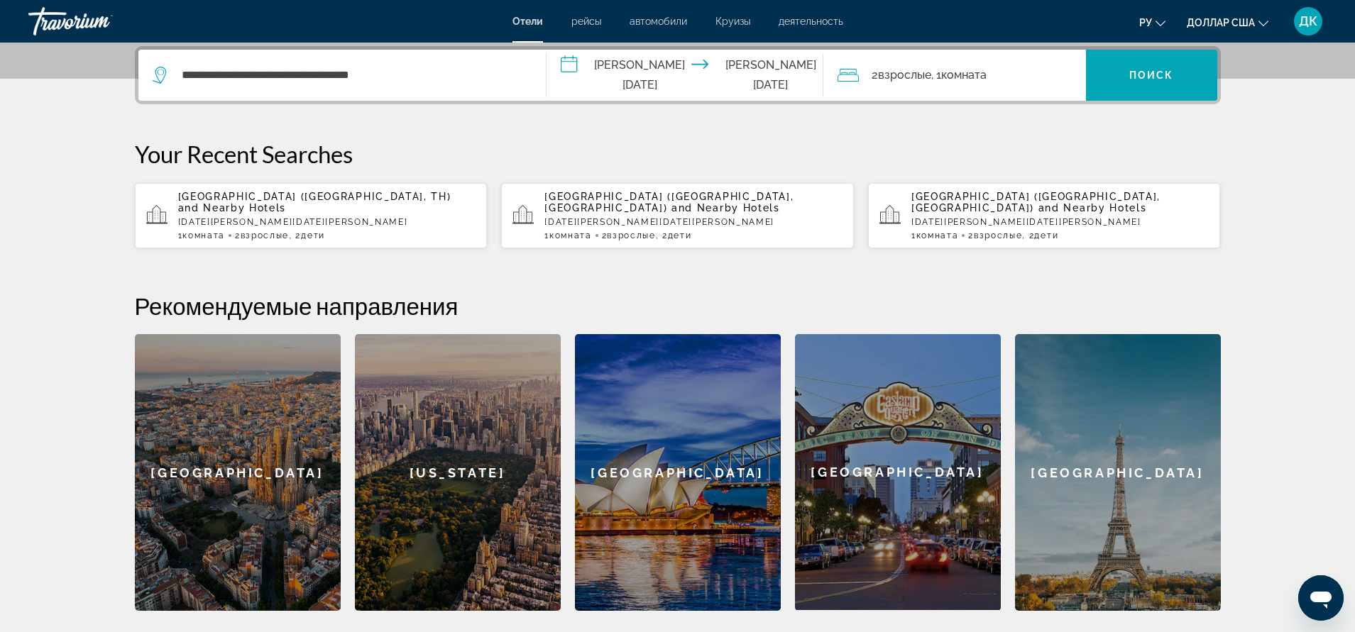
click at [950, 76] on font "Комната" at bounding box center [963, 74] width 45 height 13
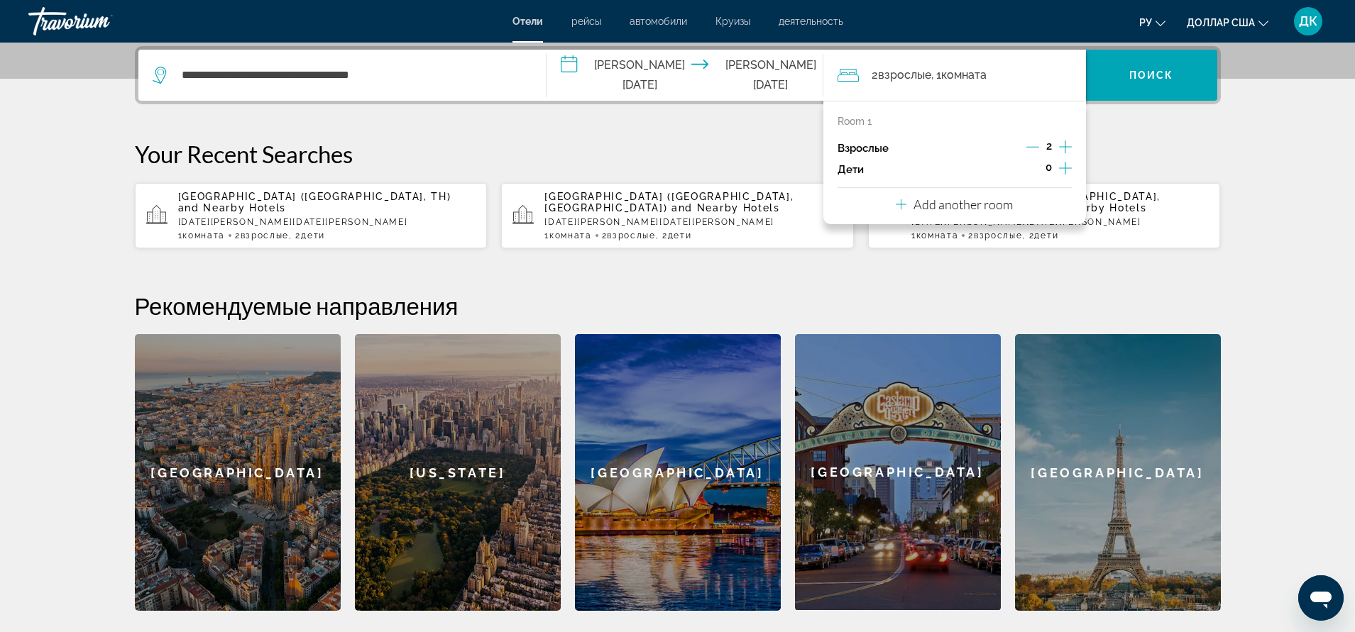
click at [739, 72] on input "**********" at bounding box center [687, 77] width 282 height 55
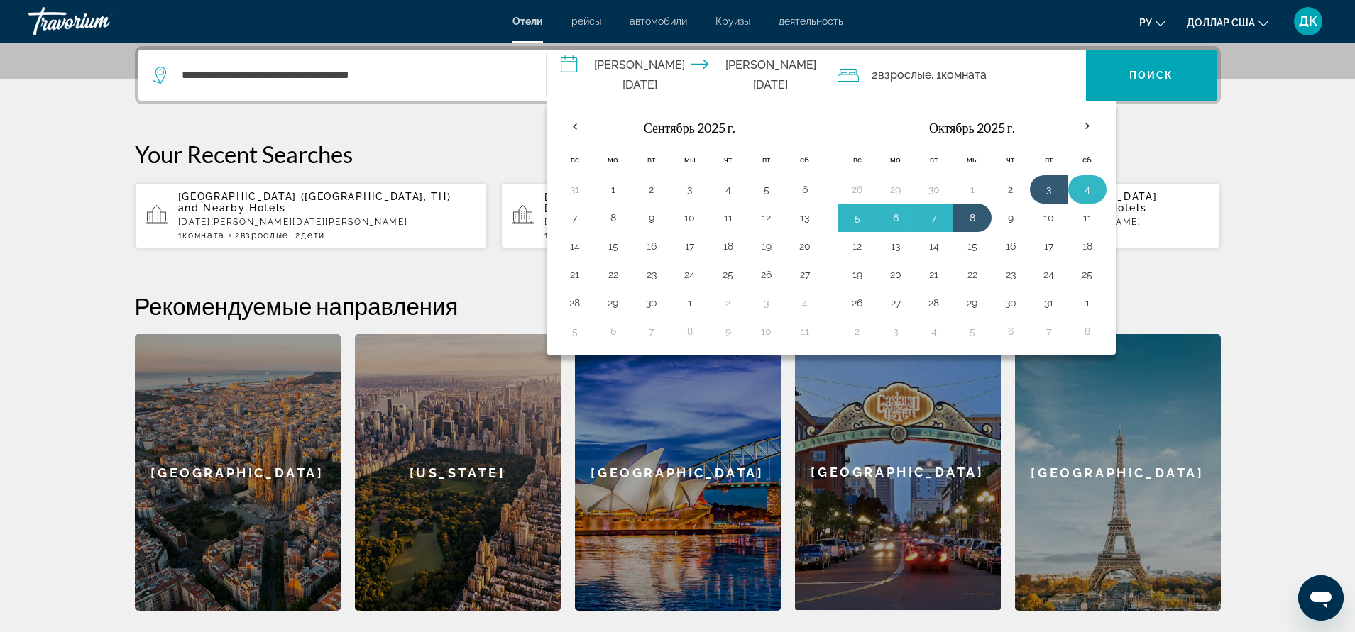
click at [1082, 191] on button "4" at bounding box center [1087, 190] width 23 height 20
click at [1003, 224] on button "9" at bounding box center [1010, 218] width 23 height 20
type input "**********"
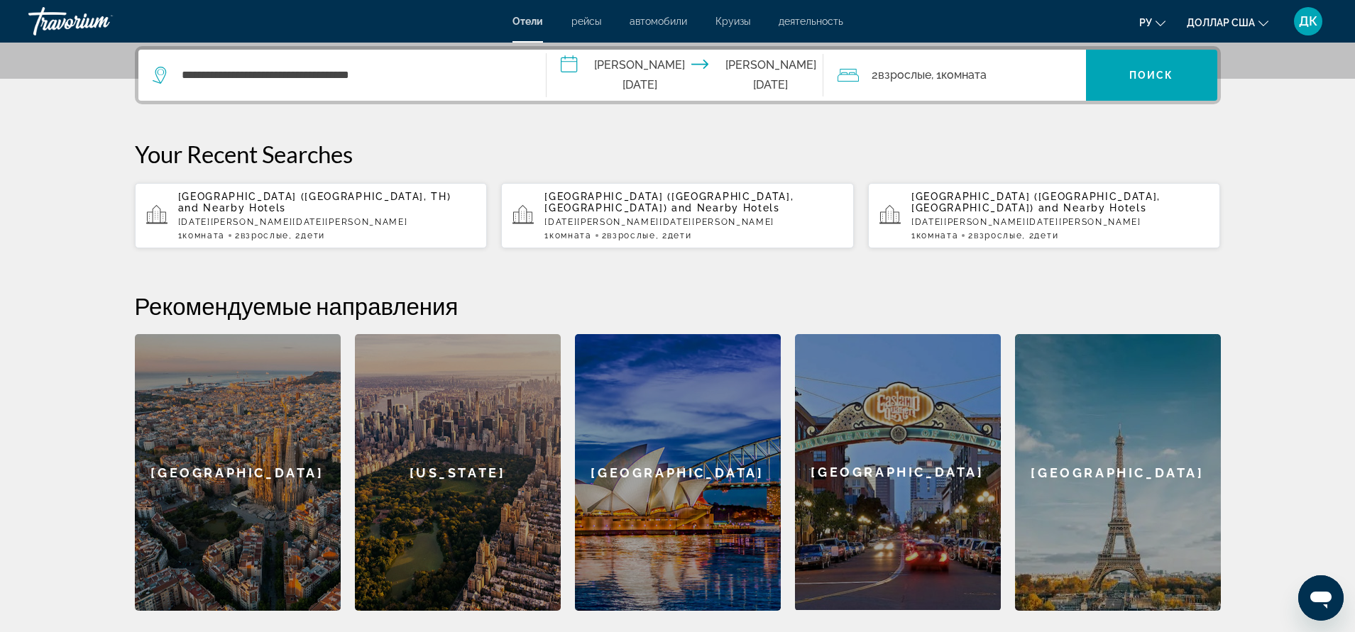
click at [907, 73] on font "Взрослые" at bounding box center [904, 74] width 53 height 13
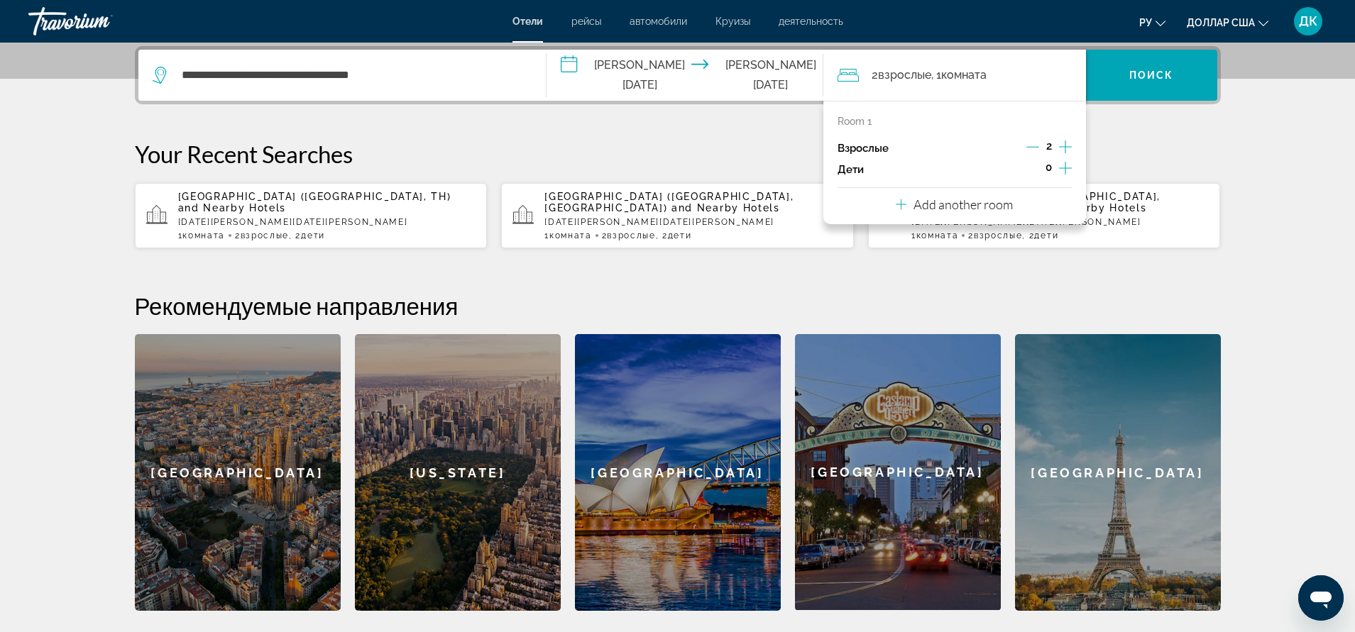
click at [1061, 167] on icon "Increment children" at bounding box center [1065, 168] width 13 height 17
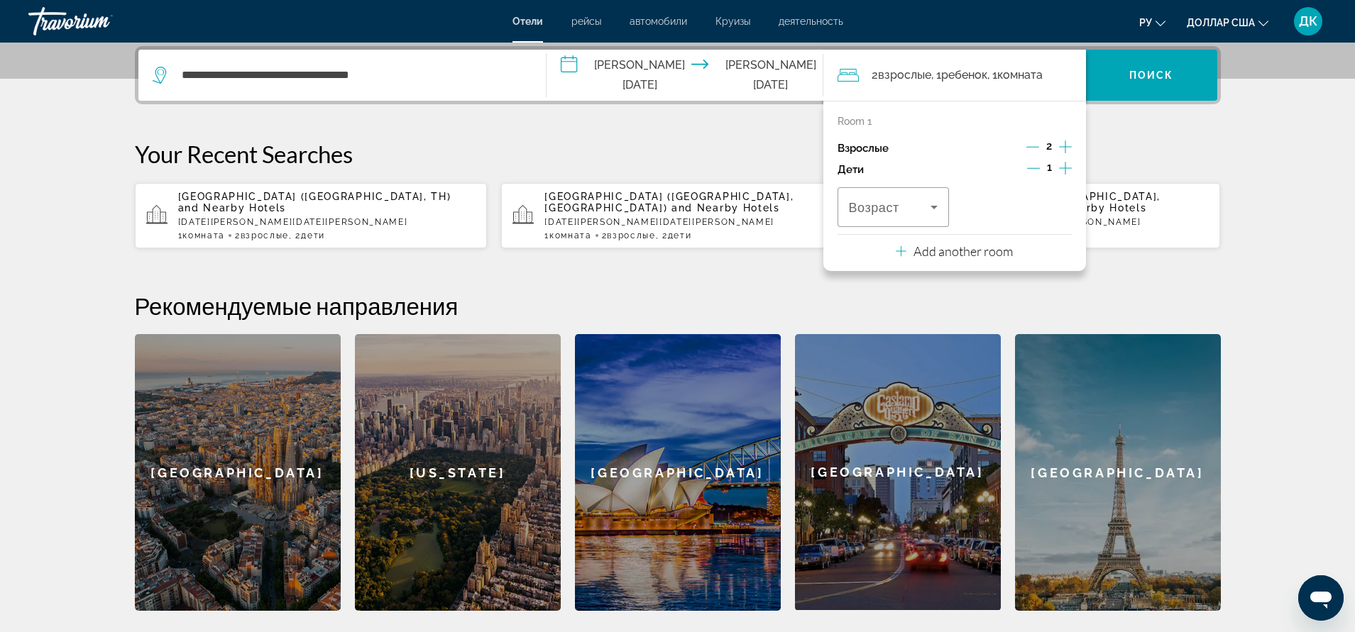
click at [1061, 167] on icon "Increment children" at bounding box center [1065, 168] width 13 height 17
click at [937, 214] on icon "Travelers: 2 adults, 2 children" at bounding box center [933, 207] width 17 height 17
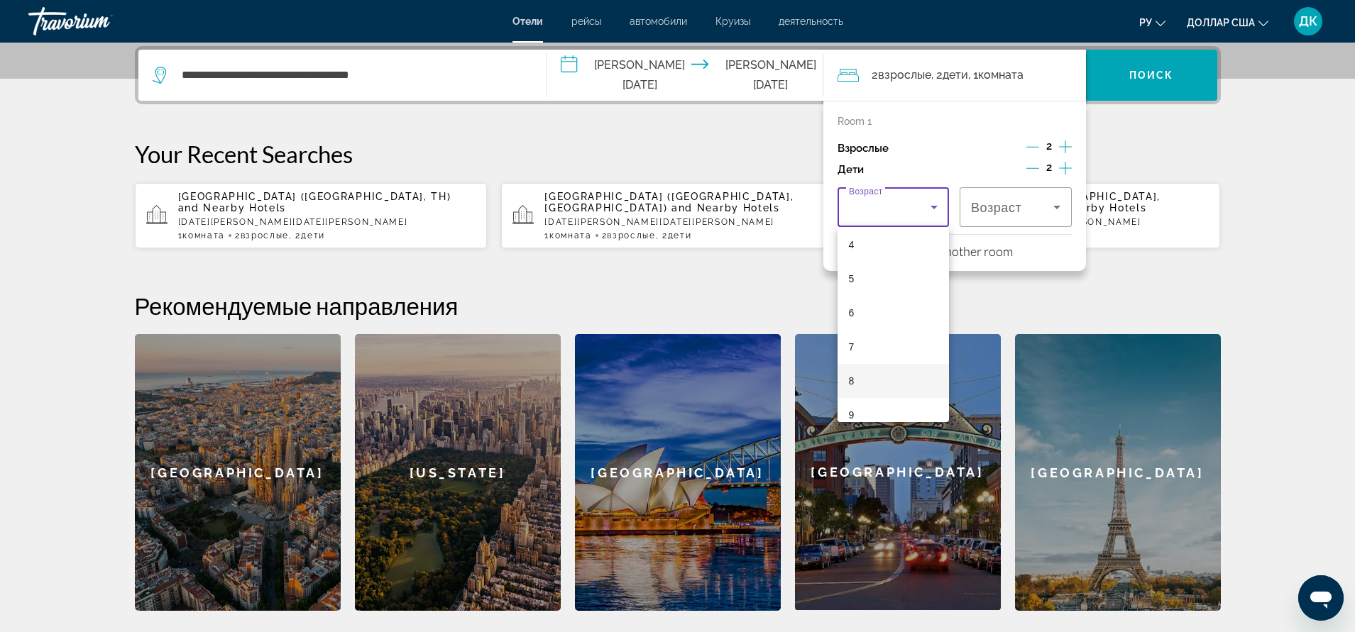
scroll to position [142, 0]
click at [870, 351] on mat-option "7" at bounding box center [893, 346] width 112 height 34
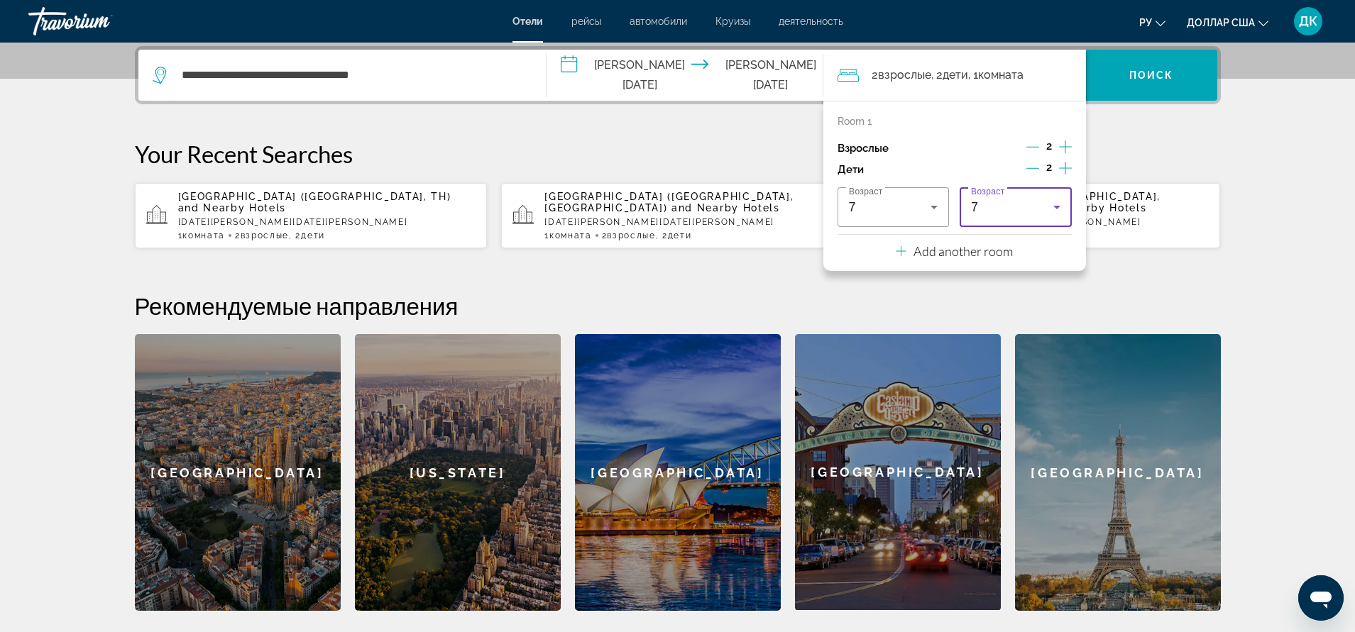
click at [1057, 211] on icon "Travelers: 2 adults, 2 children" at bounding box center [1056, 207] width 17 height 17
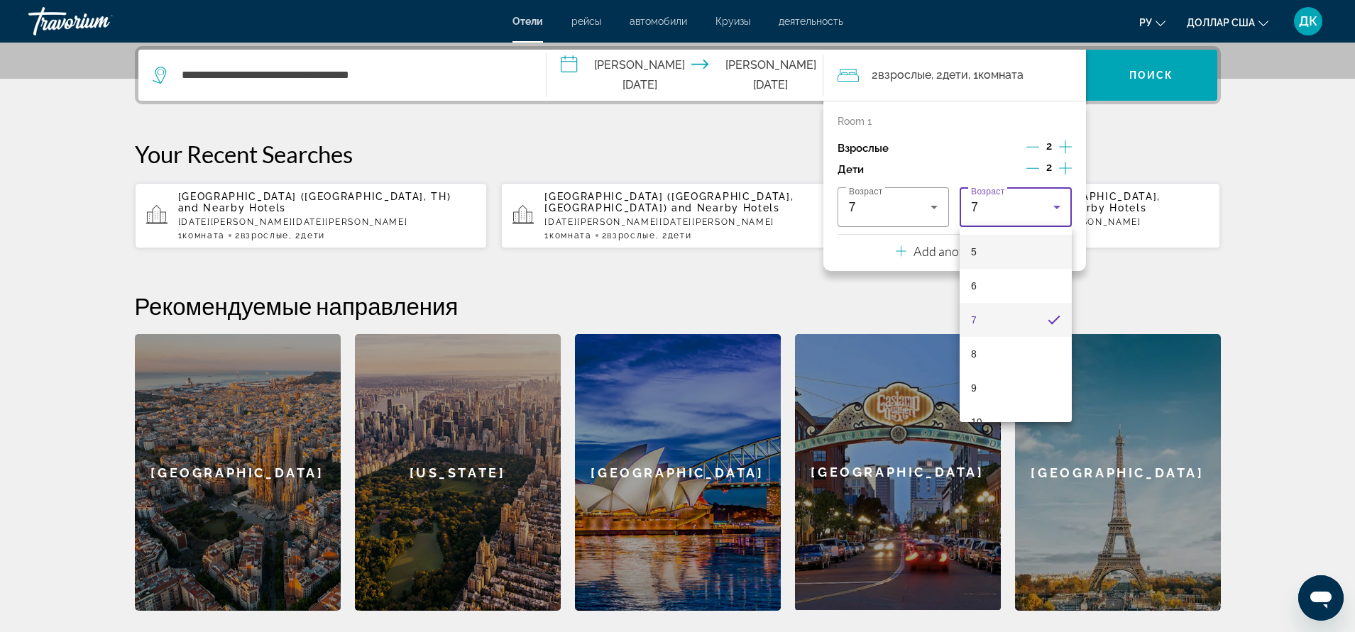
scroll to position [225, 0]
click at [1017, 358] on mat-option "10" at bounding box center [1015, 365] width 112 height 34
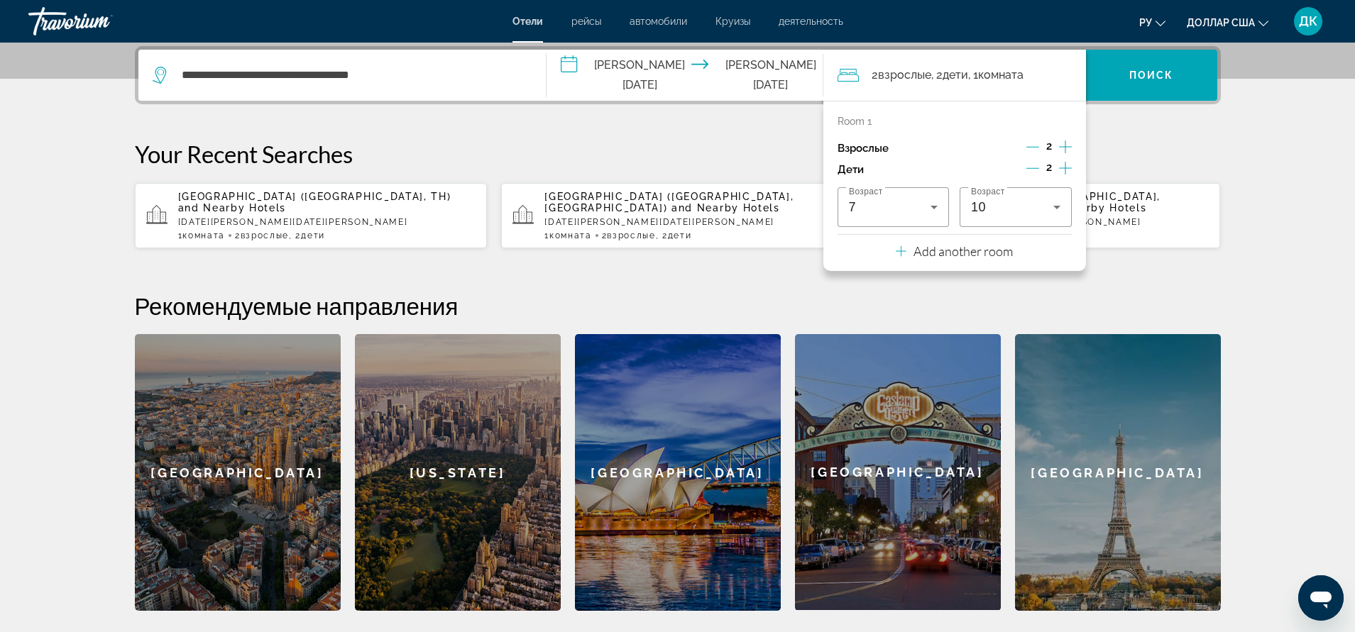
click at [1121, 161] on p "Your Recent Searches" at bounding box center [678, 154] width 1086 height 28
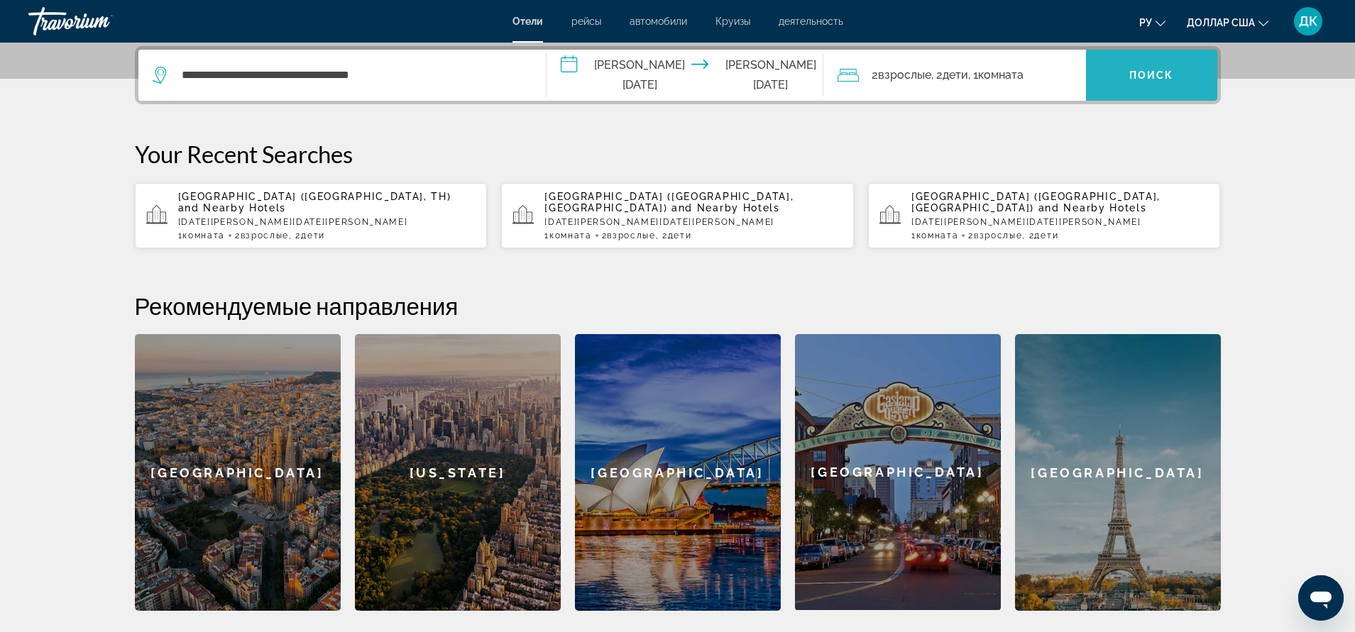
click at [1143, 78] on font "Поиск" at bounding box center [1151, 75] width 45 height 11
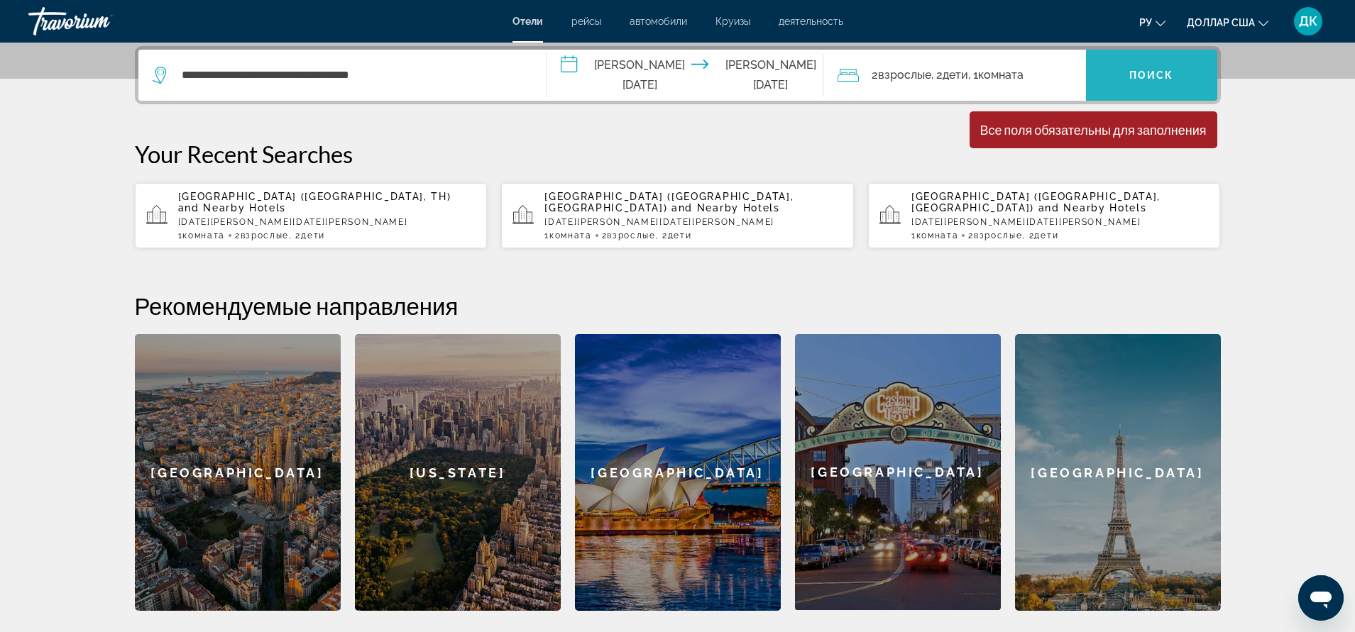
click at [1150, 70] on font "Поиск" at bounding box center [1151, 75] width 45 height 11
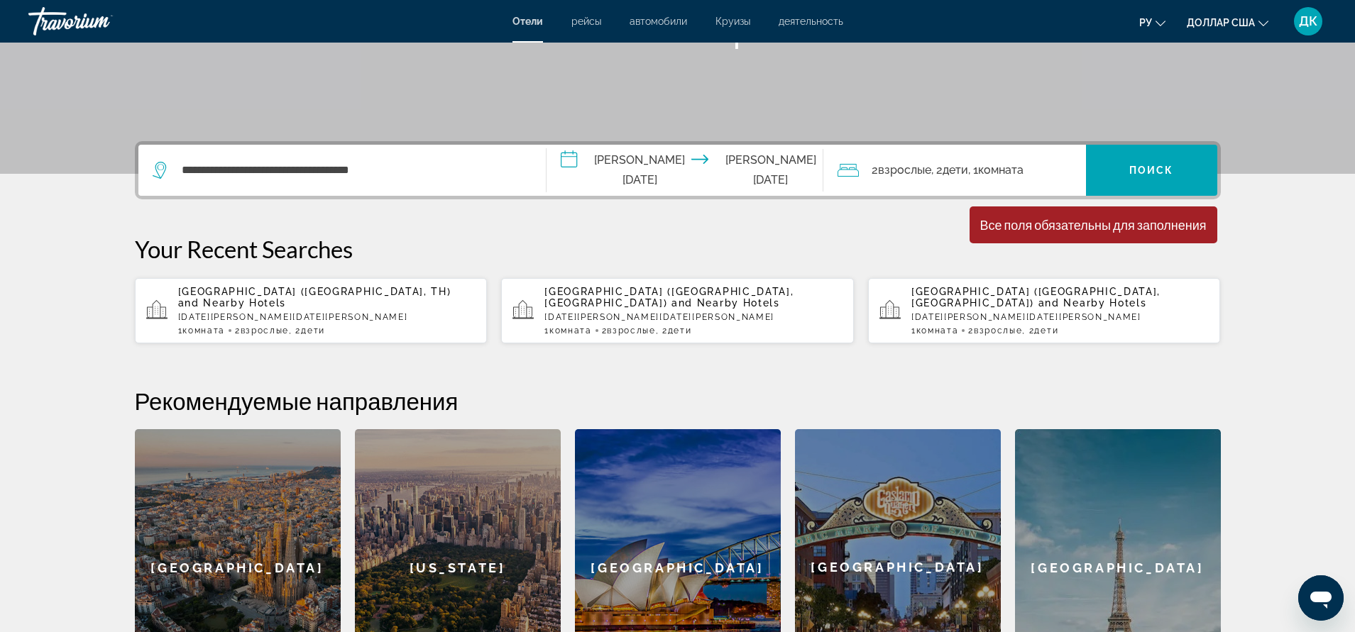
scroll to position [251, 0]
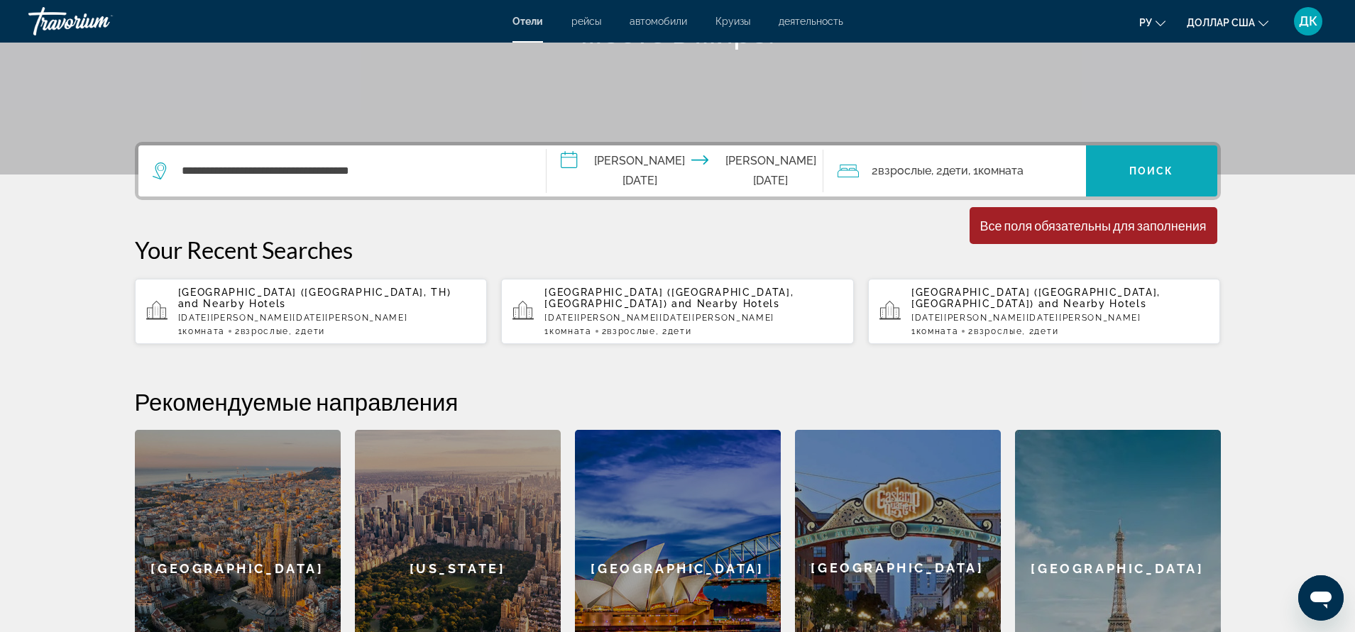
click at [1103, 165] on span "Виджет поиска" at bounding box center [1151, 171] width 131 height 34
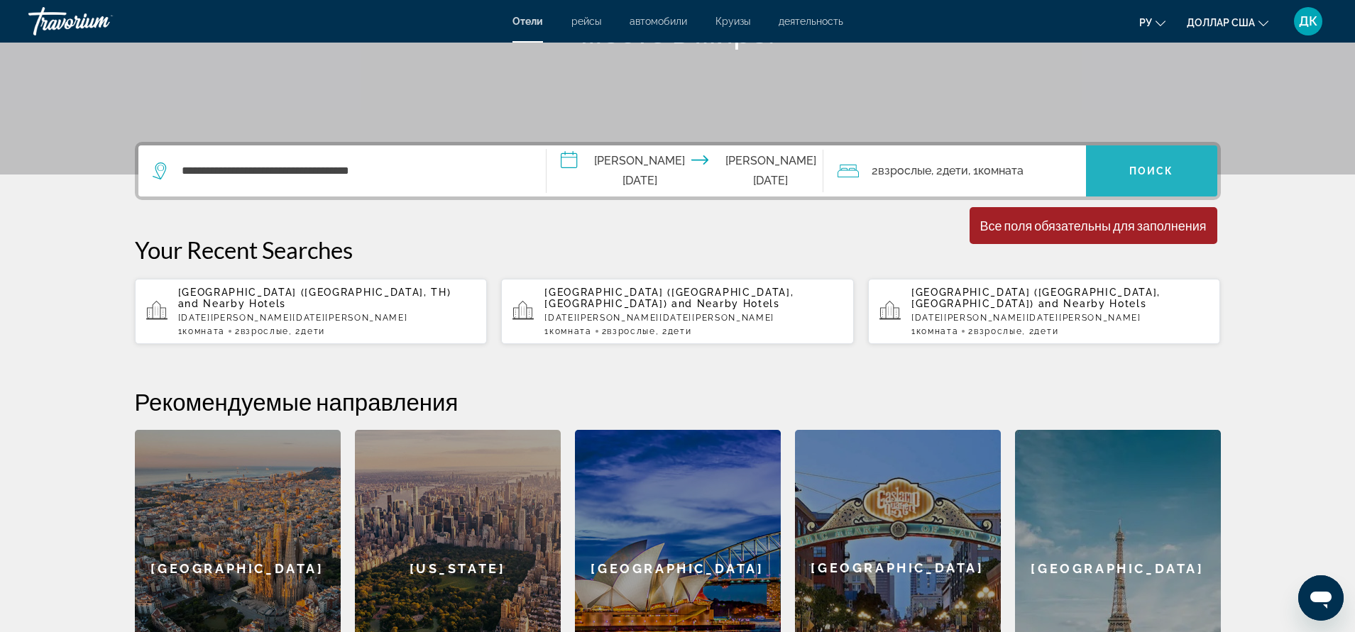
click at [1103, 165] on span "Виджет поиска" at bounding box center [1151, 171] width 131 height 34
click at [640, 169] on input "**********" at bounding box center [687, 172] width 282 height 55
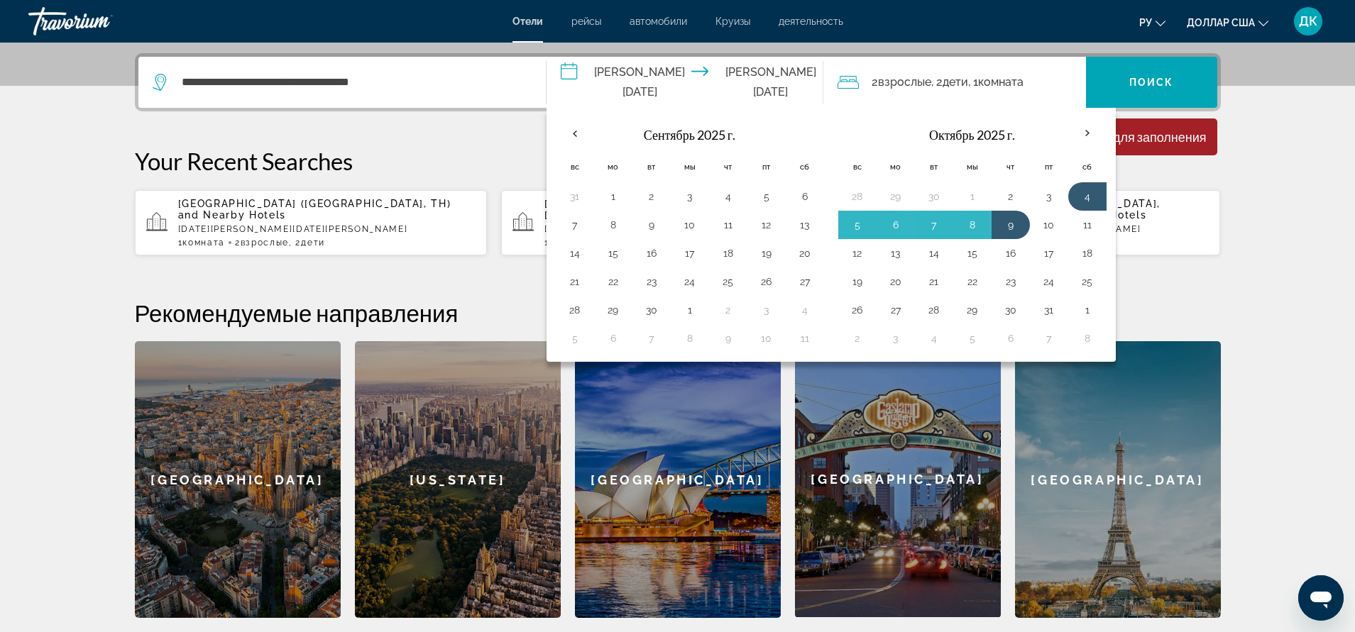
scroll to position [347, 0]
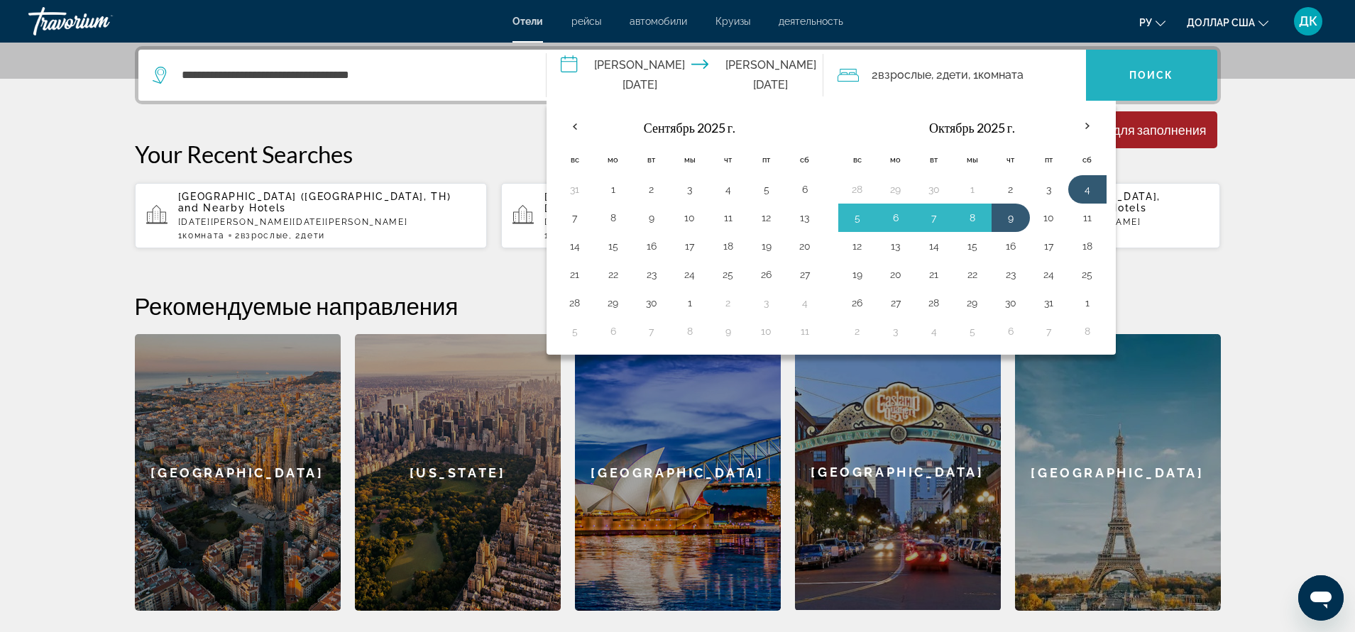
click at [1123, 77] on span "Виджет поиска" at bounding box center [1151, 75] width 131 height 34
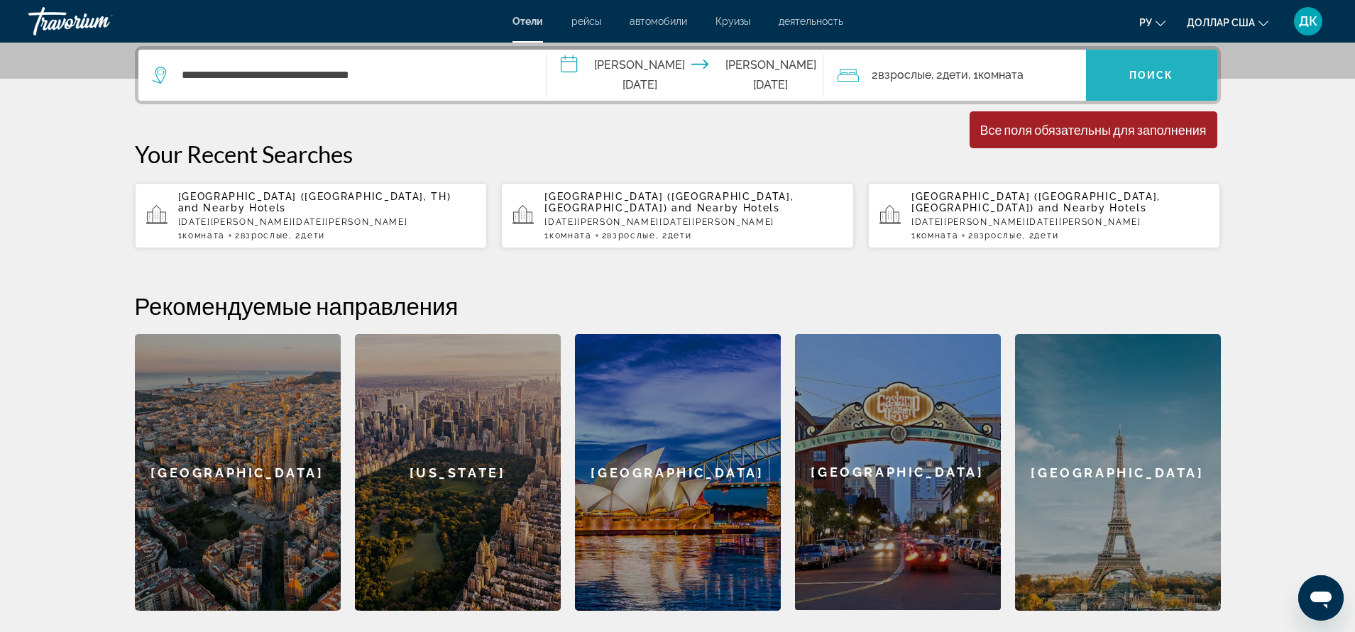
click at [1123, 77] on span "Виджет поиска" at bounding box center [1151, 75] width 131 height 34
click at [458, 90] on div "**********" at bounding box center [342, 75] width 379 height 51
click at [160, 72] on icon "Виджет поиска" at bounding box center [161, 75] width 17 height 17
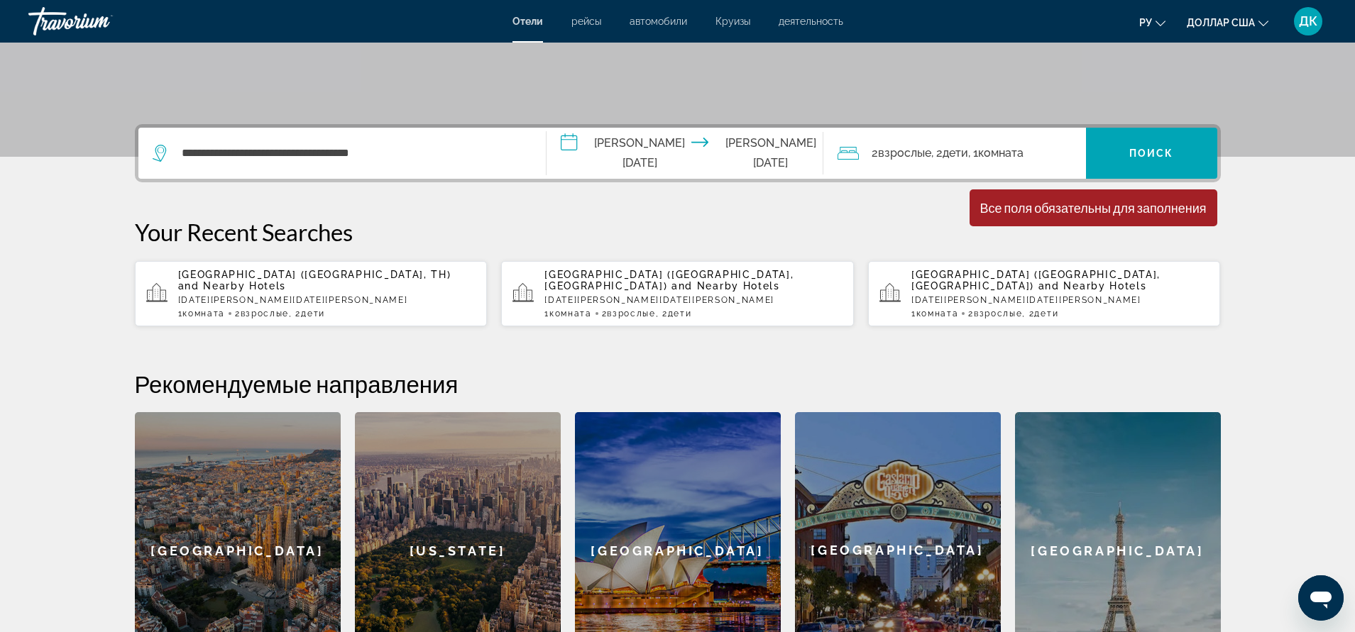
scroll to position [0, 0]
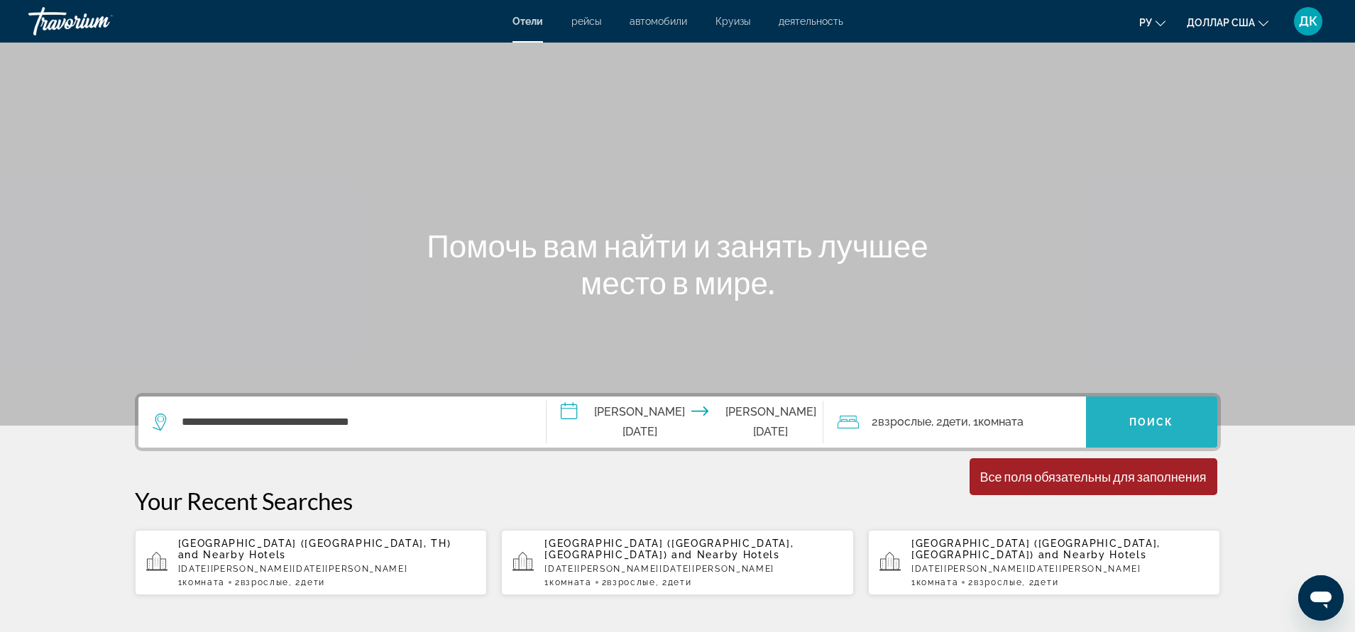
click at [1153, 422] on font "Поиск" at bounding box center [1151, 422] width 45 height 11
click at [1149, 433] on span "Виджет поиска" at bounding box center [1151, 422] width 131 height 34
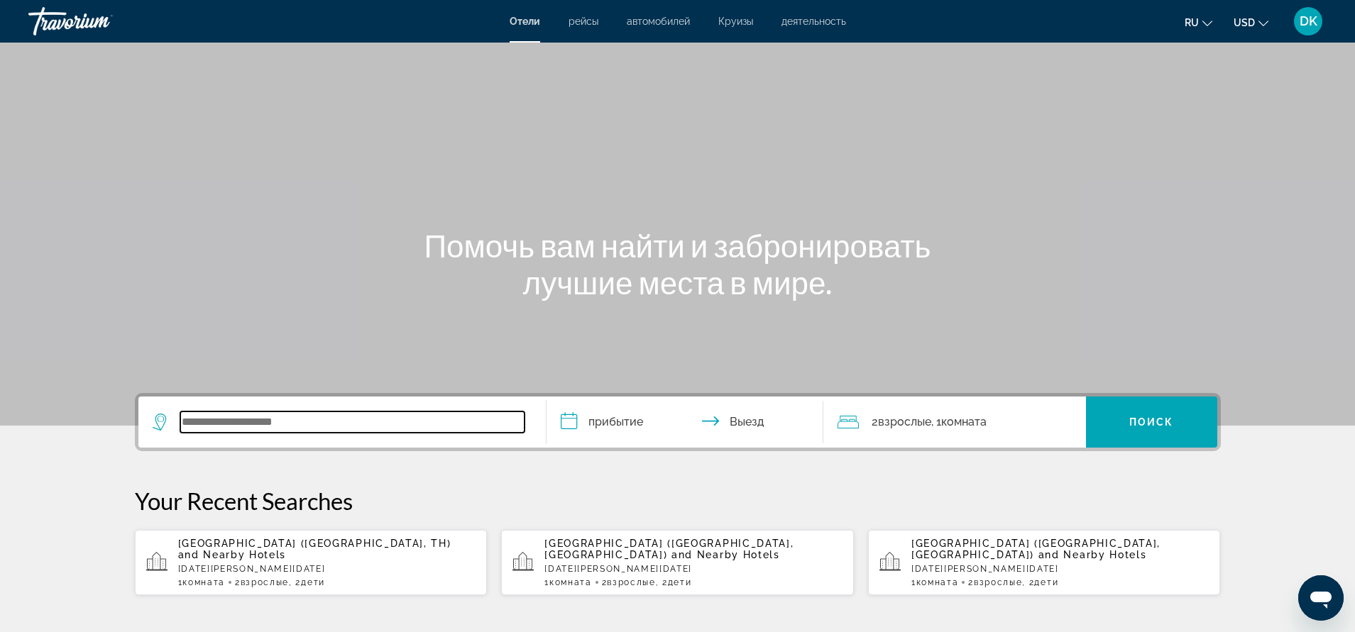
click at [208, 419] on input "Search widget" at bounding box center [352, 422] width 344 height 21
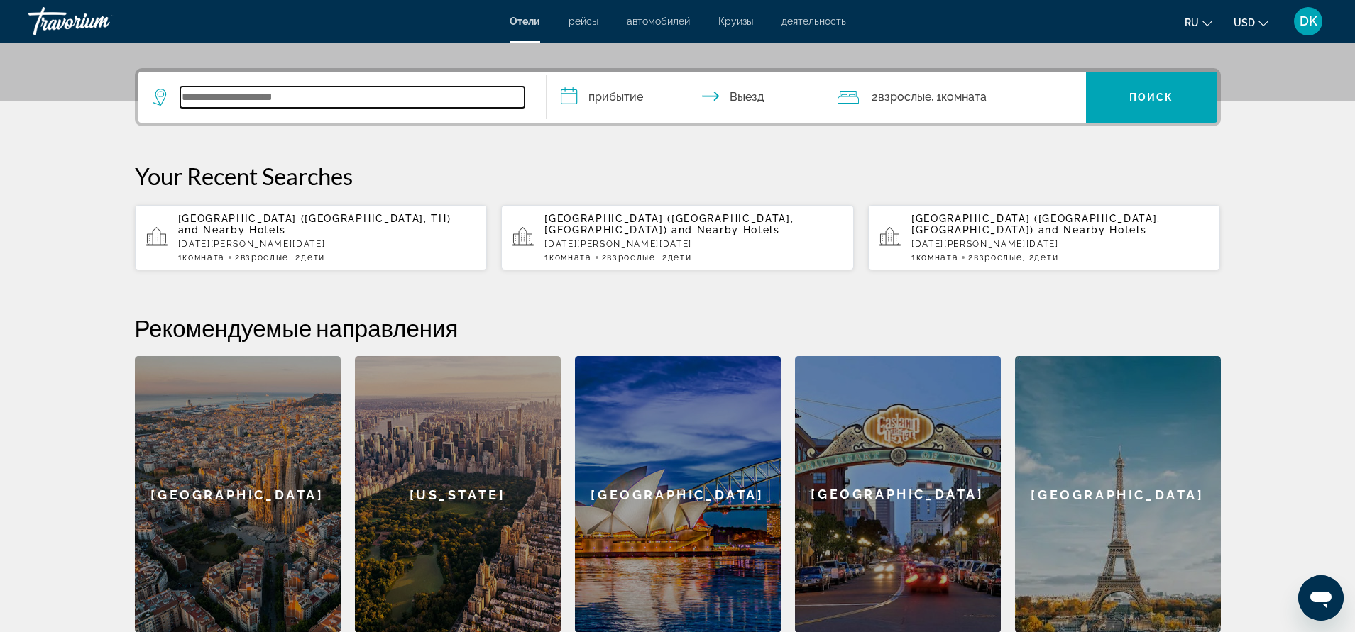
scroll to position [347, 0]
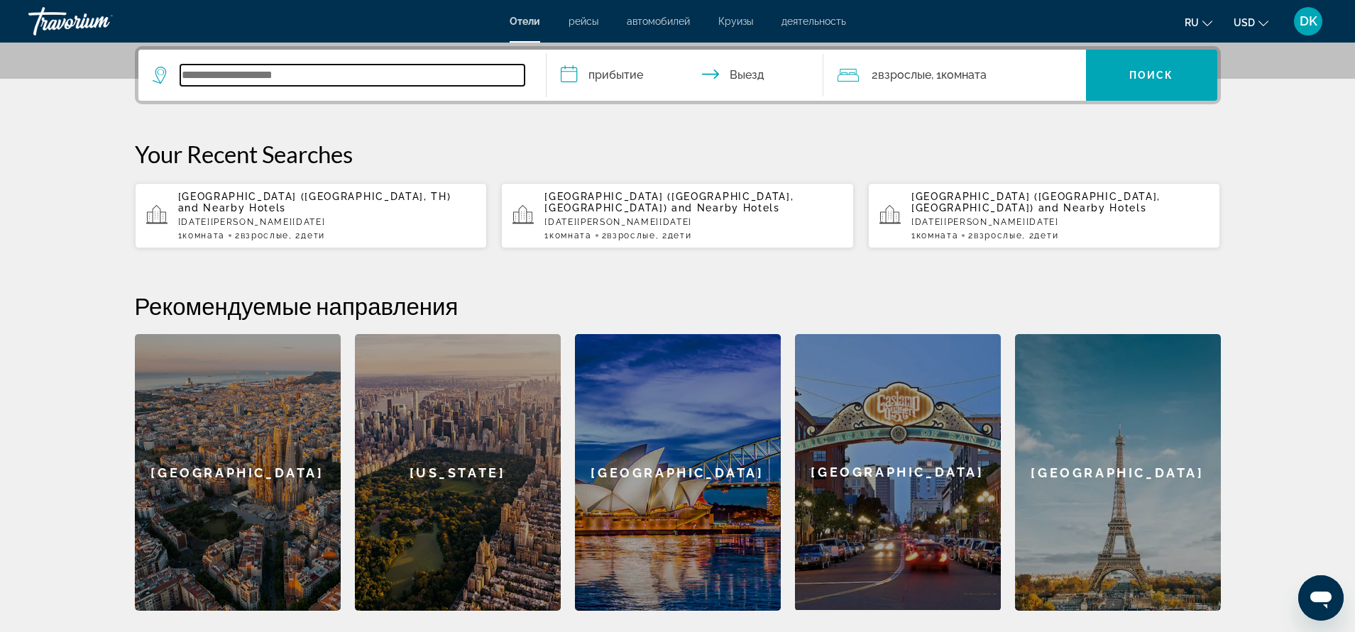
paste input "**********"
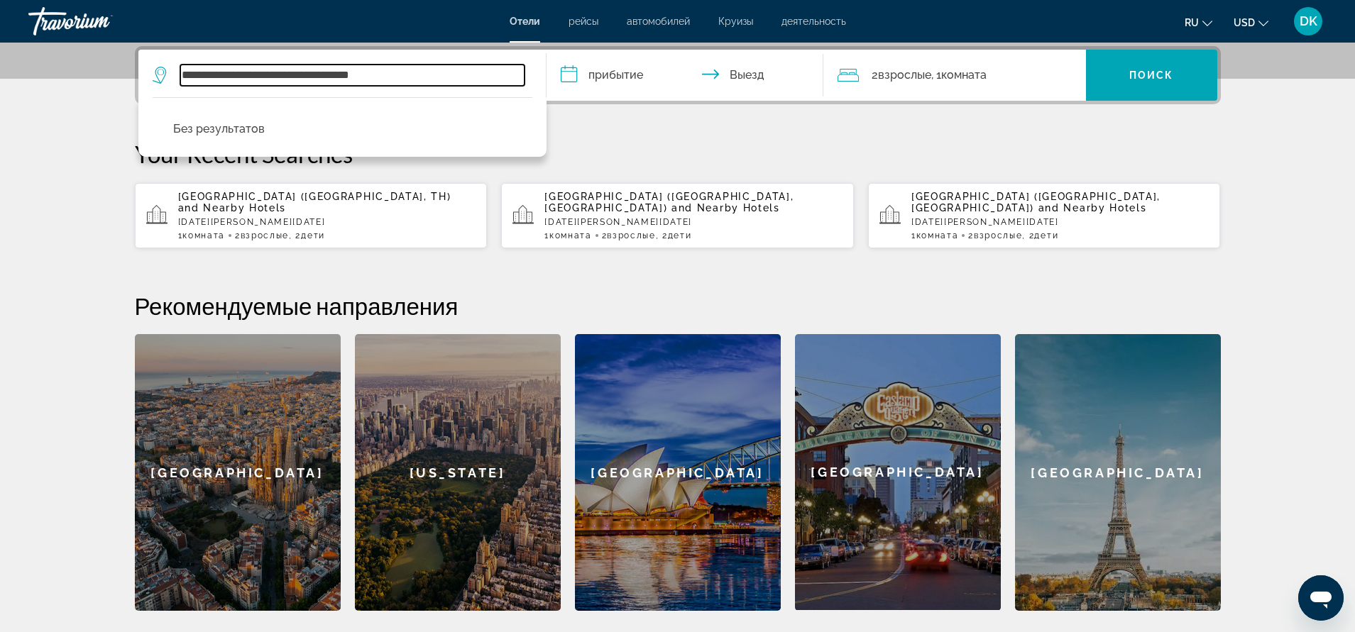
type input "**********"
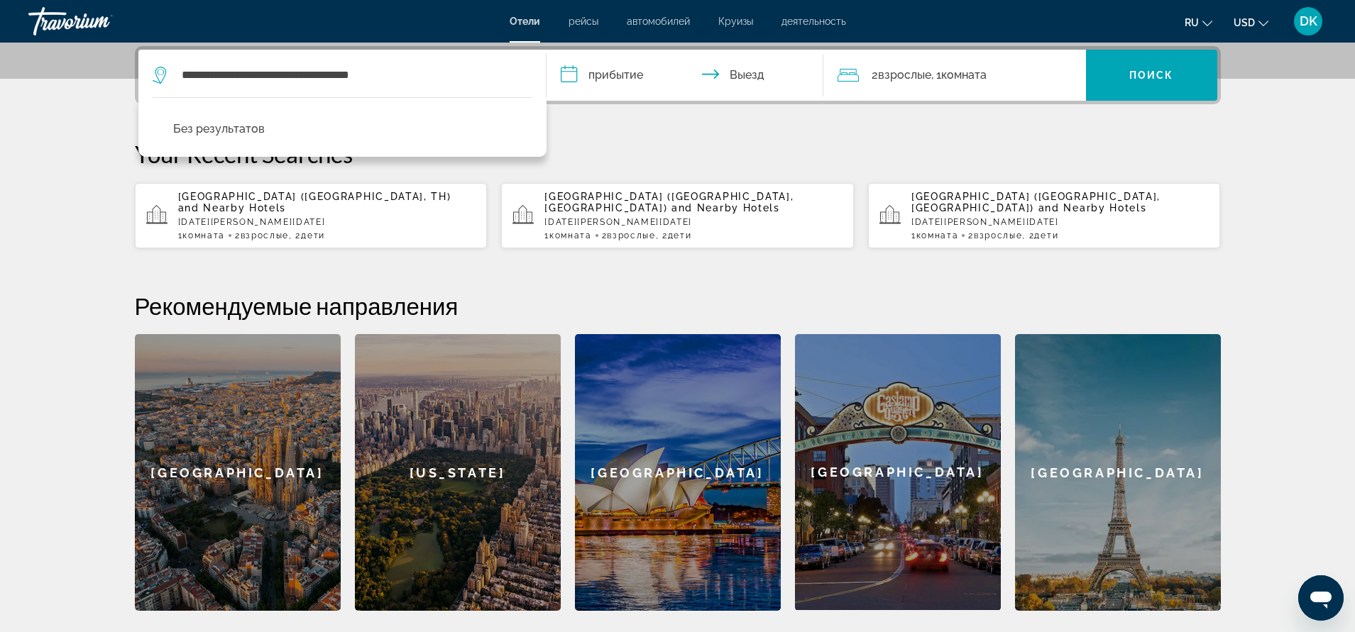
click at [569, 74] on input "**********" at bounding box center [687, 77] width 282 height 55
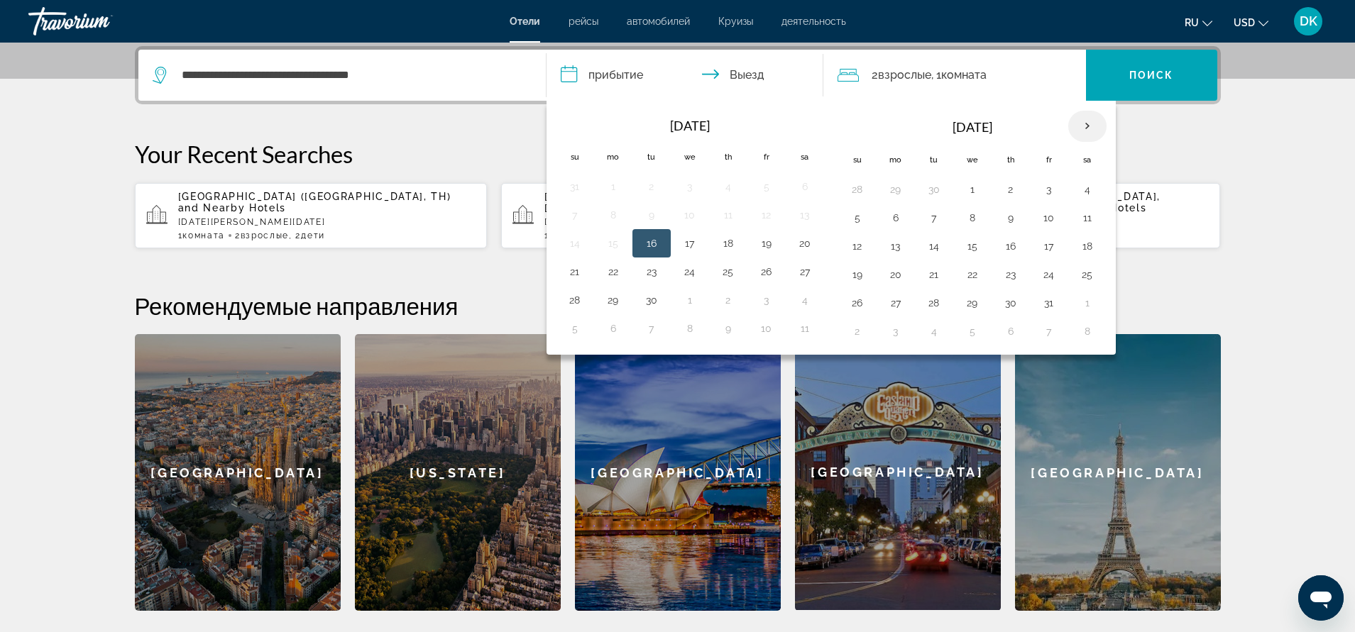
click at [1088, 128] on th "Next month" at bounding box center [1087, 126] width 38 height 31
click at [1084, 130] on th "Next month" at bounding box center [1087, 126] width 38 height 31
click at [1089, 192] on button "3" at bounding box center [1087, 190] width 23 height 20
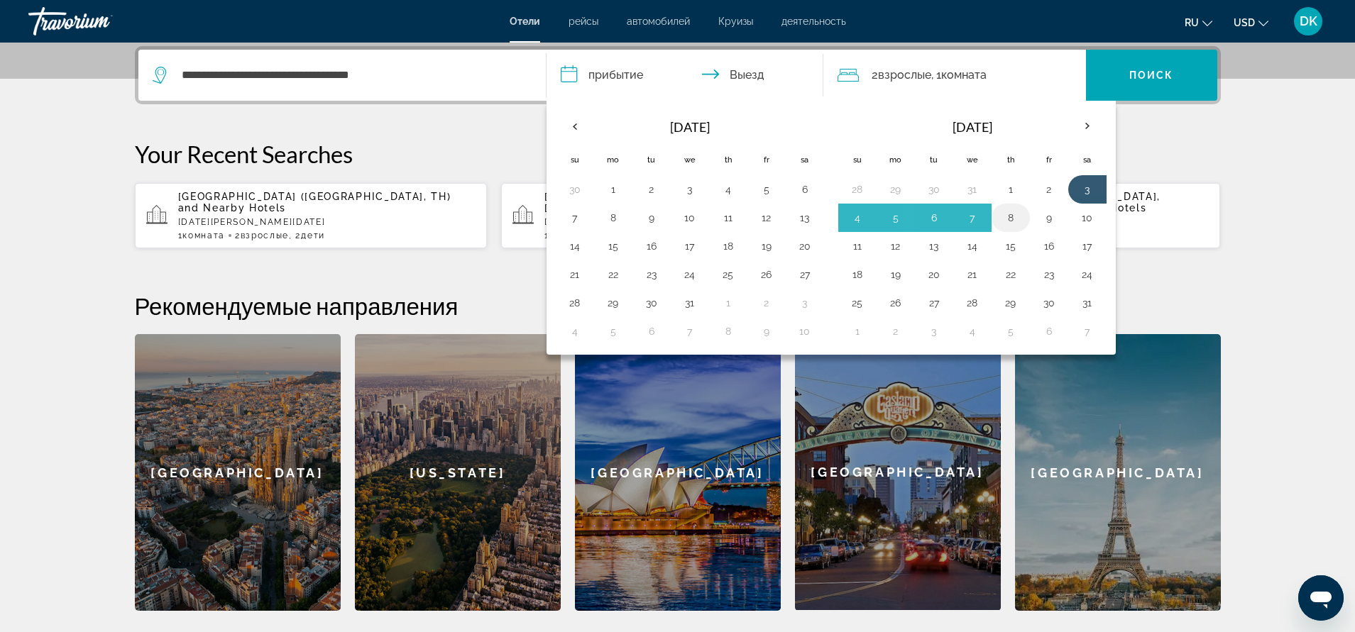
click at [1014, 219] on button "8" at bounding box center [1010, 218] width 23 height 20
type input "**********"
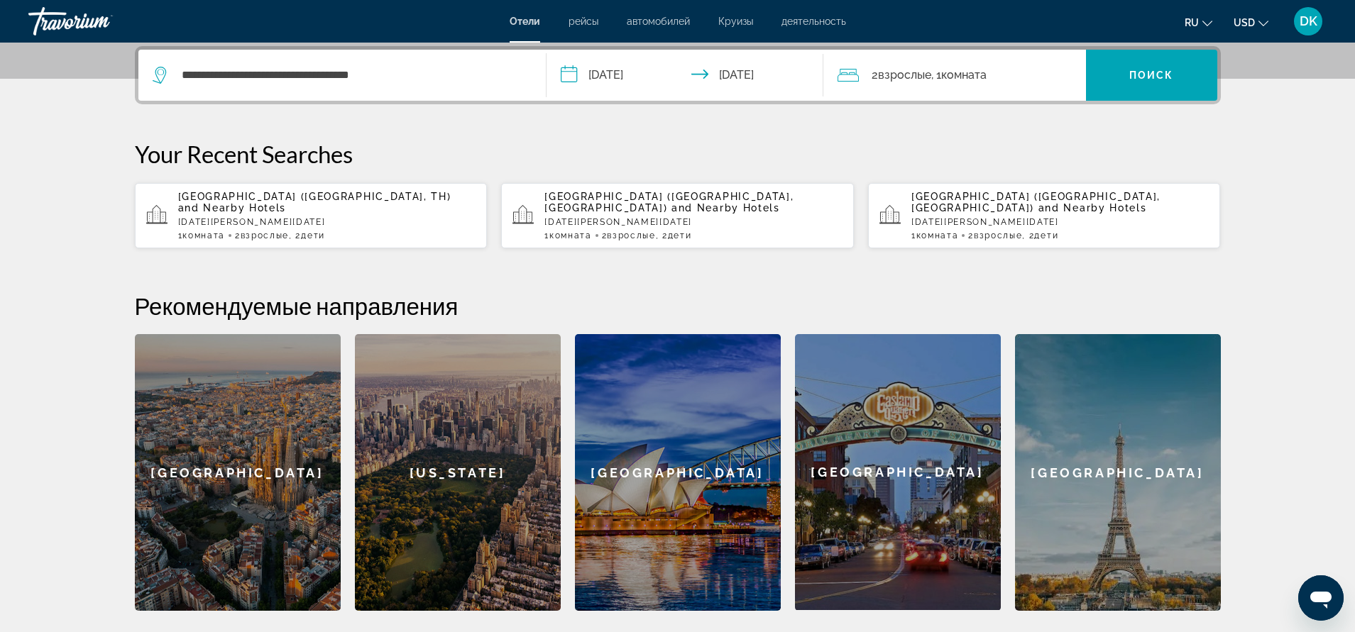
click at [1039, 73] on div "2 Взрослый Взрослые , 1 Комната номера" at bounding box center [961, 75] width 248 height 20
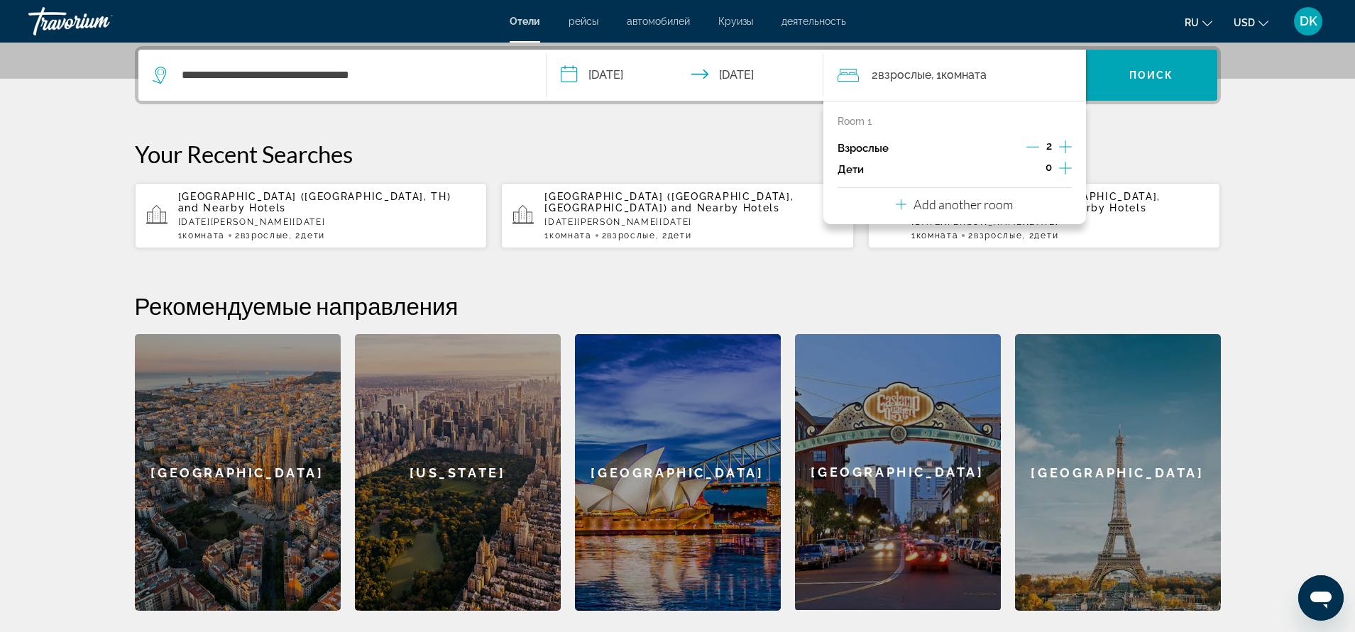
click at [1064, 163] on icon "Increment children" at bounding box center [1065, 168] width 13 height 17
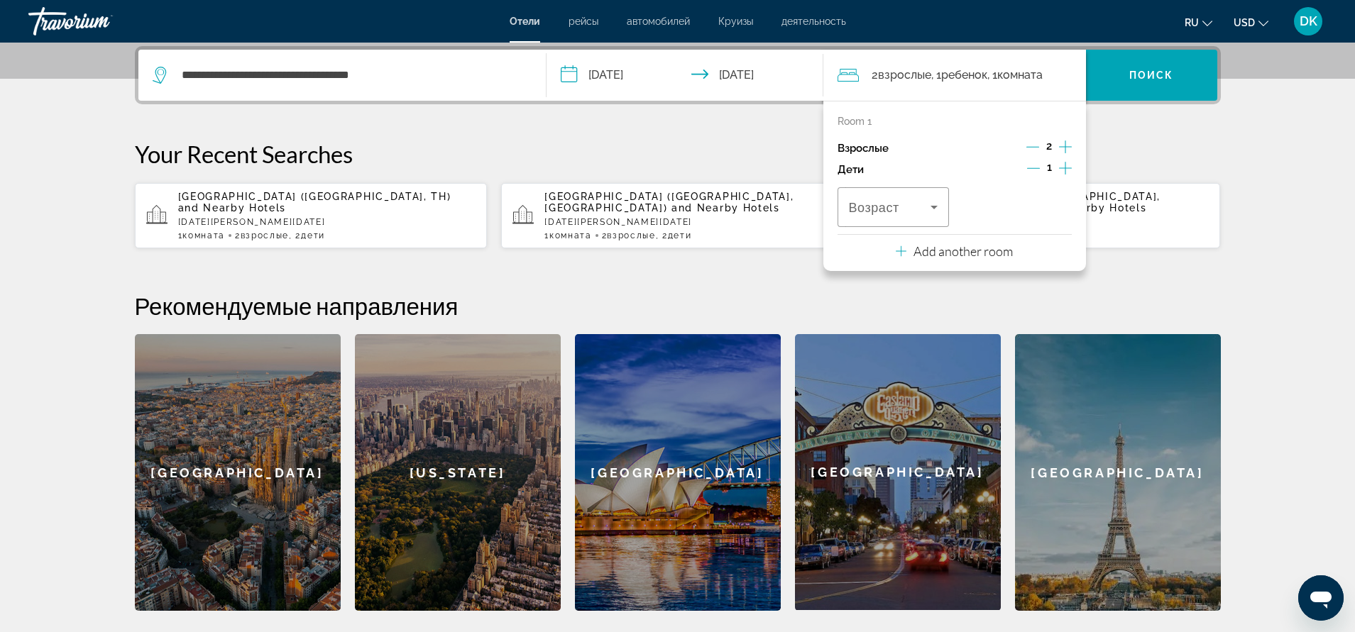
click at [1064, 165] on icon "Increment children" at bounding box center [1065, 168] width 13 height 17
click at [935, 213] on icon "Travelers: 2 adults, 2 children" at bounding box center [933, 207] width 17 height 17
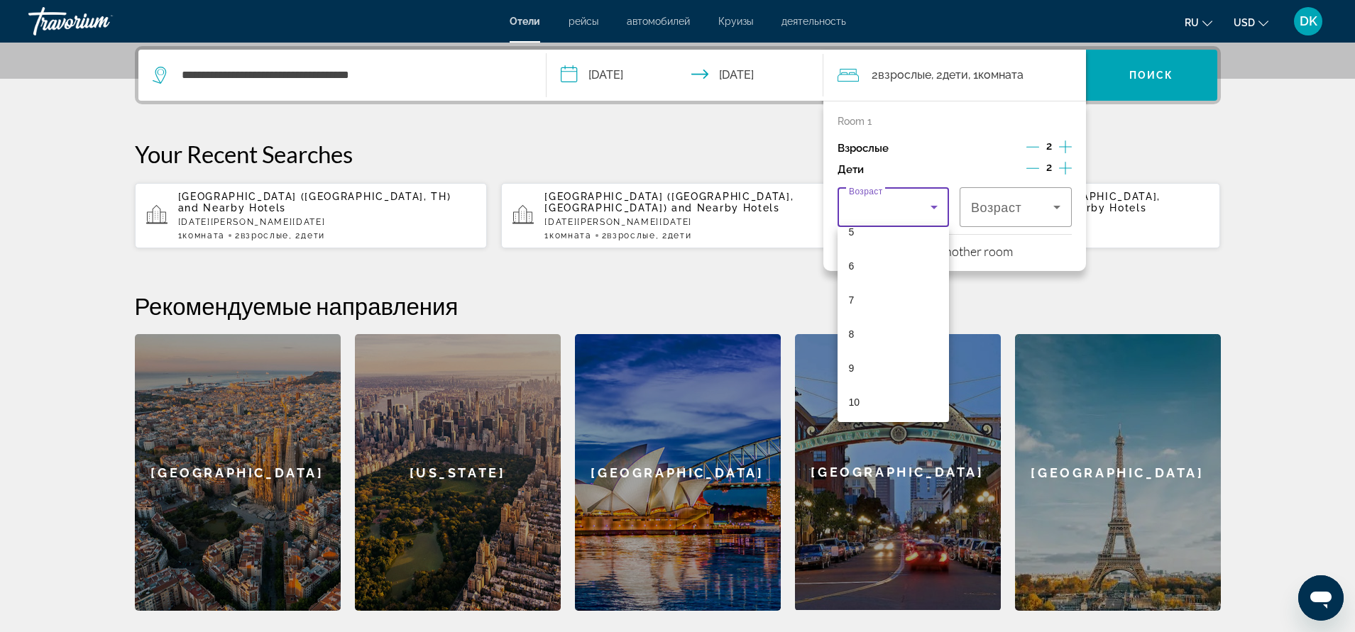
scroll to position [213, 0]
click at [881, 278] on mat-option "7" at bounding box center [893, 275] width 112 height 34
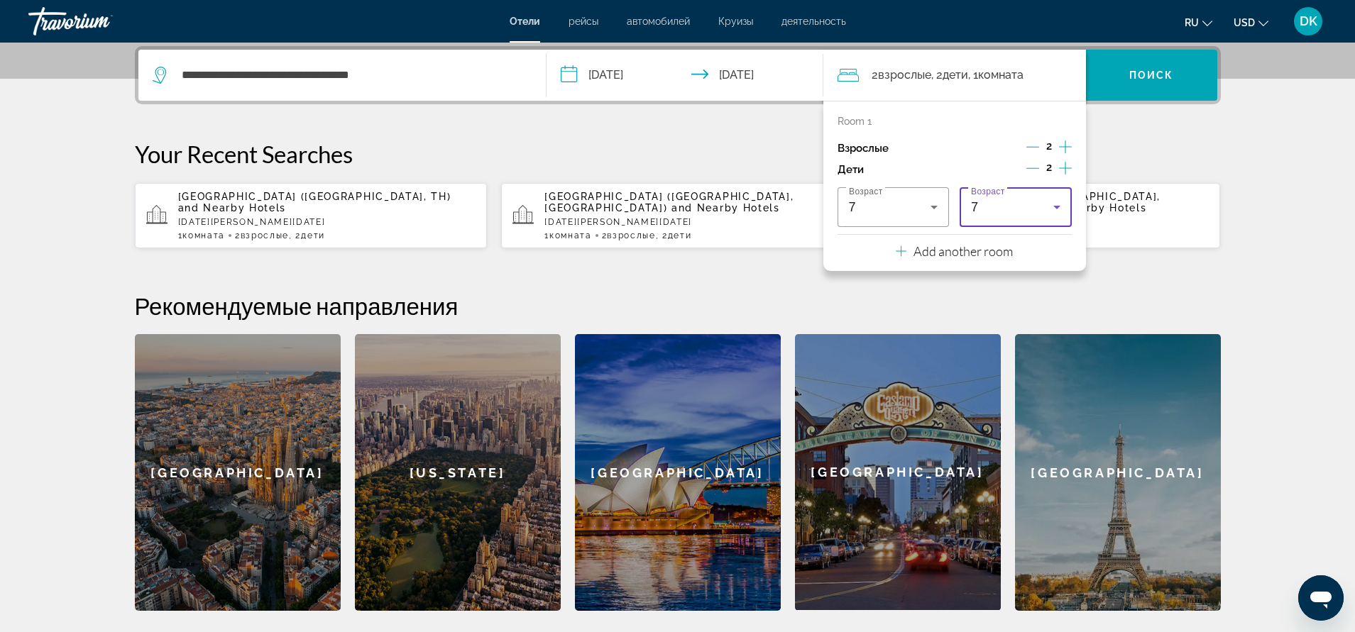
click at [1059, 208] on icon "Travelers: 2 adults, 2 children" at bounding box center [1056, 207] width 17 height 17
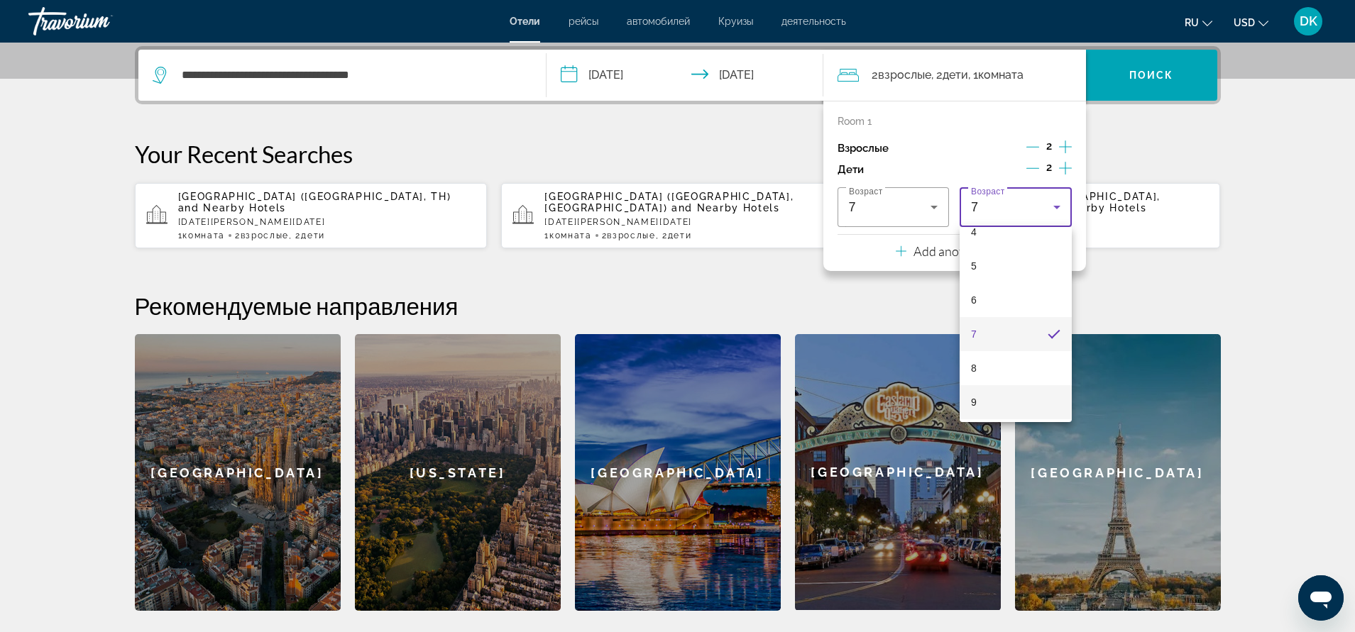
scroll to position [225, 0]
click at [988, 364] on mat-option "10" at bounding box center [1015, 365] width 112 height 34
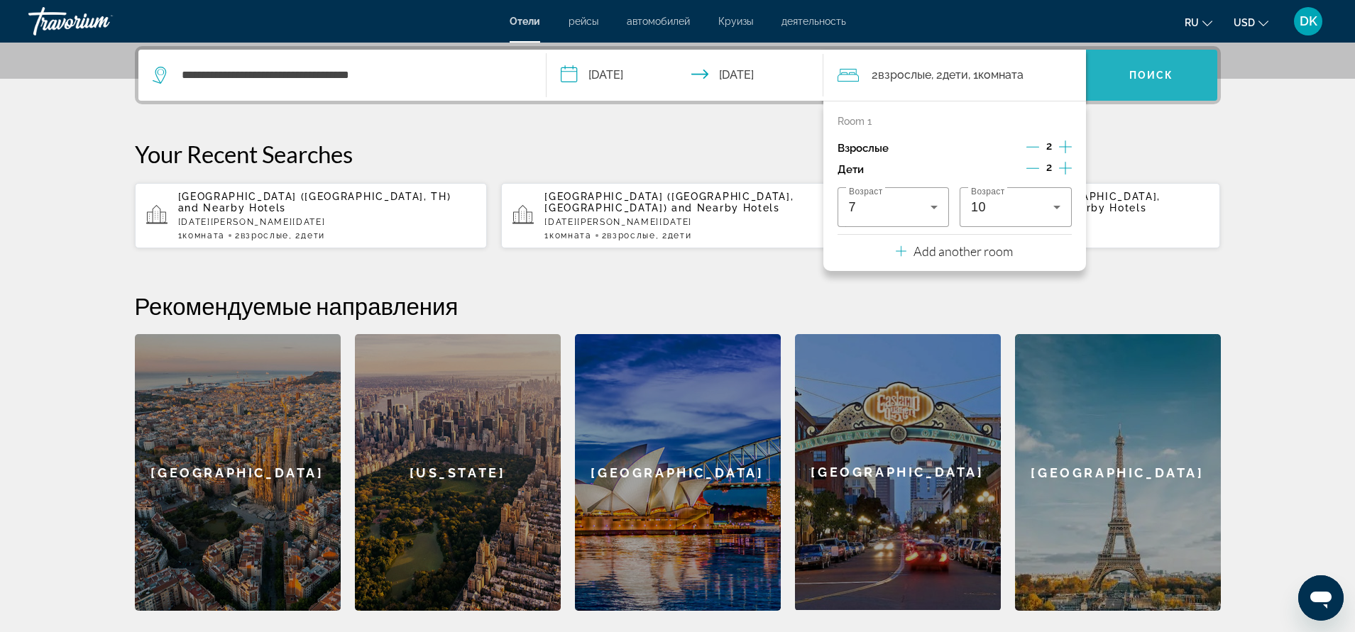
click at [1157, 83] on span "Search widget" at bounding box center [1151, 75] width 131 height 34
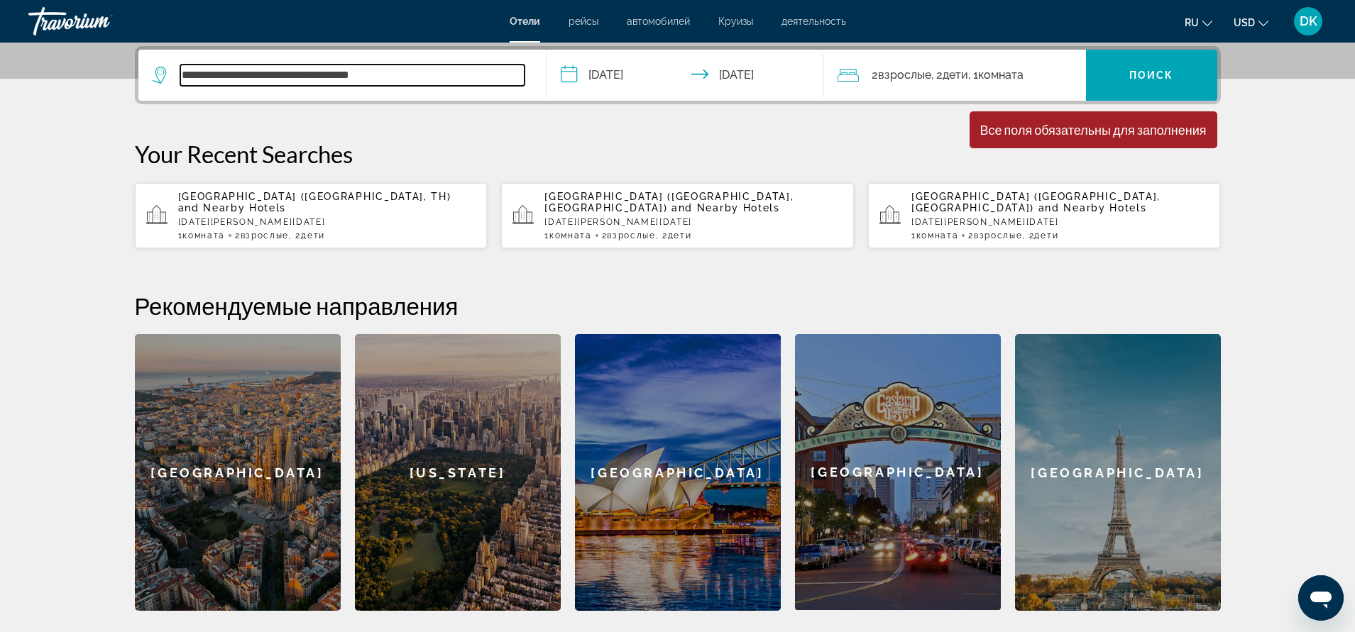
click at [304, 83] on input "**********" at bounding box center [352, 75] width 344 height 21
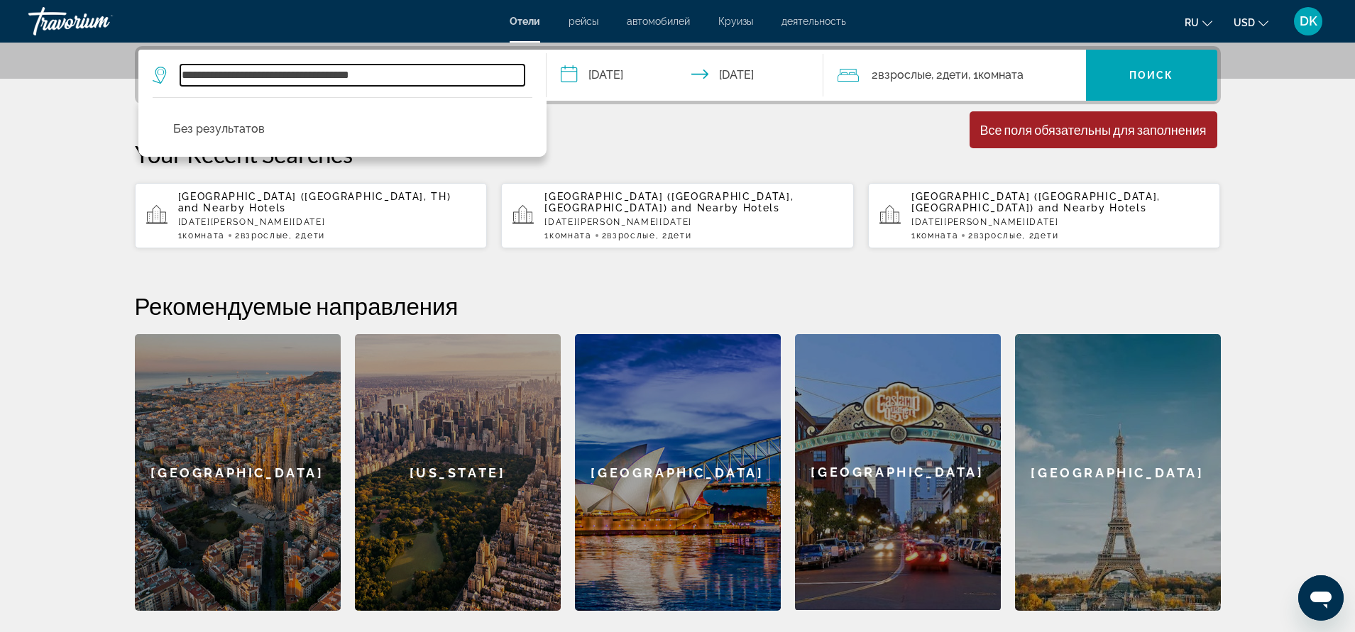
click at [395, 72] on input "**********" at bounding box center [352, 75] width 344 height 21
drag, startPoint x: 395, startPoint y: 72, endPoint x: 182, endPoint y: 82, distance: 213.1
click at [182, 82] on input "**********" at bounding box center [352, 75] width 344 height 21
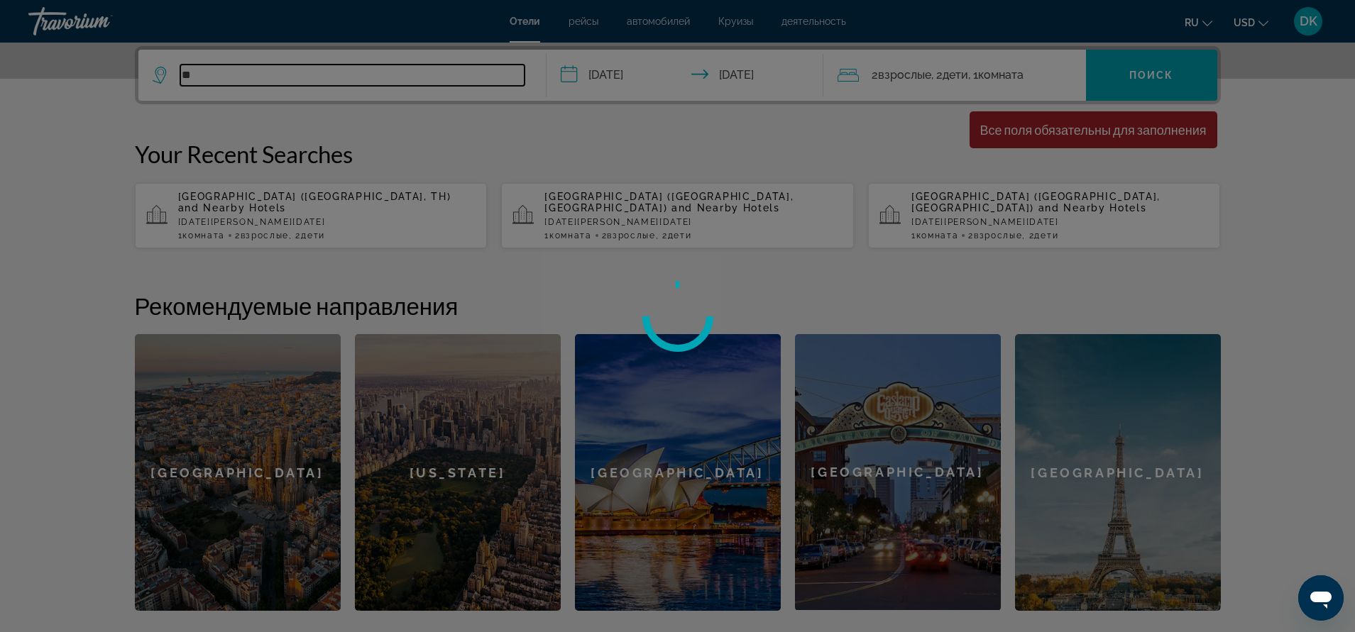
type input "*"
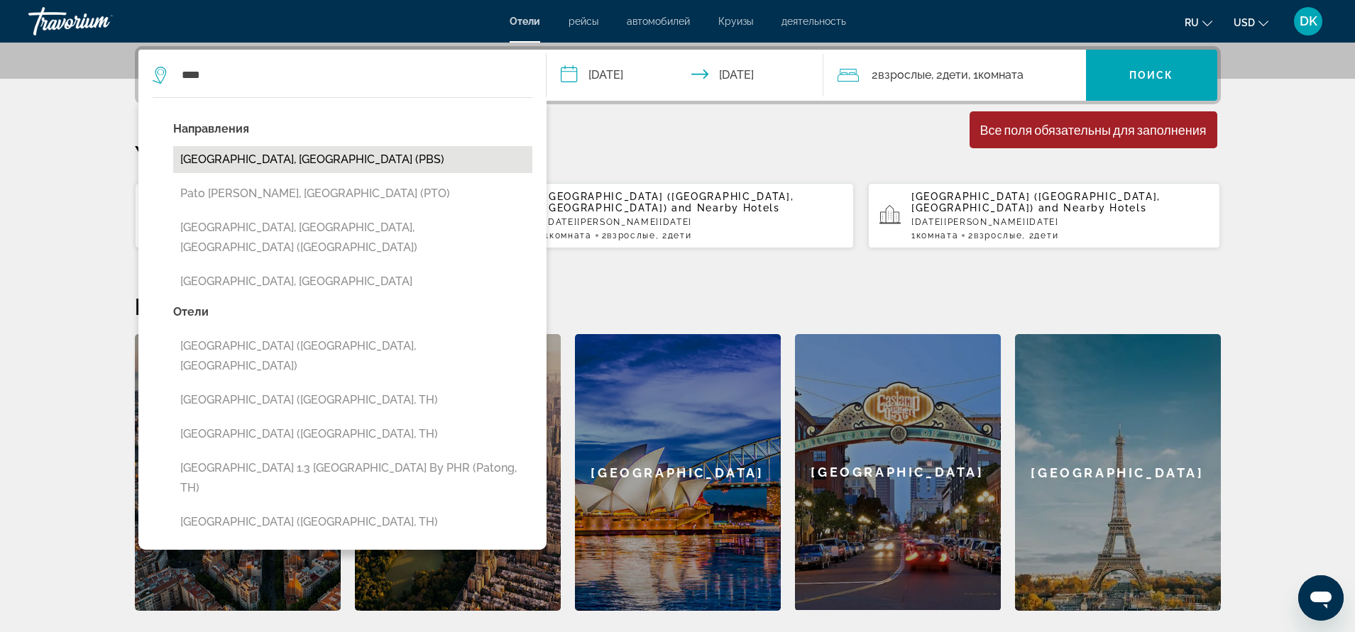
click at [285, 163] on button "[GEOGRAPHIC_DATA], [GEOGRAPHIC_DATA] (PBS)" at bounding box center [352, 159] width 359 height 27
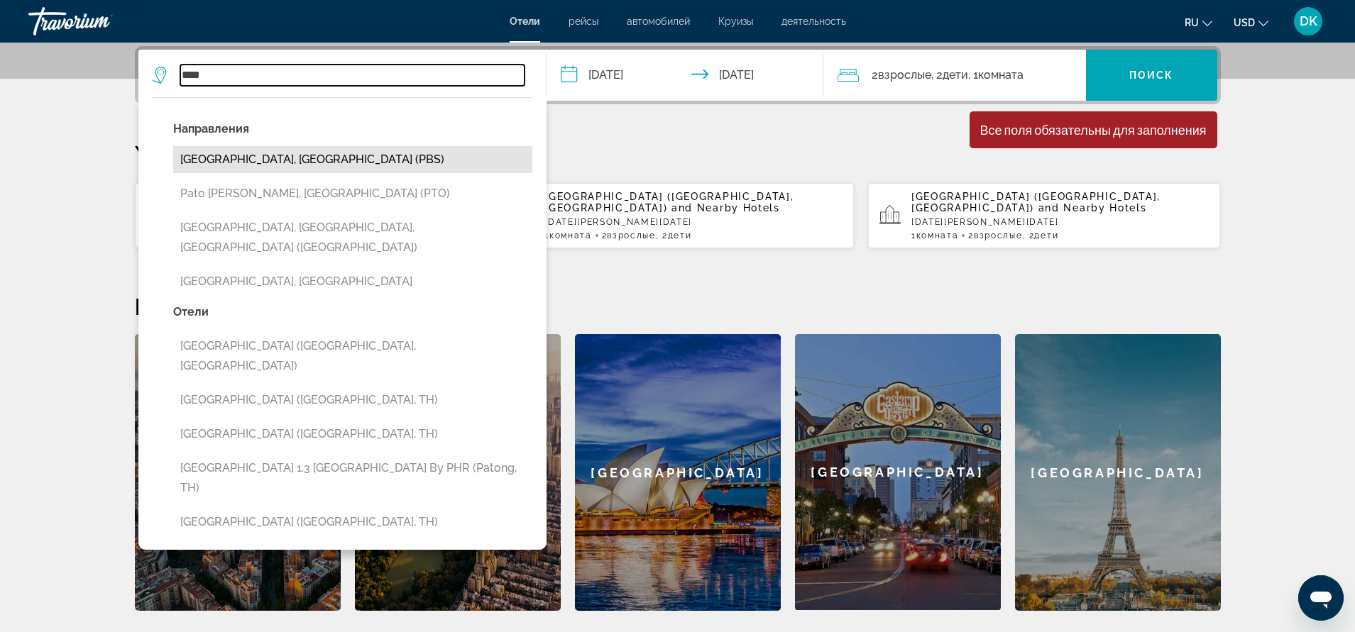
type input "**********"
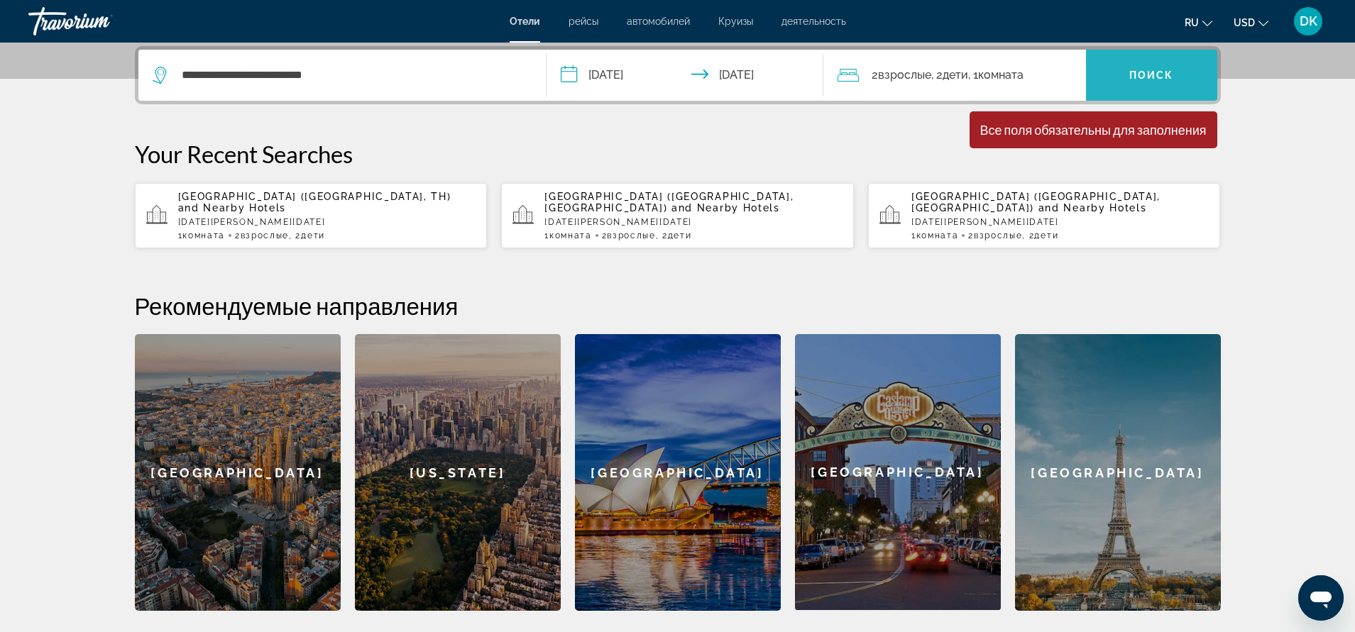
click at [1151, 76] on span "Поиск" at bounding box center [1151, 75] width 45 height 11
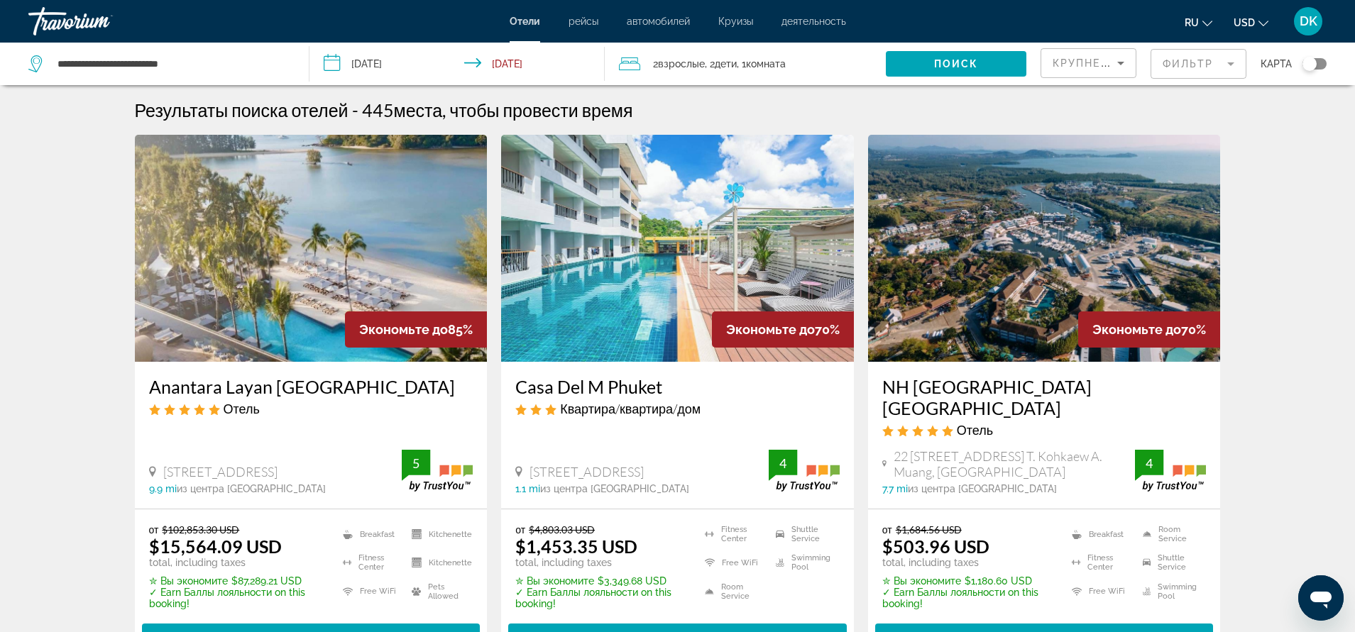
click at [1235, 70] on mat-form-field "Фильтр" at bounding box center [1198, 64] width 96 height 30
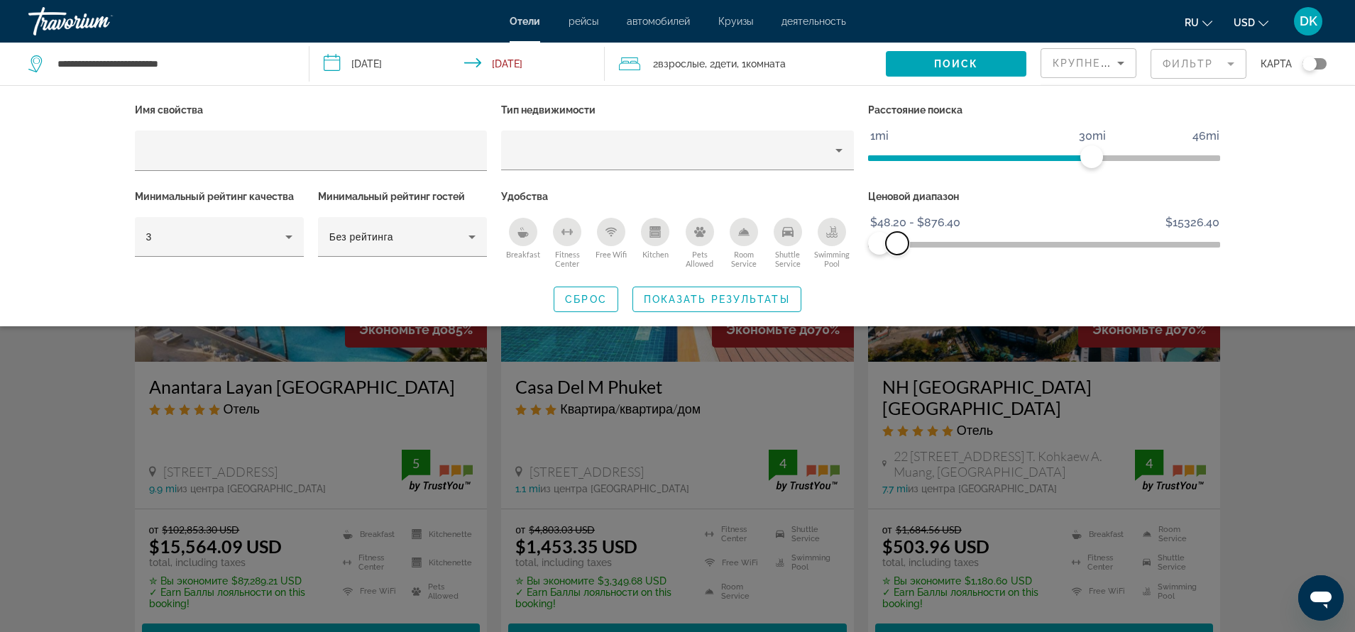
drag, startPoint x: 1208, startPoint y: 242, endPoint x: 897, endPoint y: 262, distance: 311.4
click at [897, 262] on div "Ценовой диапазон $48.20 $15326.40 $48.20 $876.40 $48.20 - $876.40" at bounding box center [1044, 230] width 367 height 86
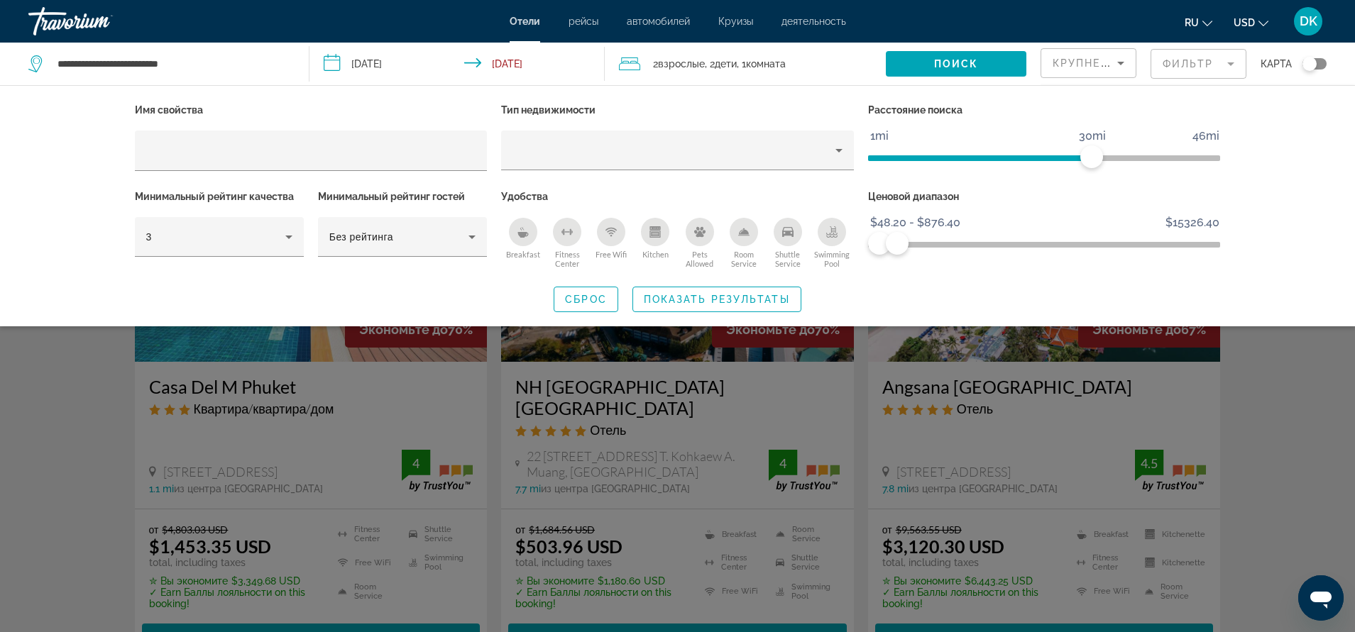
click at [958, 258] on div "Ценовой диапазон $48.20 $15326.40 $48.20 $876.40 $48.20 - $876.40" at bounding box center [1044, 230] width 367 height 86
click at [788, 297] on span "Показать результаты" at bounding box center [717, 299] width 146 height 11
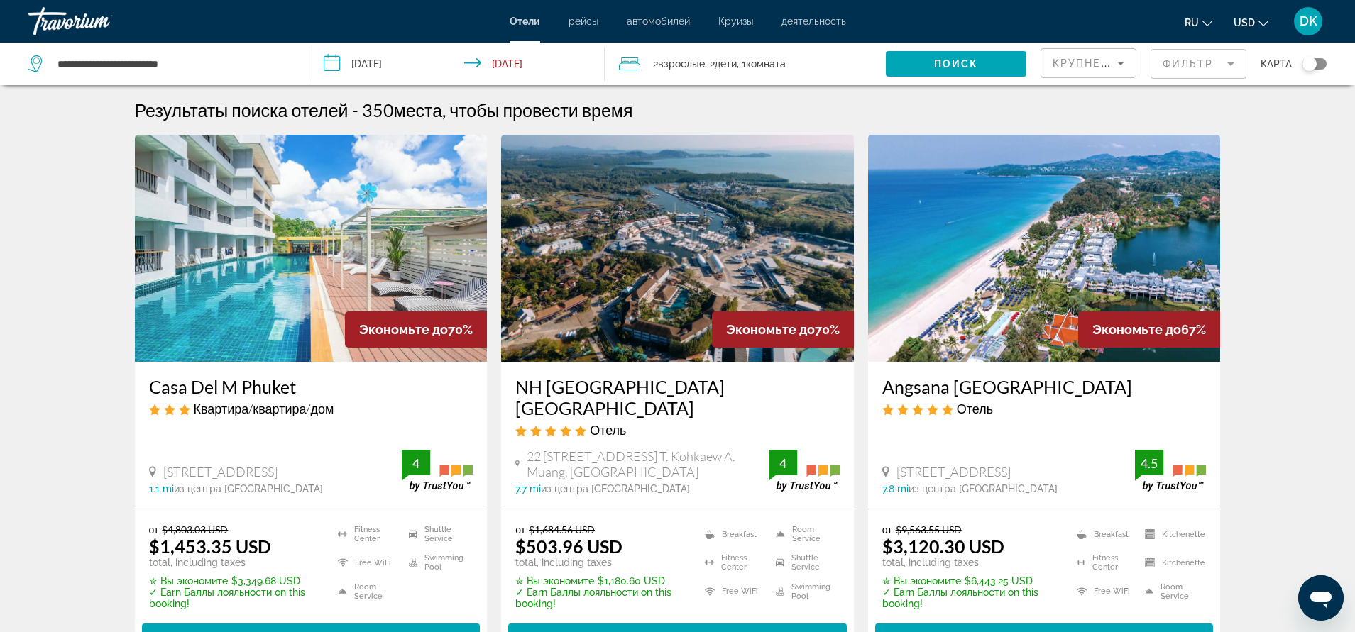
click at [1112, 63] on icon "Sort by" at bounding box center [1120, 63] width 17 height 17
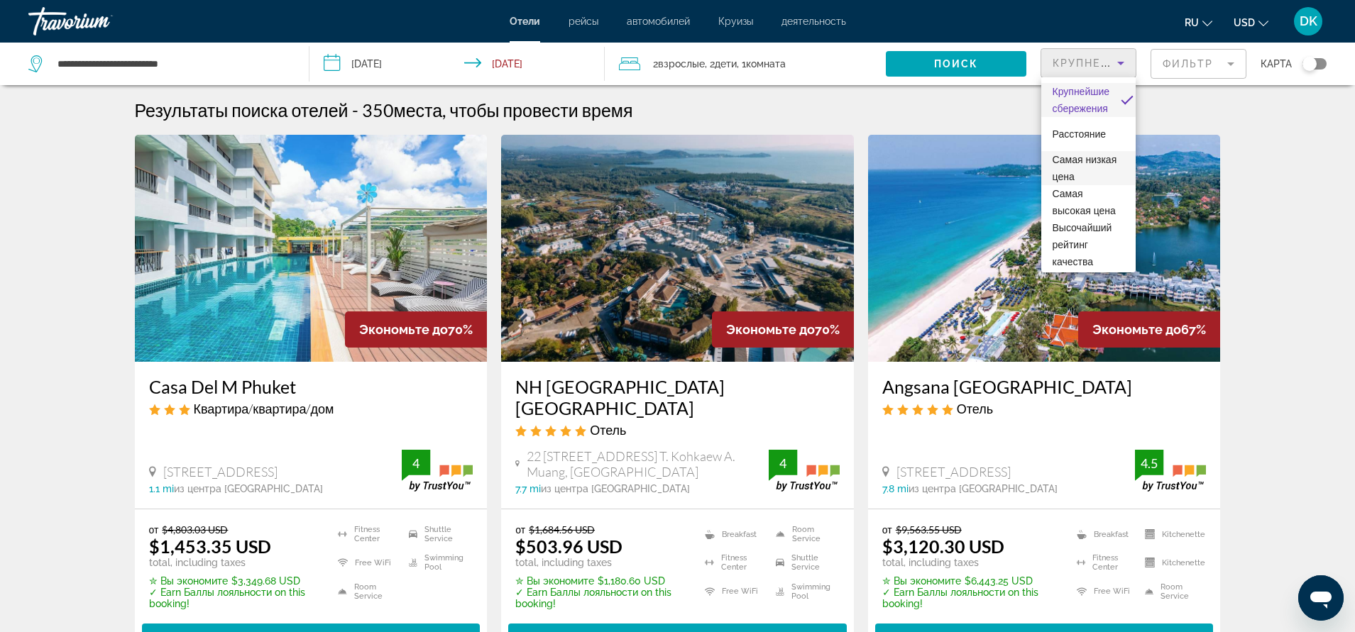
click at [1097, 171] on span "Самая низкая цена" at bounding box center [1084, 168] width 65 height 28
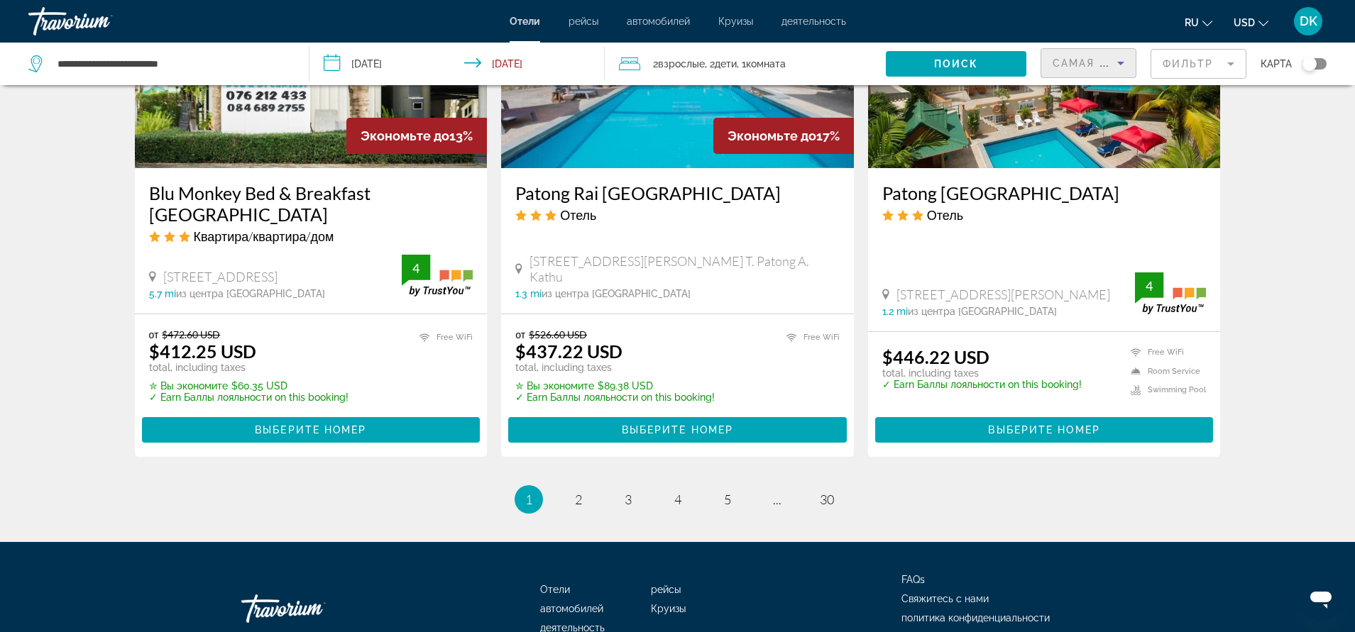
scroll to position [1774, 0]
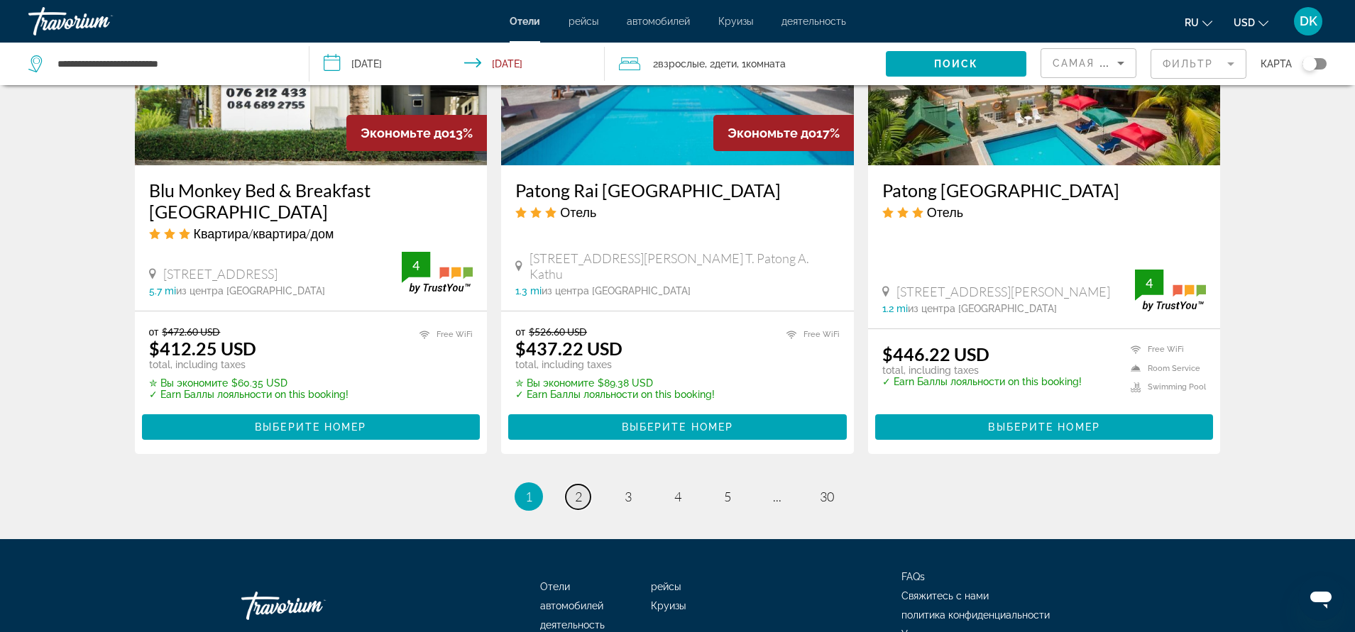
click at [579, 489] on span "2" at bounding box center [578, 497] width 7 height 16
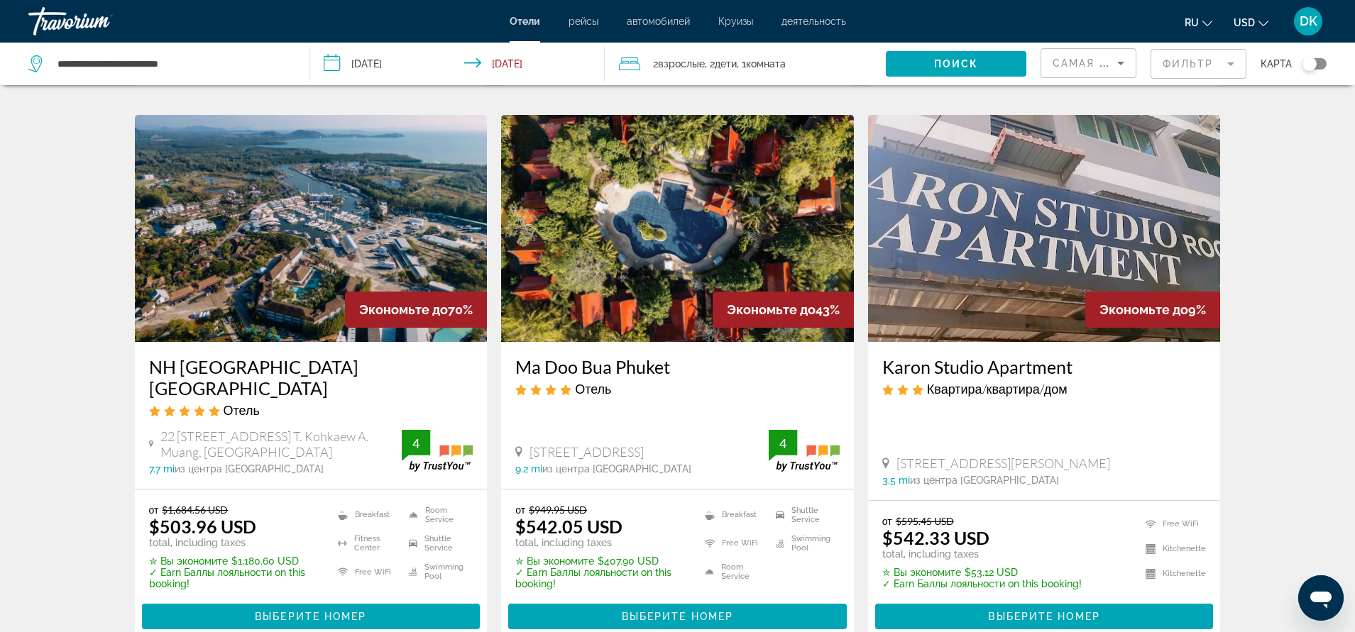
scroll to position [568, 0]
